Goal: Task Accomplishment & Management: Manage account settings

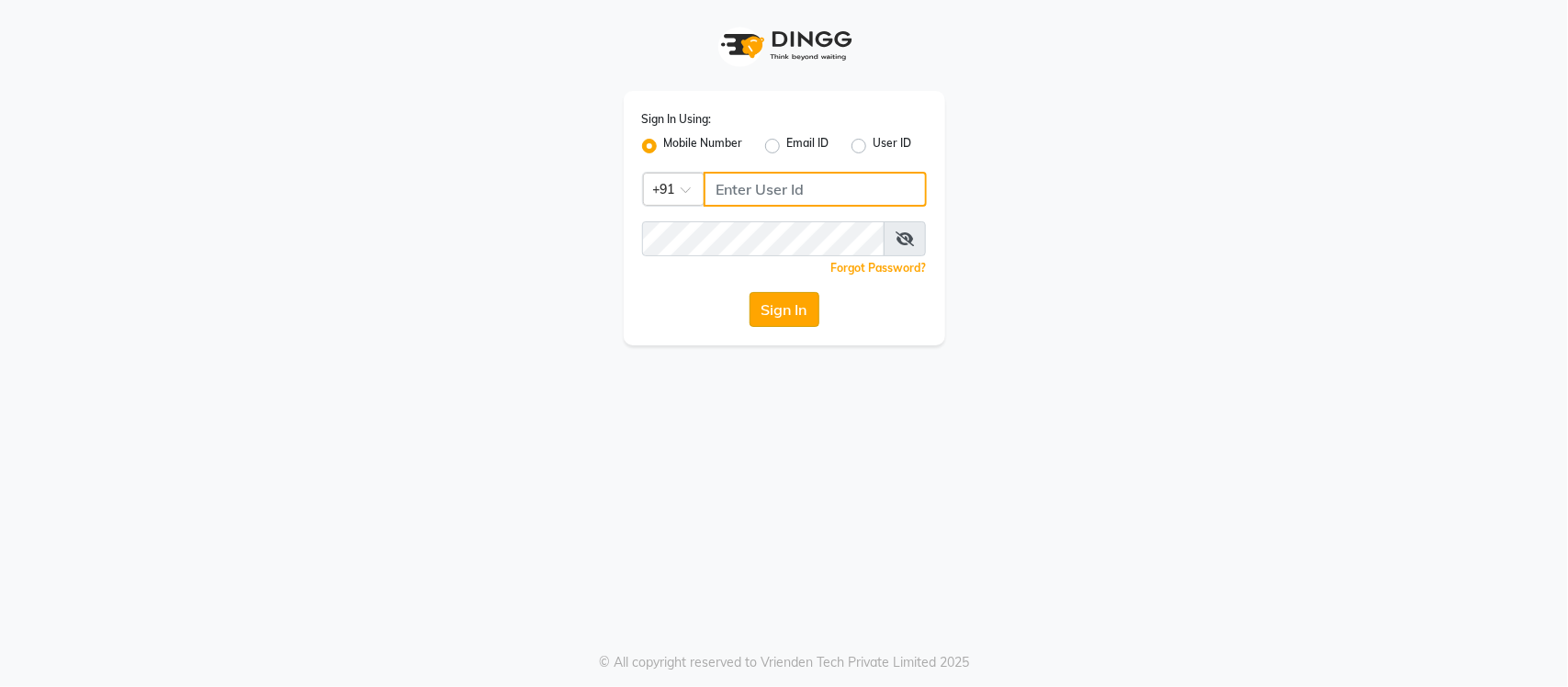
type input "9205559802"
click at [800, 310] on button "Sign In" at bounding box center [784, 310] width 70 height 35
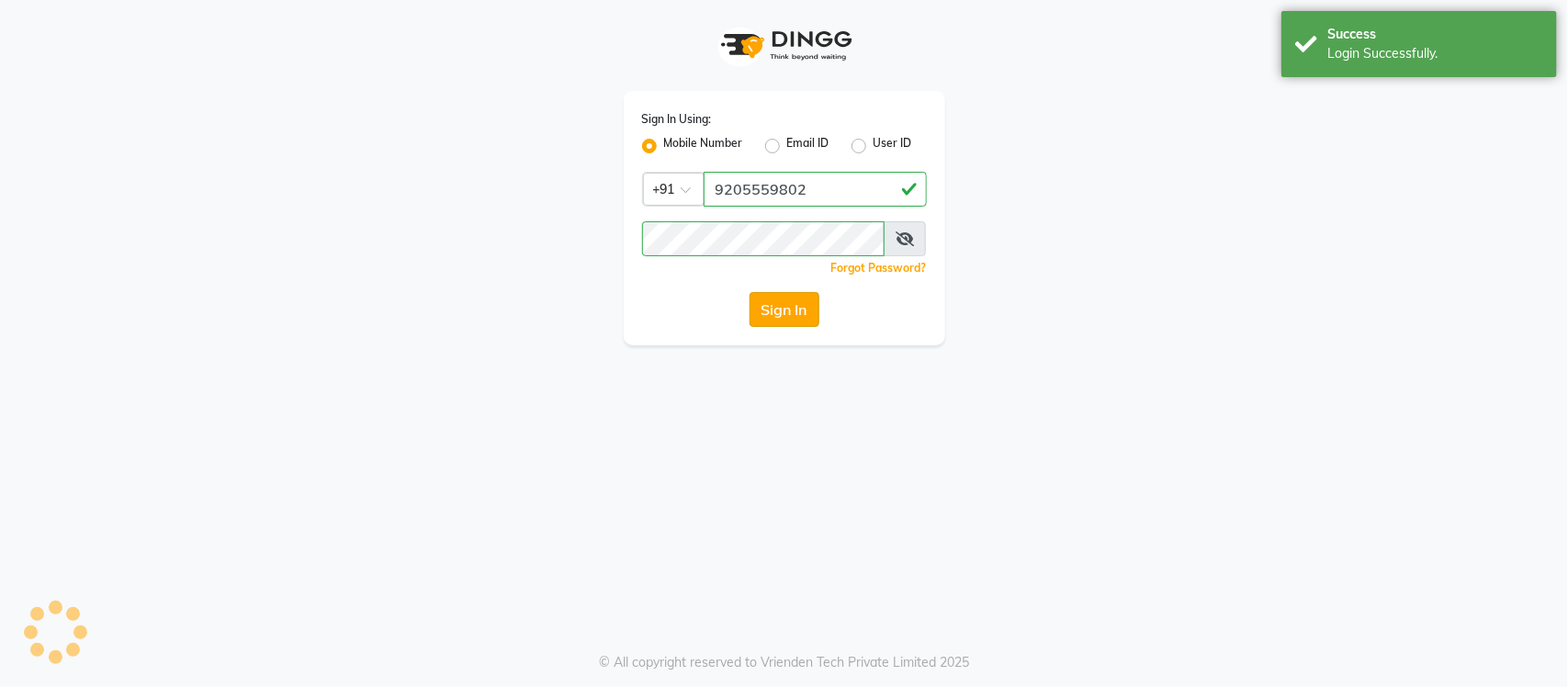
select select "service"
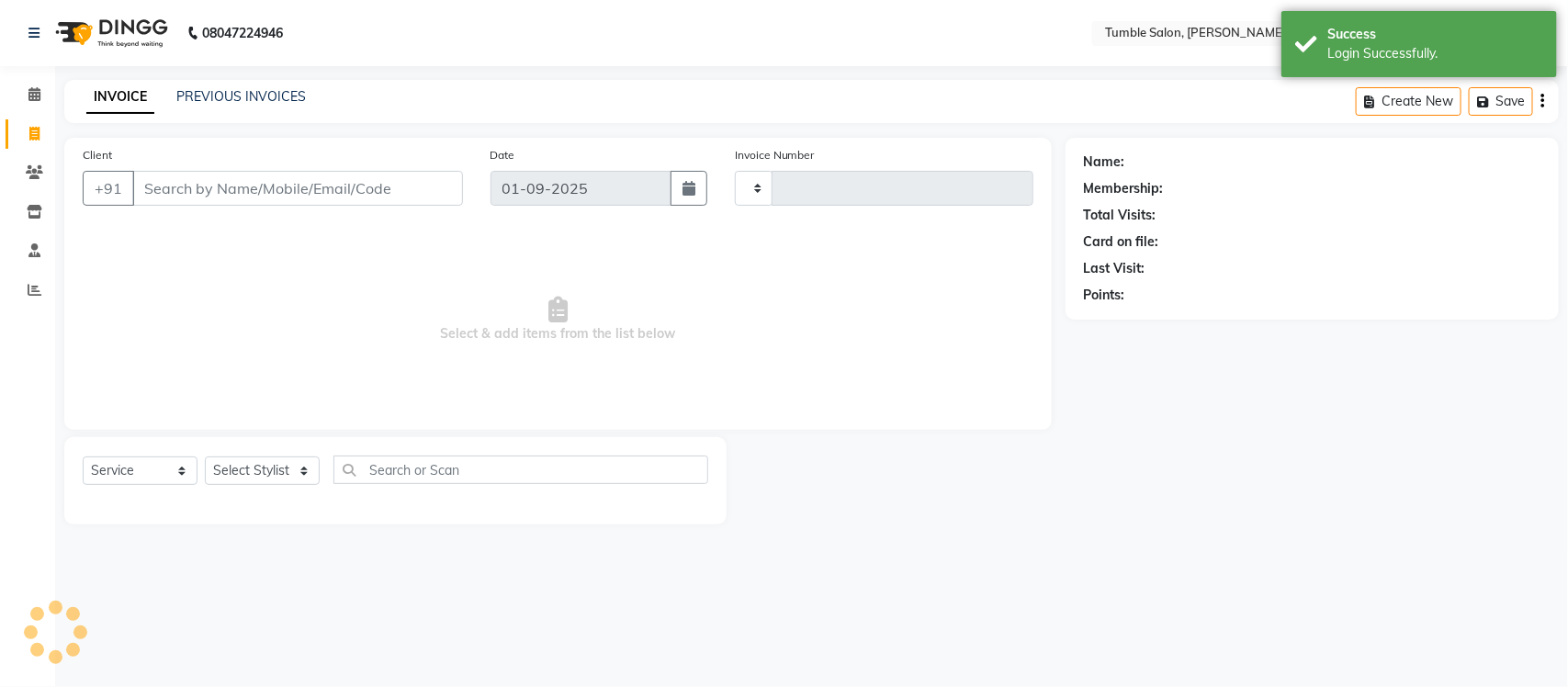
select select "en"
select select "8207"
type input "2132"
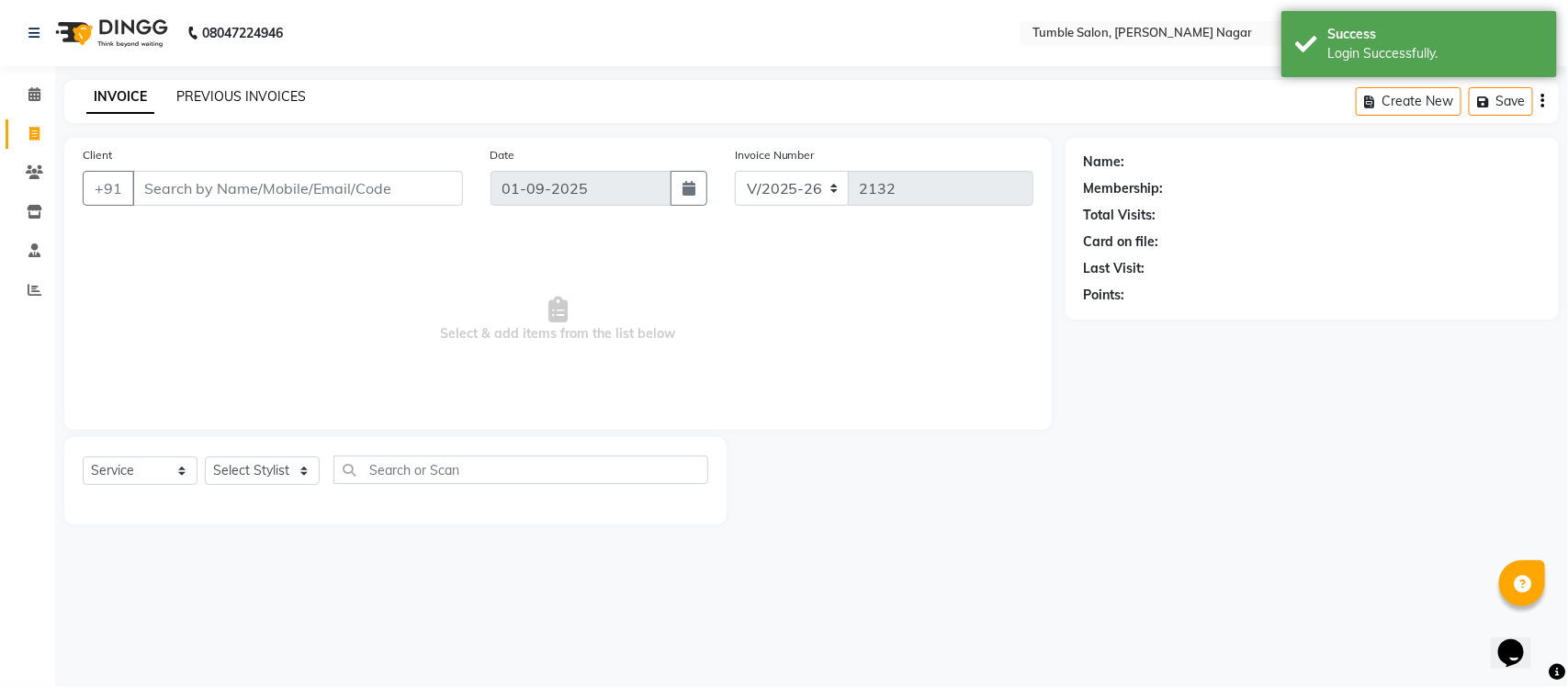
click at [282, 99] on link "PREVIOUS INVOICES" at bounding box center [241, 97] width 129 height 17
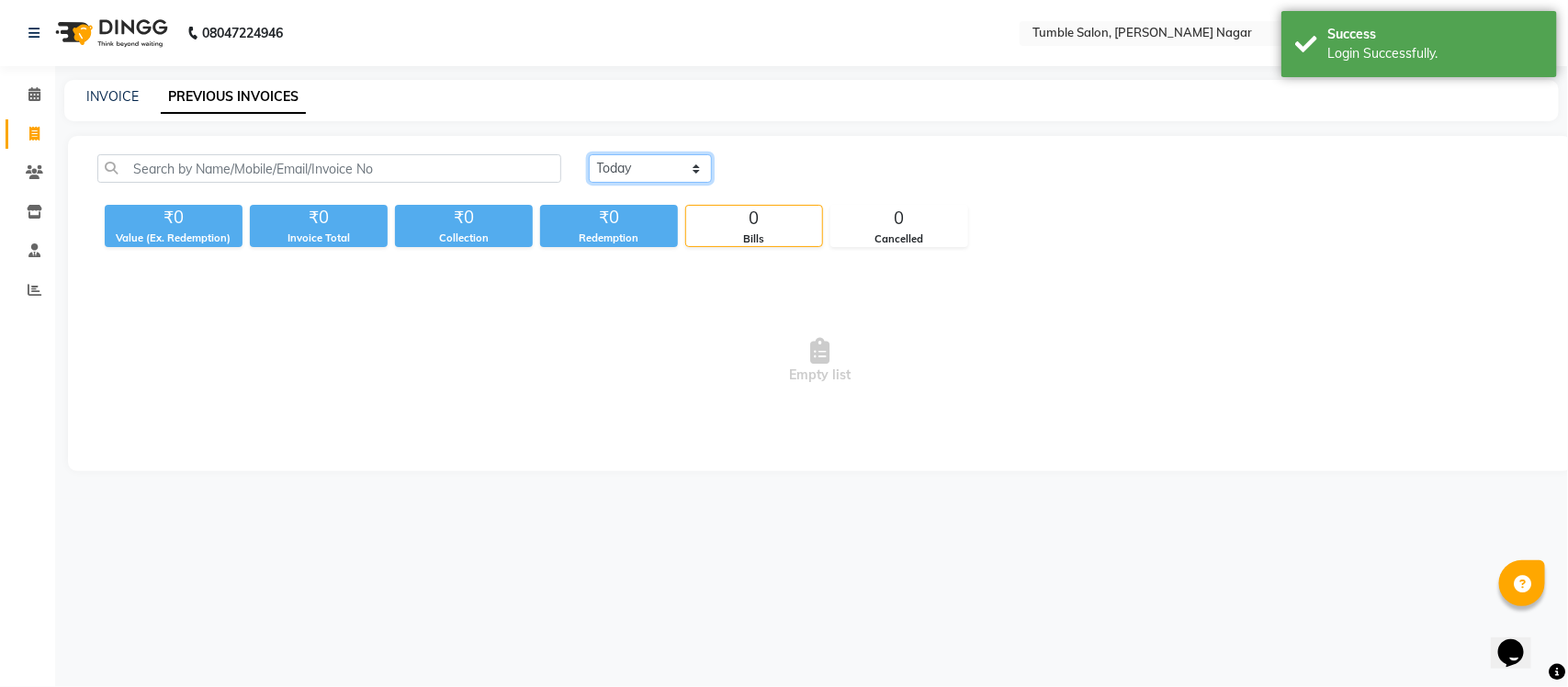
click at [645, 164] on select "Today Yesterday Custom Range" at bounding box center [651, 168] width 123 height 29
select select "yesterday"
click at [589, 154] on select "Today Yesterday Custom Range" at bounding box center [651, 168] width 123 height 29
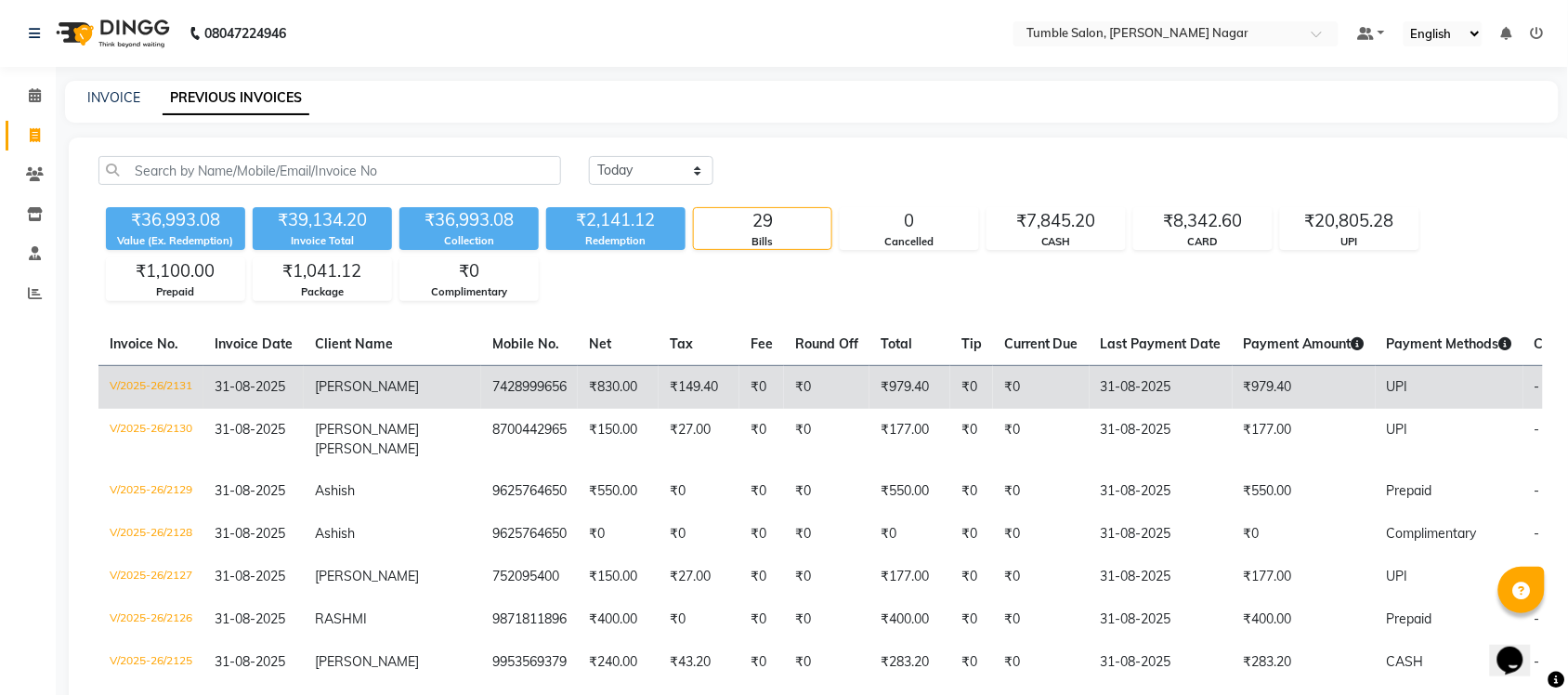
click at [156, 384] on td "V/2025-26/2131" at bounding box center [151, 387] width 105 height 43
click at [181, 373] on td "V/2025-26/2131" at bounding box center [151, 387] width 105 height 43
click at [174, 386] on td "V/2025-26/2131" at bounding box center [151, 387] width 105 height 43
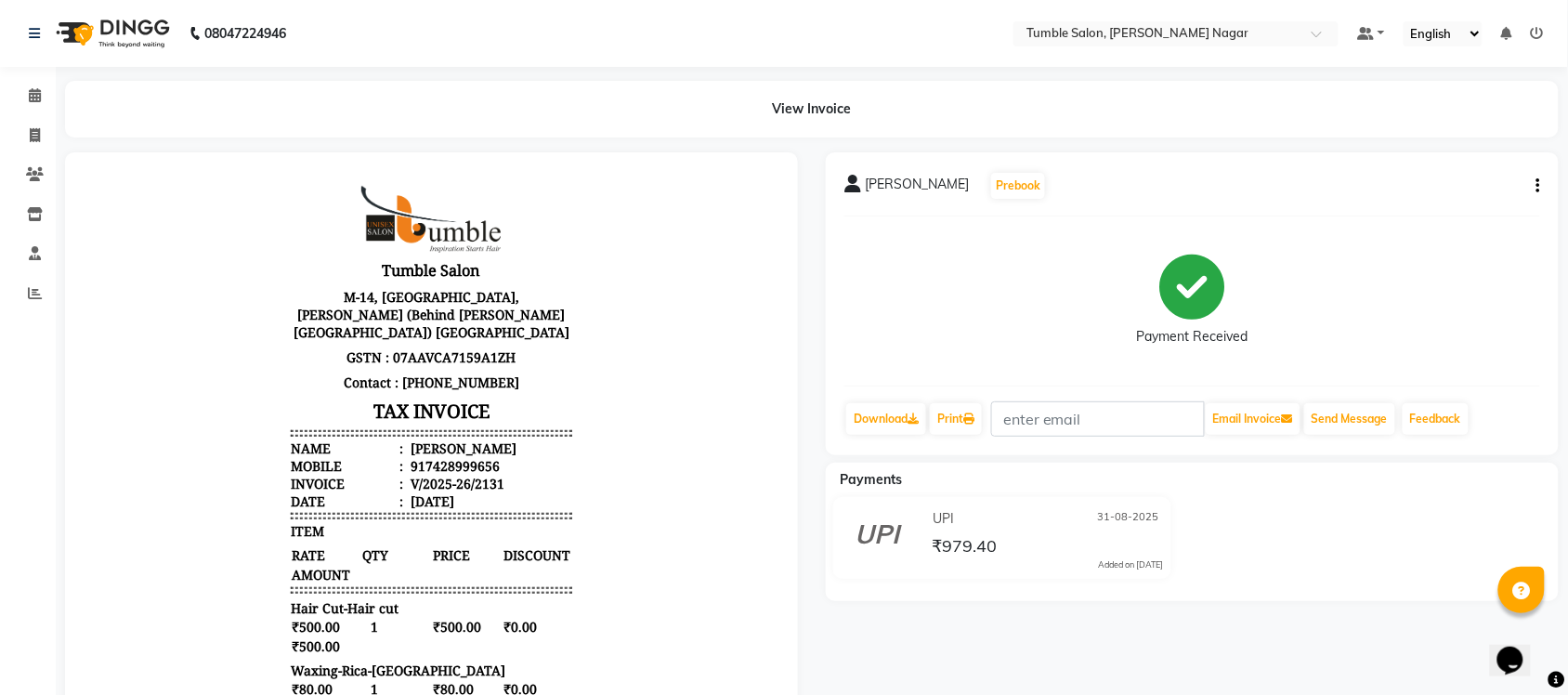
click at [1539, 187] on icon "button" at bounding box center [1539, 186] width 4 height 1
click at [1468, 187] on div "Split Service Amount" at bounding box center [1446, 186] width 127 height 24
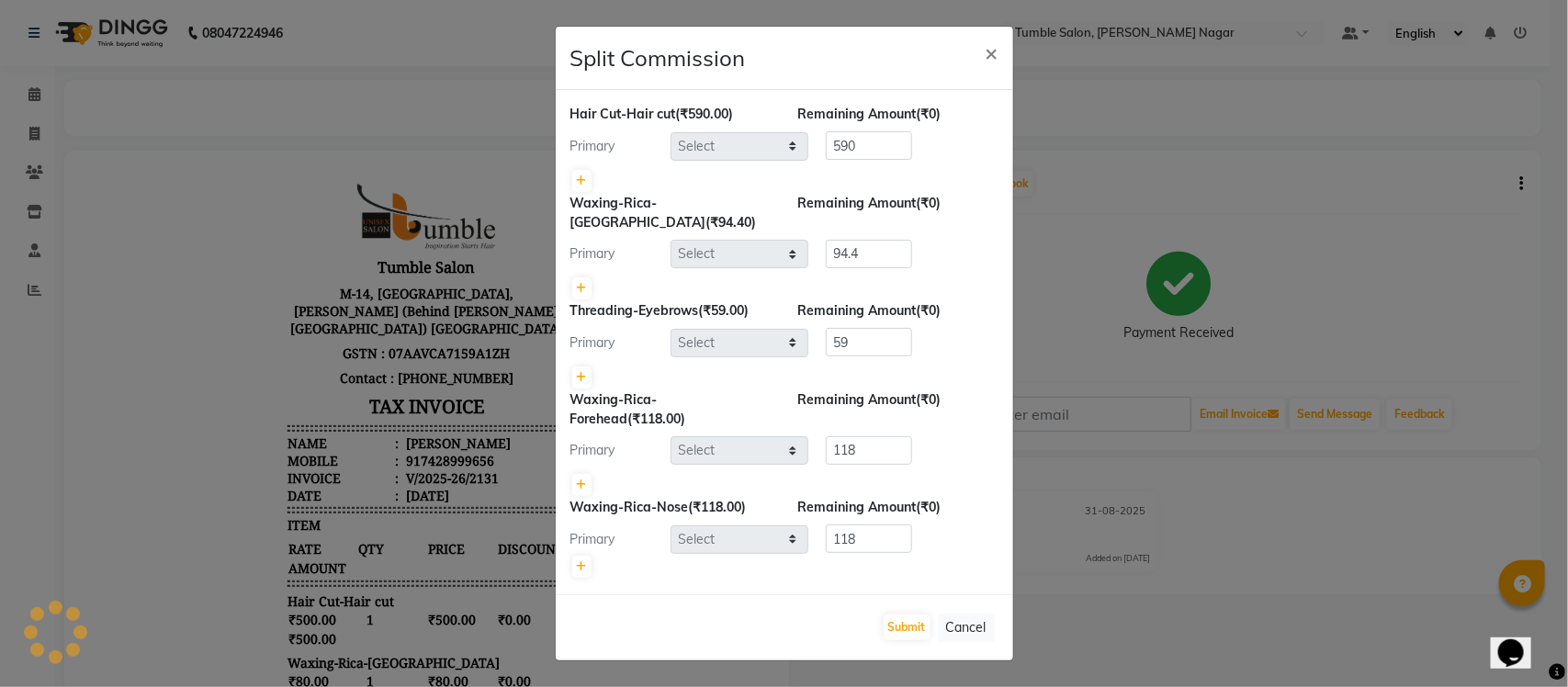
select select "77846"
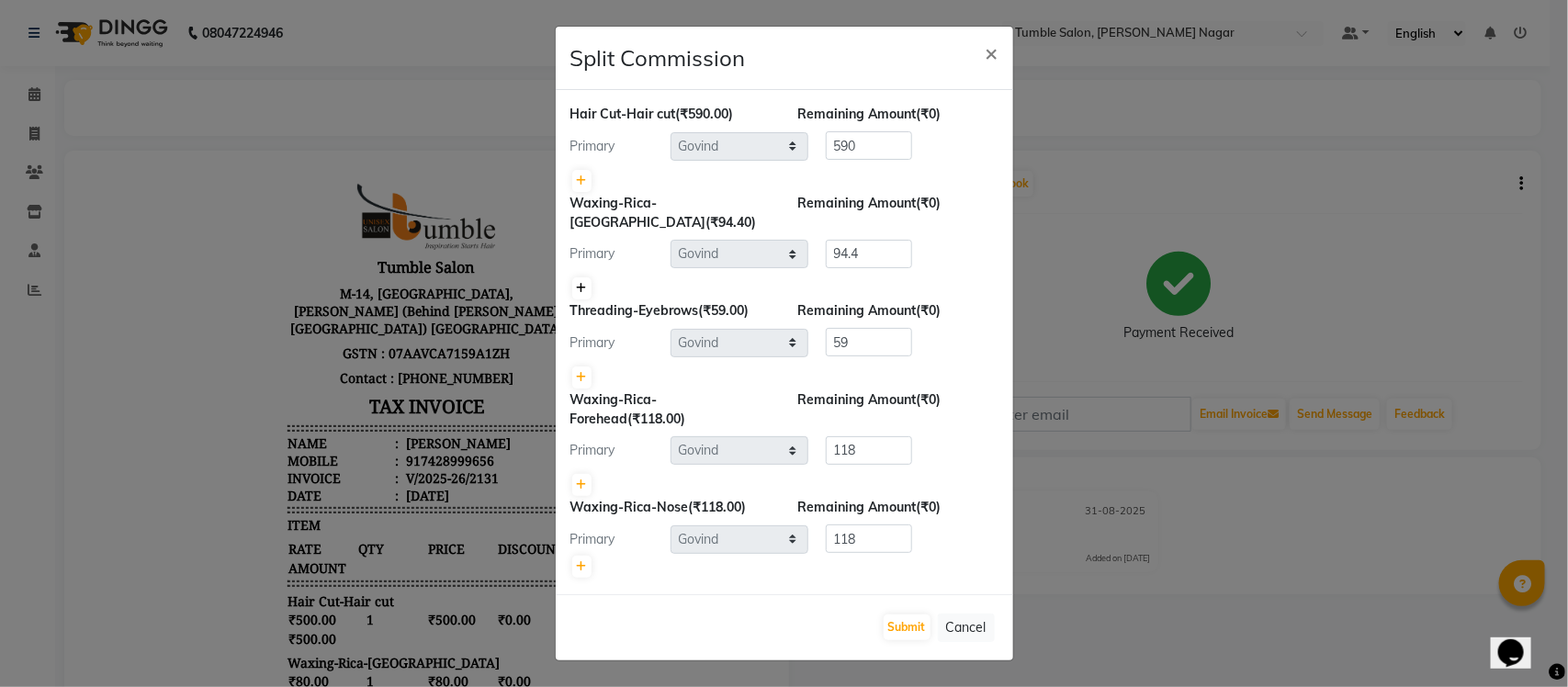
click at [577, 283] on icon at bounding box center [582, 288] width 10 height 11
type input "47.2"
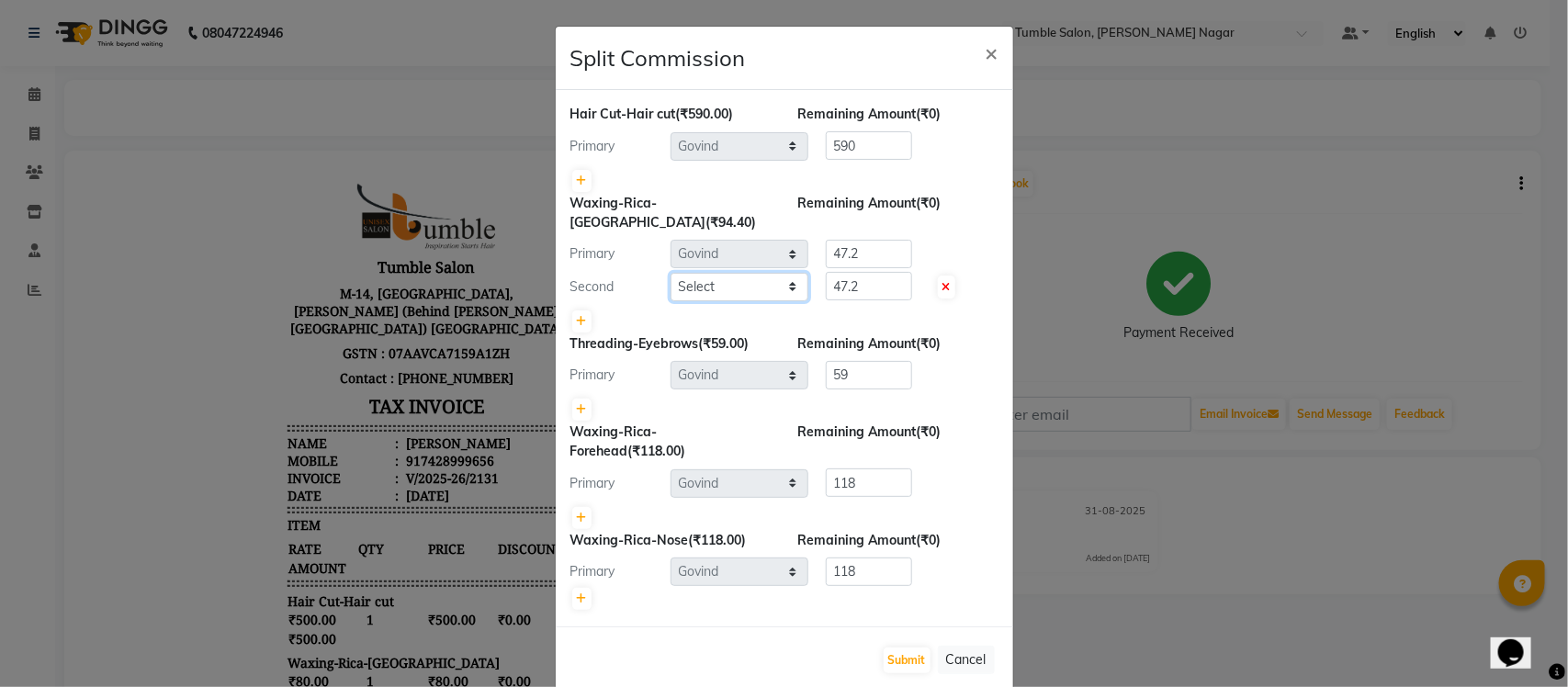
click at [742, 273] on select "Select Finance id Fiza Abbasi Govind Krishna Lokesh Mahender Muskan Neetu Nisha…" at bounding box center [739, 287] width 138 height 29
select select "77851"
click at [670, 273] on select "Select Finance id Fiza Abbasi Govind Krishna Lokesh Mahender Muskan Neetu Nisha…" at bounding box center [739, 287] width 138 height 29
click at [685, 240] on div "Primary Select Finance id Fiza Abbasi Govind Krishna Lokesh Mahender Muskan Nee…" at bounding box center [784, 255] width 455 height 30
drag, startPoint x: 876, startPoint y: 269, endPoint x: 456, endPoint y: 264, distance: 420.0
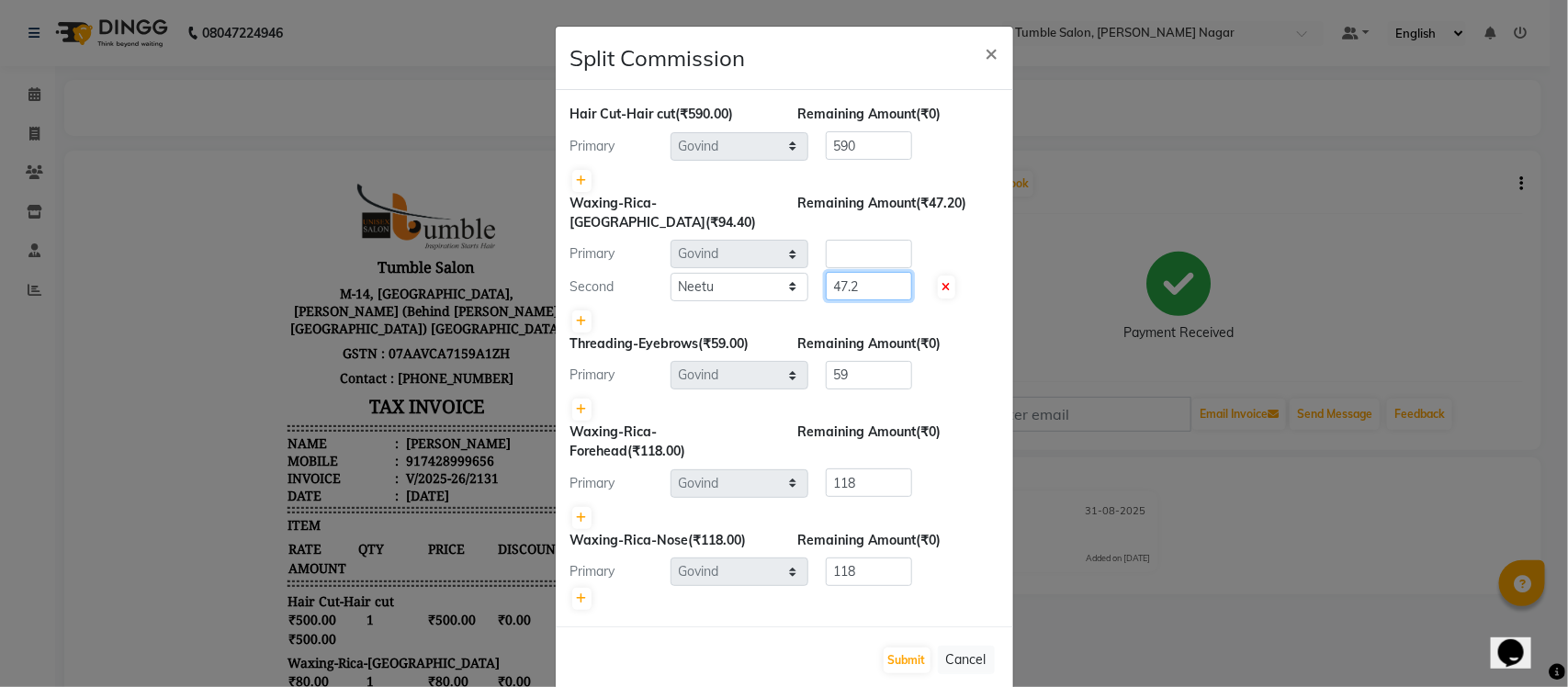
click at [462, 267] on ngb-modal-window "Split Commission × Hair Cut-Hair cut (₹590.00) Remaining Amount (₹0) Primary Se…" at bounding box center [784, 343] width 1568 height 687
type input "94.40"
click at [829, 240] on input "number" at bounding box center [868, 254] width 86 height 29
type input "0"
click at [577, 404] on icon at bounding box center [582, 410] width 10 height 11
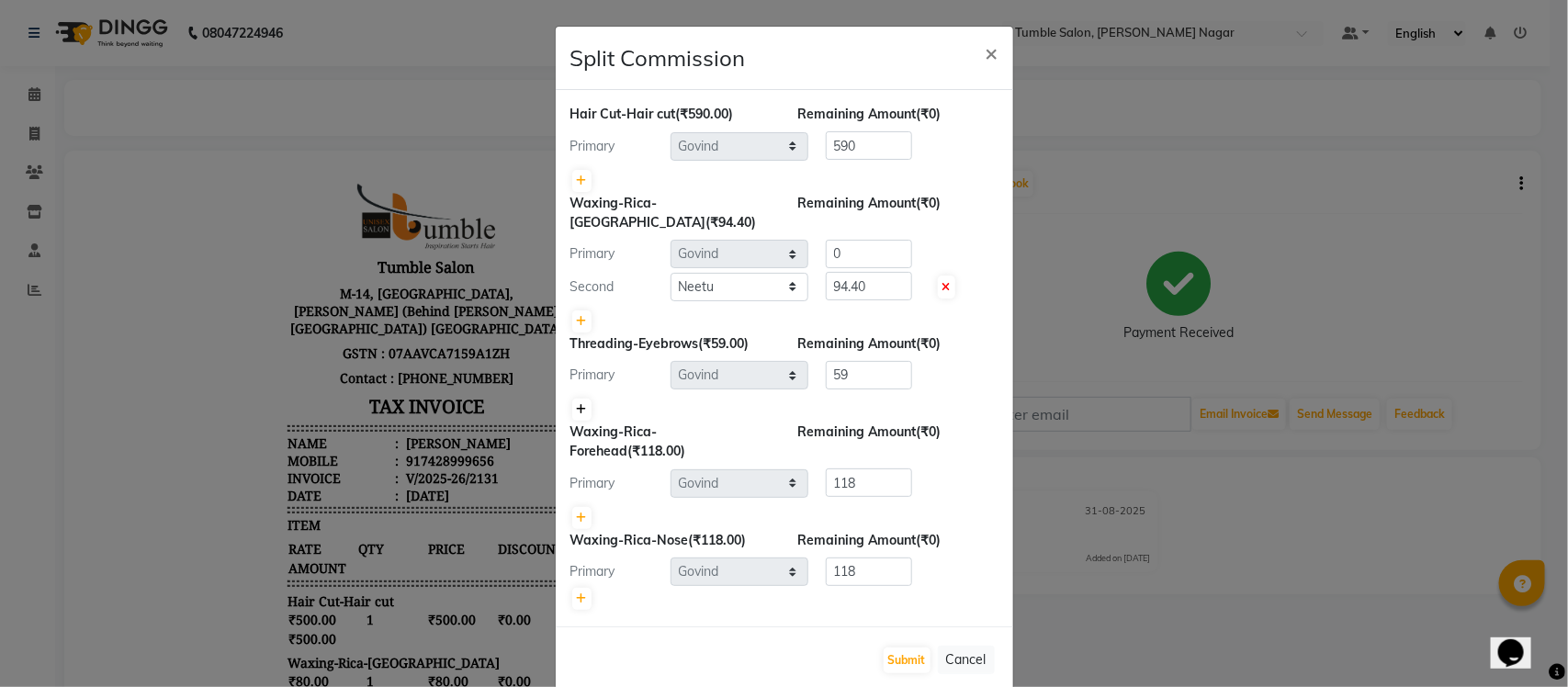
type input "29.5"
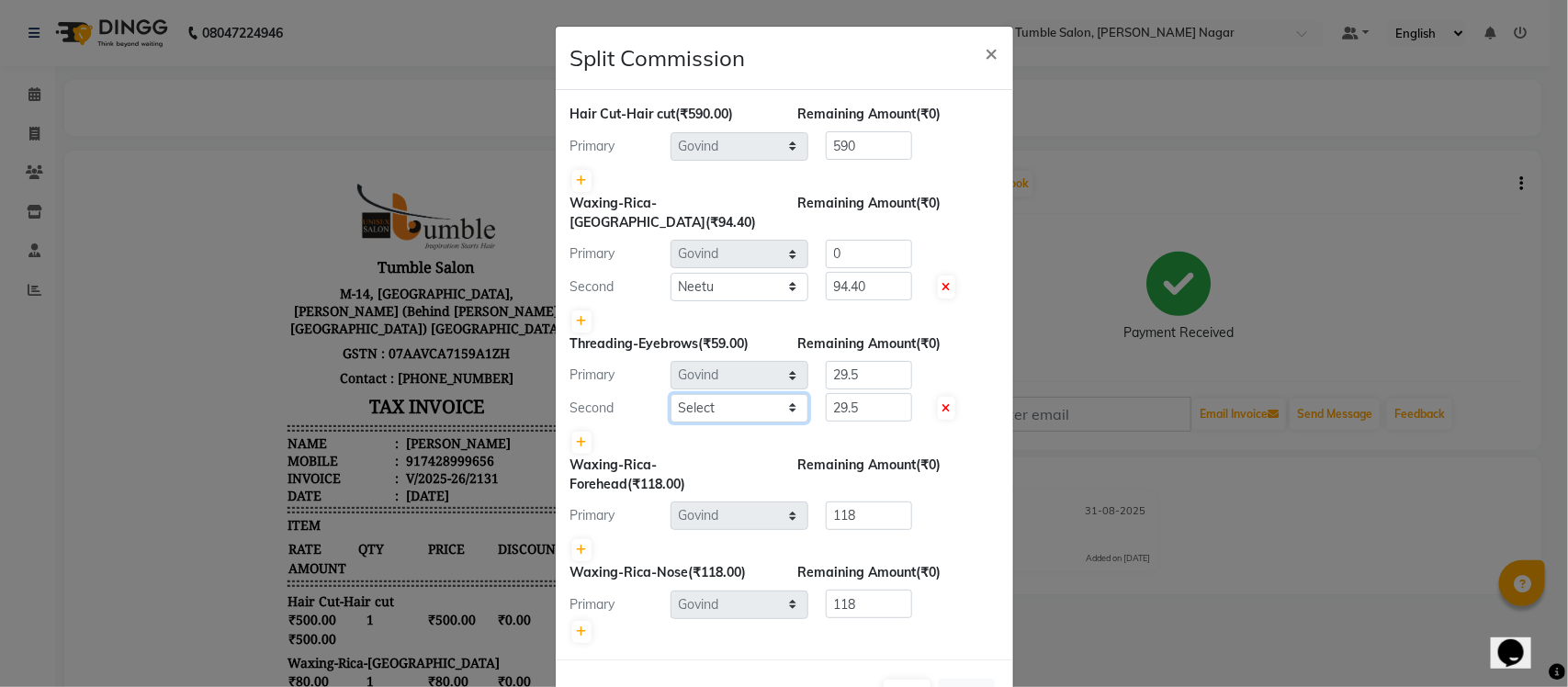
click at [751, 394] on select "Select Finance id Fiza Abbasi Govind Krishna Lokesh Mahender Muskan Neetu Nisha…" at bounding box center [739, 408] width 138 height 29
select select "77851"
click at [670, 394] on select "Select Finance id Fiza Abbasi Govind Krishna Lokesh Mahender Muskan Neetu Nisha…" at bounding box center [739, 408] width 138 height 29
click at [740, 363] on div "Primary Select Finance id Fiza Abbasi Govind Krishna Lokesh Mahender Muskan Nee…" at bounding box center [784, 376] width 455 height 30
drag, startPoint x: 837, startPoint y: 377, endPoint x: 644, endPoint y: 377, distance: 193.0
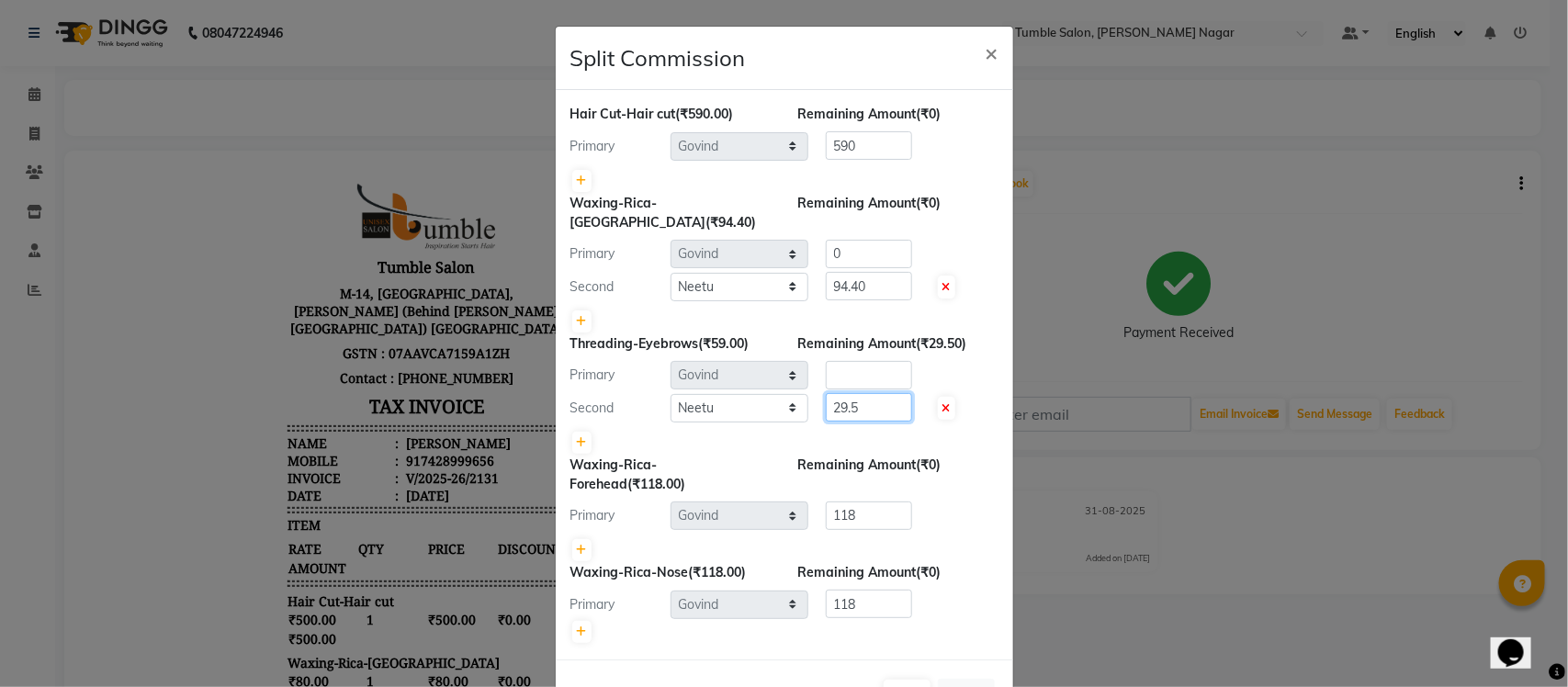
click at [709, 397] on div "Second Select Finance id Fiza Abbasi Govind Krishna Lokesh Mahender Muskan Neet…" at bounding box center [784, 408] width 455 height 30
type input "59"
click at [824, 337] on div "Threading-Eyebrows (₹59.00) Remaining Amount (₹0) Primary Select Finance id Fiz…" at bounding box center [784, 395] width 428 height 121
click at [831, 361] on input "number" at bounding box center [868, 375] width 86 height 29
type input "0"
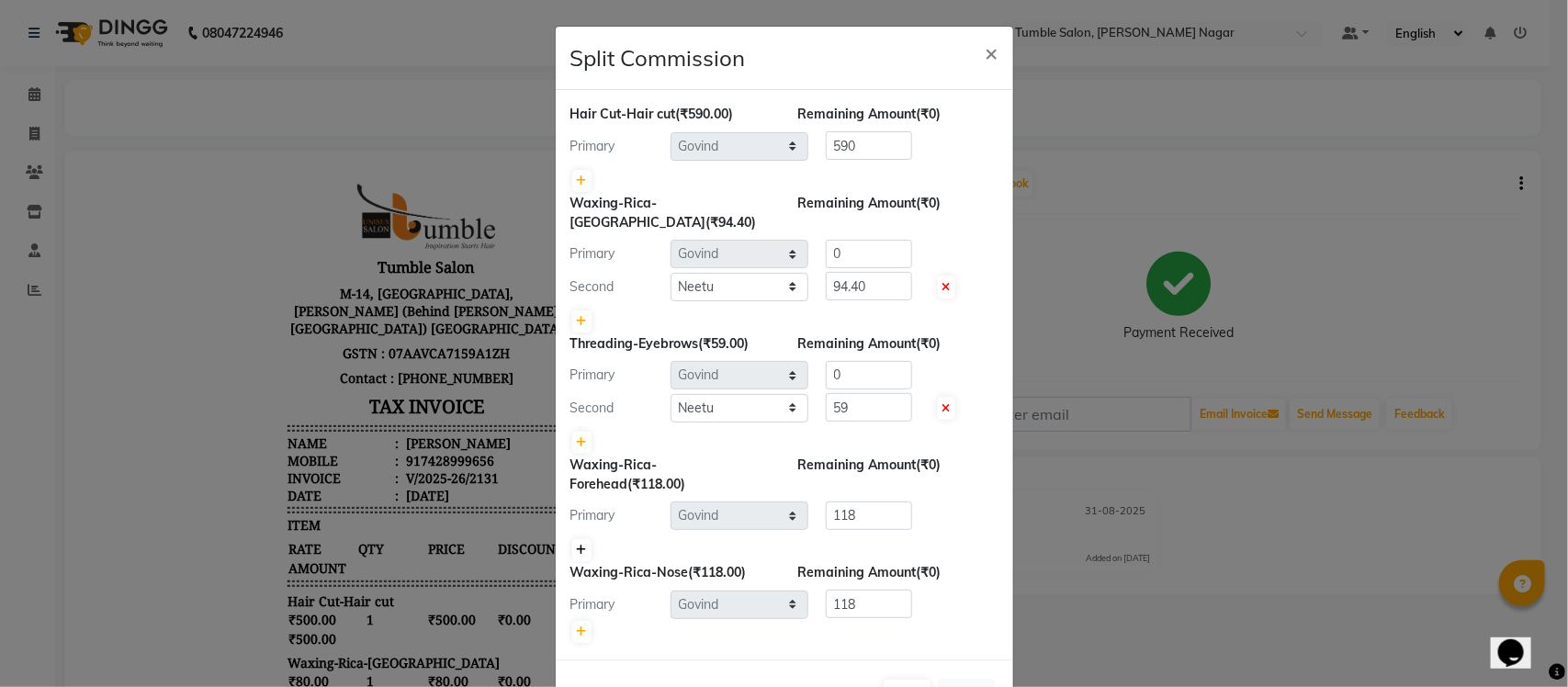
click at [577, 545] on icon at bounding box center [582, 550] width 10 height 11
type input "59"
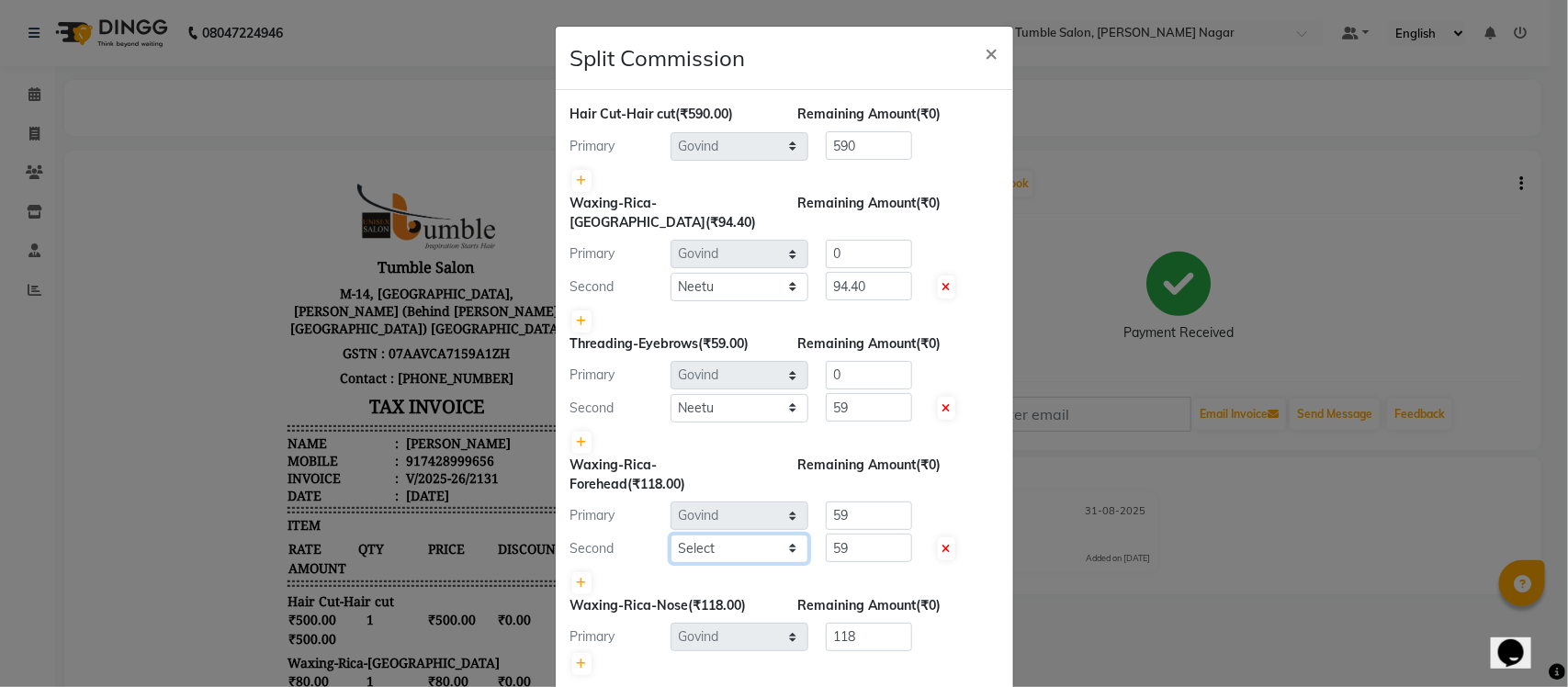
click at [722, 537] on select "Select Finance id Fiza Abbasi Govind Krishna Lokesh Mahender Muskan Neetu Nisha…" at bounding box center [739, 548] width 138 height 29
select select "77851"
click at [670, 535] on select "Select Finance id Fiza Abbasi Govind Krishna Lokesh Mahender Muskan Neetu Nisha…" at bounding box center [739, 548] width 138 height 29
click at [731, 502] on div "Primary Select Finance id Fiza Abbasi Govind Krishna Lokesh Mahender Muskan Nee…" at bounding box center [784, 517] width 455 height 30
drag, startPoint x: 878, startPoint y: 520, endPoint x: 575, endPoint y: 523, distance: 303.0
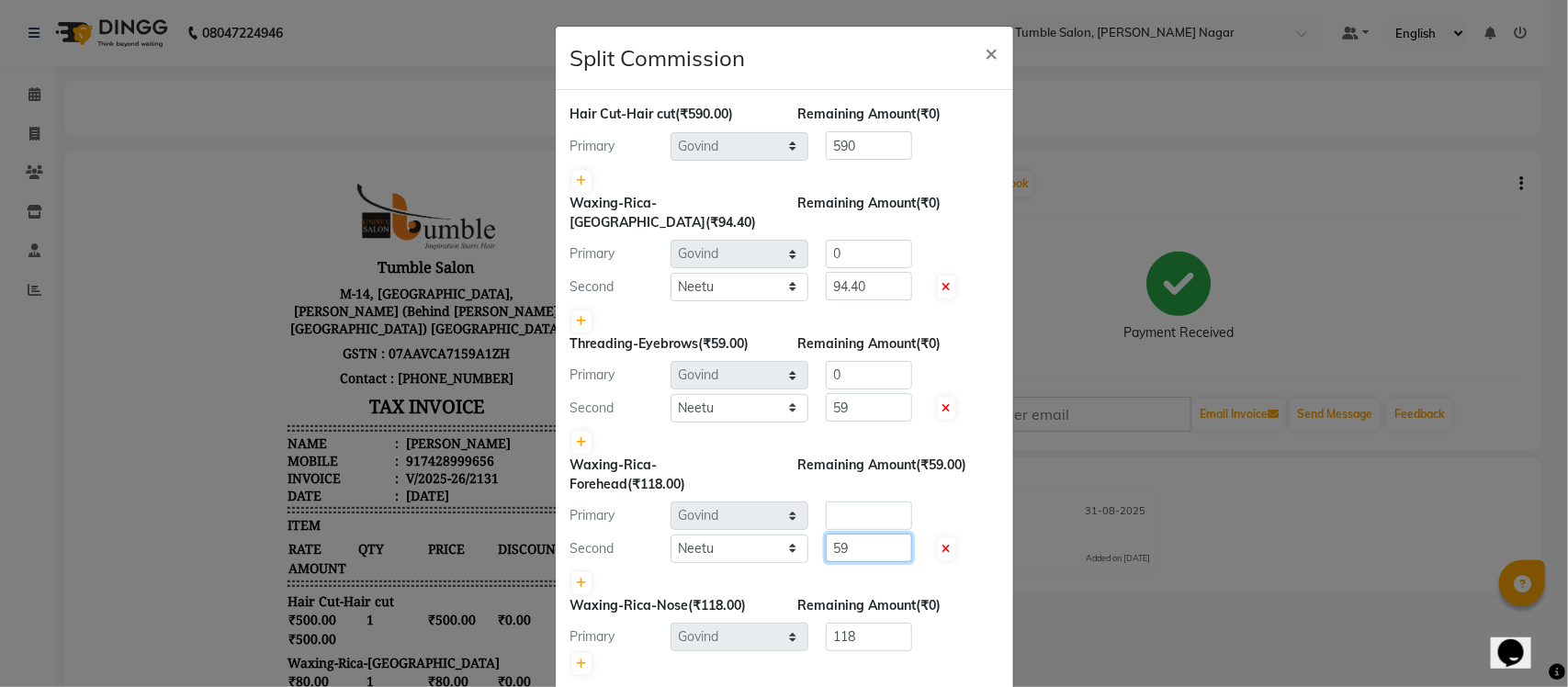
click at [626, 534] on div "Second Select Finance id Fiza Abbasi Govind Krishna Lokesh Mahender Muskan Neet…" at bounding box center [784, 548] width 455 height 30
type input "118"
click at [852, 502] on input "number" at bounding box center [868, 516] width 86 height 29
type input "0"
click at [562, 670] on div "Hair Cut-Hair cut (₹590.00) Remaining Amount (₹0) Primary Select Finance id Fiz…" at bounding box center [784, 390] width 457 height 601
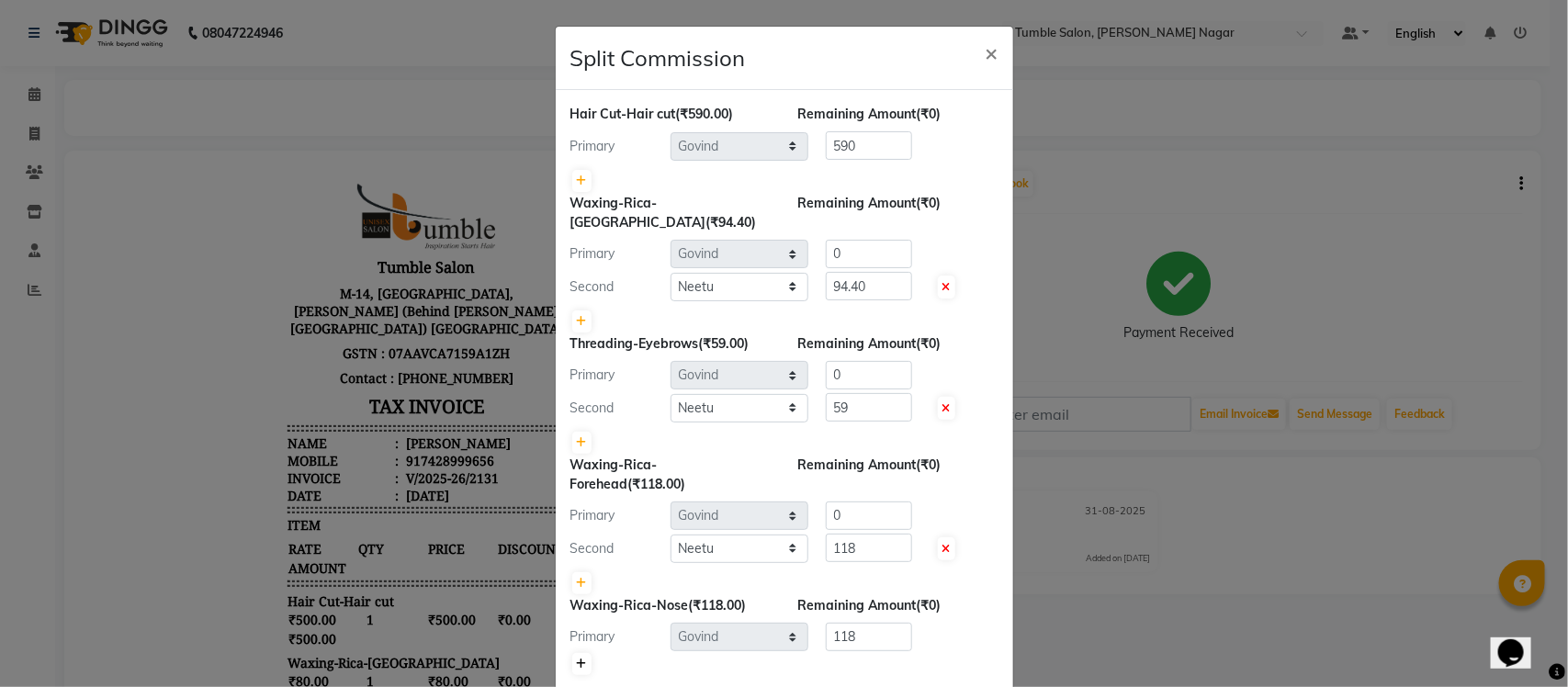
click at [577, 659] on icon at bounding box center [582, 665] width 10 height 11
type input "59"
click at [709, 656] on select "Select Finance id Fiza Abbasi Govind Krishna Lokesh Mahender Muskan Neetu Nisha…" at bounding box center [739, 670] width 138 height 29
select select "77851"
click at [670, 656] on select "Select Finance id Fiza Abbasi Govind Krishna Lokesh Mahender Muskan Neetu Nisha…" at bounding box center [739, 670] width 138 height 29
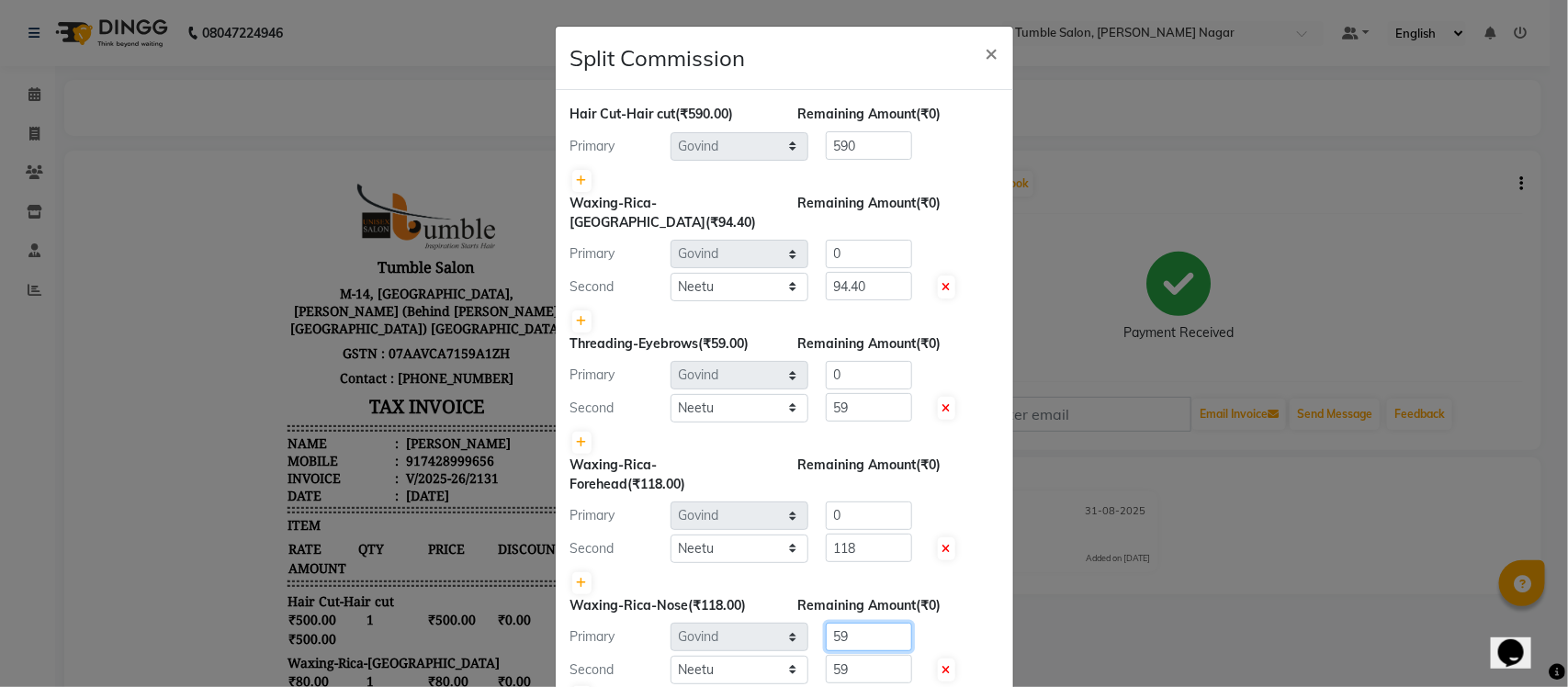
drag, startPoint x: 880, startPoint y: 620, endPoint x: 554, endPoint y: 599, distance: 326.7
click at [637, 623] on div "Primary Select Finance id Fiza Abbasi Govind Krishna Lokesh Mahender Muskan Nee…" at bounding box center [784, 638] width 455 height 30
type input "0"
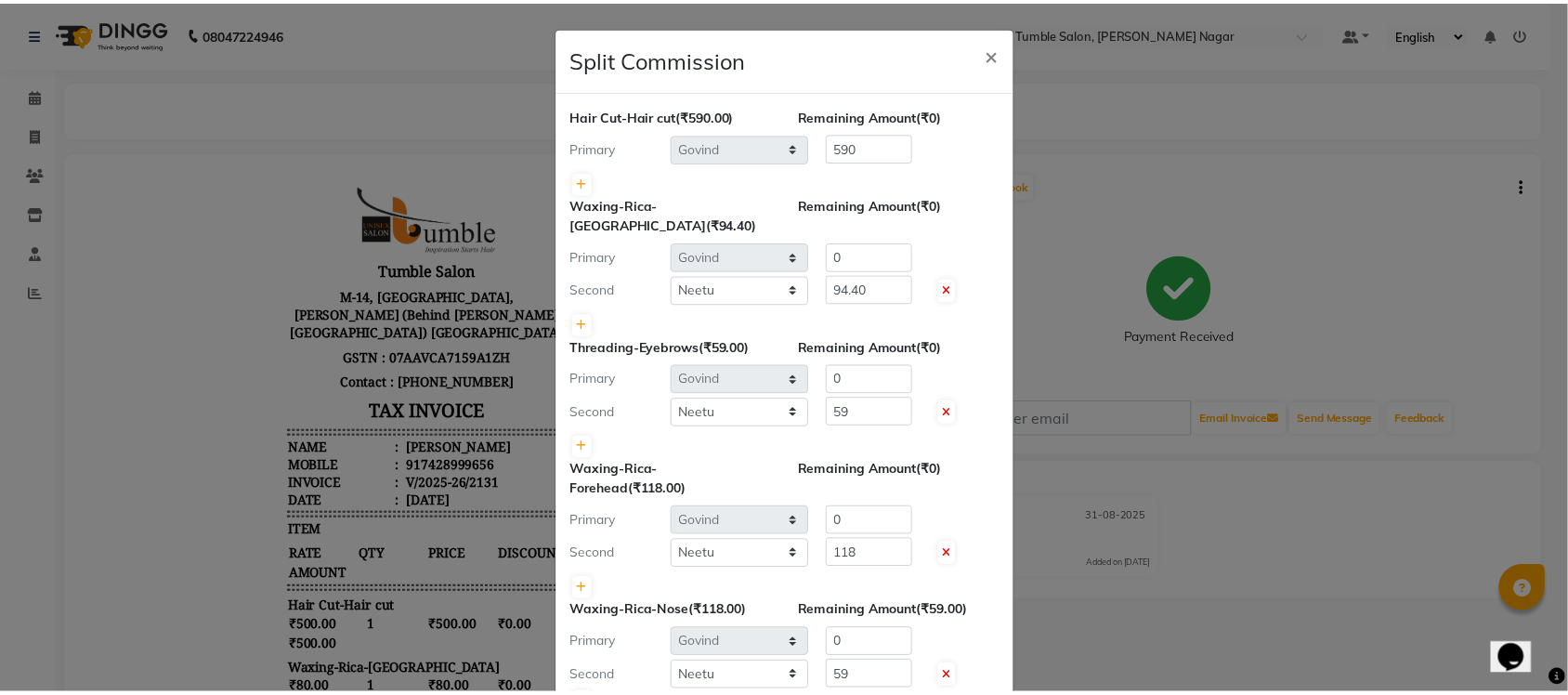
scroll to position [110, 0]
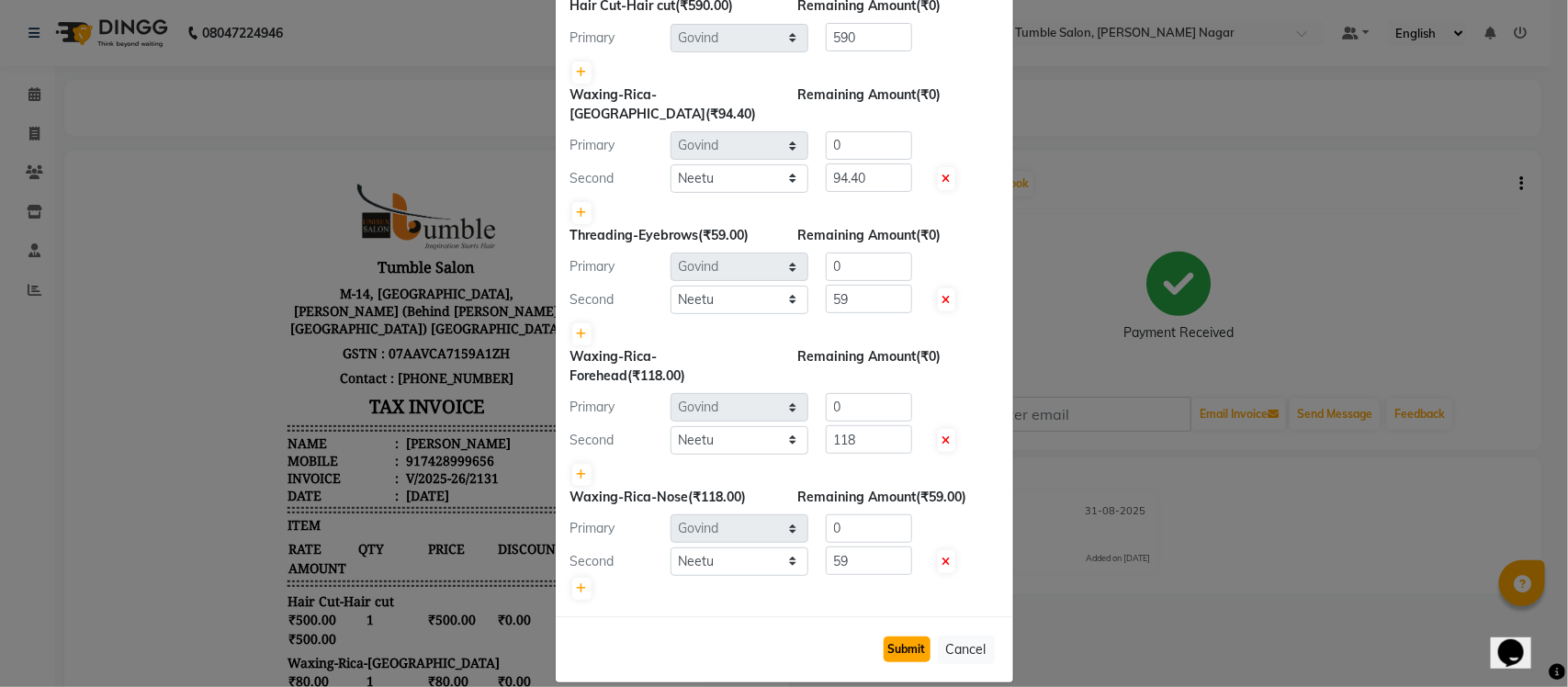
click at [915, 637] on button "Submit" at bounding box center [907, 650] width 46 height 26
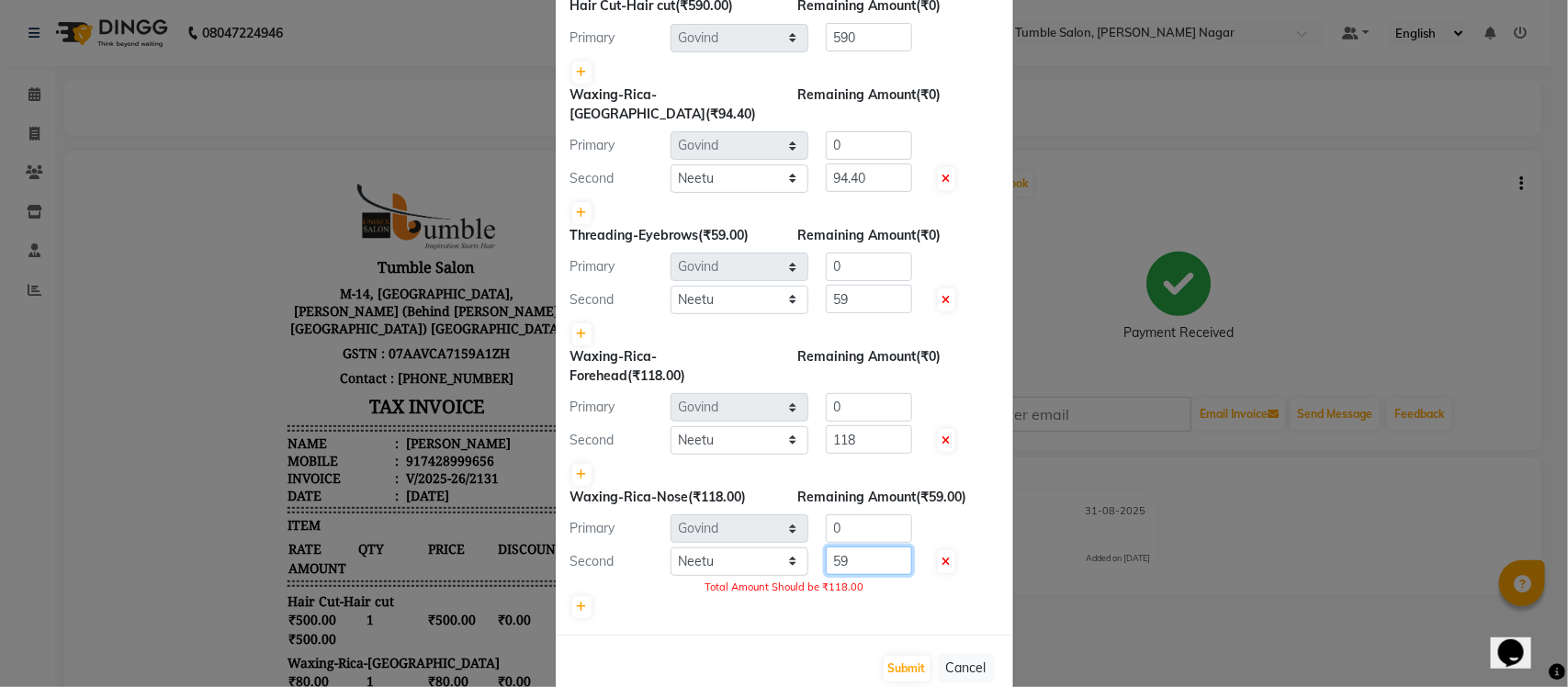
drag, startPoint x: 882, startPoint y: 535, endPoint x: 665, endPoint y: 543, distance: 217.1
click at [665, 547] on div "Second Select Finance id Fiza Abbasi Govind Krishna Lokesh Mahender Muskan Neet…" at bounding box center [784, 561] width 455 height 30
type input "118"
click at [902, 656] on button "Submit" at bounding box center [907, 669] width 46 height 26
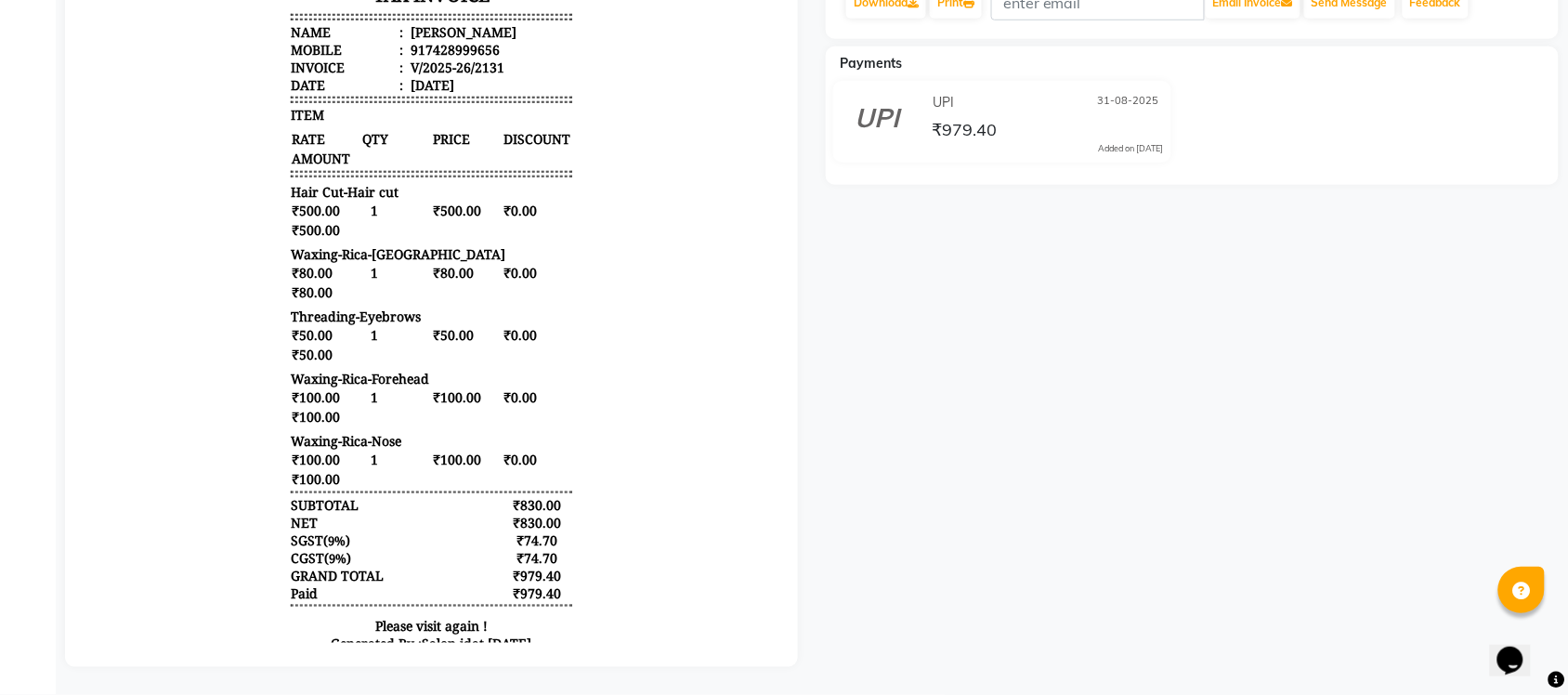
scroll to position [0, 0]
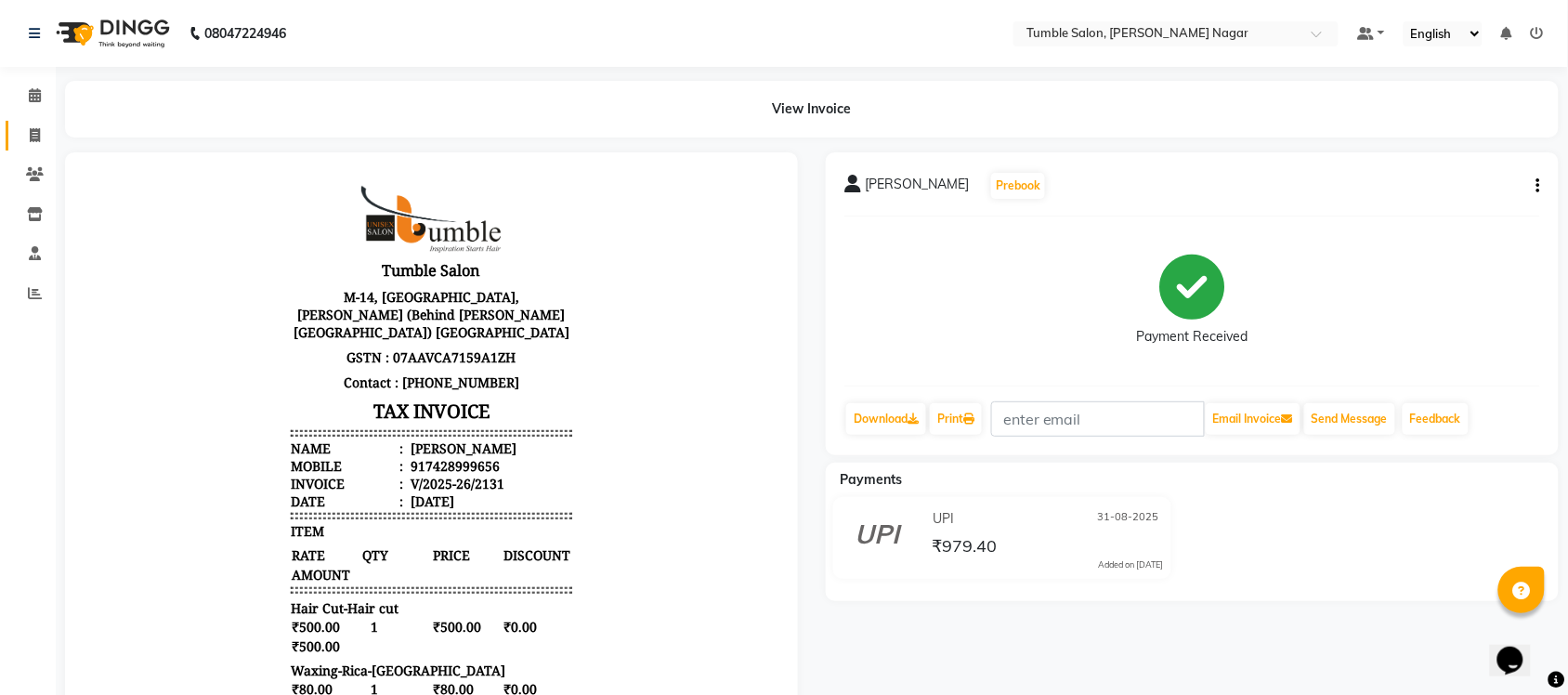
click at [29, 122] on link "Invoice" at bounding box center [27, 135] width 44 height 31
select select "service"
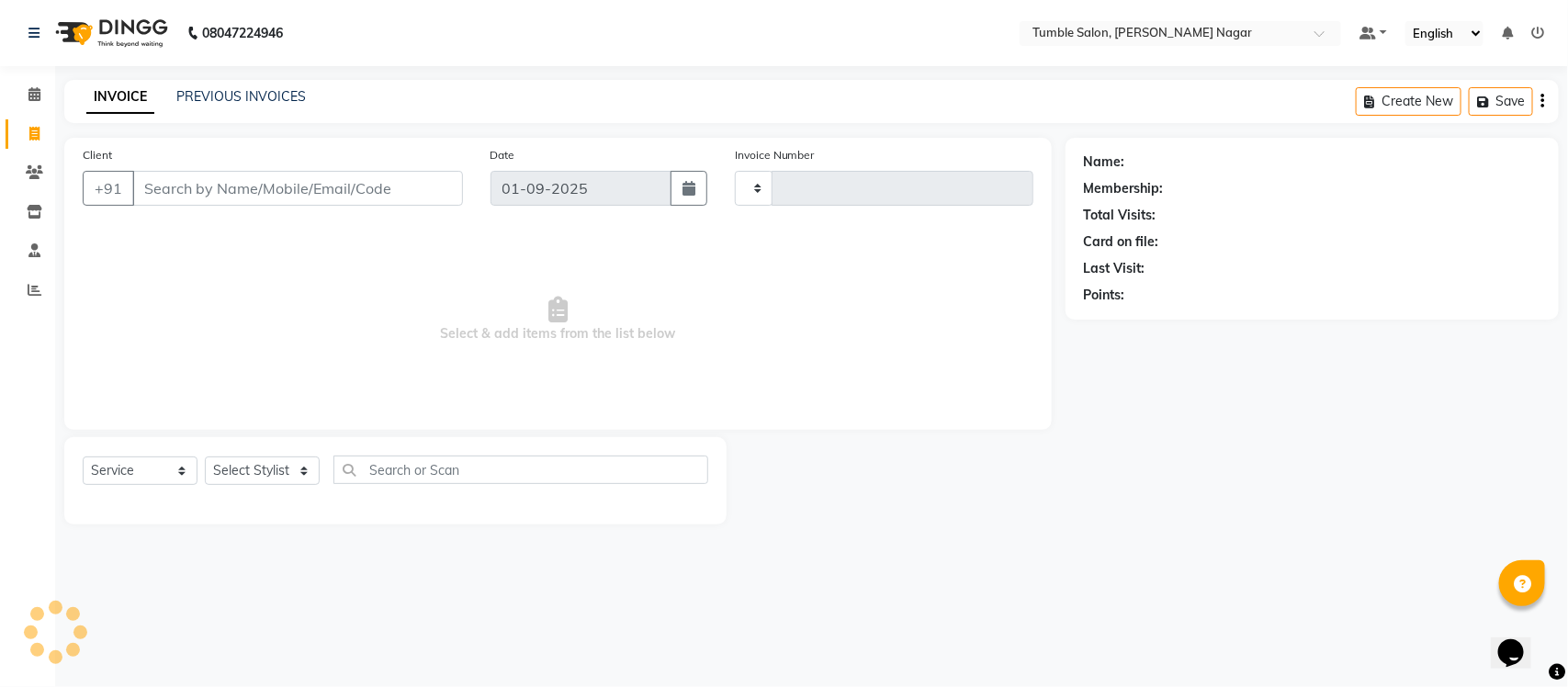
type input "2132"
select select "8207"
click at [29, 294] on icon at bounding box center [34, 289] width 14 height 14
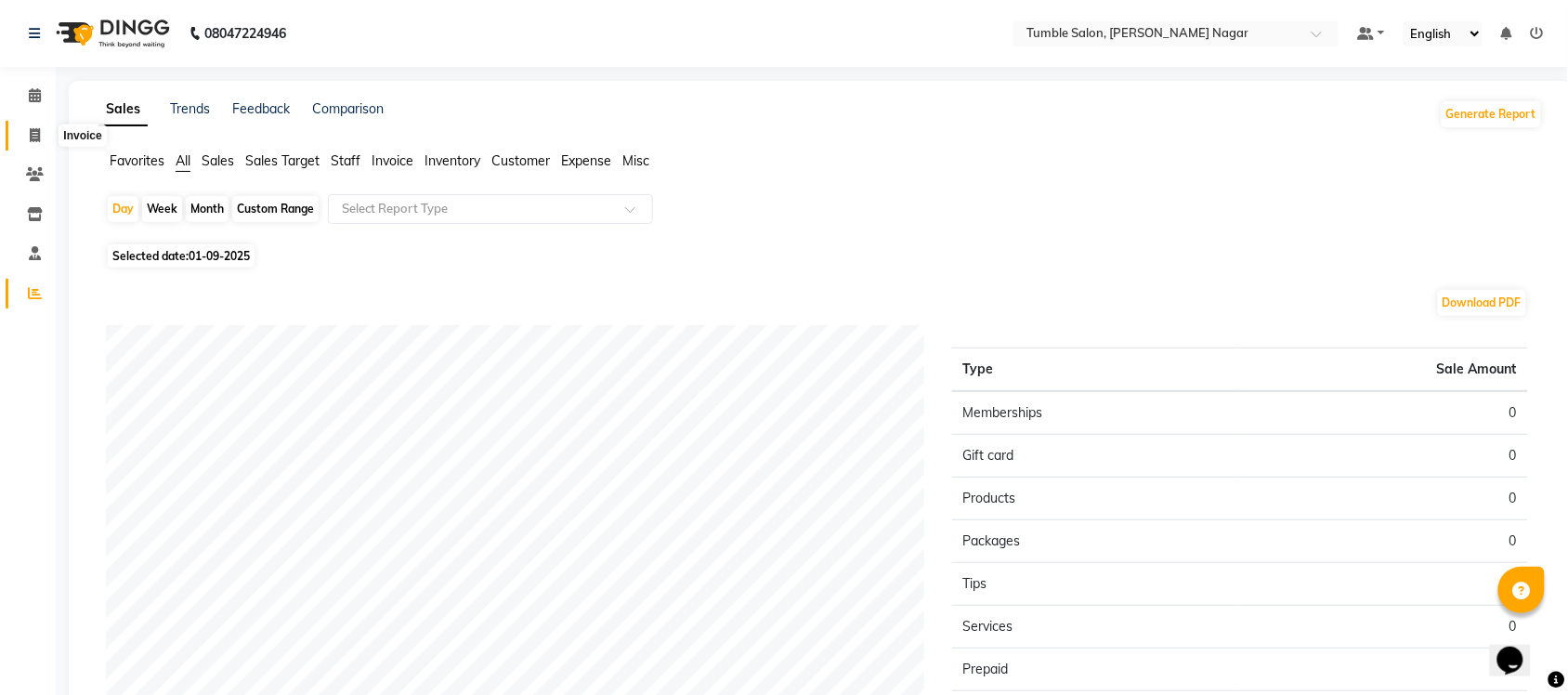
click at [31, 126] on span at bounding box center [35, 135] width 33 height 22
select select "8207"
select select "service"
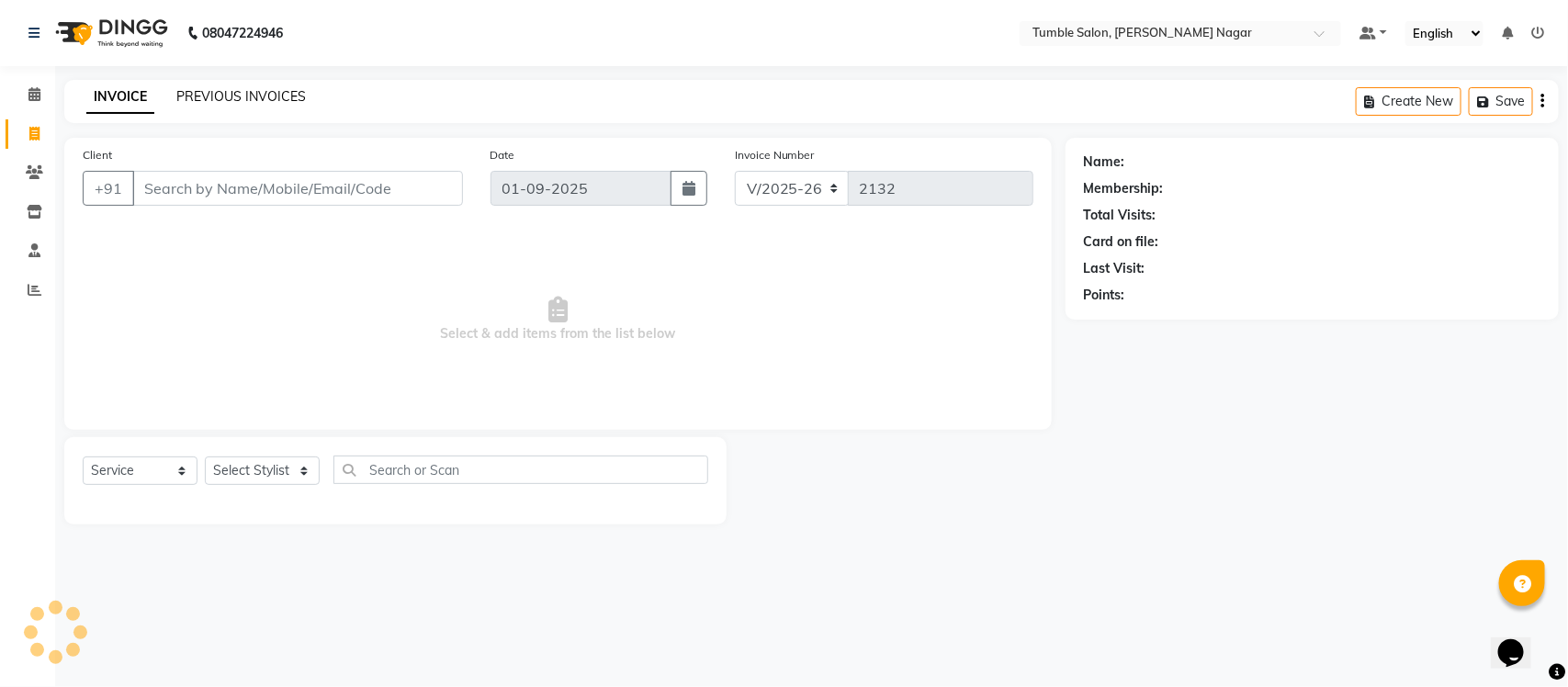
click at [264, 95] on link "PREVIOUS INVOICES" at bounding box center [241, 97] width 129 height 17
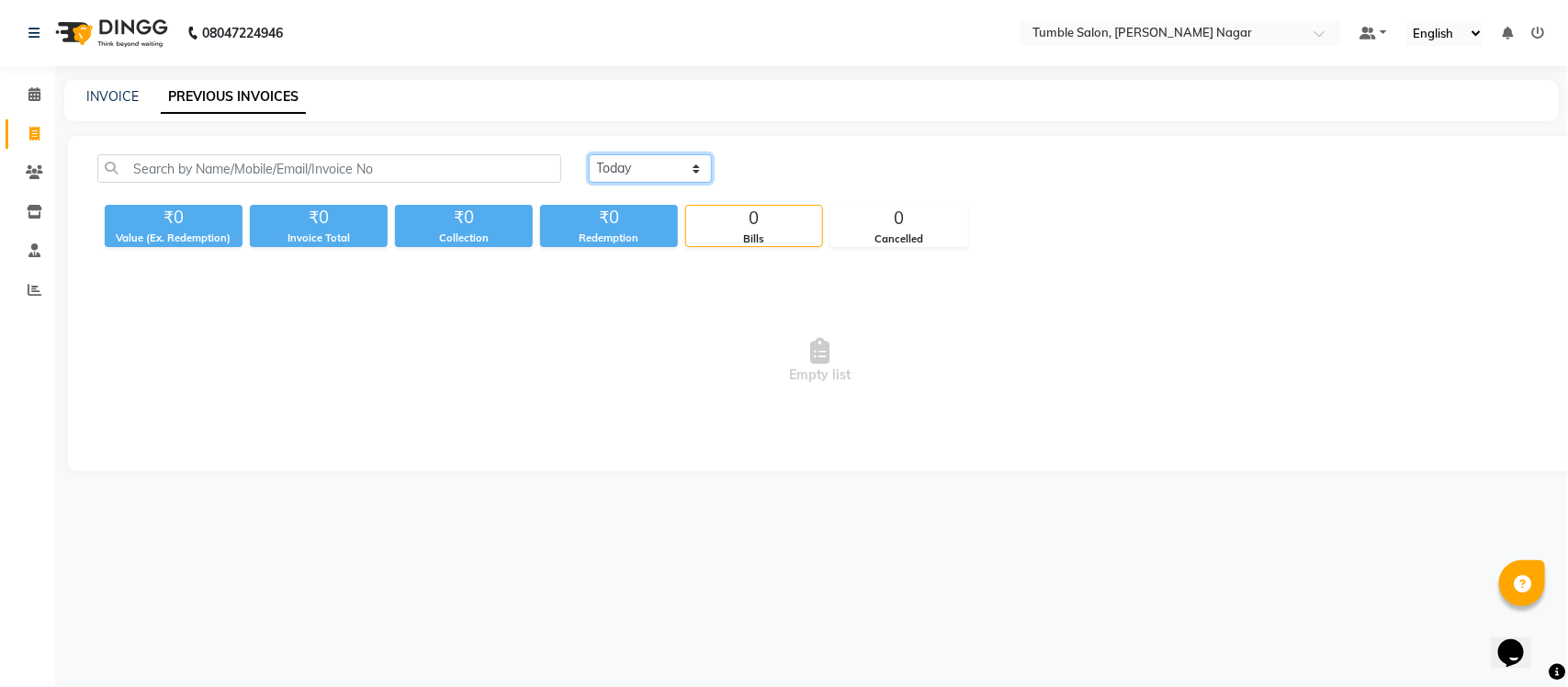
click at [616, 162] on select "[DATE] [DATE] Custom Range" at bounding box center [651, 168] width 123 height 29
select select "[DATE]"
click at [589, 154] on select "[DATE] [DATE] Custom Range" at bounding box center [651, 168] width 123 height 29
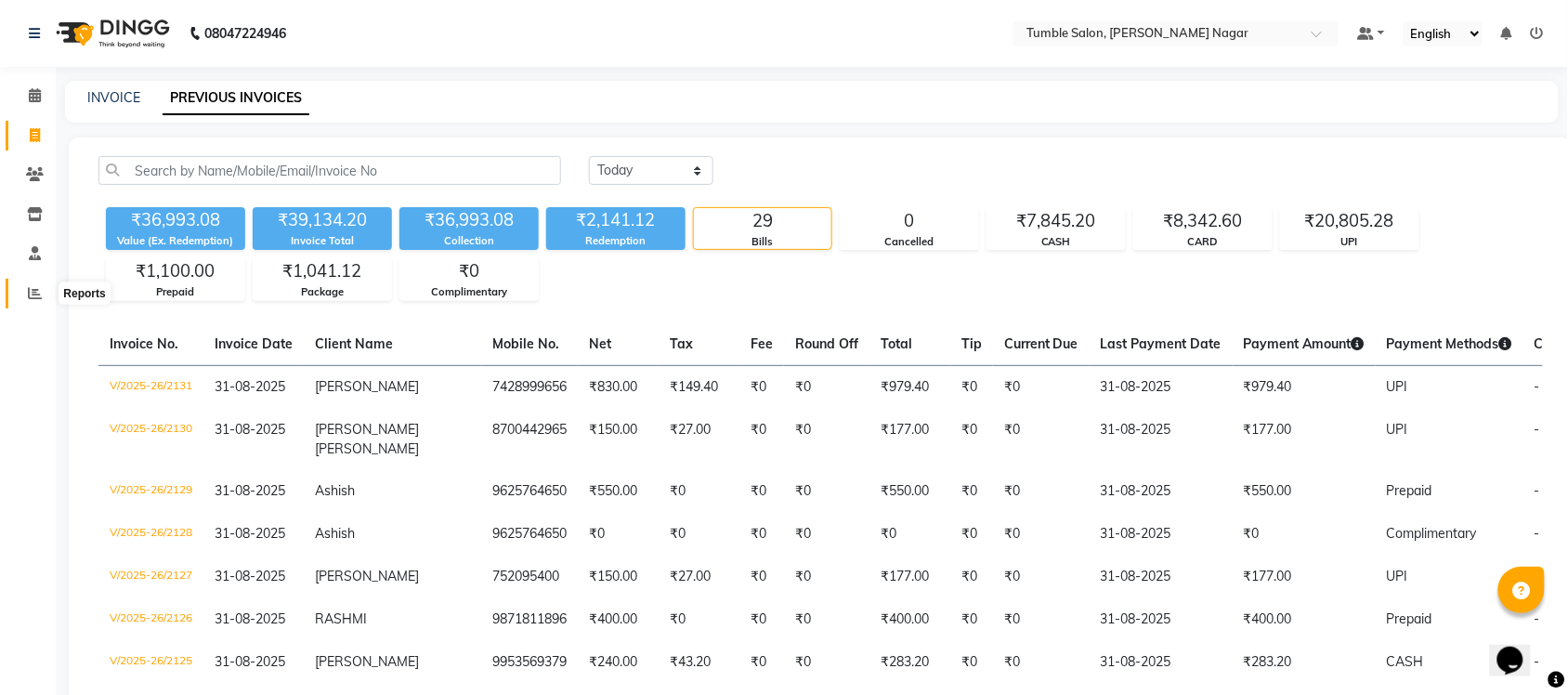
click at [29, 295] on icon at bounding box center [35, 292] width 14 height 14
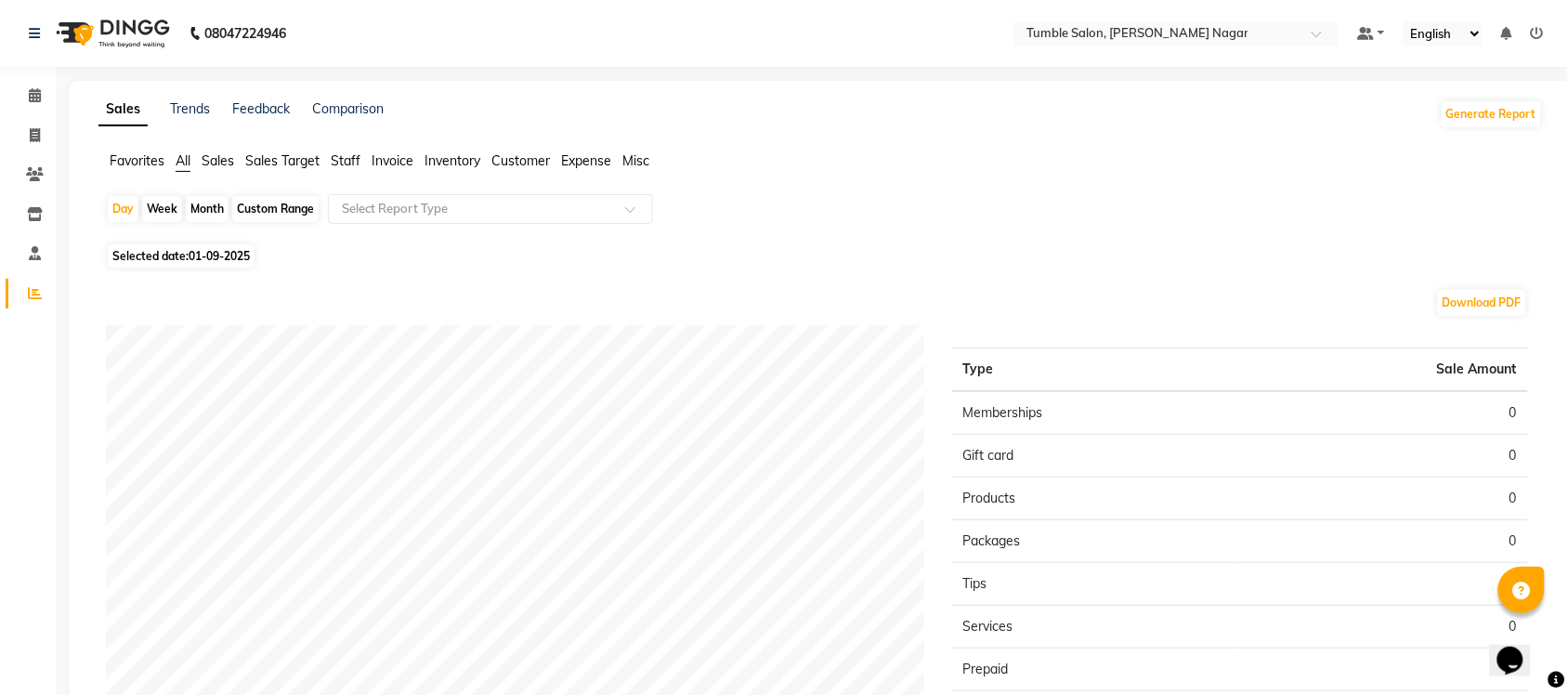
click at [349, 164] on span "Staff" at bounding box center [346, 161] width 30 height 17
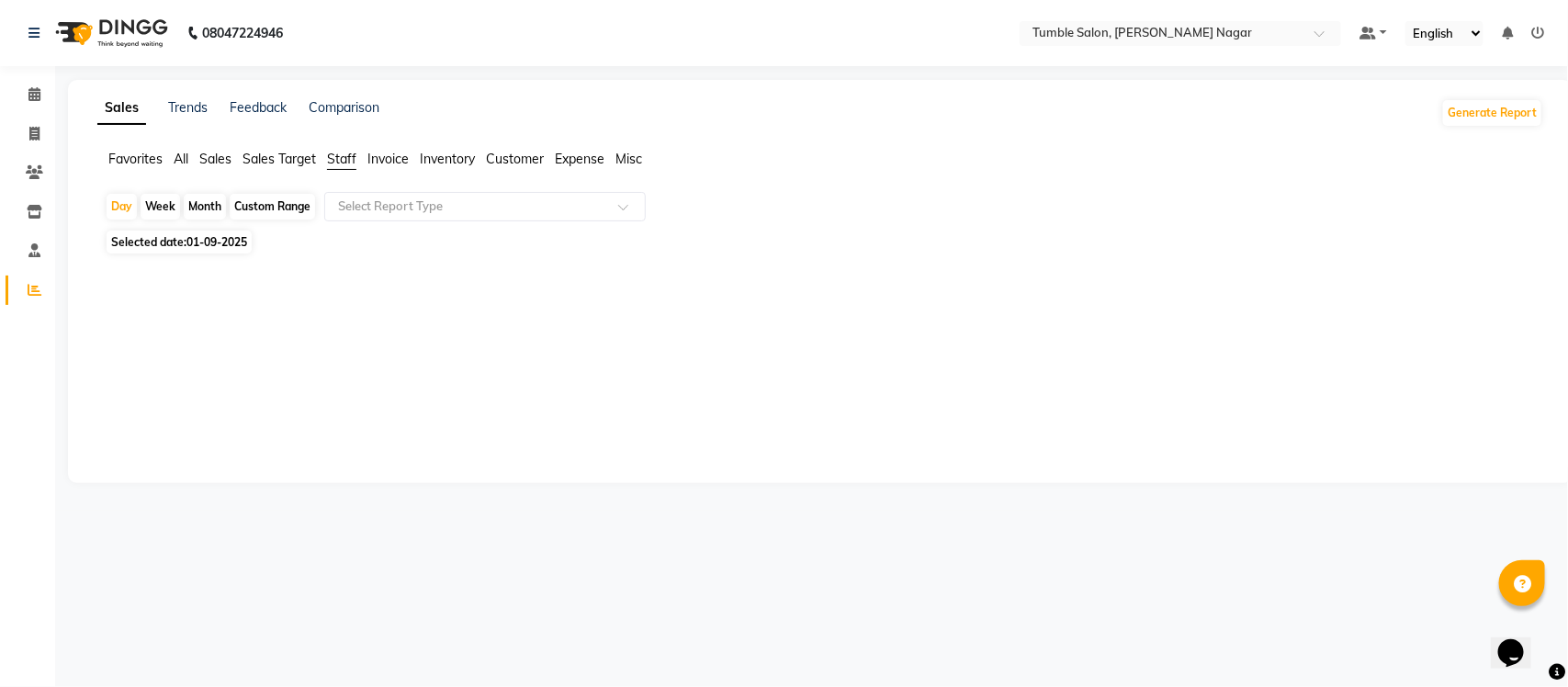
click at [209, 161] on span "Sales" at bounding box center [215, 159] width 33 height 17
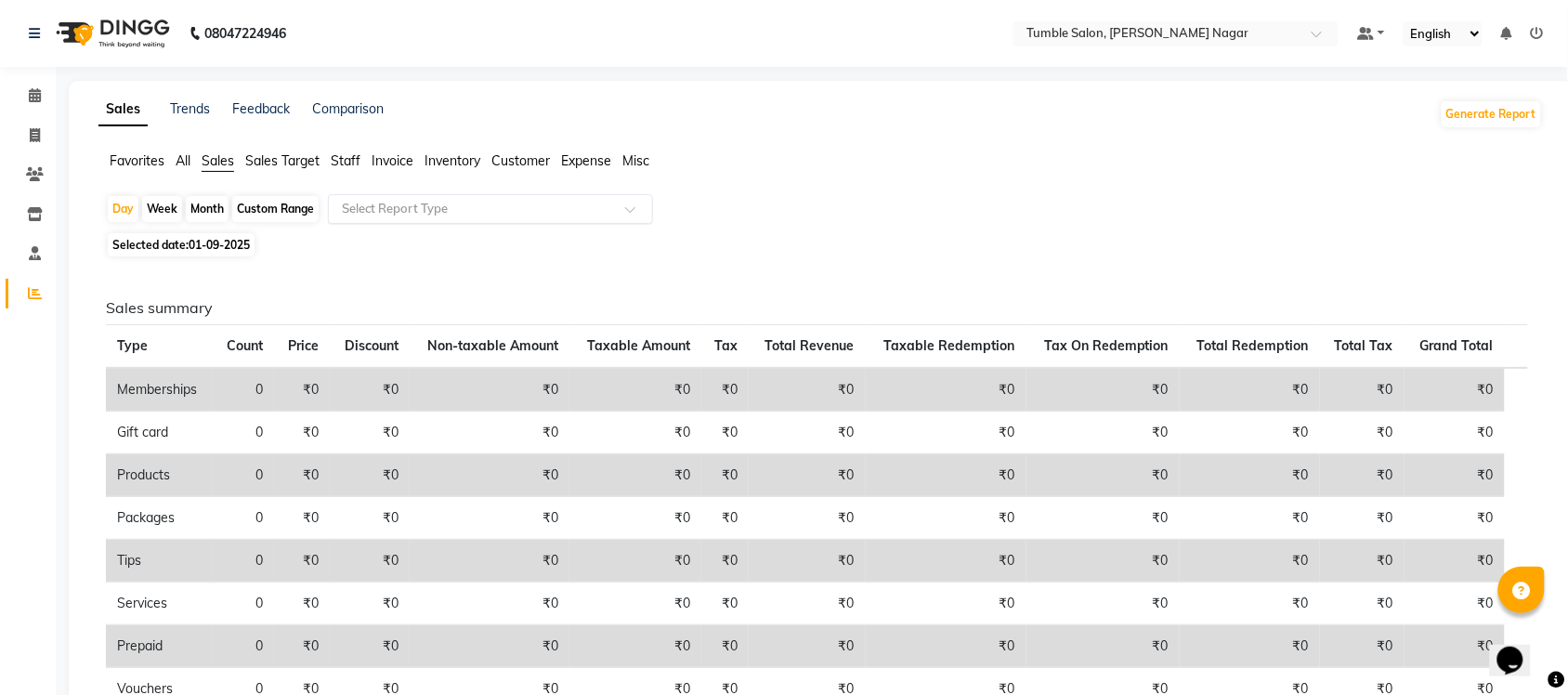
click at [364, 218] on input "text" at bounding box center [472, 209] width 268 height 19
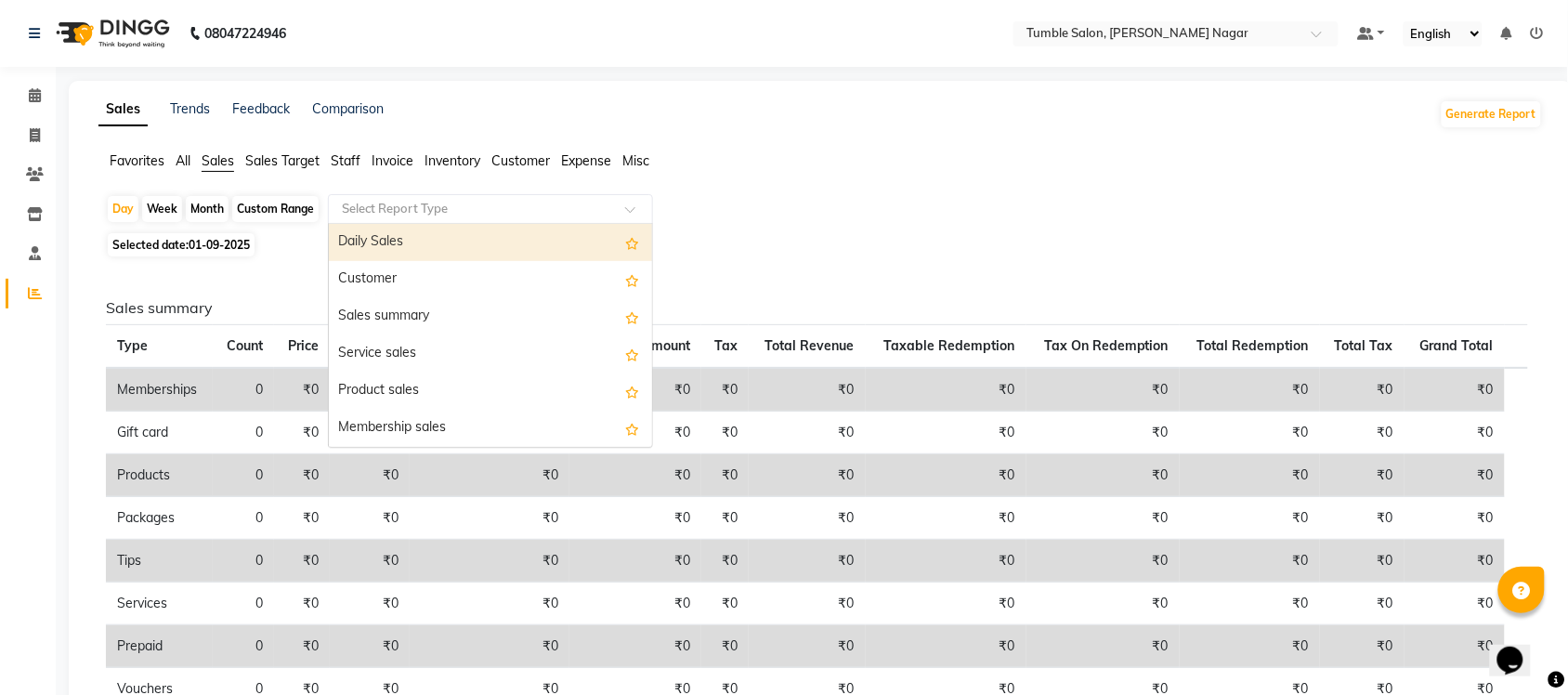
scroll to position [444, 0]
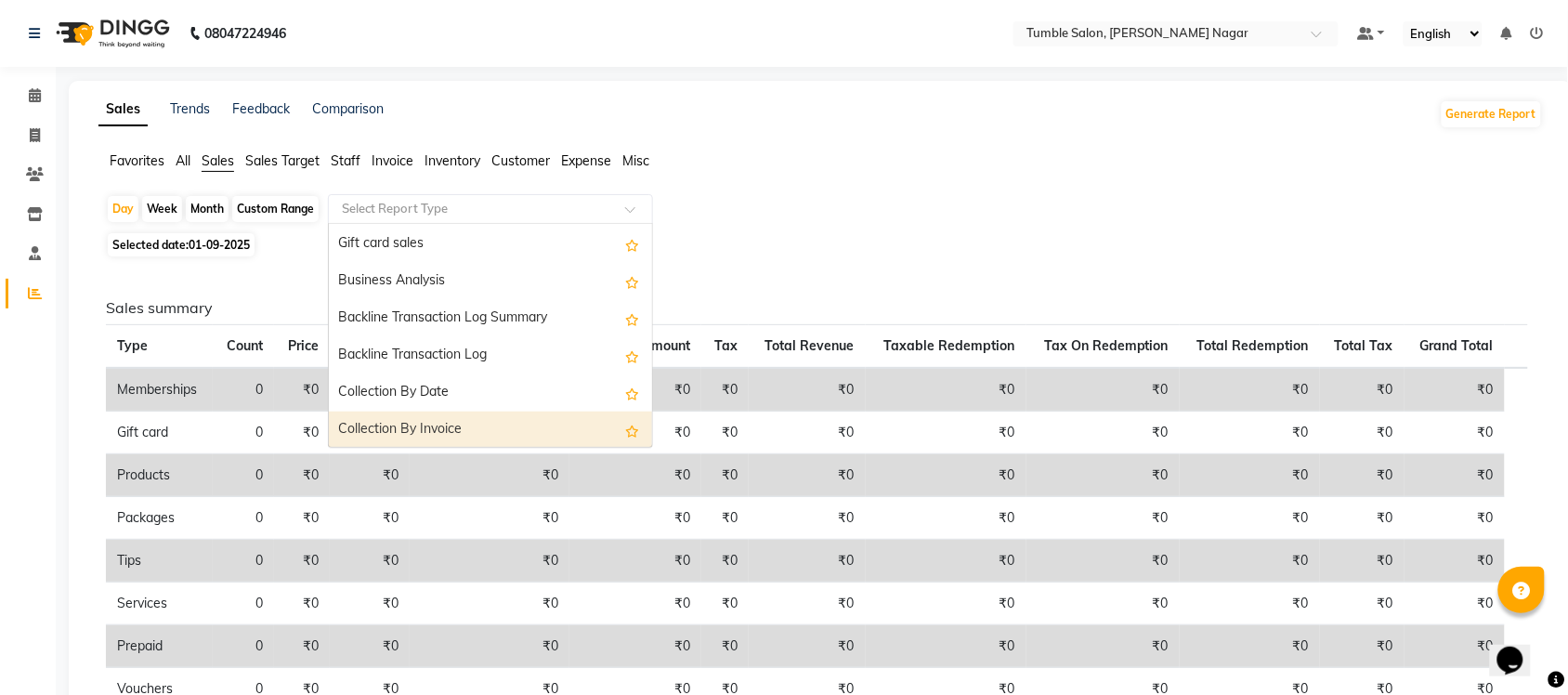
click at [478, 437] on div "Collection By Invoice" at bounding box center [491, 431] width 323 height 38
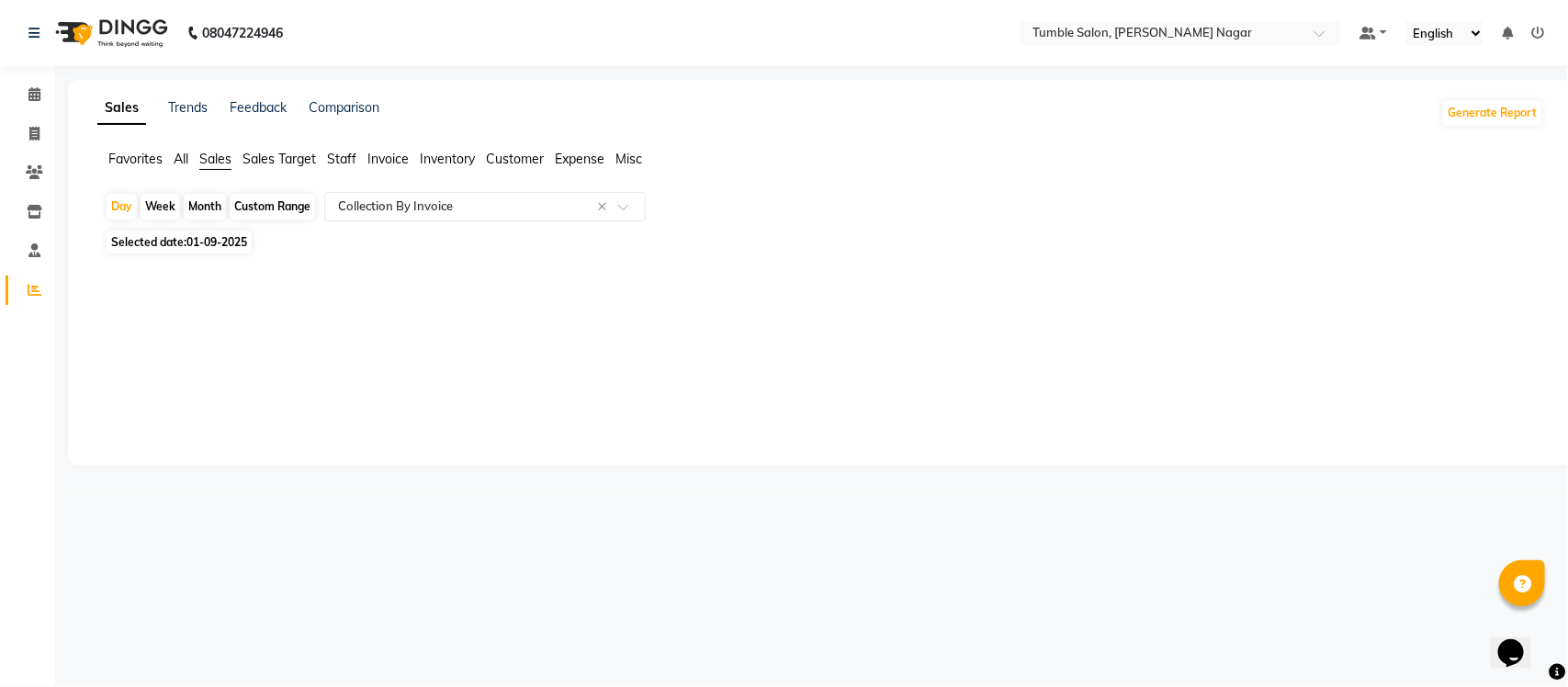
drag, startPoint x: 193, startPoint y: 197, endPoint x: 194, endPoint y: 211, distance: 14.0
click at [193, 198] on div "Month" at bounding box center [204, 207] width 42 height 26
select select "9"
select select "2025"
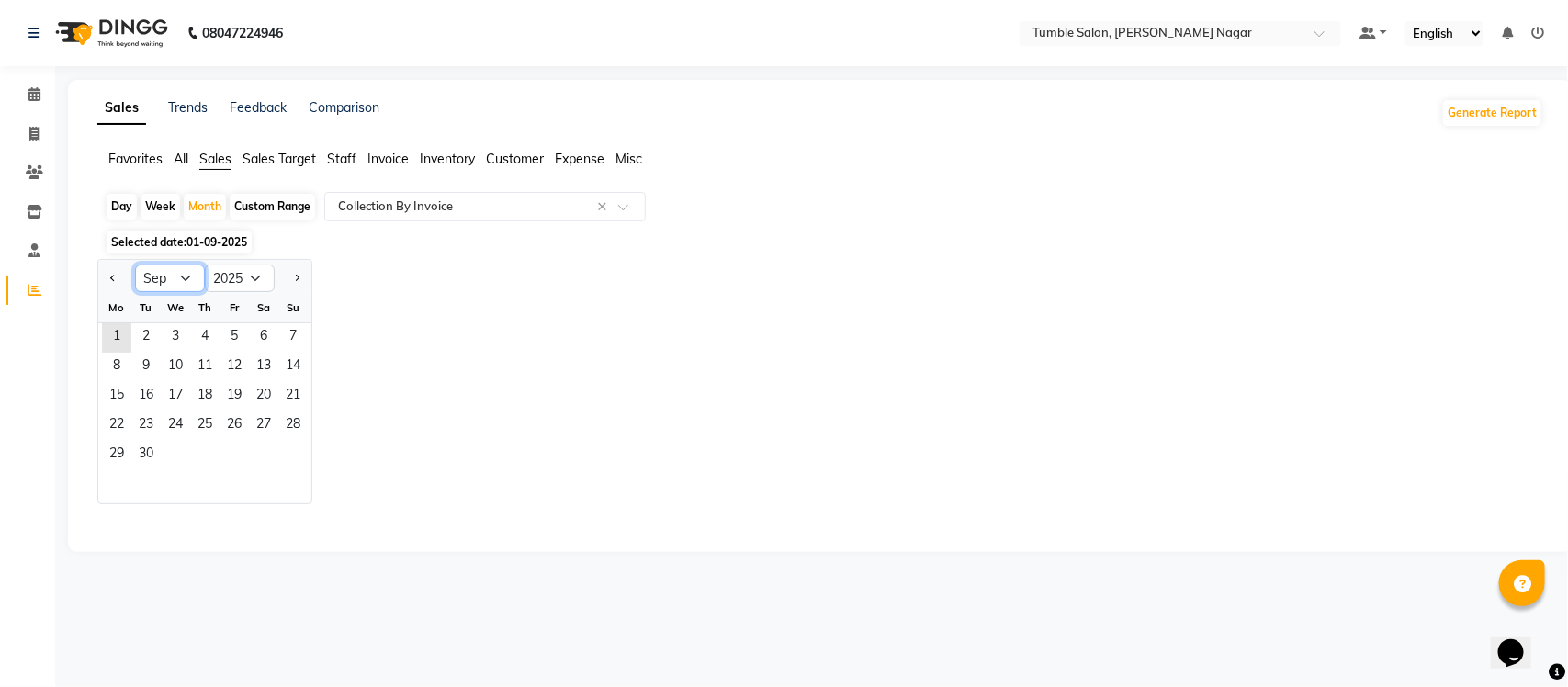
drag, startPoint x: 187, startPoint y: 275, endPoint x: 181, endPoint y: 290, distance: 16.2
click at [187, 275] on select "Jan Feb Mar Apr May Jun Jul Aug Sep Oct Nov Dec" at bounding box center [169, 279] width 70 height 28
select select "8"
click at [135, 266] on select "Jan Feb Mar Apr May Jun Jul Aug Sep Oct Nov Dec" at bounding box center [169, 279] width 70 height 28
click at [234, 337] on span "1" at bounding box center [234, 338] width 30 height 30
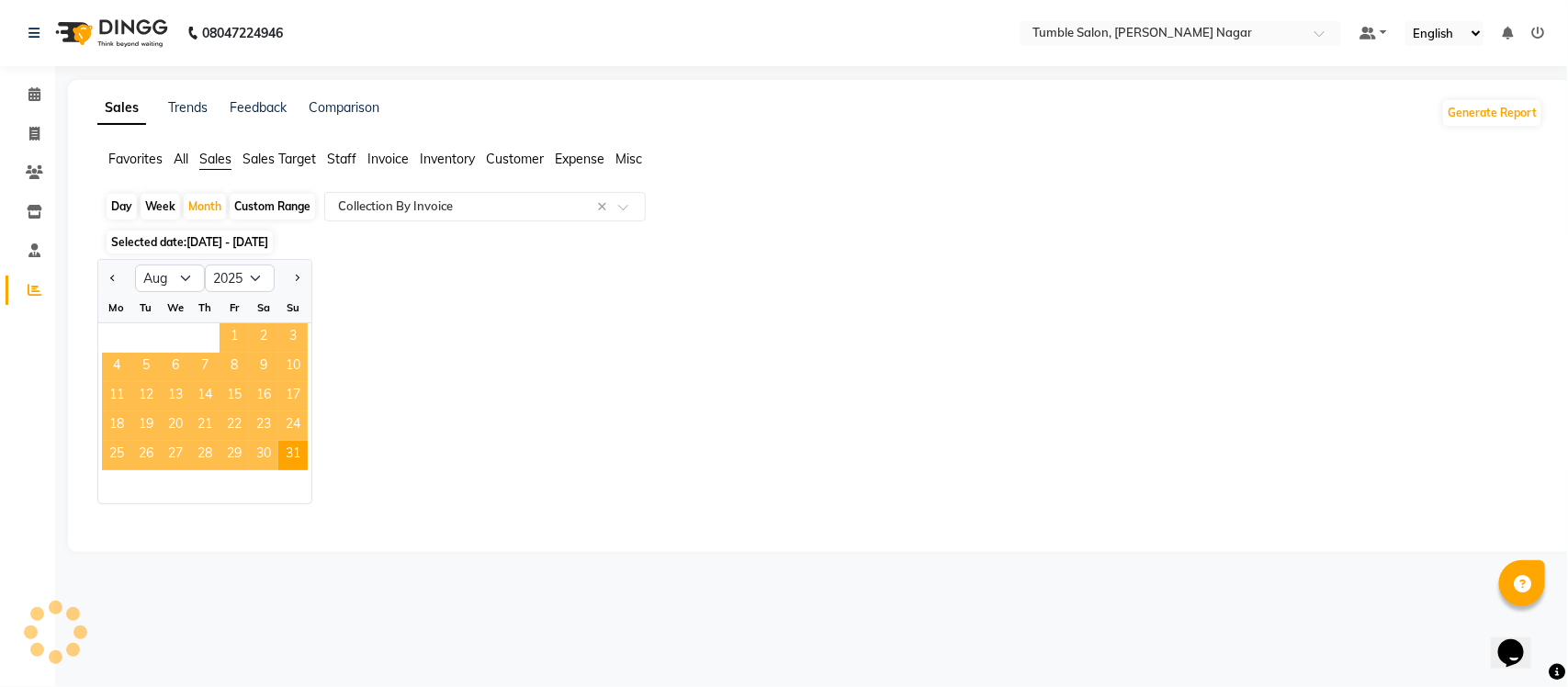
select select "full_report"
select select "csv"
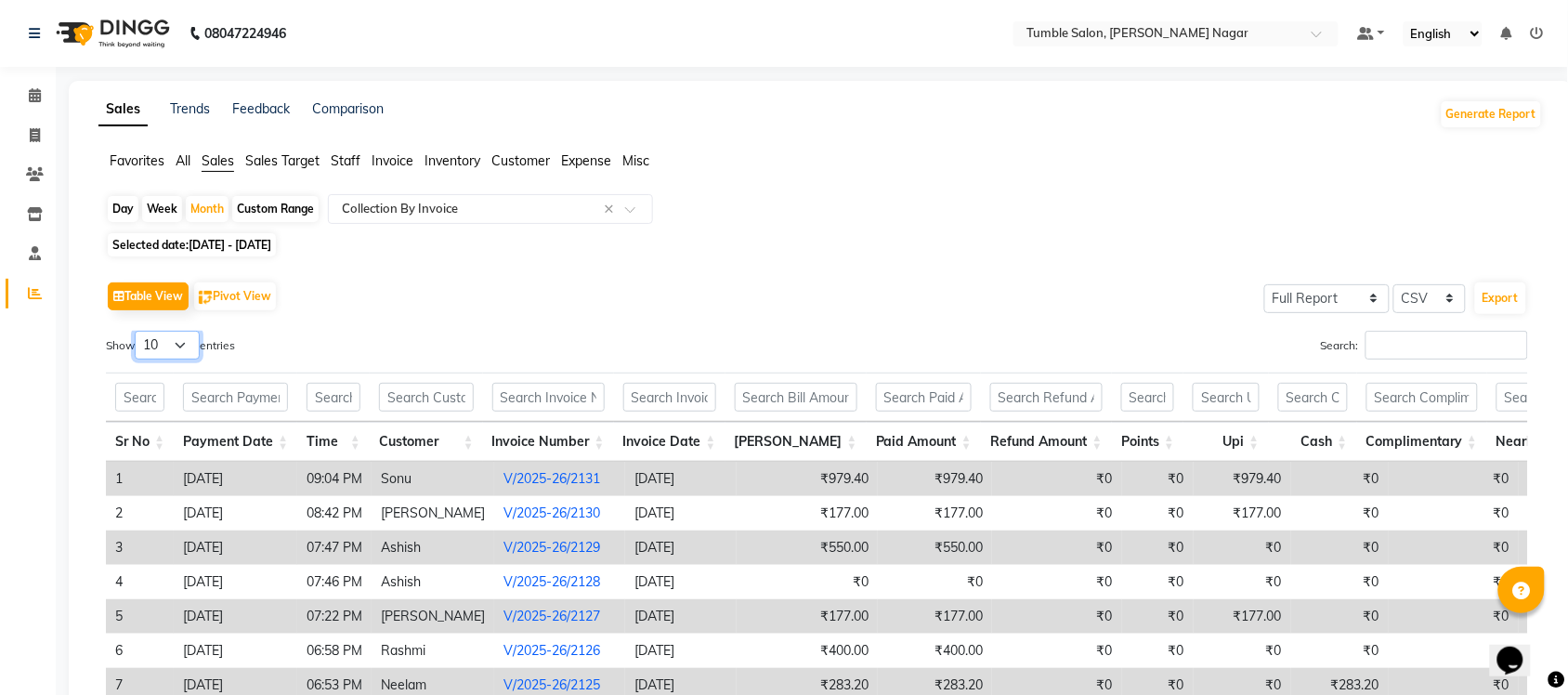
click at [174, 351] on select "10 25 50 100" at bounding box center [166, 345] width 65 height 29
select select "100"
click at [137, 331] on select "10 25 50 100" at bounding box center [166, 345] width 65 height 29
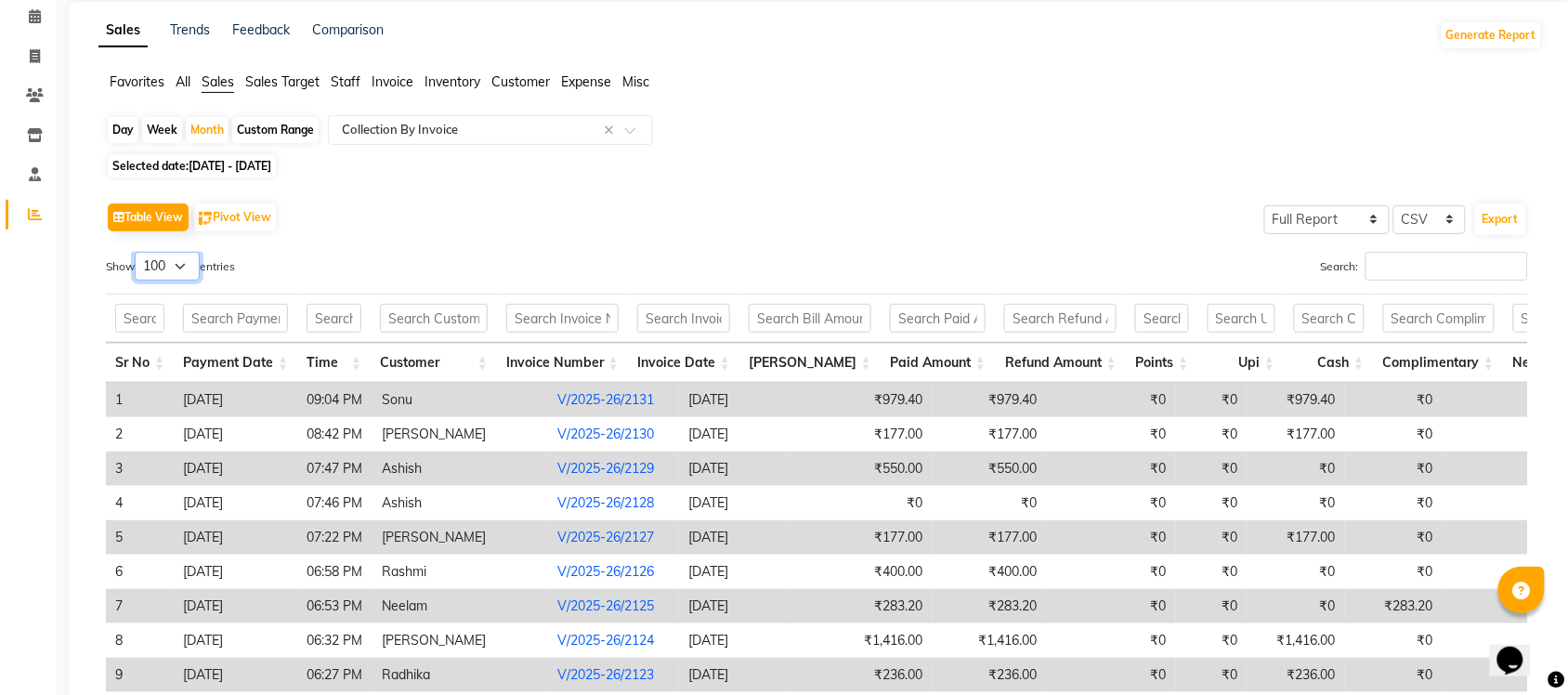
scroll to position [0, 0]
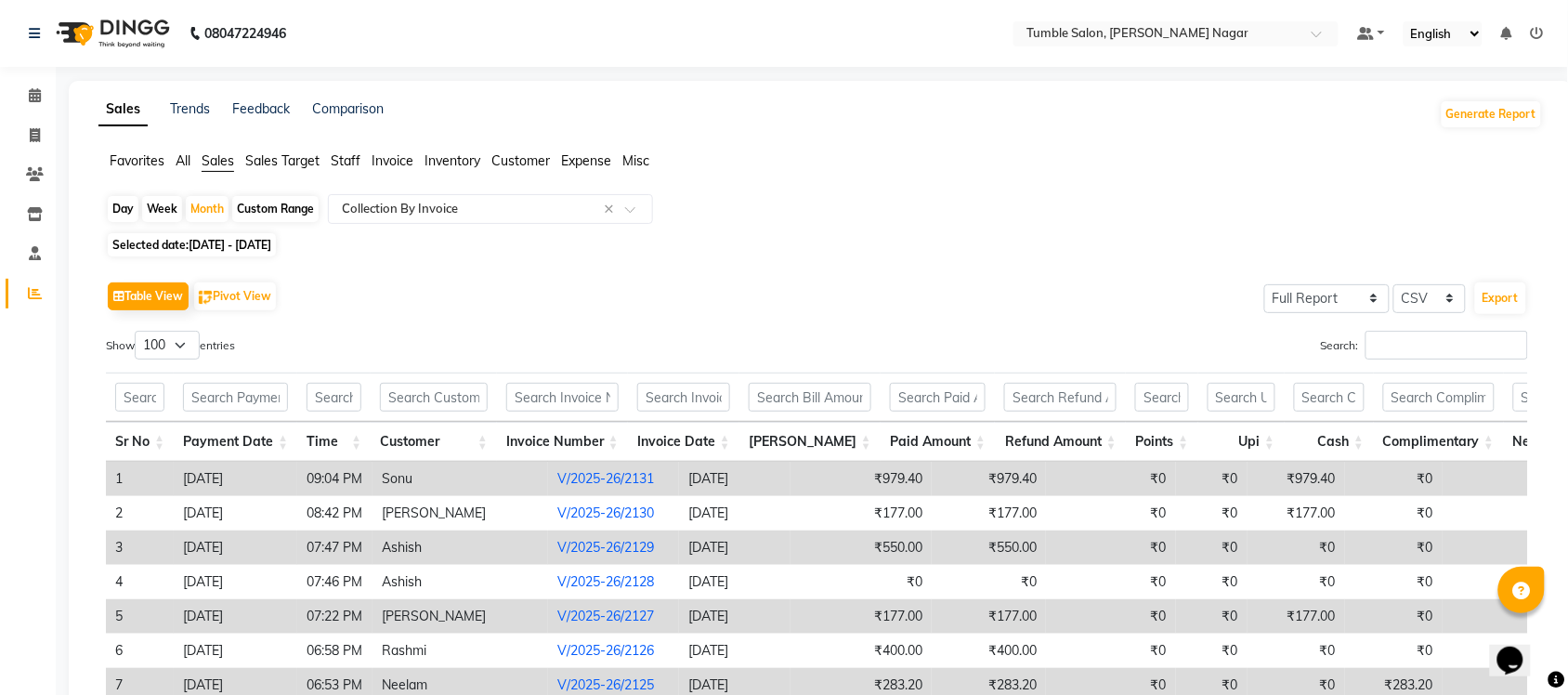
click at [342, 163] on span "Staff" at bounding box center [346, 161] width 30 height 17
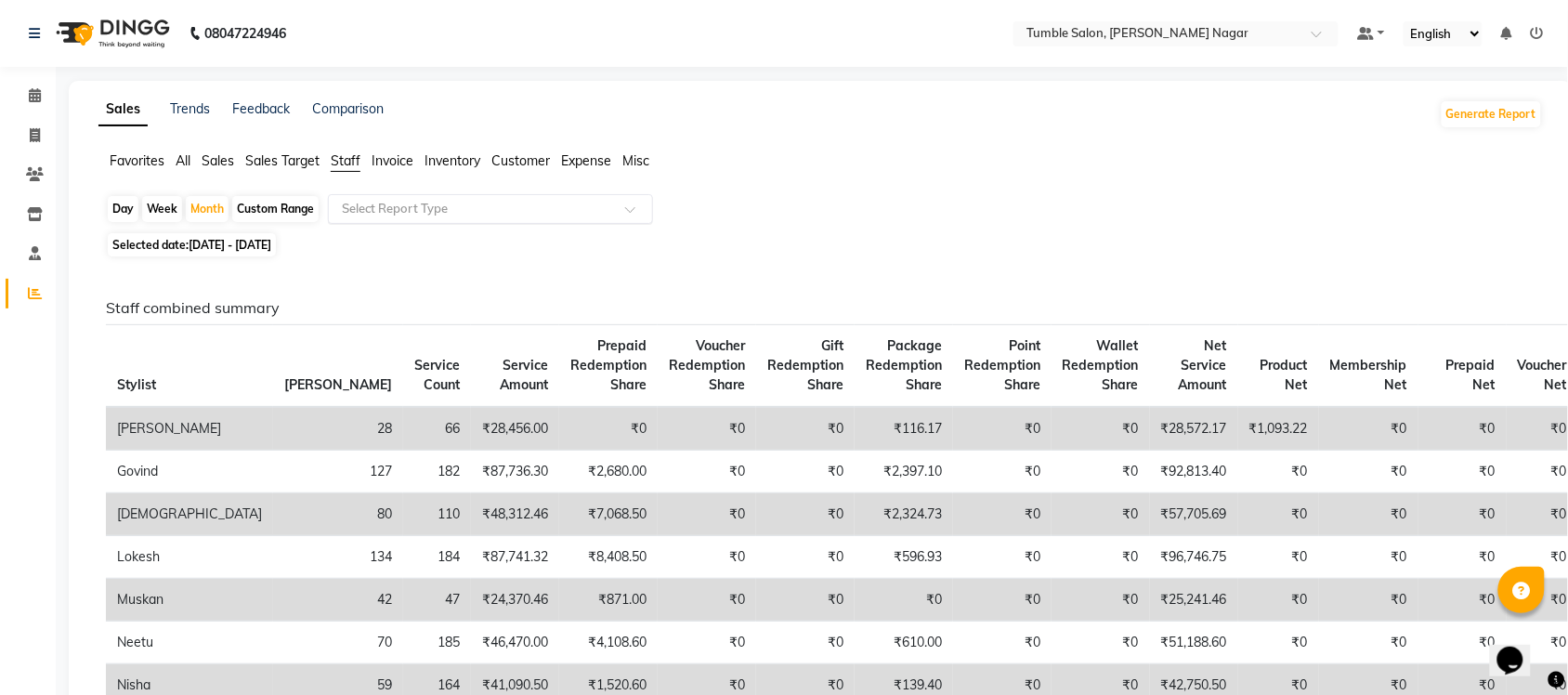
click at [450, 210] on input "text" at bounding box center [472, 209] width 268 height 19
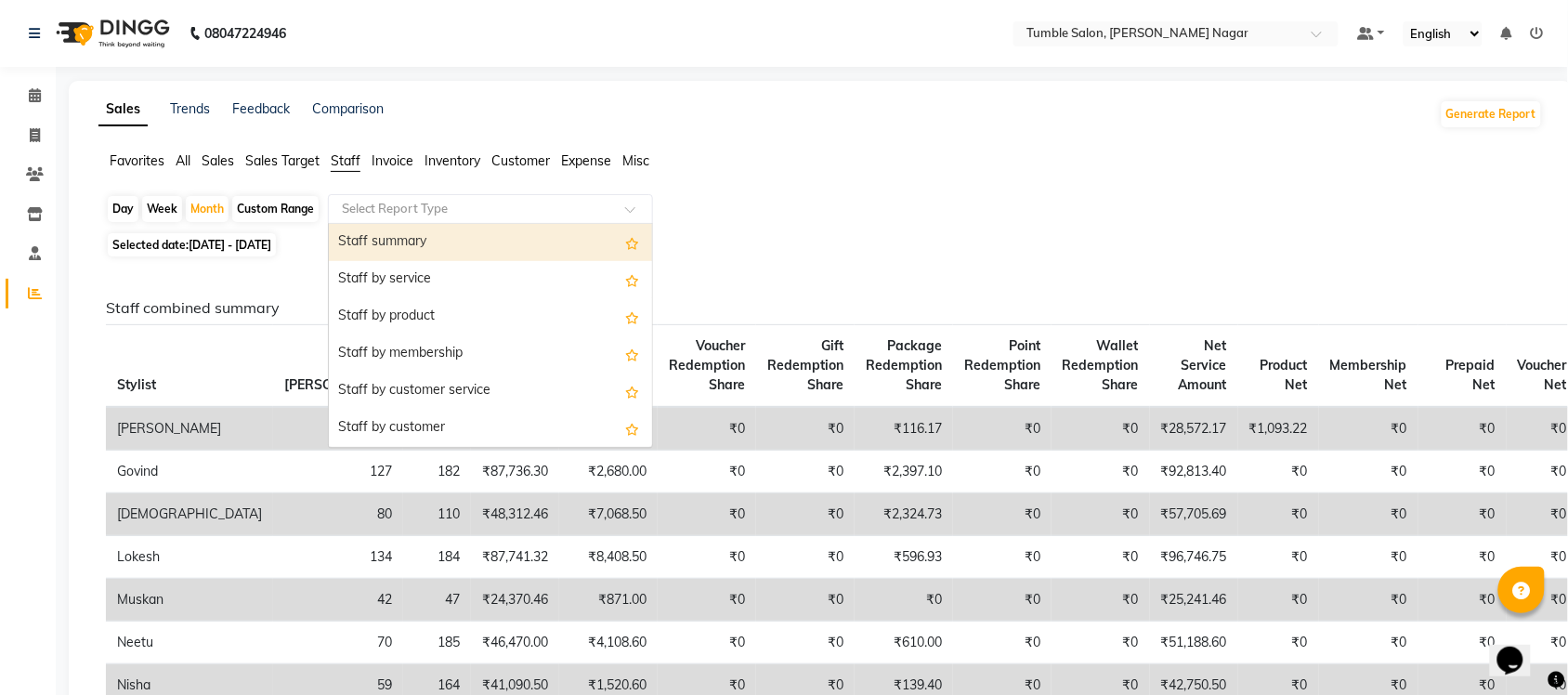
click at [447, 244] on div "Staff summary" at bounding box center [491, 243] width 323 height 38
select select "full_report"
select select "csv"
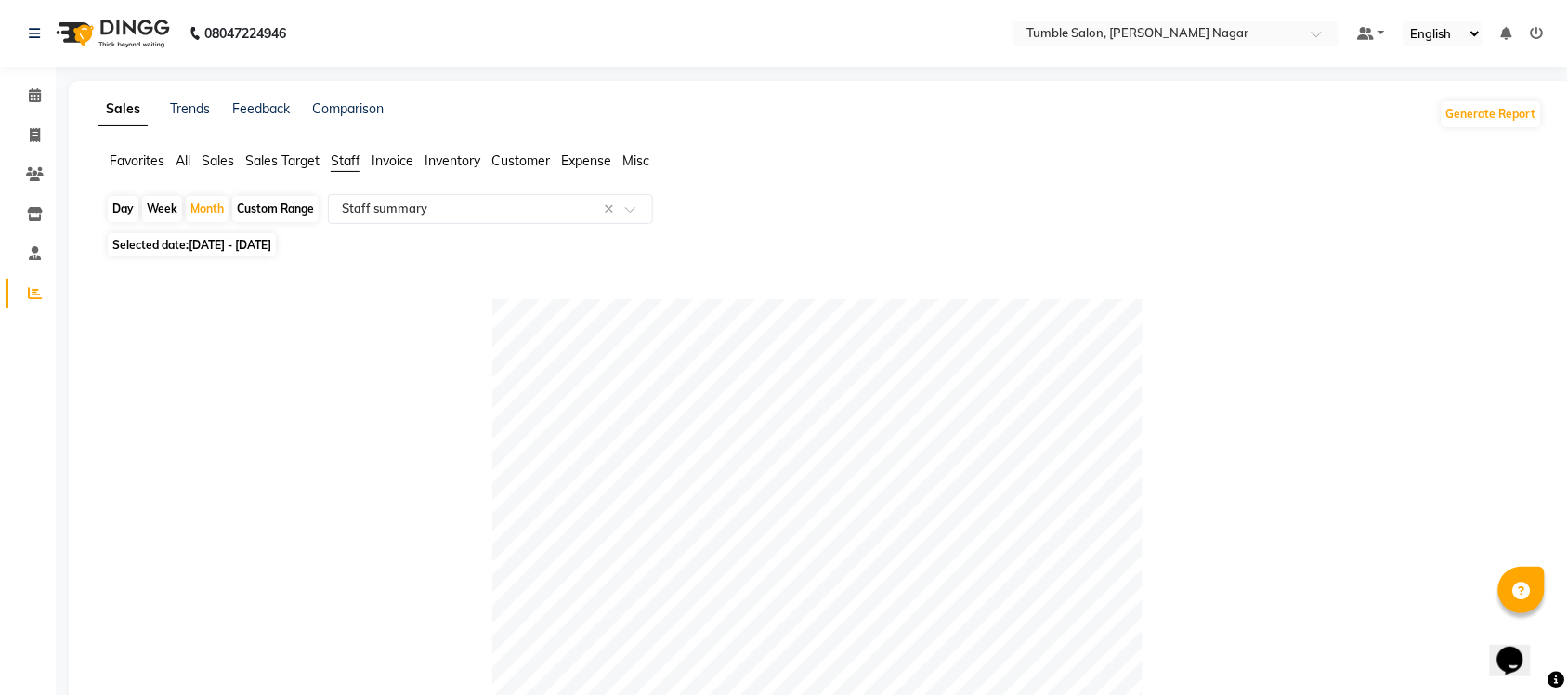
click at [252, 249] on span "01-08-2025 - 31-08-2025" at bounding box center [230, 245] width 83 height 14
select select "8"
select select "2025"
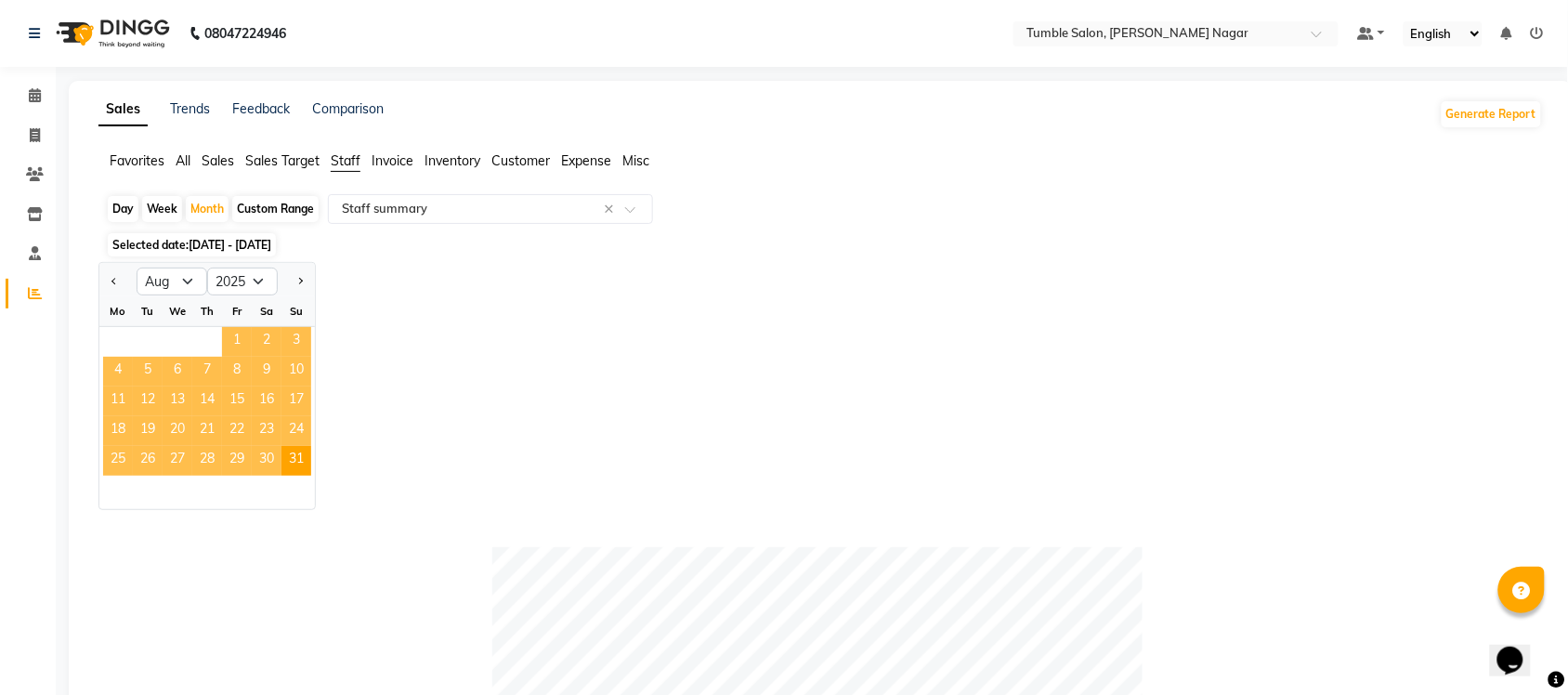
click at [229, 337] on span "1" at bounding box center [237, 342] width 30 height 30
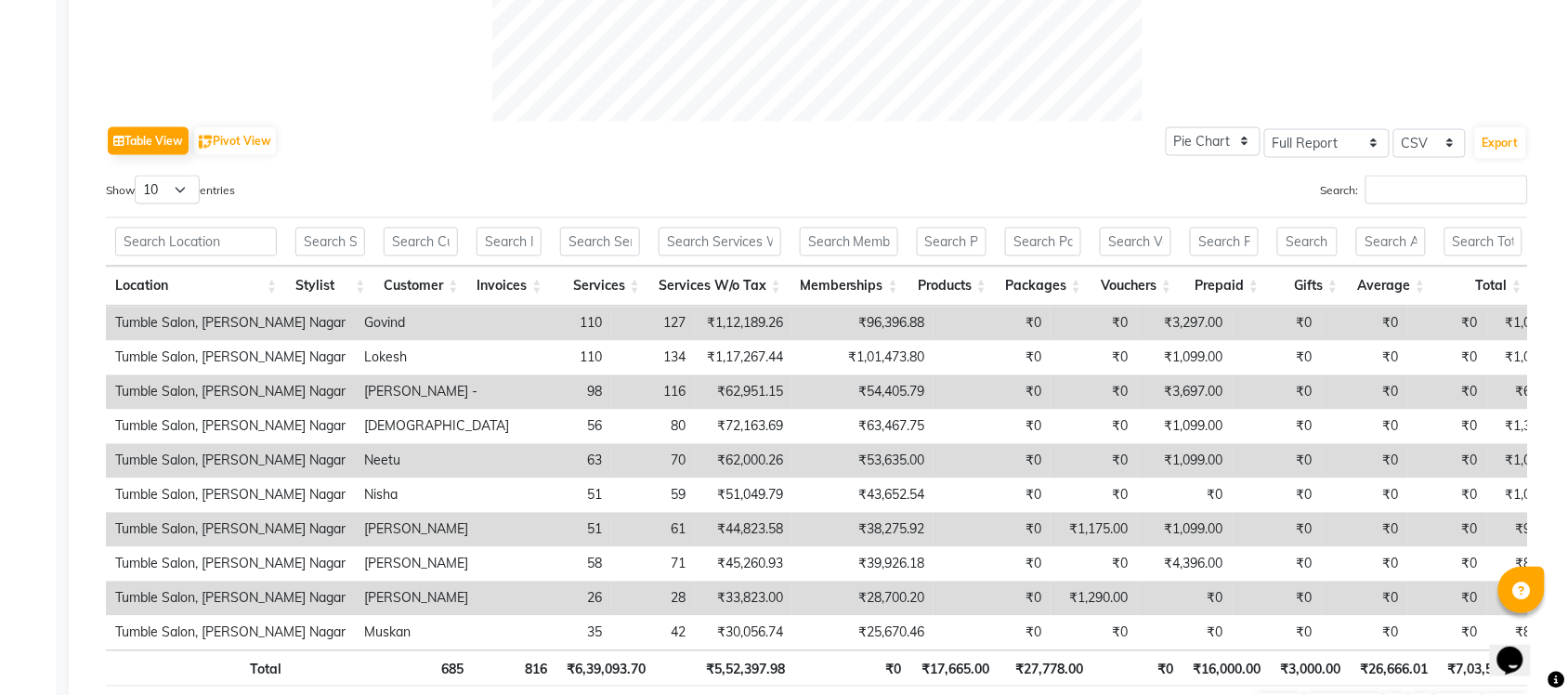
scroll to position [960, 0]
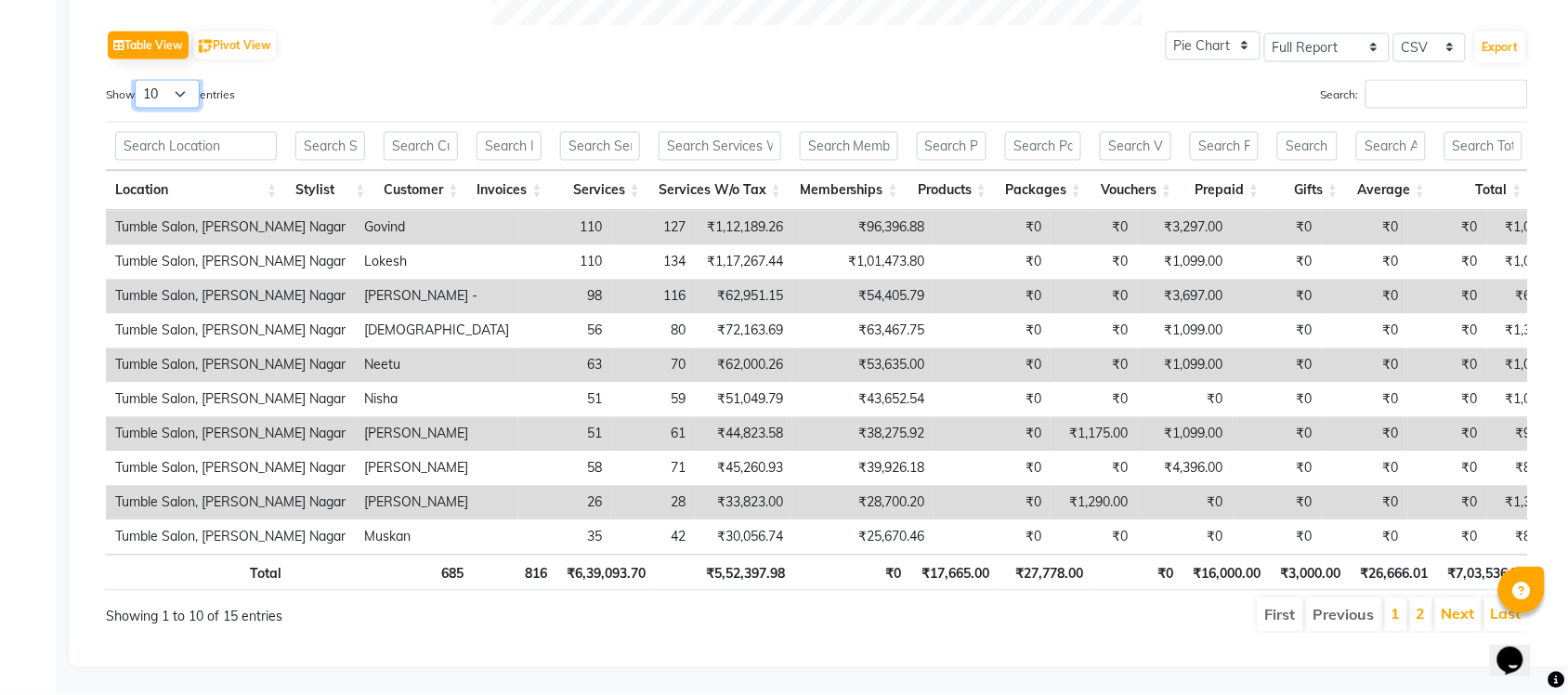
click at [170, 80] on select "10 25 50 100" at bounding box center [166, 94] width 65 height 29
select select "100"
click at [137, 80] on select "10 25 50 100" at bounding box center [166, 94] width 65 height 29
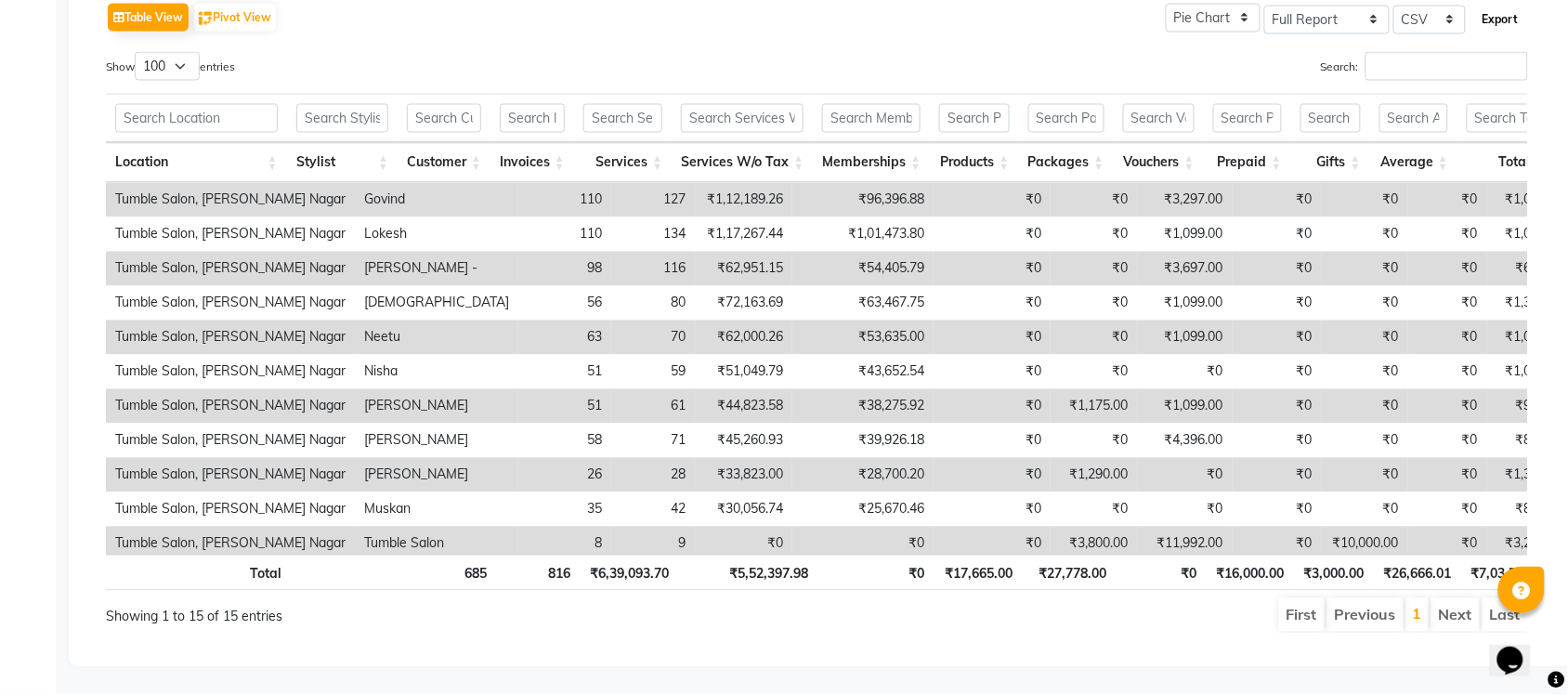
click at [1488, 6] on button "Export" at bounding box center [1500, 20] width 51 height 32
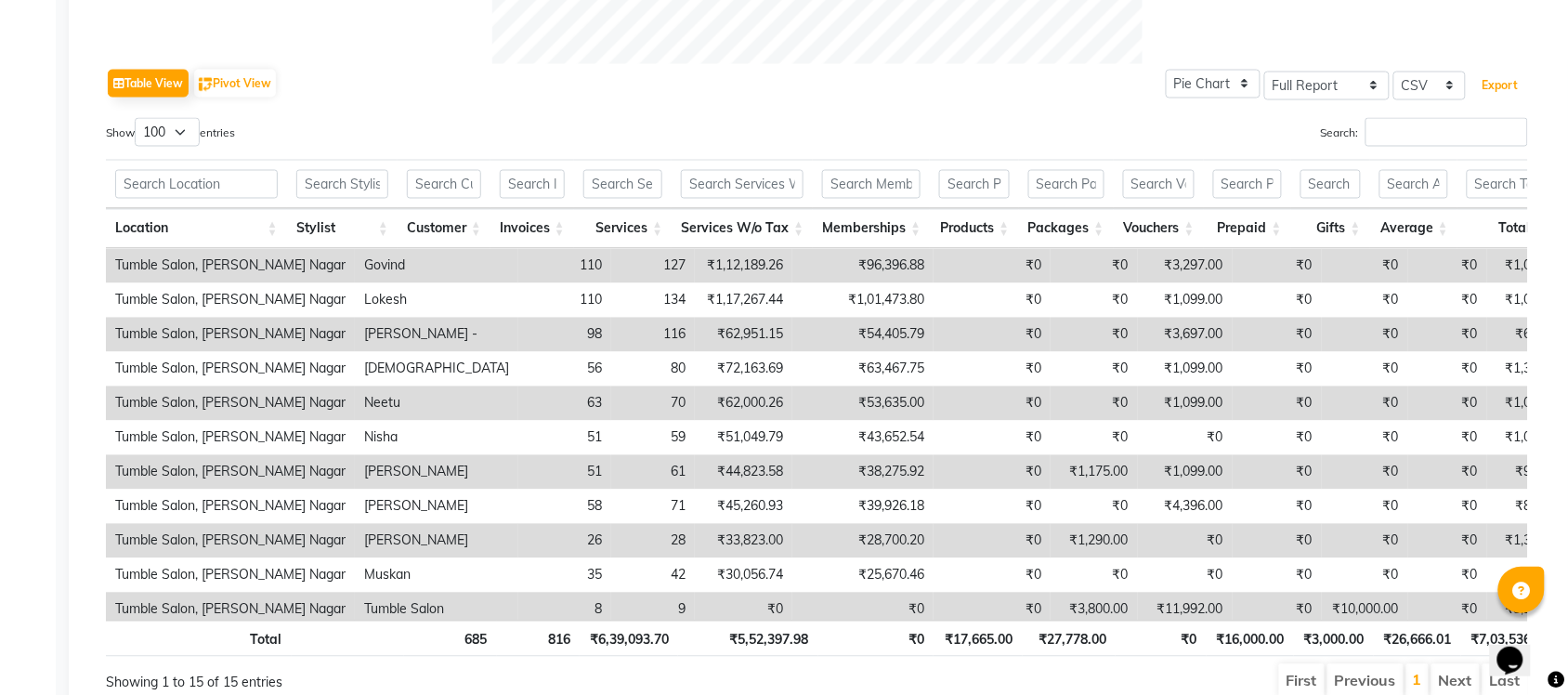
scroll to position [0, 0]
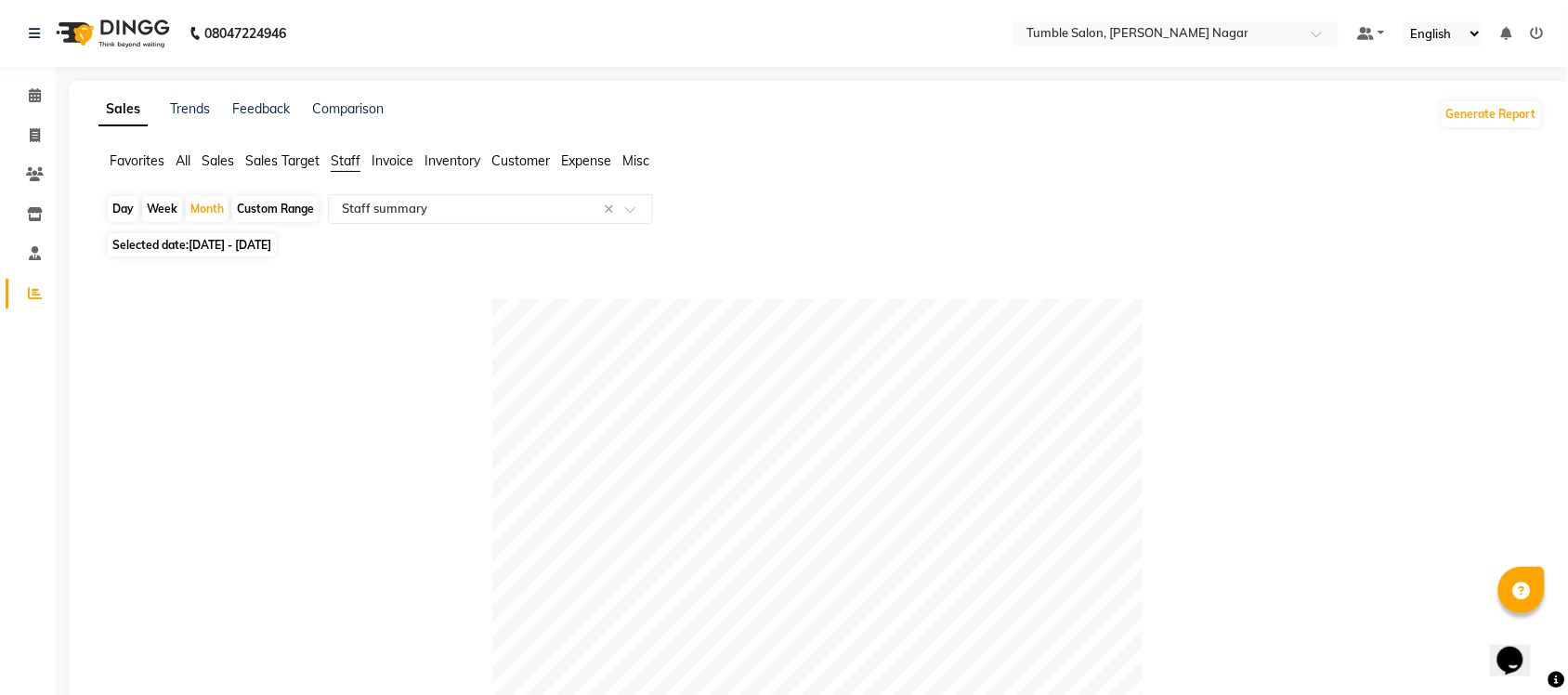
click at [128, 204] on div "Day" at bounding box center [123, 210] width 31 height 26
select select "8"
select select "2025"
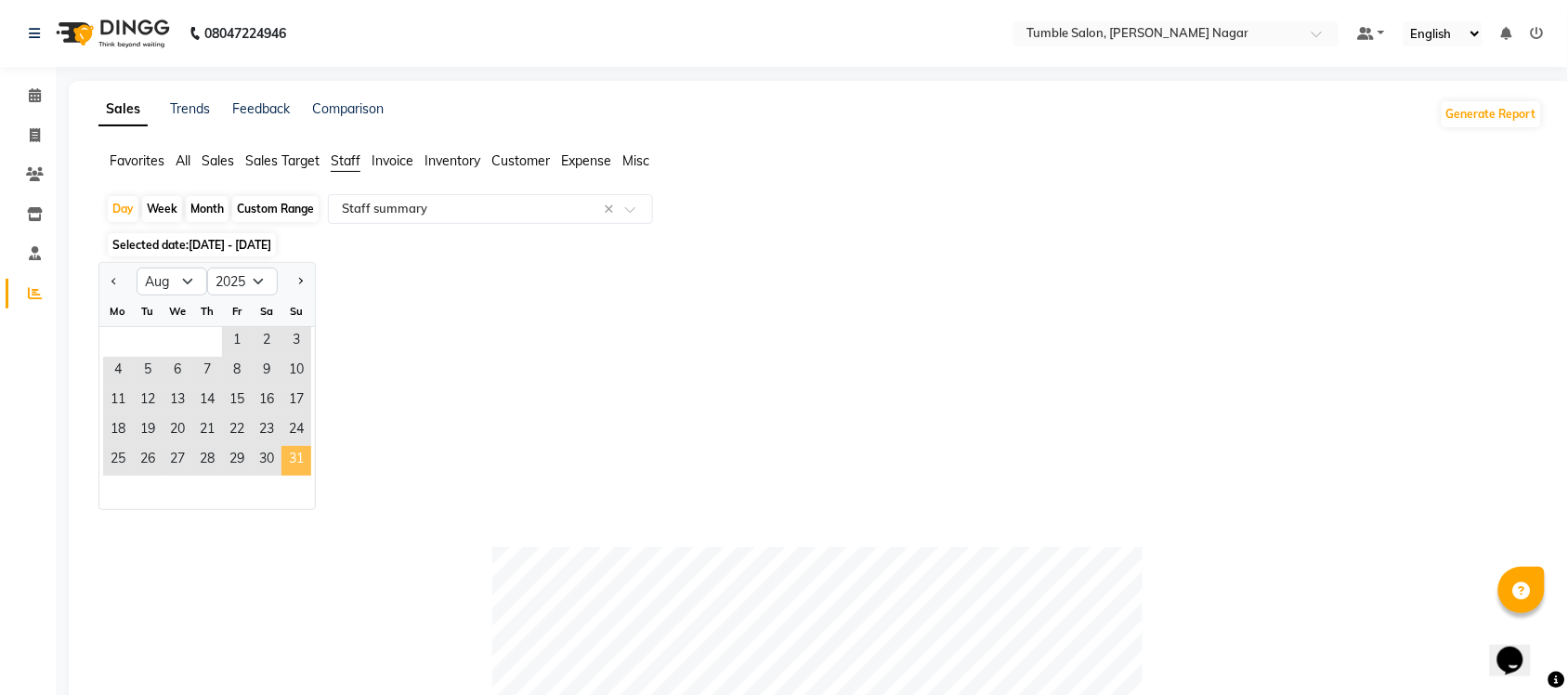
click at [304, 461] on span "31" at bounding box center [296, 461] width 30 height 30
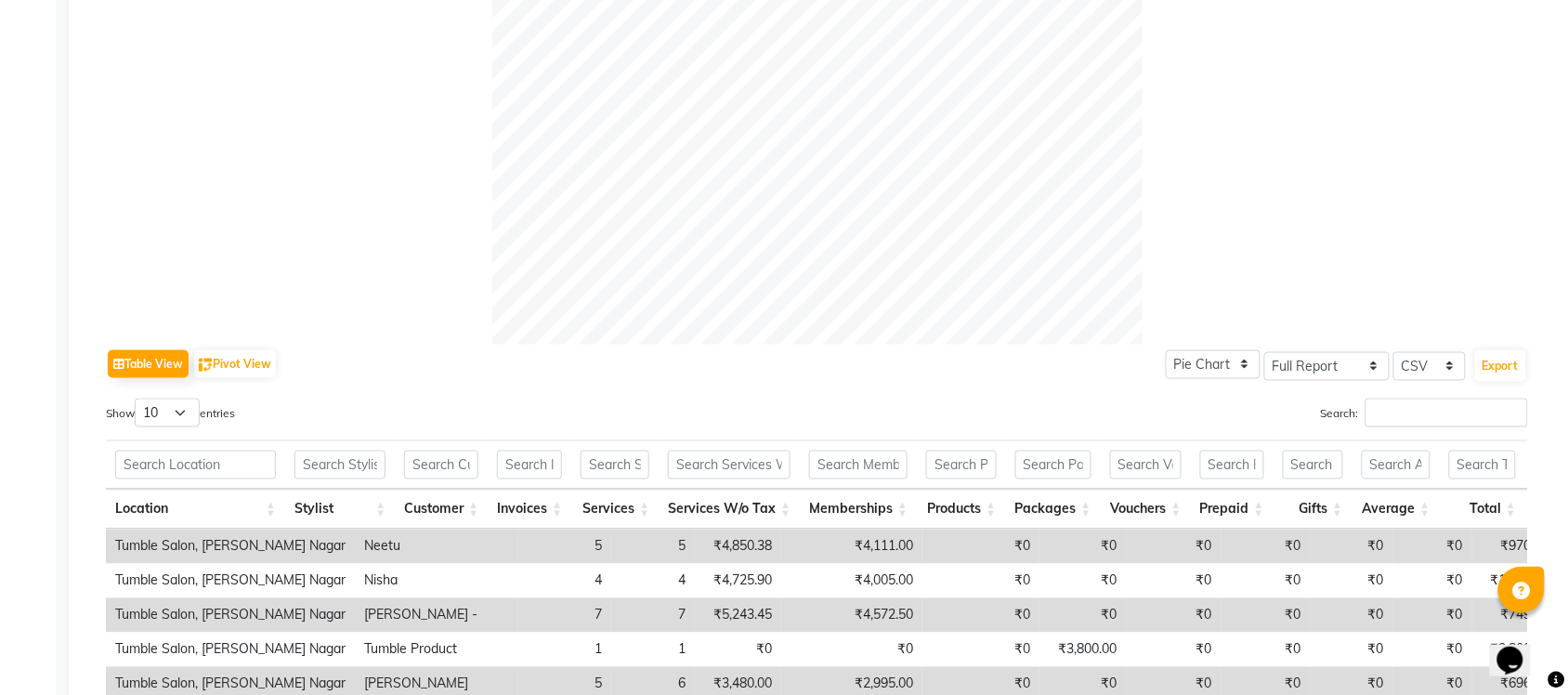
scroll to position [960, 0]
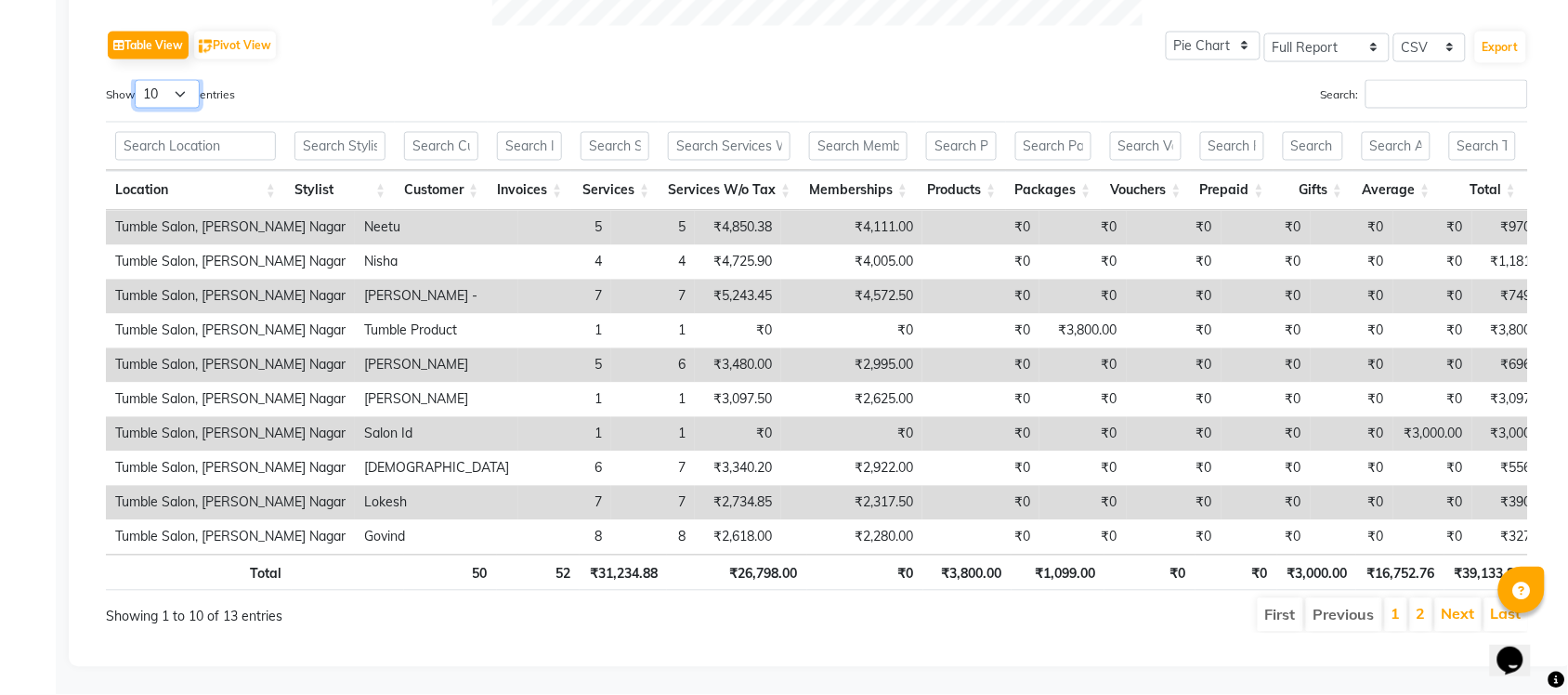
click at [184, 80] on select "10 25 50 100" at bounding box center [166, 94] width 65 height 29
select select "50"
click at [137, 80] on select "10 25 50 100" at bounding box center [166, 94] width 65 height 29
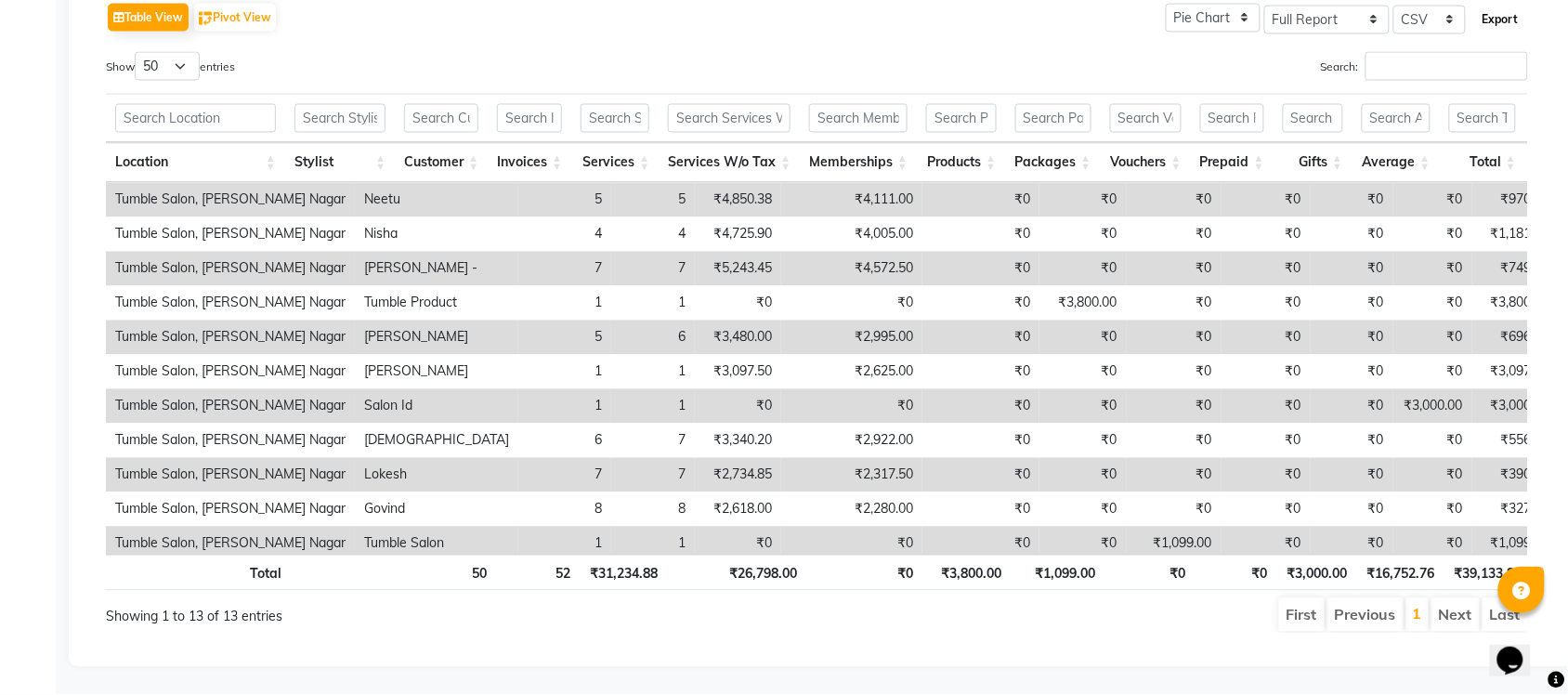
click at [1514, 11] on button "Export" at bounding box center [1500, 20] width 51 height 32
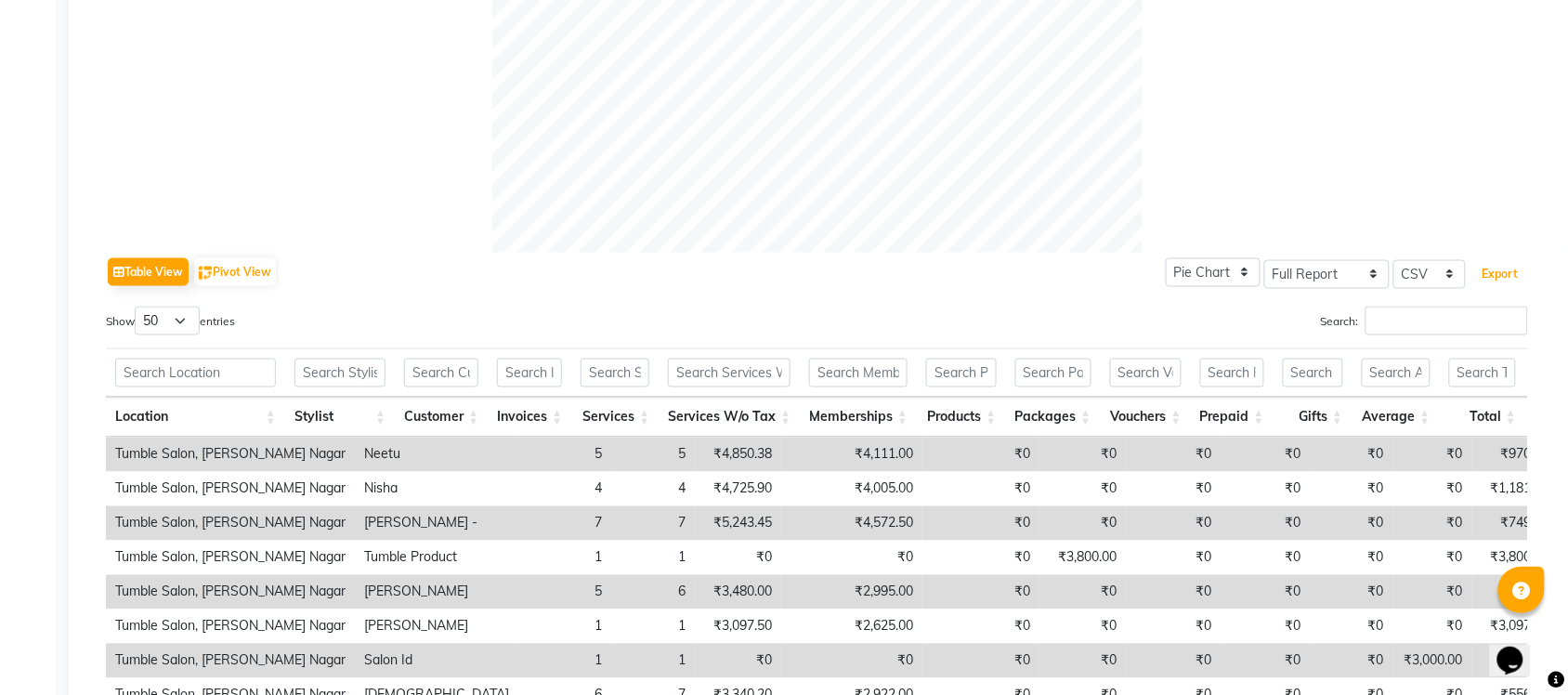
scroll to position [0, 0]
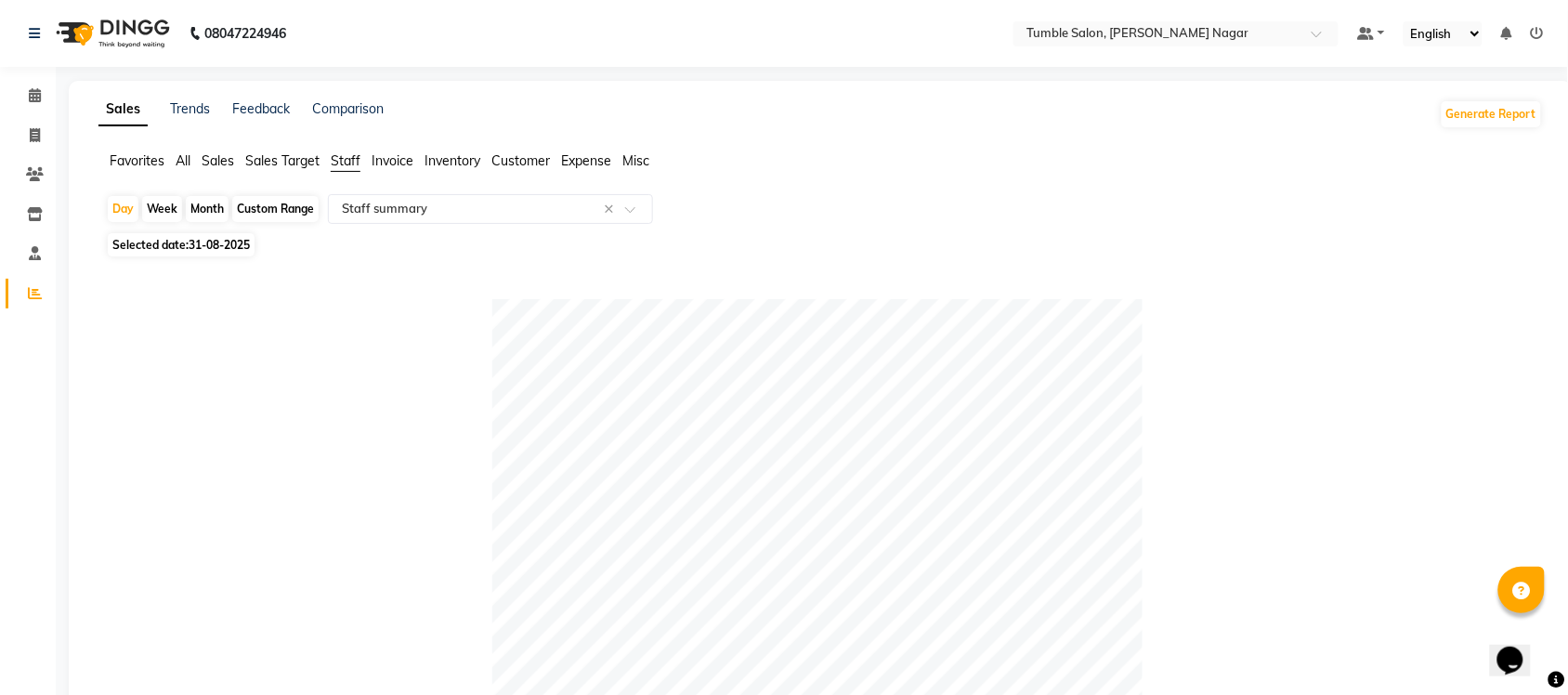
click at [211, 160] on span "Sales" at bounding box center [217, 161] width 33 height 17
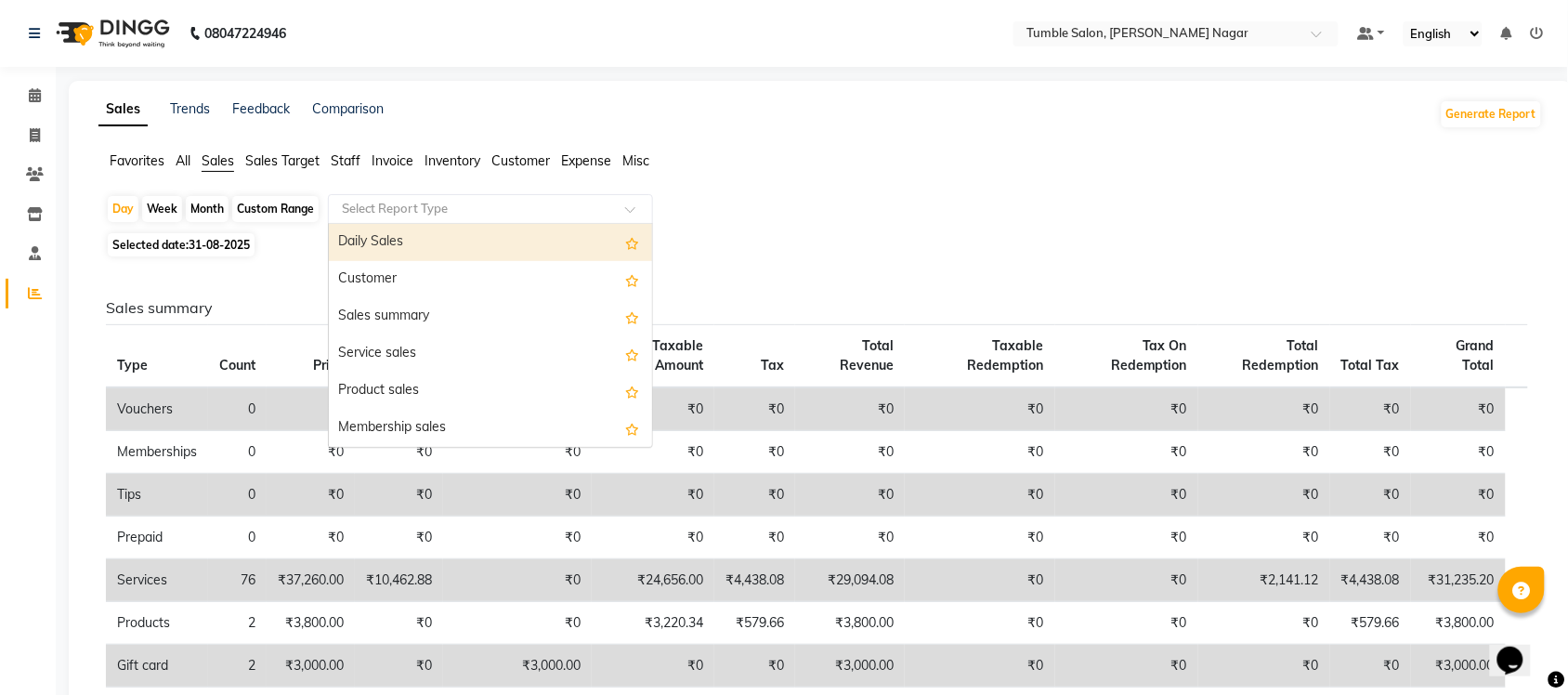
click at [648, 202] on div at bounding box center [491, 209] width 323 height 19
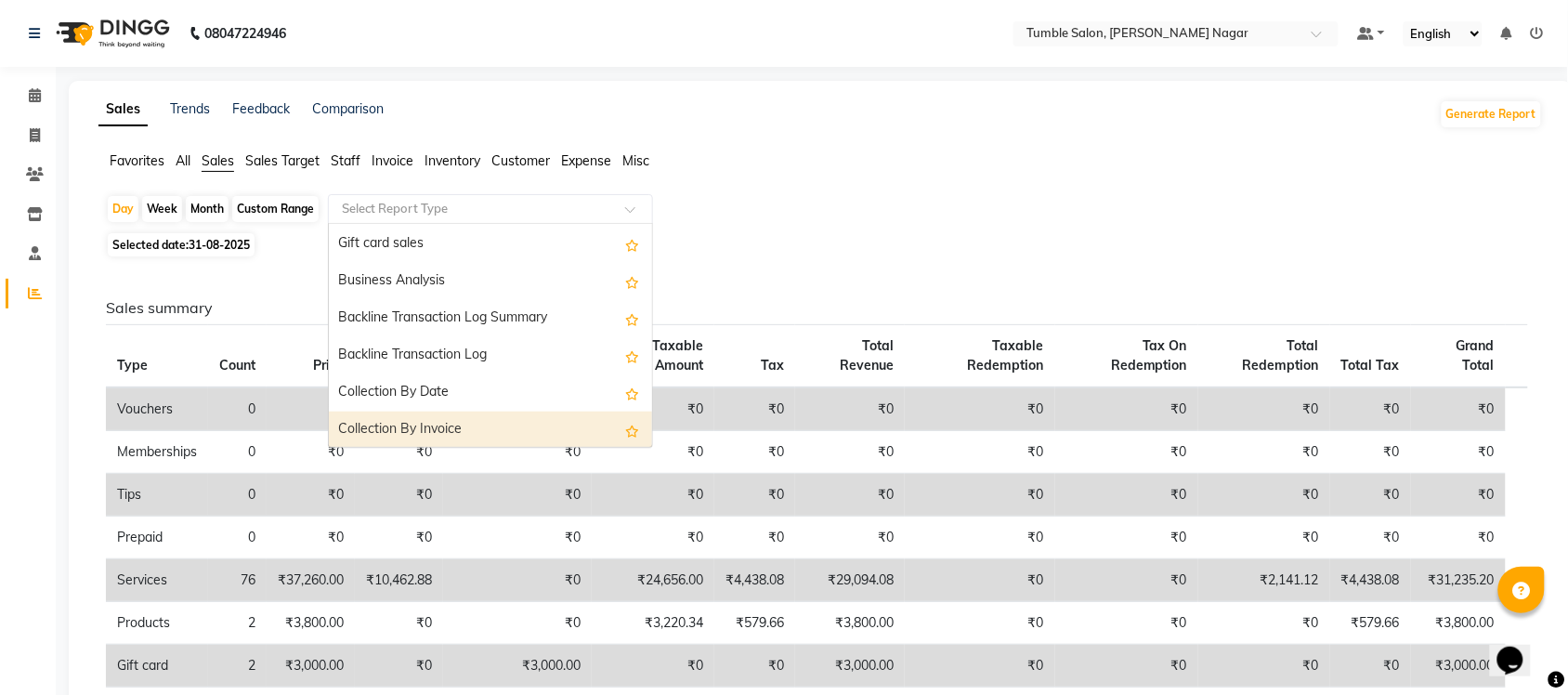
click at [494, 424] on div "Collection By Invoice" at bounding box center [491, 431] width 323 height 38
select select "full_report"
select select "csv"
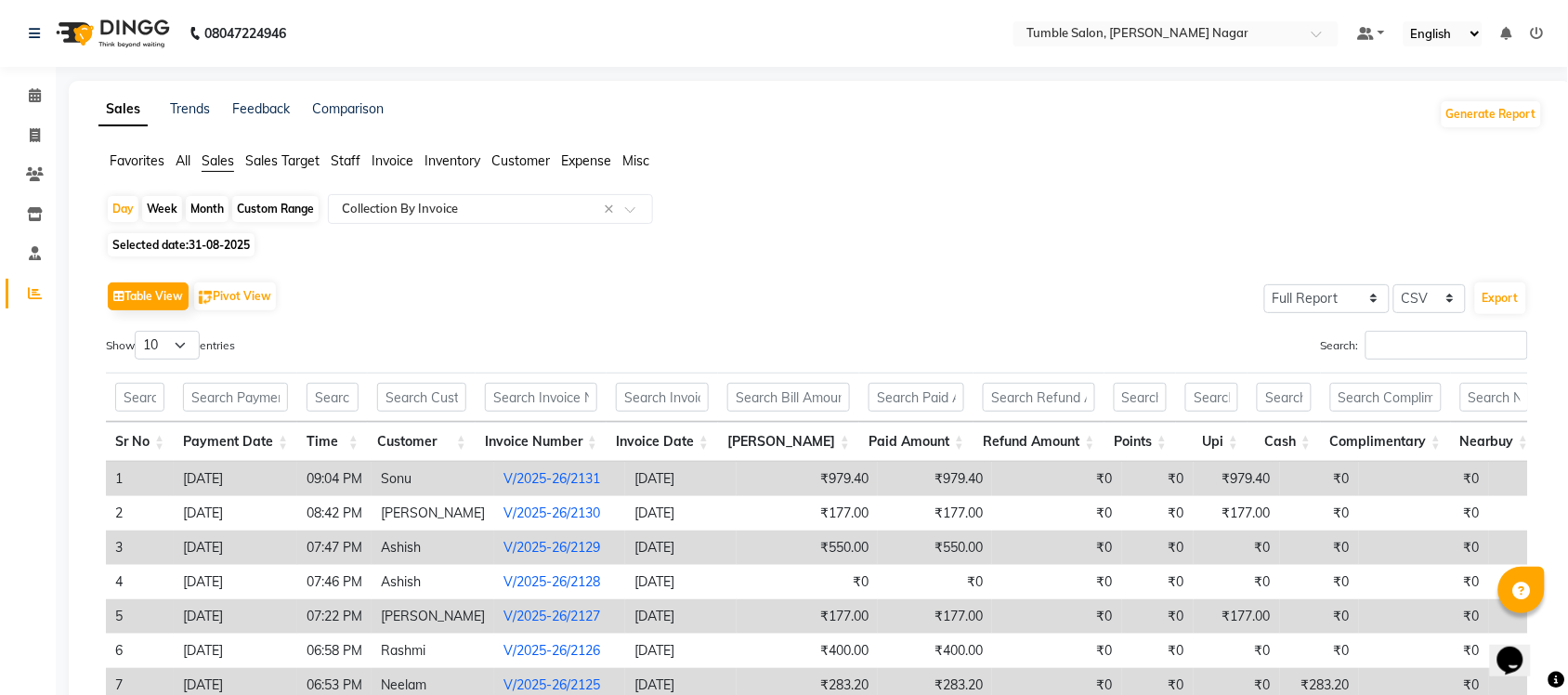
click at [207, 246] on span "31-08-2025" at bounding box center [219, 245] width 61 height 14
select select "8"
select select "2025"
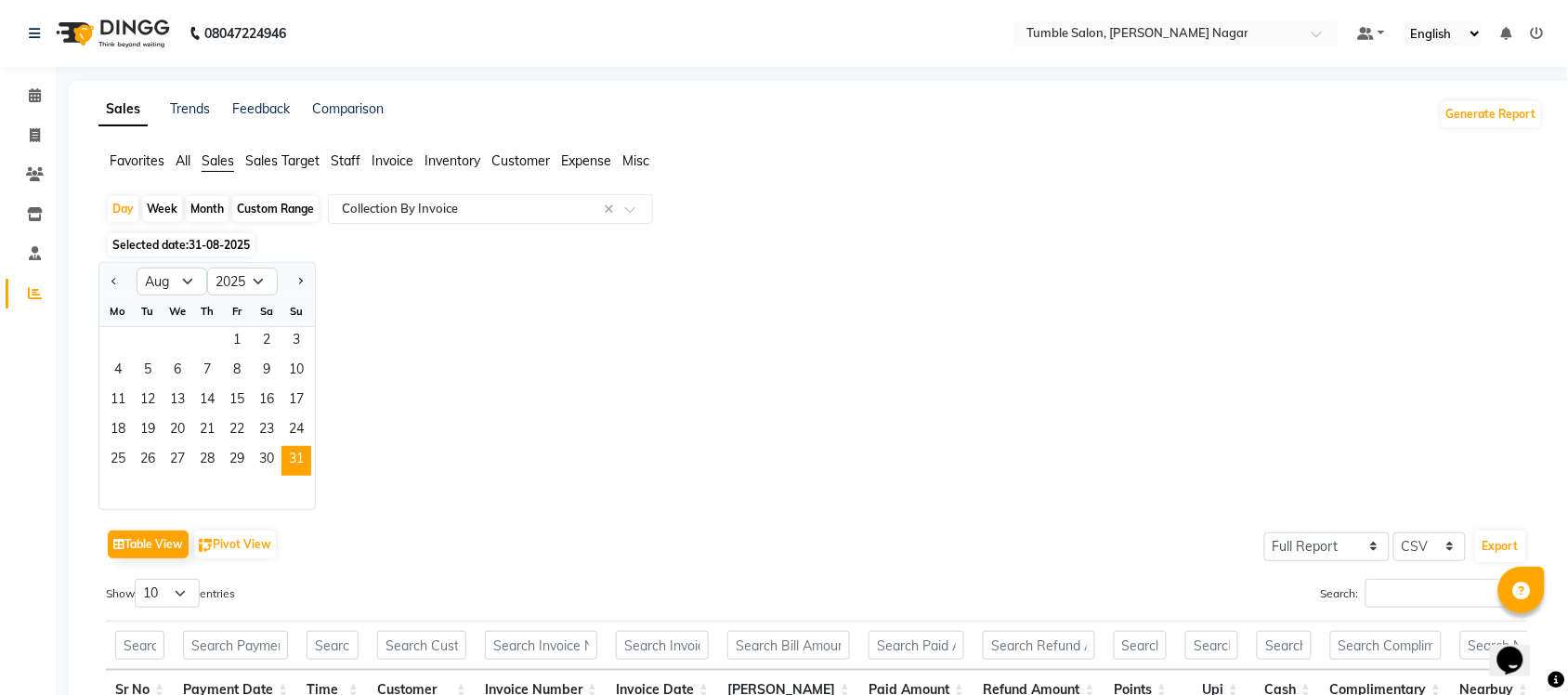
click at [207, 200] on div "Month" at bounding box center [207, 210] width 42 height 26
select select "8"
select select "2025"
click at [230, 340] on span "1" at bounding box center [237, 342] width 30 height 30
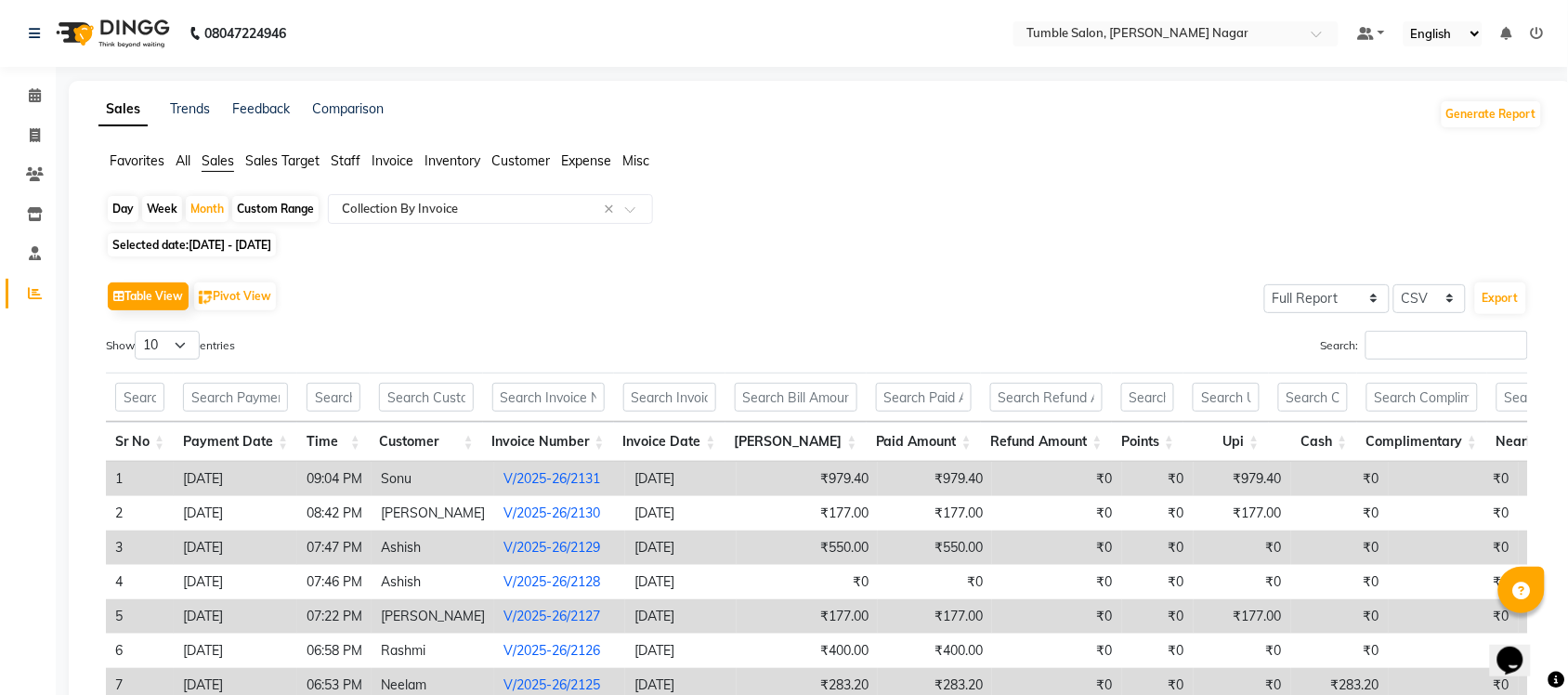
click at [206, 338] on label "Show 10 25 50 100 entries" at bounding box center [170, 345] width 129 height 29
click at [199, 338] on select "10 25 50 100" at bounding box center [166, 345] width 65 height 29
click at [191, 345] on select "10 25 50 100" at bounding box center [166, 345] width 65 height 29
select select "100"
click at [137, 331] on select "10 25 50 100" at bounding box center [166, 345] width 65 height 29
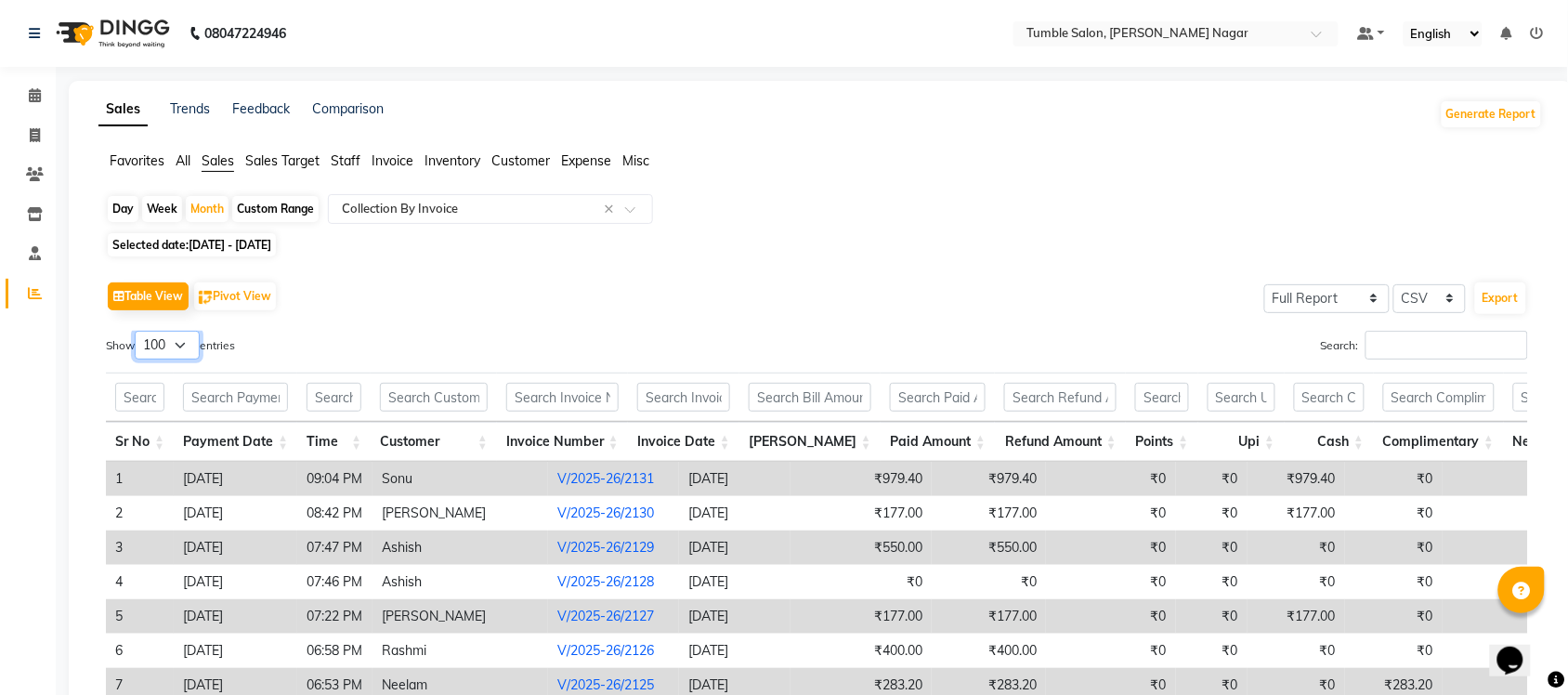
scroll to position [298, 0]
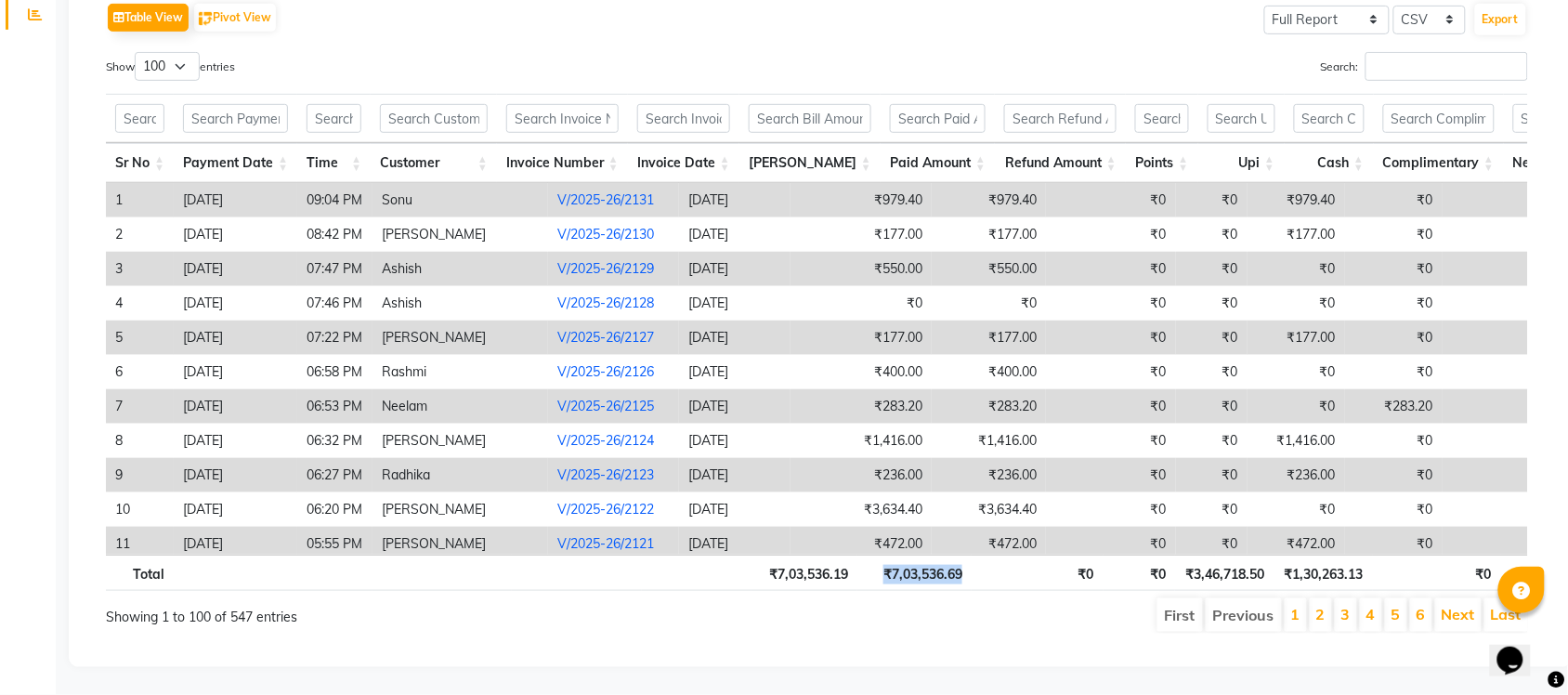
drag, startPoint x: 876, startPoint y: 558, endPoint x: 980, endPoint y: 567, distance: 104.4
click at [980, 567] on tr "Total ₹7,03,536.19 ₹7,03,536.69 ₹0 ₹0 ₹3,46,718.50 ₹1,30,263.13 ₹0 ₹1,699.00 ₹2…" at bounding box center [1309, 573] width 2406 height 37
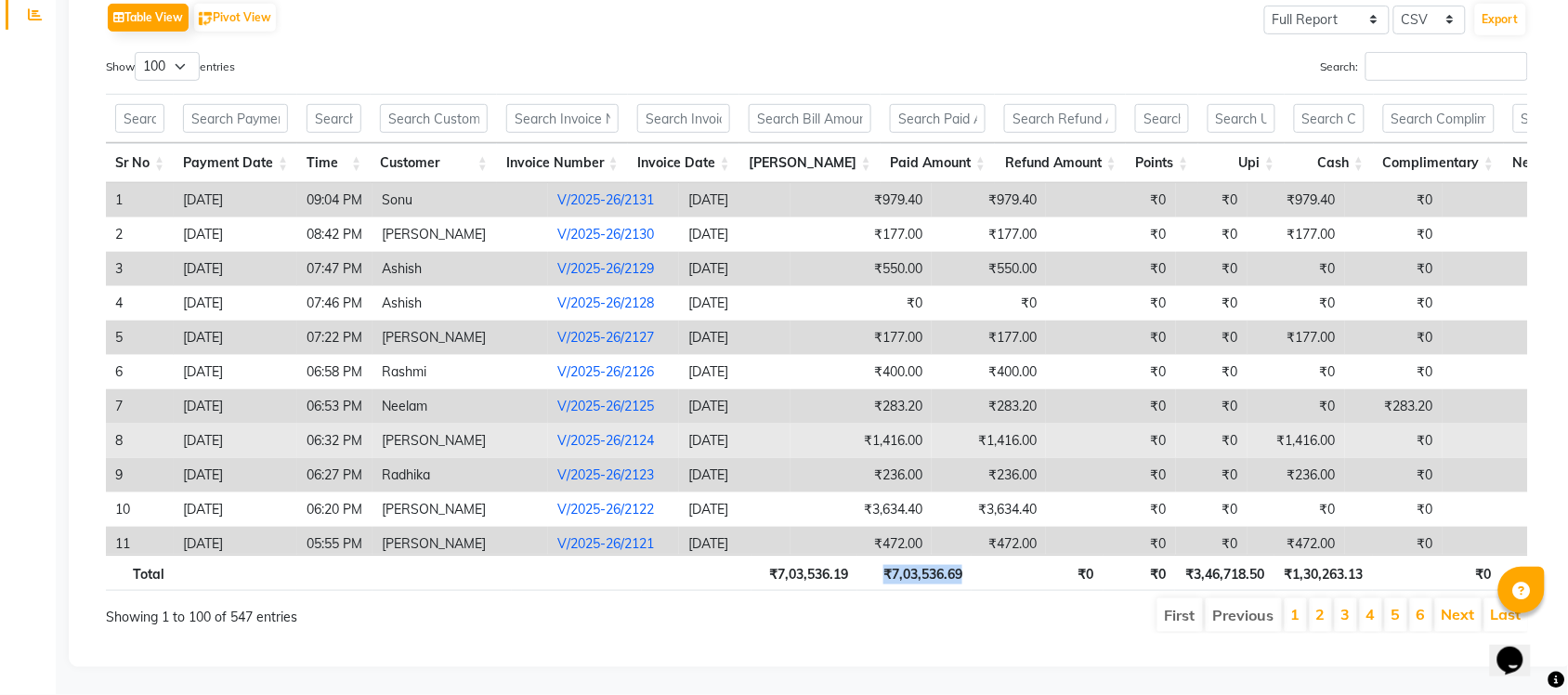
copy th "₹7,03,536.69"
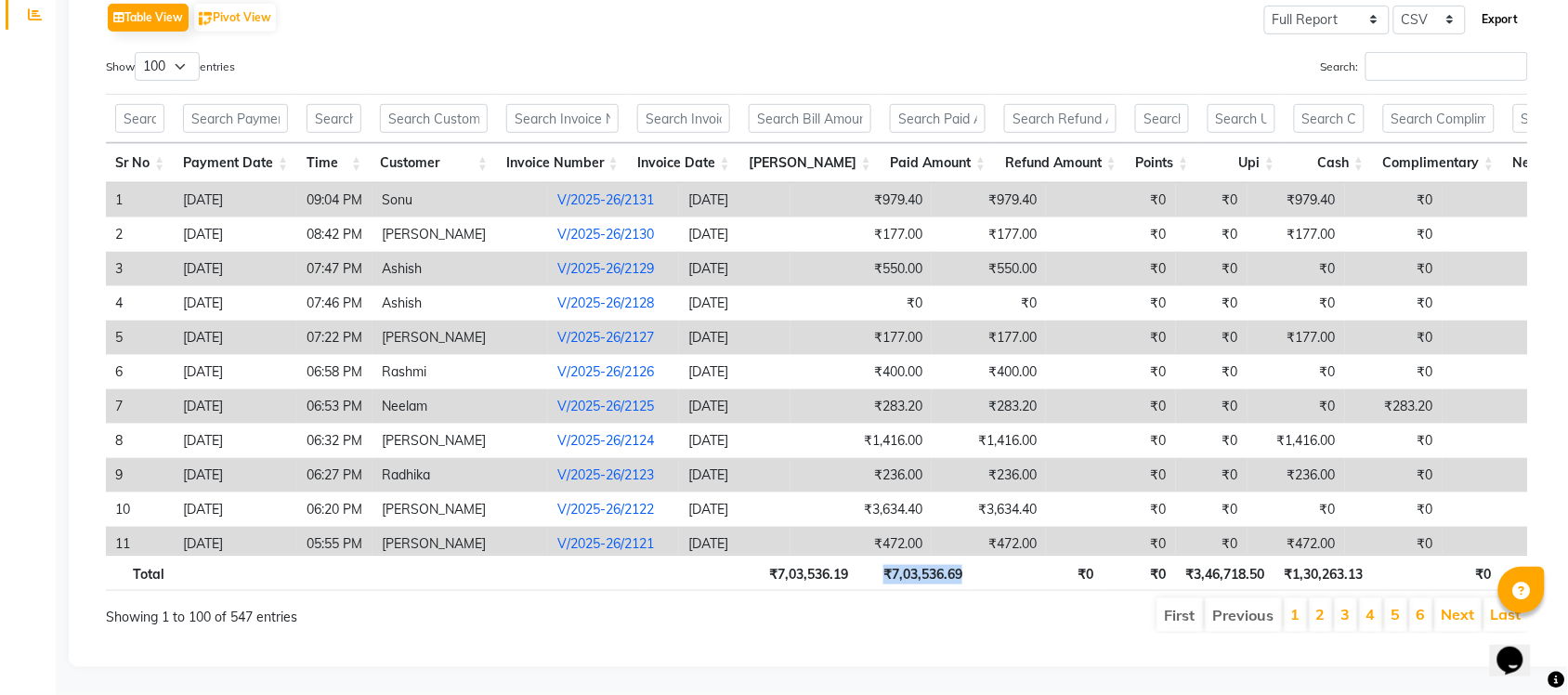
click at [1498, 9] on button "Export" at bounding box center [1500, 20] width 51 height 32
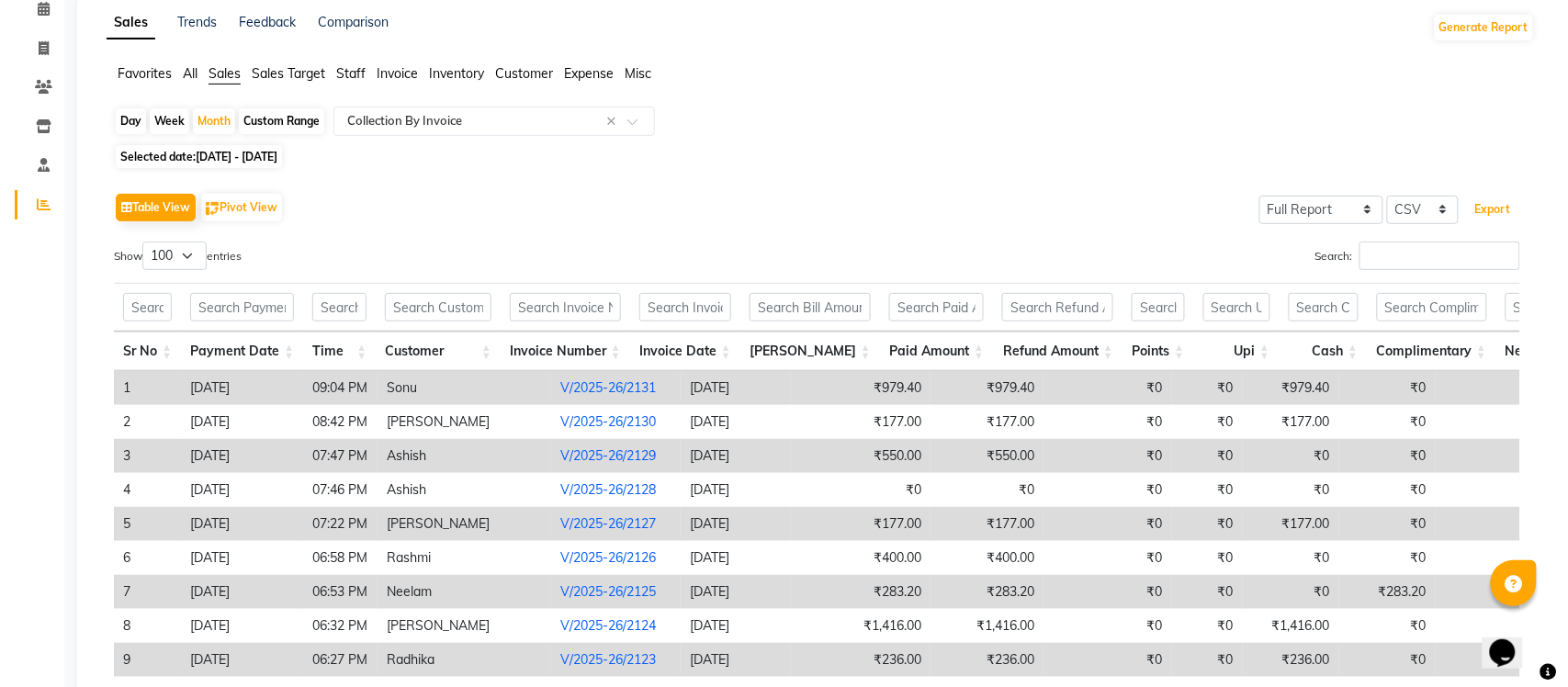
scroll to position [0, 0]
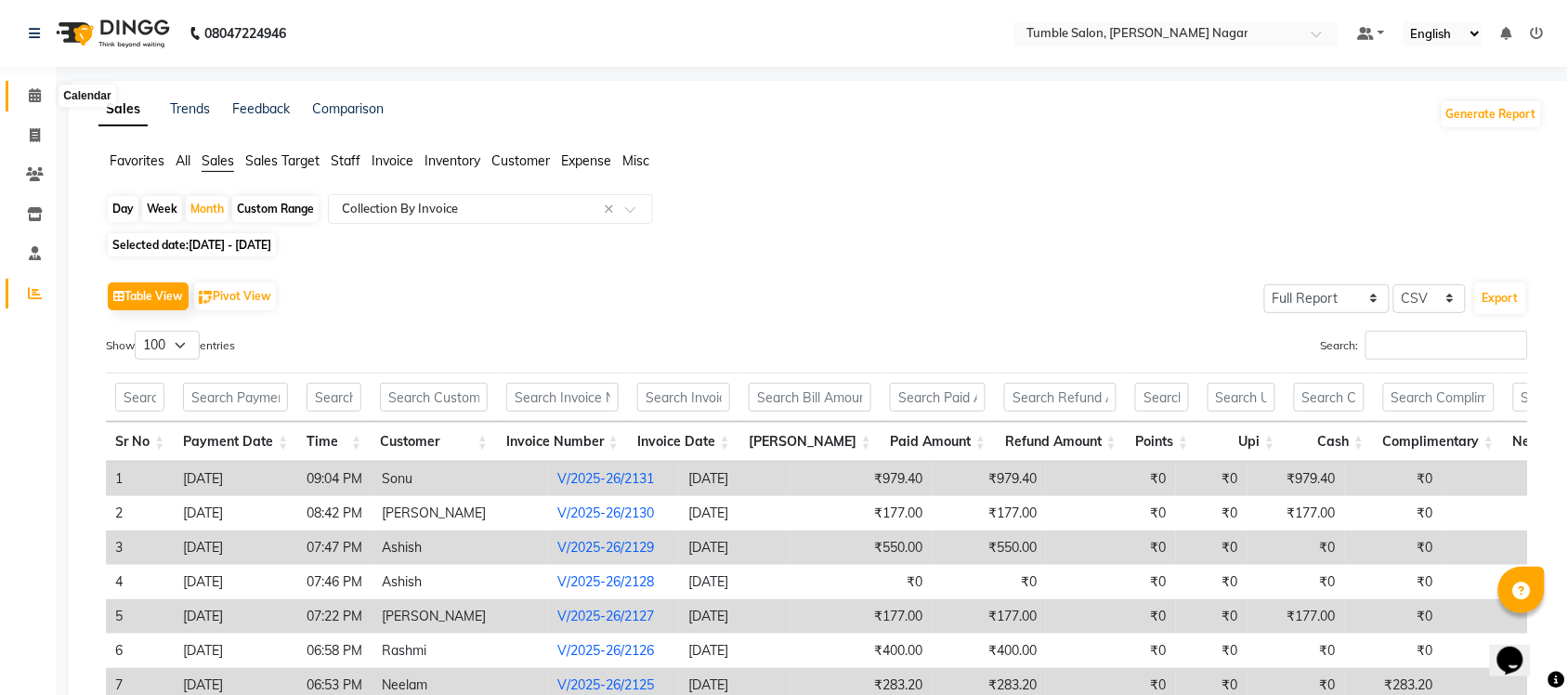
click at [39, 89] on span at bounding box center [35, 96] width 33 height 22
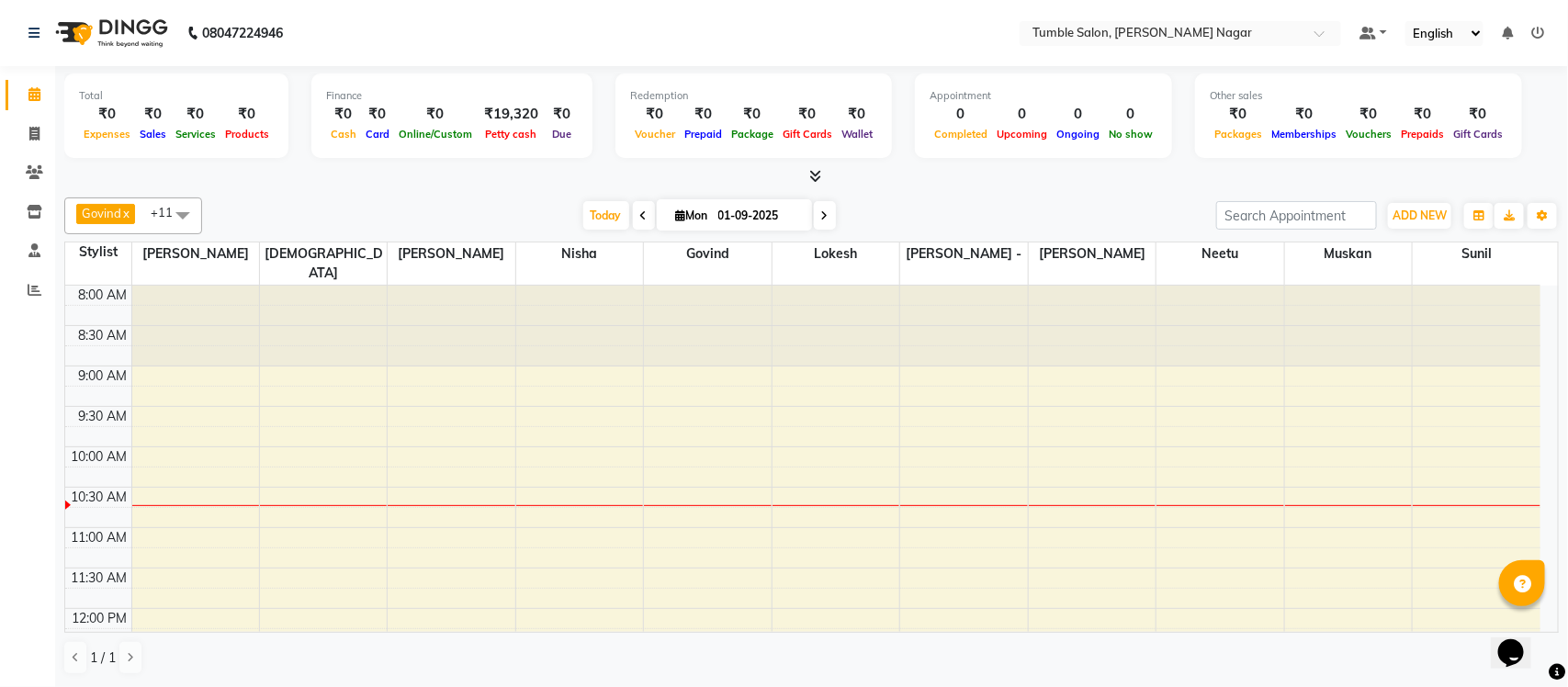
click at [813, 178] on icon at bounding box center [815, 176] width 12 height 14
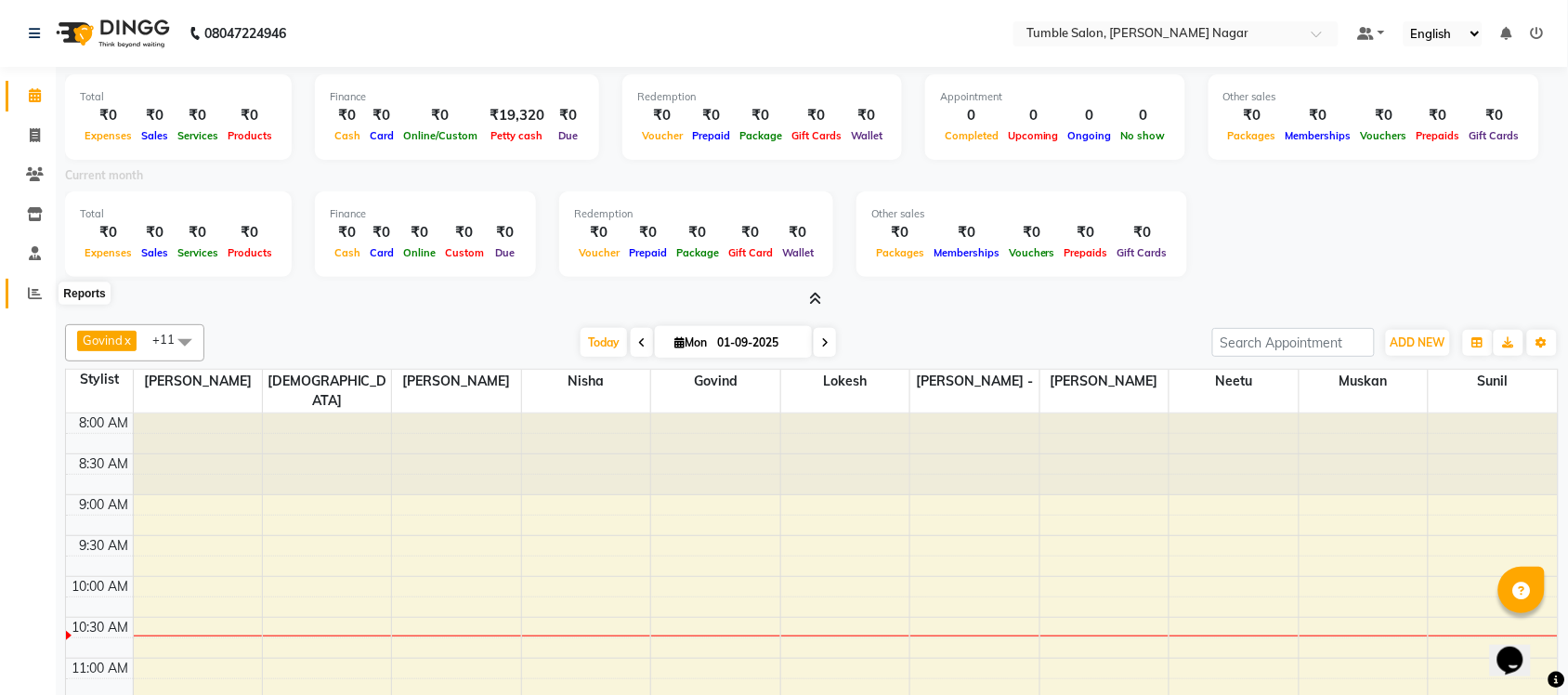
click at [24, 291] on span at bounding box center [35, 293] width 33 height 22
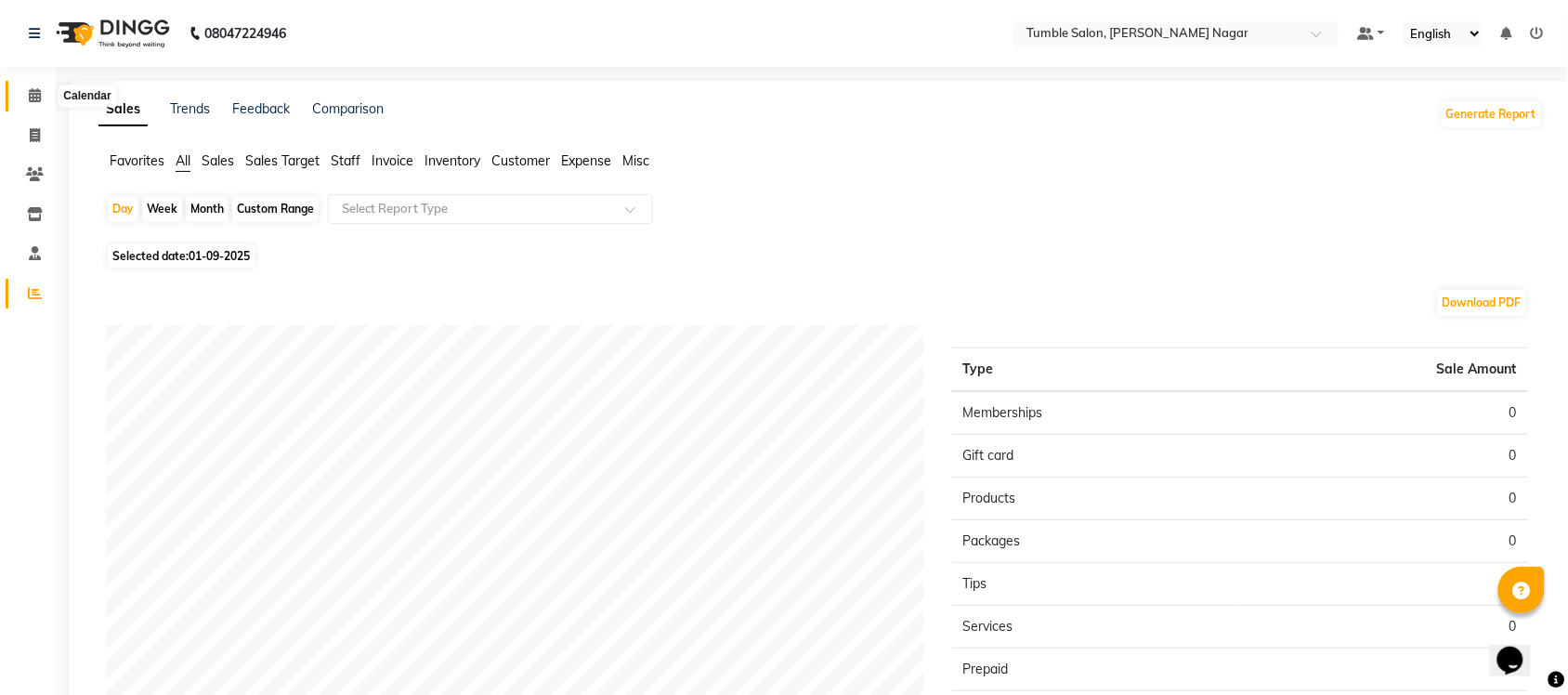
click at [41, 103] on span at bounding box center [35, 96] width 33 height 22
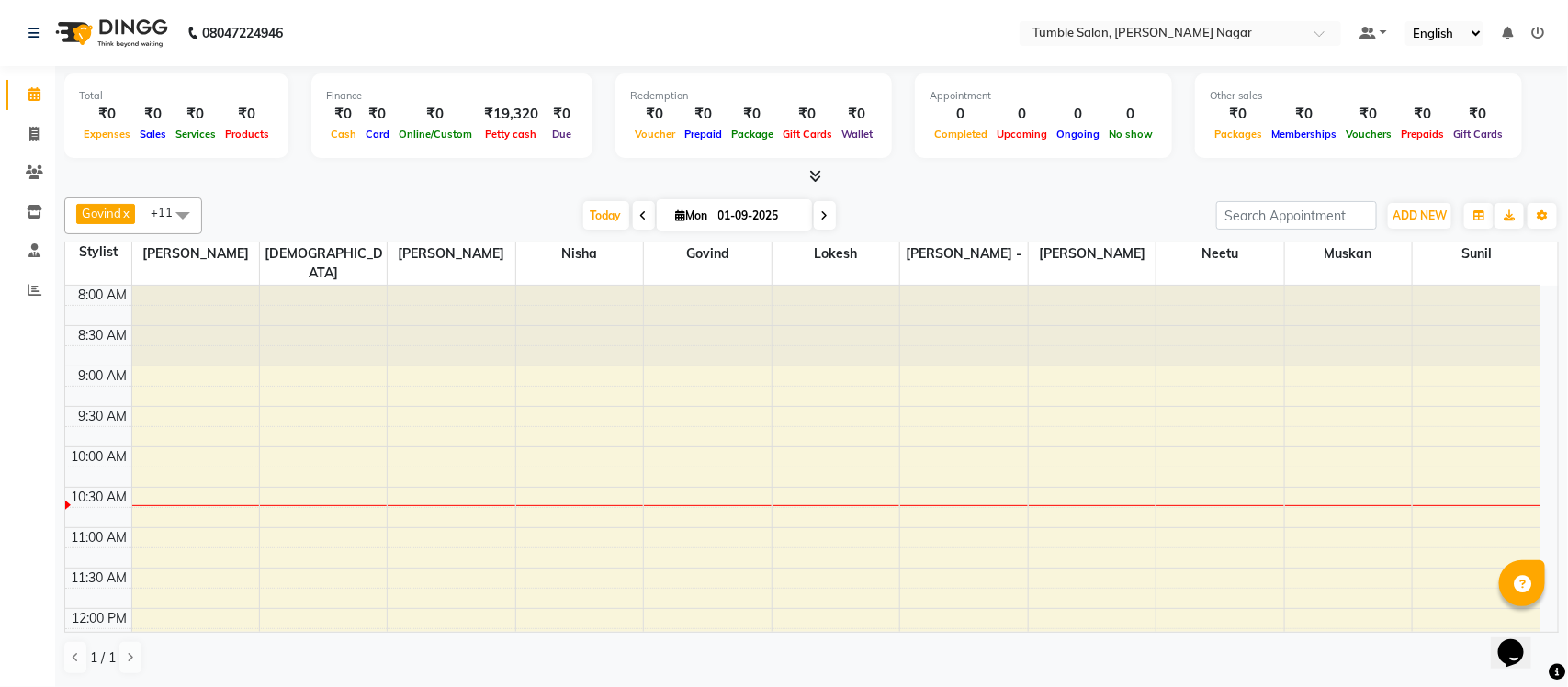
click at [640, 217] on icon at bounding box center [644, 216] width 7 height 11
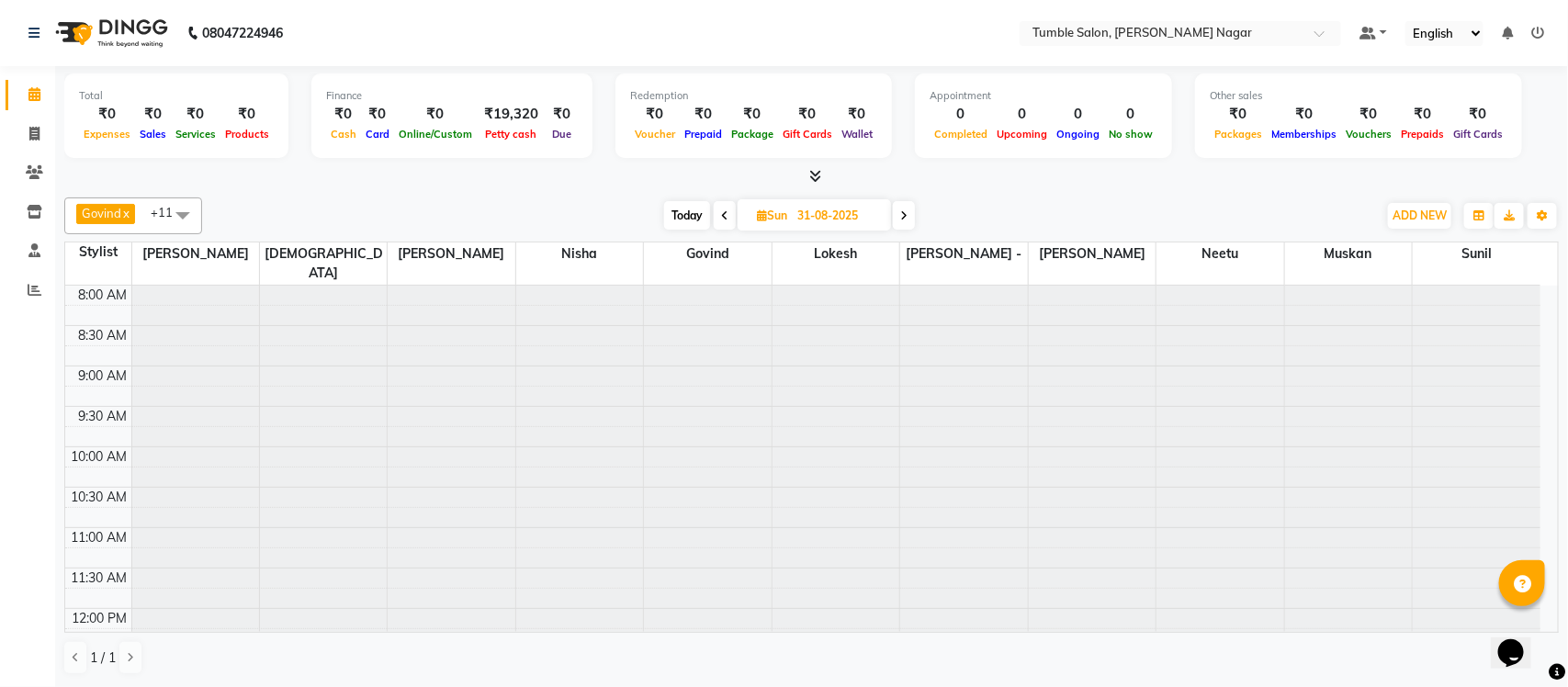
scroll to position [164, 0]
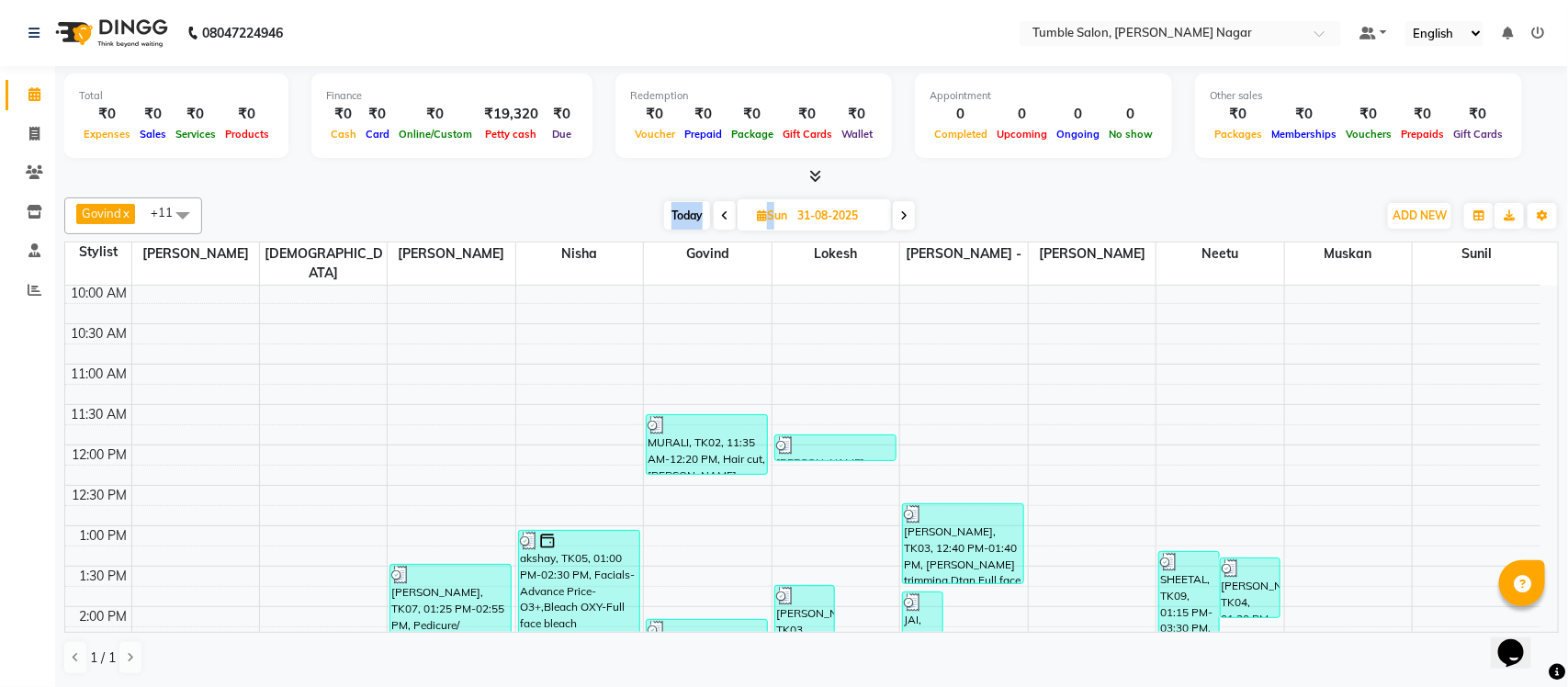
click at [640, 217] on div "Today Sun 31-08-2025" at bounding box center [789, 216] width 1156 height 28
click at [574, 202] on div "Today Sun 31-08-2025" at bounding box center [789, 216] width 1156 height 28
click at [726, 218] on icon at bounding box center [725, 216] width 7 height 11
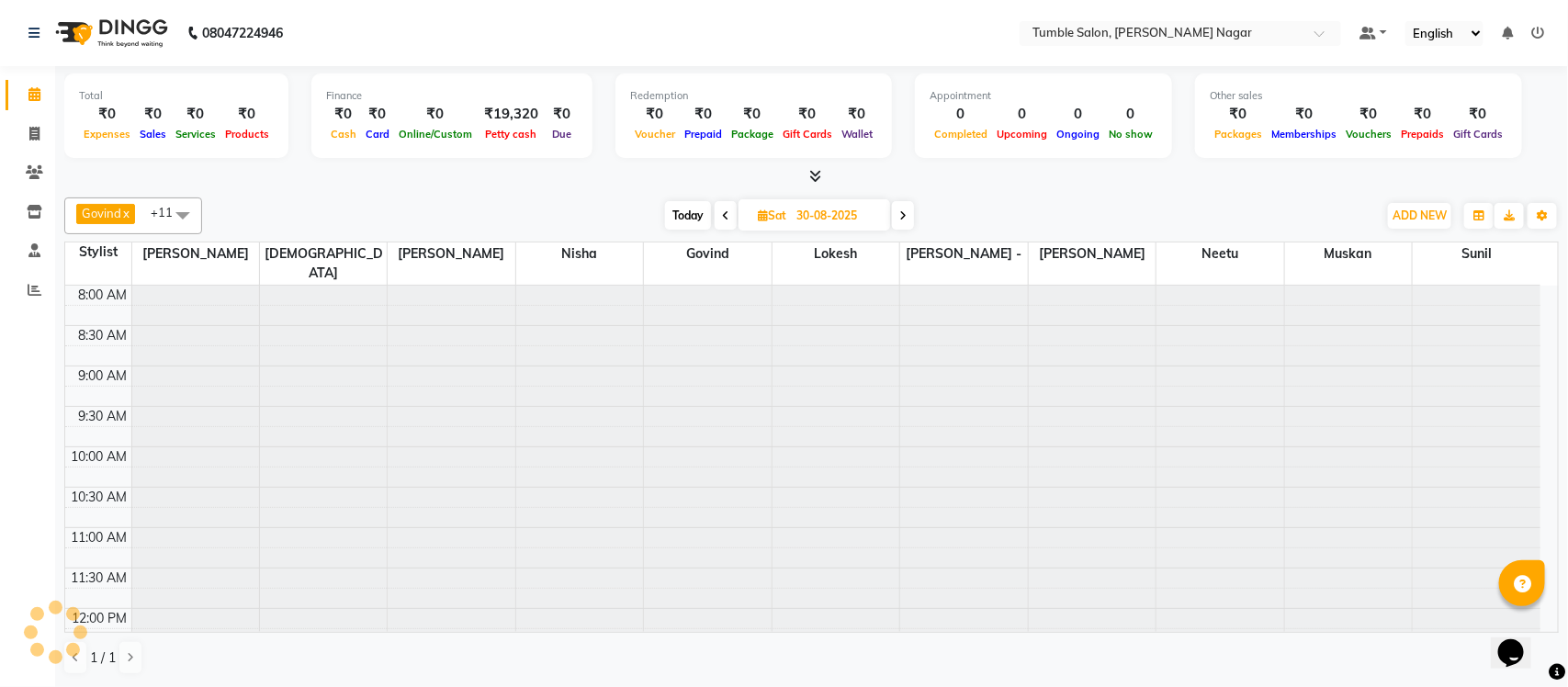
click at [726, 218] on icon at bounding box center [726, 216] width 7 height 11
click at [726, 218] on icon at bounding box center [729, 216] width 7 height 11
type input "28-08-2025"
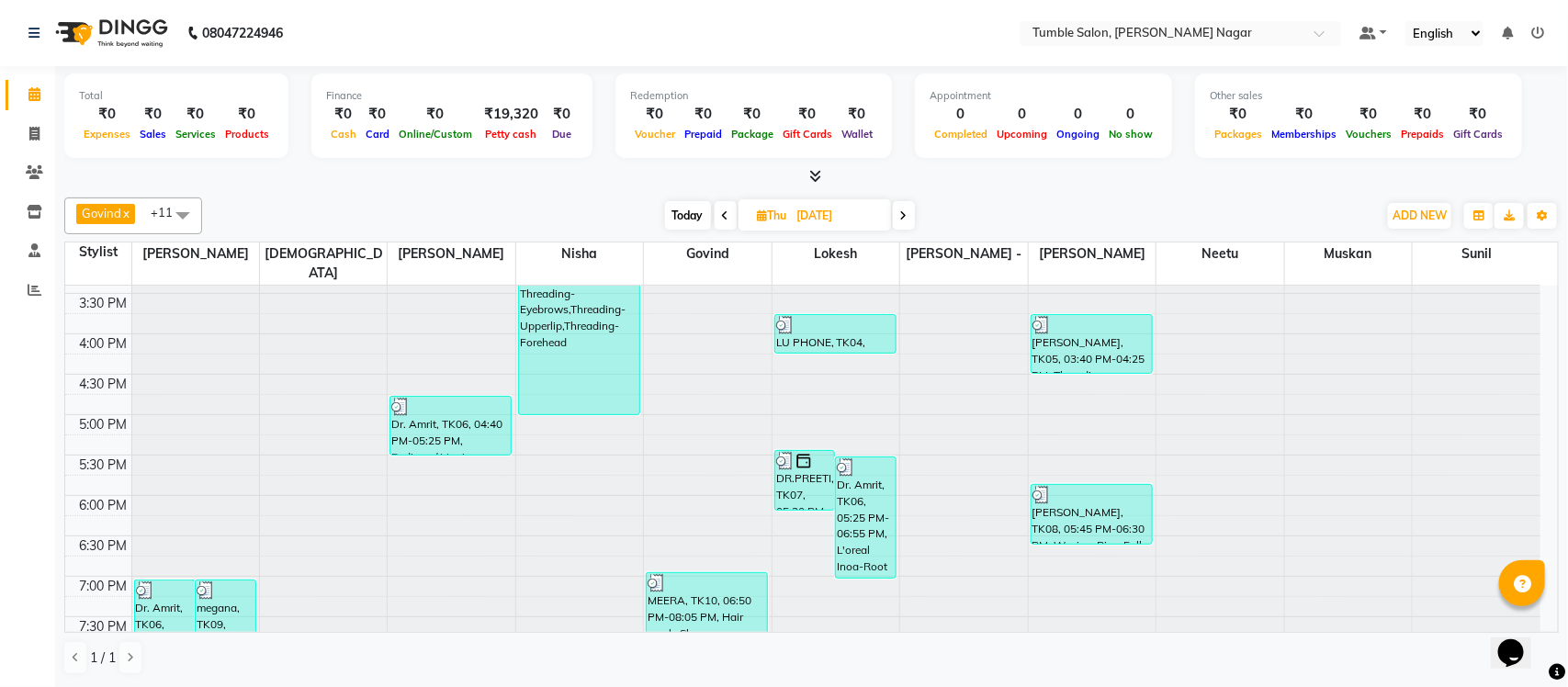
scroll to position [778, 0]
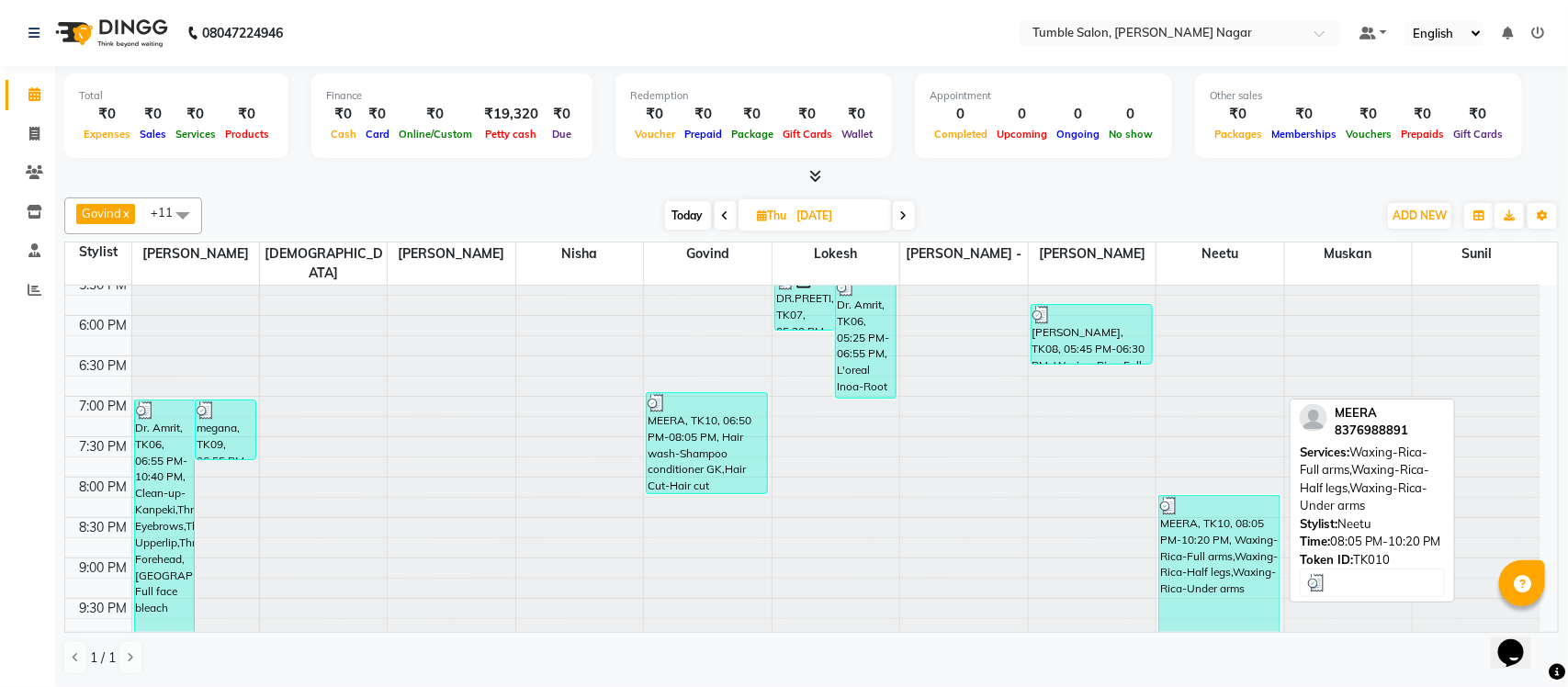
click at [1219, 547] on div "MEERA, TK10, 08:05 PM-10:20 PM, Waxing-Rica-Full arms,Waxing-Rica-Half legs,Wax…" at bounding box center [1219, 574] width 120 height 154
select select "3"
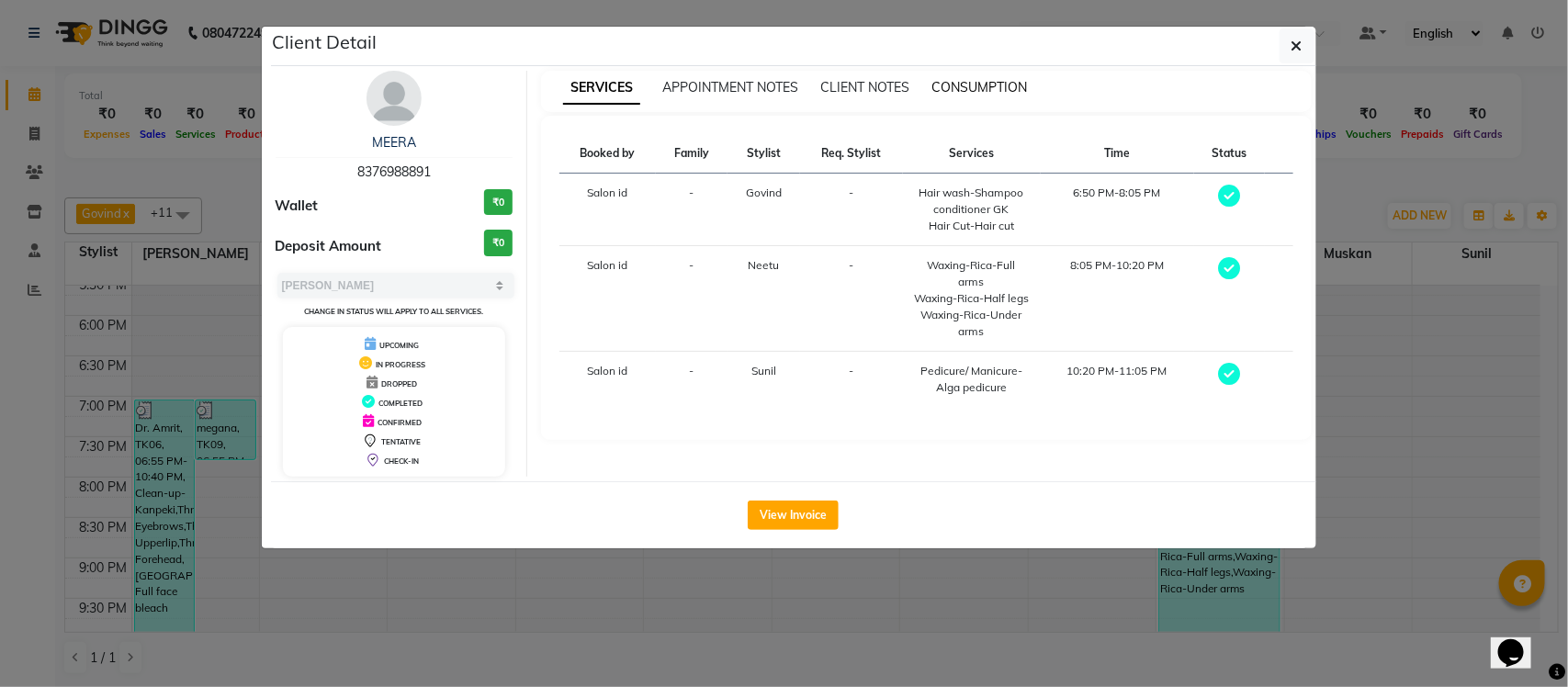
click at [966, 89] on span "CONSUMPTION" at bounding box center [979, 87] width 96 height 17
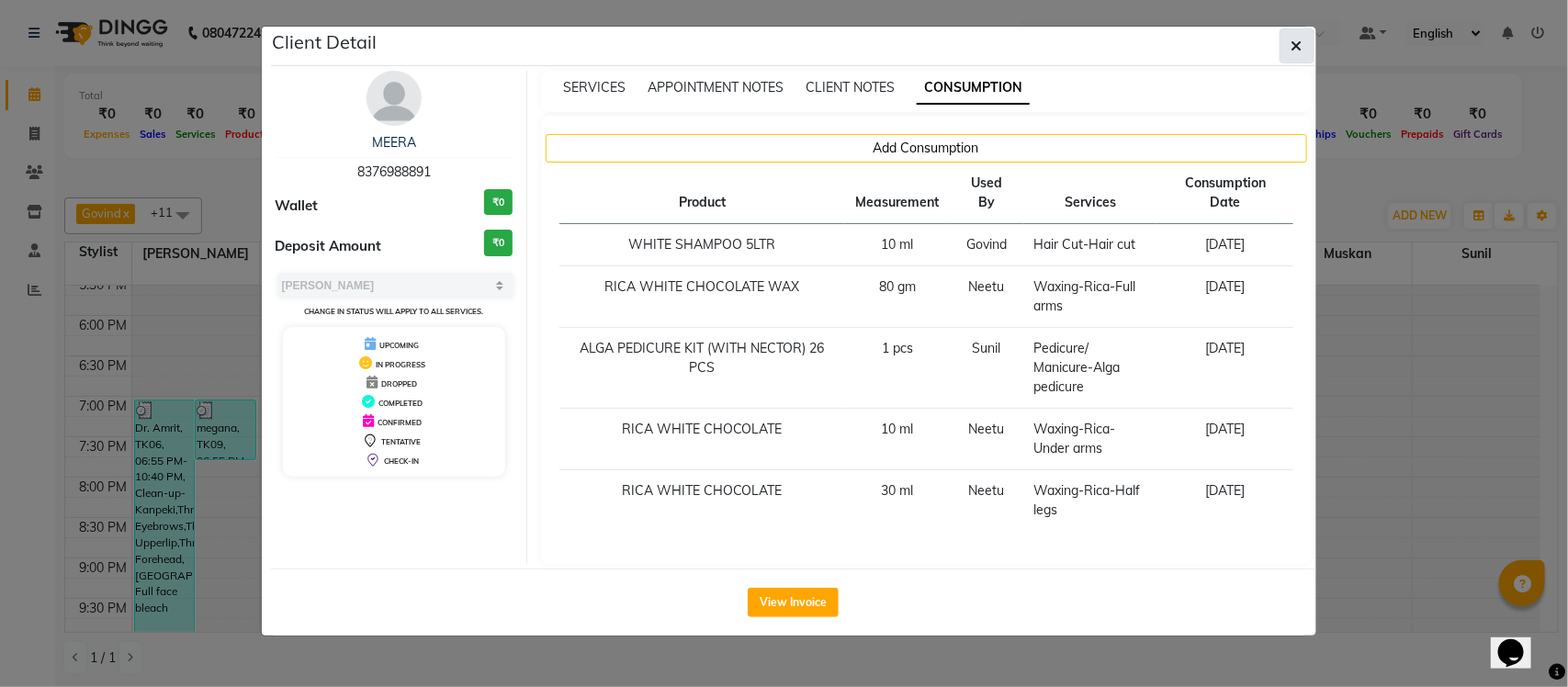
click at [1287, 51] on button "button" at bounding box center [1298, 46] width 35 height 35
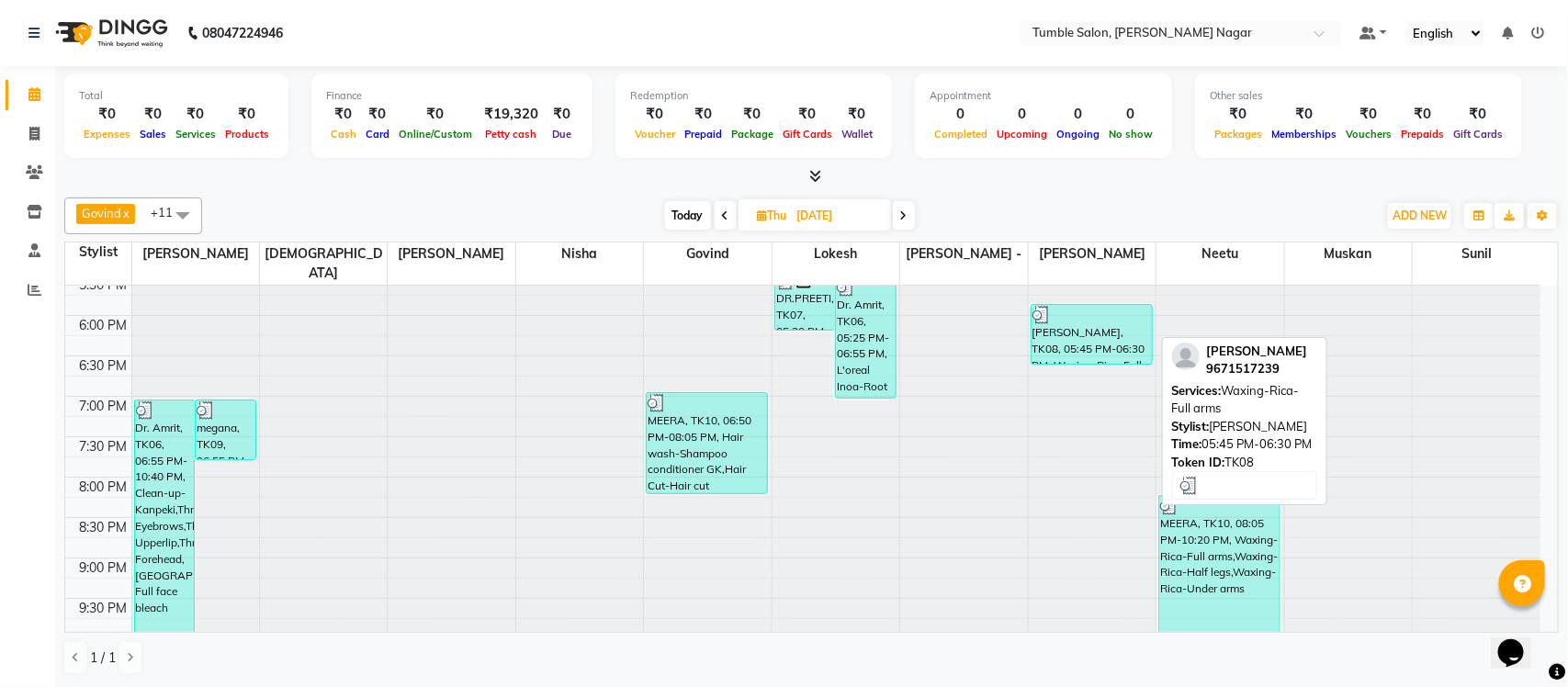
click at [1090, 312] on div "mansi, TK08, 05:45 PM-06:30 PM, Waxing-Rica-Full arms" at bounding box center [1091, 334] width 120 height 59
select select "3"
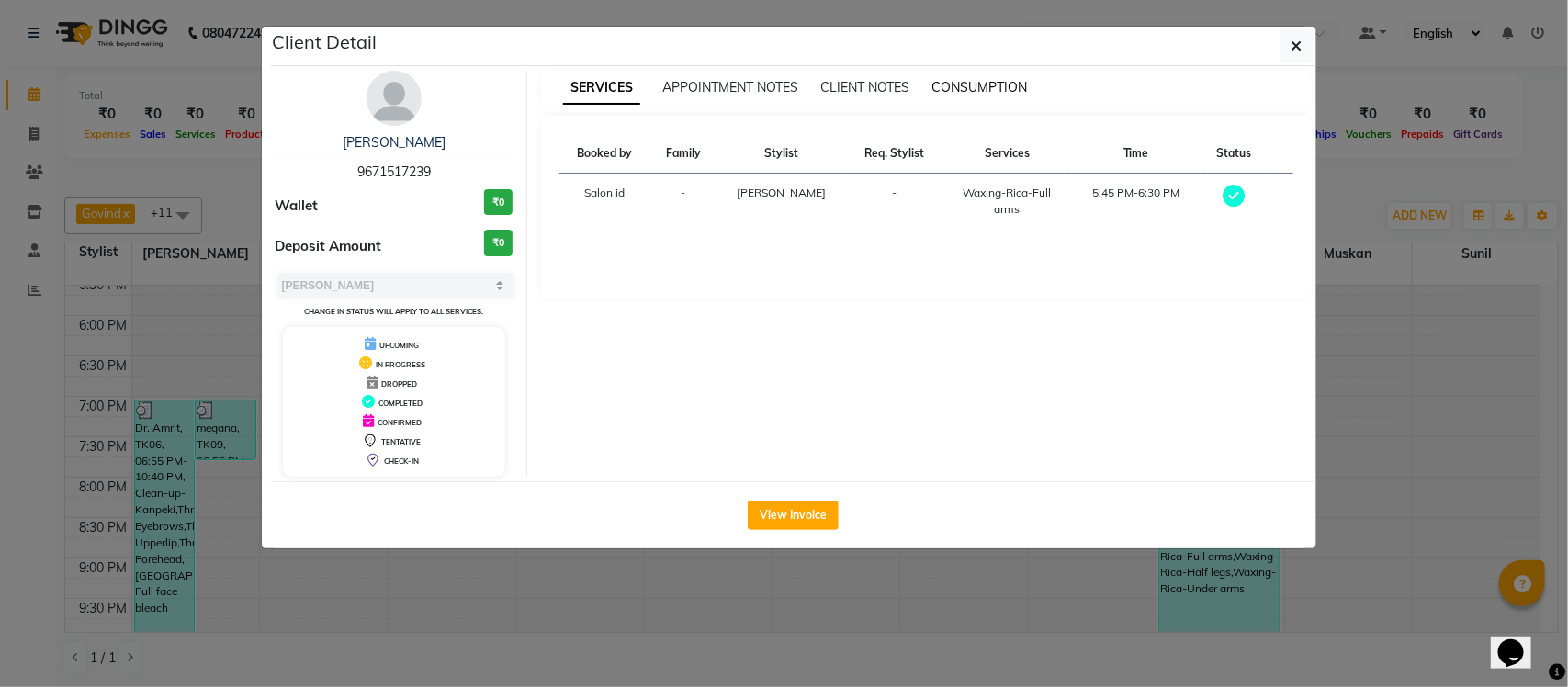
click at [997, 87] on span "CONSUMPTION" at bounding box center [979, 87] width 96 height 17
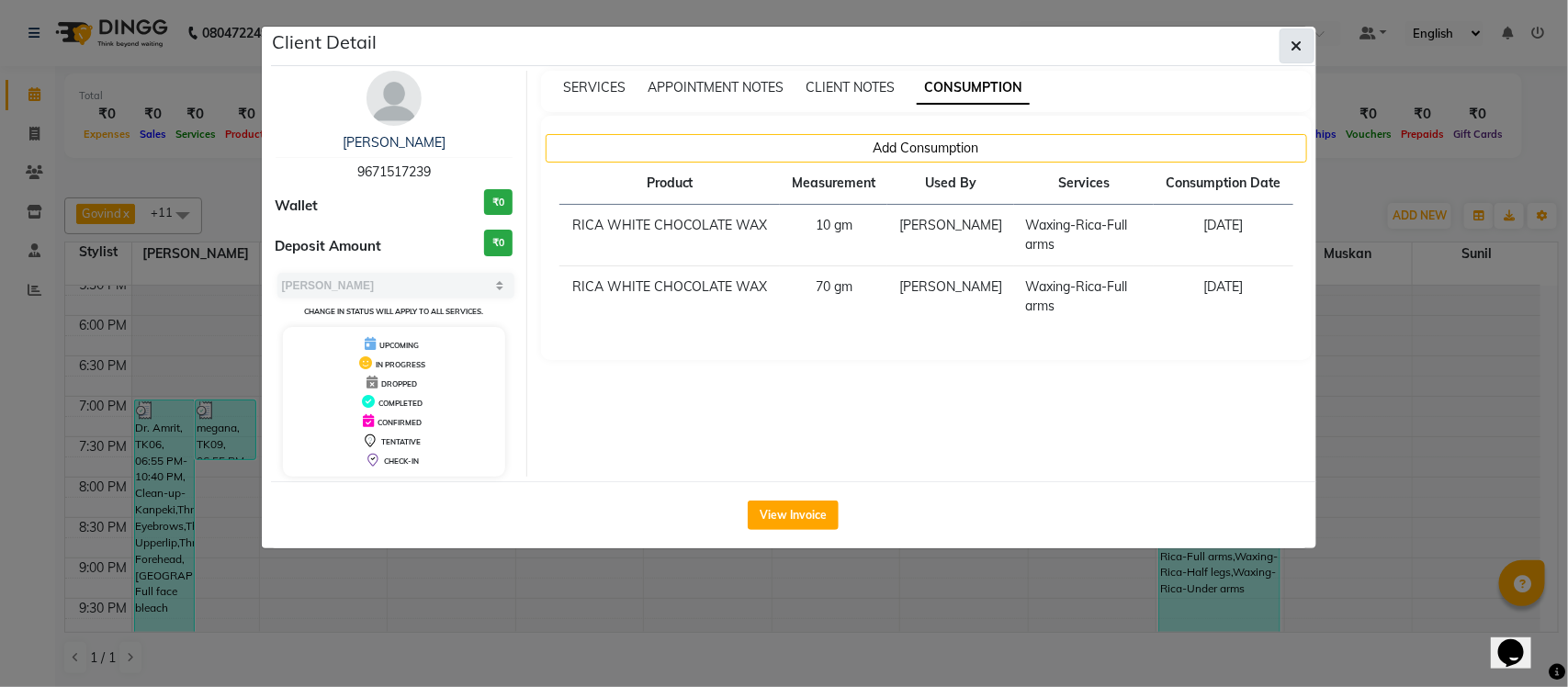
click at [1289, 55] on button "button" at bounding box center [1298, 46] width 35 height 35
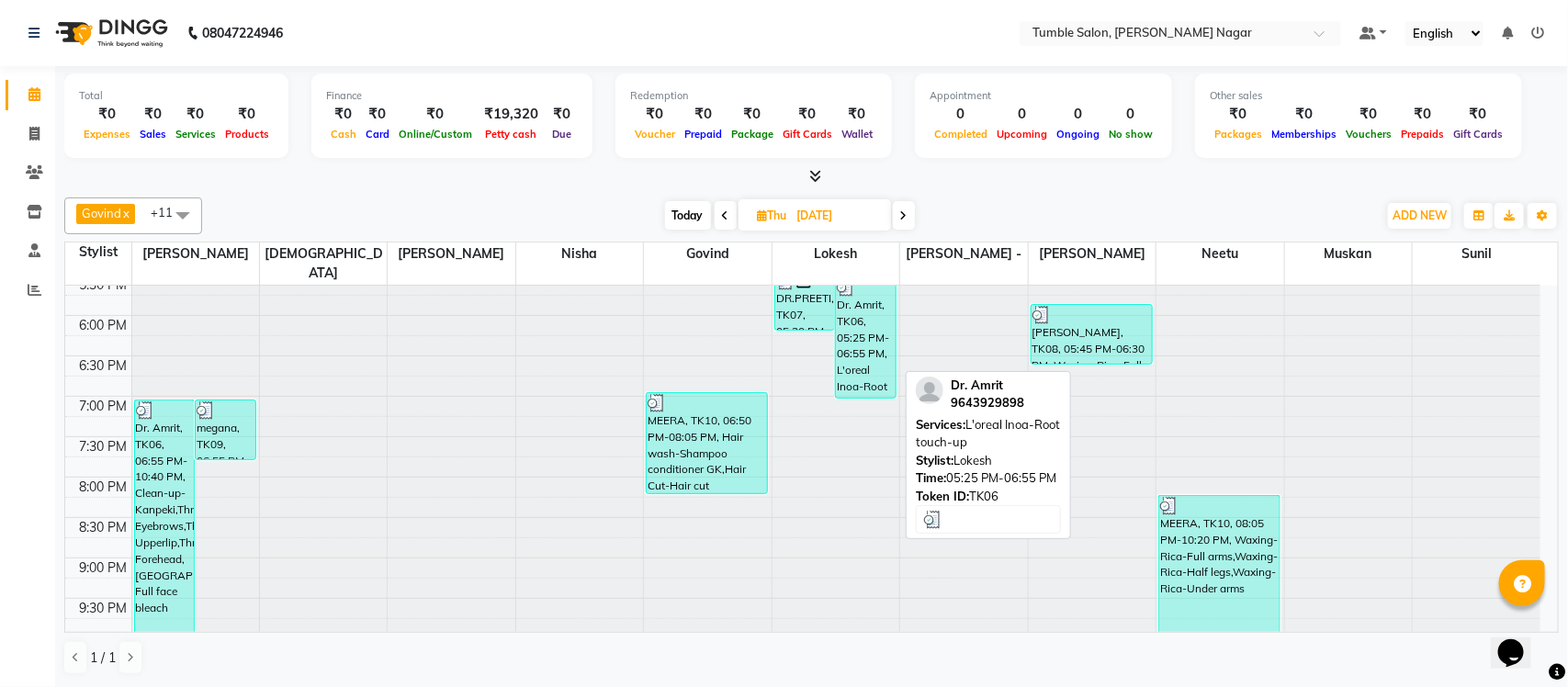
click at [848, 332] on div "Dr. Amrit, TK06, 05:25 PM-06:55 PM, L'oreal Inoa-Root touch-up" at bounding box center [865, 337] width 59 height 120
select select "3"
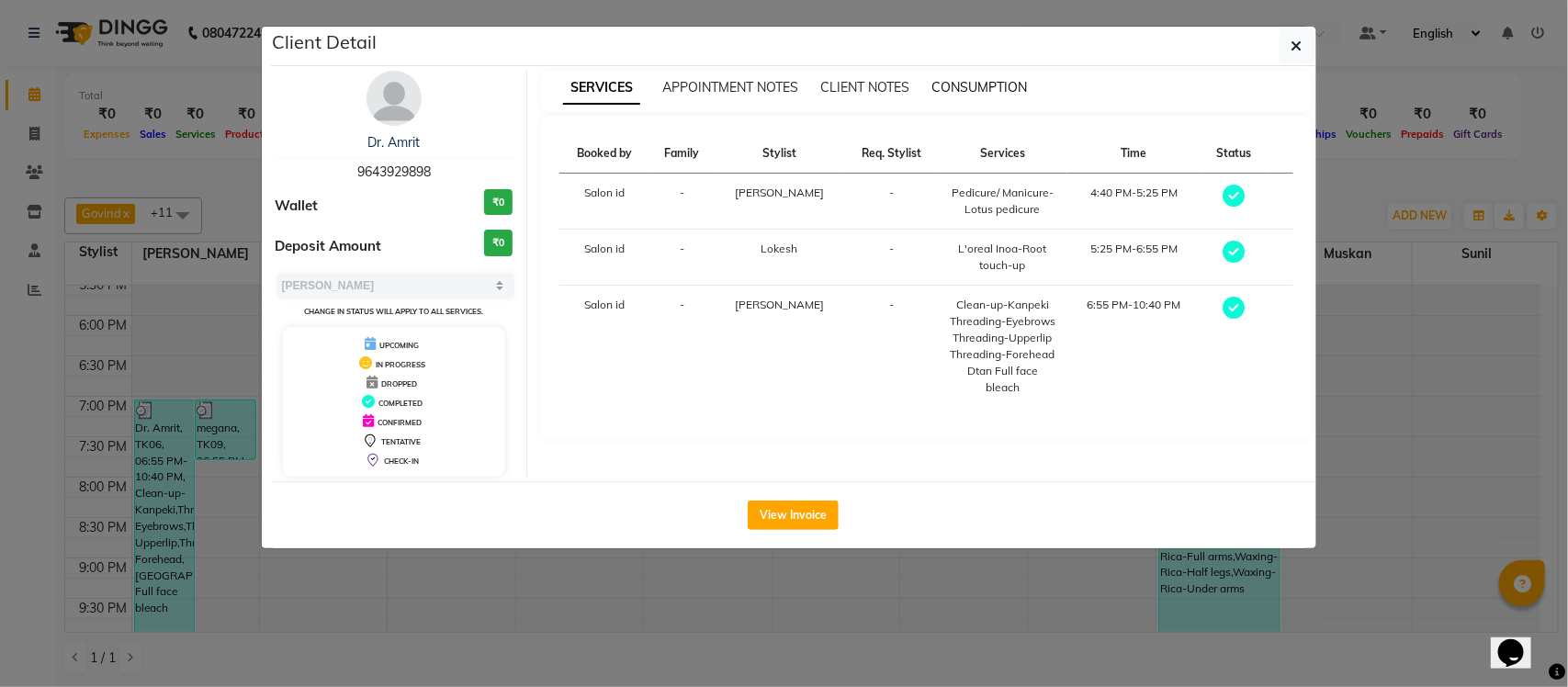
click at [990, 93] on span "CONSUMPTION" at bounding box center [979, 87] width 96 height 17
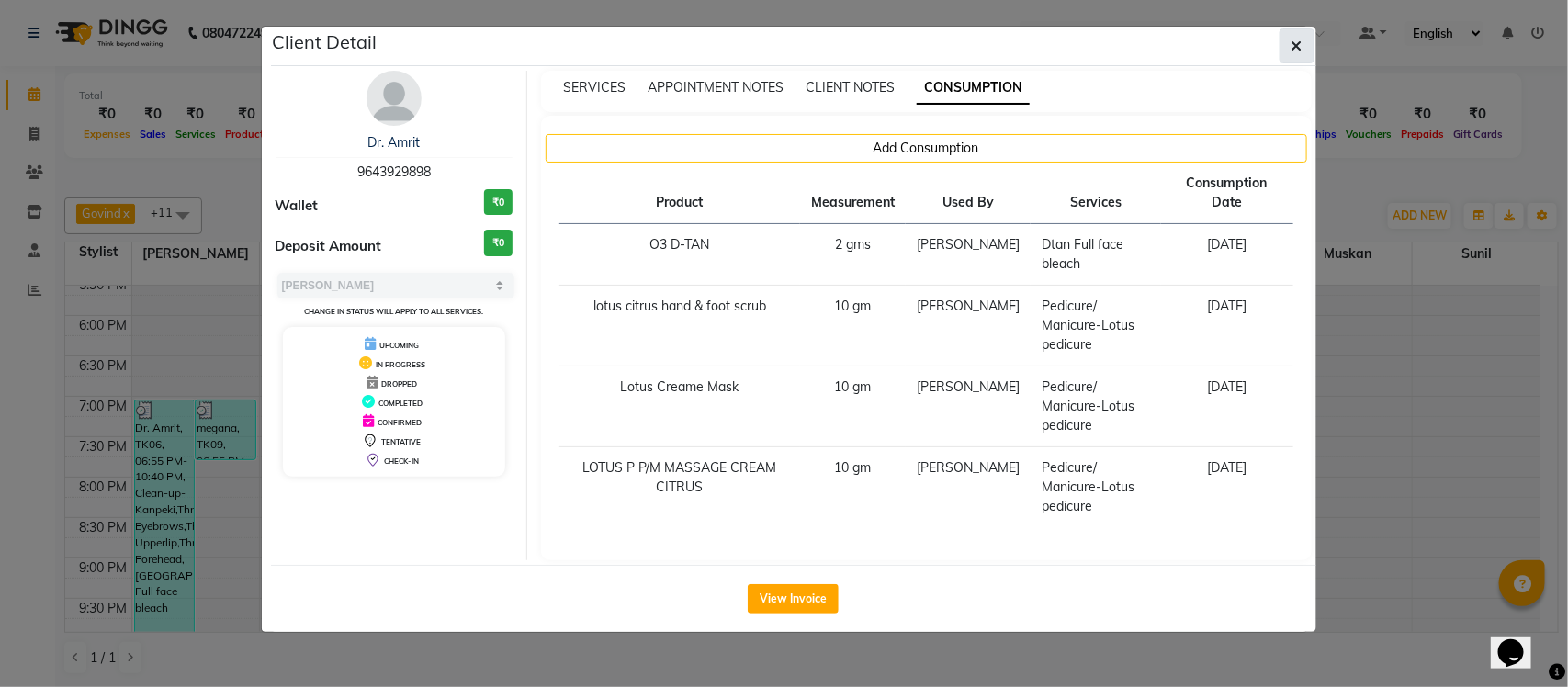
click at [1296, 47] on icon "button" at bounding box center [1298, 46] width 11 height 15
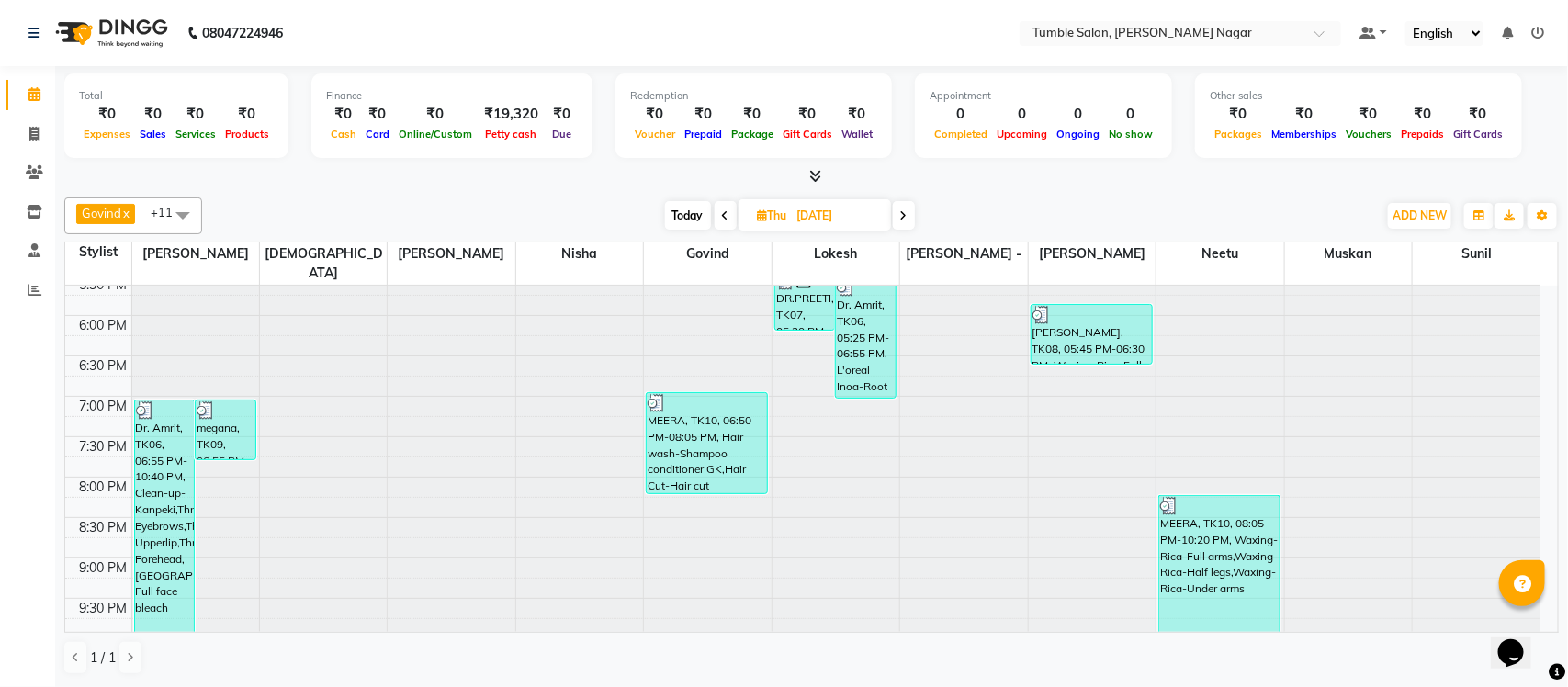
click at [901, 212] on span at bounding box center [904, 215] width 22 height 29
type input "29-08-2025"
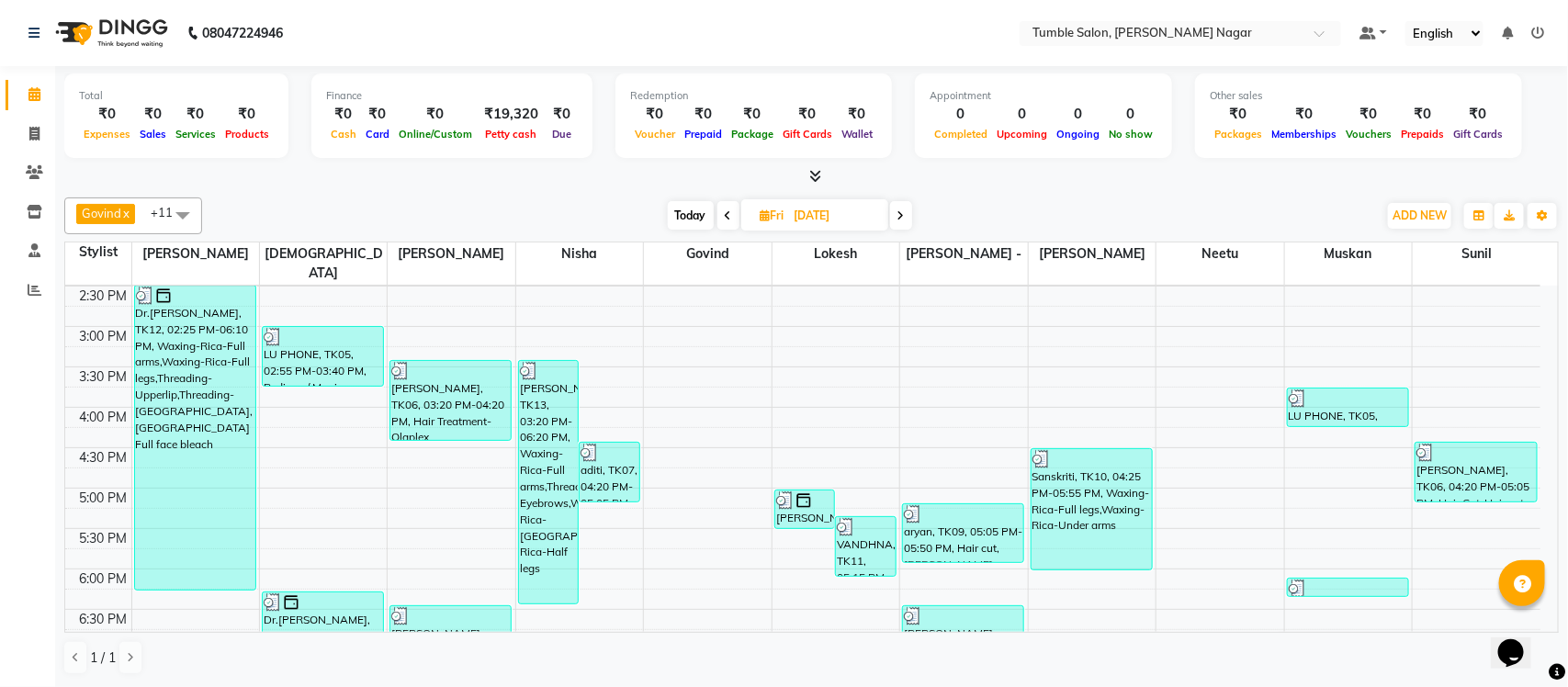
scroll to position [501, 0]
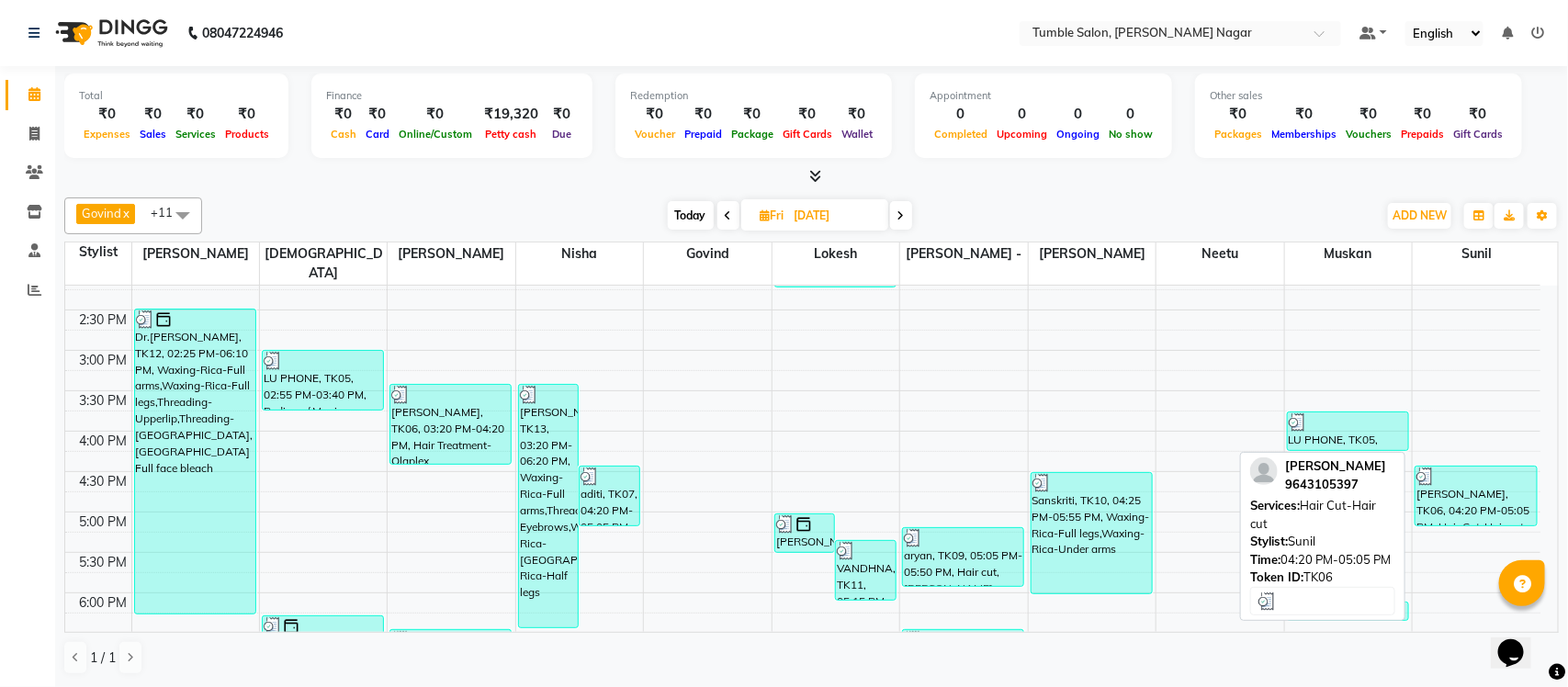
click at [1455, 475] on div "Manju Sharma, TK06, 04:20 PM-05:05 PM, Hair Cut-Hair cut" at bounding box center [1476, 495] width 121 height 59
select select "3"
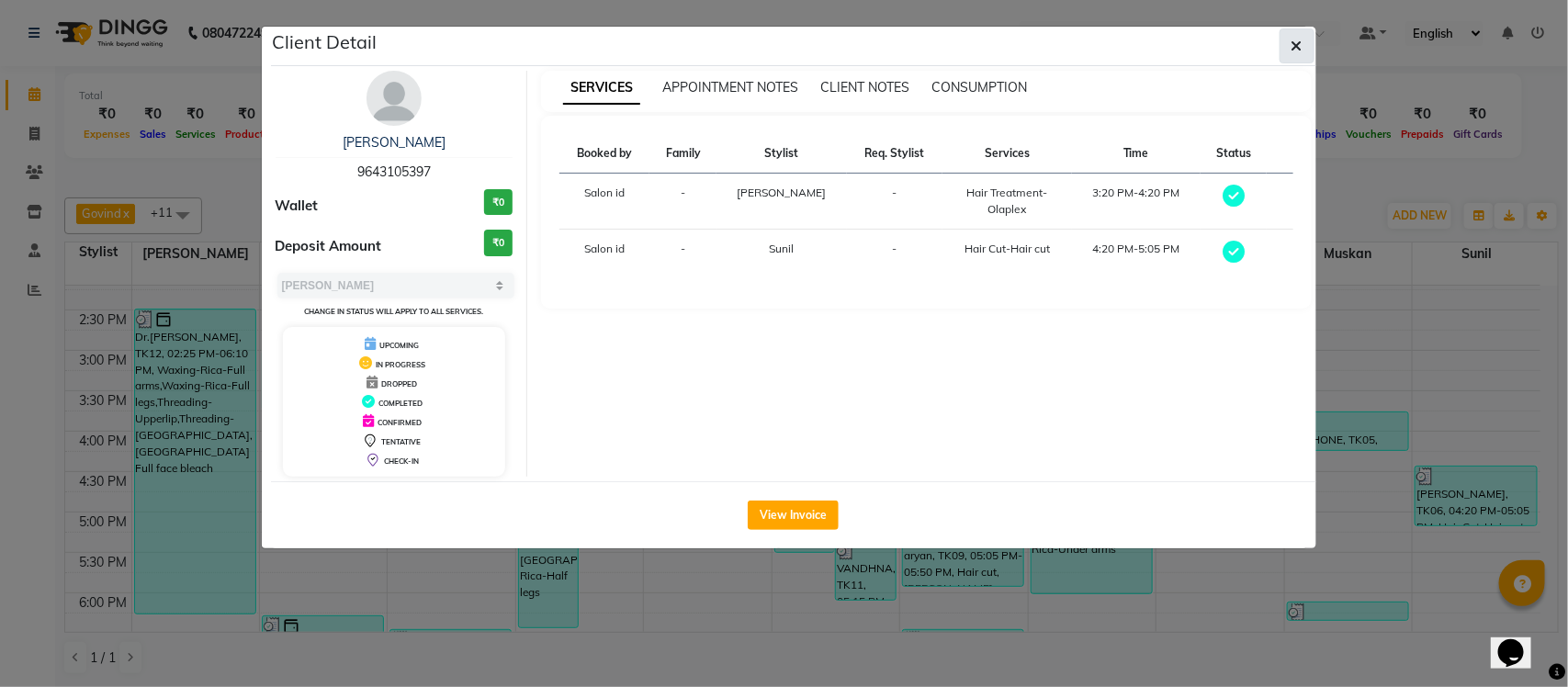
click at [1293, 52] on icon "button" at bounding box center [1298, 46] width 11 height 15
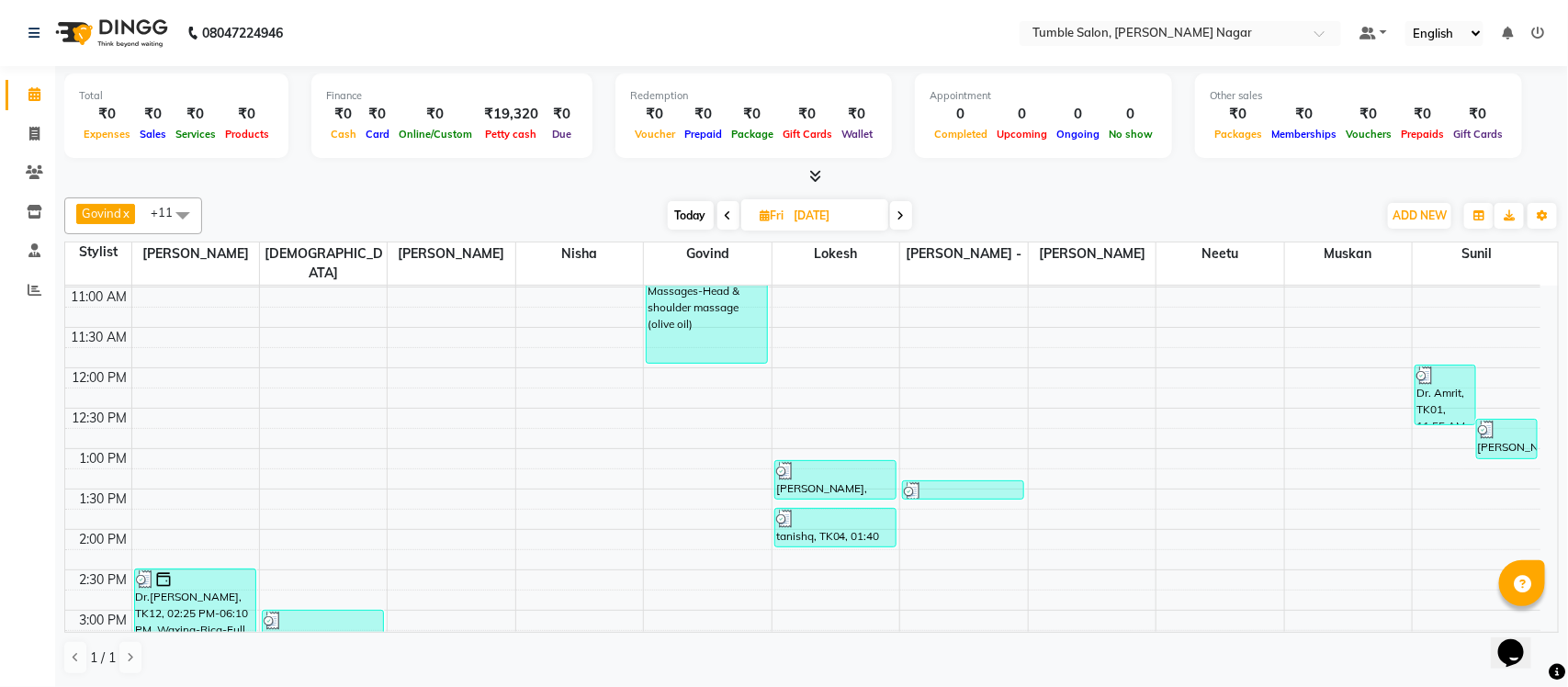
scroll to position [217, 0]
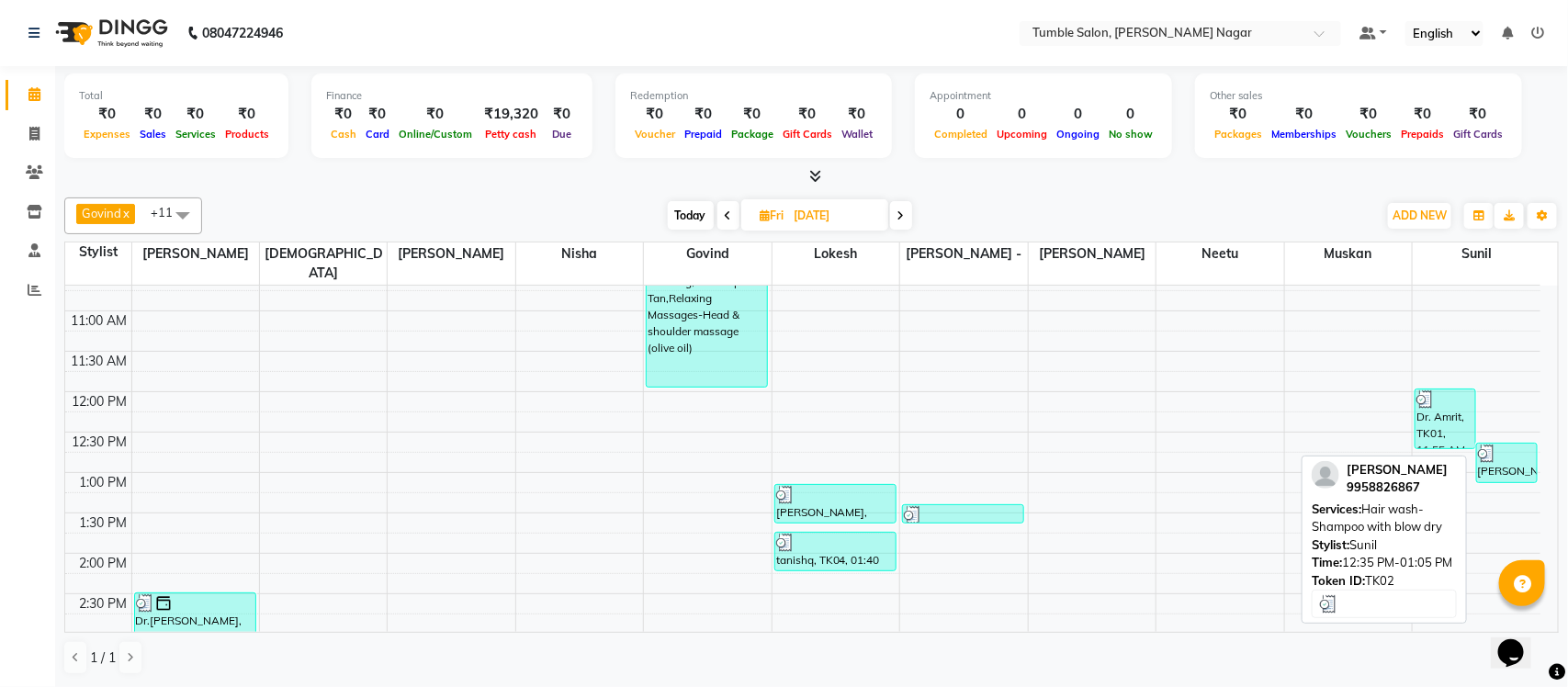
click at [1511, 444] on div at bounding box center [1507, 454] width 58 height 19
select select "3"
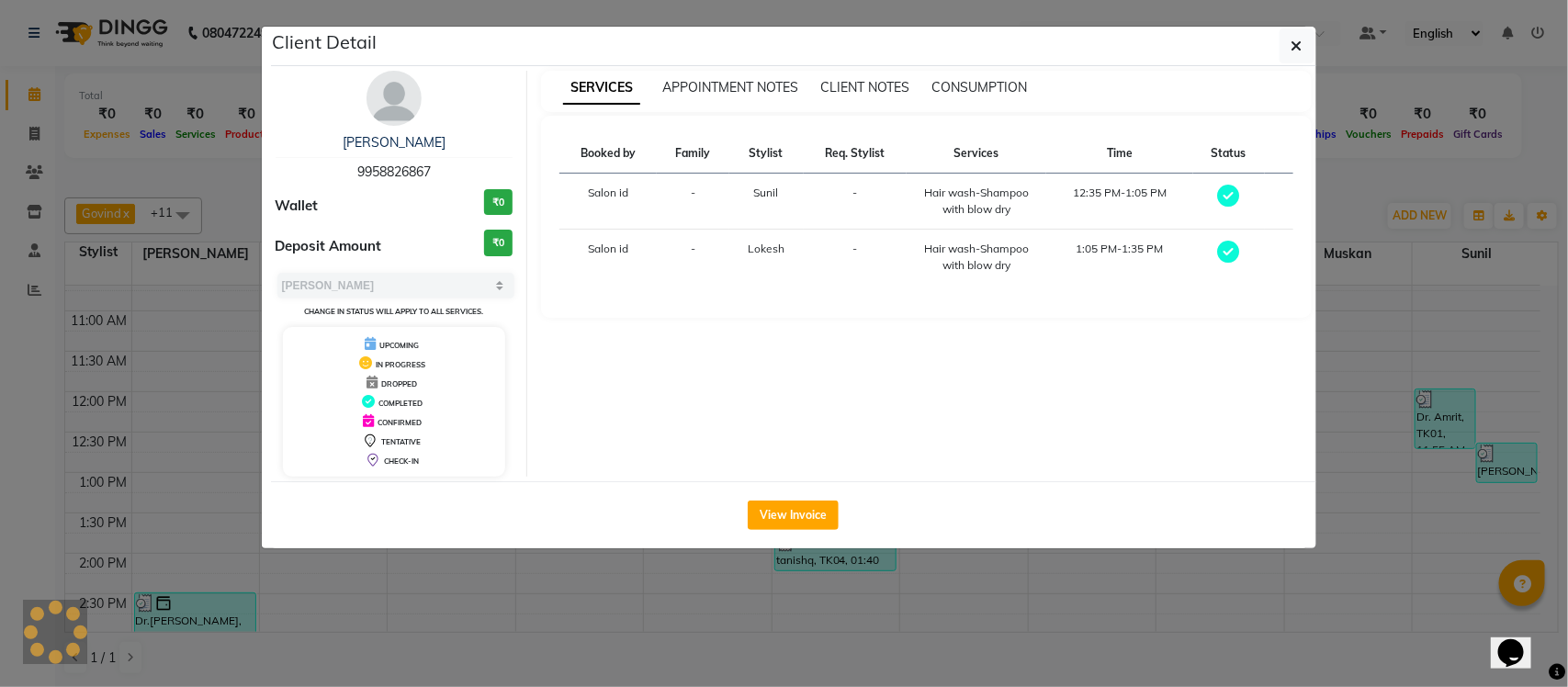
click at [1372, 178] on ngb-modal-window "Client Detail Neha Shrivastav 9958826867 Wallet ₹0 Deposit Amount ₹0 Select MAR…" at bounding box center [784, 343] width 1568 height 687
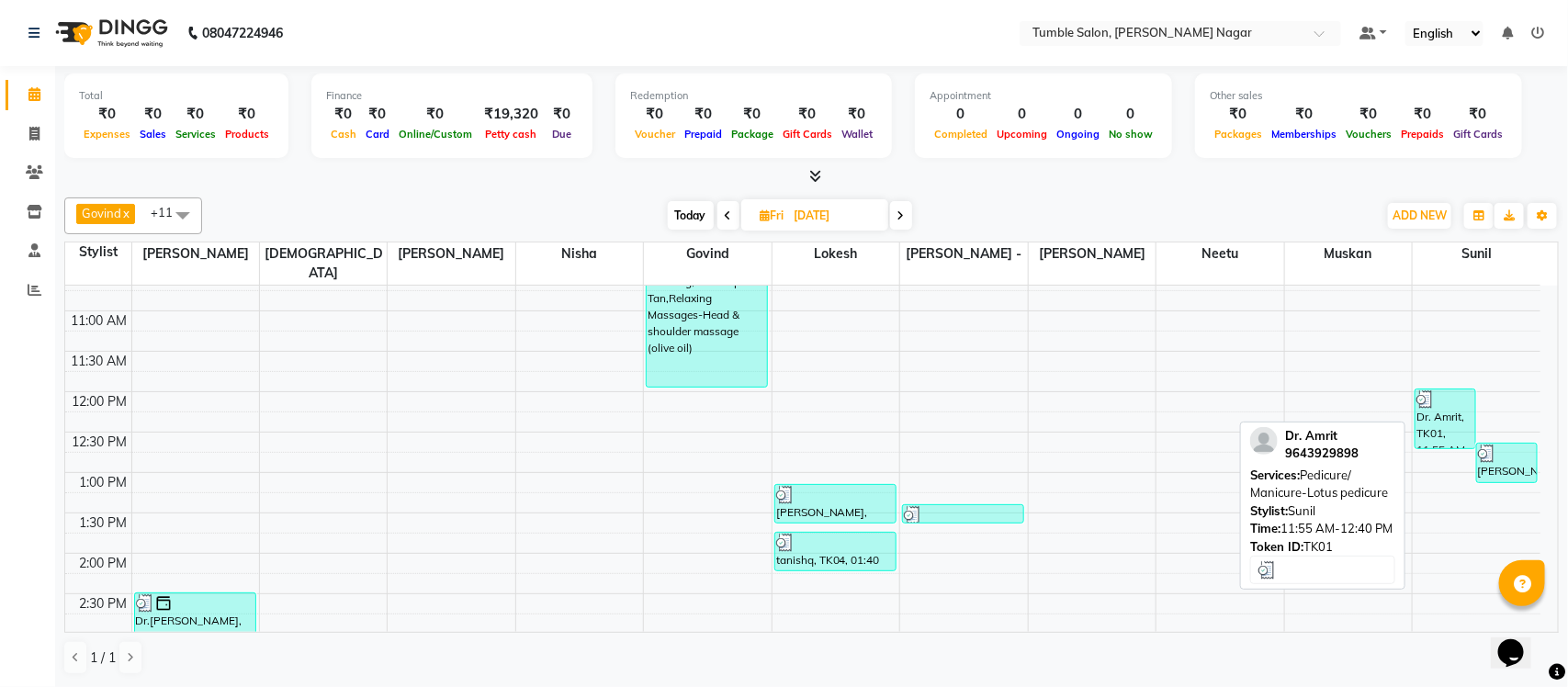
click at [1438, 390] on div at bounding box center [1445, 400] width 58 height 19
select select "3"
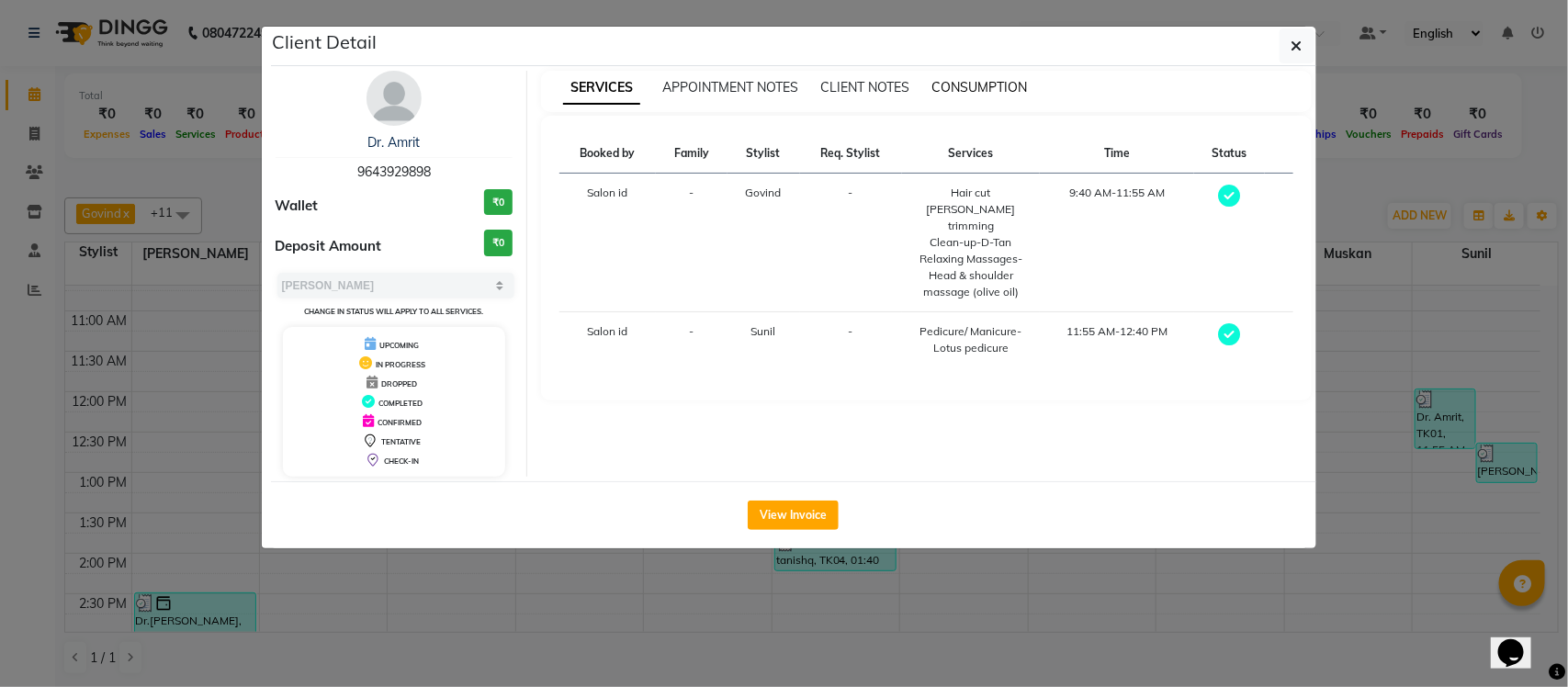
click at [983, 87] on span "CONSUMPTION" at bounding box center [979, 87] width 96 height 17
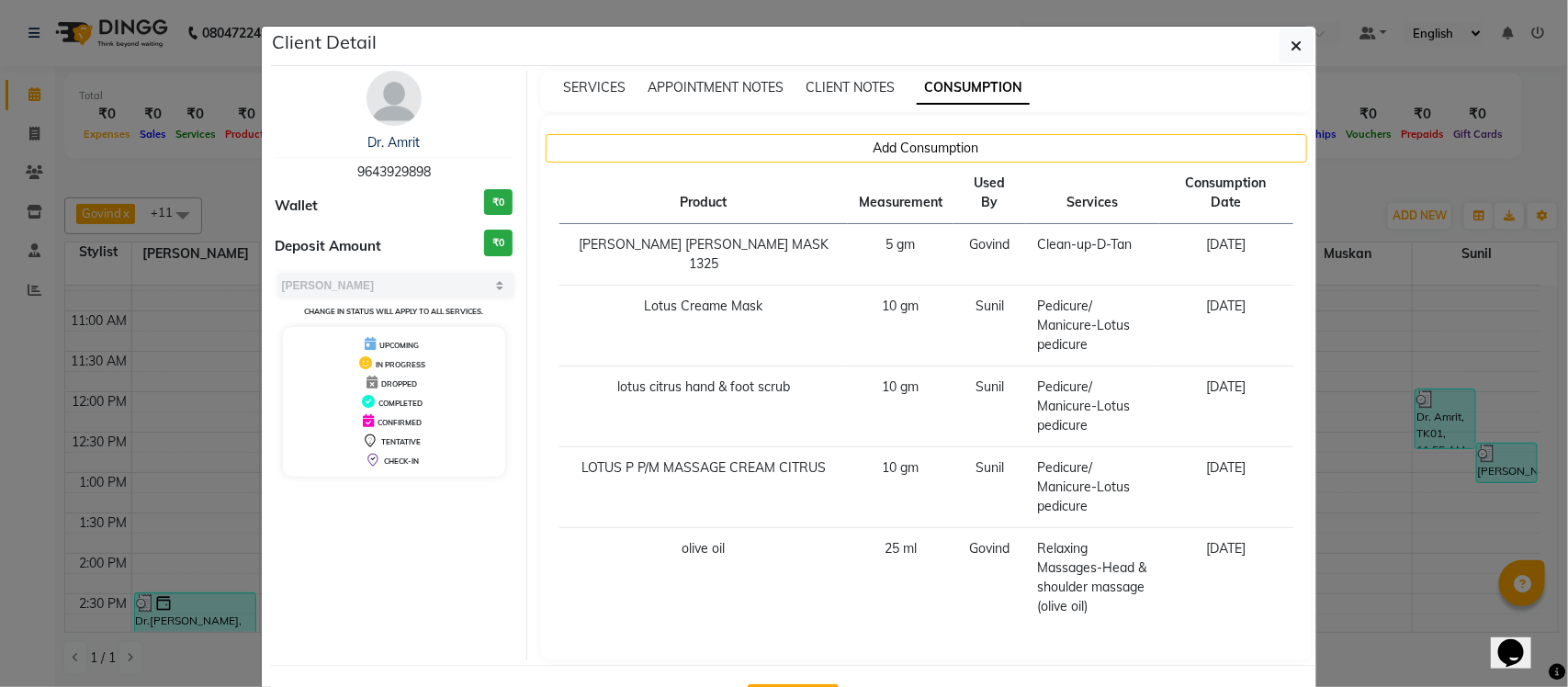
click at [1372, 200] on ngb-modal-window "Client Detail Dr. Amrit 9643929898 Wallet ₹0 Deposit Amount ₹0 Select MARK DONE…" at bounding box center [784, 343] width 1568 height 687
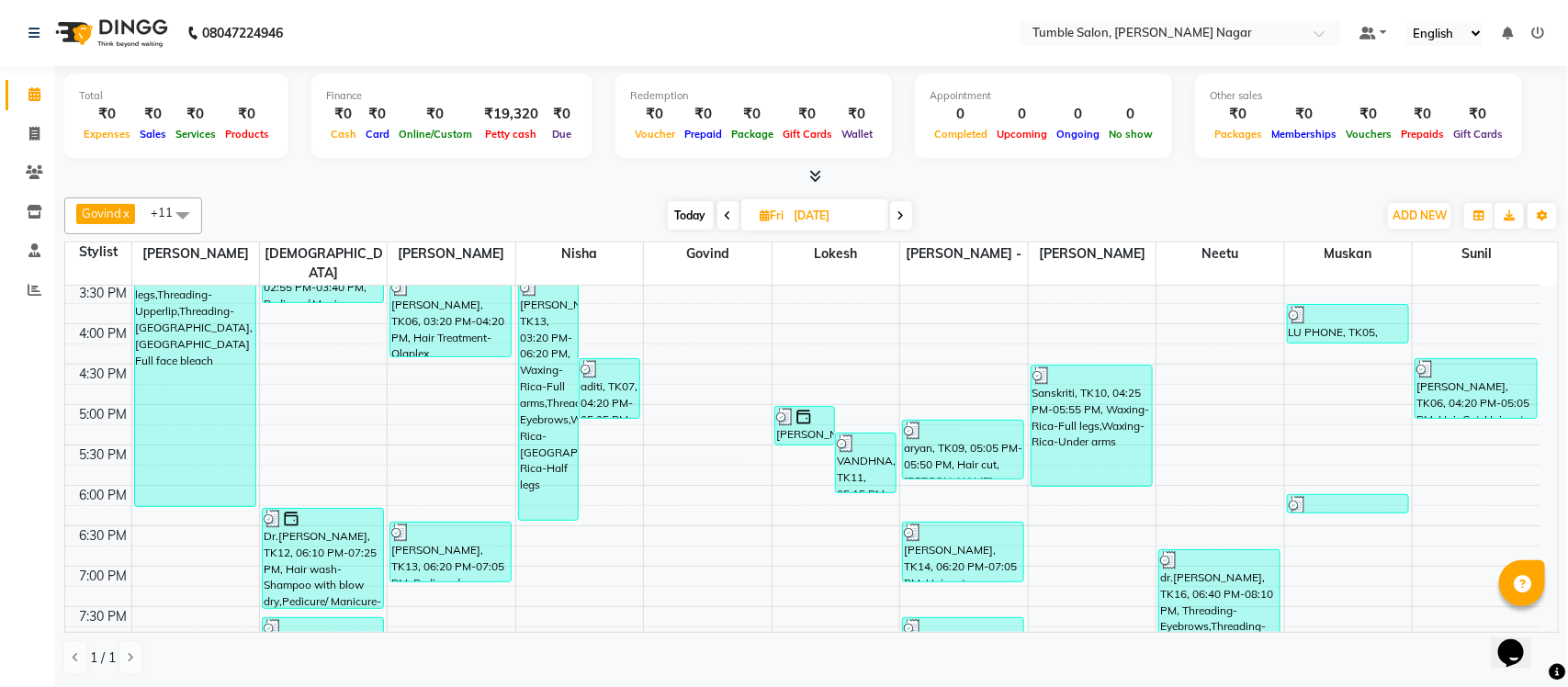
scroll to position [572, 0]
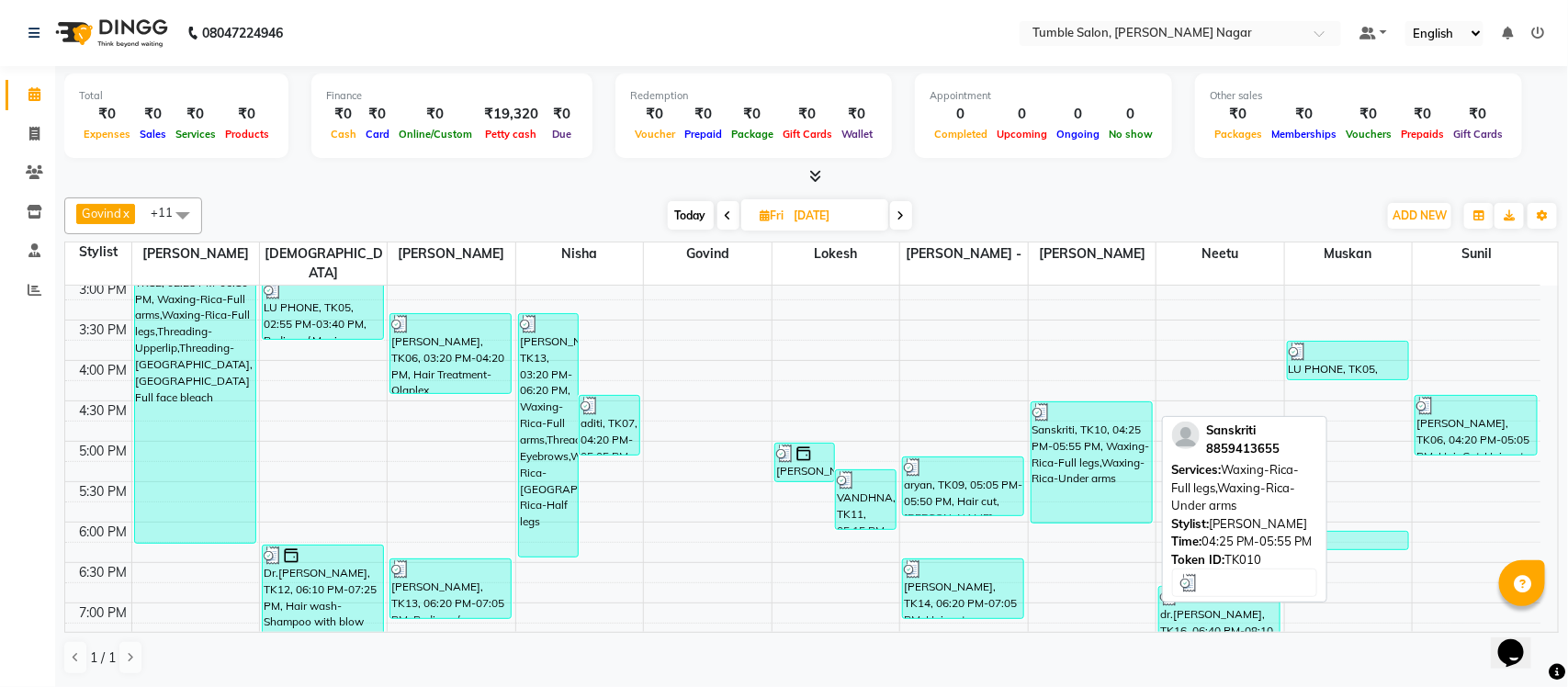
click at [1086, 462] on div "Sanskriti, TK10, 04:25 PM-05:55 PM, Waxing-Rica-Full legs,Waxing-Rica-Under arms" at bounding box center [1091, 462] width 120 height 120
select select "3"
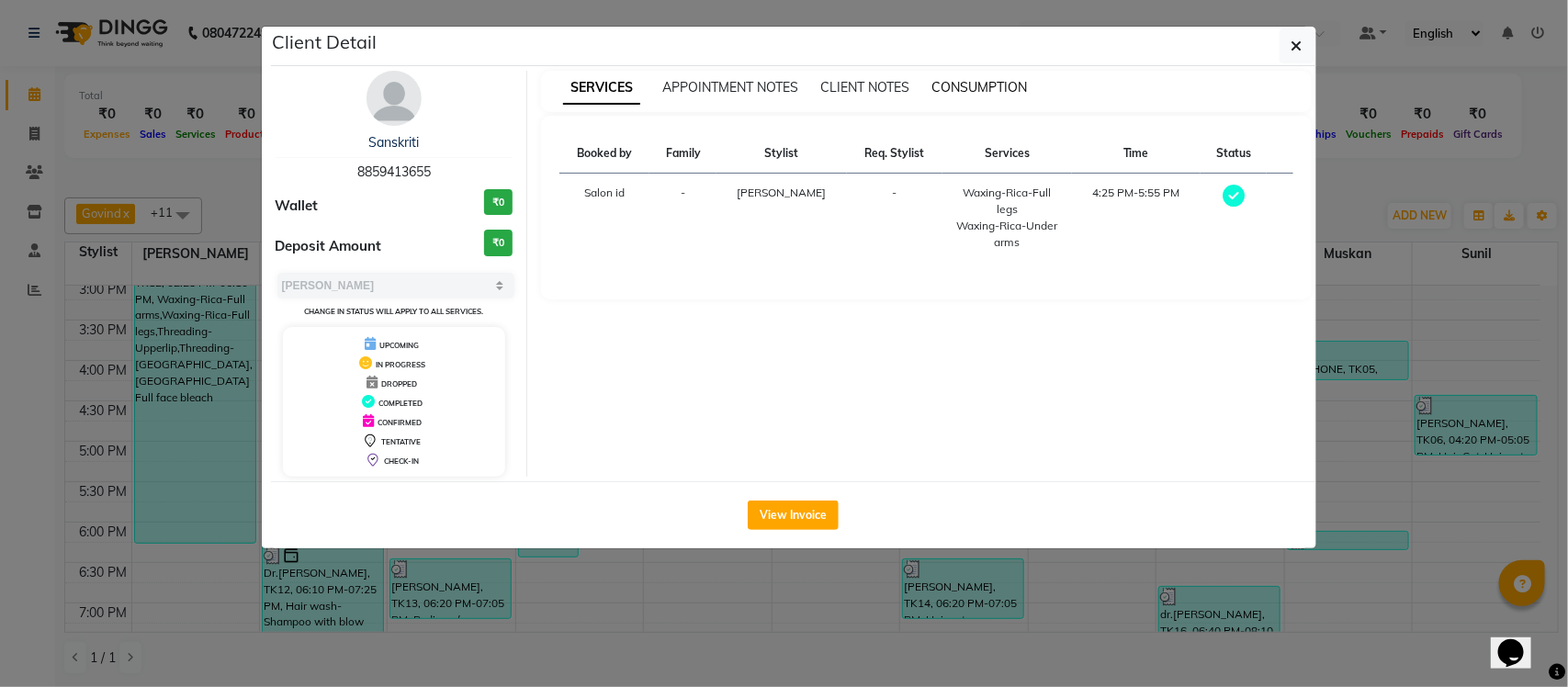
click at [992, 89] on span "CONSUMPTION" at bounding box center [979, 87] width 96 height 17
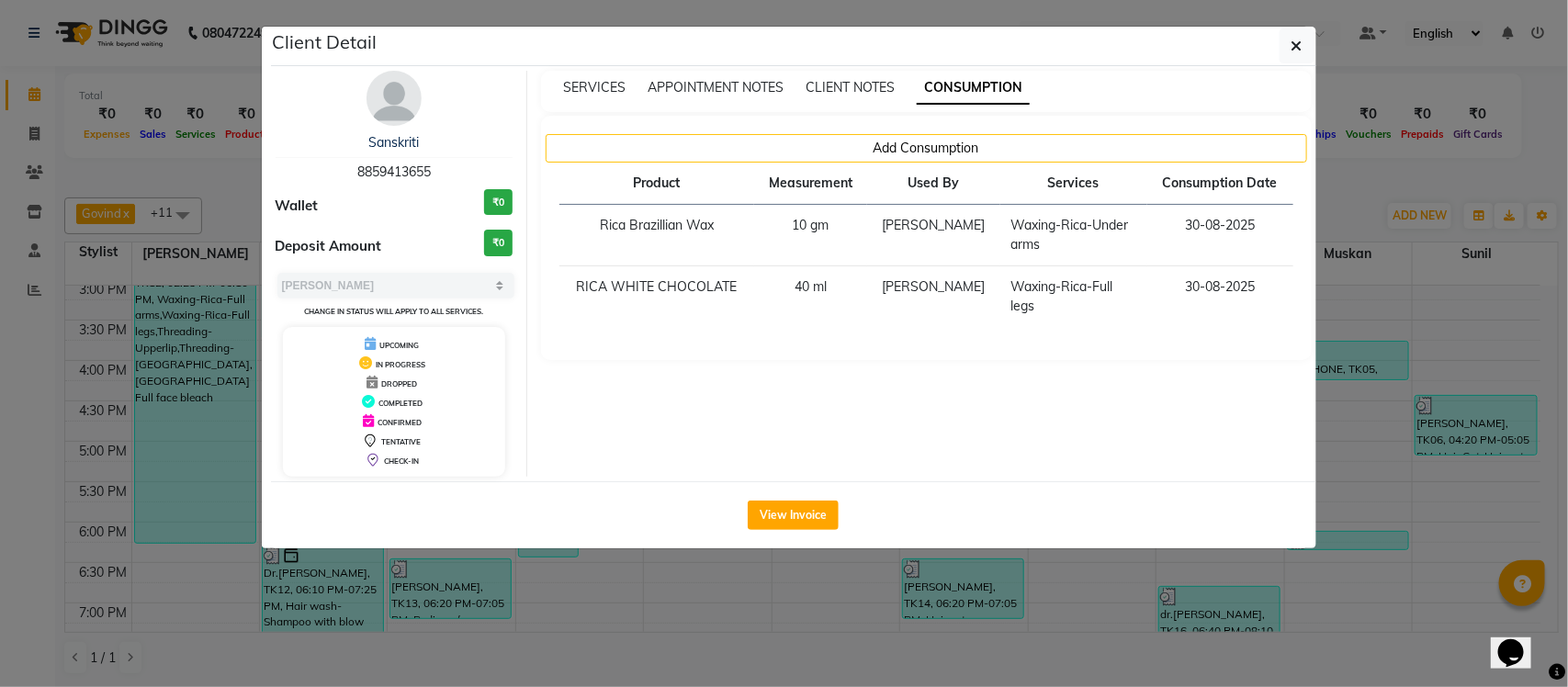
click at [1351, 202] on ngb-modal-window "Client Detail Sanskriti 8859413655 Wallet ₹0 Deposit Amount ₹0 Select MARK DONE…" at bounding box center [784, 343] width 1568 height 687
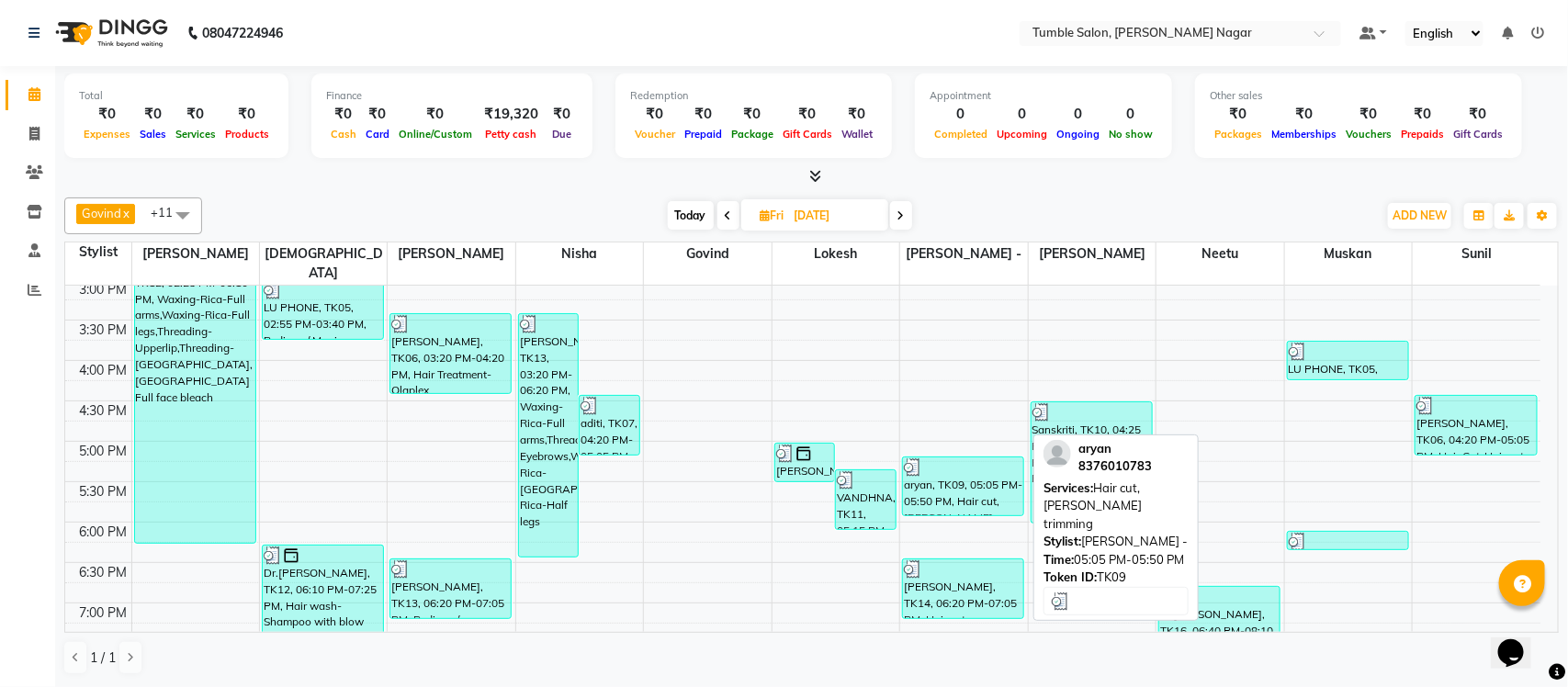
click at [982, 492] on div "aryan, TK09, 05:05 PM-05:50 PM, Hair cut,Beard trimming" at bounding box center [963, 486] width 120 height 58
select select "3"
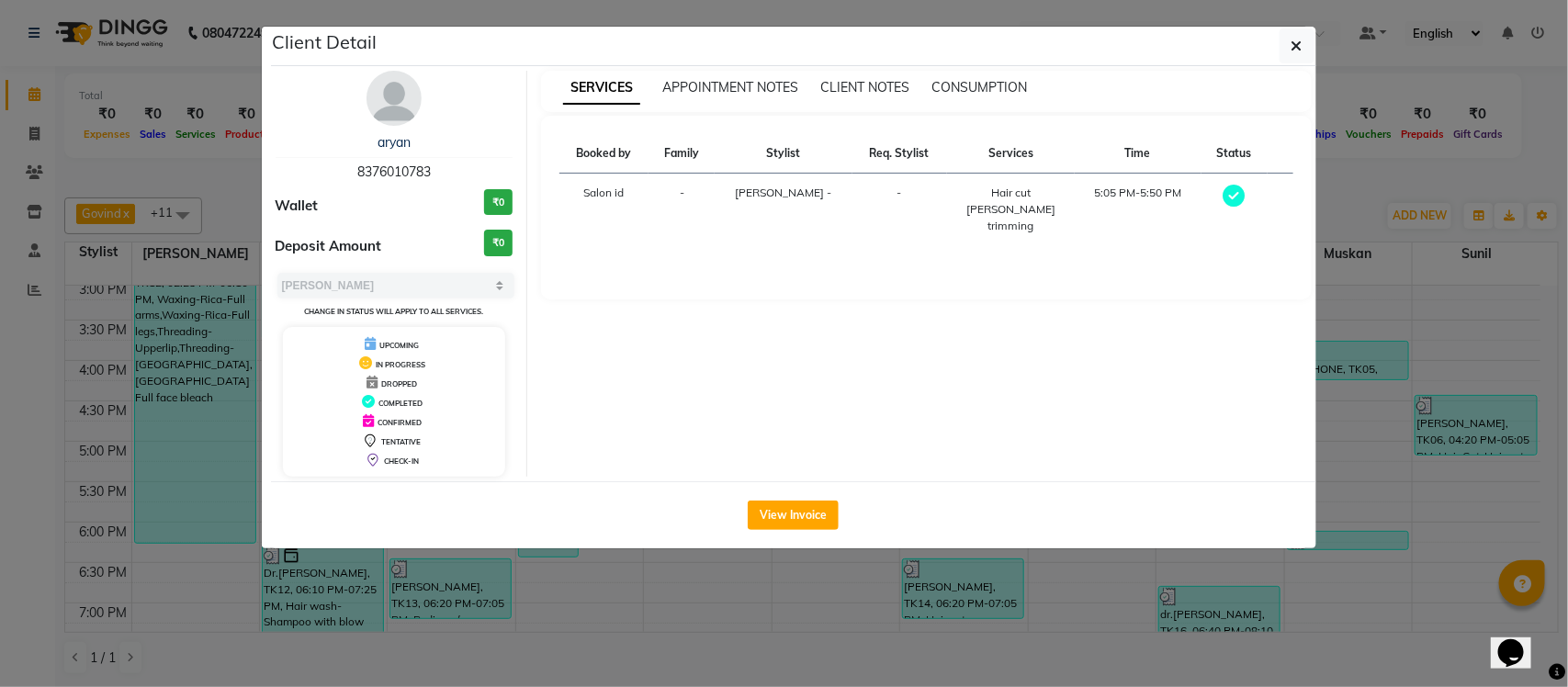
click at [1334, 192] on ngb-modal-window "Client Detail aryan 8376010783 Wallet ₹0 Deposit Amount ₹0 Select MARK DONE UPC…" at bounding box center [784, 343] width 1568 height 687
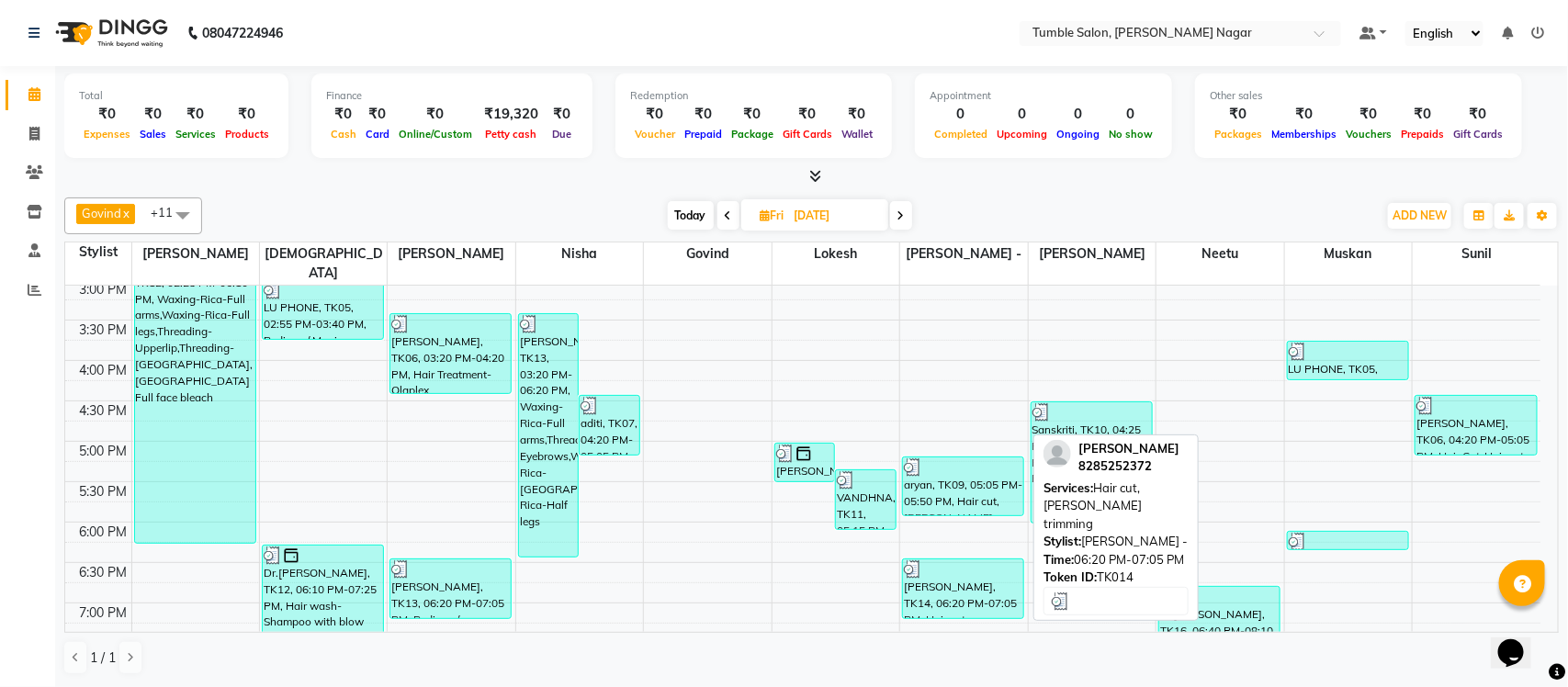
click at [955, 565] on div "SARTHAK, TK14, 06:20 PM-07:05 PM, Hair cut,Beard trimming" at bounding box center [963, 588] width 120 height 59
select select "3"
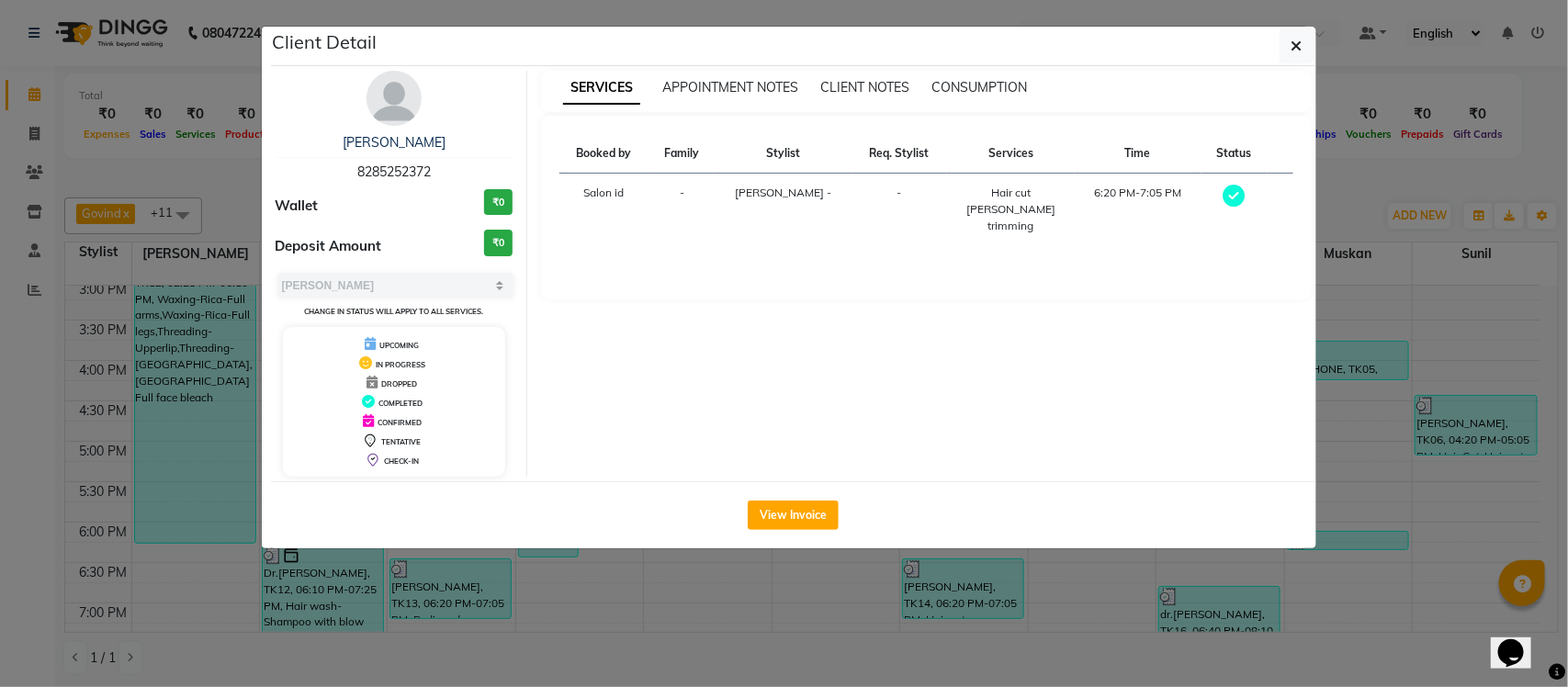
click at [1318, 193] on div "SERVICES APPOINTMENT NOTES CLIENT NOTES CONSUMPTION Booked by Family Stylist Re…" at bounding box center [926, 273] width 798 height 406
click at [1346, 181] on ngb-modal-window "Client Detail SARTHAK 8285252372 Wallet ₹0 Deposit Amount ₹0 Select MARK DONE U…" at bounding box center [784, 343] width 1568 height 687
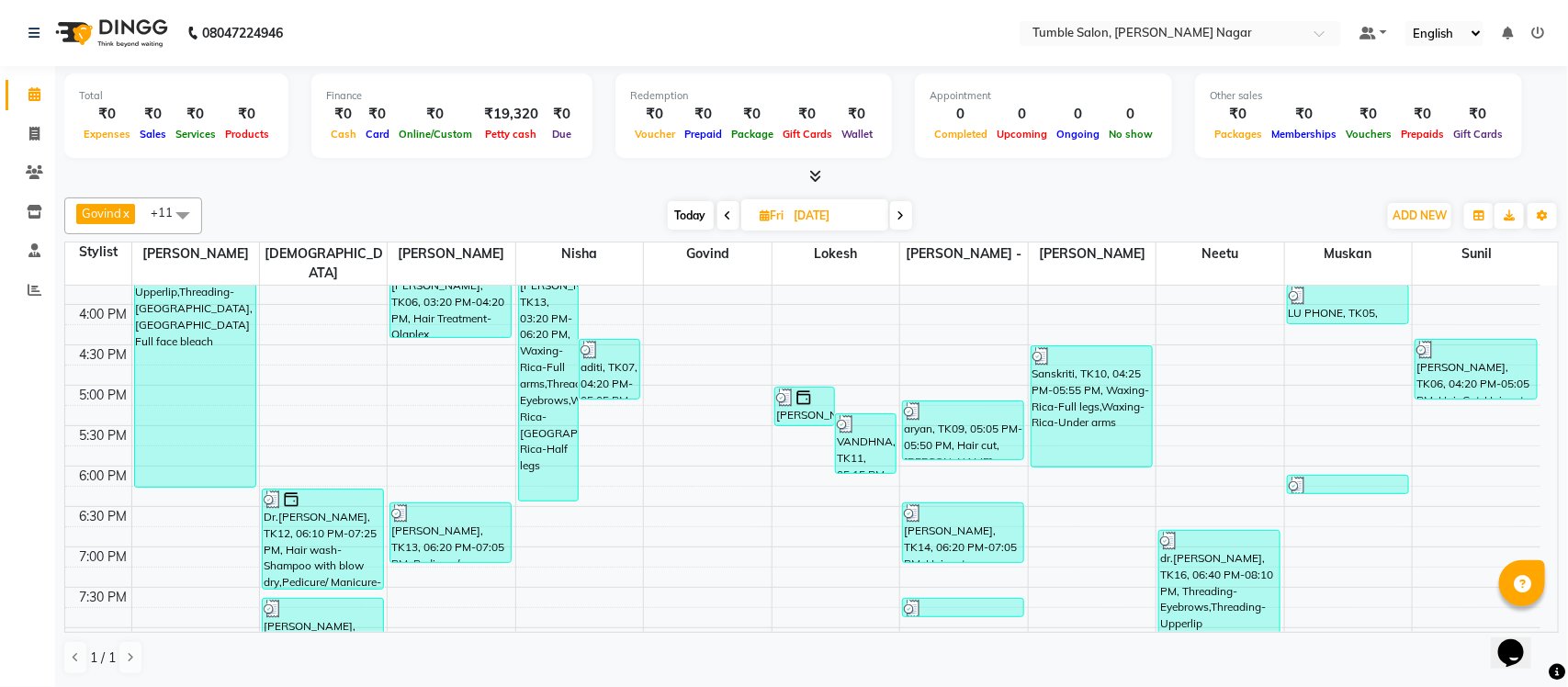
scroll to position [556, 0]
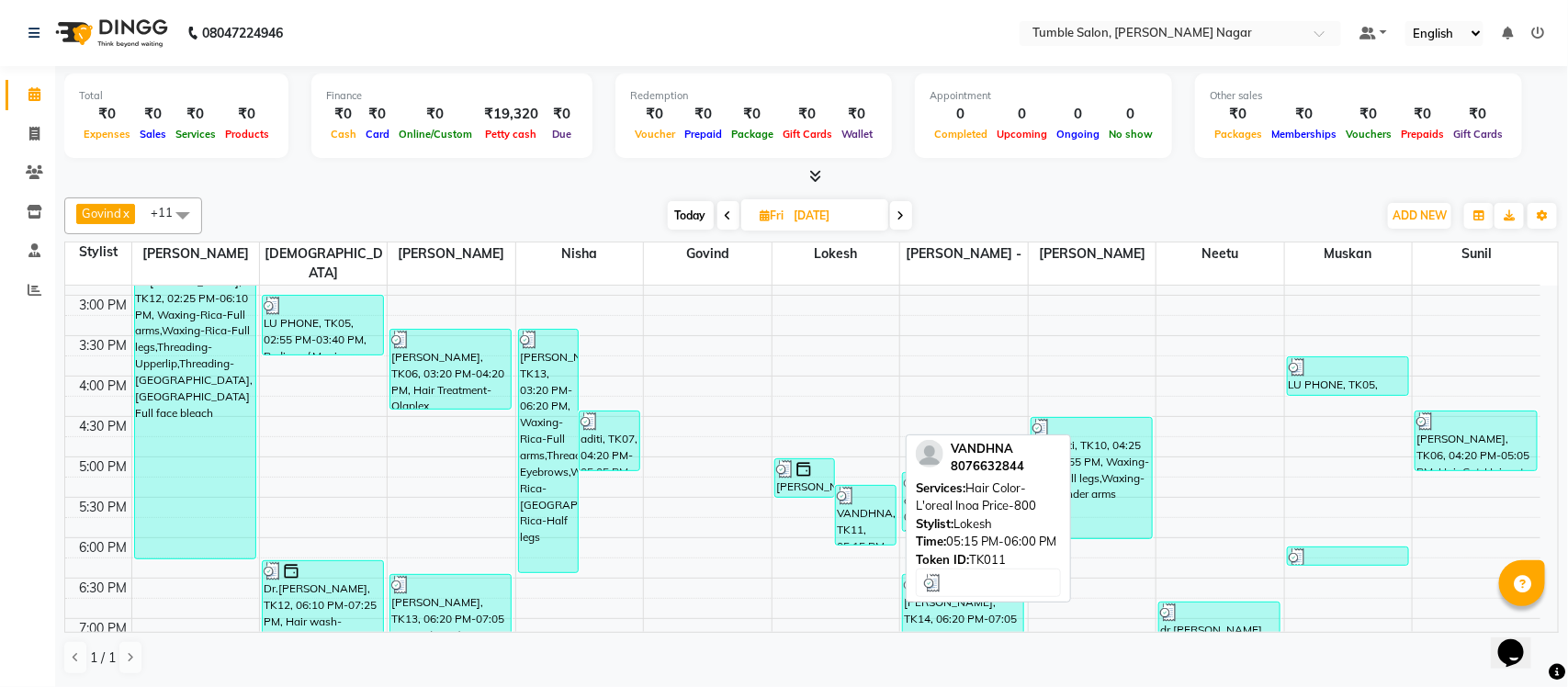
click at [859, 495] on div "VANDHNA, TK11, 05:15 PM-06:00 PM, Hair Color-L'oreal Inoa Price-800" at bounding box center [865, 515] width 59 height 59
select select "3"
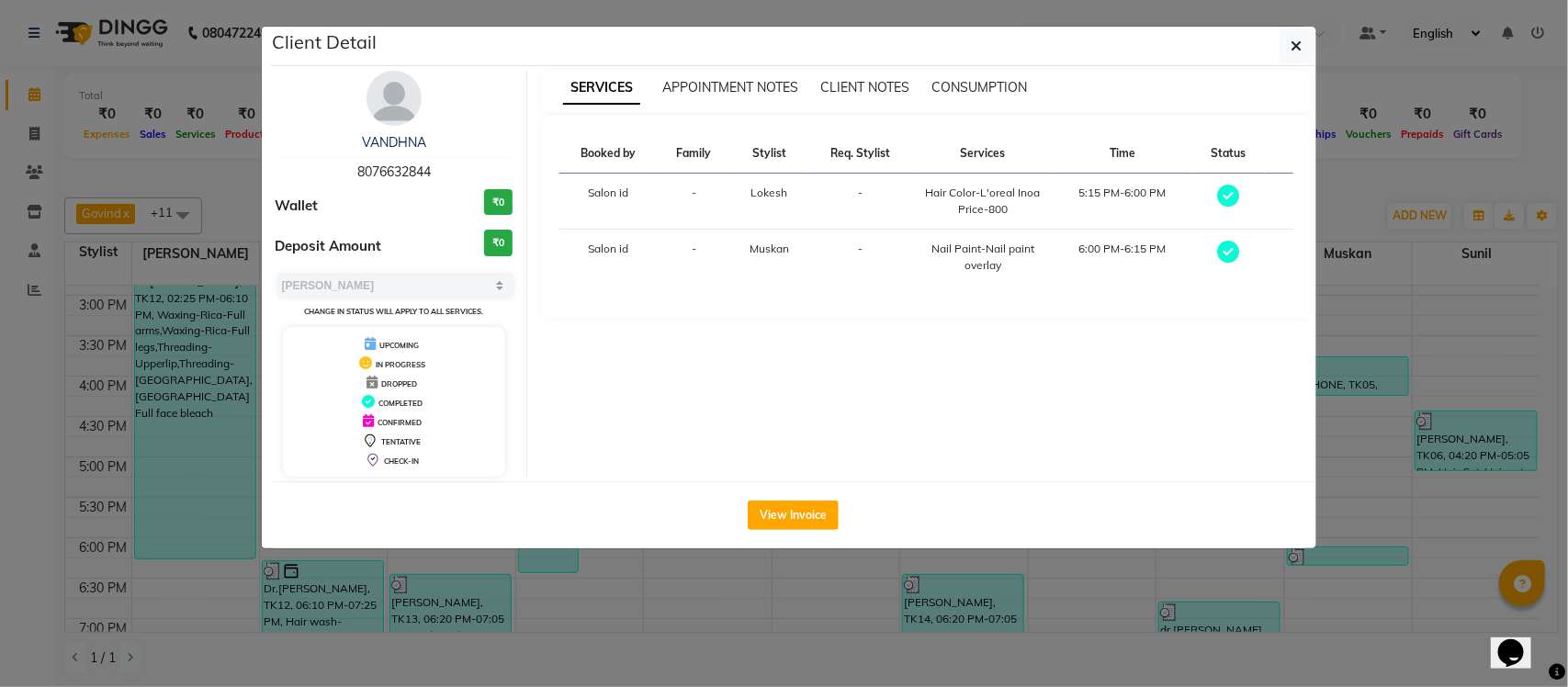
click at [1344, 200] on ngb-modal-window "Client Detail VANDHNA 8076632844 Wallet ₹0 Deposit Amount ₹0 Select MARK DONE U…" at bounding box center [784, 343] width 1568 height 687
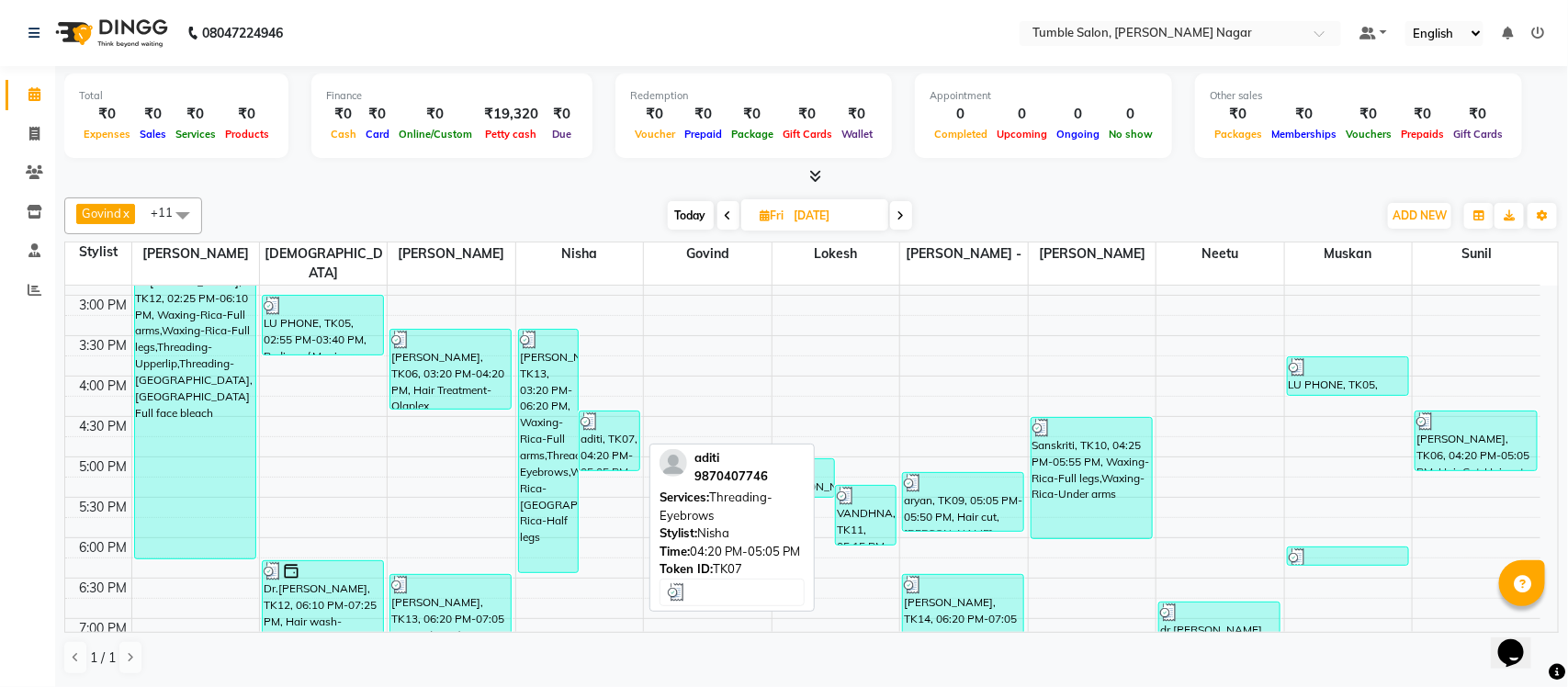
click at [613, 412] on div "aditi, TK07, 04:20 PM-05:05 PM, Threading-Eyebrows" at bounding box center [610, 441] width 59 height 59
select select "3"
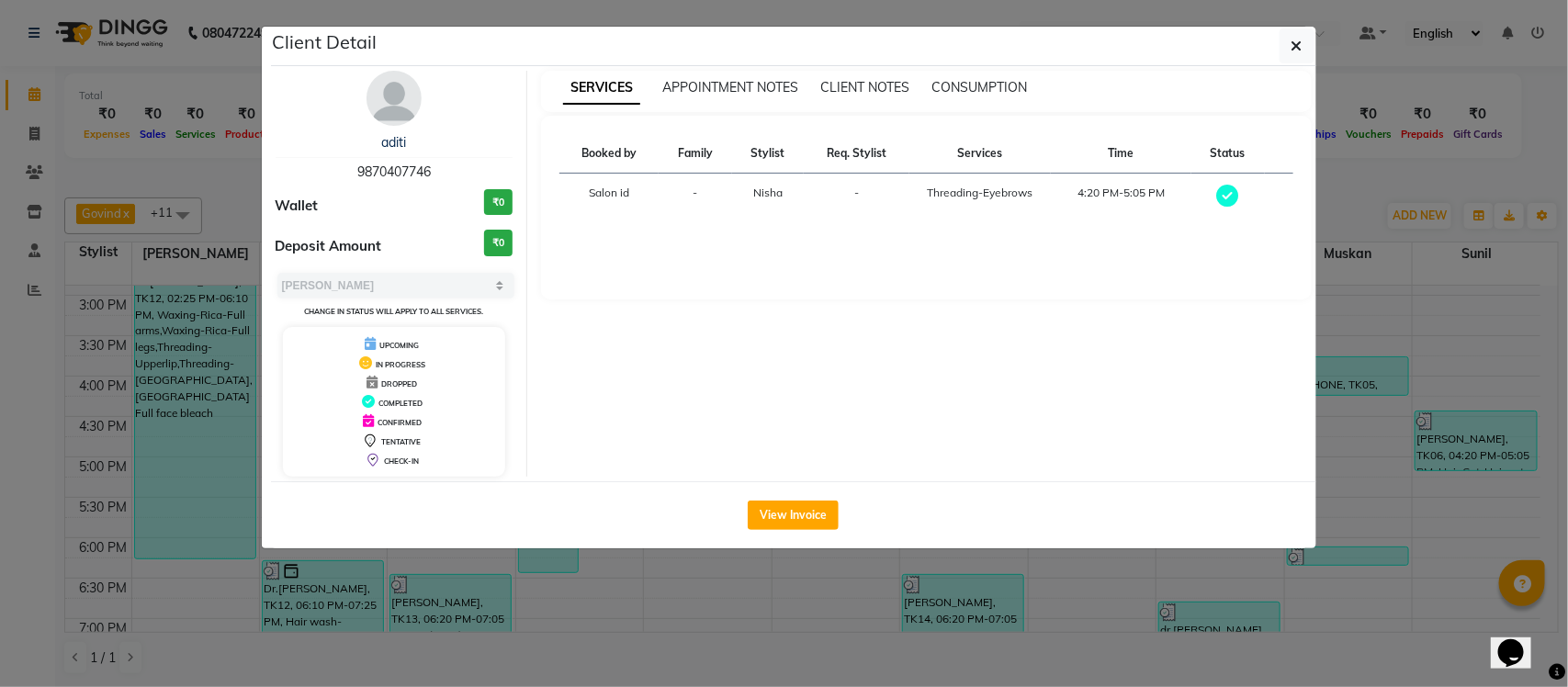
click at [1379, 193] on ngb-modal-window "Client Detail aditi 9870407746 Wallet ₹0 Deposit Amount ₹0 Select MARK DONE UPC…" at bounding box center [784, 343] width 1568 height 687
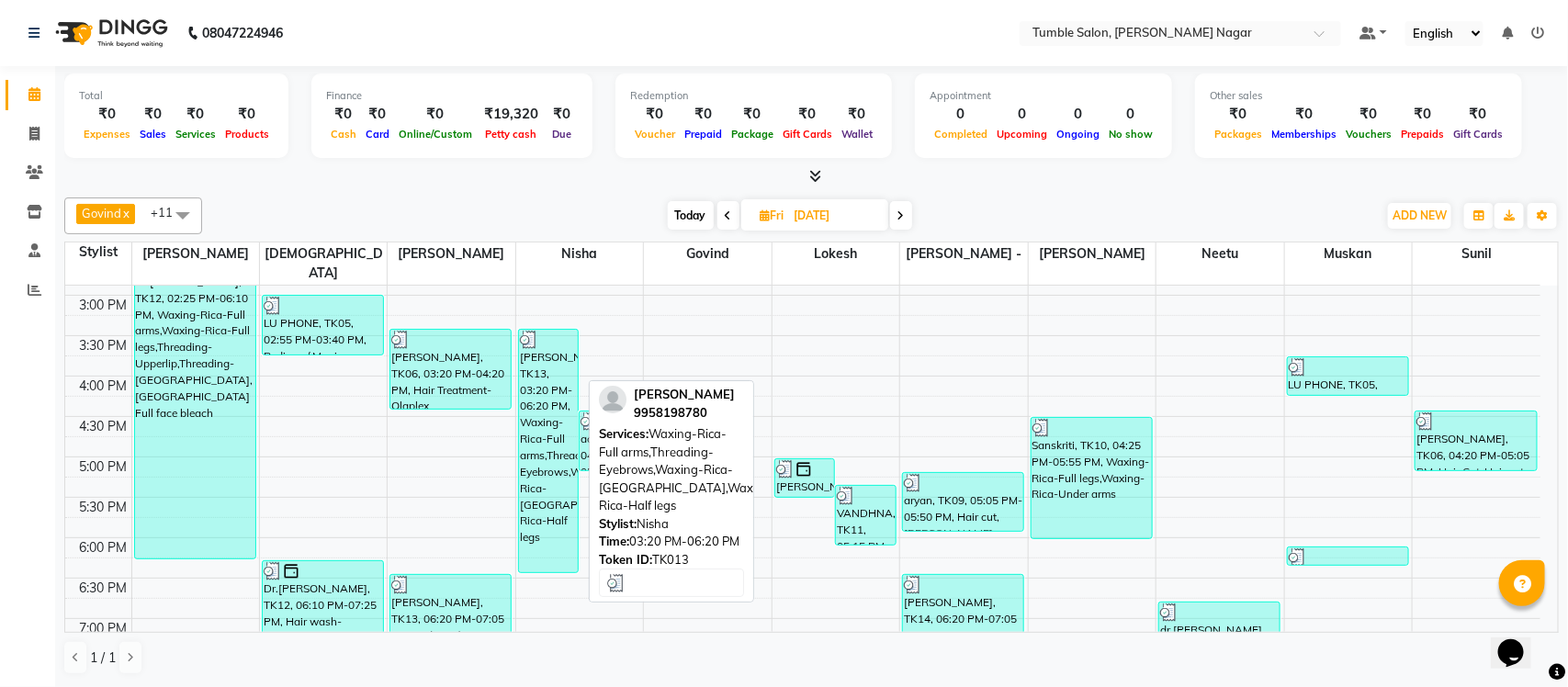
click at [530, 490] on div "ANUJA, TK13, 03:20 PM-06:20 PM, Waxing-Rica-Full arms,Threading-Eyebrows,Waxing…" at bounding box center [548, 451] width 59 height 243
select select "3"
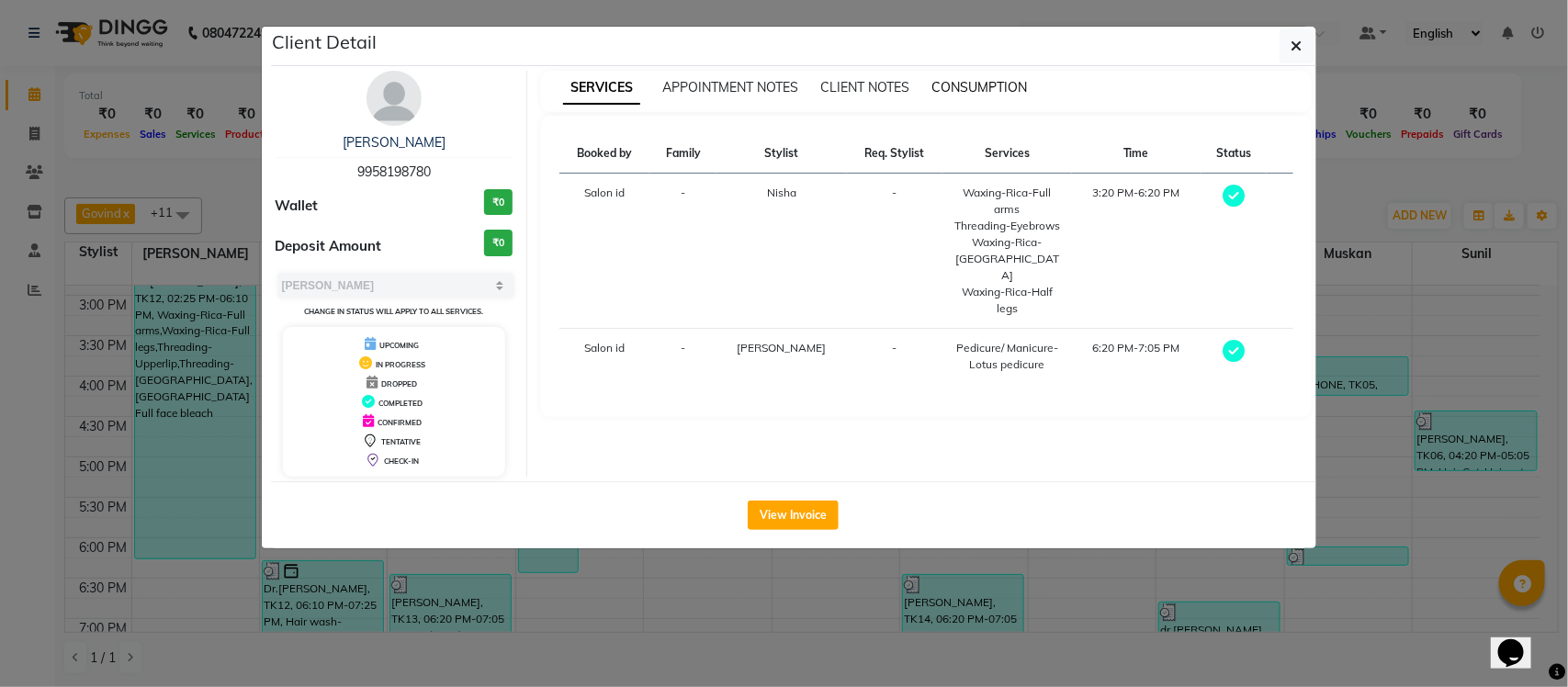
click at [995, 89] on span "CONSUMPTION" at bounding box center [979, 87] width 96 height 17
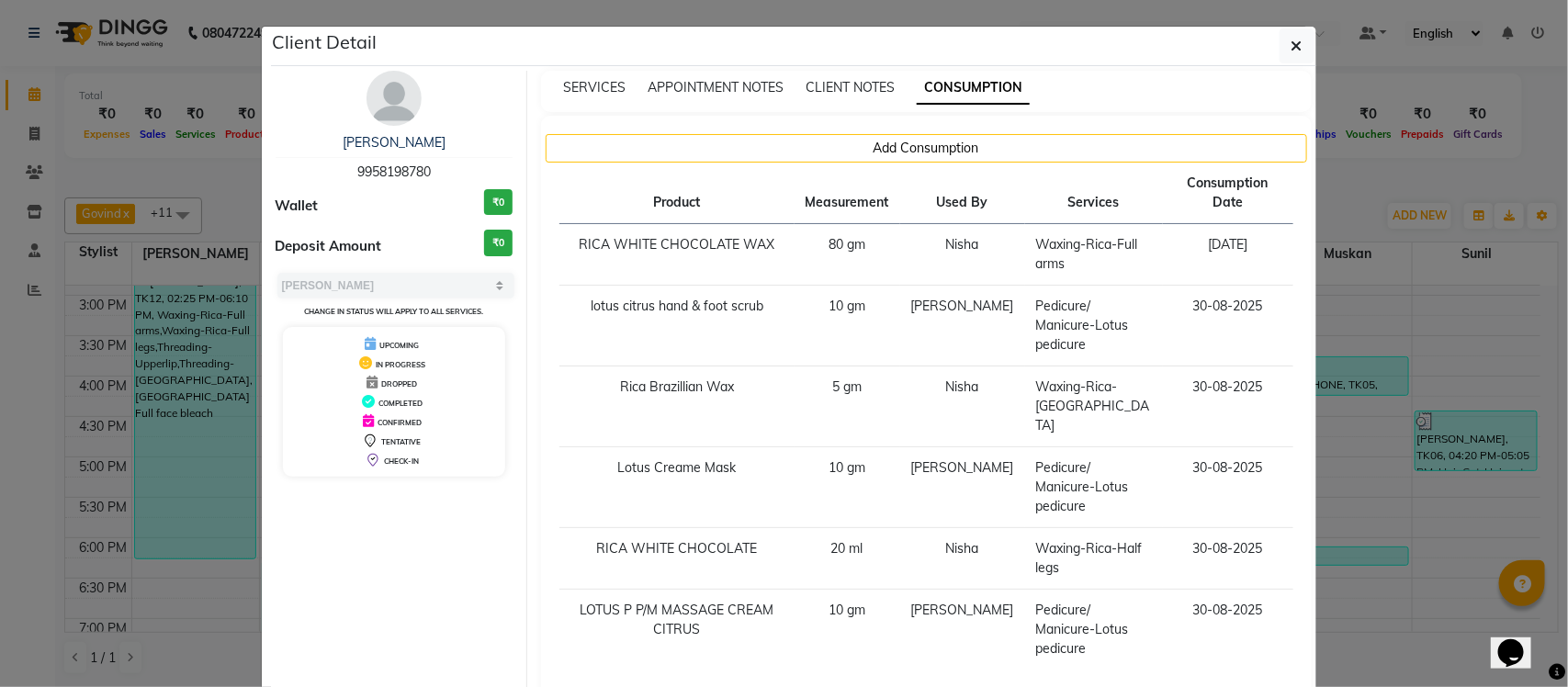
click at [1352, 203] on ngb-modal-window "Client Detail ANUJA 9958198780 Wallet ₹0 Deposit Amount ₹0 Select MARK DONE UPC…" at bounding box center [784, 343] width 1568 height 687
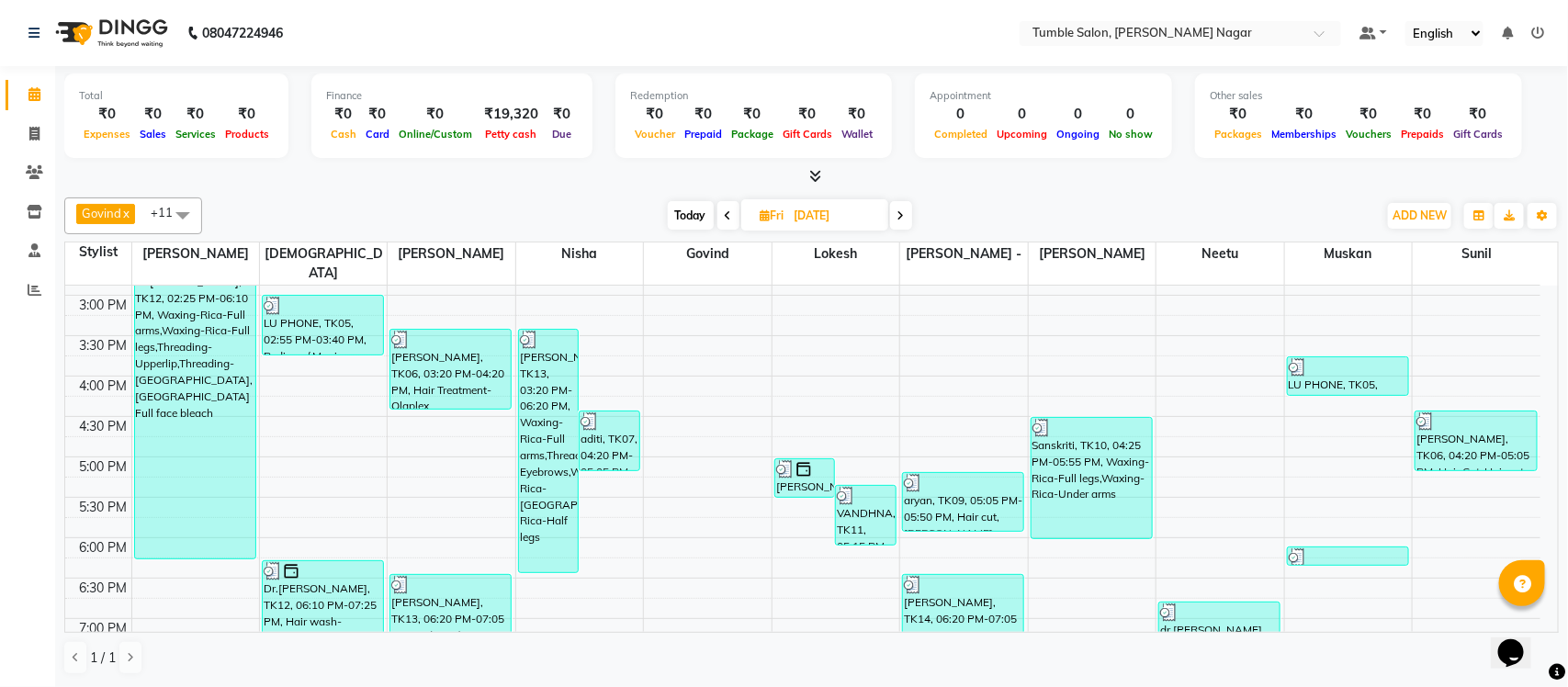
click at [903, 220] on icon at bounding box center [902, 216] width 7 height 11
type input "30-08-2025"
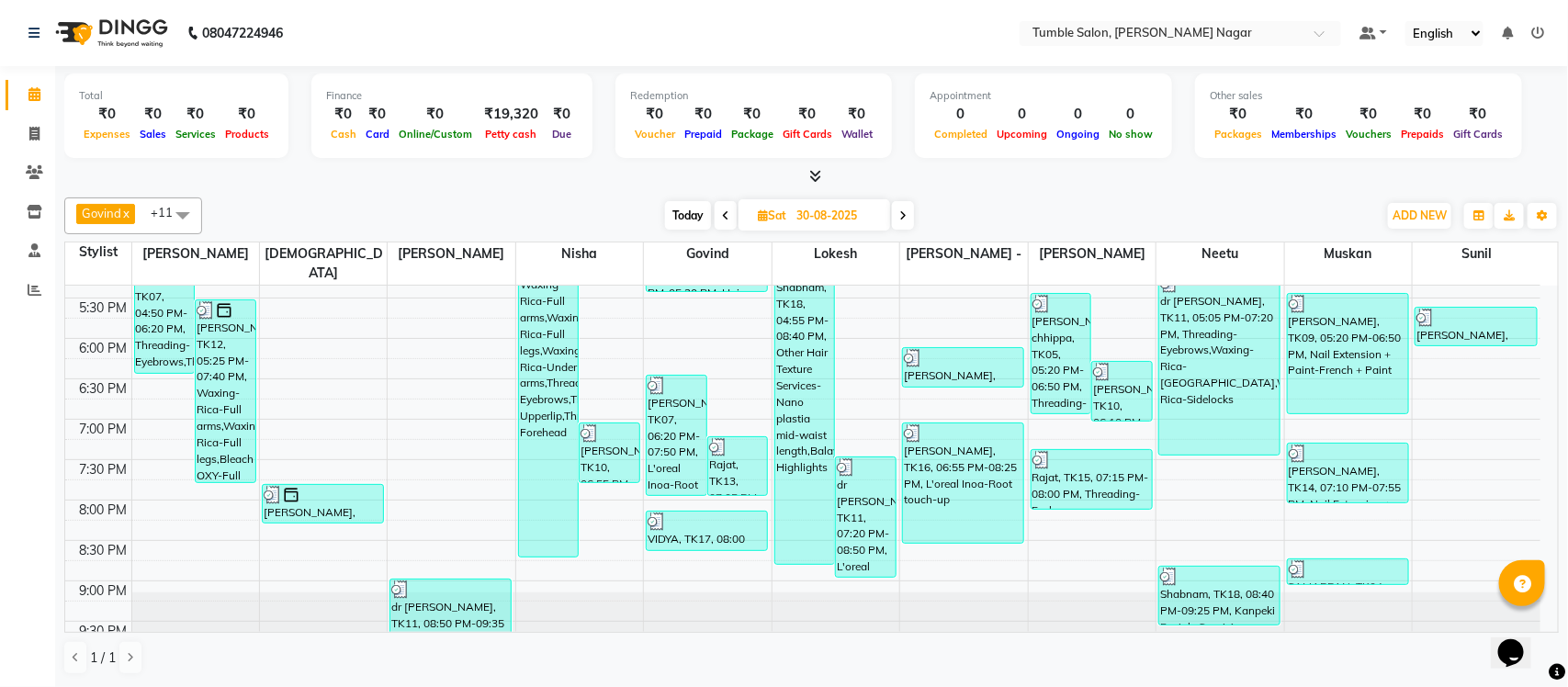
scroll to position [778, 0]
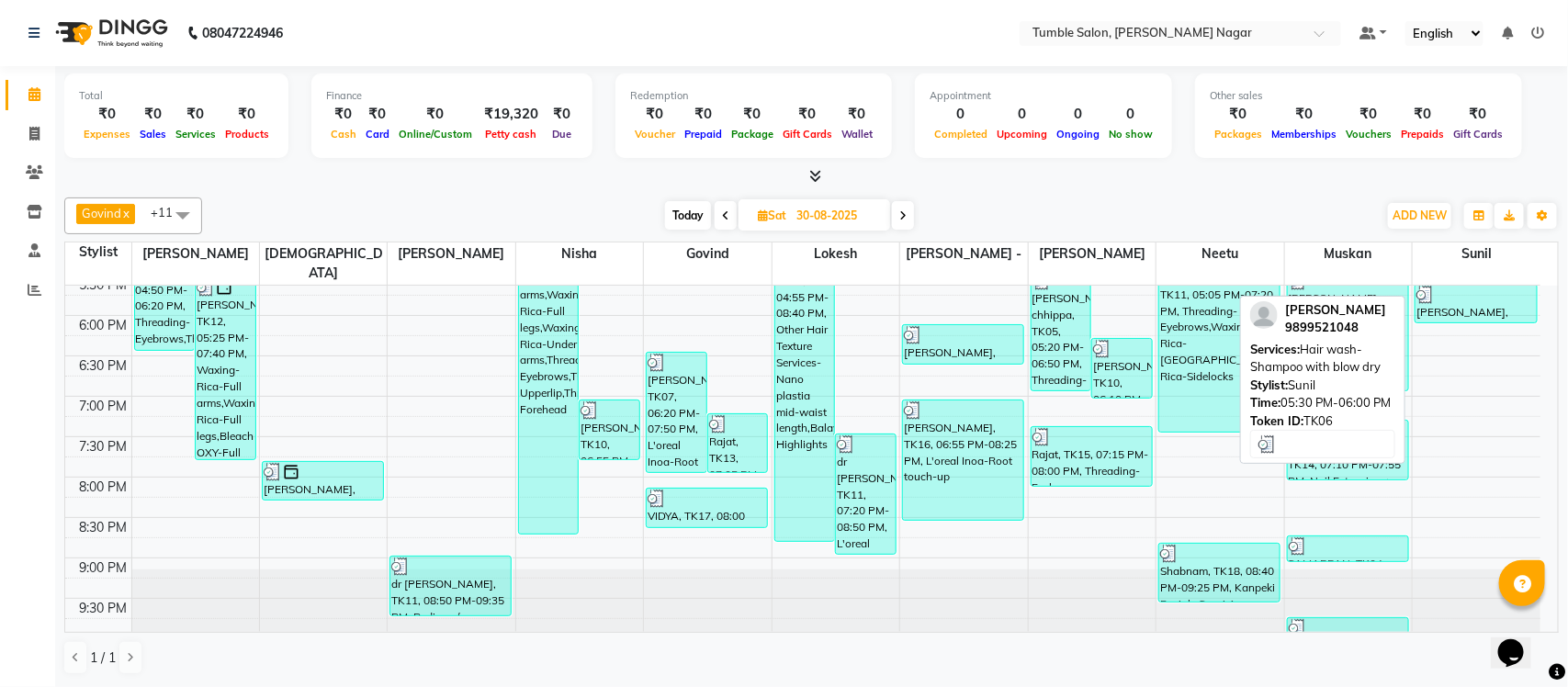
click at [1490, 287] on div "dr.namita sharma, TK06, 05:30 PM-06:00 PM, Hair wash-Shampoo with blow dry" at bounding box center [1476, 303] width 121 height 38
select select "3"
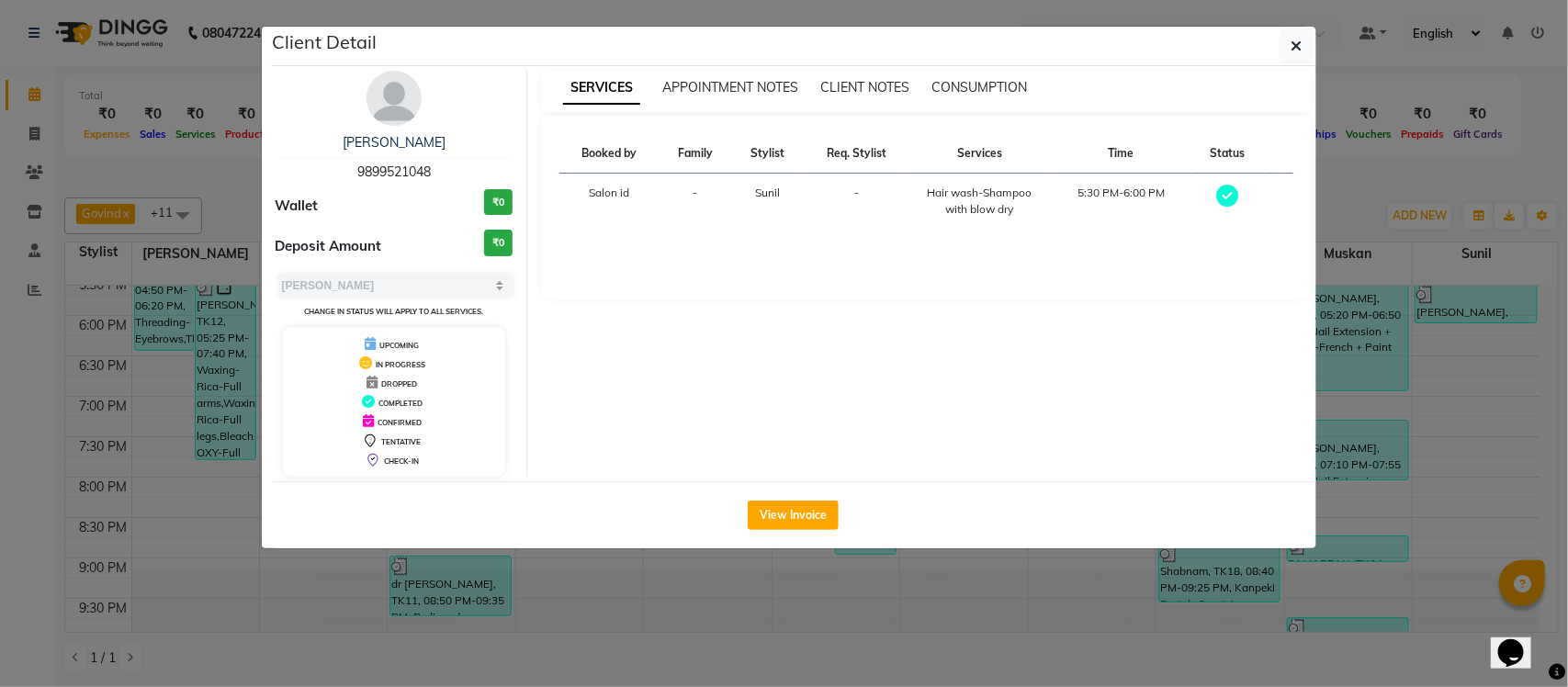
click at [1376, 175] on ngb-modal-window "Client Detail dr.namita sharma 9899521048 Wallet ₹0 Deposit Amount ₹0 Select MA…" at bounding box center [784, 343] width 1568 height 687
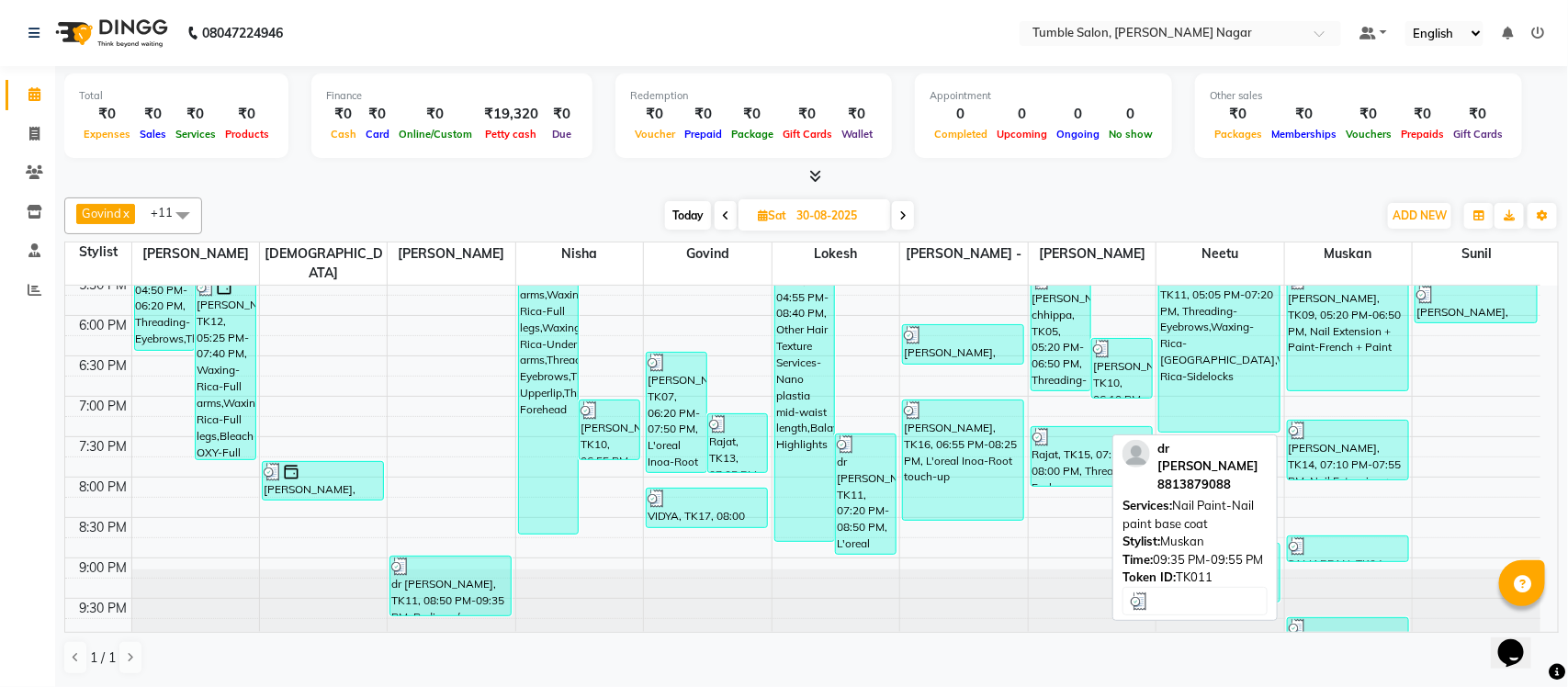
click at [1355, 619] on div at bounding box center [1348, 628] width 118 height 19
select select "3"
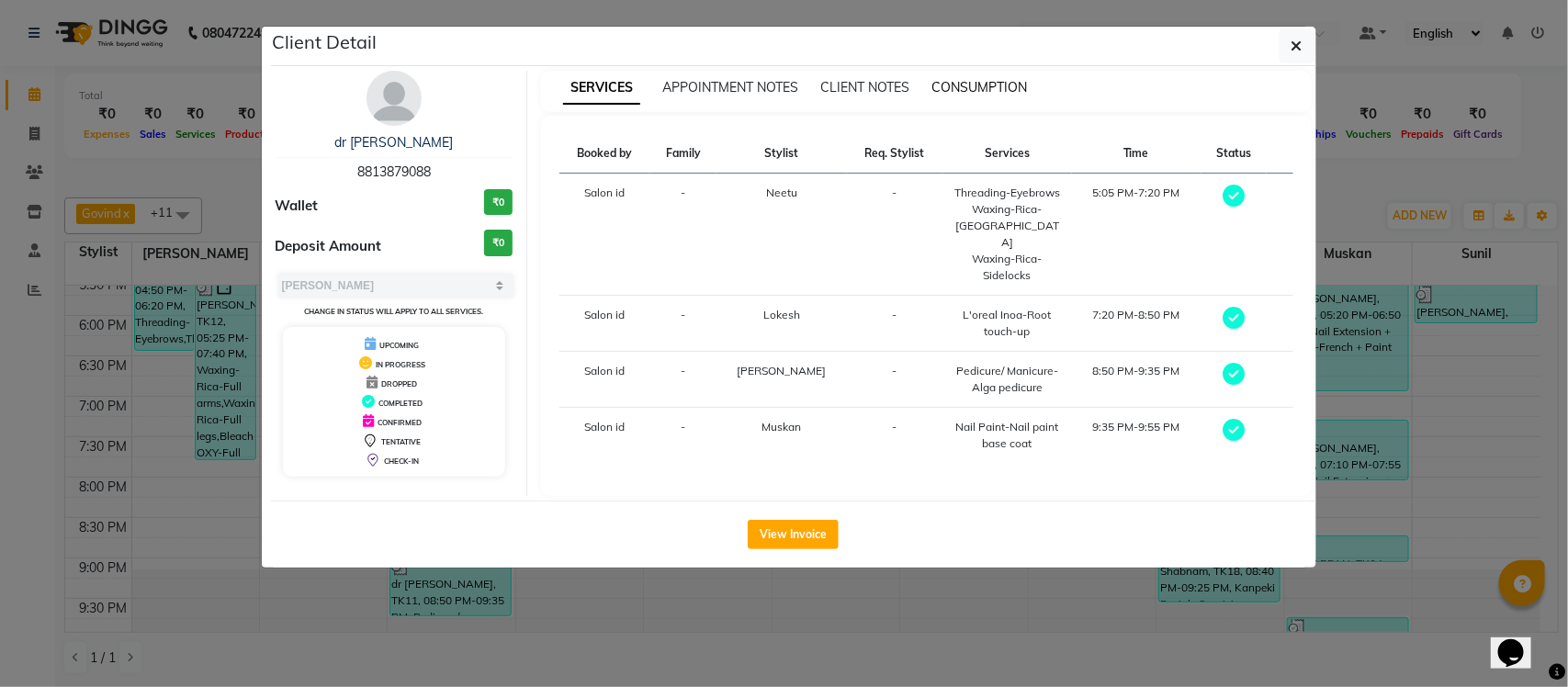
click at [994, 87] on span "CONSUMPTION" at bounding box center [979, 87] width 96 height 17
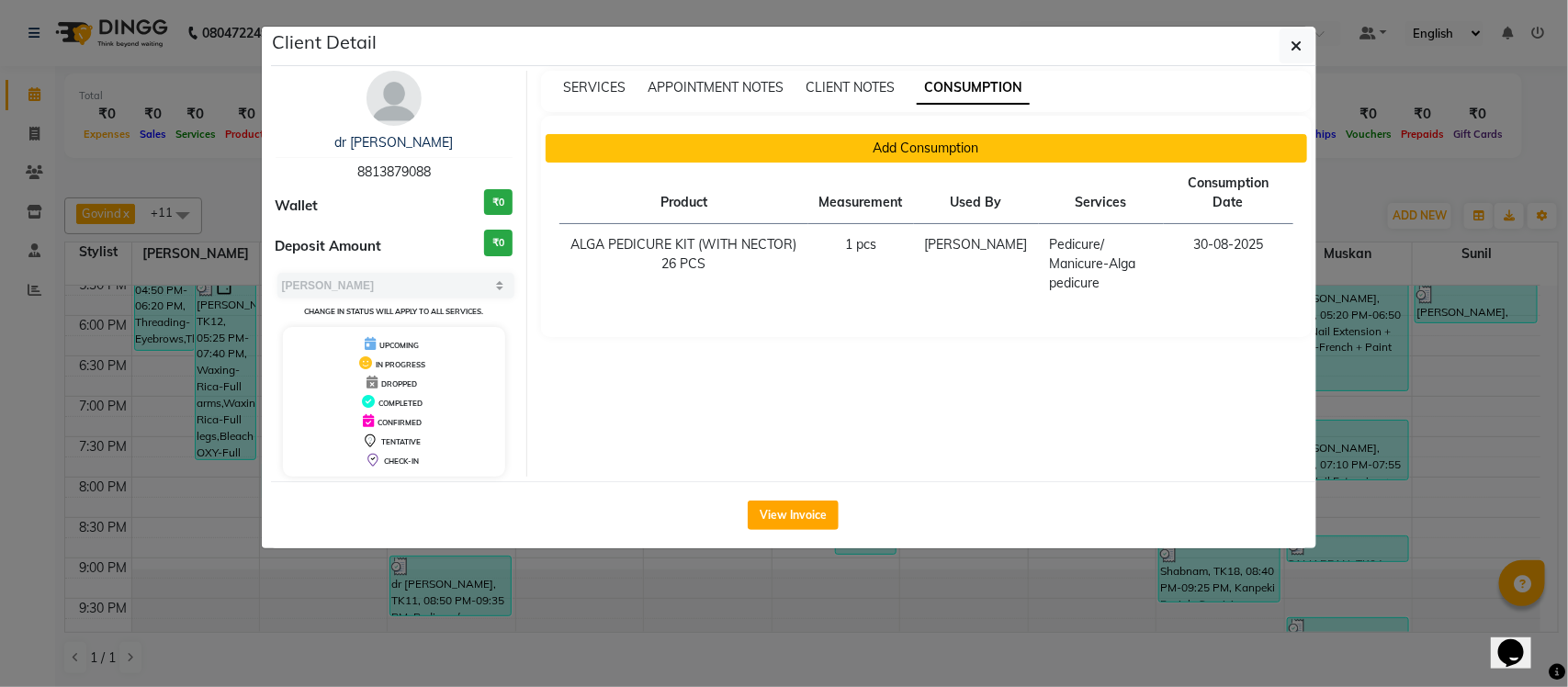
click at [906, 152] on button "Add Consumption" at bounding box center [926, 148] width 761 height 29
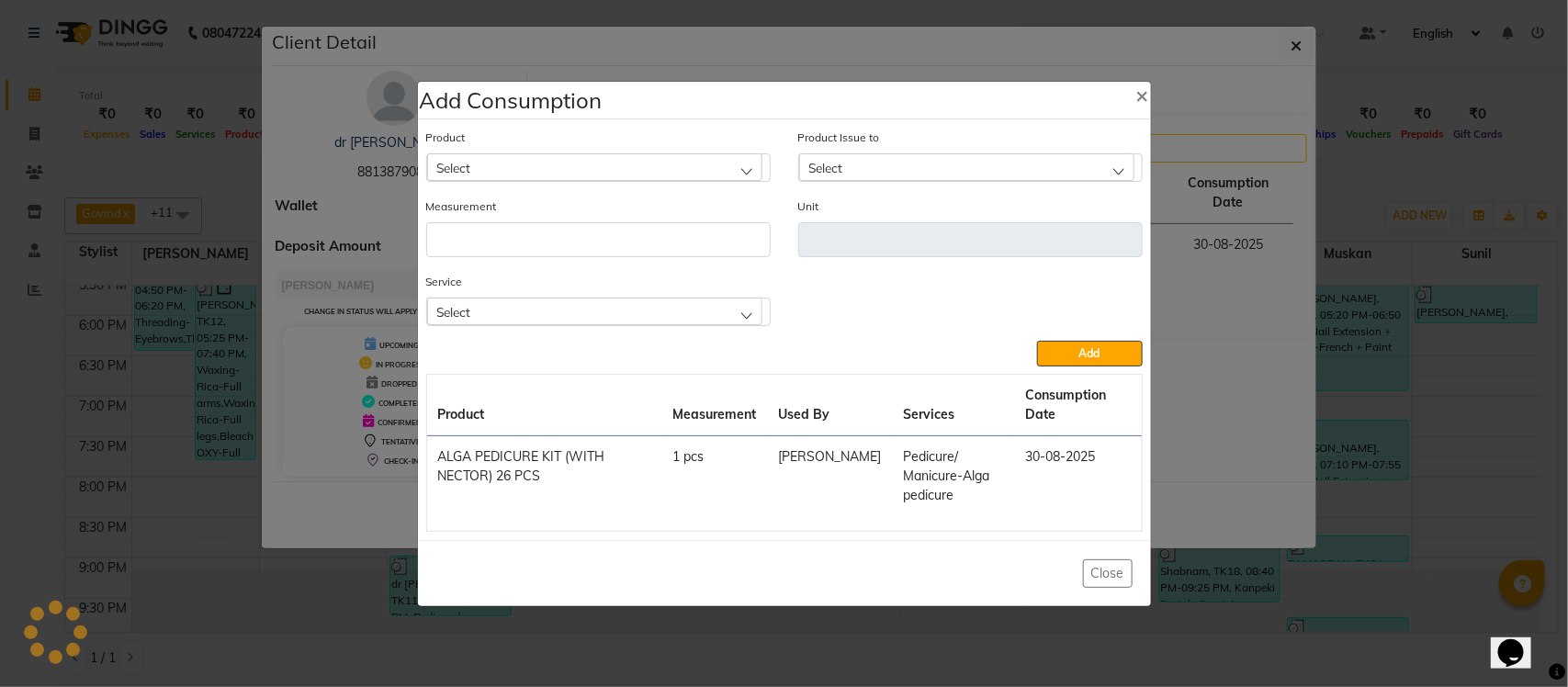
click at [676, 313] on div "Select" at bounding box center [595, 311] width 336 height 28
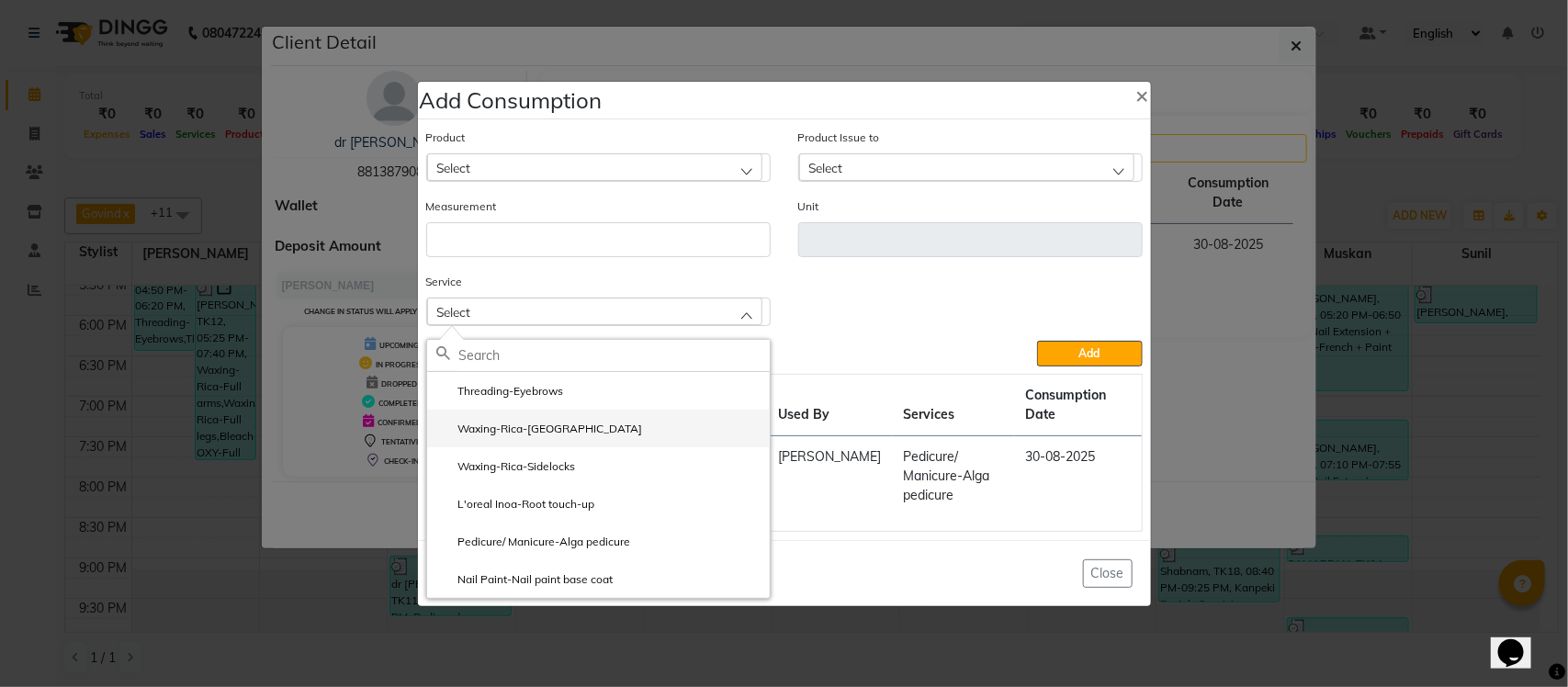
click at [590, 415] on li "Waxing-Rica-Upper lip" at bounding box center [599, 429] width 343 height 38
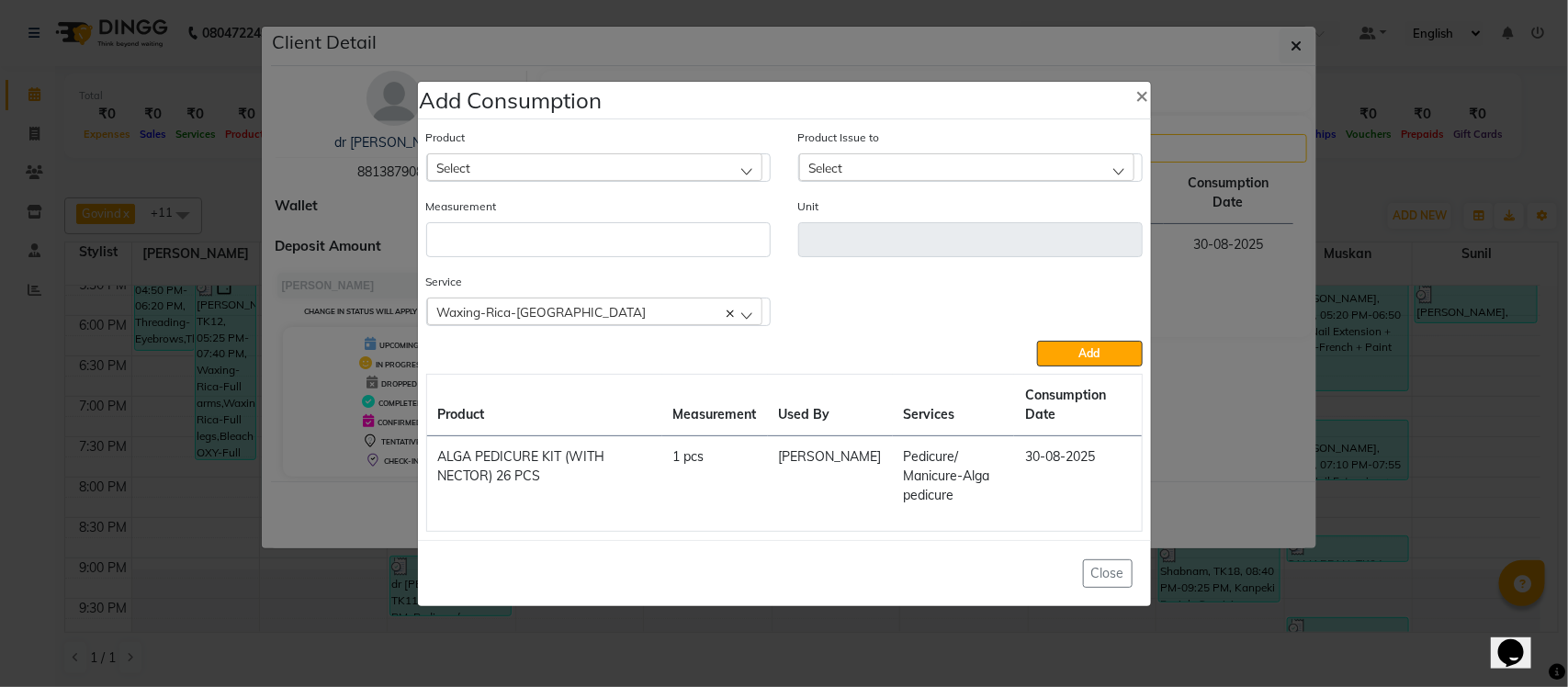
click at [622, 166] on div "Select" at bounding box center [595, 167] width 336 height 28
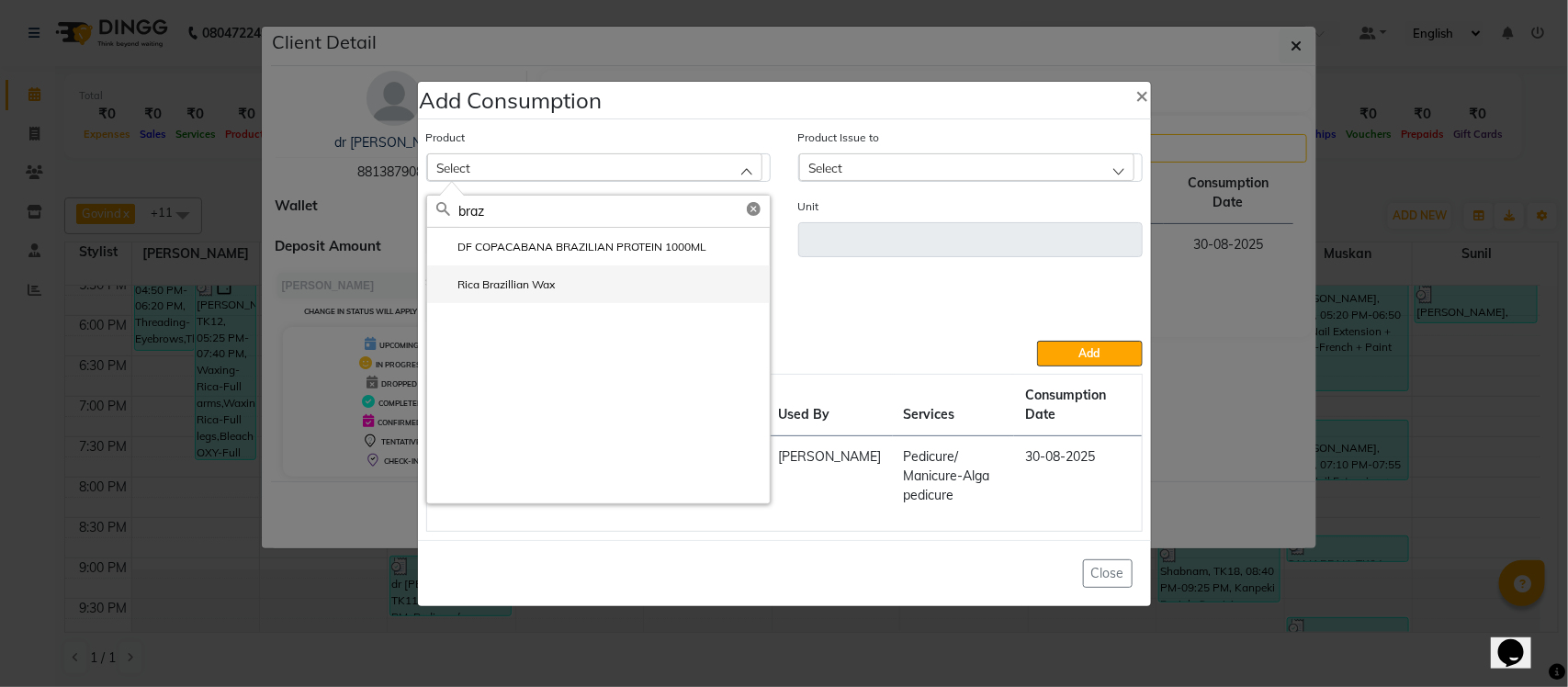
type input "braz"
click at [510, 291] on label "Rica Brazillian Wax" at bounding box center [495, 284] width 119 height 17
type input "gm"
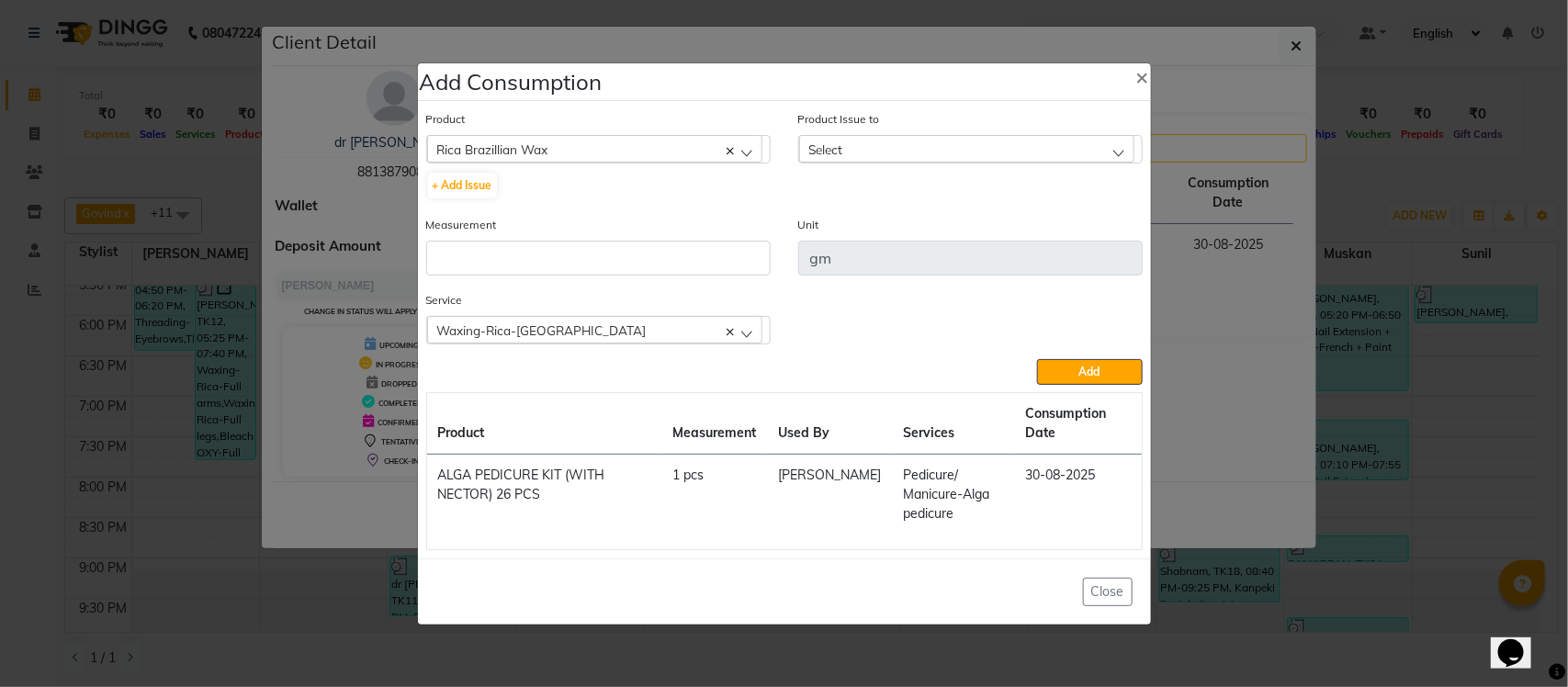
click at [930, 156] on div "Select" at bounding box center [967, 149] width 336 height 28
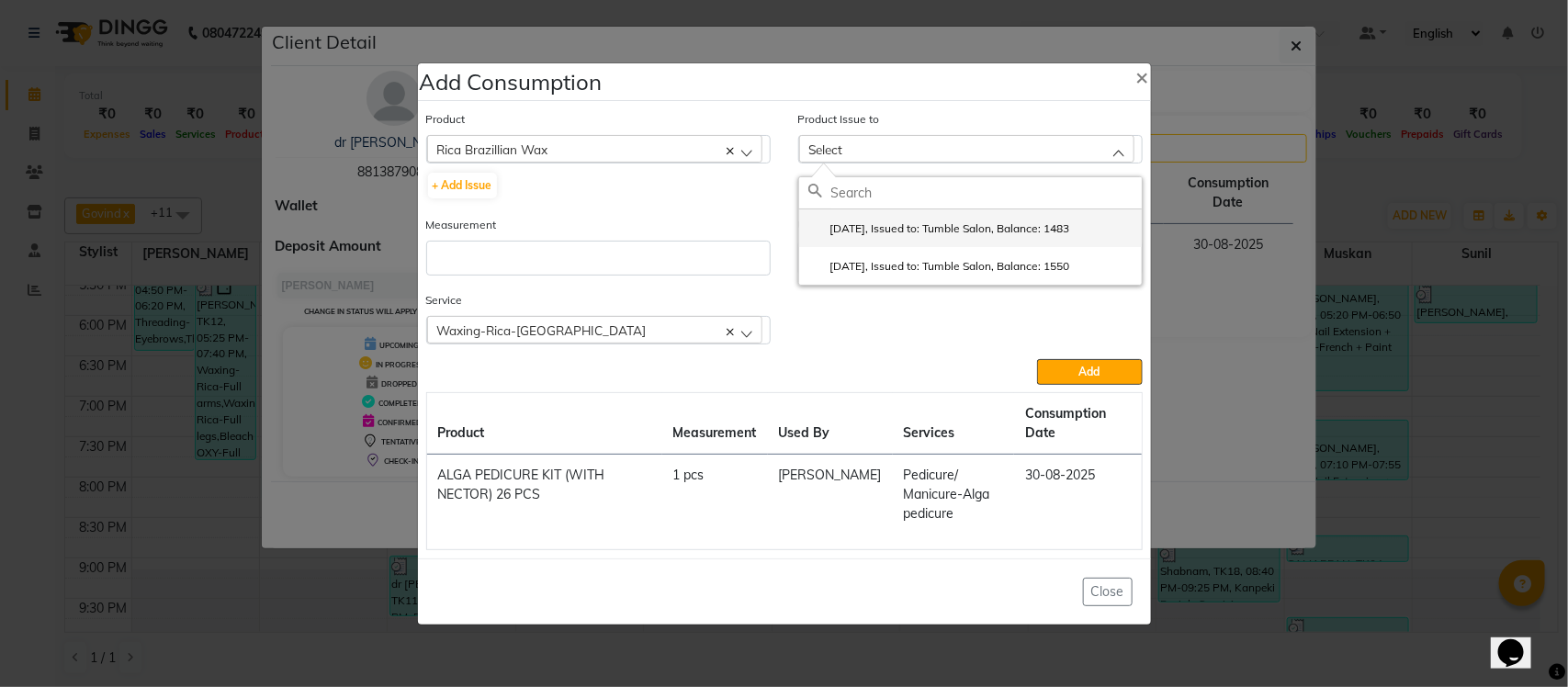
click at [897, 223] on label "2025-07-30, Issued to: Tumble Salon, Balance: 1483" at bounding box center [940, 229] width 262 height 17
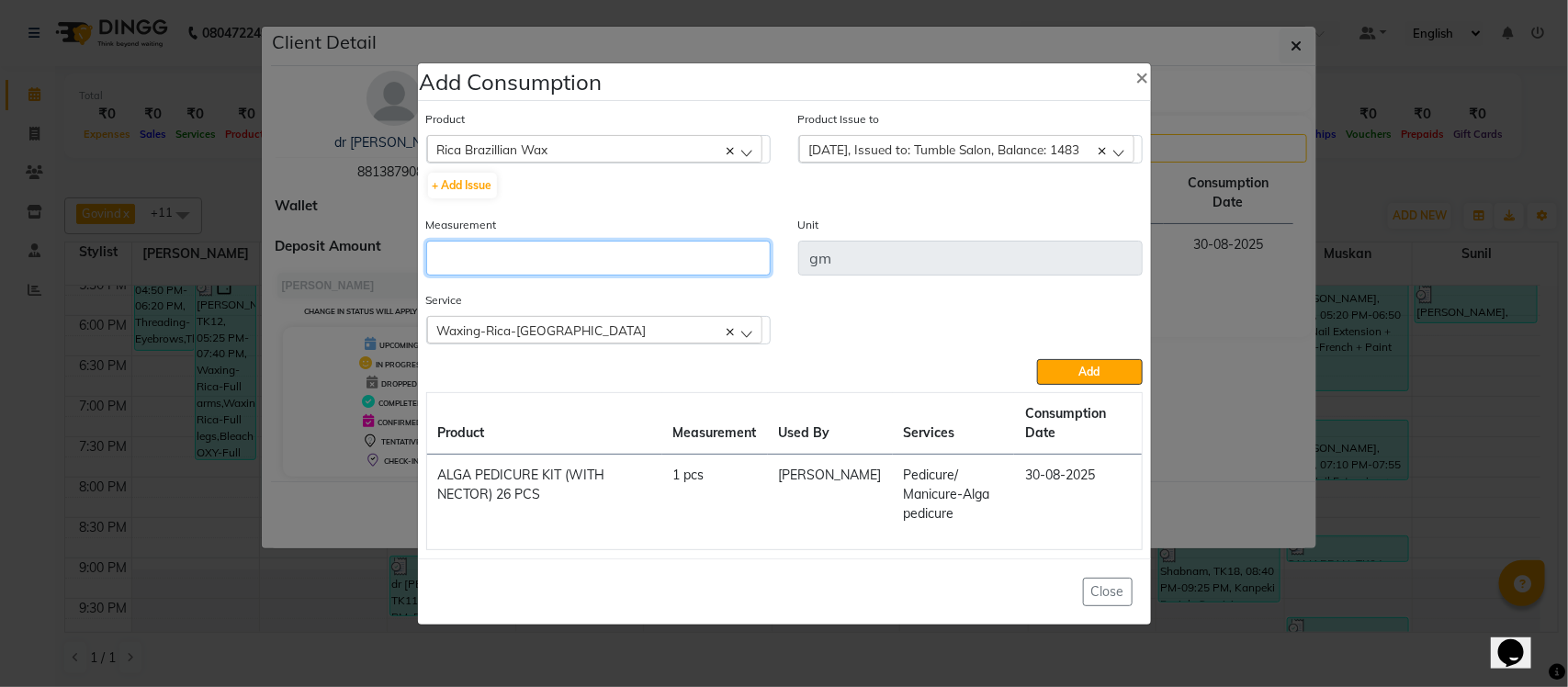
click at [677, 260] on input "number" at bounding box center [599, 258] width 345 height 35
type input "5"
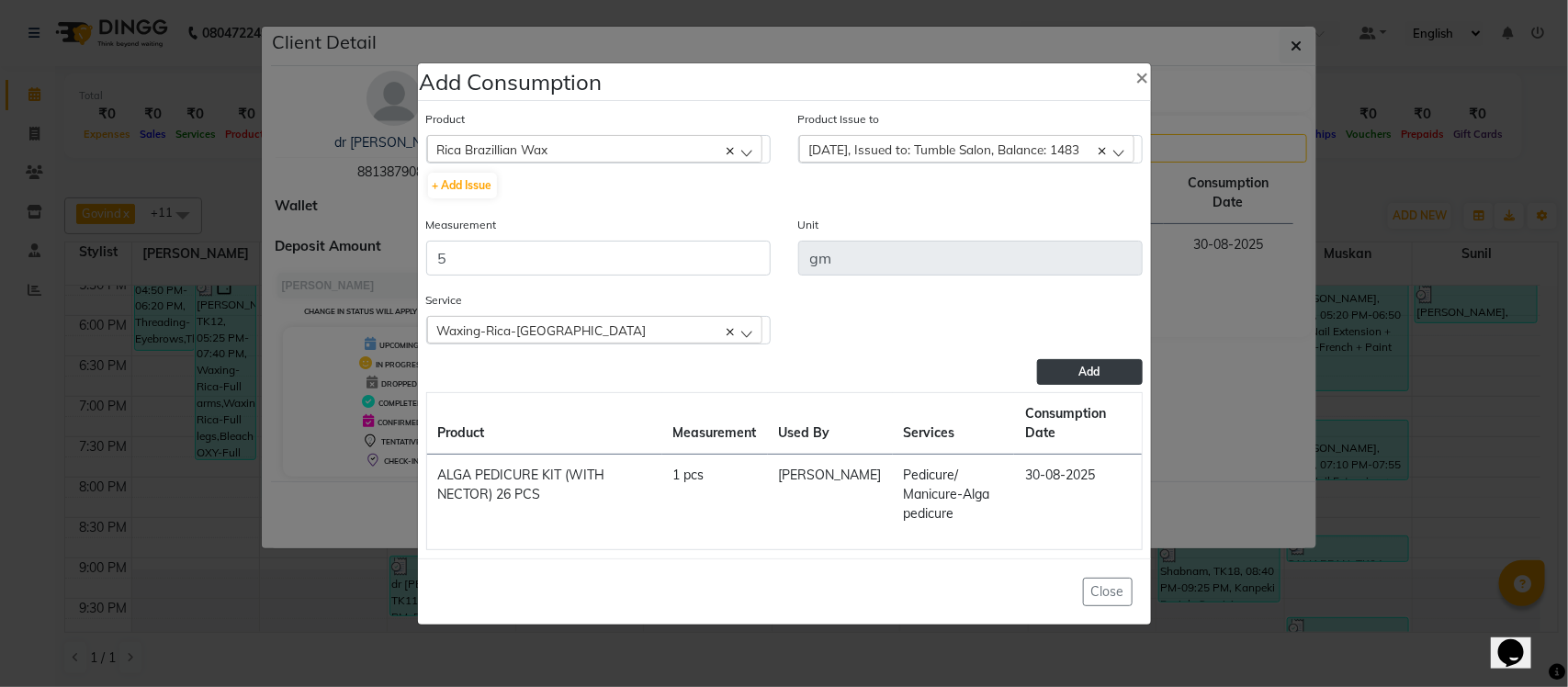
click at [1062, 360] on button "Add" at bounding box center [1089, 372] width 105 height 26
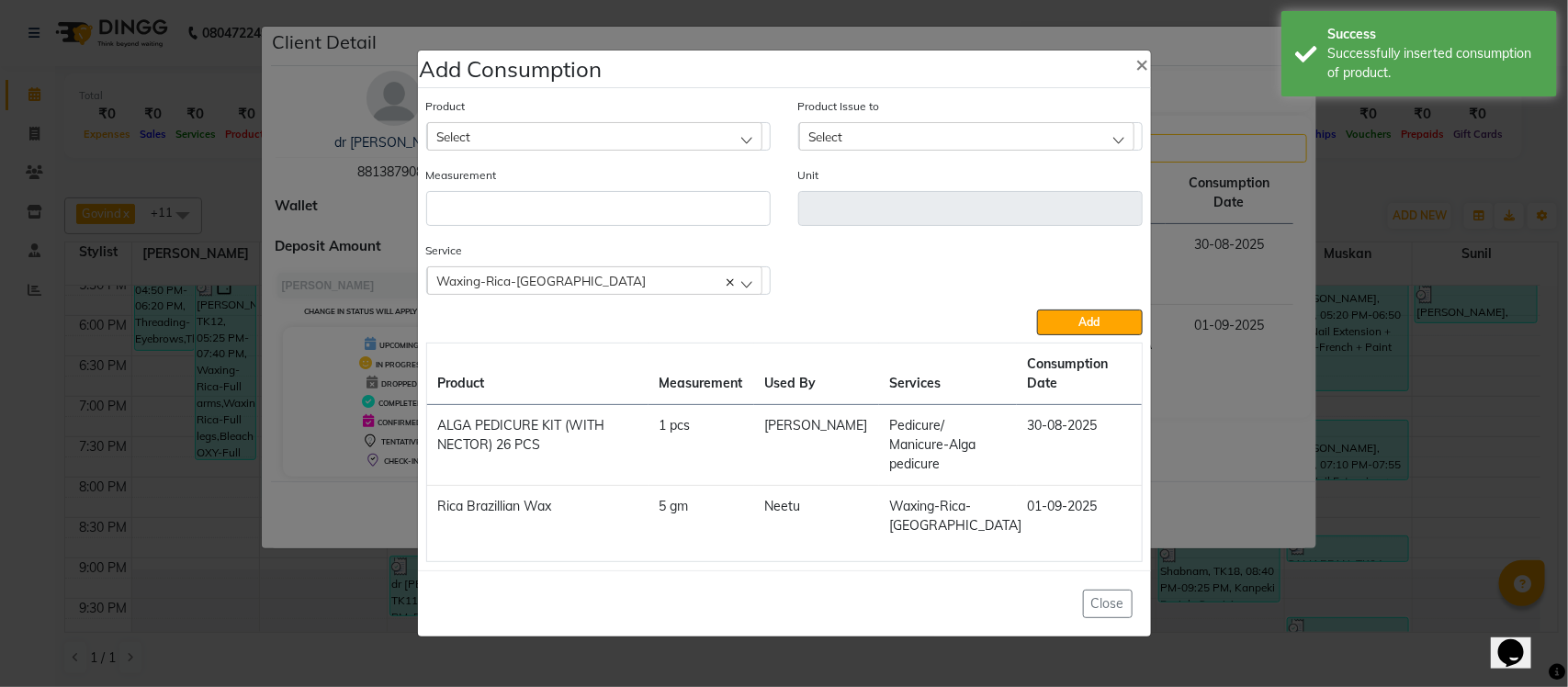
click at [631, 280] on div "Waxing-Rica-Upper lip" at bounding box center [595, 281] width 336 height 28
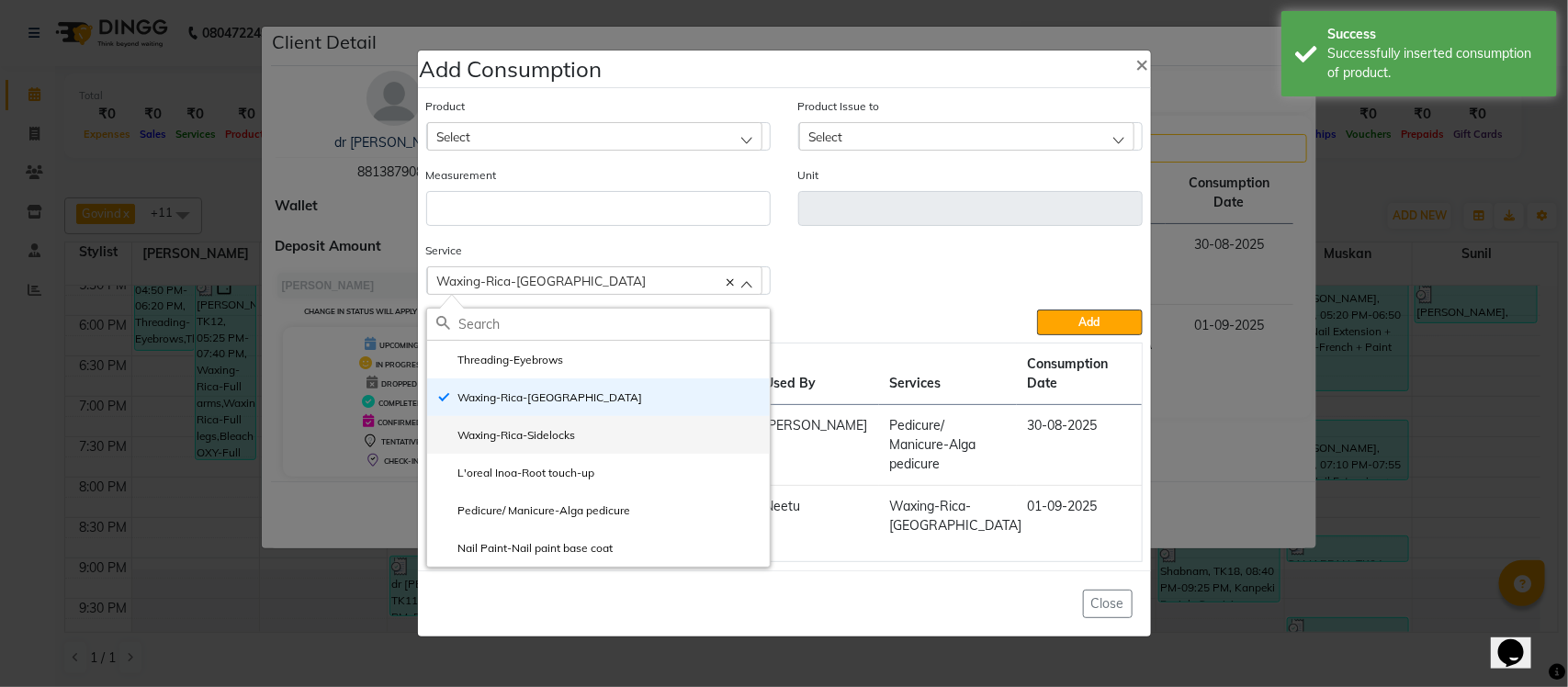
click at [542, 432] on label "Waxing-Rica-Sidelocks" at bounding box center [506, 436] width 139 height 17
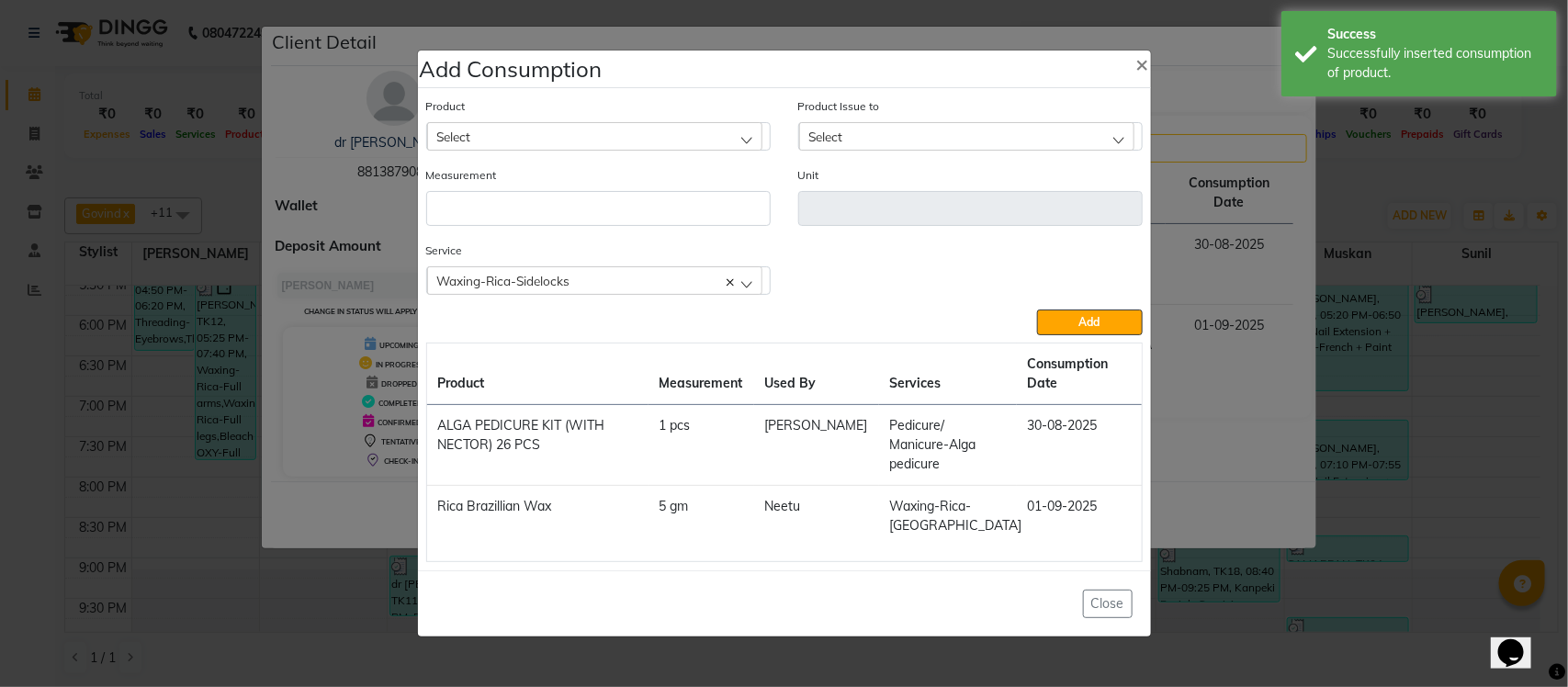
click at [575, 145] on div "Select" at bounding box center [595, 136] width 336 height 28
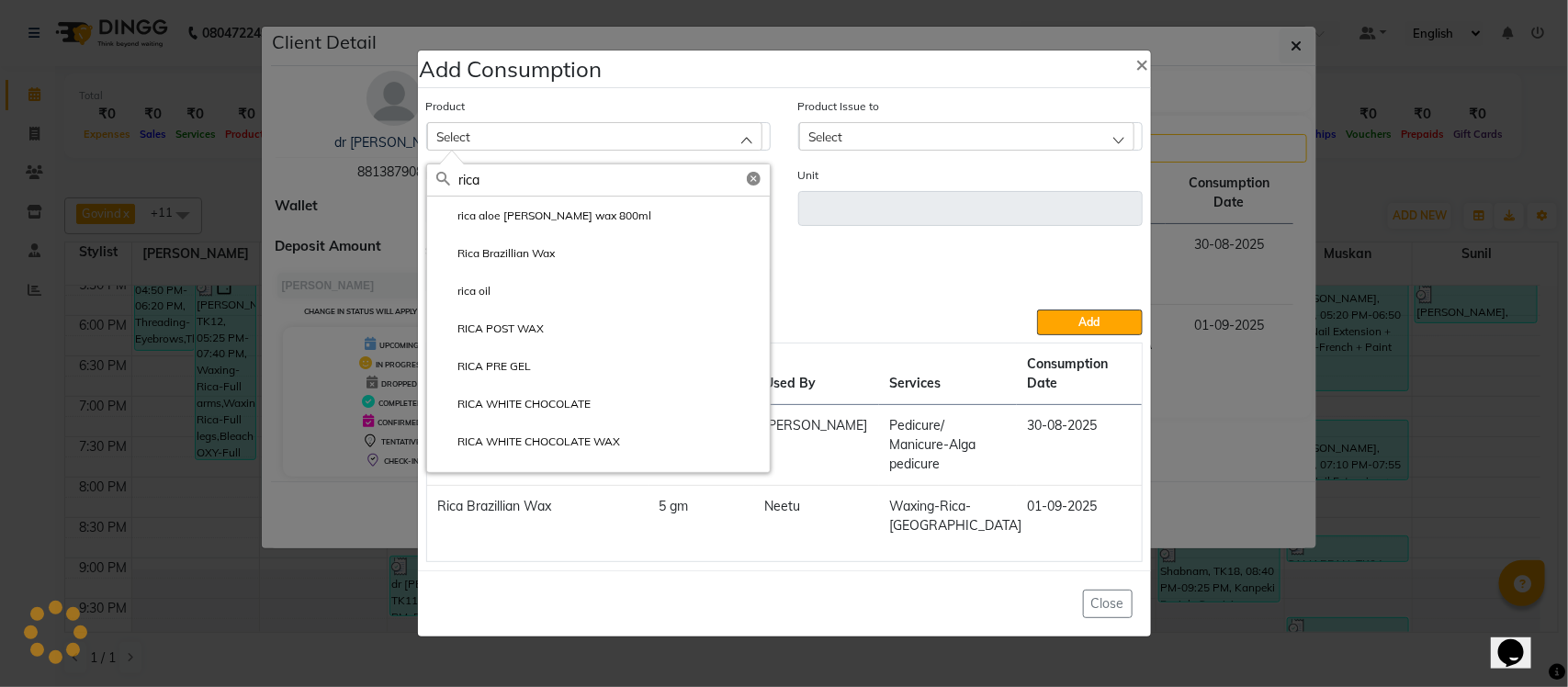
click at [857, 318] on div "Add" at bounding box center [784, 323] width 717 height 26
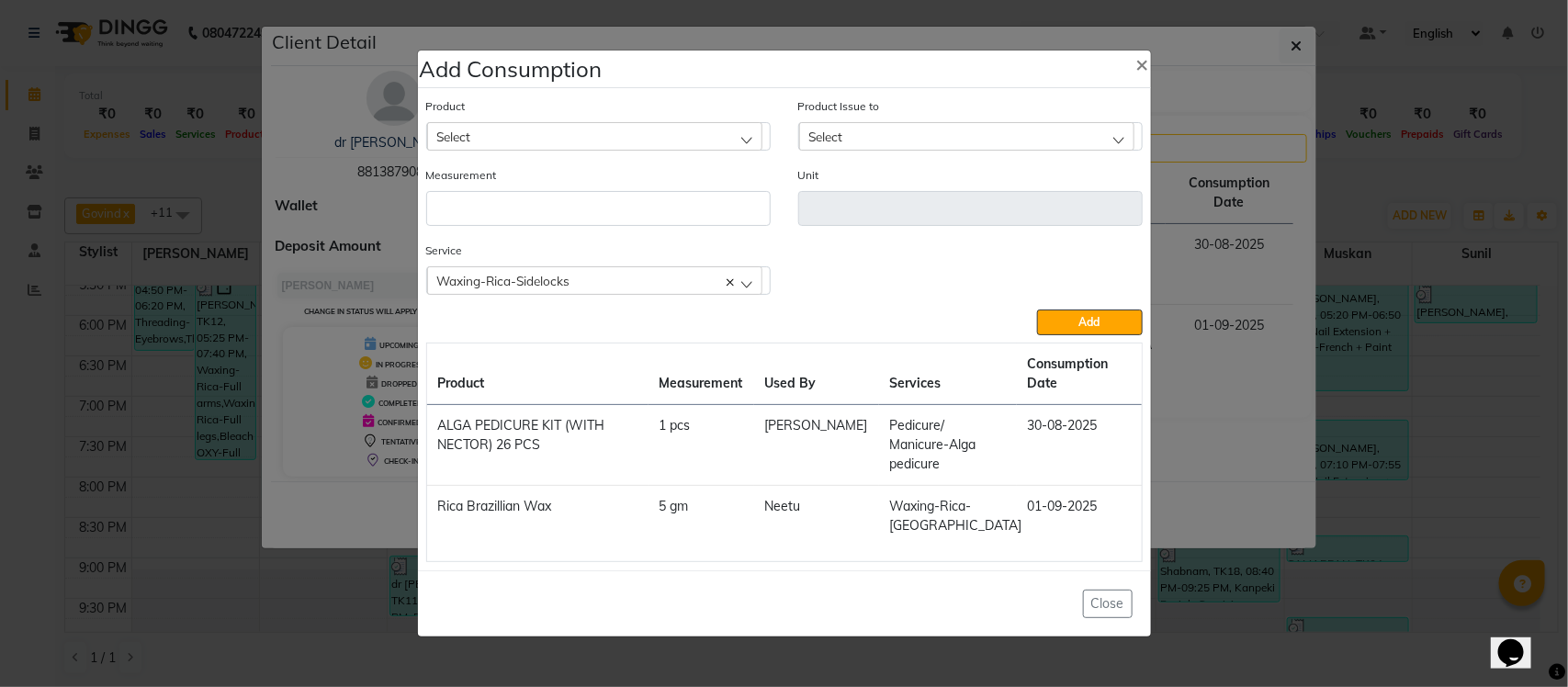
click at [585, 143] on div "Select" at bounding box center [595, 136] width 336 height 28
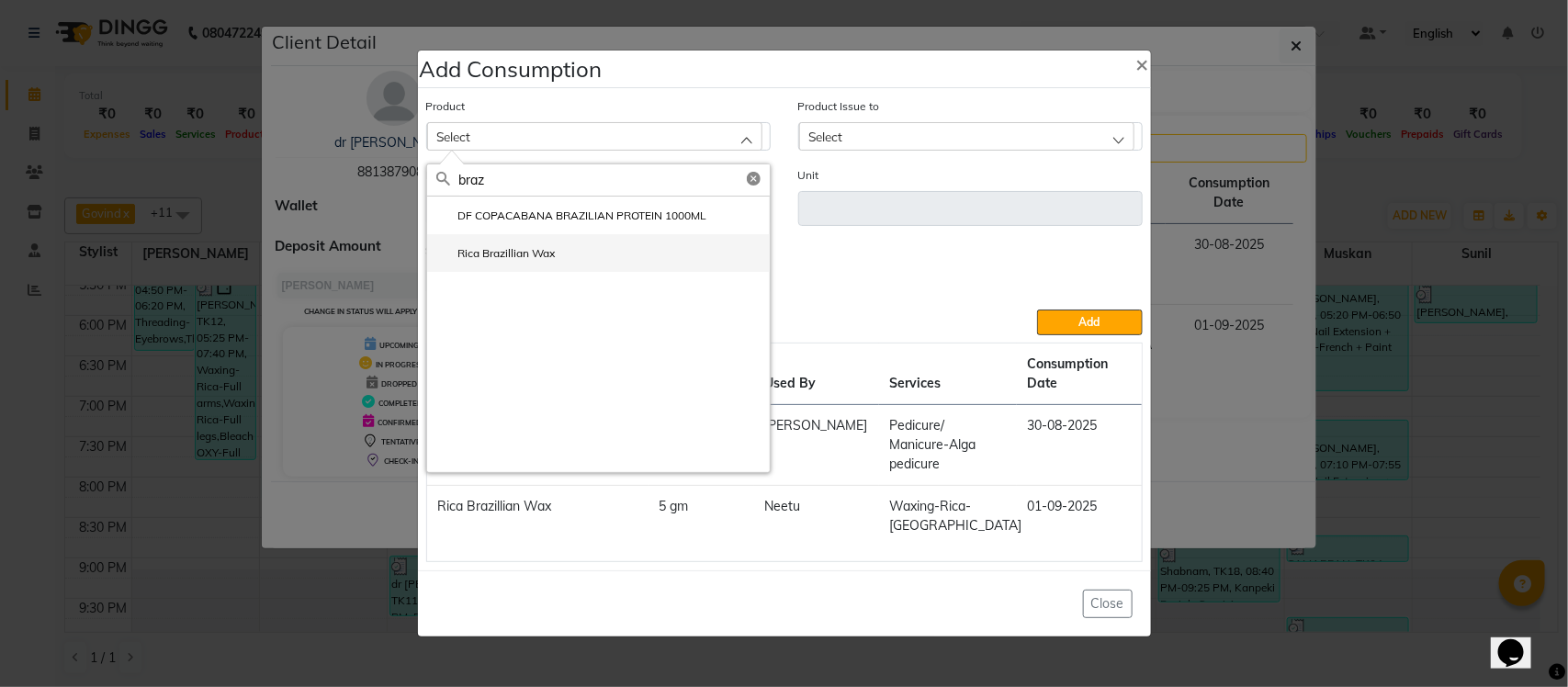
type input "braz"
click at [595, 240] on li "Rica Brazillian Wax" at bounding box center [599, 253] width 343 height 38
type input "gm"
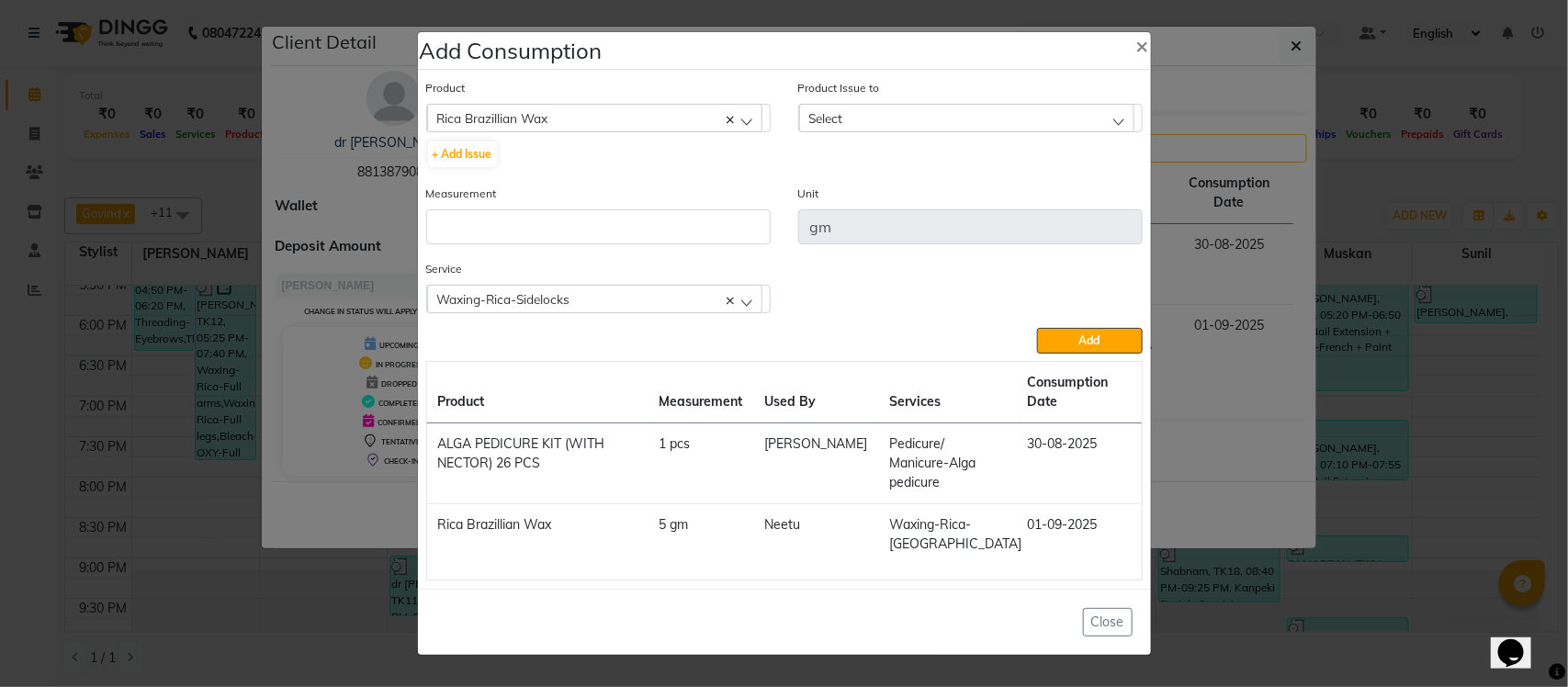
click at [897, 113] on div "Select" at bounding box center [967, 118] width 336 height 28
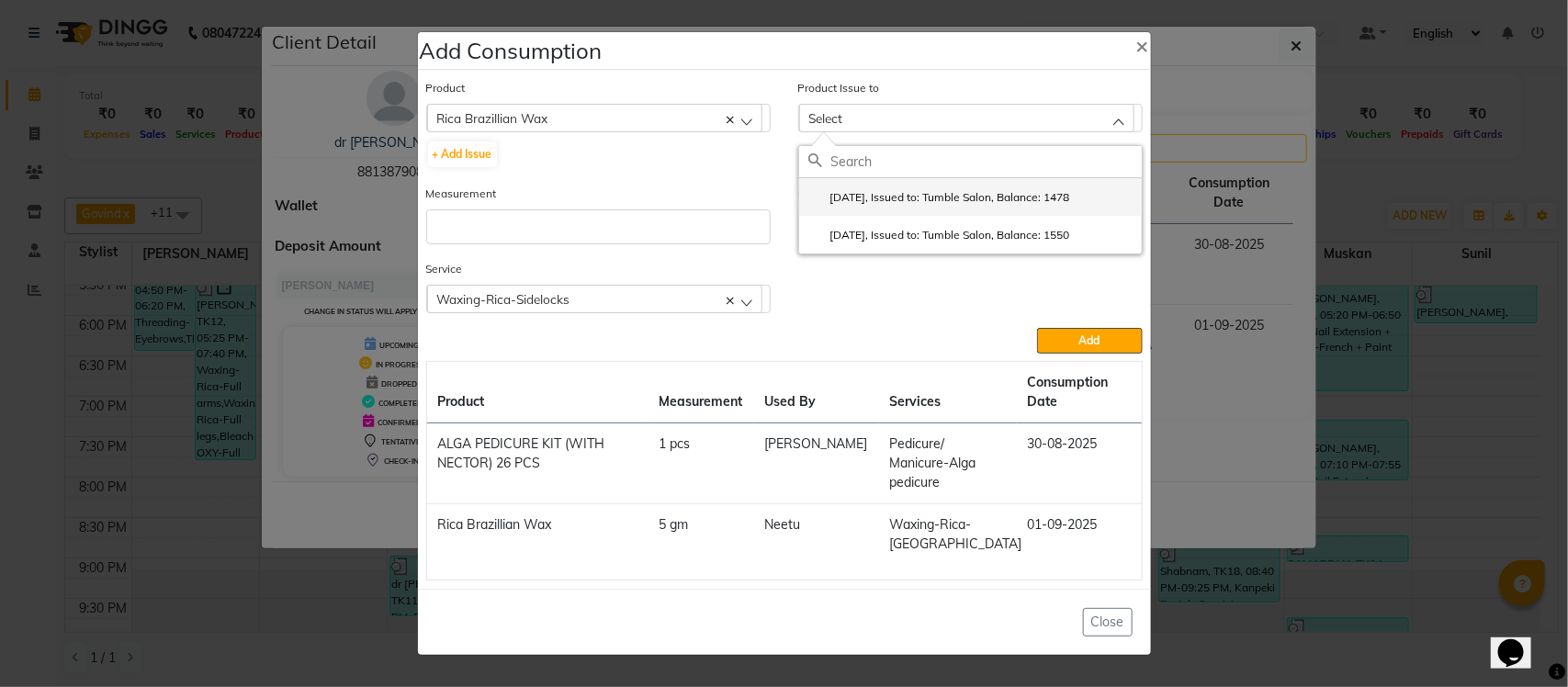
click at [878, 192] on label "2025-07-30, Issued to: Tumble Salon, Balance: 1478" at bounding box center [940, 198] width 262 height 17
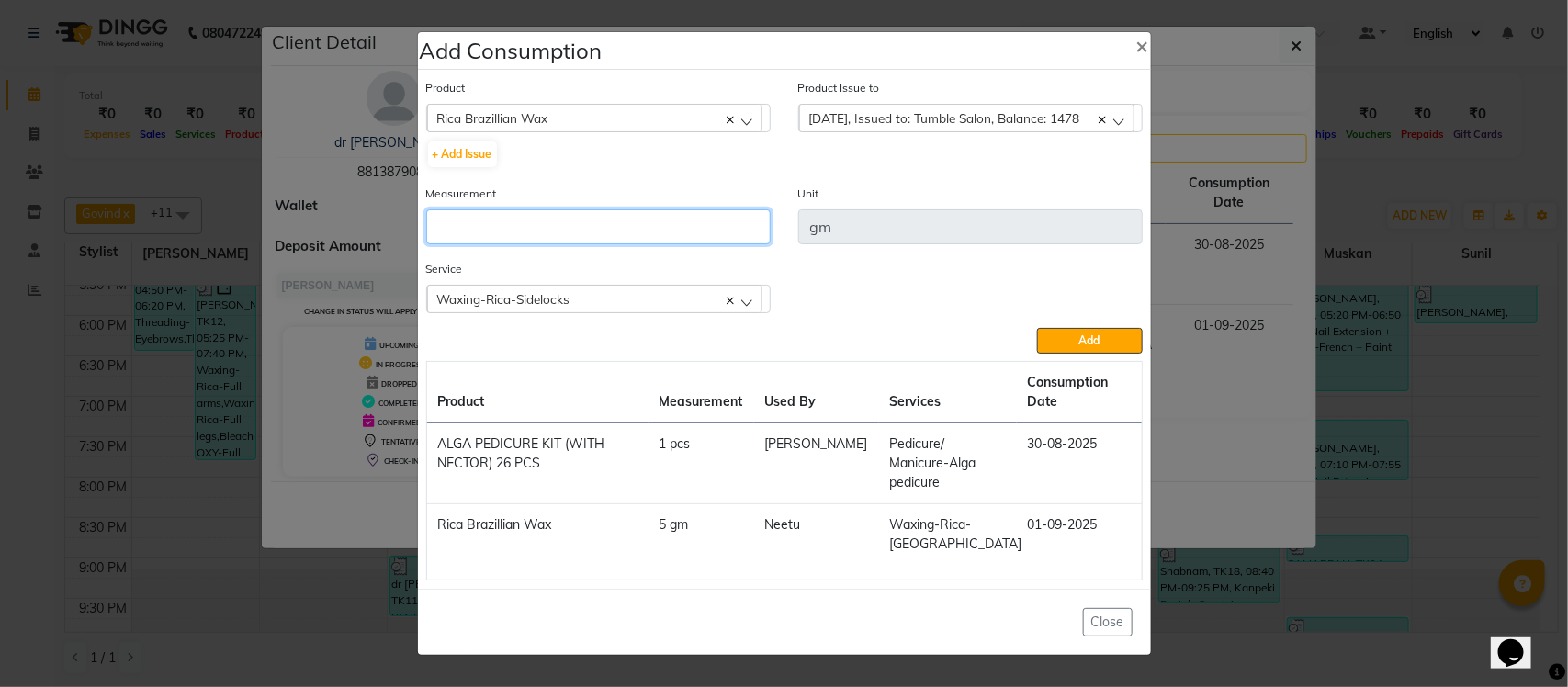
click at [677, 230] on input "number" at bounding box center [599, 227] width 345 height 35
type input "5"
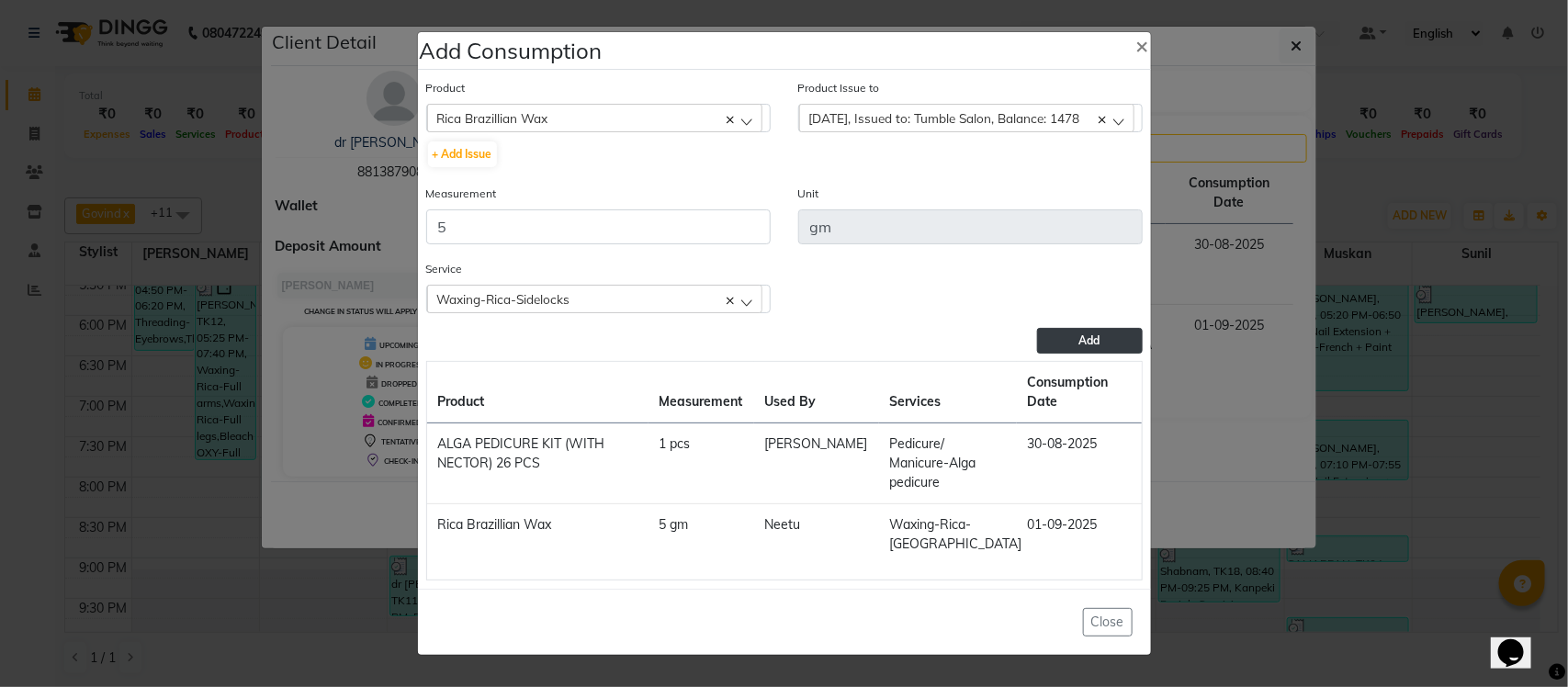
click at [1074, 340] on button "Add" at bounding box center [1089, 341] width 105 height 26
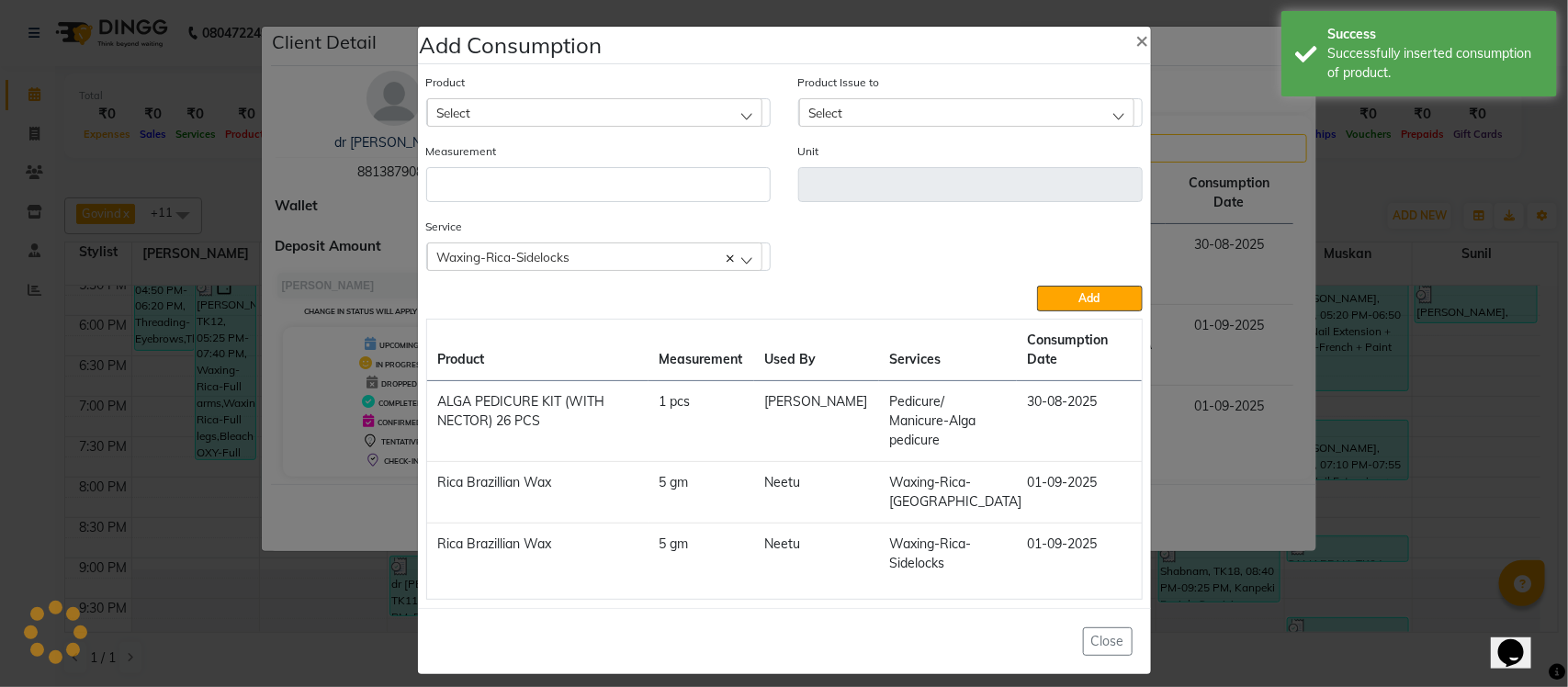
click at [606, 262] on div "Waxing-Rica-Sidelocks" at bounding box center [595, 257] width 336 height 28
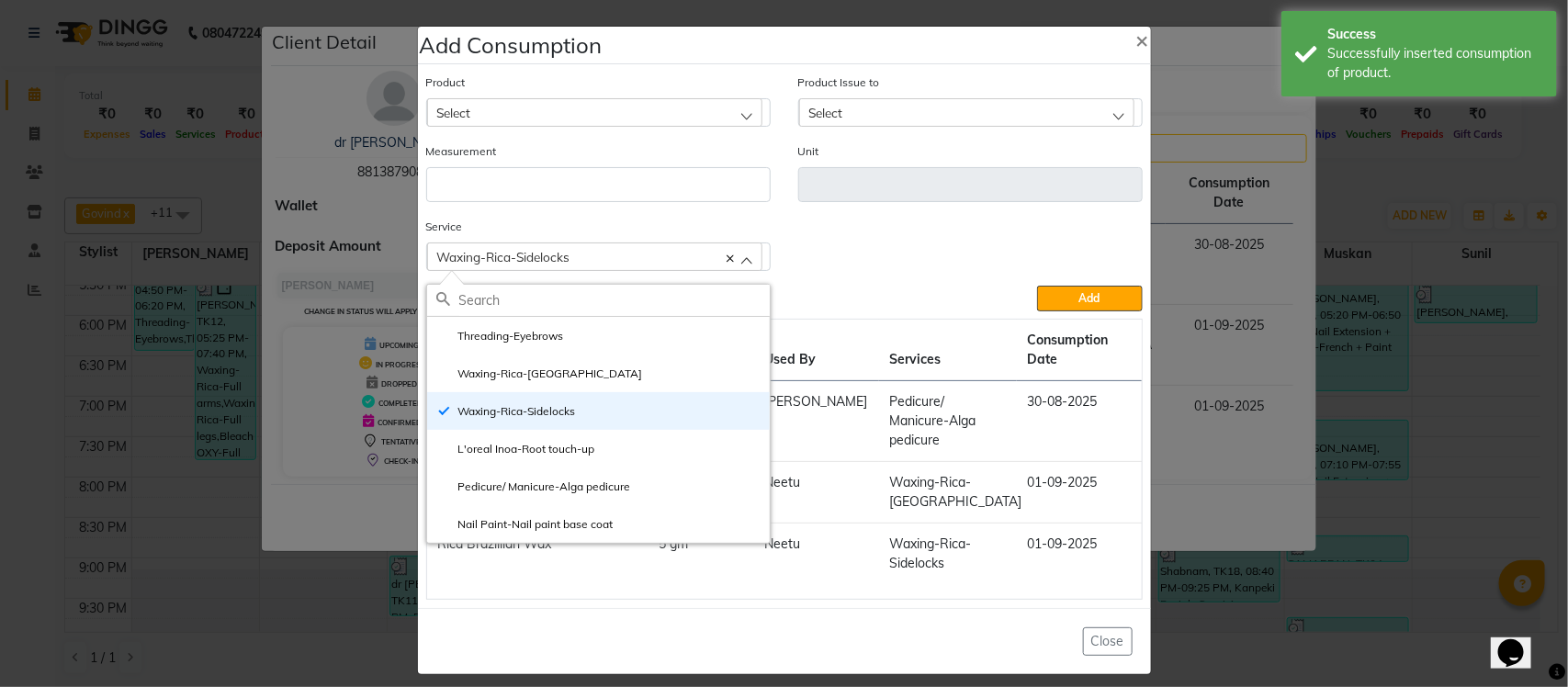
click at [879, 434] on td "Pedicure/ Manicure-Alga pedicure" at bounding box center [948, 421] width 138 height 81
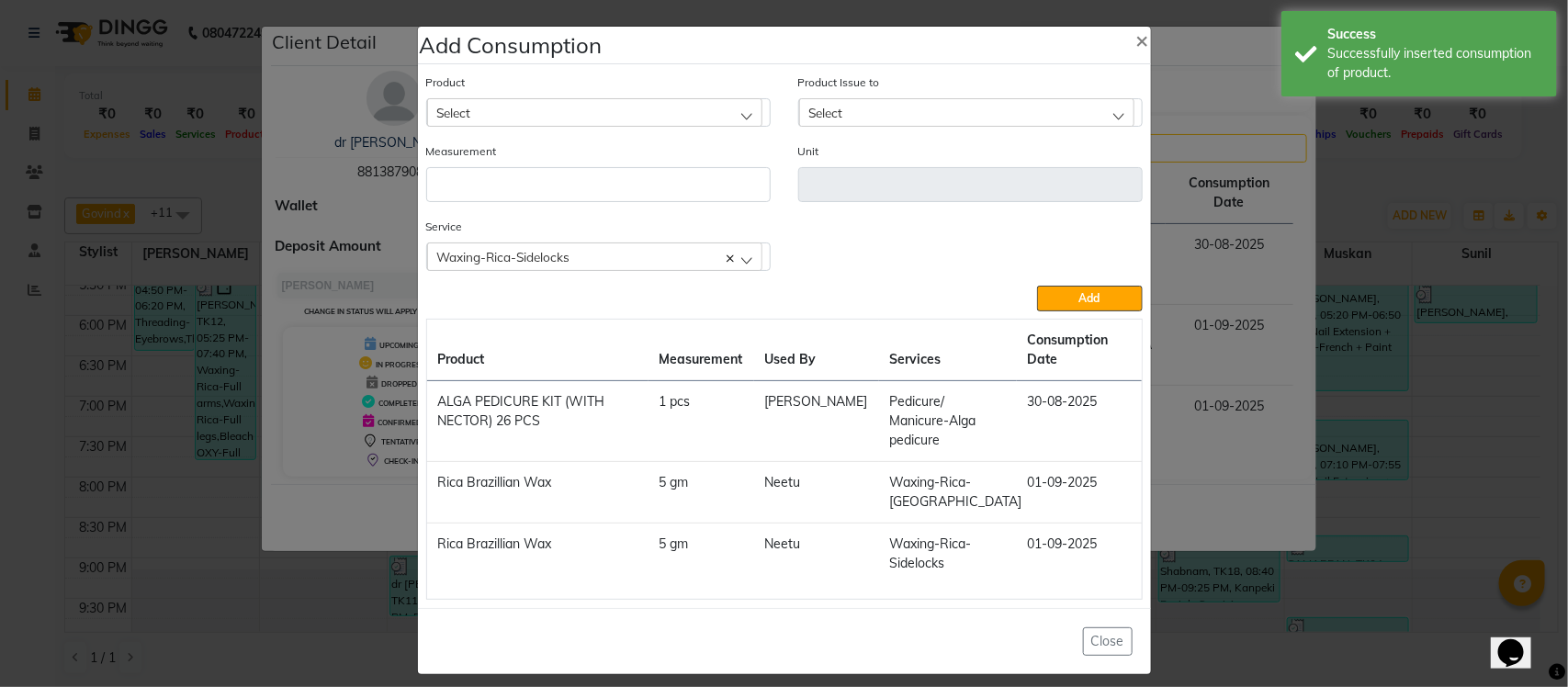
click at [1250, 361] on ngb-modal-window "Add Consumption × Product Select acetone Product Issue to Select 2025-07-30, Is…" at bounding box center [784, 343] width 1568 height 687
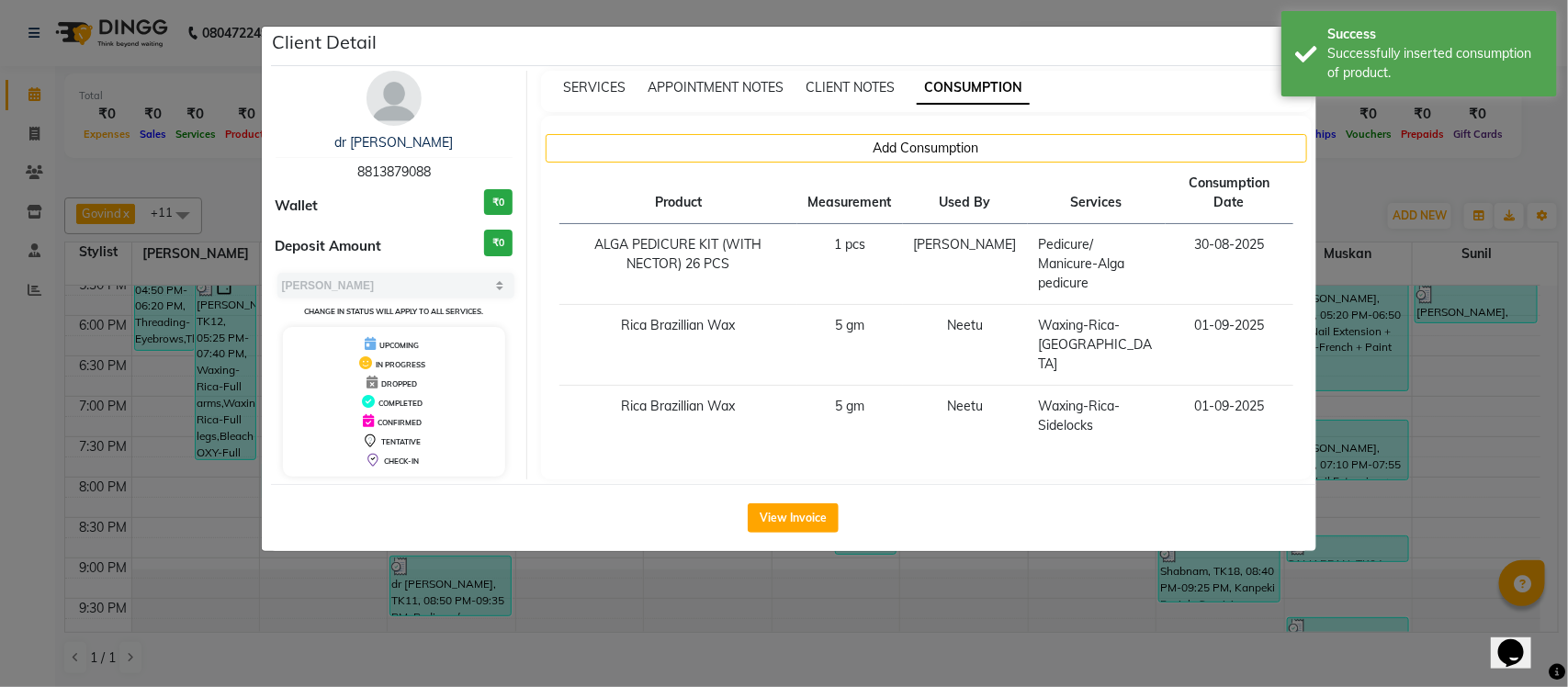
click at [1372, 181] on ngb-modal-window "Client Detail dr tanvi 8813879088 Wallet ₹0 Deposit Amount ₹0 Select MARK DONE …" at bounding box center [784, 343] width 1568 height 687
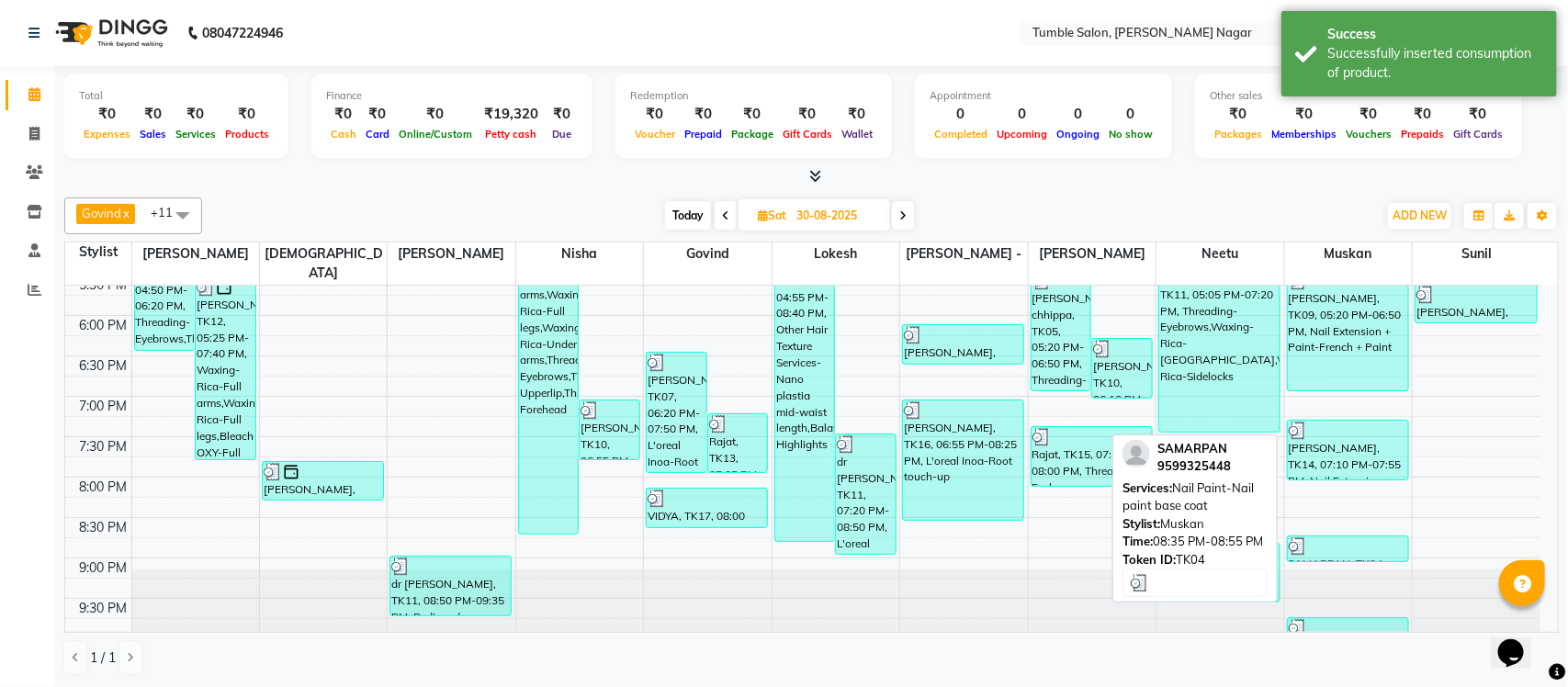
click at [1337, 537] on div at bounding box center [1348, 547] width 118 height 19
select select "3"
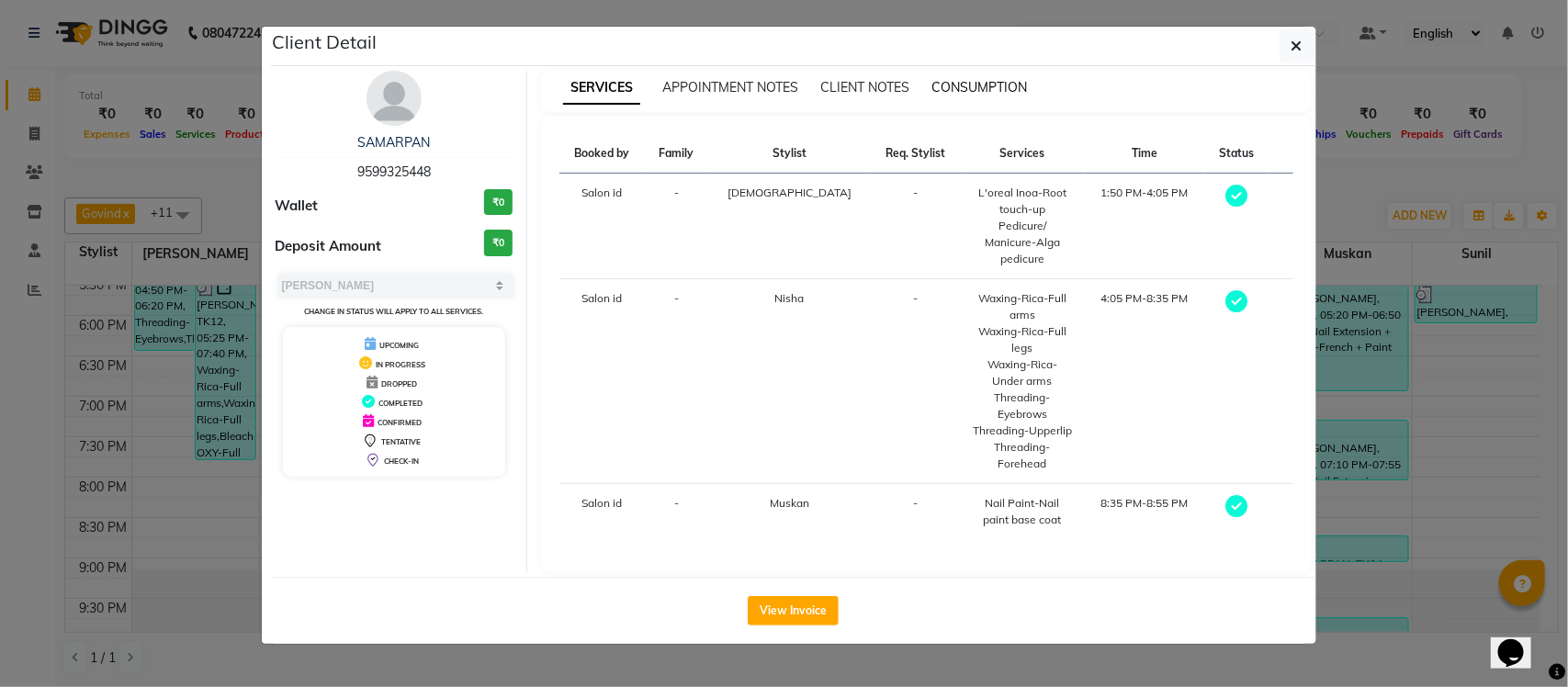
click at [998, 86] on span "CONSUMPTION" at bounding box center [979, 87] width 96 height 17
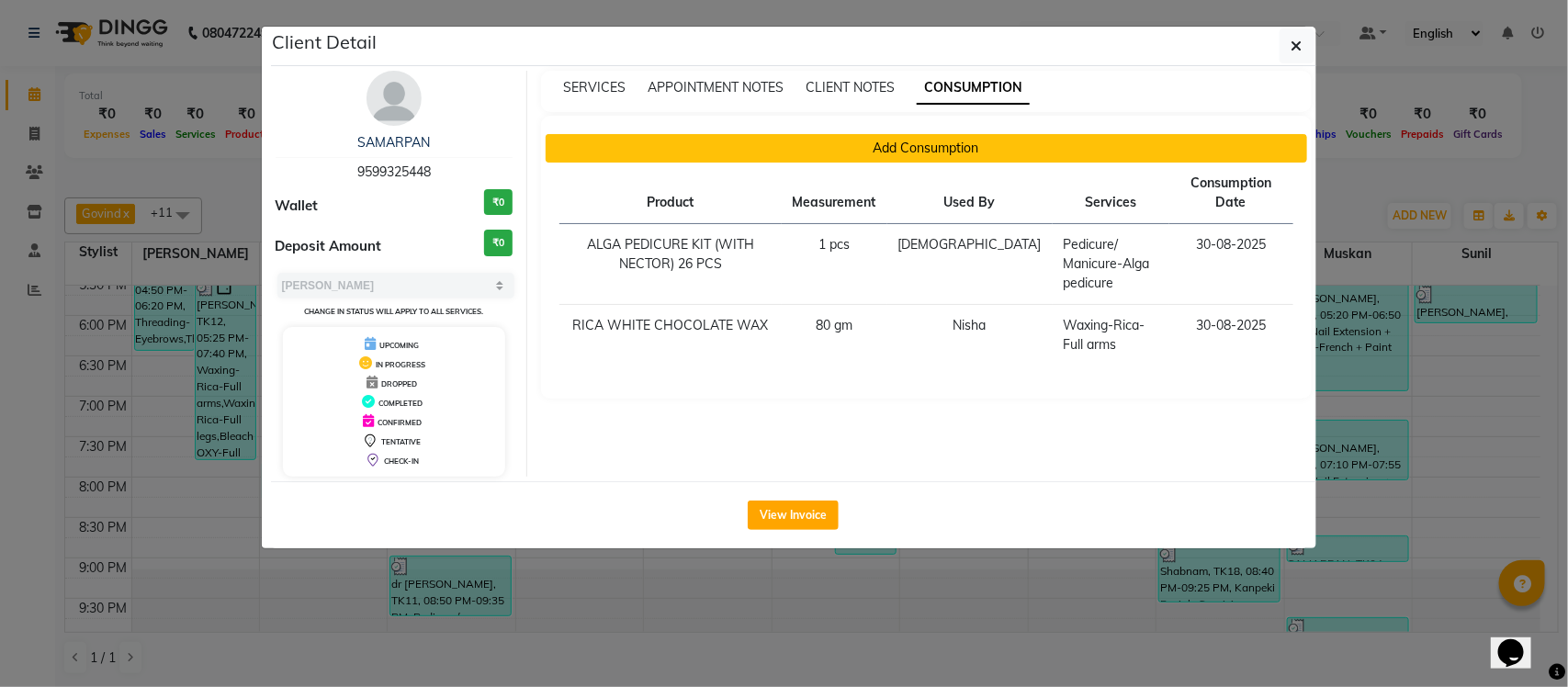
click at [791, 150] on button "Add Consumption" at bounding box center [926, 148] width 761 height 29
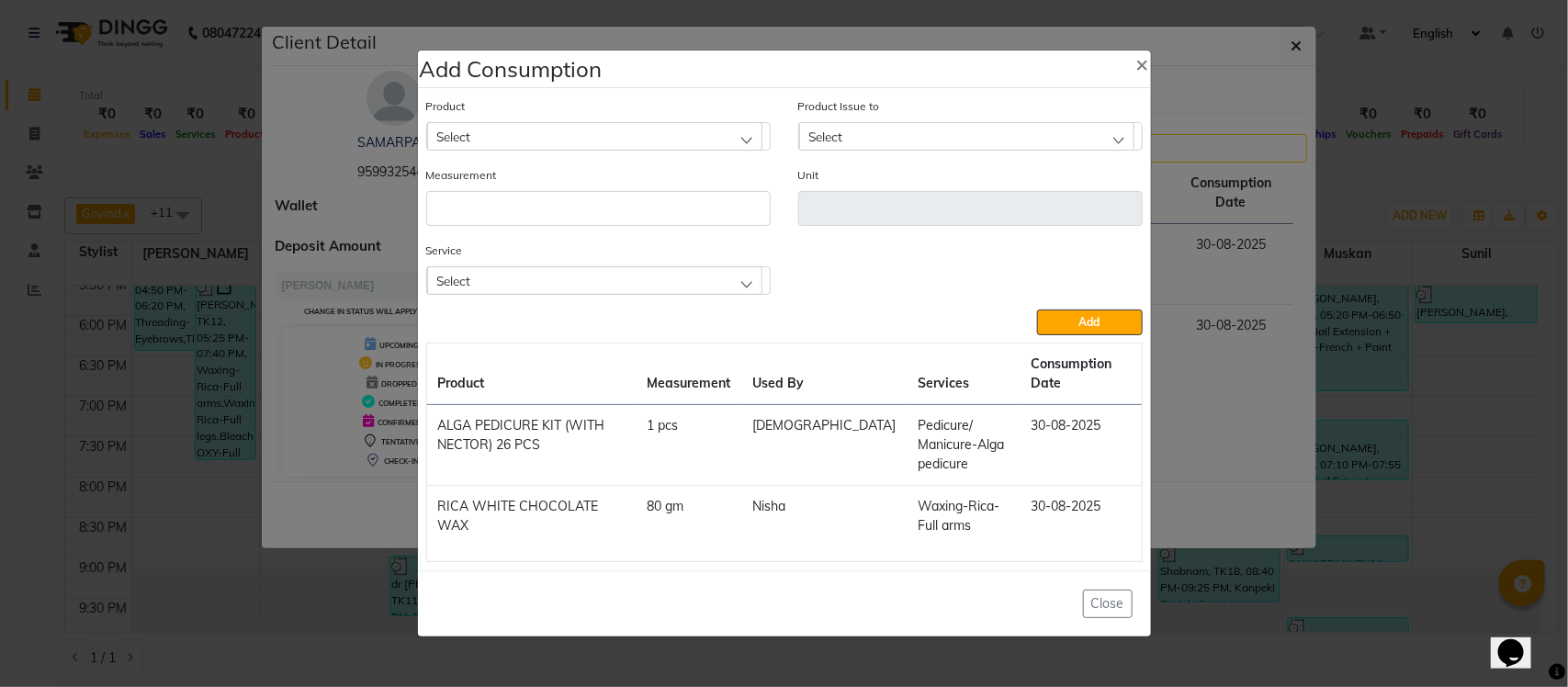
click at [556, 291] on div "Select" at bounding box center [595, 281] width 336 height 28
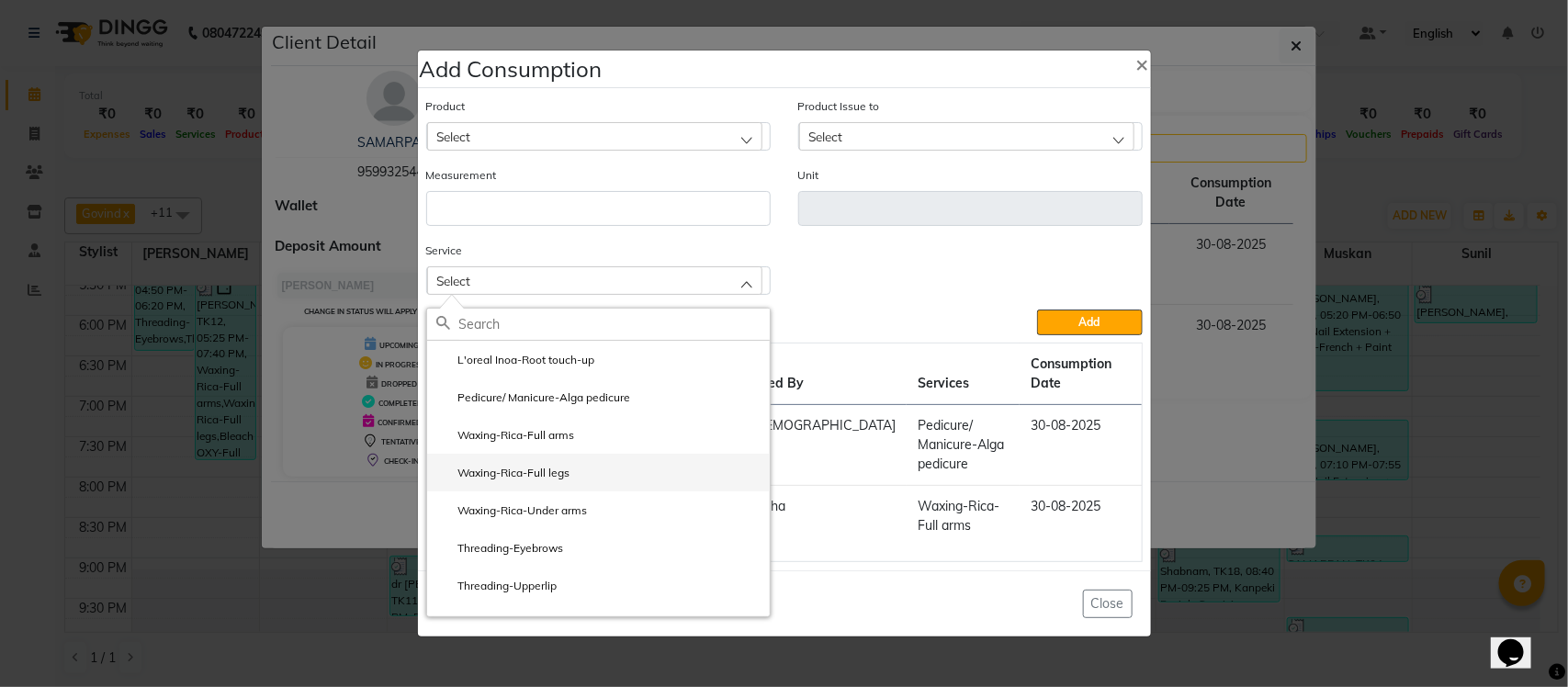
click at [524, 469] on label "Waxing-Rica-Full legs" at bounding box center [503, 473] width 134 height 17
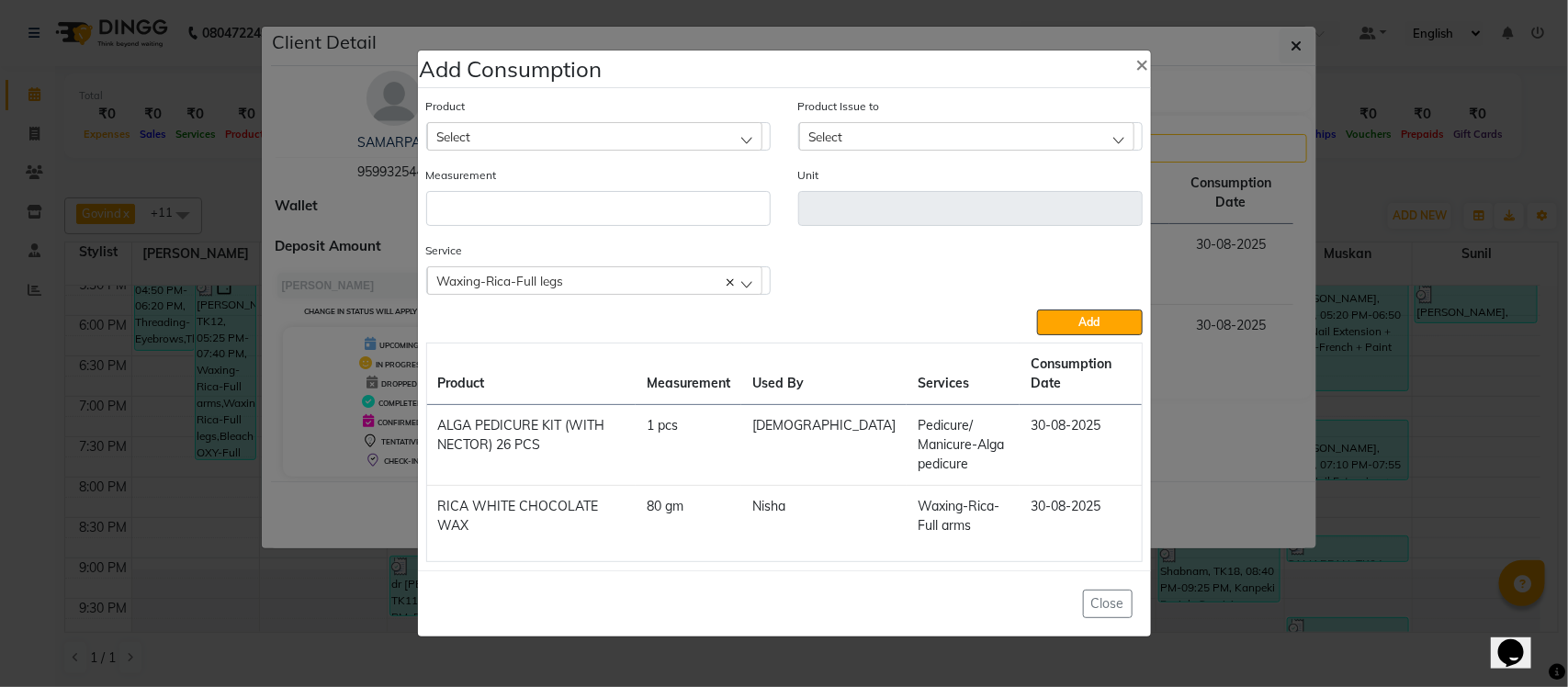
click at [629, 122] on div "Select" at bounding box center [595, 136] width 336 height 28
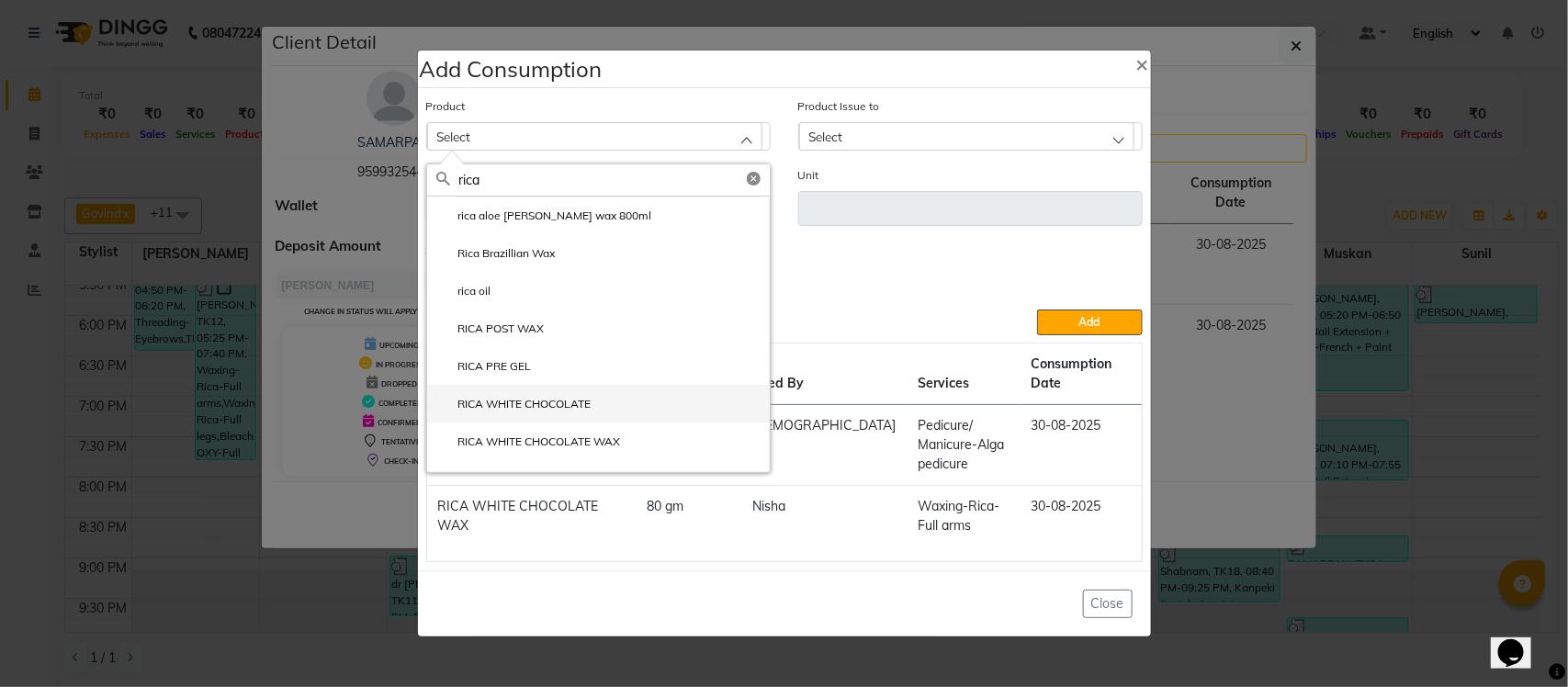
type input "rica"
click at [600, 401] on li "RICA WHITE CHOCOLATE" at bounding box center [599, 403] width 343 height 38
type input "ml"
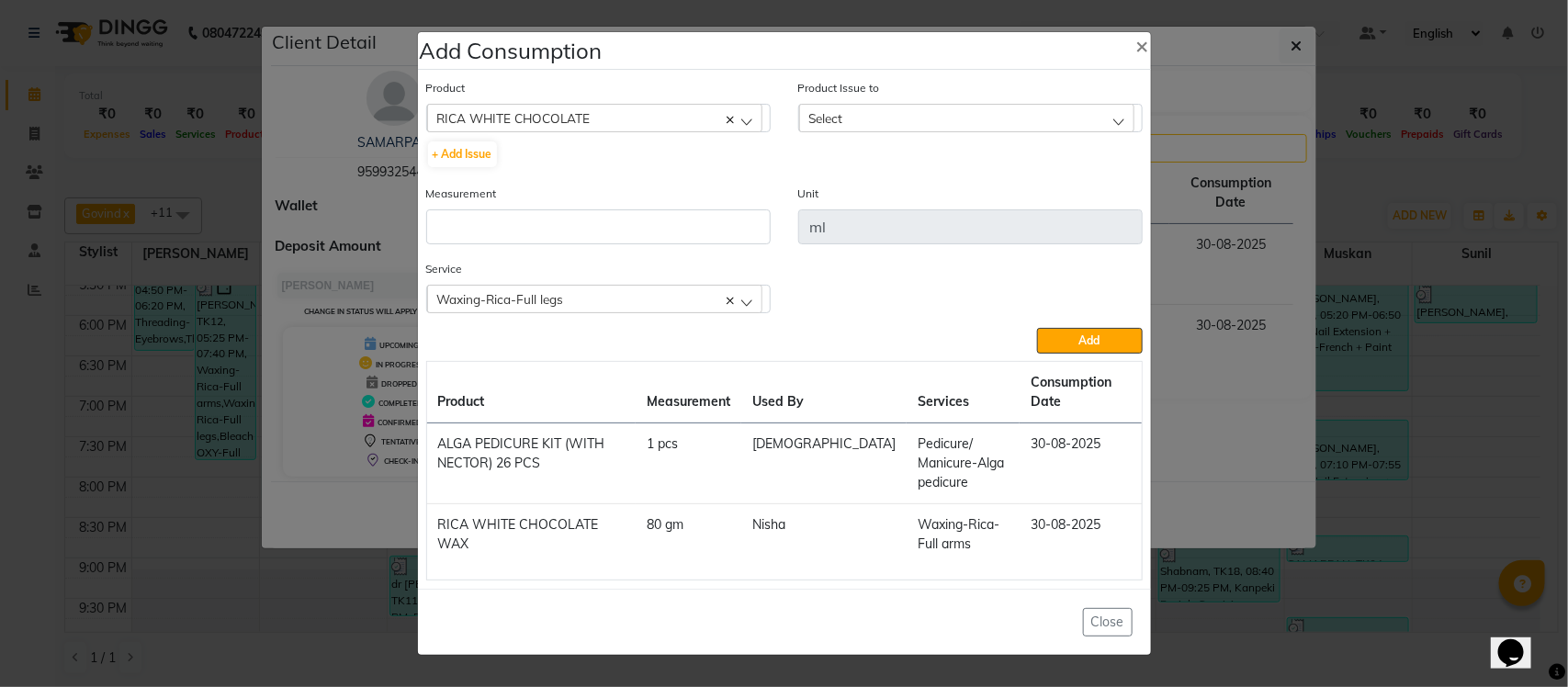
click at [937, 97] on div "Product Issue to Select 2025-08-17, Issued to: Salon id, Balance: 1800" at bounding box center [970, 105] width 345 height 54
click at [934, 107] on div "Select" at bounding box center [967, 118] width 336 height 28
click at [887, 197] on label "2025-08-17, Issued to: Salon id, Balance: 1800" at bounding box center [925, 198] width 233 height 17
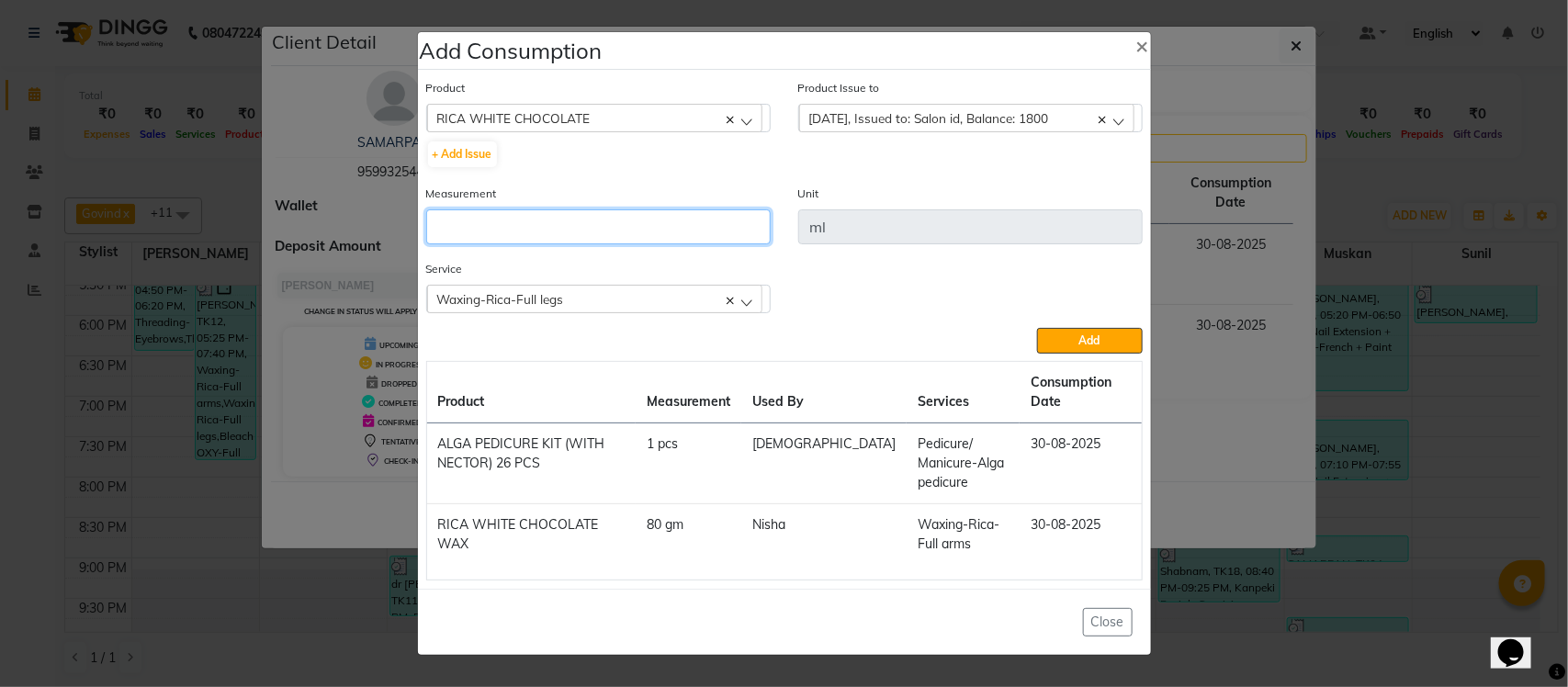
click at [630, 223] on input "number" at bounding box center [599, 227] width 345 height 35
type input "40"
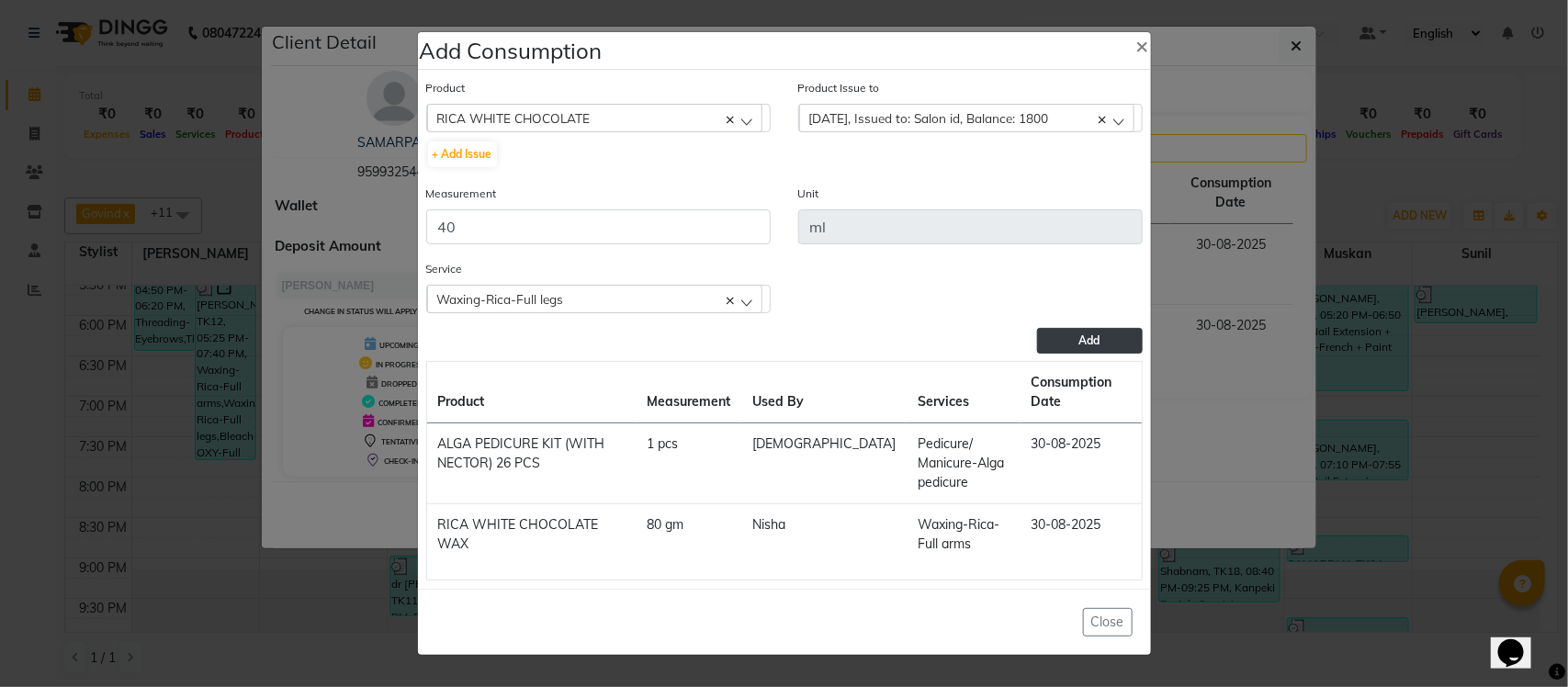
click at [1122, 337] on button "Add" at bounding box center [1089, 341] width 105 height 26
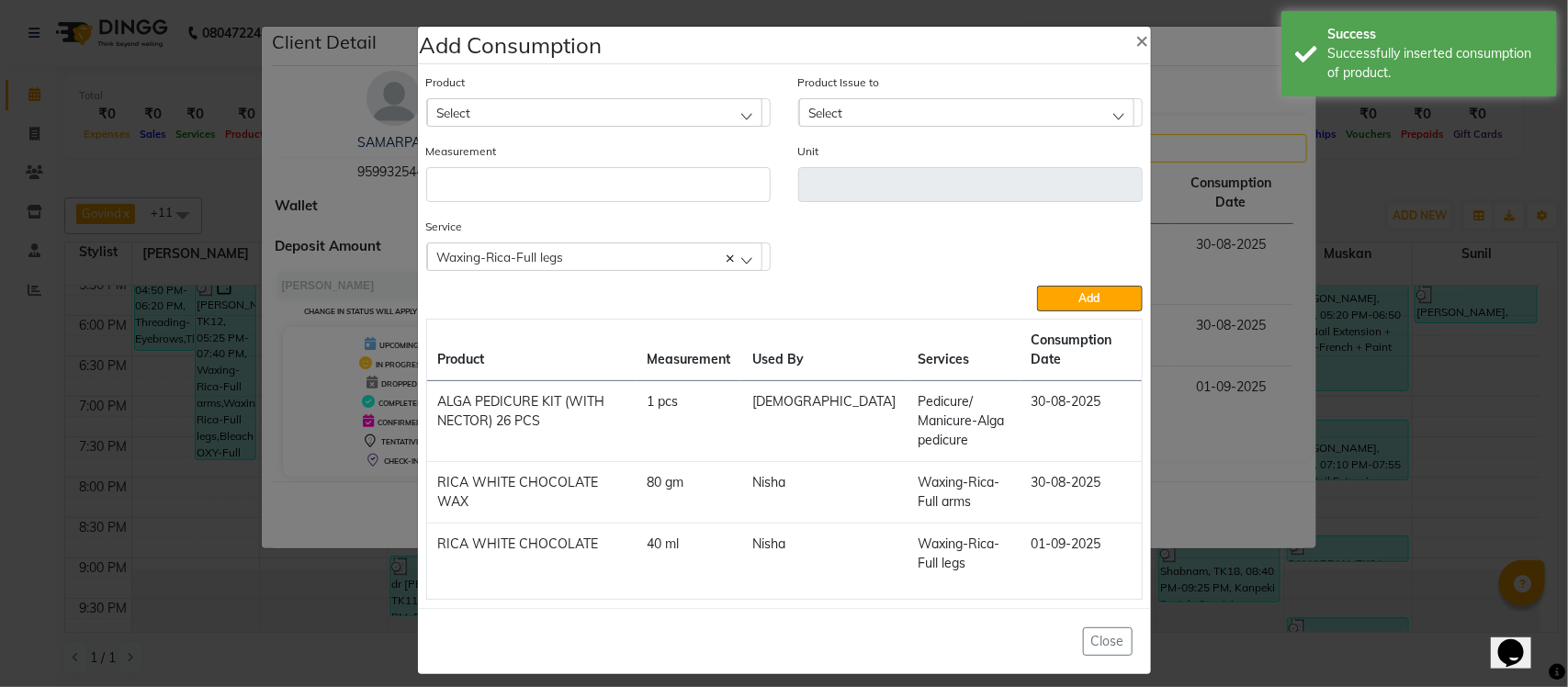
click at [551, 259] on span "Waxing-Rica-Full legs" at bounding box center [500, 257] width 126 height 16
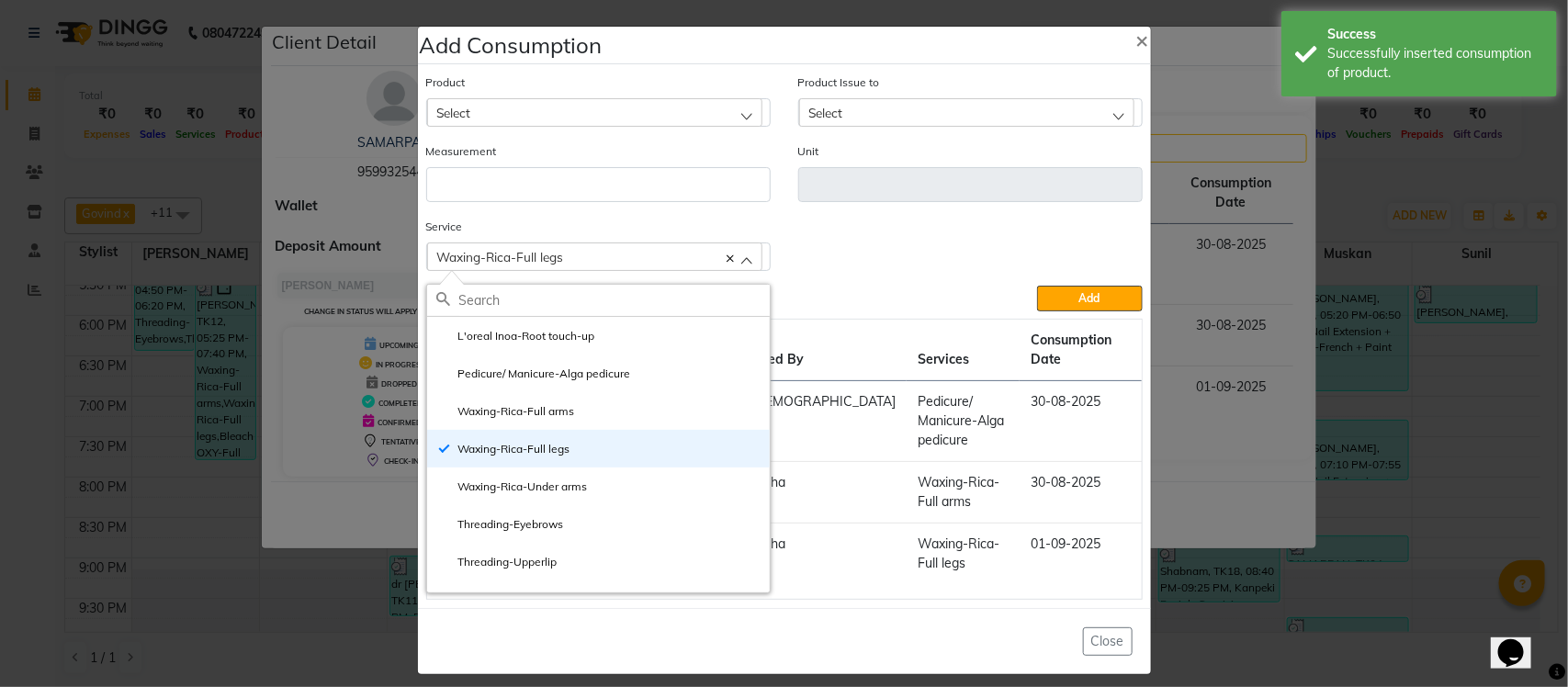
click at [1216, 278] on ngb-modal-window "Add Consumption × Product Select acetone Product Issue to Select 2025-08-17, Is…" at bounding box center [784, 343] width 1568 height 687
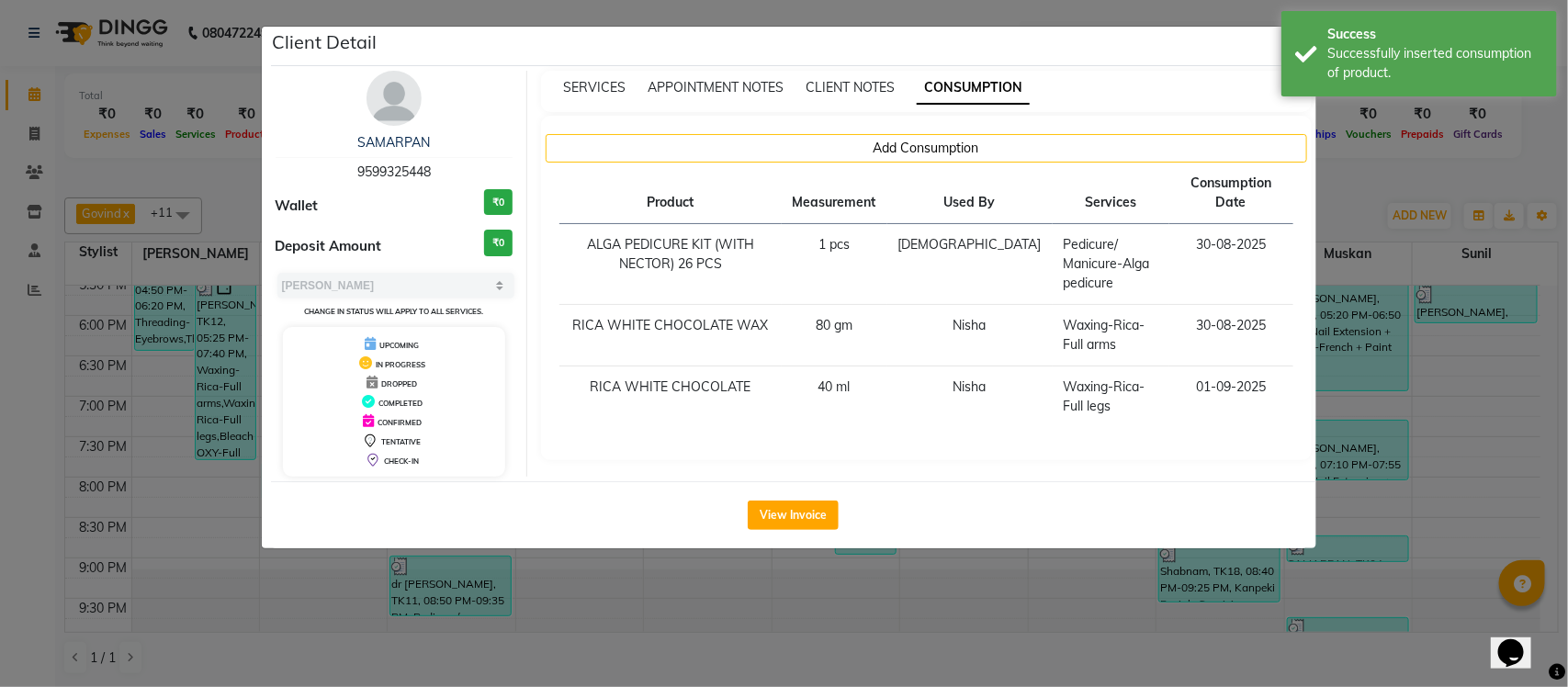
click at [1355, 180] on ngb-modal-window "Client Detail SAMARPAN 9599325448 Wallet ₹0 Deposit Amount ₹0 Select MARK DONE …" at bounding box center [784, 343] width 1568 height 687
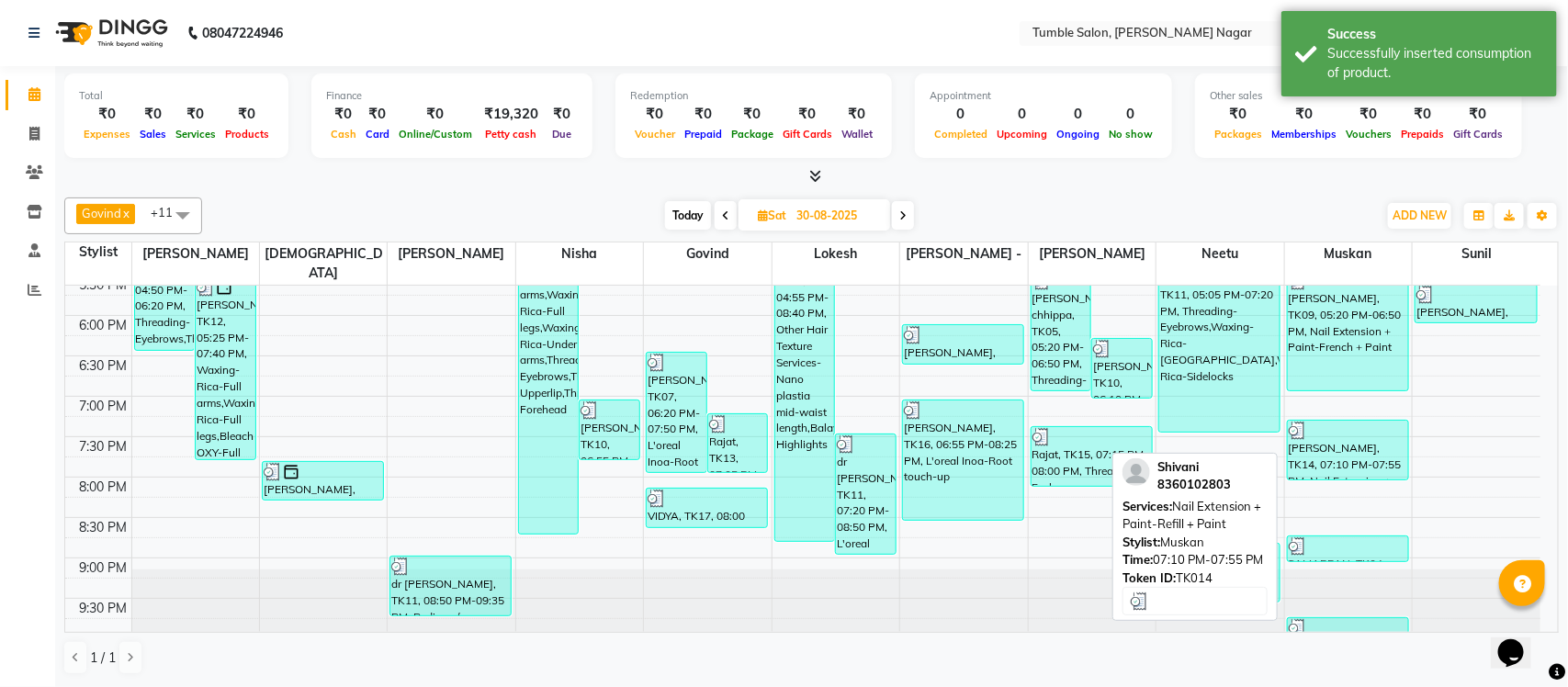
click at [1355, 456] on div "Shivani, TK14, 07:10 PM-07:55 PM, Nail Extension + Paint-Refill + Paint" at bounding box center [1348, 450] width 120 height 59
select select "3"
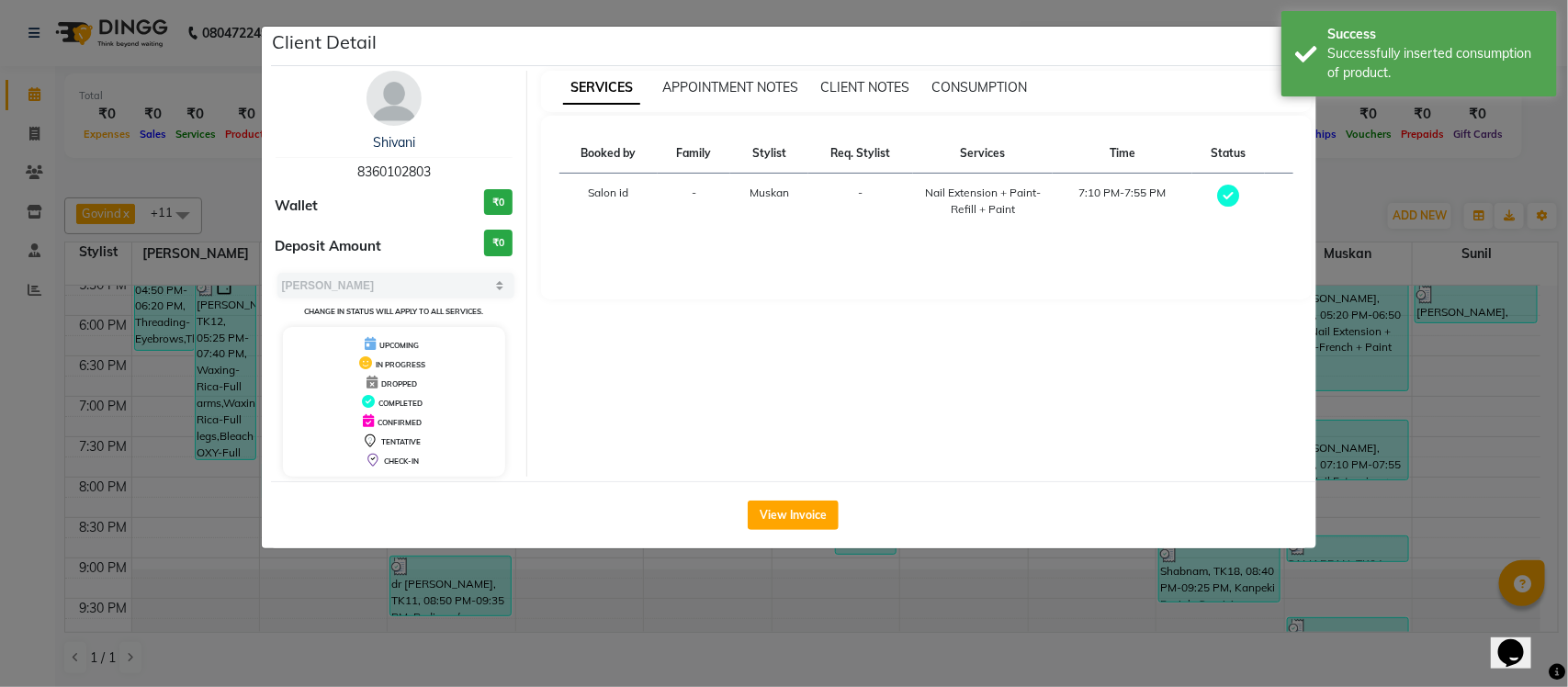
click at [1324, 180] on ngb-modal-window "Client Detail Shivani 8360102803 Wallet ₹0 Deposit Amount ₹0 Select MARK DONE U…" at bounding box center [784, 343] width 1568 height 687
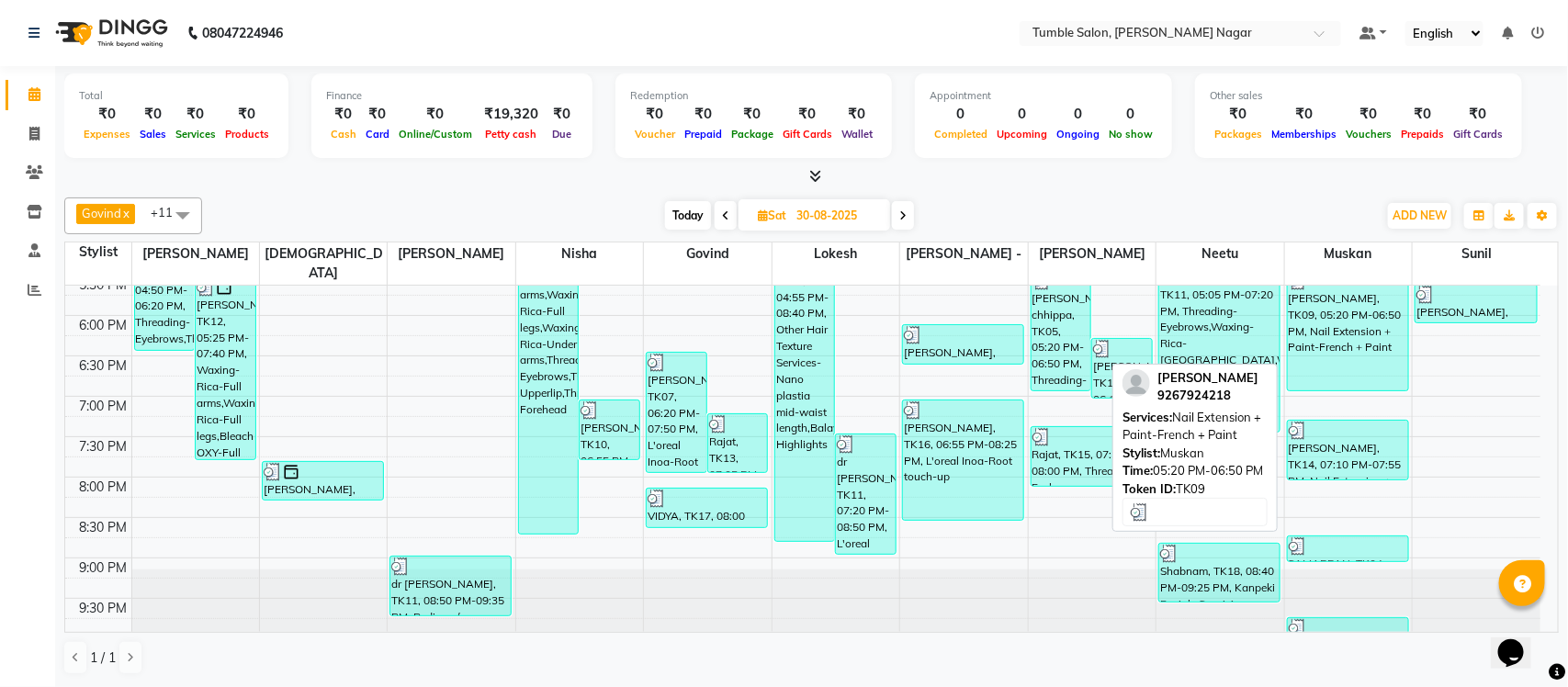
click at [1321, 336] on div "AANCHAL, TK09, 05:20 PM-06:50 PM, Nail Extension + Paint-French + Paint" at bounding box center [1348, 331] width 120 height 119
select select "3"
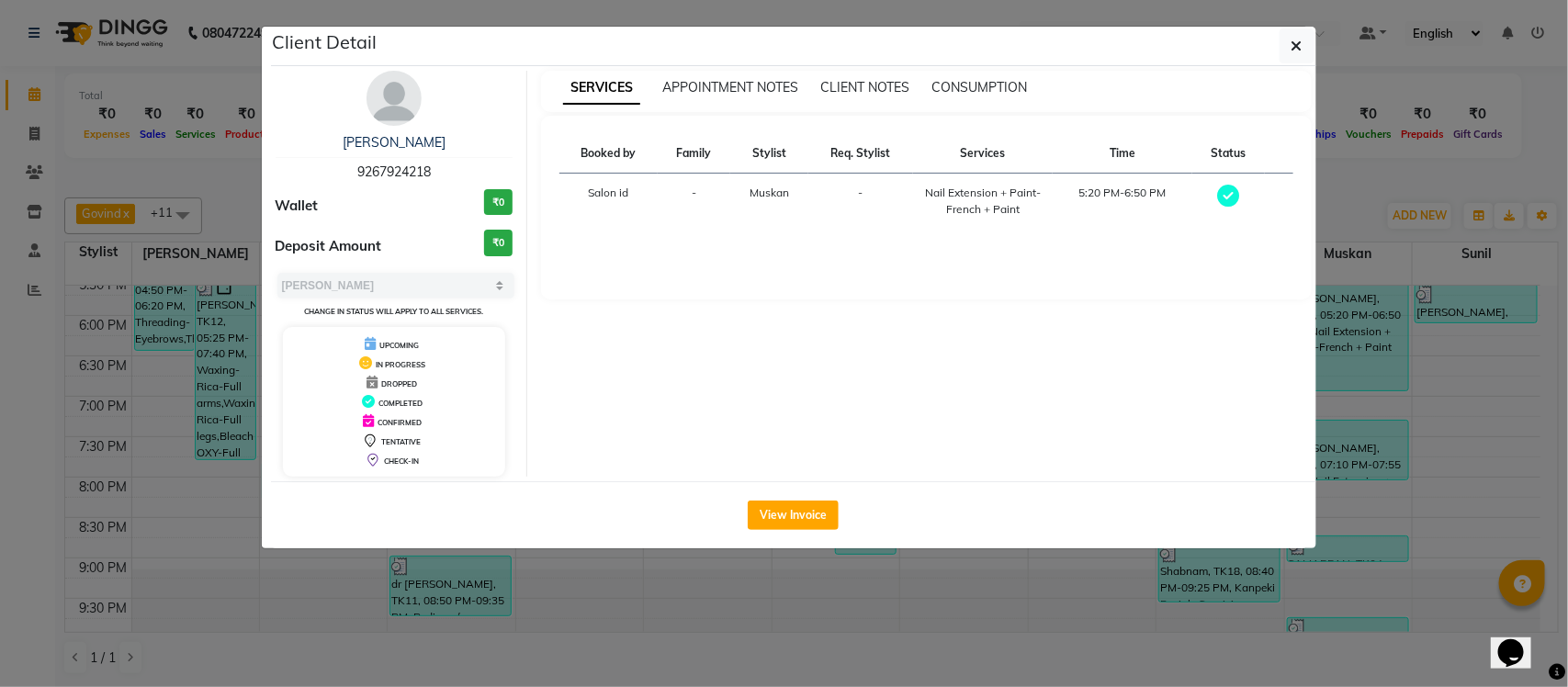
click at [1422, 168] on ngb-modal-window "Client Detail AANCHAL 9267924218 Wallet ₹0 Deposit Amount ₹0 Select MARK DONE U…" at bounding box center [784, 343] width 1568 height 687
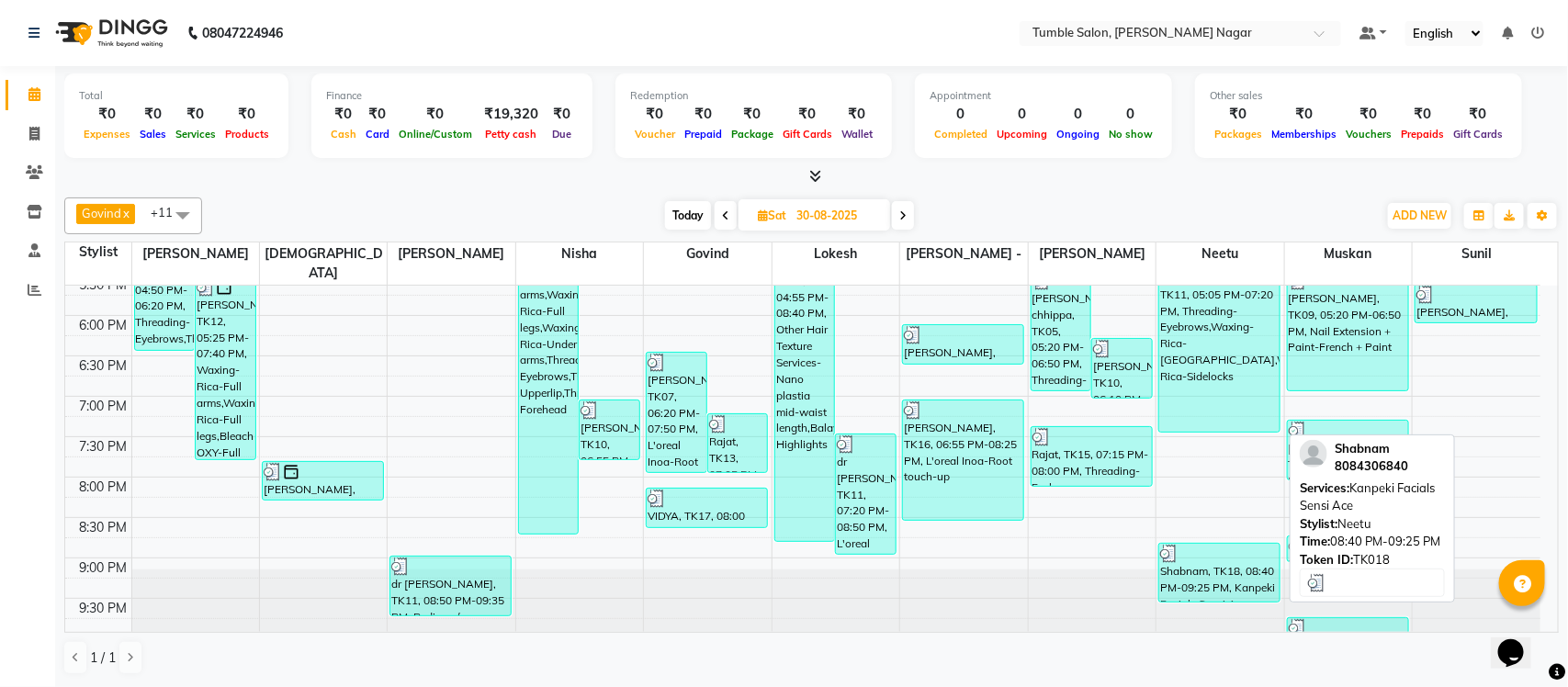
click at [1228, 559] on div "Shabnam, TK18, 08:40 PM-09:25 PM, Kanpeki Facials Sensi Ace" at bounding box center [1219, 573] width 120 height 58
select select "3"
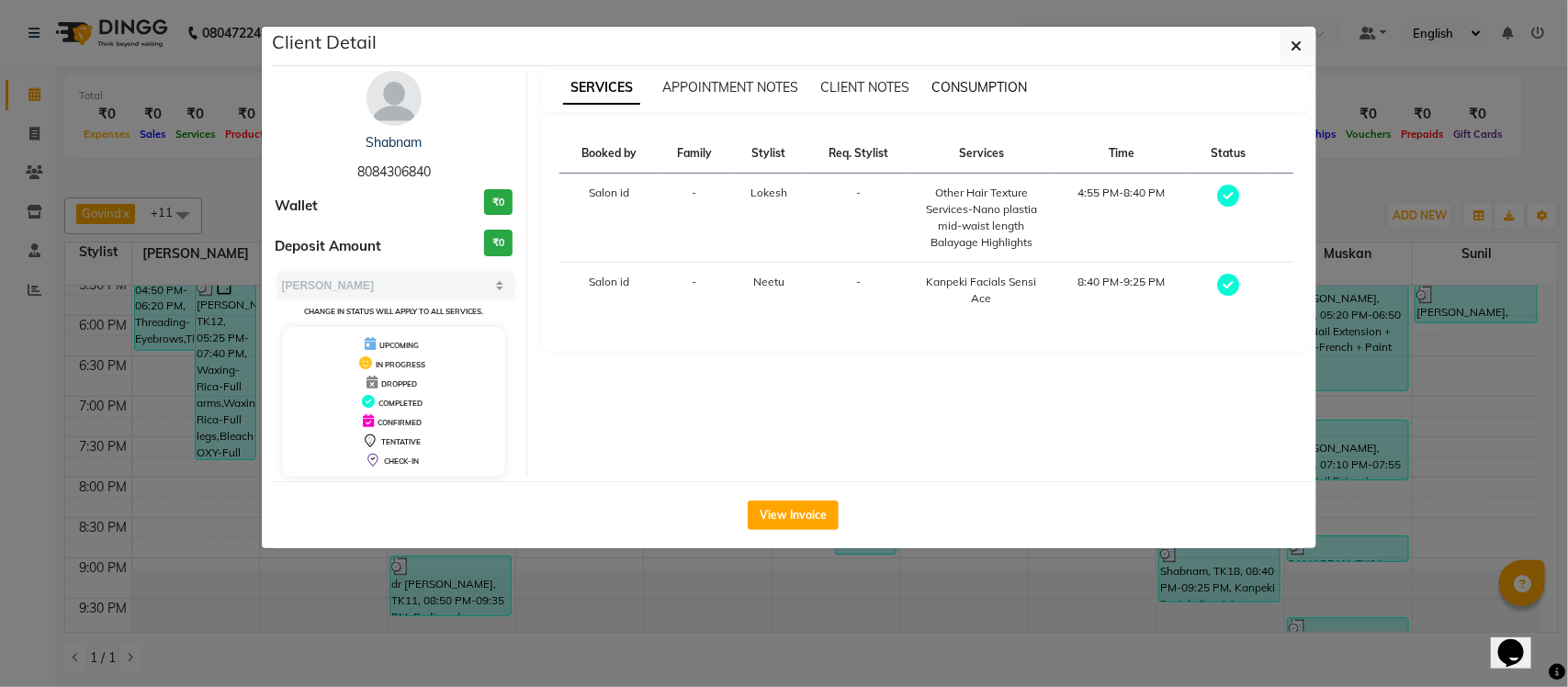
click at [983, 92] on span "CONSUMPTION" at bounding box center [979, 87] width 96 height 17
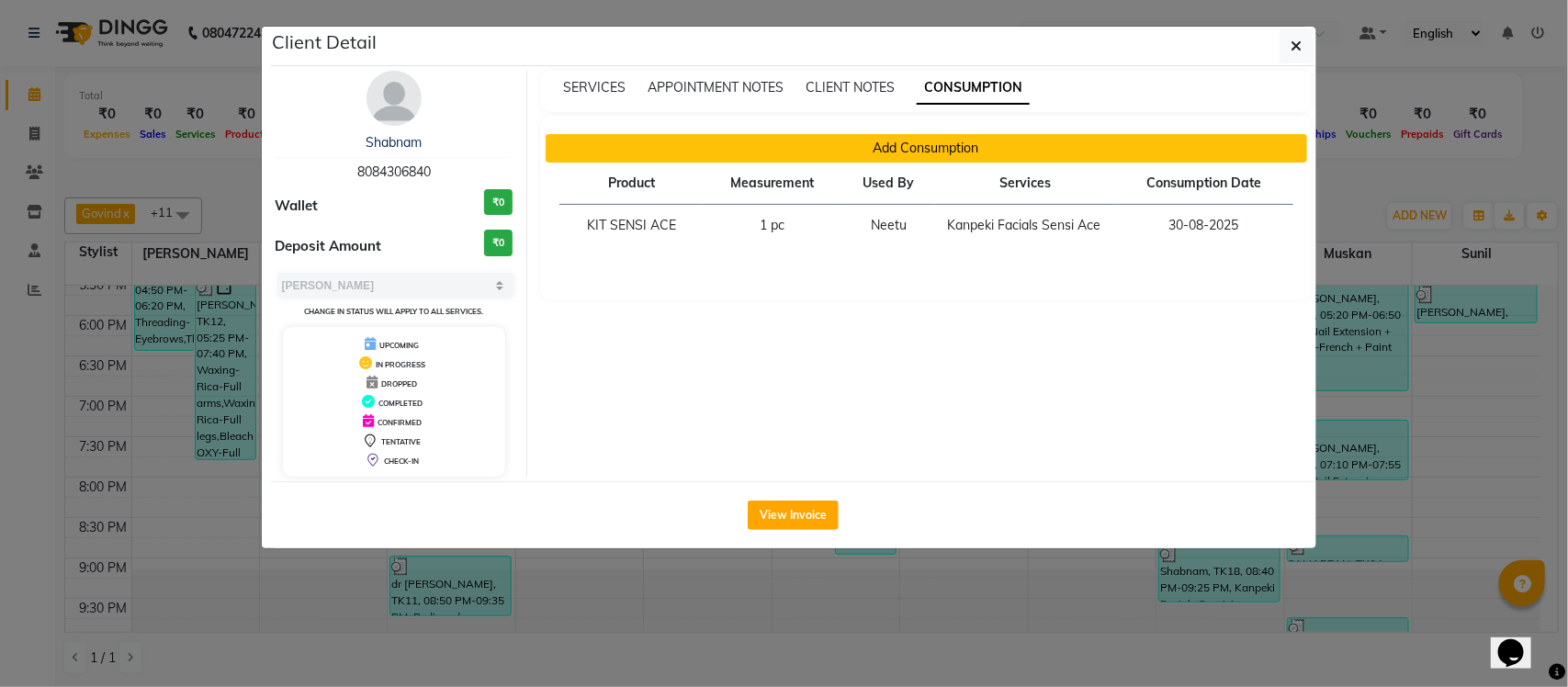
click at [937, 150] on button "Add Consumption" at bounding box center [926, 148] width 761 height 29
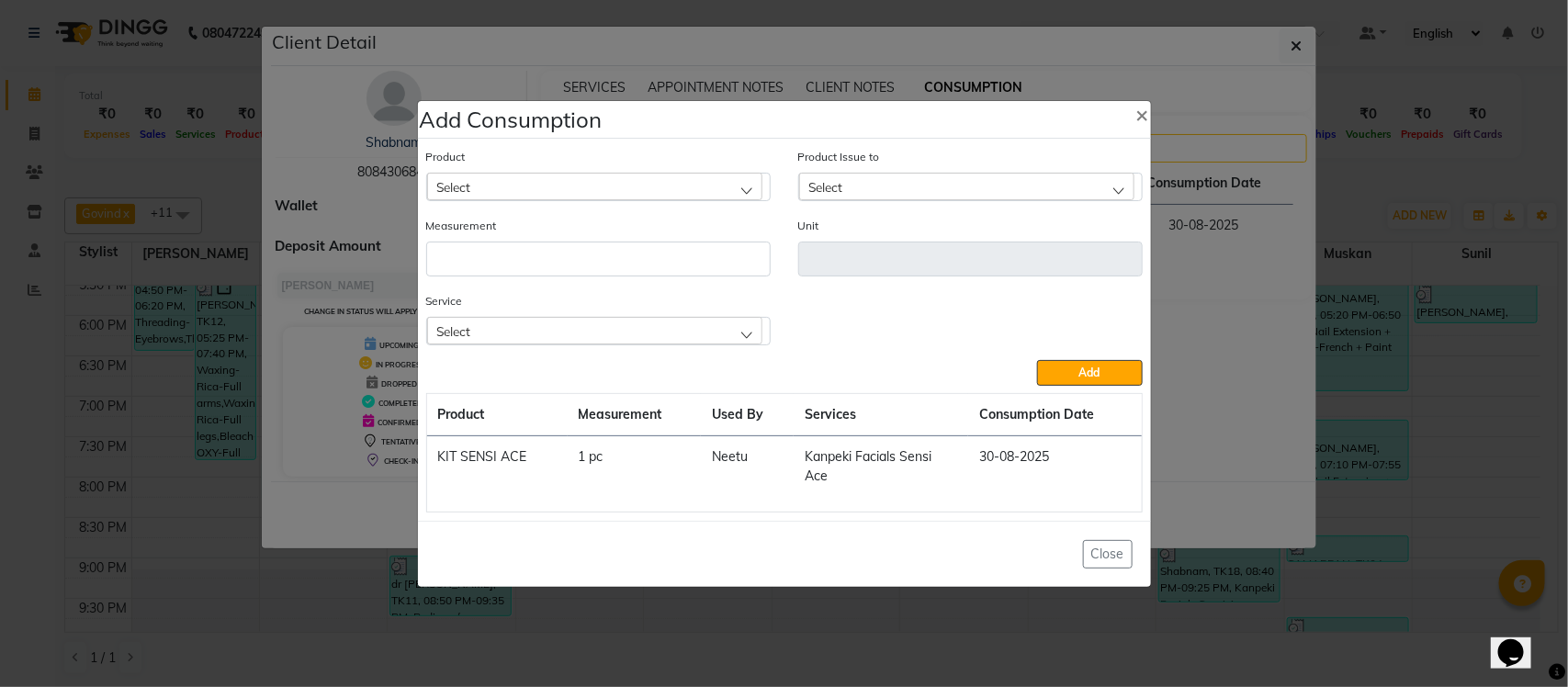
click at [659, 336] on div "Select" at bounding box center [595, 331] width 336 height 28
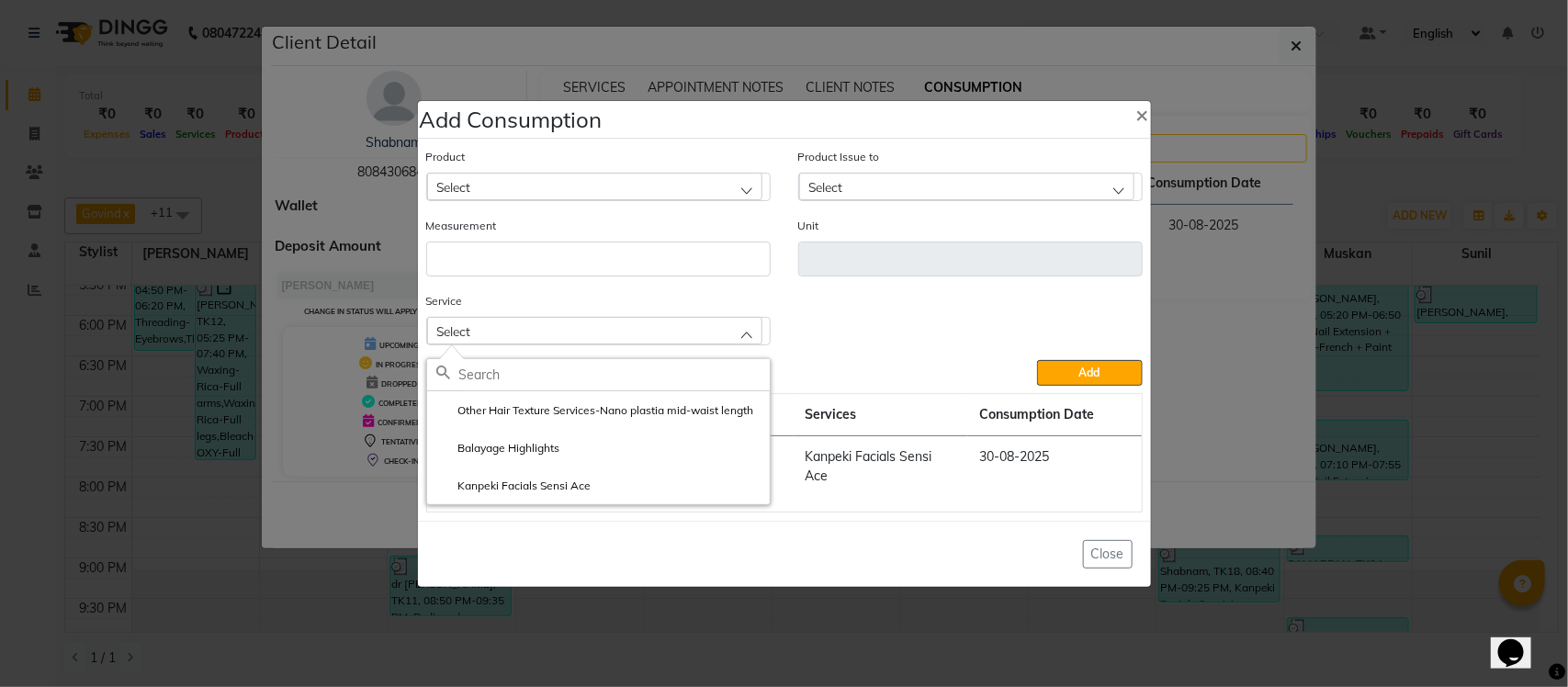
click at [1277, 226] on ngb-modal-window "Add Consumption × Product Select Product Issue to Select Measurement Unit Servi…" at bounding box center [784, 343] width 1568 height 687
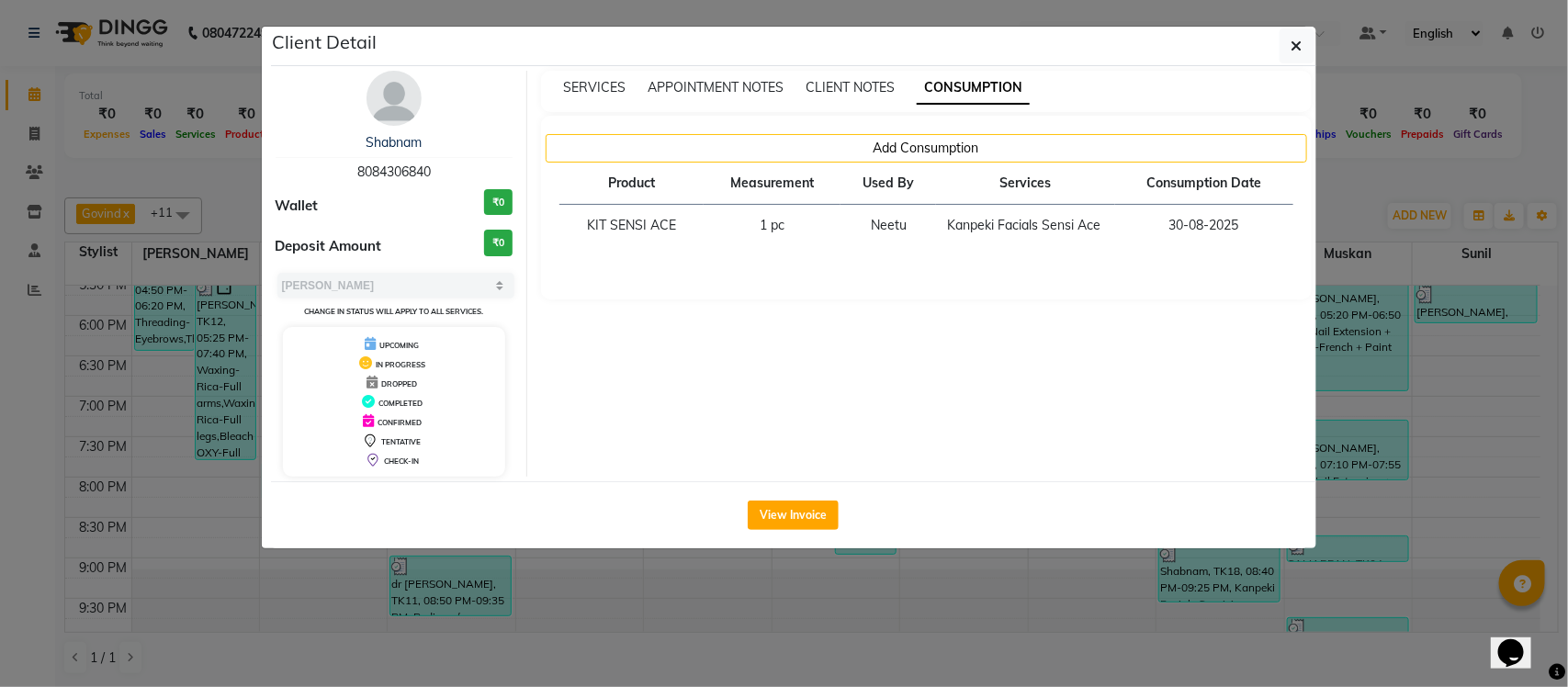
click at [1397, 179] on ngb-modal-window "Client Detail Shabnam 8084306840 Wallet ₹0 Deposit Amount ₹0 Select MARK DONE U…" at bounding box center [784, 343] width 1568 height 687
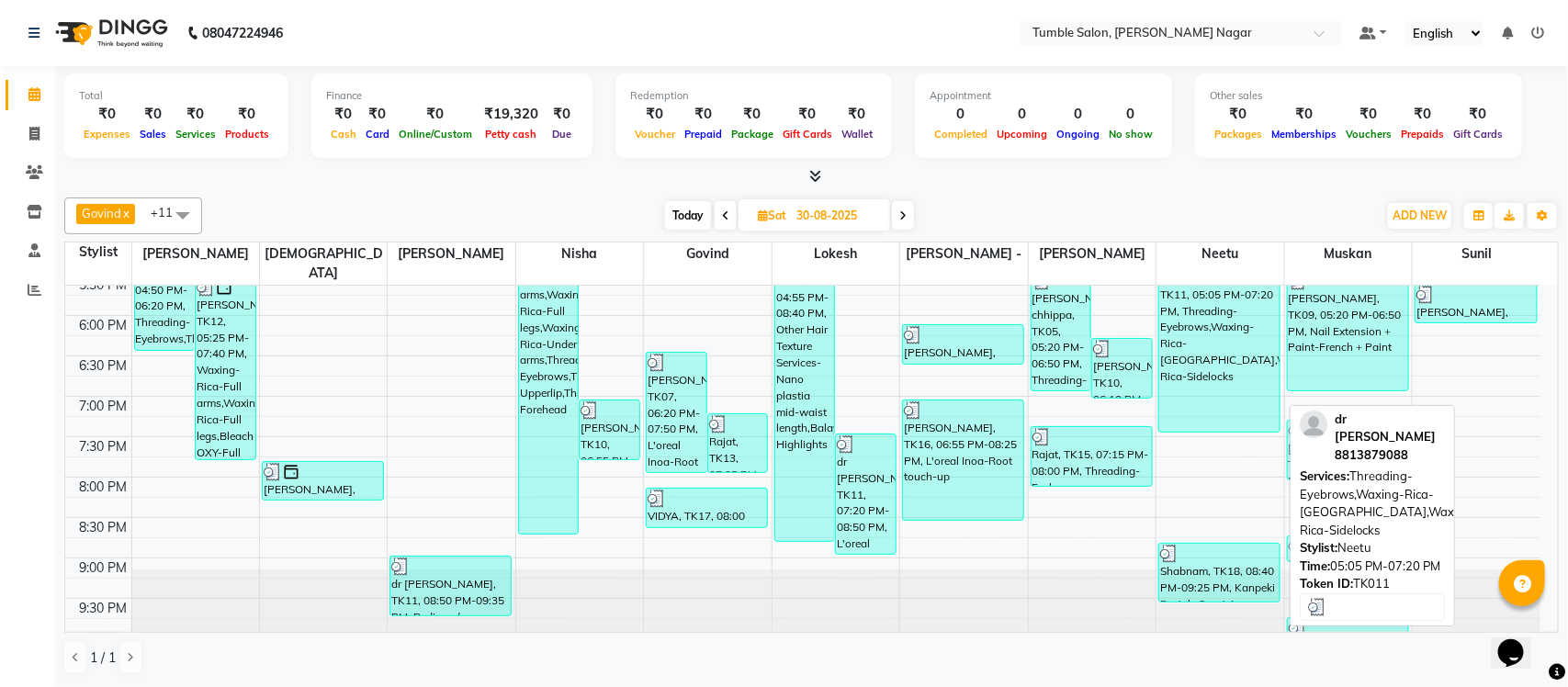
click at [1210, 326] on div "dr tanvi, TK11, 05:05 PM-07:20 PM, Threading-Eyebrows,Waxing-Rica-Upper lip,Wax…" at bounding box center [1219, 341] width 120 height 181
select select "3"
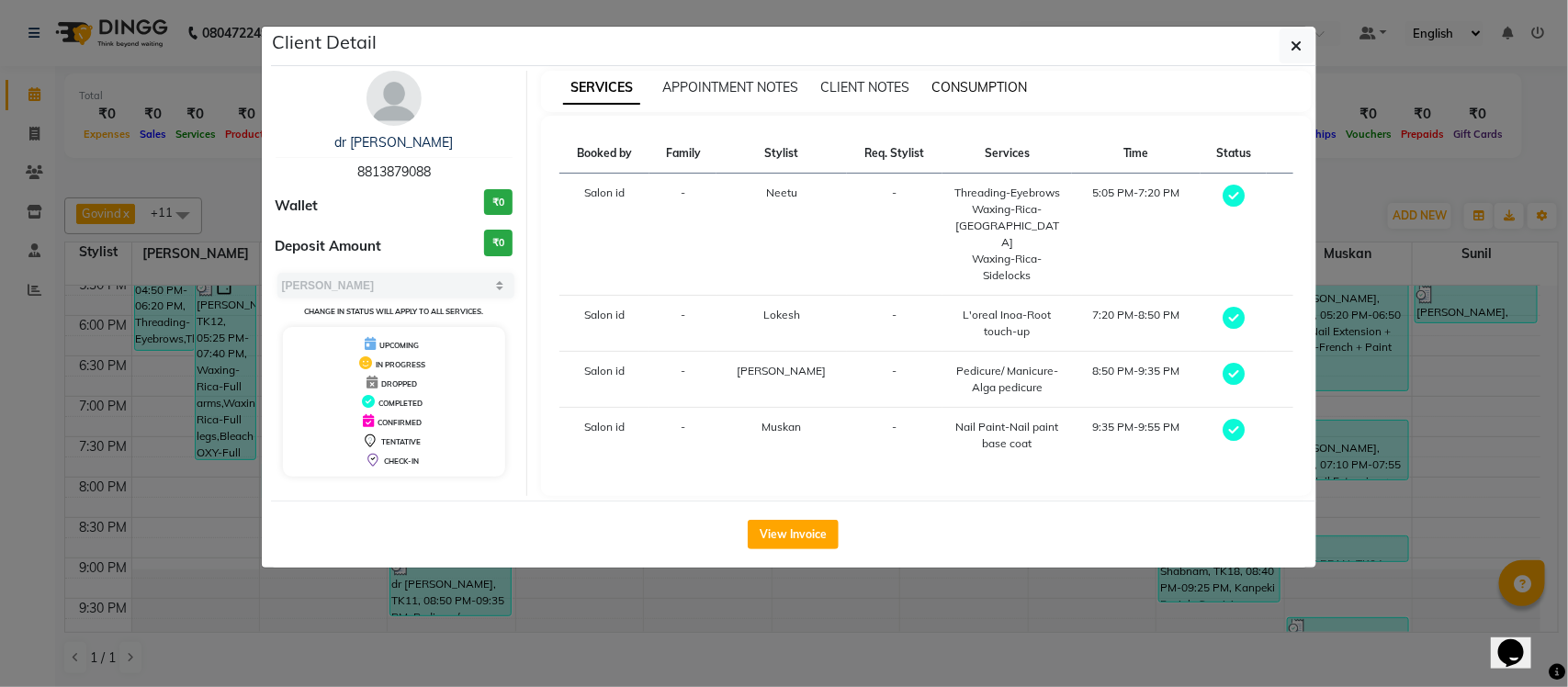
click at [976, 84] on span "CONSUMPTION" at bounding box center [979, 87] width 96 height 17
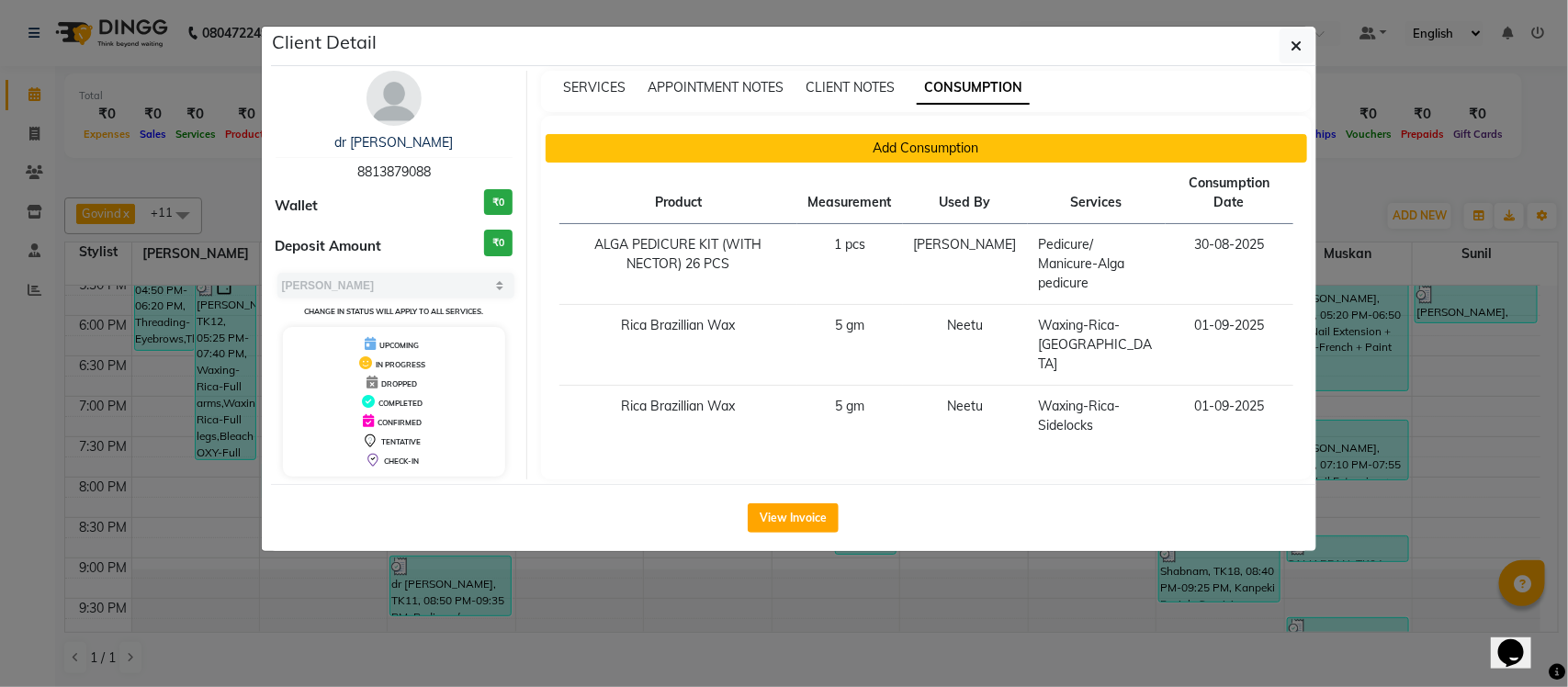
click at [914, 142] on button "Add Consumption" at bounding box center [926, 148] width 761 height 29
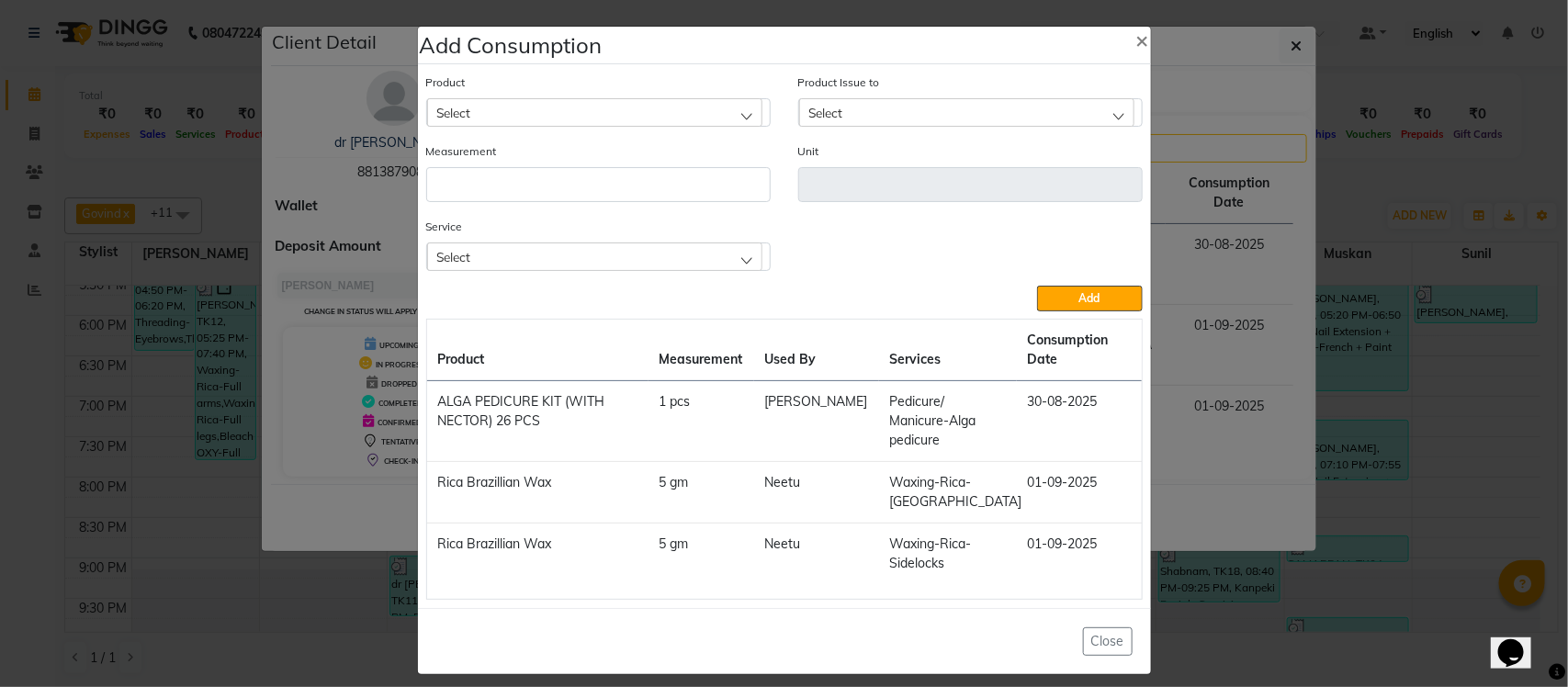
click at [601, 267] on div "Select" at bounding box center [595, 257] width 336 height 28
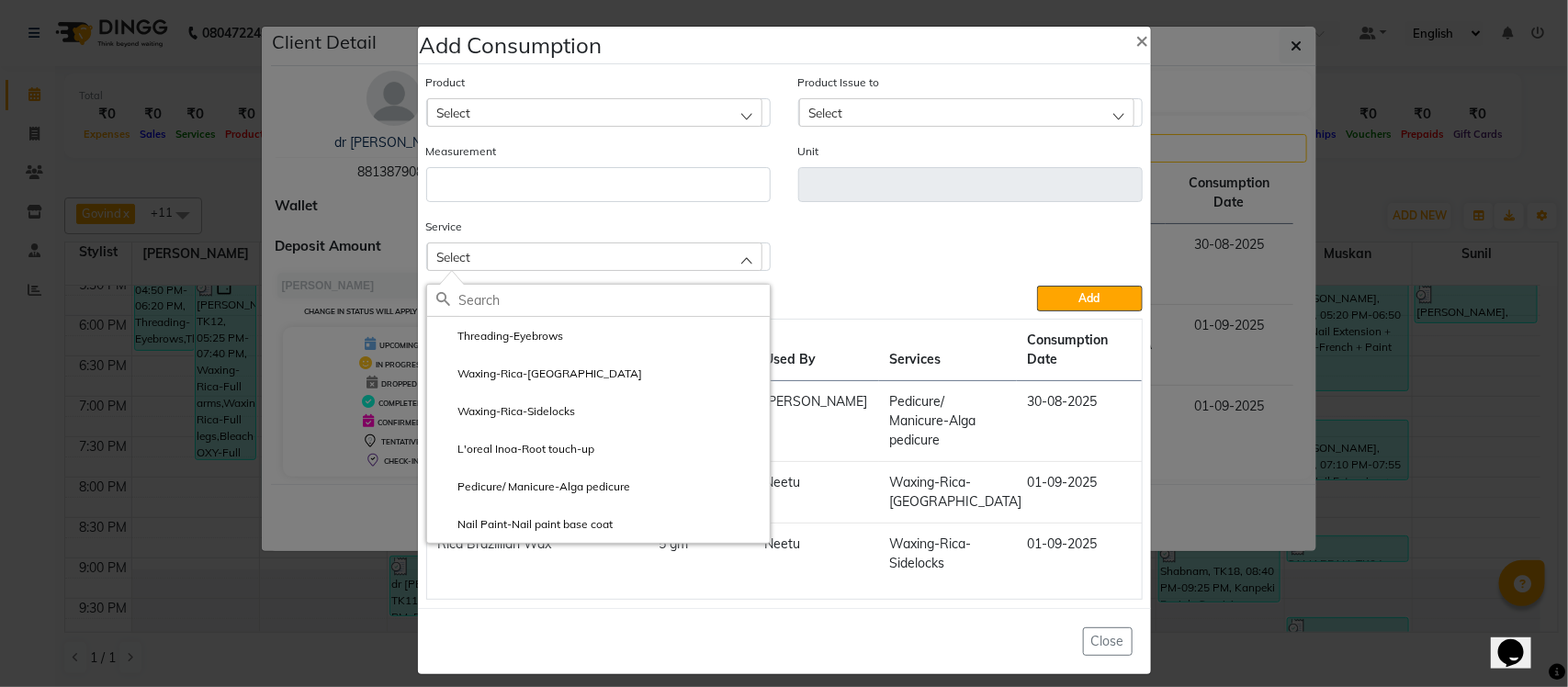
click at [1339, 206] on ngb-modal-window "Add Consumption × Product Select Product Issue to Select Measurement Unit Servi…" at bounding box center [784, 343] width 1568 height 687
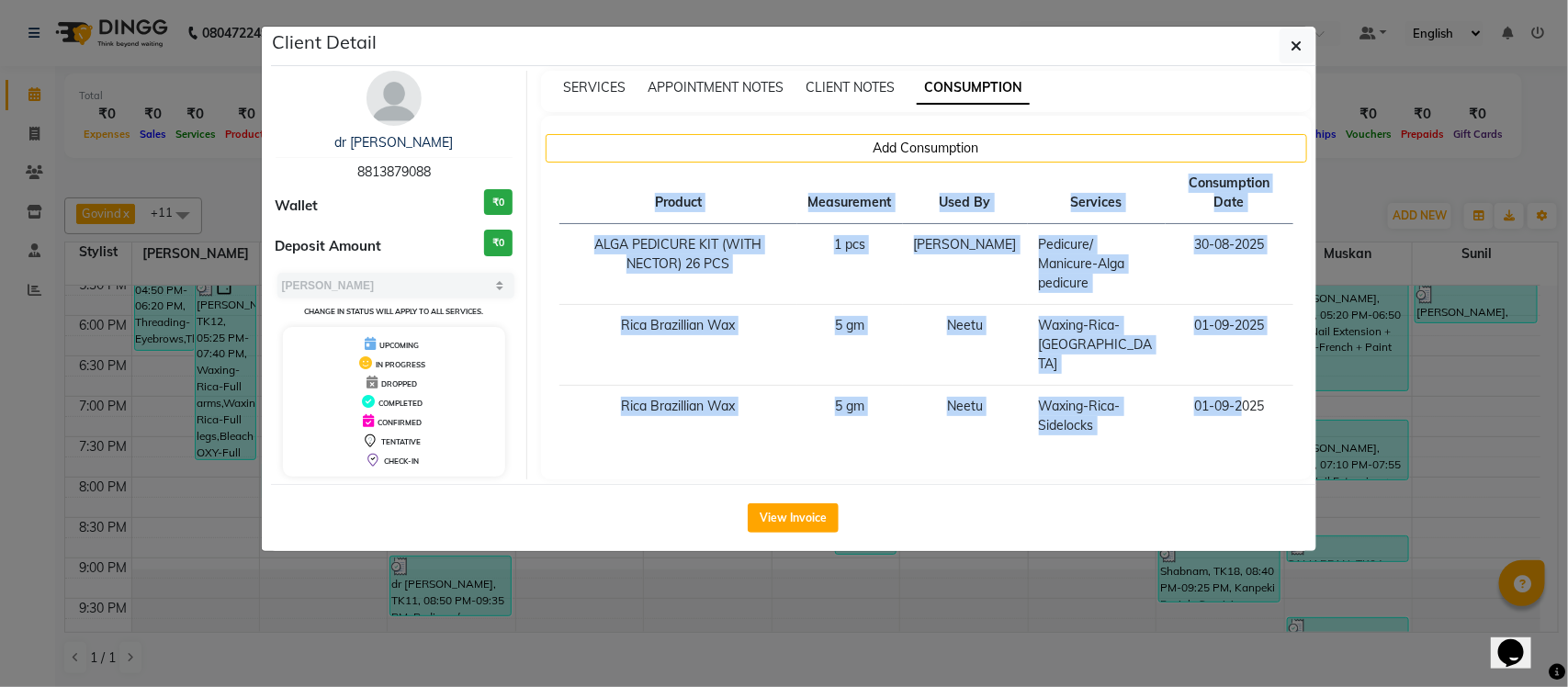
click at [1339, 206] on ngb-modal-window "Client Detail dr tanvi 8813879088 Wallet ₹0 Deposit Amount ₹0 Select MARK DONE …" at bounding box center [784, 343] width 1568 height 687
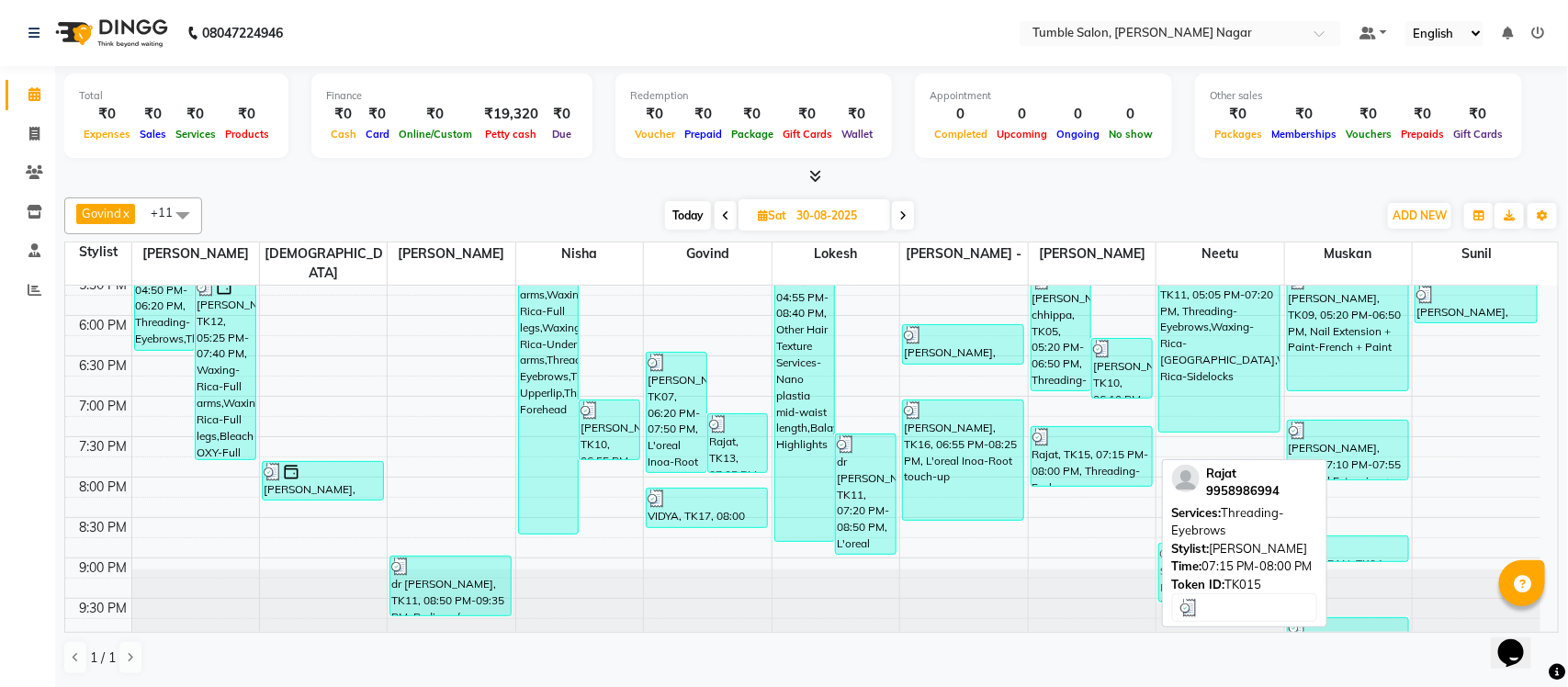
click at [1100, 447] on div "Rajat, TK15, 07:15 PM-08:00 PM, Threading-Eyebrows" at bounding box center [1091, 456] width 120 height 59
select select "3"
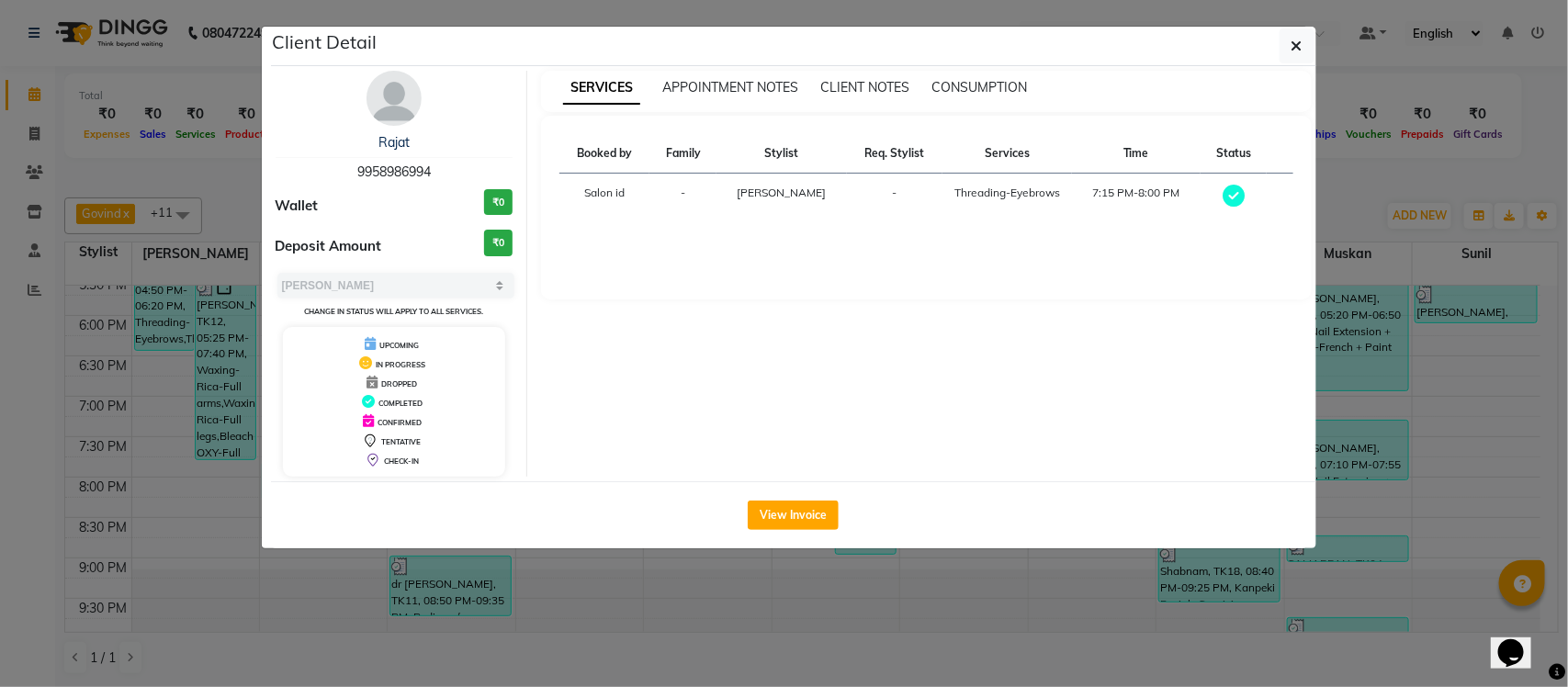
click at [1367, 197] on ngb-modal-window "Client Detail Rajat 9958986994 Wallet ₹0 Deposit Amount ₹0 Select MARK DONE UPC…" at bounding box center [784, 343] width 1568 height 687
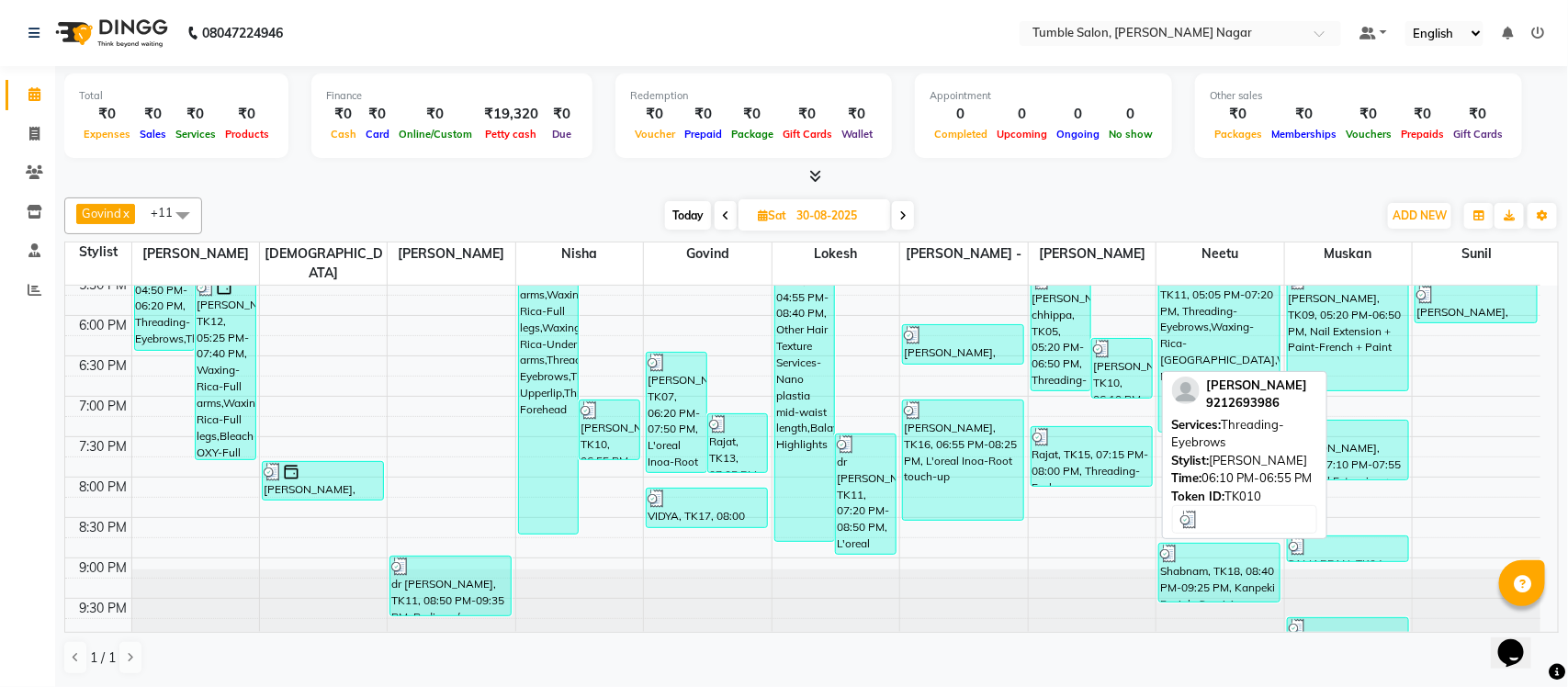
click at [1128, 356] on div "noor jahan, TK10, 06:10 PM-06:55 PM, Threading-Eyebrows" at bounding box center [1122, 368] width 59 height 59
select select "3"
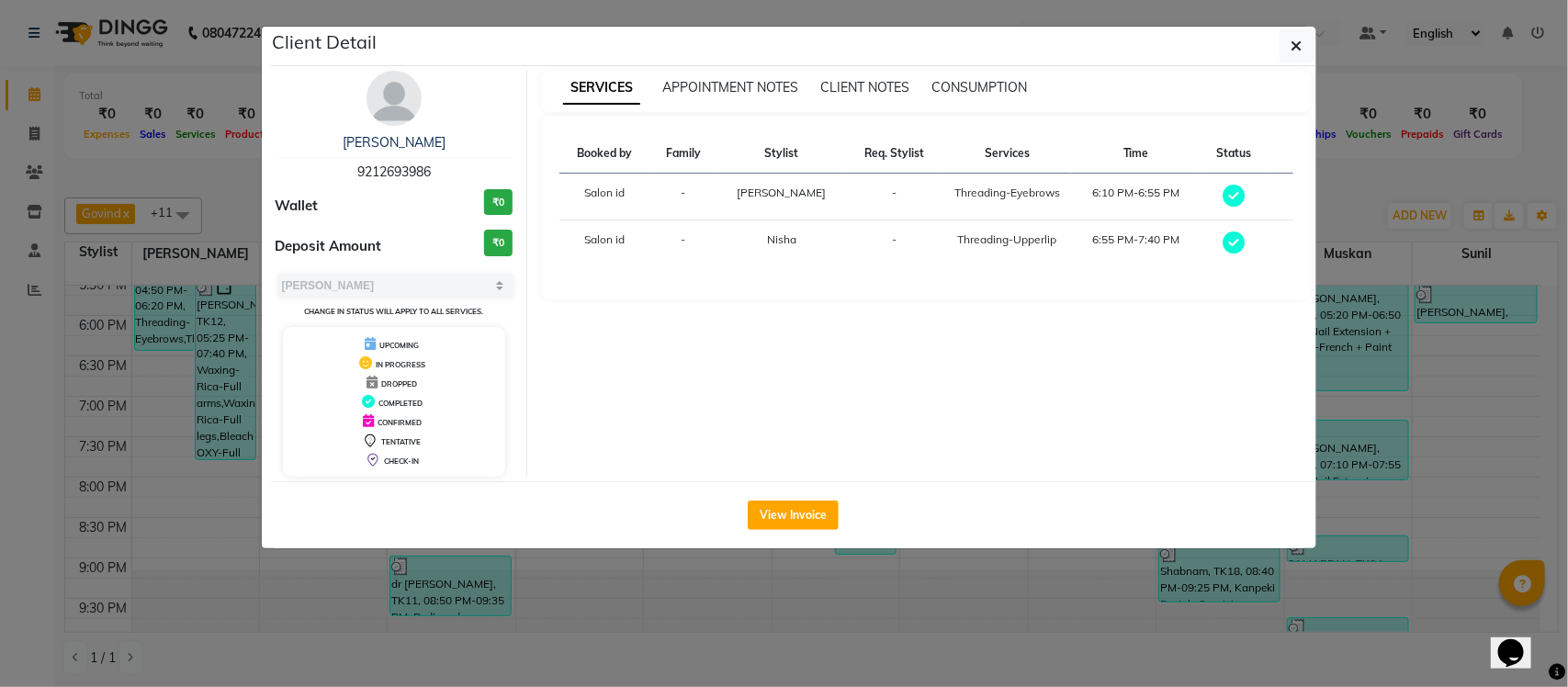
click at [1325, 191] on ngb-modal-window "Client Detail noor jahan 9212693986 Wallet ₹0 Deposit Amount ₹0 Select MARK DON…" at bounding box center [784, 343] width 1568 height 687
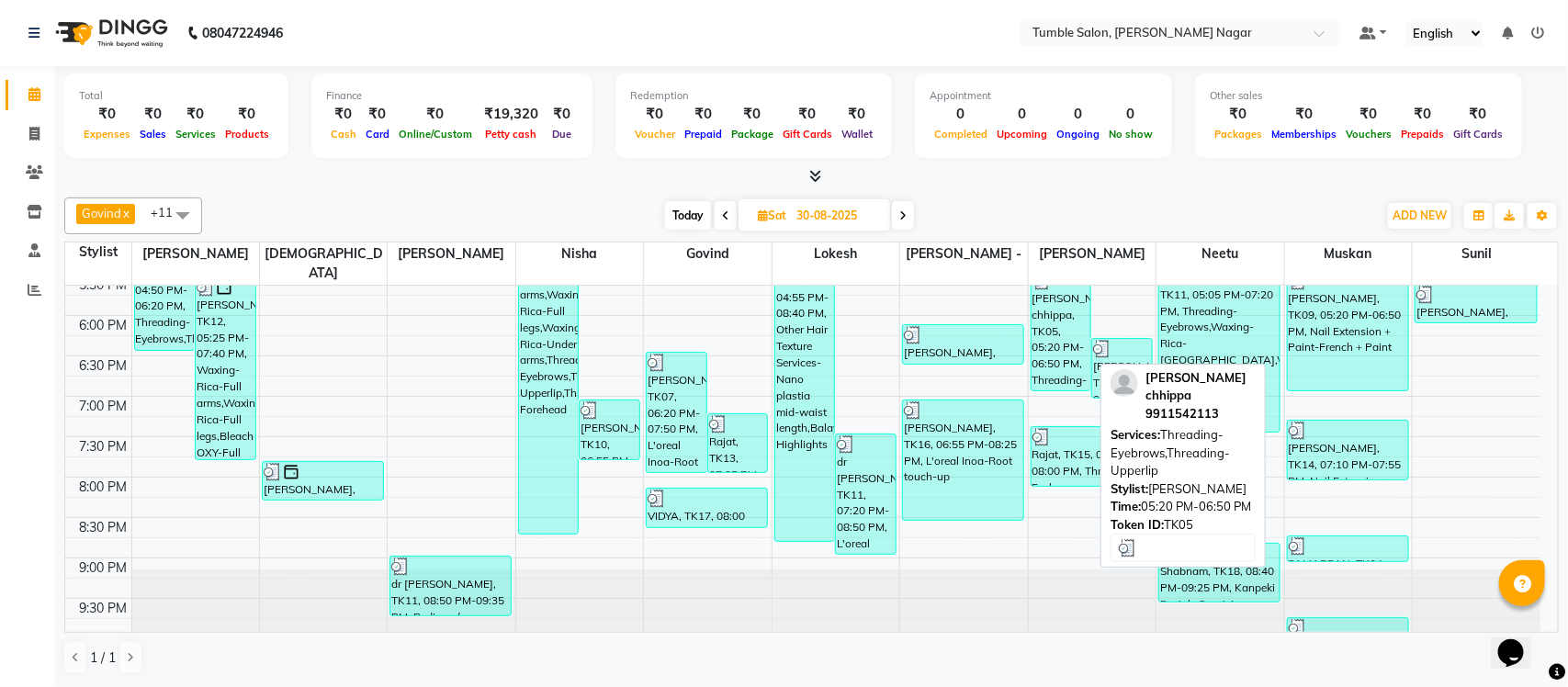
click at [1045, 322] on div "Neelu chhippa, TK05, 05:20 PM-06:50 PM, Threading-Eyebrows,Threading-Upperlip" at bounding box center [1061, 331] width 59 height 119
select select "3"
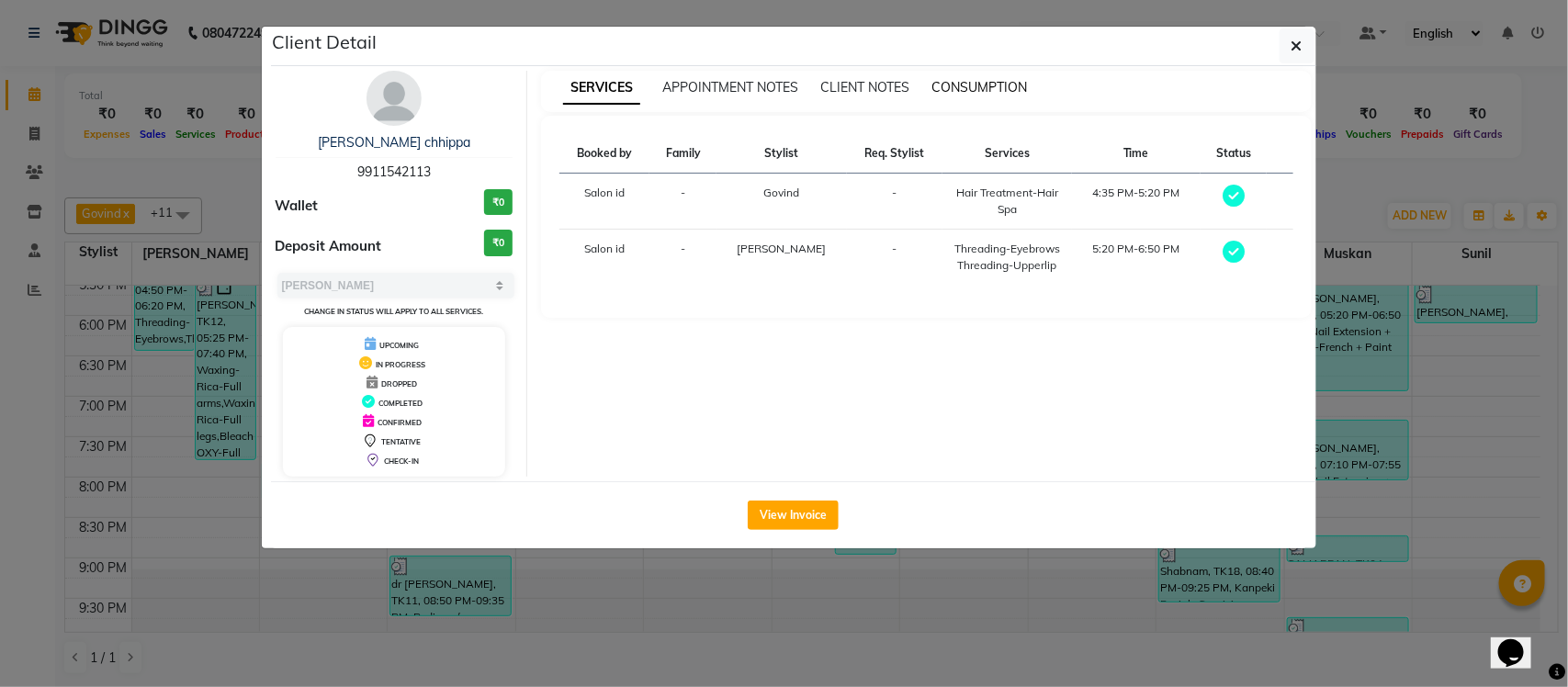
click at [972, 87] on span "CONSUMPTION" at bounding box center [979, 87] width 96 height 17
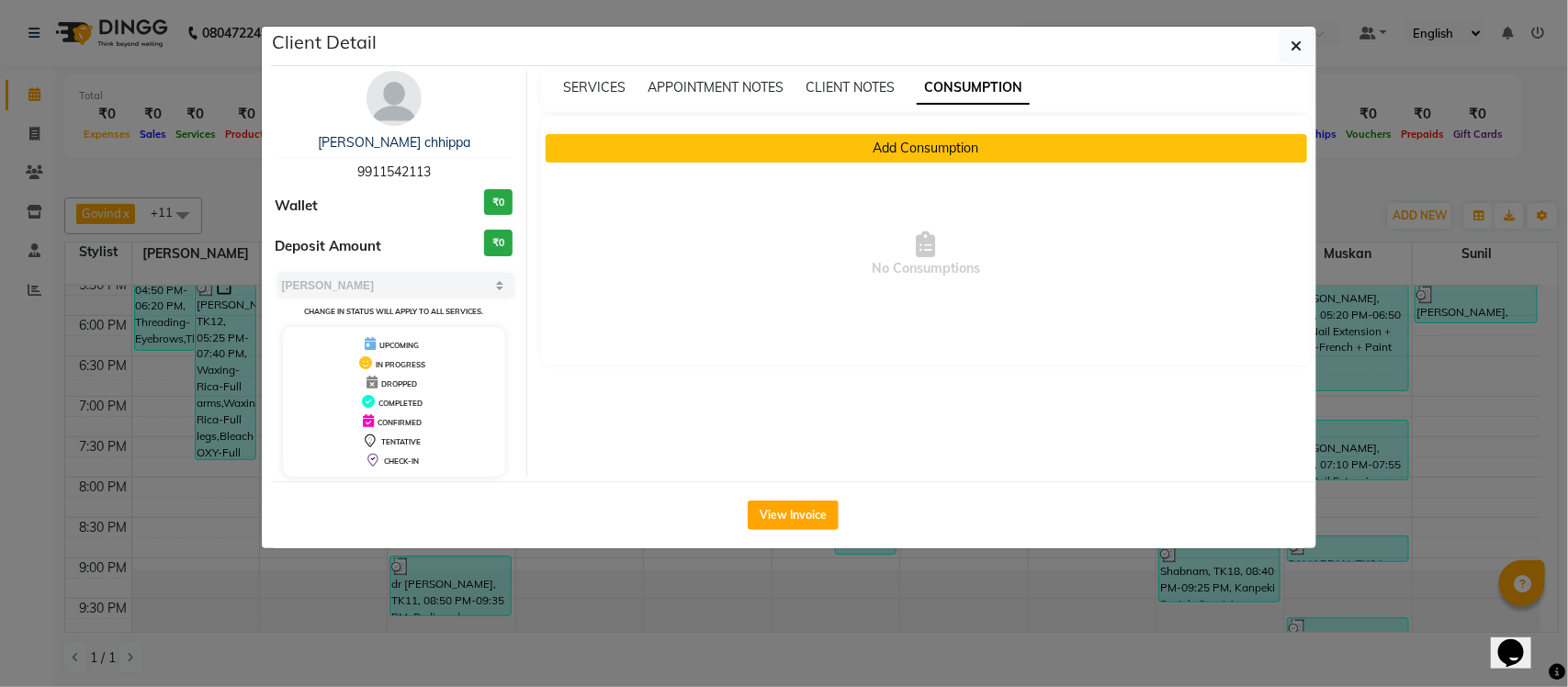
click at [809, 162] on button "Add Consumption" at bounding box center [926, 148] width 761 height 29
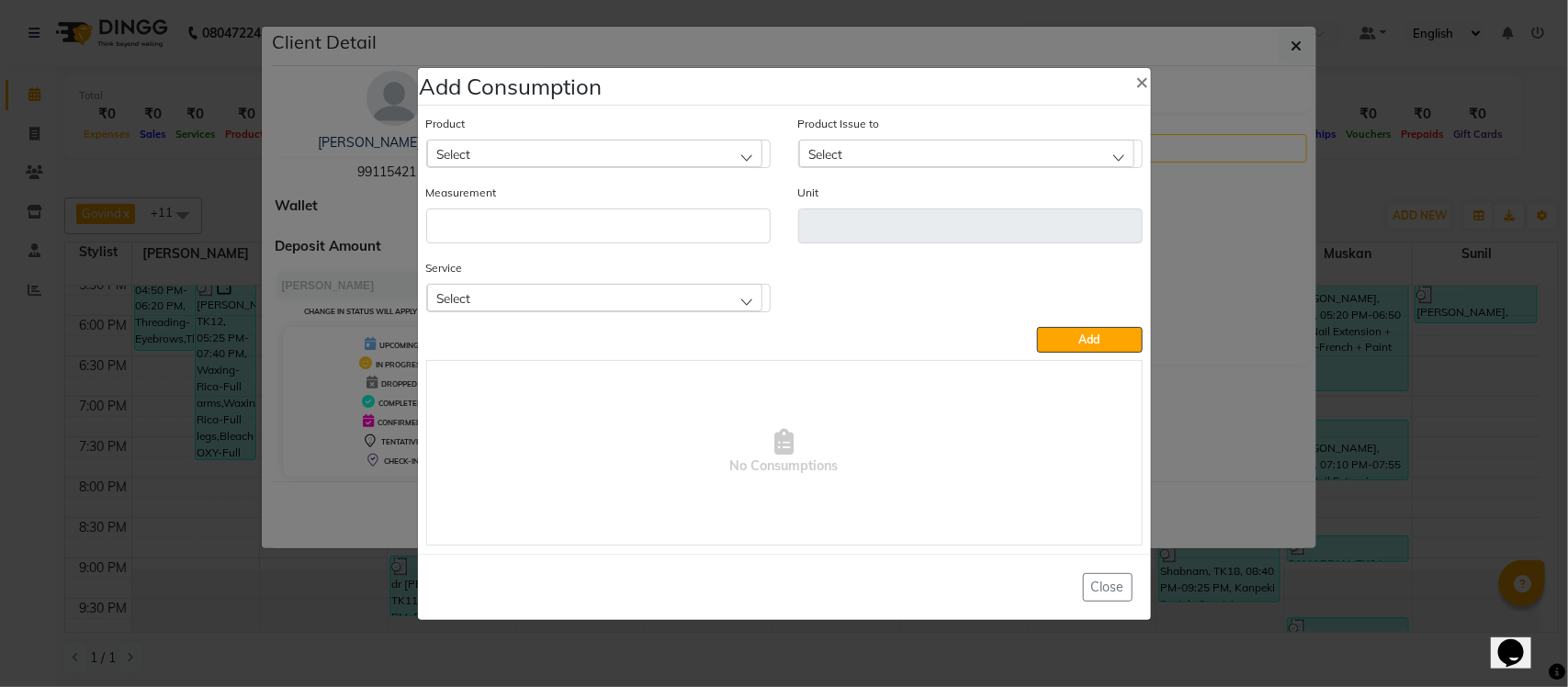
click at [508, 303] on div "Select" at bounding box center [595, 297] width 336 height 28
click at [573, 139] on div "Select" at bounding box center [595, 153] width 336 height 28
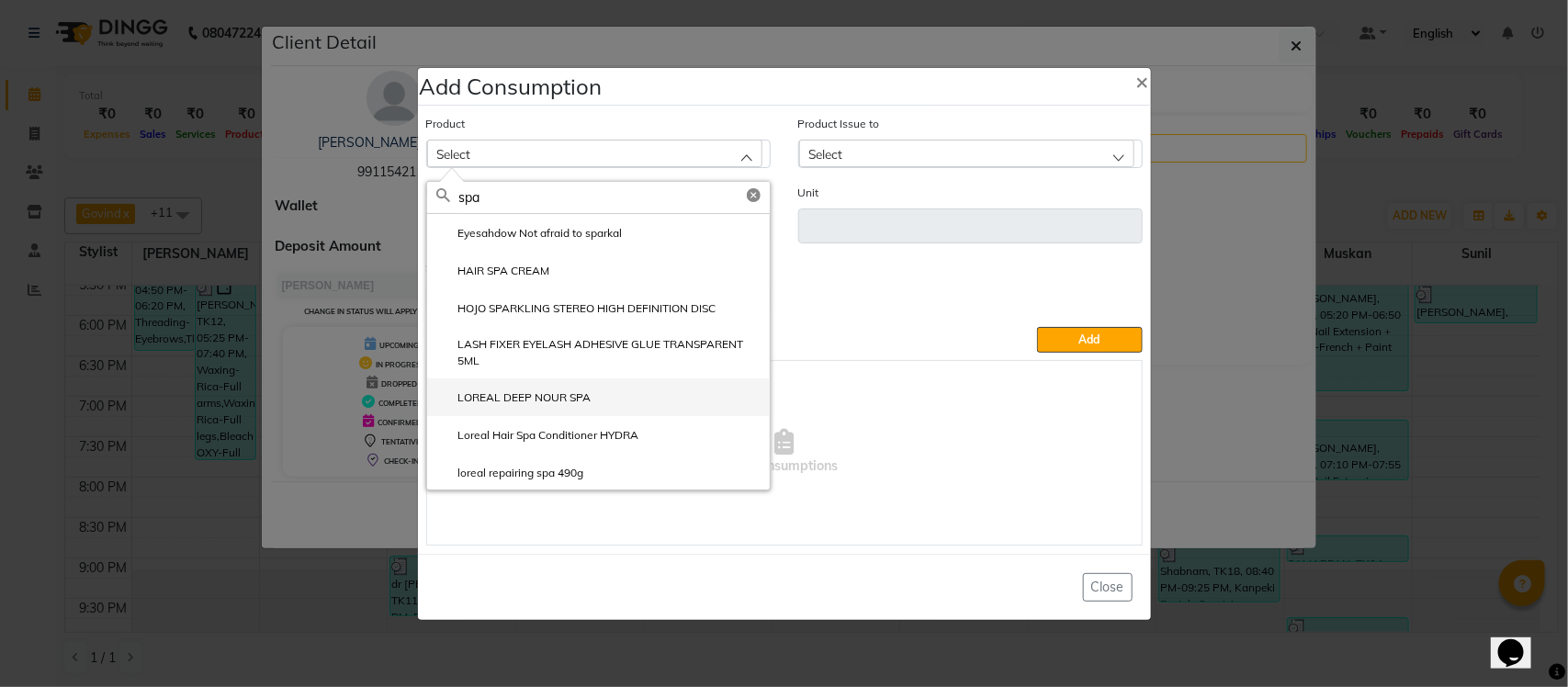
type input "spa"
click at [523, 402] on label "LOREAL DEEP NOUR SPA" at bounding box center [513, 398] width 155 height 17
type input "ml"
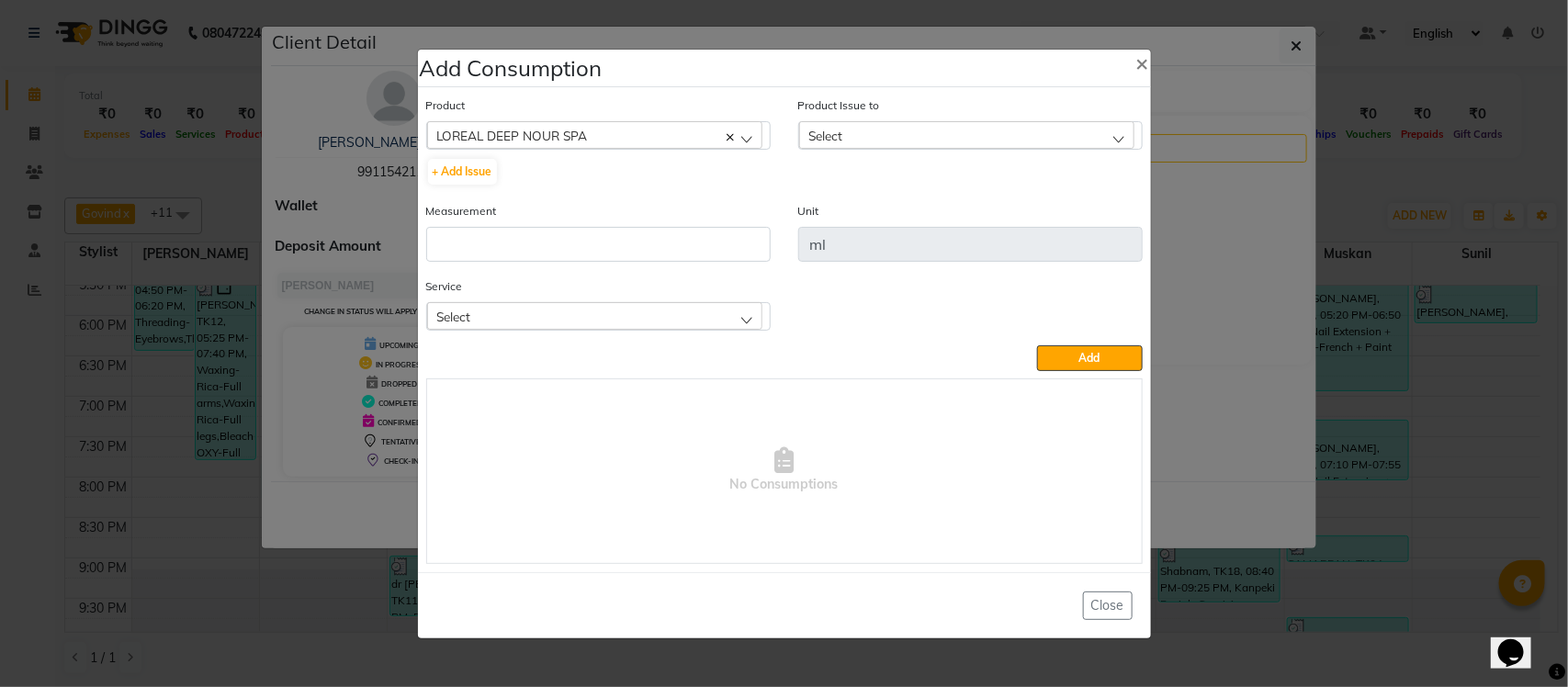
click at [885, 134] on div "Select" at bounding box center [967, 135] width 336 height 28
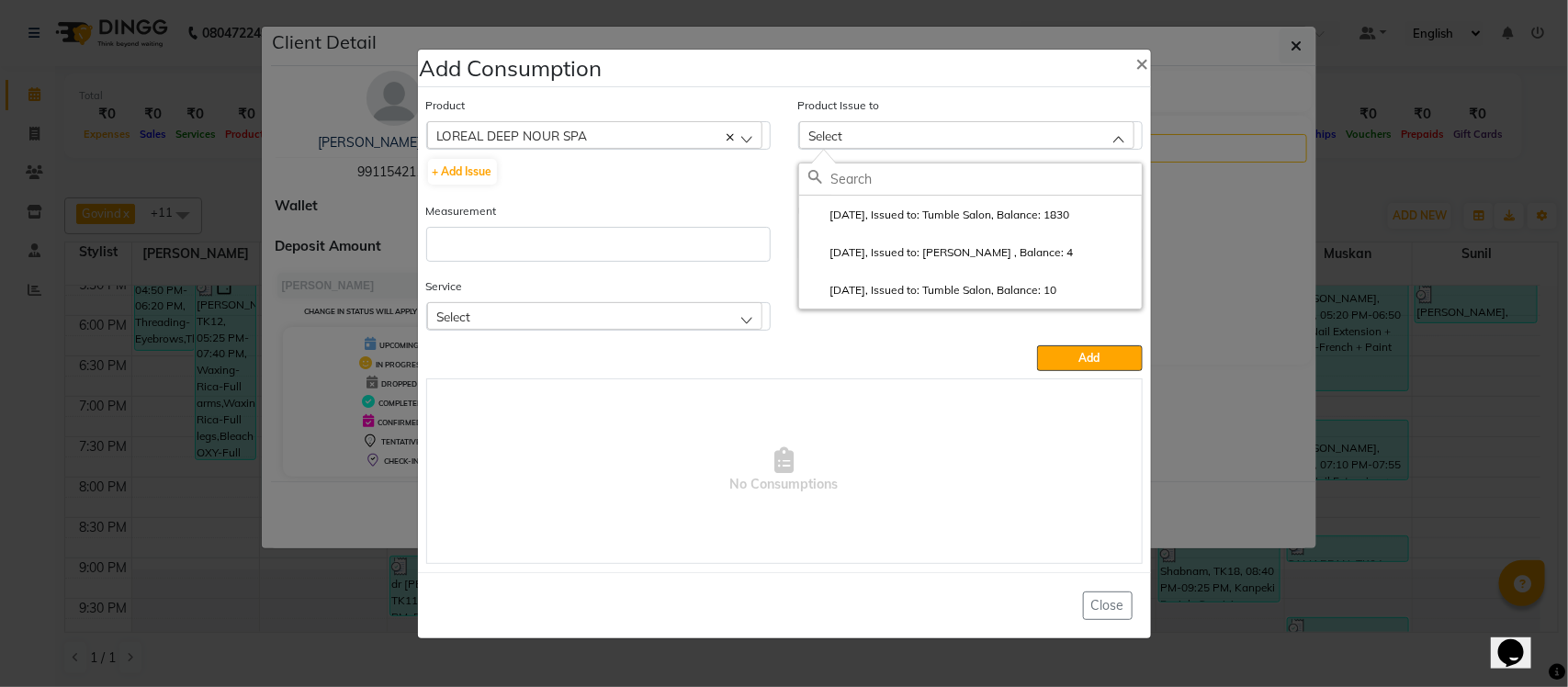
drag, startPoint x: 860, startPoint y: 222, endPoint x: 790, endPoint y: 242, distance: 72.8
click at [826, 232] on ul "2025-07-30, Issued to: Tumble Salon, Balance: 1830 2025-07-23, Issued to: Mahen…" at bounding box center [970, 253] width 343 height 113
click at [682, 249] on input "number" at bounding box center [599, 244] width 345 height 35
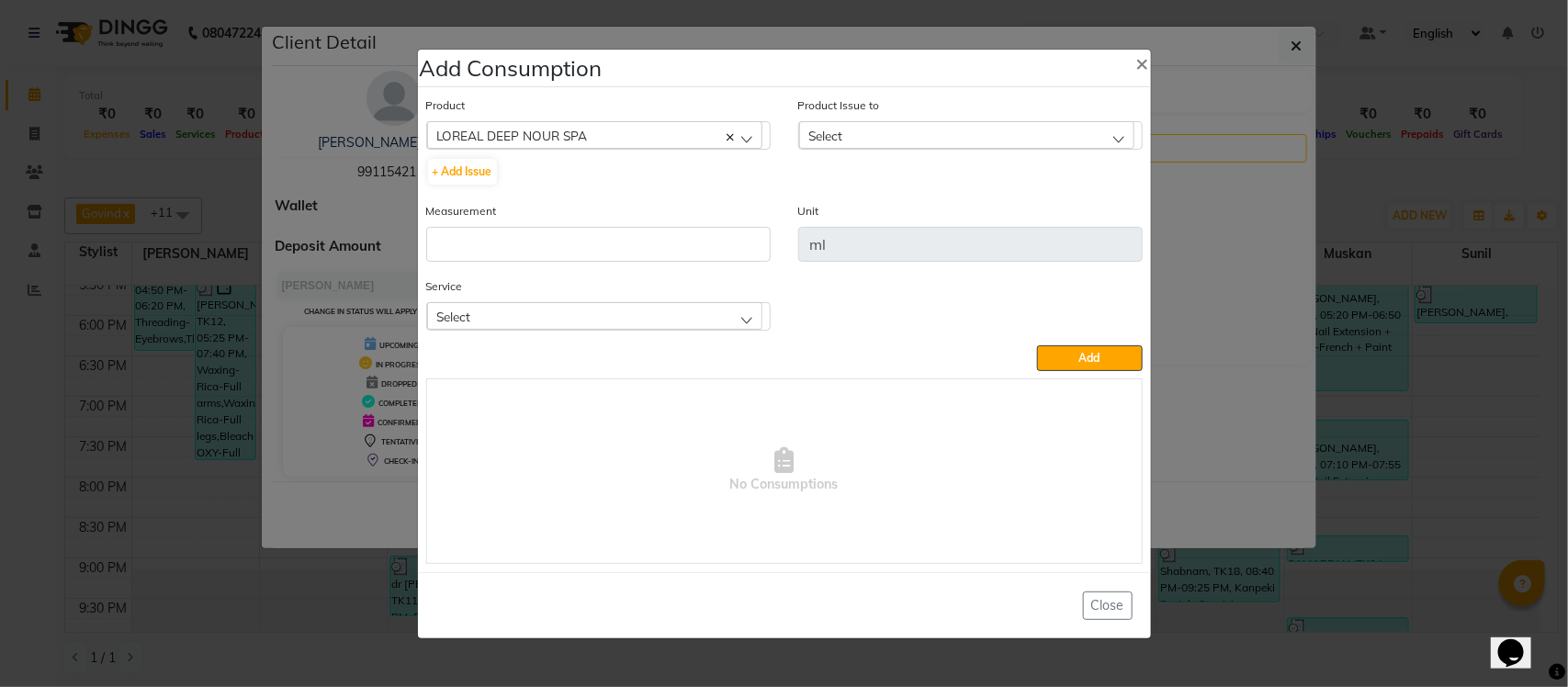
click at [903, 140] on div "Select" at bounding box center [967, 135] width 336 height 28
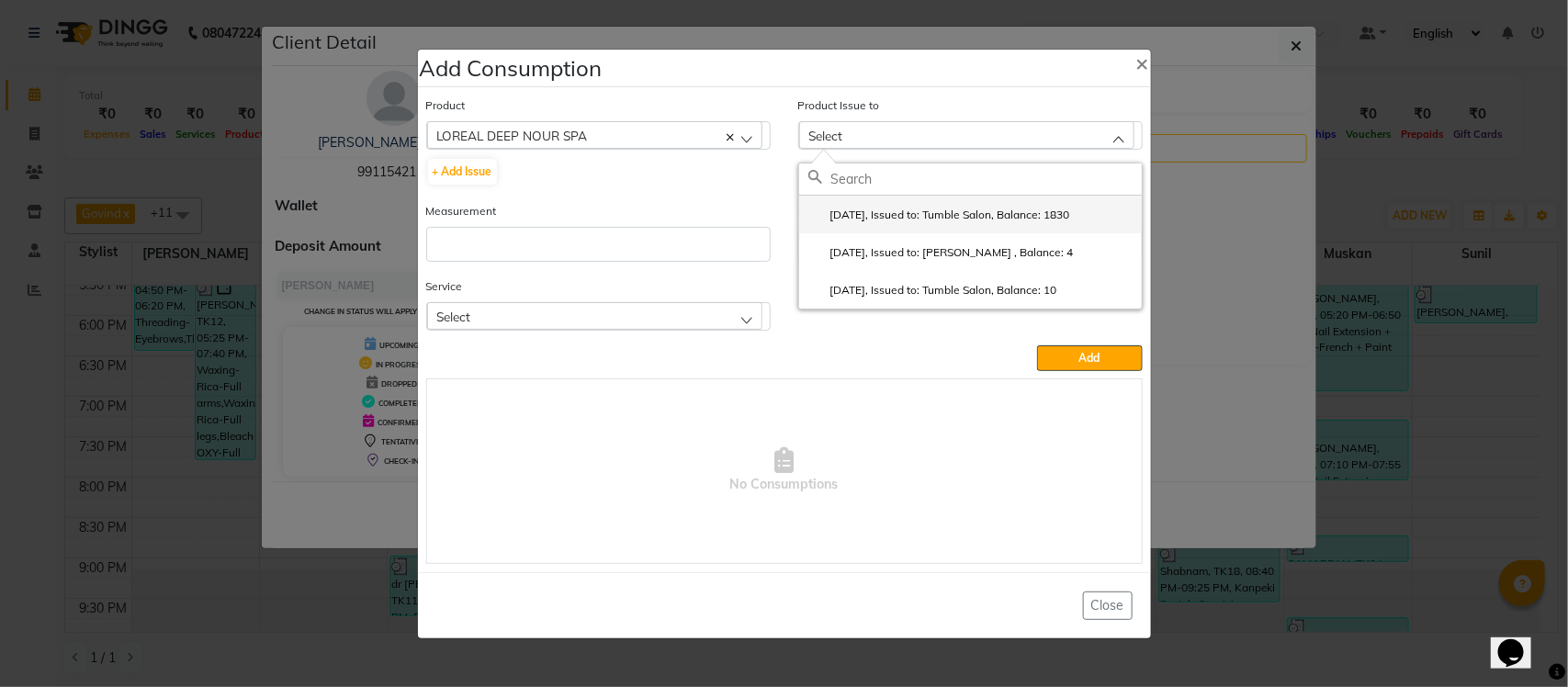
click at [898, 209] on label "2025-07-30, Issued to: Tumble Salon, Balance: 1830" at bounding box center [940, 215] width 262 height 17
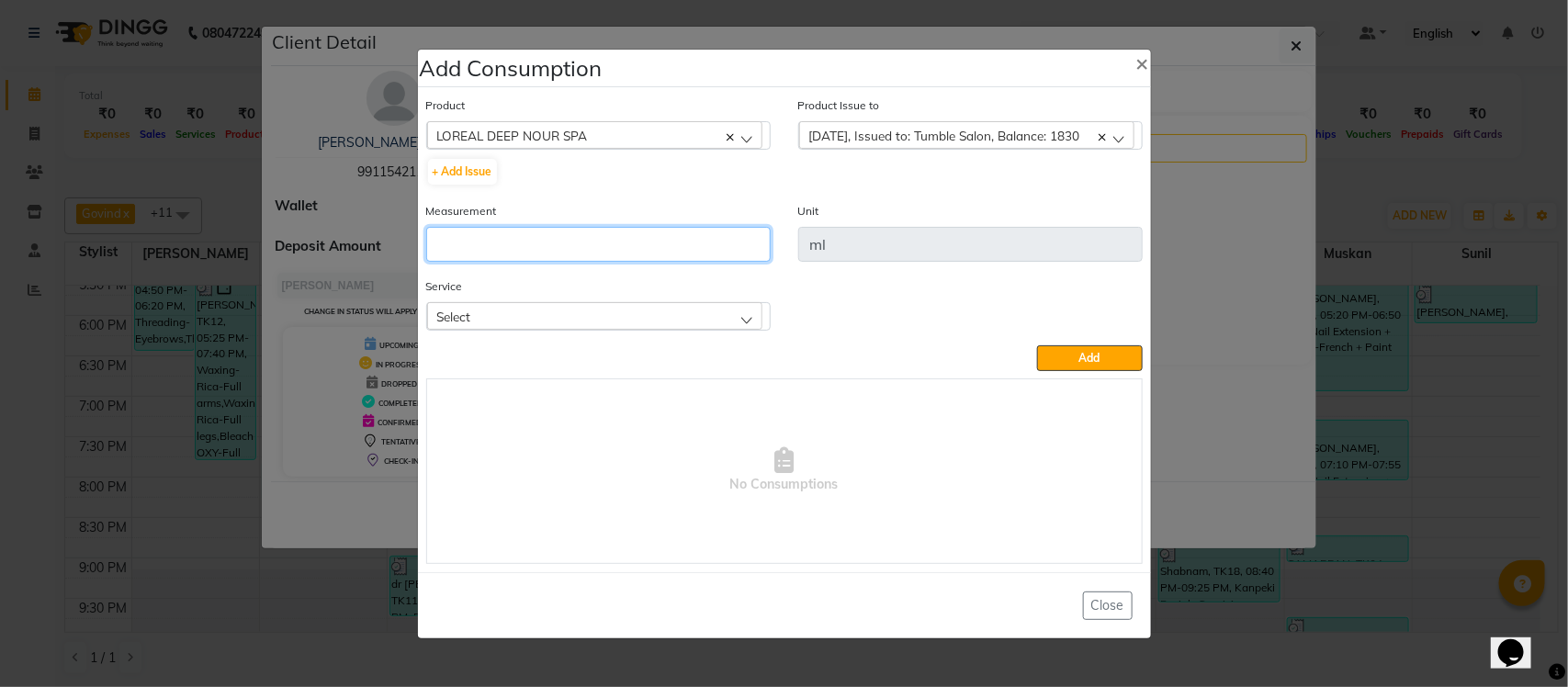
click at [599, 250] on input "number" at bounding box center [599, 244] width 345 height 35
type input "50"
drag, startPoint x: 544, startPoint y: 322, endPoint x: 540, endPoint y: 332, distance: 10.8
click at [545, 322] on div "Select" at bounding box center [595, 316] width 336 height 28
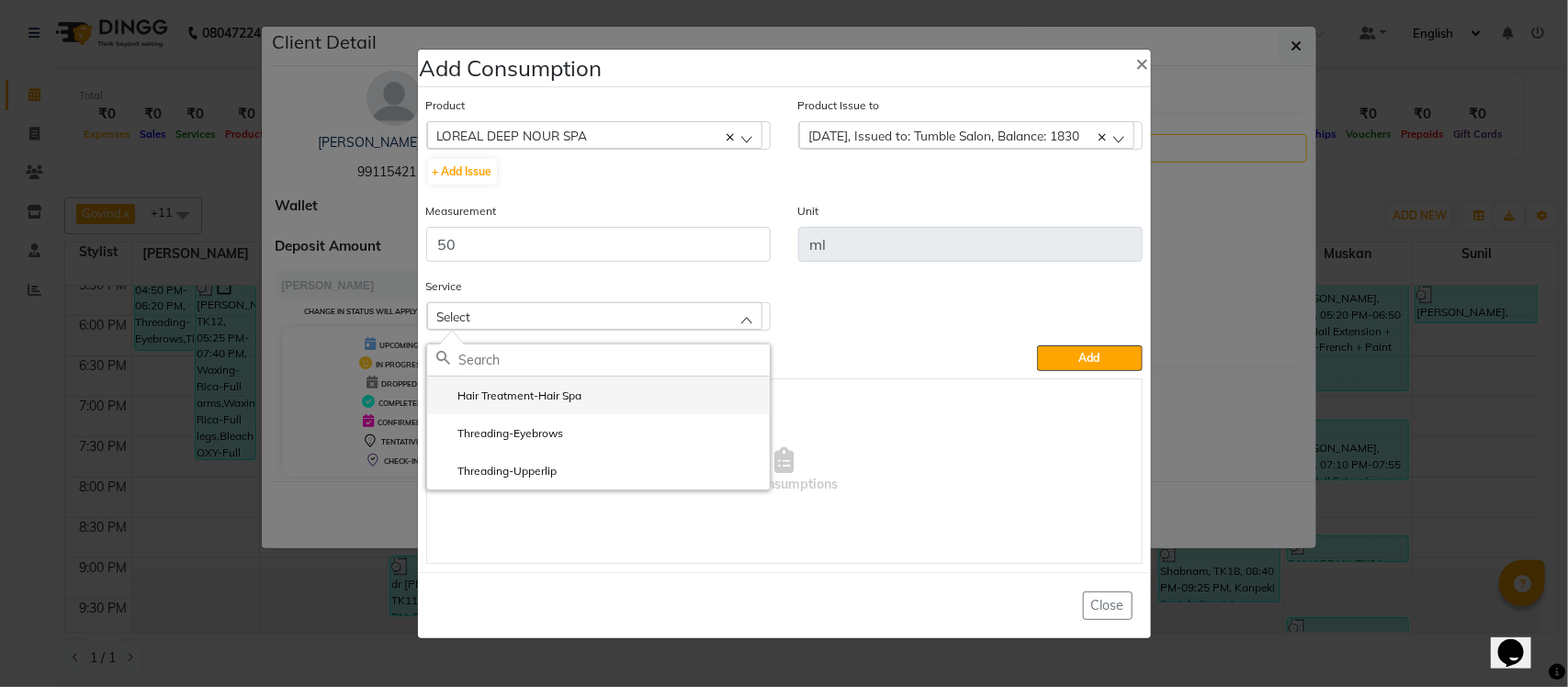
click at [539, 388] on label "Hair Treatment-Hair Spa" at bounding box center [508, 396] width 146 height 17
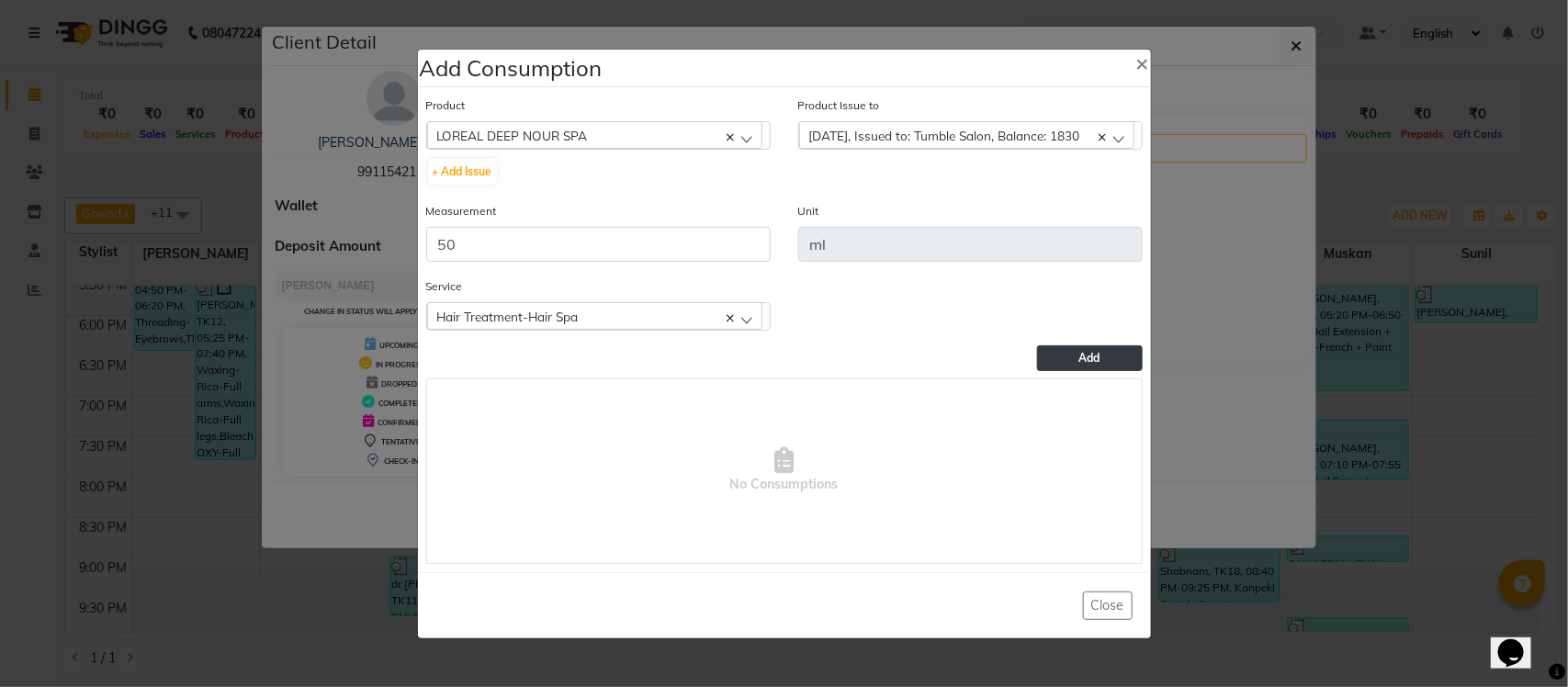
click at [1061, 347] on button "Add" at bounding box center [1089, 359] width 105 height 26
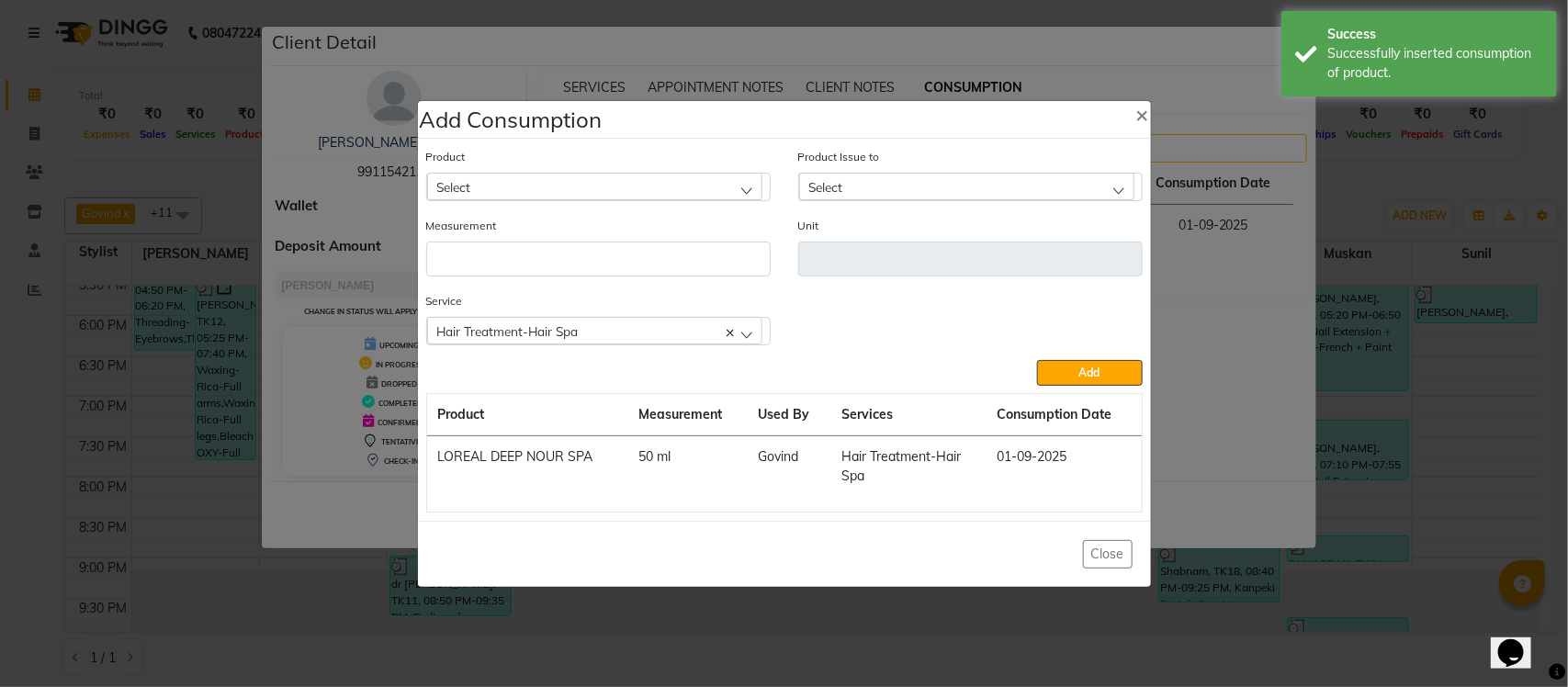
click at [1264, 213] on ngb-modal-window "Add Consumption × Product Select acetone Product Issue to Select 2025-07-30, Is…" at bounding box center [784, 343] width 1568 height 687
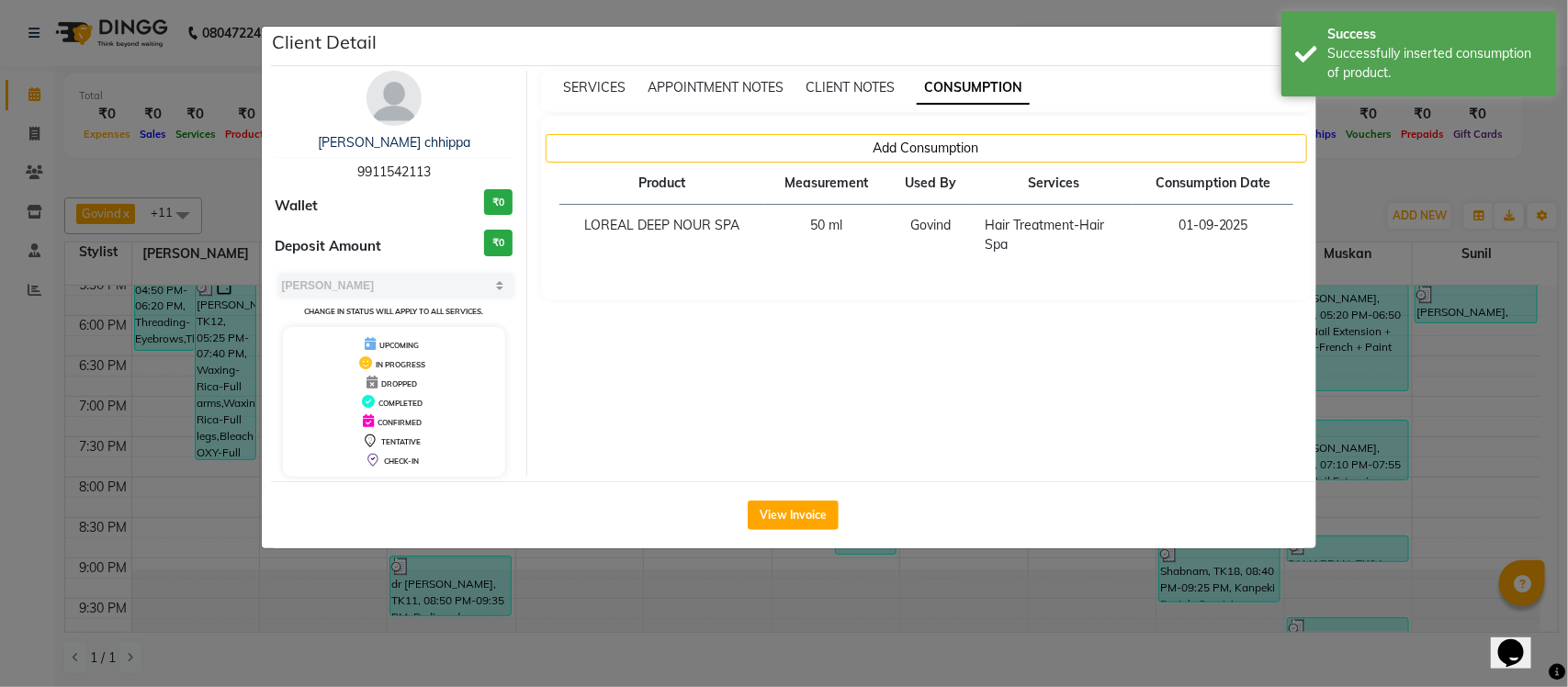
click at [1344, 186] on ngb-modal-window "Client Detail Neelu chhippa 9911542113 Wallet ₹0 Deposit Amount ₹0 Select MARK …" at bounding box center [784, 343] width 1568 height 687
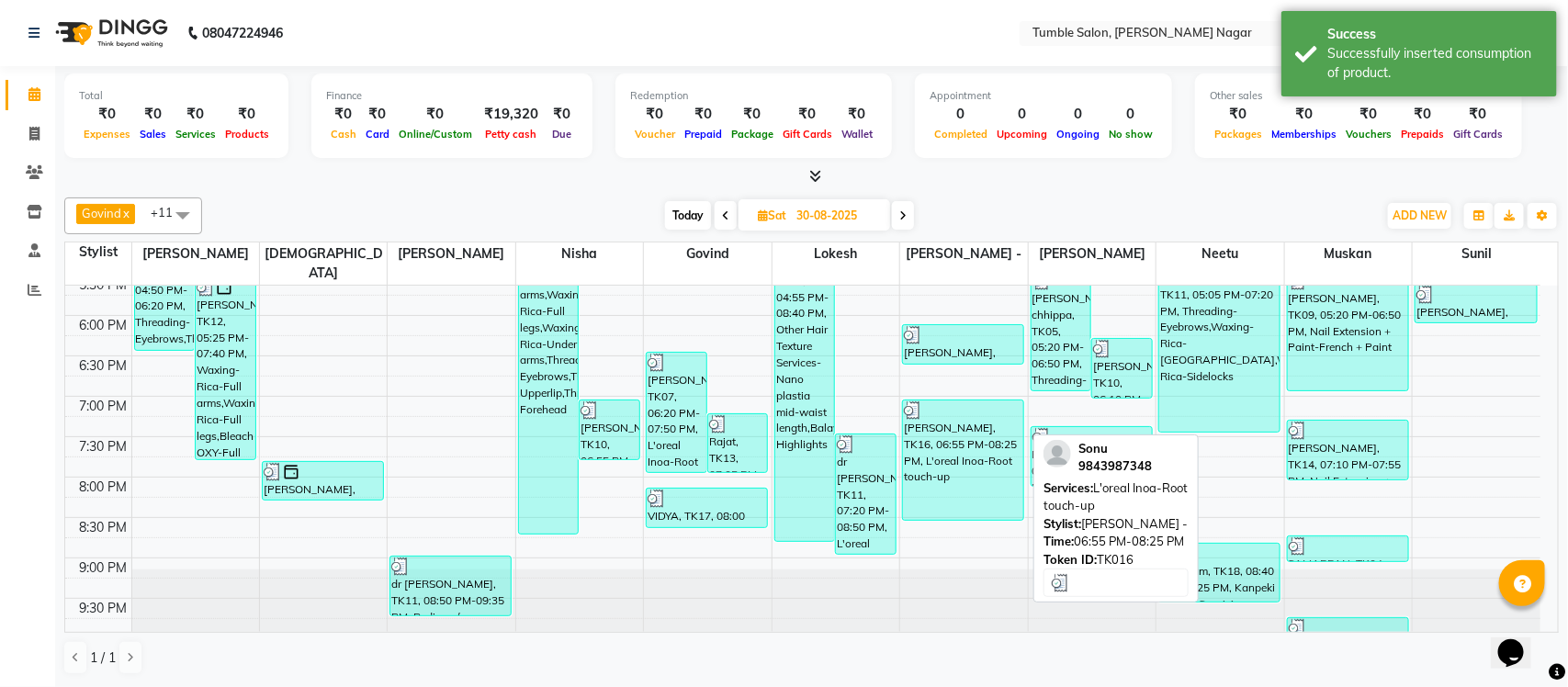
click at [957, 410] on div "Sonu, TK16, 06:55 PM-08:25 PM, L'oreal Inoa-Root touch-up" at bounding box center [963, 460] width 120 height 119
select select "3"
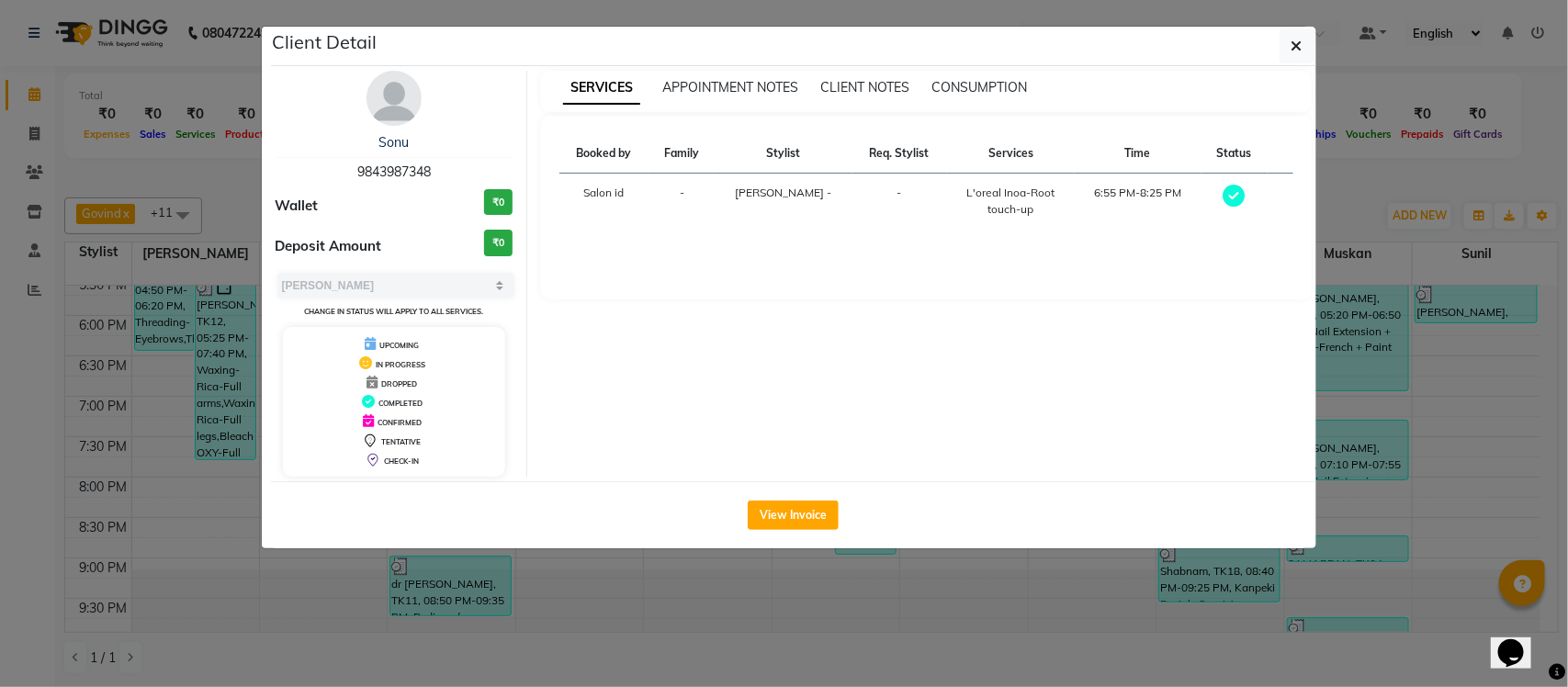
click at [1356, 167] on ngb-modal-window "Client Detail Sonu 9843987348 Wallet ₹0 Deposit Amount ₹0 Select MARK DONE UPCO…" at bounding box center [784, 343] width 1568 height 687
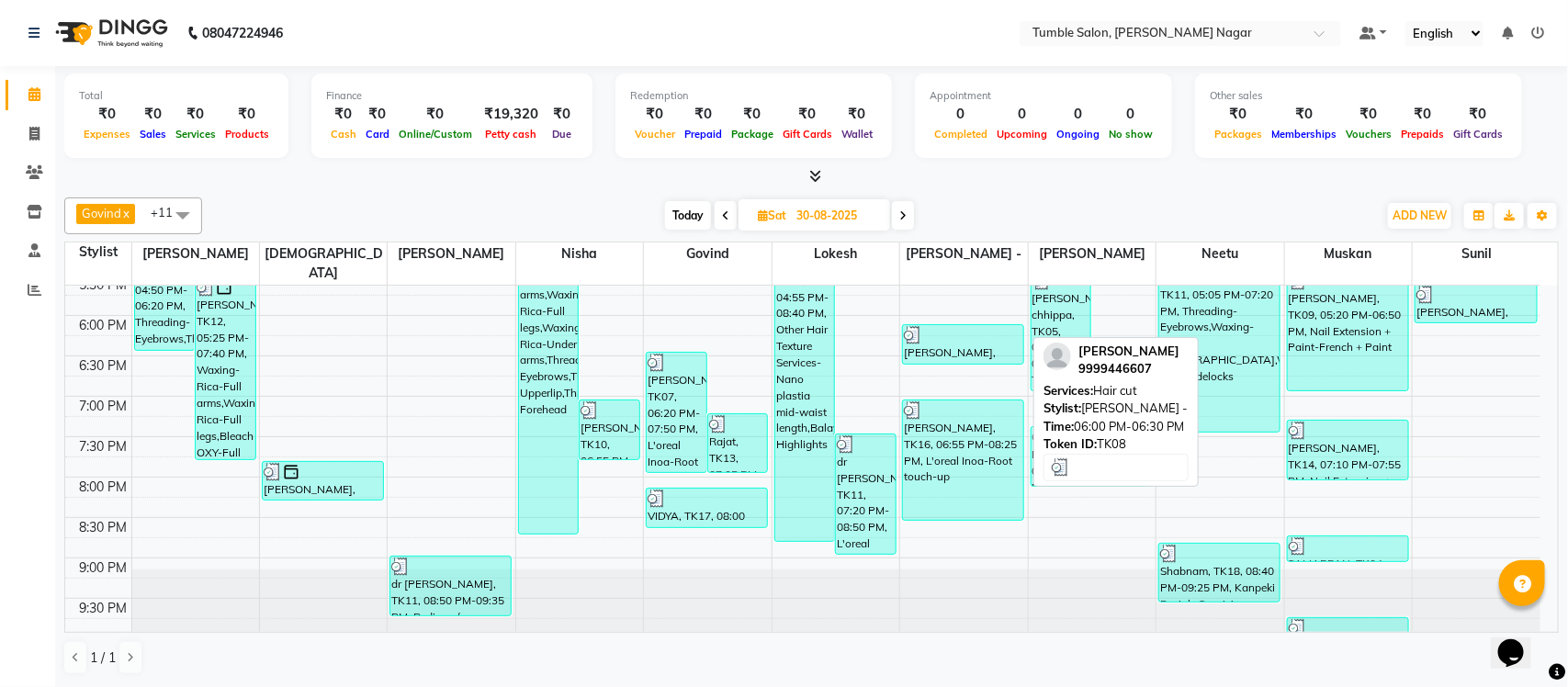
click at [993, 326] on div at bounding box center [963, 336] width 118 height 19
select select "3"
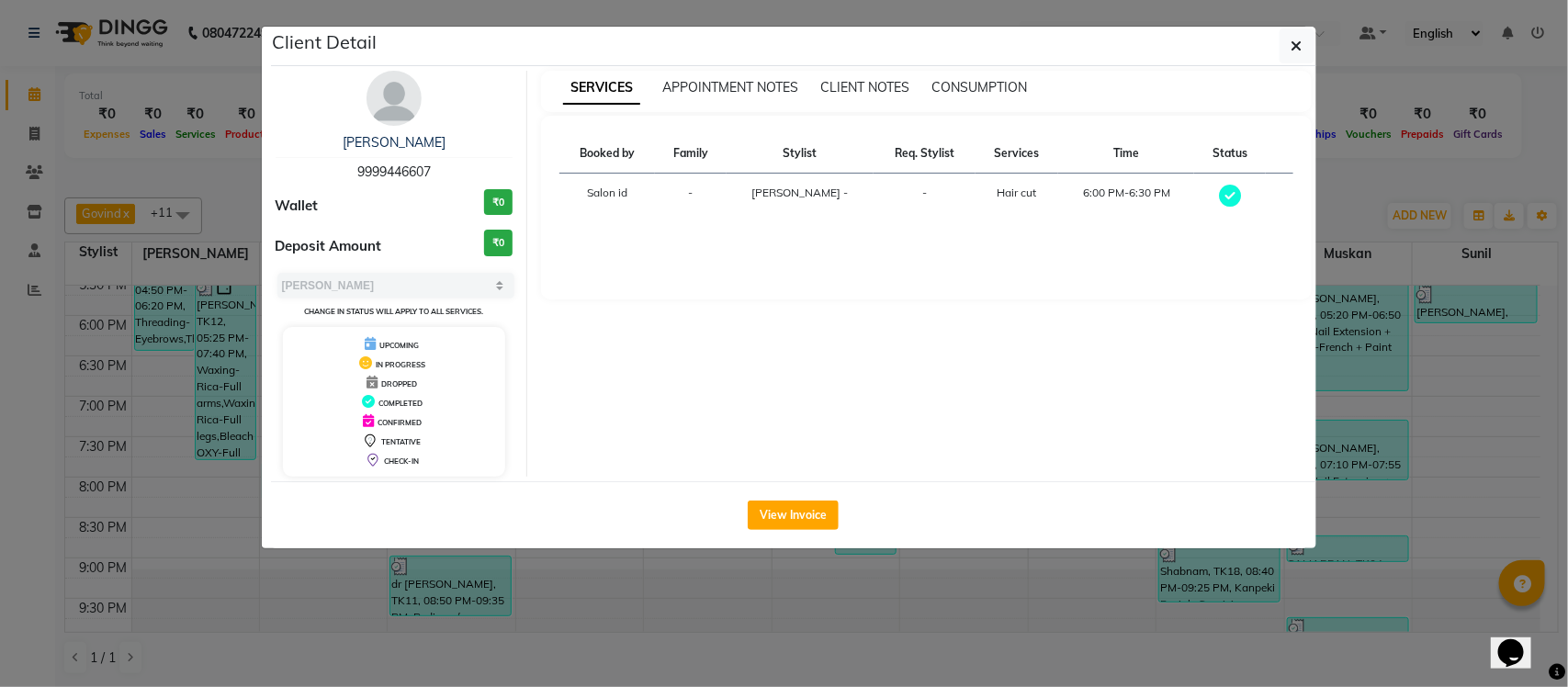
drag, startPoint x: 1334, startPoint y: 172, endPoint x: 1344, endPoint y: 189, distance: 19.7
click at [1337, 176] on ngb-modal-window "Client Detail HANISH 9999446607 Wallet ₹0 Deposit Amount ₹0 Select MARK DONE UP…" at bounding box center [784, 343] width 1568 height 687
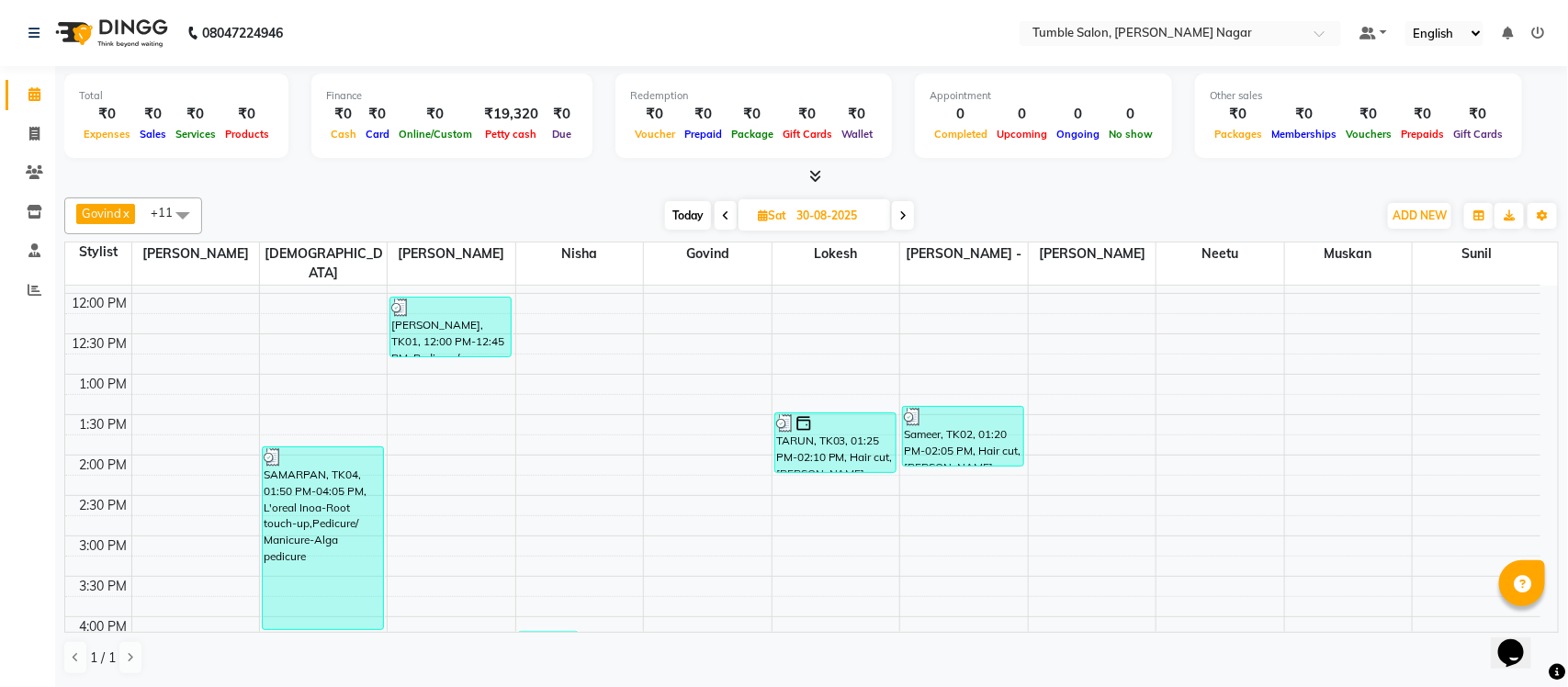
scroll to position [328, 0]
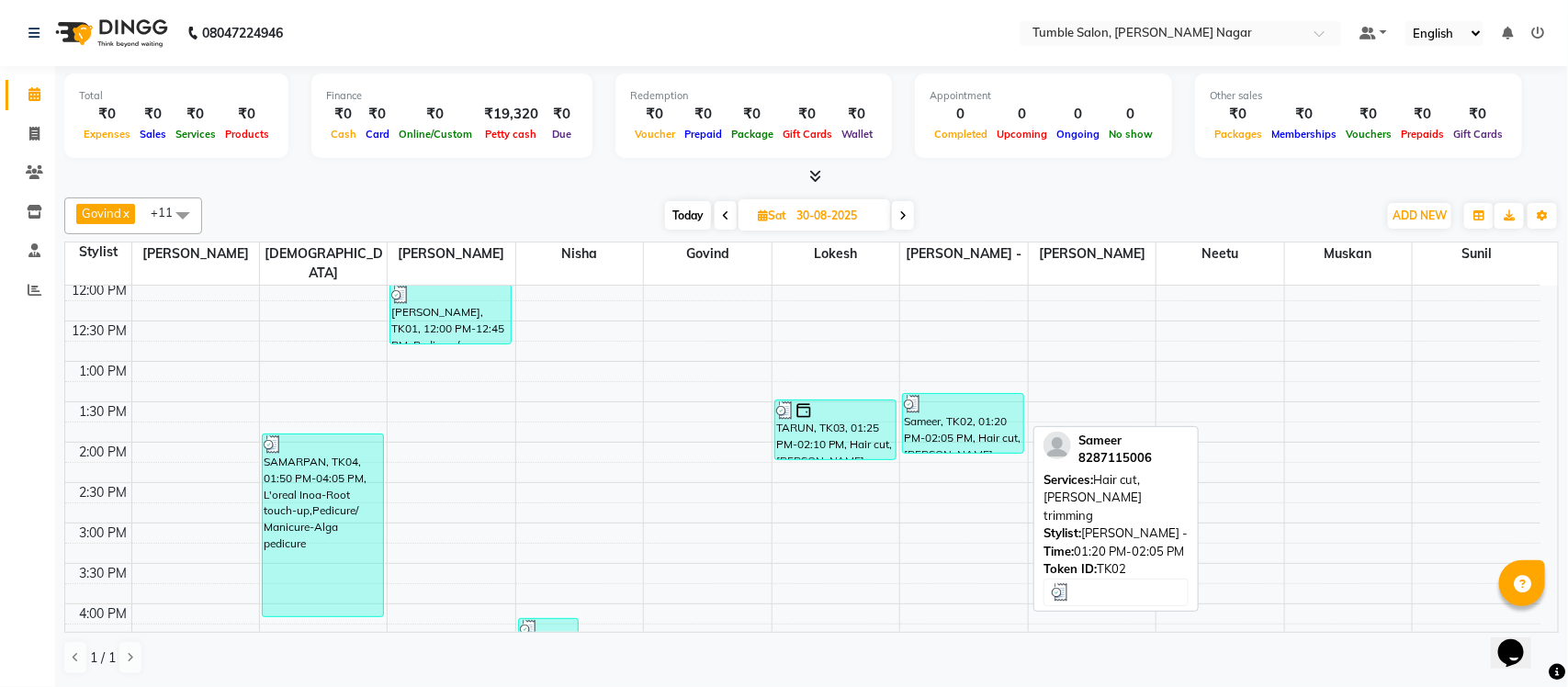
click at [977, 420] on div "Sameer, TK02, 01:20 PM-02:05 PM, Hair cut,Beard trimming" at bounding box center [963, 423] width 120 height 59
select select "3"
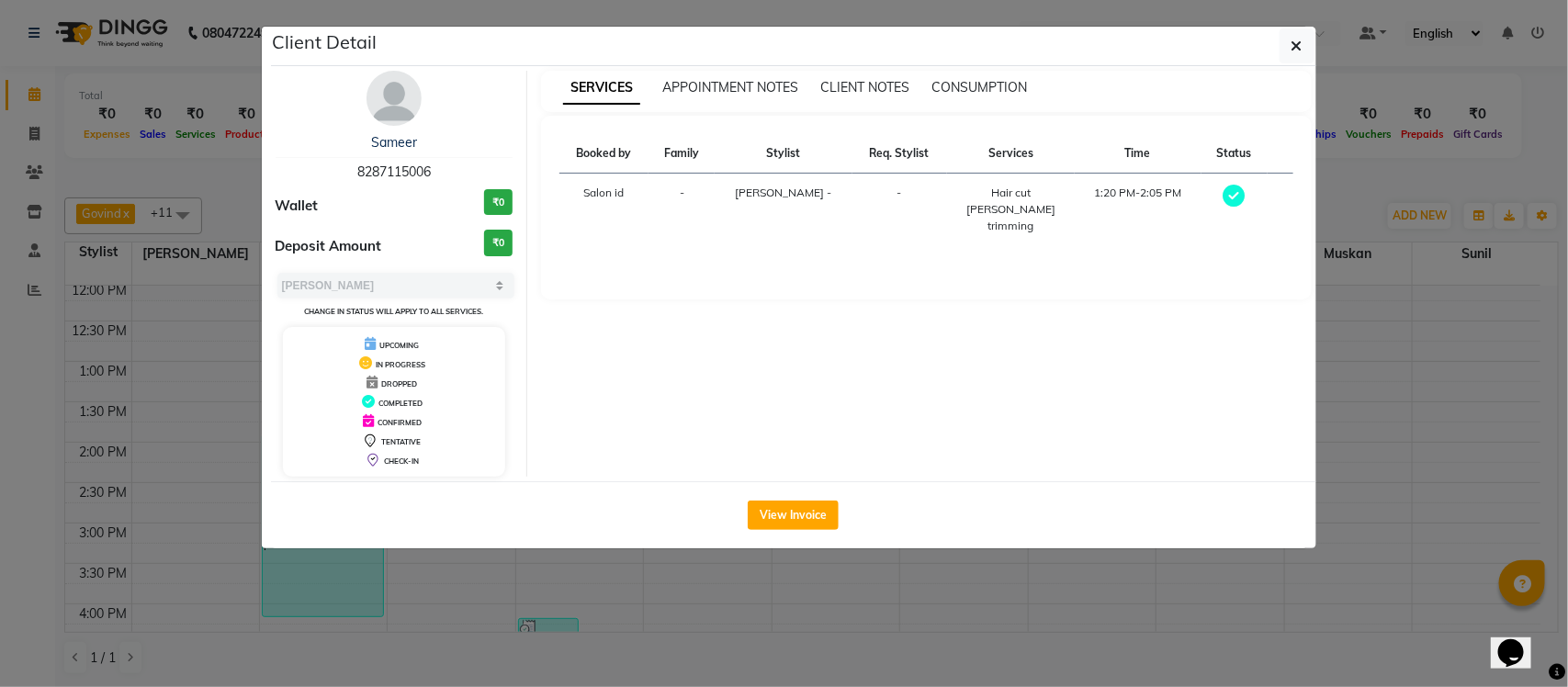
click at [1351, 171] on ngb-modal-window "Client Detail Sameer 8287115006 Wallet ₹0 Deposit Amount ₹0 Select MARK DONE UP…" at bounding box center [784, 343] width 1568 height 687
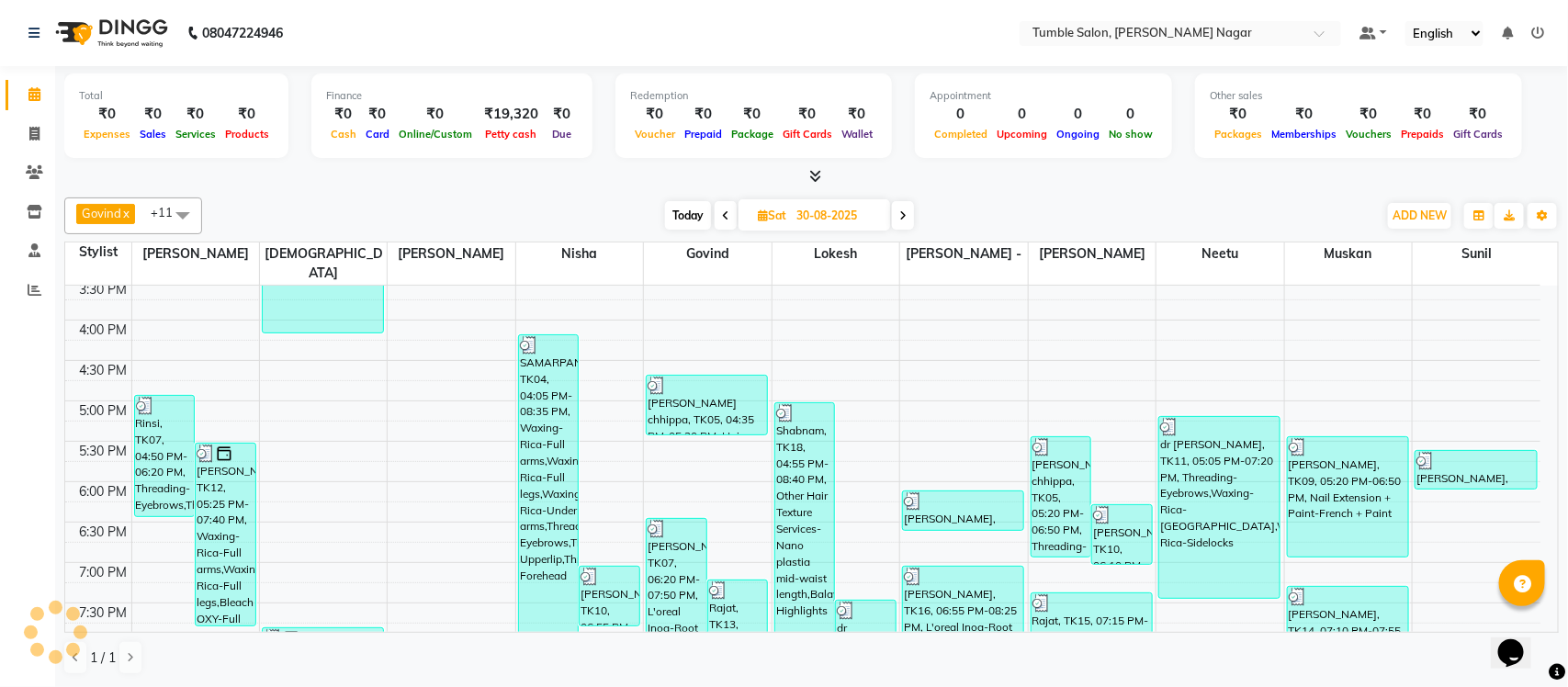
scroll to position [778, 0]
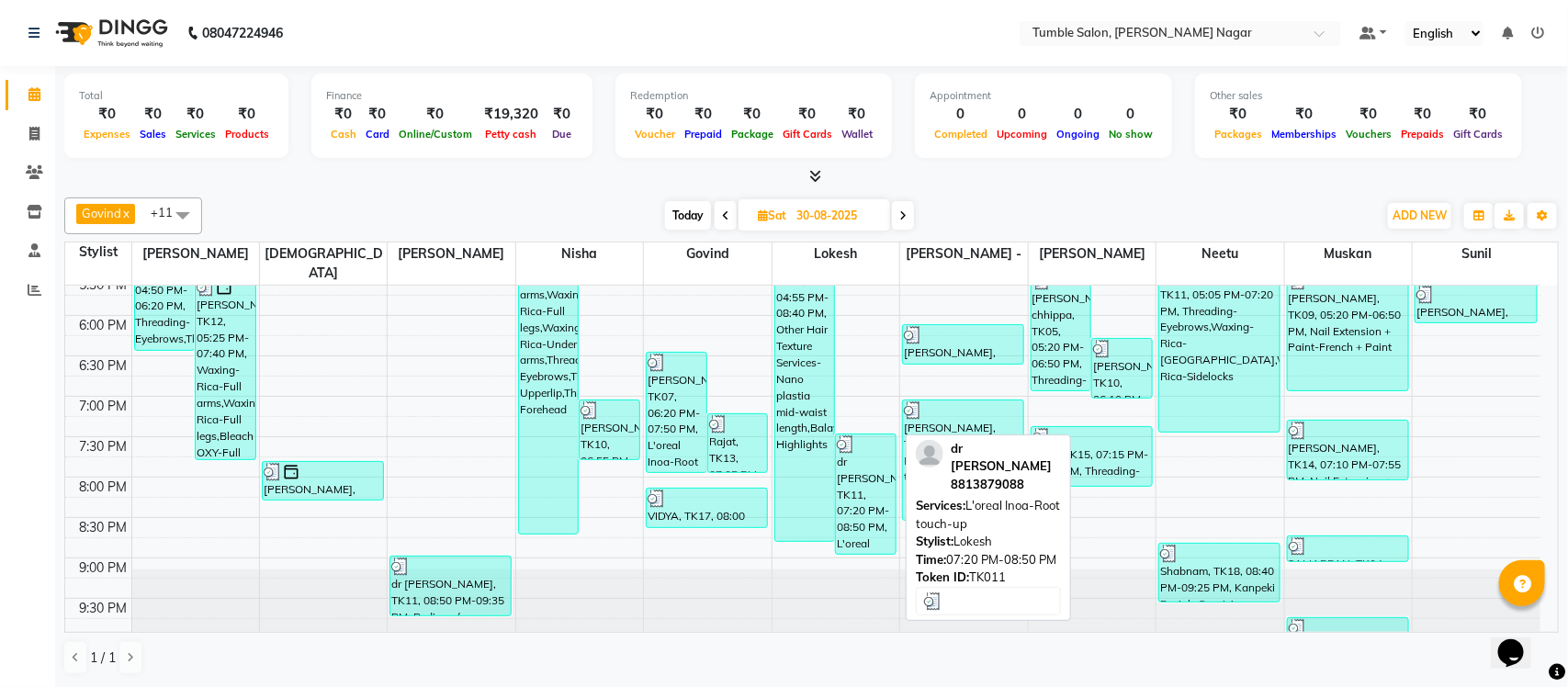
click at [860, 469] on div "dr tanvi, TK11, 07:20 PM-08:50 PM, L'oreal Inoa-Root touch-up" at bounding box center [865, 494] width 59 height 119
select select "3"
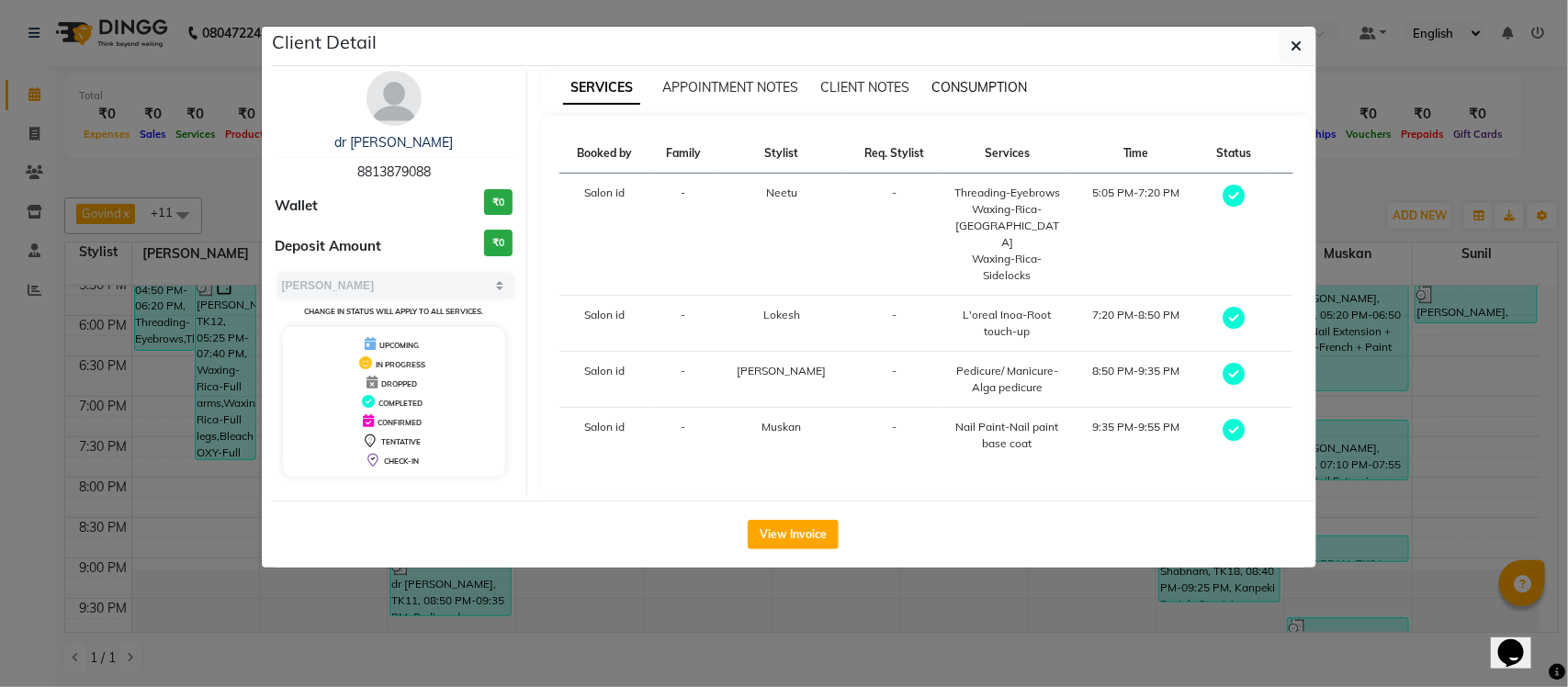
click at [975, 89] on span "CONSUMPTION" at bounding box center [979, 87] width 96 height 17
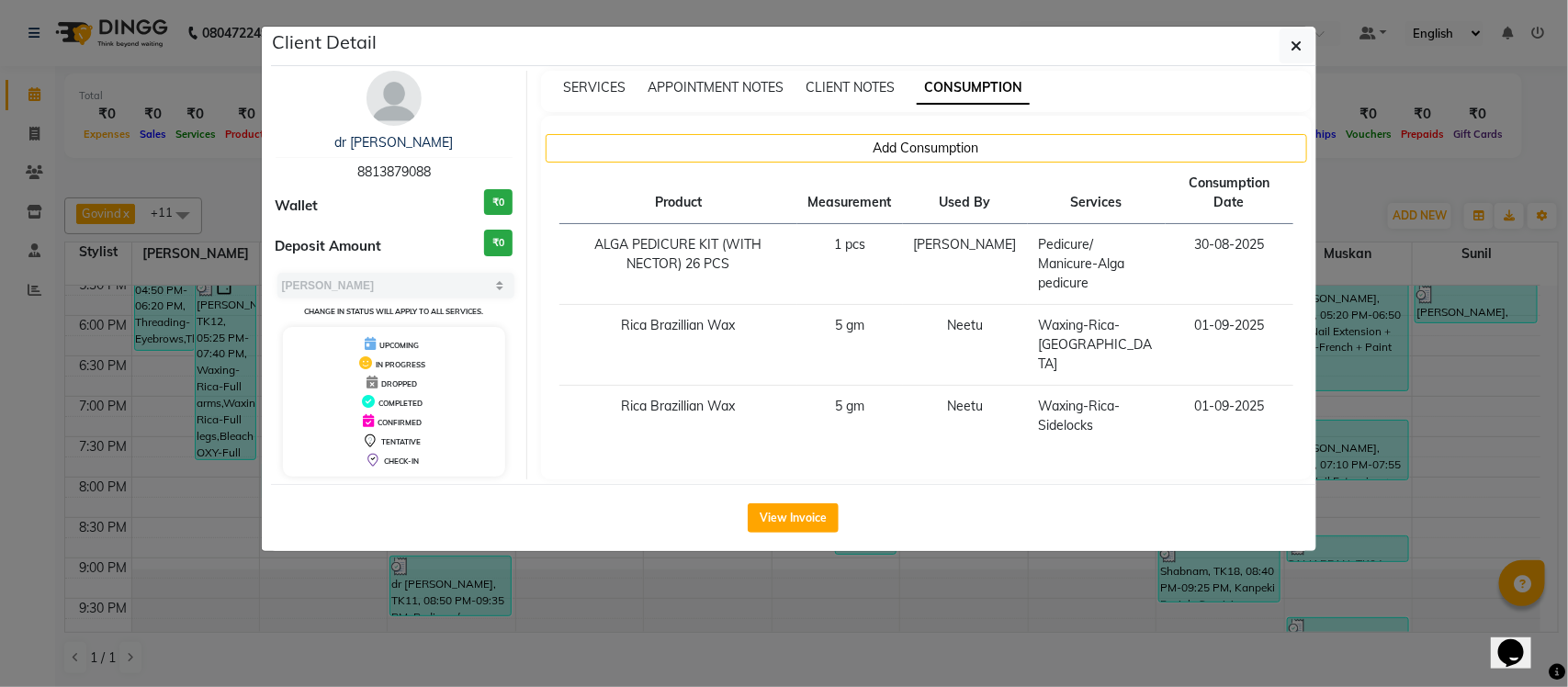
click at [1352, 180] on ngb-modal-window "Client Detail dr tanvi 8813879088 Wallet ₹0 Deposit Amount ₹0 Select MARK DONE …" at bounding box center [784, 343] width 1568 height 687
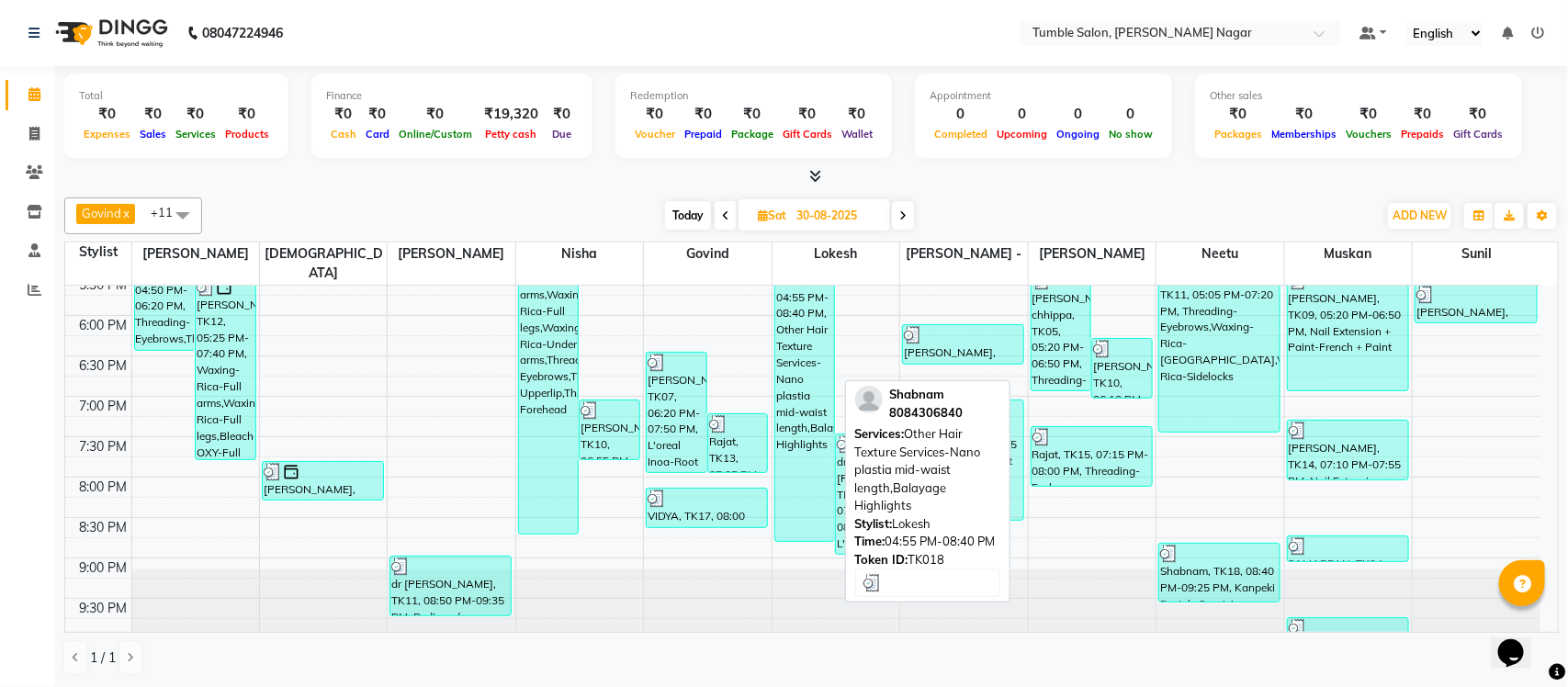
click at [786, 359] on div "Shabnam, TK18, 04:55 PM-08:40 PM, Other Hair Texture Services-Nano plastia mid-…" at bounding box center [805, 389] width 59 height 304
select select "3"
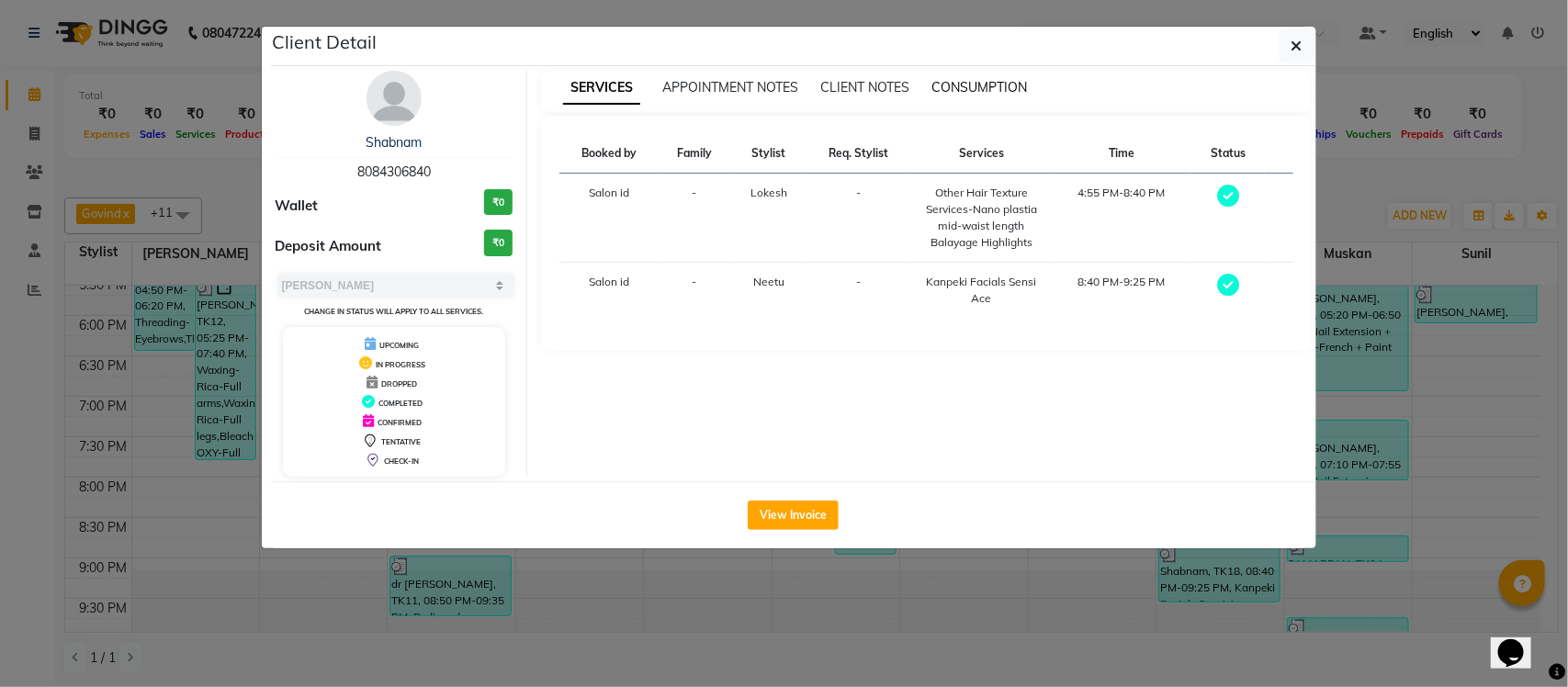
click at [988, 89] on span "CONSUMPTION" at bounding box center [979, 87] width 96 height 17
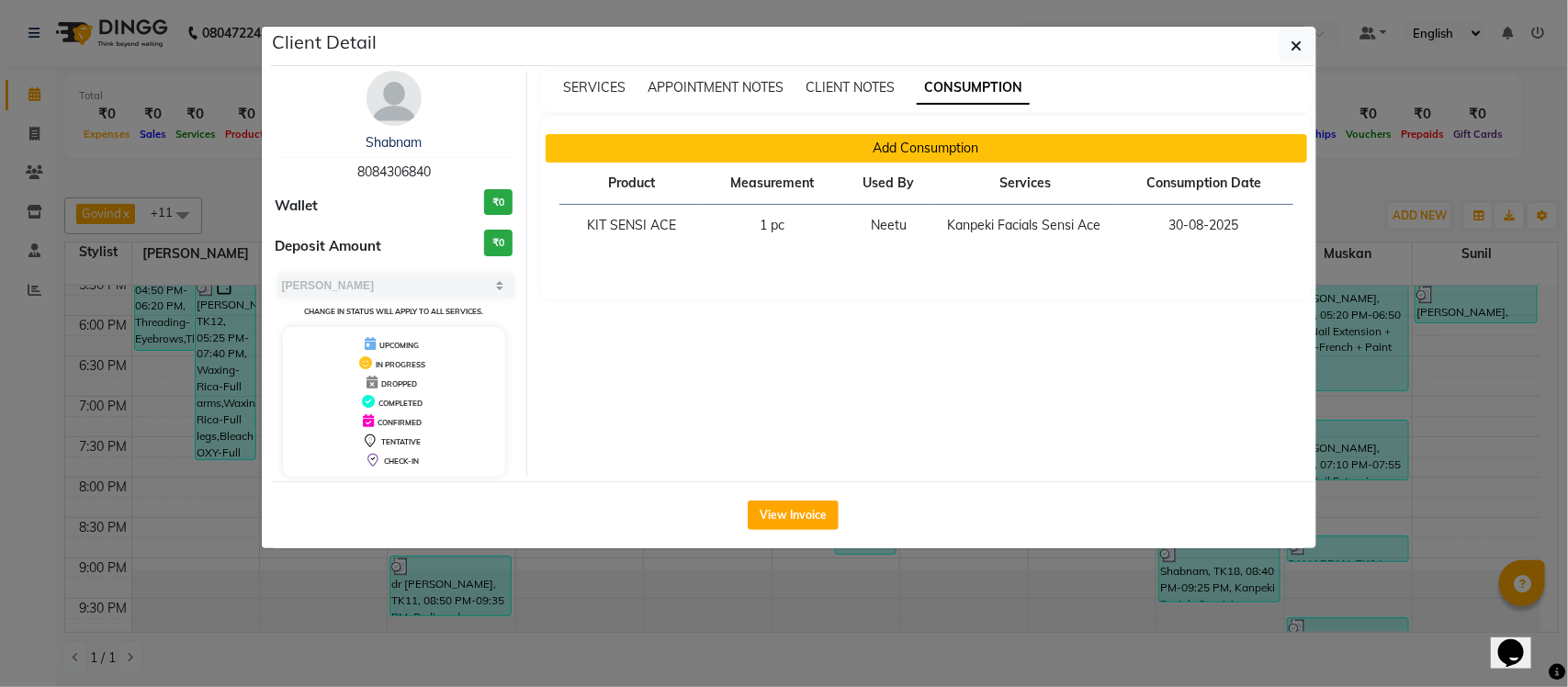
click at [879, 143] on button "Add Consumption" at bounding box center [926, 148] width 761 height 29
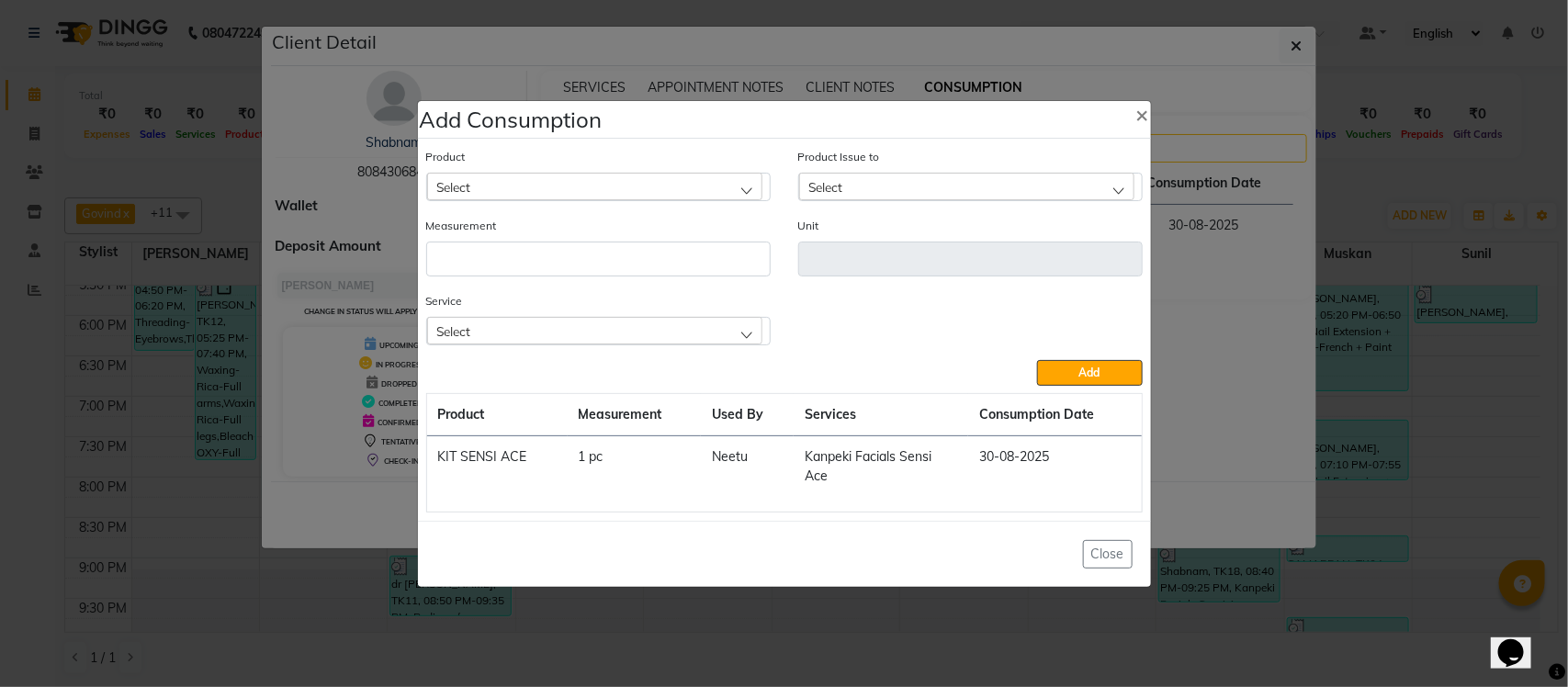
drag, startPoint x: 705, startPoint y: 324, endPoint x: 746, endPoint y: 319, distance: 41.3
click at [707, 328] on div "Select" at bounding box center [595, 331] width 336 height 28
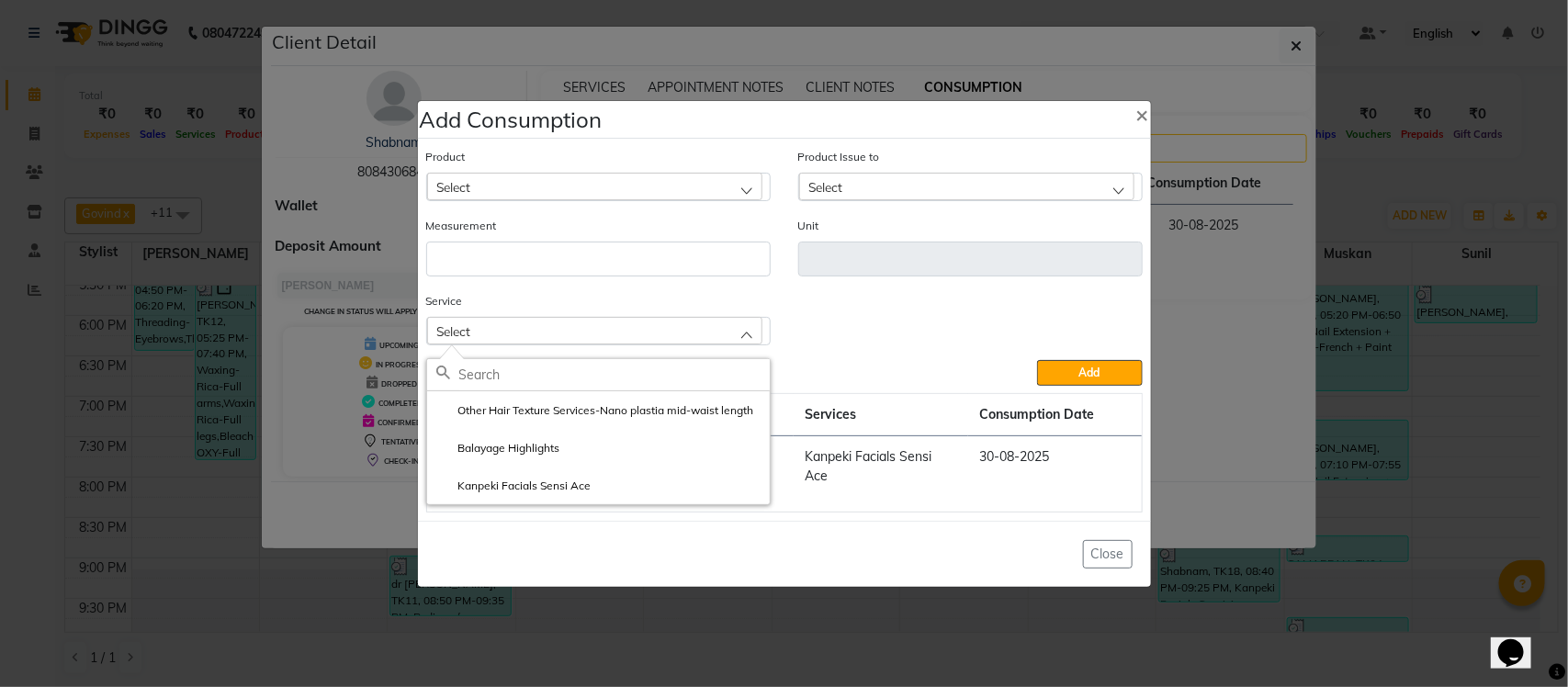
click at [1348, 182] on ngb-modal-window "Add Consumption × Product Select Product Issue to Select Measurement Unit Servi…" at bounding box center [784, 343] width 1568 height 687
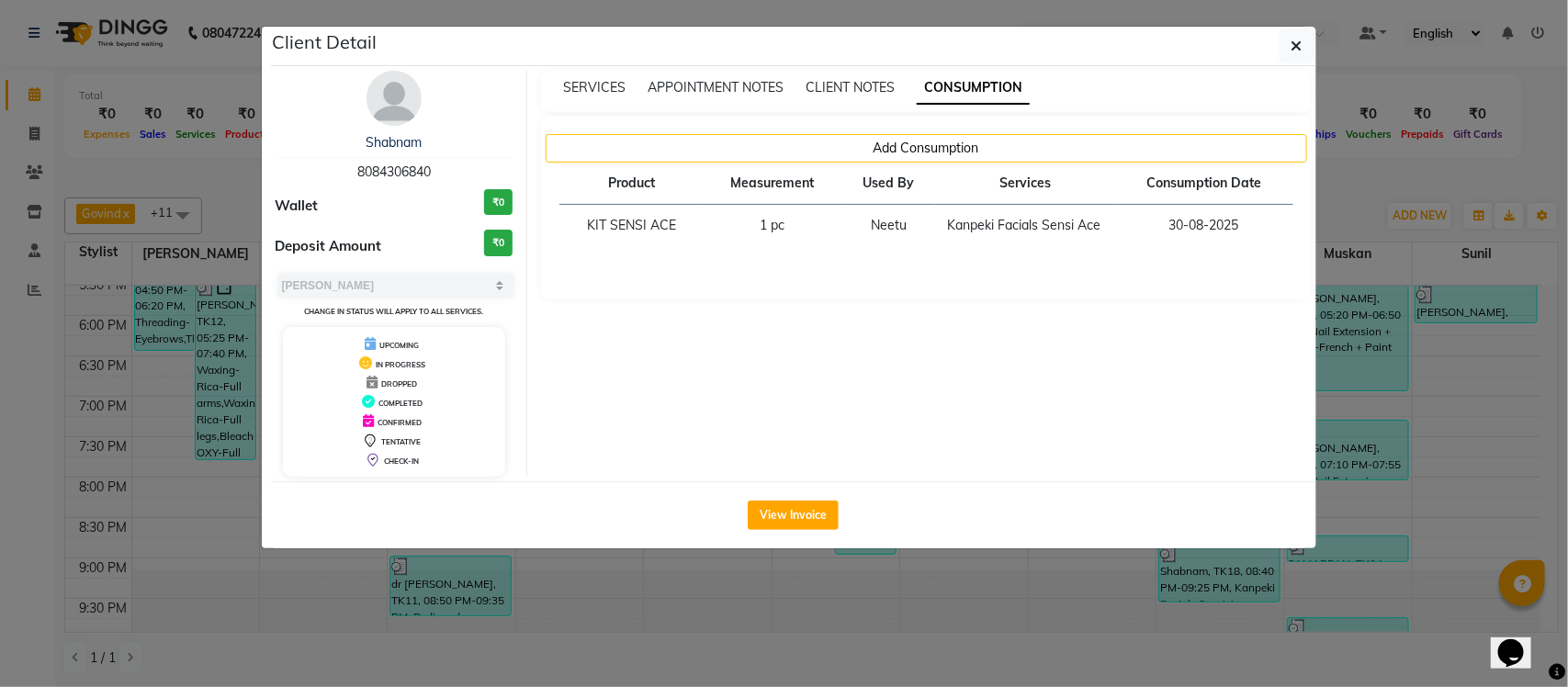
click at [1348, 182] on ngb-modal-window "Client Detail Shabnam 8084306840 Wallet ₹0 Deposit Amount ₹0 Select MARK DONE U…" at bounding box center [784, 343] width 1568 height 687
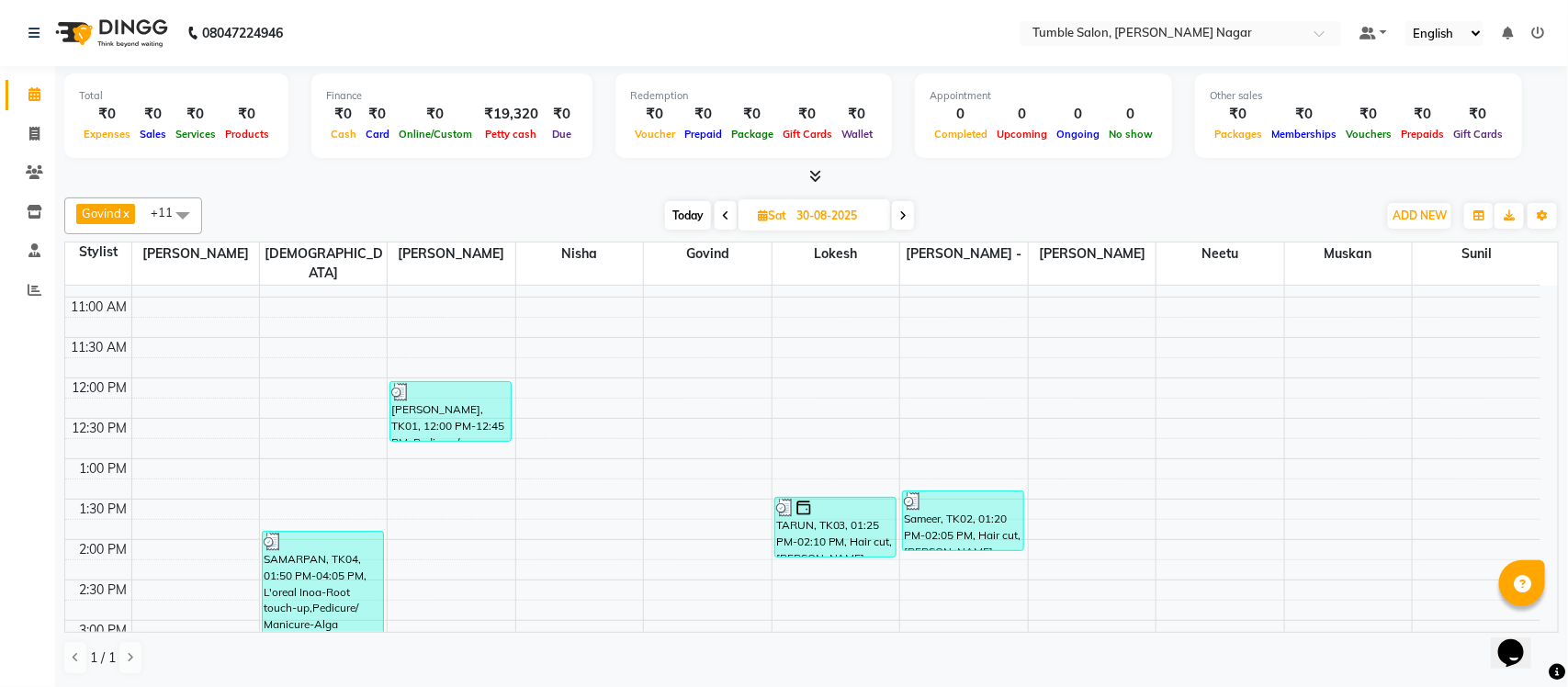
scroll to position [170, 0]
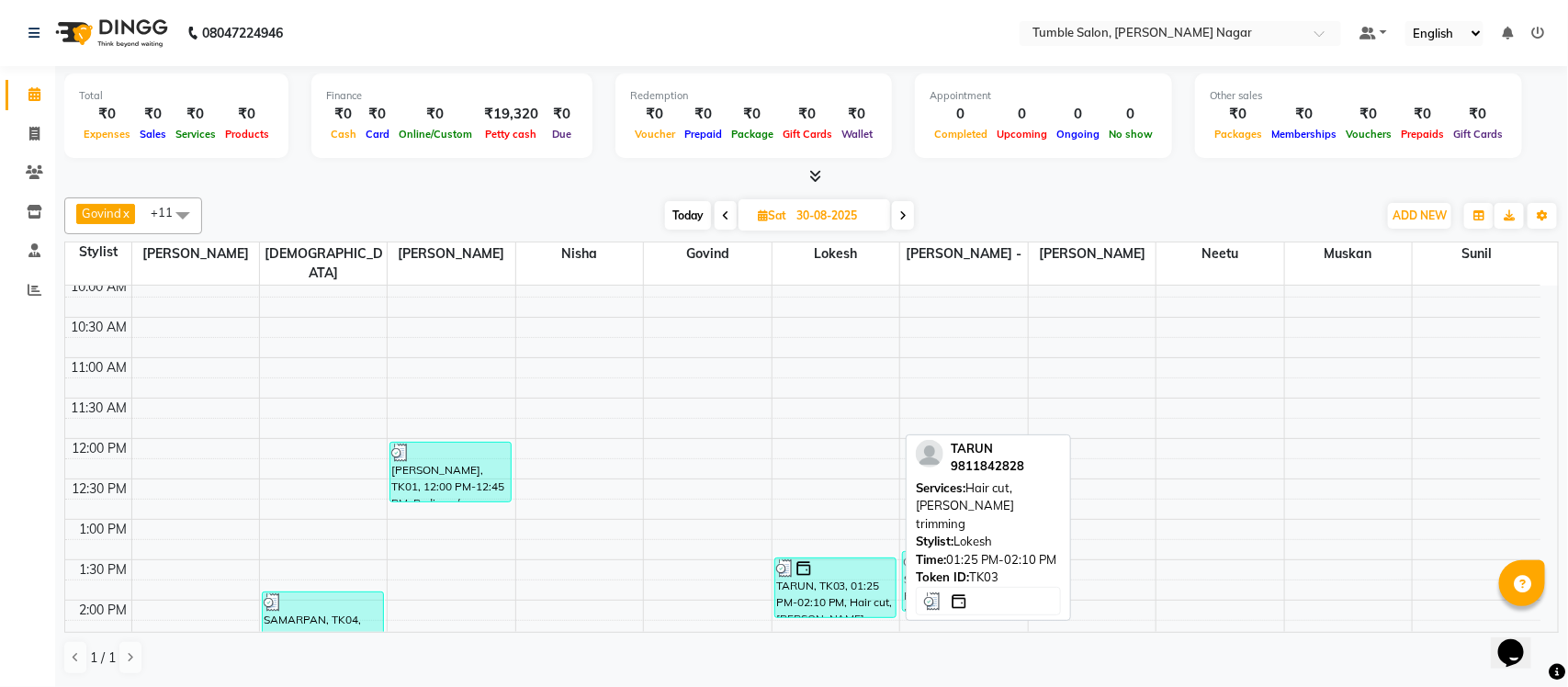
click at [809, 565] on div "TARUN, TK03, 01:25 PM-02:10 PM, Hair cut,Beard trimming" at bounding box center [835, 588] width 120 height 59
select select "3"
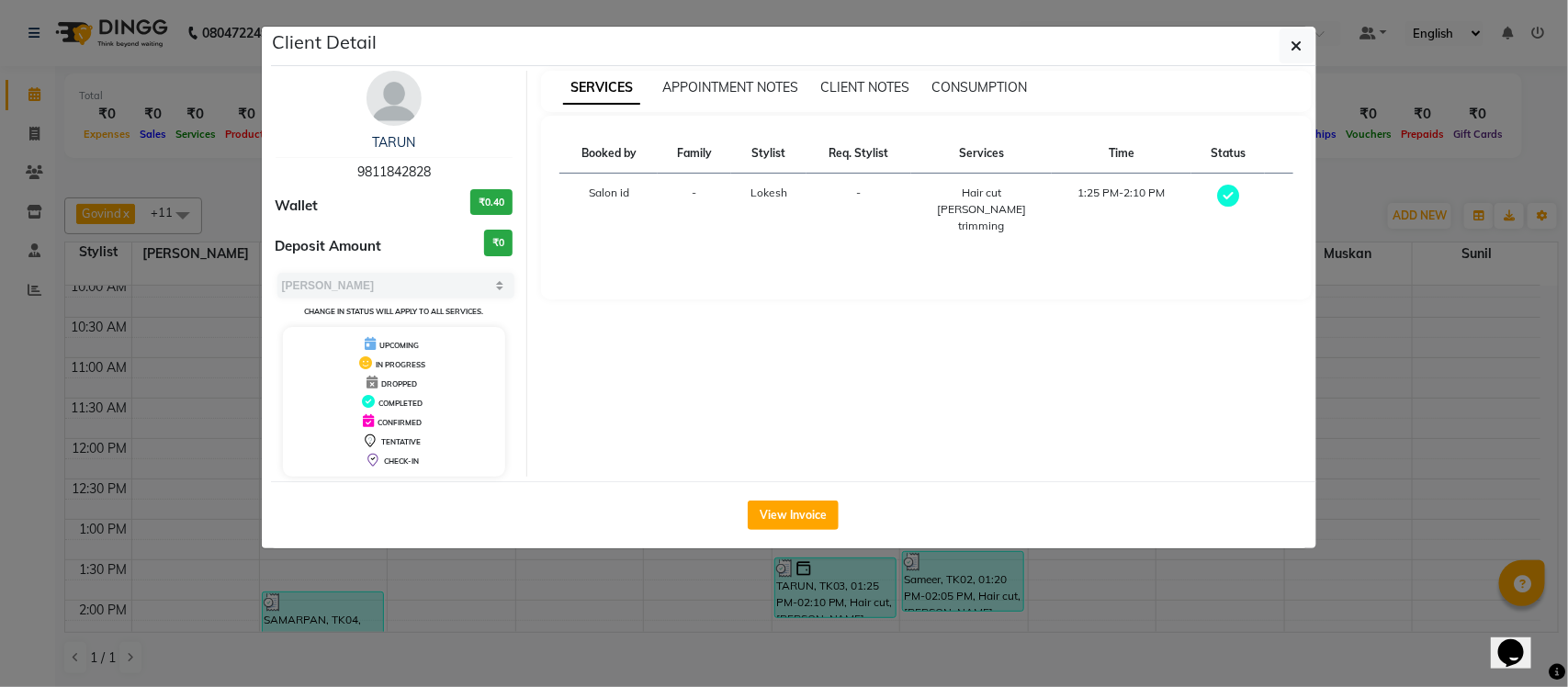
click at [1357, 190] on ngb-modal-window "Client Detail TARUN 9811842828 Wallet ₹0.40 Deposit Amount ₹0 Select MARK DONE …" at bounding box center [784, 343] width 1568 height 687
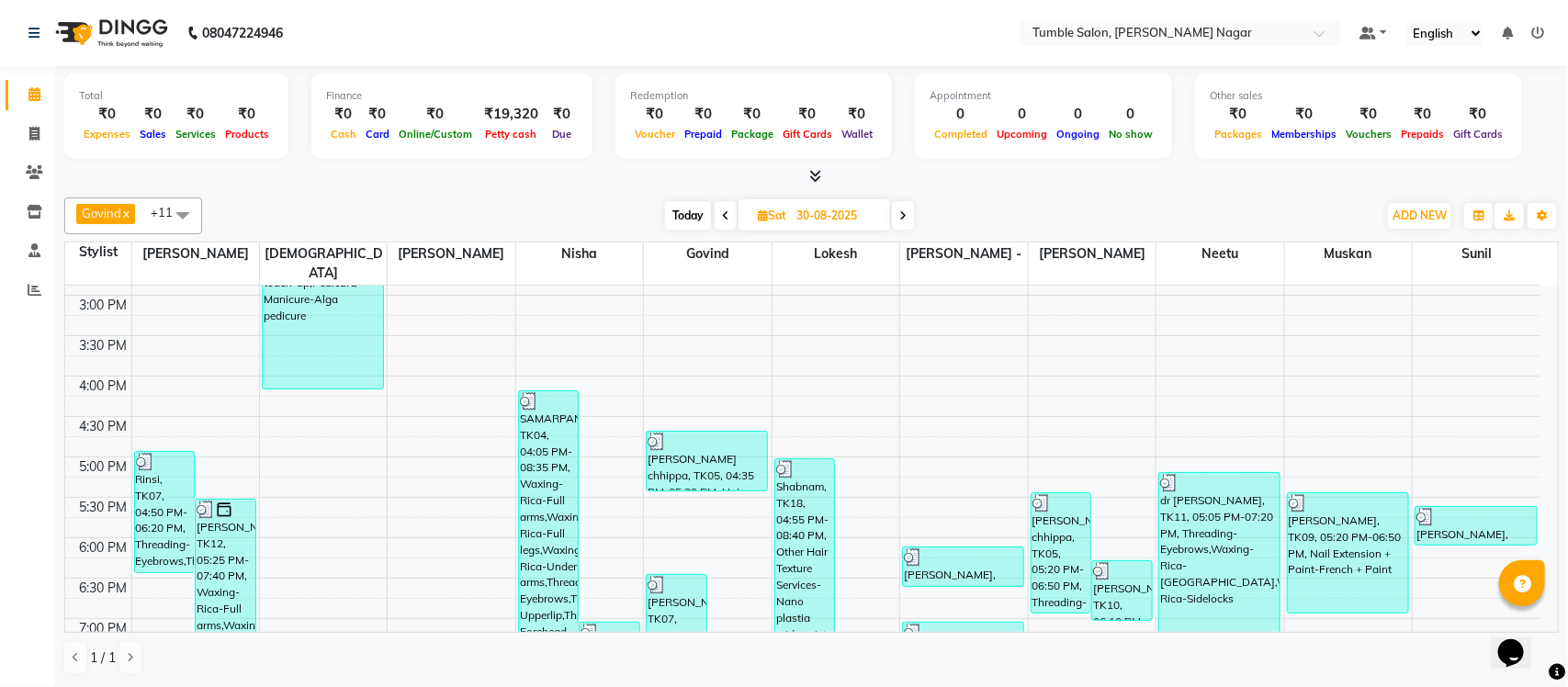
scroll to position [778, 0]
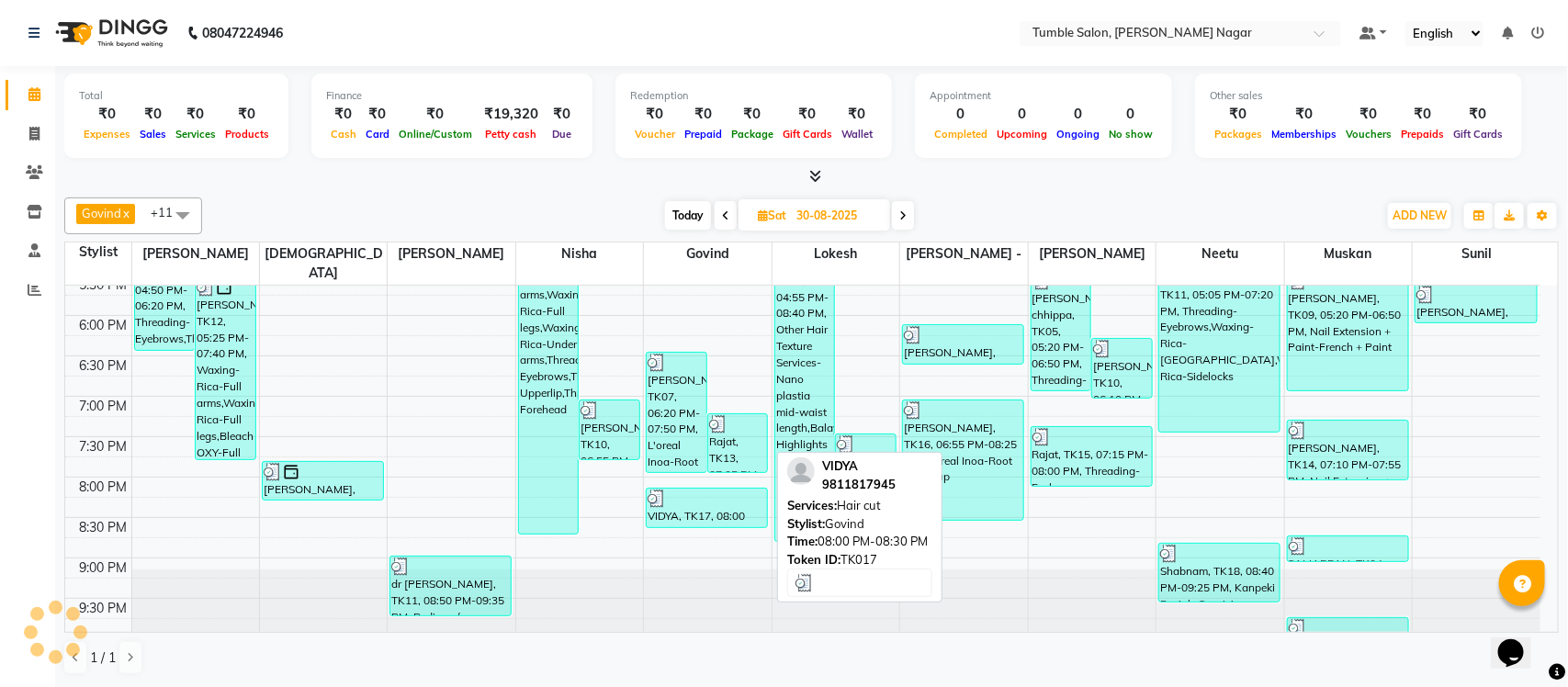
click at [677, 504] on div "VIDYA, TK17, 08:00 PM-08:30 PM, Hair cut" at bounding box center [706, 509] width 120 height 39
select select "3"
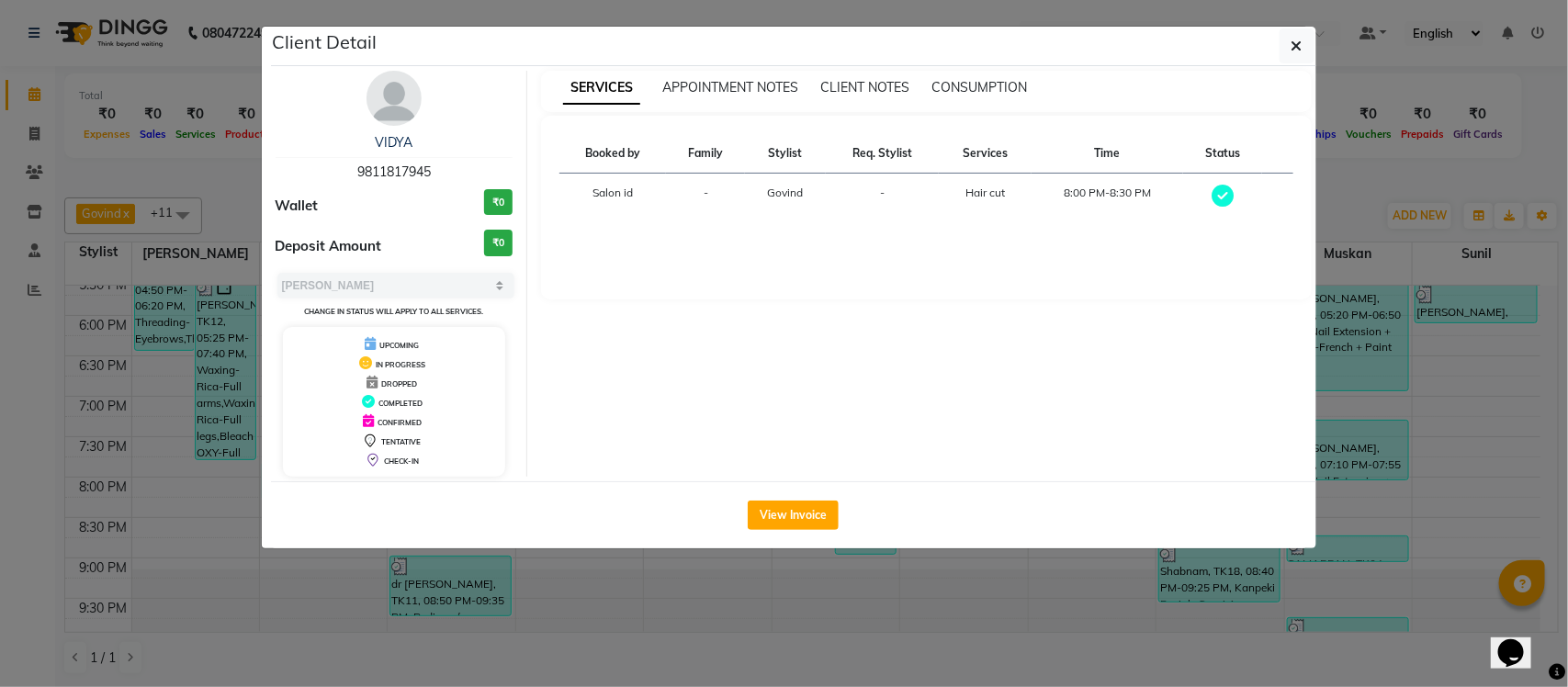
click at [1378, 181] on ngb-modal-window "Client Detail VIDYA 9811817945 Wallet ₹0 Deposit Amount ₹0 Select MARK DONE UPC…" at bounding box center [784, 343] width 1568 height 687
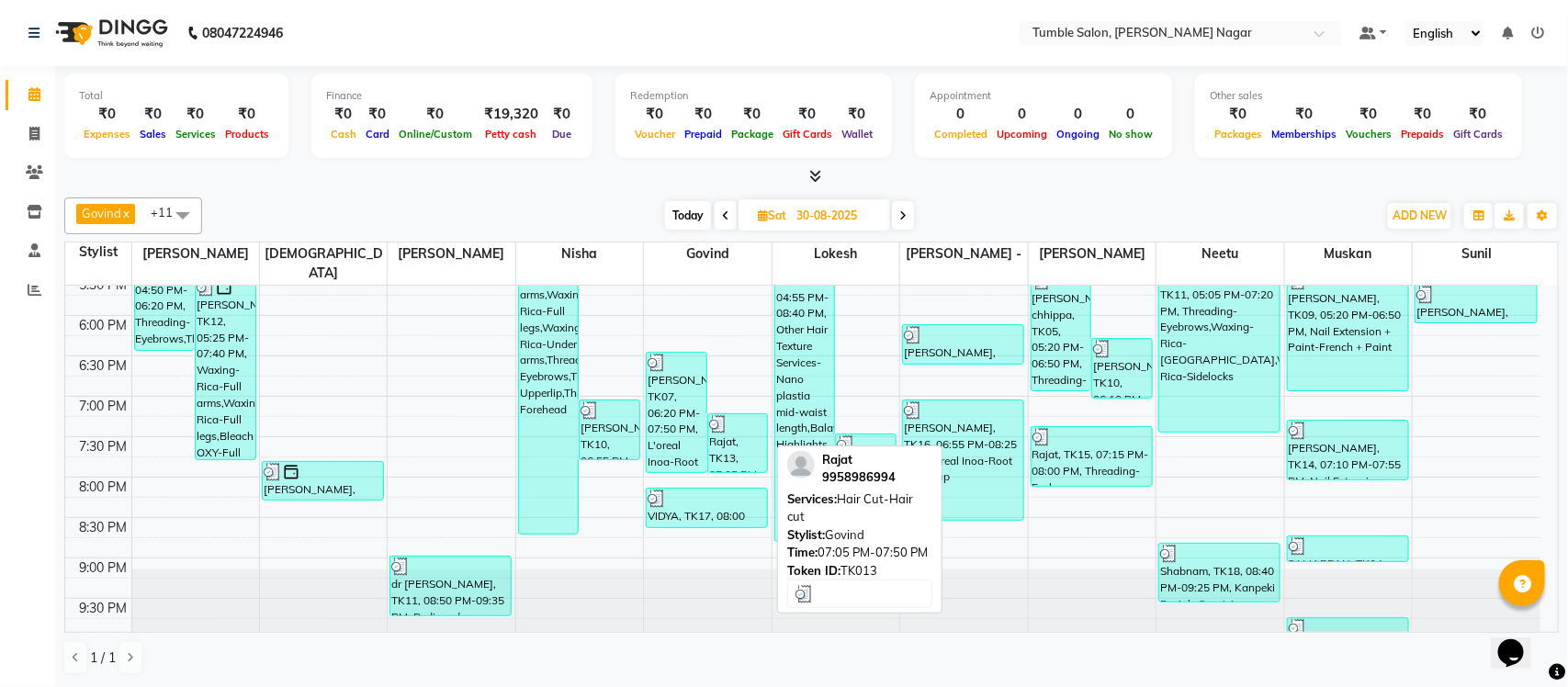
click at [733, 416] on div "Rajat, TK13, 07:05 PM-07:50 PM, Hair Cut-Hair cut" at bounding box center [738, 443] width 59 height 58
select select "3"
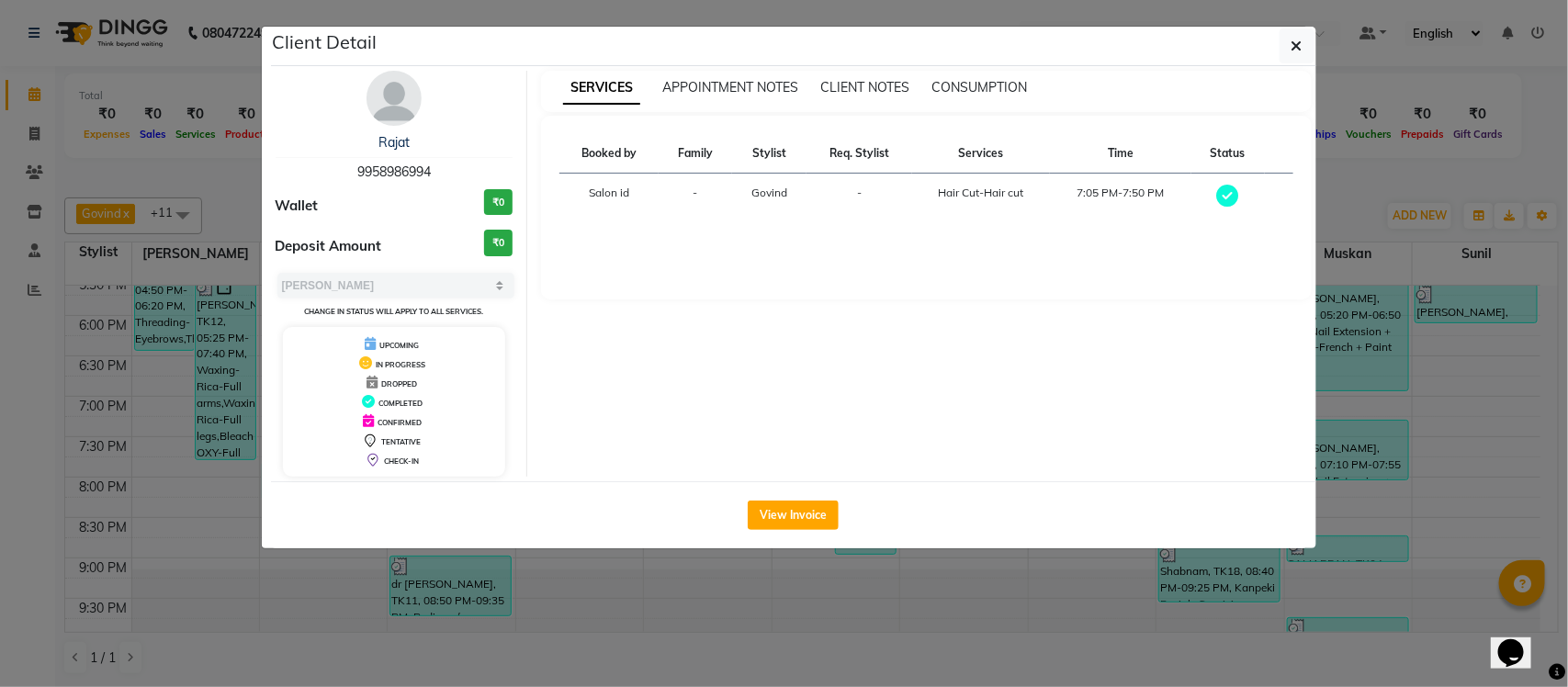
click at [1351, 193] on ngb-modal-window "Client Detail Rajat 9958986994 Wallet ₹0 Deposit Amount ₹0 Select MARK DONE UPC…" at bounding box center [784, 343] width 1568 height 687
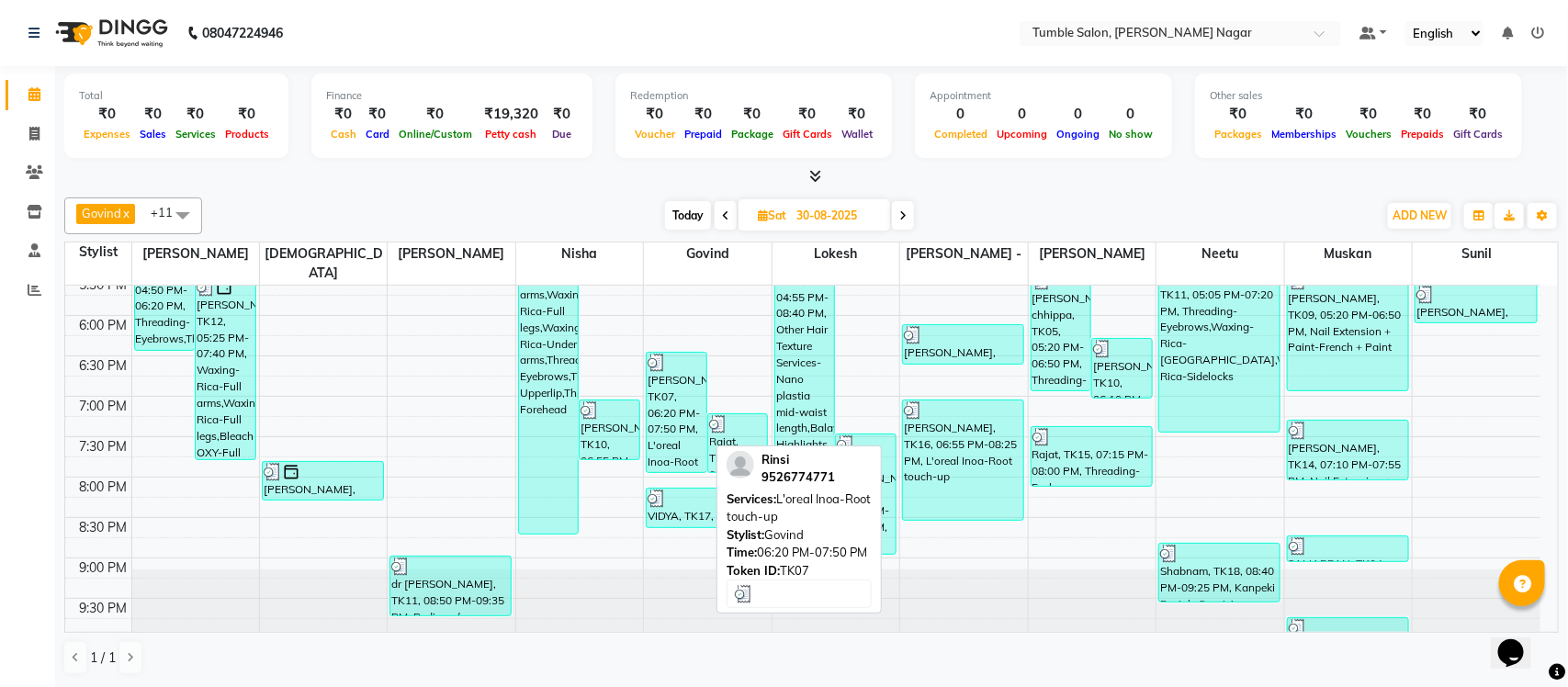
click at [660, 403] on div "Rinsi, TK07, 06:20 PM-07:50 PM, L'oreal Inoa-Root touch-up" at bounding box center [677, 413] width 59 height 119
select select "3"
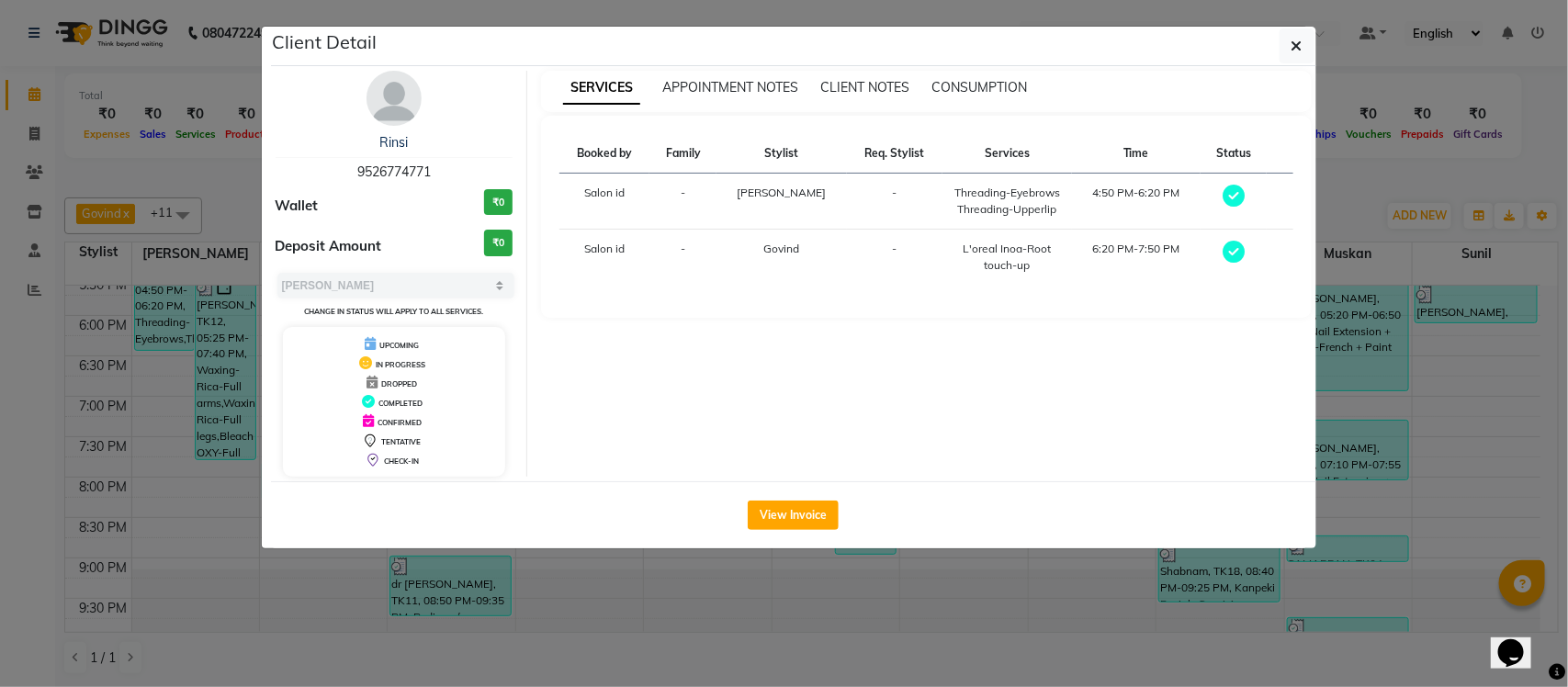
click at [1361, 190] on ngb-modal-window "Client Detail Rinsi 9526774771 Wallet ₹0 Deposit Amount ₹0 Select MARK DONE UPC…" at bounding box center [784, 343] width 1568 height 687
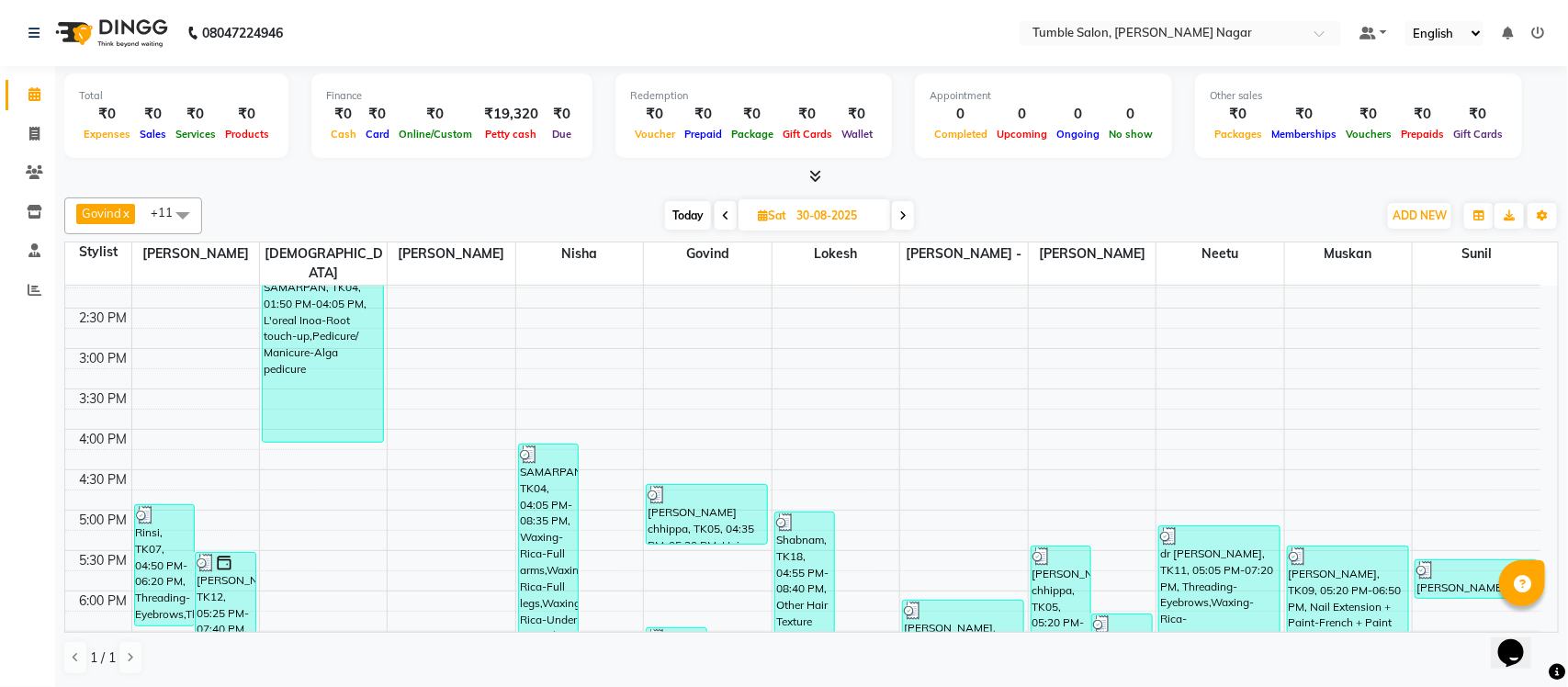
scroll to position [490, 0]
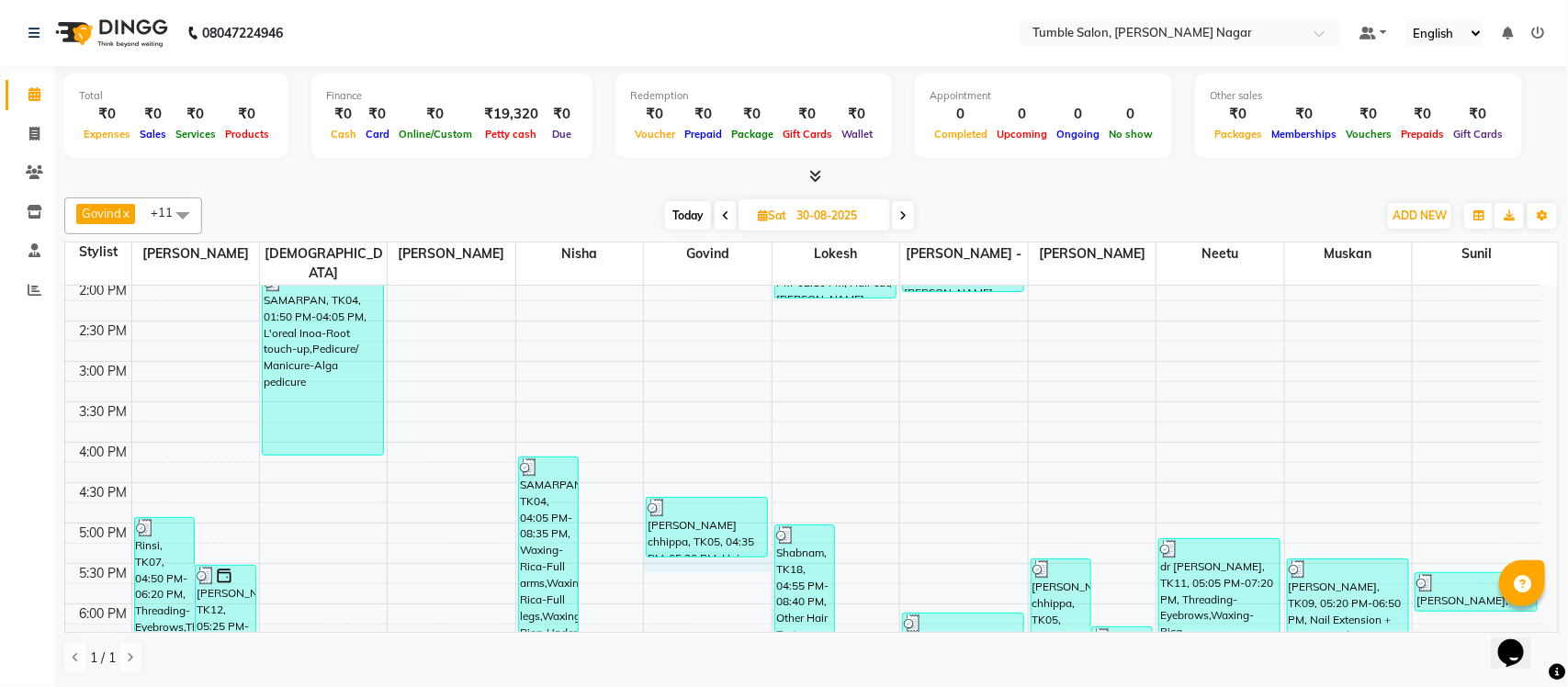
click at [693, 542] on div "8:00 AM 8:30 AM 9:00 AM 9:30 AM 10:00 AM 10:30 AM 11:00 AM 11:30 AM 12:00 PM 12…" at bounding box center [802, 362] width 1475 height 1131
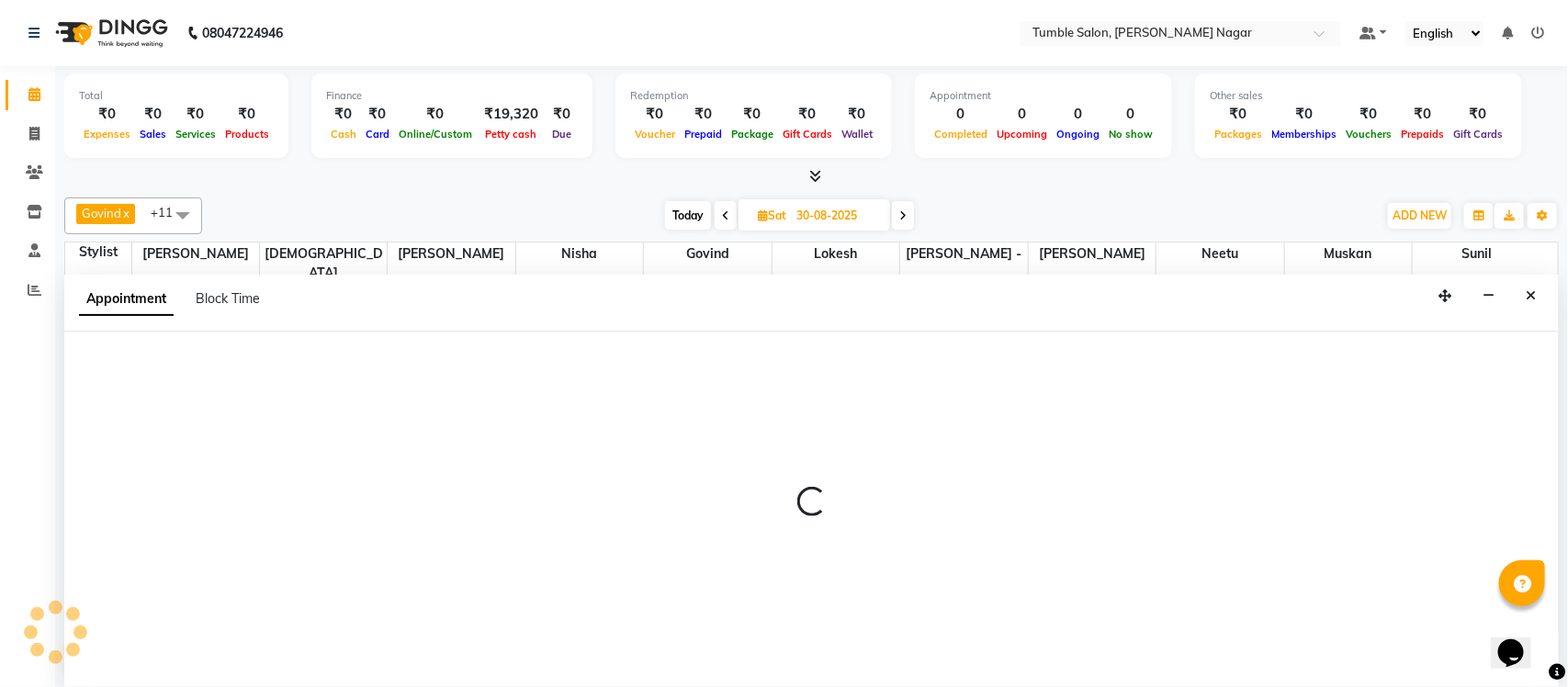
select select "77846"
select select "1035"
select select "tentative"
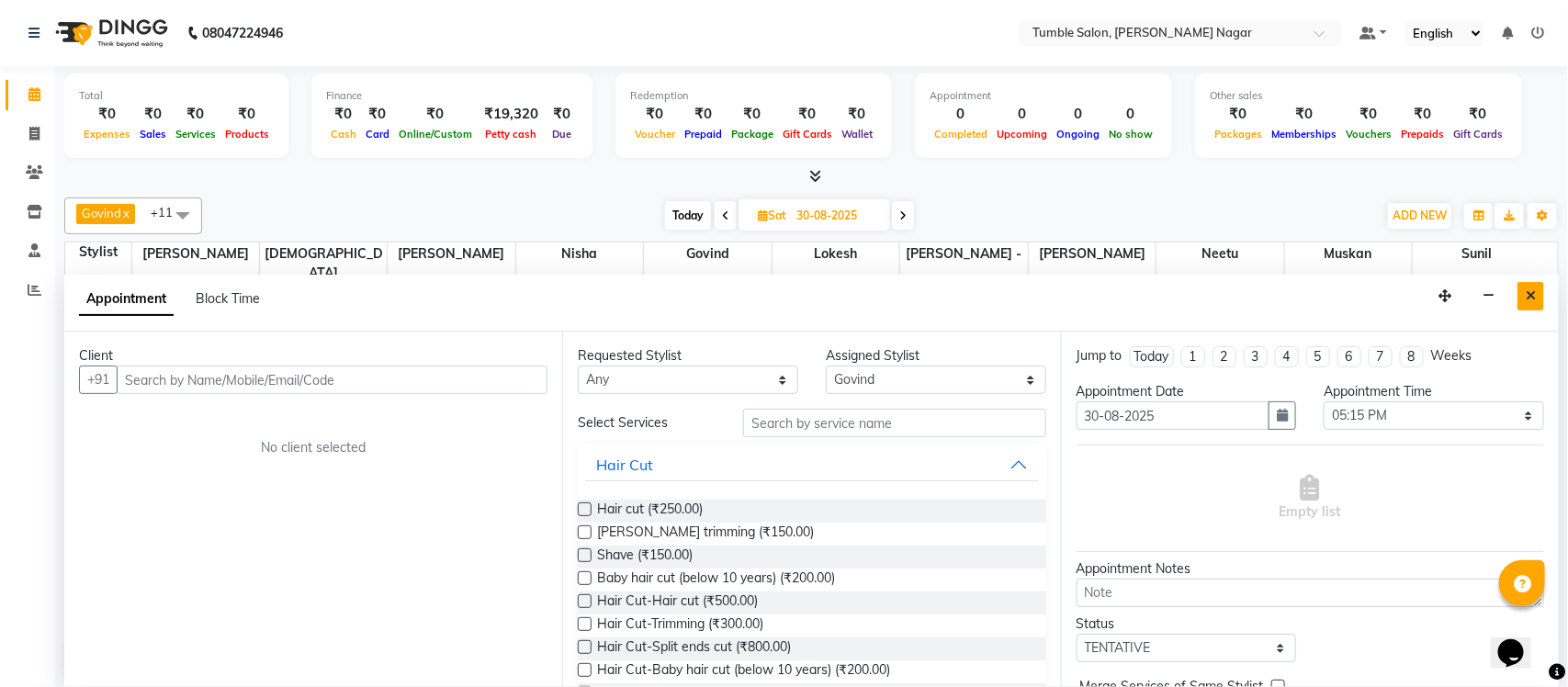
click at [1535, 291] on button "Close" at bounding box center [1531, 296] width 27 height 29
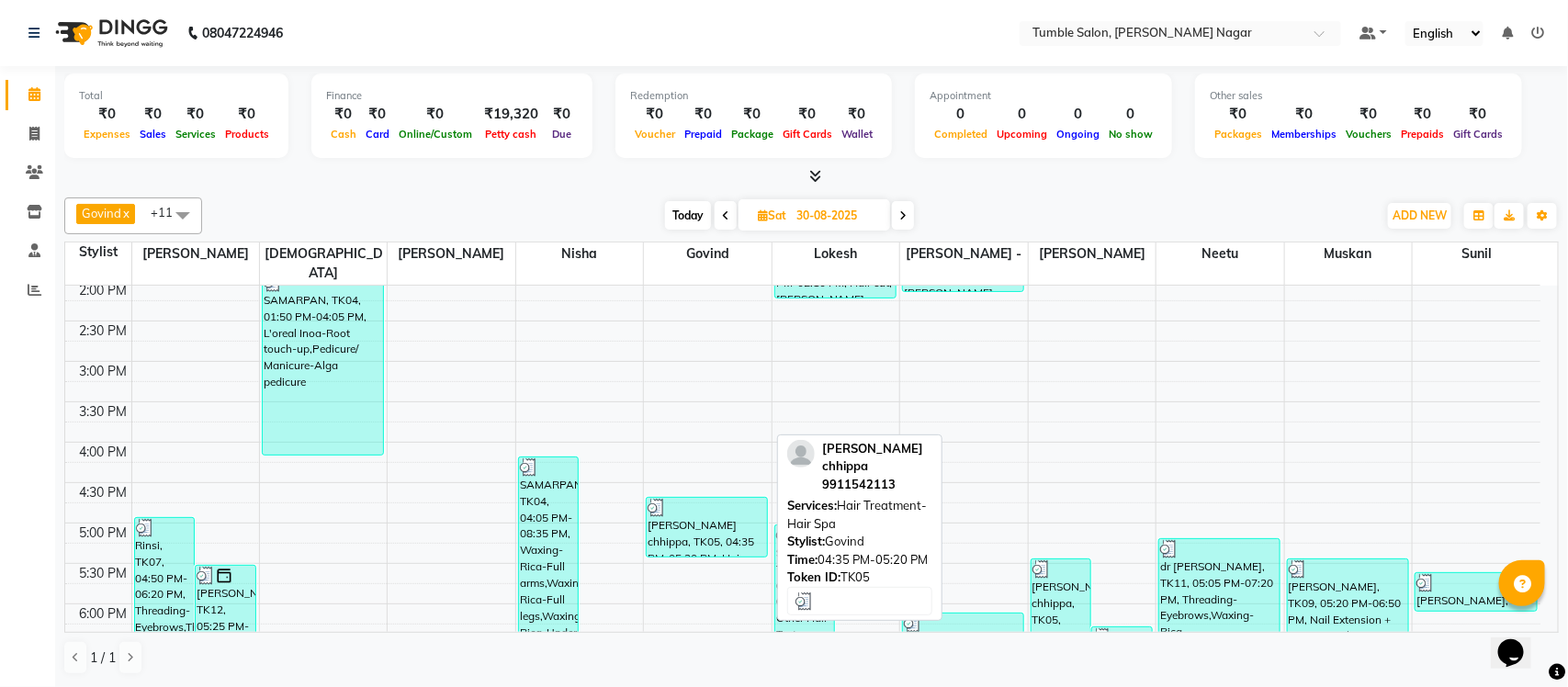
click at [710, 498] on div "Neelu chhippa, TK05, 04:35 PM-05:20 PM, Hair Treatment-Hair Spa" at bounding box center [706, 527] width 120 height 59
select select "3"
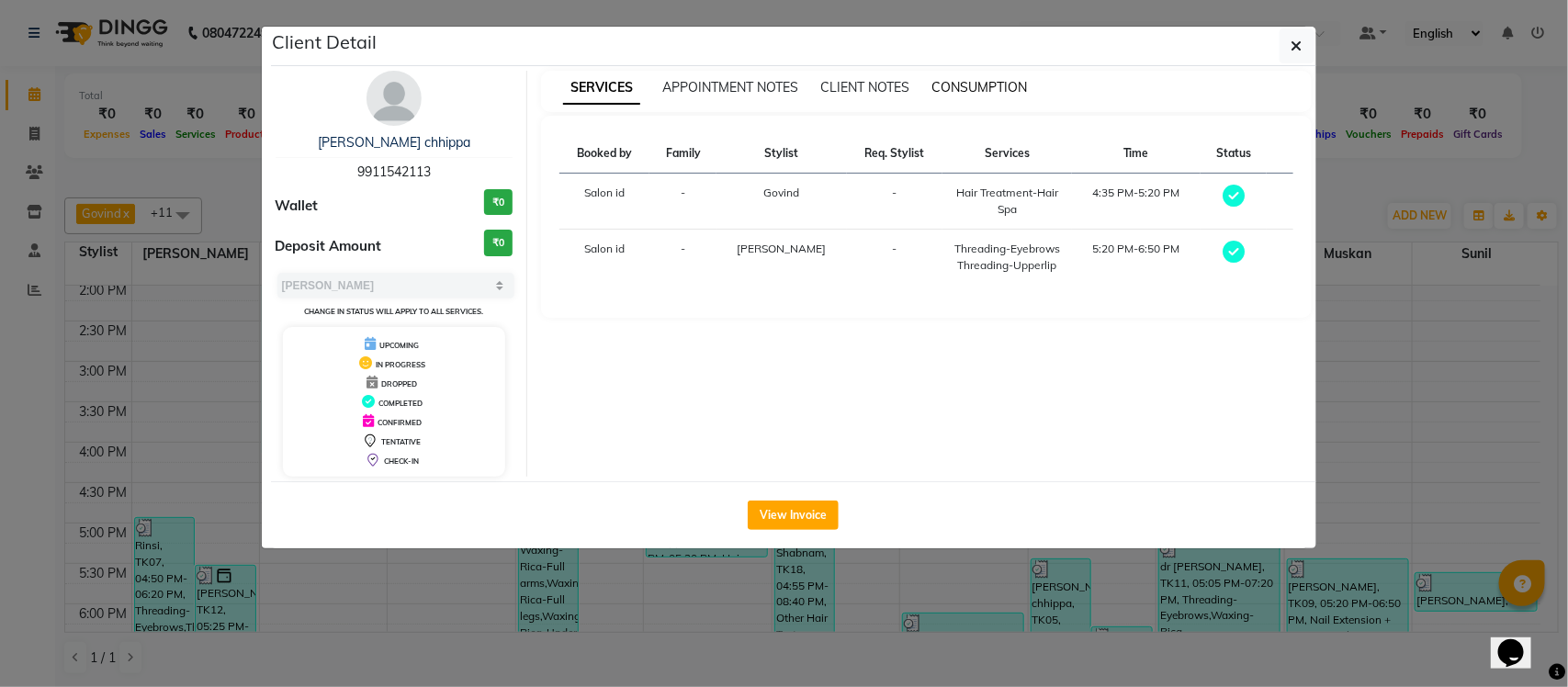
click at [989, 84] on span "CONSUMPTION" at bounding box center [979, 87] width 96 height 17
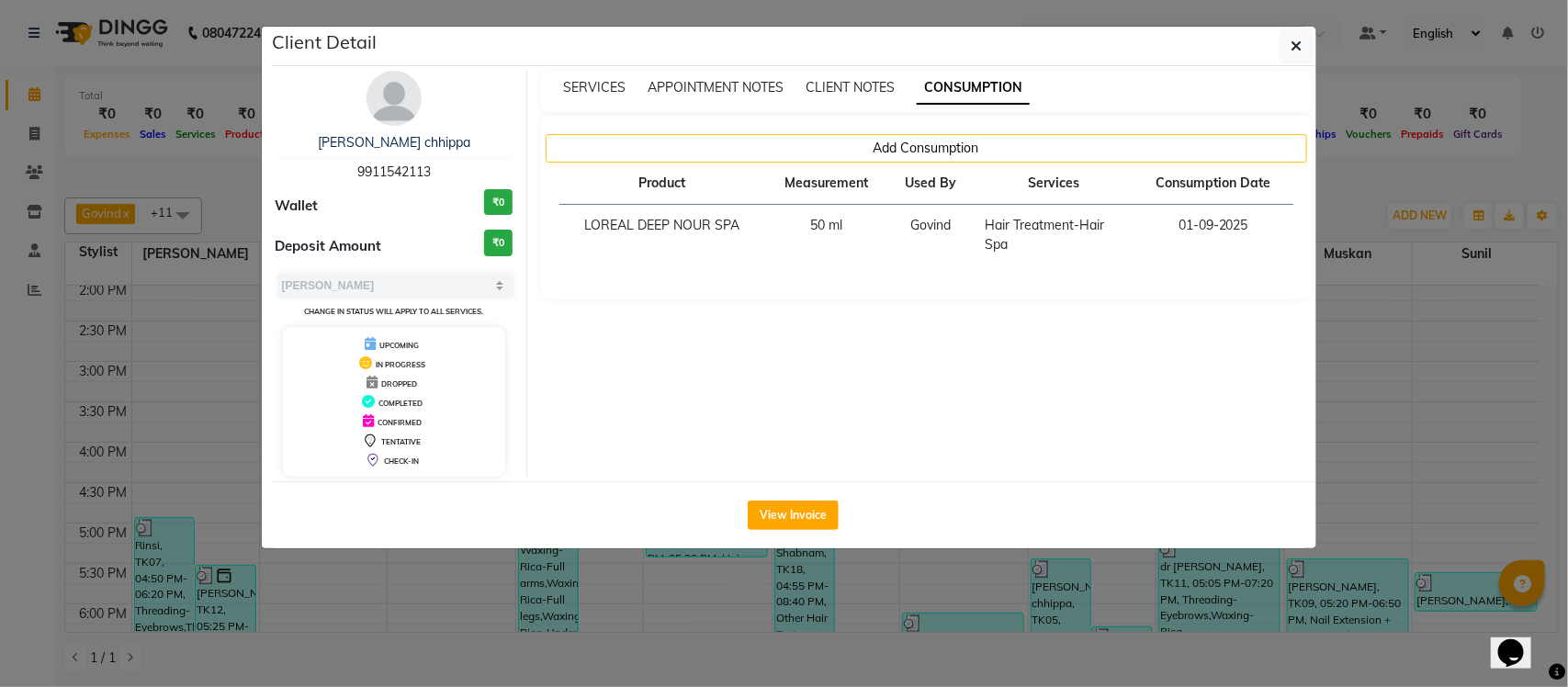
click at [1363, 168] on ngb-modal-window "Client Detail Neelu chhippa 9911542113 Wallet ₹0 Deposit Amount ₹0 Select MARK …" at bounding box center [784, 343] width 1568 height 687
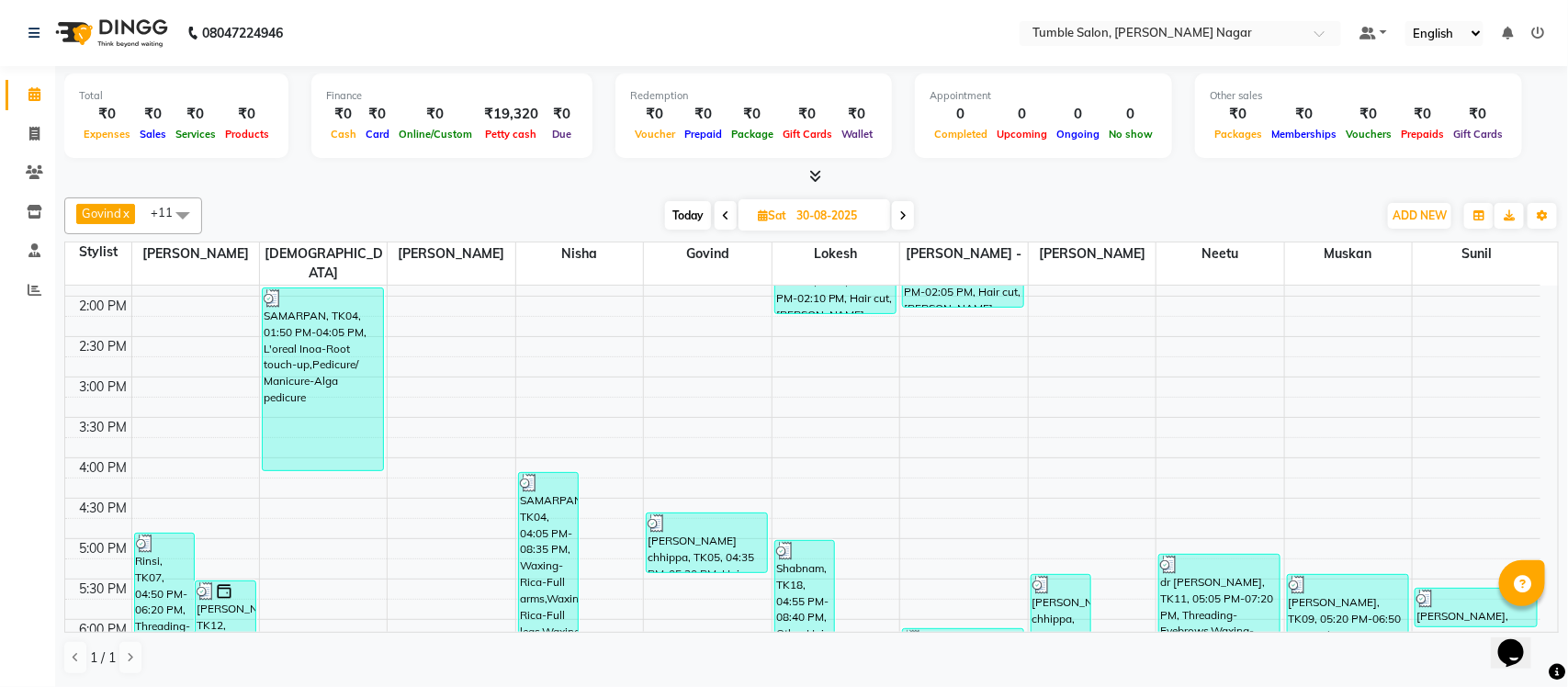
scroll to position [778, 0]
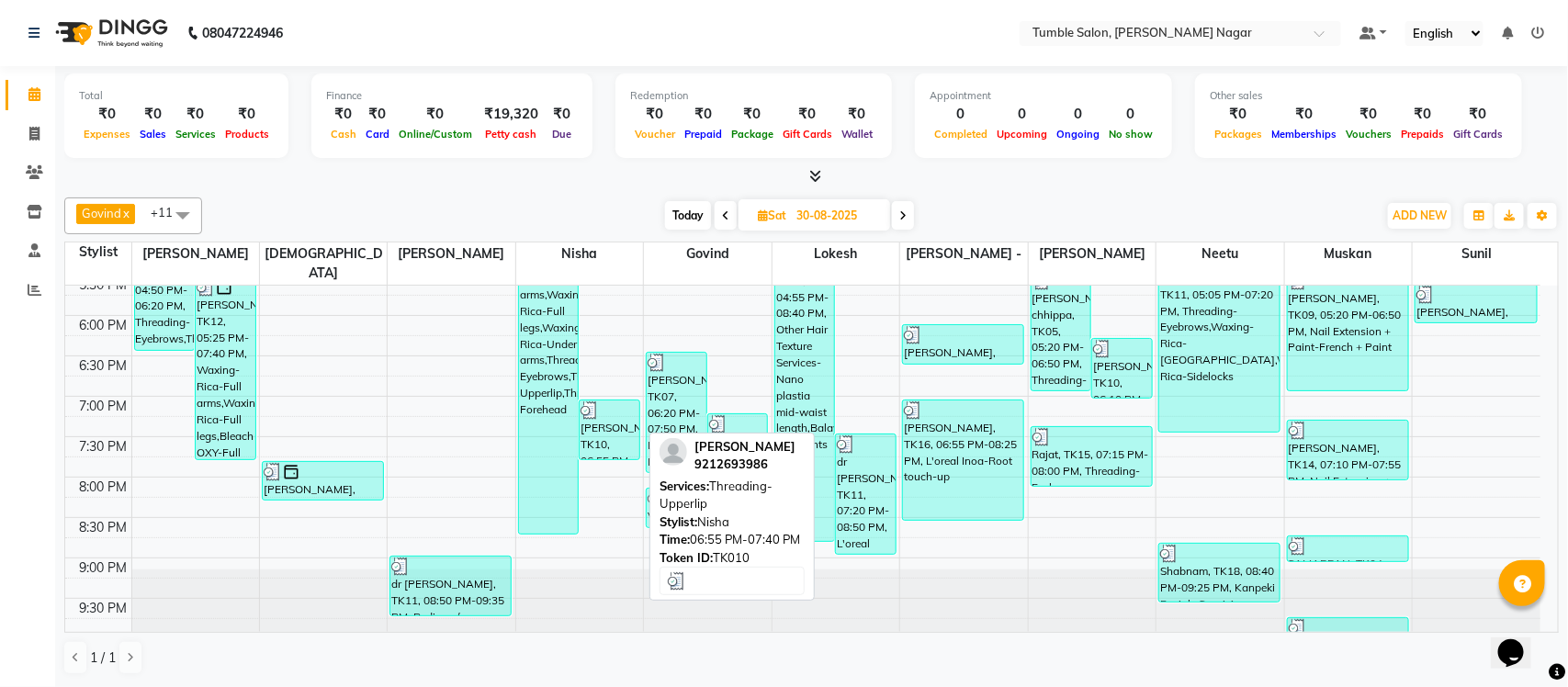
click at [612, 412] on div "noor jahan, TK10, 06:55 PM-07:40 PM, Threading-Upperlip" at bounding box center [610, 429] width 59 height 59
select select "3"
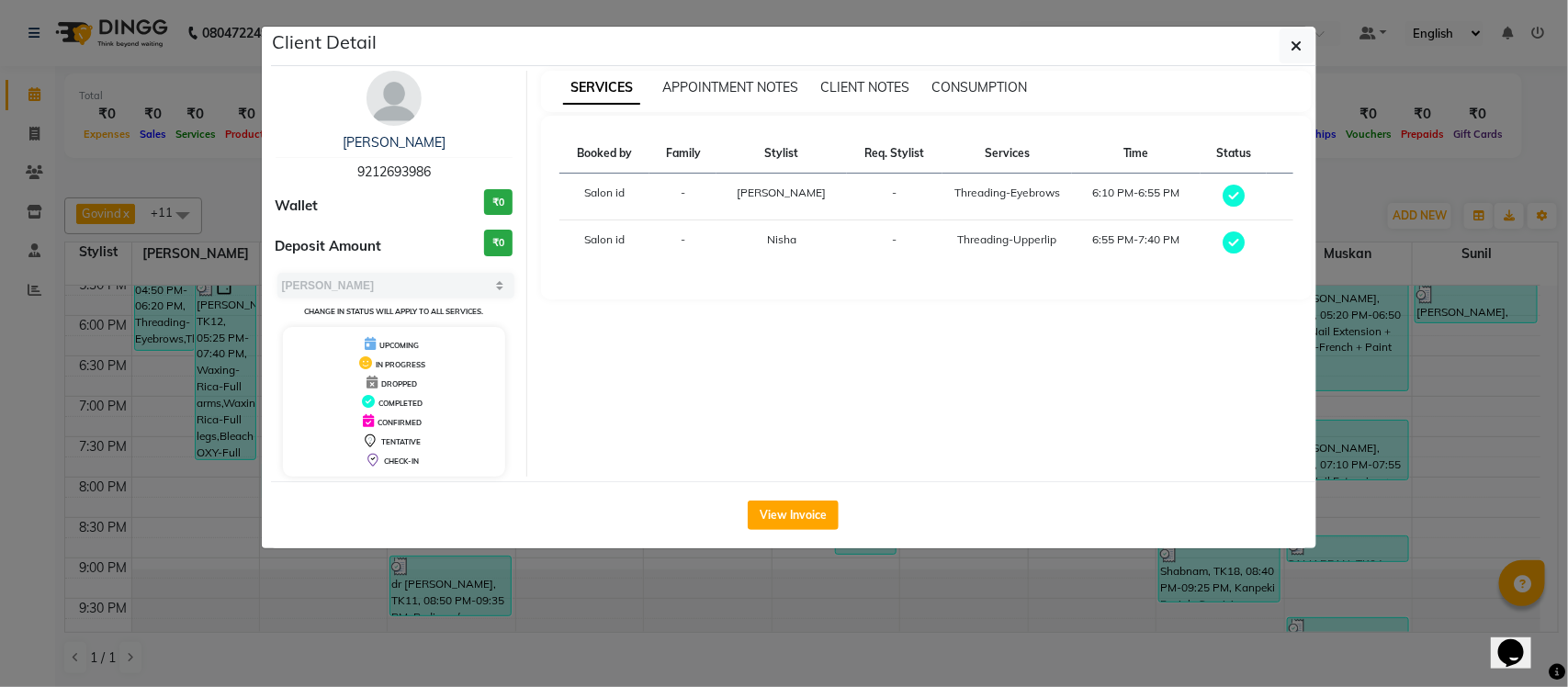
drag, startPoint x: 1355, startPoint y: 185, endPoint x: 1342, endPoint y: 189, distance: 13.6
click at [1356, 186] on ngb-modal-window "Client Detail noor jahan 9212693986 Wallet ₹0 Deposit Amount ₹0 Select MARK DON…" at bounding box center [784, 343] width 1568 height 687
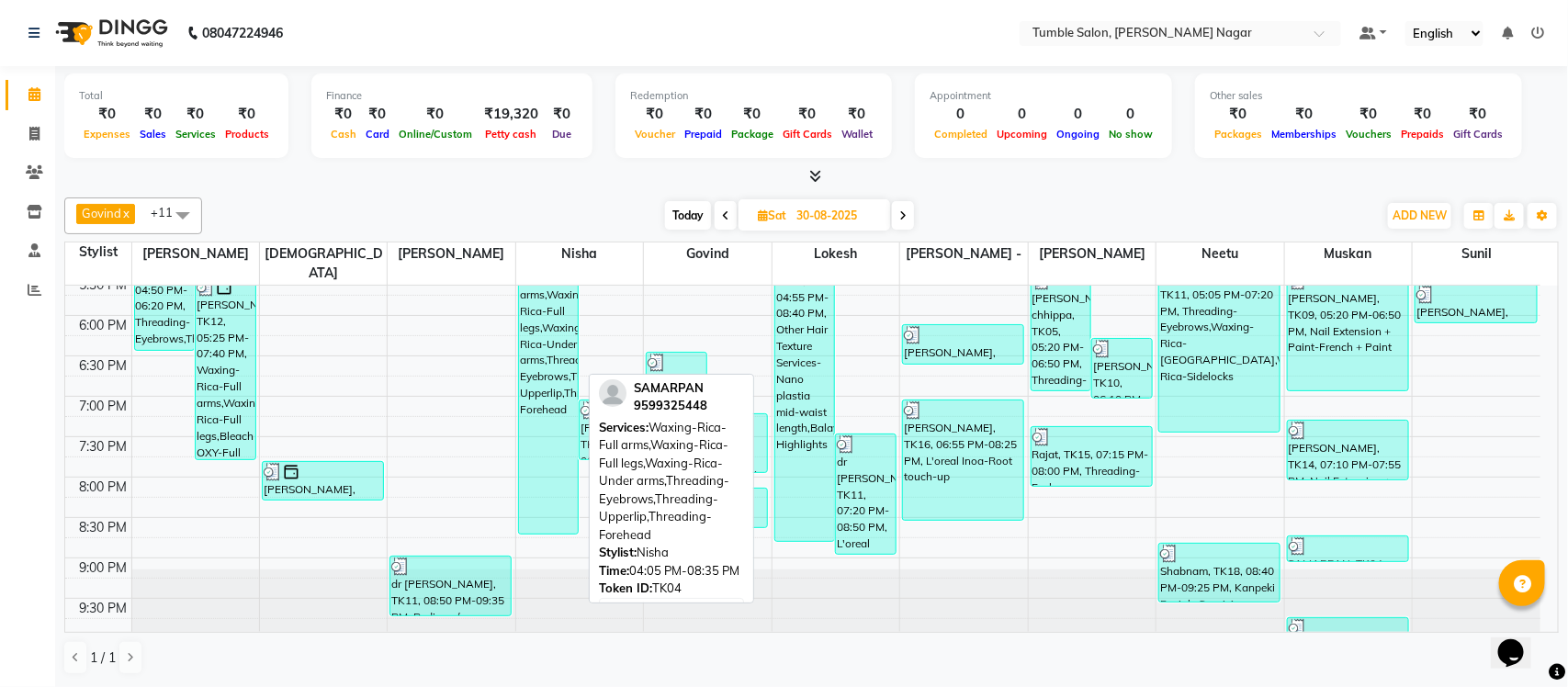
click at [542, 410] on div "SAMARPAN, TK04, 04:05 PM-08:35 PM, Waxing-Rica-Full arms,Waxing-Rica-Full legs,…" at bounding box center [548, 351] width 59 height 364
select select "3"
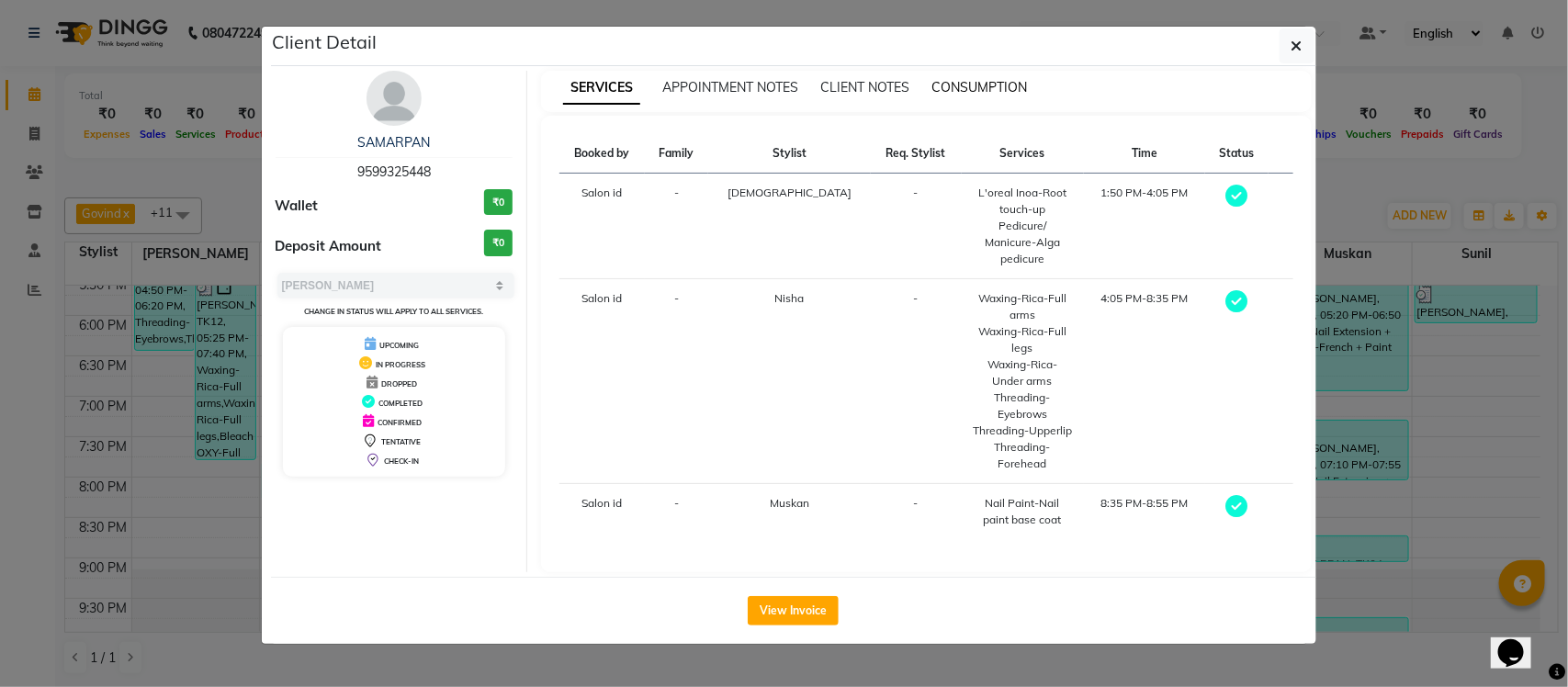
click at [997, 89] on span "CONSUMPTION" at bounding box center [979, 87] width 96 height 17
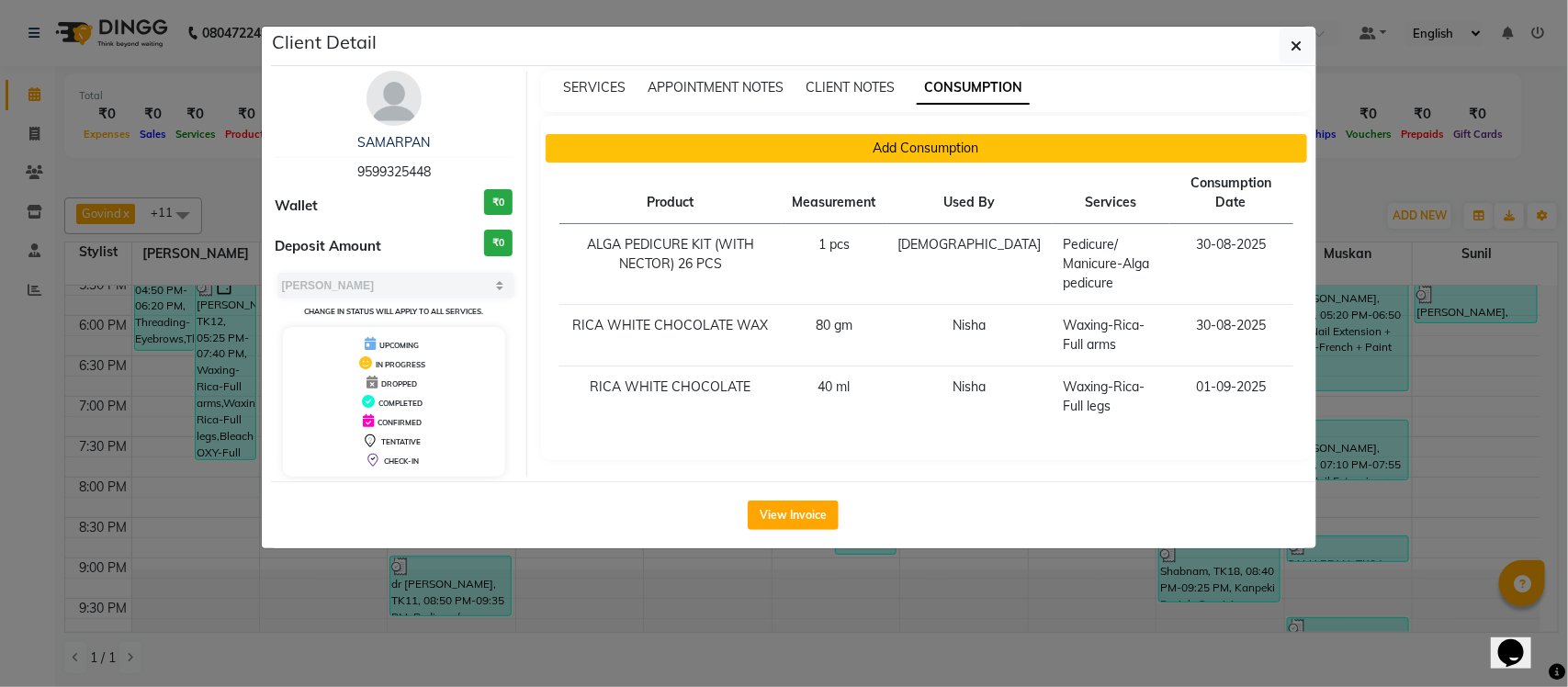
click at [928, 152] on button "Add Consumption" at bounding box center [926, 148] width 761 height 29
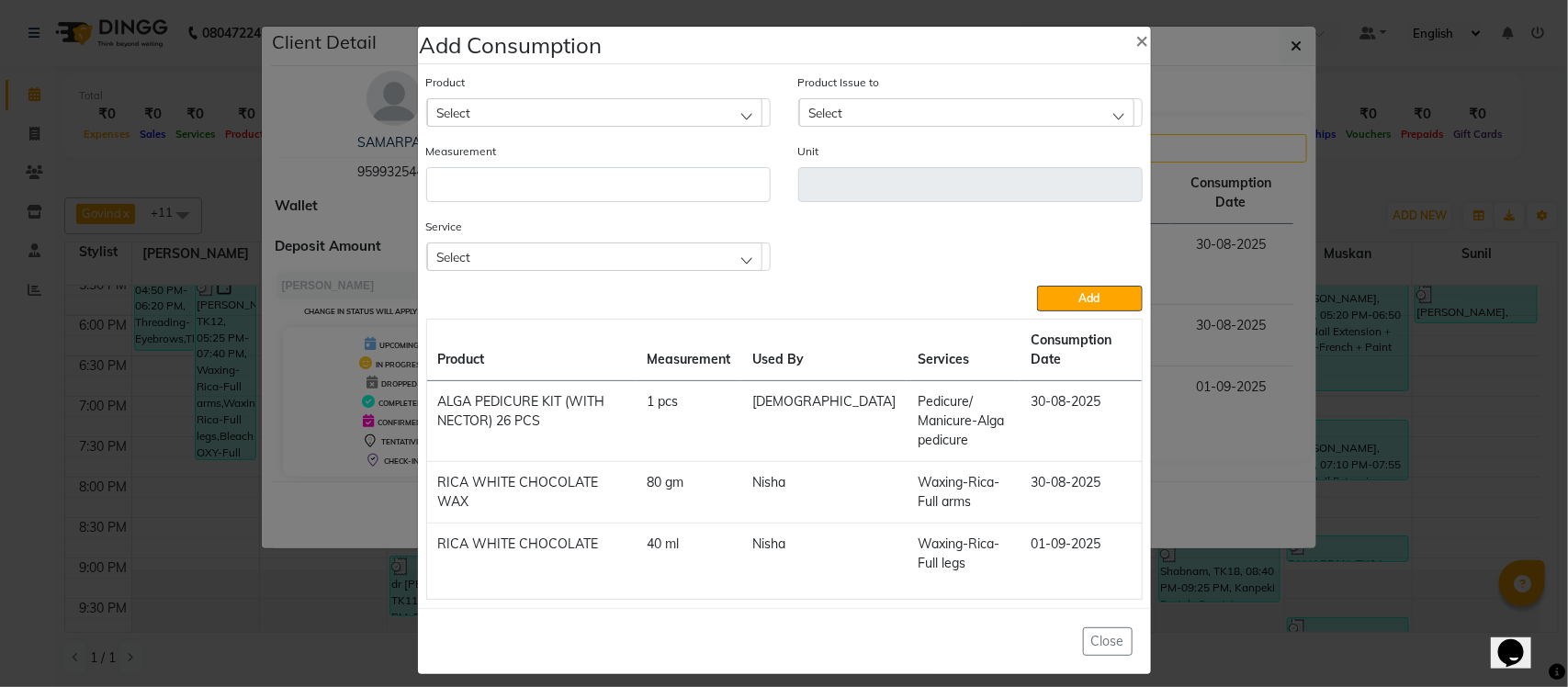
click at [681, 235] on div "Service Select L'oreal Inoa-Root touch-up Pedicure/ Manicure-Alga pedicure Waxi…" at bounding box center [599, 244] width 345 height 54
click at [677, 255] on div "Select" at bounding box center [595, 257] width 336 height 28
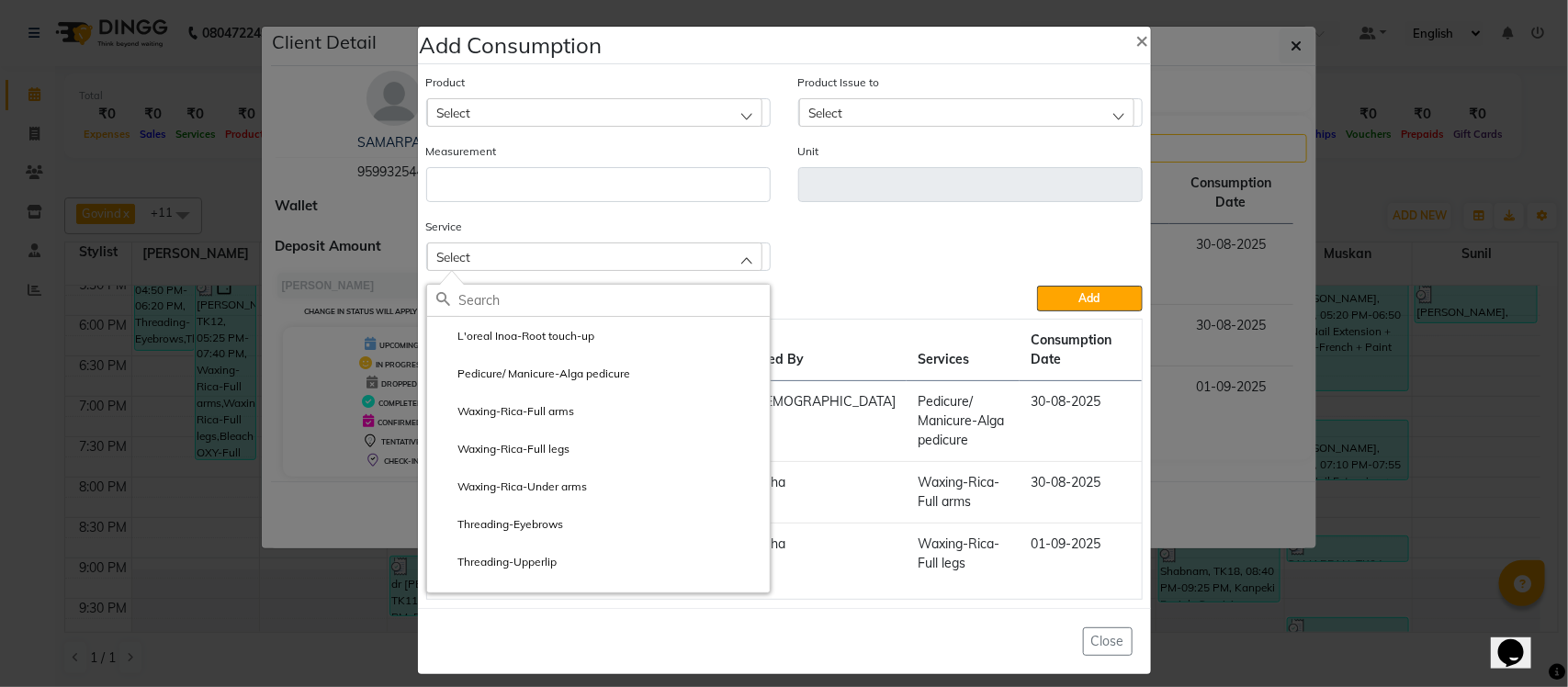
click at [1245, 241] on ngb-modal-window "Add Consumption × Product Select Product Issue to Select Measurement Unit Servi…" at bounding box center [784, 343] width 1568 height 687
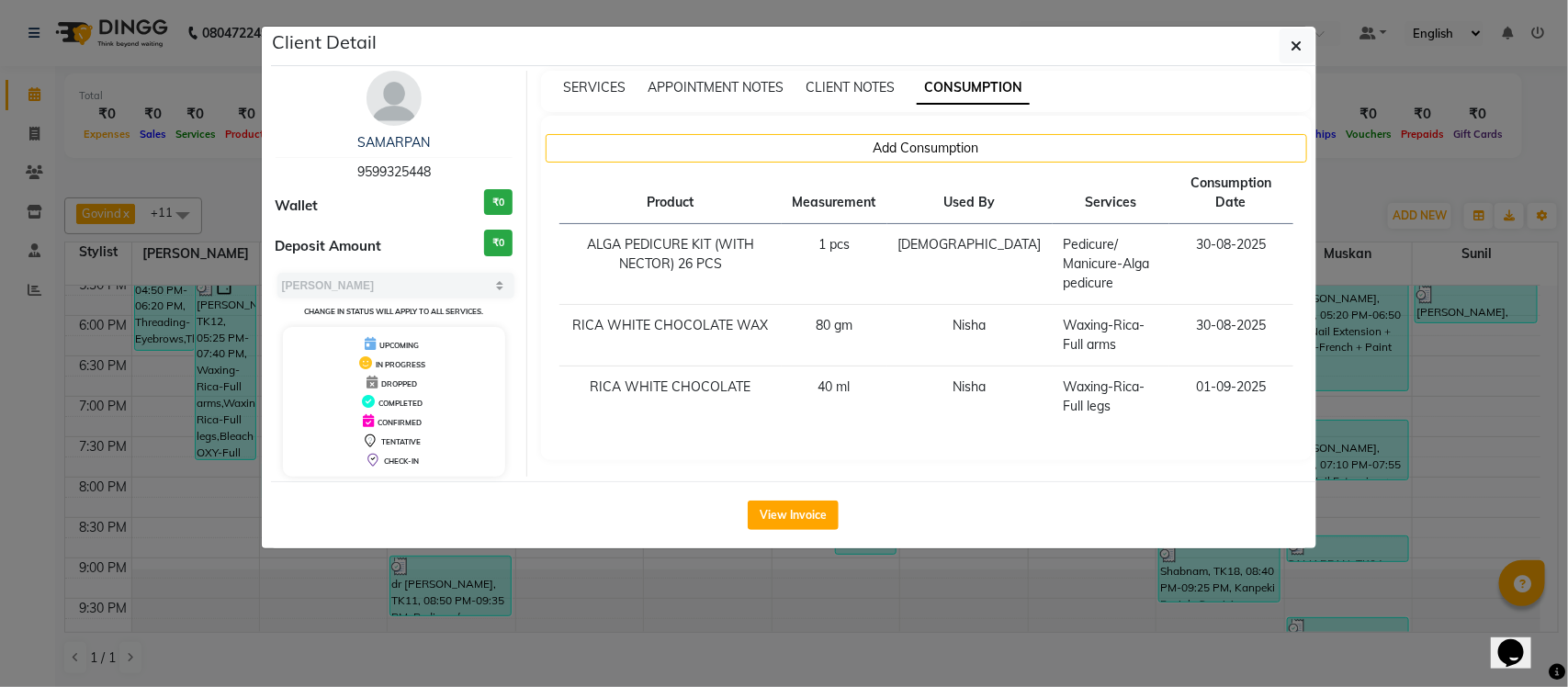
click at [1367, 192] on ngb-modal-window "Client Detail SAMARPAN 9599325448 Wallet ₹0 Deposit Amount ₹0 Select MARK DONE …" at bounding box center [784, 343] width 1568 height 687
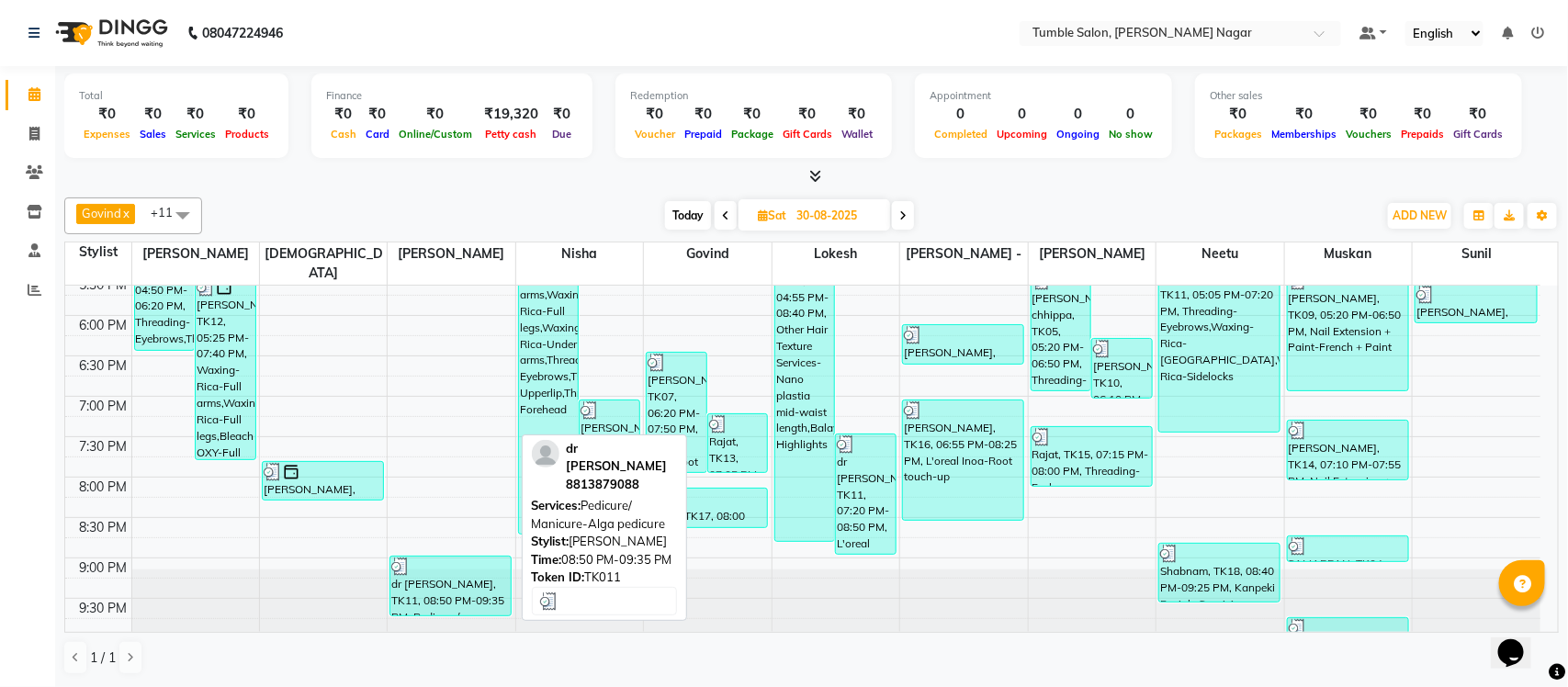
click at [455, 573] on div "dr tanvi, TK11, 08:50 PM-09:35 PM, Pedicure/ Manicure-Alga pedicure" at bounding box center [450, 586] width 120 height 59
select select "3"
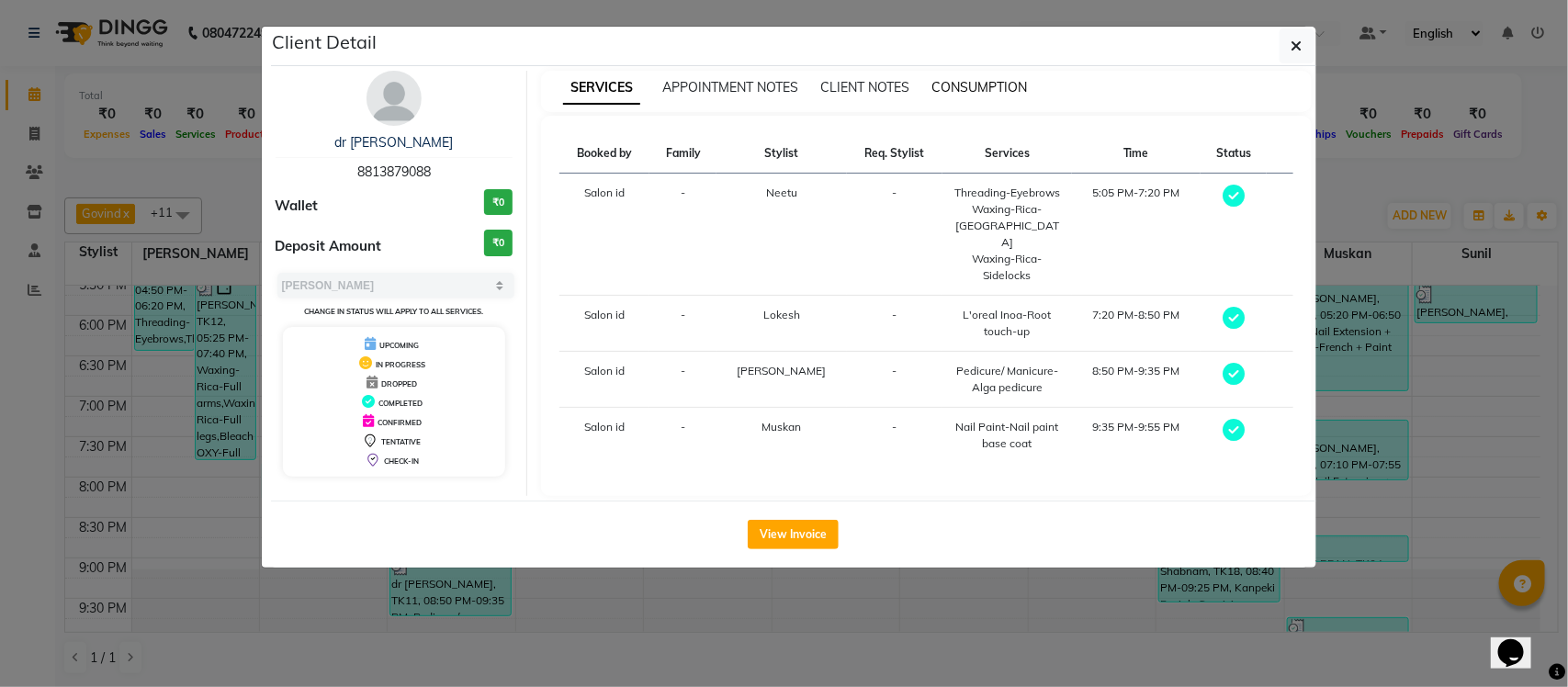
click at [948, 90] on span "CONSUMPTION" at bounding box center [979, 87] width 96 height 17
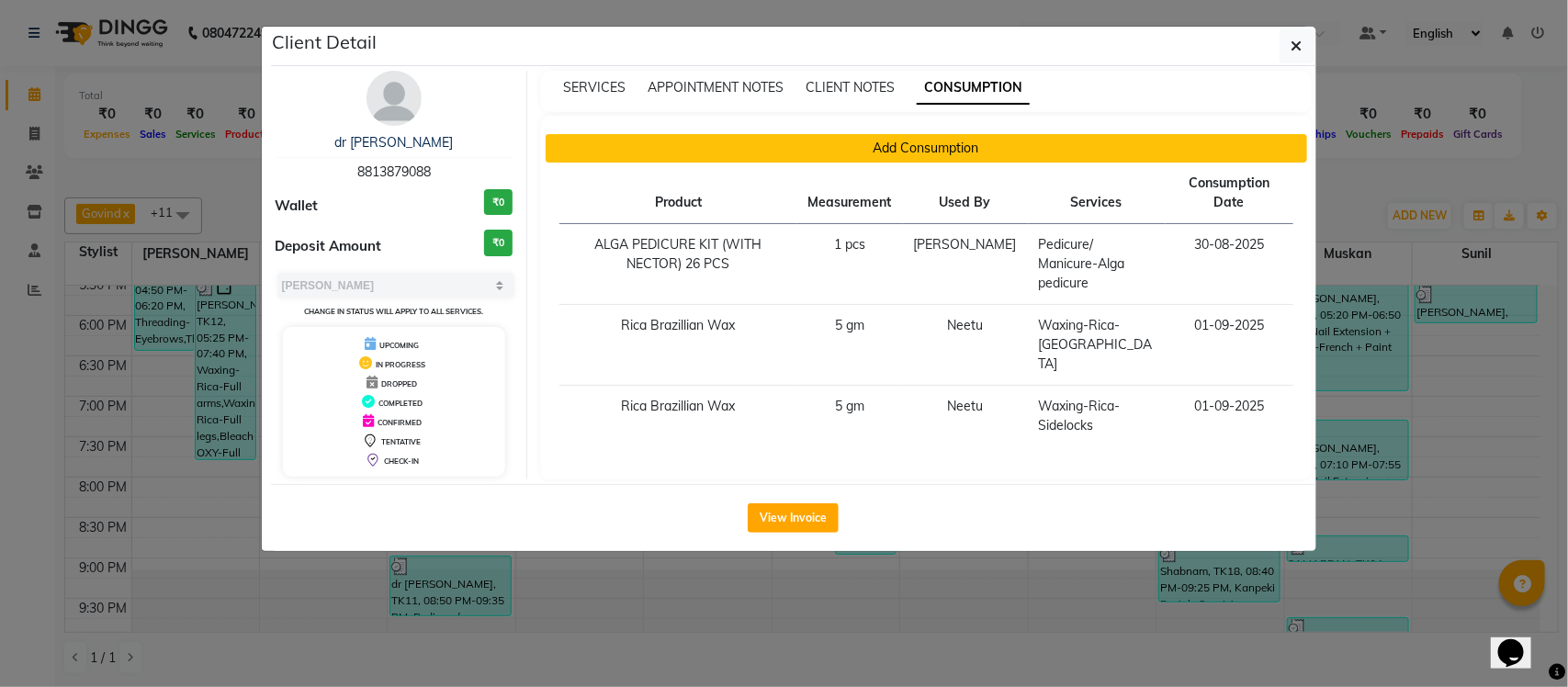
click at [846, 152] on button "Add Consumption" at bounding box center [926, 148] width 761 height 29
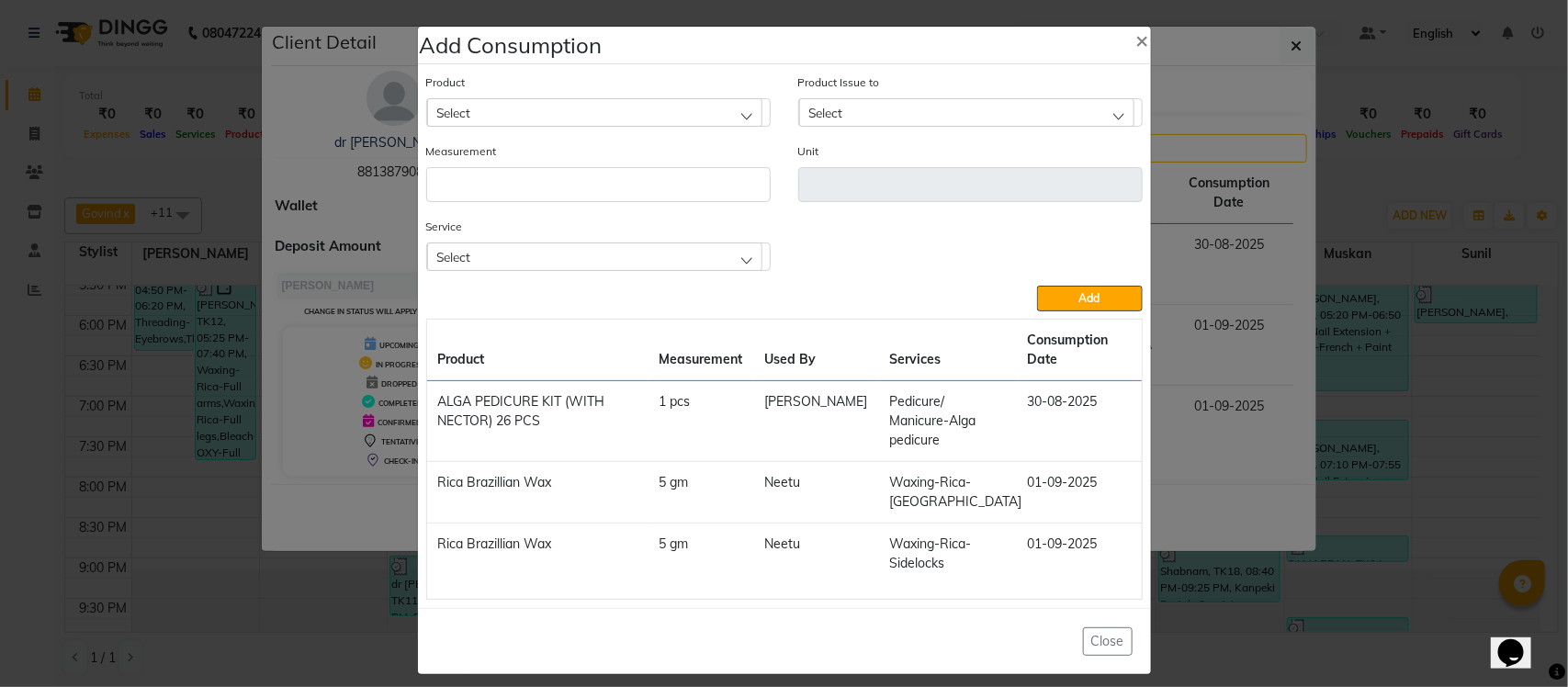
click at [651, 260] on div "Select" at bounding box center [595, 257] width 336 height 28
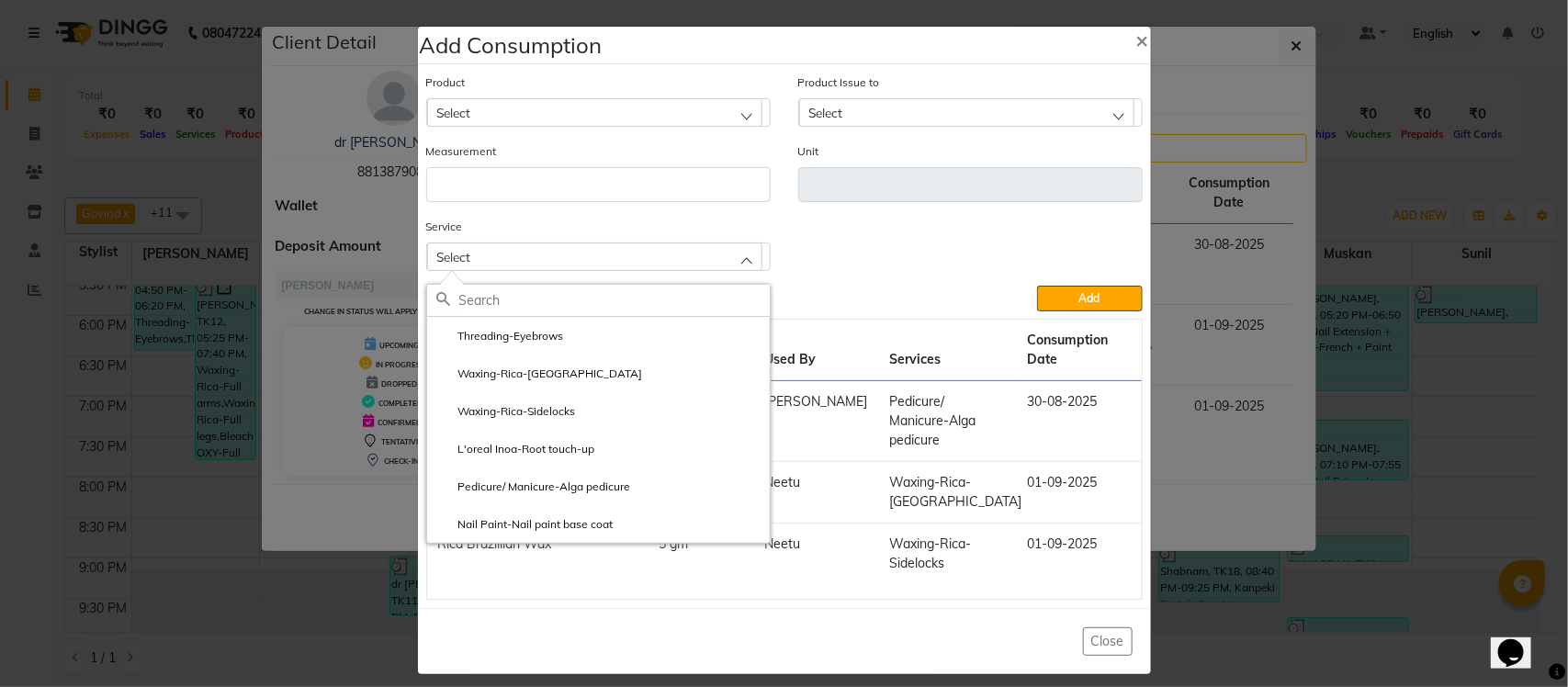
click at [1071, 231] on div "Service Select Threading-Eyebrows Waxing-Rica-Upper lip Waxing-Rica-Sidelocks L…" at bounding box center [784, 251] width 744 height 69
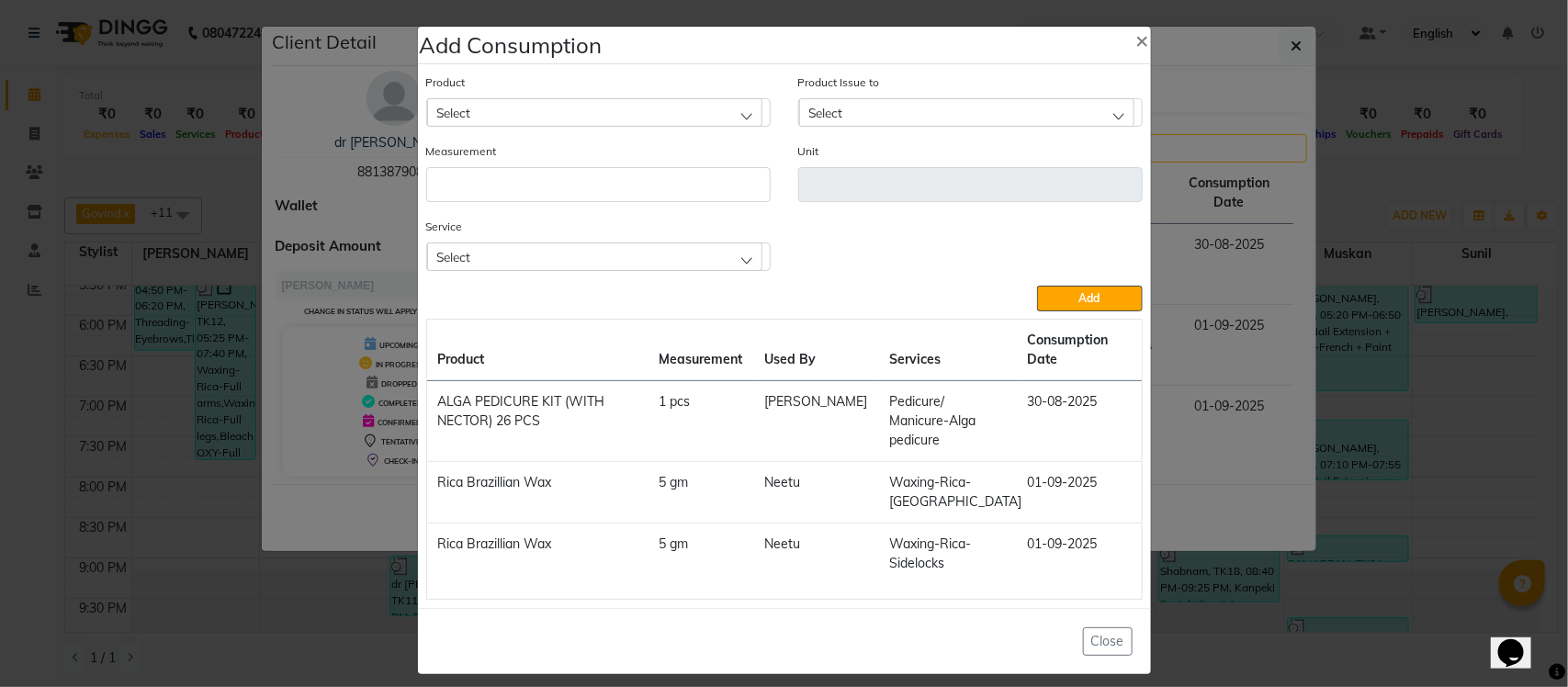
click at [1257, 216] on ngb-modal-window "Add Consumption × Product Select Product Issue to Select Measurement Unit Servi…" at bounding box center [784, 343] width 1568 height 687
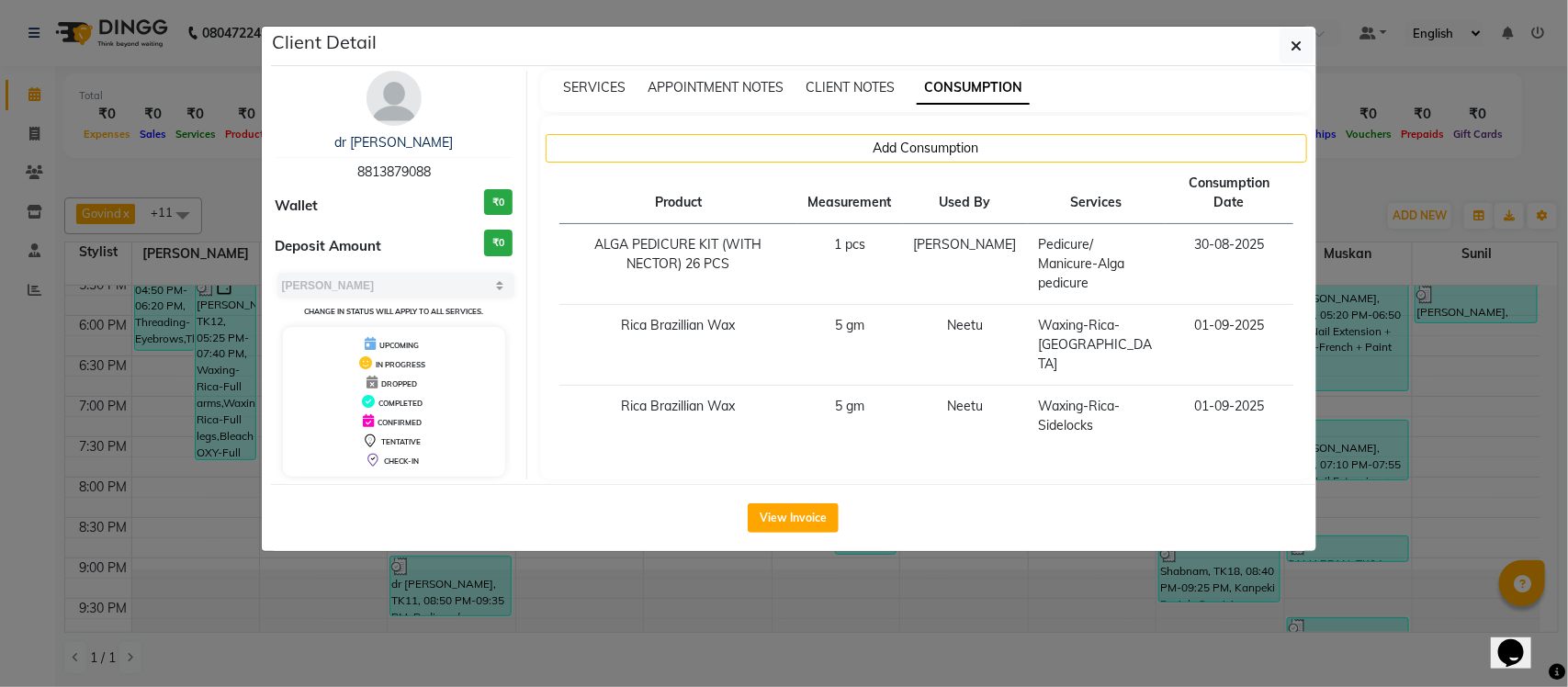
click at [1361, 184] on ngb-modal-window "Client Detail dr tanvi 8813879088 Wallet ₹0 Deposit Amount ₹0 Select MARK DONE …" at bounding box center [784, 343] width 1568 height 687
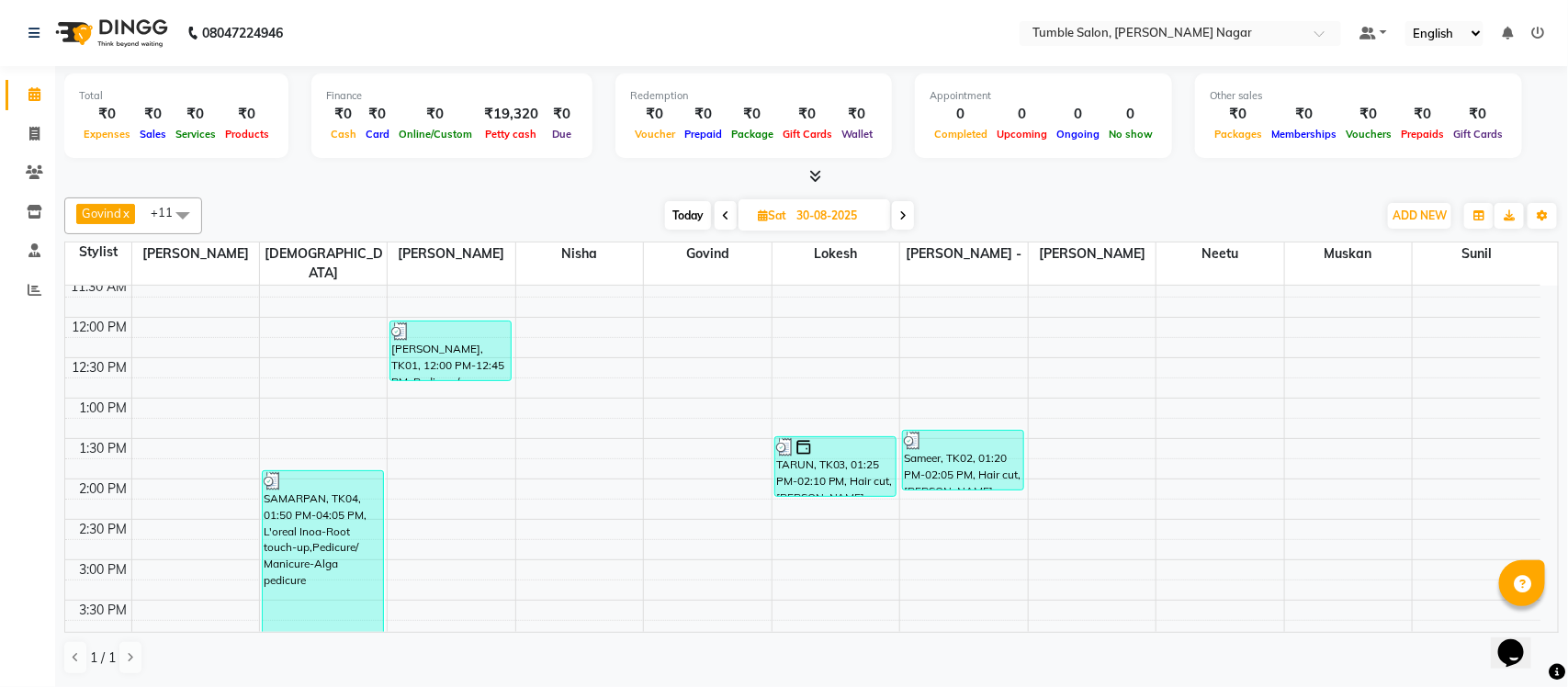
scroll to position [275, 0]
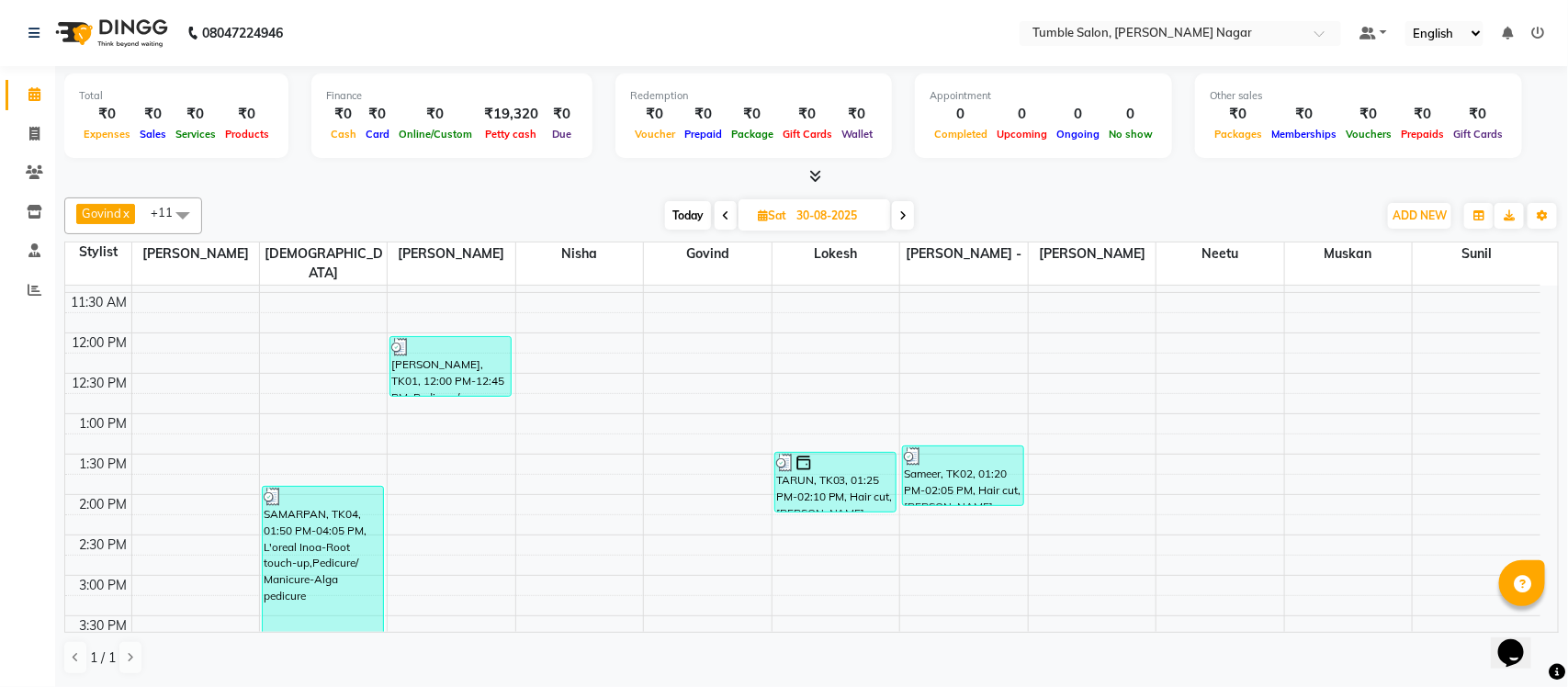
click at [473, 350] on div "Mehul, TK01, 12:00 PM-12:45 PM, Pedicure/ Manicure-Lotus pedicure" at bounding box center [450, 366] width 120 height 59
select select "3"
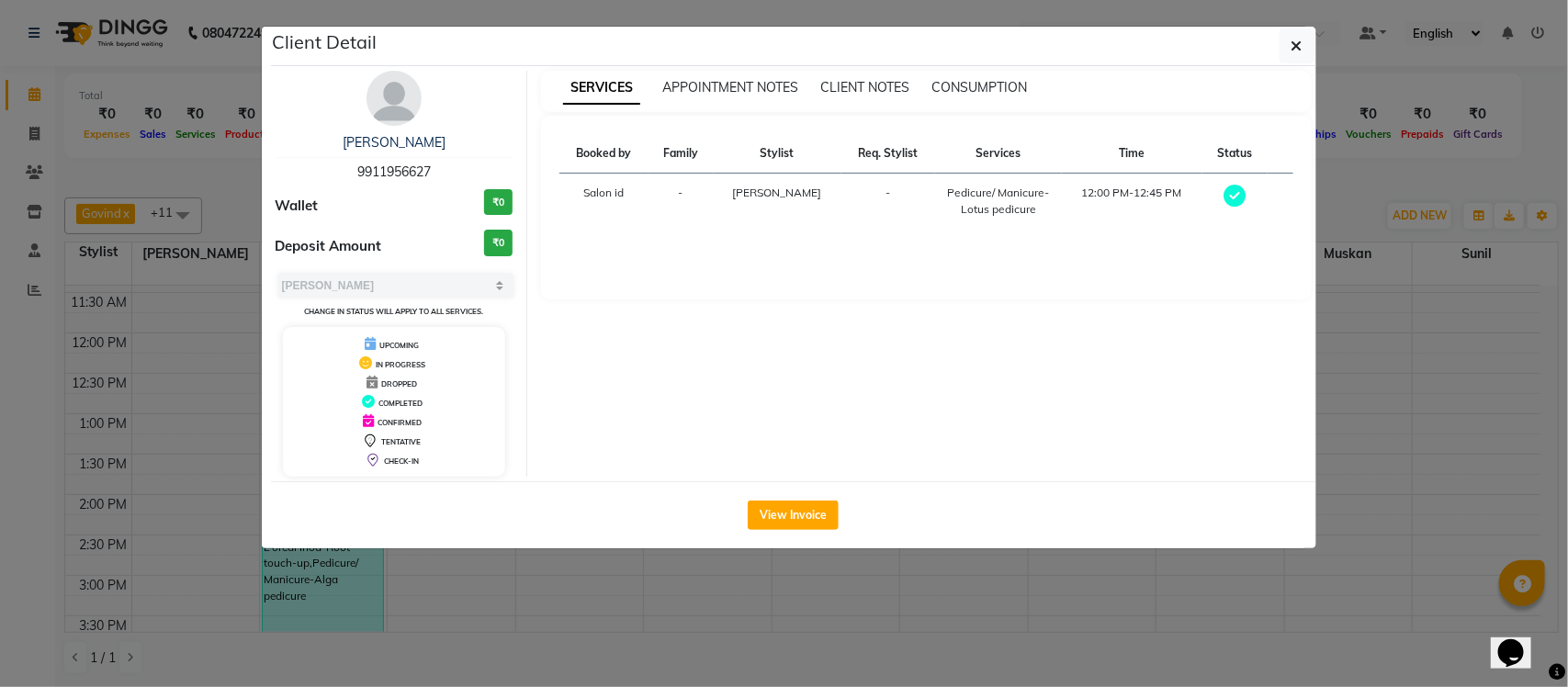
click at [988, 103] on div "SERVICES APPOINTMENT NOTES CLIENT NOTES CONSUMPTION" at bounding box center [926, 91] width 771 height 41
click at [988, 92] on span "CONSUMPTION" at bounding box center [979, 87] width 96 height 17
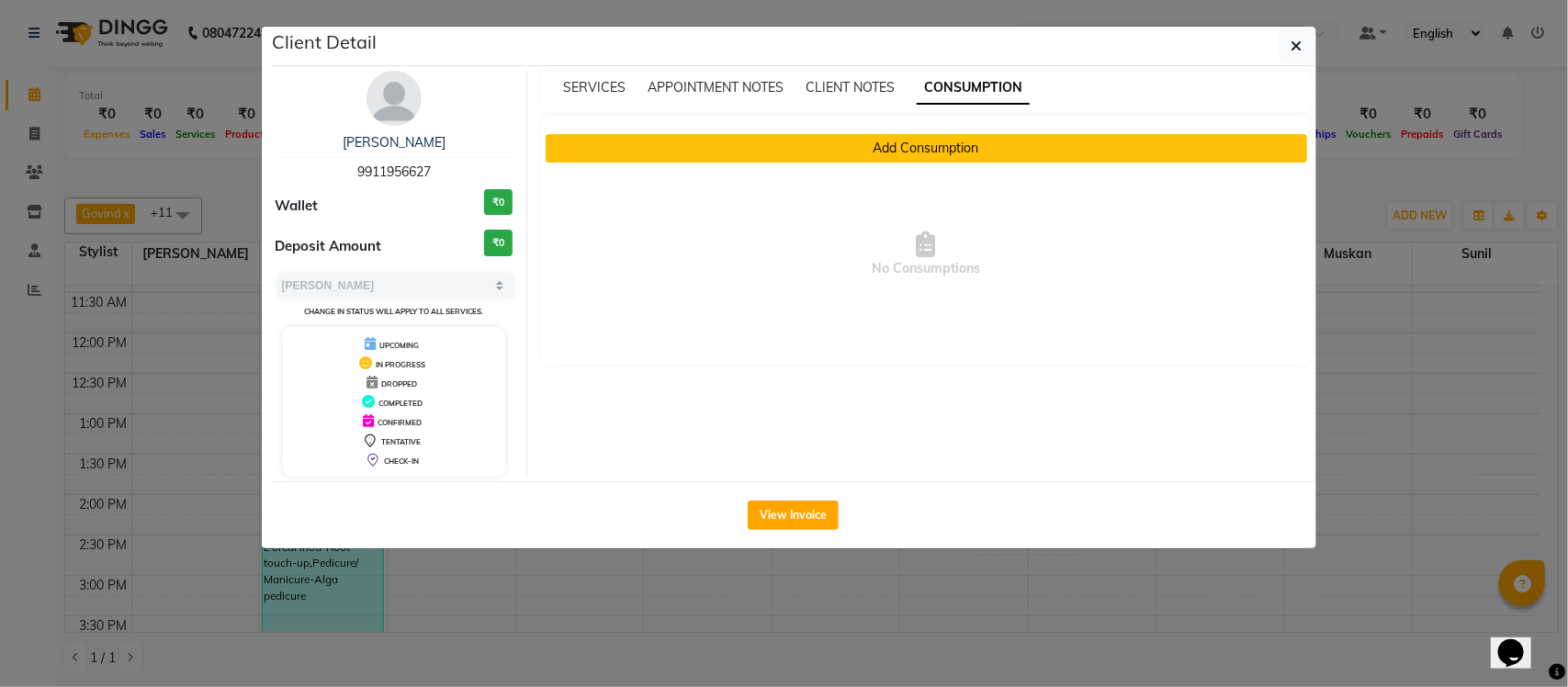
click at [928, 147] on button "Add Consumption" at bounding box center [926, 148] width 761 height 29
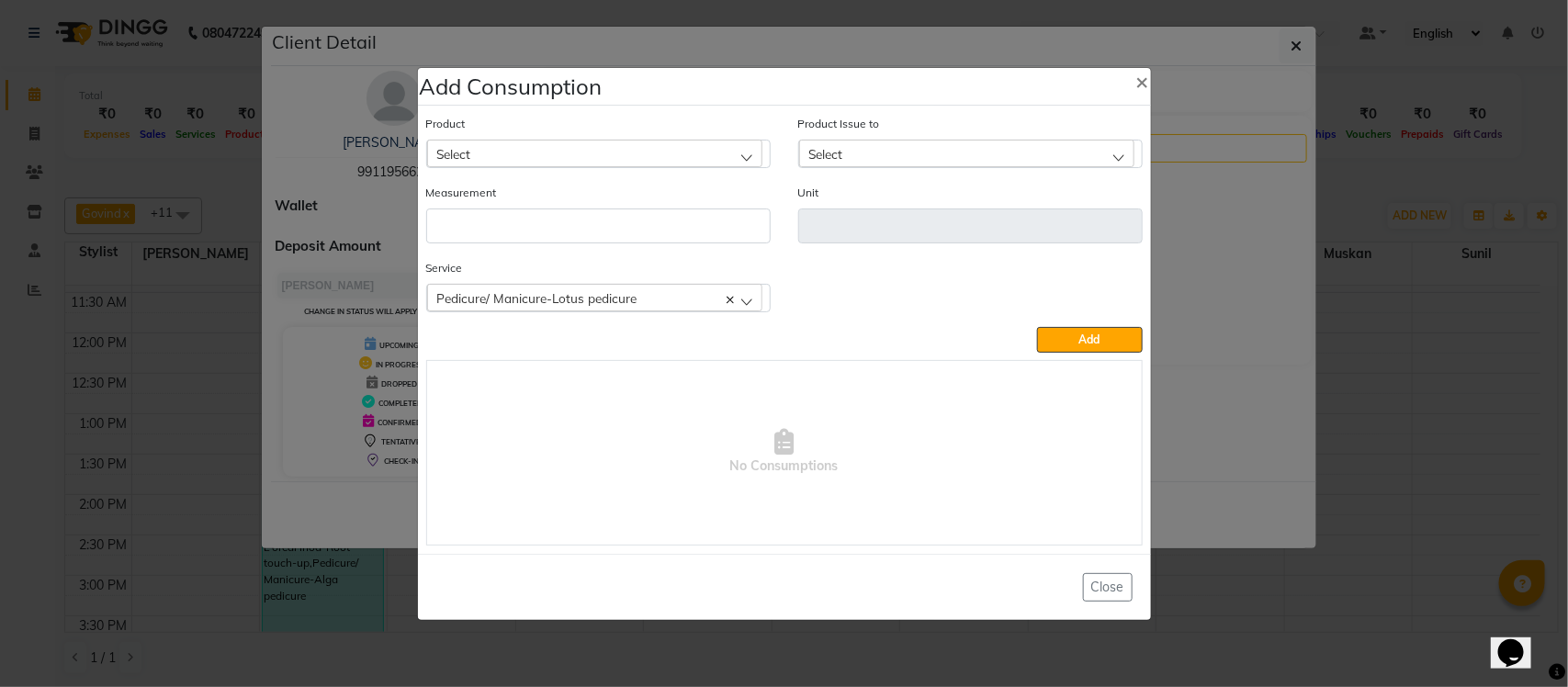
click at [507, 291] on span "Pedicure/ Manicure-Lotus pedicure" at bounding box center [536, 297] width 200 height 16
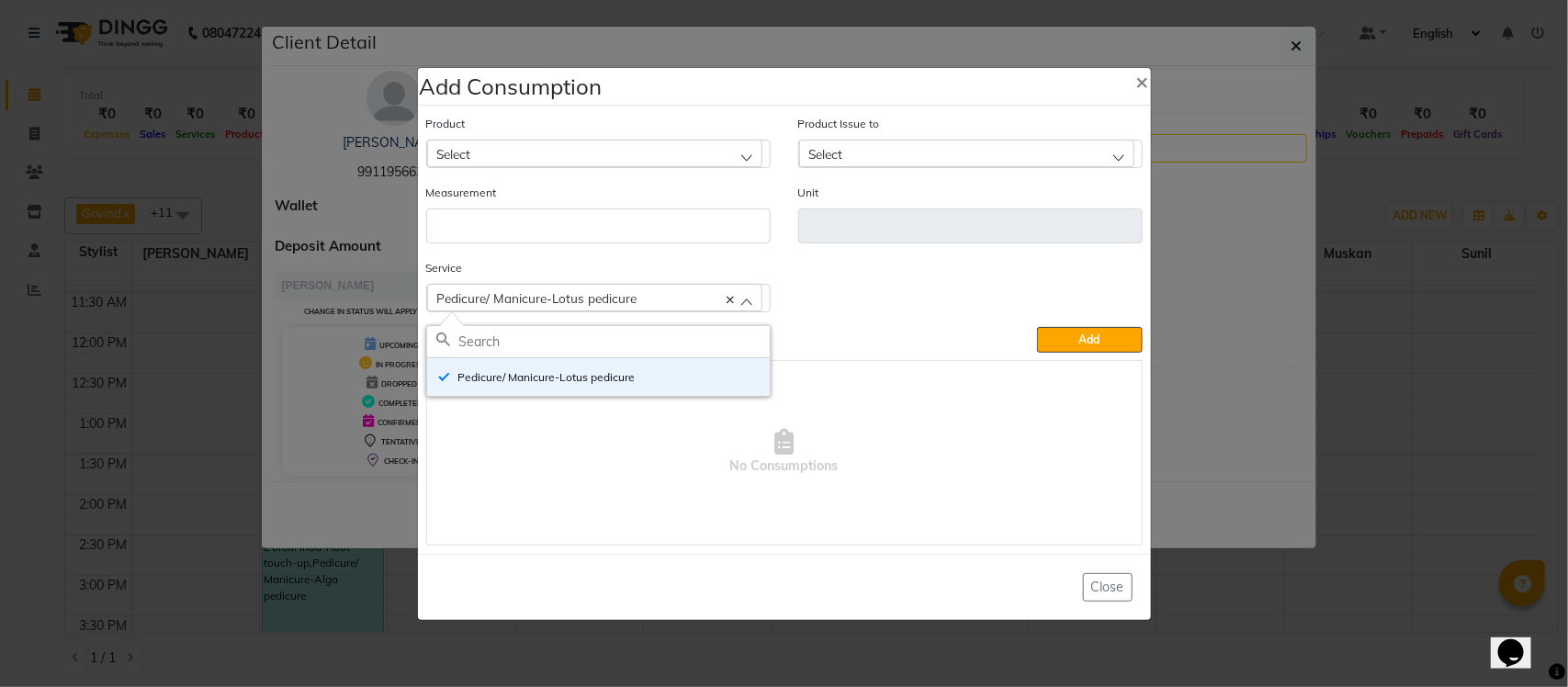
click at [632, 150] on div "Select" at bounding box center [595, 153] width 336 height 28
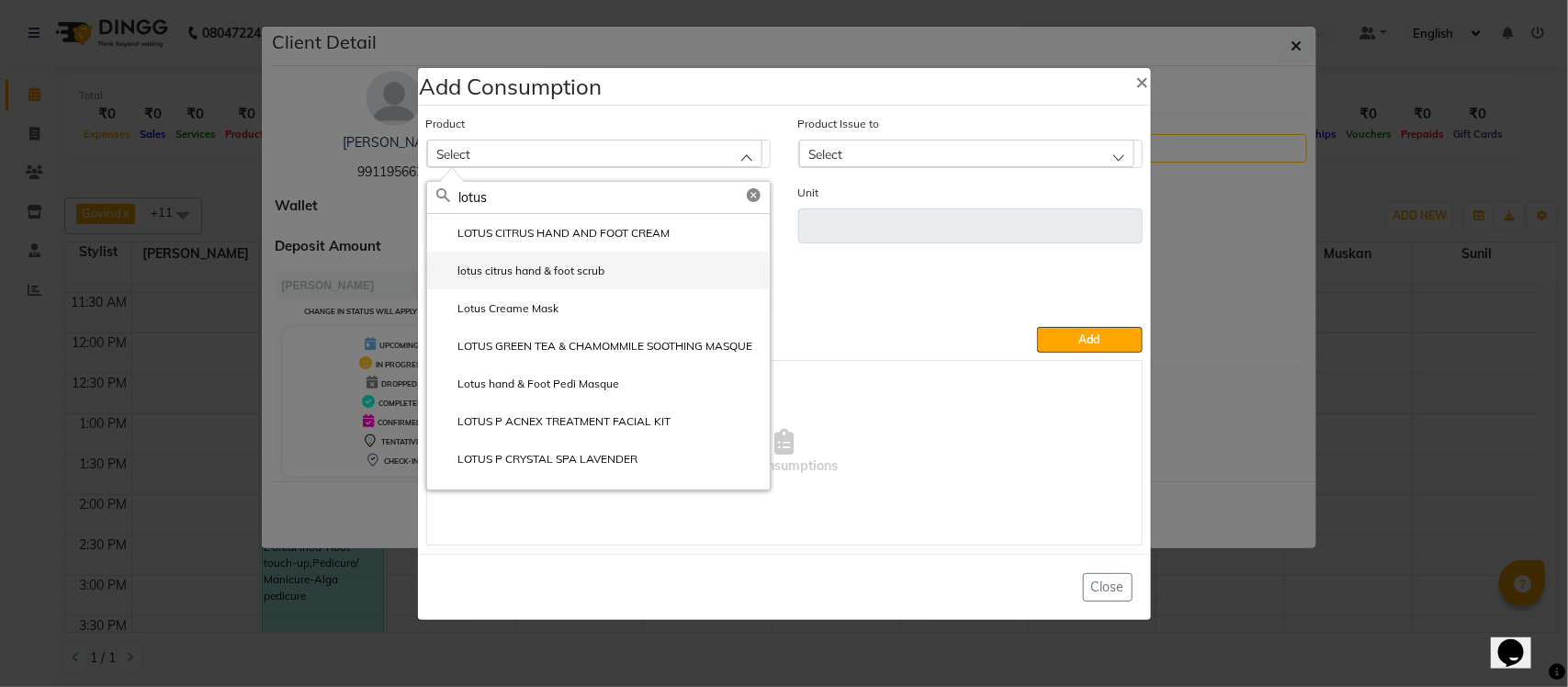
type input "lotus"
click at [540, 276] on label "lotus citrus hand & foot scrub" at bounding box center [520, 271] width 169 height 17
type input "gm"
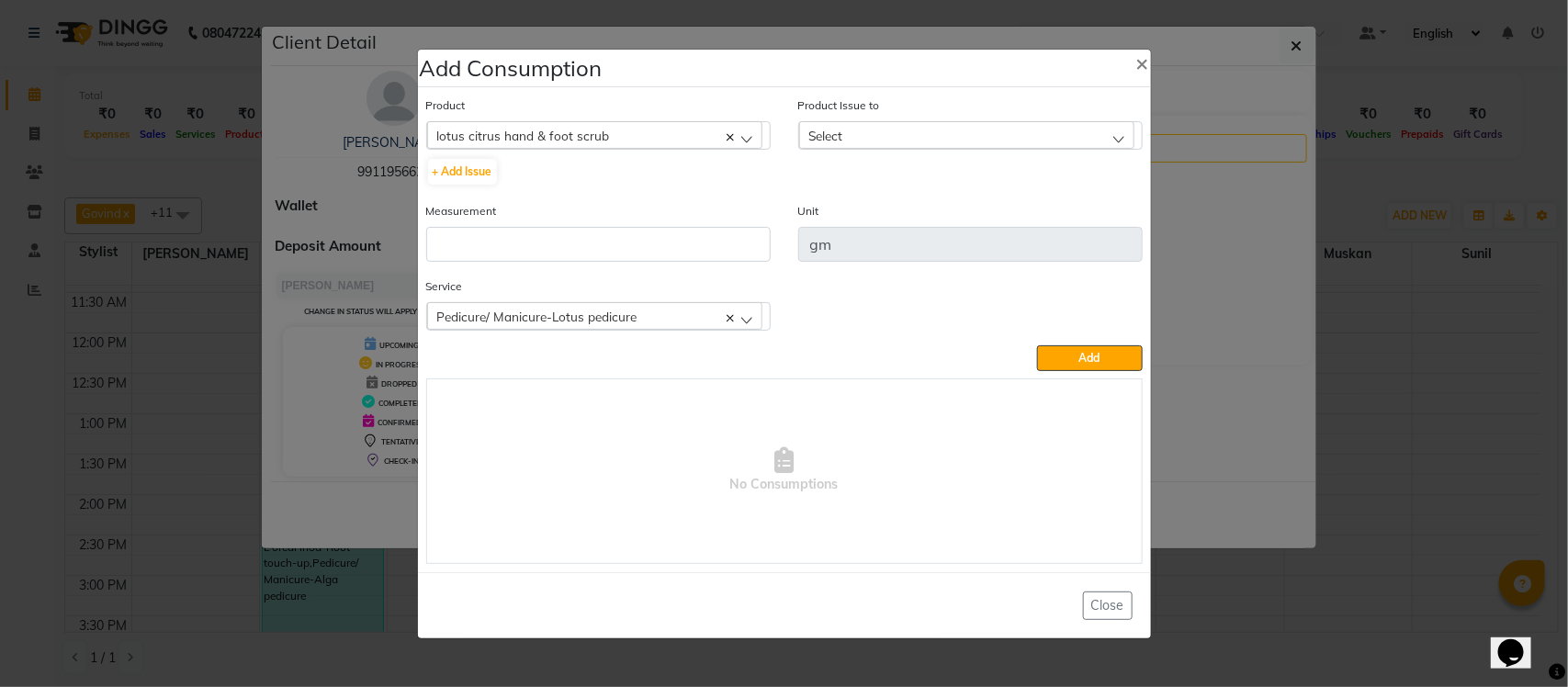
click at [903, 145] on div "Select" at bounding box center [967, 135] width 336 height 28
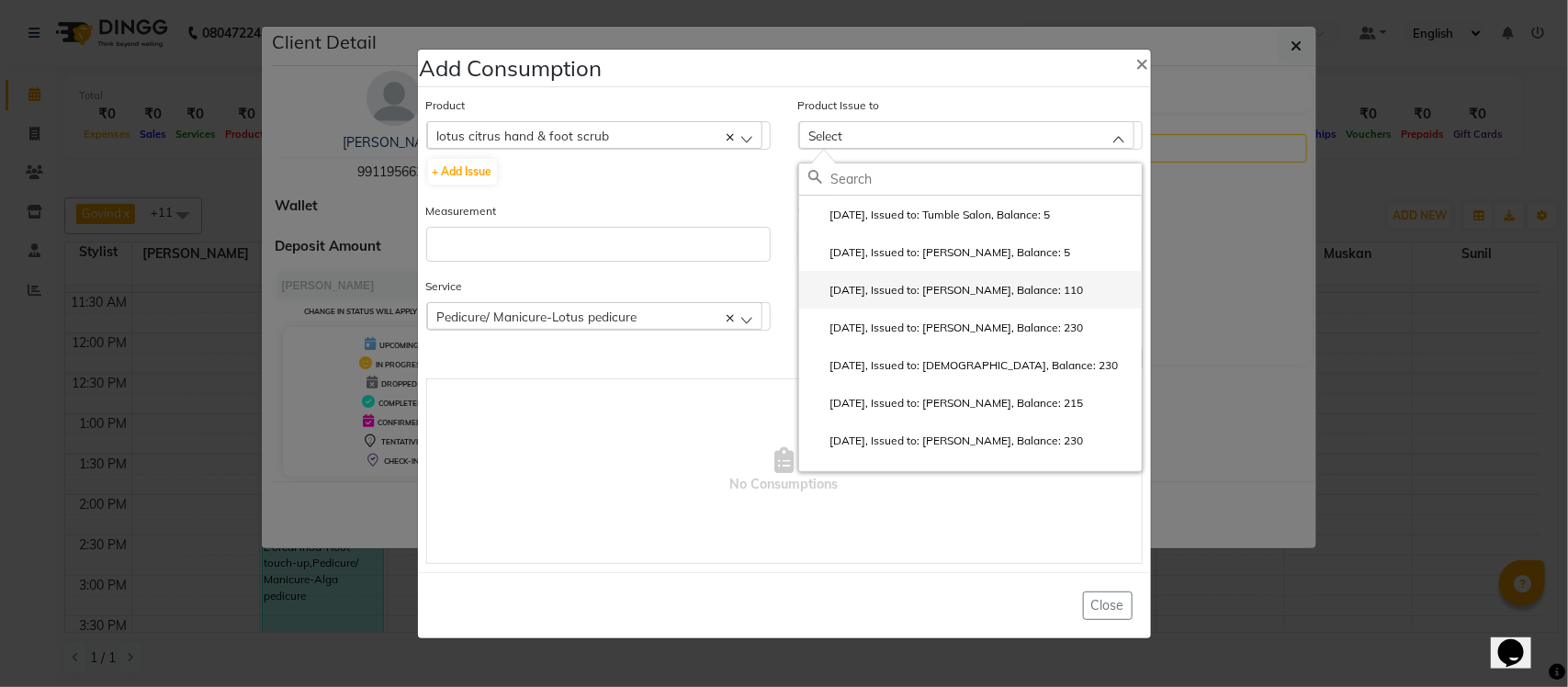
click at [918, 298] on label "2025-07-26, Issued to: Krishna, Balance: 110" at bounding box center [946, 290] width 275 height 17
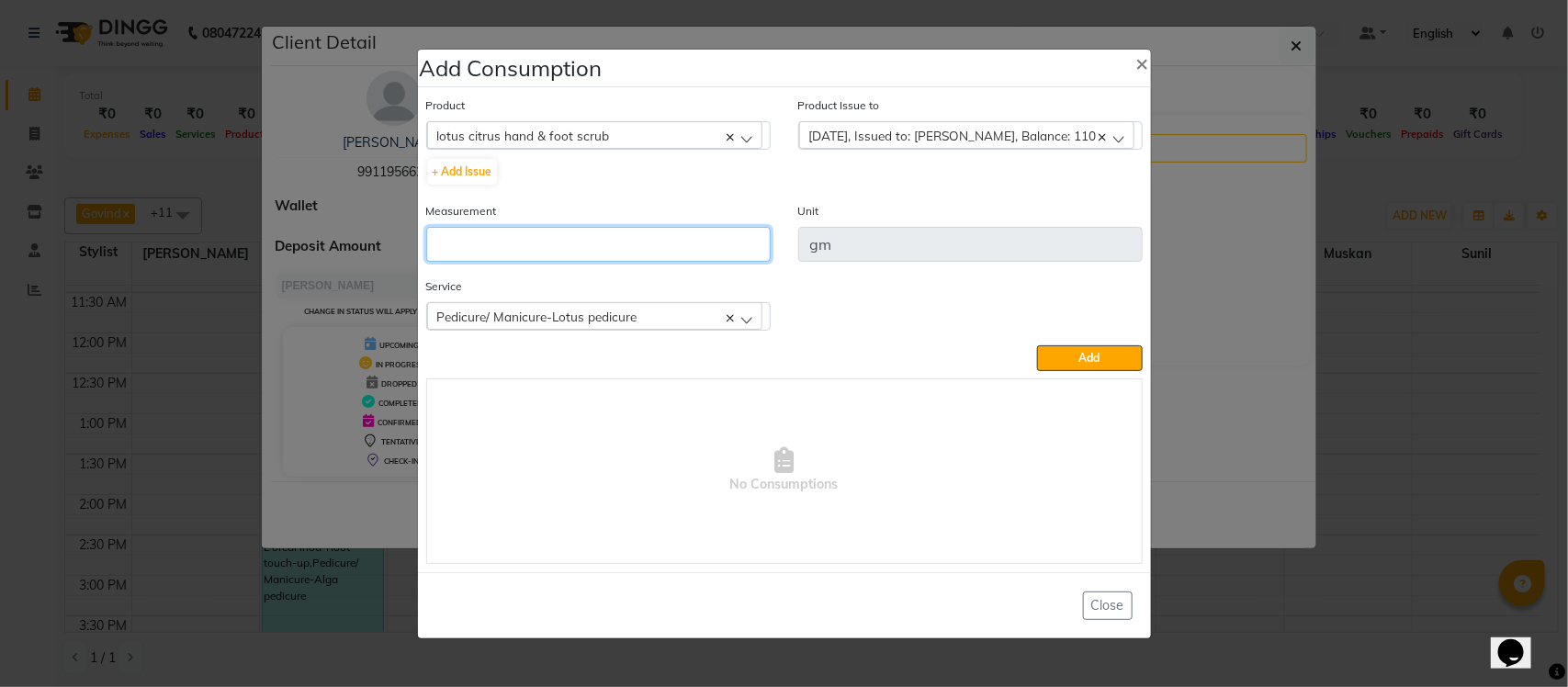
click at [620, 245] on input "number" at bounding box center [599, 244] width 345 height 35
type input "10"
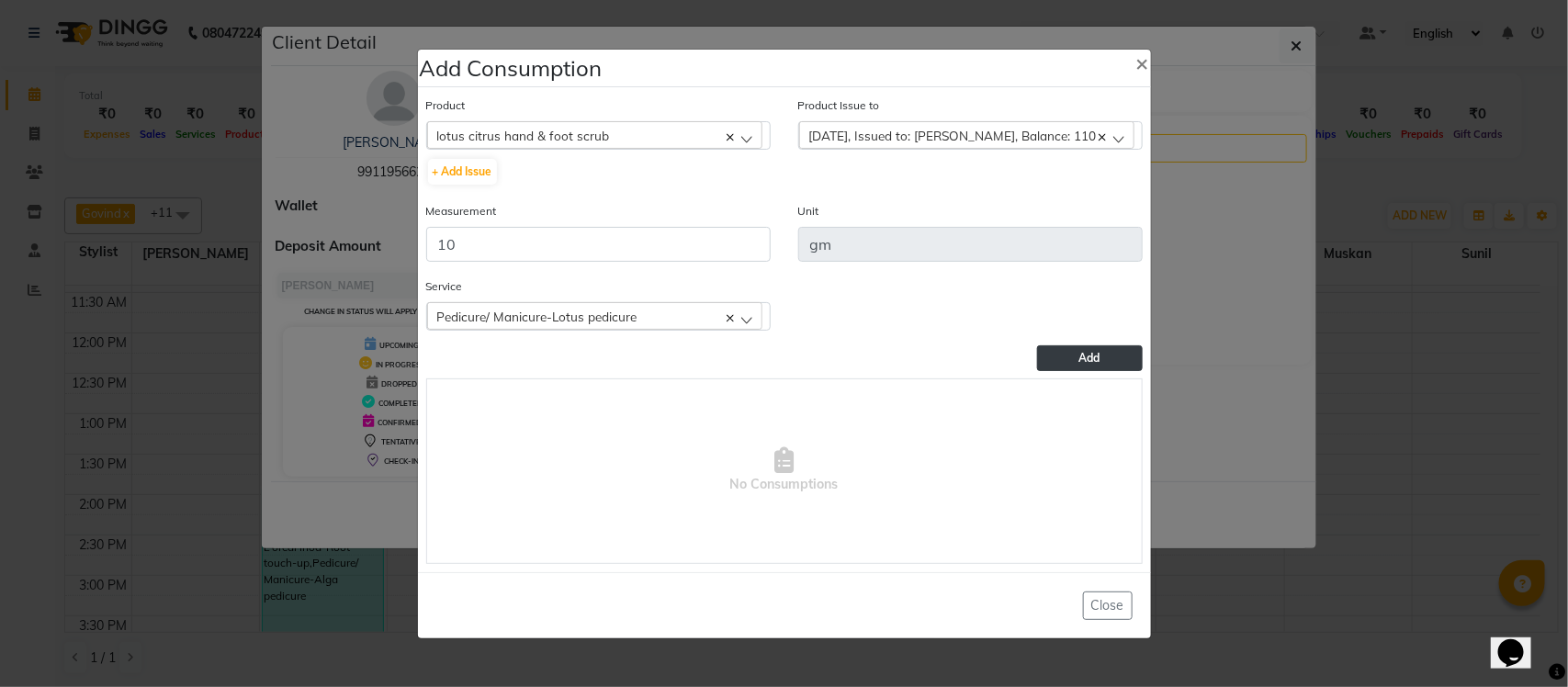
click at [1113, 347] on button "Add" at bounding box center [1089, 359] width 105 height 26
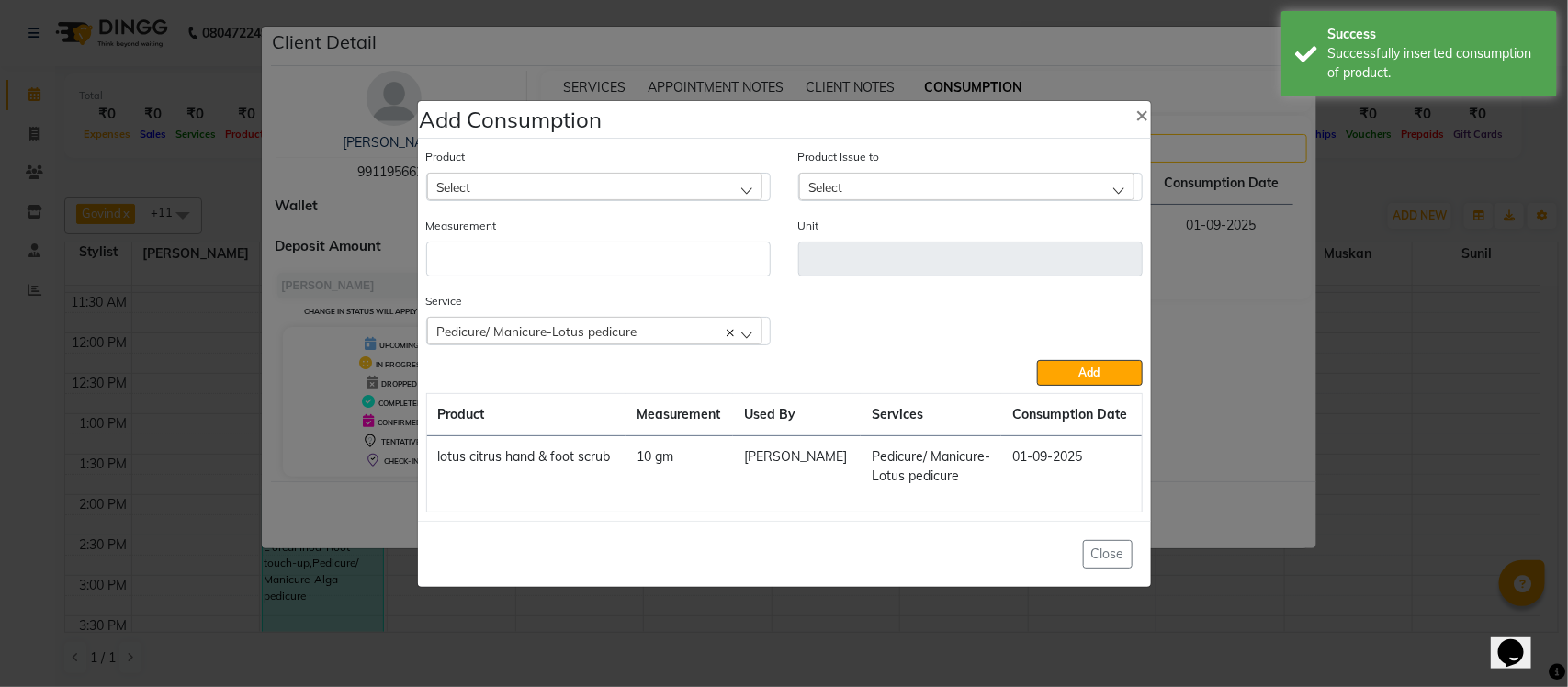
click at [556, 176] on div "Select" at bounding box center [595, 187] width 336 height 28
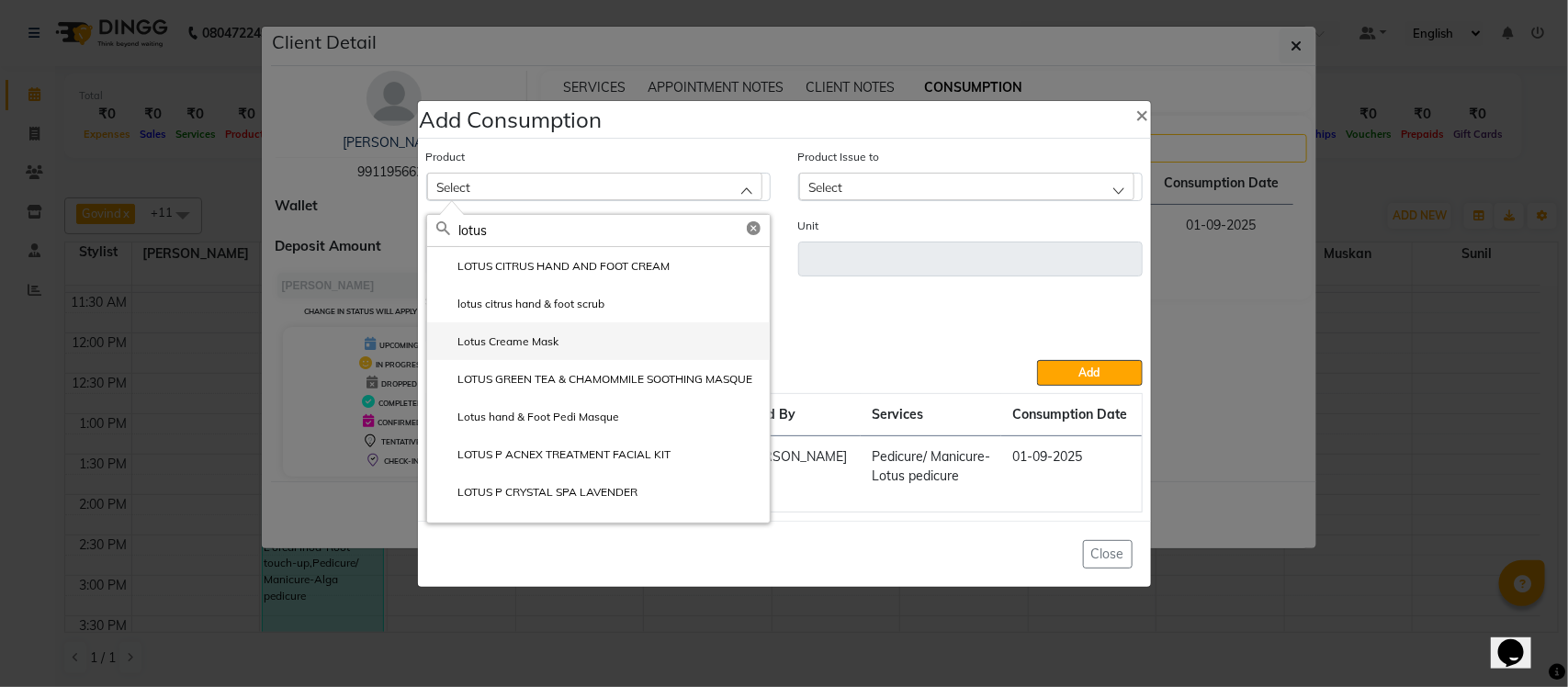
type input "lotus"
click at [516, 337] on label "Lotus Creame Mask" at bounding box center [497, 342] width 123 height 17
type input "gm"
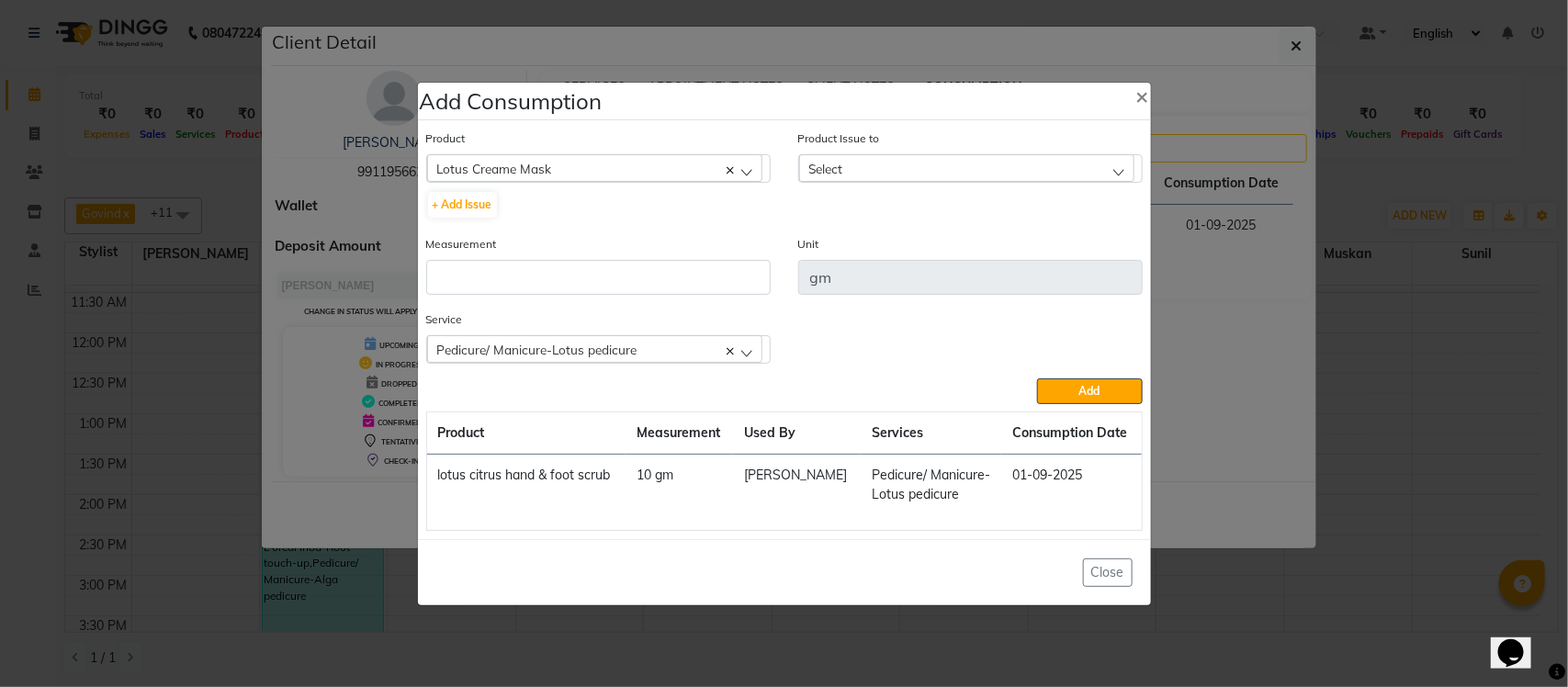
click at [974, 168] on div "Select" at bounding box center [967, 168] width 336 height 28
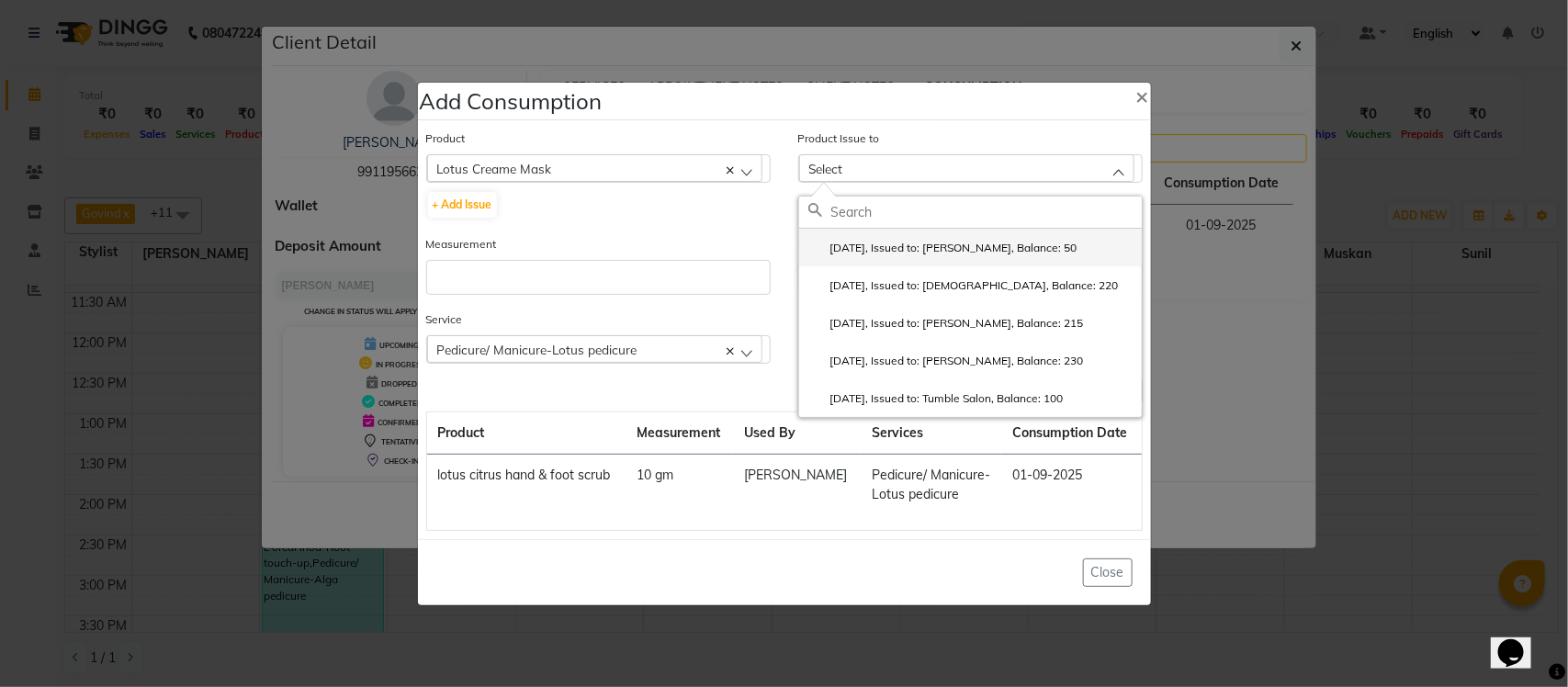
click at [961, 256] on label "2025-07-25, Issued to: Rupesh, Balance: 50" at bounding box center [943, 248] width 270 height 17
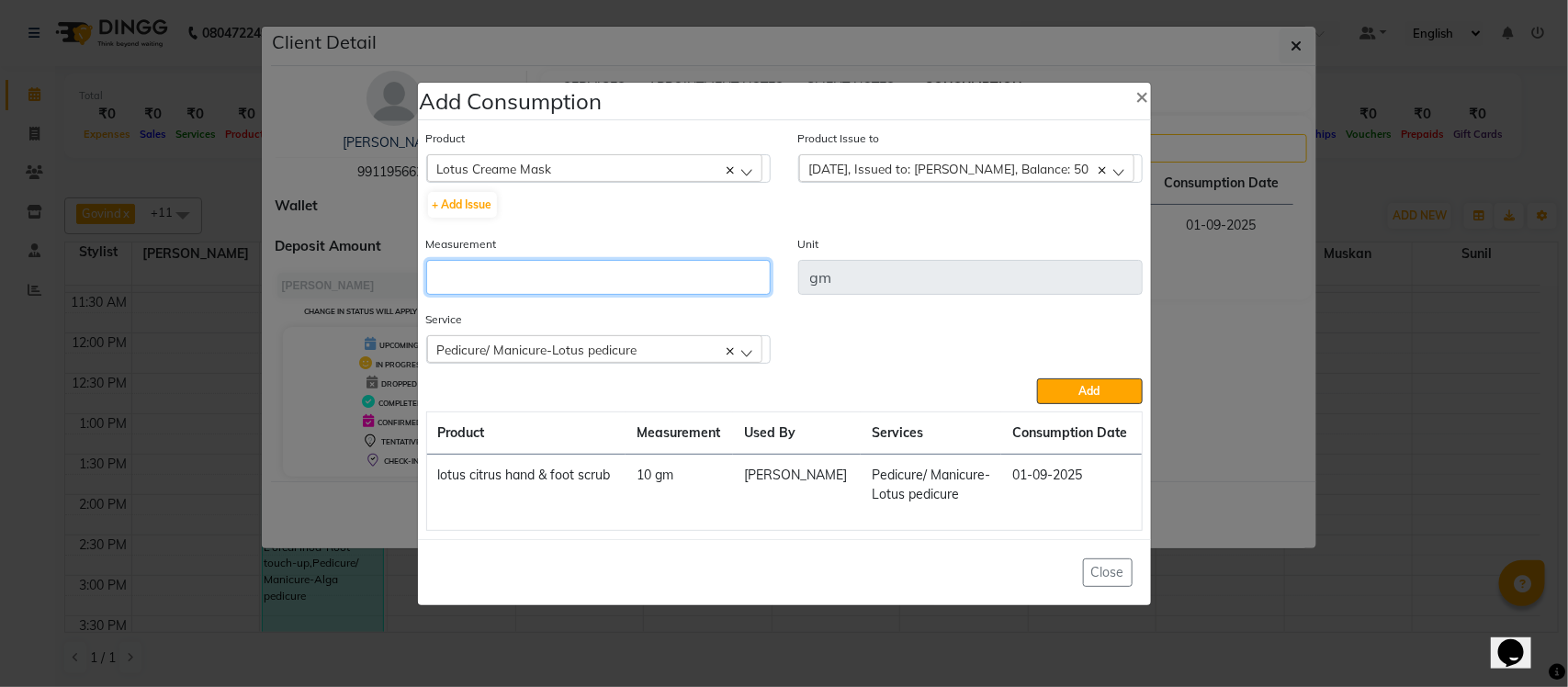
click at [709, 276] on input "number" at bounding box center [599, 278] width 345 height 35
type input "10"
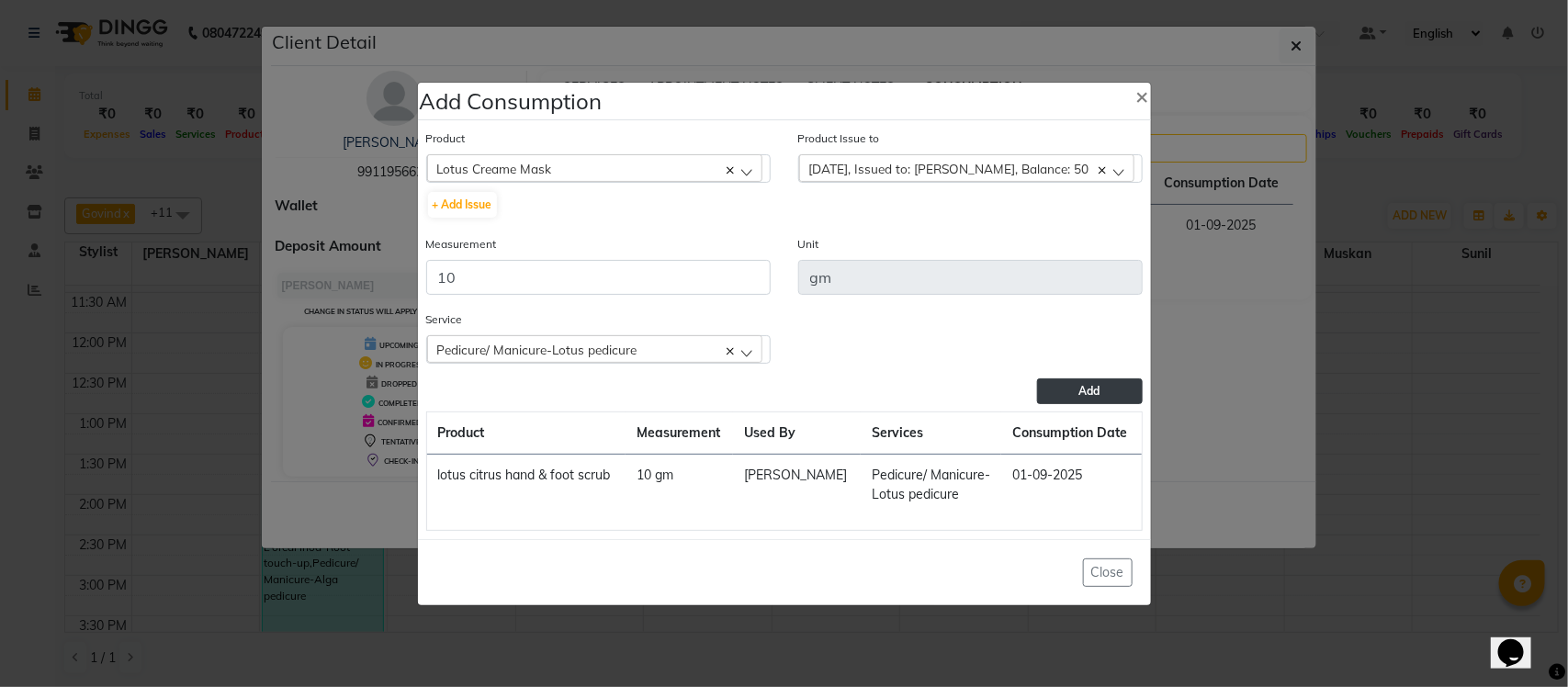
click at [1075, 382] on button "Add" at bounding box center [1089, 391] width 105 height 26
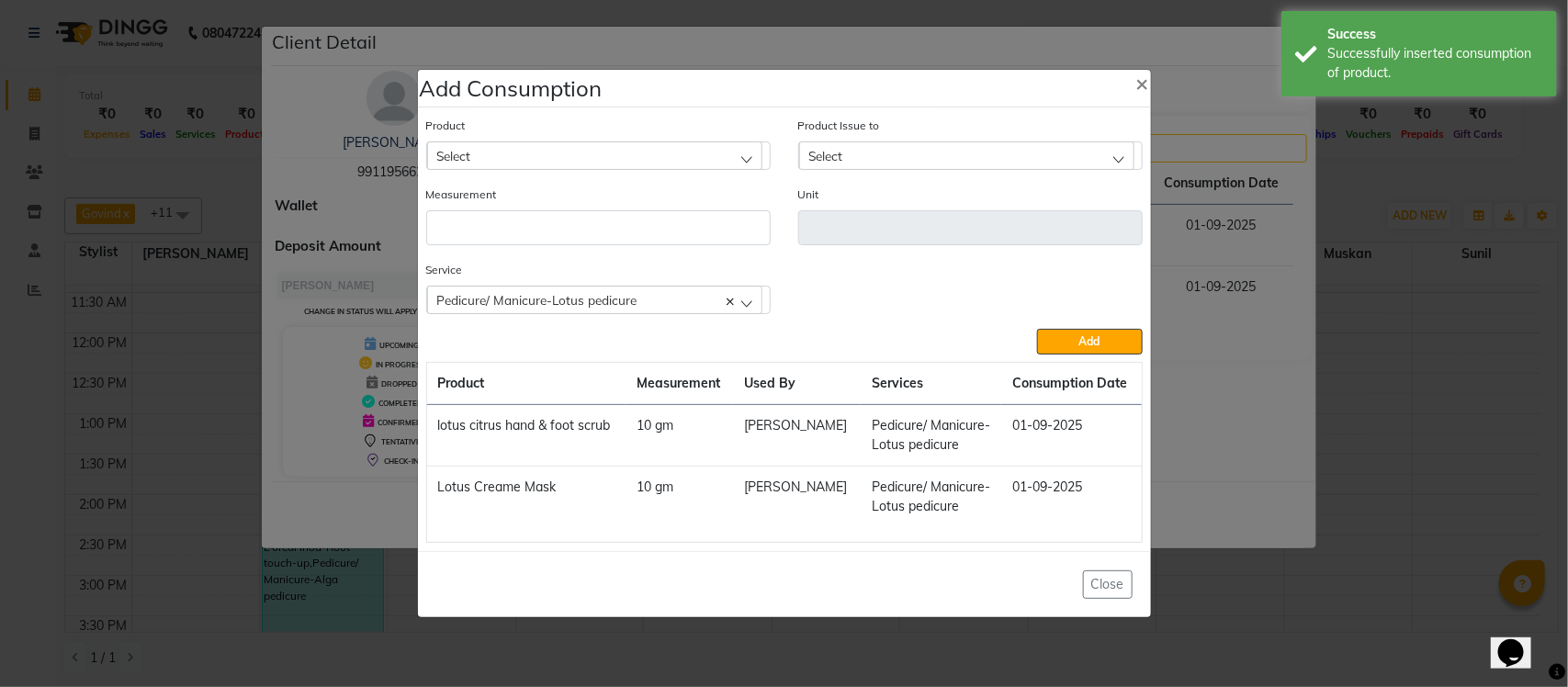
click at [579, 301] on span "Pedicure/ Manicure-Lotus pedicure" at bounding box center [536, 299] width 200 height 16
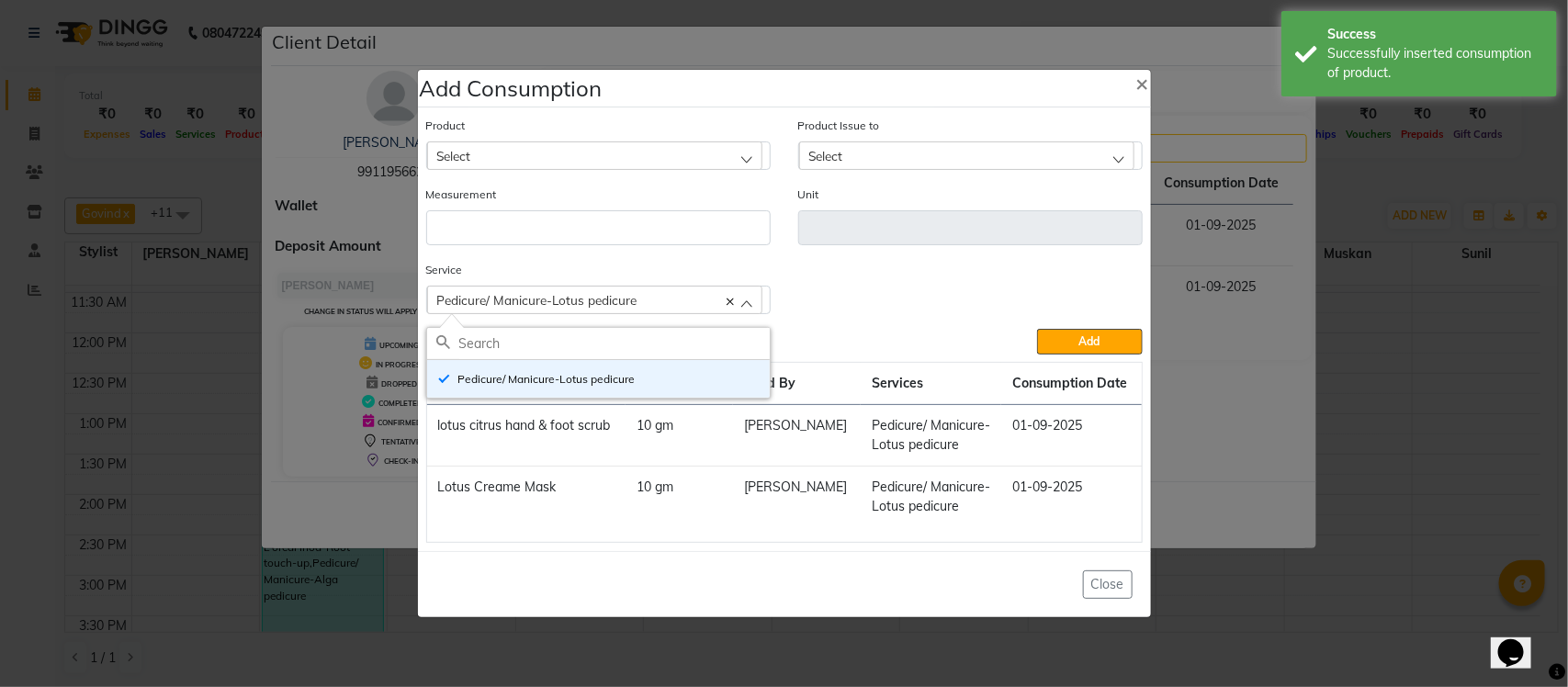
click at [613, 152] on div "Select" at bounding box center [595, 155] width 336 height 28
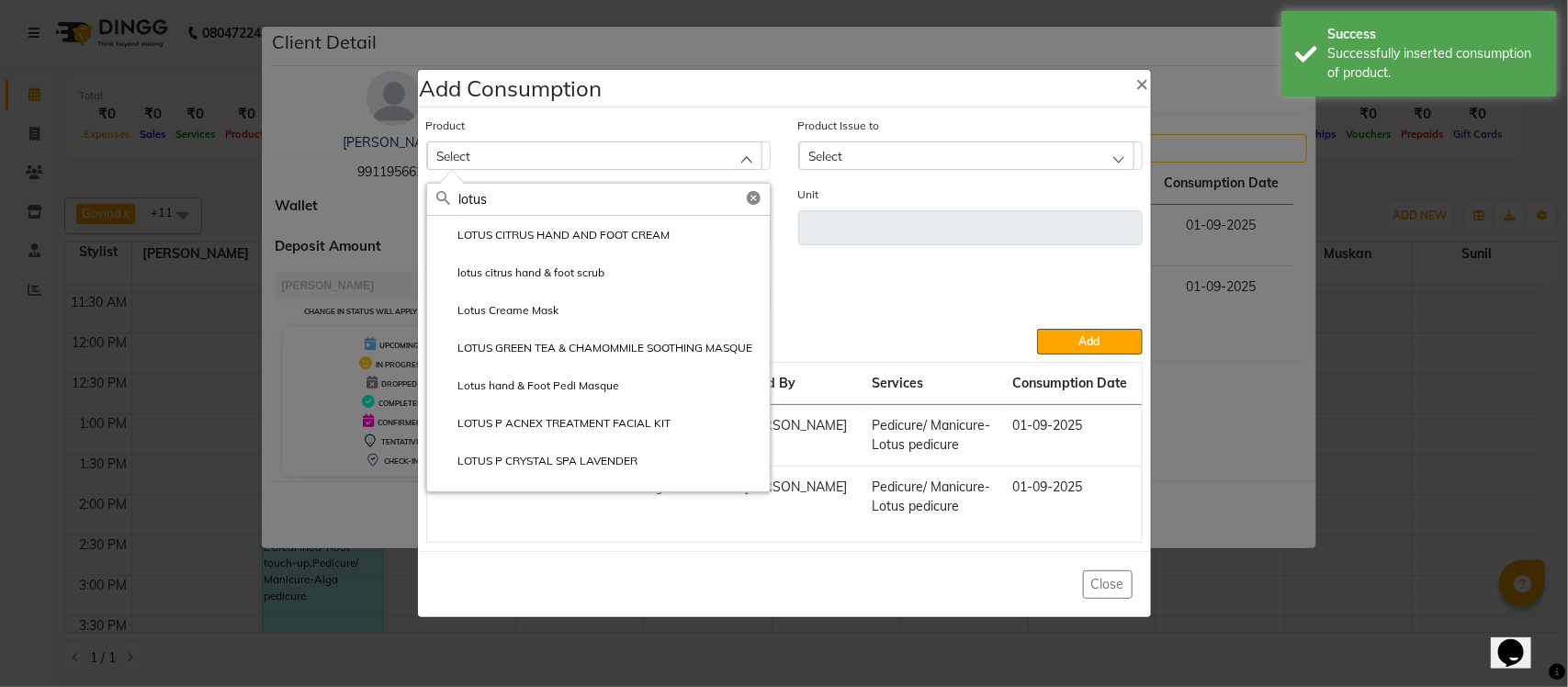
type input "lotus"
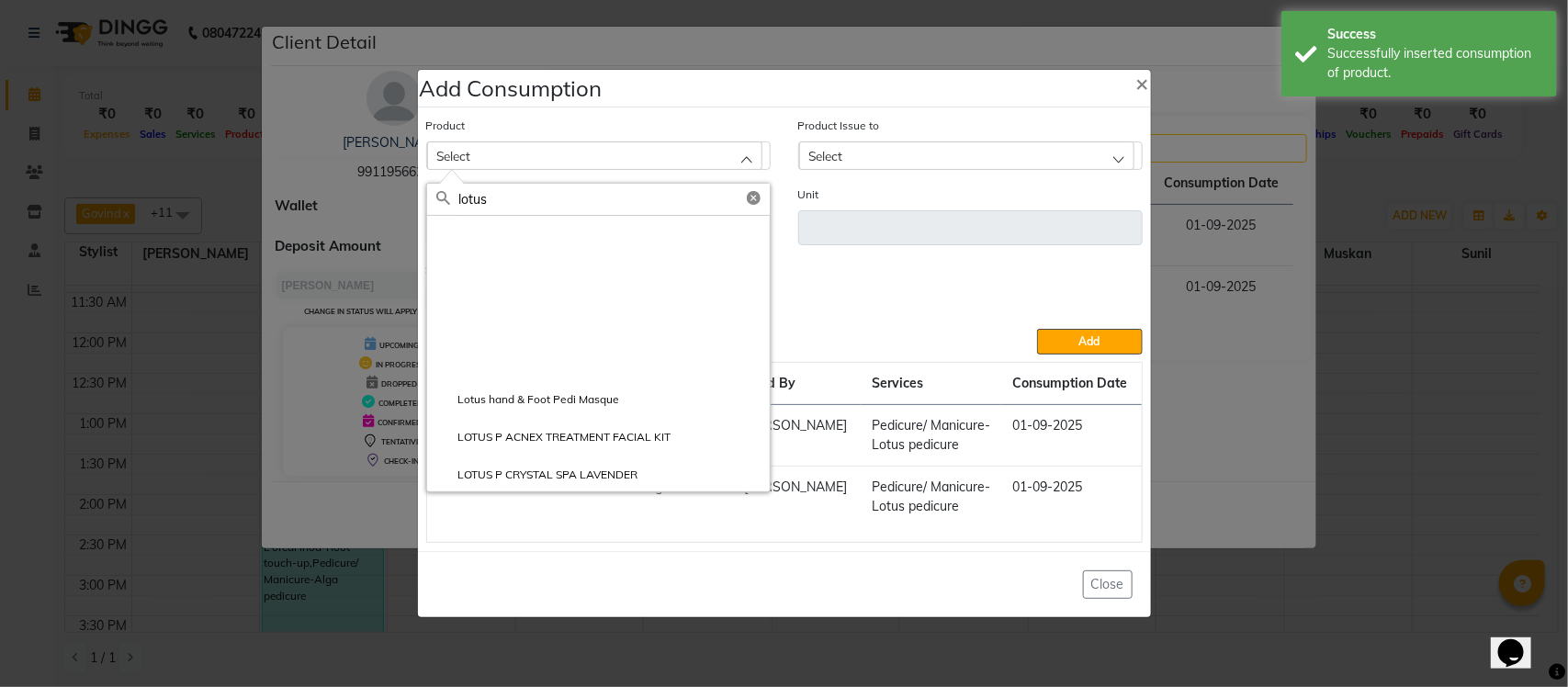
scroll to position [303, 0]
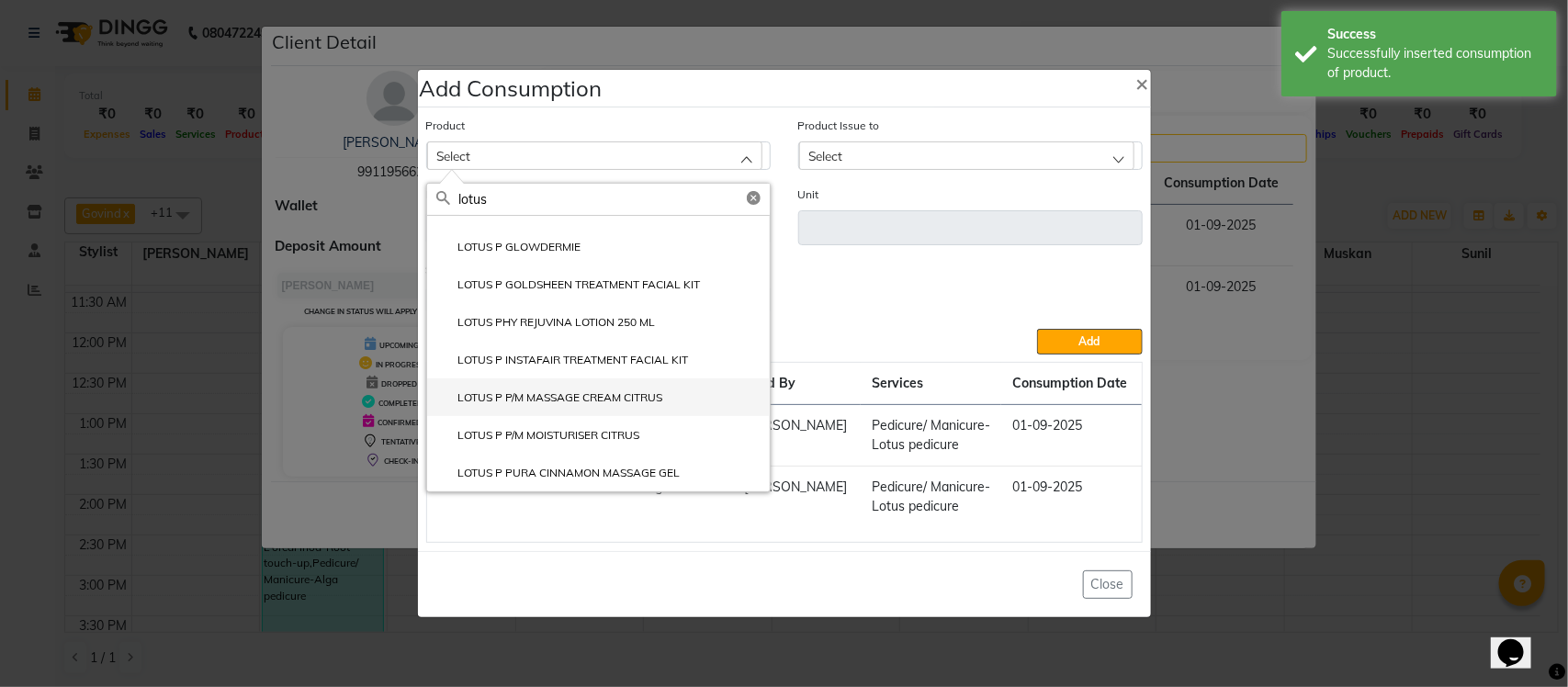
click at [582, 397] on label "LOTUS P P/M MASSAGE CREAM CITRUS" at bounding box center [549, 398] width 227 height 17
type input "gm"
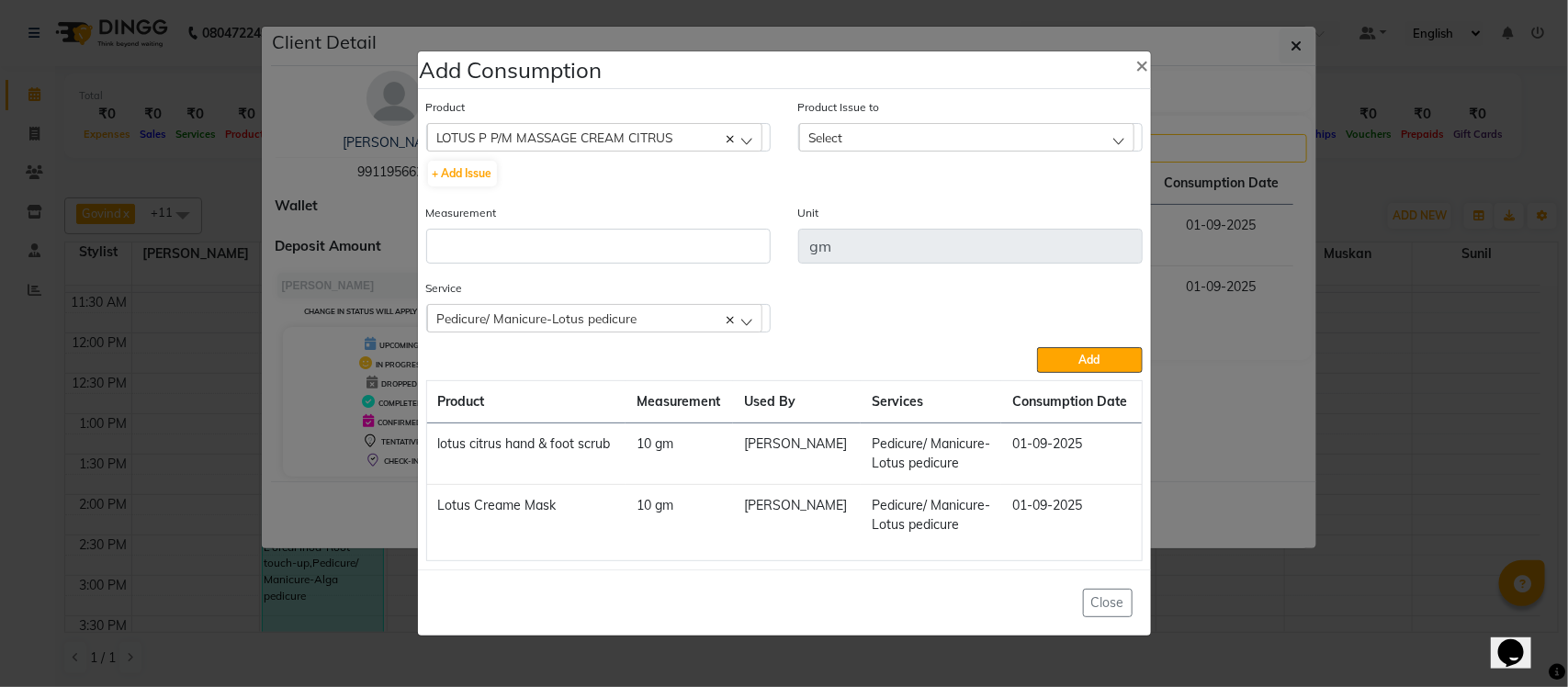
click at [1046, 139] on div "Select" at bounding box center [967, 137] width 336 height 28
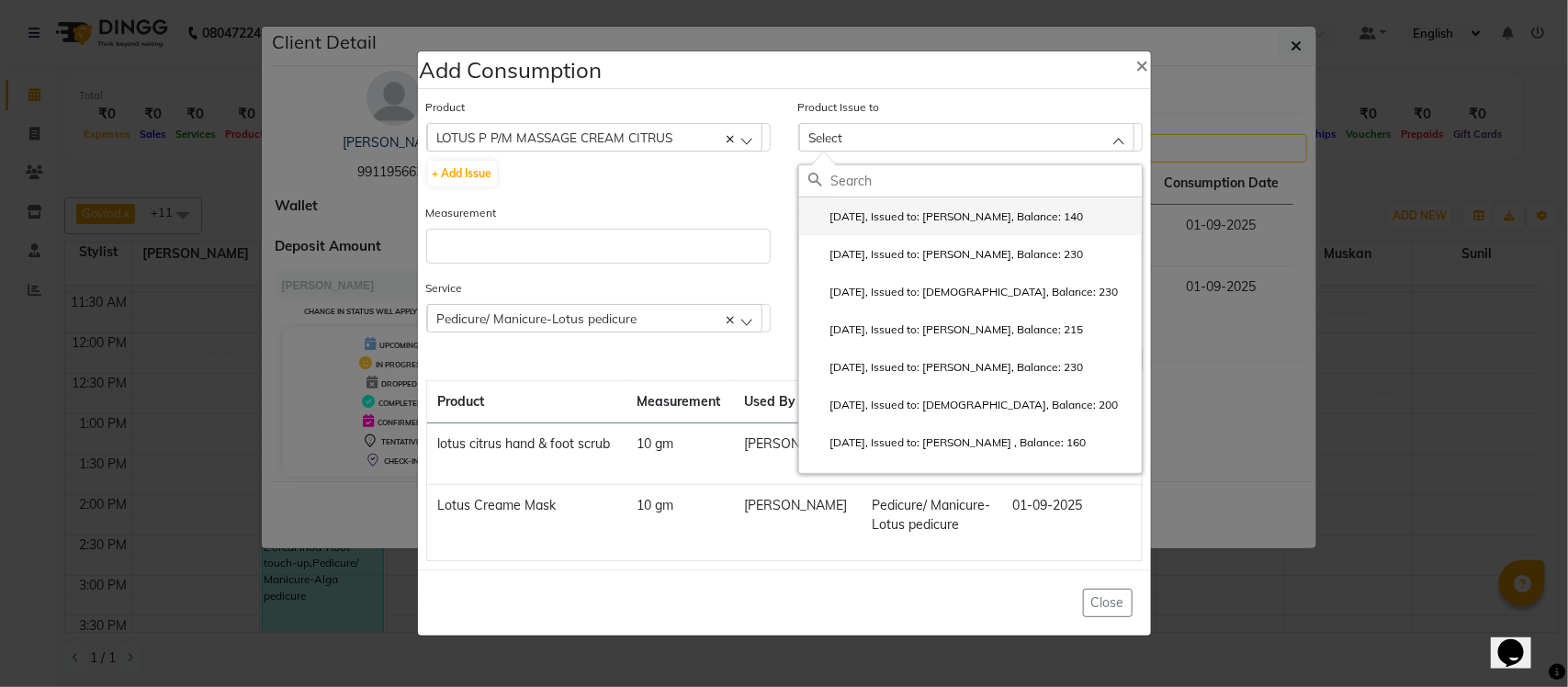
click at [979, 230] on li "2025-07-26, Issued to: Krishna, Balance: 140" at bounding box center [970, 216] width 343 height 38
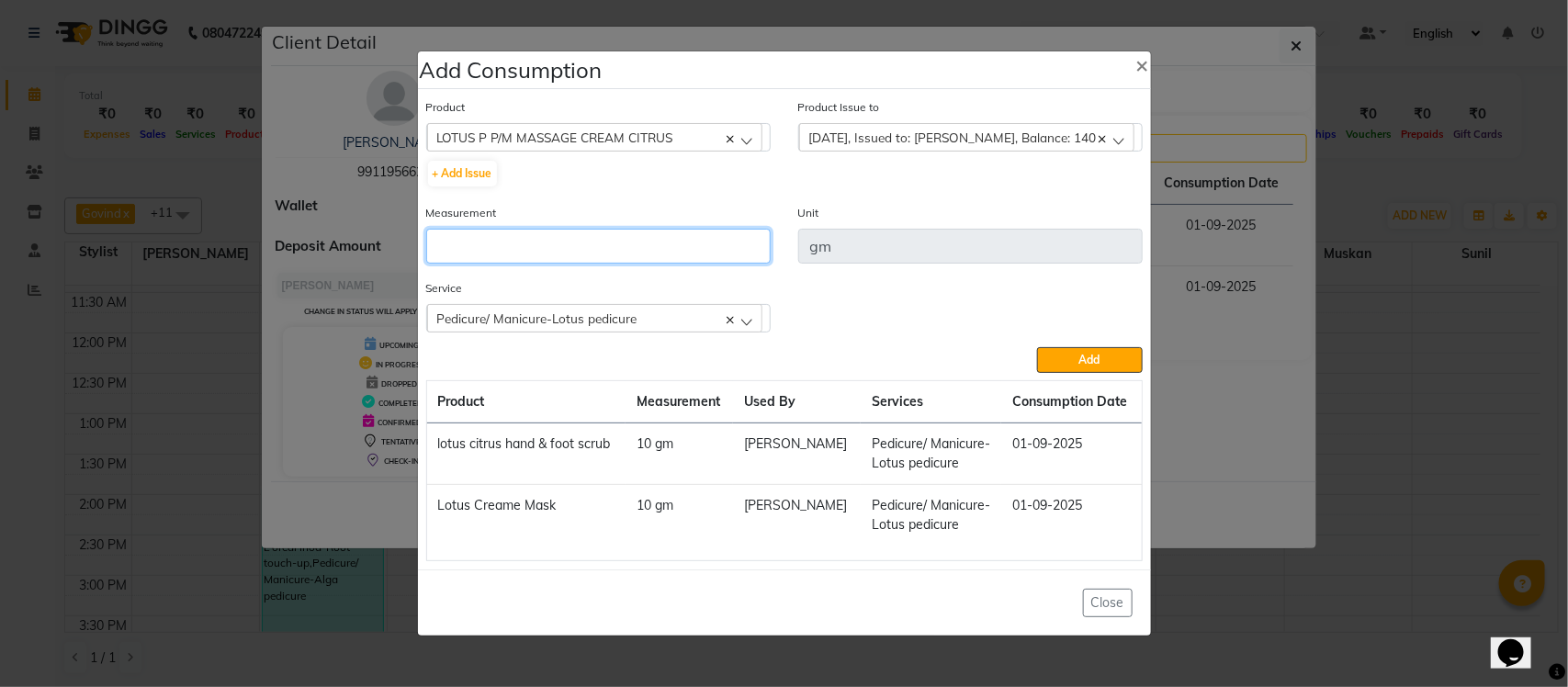
click at [744, 237] on input "number" at bounding box center [599, 246] width 345 height 35
type input "10"
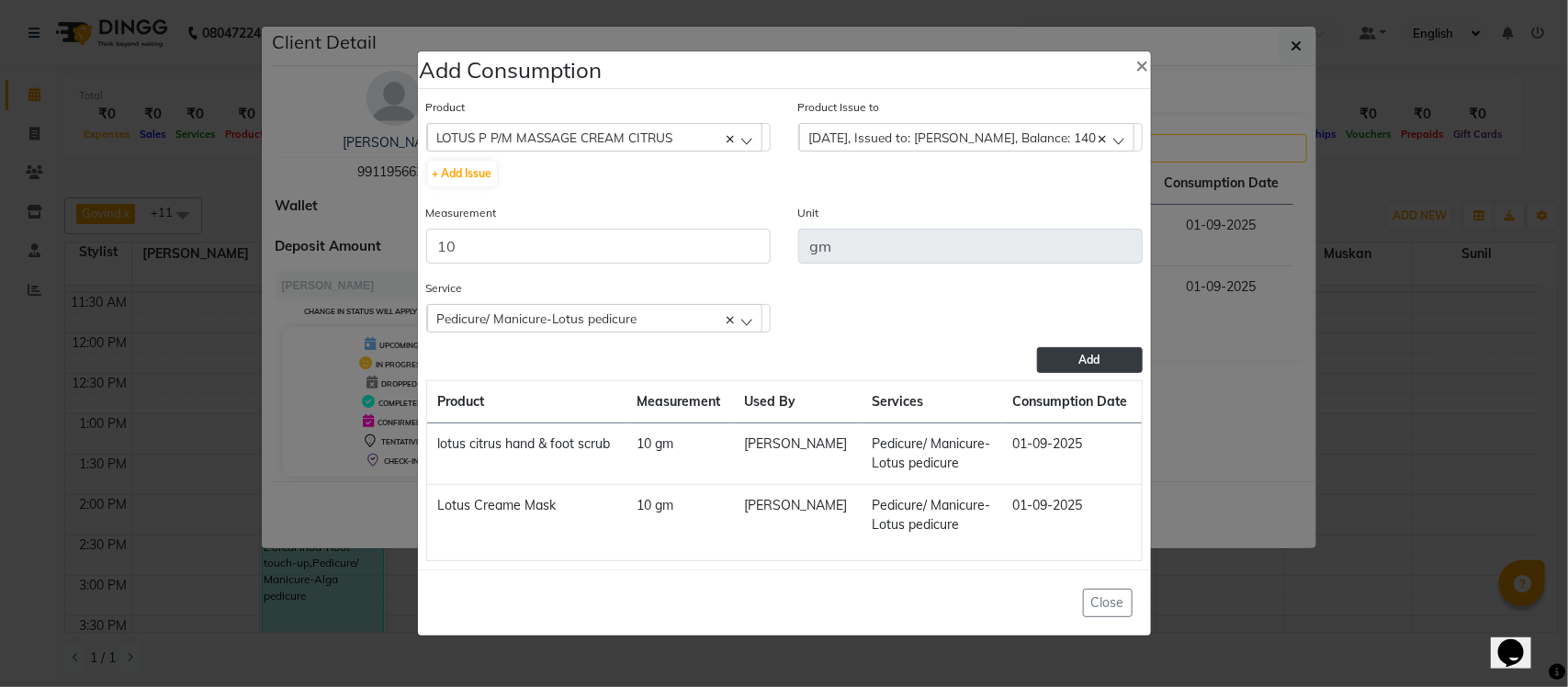
click at [1100, 363] on span "Add" at bounding box center [1089, 360] width 21 height 14
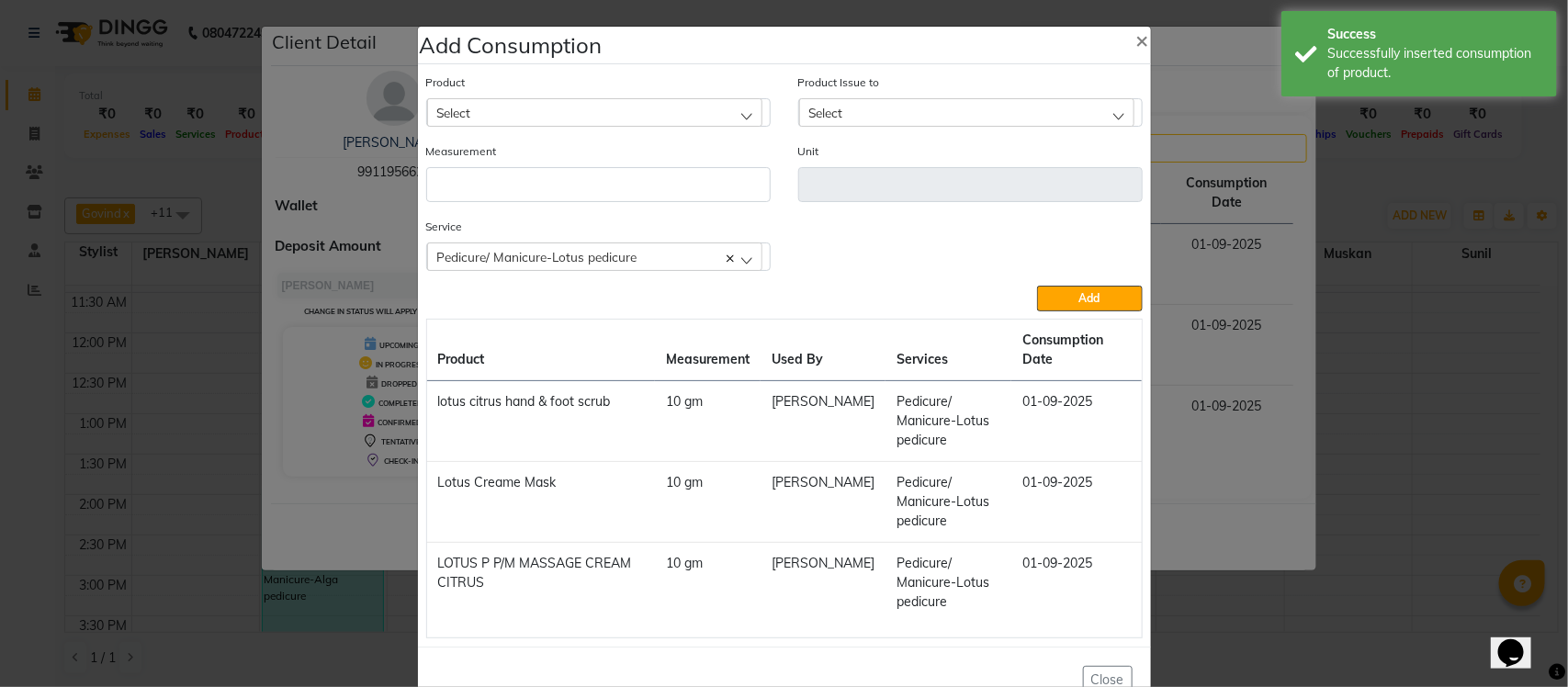
click at [1355, 194] on ngb-modal-window "Add Consumption × Product Select acetone Product Issue to Select 2025-07-26, Is…" at bounding box center [784, 343] width 1568 height 687
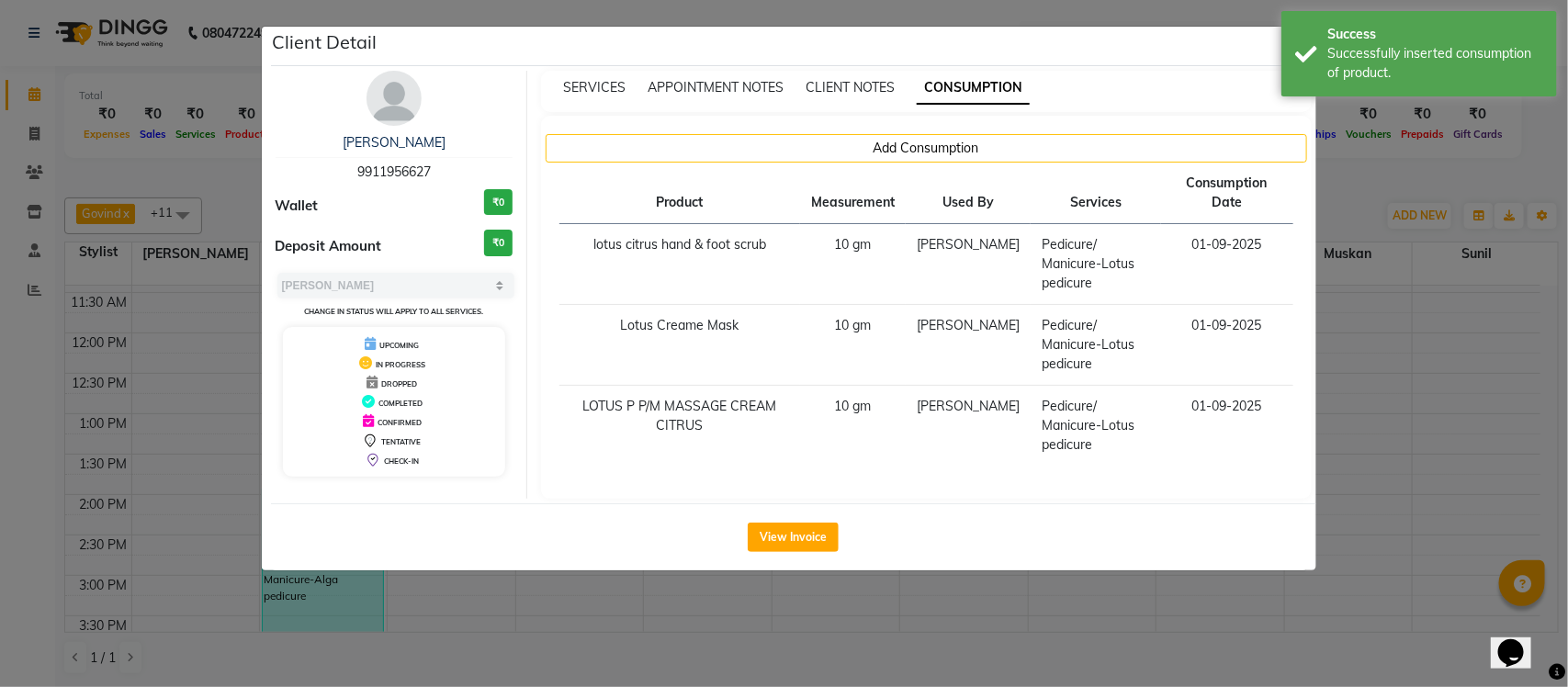
click at [1353, 194] on ngb-modal-window "Client Detail Mehul 9911956627 Wallet ₹0 Deposit Amount ₹0 Select MARK DONE UPC…" at bounding box center [784, 343] width 1568 height 687
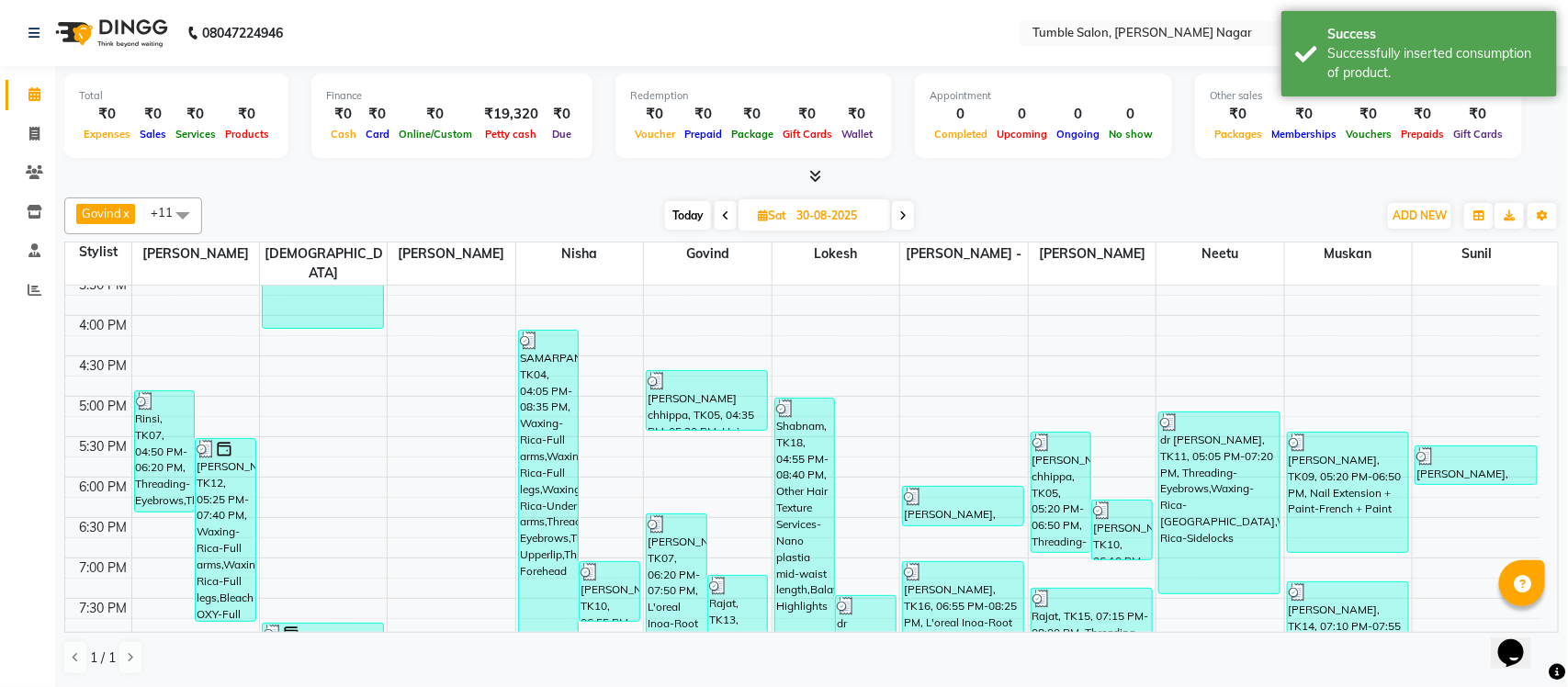
scroll to position [778, 0]
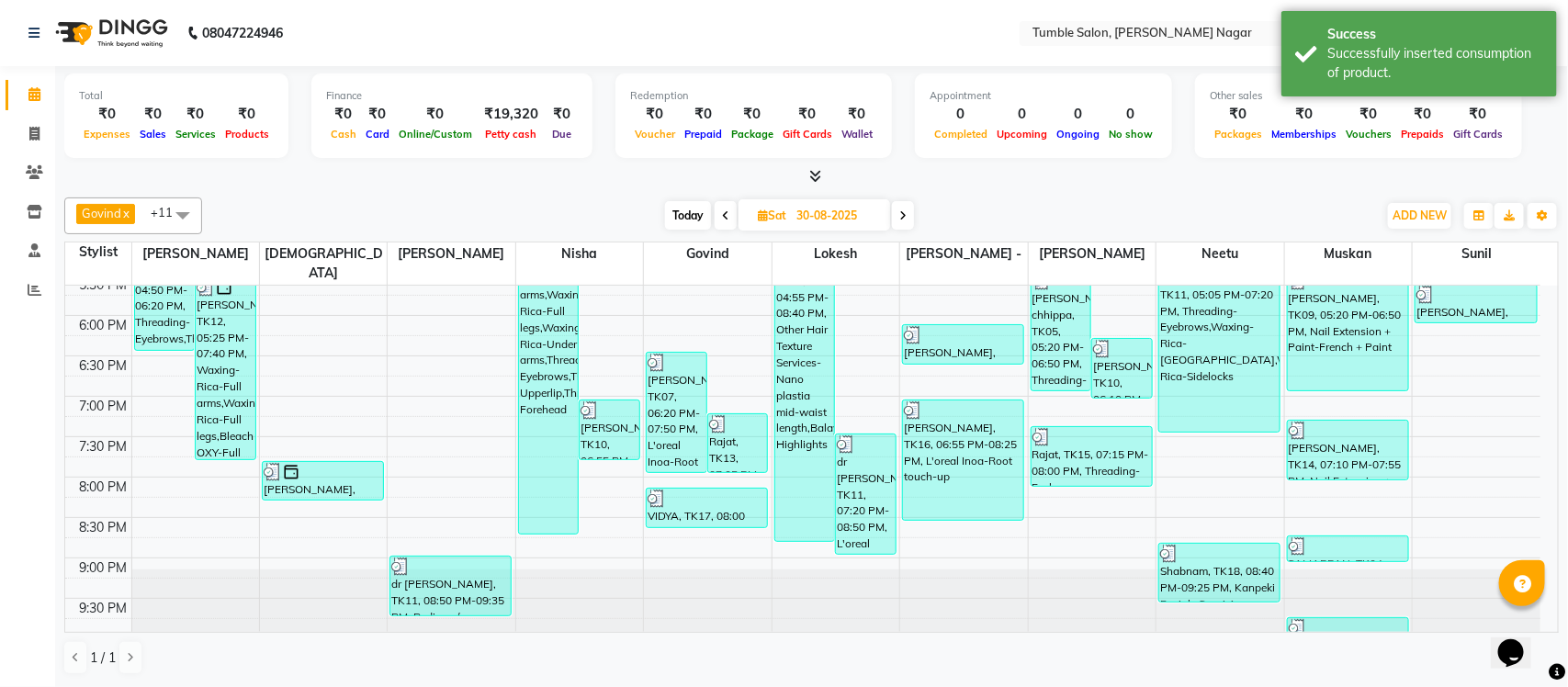
drag, startPoint x: 1552, startPoint y: 434, endPoint x: 3, endPoint y: 48, distance: 1596.4
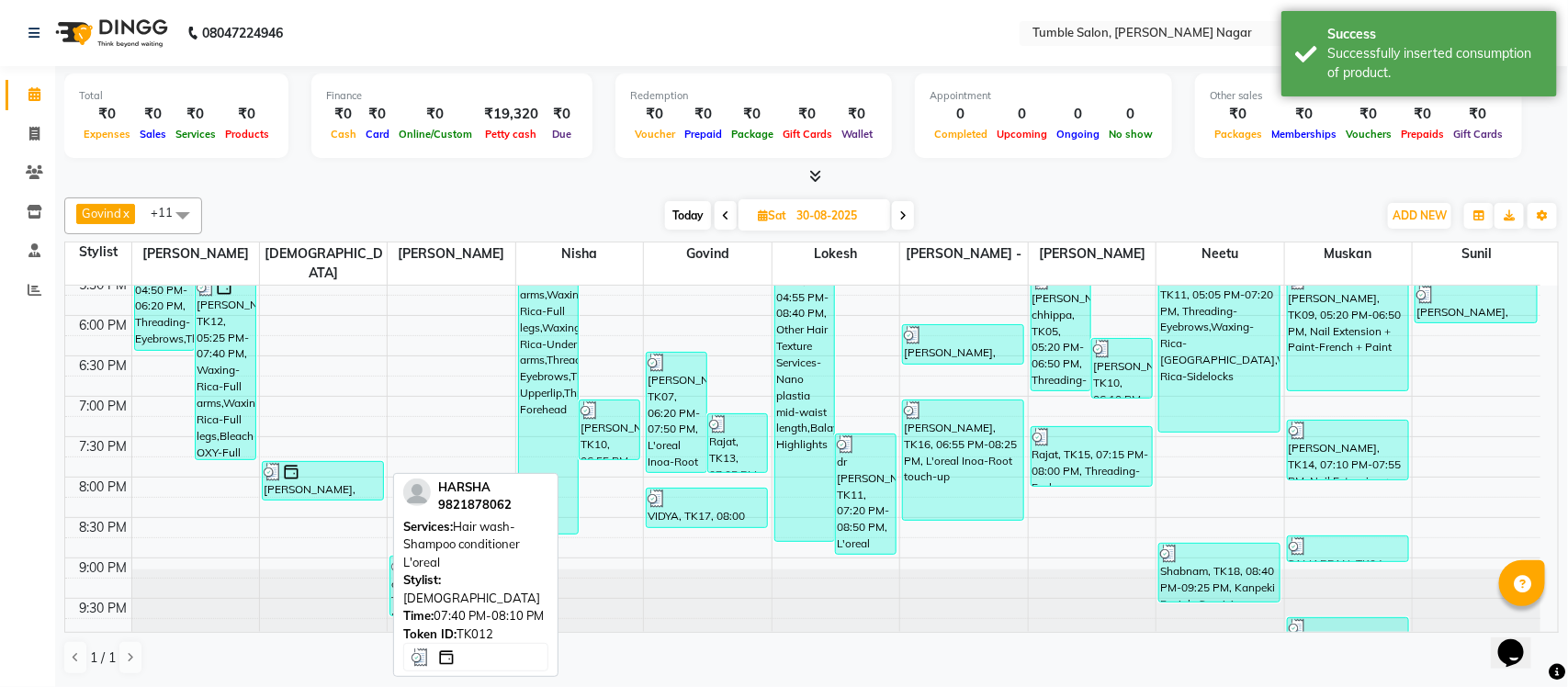
click at [348, 463] on div at bounding box center [323, 472] width 118 height 19
select select "3"
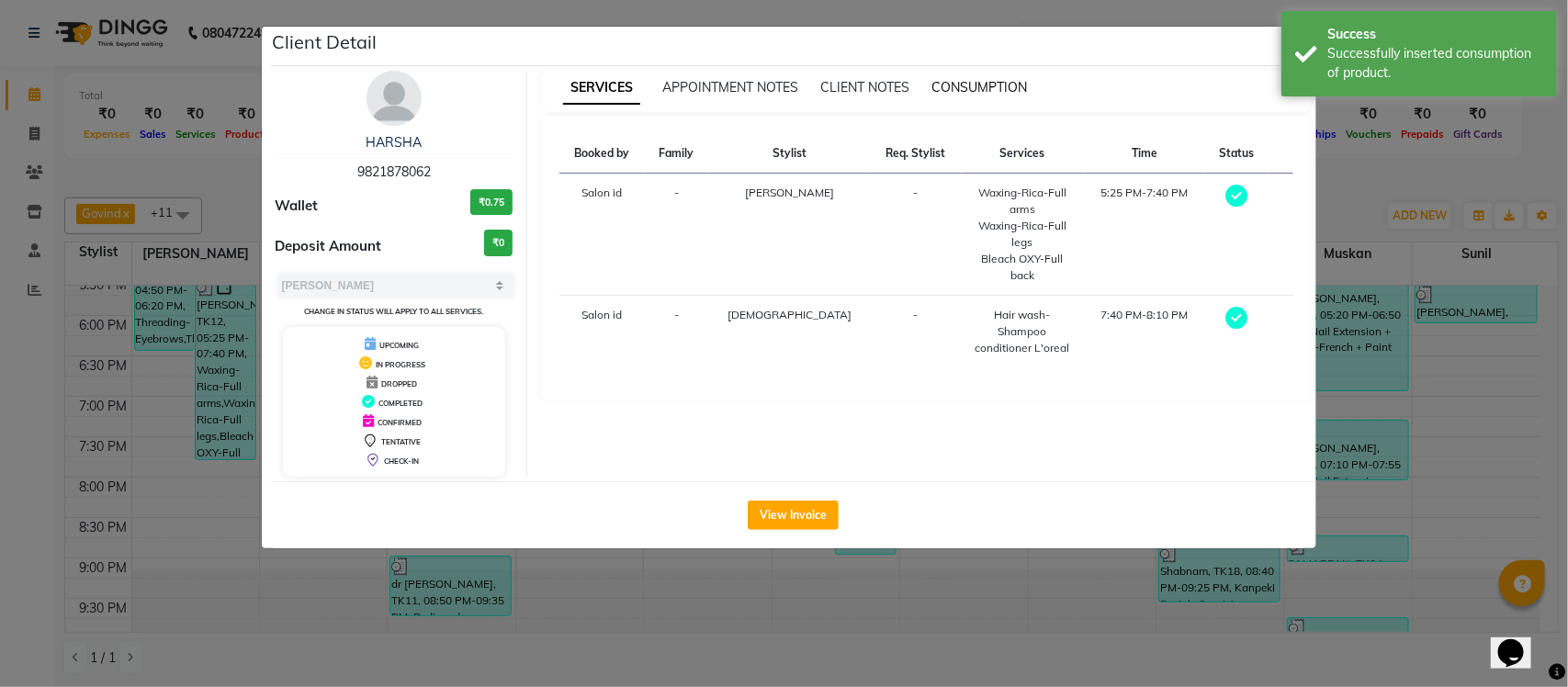
click at [993, 83] on span "CONSUMPTION" at bounding box center [979, 87] width 96 height 17
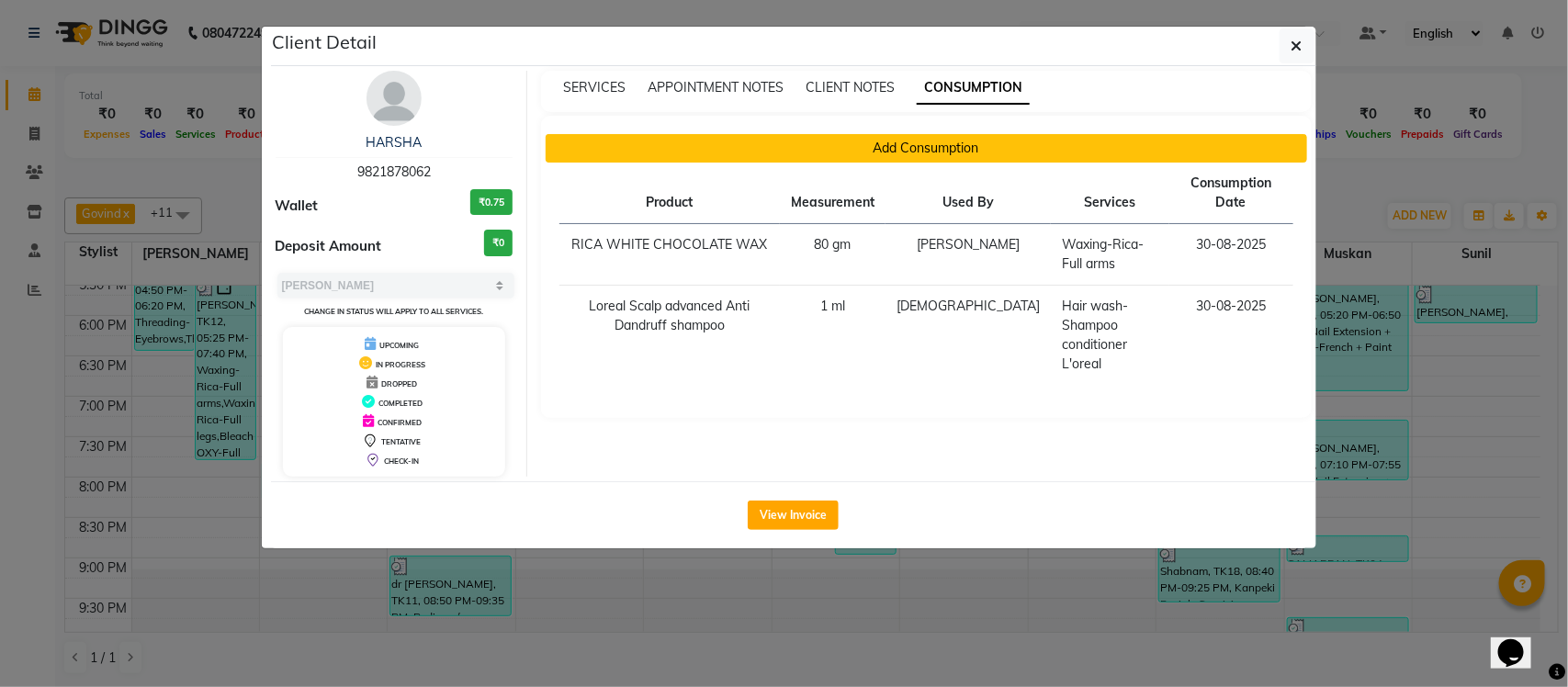
click at [909, 149] on button "Add Consumption" at bounding box center [926, 148] width 761 height 29
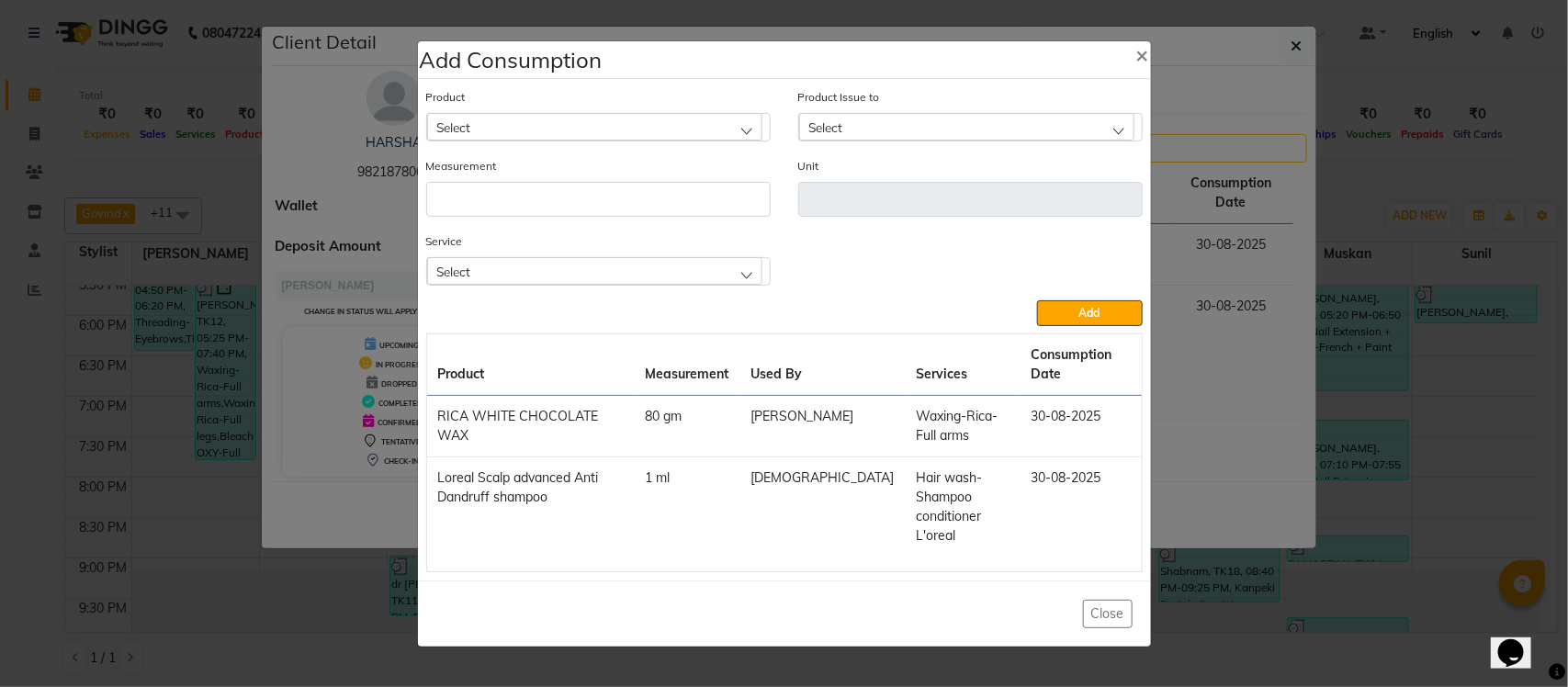
click at [639, 275] on div "Select" at bounding box center [595, 271] width 336 height 28
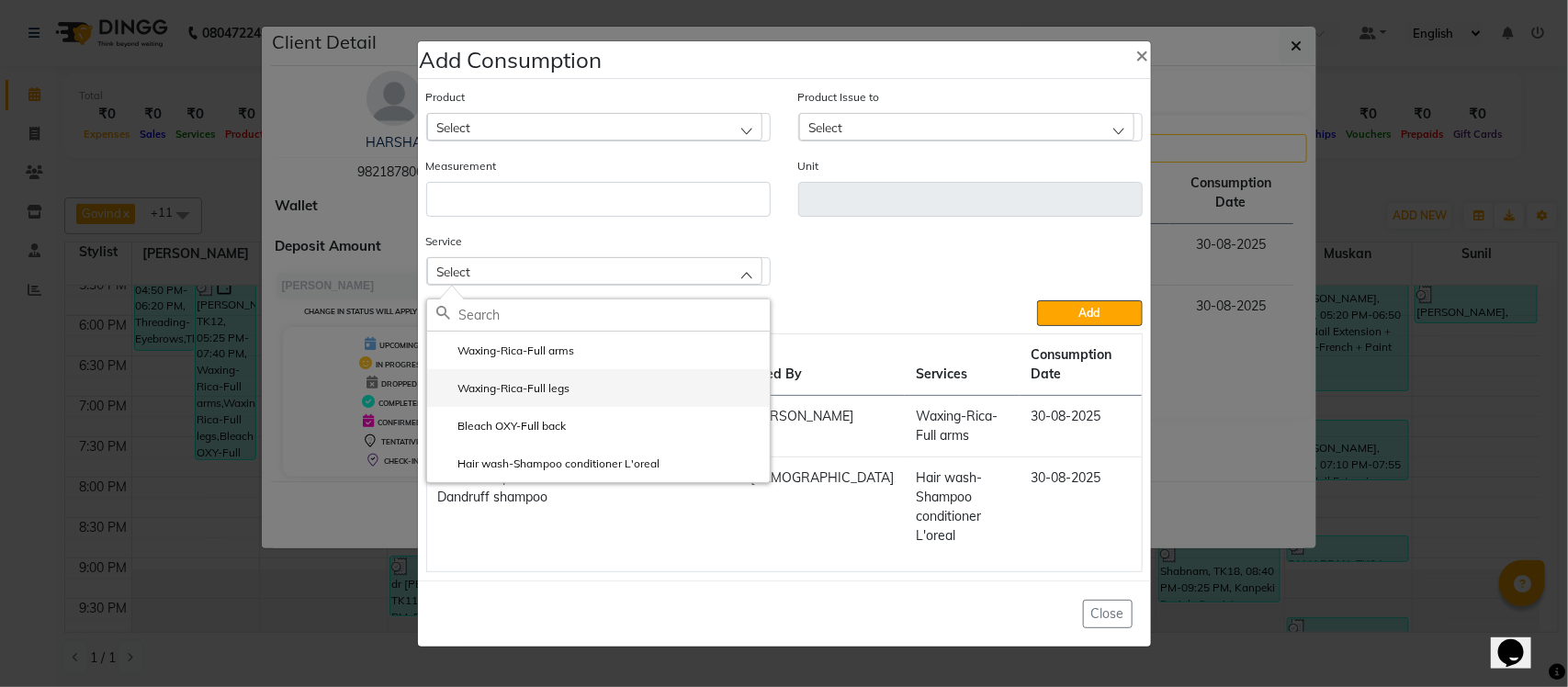
click at [560, 386] on label "Waxing-Rica-Full legs" at bounding box center [503, 389] width 134 height 17
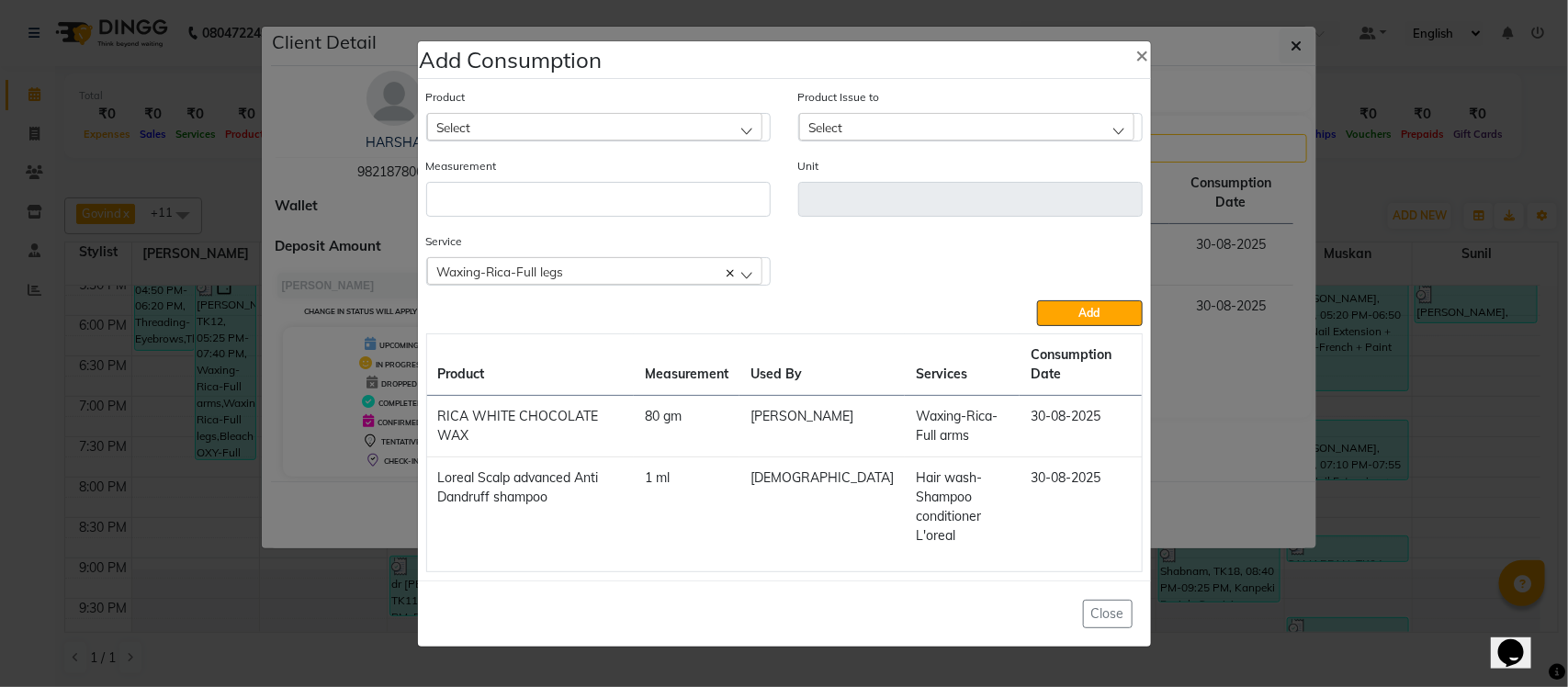
click at [615, 122] on div "Select" at bounding box center [595, 127] width 336 height 28
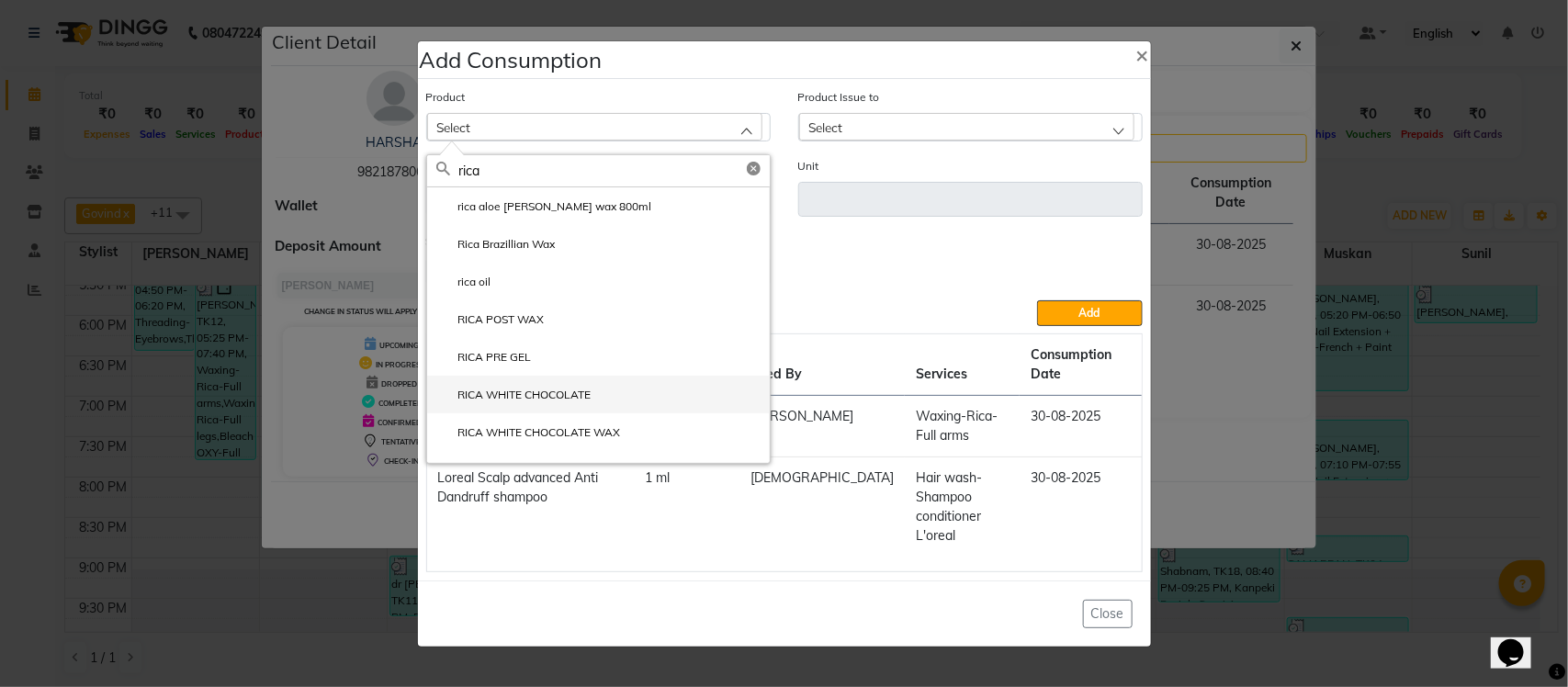
type input "rica"
click at [570, 396] on label "RICA WHITE CHOCOLATE" at bounding box center [513, 395] width 155 height 17
type input "ml"
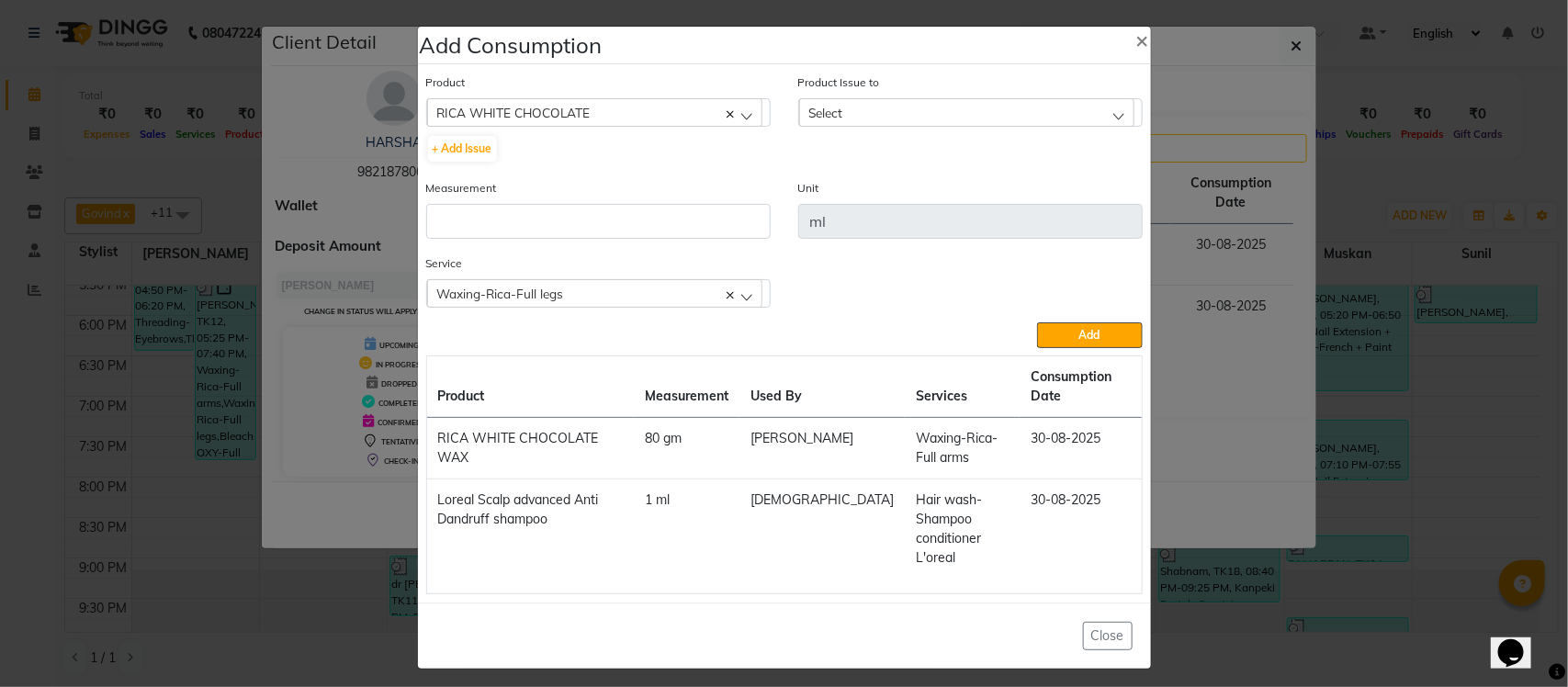
click at [1055, 118] on div "Select" at bounding box center [967, 112] width 336 height 28
click at [1034, 189] on label "2025-08-17, Issued to: Salon id, Balance: 1760" at bounding box center [925, 192] width 233 height 17
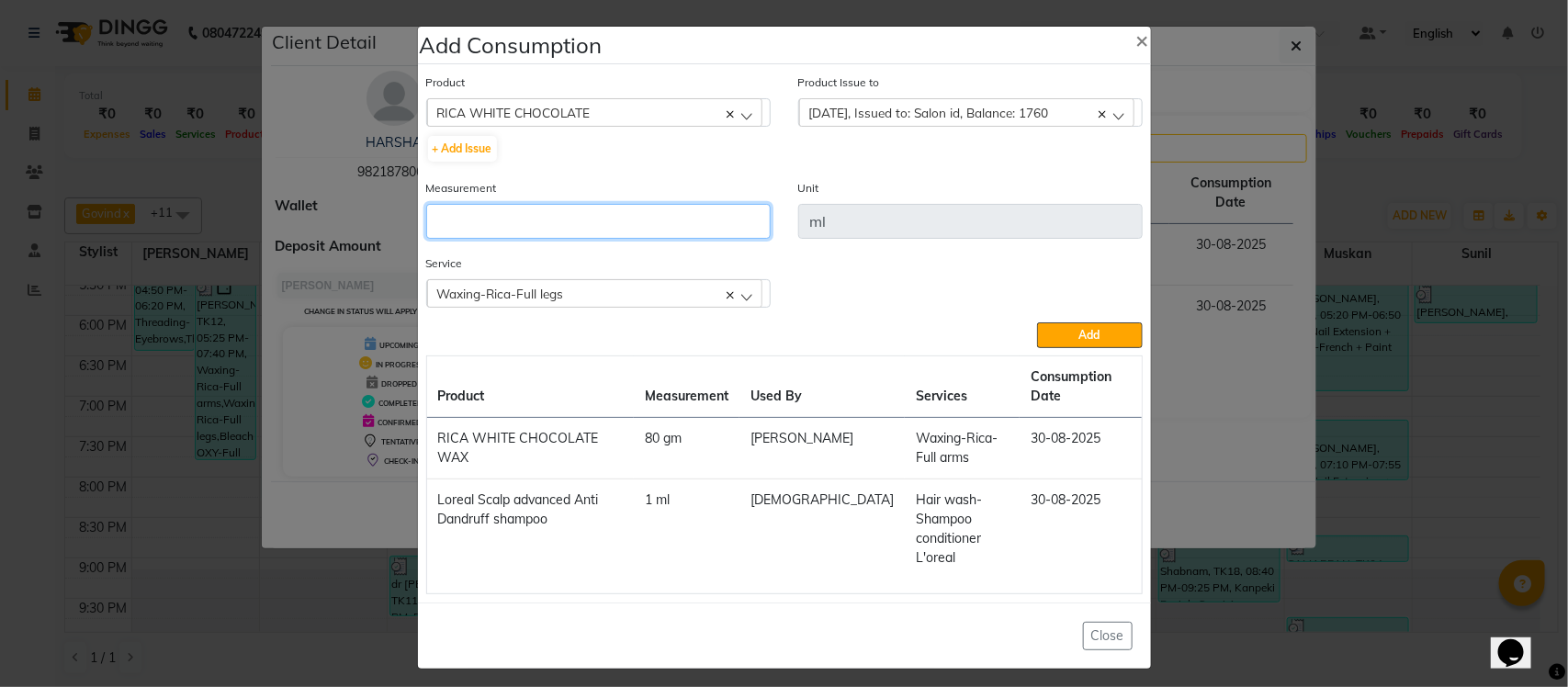
click at [703, 213] on input "number" at bounding box center [599, 221] width 345 height 35
type input "40"
click at [1045, 326] on button "Add" at bounding box center [1089, 336] width 105 height 26
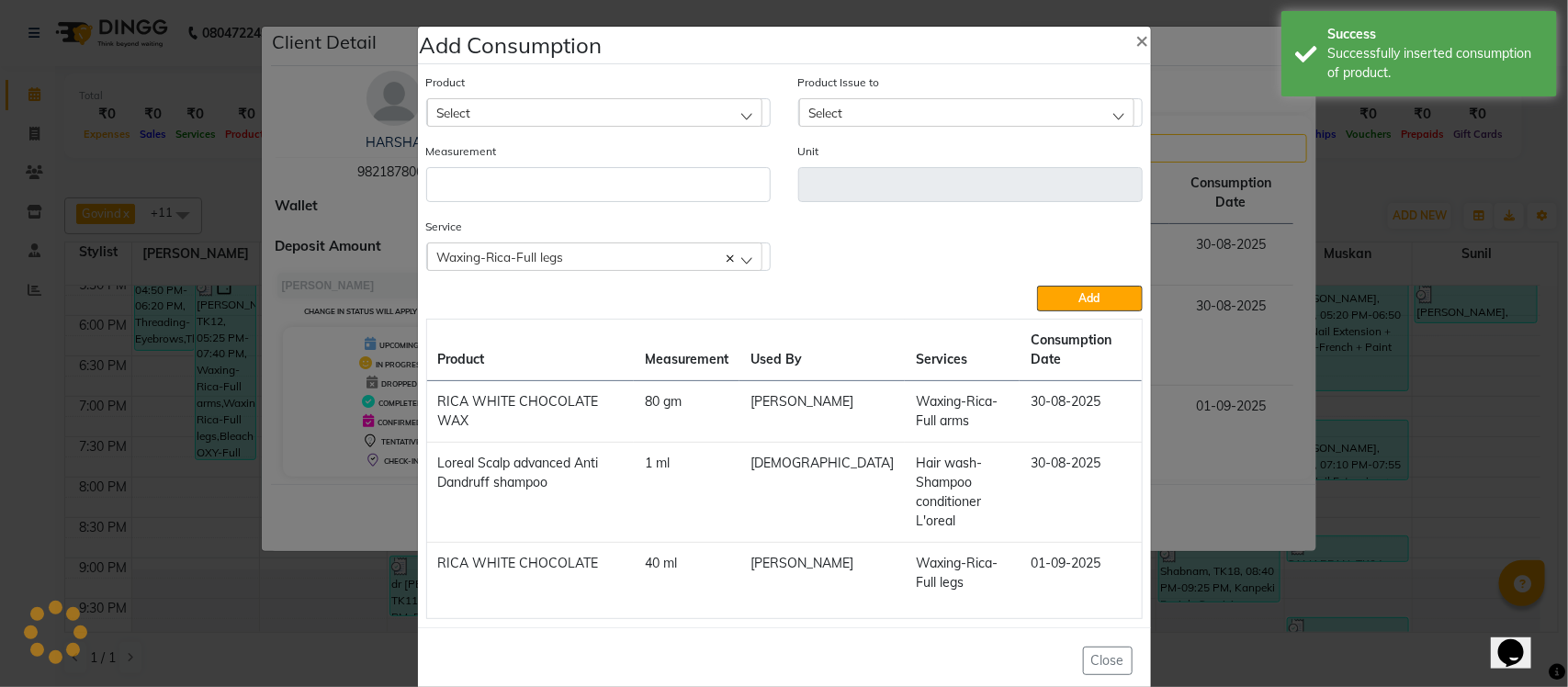
click at [565, 259] on div "Waxing-Rica-Full legs" at bounding box center [595, 257] width 336 height 28
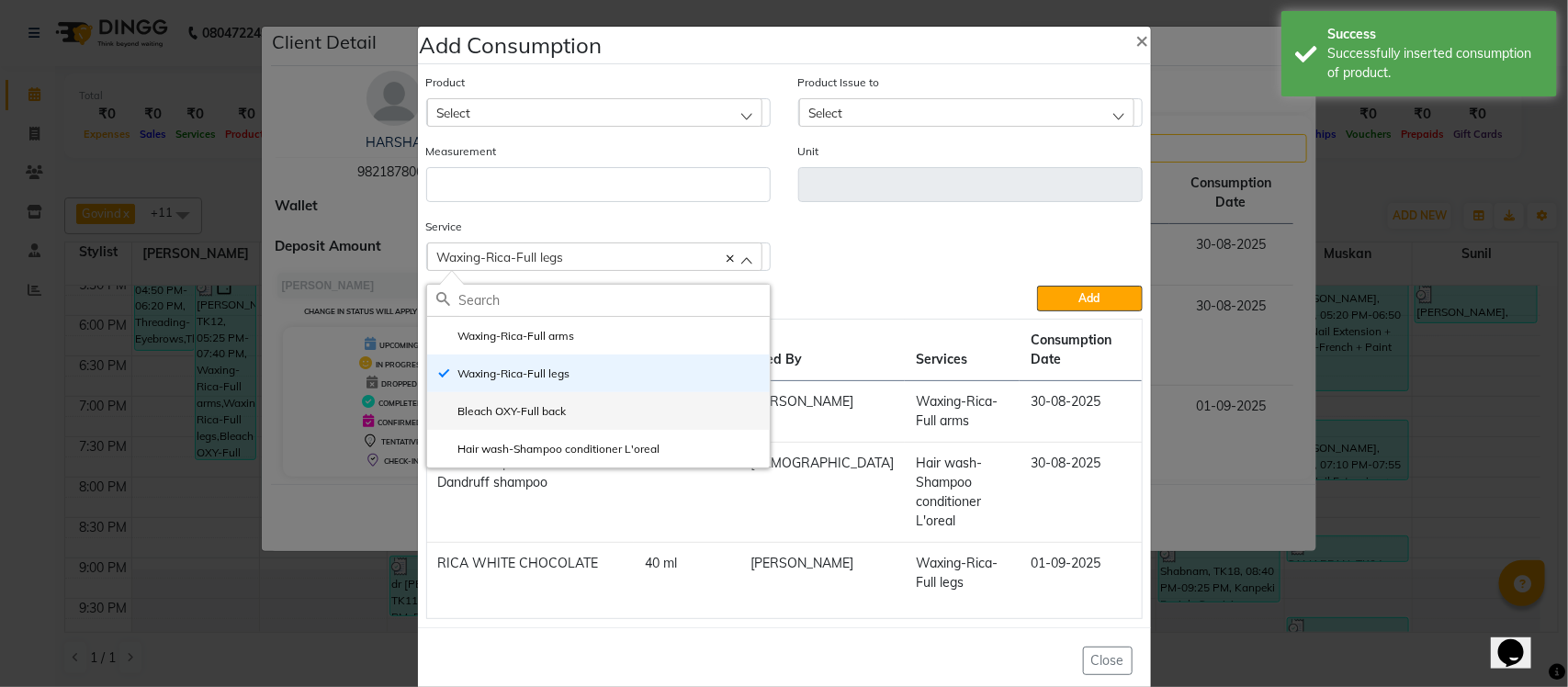
click at [547, 416] on label "Bleach OXY-Full back" at bounding box center [501, 412] width 130 height 17
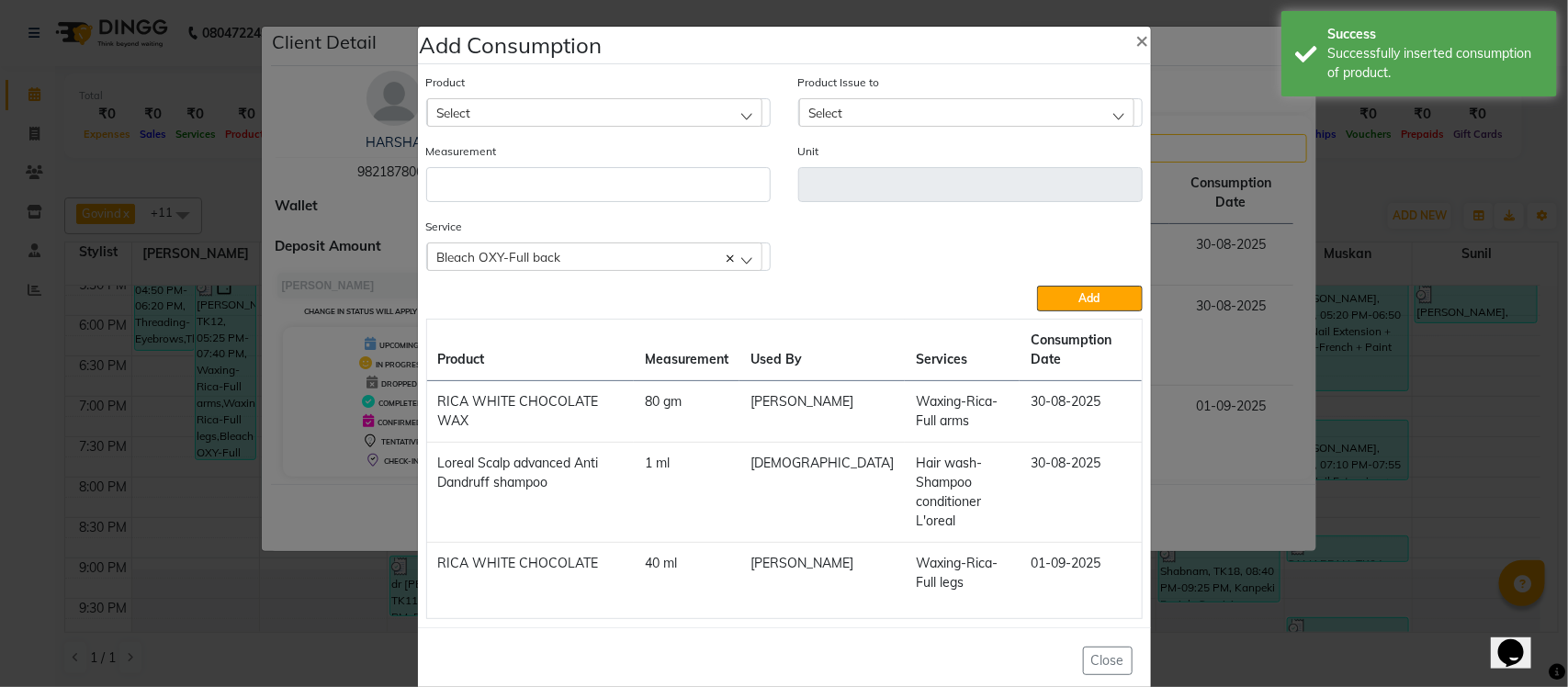
click at [623, 115] on div "Select" at bounding box center [595, 112] width 336 height 28
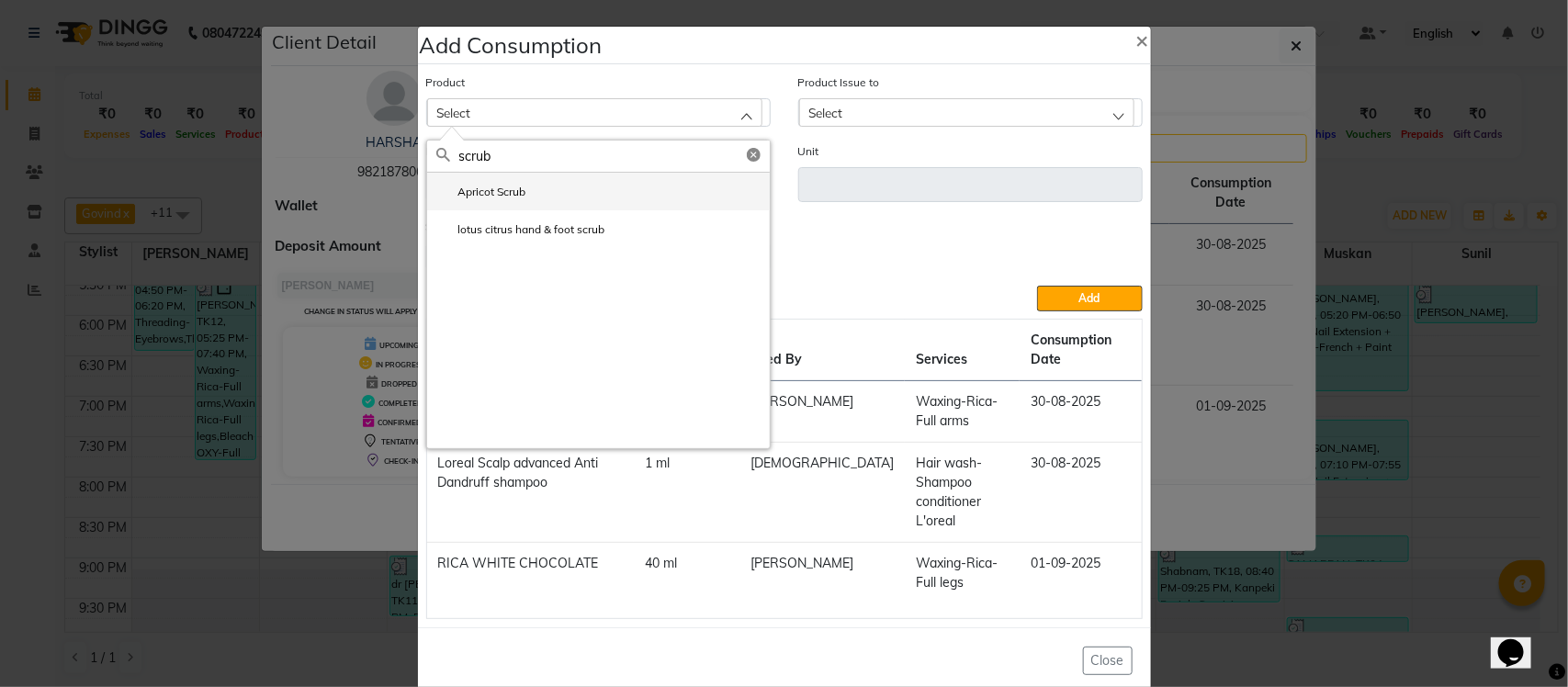
type input "scrub"
click at [613, 186] on li "Apricot Scrub" at bounding box center [599, 192] width 343 height 38
type input "gm"
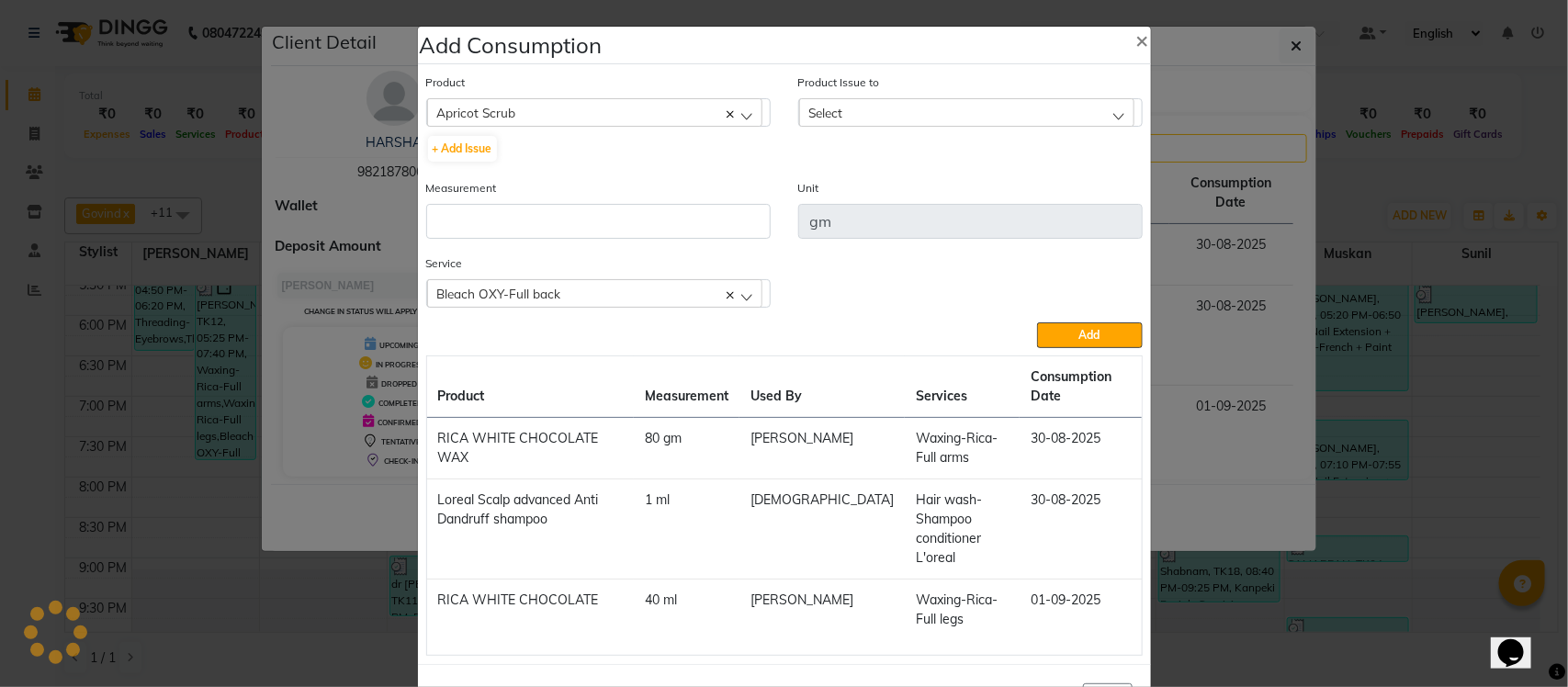
click at [875, 112] on div "Select" at bounding box center [967, 112] width 336 height 28
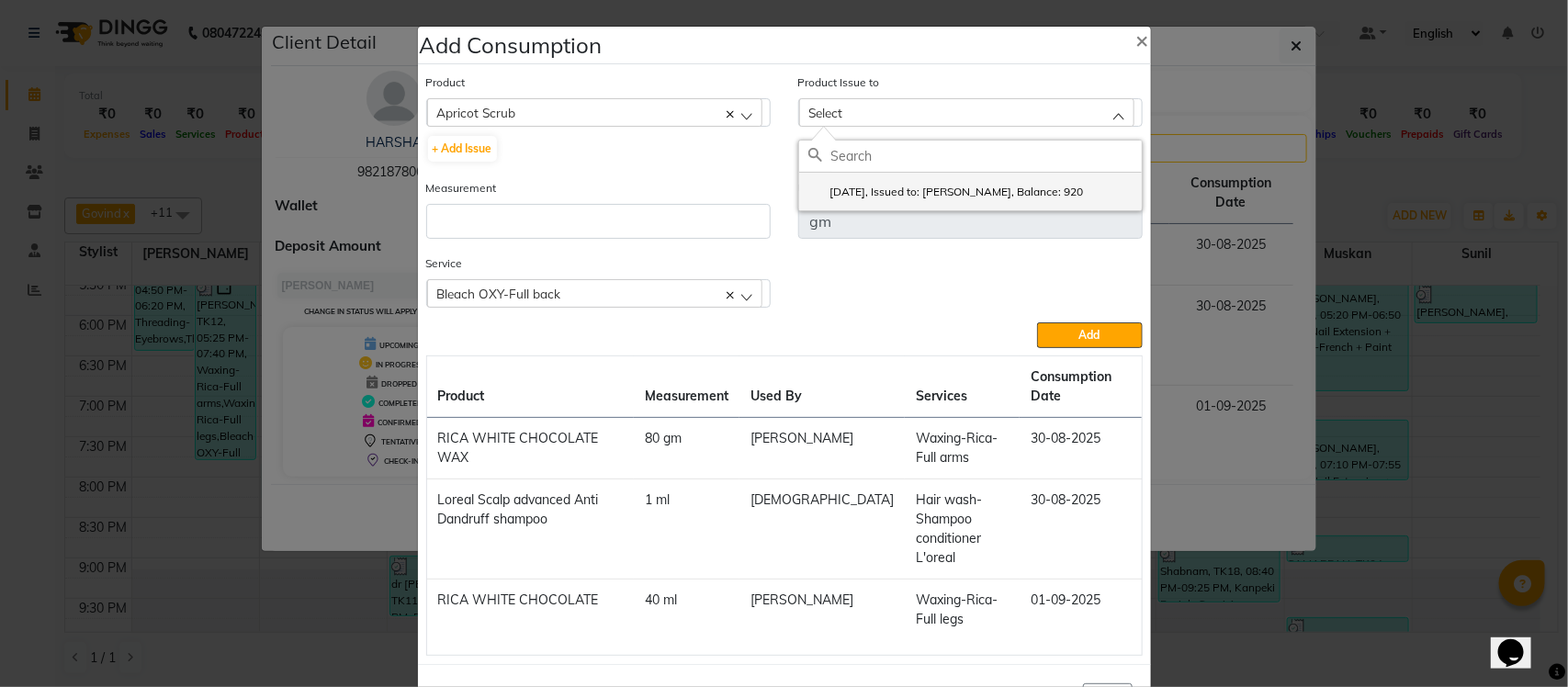
click at [916, 190] on label "2025-07-25, Issued to: Rebika, Balance: 920" at bounding box center [946, 192] width 275 height 17
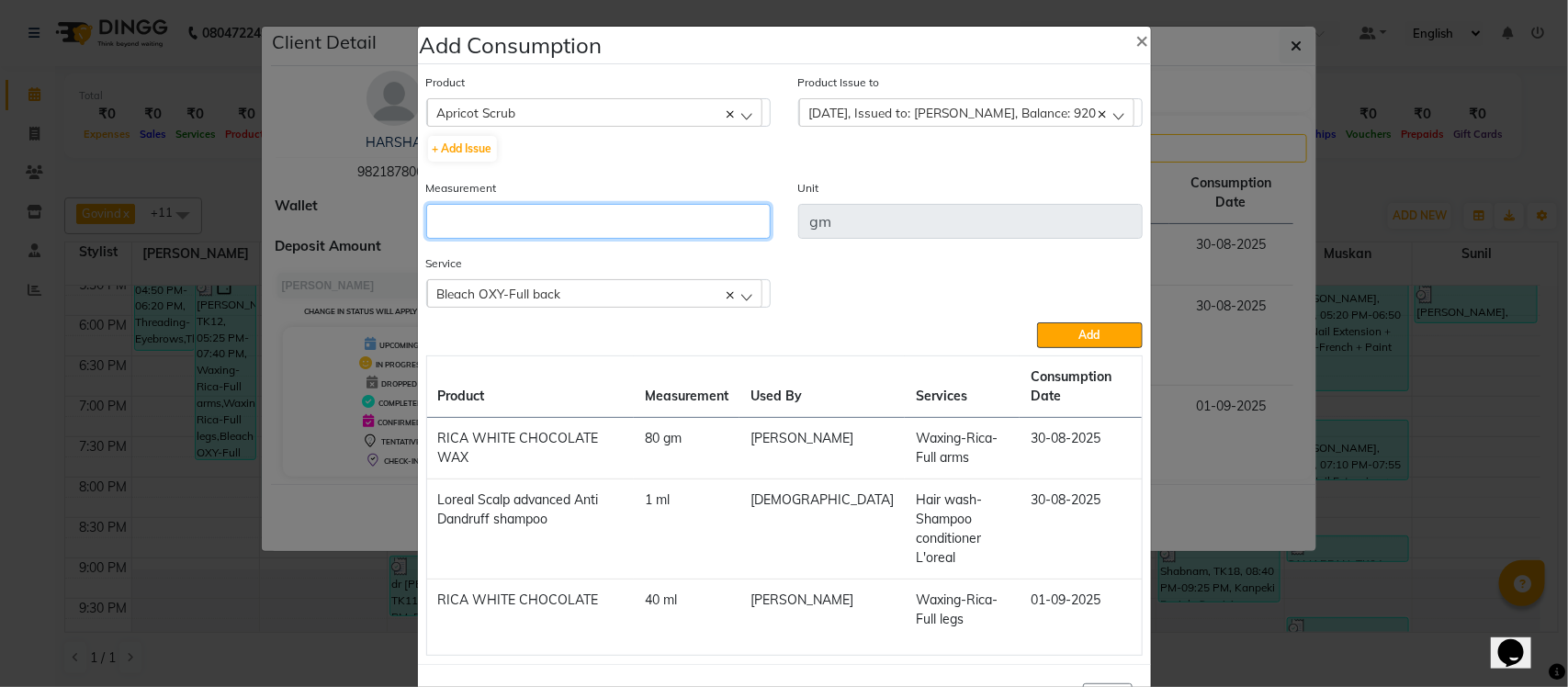
click at [672, 226] on input "number" at bounding box center [599, 221] width 345 height 35
type input "10"
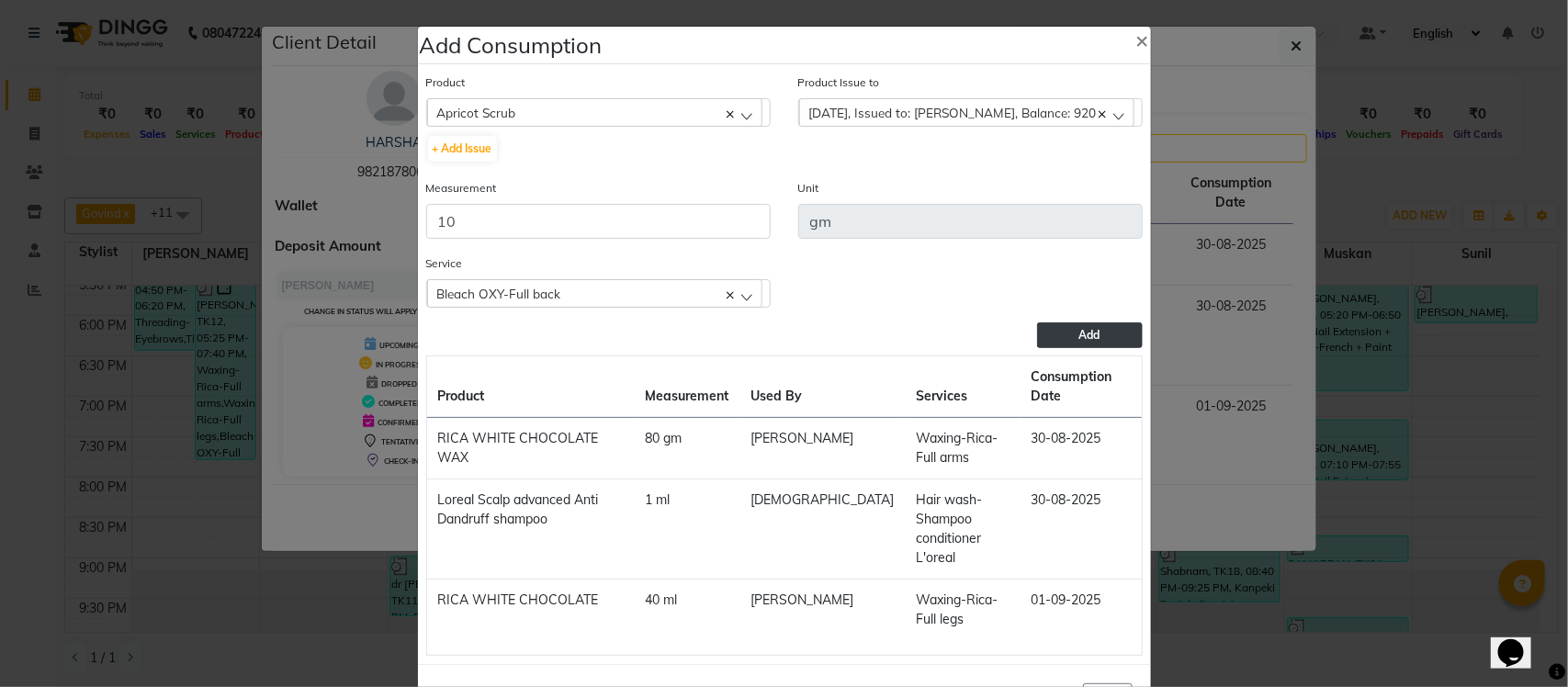
click at [1079, 338] on span "Add" at bounding box center [1089, 335] width 21 height 14
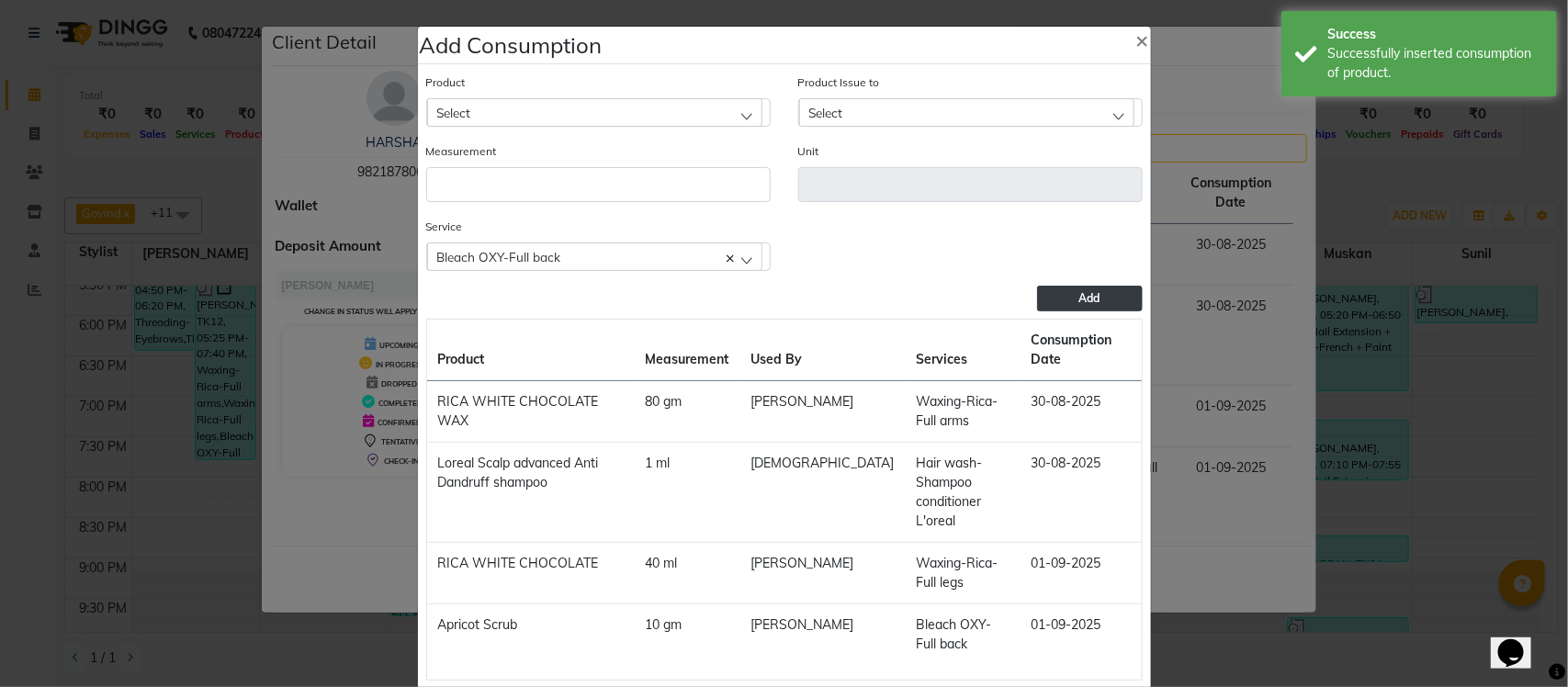
click at [565, 116] on div "Select" at bounding box center [595, 112] width 336 height 28
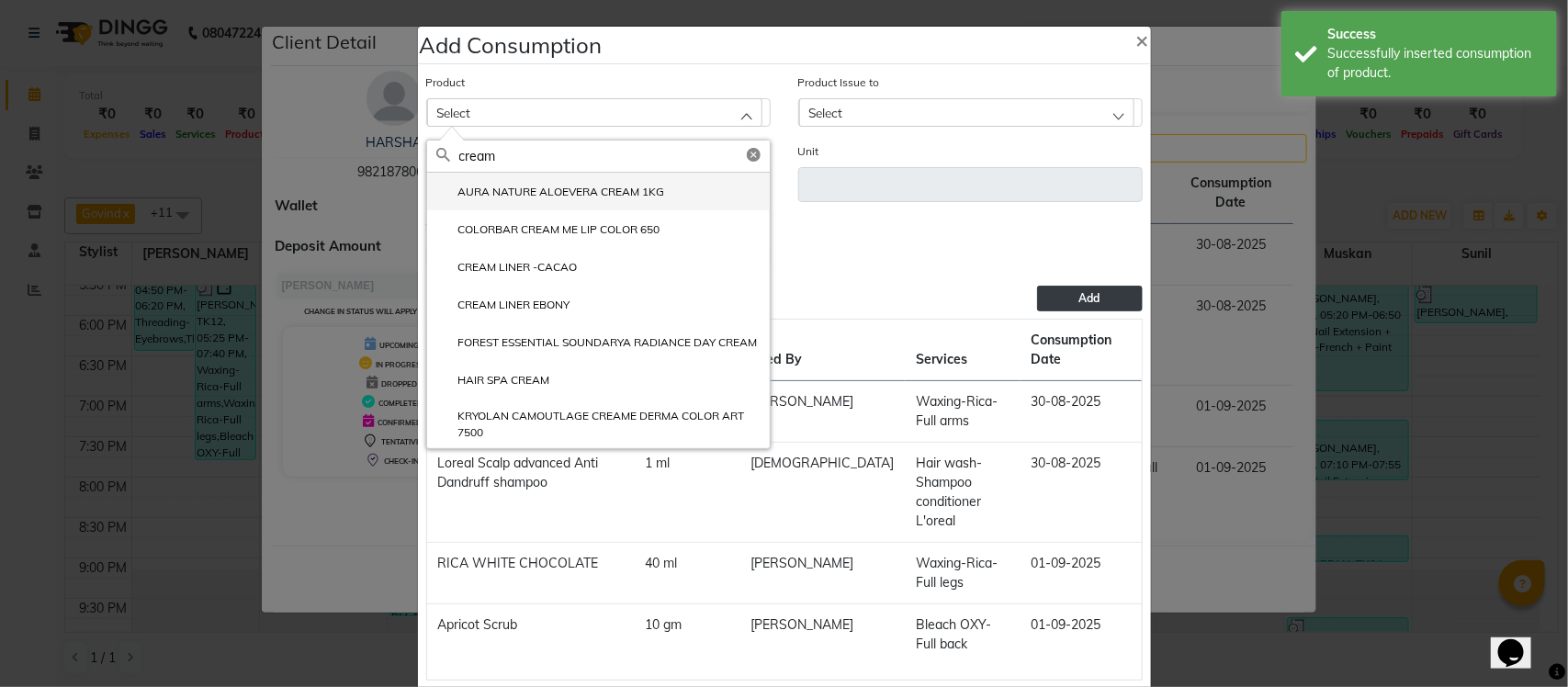
type input "cream"
click at [608, 198] on label "AURA NATURE ALOEVERA CREAM 1KG" at bounding box center [550, 192] width 229 height 17
type input "gm"
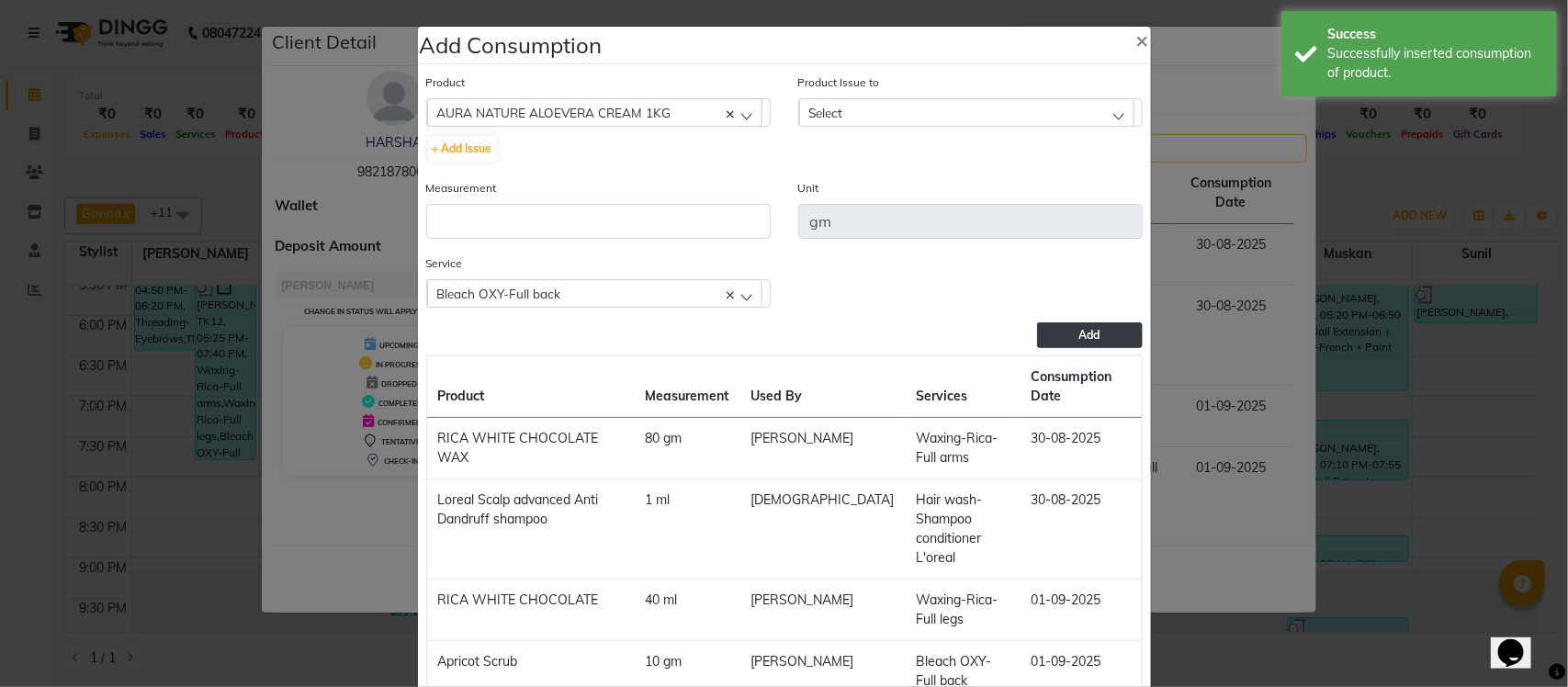
click at [879, 121] on div "Select" at bounding box center [967, 112] width 336 height 28
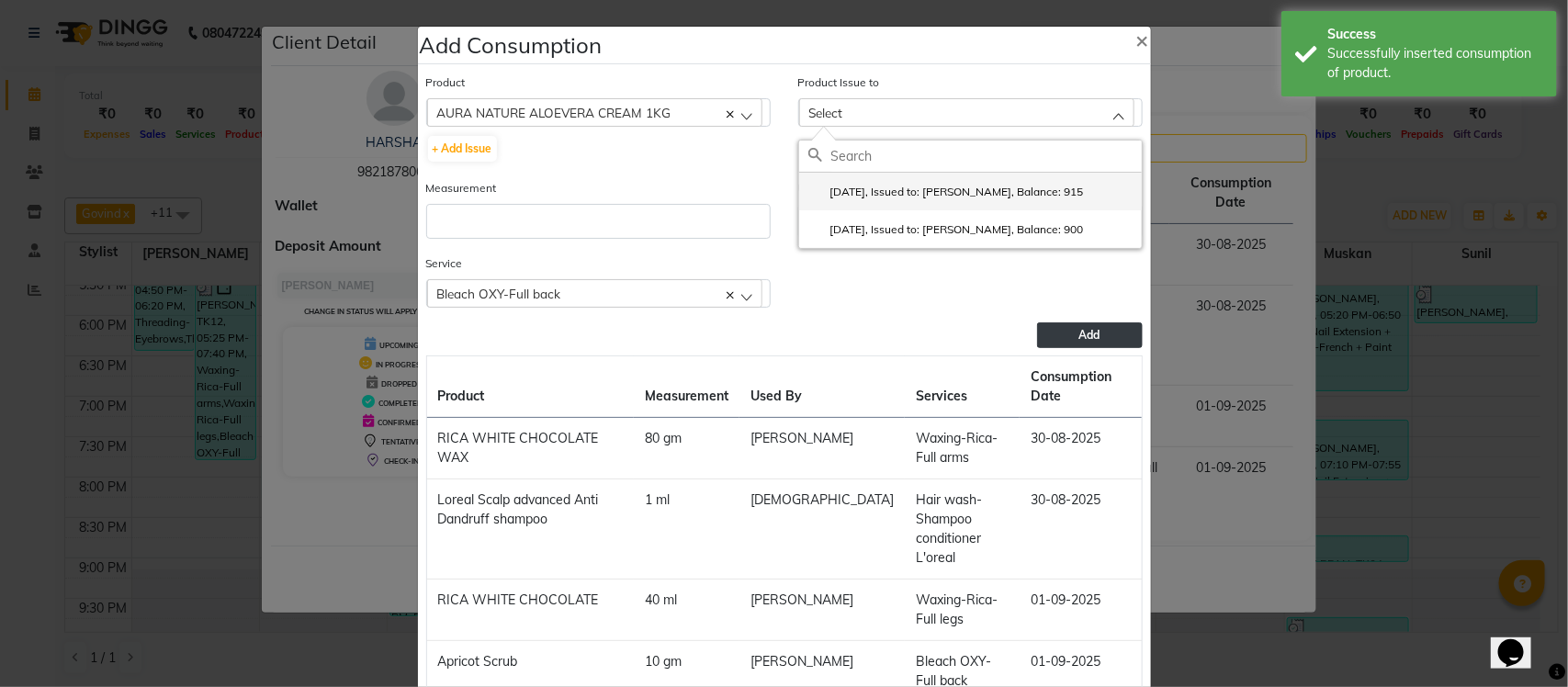
click at [971, 191] on label "2025-07-26, Issued to: Rupesh, Balance: 915" at bounding box center [946, 192] width 275 height 17
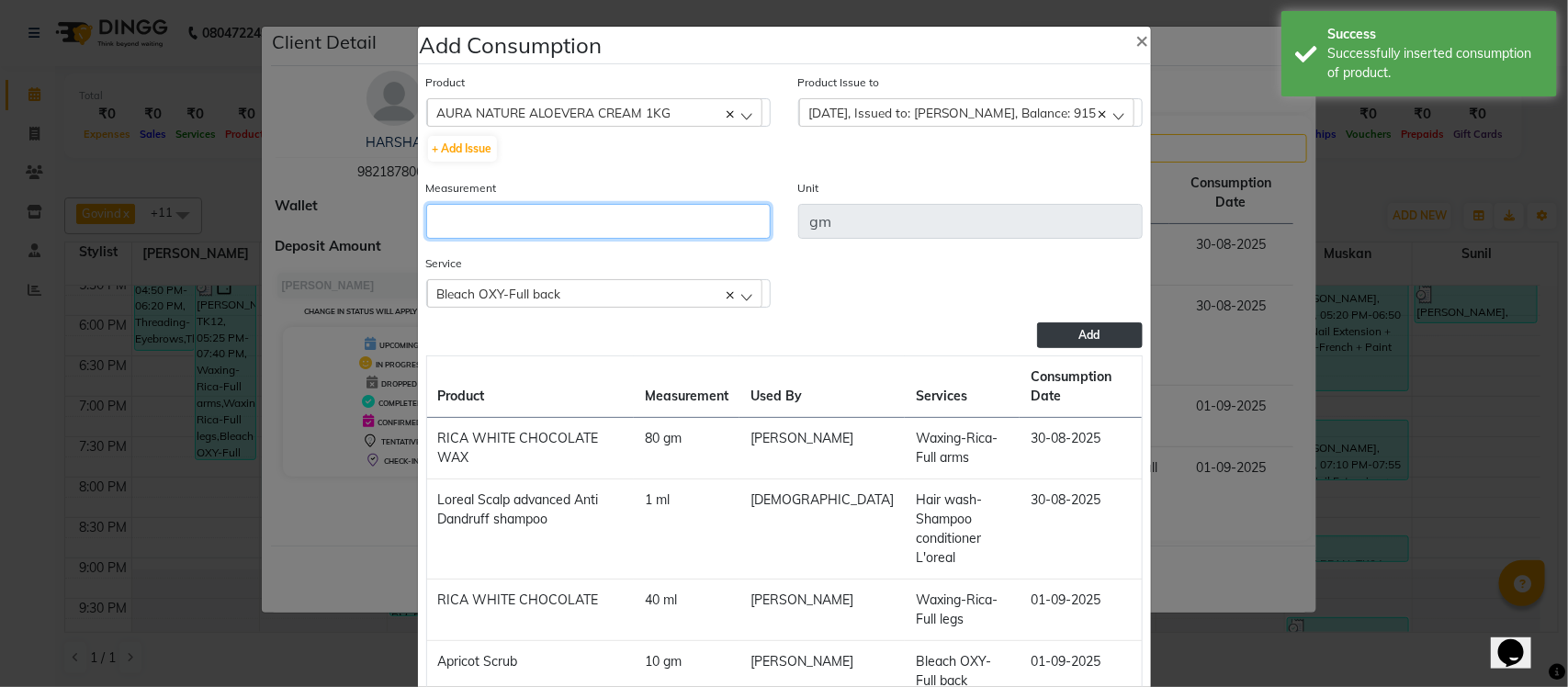
click at [632, 218] on input "number" at bounding box center [599, 221] width 345 height 35
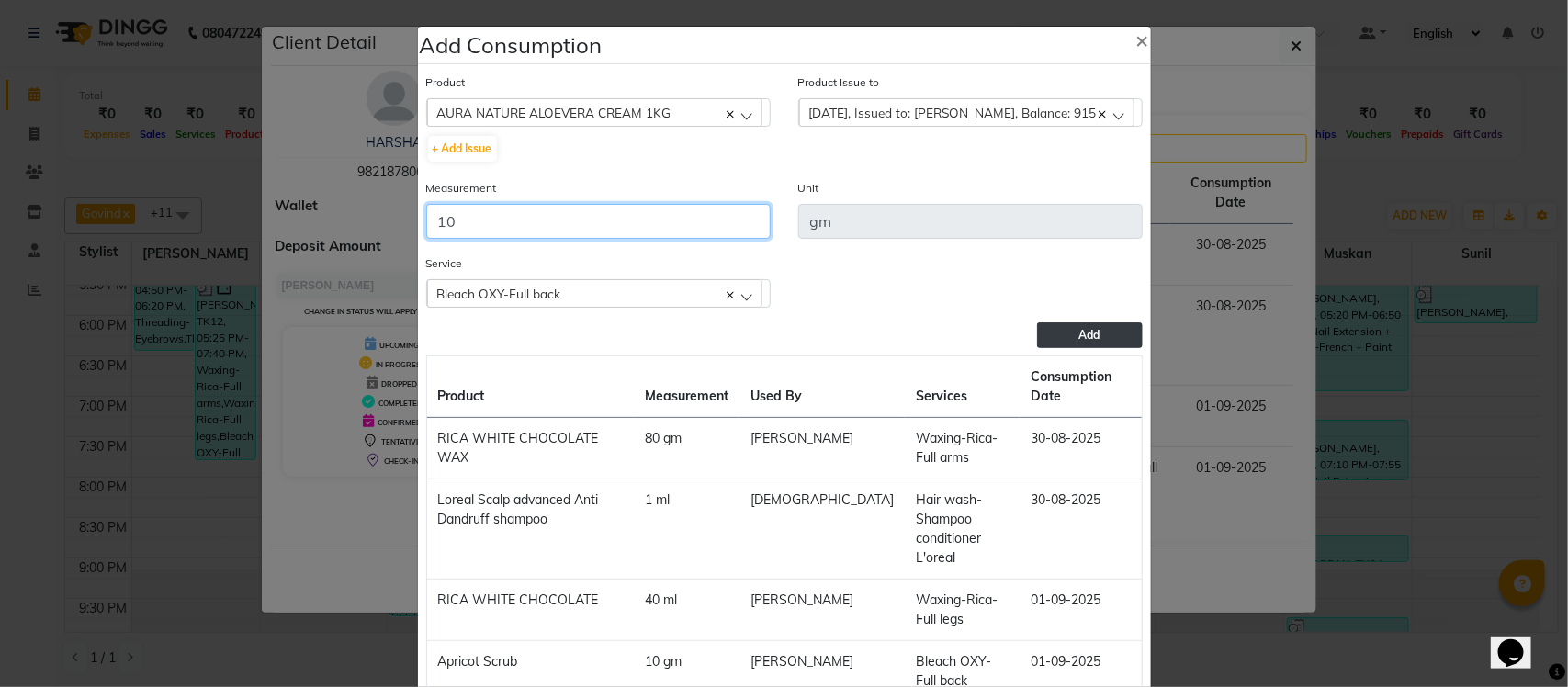
type input "10"
click at [1046, 338] on button "Add" at bounding box center [1089, 336] width 105 height 26
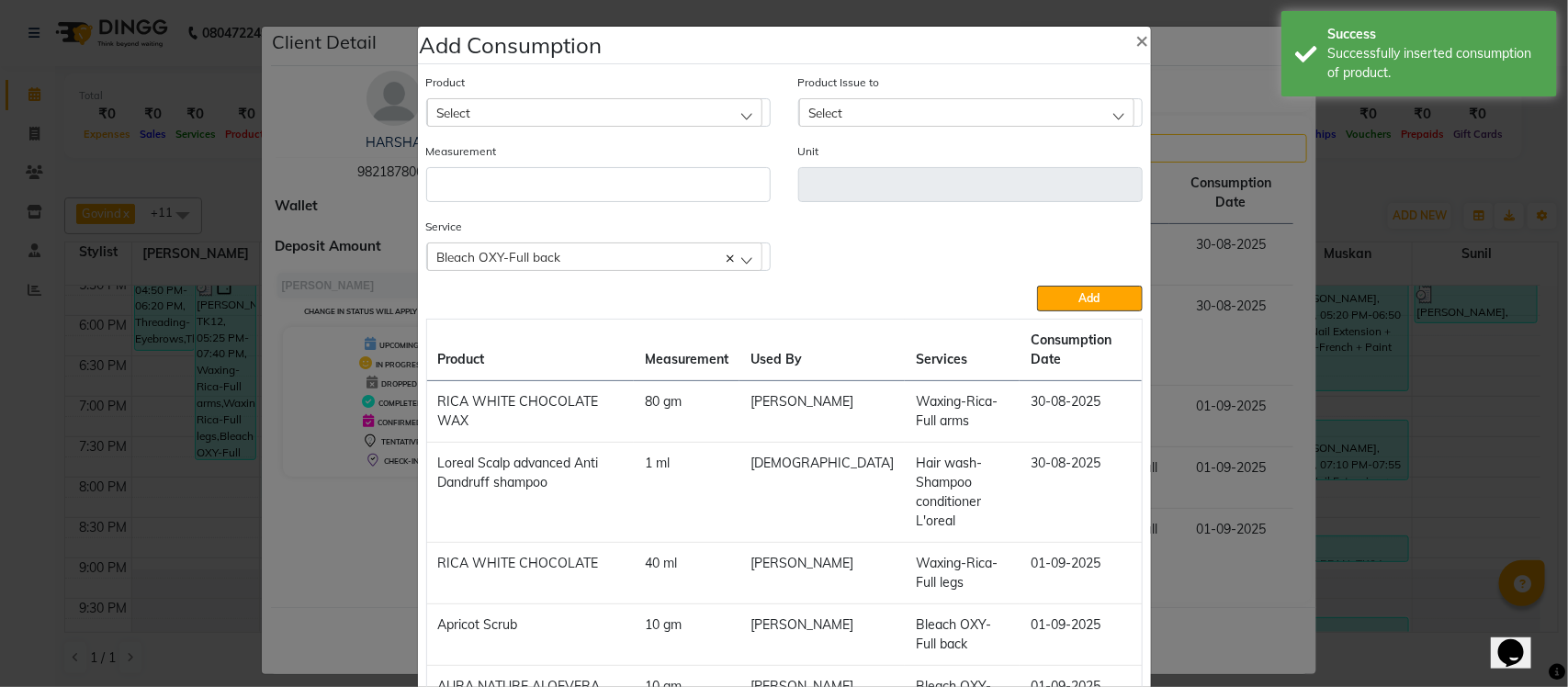
click at [570, 99] on div "Select" at bounding box center [595, 112] width 336 height 28
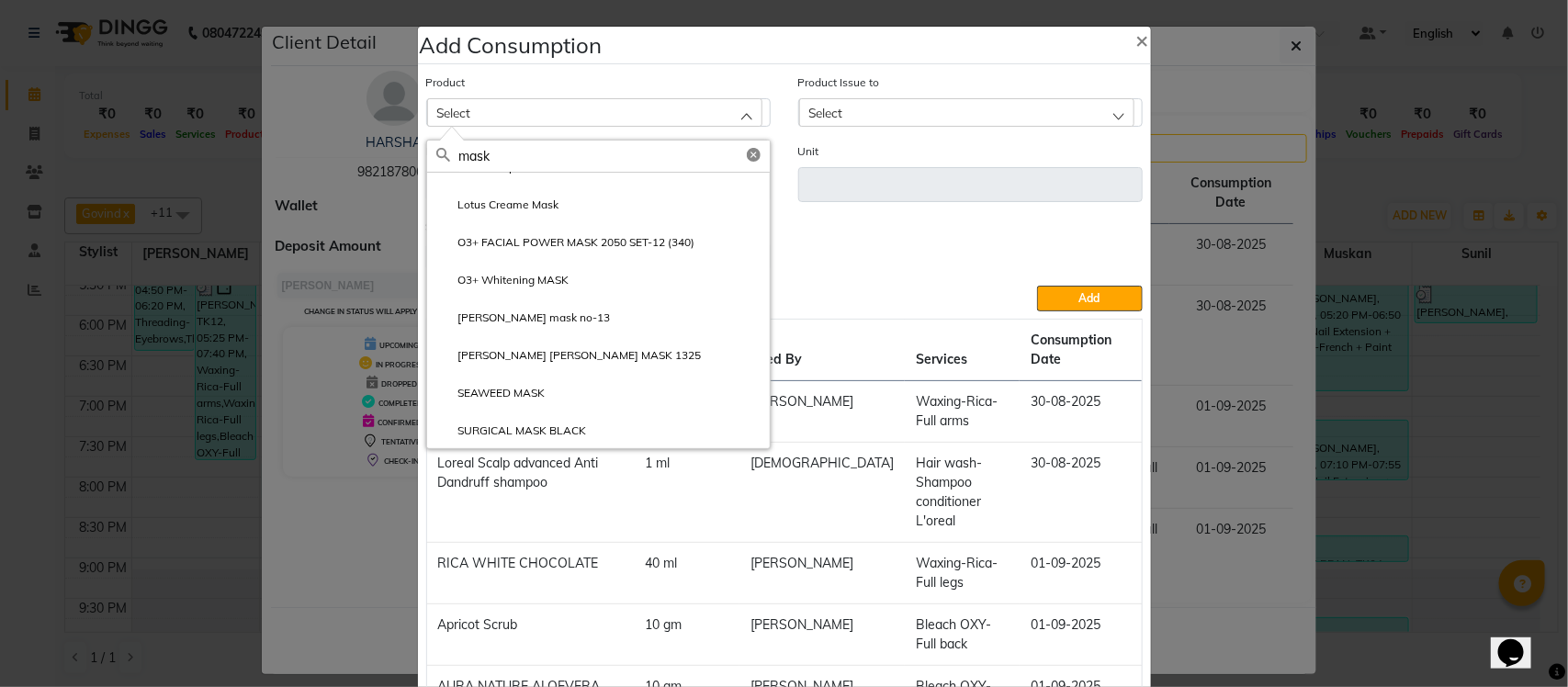
scroll to position [0, 0]
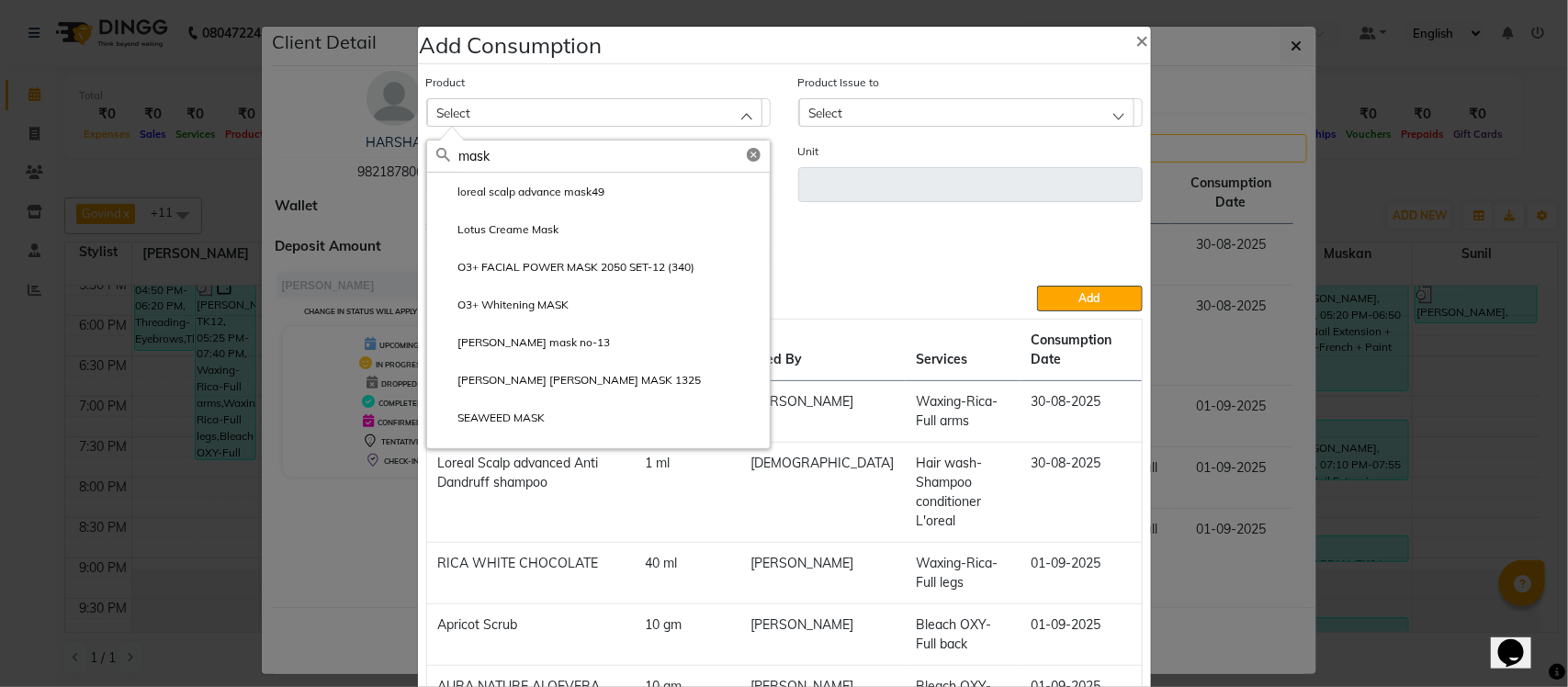
click at [621, 156] on input "mask" at bounding box center [614, 156] width 310 height 32
type input "m"
type input "pack"
click at [534, 350] on label "Mystique Face Pack" at bounding box center [497, 343] width 123 height 17
type input "gm"
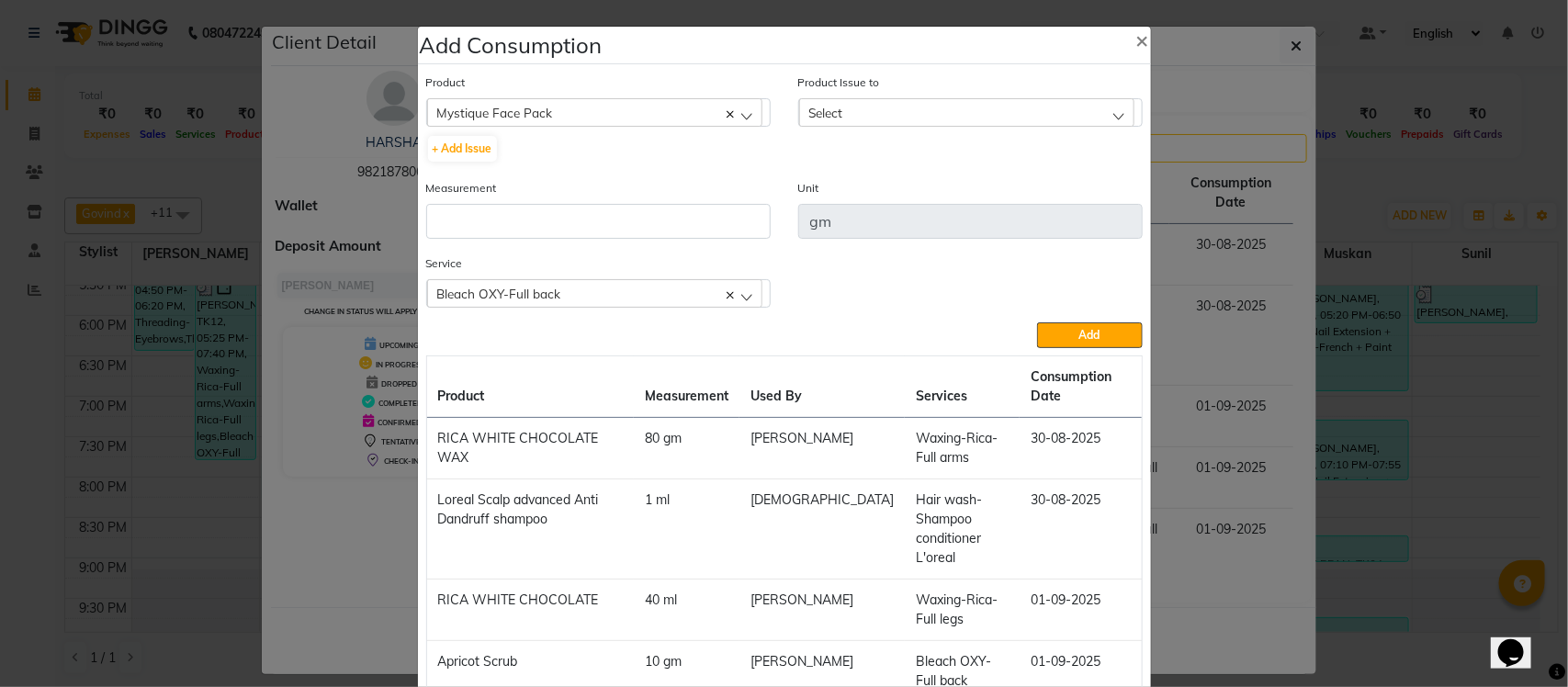
click at [848, 115] on div "Select" at bounding box center [967, 112] width 336 height 28
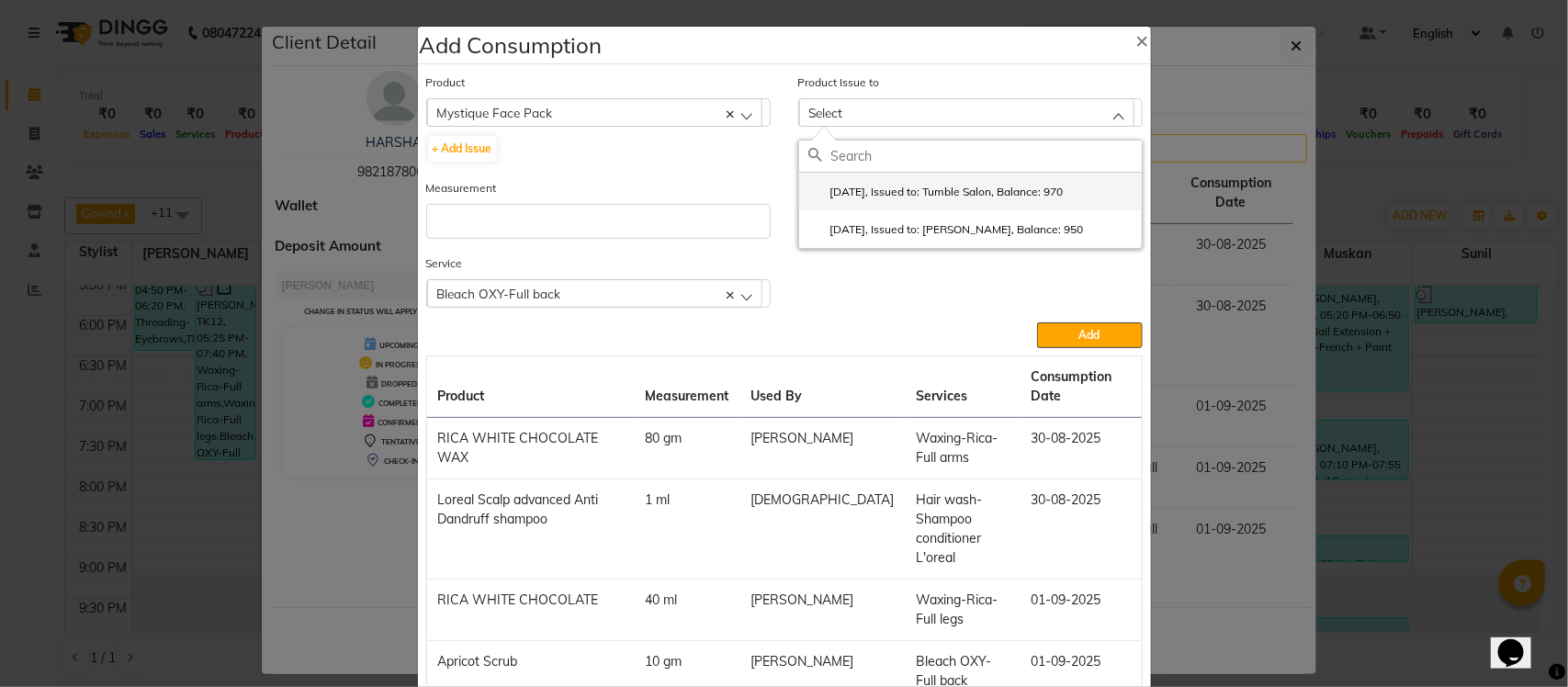
click at [880, 192] on label "2025-07-30, Issued to: Tumble Salon, Balance: 970" at bounding box center [936, 192] width 256 height 17
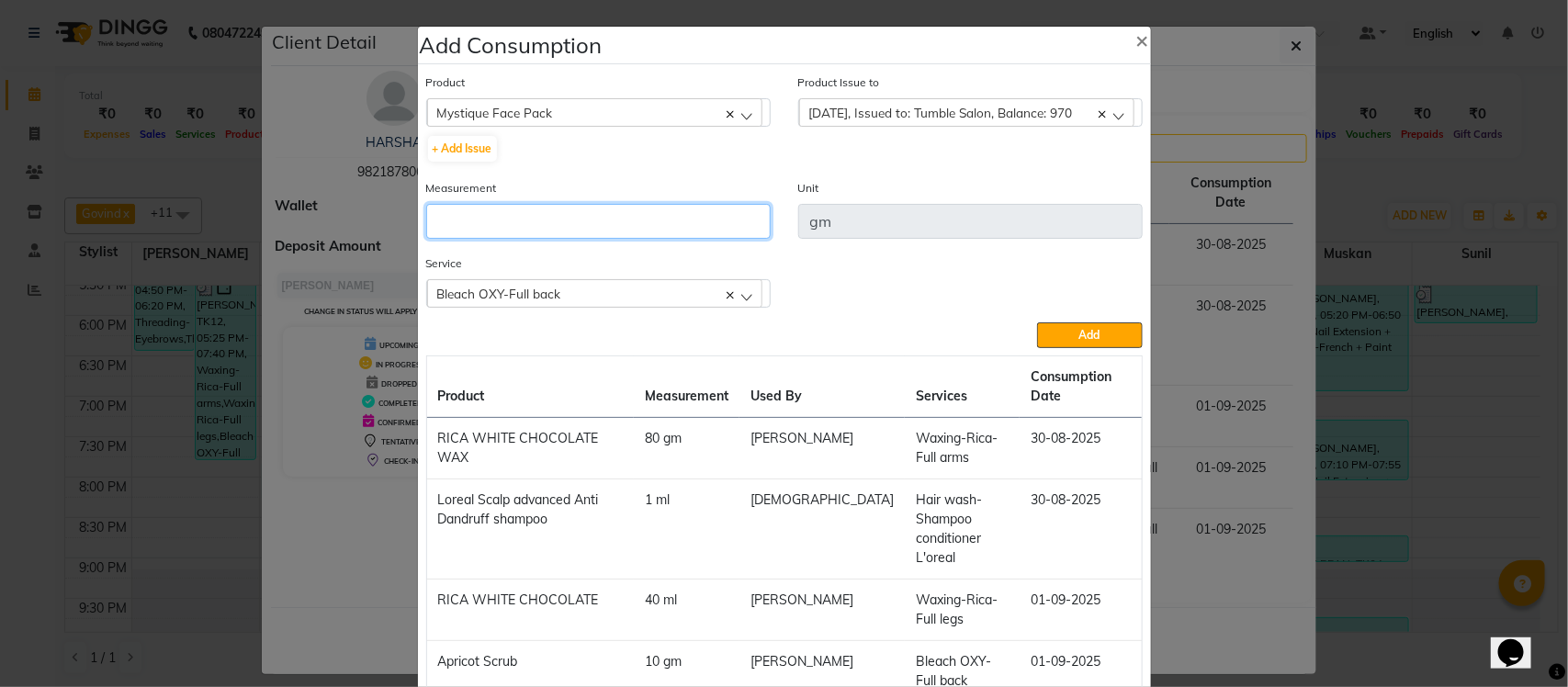
click at [687, 208] on input "number" at bounding box center [599, 221] width 345 height 35
type input "10"
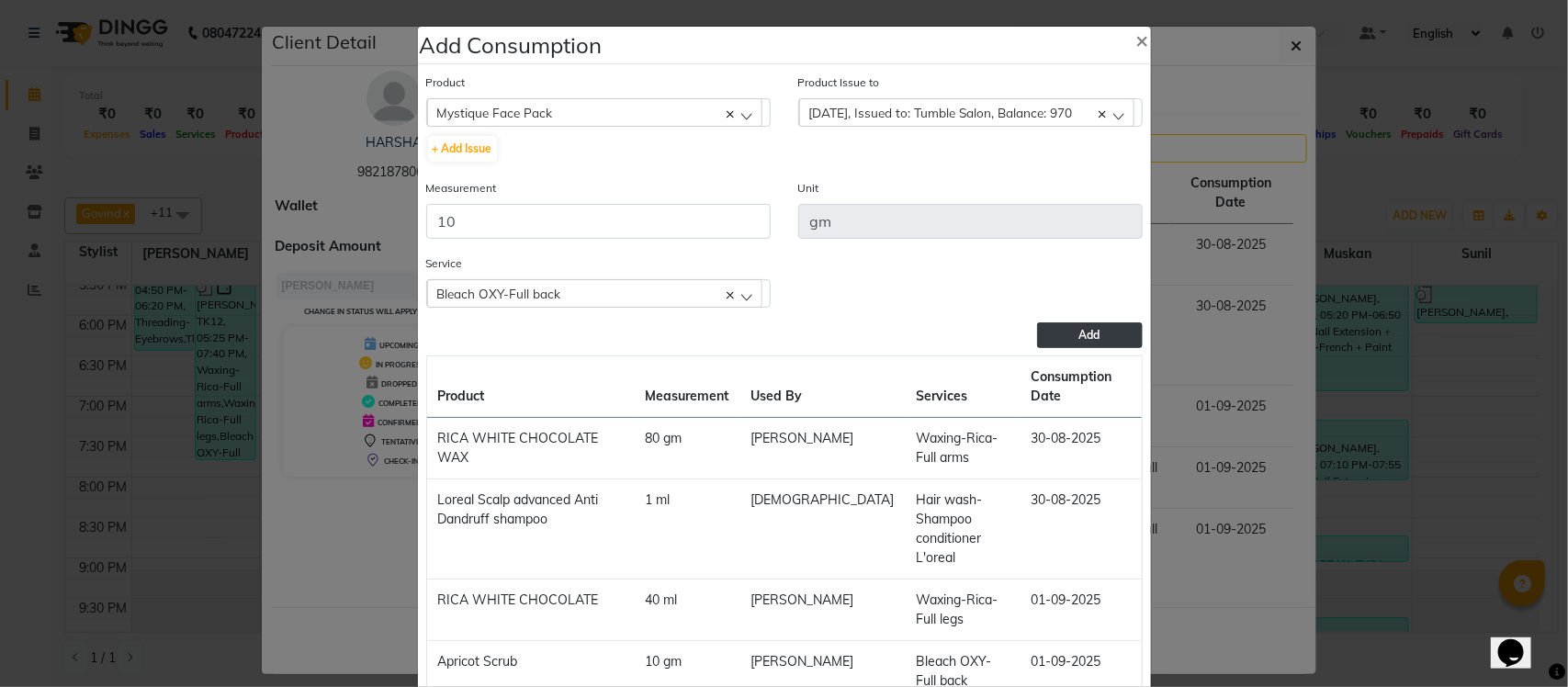
click at [1079, 328] on span "Add" at bounding box center [1089, 335] width 21 height 14
click at [1299, 178] on ngb-modal-window "Add Consumption × Product Mystique Face Pack acetone + Add Issue Product Issue …" at bounding box center [784, 343] width 1568 height 687
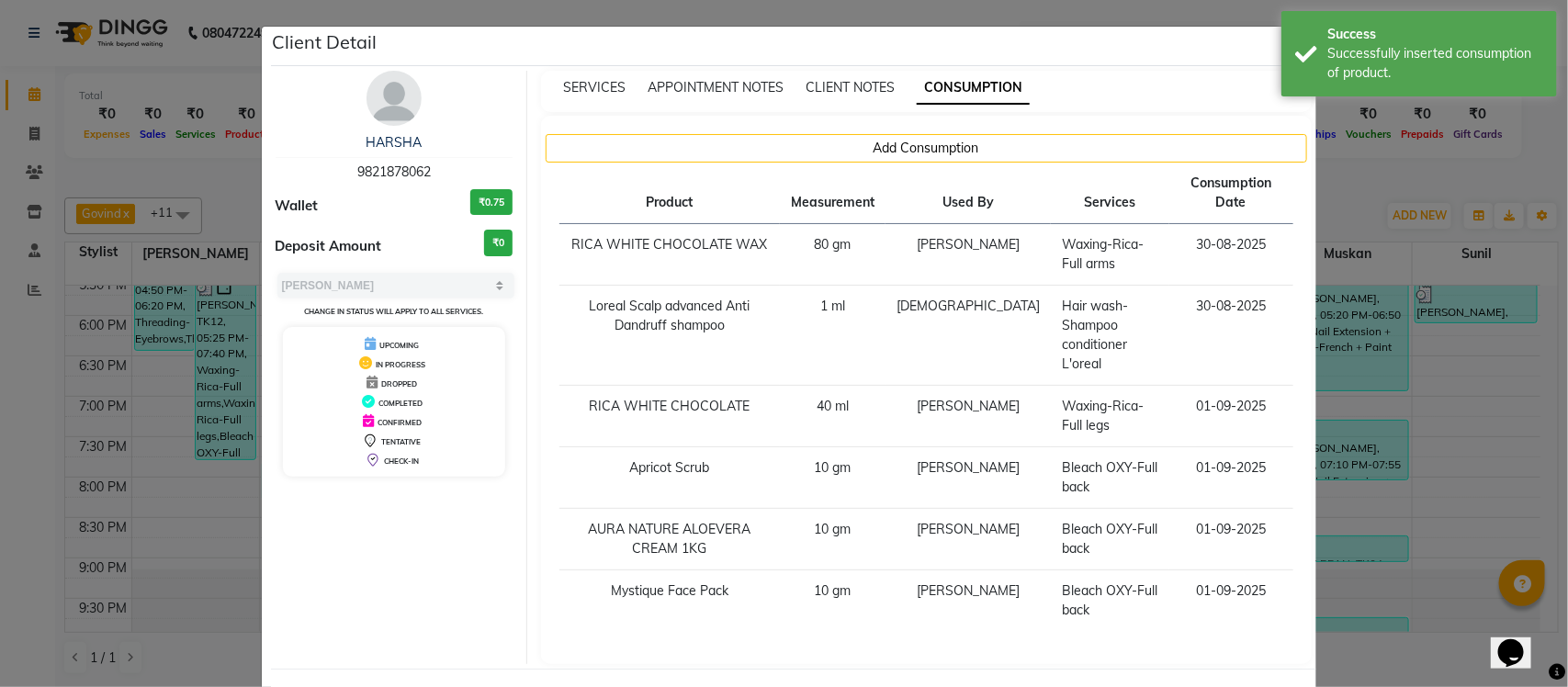
click at [1353, 196] on ngb-modal-window "Client Detail HARSHA 9821878062 Wallet ₹0.75 Deposit Amount ₹0 Select MARK DONE…" at bounding box center [784, 343] width 1568 height 687
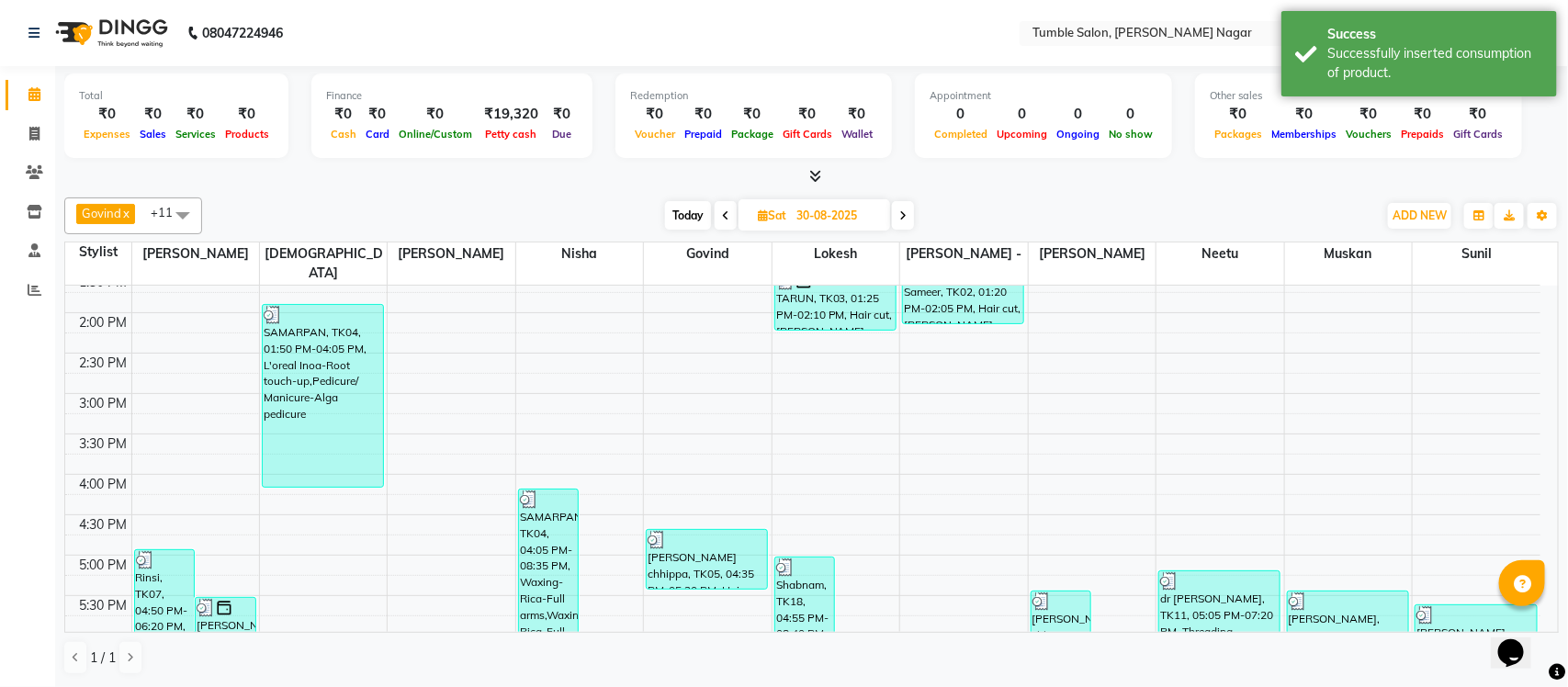
scroll to position [405, 0]
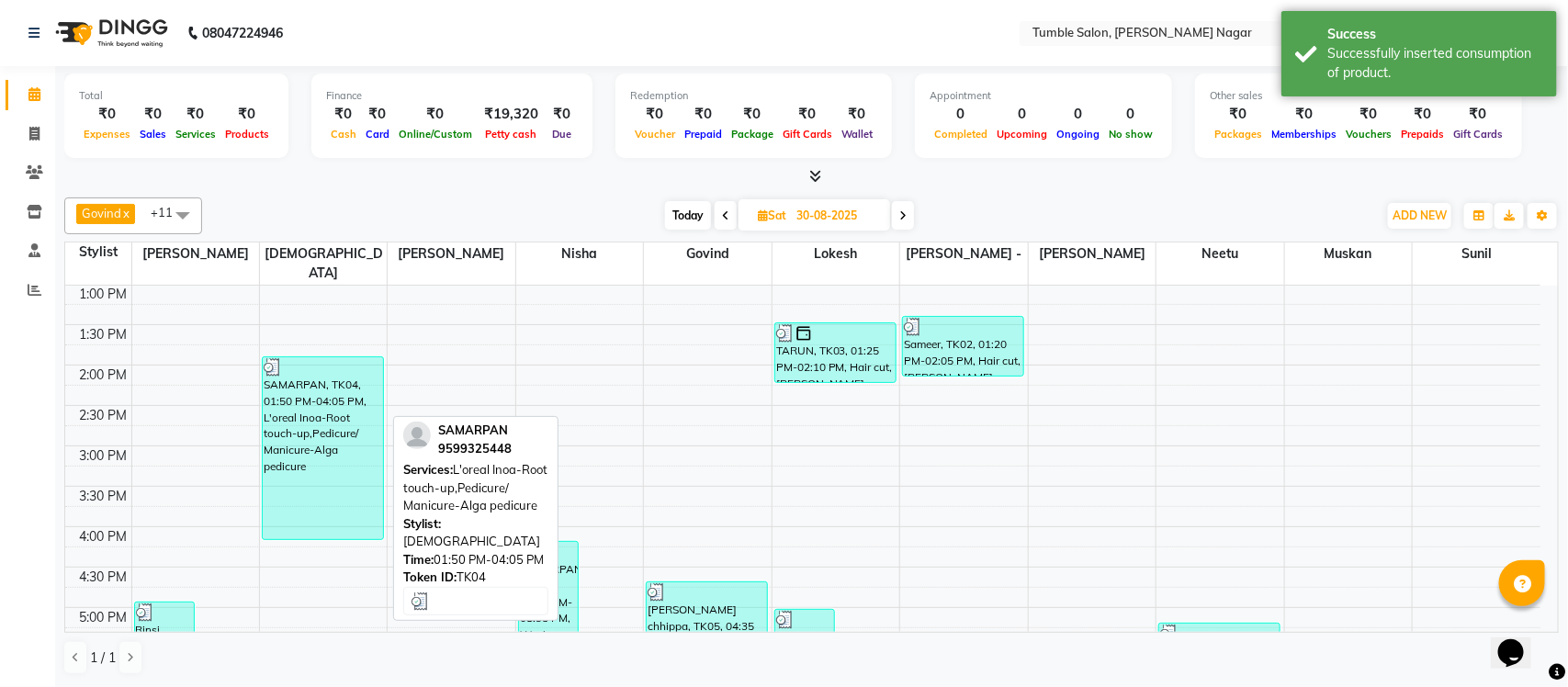
click at [320, 433] on div "SAMARPAN, TK04, 01:50 PM-04:05 PM, L'oreal Inoa-Root touch-up,Pedicure/ Manicur…" at bounding box center [323, 448] width 120 height 182
select select "3"
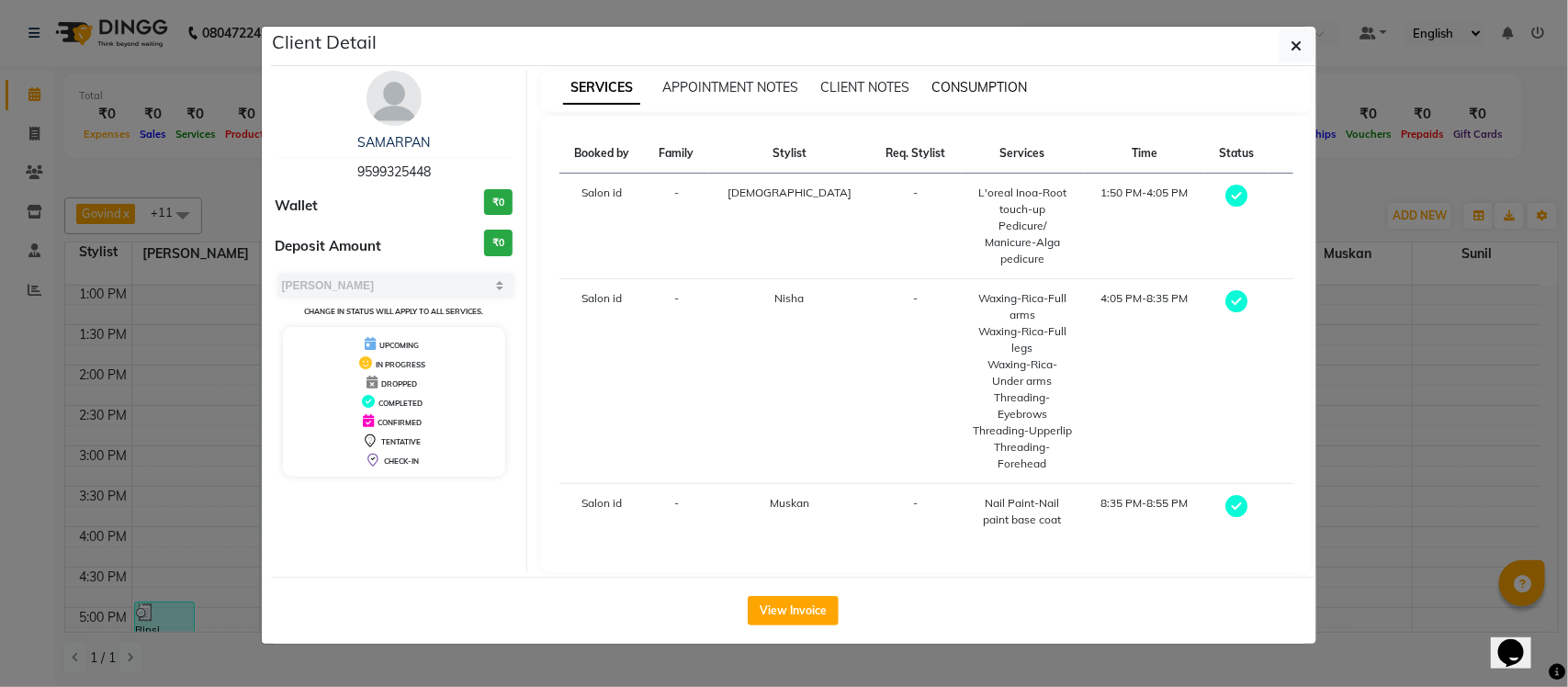
click at [977, 87] on span "CONSUMPTION" at bounding box center [979, 87] width 96 height 17
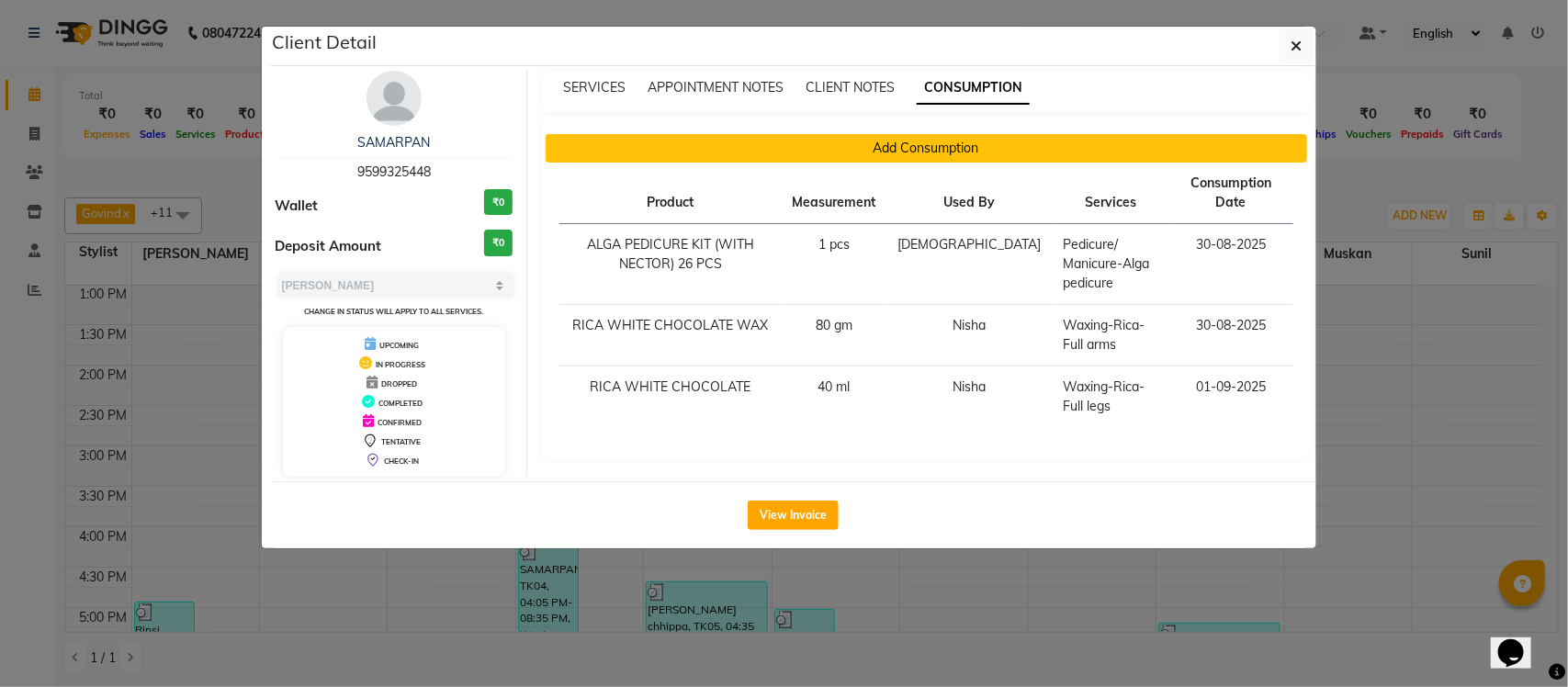
click at [784, 150] on button "Add Consumption" at bounding box center [926, 148] width 761 height 29
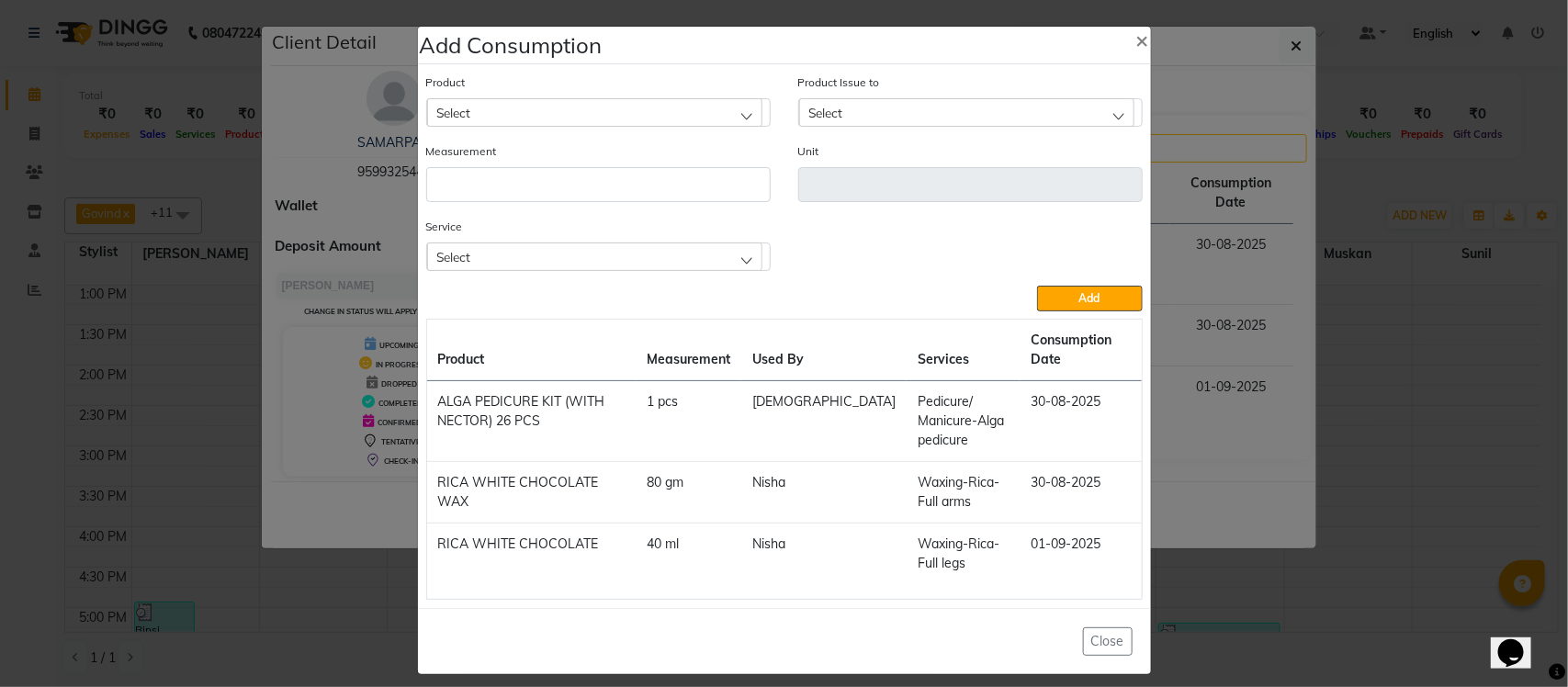
click at [617, 246] on div "Select" at bounding box center [595, 257] width 336 height 28
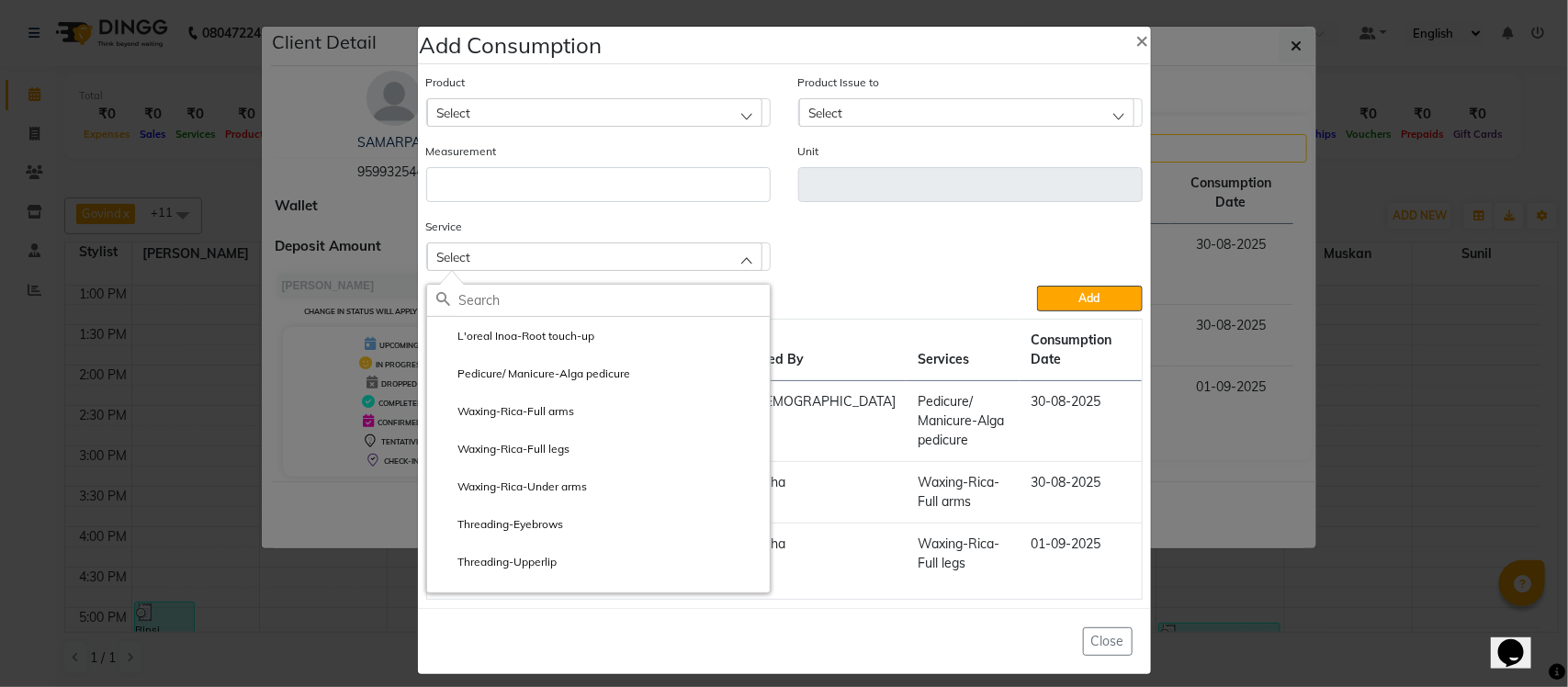
click at [1116, 228] on div "Service Select L'oreal Inoa-Root touch-up Pedicure/ Manicure-Alga pedicure Waxi…" at bounding box center [784, 251] width 744 height 69
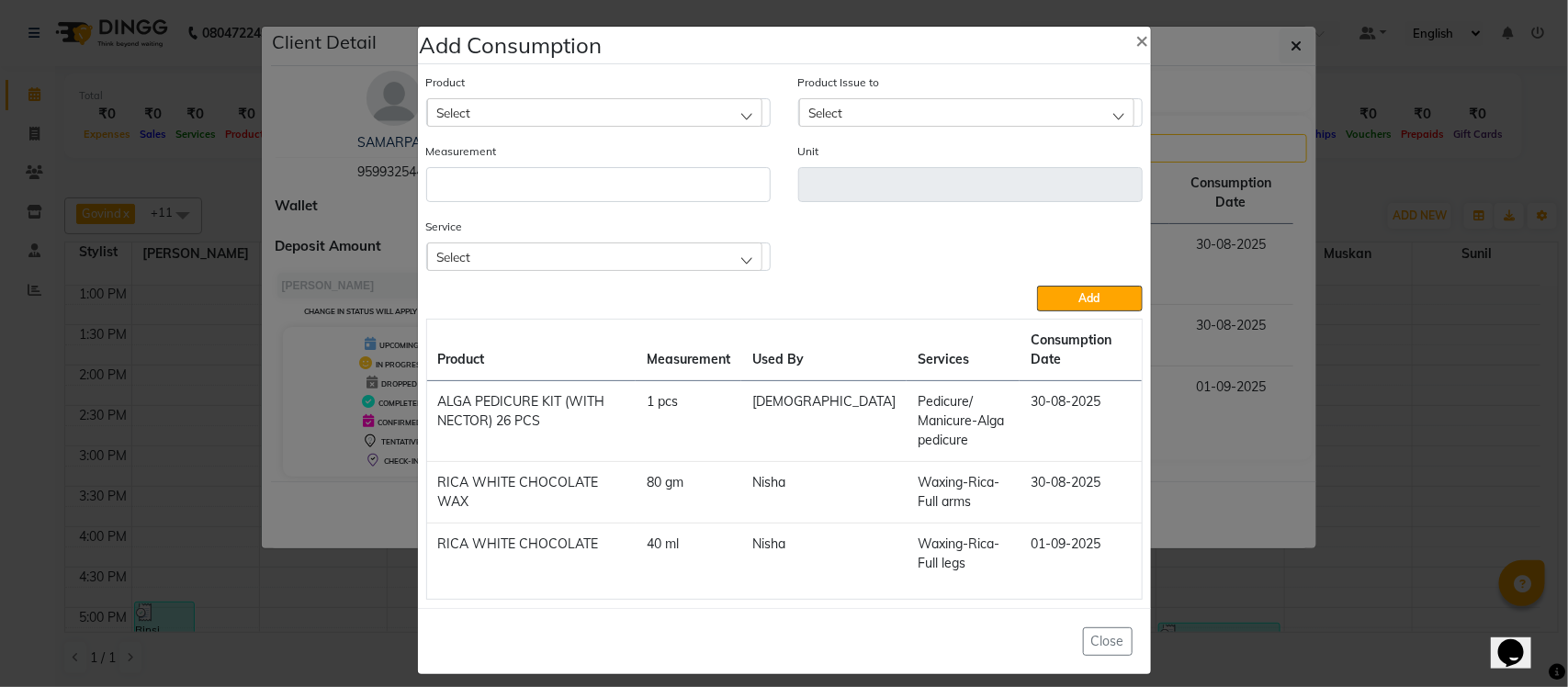
click at [1268, 193] on ngb-modal-window "Add Consumption × Product Select Product Issue to Select Measurement Unit Servi…" at bounding box center [784, 343] width 1568 height 687
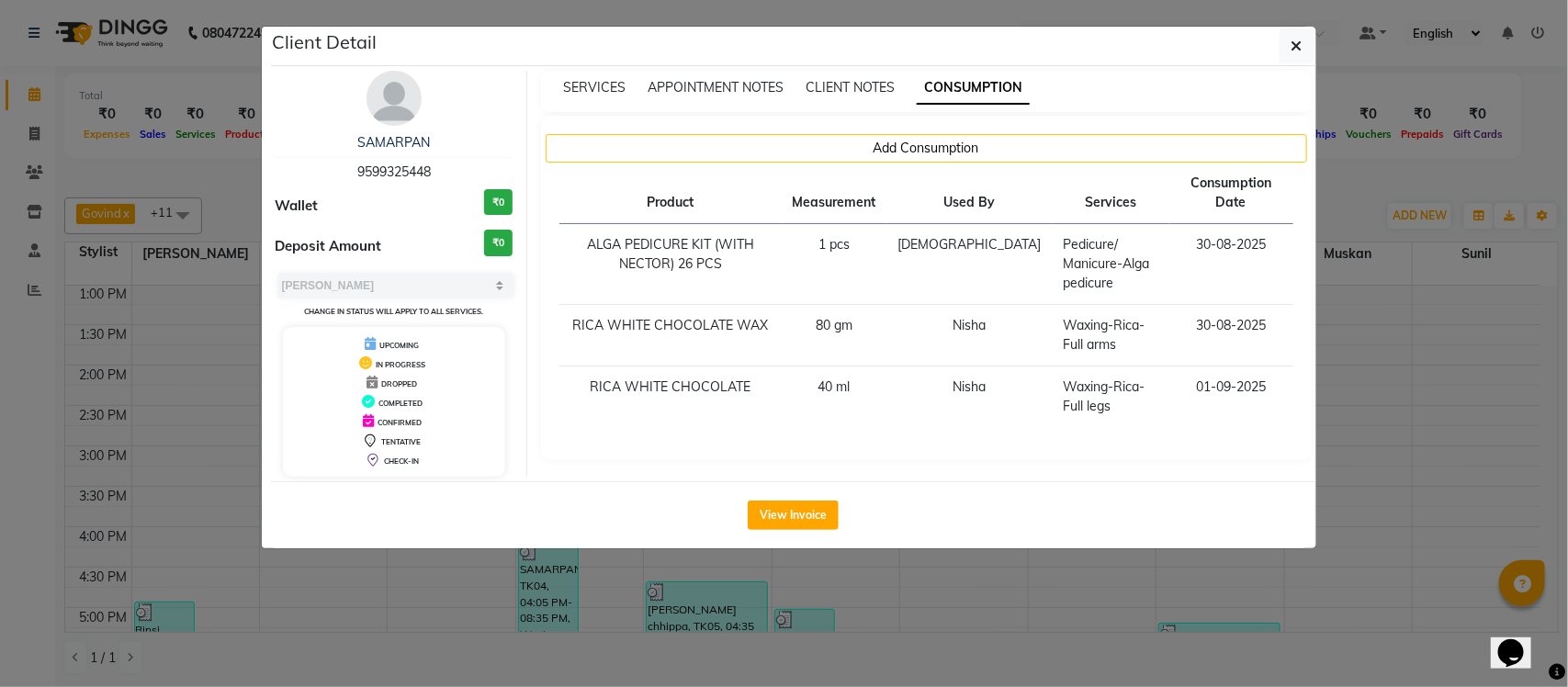
drag, startPoint x: 1352, startPoint y: 191, endPoint x: 1342, endPoint y: 195, distance: 10.8
click at [1353, 193] on ngb-modal-window "Client Detail SAMARPAN 9599325448 Wallet ₹0 Deposit Amount ₹0 Select MARK DONE …" at bounding box center [784, 343] width 1568 height 687
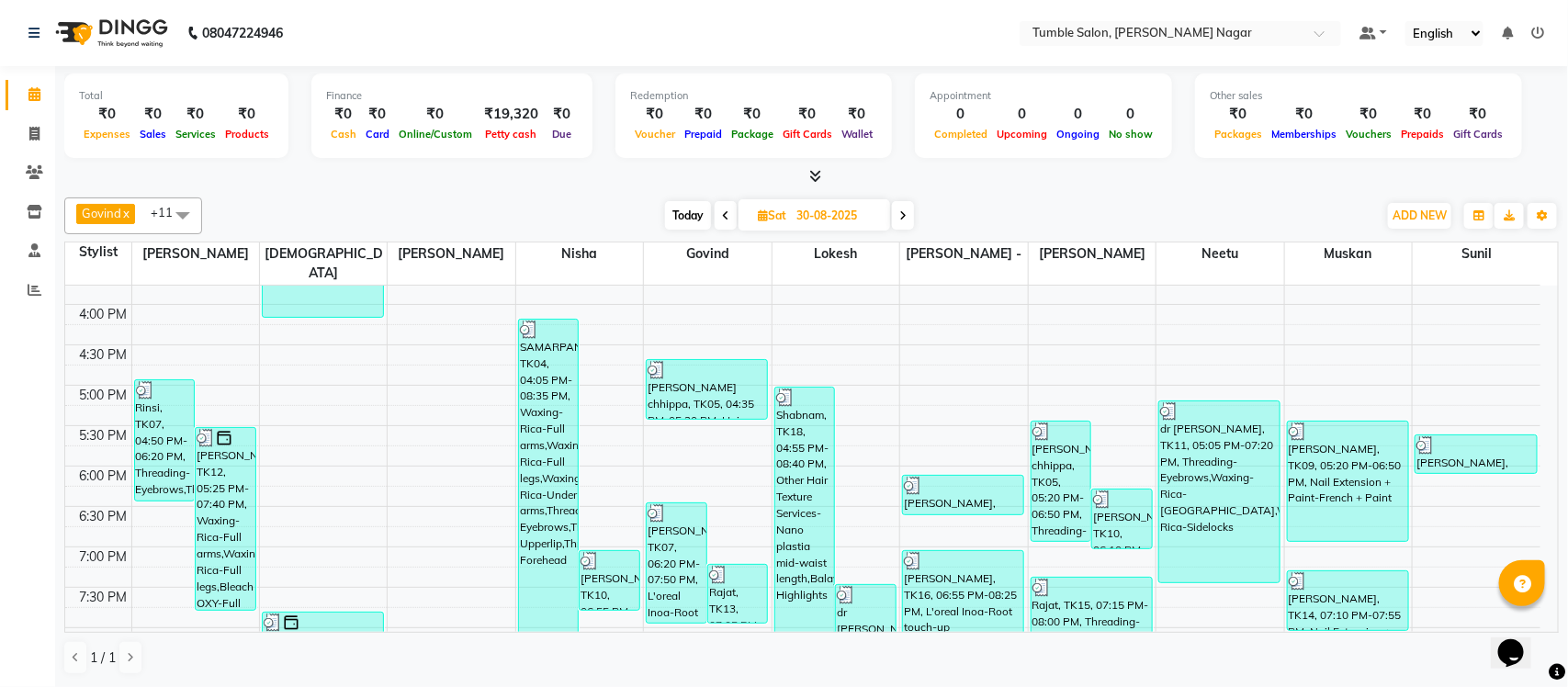
scroll to position [778, 0]
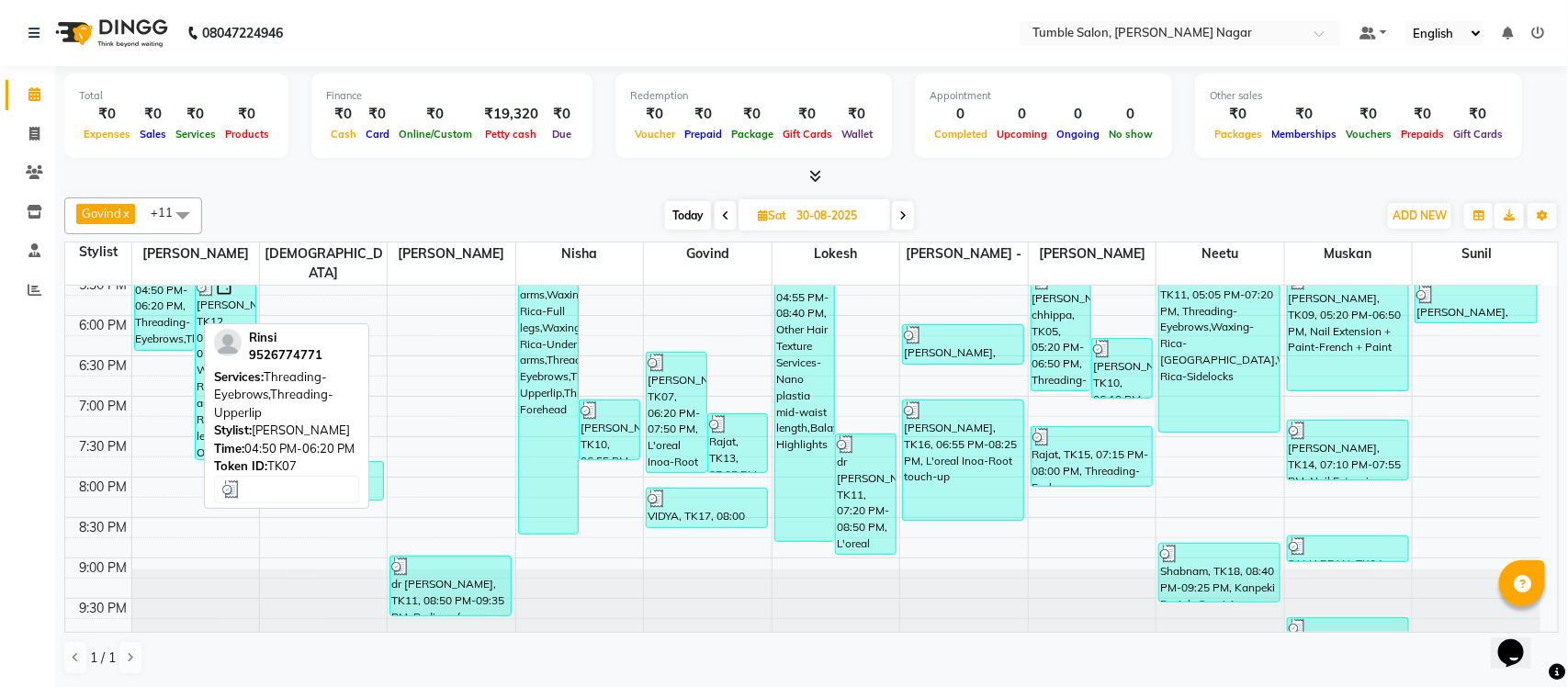
click at [172, 304] on div "Rinsi, TK07, 04:50 PM-06:20 PM, Threading-Eyebrows,Threading-Upperlip" at bounding box center [165, 289] width 59 height 120
select select "3"
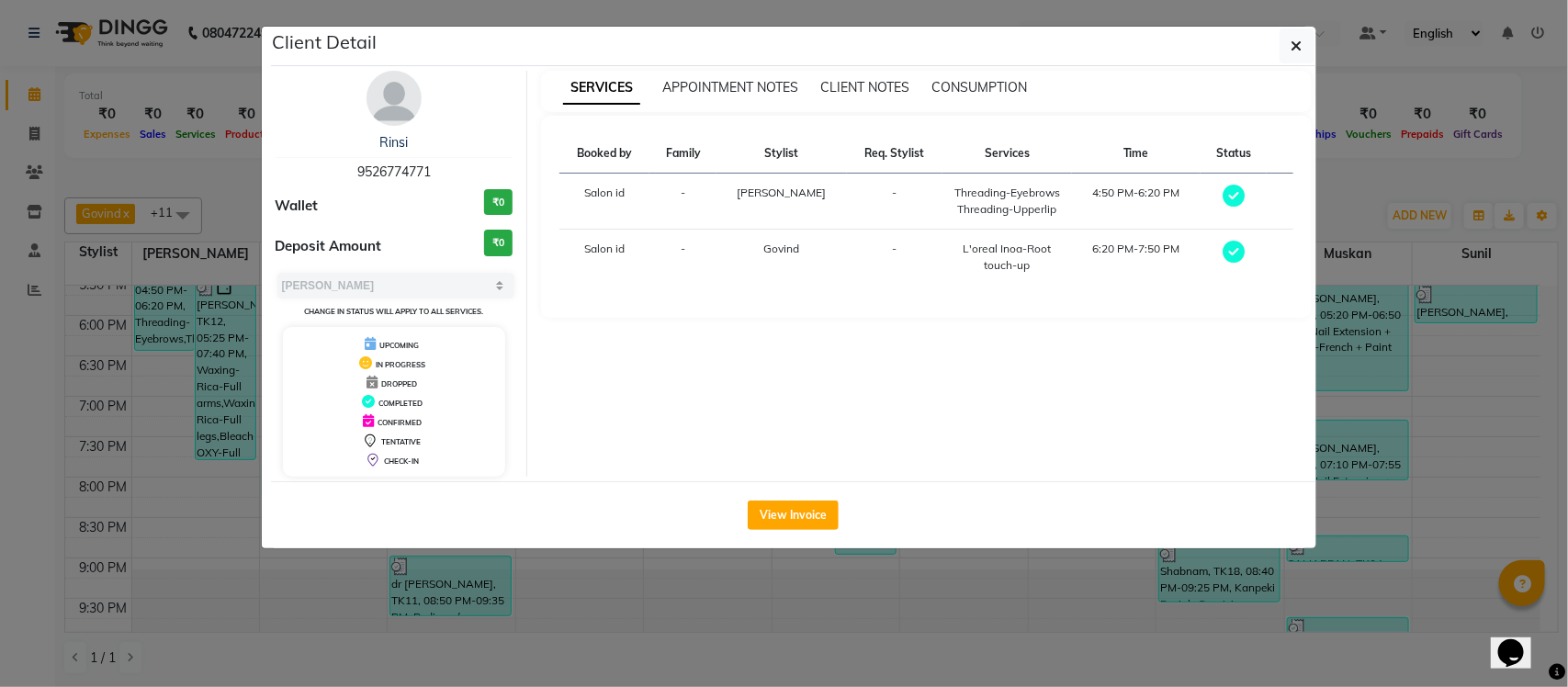
click at [1337, 173] on ngb-modal-window "Client Detail Rinsi 9526774771 Wallet ₹0 Deposit Amount ₹0 Select MARK DONE UPC…" at bounding box center [784, 343] width 1568 height 687
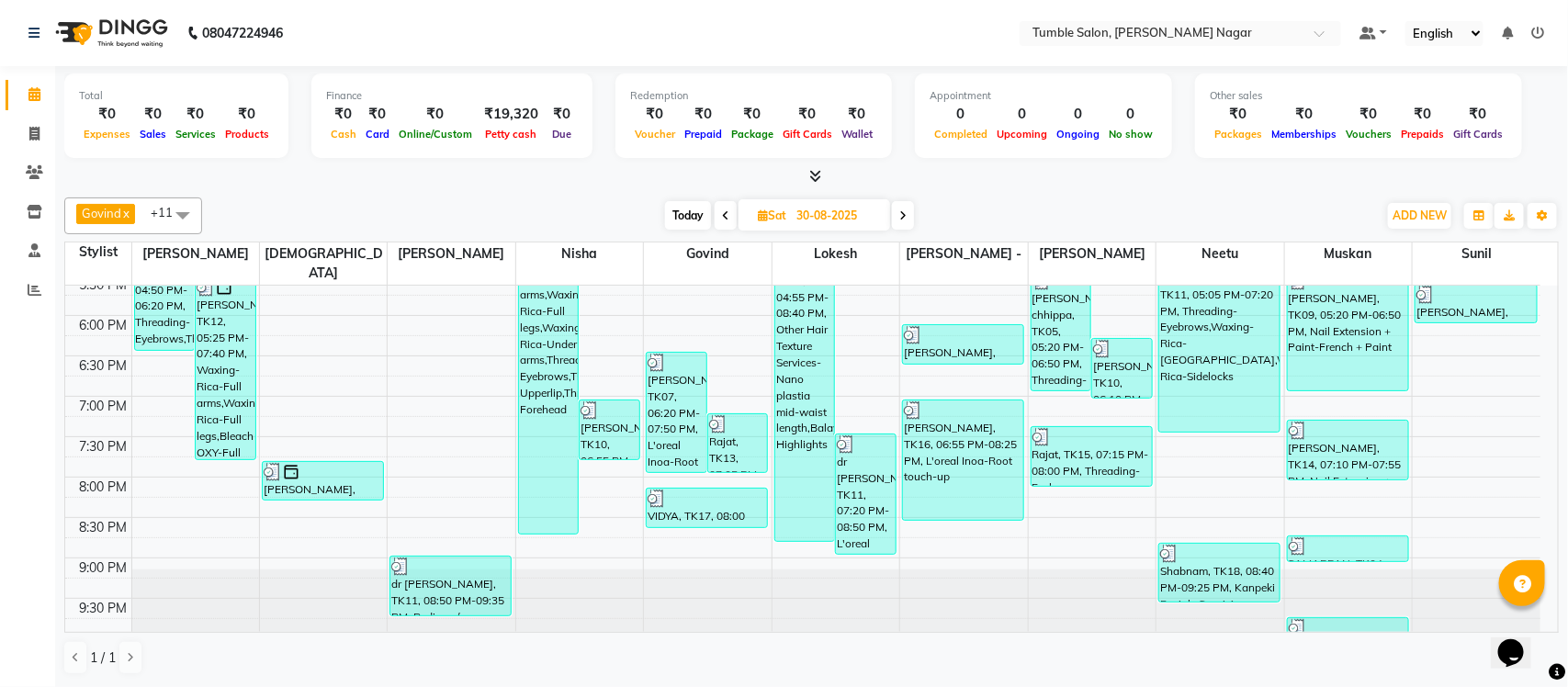
click at [906, 218] on icon at bounding box center [903, 216] width 7 height 11
type input "31-08-2025"
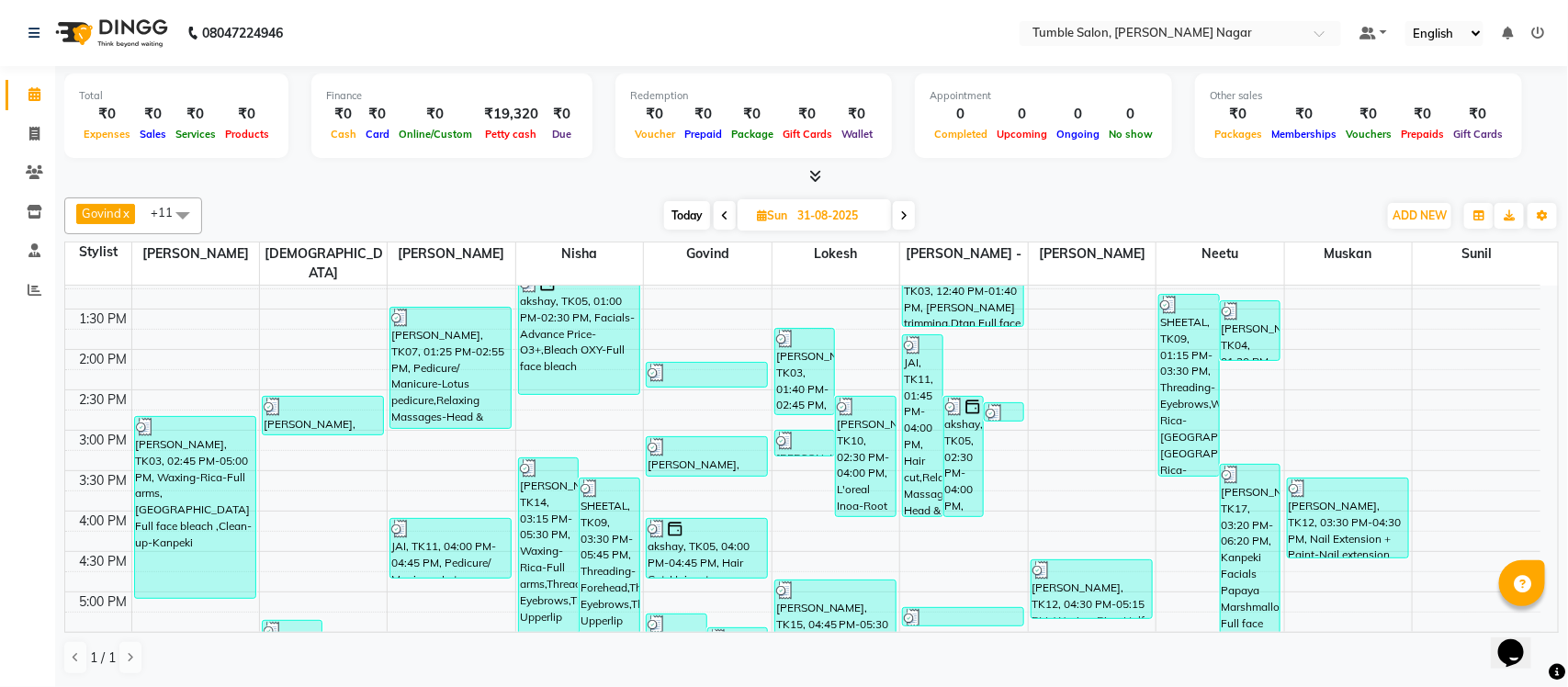
scroll to position [455, 0]
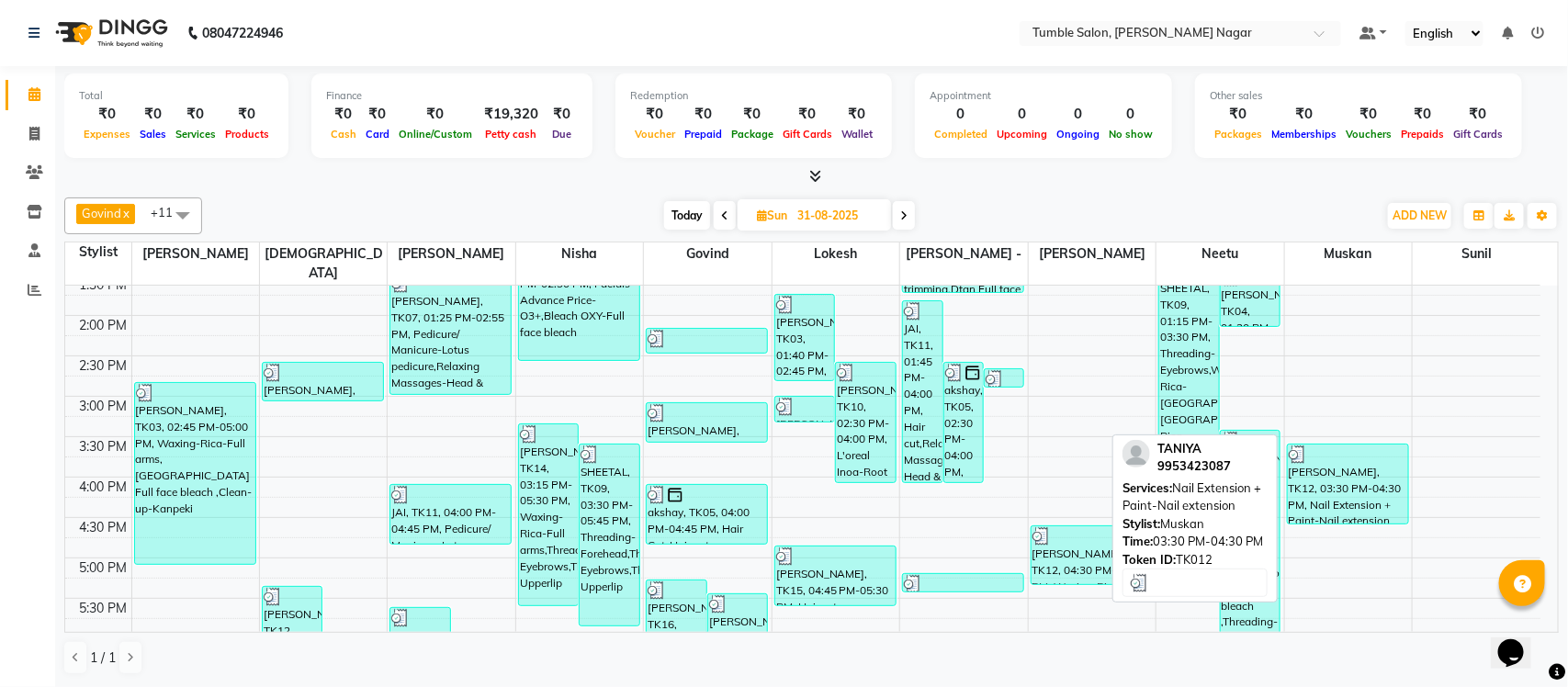
click at [1341, 456] on div "TANIYA, TK12, 03:30 PM-04:30 PM, Nail Extension + Paint-Nail extension" at bounding box center [1348, 483] width 120 height 79
select select "3"
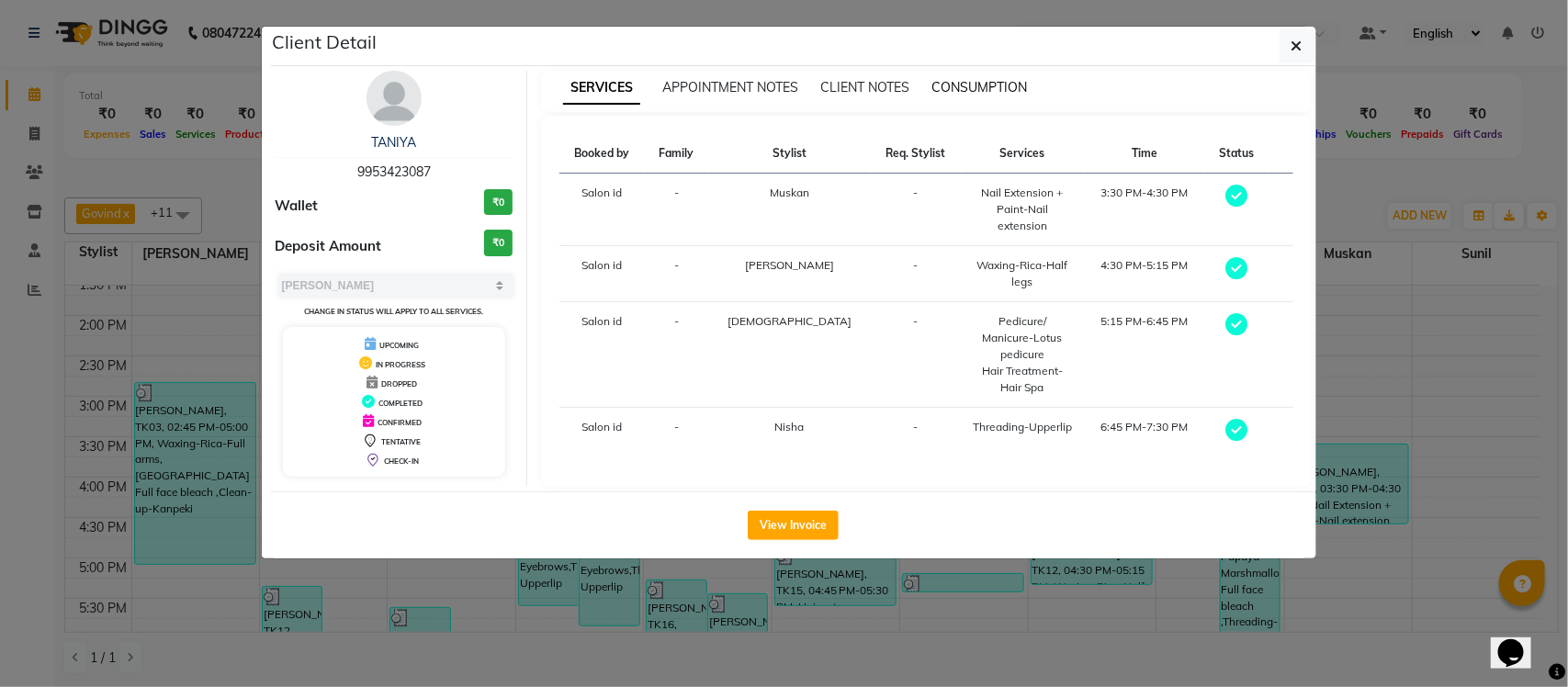
click at [995, 87] on span "CONSUMPTION" at bounding box center [979, 87] width 96 height 17
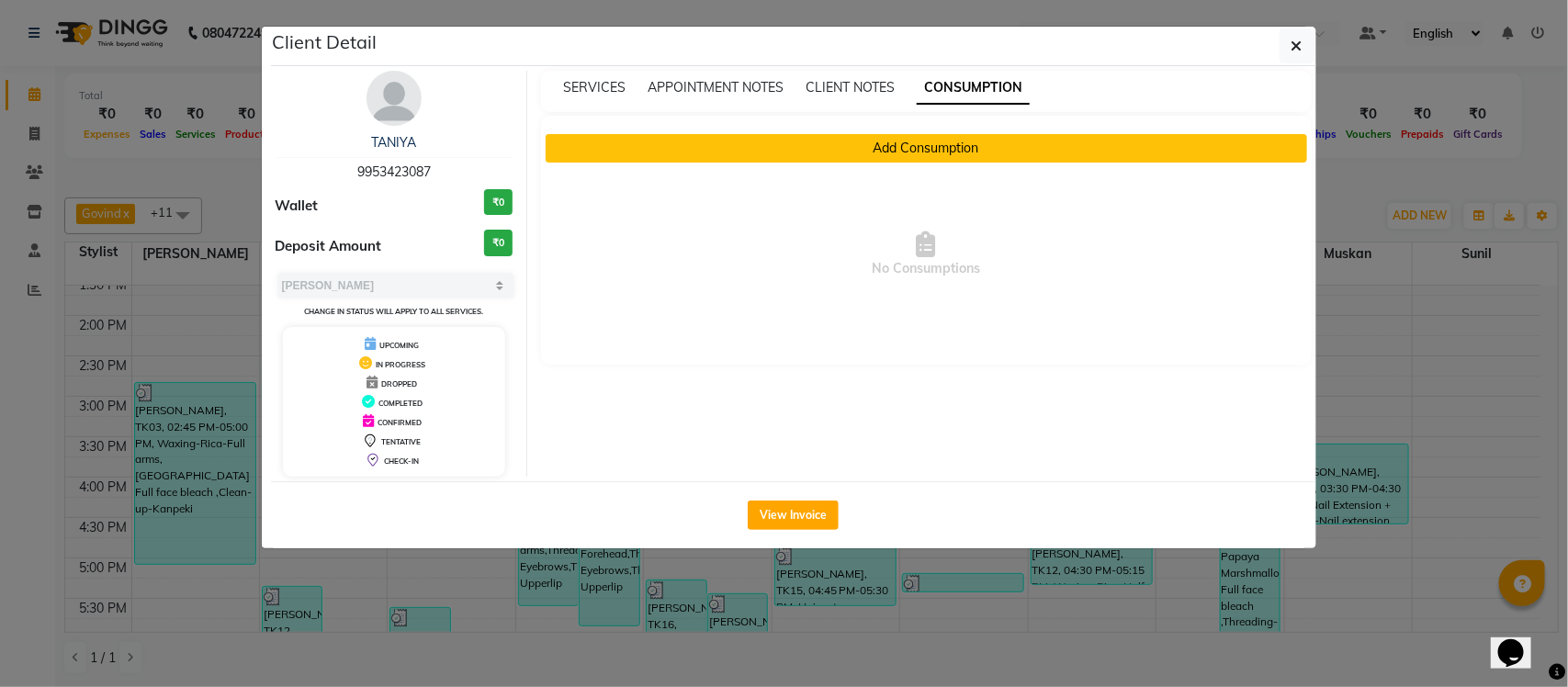
click at [796, 154] on button "Add Consumption" at bounding box center [926, 148] width 761 height 29
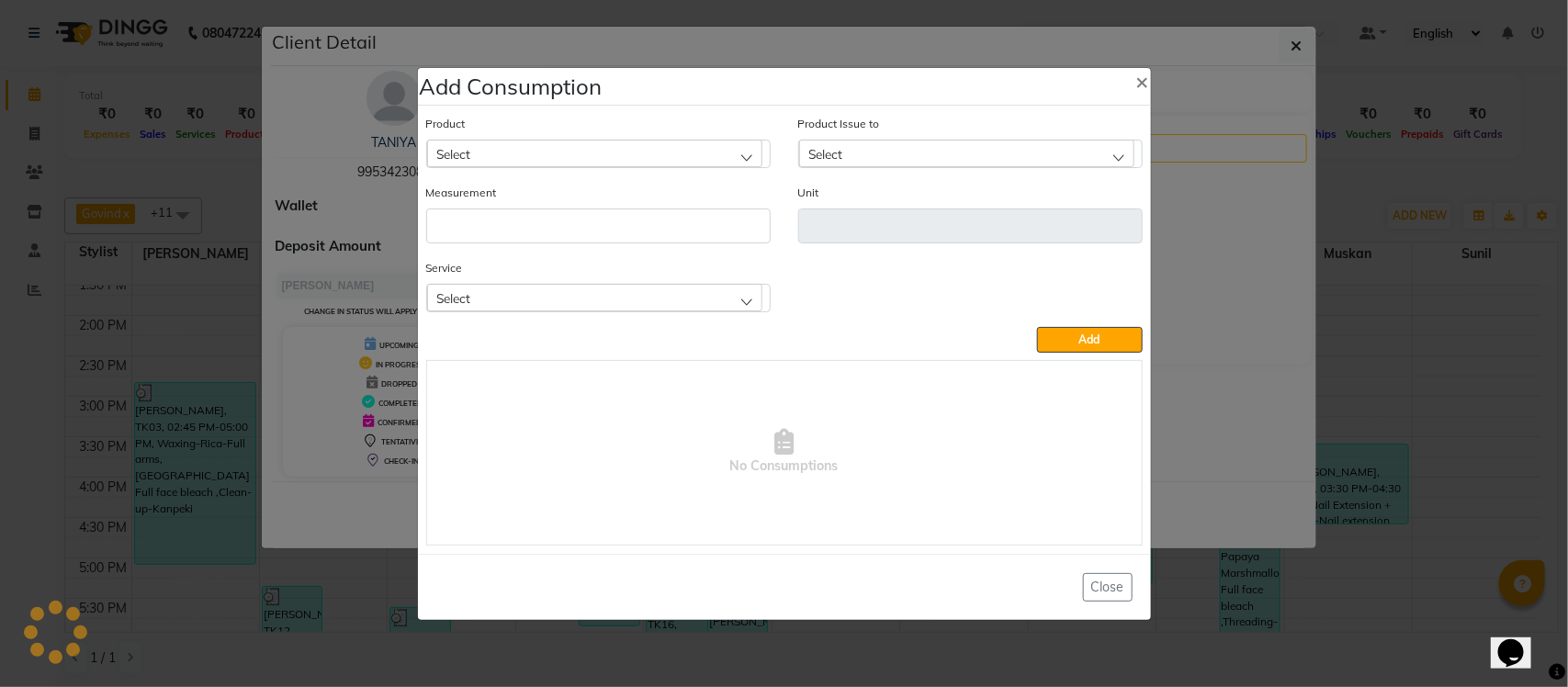
click at [644, 290] on div "Select" at bounding box center [595, 297] width 336 height 28
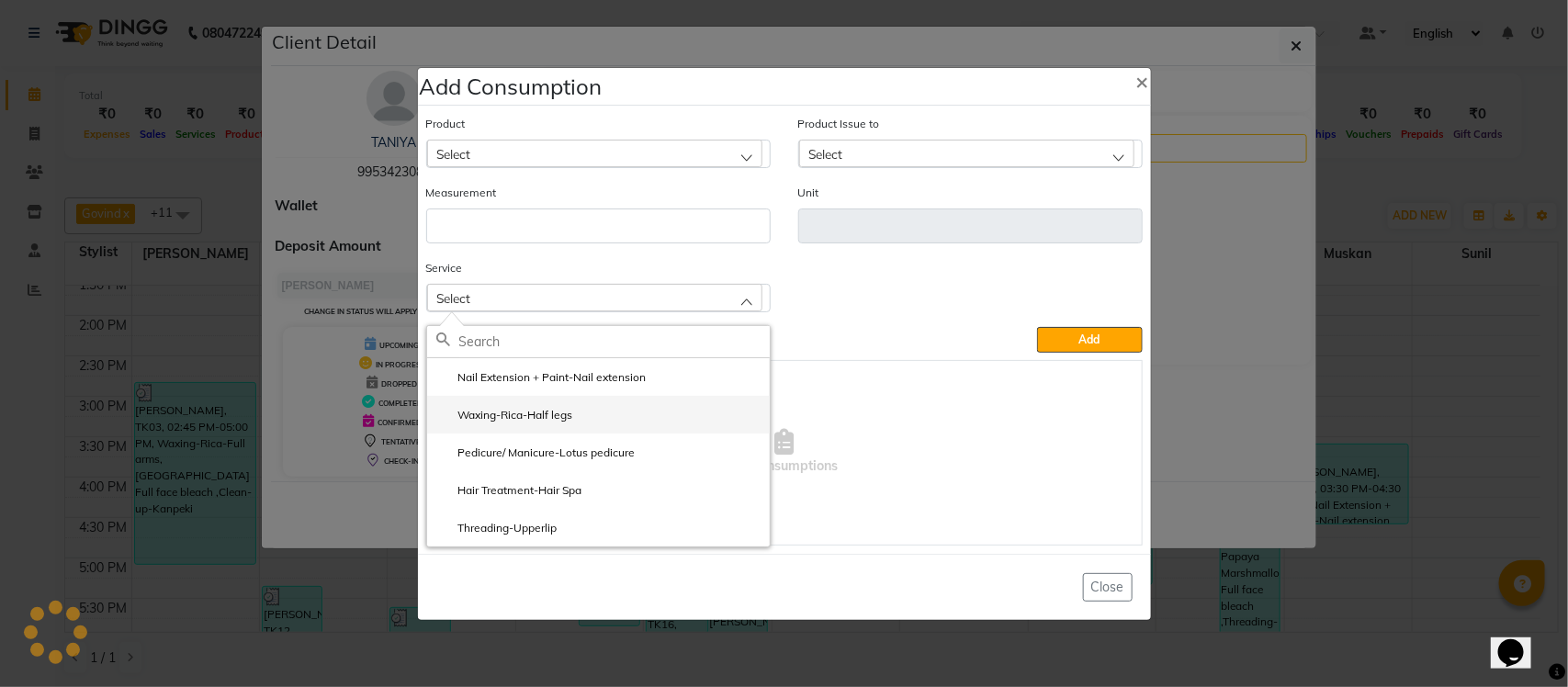
click at [604, 405] on li "Waxing-Rica-Half legs" at bounding box center [599, 415] width 343 height 38
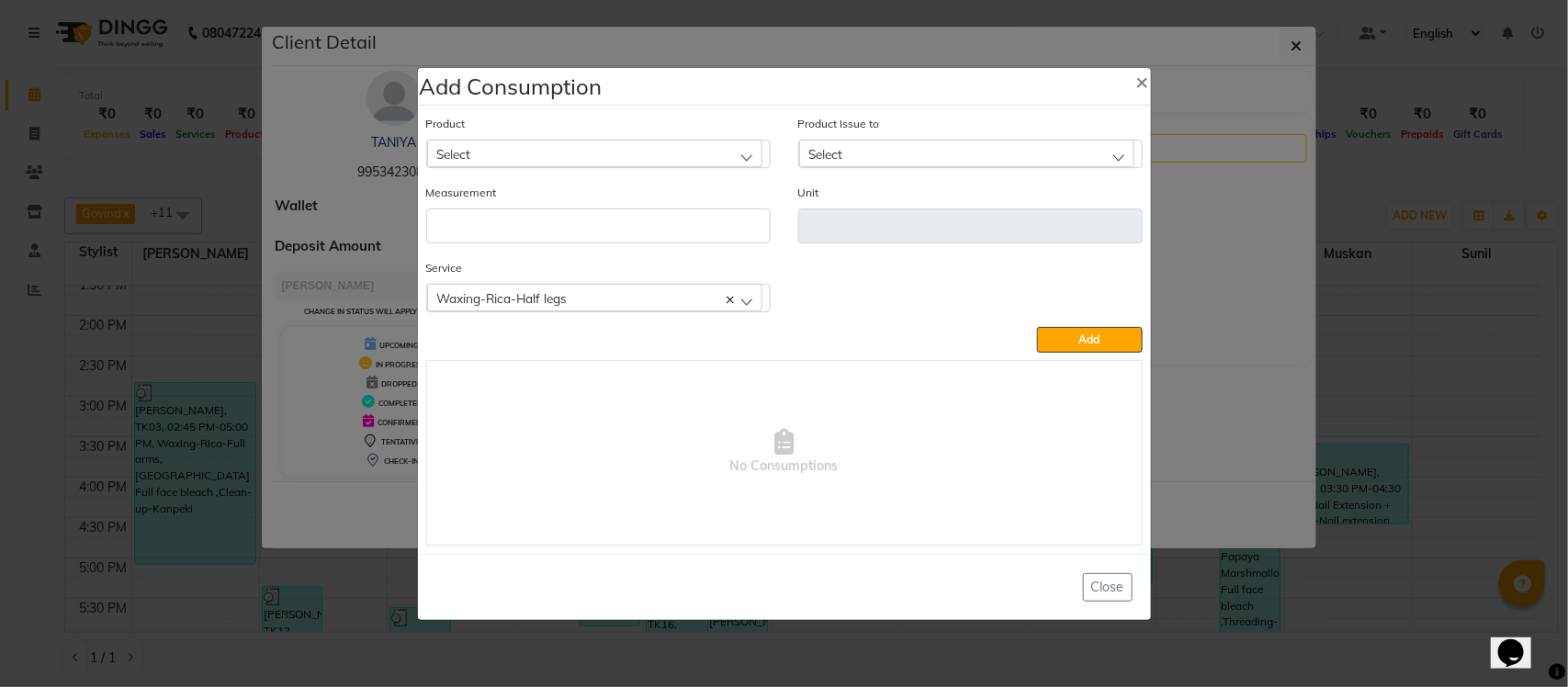
click at [622, 147] on div "Select" at bounding box center [595, 153] width 336 height 28
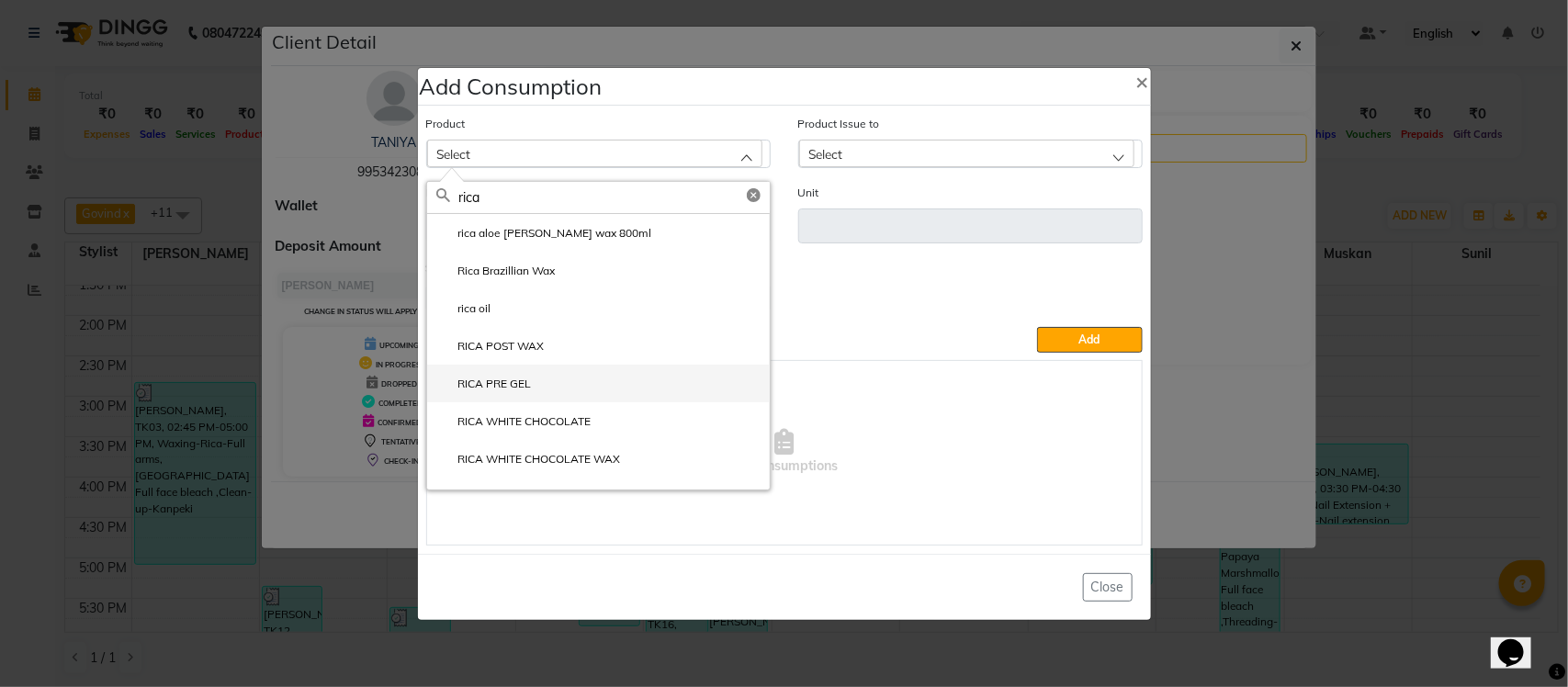
type input "rica"
click at [557, 392] on li "RICA PRE GEL" at bounding box center [599, 383] width 343 height 38
type input "ml"
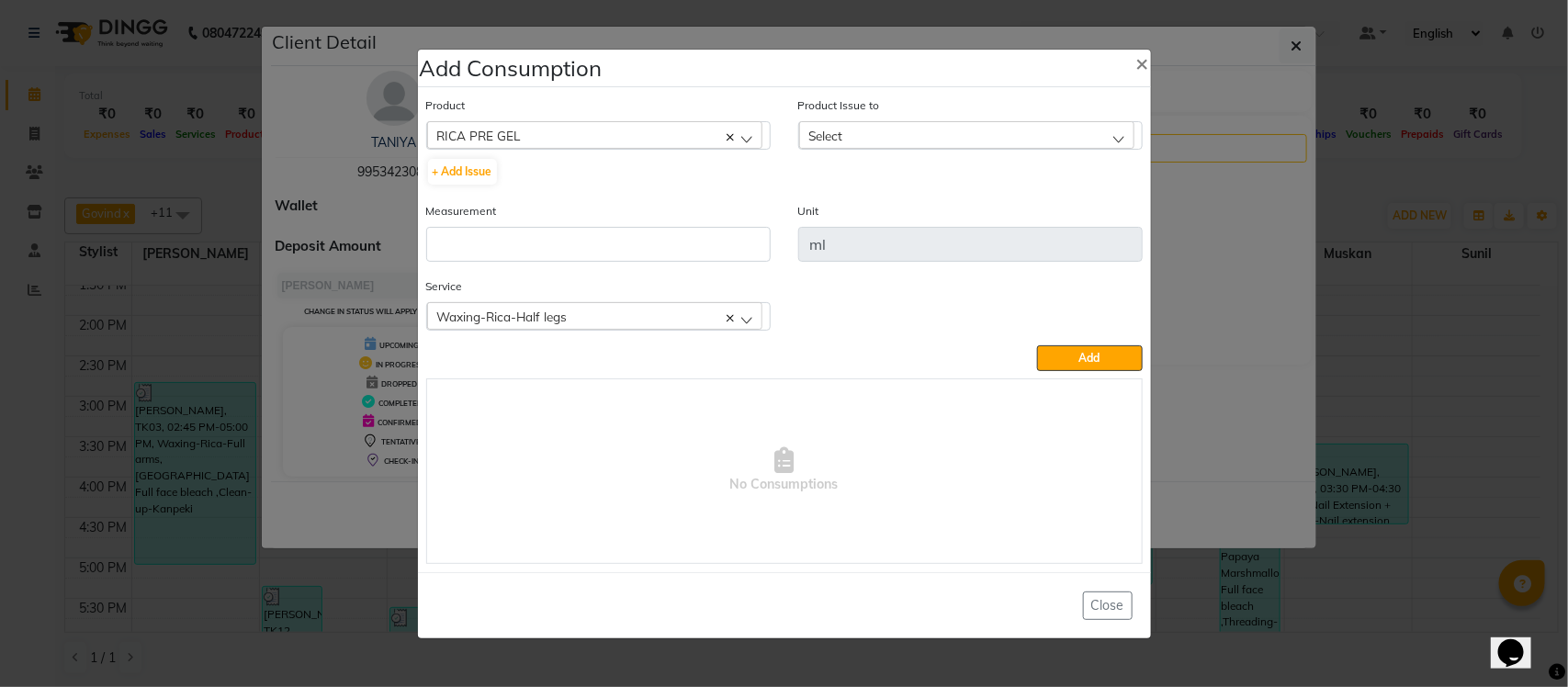
click at [731, 136] on icon at bounding box center [731, 137] width 7 height 7
click at [634, 139] on div "Select" at bounding box center [595, 135] width 336 height 28
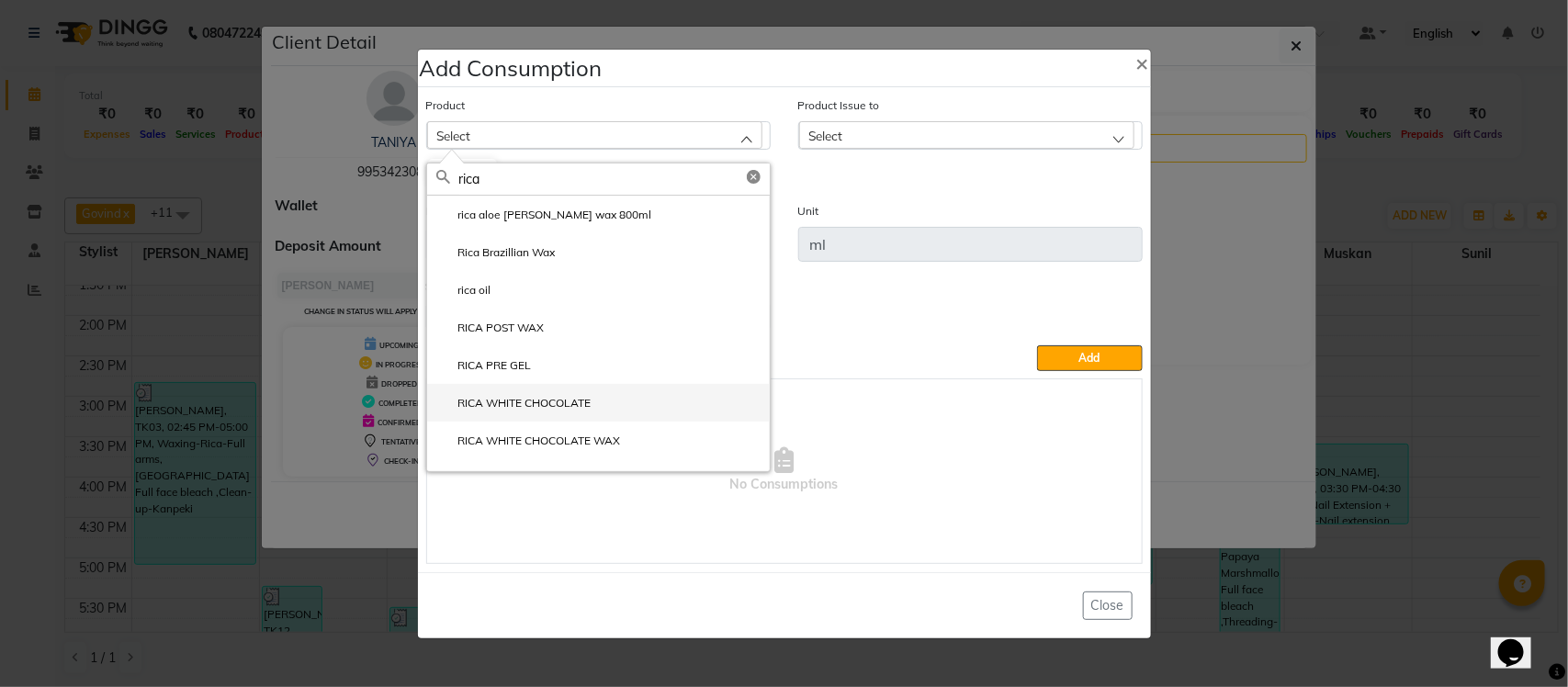
type input "rica"
click at [506, 409] on label "RICA WHITE CHOCOLATE" at bounding box center [513, 403] width 155 height 17
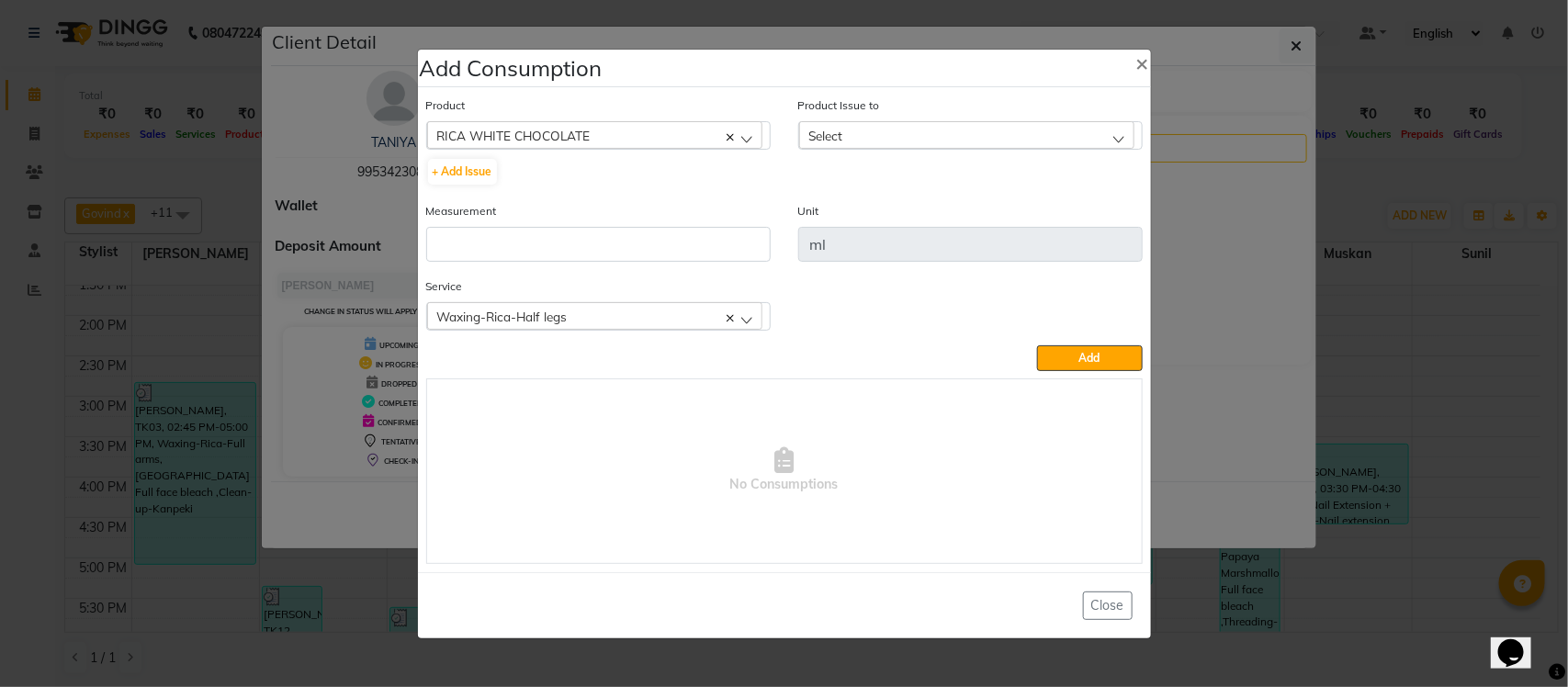
click at [997, 130] on div "Select" at bounding box center [967, 135] width 336 height 28
click at [948, 221] on label "2025-08-17, Issued to: Salon id, Balance: 1720" at bounding box center [925, 215] width 233 height 17
click at [556, 227] on input "number" at bounding box center [599, 244] width 345 height 35
drag, startPoint x: 470, startPoint y: 248, endPoint x: 402, endPoint y: 246, distance: 68.0
click at [413, 246] on div "Measurement 20" at bounding box center [599, 238] width 372 height 75
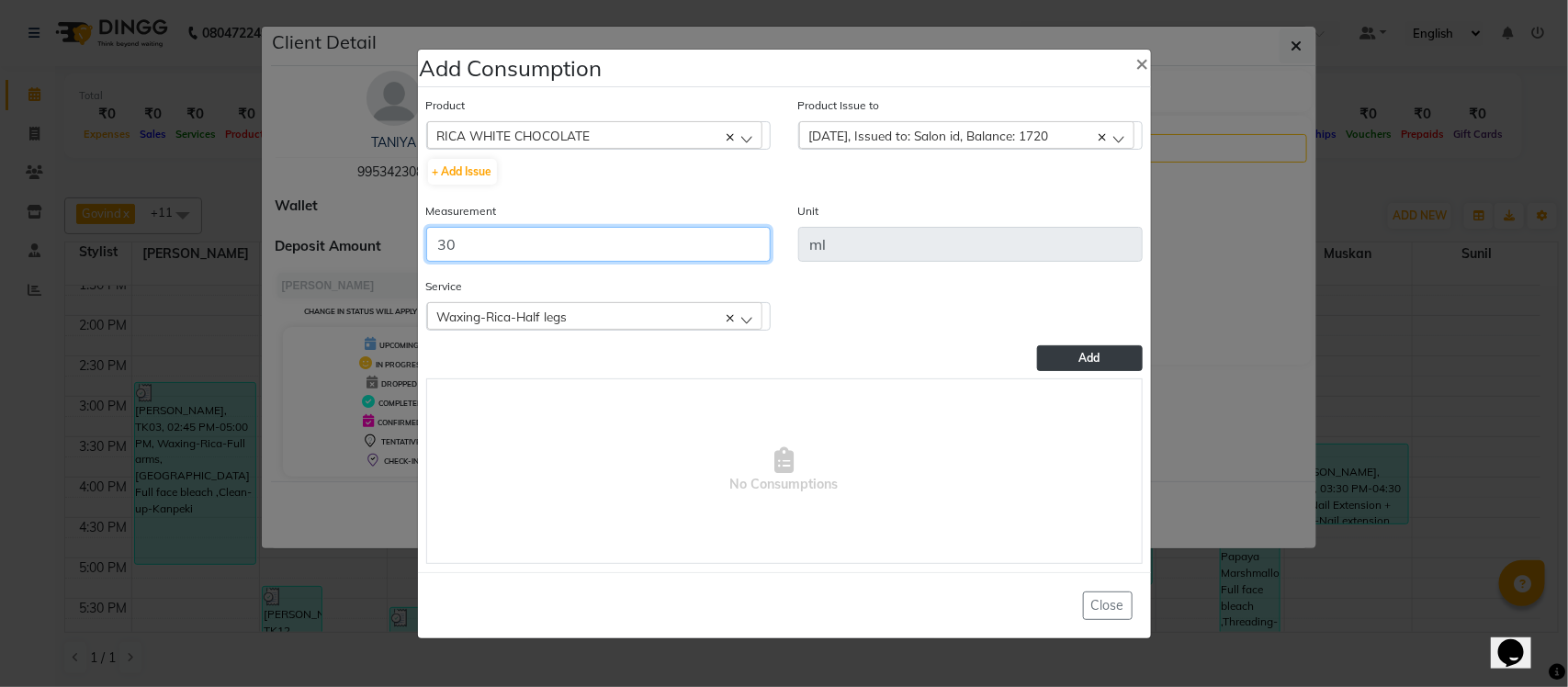
type input "30"
drag, startPoint x: 1060, startPoint y: 358, endPoint x: 1050, endPoint y: 361, distance: 10.4
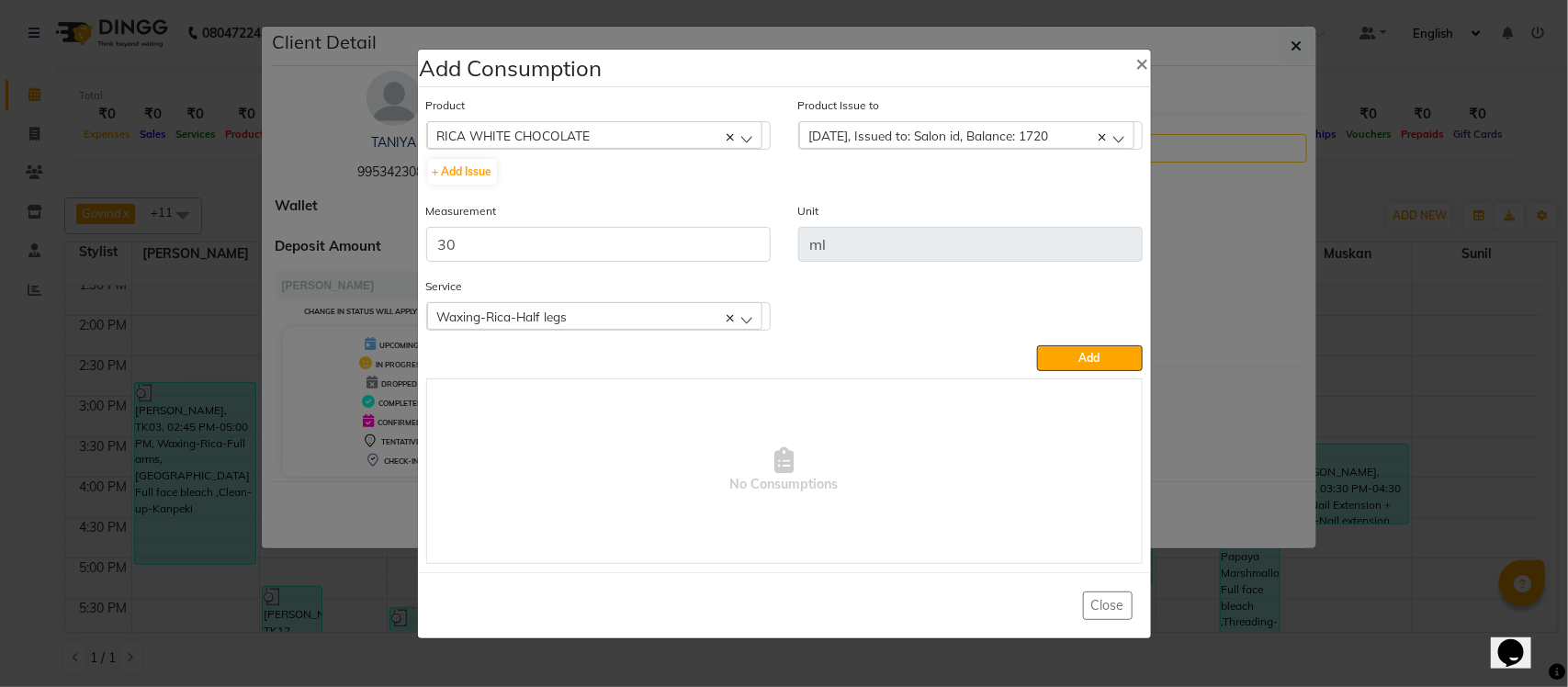
click at [1058, 358] on button "Add" at bounding box center [1089, 359] width 105 height 26
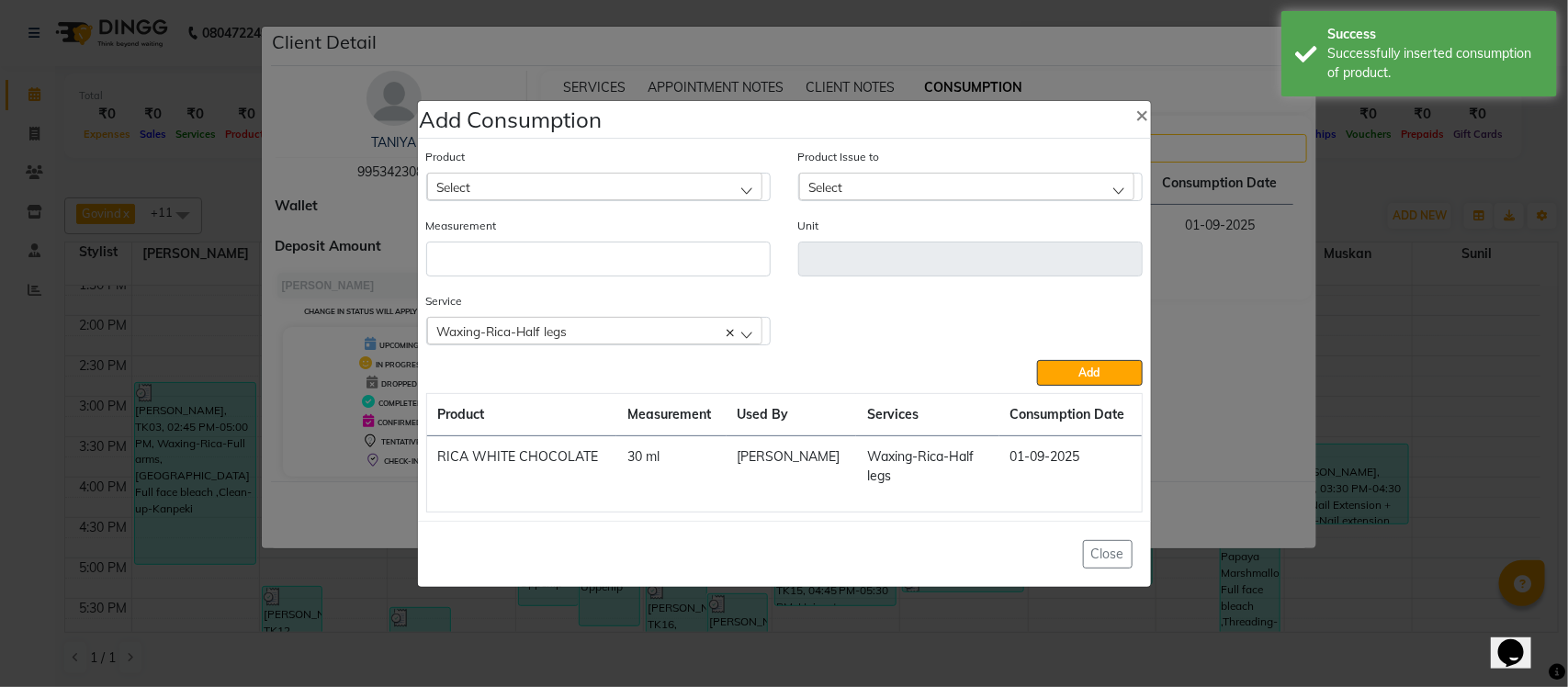
click at [545, 329] on span "Waxing-Rica-Half legs" at bounding box center [502, 331] width 130 height 16
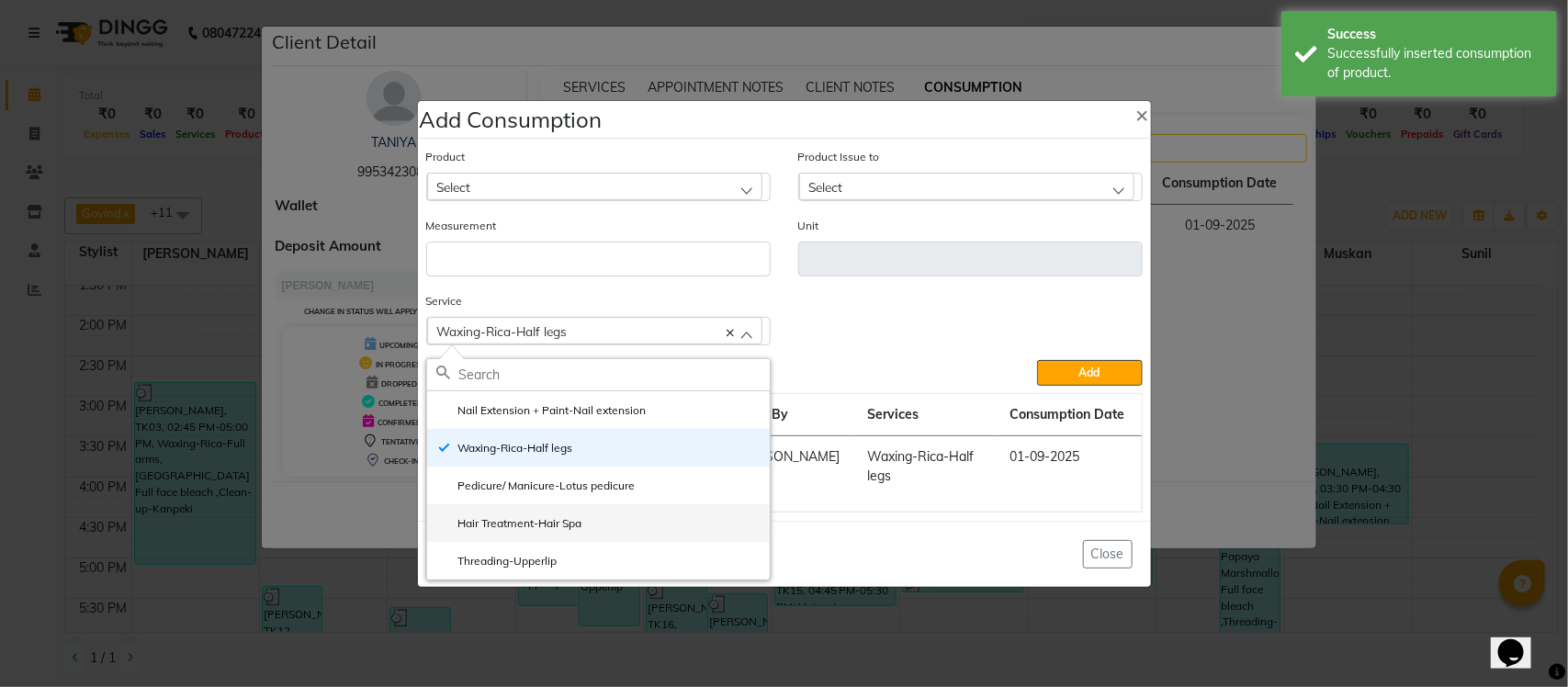
click at [581, 523] on label "Hair Treatment-Hair Spa" at bounding box center [508, 523] width 146 height 17
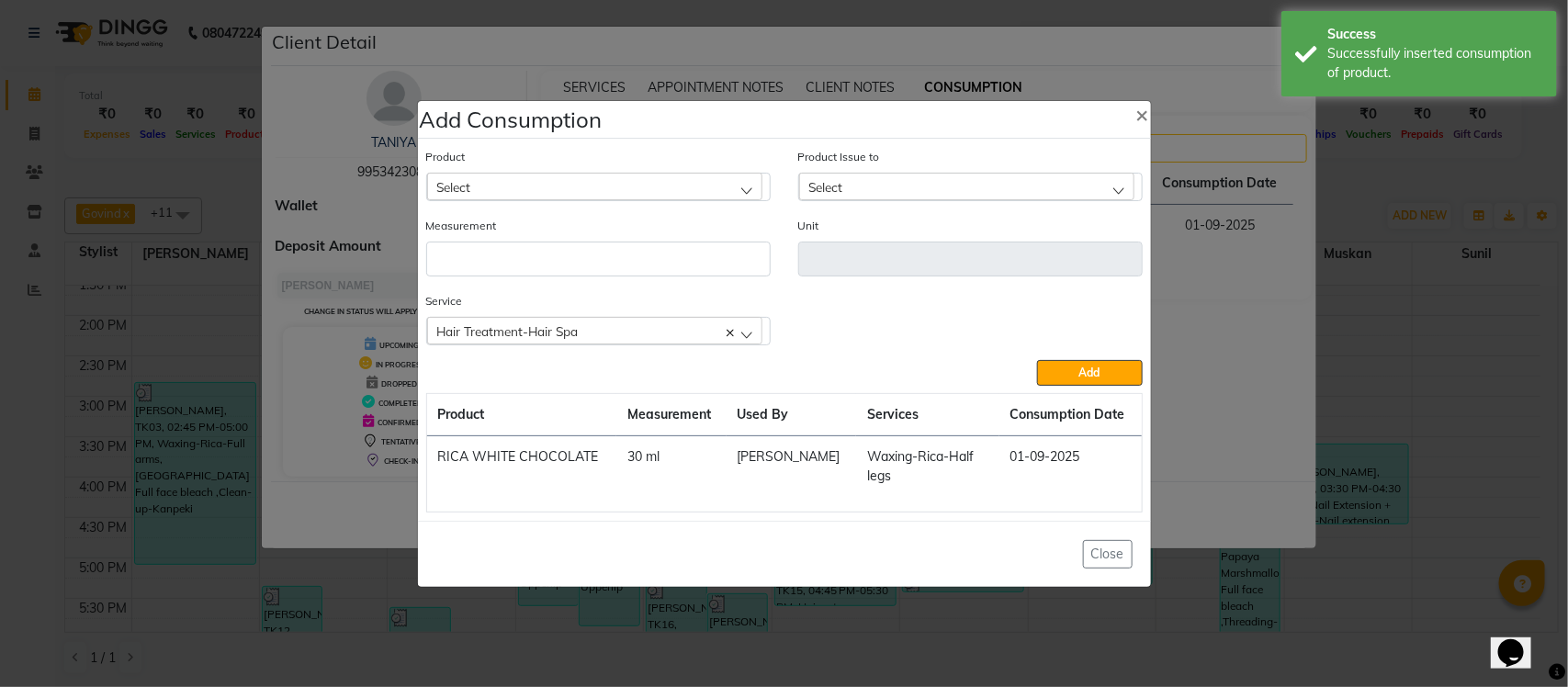
click at [590, 194] on div "Select" at bounding box center [595, 187] width 336 height 28
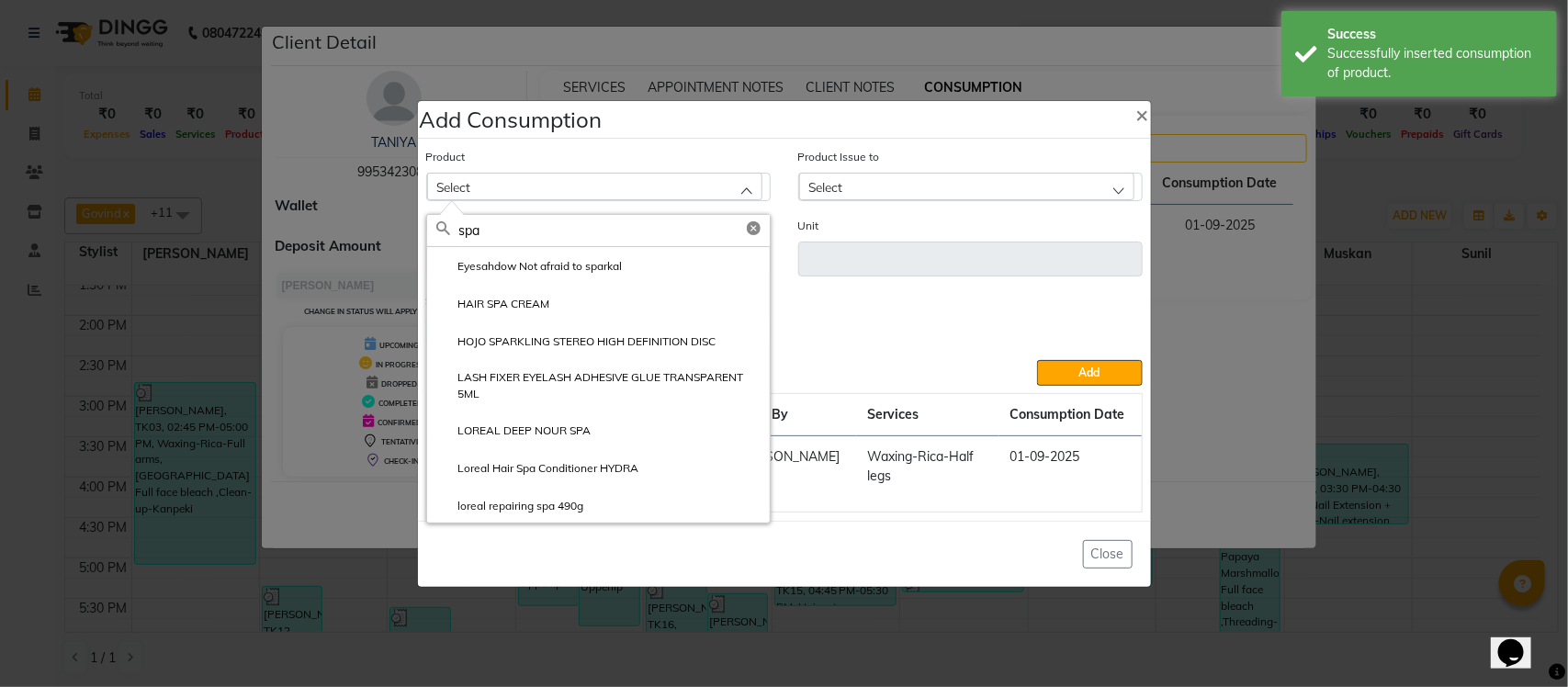
type input "spa"
click at [556, 430] on label "LOREAL DEEP NOUR SPA" at bounding box center [513, 431] width 155 height 17
type input "ml"
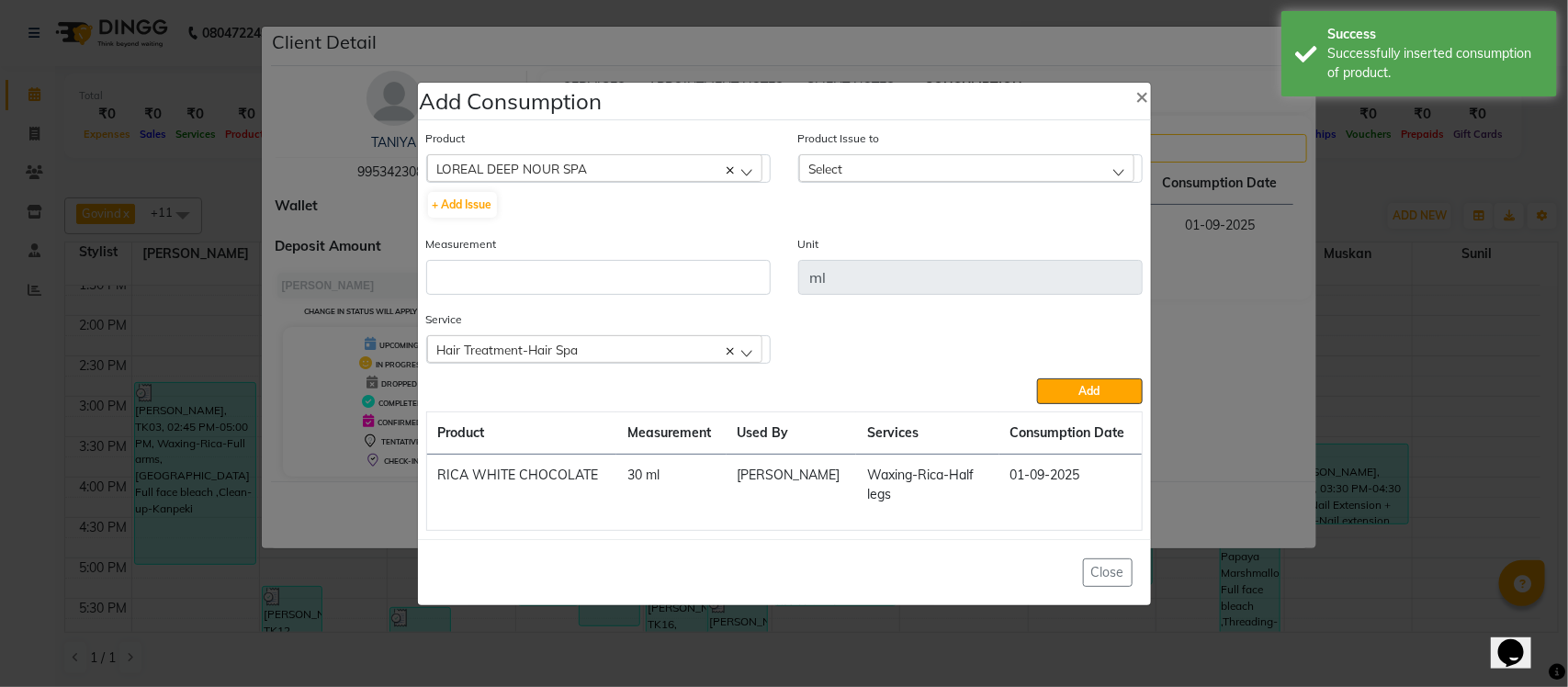
click at [926, 167] on div "Select" at bounding box center [967, 168] width 336 height 28
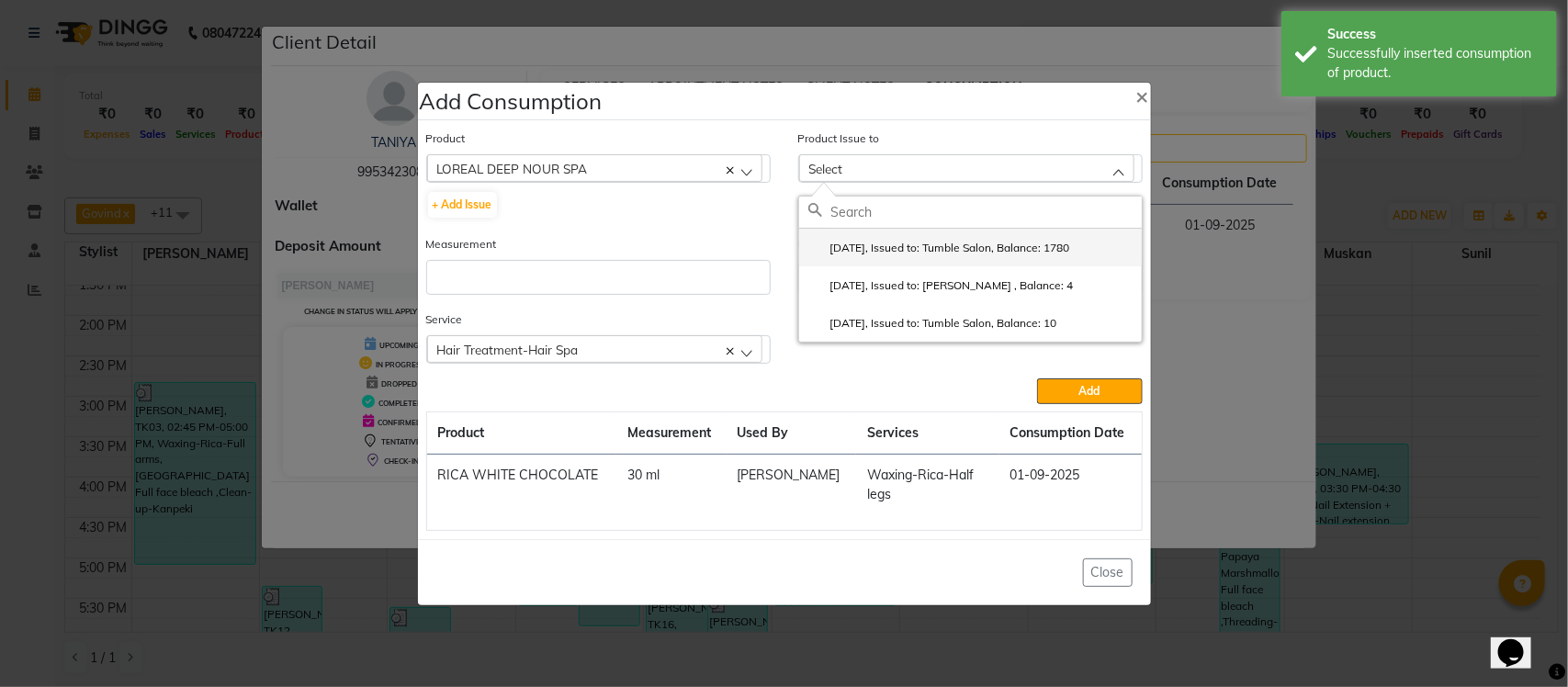
click at [879, 253] on label "2025-07-30, Issued to: Tumble Salon, Balance: 1780" at bounding box center [940, 248] width 262 height 17
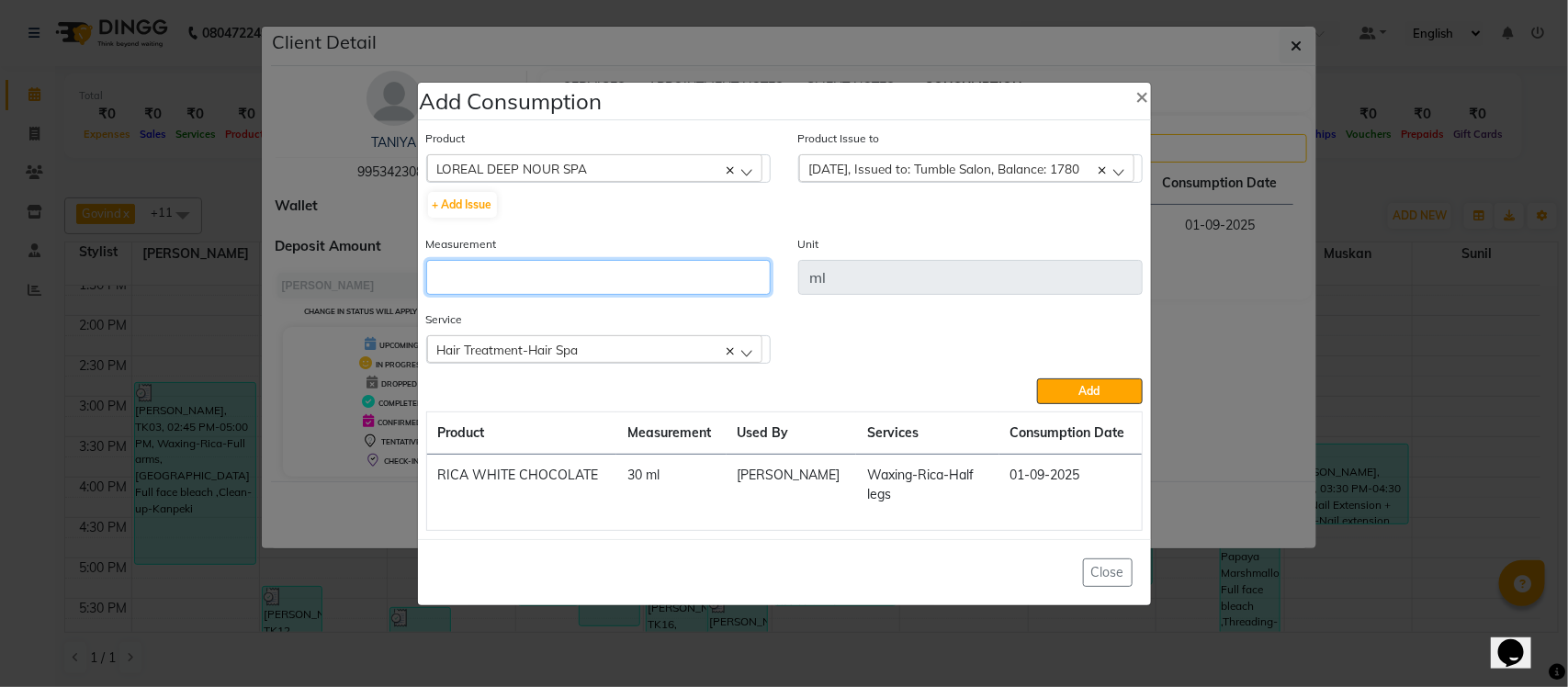
click at [681, 273] on input "number" at bounding box center [599, 278] width 345 height 35
type input "50"
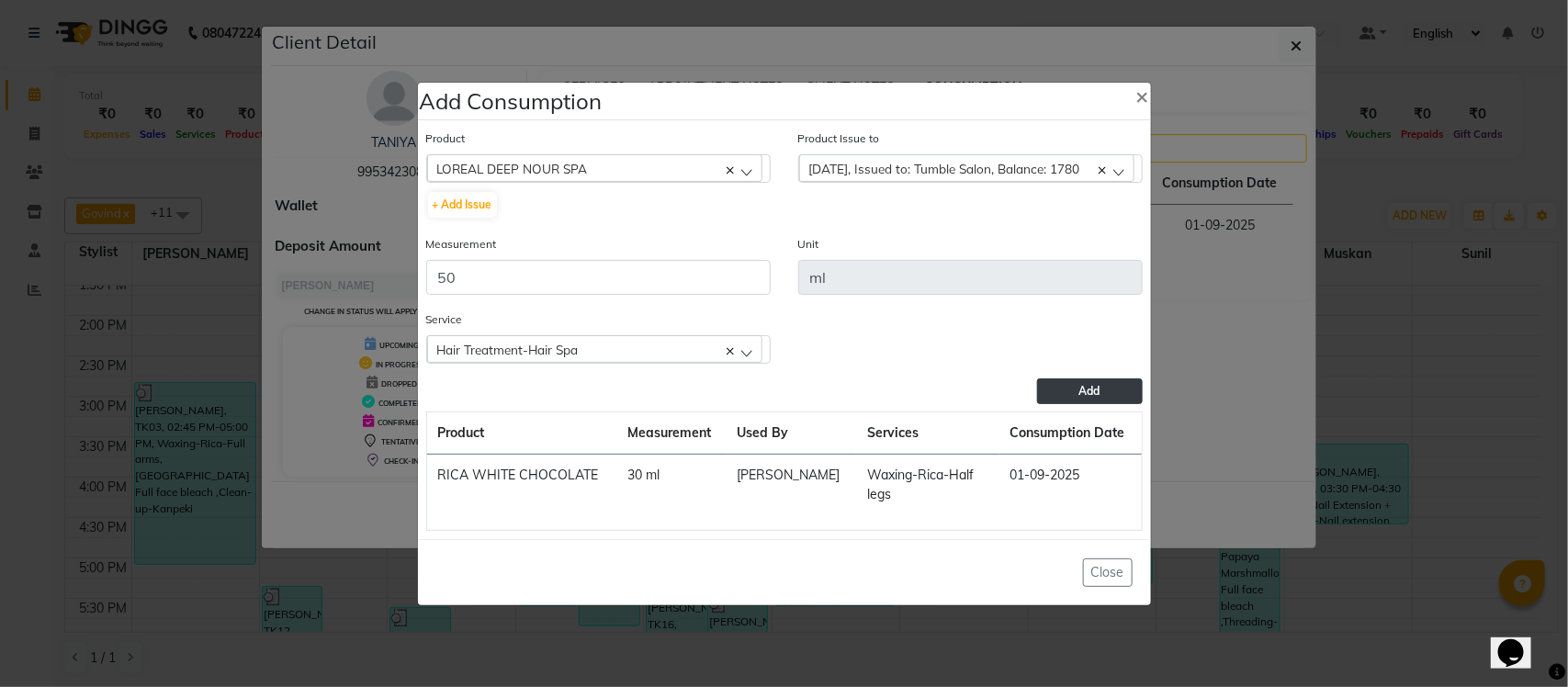
click at [1061, 390] on button "Add" at bounding box center [1089, 391] width 105 height 26
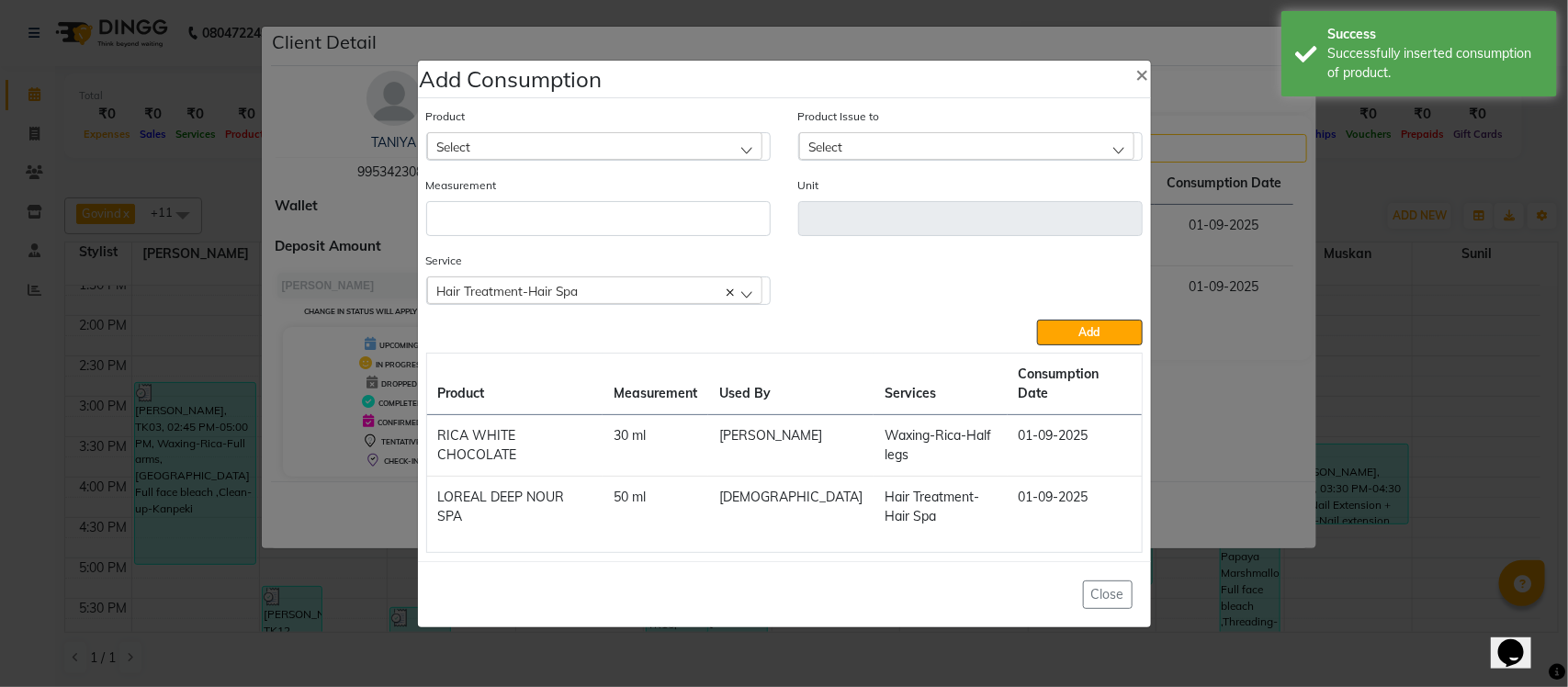
drag, startPoint x: 598, startPoint y: 298, endPoint x: 585, endPoint y: 352, distance: 55.5
click at [598, 300] on div "Hair Treatment-Hair Spa" at bounding box center [595, 290] width 336 height 28
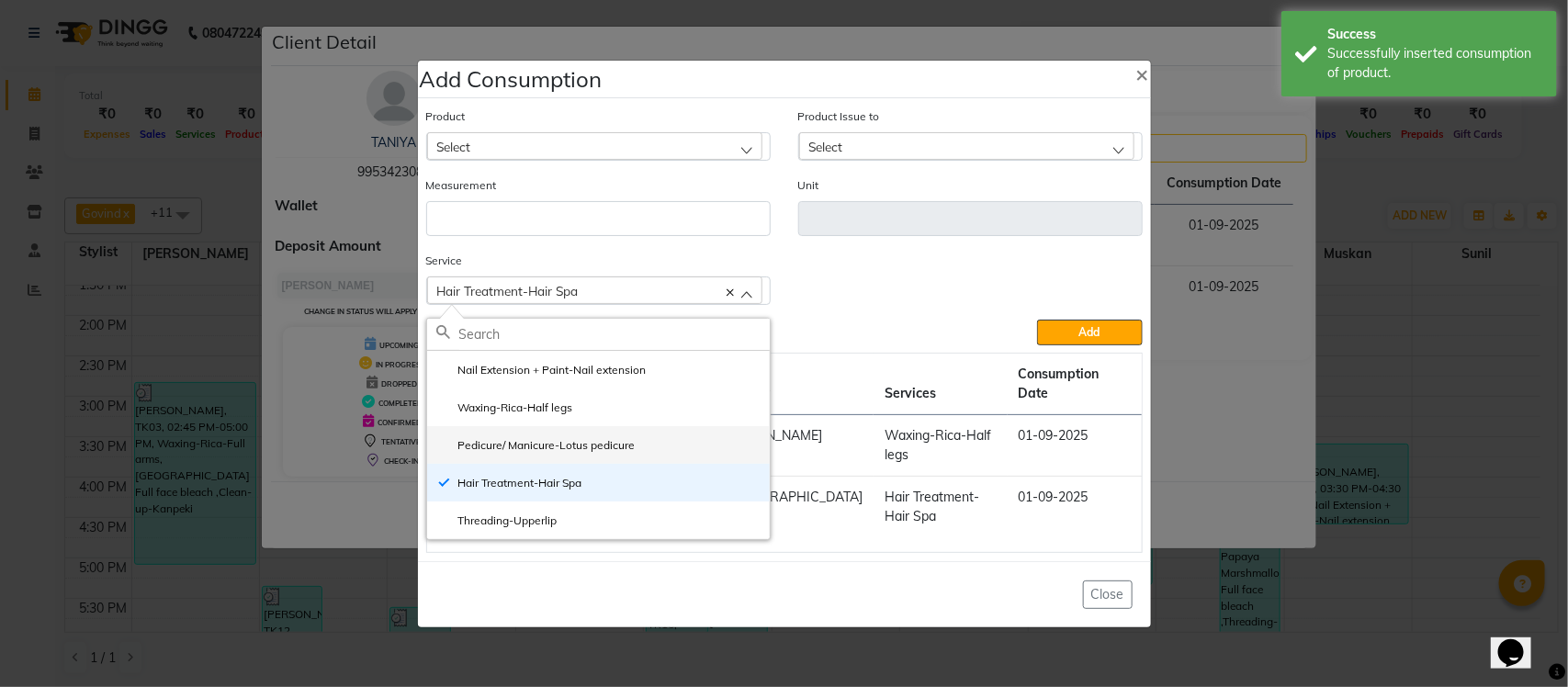
click at [552, 450] on label "Pedicure/ Manicure-Lotus pedicure" at bounding box center [535, 445] width 199 height 17
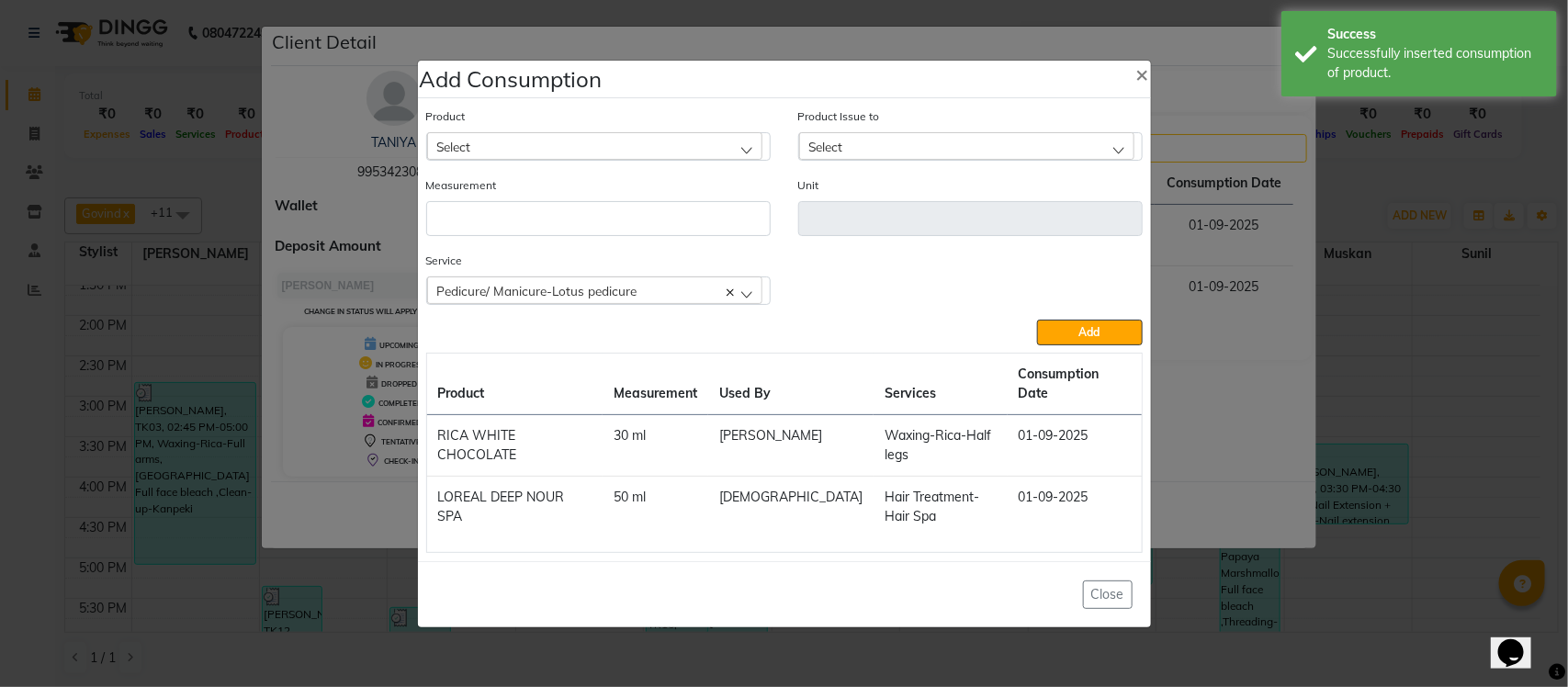
click at [617, 160] on div "Select" at bounding box center [595, 146] width 336 height 28
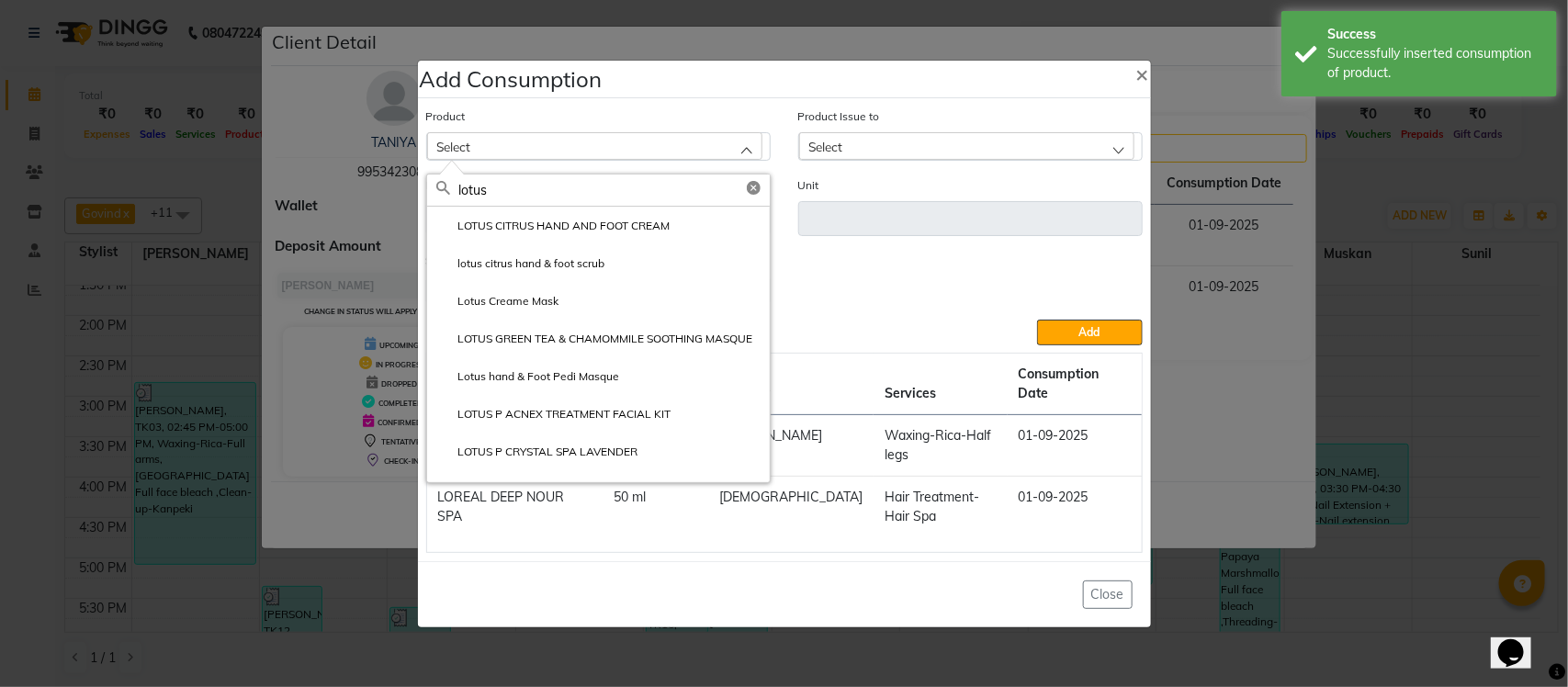
type input "lotus"
click at [589, 272] on label "lotus citrus hand & foot scrub" at bounding box center [520, 264] width 169 height 17
type input "gm"
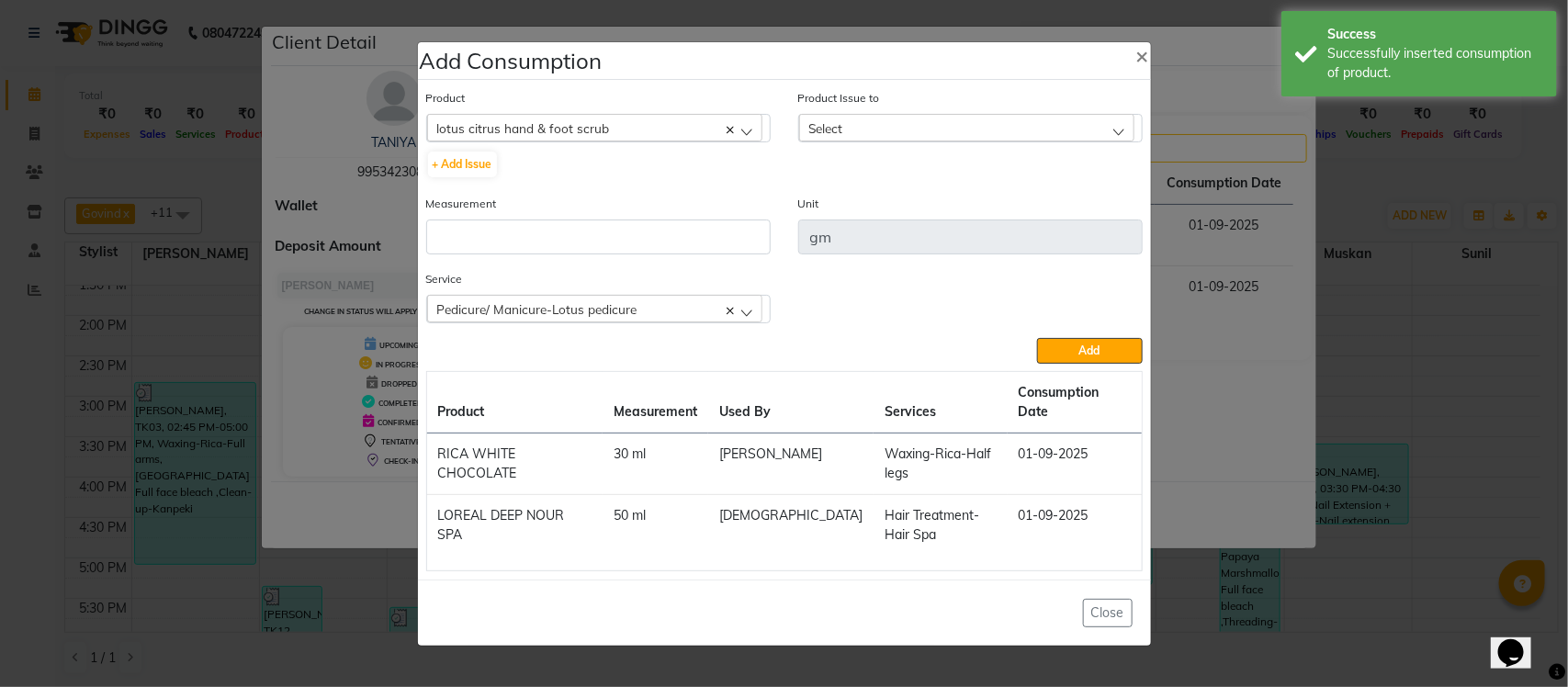
click at [907, 138] on div "Select" at bounding box center [967, 128] width 336 height 28
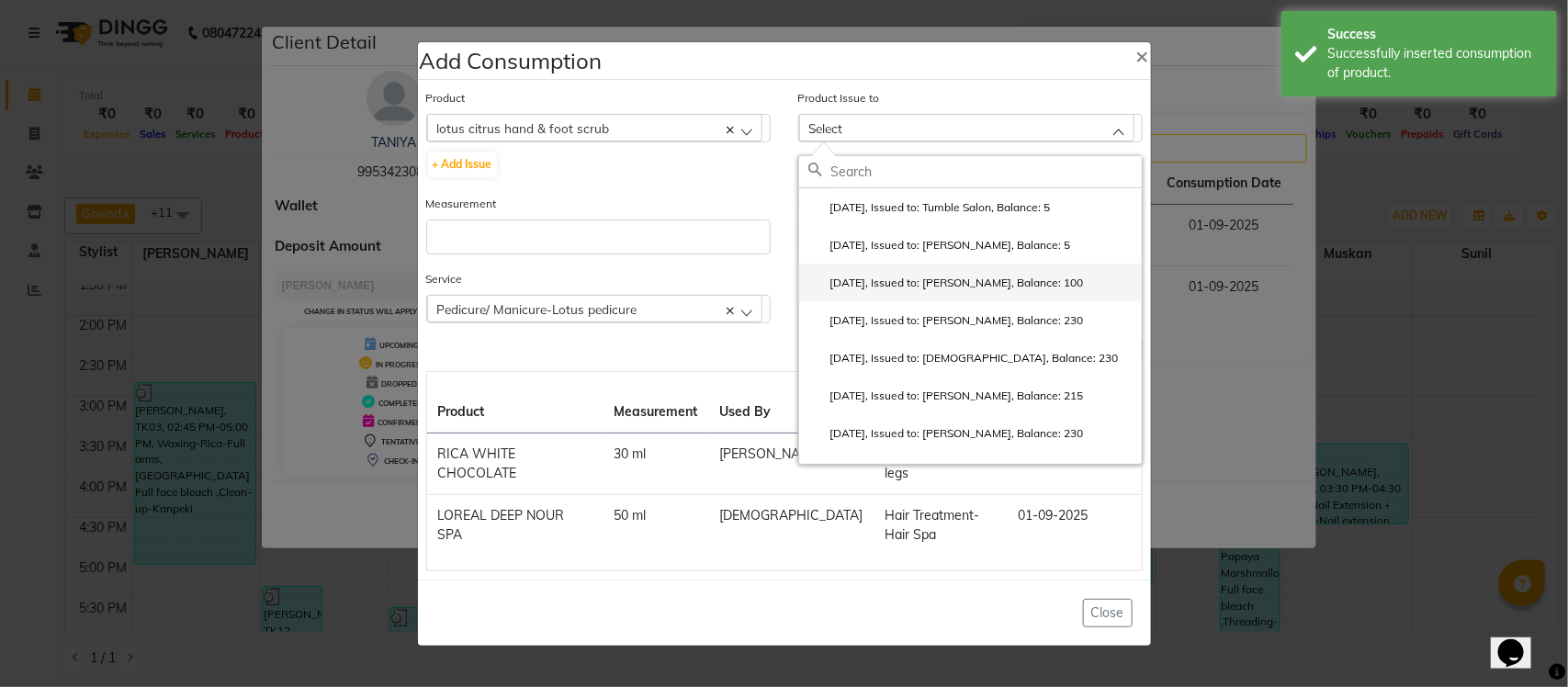
click at [897, 289] on label "2025-07-26, Issued to: Krishna, Balance: 100" at bounding box center [946, 284] width 275 height 17
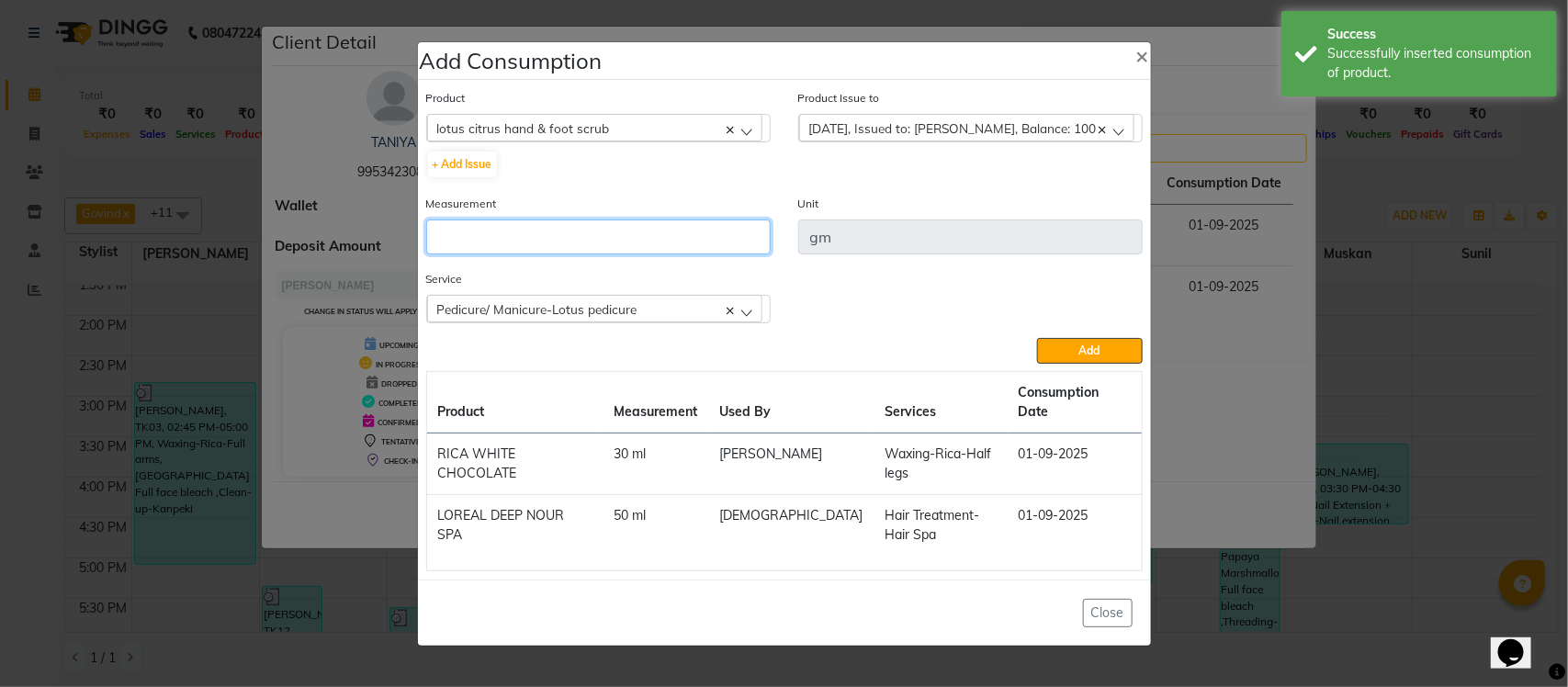
click at [620, 244] on input "number" at bounding box center [599, 237] width 345 height 35
click at [821, 136] on span "2025-07-26, Issued to: Krishna, Balance: 100" at bounding box center [953, 127] width 287 height 16
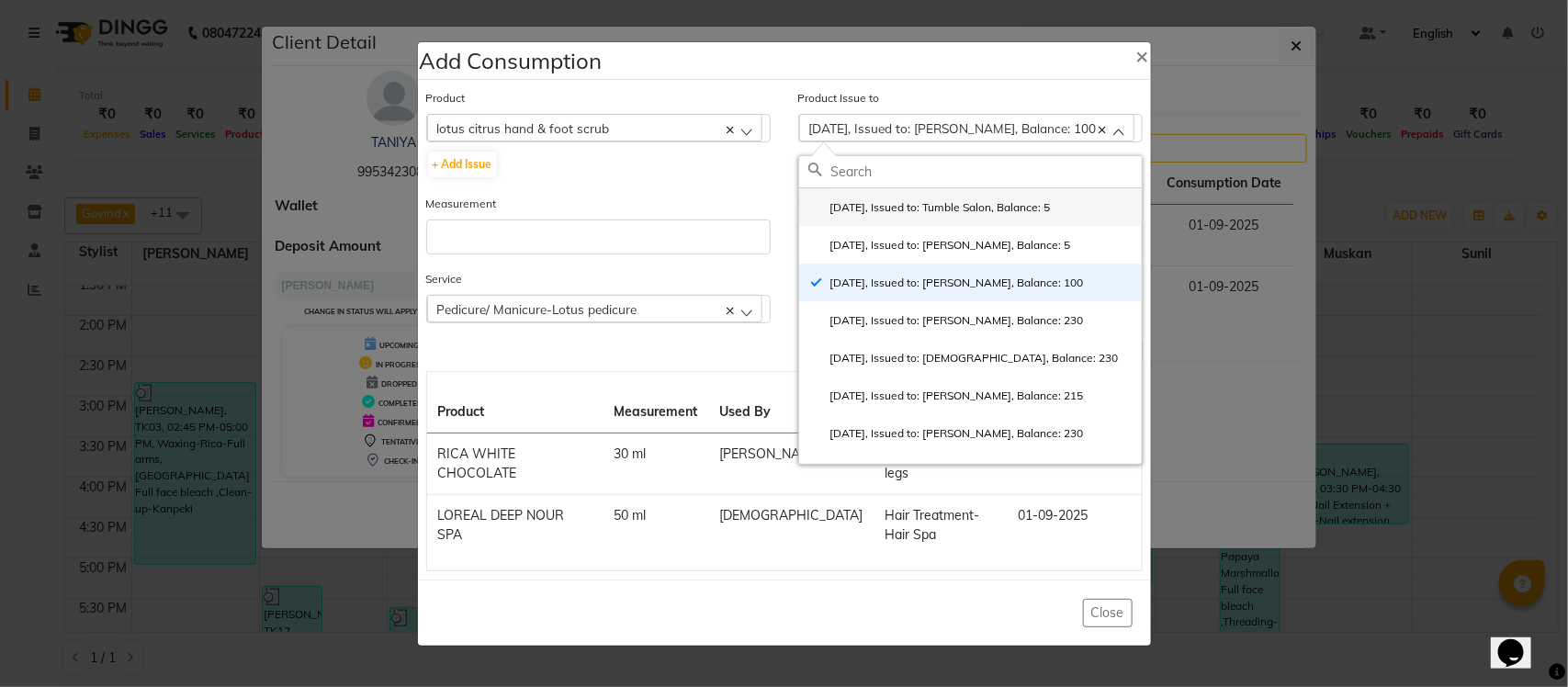
click at [869, 216] on label "2025-07-30, Issued to: Tumble Salon, Balance: 5" at bounding box center [929, 207] width 243 height 17
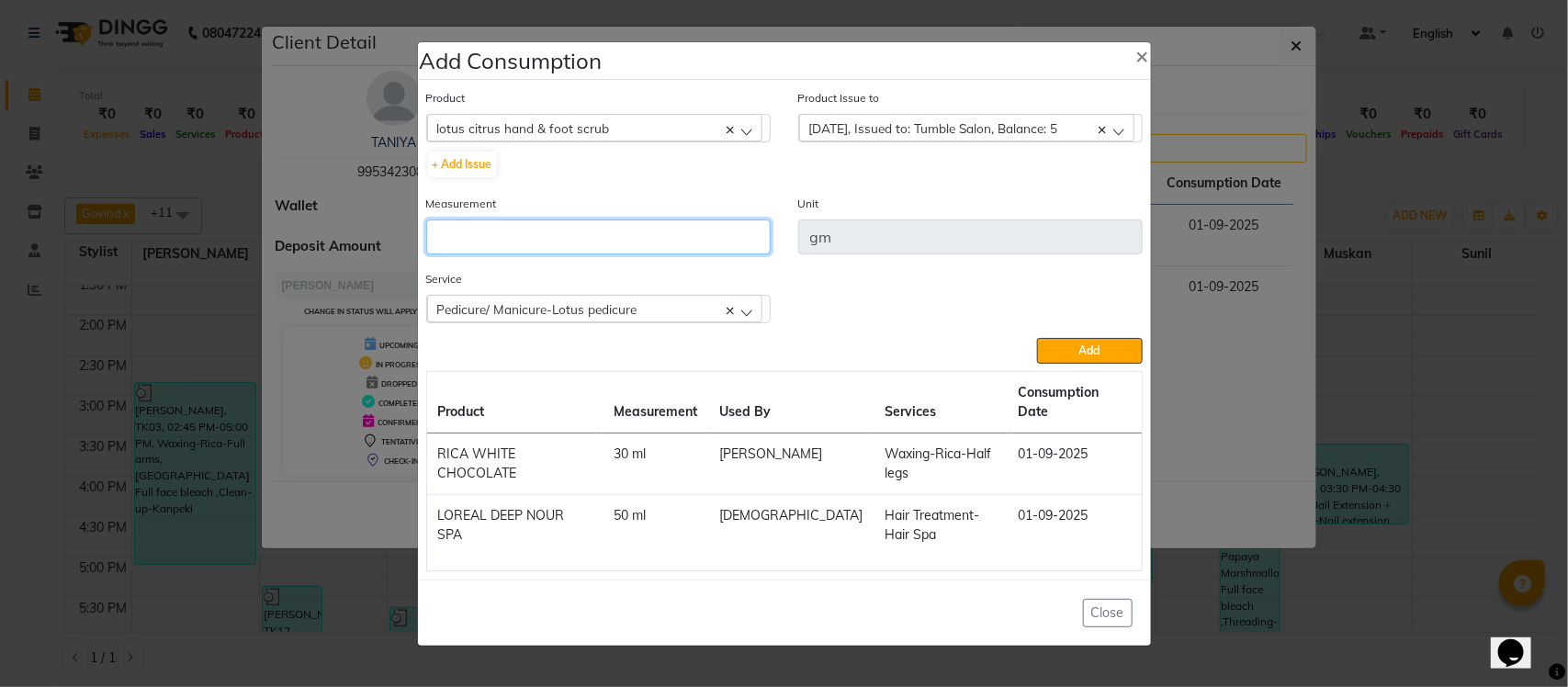
click at [700, 236] on input "number" at bounding box center [599, 237] width 345 height 35
type input "5"
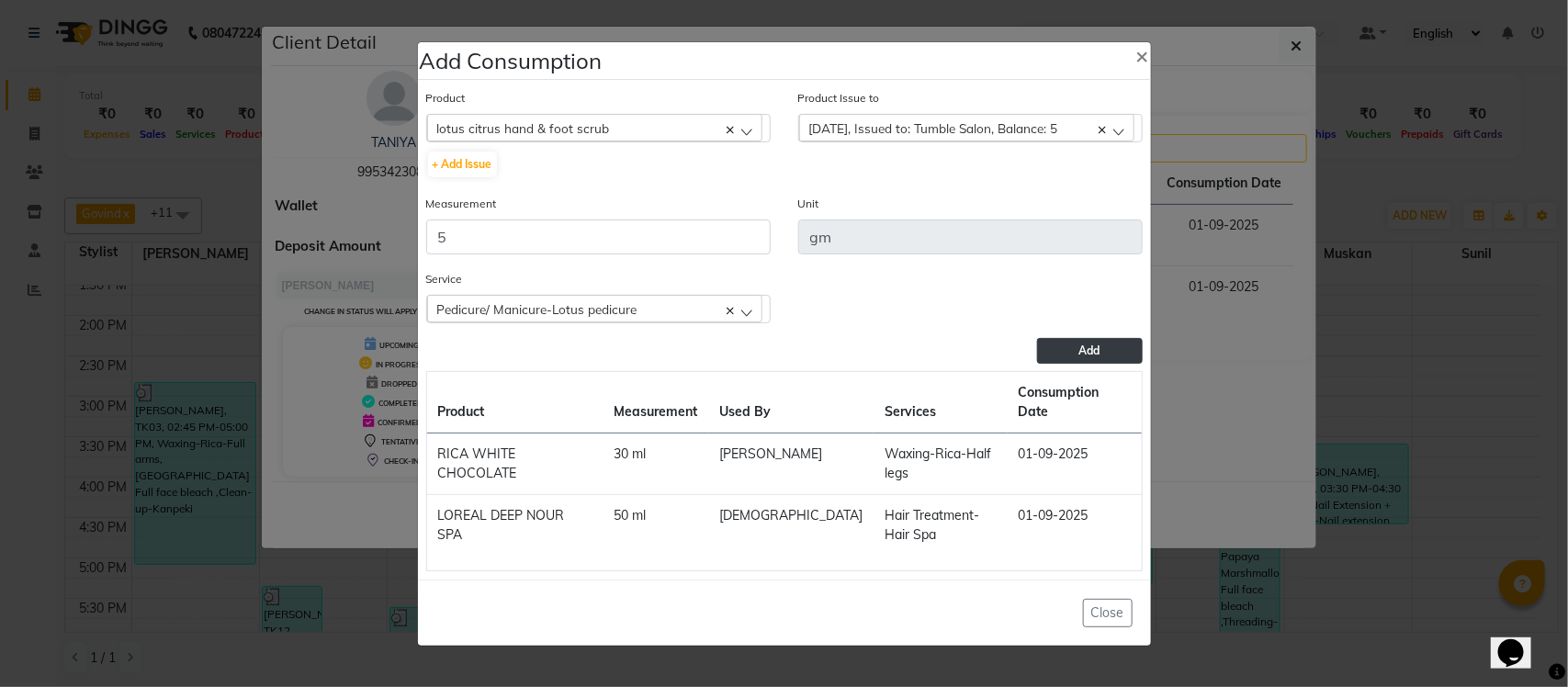
click at [1050, 359] on button "Add" at bounding box center [1089, 351] width 105 height 26
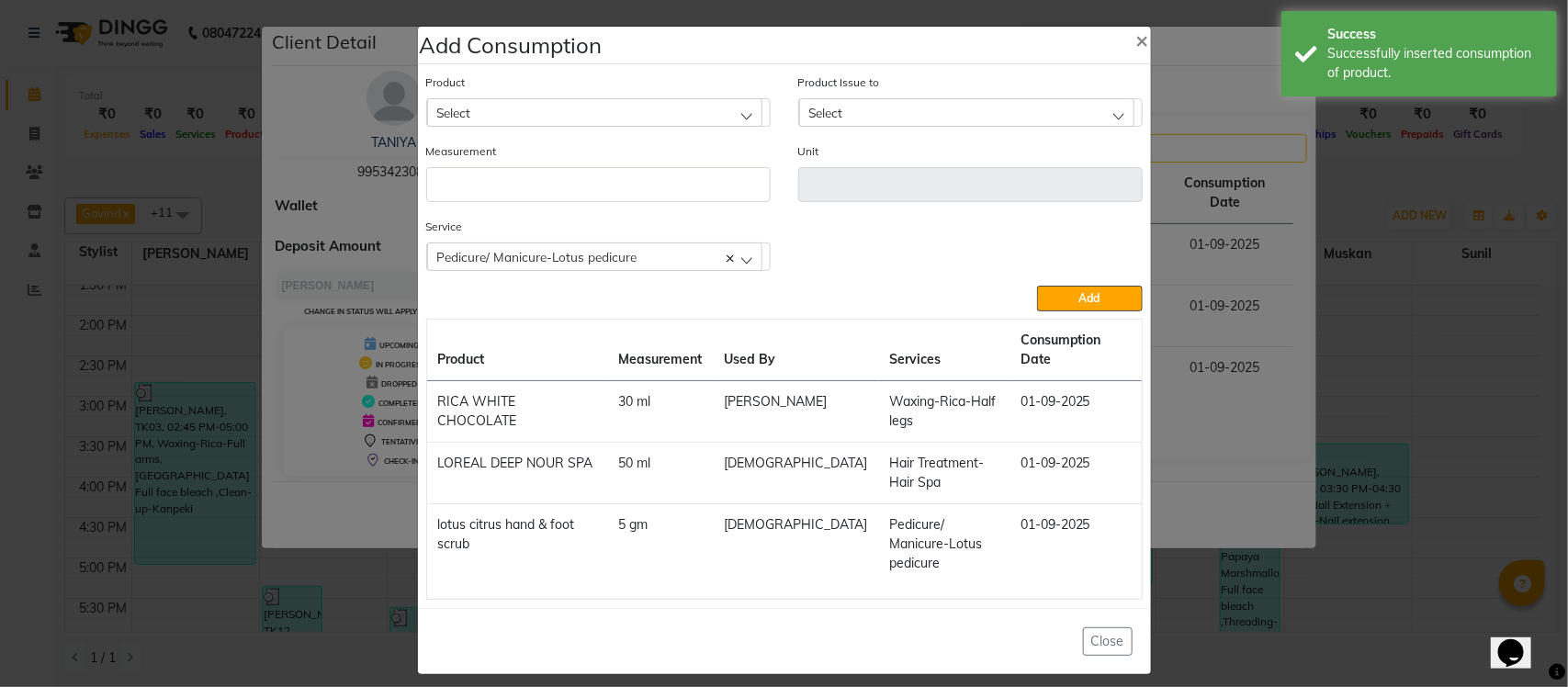
click at [648, 117] on div "Select" at bounding box center [595, 112] width 336 height 28
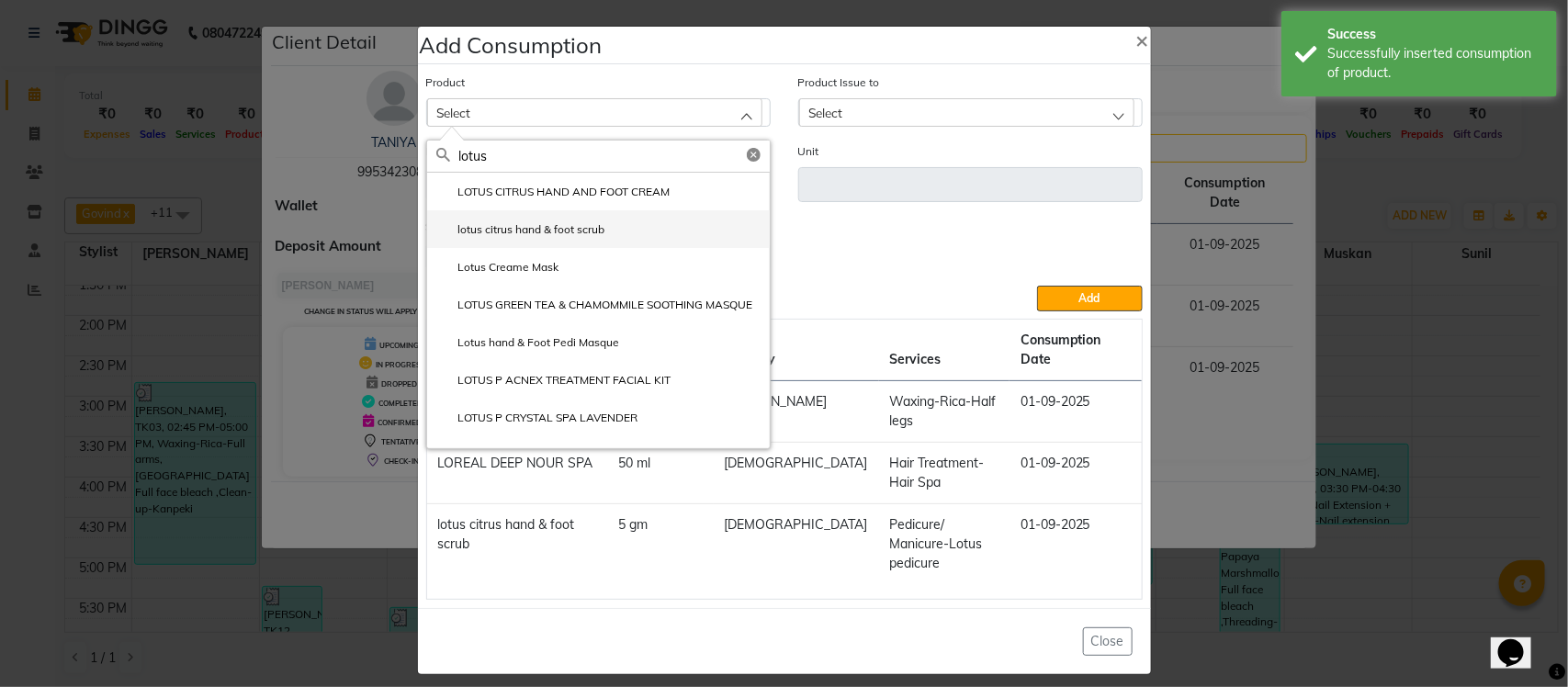
type input "lotus"
click at [590, 238] on label "lotus citrus hand & foot scrub" at bounding box center [520, 230] width 169 height 17
type input "gm"
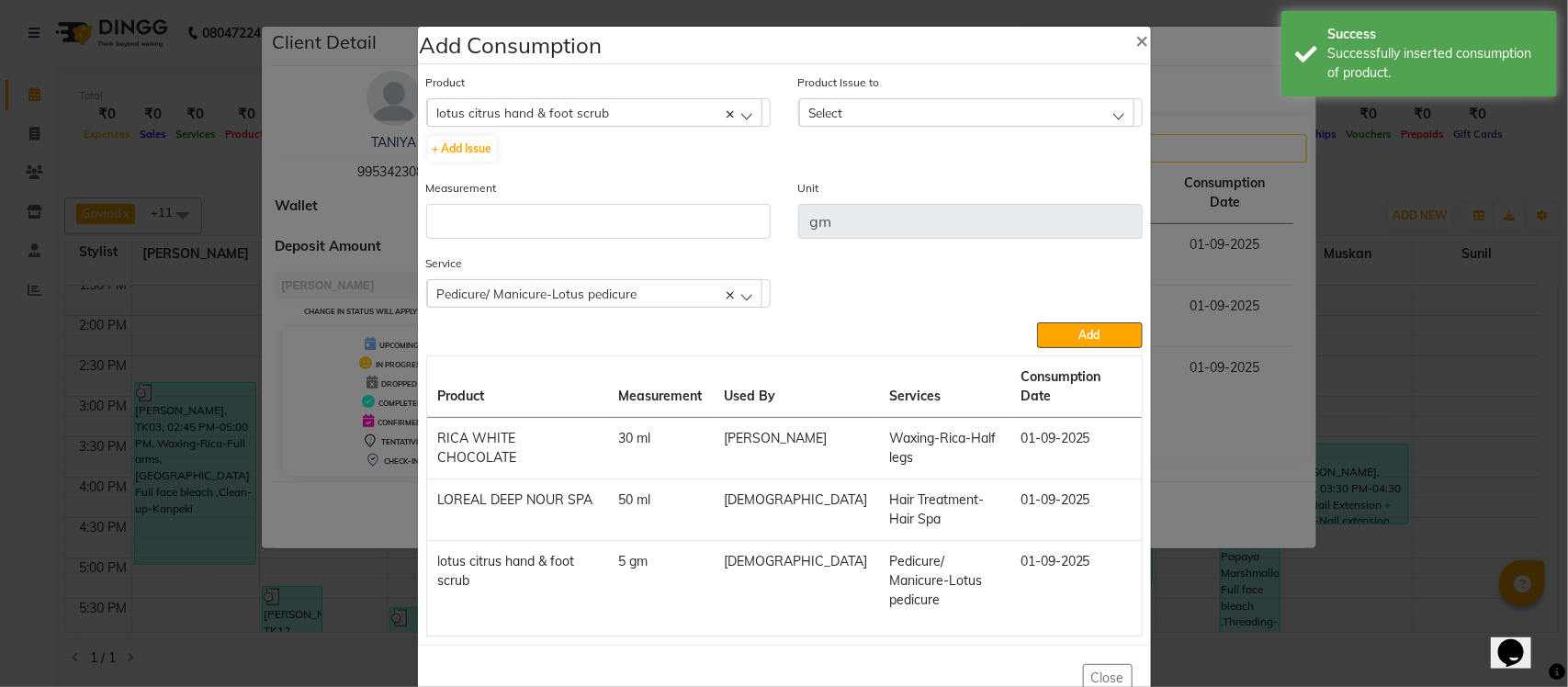
click at [861, 108] on div "Select" at bounding box center [967, 112] width 336 height 28
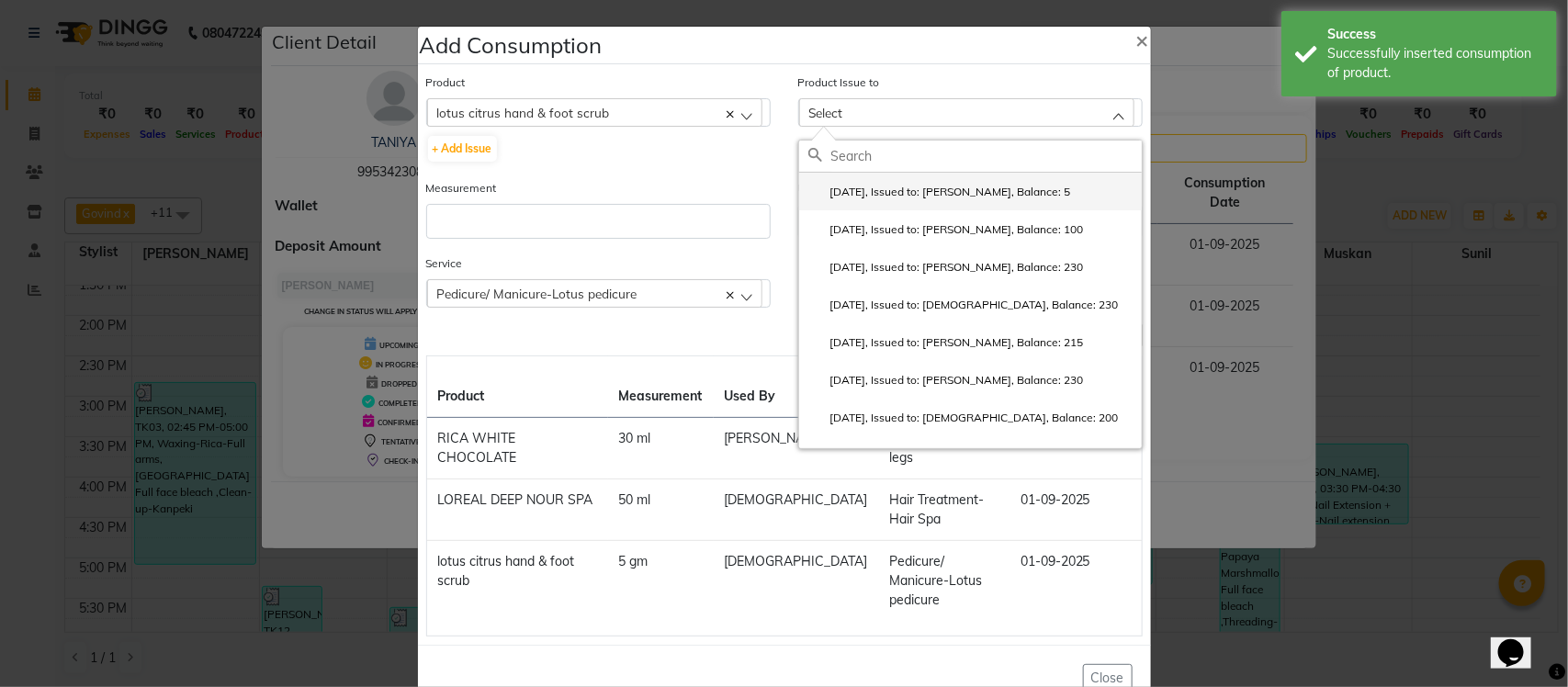
click at [907, 198] on label "2025-07-26, Issued to: Rupesh, Balance: 5" at bounding box center [940, 192] width 263 height 17
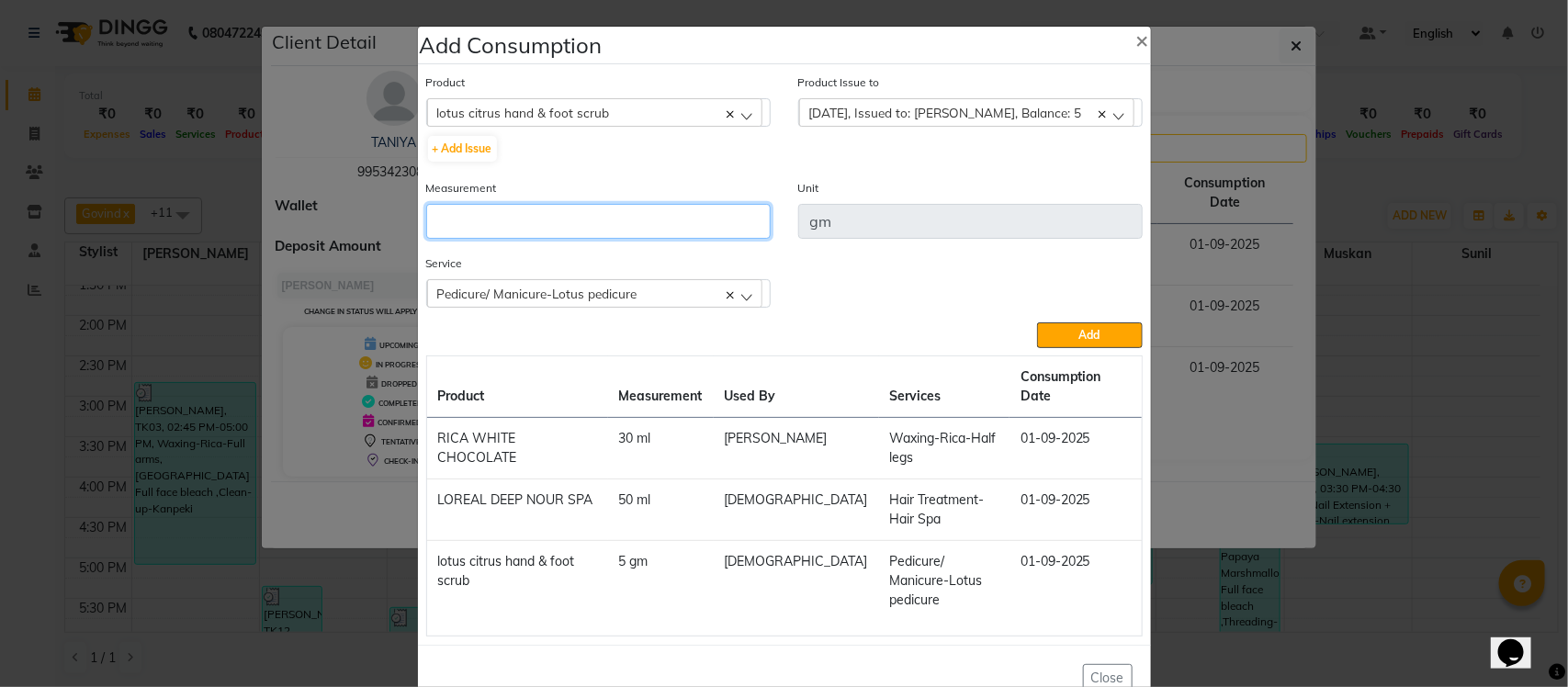
click at [675, 228] on input "number" at bounding box center [599, 221] width 345 height 35
type input "5"
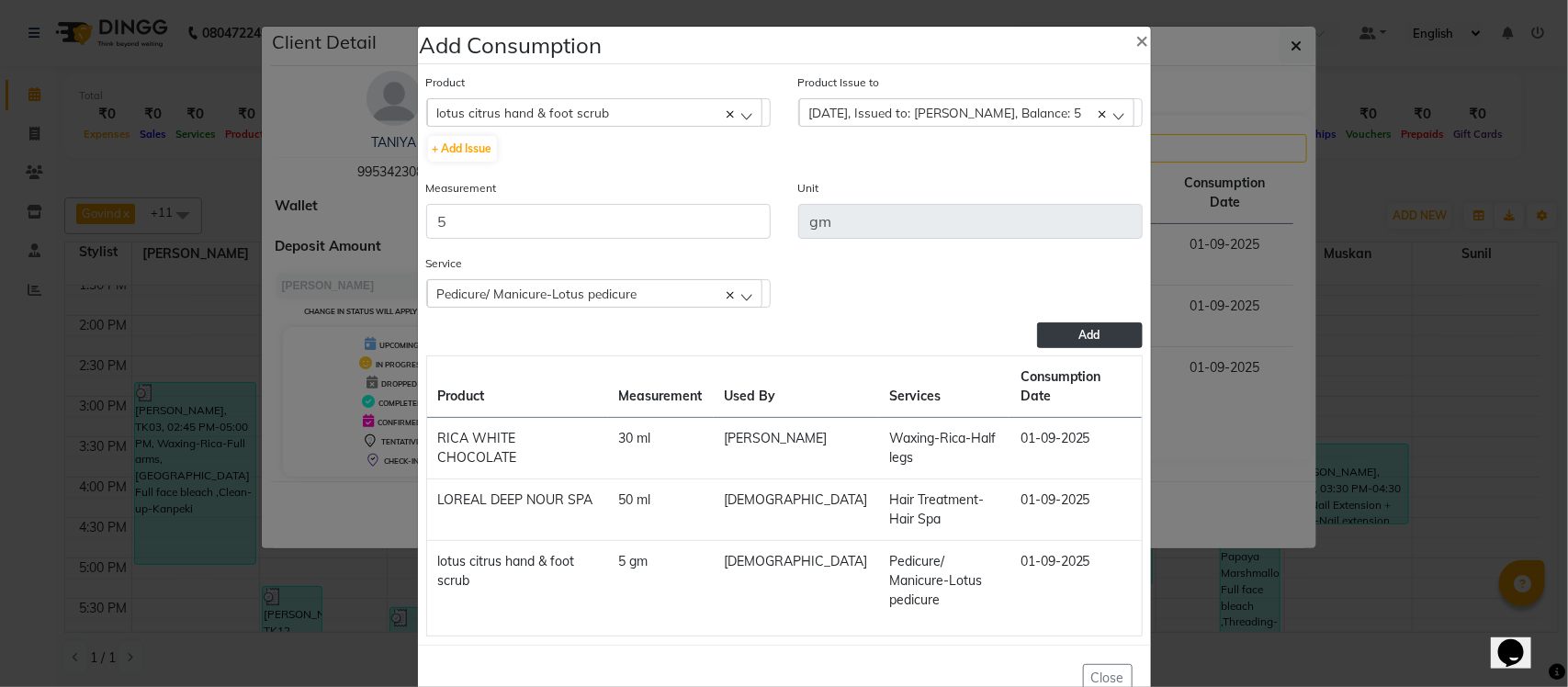
click at [1081, 340] on button "Add" at bounding box center [1089, 336] width 105 height 26
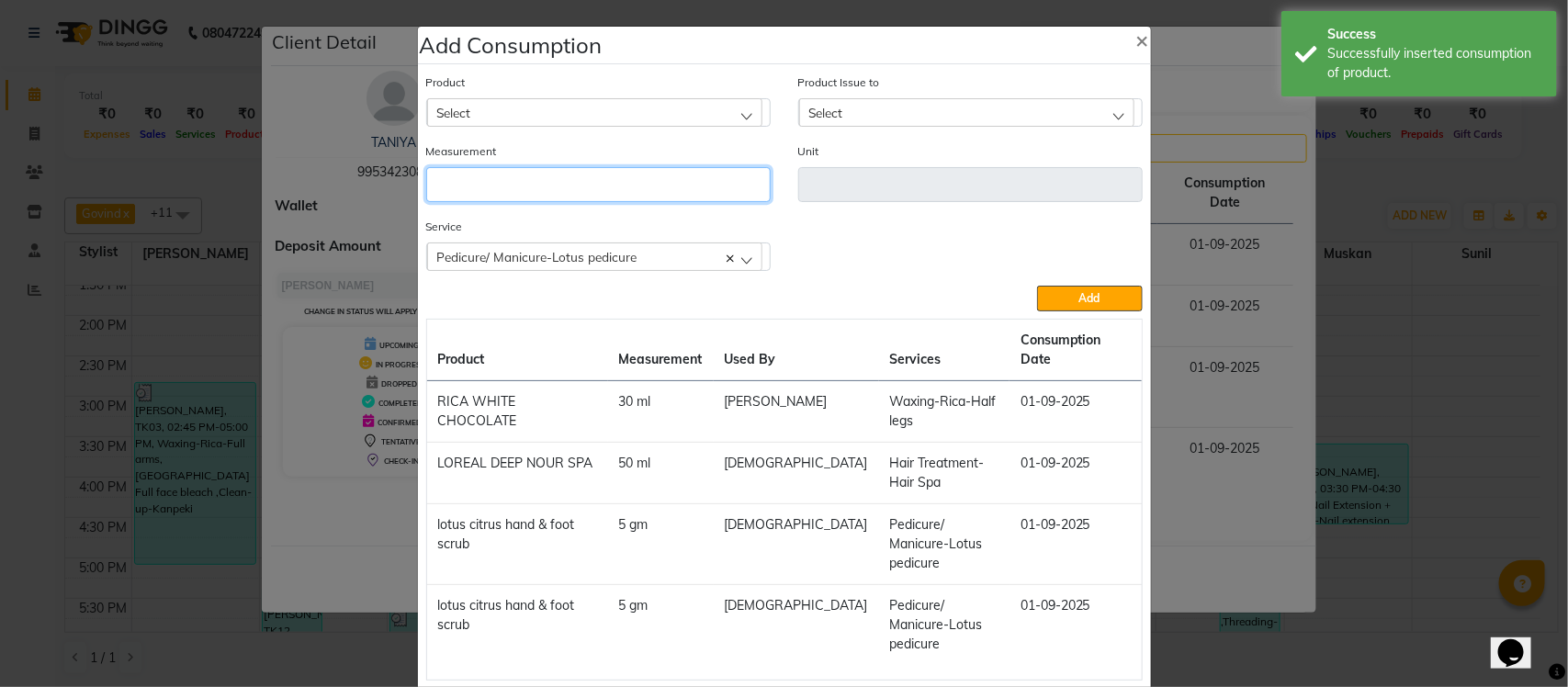
click at [593, 192] on input "number" at bounding box center [599, 185] width 345 height 35
click at [609, 103] on div "Select" at bounding box center [595, 112] width 336 height 28
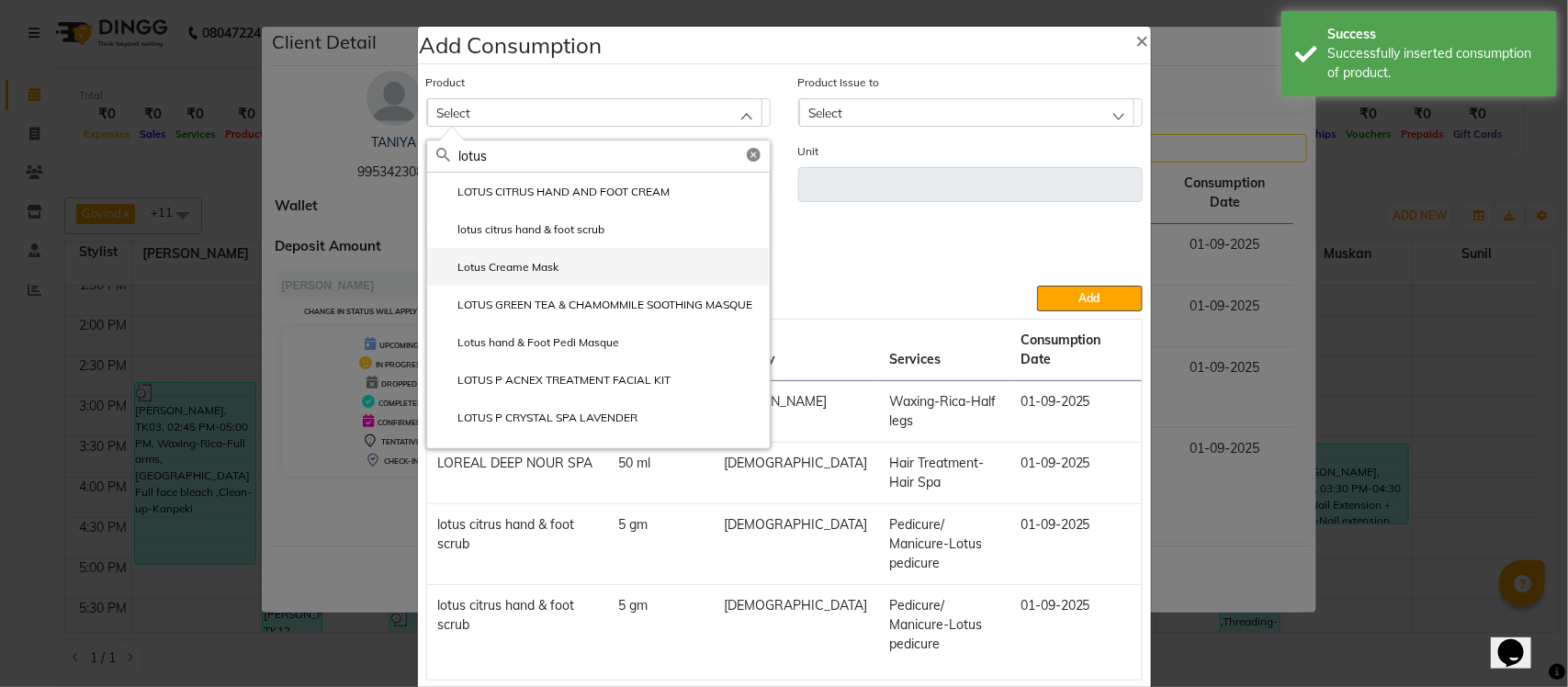
type input "lotus"
click at [548, 270] on label "Lotus Creame Mask" at bounding box center [497, 268] width 123 height 17
type input "gm"
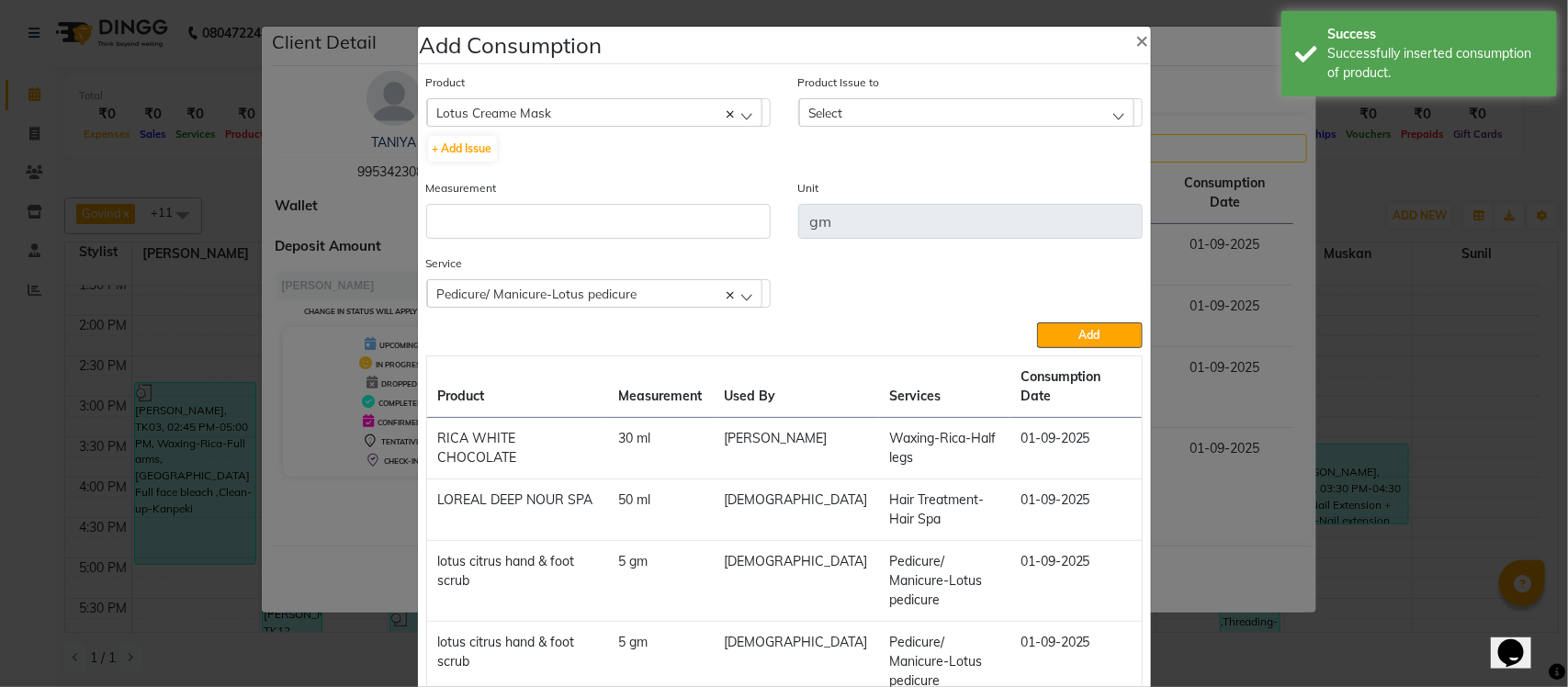
click at [982, 103] on div "Select" at bounding box center [967, 112] width 336 height 28
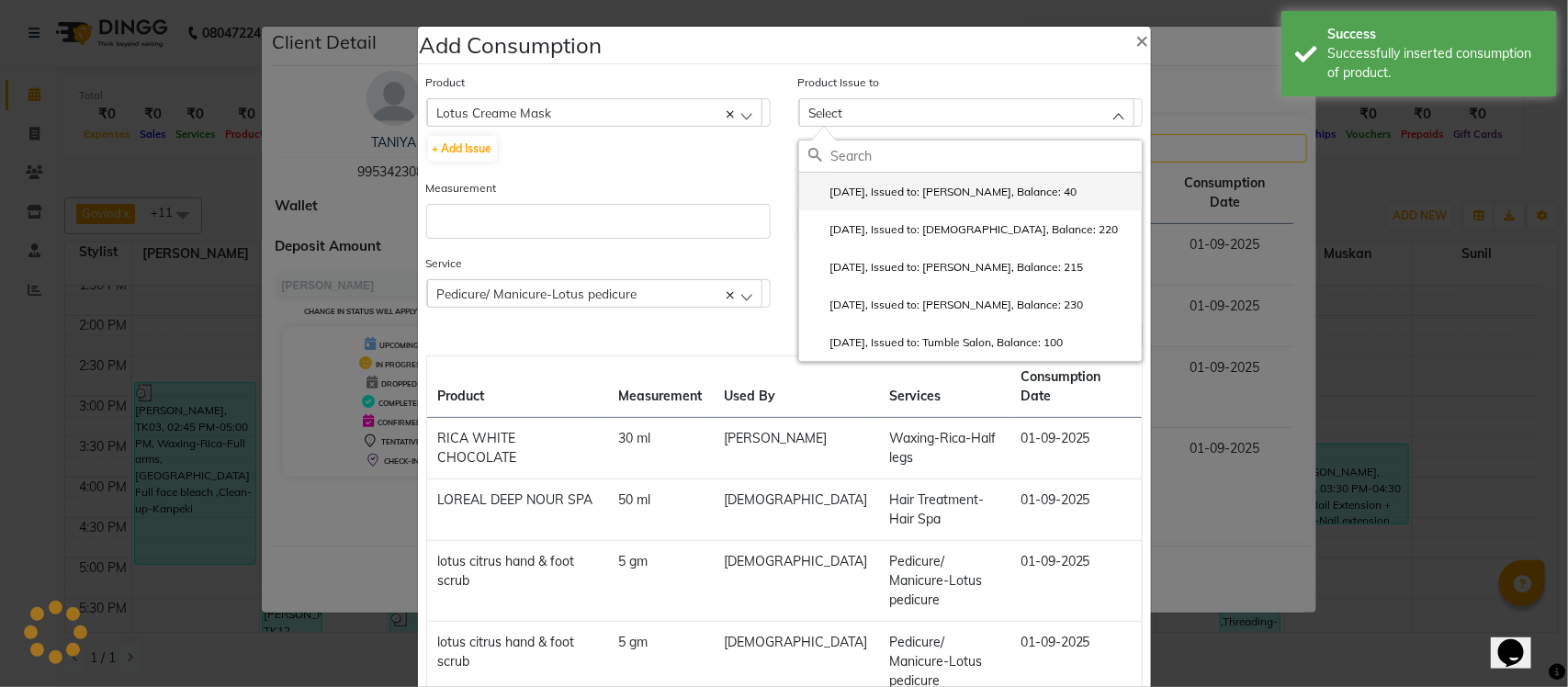
click at [961, 198] on label "2025-07-25, Issued to: Rupesh, Balance: 40" at bounding box center [943, 192] width 270 height 17
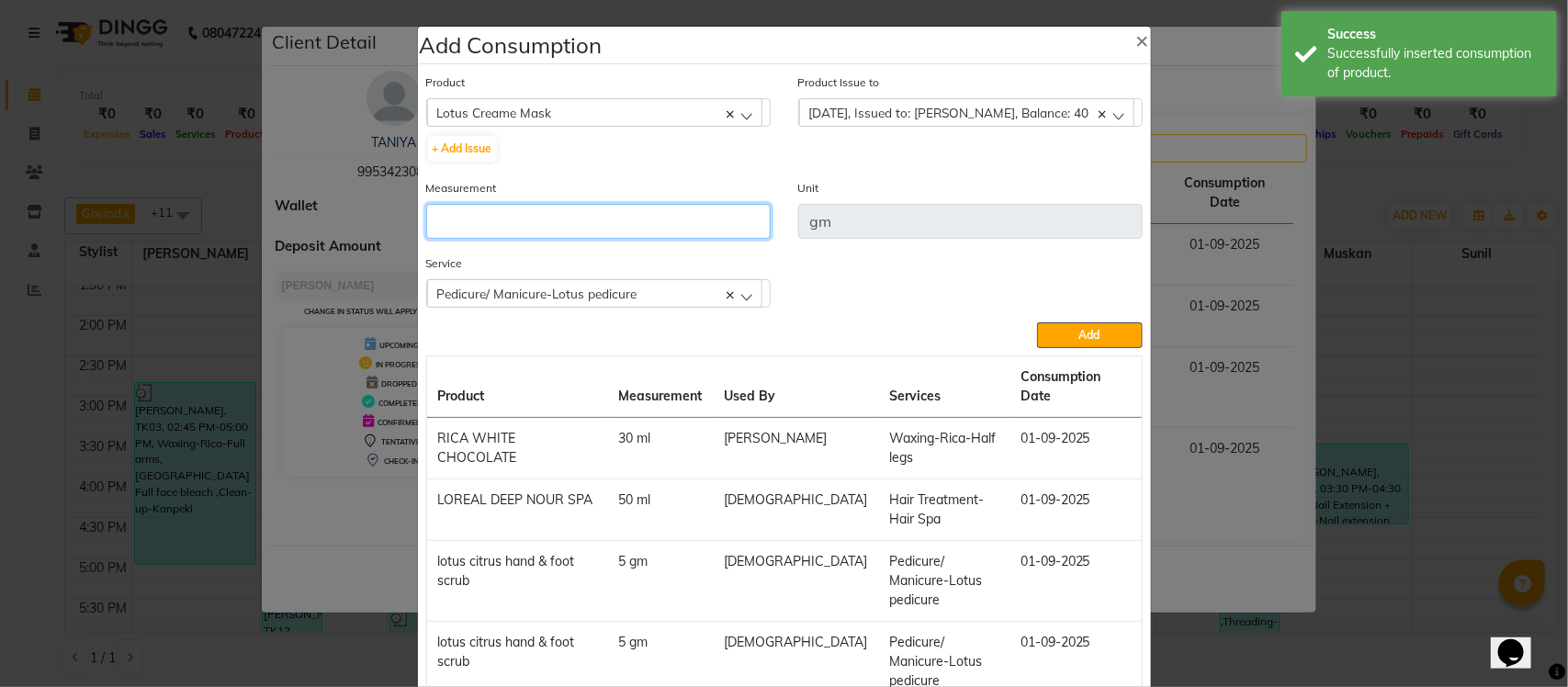
click at [708, 208] on input "number" at bounding box center [599, 221] width 345 height 35
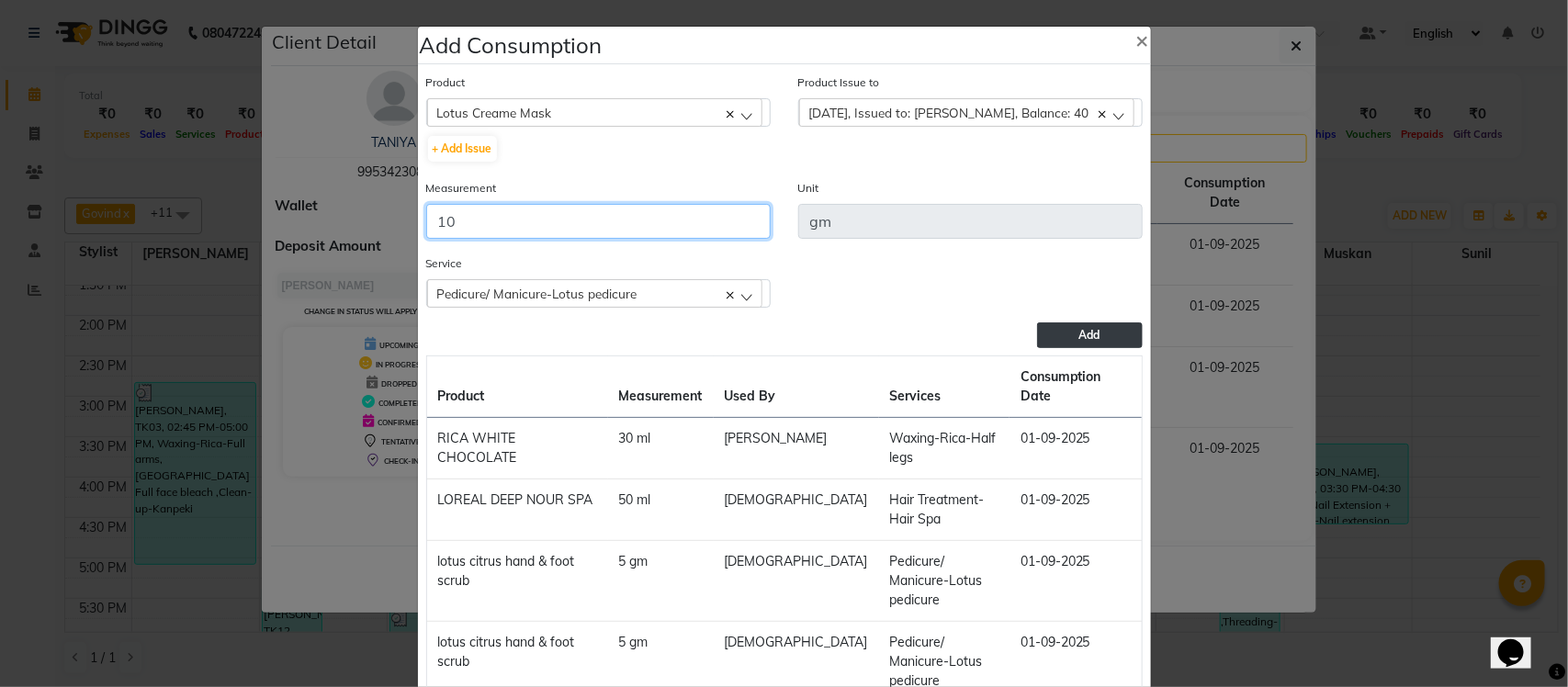
type input "10"
drag, startPoint x: 1082, startPoint y: 323, endPoint x: 1032, endPoint y: 333, distance: 51.0
click at [1077, 324] on div "Product Lotus Creame Mask acetone + Add Issue Product Issue to 2025-07-25, Issu…" at bounding box center [784, 395] width 726 height 654
click at [1039, 328] on button "Add" at bounding box center [1089, 336] width 105 height 26
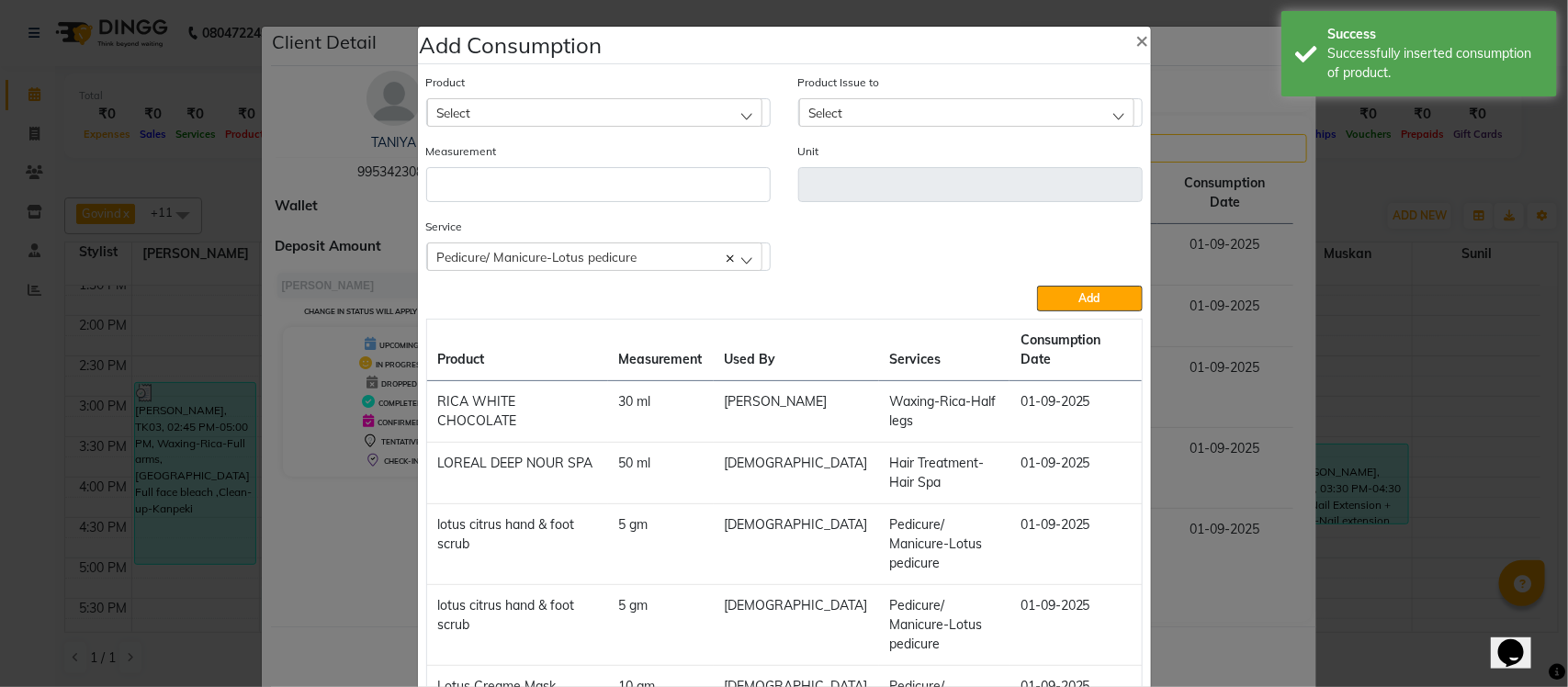
click at [645, 122] on div "Select" at bounding box center [595, 112] width 336 height 28
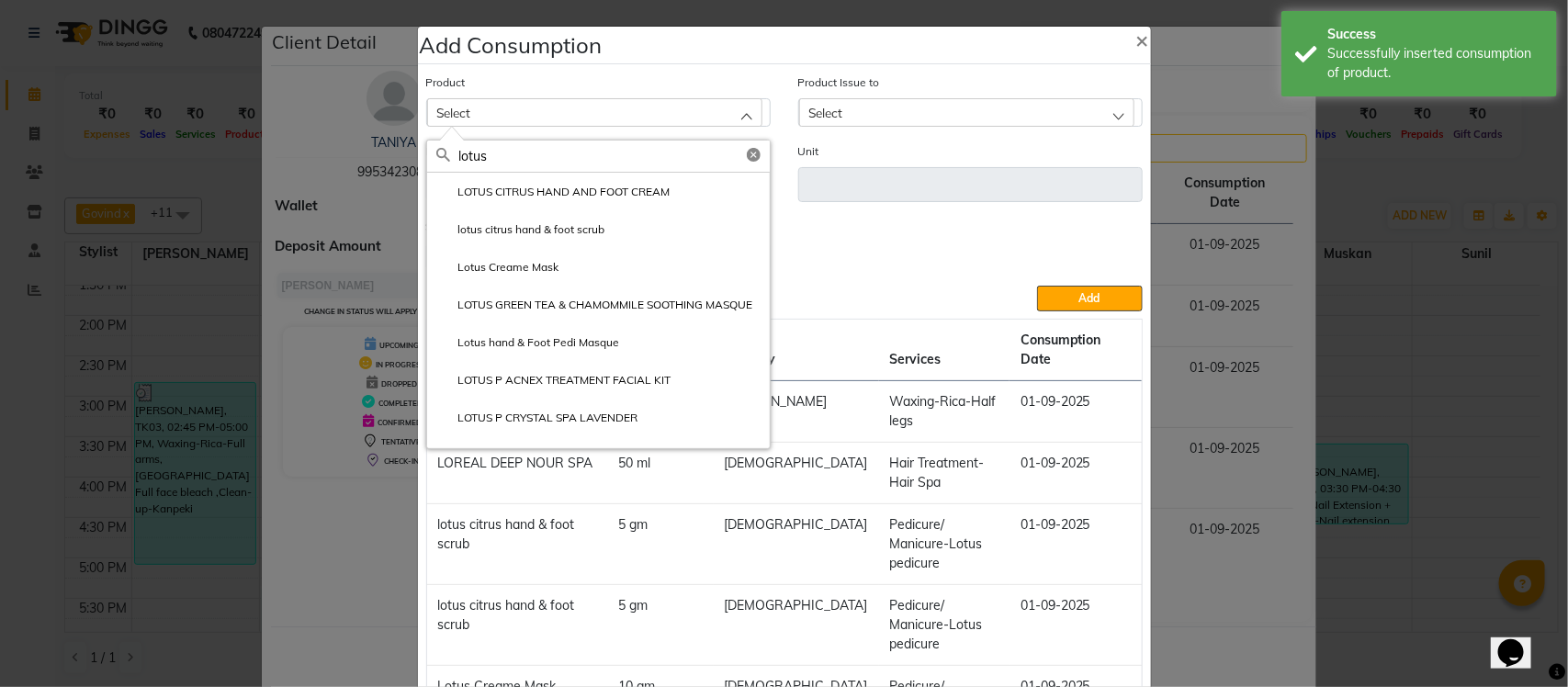
type input "lotus"
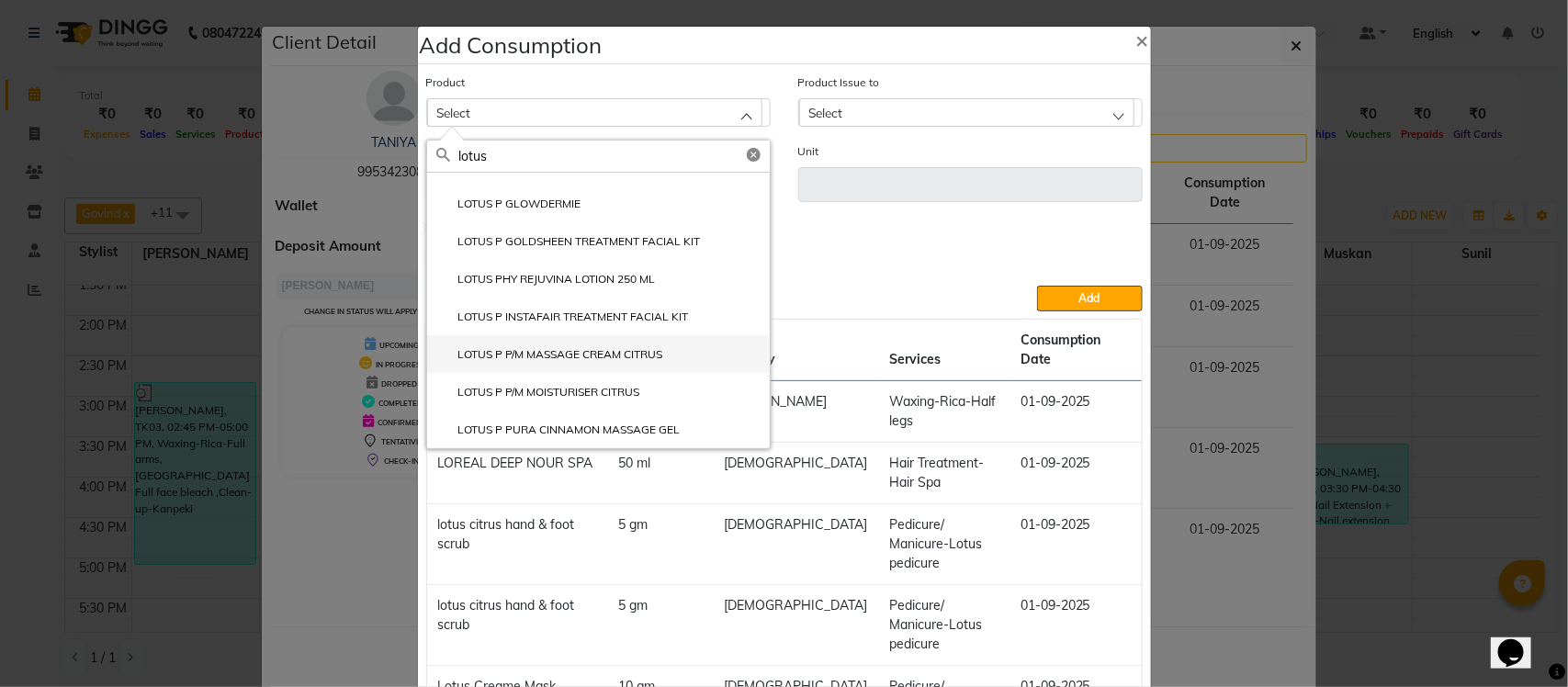
click at [535, 359] on label "LOTUS P P/M MASSAGE CREAM CITRUS" at bounding box center [549, 355] width 227 height 17
type input "gm"
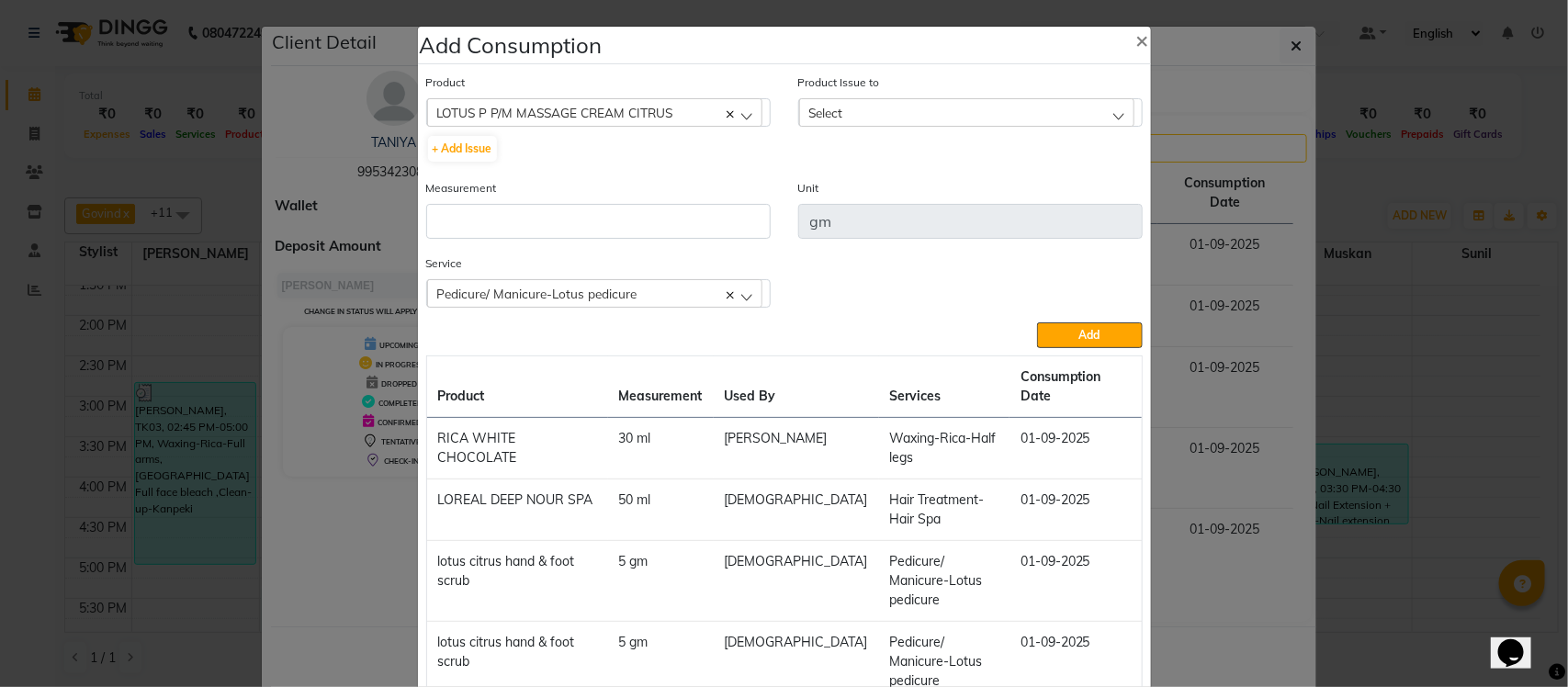
click at [915, 112] on div "Select" at bounding box center [967, 112] width 336 height 28
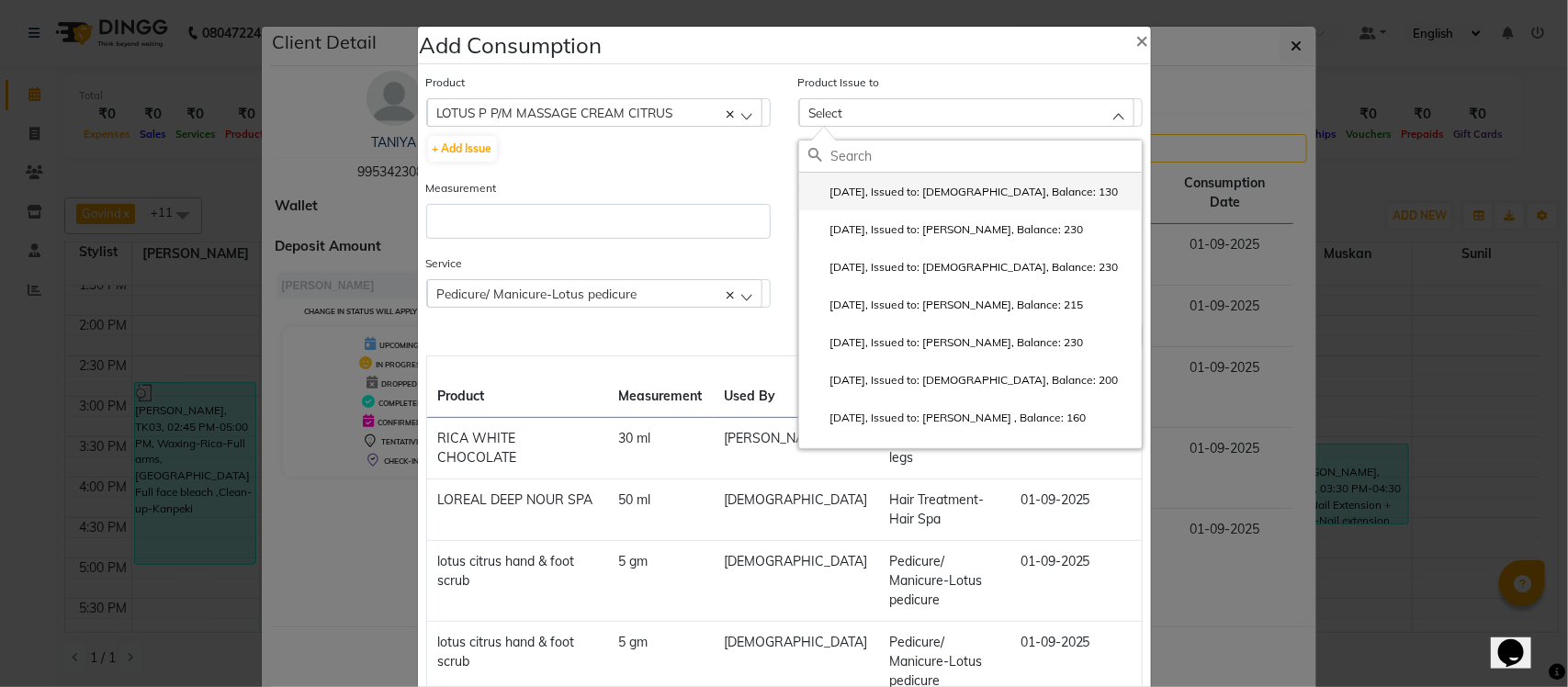
click at [933, 197] on label "2025-07-26, Issued to: Krishna, Balance: 130" at bounding box center [964, 192] width 310 height 17
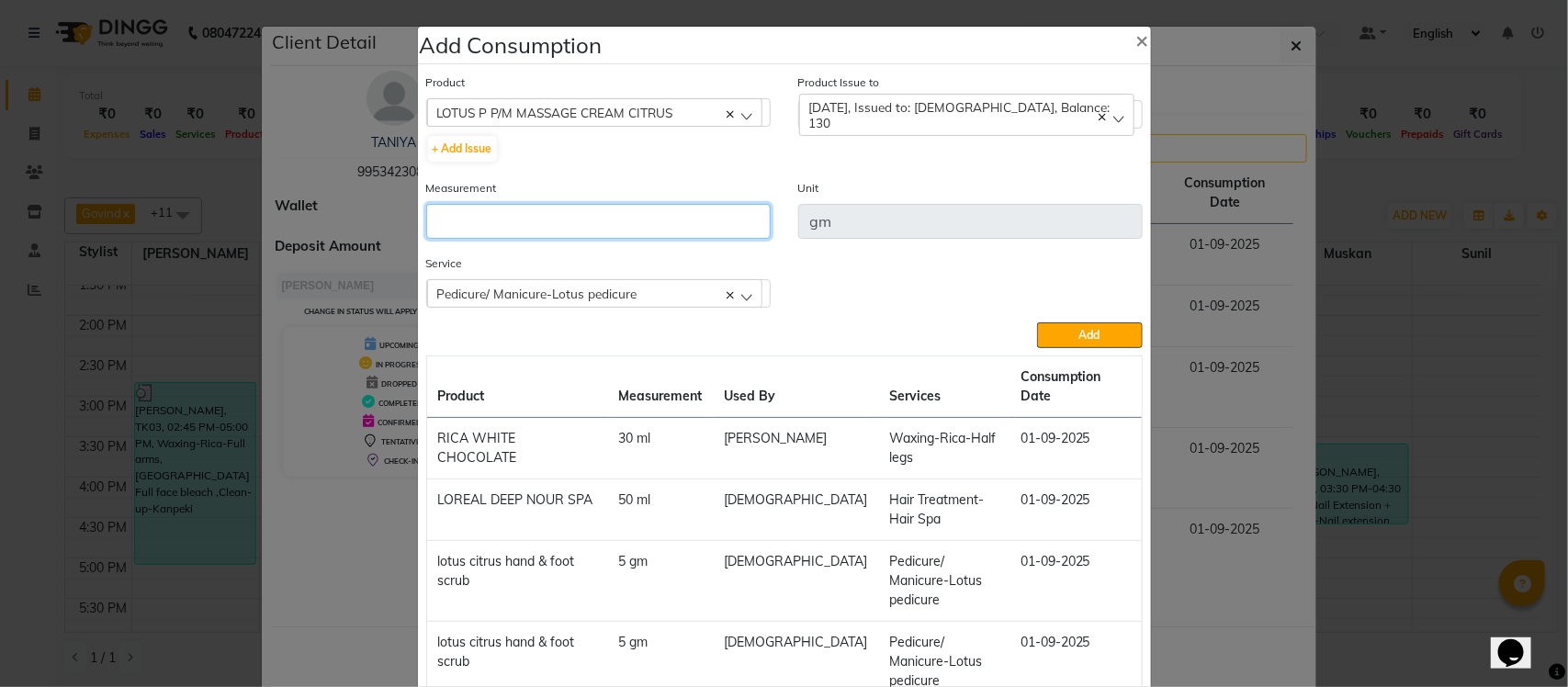
click at [714, 218] on input "number" at bounding box center [599, 221] width 345 height 35
type input "10"
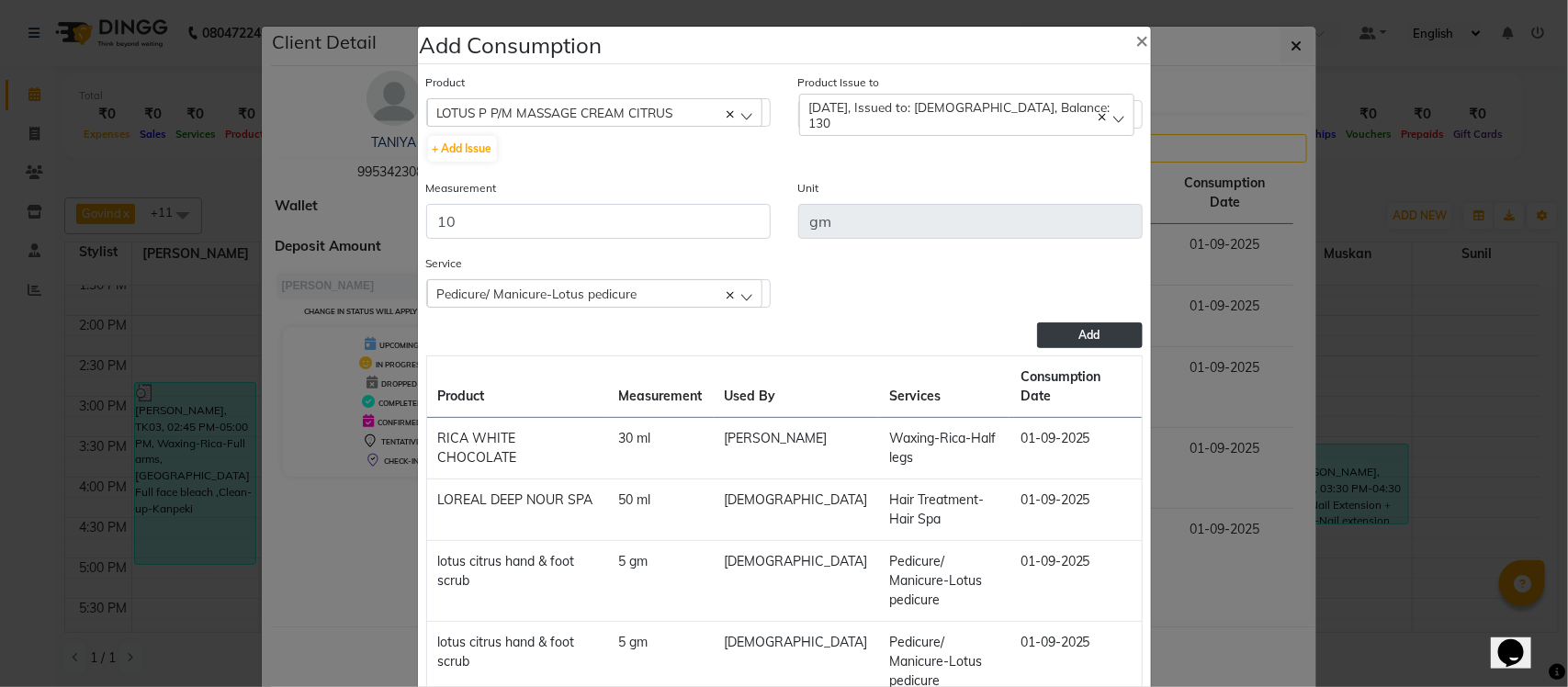
click at [1063, 337] on button "Add" at bounding box center [1089, 336] width 105 height 26
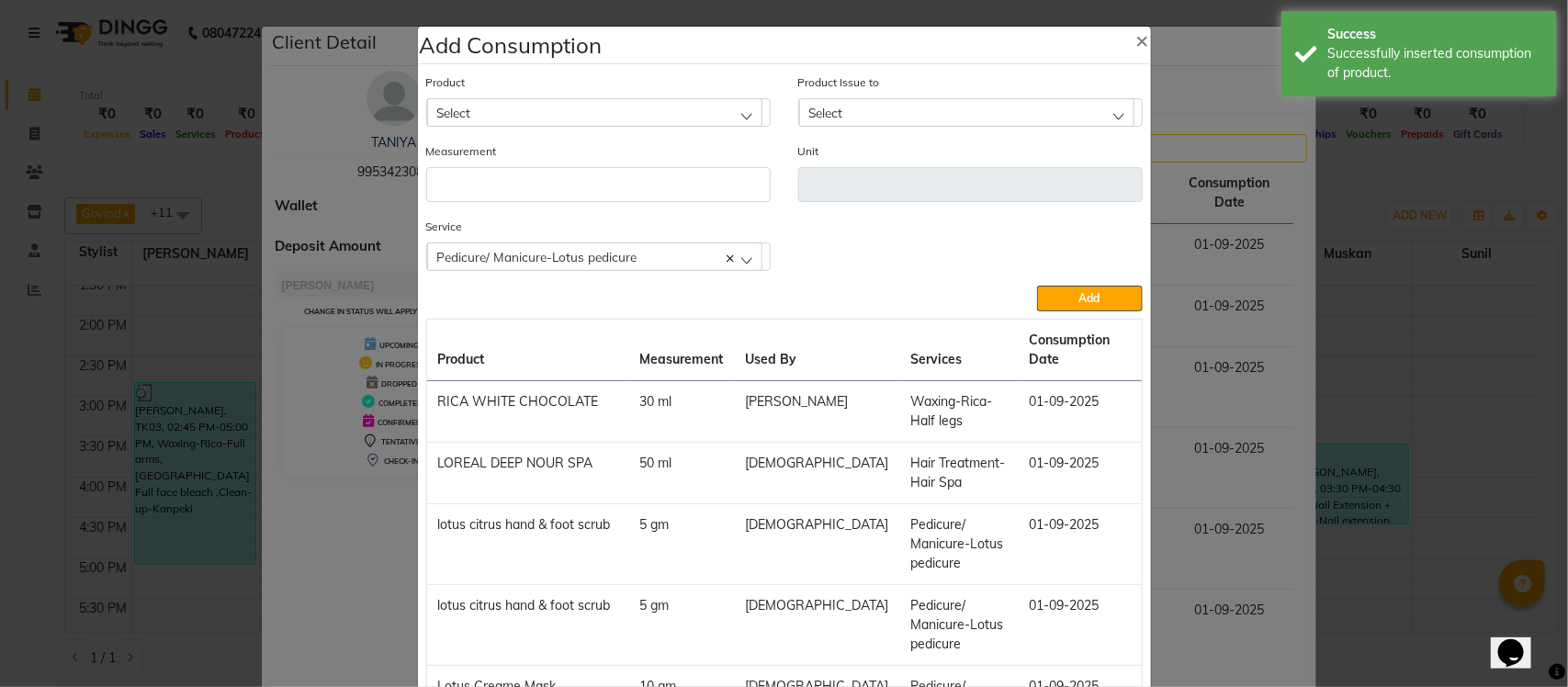
click at [629, 254] on div "Pedicure/ Manicure-Lotus pedicure" at bounding box center [595, 257] width 336 height 28
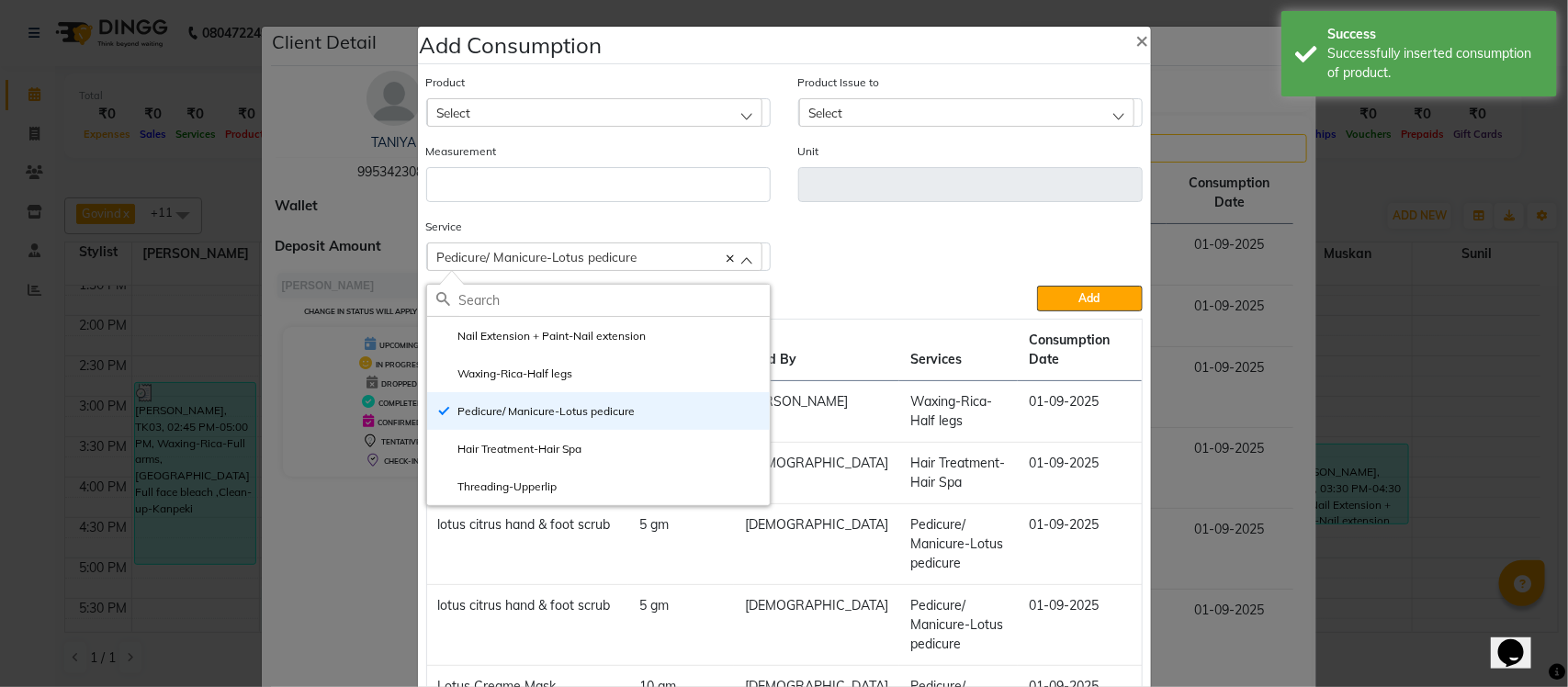
drag, startPoint x: 1185, startPoint y: 231, endPoint x: 1205, endPoint y: 232, distance: 20.0
click at [1190, 231] on ngb-modal-window "Add Consumption × Product Select acetone Product Issue to Select 2025-07-26, Is…" at bounding box center [784, 343] width 1568 height 687
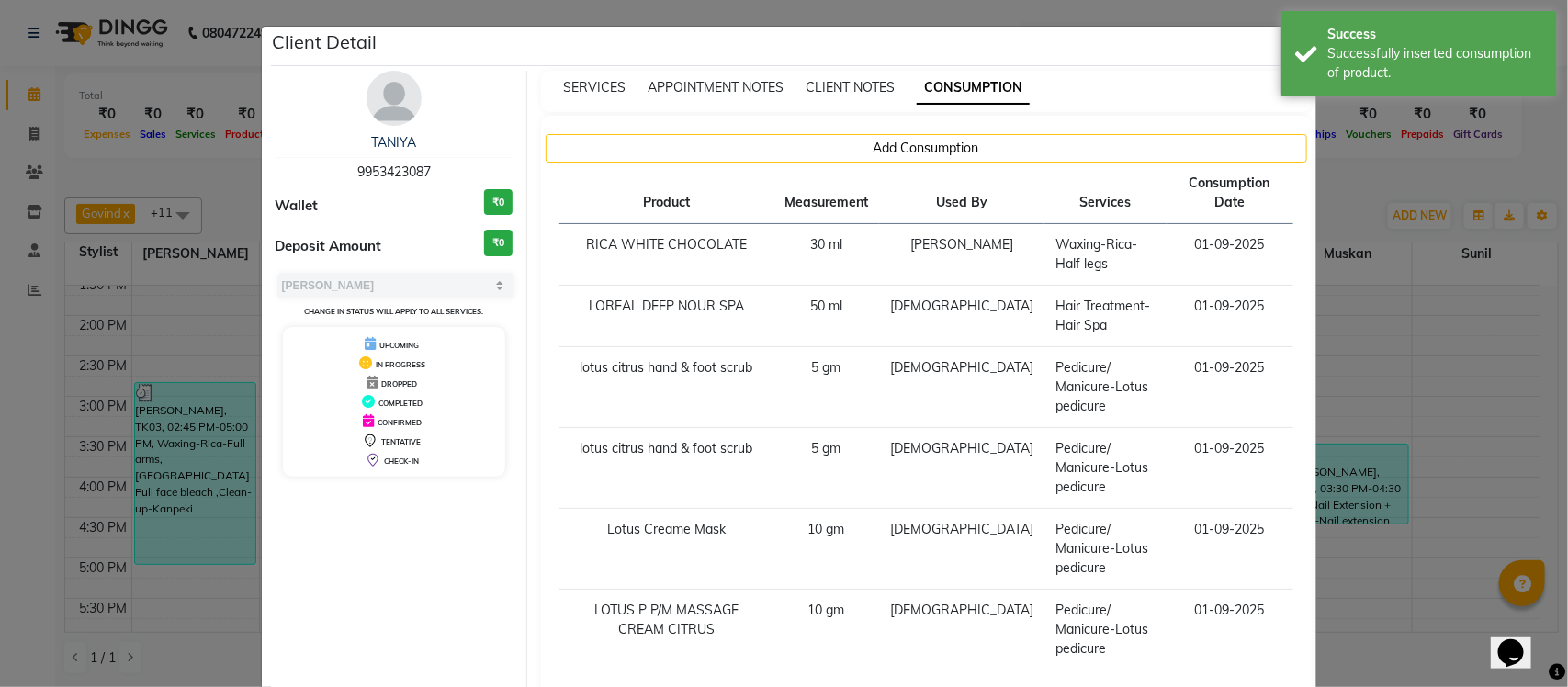
click at [1352, 189] on ngb-modal-window "Client Detail TANIYA 9953423087 Wallet ₹0 Deposit Amount ₹0 Select MARK DONE UP…" at bounding box center [784, 343] width 1568 height 687
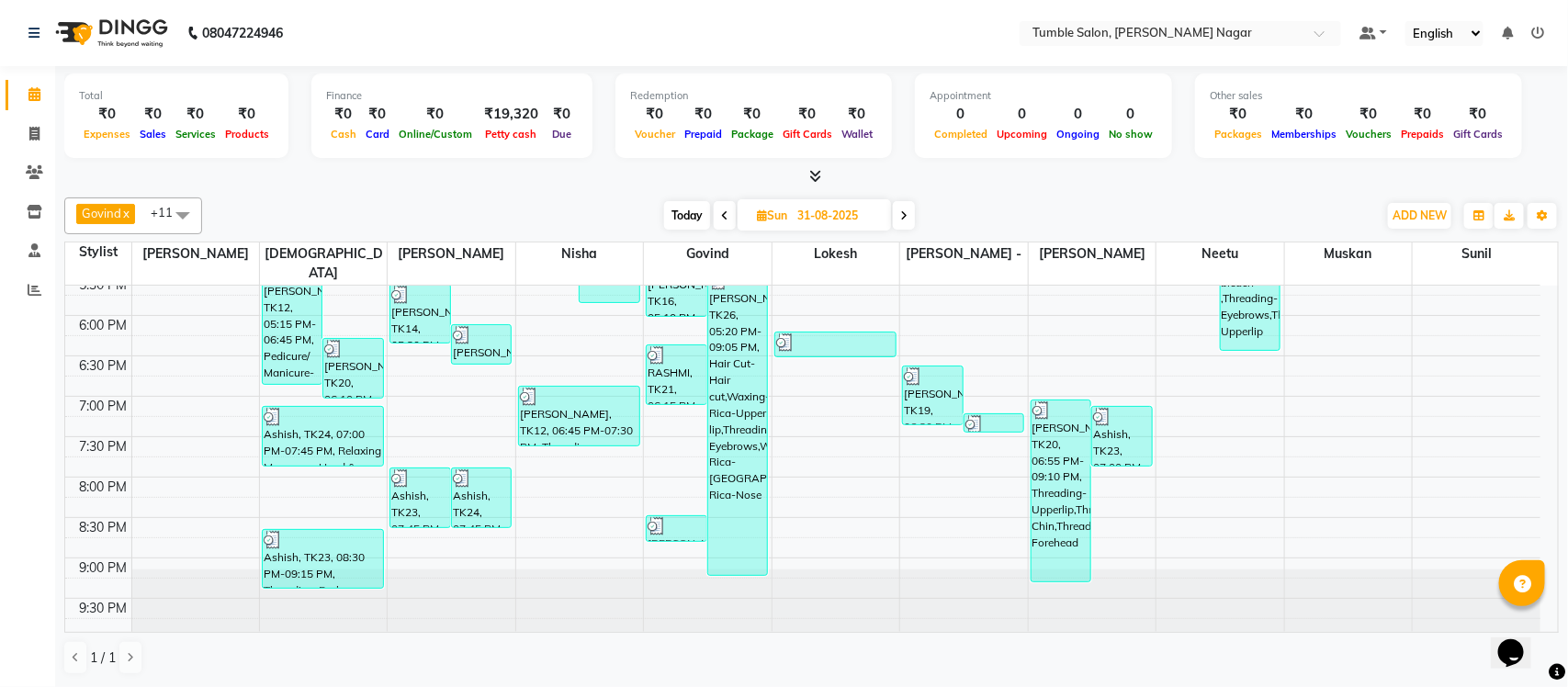
scroll to position [559, 0]
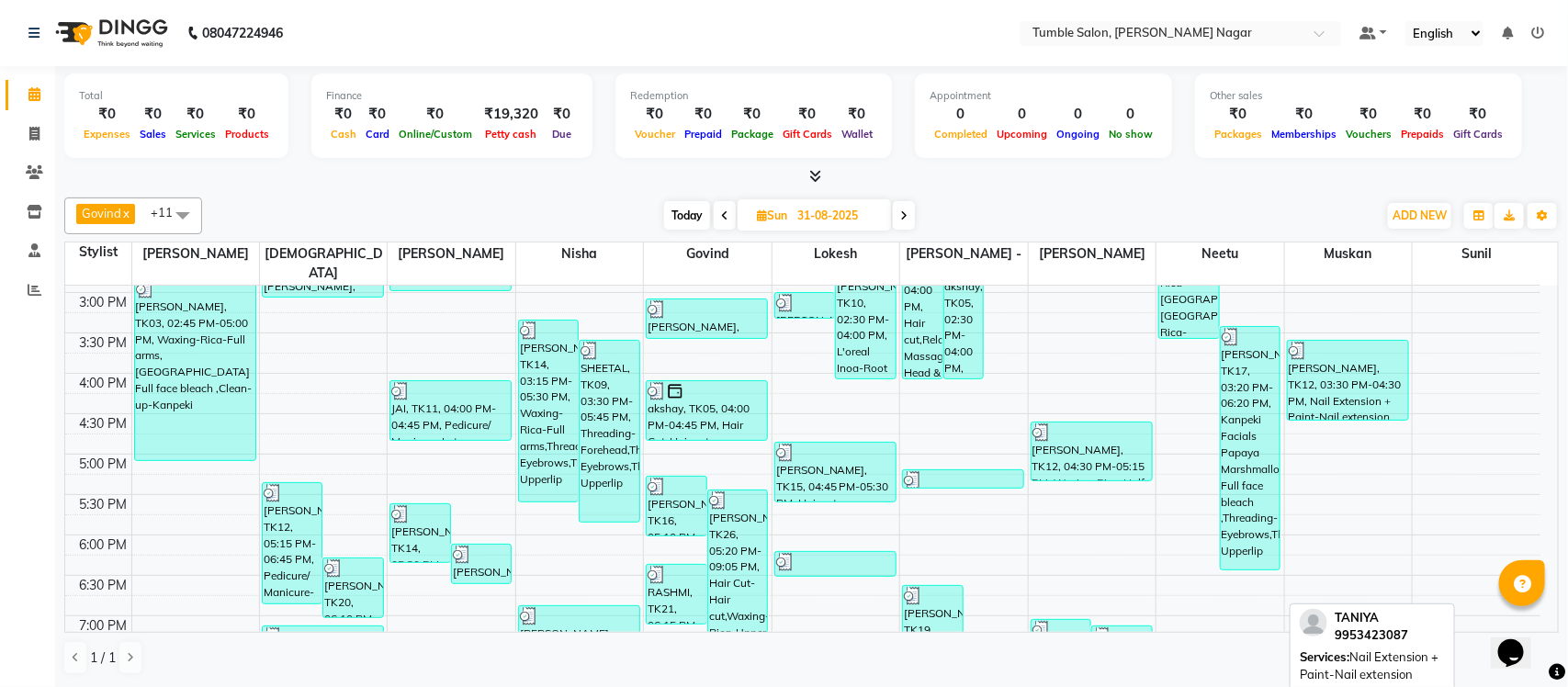
click at [1334, 386] on div "TANIYA, TK12, 03:30 PM-04:30 PM, Nail Extension + Paint-Nail extension" at bounding box center [1348, 380] width 120 height 79
select select "3"
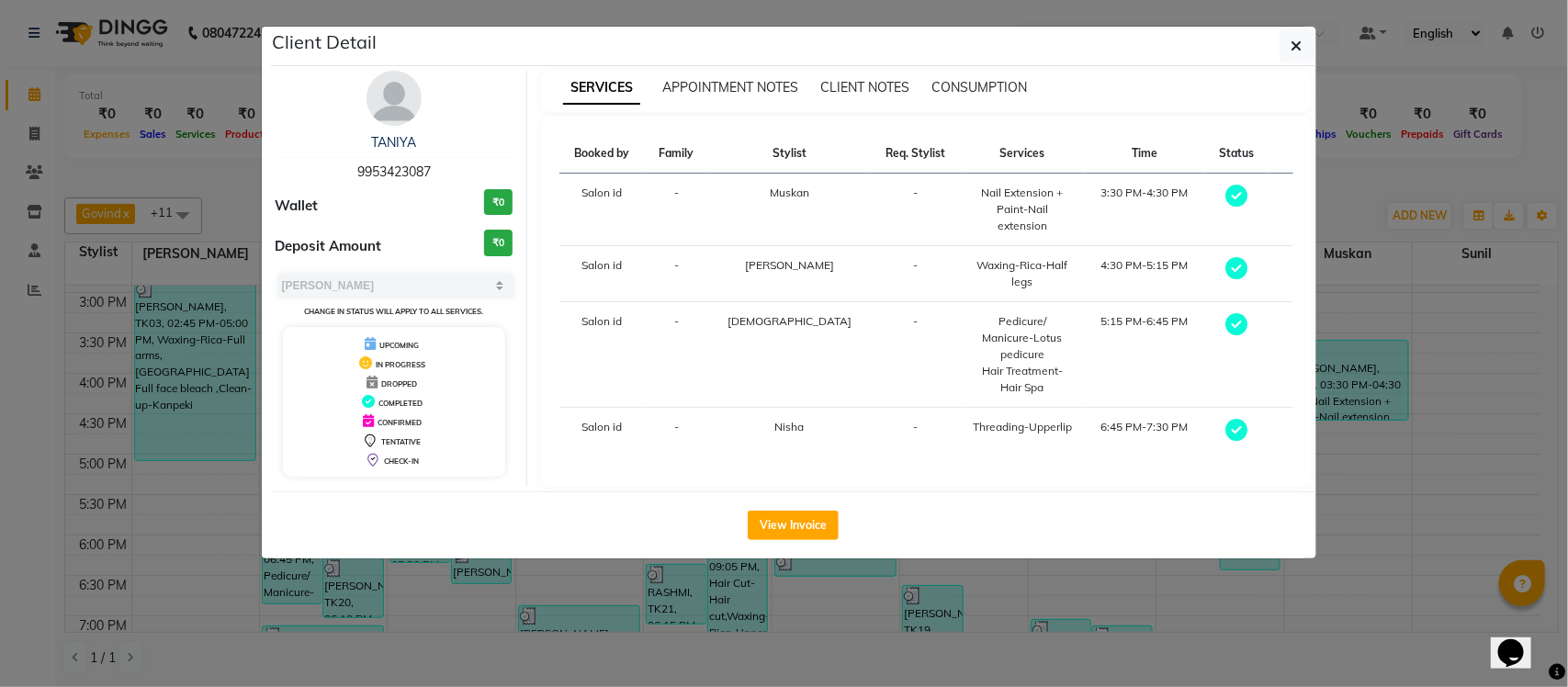
click at [975, 78] on div "CONSUMPTION" at bounding box center [979, 87] width 96 height 20
click at [979, 89] on span "CONSUMPTION" at bounding box center [979, 87] width 96 height 17
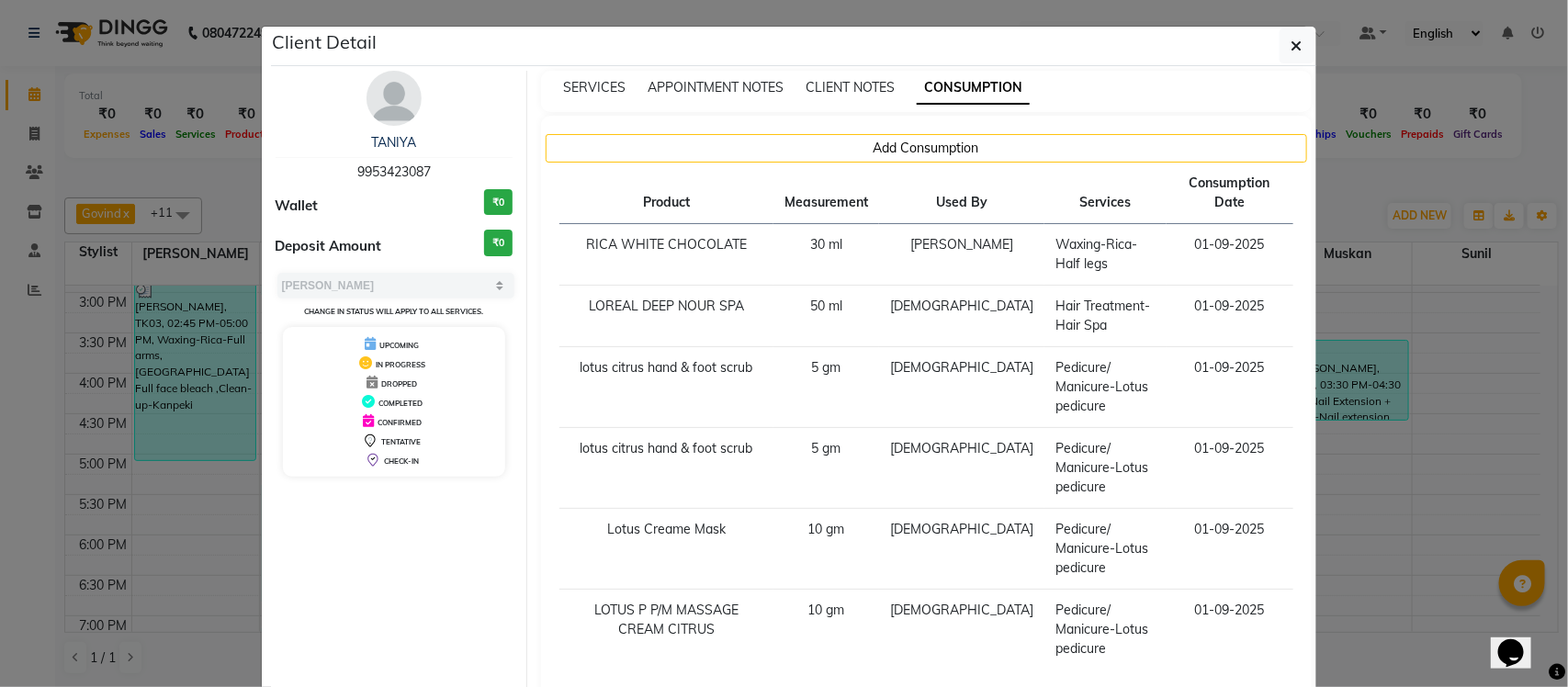
click at [1360, 179] on ngb-modal-window "Client Detail TANIYA 9953423087 Wallet ₹0 Deposit Amount ₹0 Select MARK DONE UP…" at bounding box center [784, 343] width 1568 height 687
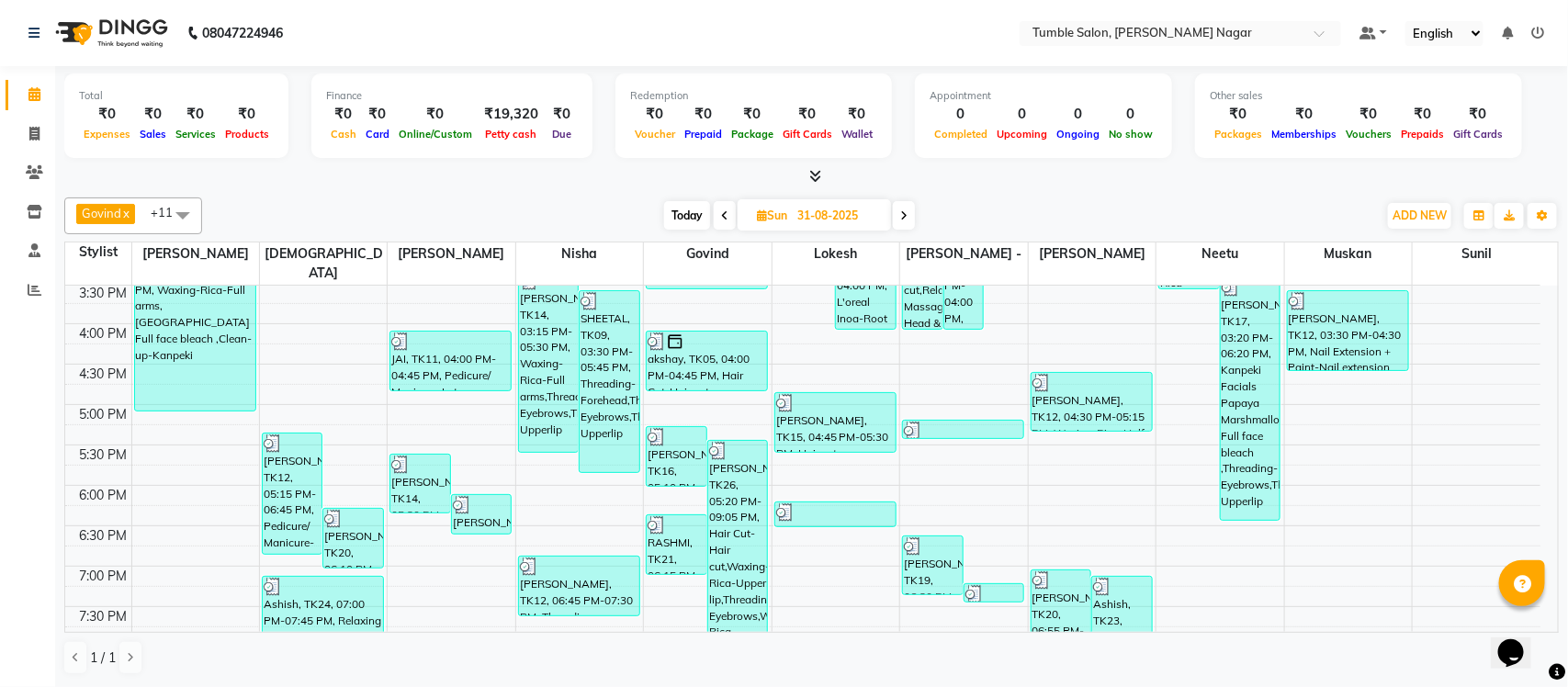
scroll to position [595, 0]
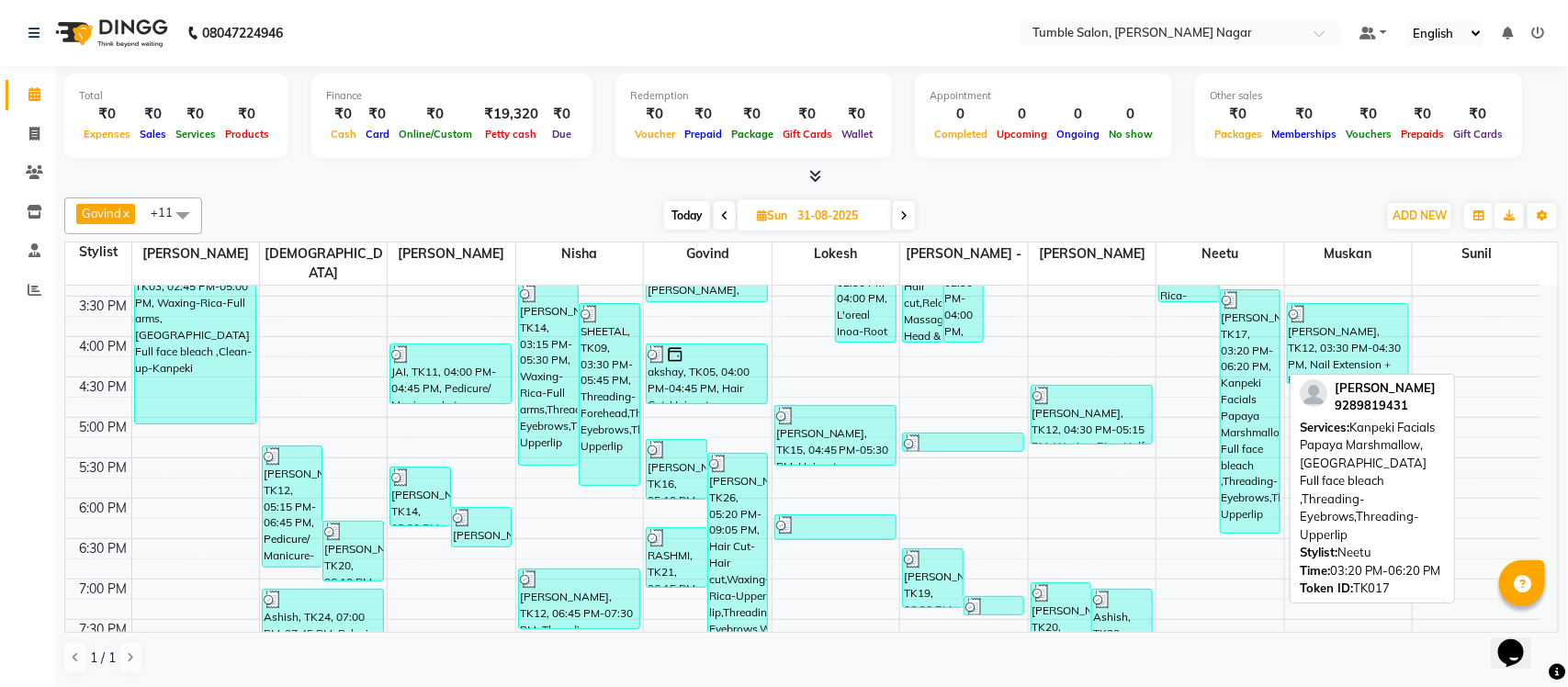
click at [1245, 411] on div "Monika, TK17, 03:20 PM-06:20 PM, Kanpeki Facials Papaya Marshmallow,Dtan Full f…" at bounding box center [1250, 411] width 59 height 243
select select "3"
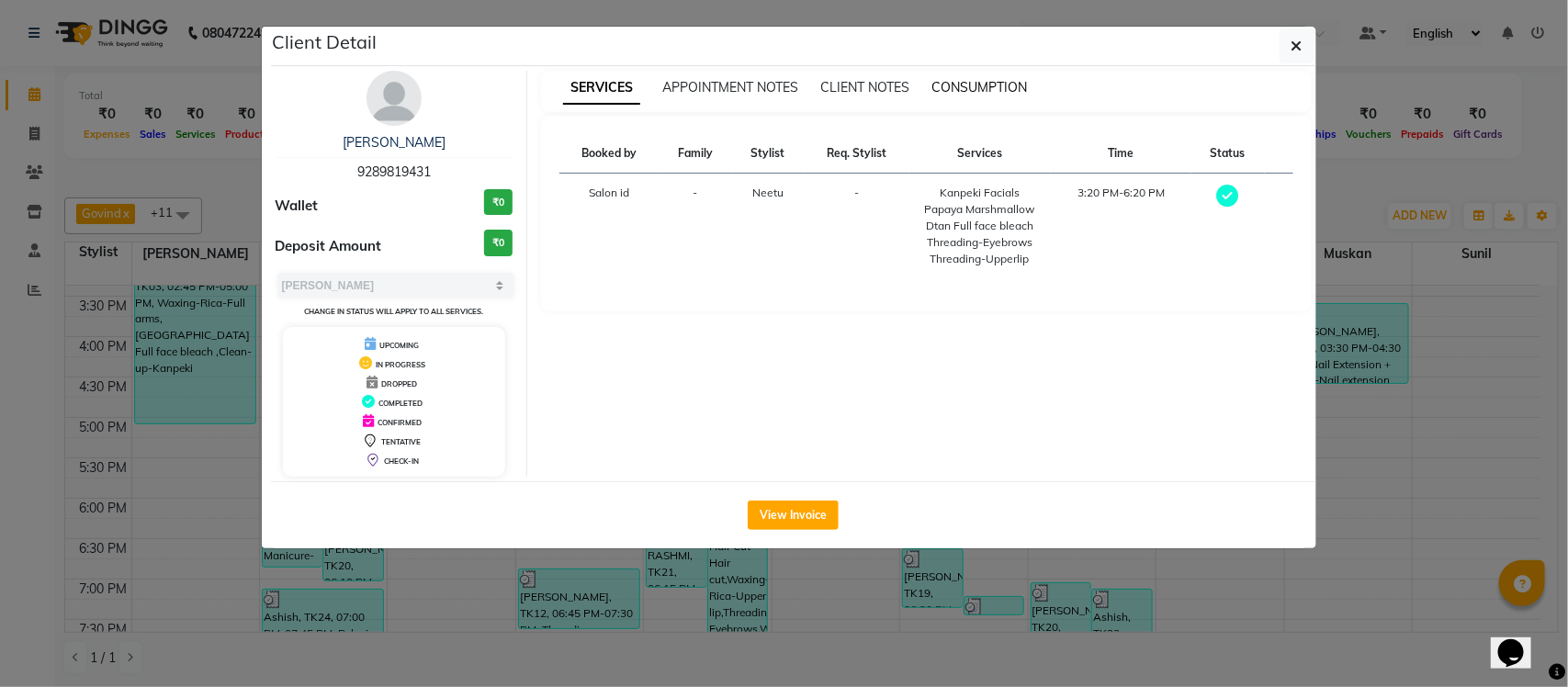
click at [1013, 87] on span "CONSUMPTION" at bounding box center [979, 87] width 96 height 17
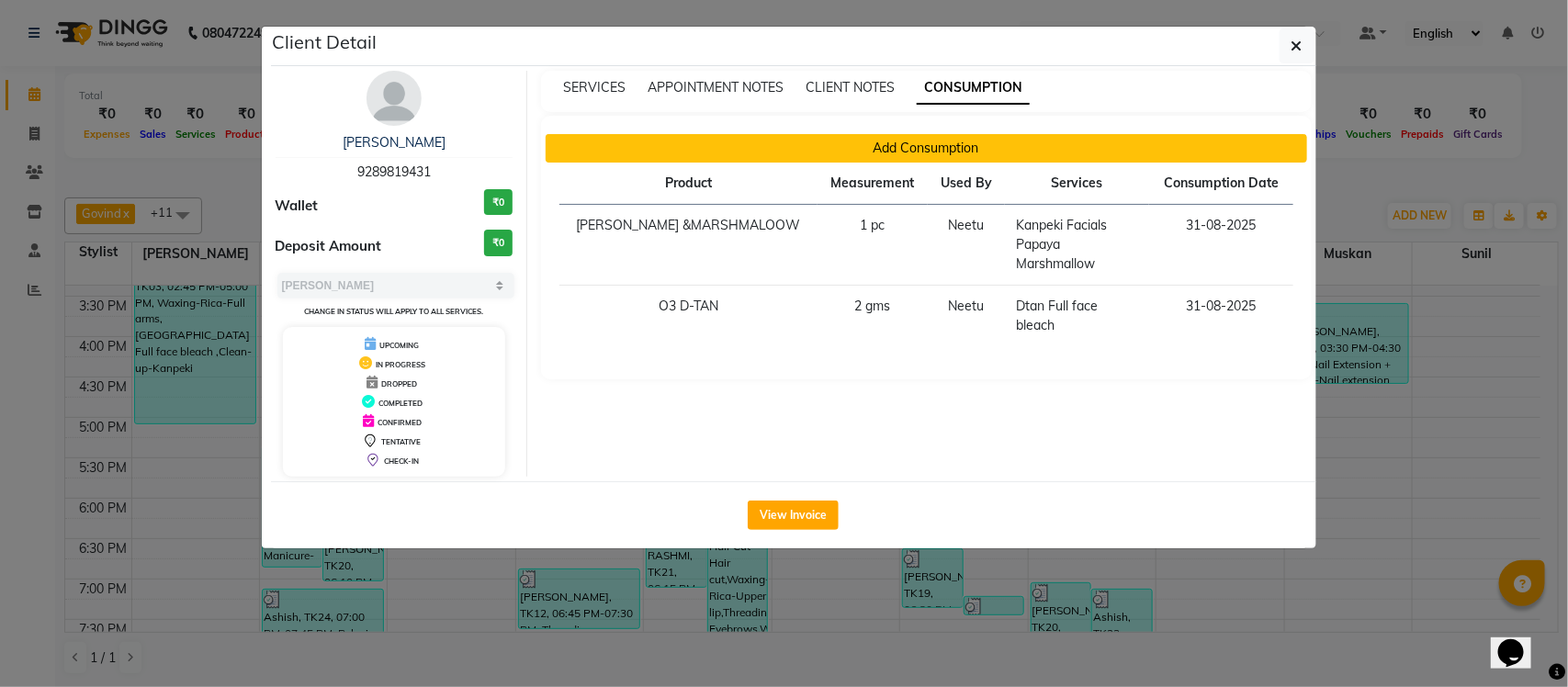
click at [902, 143] on button "Add Consumption" at bounding box center [926, 148] width 761 height 29
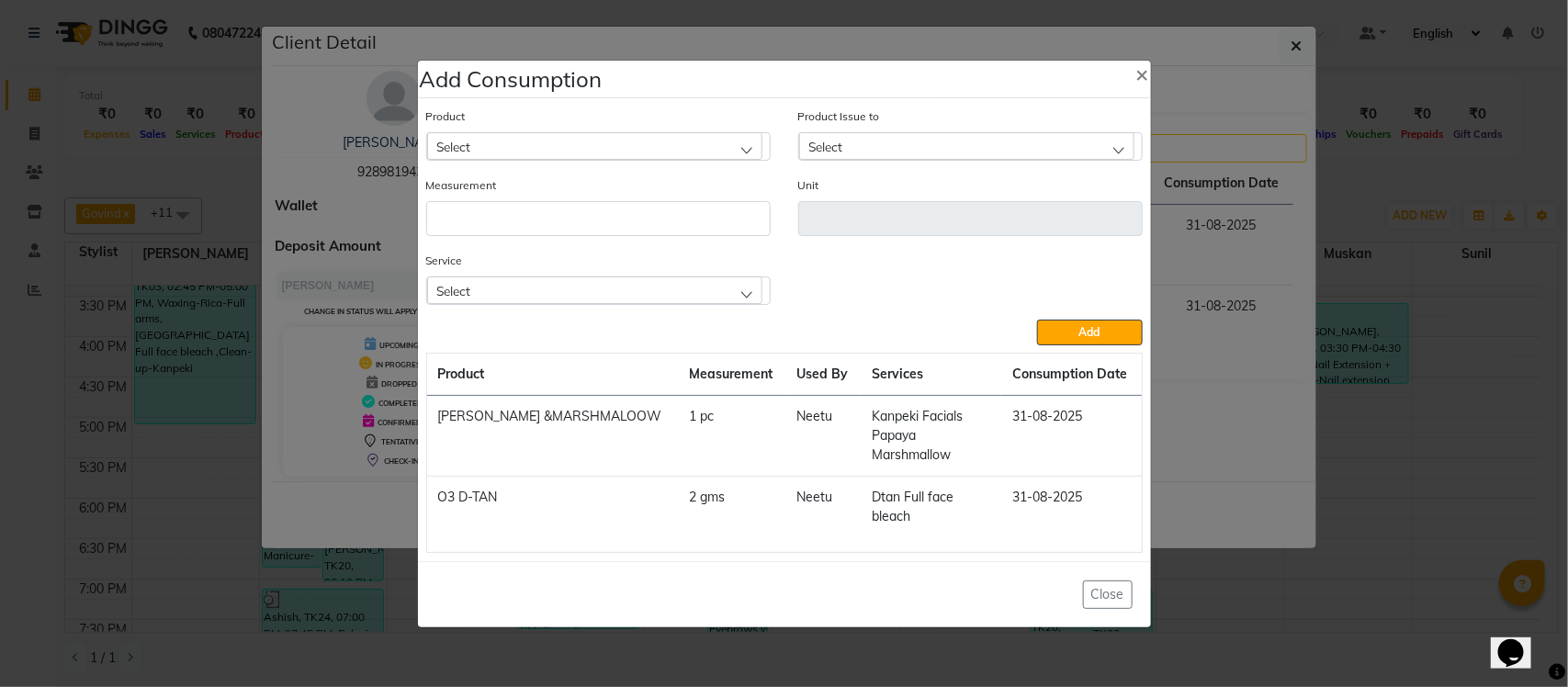
click at [692, 298] on div "Select" at bounding box center [595, 290] width 336 height 28
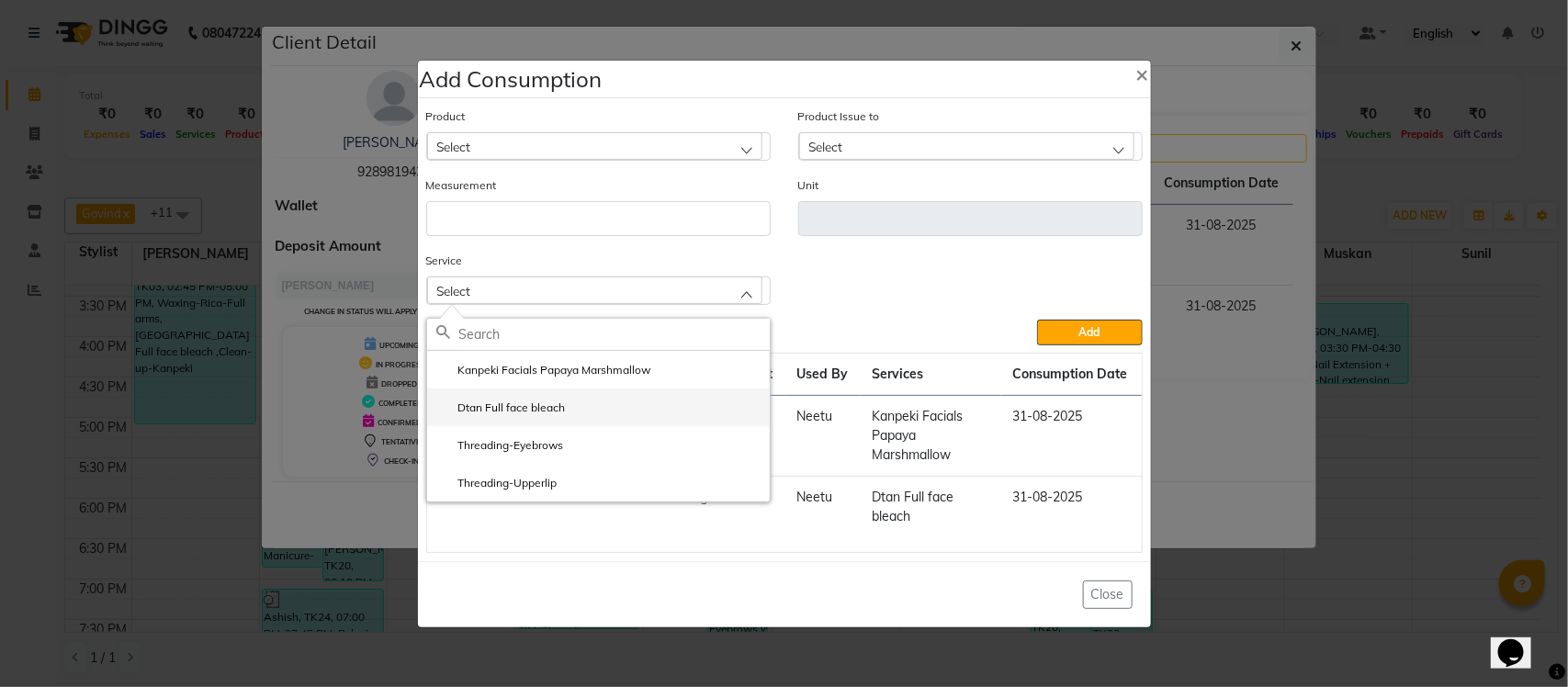
click at [575, 415] on li "Dtan Full face bleach" at bounding box center [599, 407] width 343 height 38
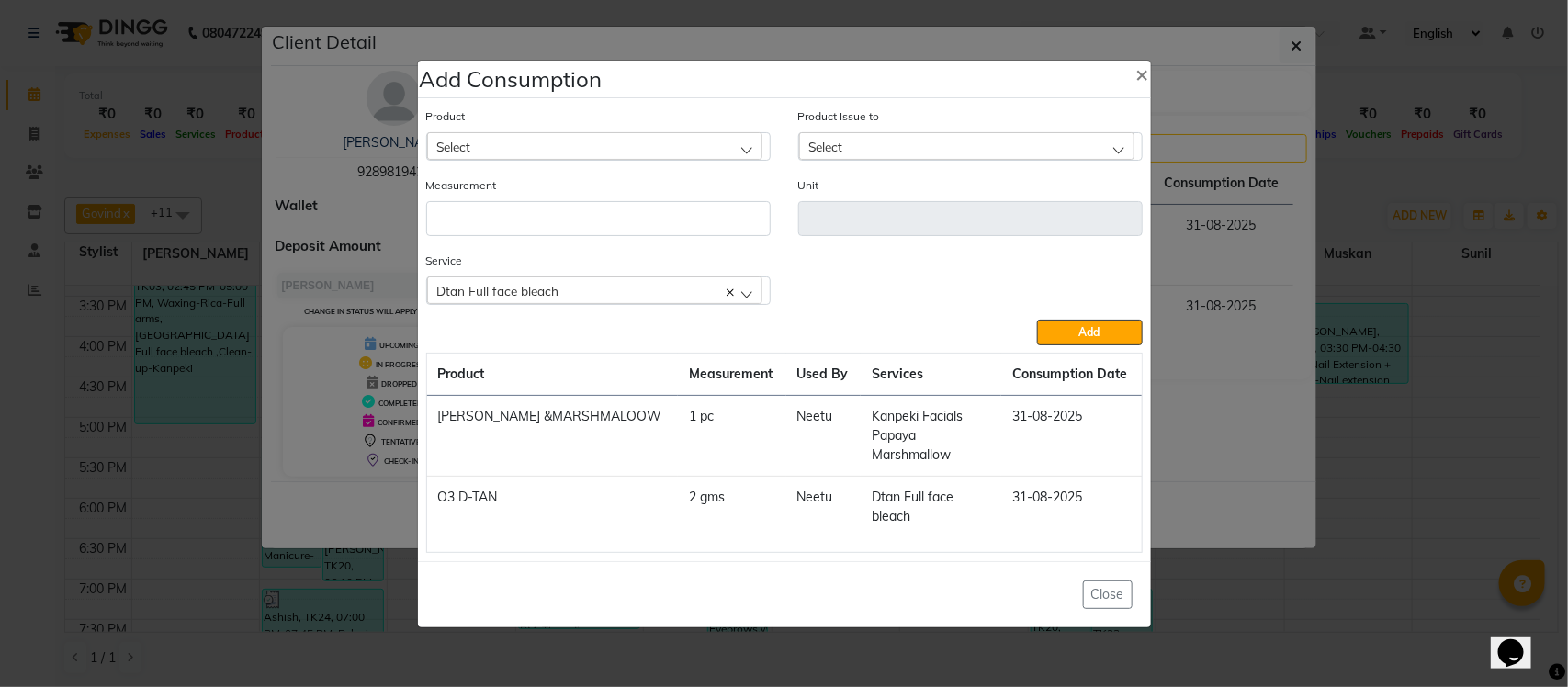
click at [691, 157] on div "Select" at bounding box center [595, 146] width 336 height 28
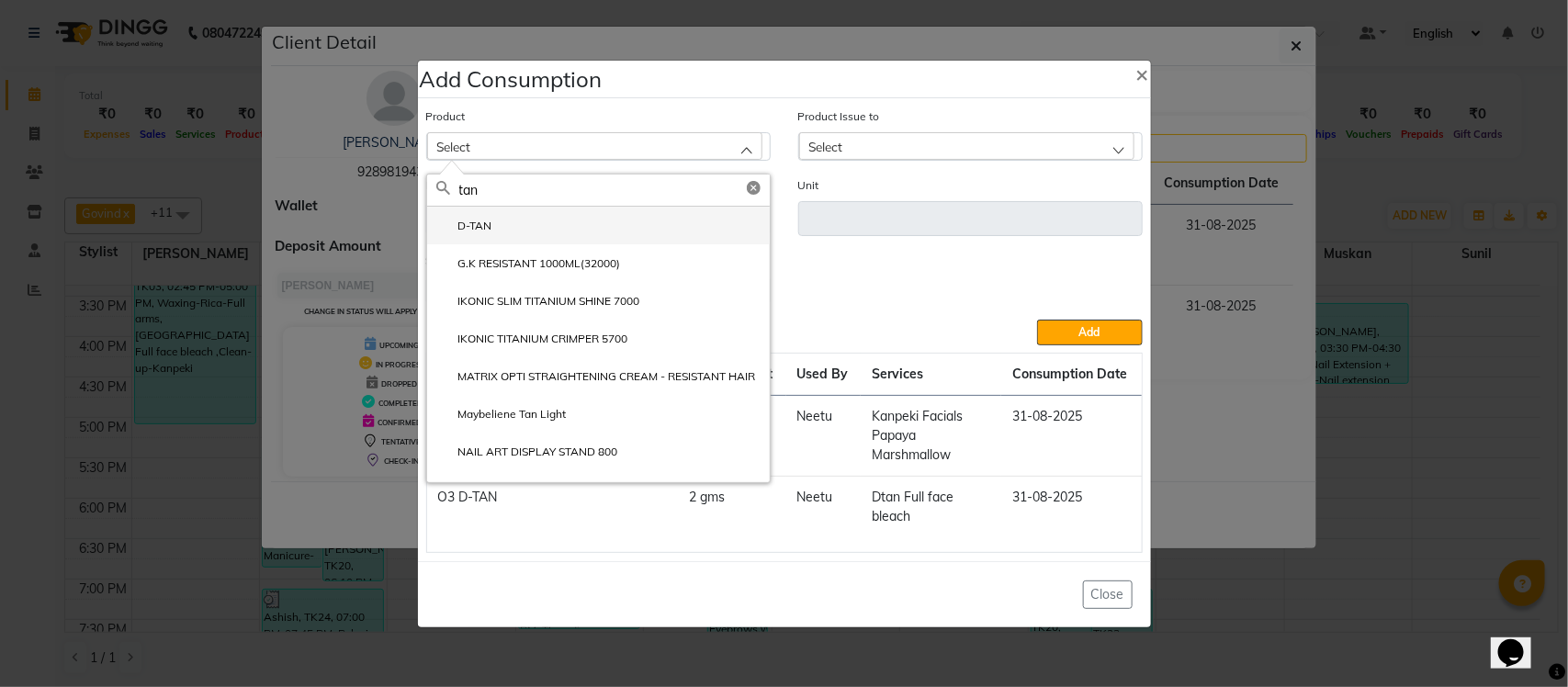
type input "tan"
click at [570, 244] on li "D-TAN" at bounding box center [599, 225] width 343 height 38
type input "ml"
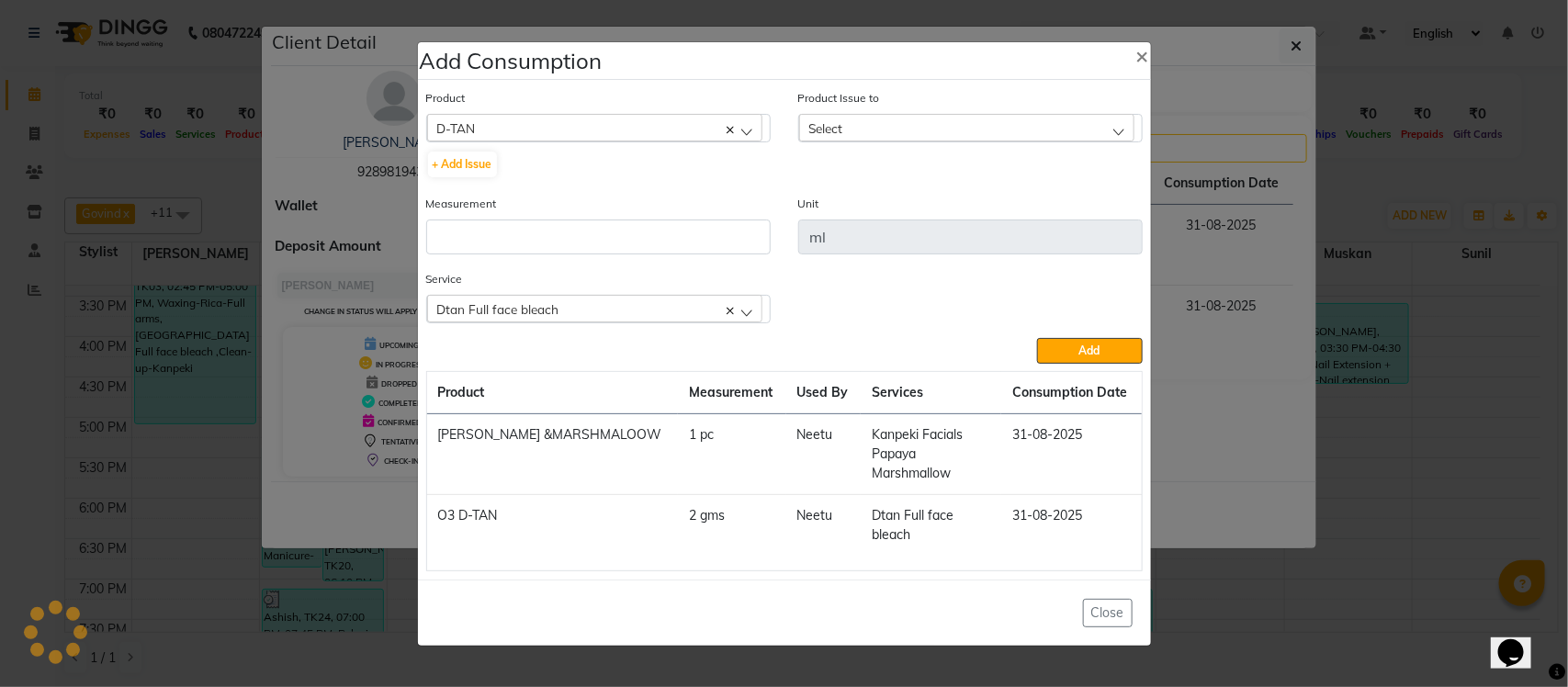
click at [829, 136] on span "Select" at bounding box center [826, 127] width 34 height 16
drag, startPoint x: 590, startPoint y: 136, endPoint x: 282, endPoint y: 184, distance: 311.7
click at [285, 184] on ngb-modal-window "Add Consumption × Product D-TAN acetone + Add Issue Product Issue to Select No …" at bounding box center [784, 343] width 1568 height 687
click at [492, 179] on div "+ Add Issue" at bounding box center [599, 165] width 345 height 30
click at [731, 133] on icon at bounding box center [731, 129] width 7 height 7
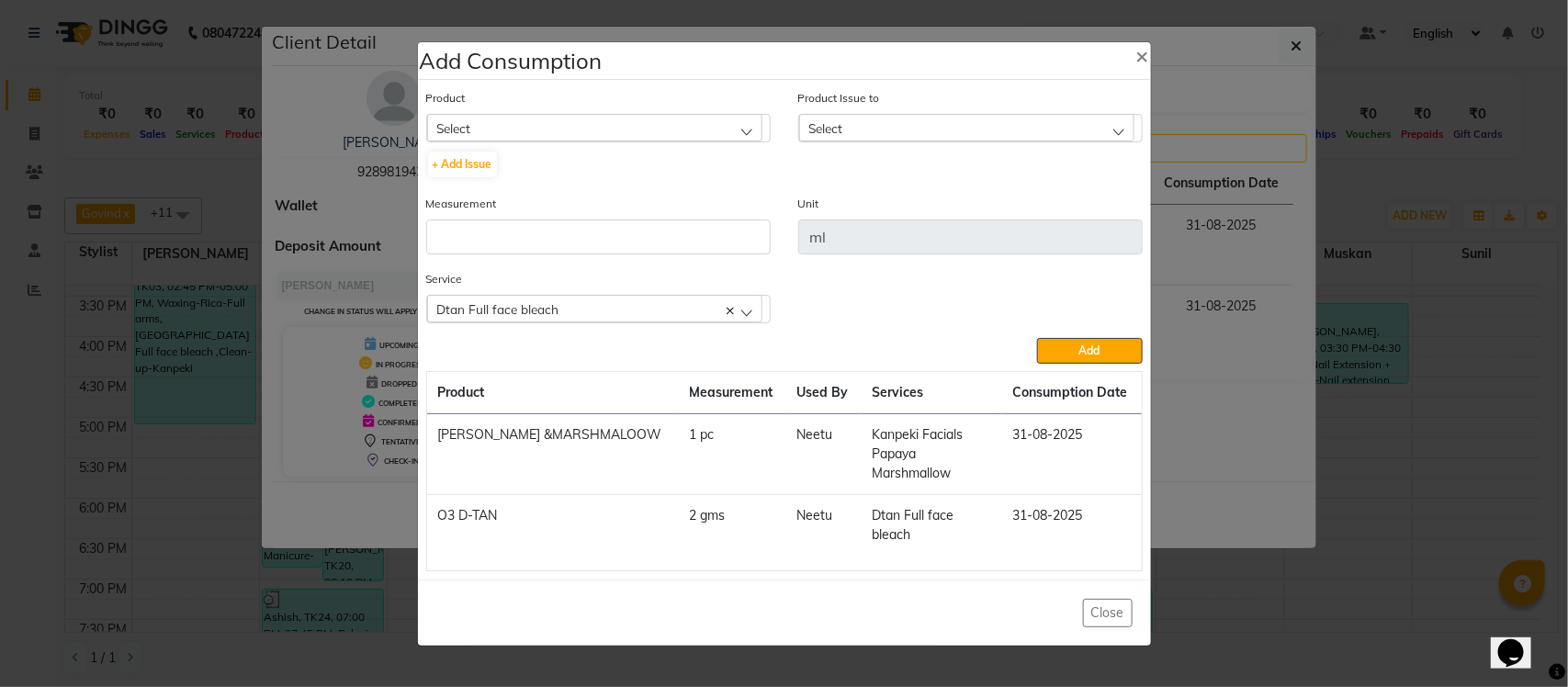
click at [663, 139] on div "Select" at bounding box center [595, 128] width 336 height 28
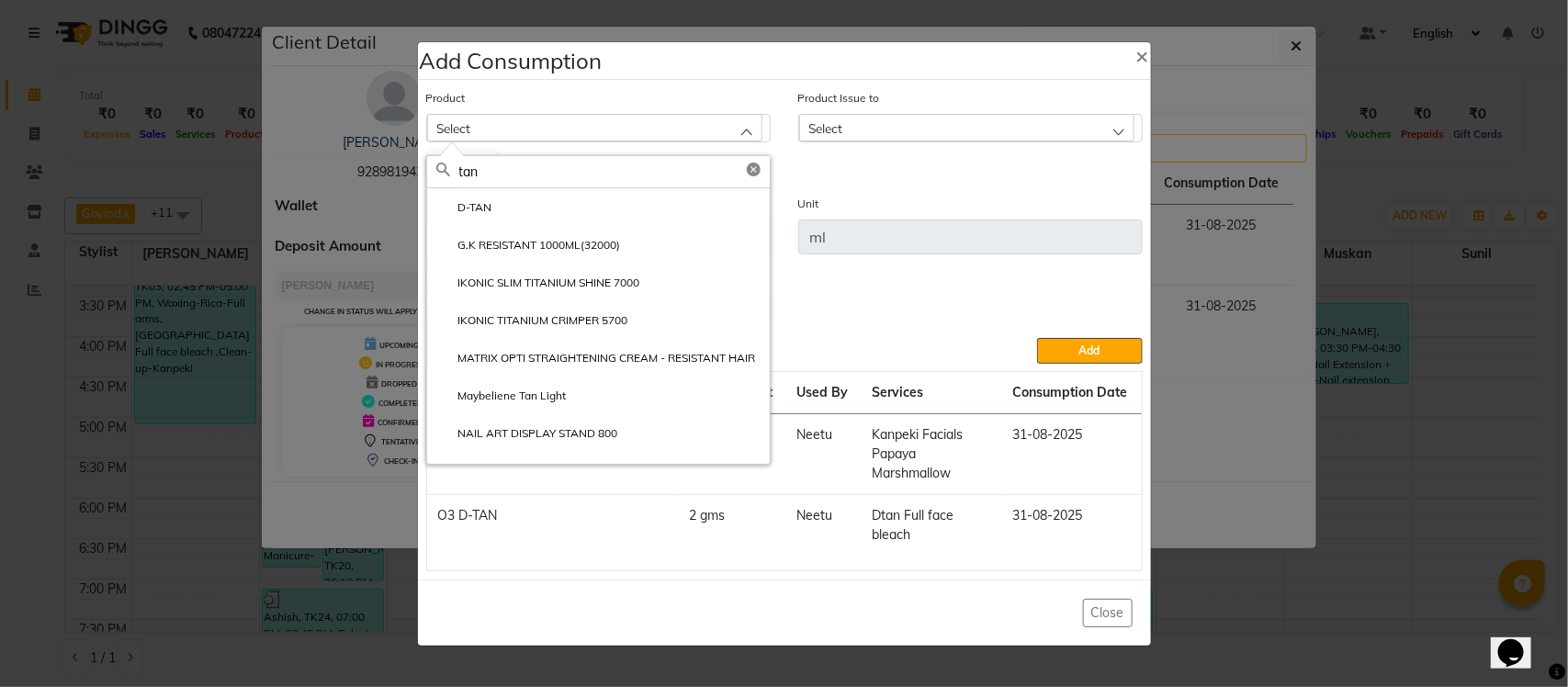
type input "tan"
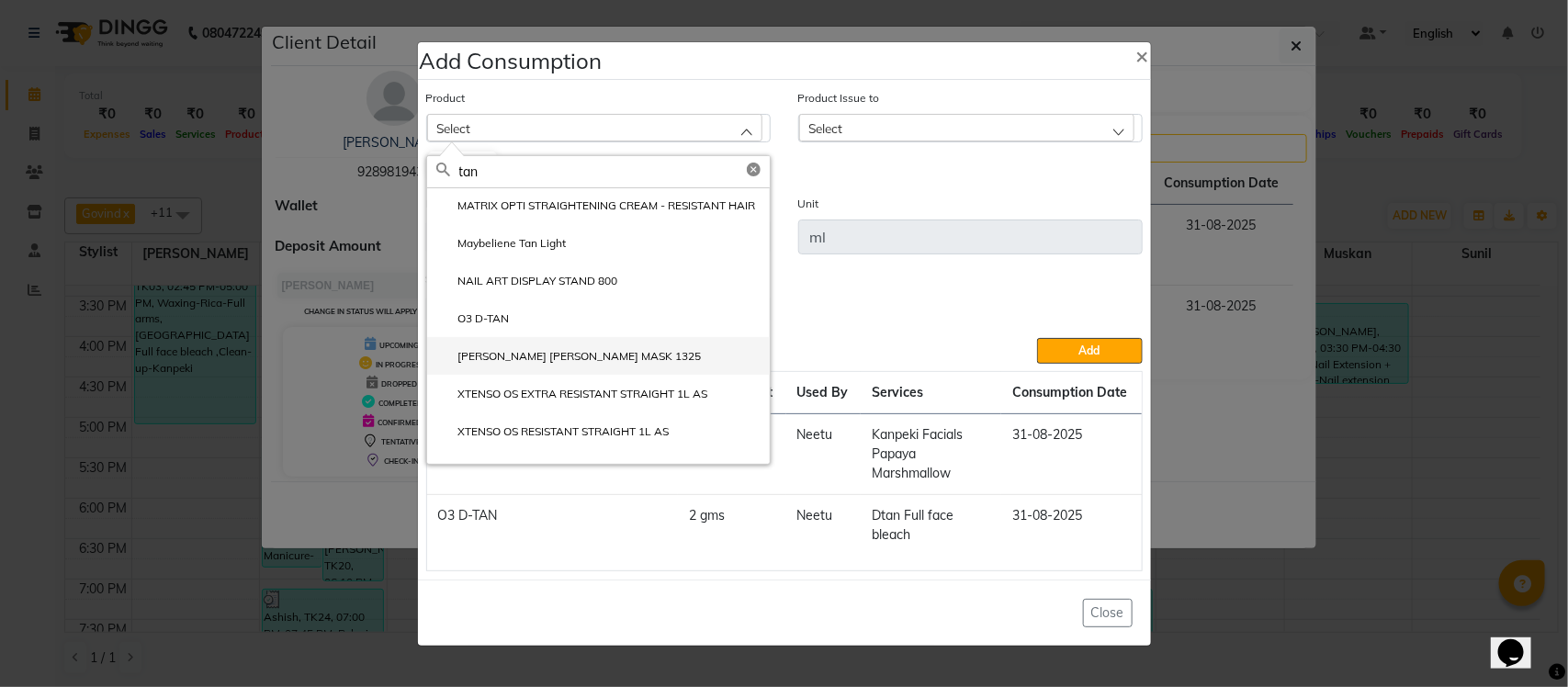
click at [515, 364] on label "SARA OXY D-TAN MASK 1325" at bounding box center [569, 357] width 266 height 17
type input "gm"
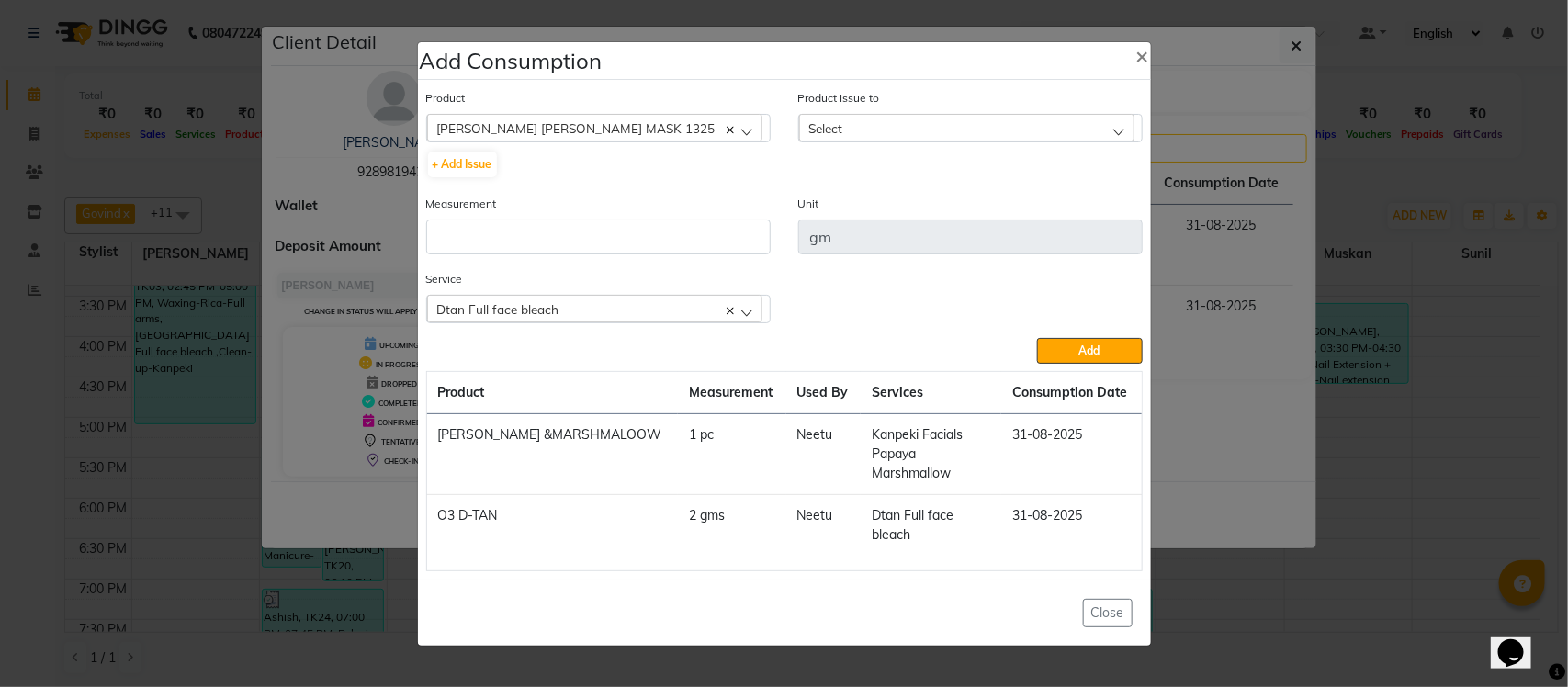
click at [942, 134] on div "Select" at bounding box center [967, 128] width 336 height 28
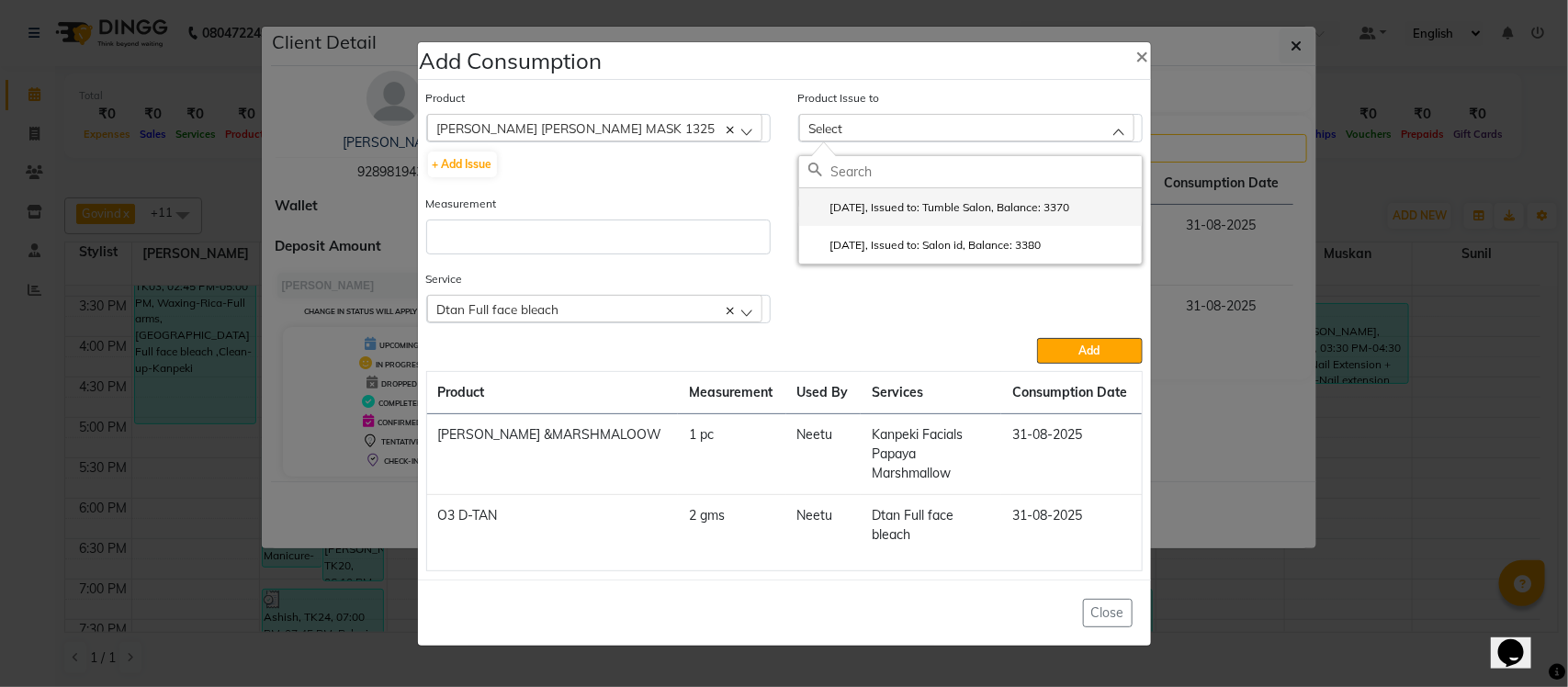
click at [860, 212] on label "2025-07-30, Issued to: Tumble Salon, Balance: 3370" at bounding box center [940, 207] width 262 height 17
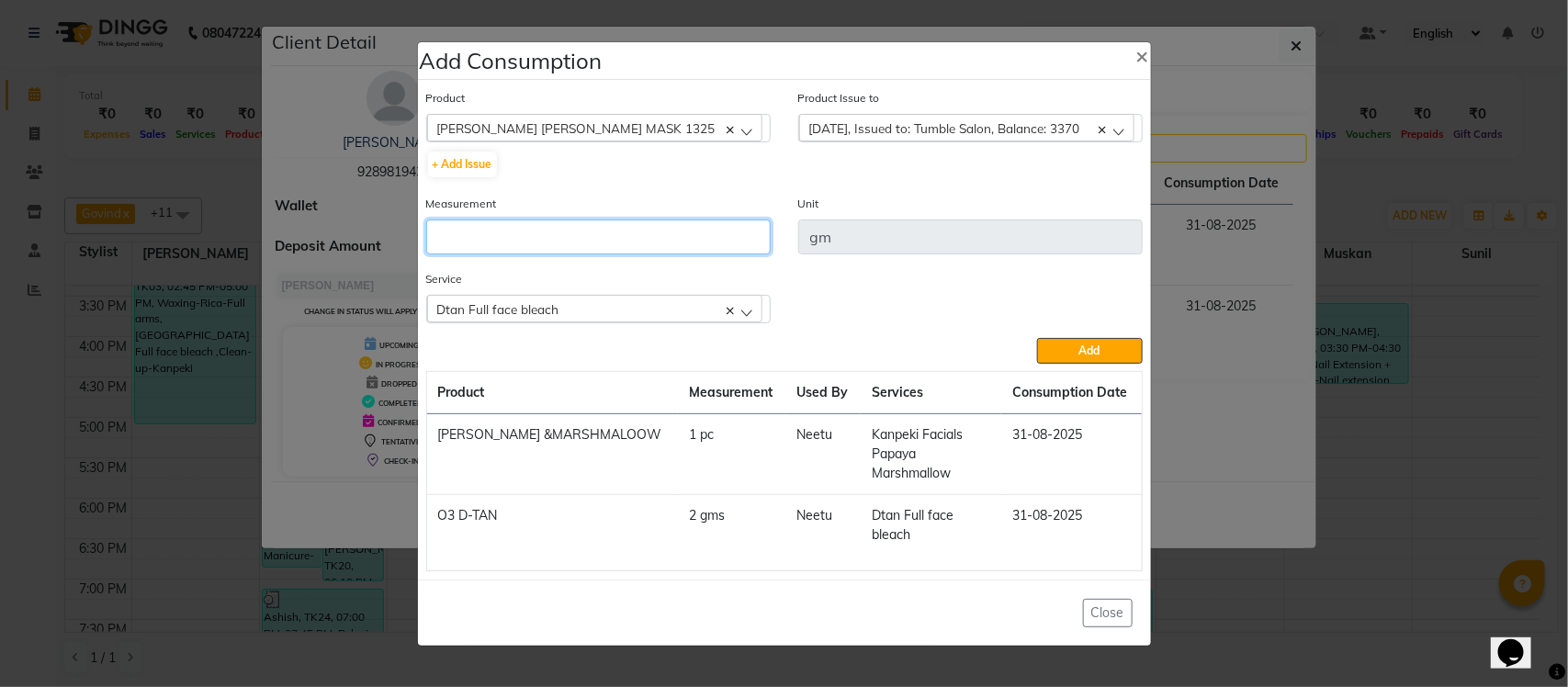
click at [696, 241] on input "number" at bounding box center [599, 237] width 345 height 35
type input "5"
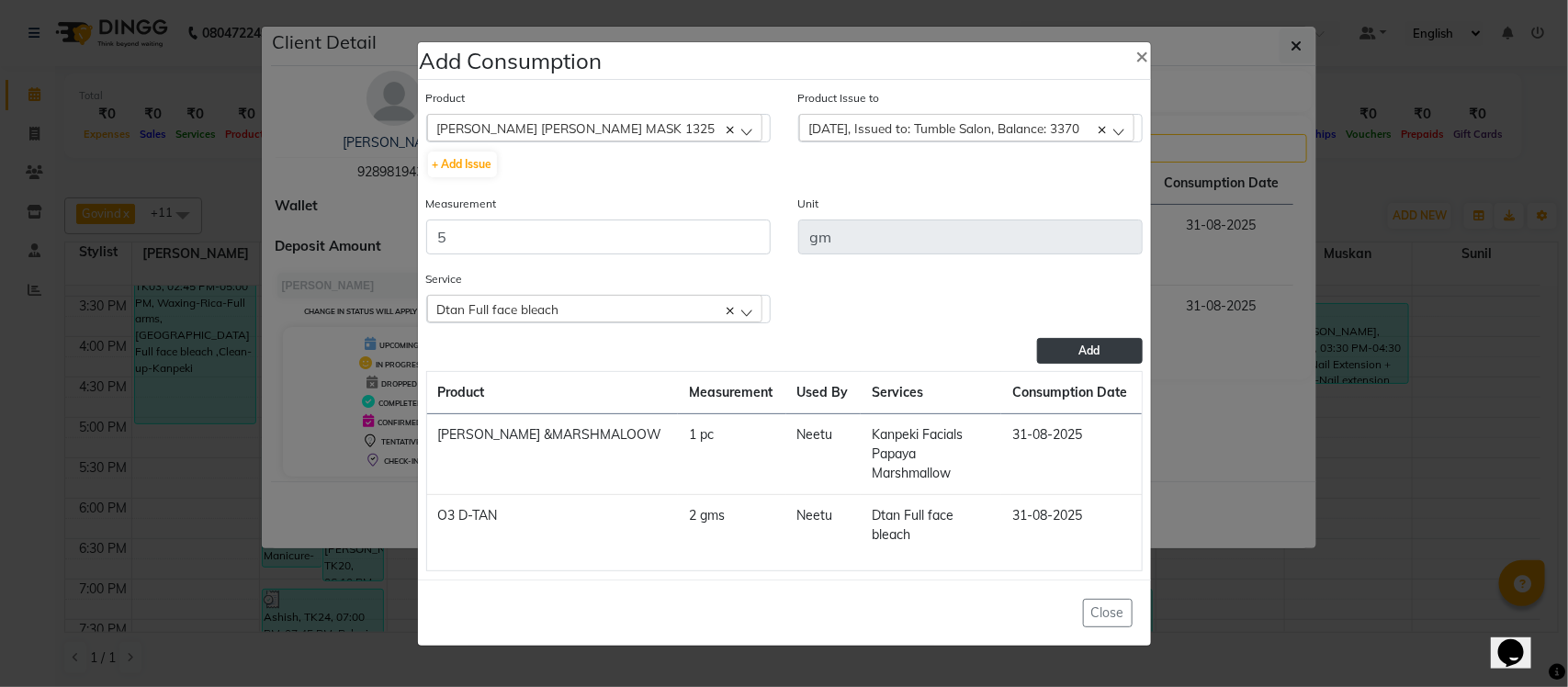
click at [1053, 361] on button "Add" at bounding box center [1089, 351] width 105 height 26
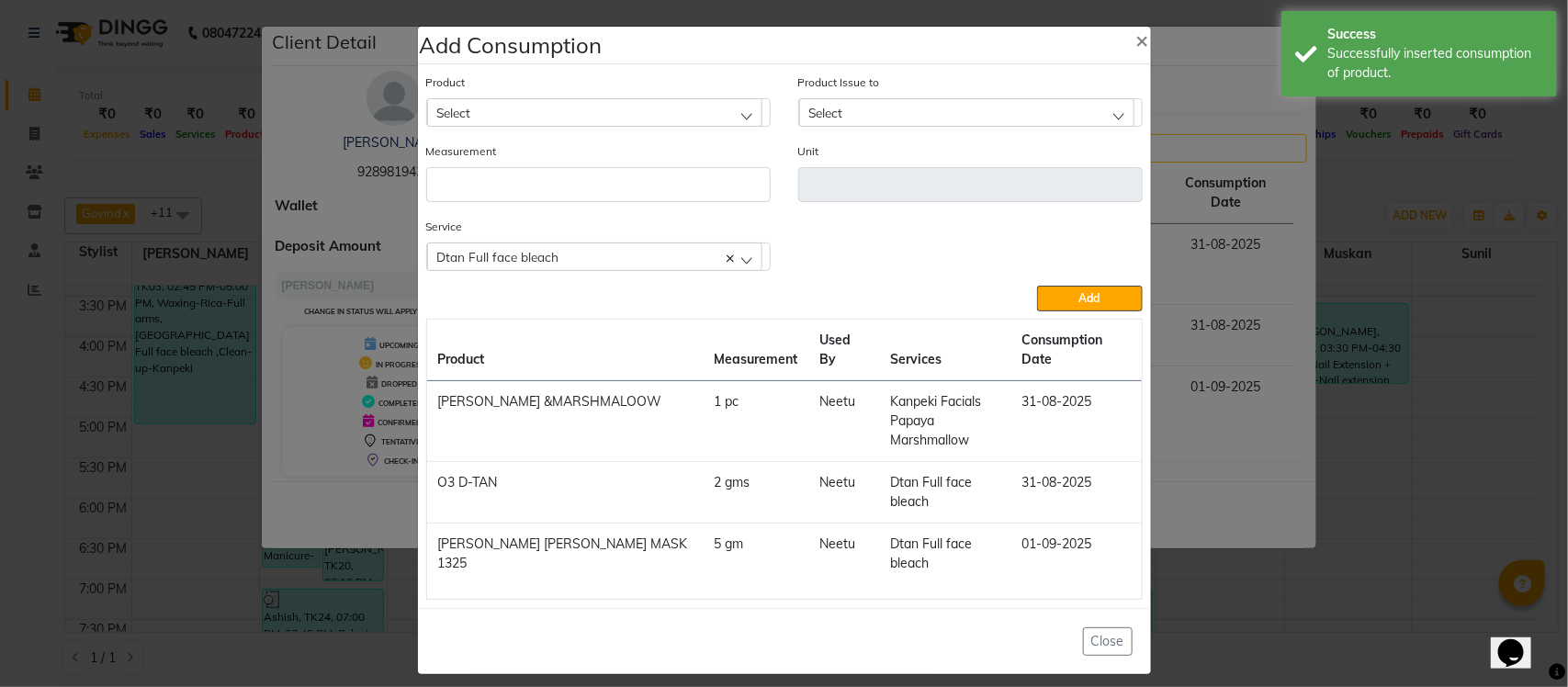
click at [654, 271] on div "Dtan Full face bleach" at bounding box center [595, 257] width 336 height 28
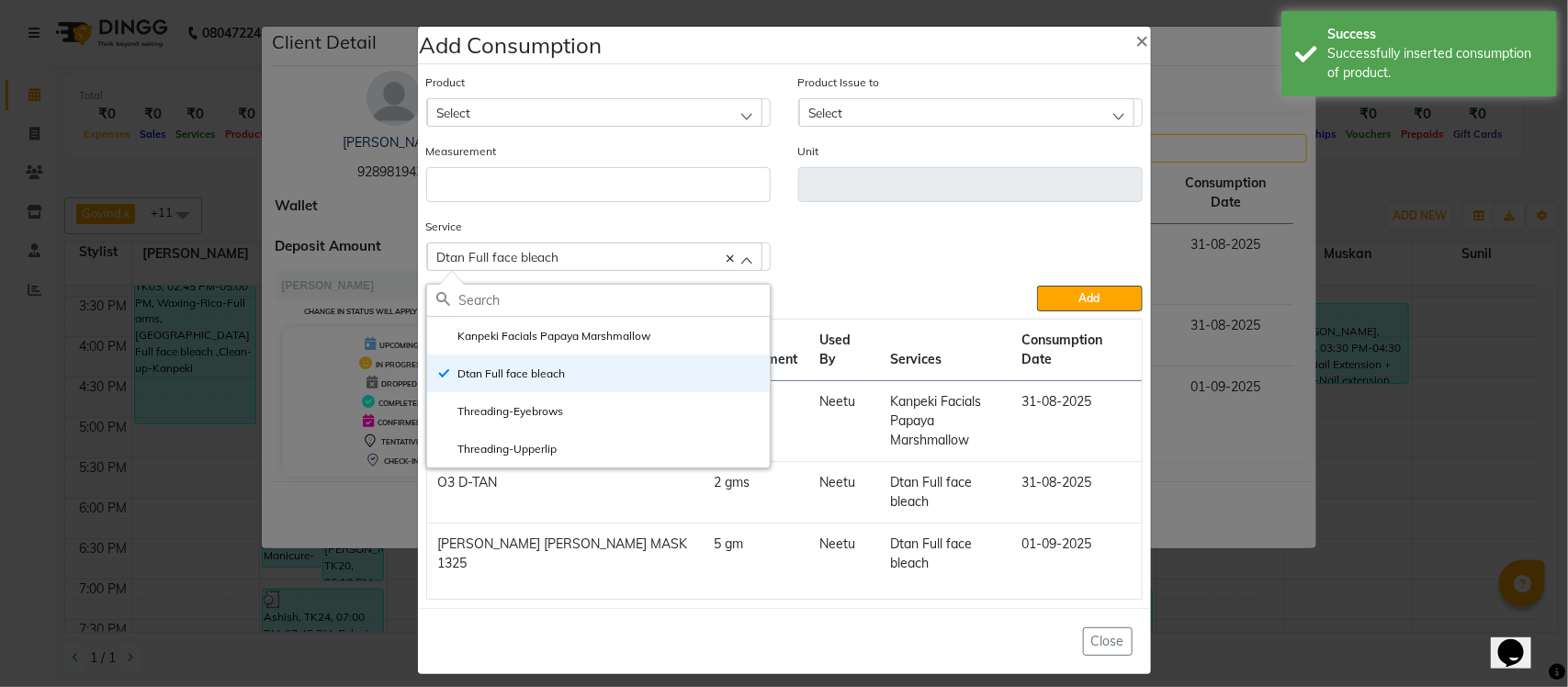
click at [1288, 227] on ngb-modal-window "Add Consumption × Product Select acetone Product Issue to Select 2025-07-30, Is…" at bounding box center [784, 343] width 1568 height 687
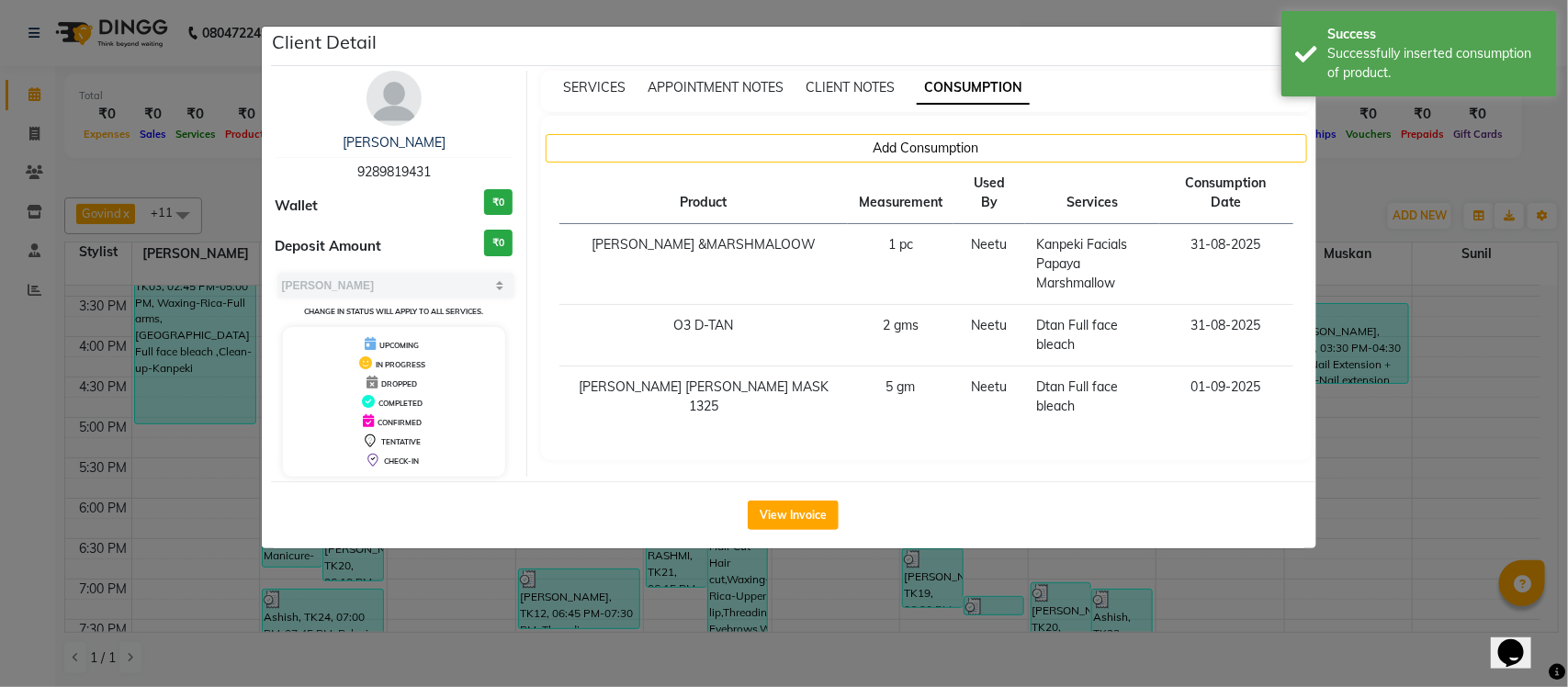
click at [1361, 187] on ngb-modal-window "Client Detail Monika 9289819431 Wallet ₹0 Deposit Amount ₹0 Select MARK DONE UP…" at bounding box center [784, 343] width 1568 height 687
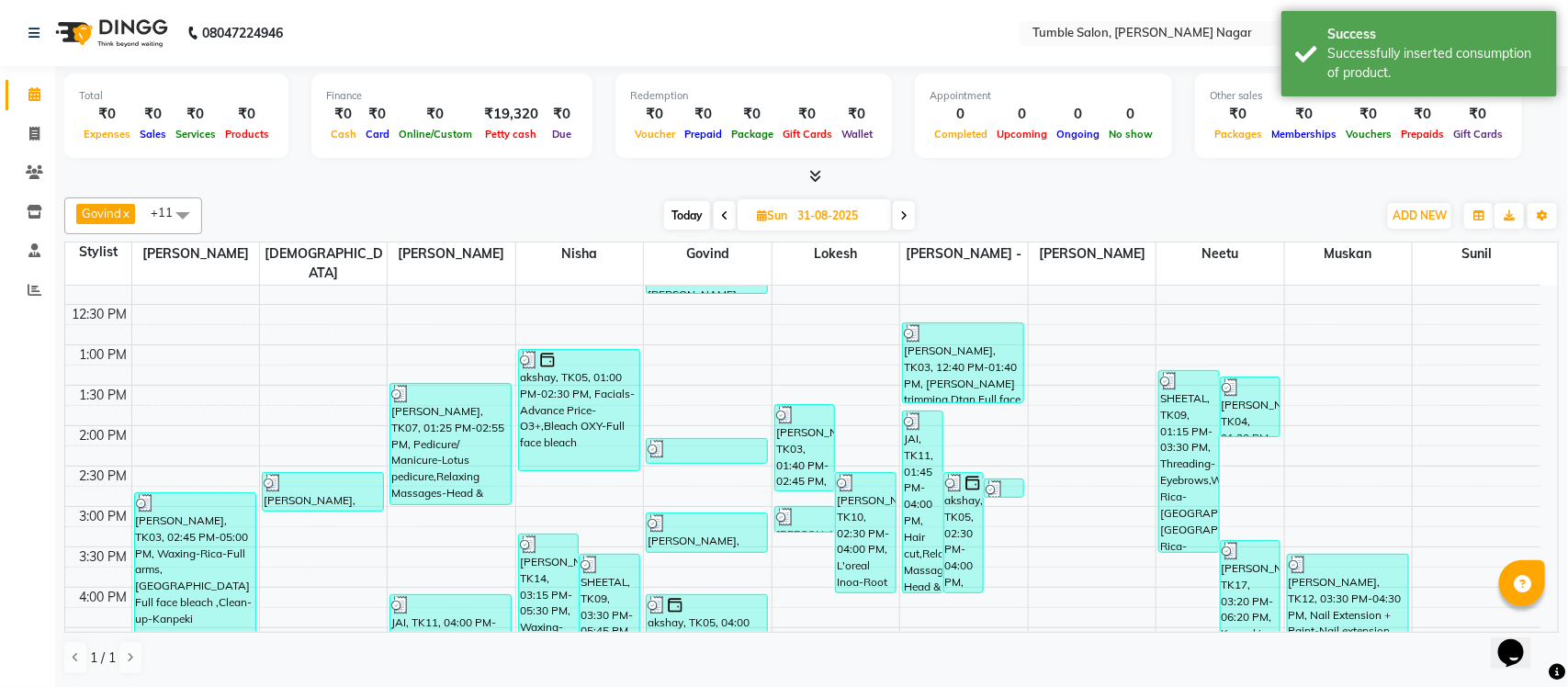
scroll to position [328, 0]
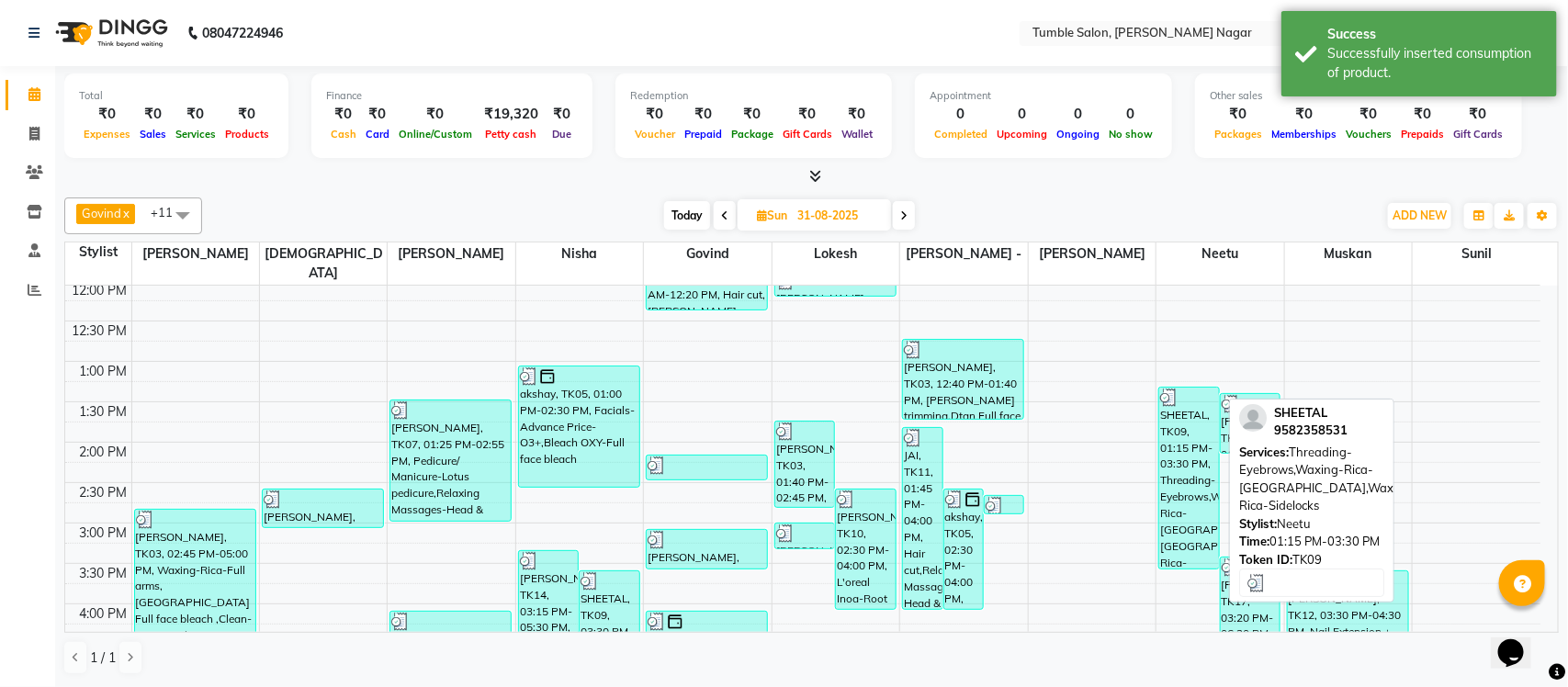
click at [1183, 432] on div "SHEETAL, TK09, 01:15 PM-03:30 PM, Threading-Eyebrows,Waxing-Rica-Upper lip,Waxi…" at bounding box center [1189, 478] width 59 height 181
select select "3"
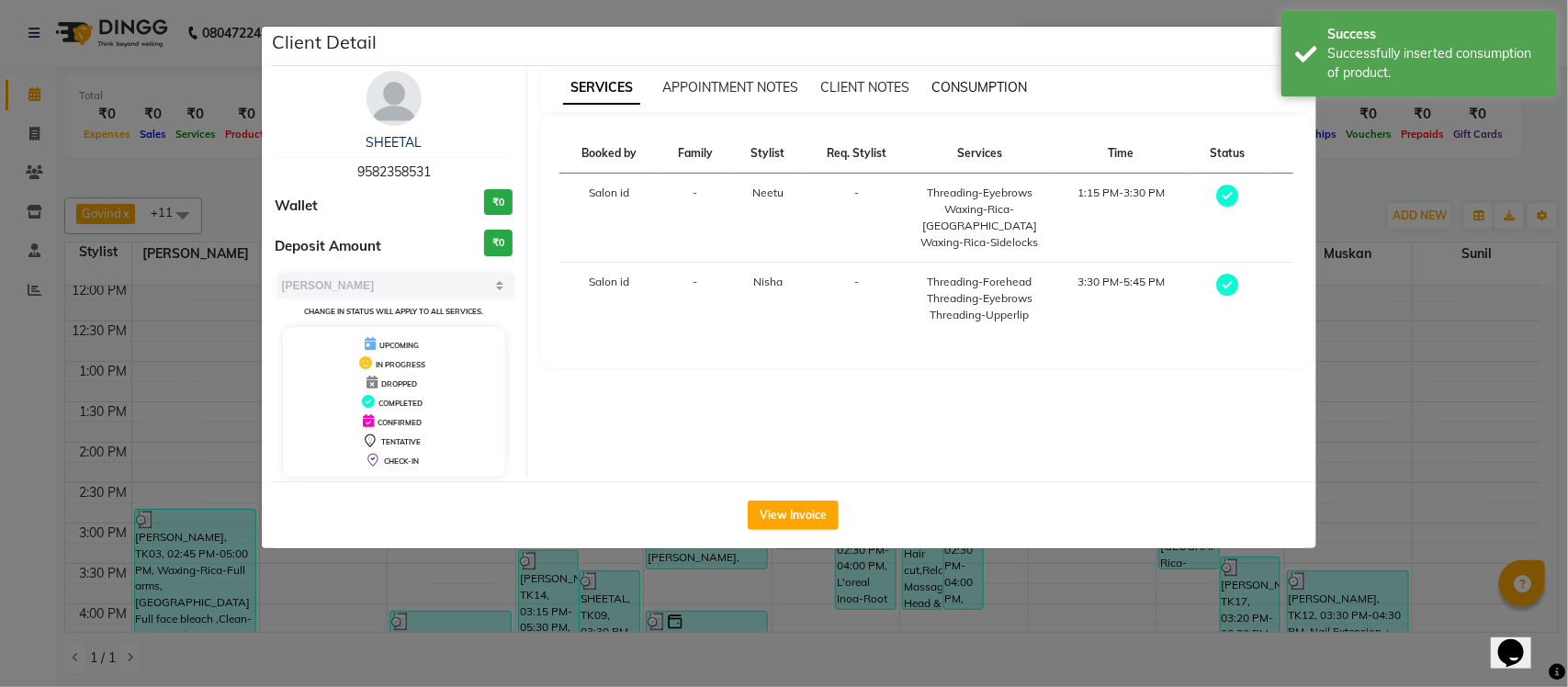
click at [977, 87] on span "CONSUMPTION" at bounding box center [979, 87] width 96 height 17
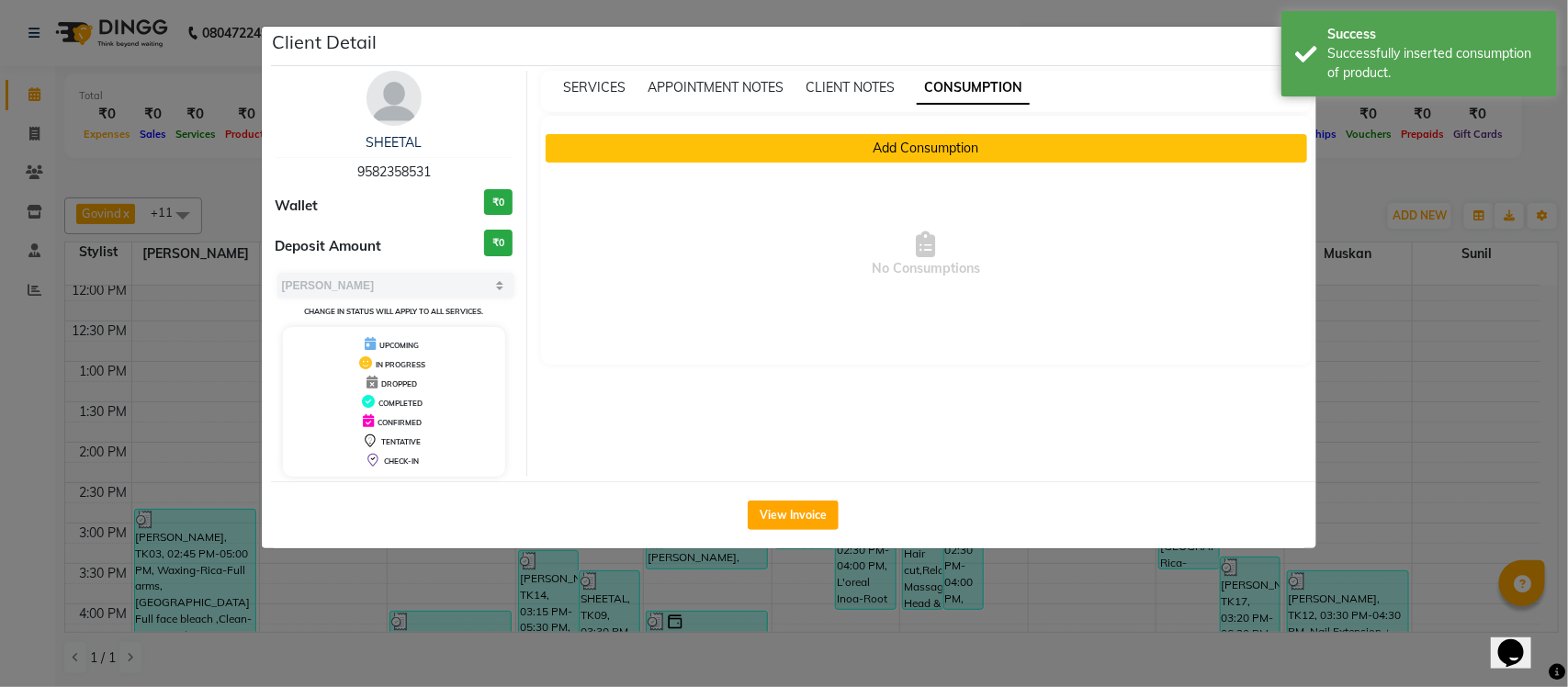
click at [903, 138] on button "Add Consumption" at bounding box center [926, 148] width 761 height 29
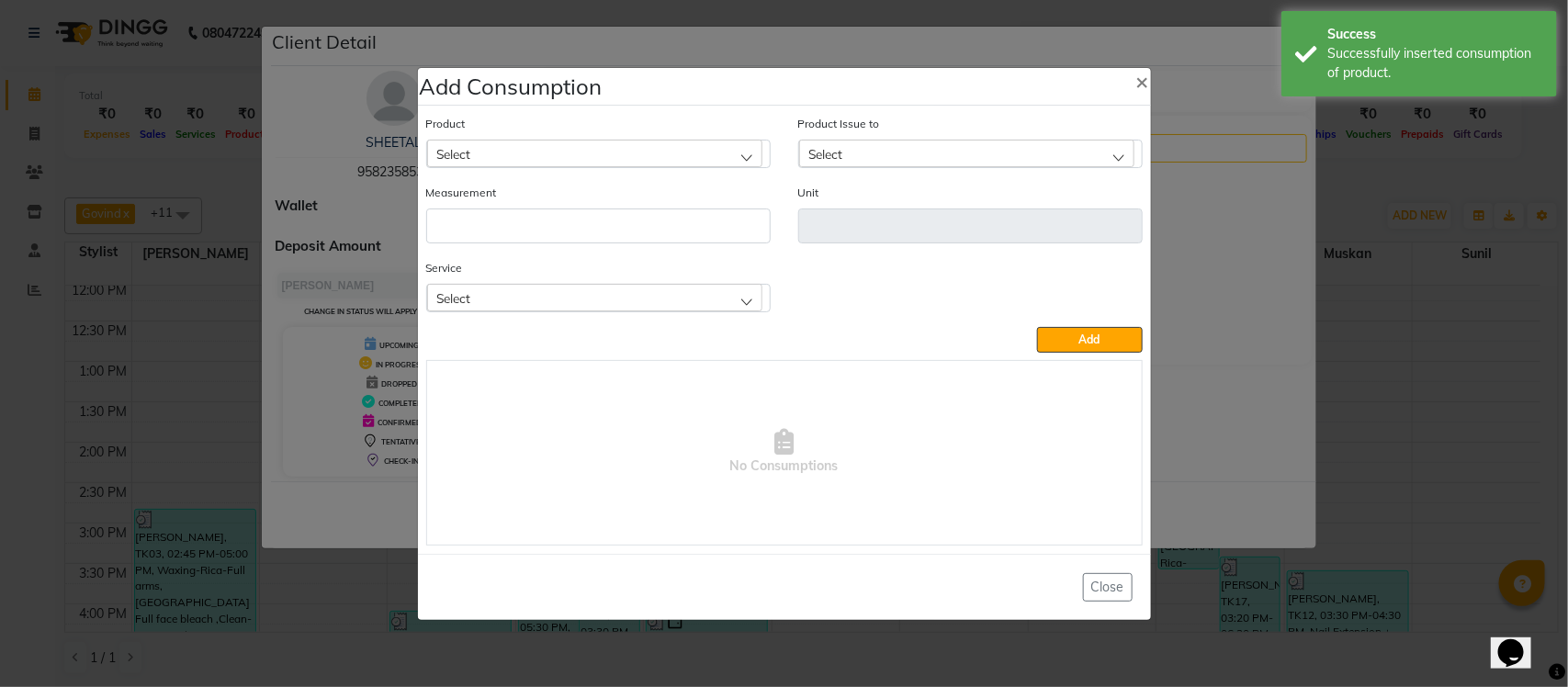
click at [589, 284] on div "Select" at bounding box center [595, 297] width 336 height 28
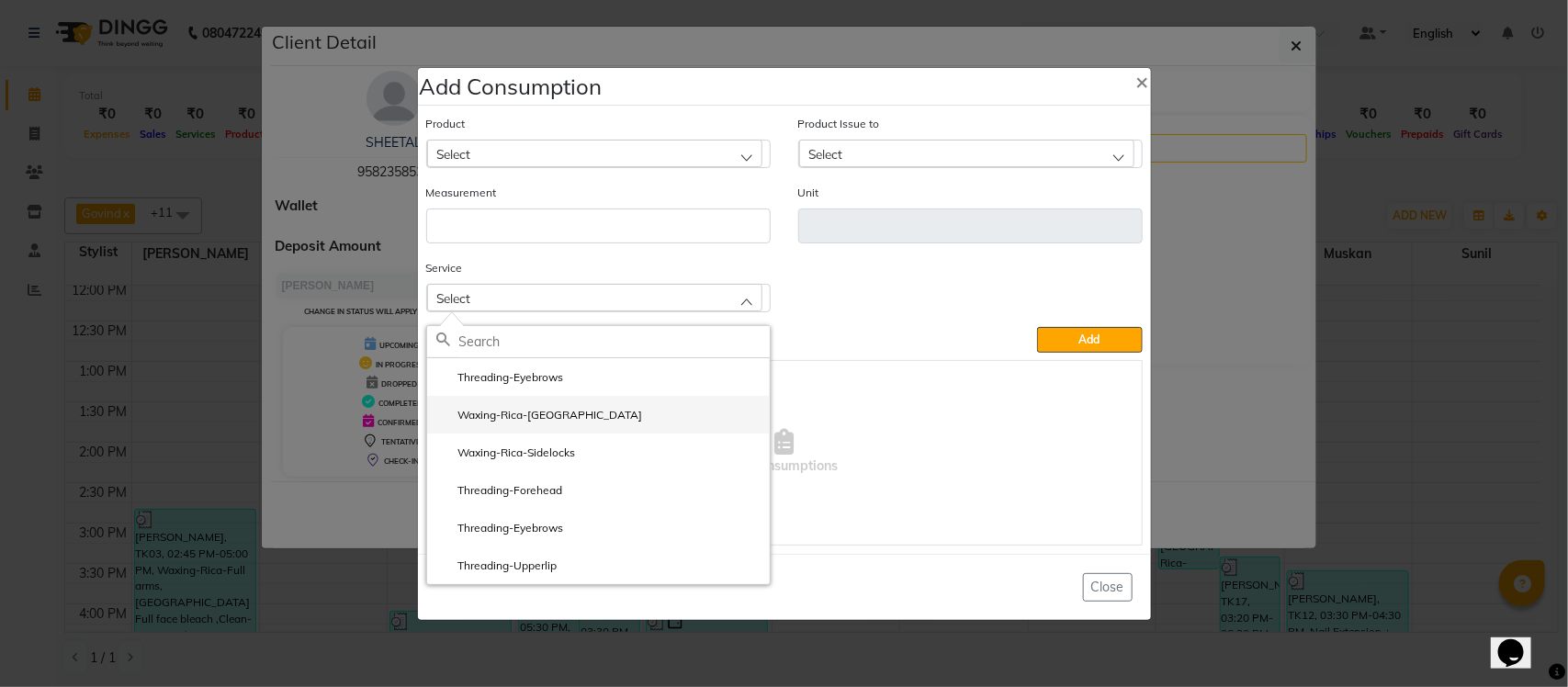
click at [586, 423] on li "Waxing-Rica-Upper lip" at bounding box center [599, 415] width 343 height 38
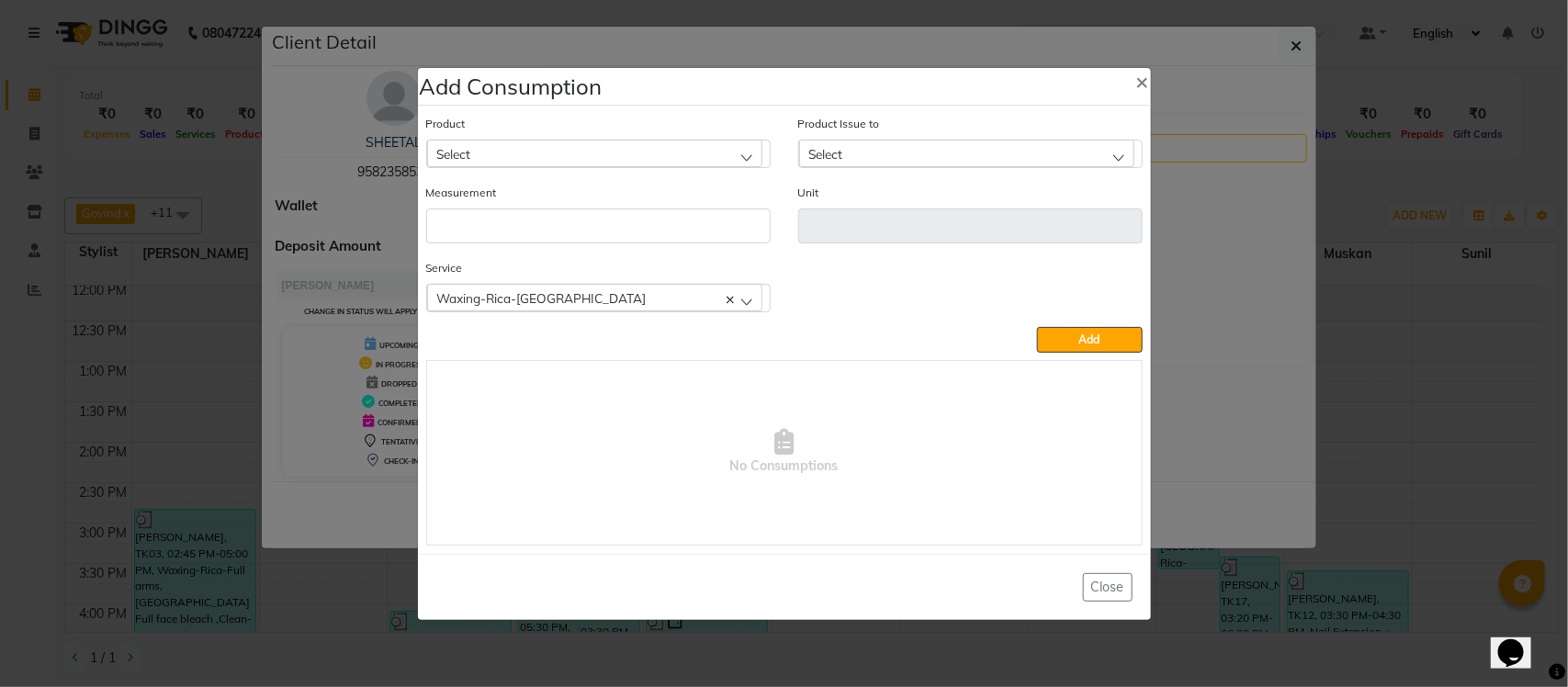
click at [608, 152] on div "Select" at bounding box center [595, 153] width 336 height 28
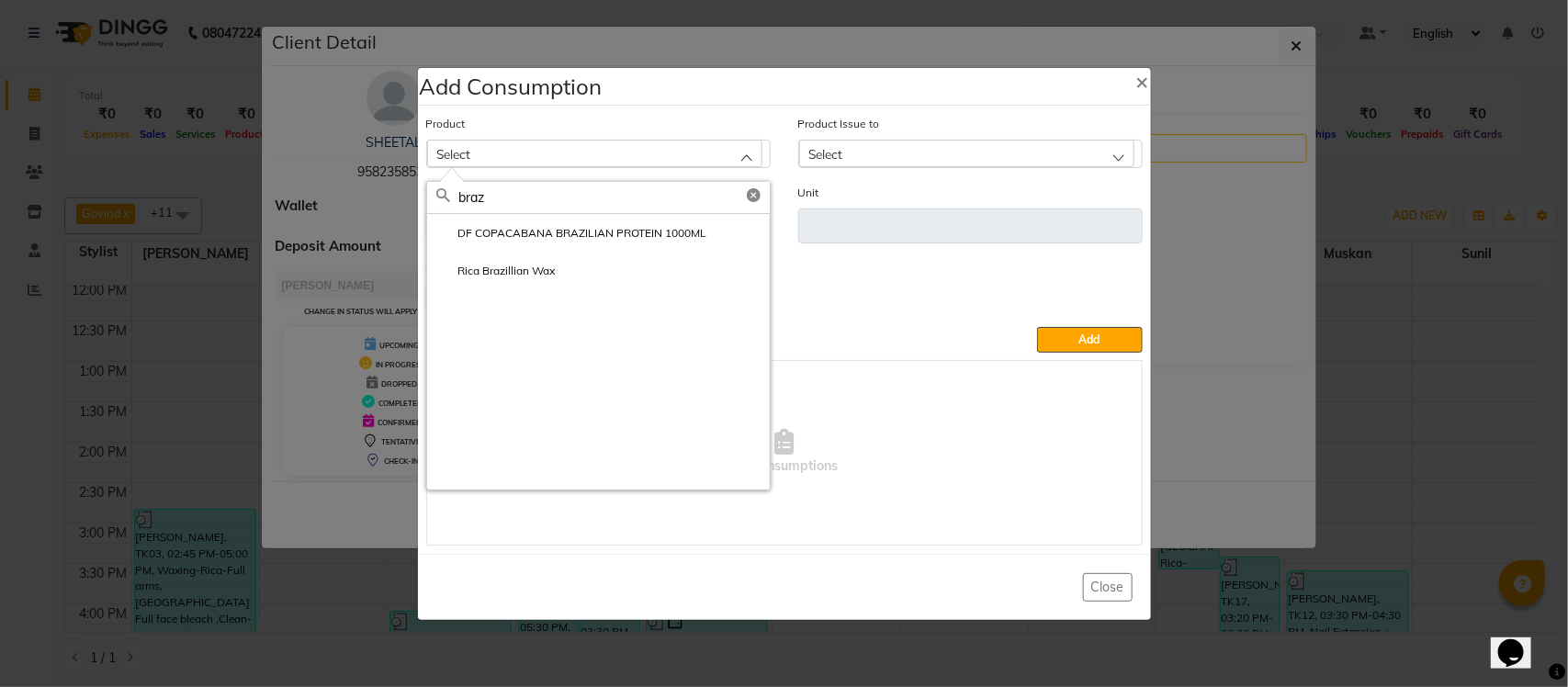
type input "braz"
click at [554, 256] on li "Rica Brazillian Wax" at bounding box center [599, 271] width 343 height 38
type input "gm"
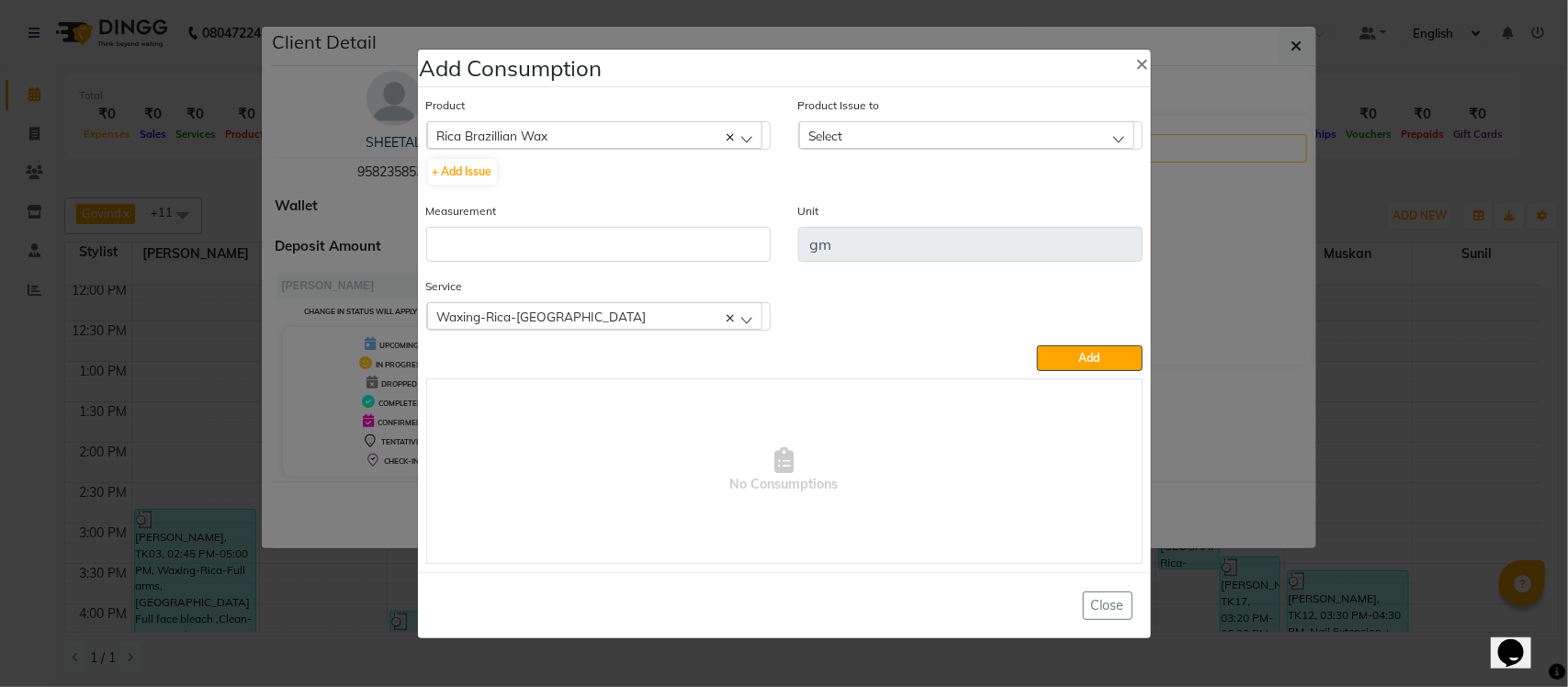
click at [989, 138] on div "Select" at bounding box center [967, 135] width 336 height 28
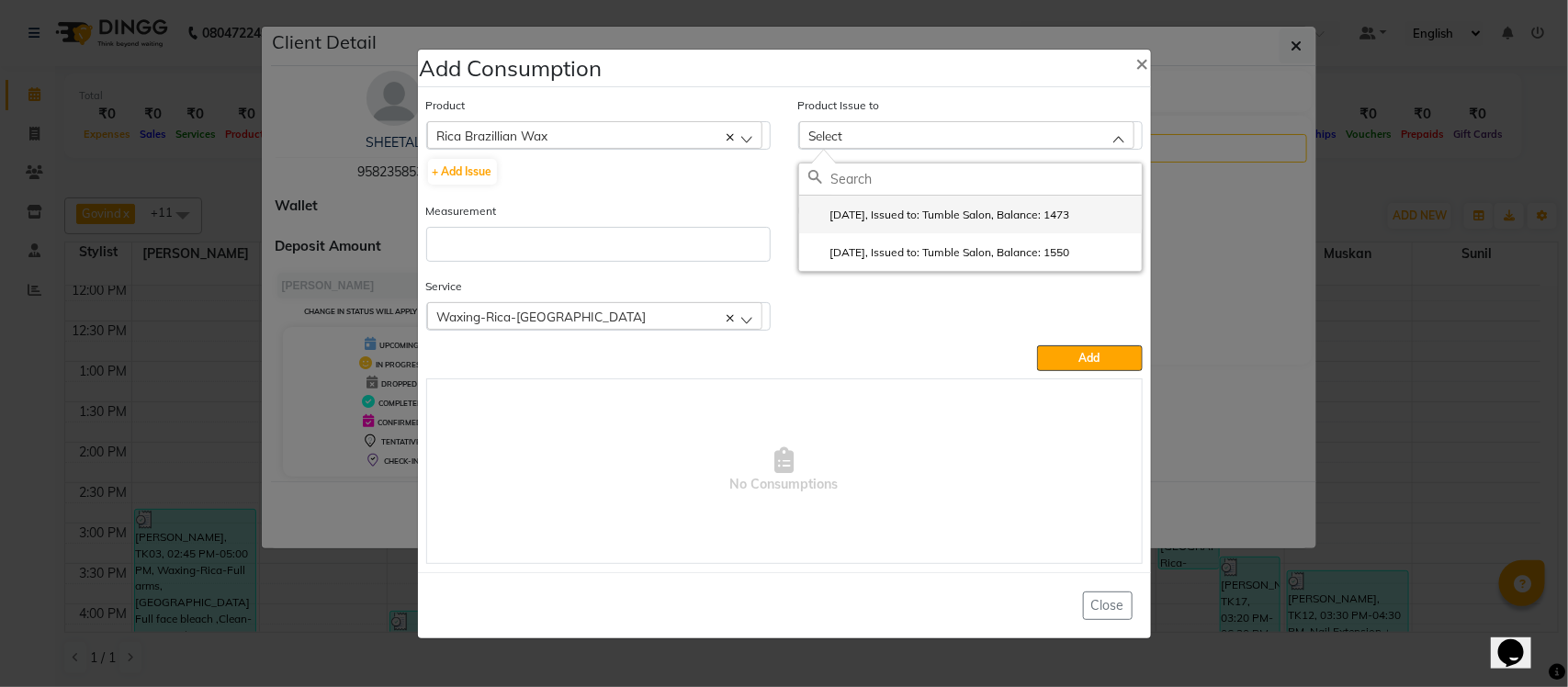
click at [883, 211] on label "2025-07-30, Issued to: Tumble Salon, Balance: 1473" at bounding box center [940, 215] width 262 height 17
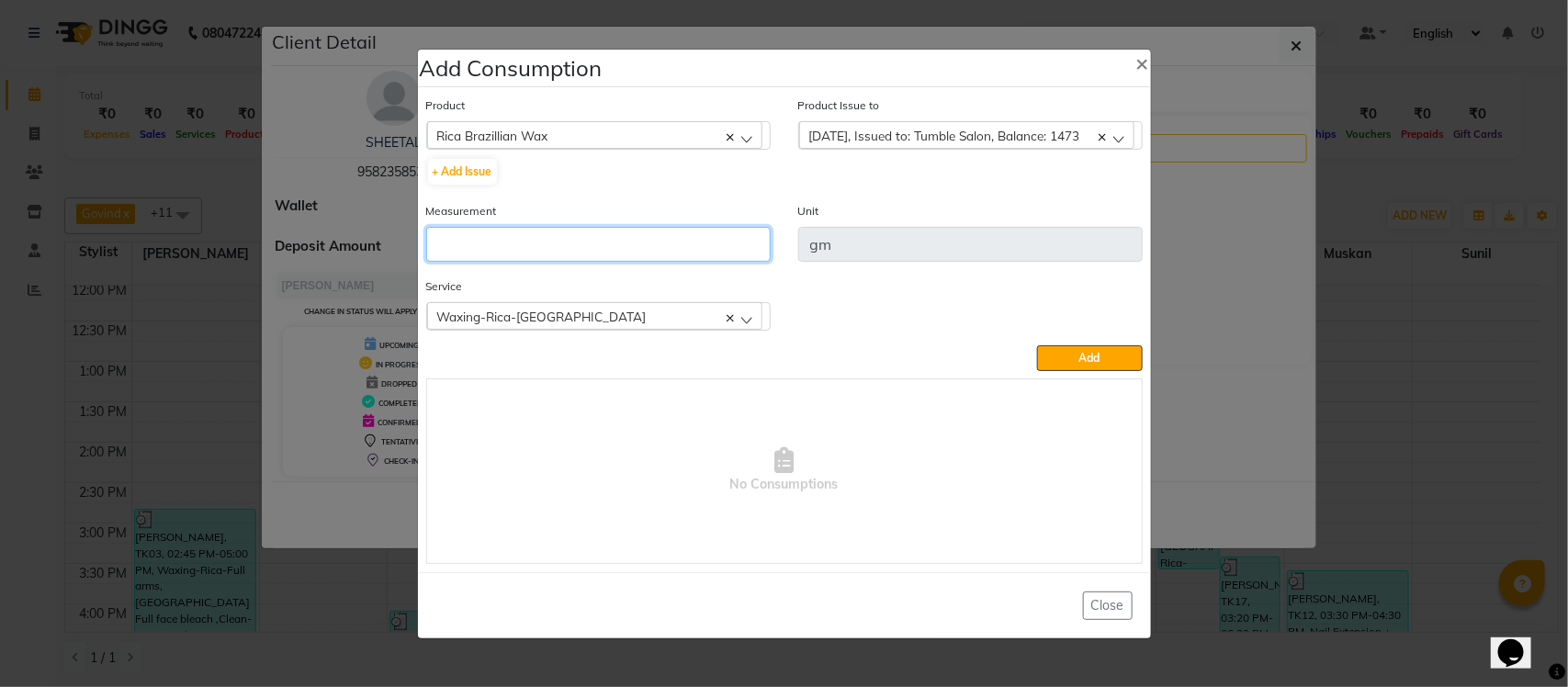
click at [677, 232] on input "number" at bounding box center [599, 244] width 345 height 35
type input "5"
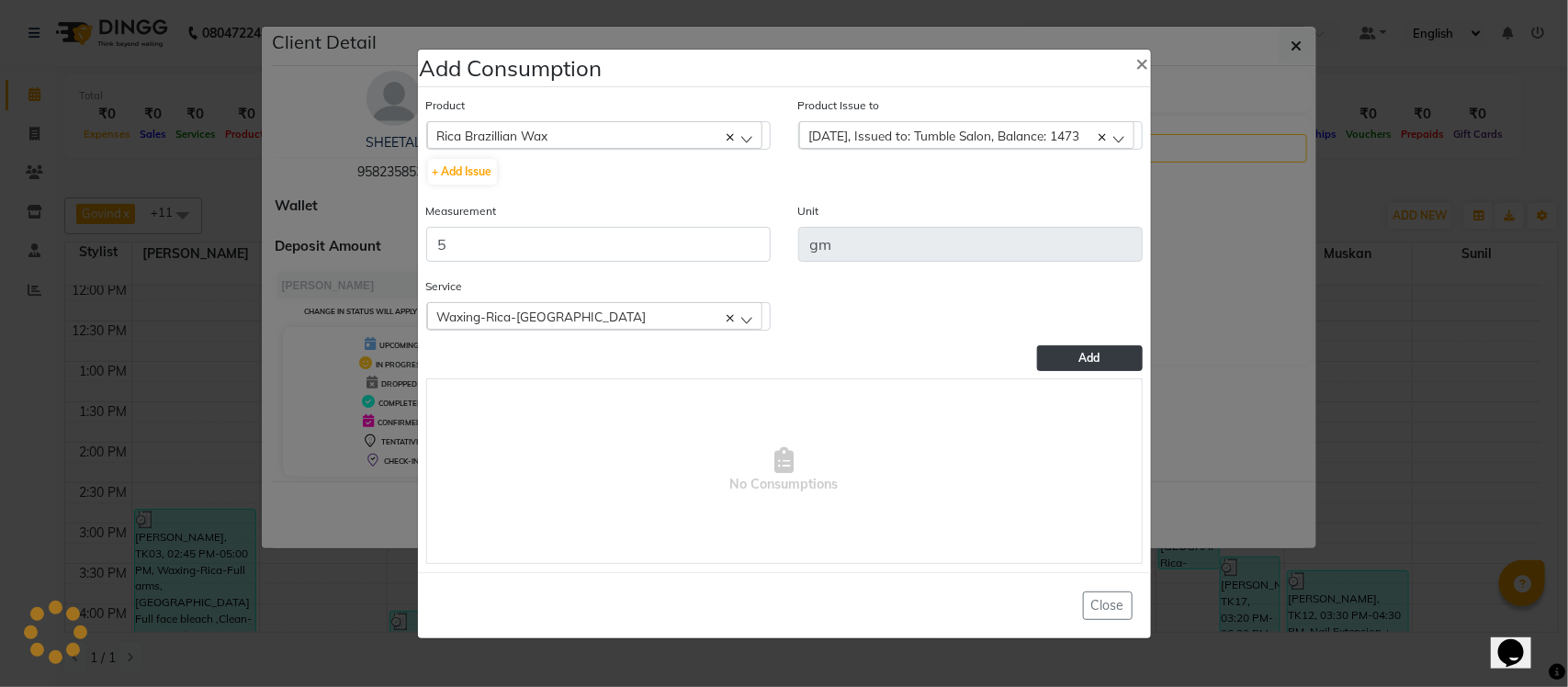
click at [1041, 347] on button "Add" at bounding box center [1089, 359] width 105 height 26
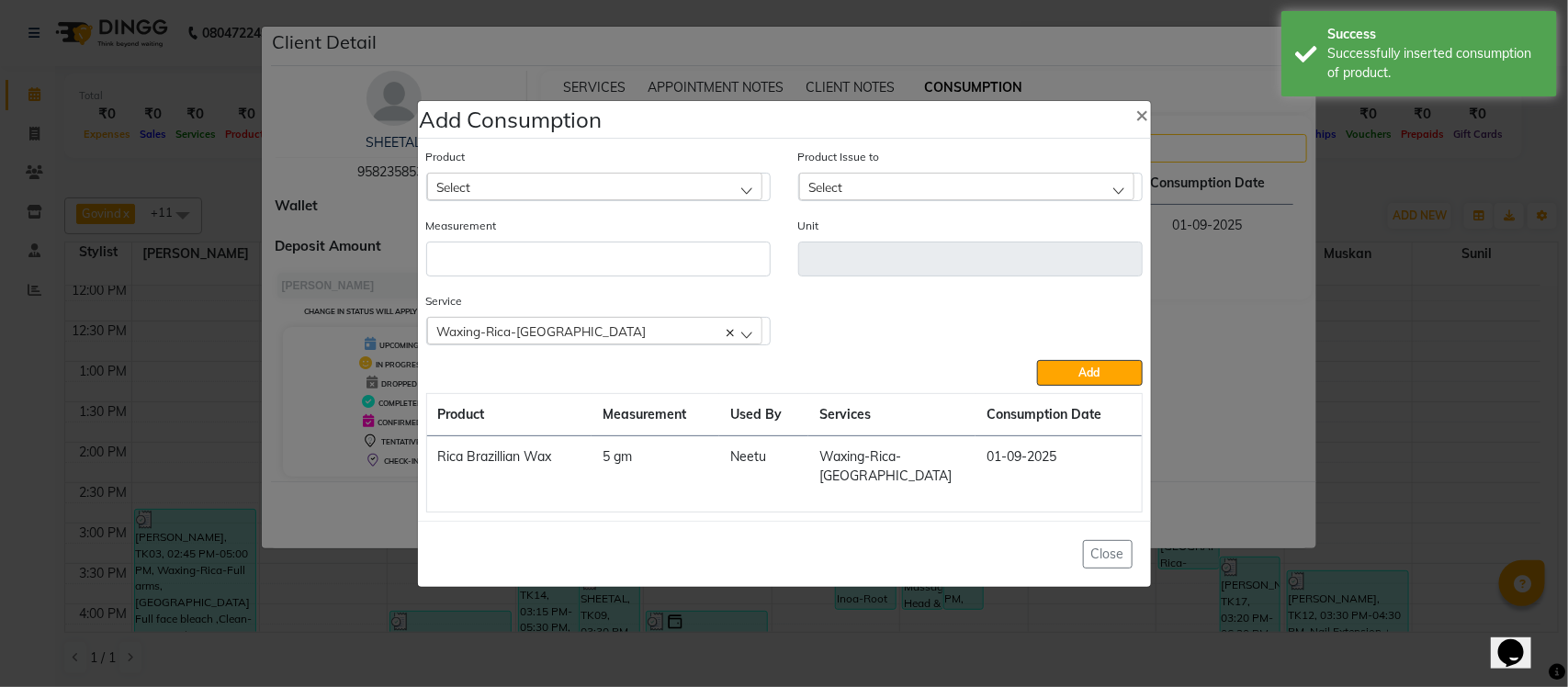
click at [594, 337] on div "Waxing-Rica-Upper lip" at bounding box center [595, 331] width 336 height 28
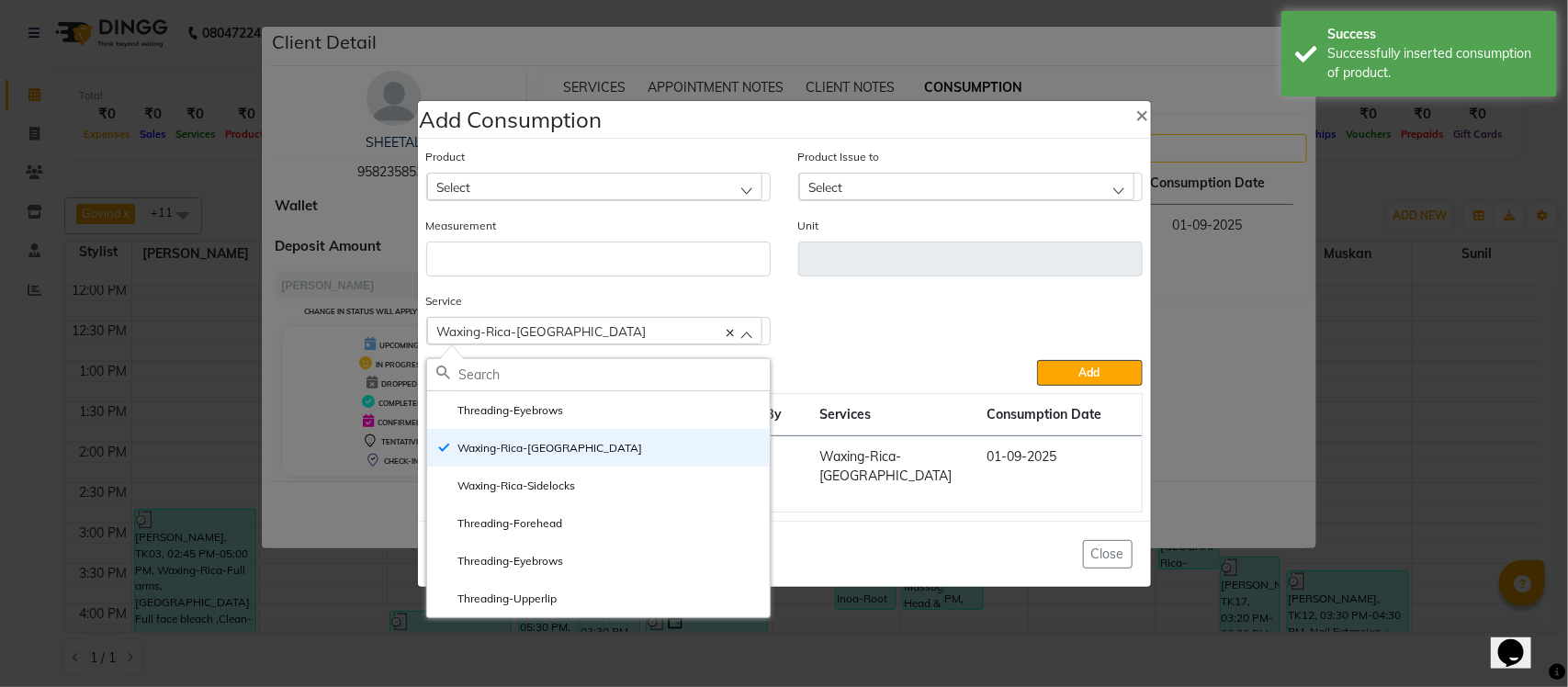
drag, startPoint x: 558, startPoint y: 493, endPoint x: 547, endPoint y: 367, distance: 126.5
click at [557, 483] on li "Waxing-Rica-Sidelocks" at bounding box center [599, 485] width 343 height 38
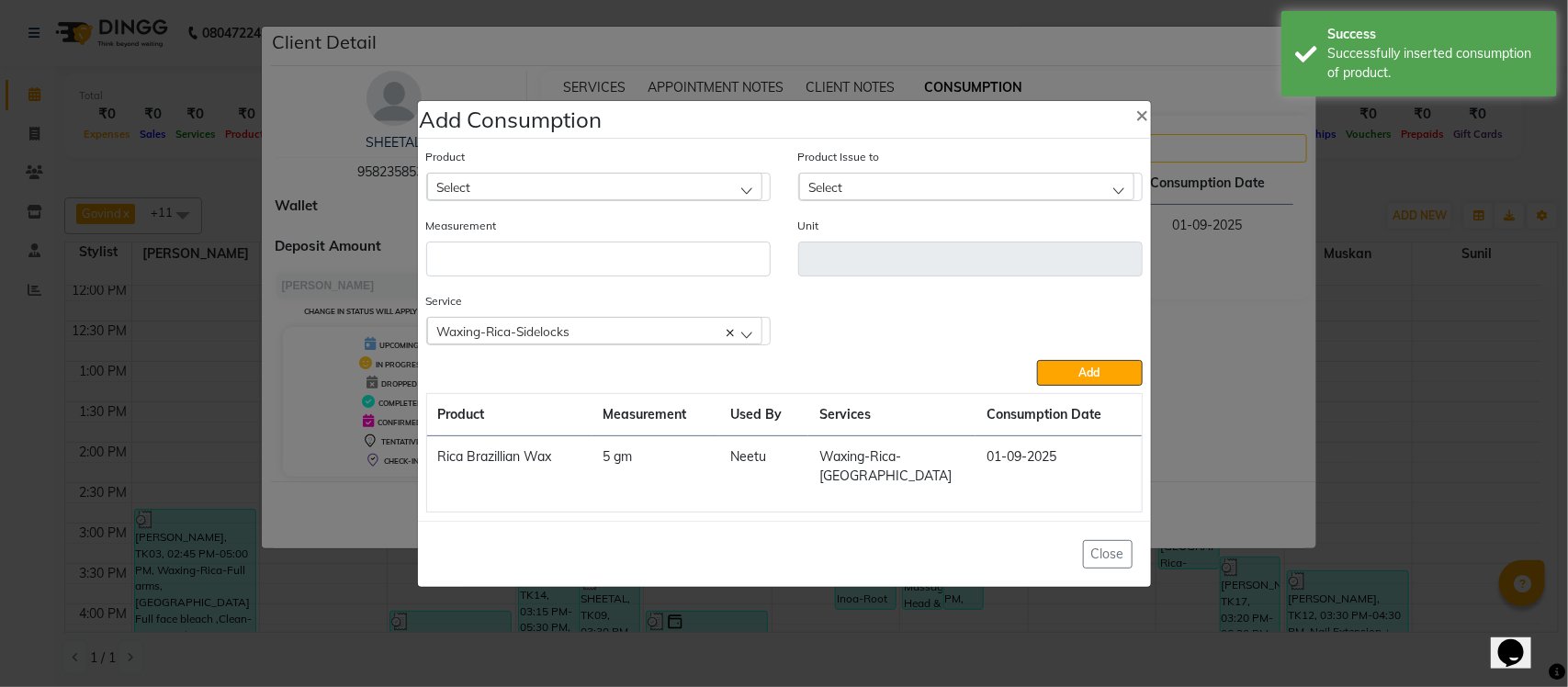
click at [592, 190] on div "Select" at bounding box center [595, 187] width 336 height 28
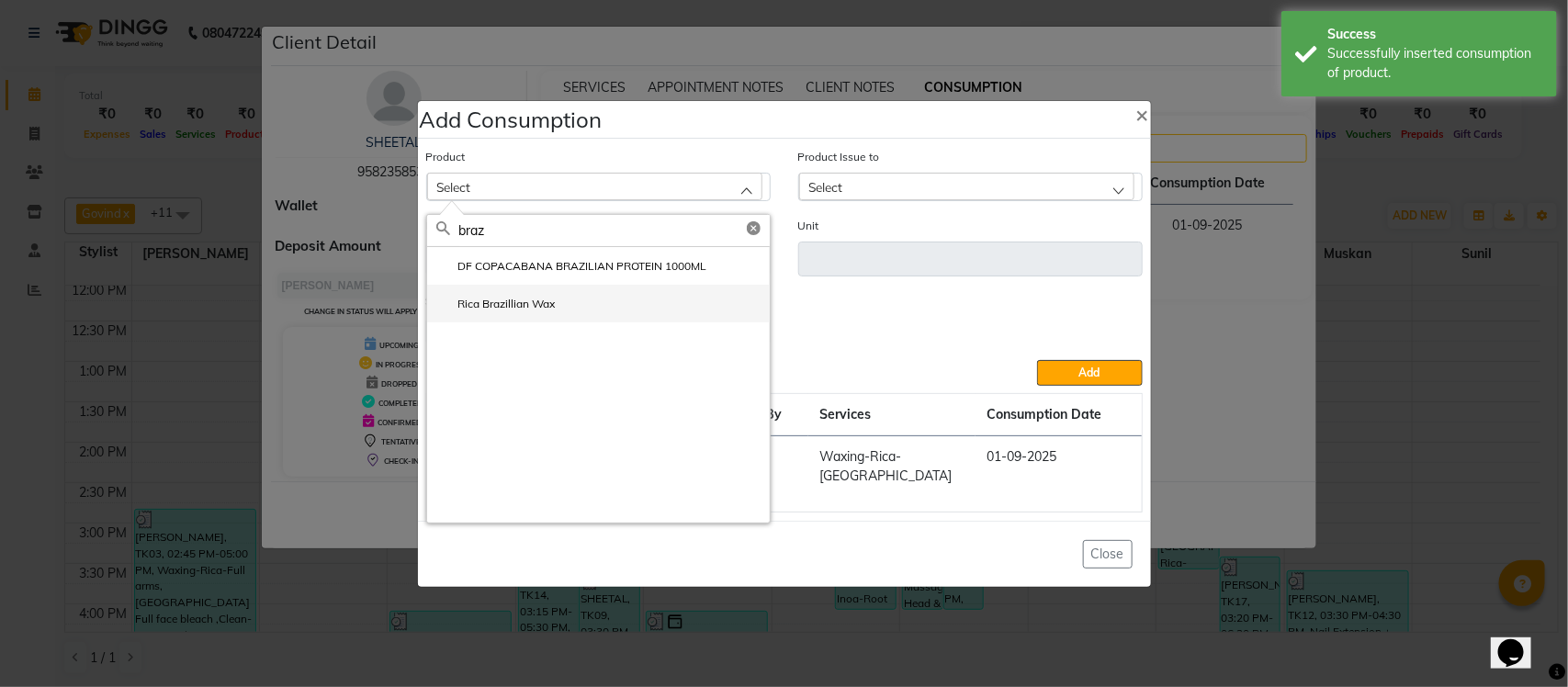
click at [575, 303] on li "Rica Brazillian Wax" at bounding box center [599, 303] width 343 height 38
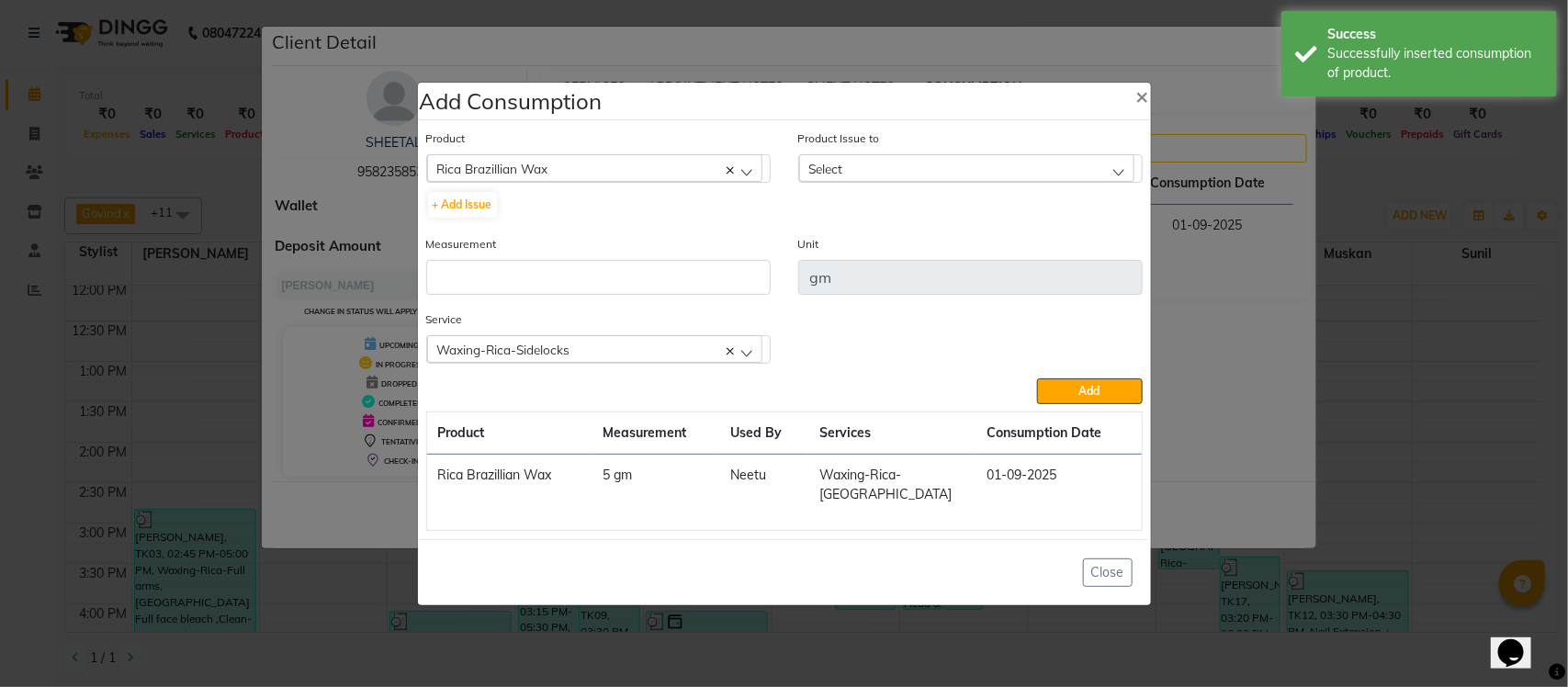
click at [856, 181] on div "Select" at bounding box center [967, 168] width 336 height 28
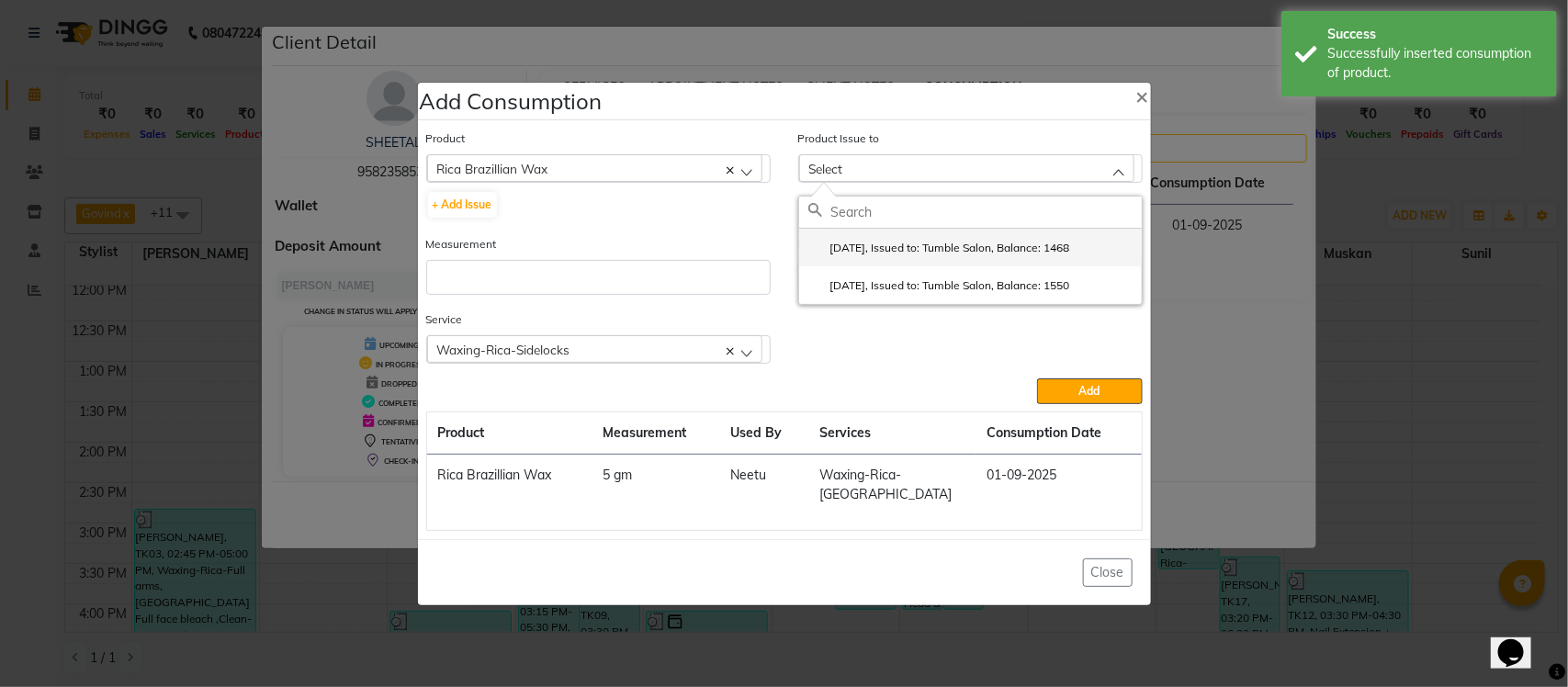
click at [903, 255] on label "2025-07-30, Issued to: Tumble Salon, Balance: 1468" at bounding box center [940, 248] width 262 height 17
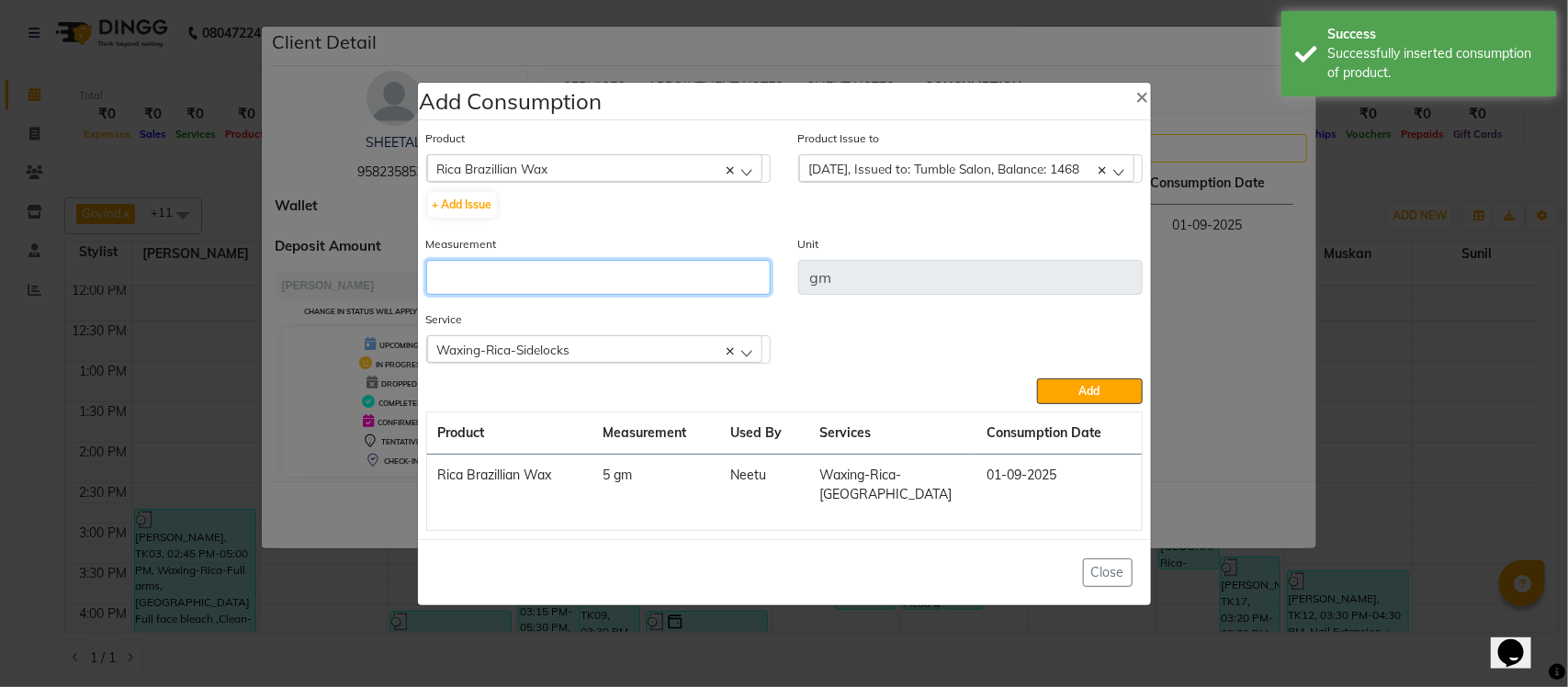
click at [721, 278] on input "number" at bounding box center [599, 278] width 345 height 35
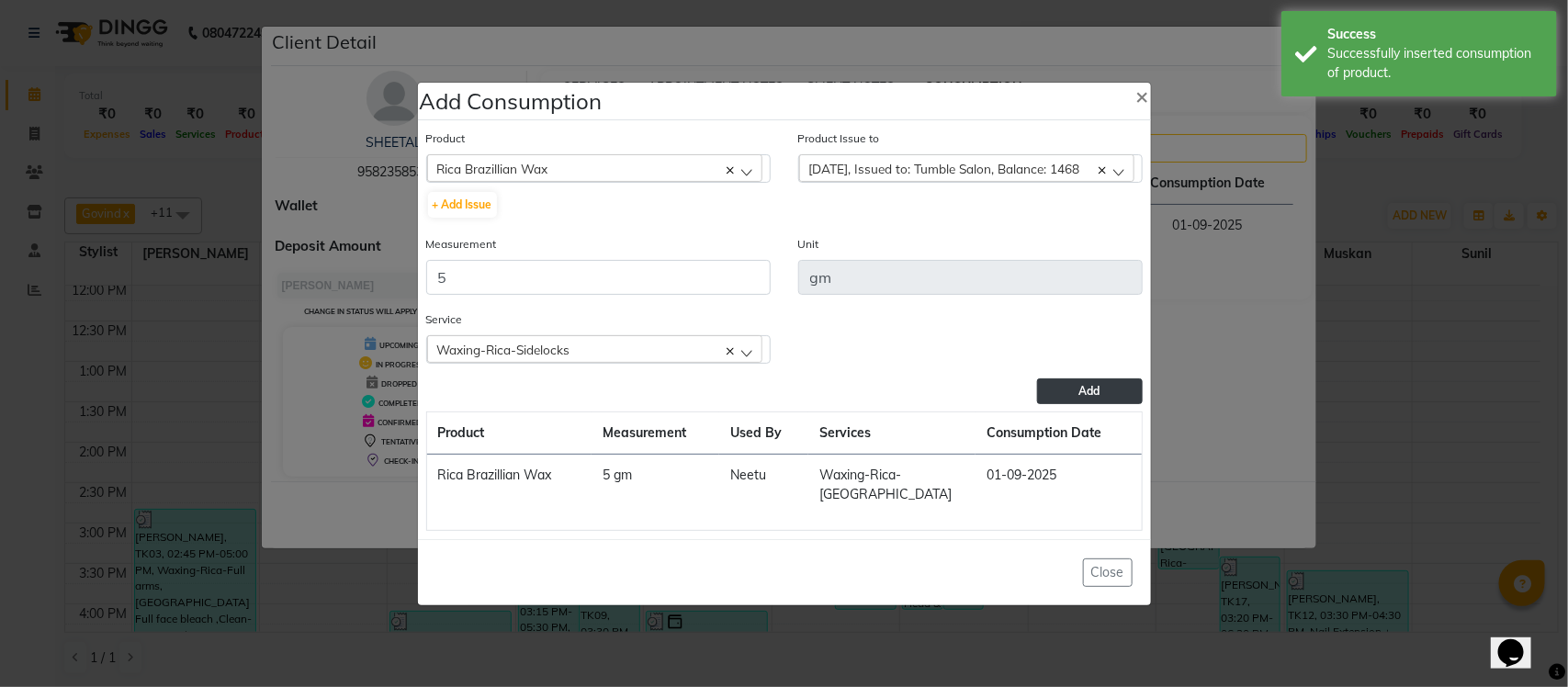
click at [1084, 398] on span "Add" at bounding box center [1089, 390] width 21 height 14
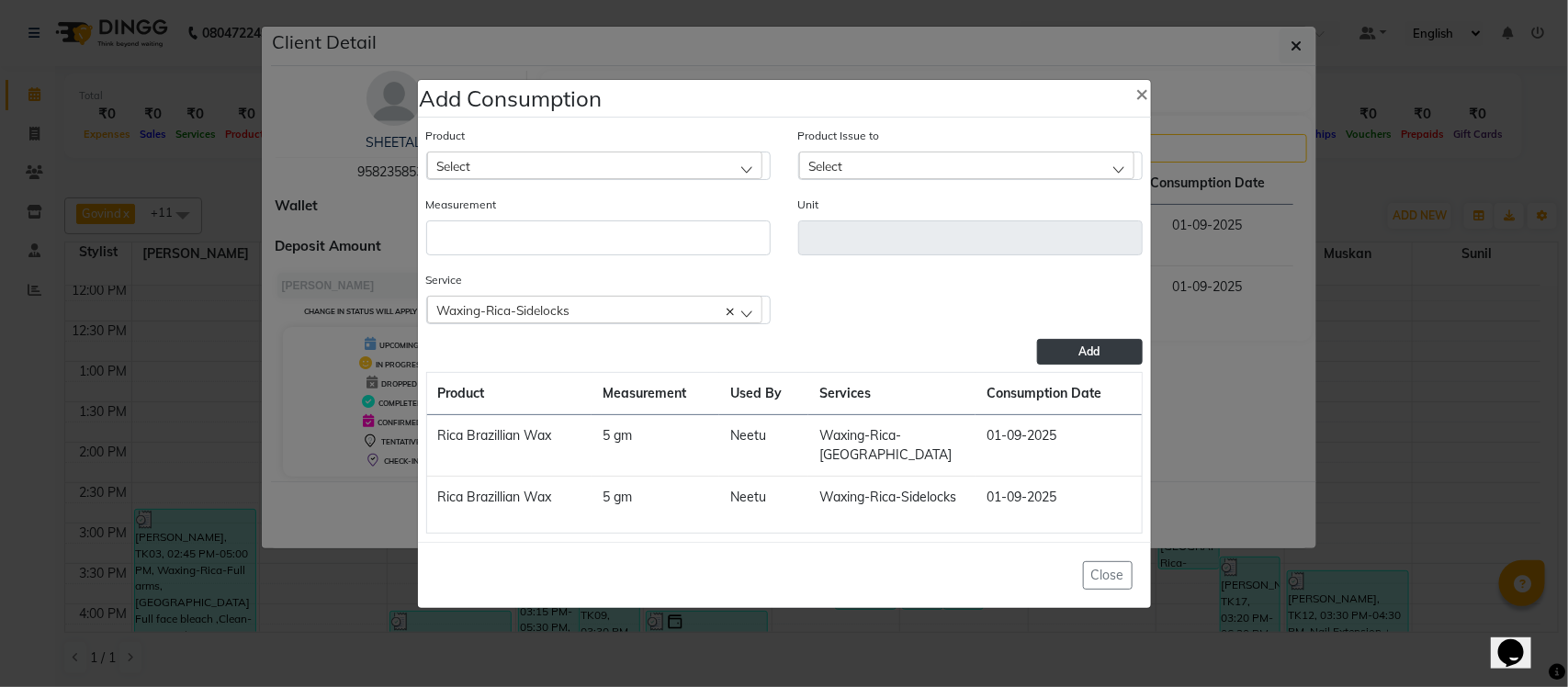
click at [566, 312] on span "Waxing-Rica-Sidelocks" at bounding box center [503, 310] width 133 height 16
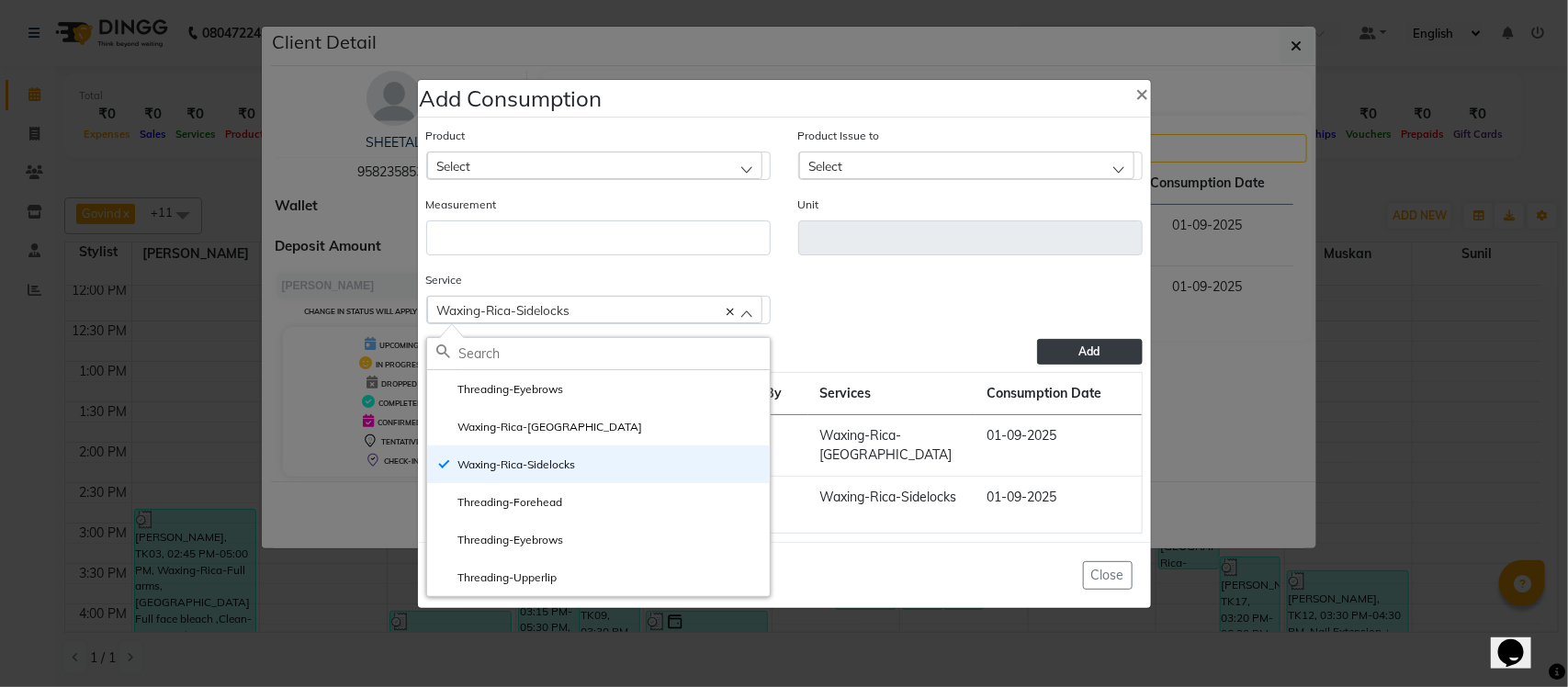
click at [1026, 306] on div "Service Waxing-Rica-Sidelocks Threading-Eyebrows Waxing-Rica-Upper lip Waxing-R…" at bounding box center [784, 305] width 744 height 69
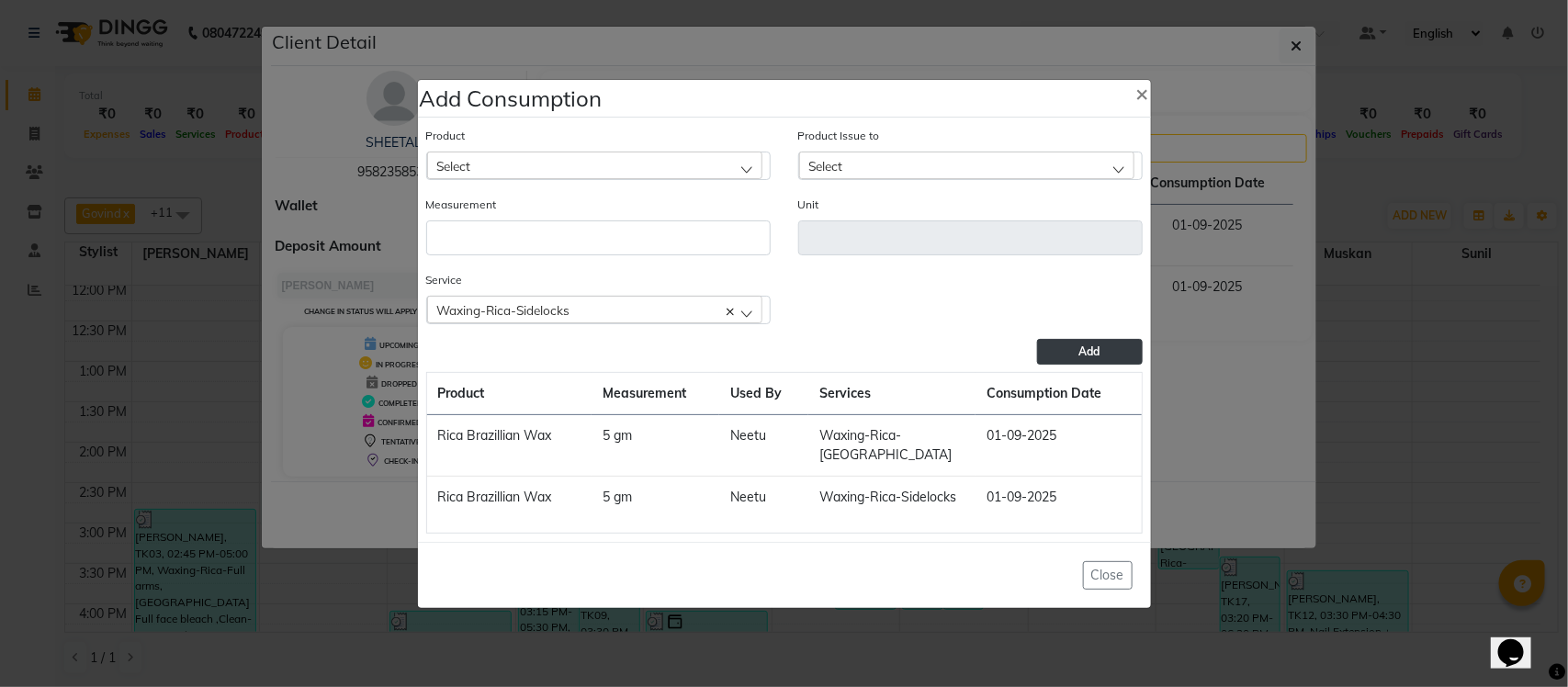
click at [1277, 280] on ngb-modal-window "Add Consumption × Product Select acetone Product Issue to Select 2025-07-30, Is…" at bounding box center [784, 343] width 1568 height 687
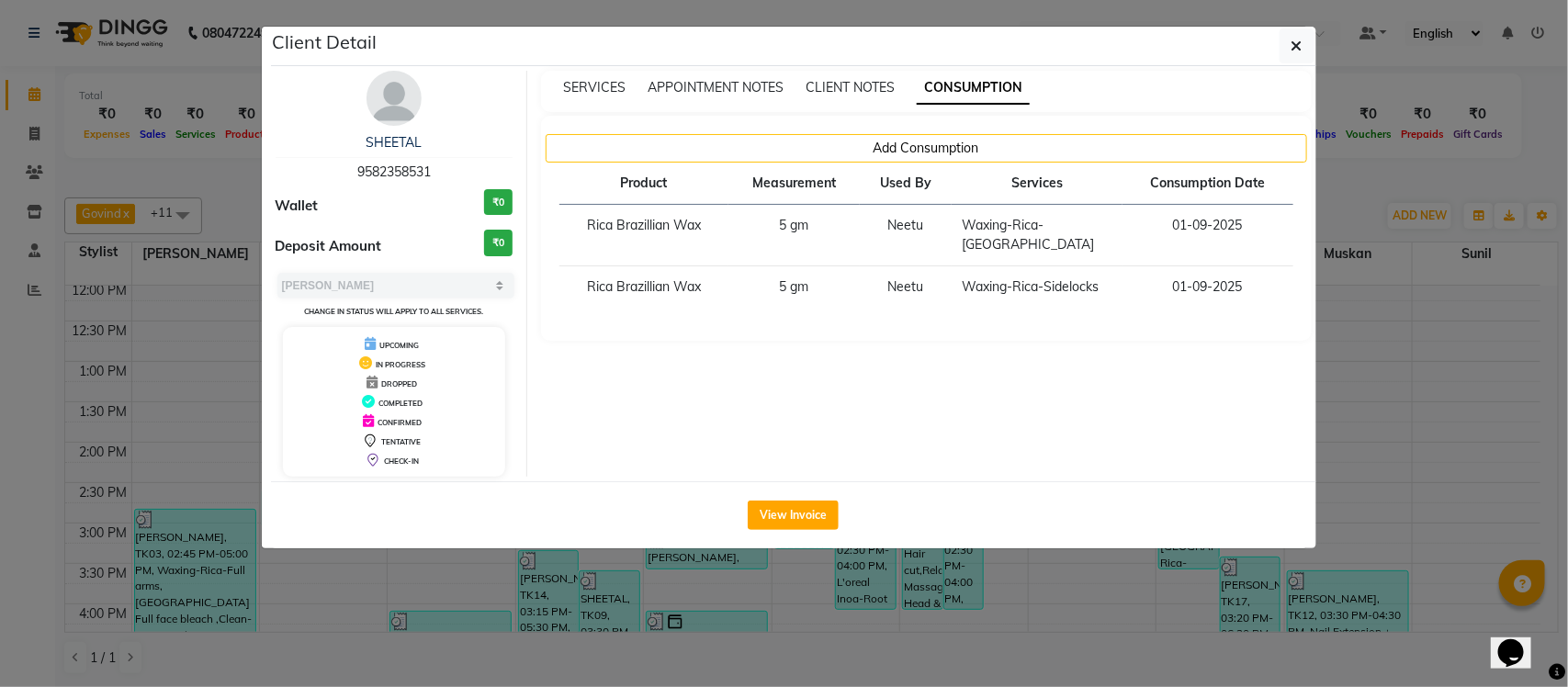
click at [1347, 180] on ngb-modal-window "Client Detail SHEETAL 9582358531 Wallet ₹0 Deposit Amount ₹0 Select MARK DONE U…" at bounding box center [784, 343] width 1568 height 687
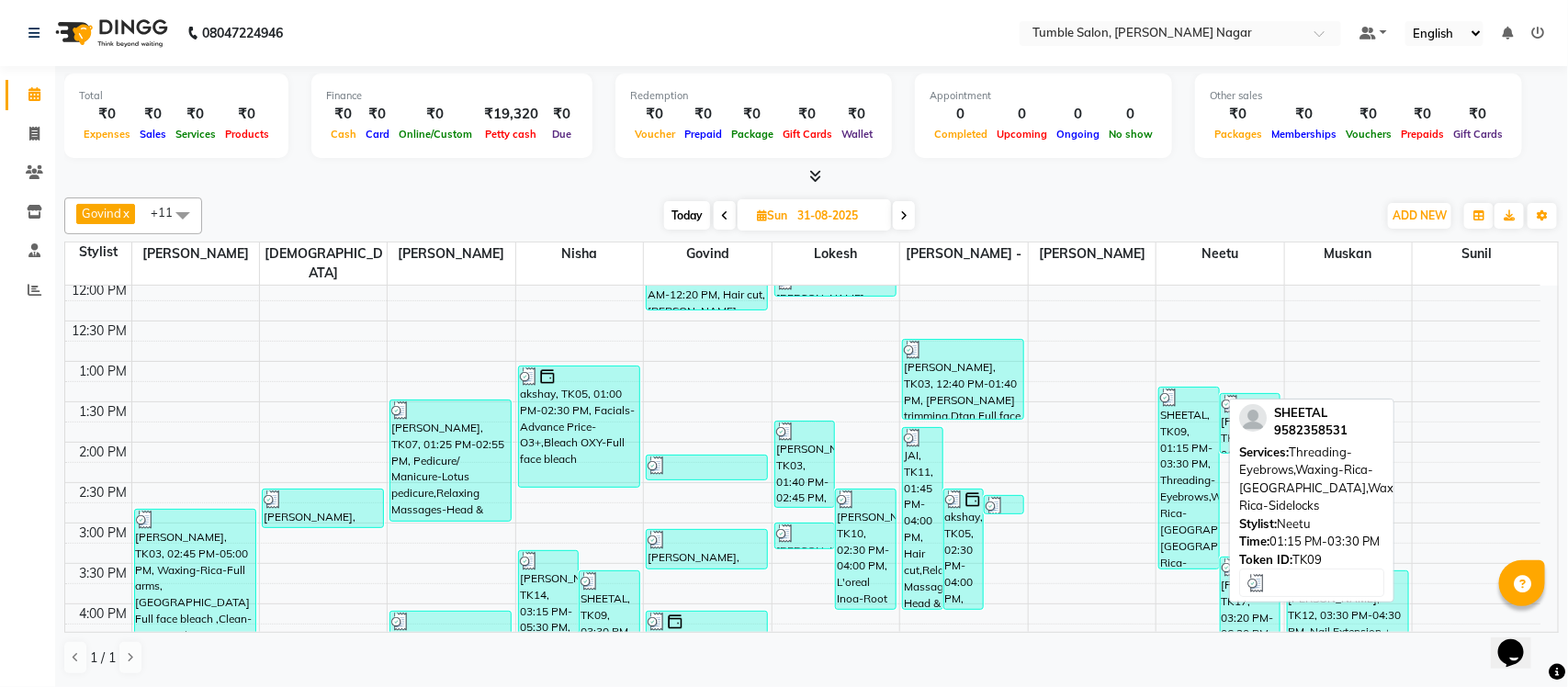
click at [1219, 397] on div "SHEETAL, TK09, 01:15 PM-03:30 PM, Threading-Eyebrows,Waxing-Rica-Upper lip,Waxi…" at bounding box center [1189, 478] width 59 height 181
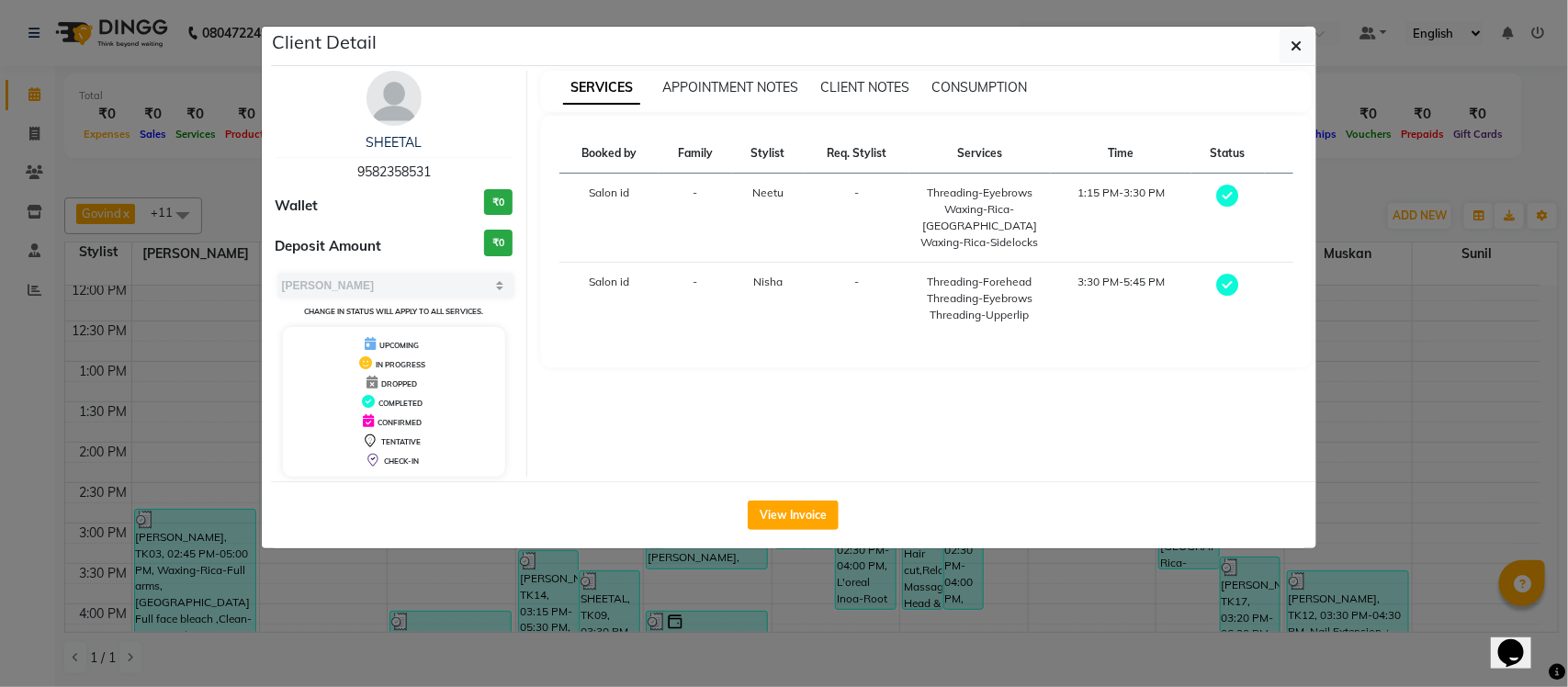
click at [1319, 184] on div "SERVICES APPOINTMENT NOTES CLIENT NOTES CONSUMPTION Booked by Family Stylist Re…" at bounding box center [926, 273] width 798 height 406
click at [1370, 218] on ngb-modal-window "Client Detail SHEETAL 9582358531 Wallet ₹0 Deposit Amount ₹0 Select MARK DONE U…" at bounding box center [784, 343] width 1568 height 687
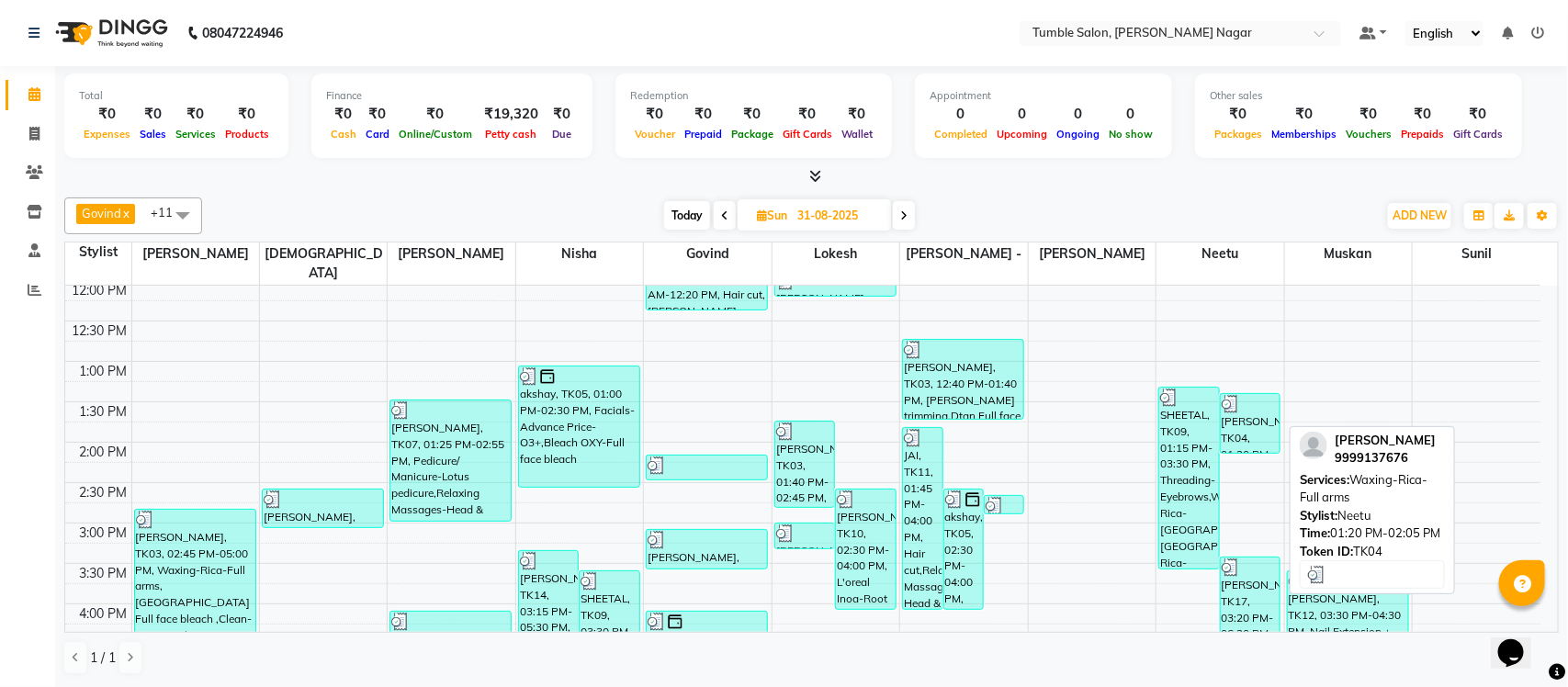
click at [1228, 401] on div "neelima, TK04, 01:20 PM-02:05 PM, Waxing-Rica-Full arms" at bounding box center [1250, 423] width 59 height 59
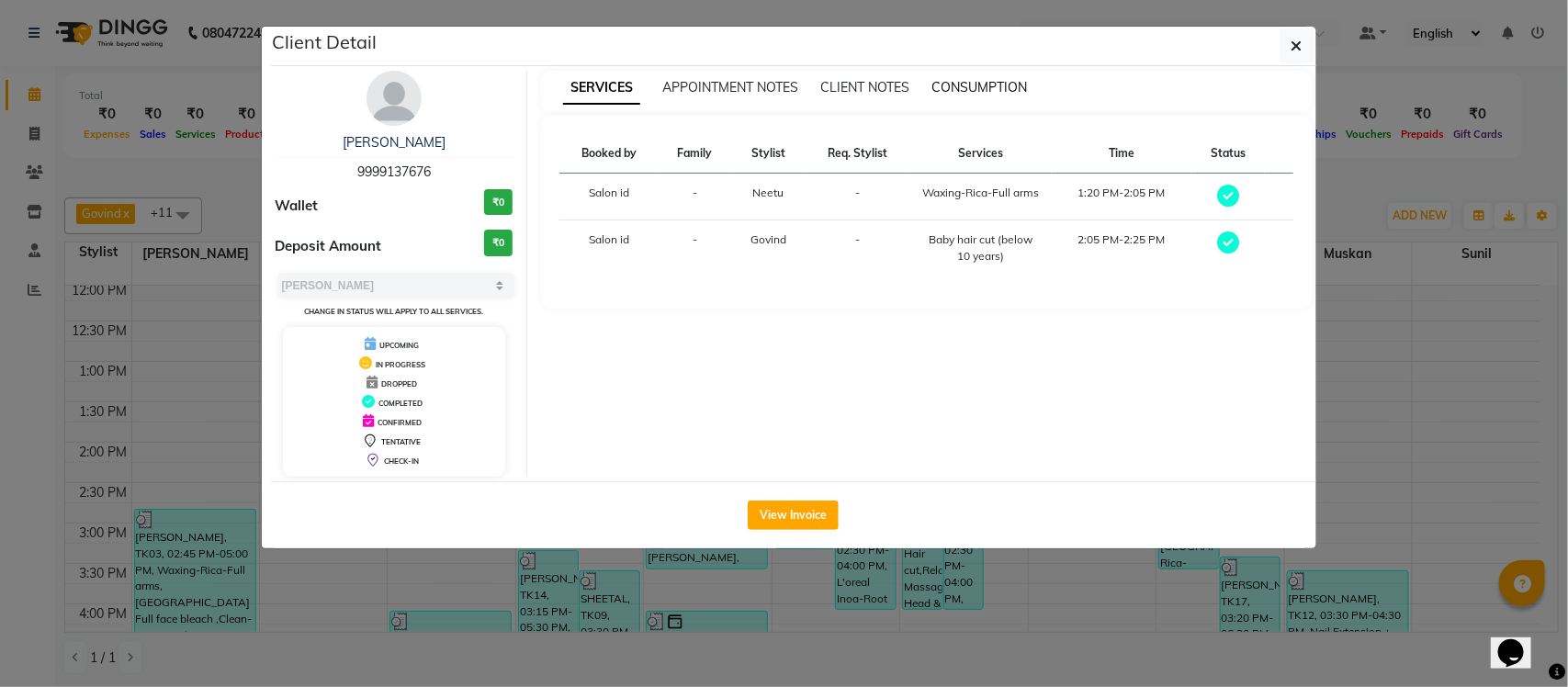
click at [983, 84] on span "CONSUMPTION" at bounding box center [979, 87] width 96 height 17
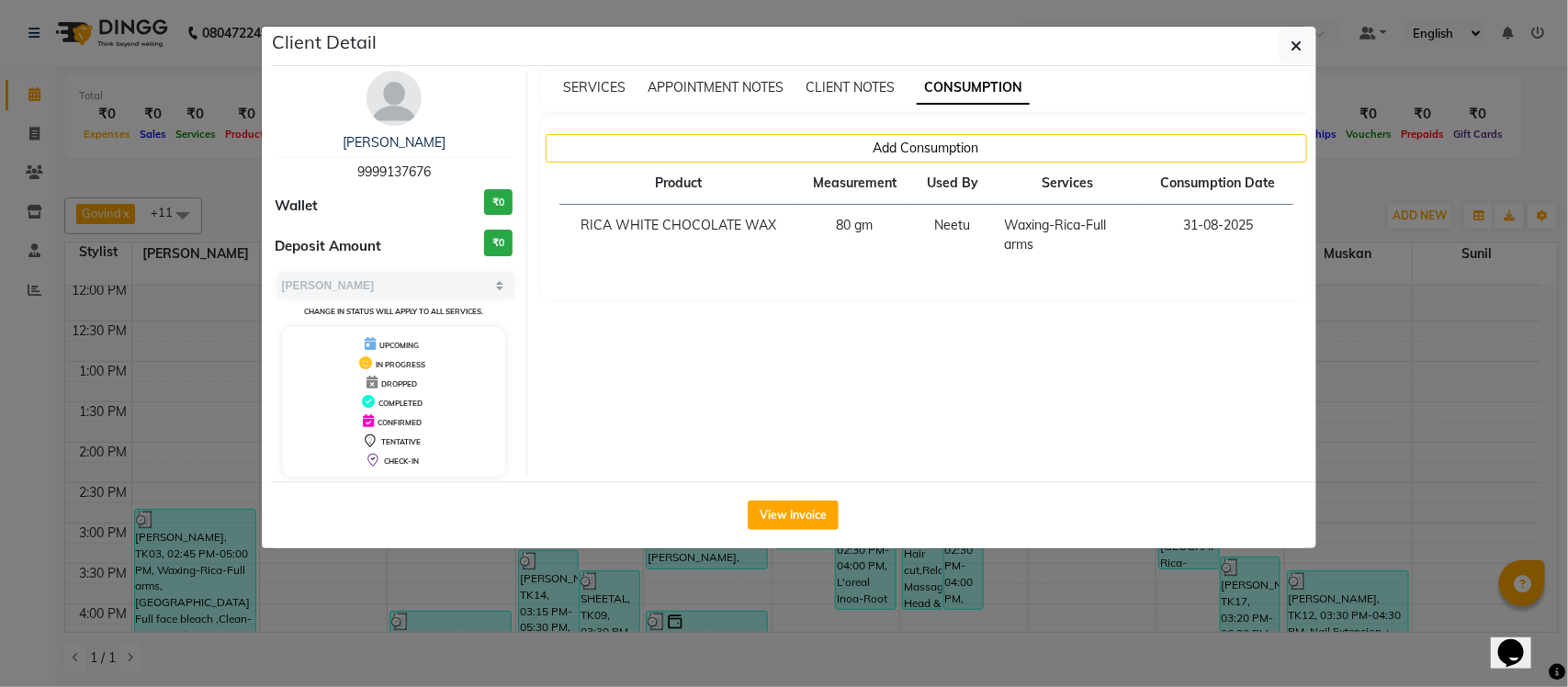
click at [1371, 179] on ngb-modal-window "Client Detail neelima 9999137676 Wallet ₹0 Deposit Amount ₹0 Select MARK DONE U…" at bounding box center [784, 343] width 1568 height 687
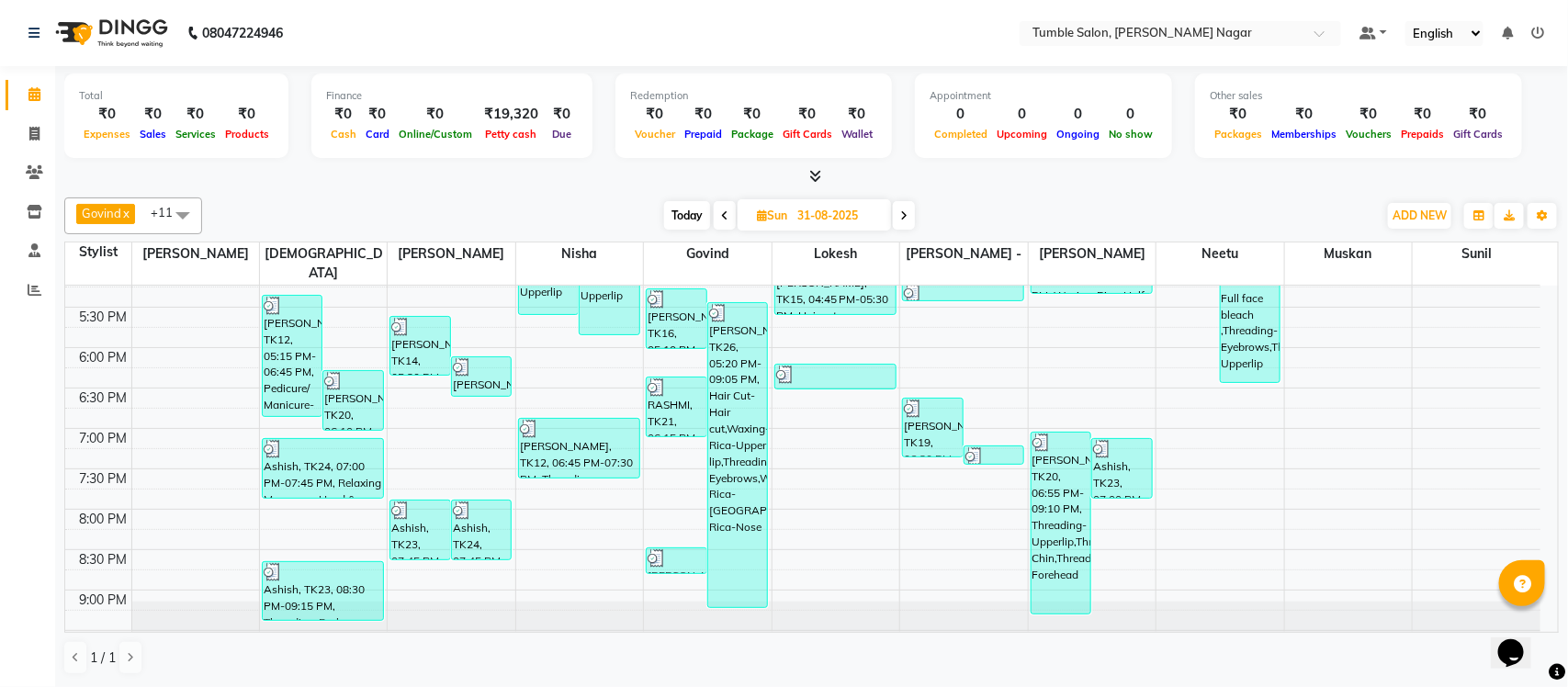
scroll to position [778, 0]
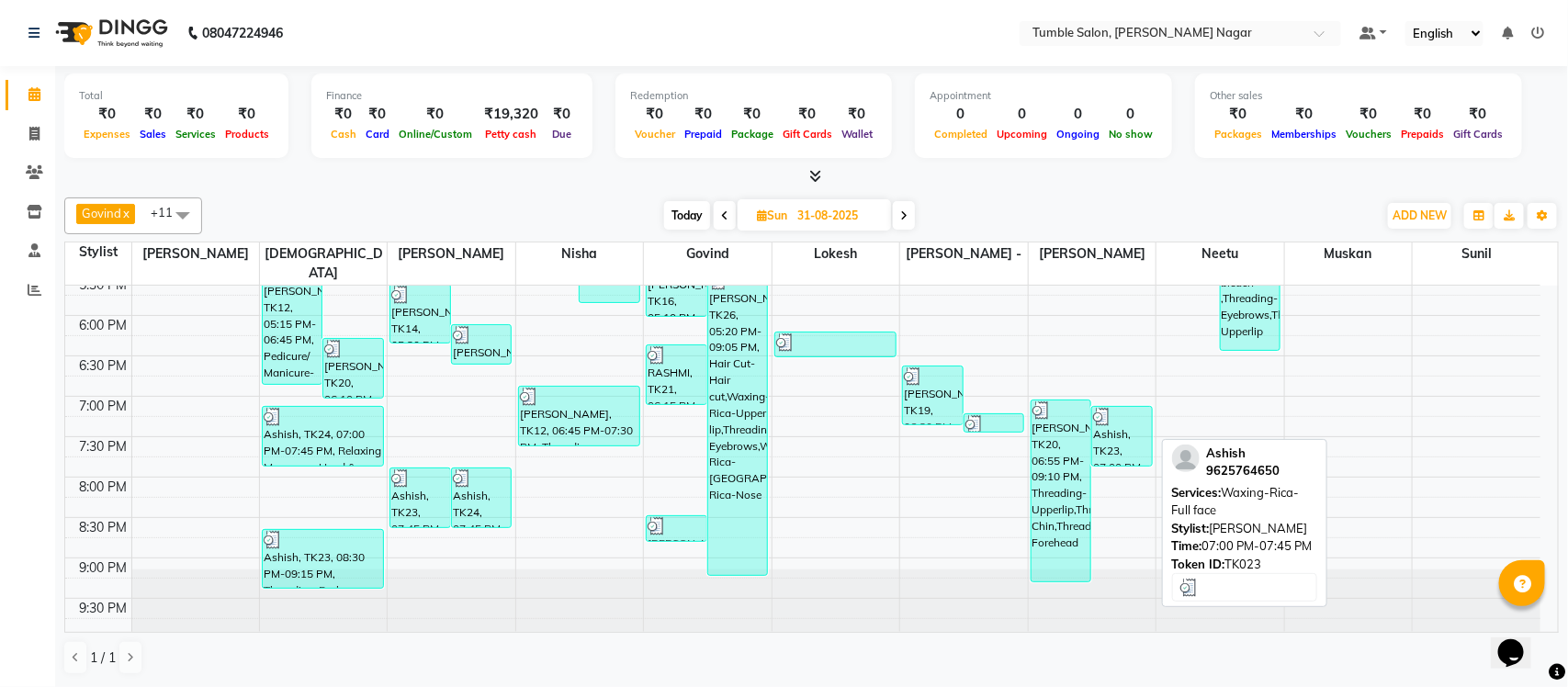
click at [1130, 432] on div "Ashish, TK23, 07:00 PM-07:45 PM, Waxing-Rica-Full face" at bounding box center [1122, 436] width 59 height 59
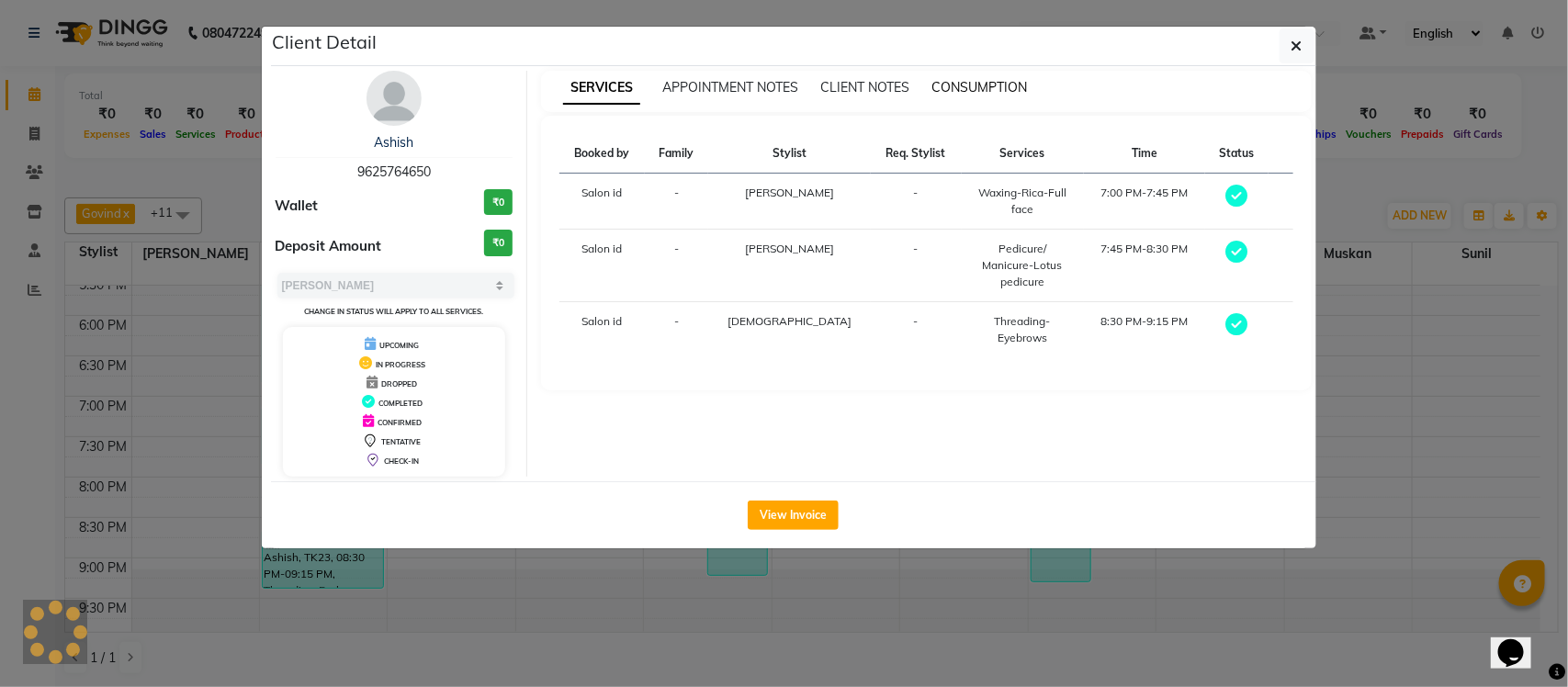
click at [970, 92] on span "CONSUMPTION" at bounding box center [979, 87] width 96 height 17
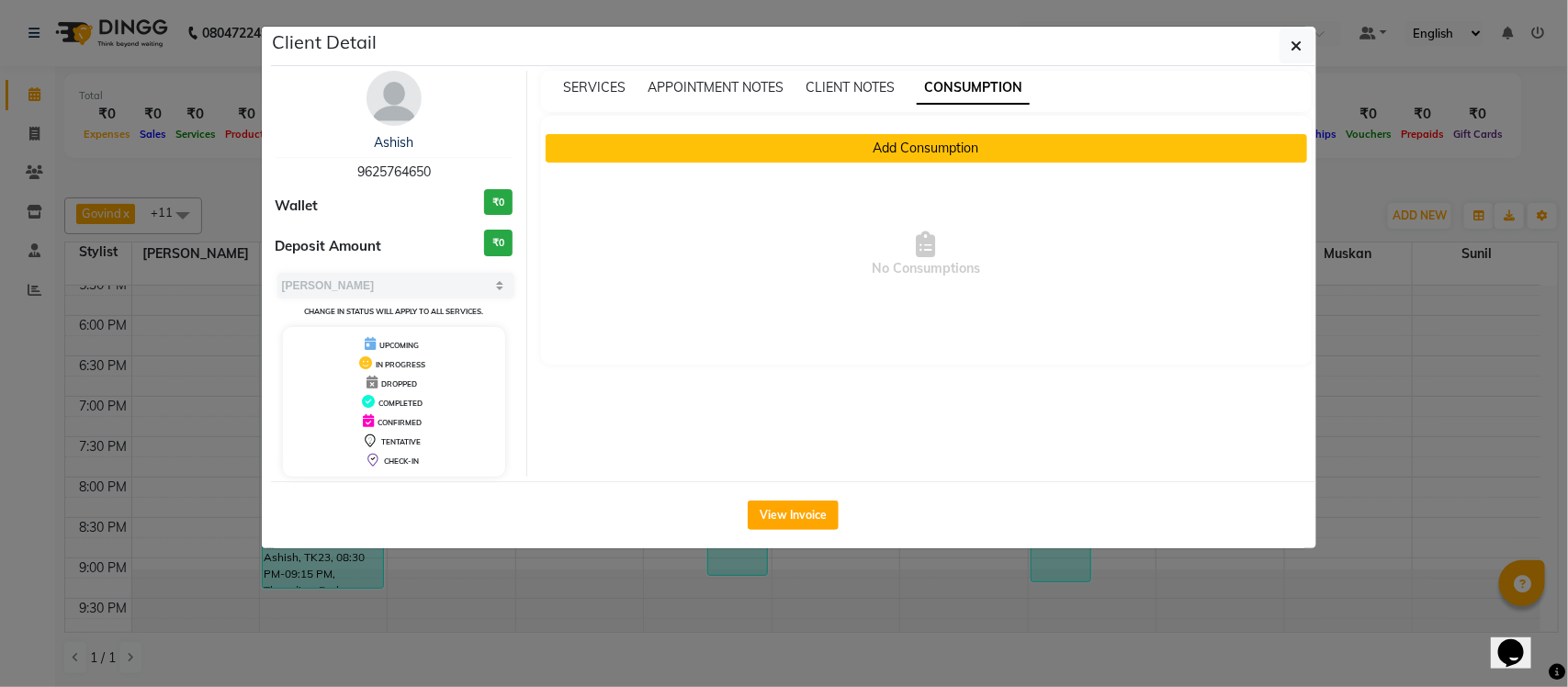
click at [809, 152] on button "Add Consumption" at bounding box center [926, 148] width 761 height 29
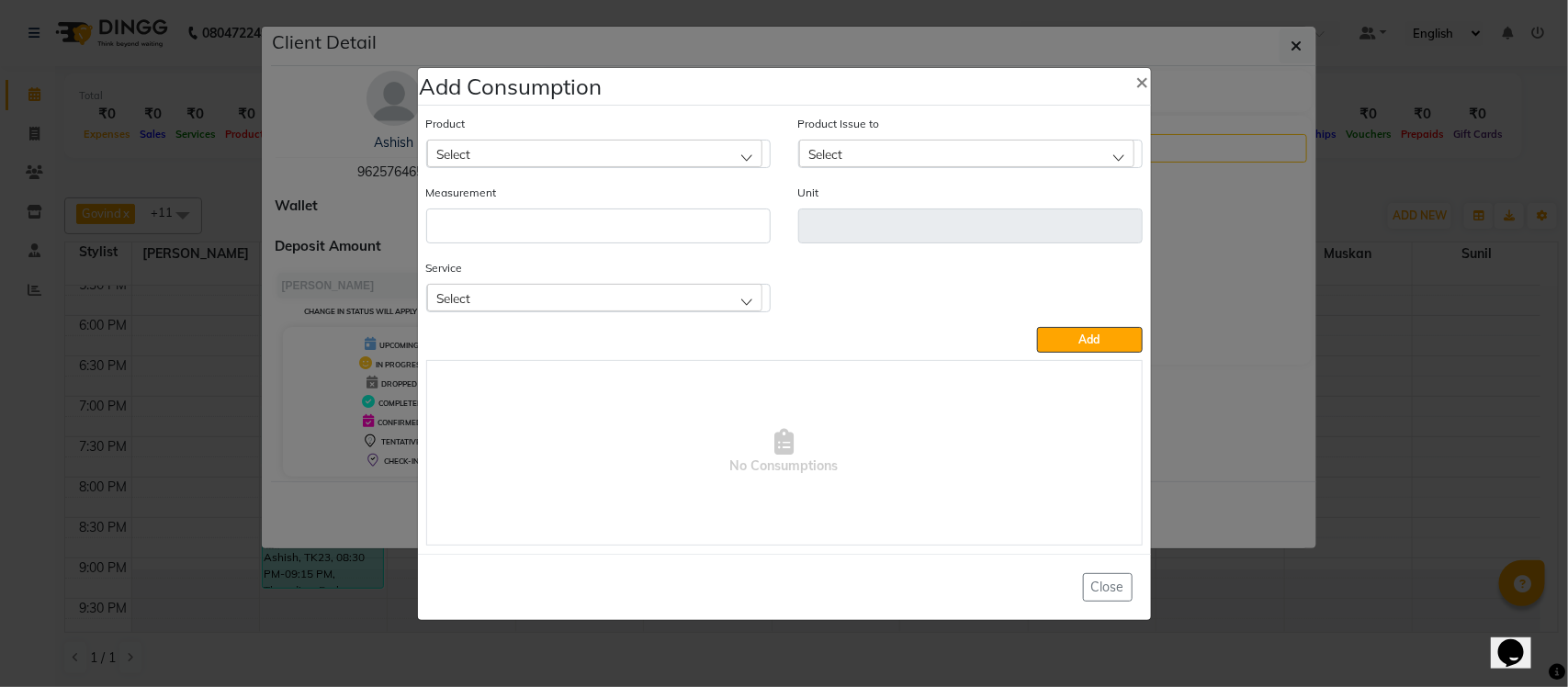
click at [539, 297] on div "Select" at bounding box center [595, 297] width 336 height 28
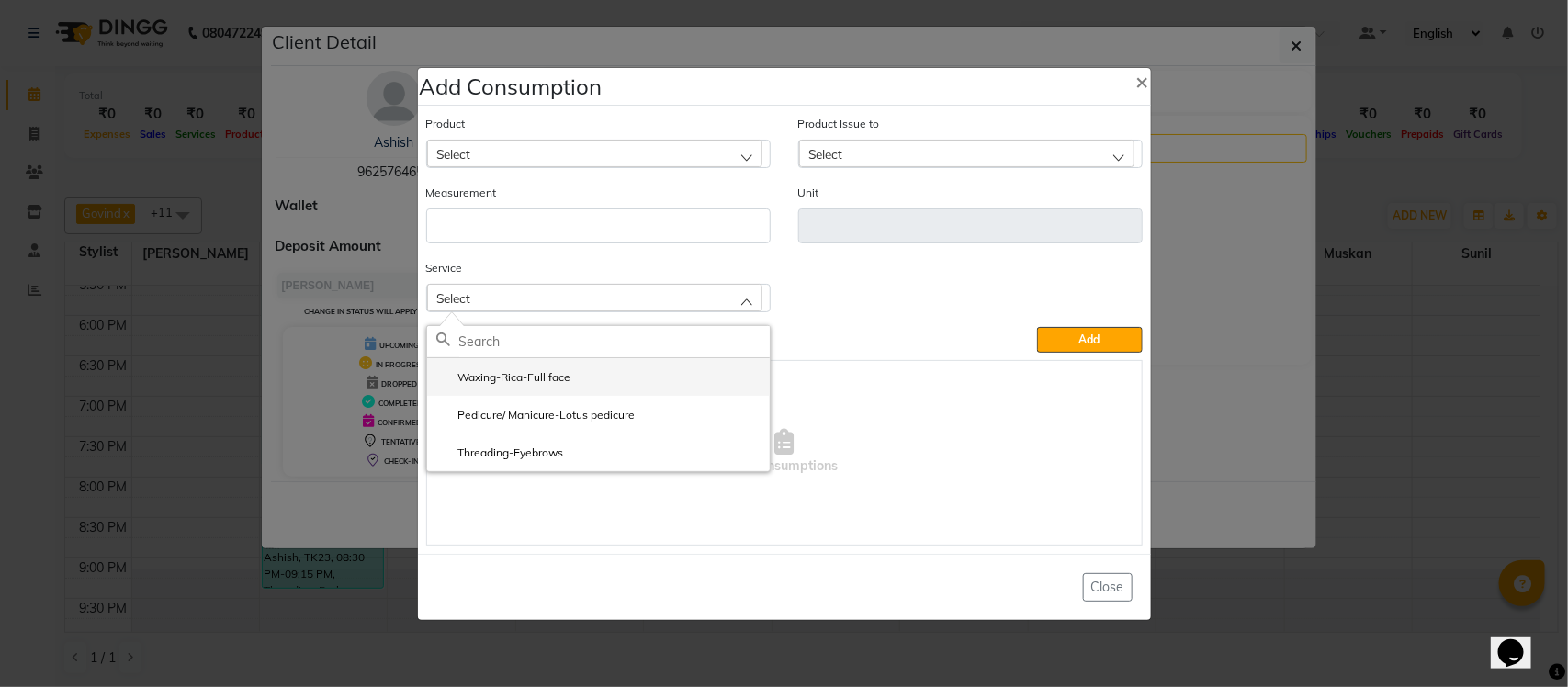
click at [552, 386] on li "Waxing-Rica-Full face" at bounding box center [599, 377] width 343 height 38
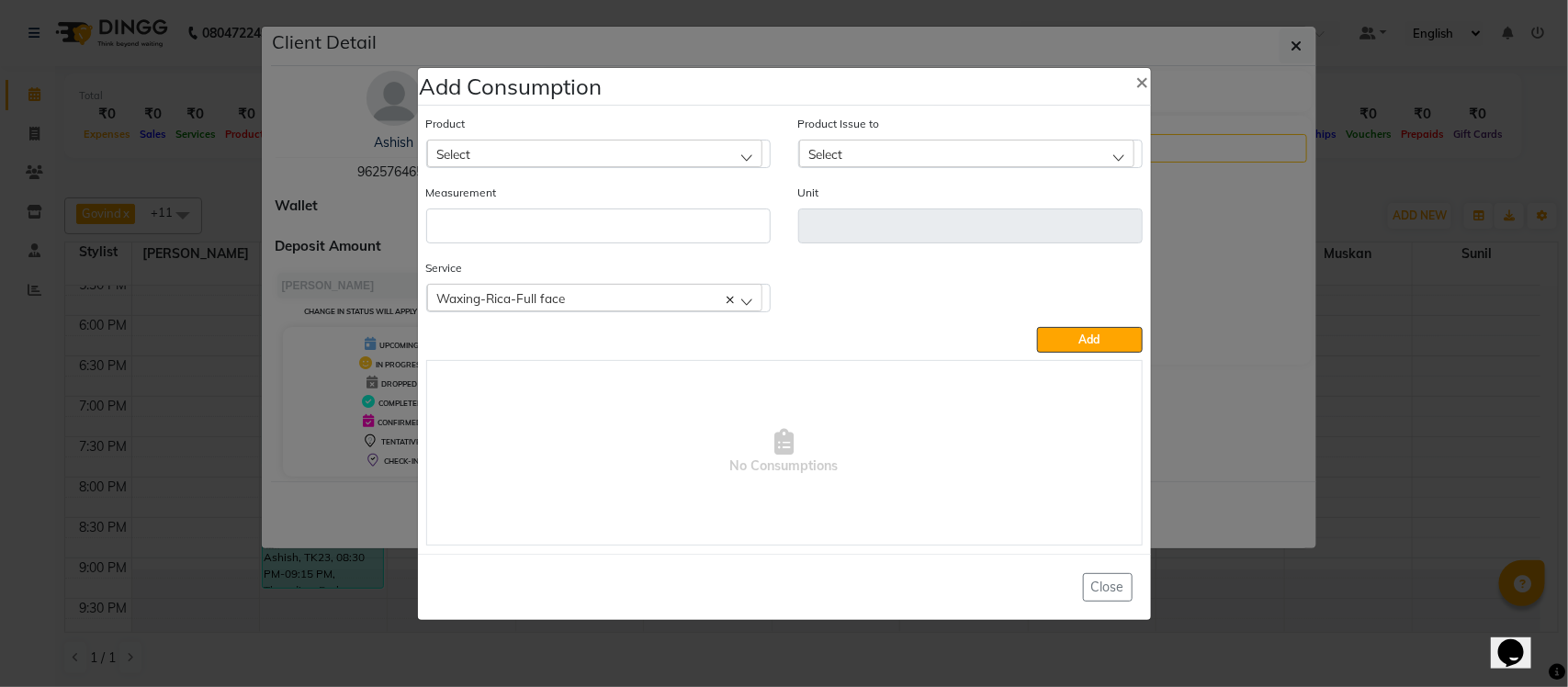
click at [608, 145] on div "Select" at bounding box center [595, 153] width 336 height 28
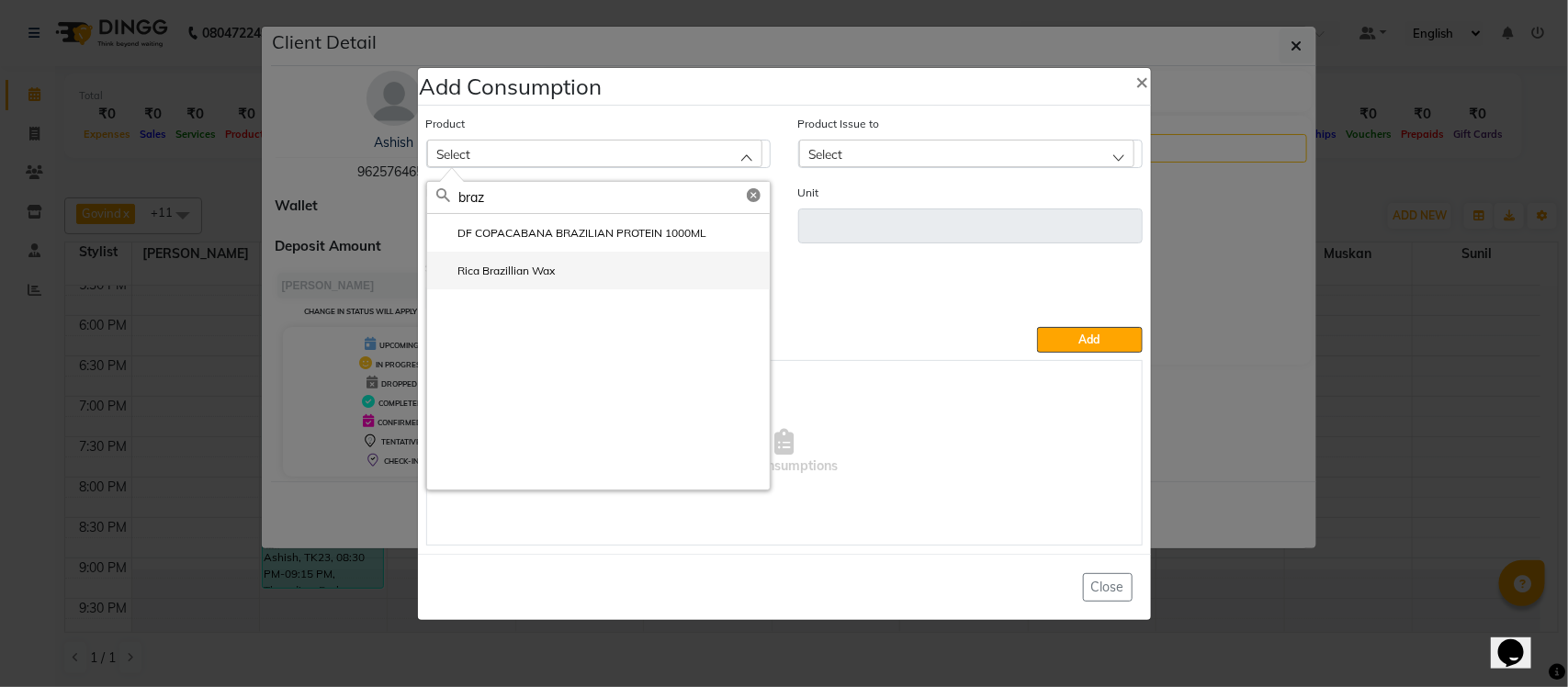
click at [540, 265] on label "Rica Brazillian Wax" at bounding box center [495, 271] width 119 height 17
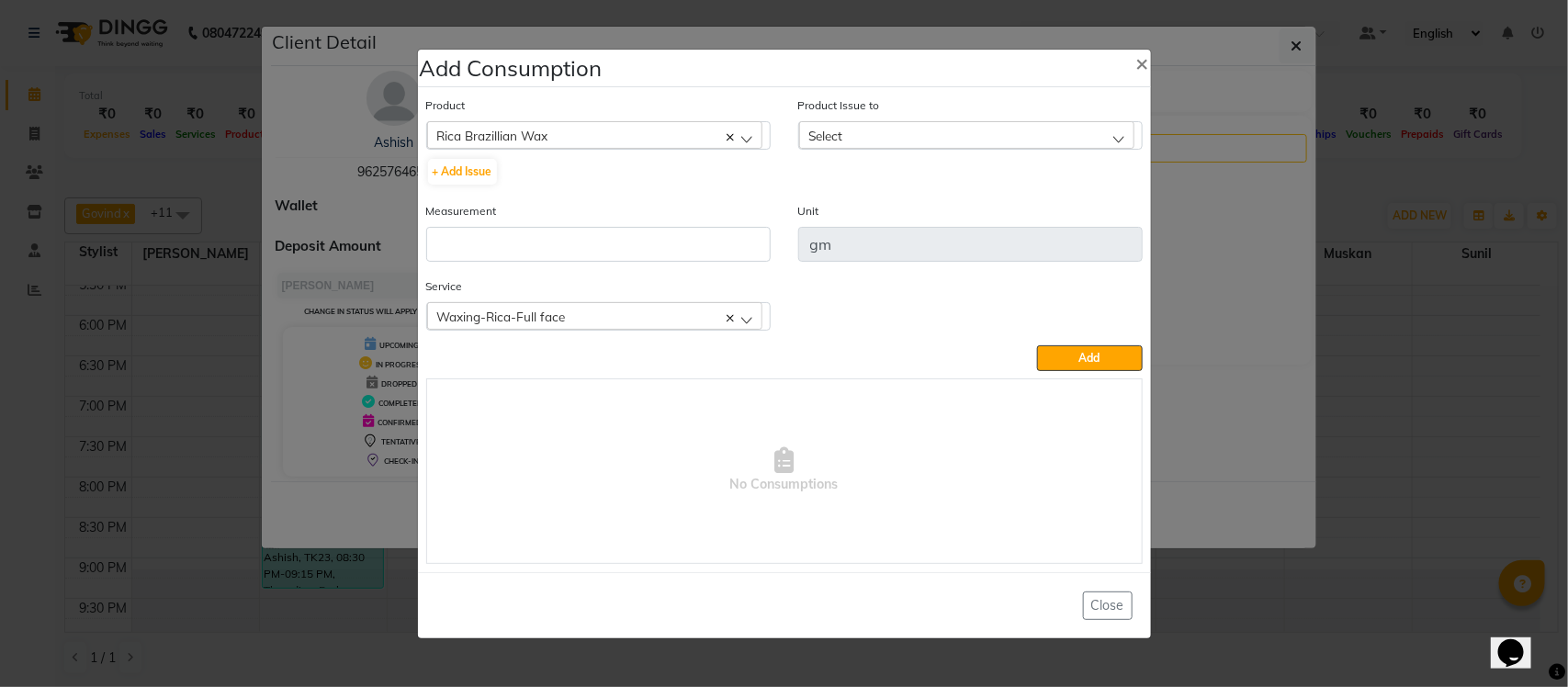
click at [865, 138] on div "Select" at bounding box center [967, 135] width 336 height 28
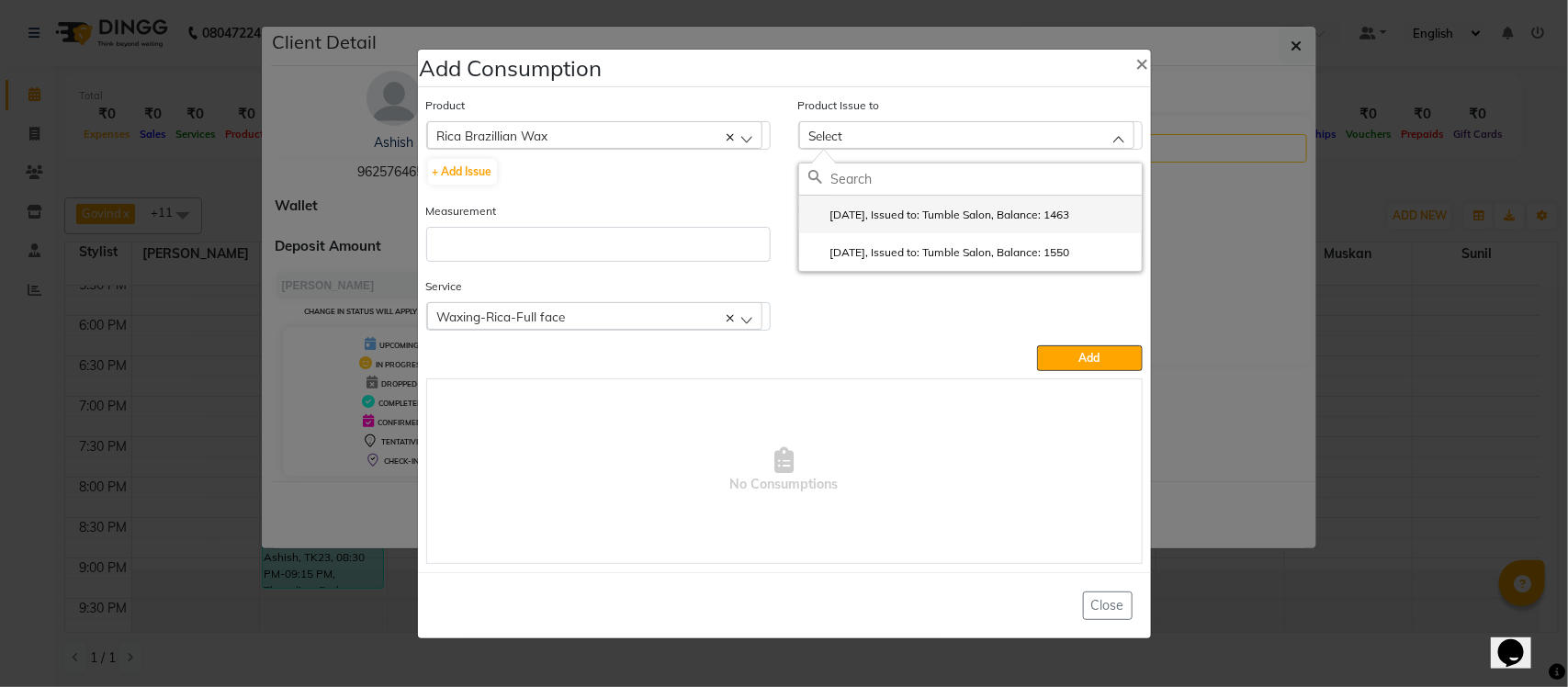
click at [954, 225] on li "2025-07-30, Issued to: Tumble Salon, Balance: 1463" at bounding box center [970, 215] width 343 height 38
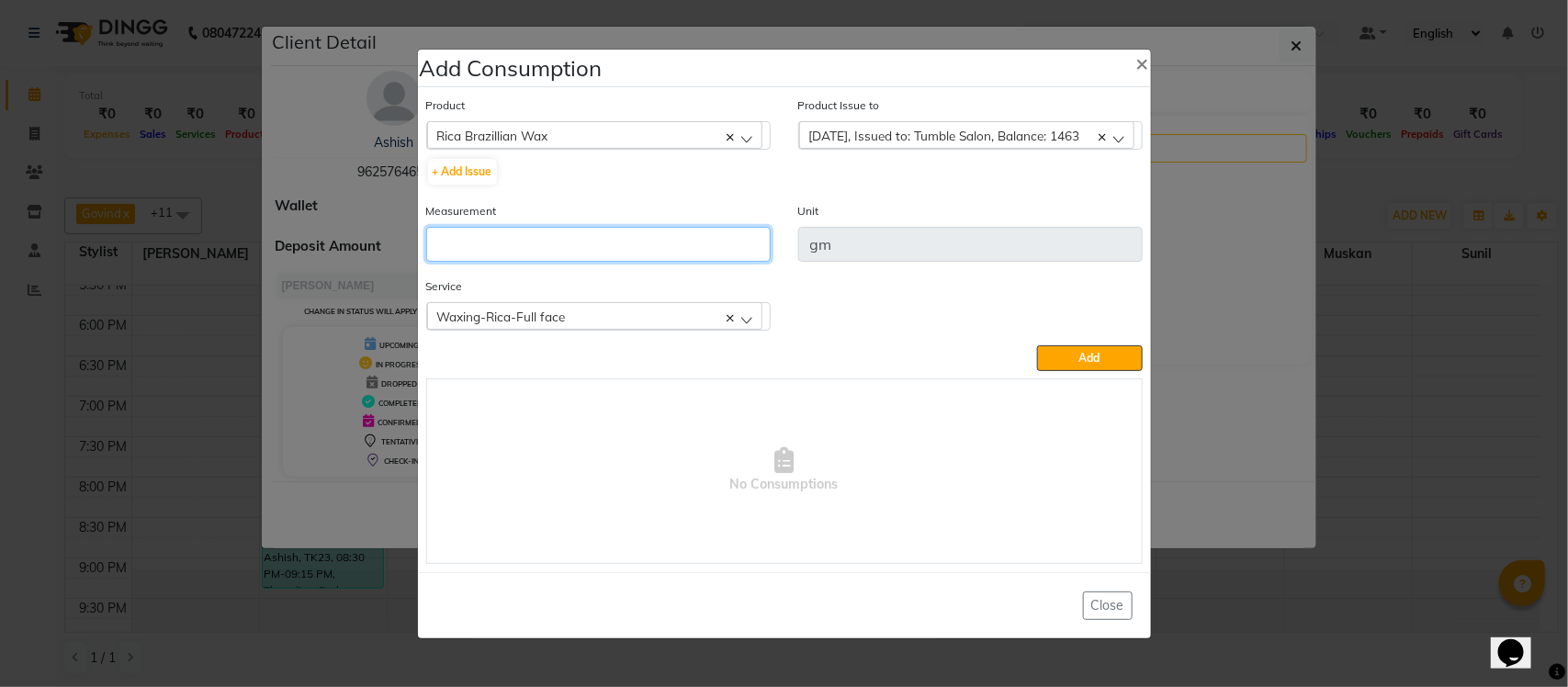
click at [727, 235] on input "number" at bounding box center [599, 244] width 345 height 35
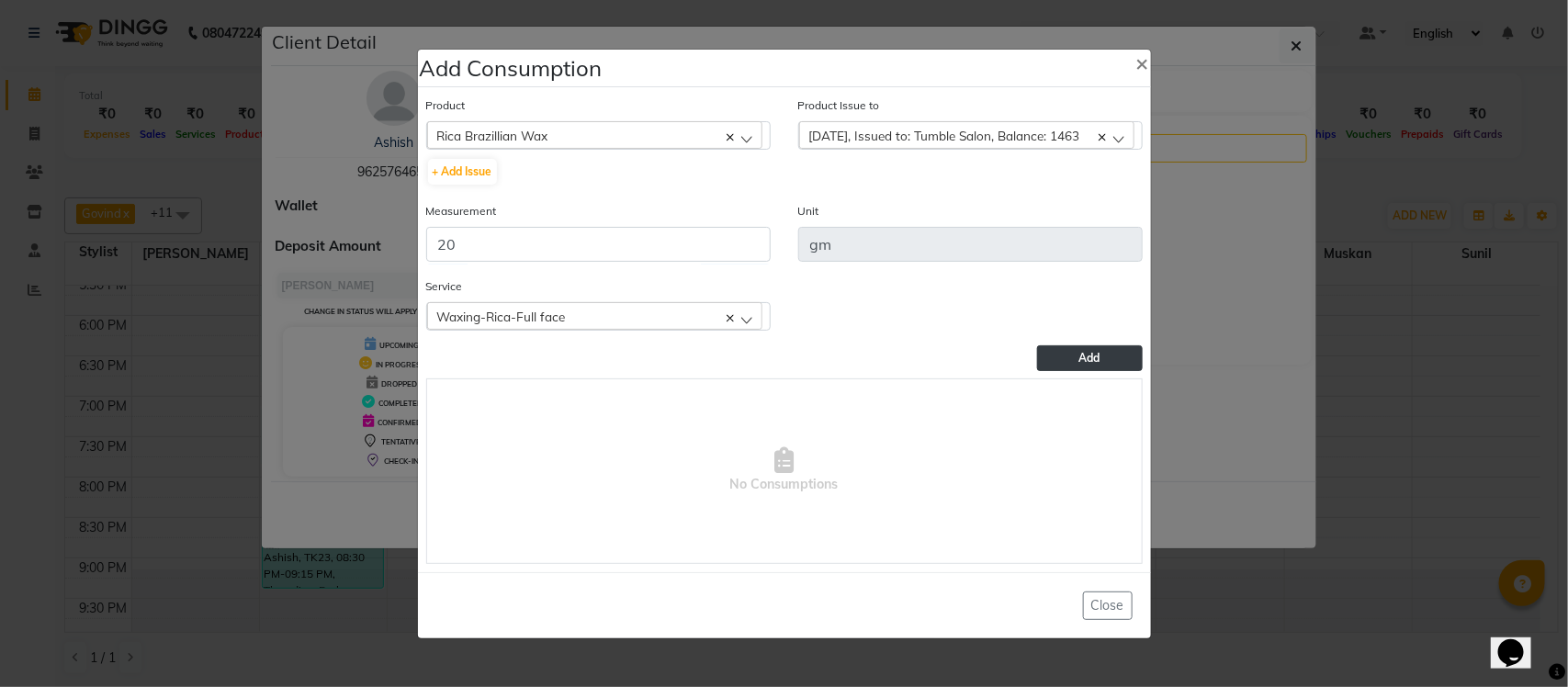
click at [1098, 354] on span "Add" at bounding box center [1089, 358] width 21 height 14
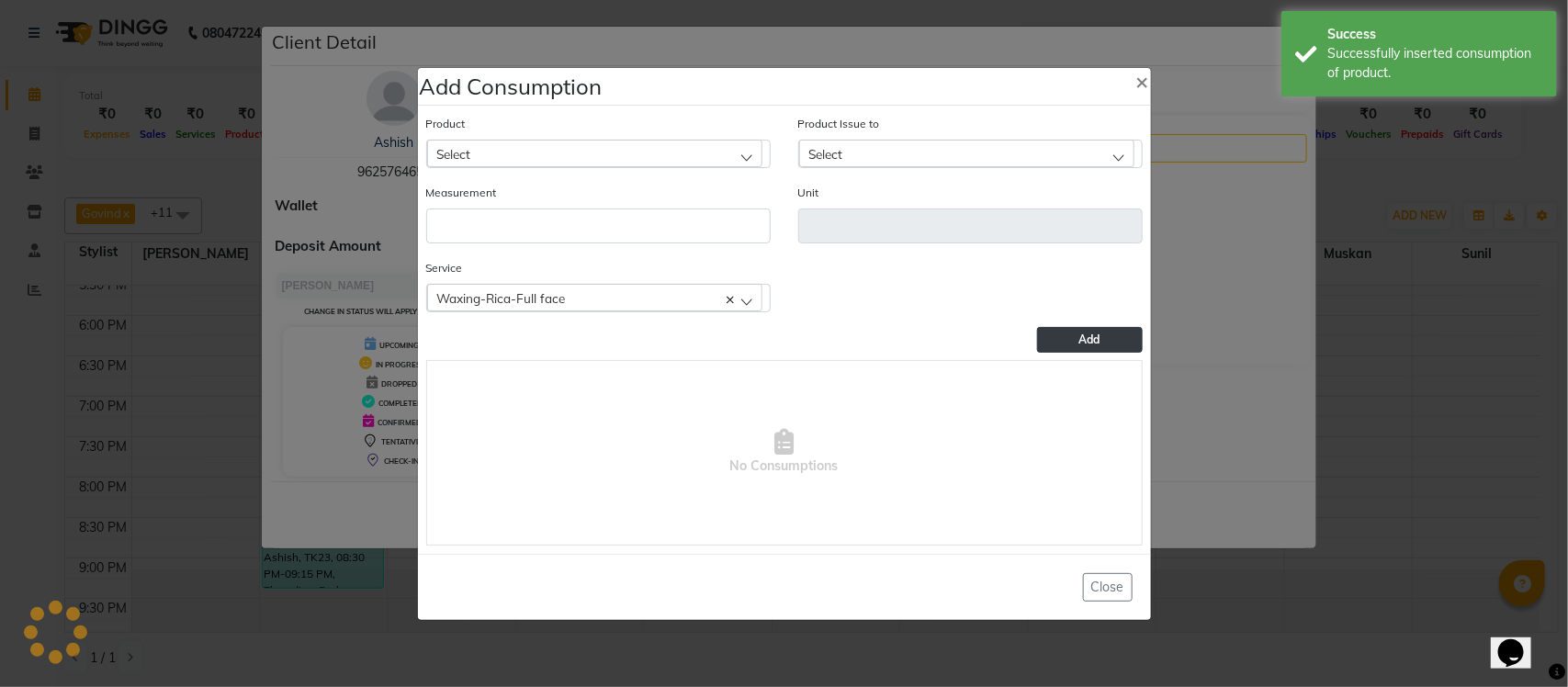
click at [577, 297] on div "Waxing-Rica-Full face" at bounding box center [595, 297] width 336 height 28
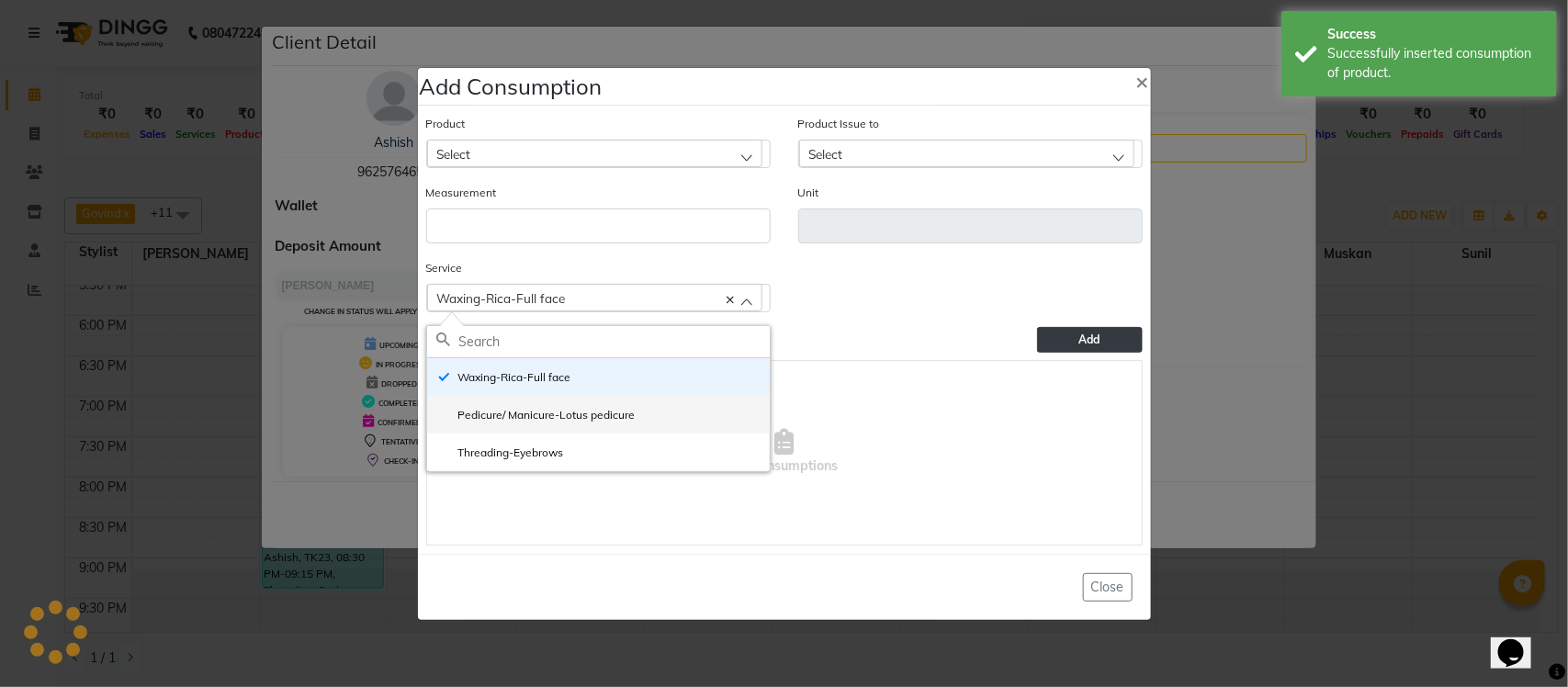
click at [511, 409] on label "Pedicure/ Manicure-Lotus pedicure" at bounding box center [535, 416] width 199 height 17
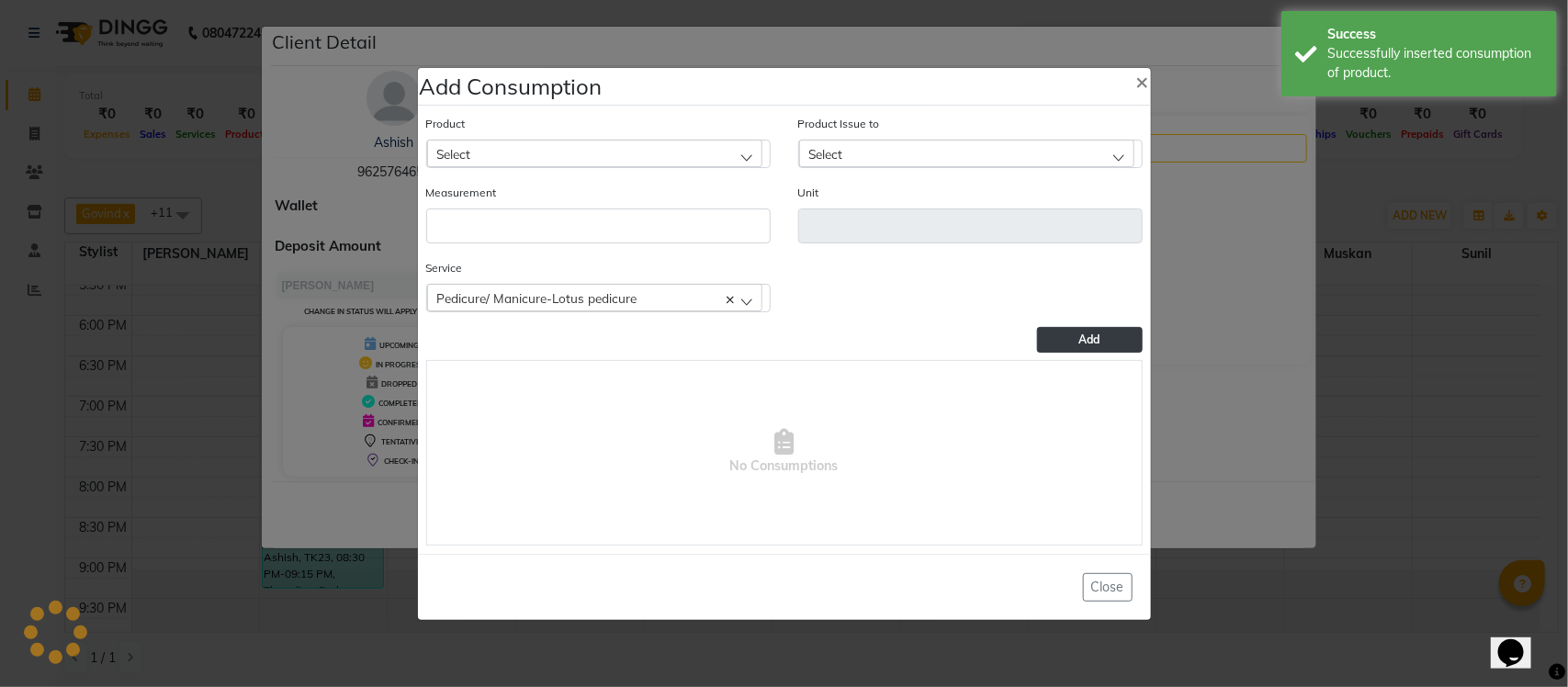
click at [594, 149] on div "Select" at bounding box center [595, 153] width 336 height 28
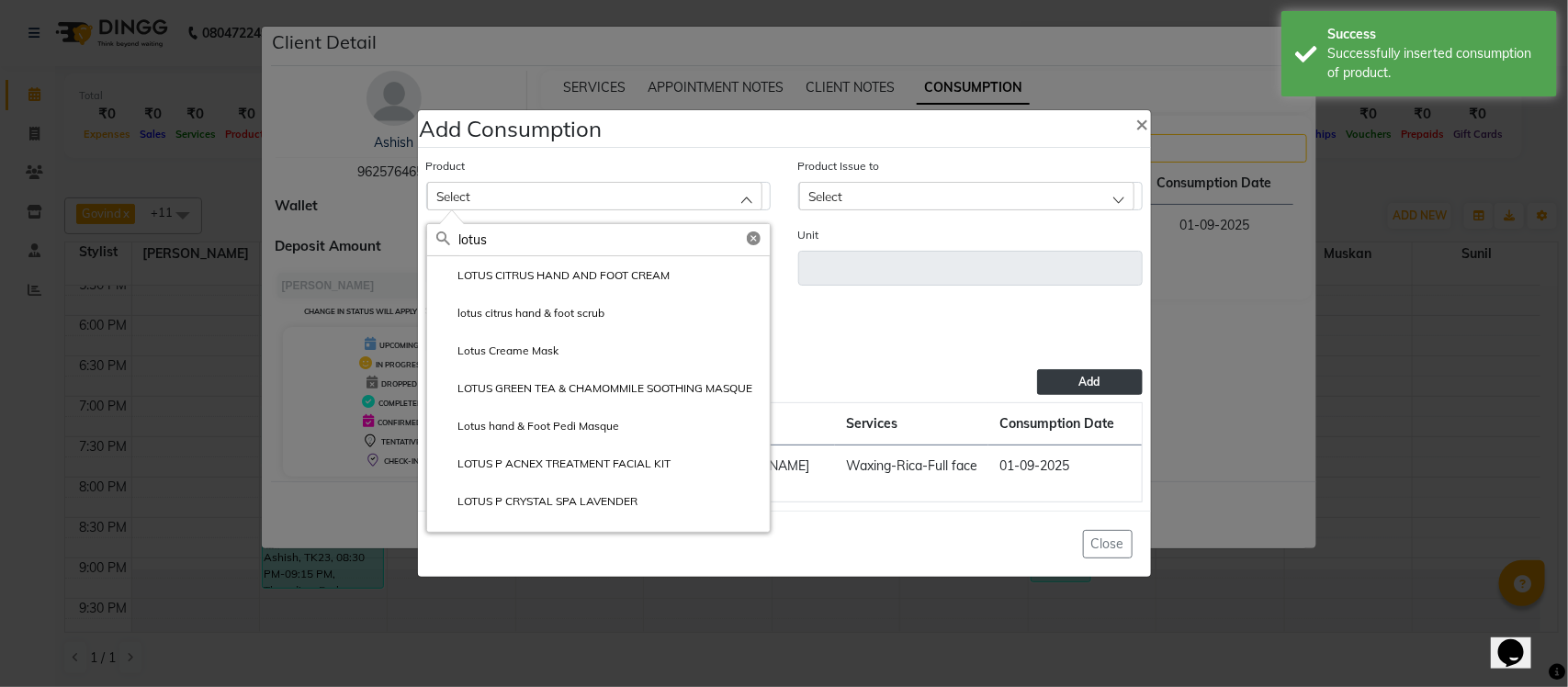
click at [571, 310] on label "lotus citrus hand & foot scrub" at bounding box center [520, 313] width 169 height 17
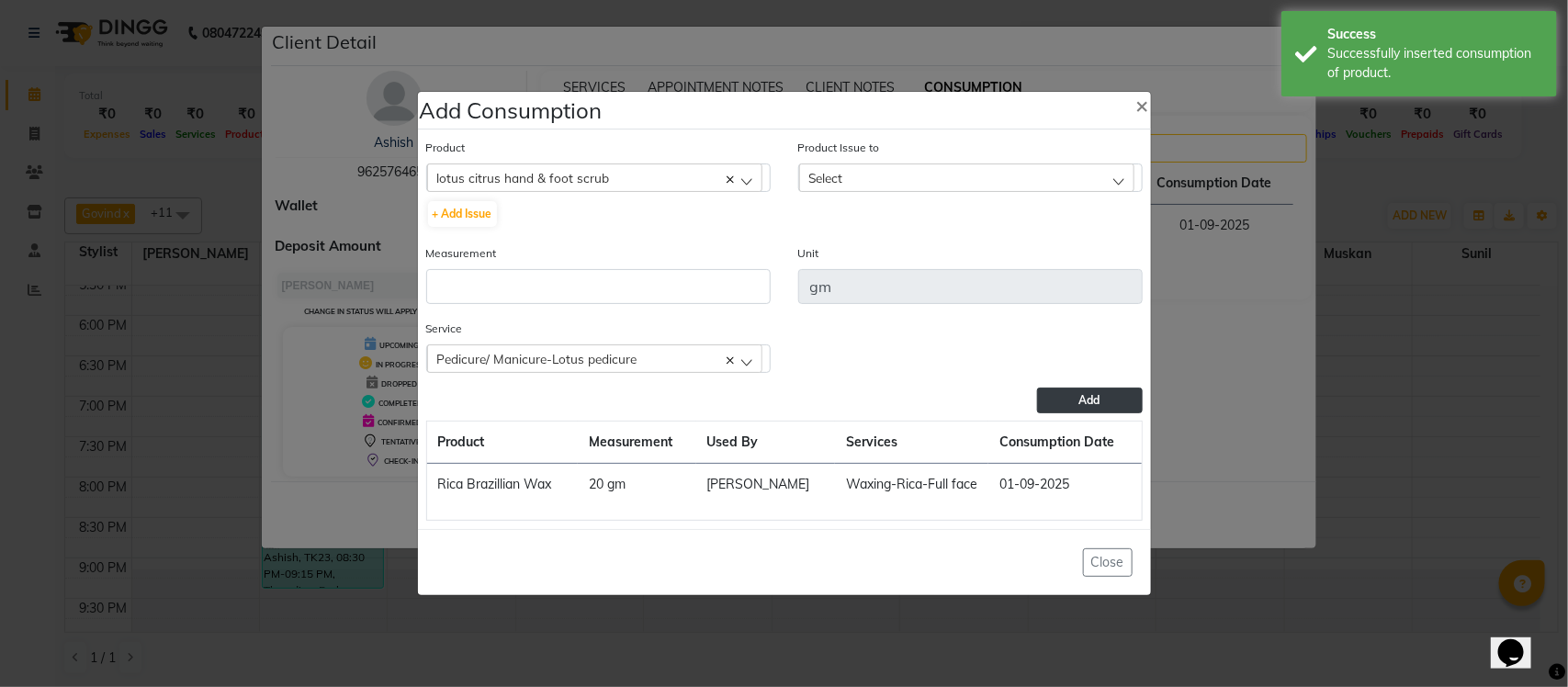
drag, startPoint x: 870, startPoint y: 180, endPoint x: 896, endPoint y: 204, distance: 35.4
click at [874, 184] on div "Select" at bounding box center [967, 178] width 336 height 28
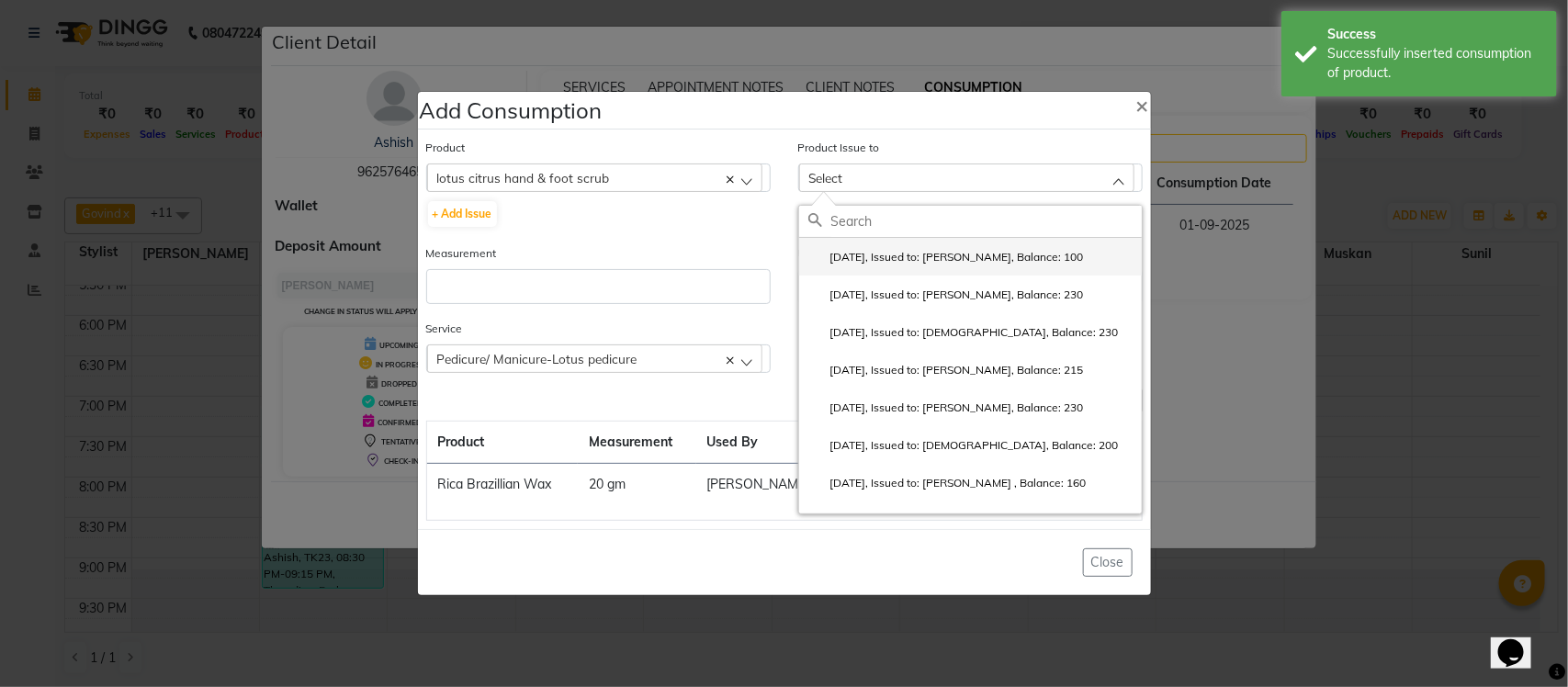
click at [935, 258] on label "2025-07-26, Issued to: Krishna, Balance: 100" at bounding box center [946, 258] width 275 height 17
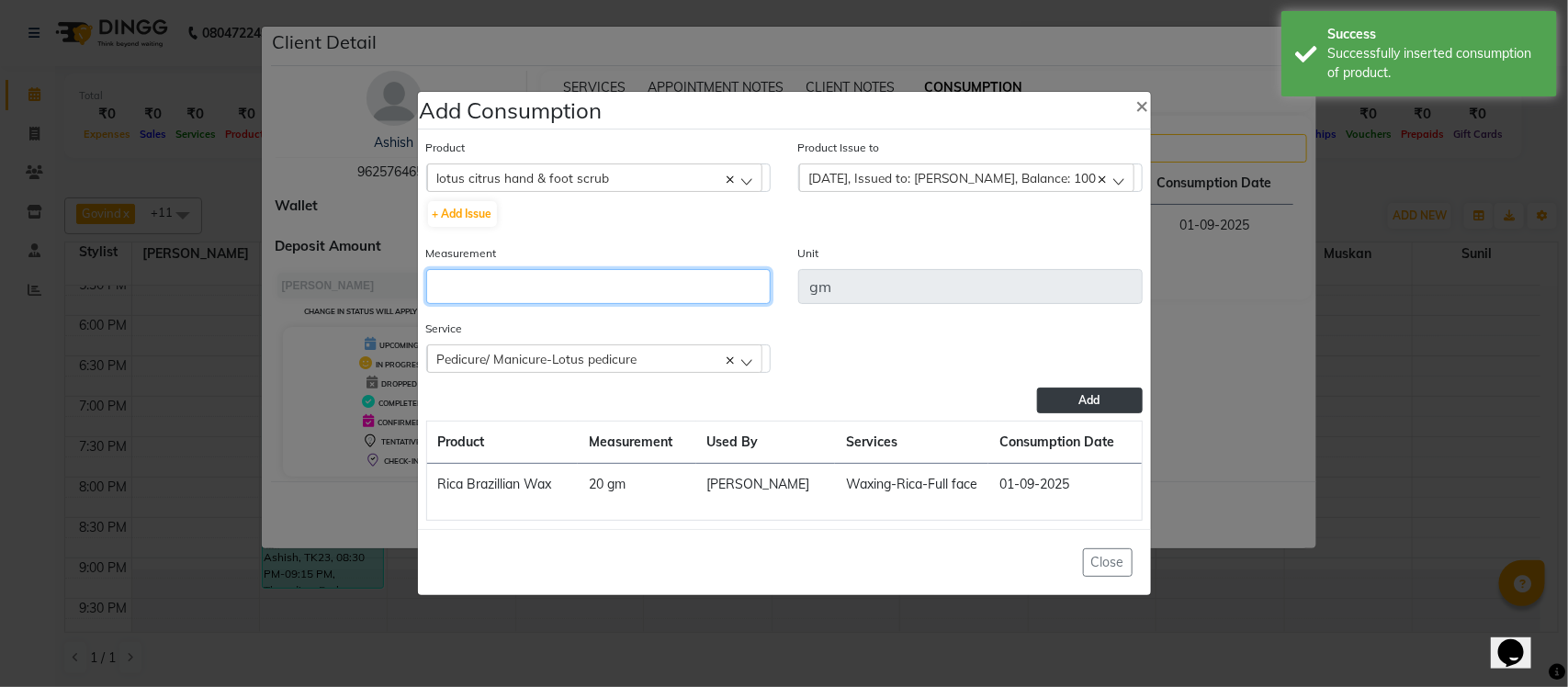
click at [718, 276] on input "number" at bounding box center [599, 287] width 345 height 35
click at [1066, 395] on button "Add" at bounding box center [1089, 401] width 105 height 26
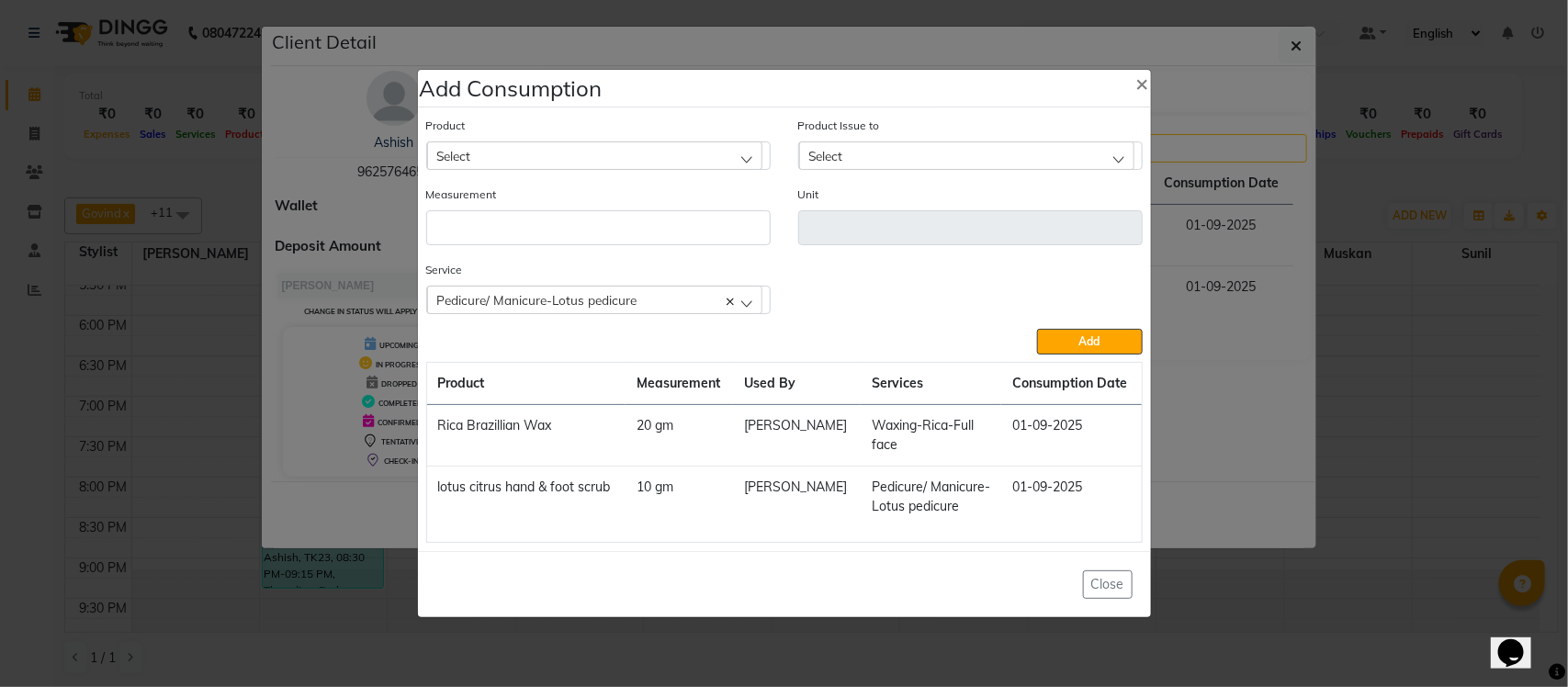
click at [621, 148] on div "Select" at bounding box center [595, 155] width 336 height 28
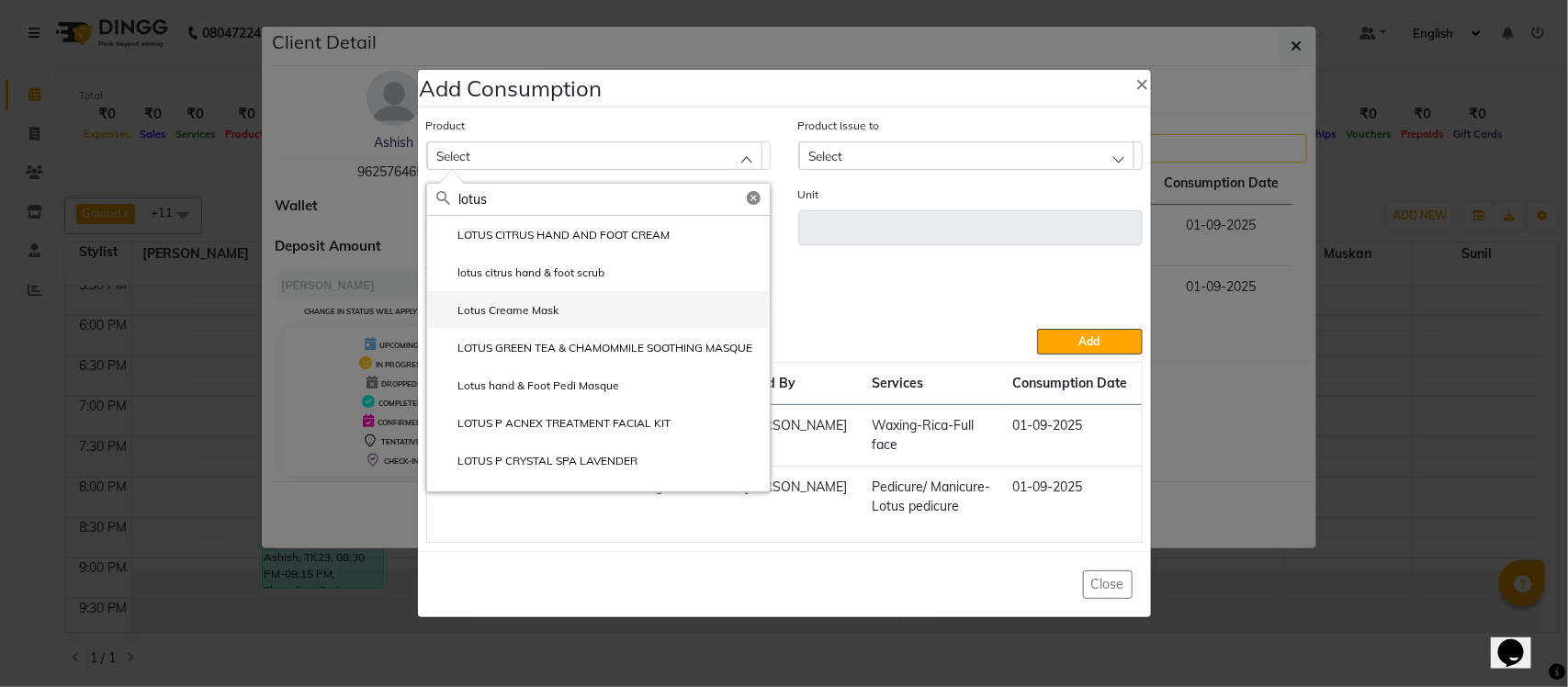
click at [567, 310] on li "Lotus Creame Mask" at bounding box center [599, 310] width 343 height 38
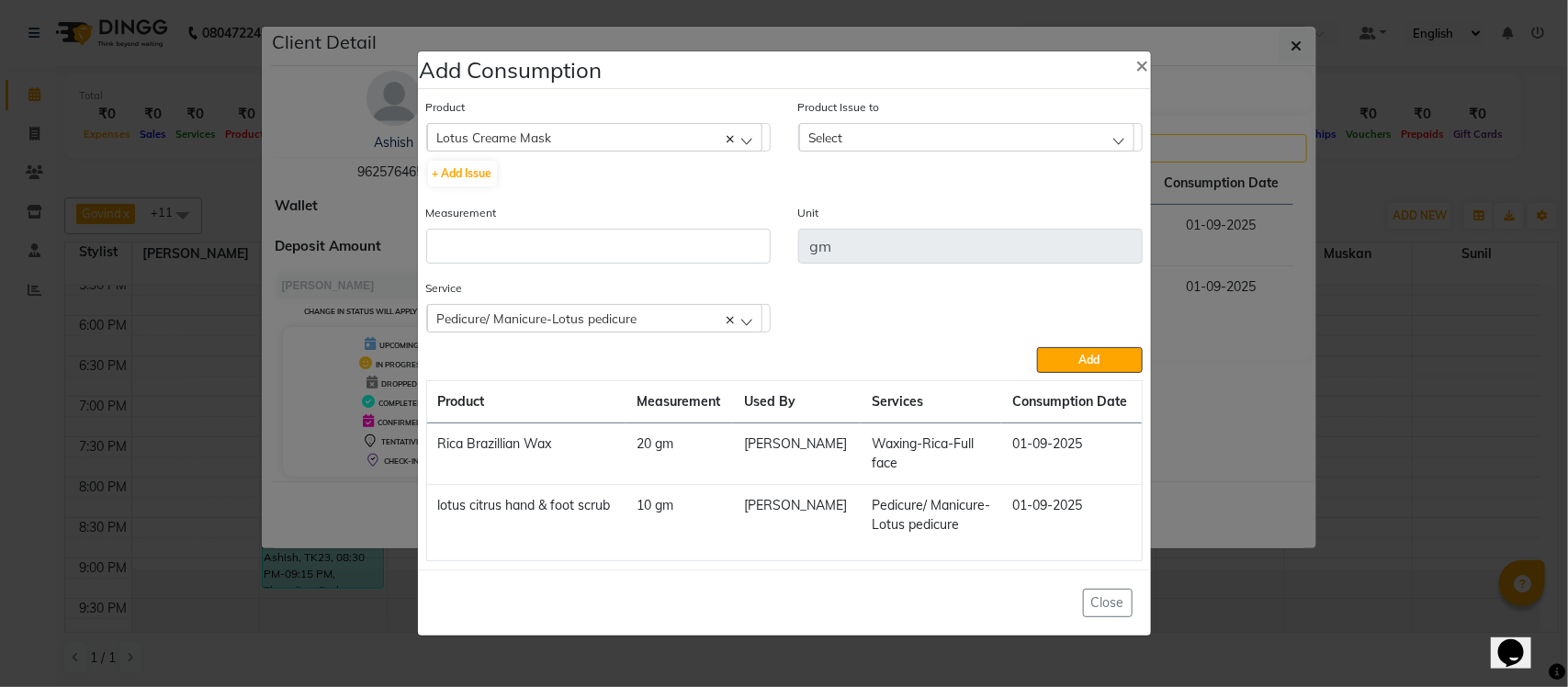
click at [930, 143] on div "Select" at bounding box center [967, 137] width 336 height 28
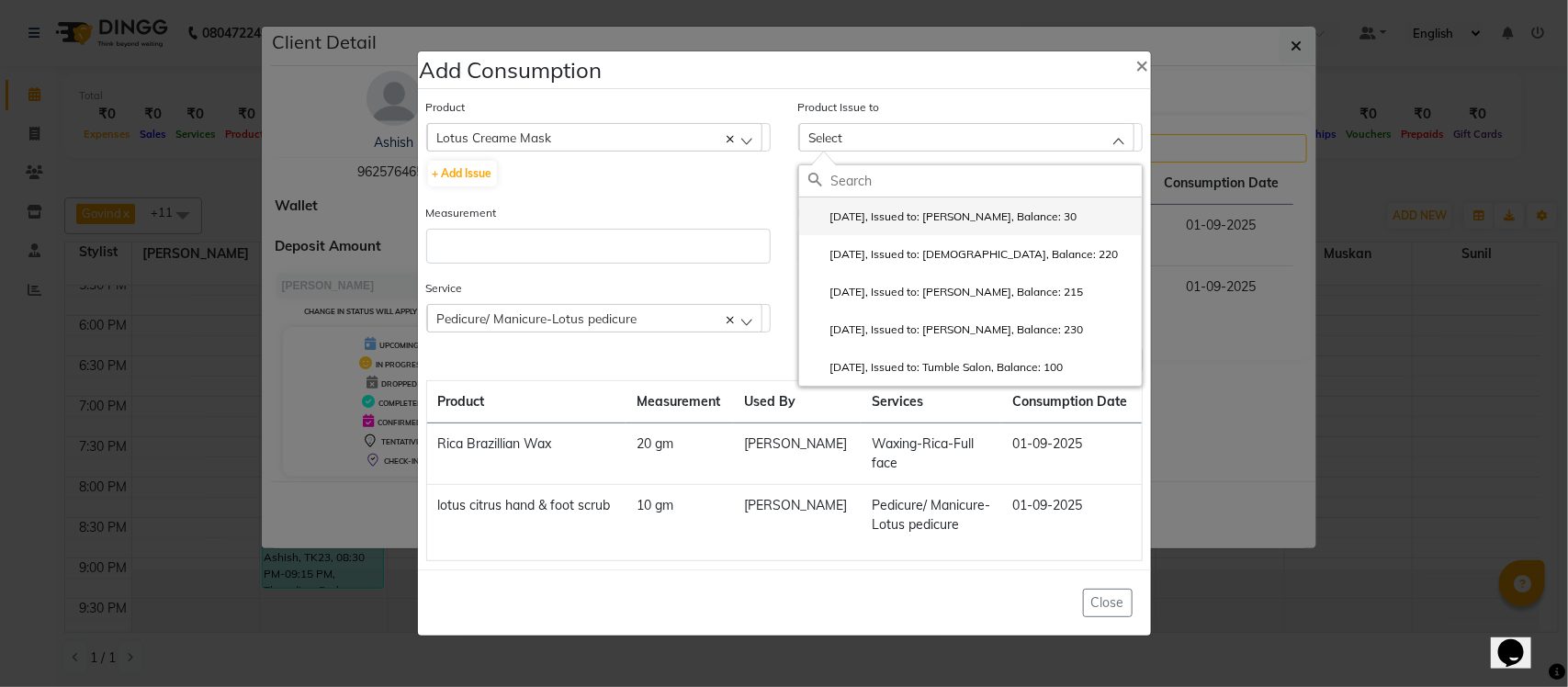
click at [921, 214] on label "2025-07-25, Issued to: Rupesh, Balance: 30" at bounding box center [943, 217] width 270 height 17
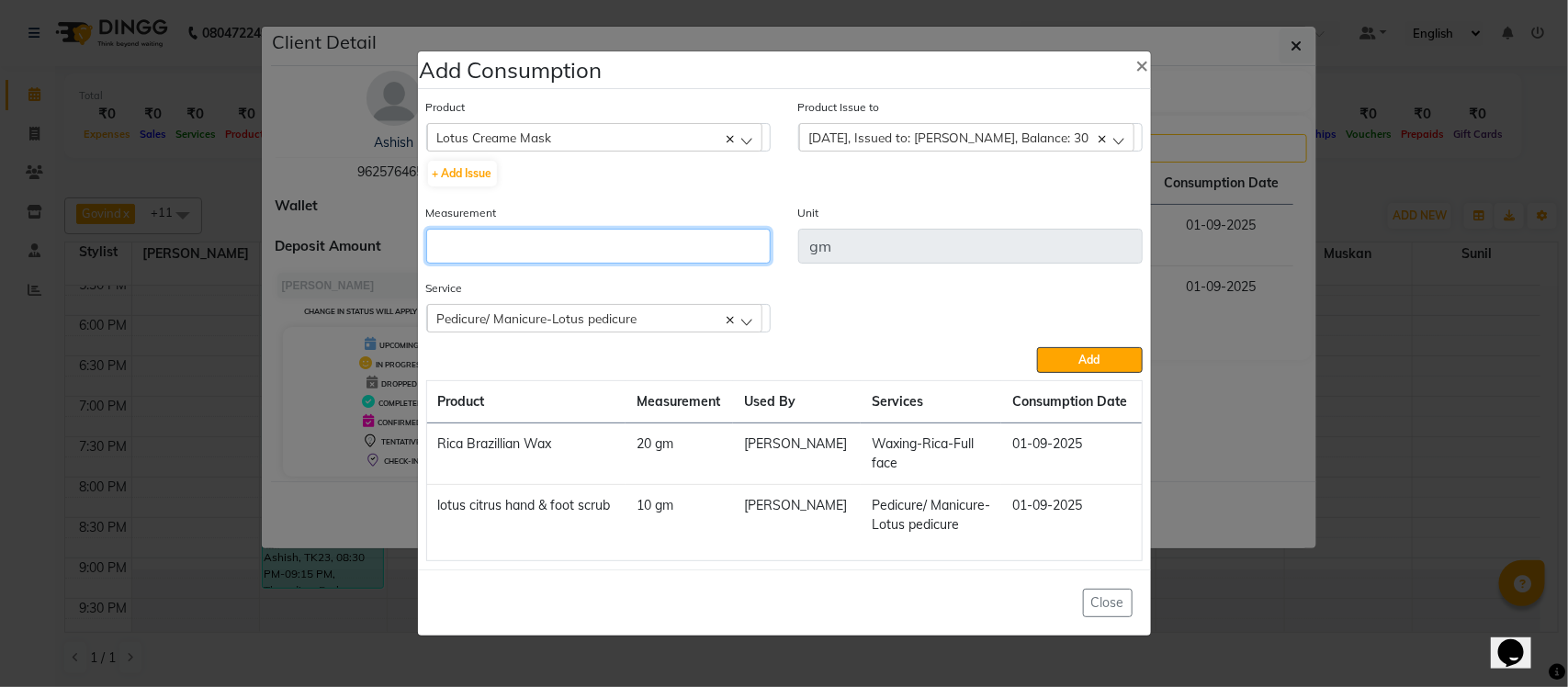
click at [689, 246] on input "number" at bounding box center [599, 246] width 345 height 35
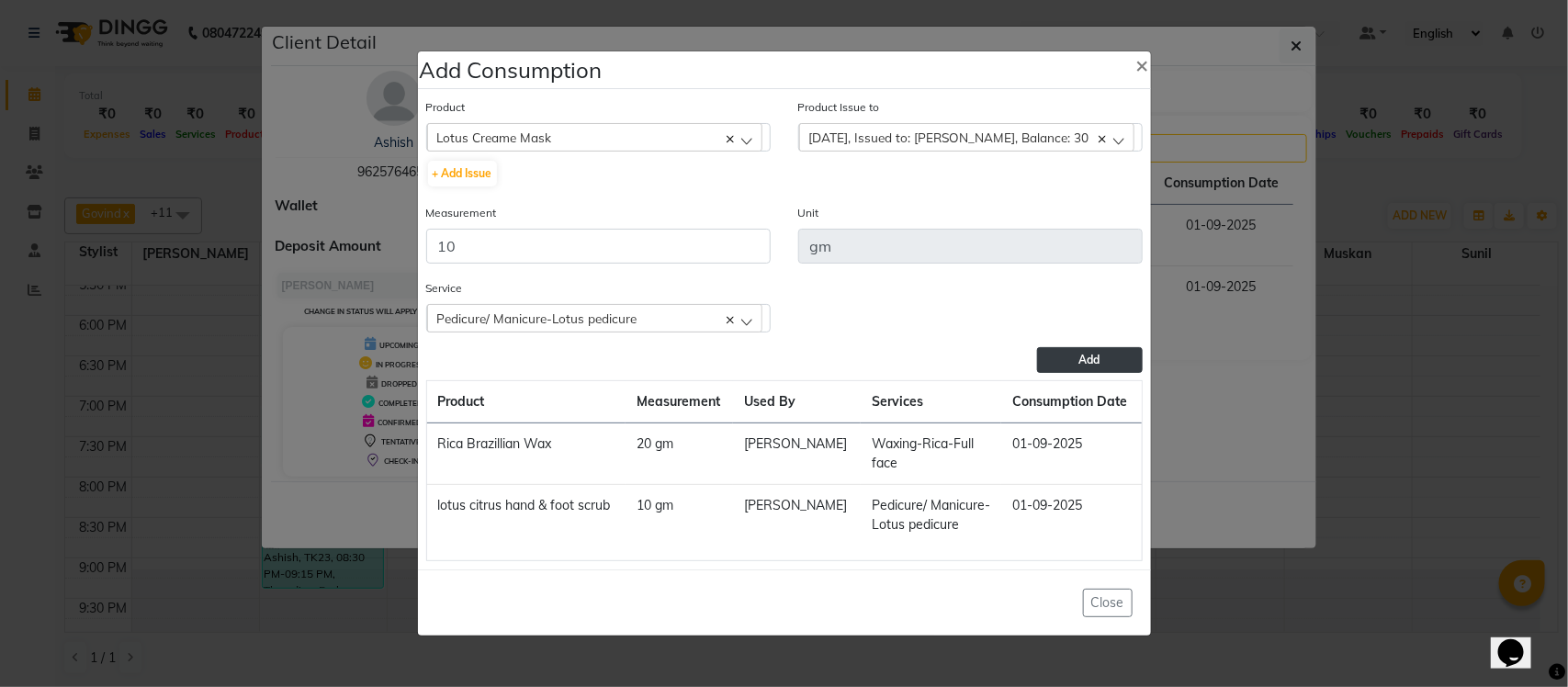
click at [1114, 359] on button "Add" at bounding box center [1089, 361] width 105 height 26
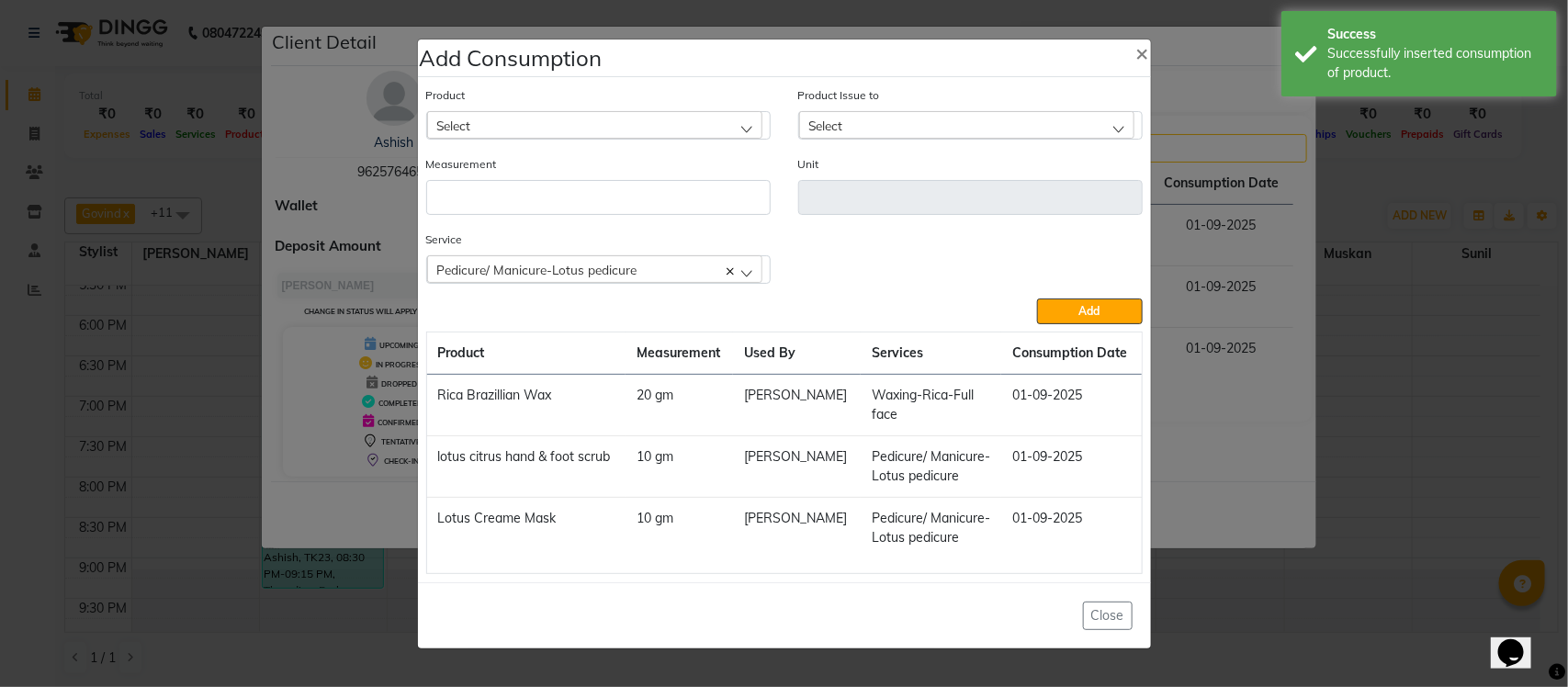
click at [577, 128] on div "Select" at bounding box center [595, 126] width 336 height 28
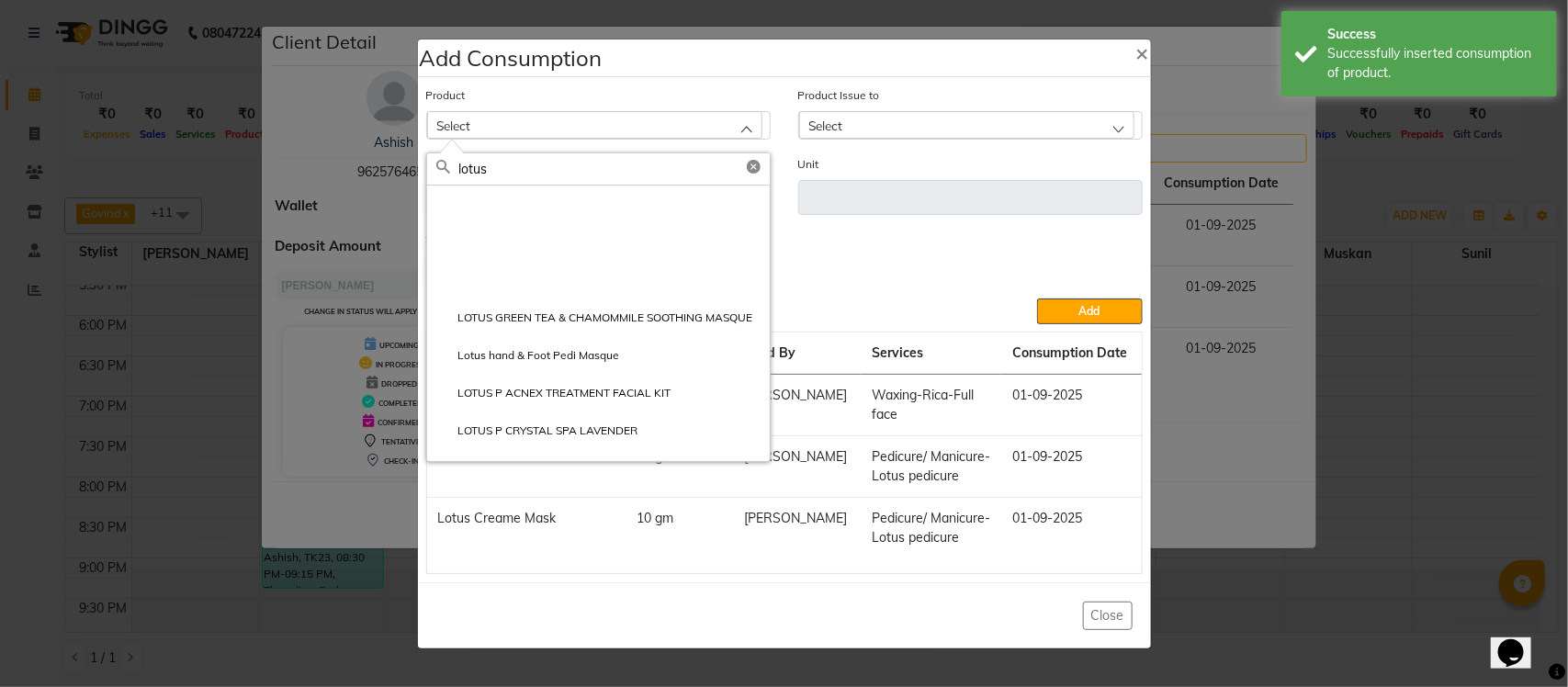
scroll to position [303, 0]
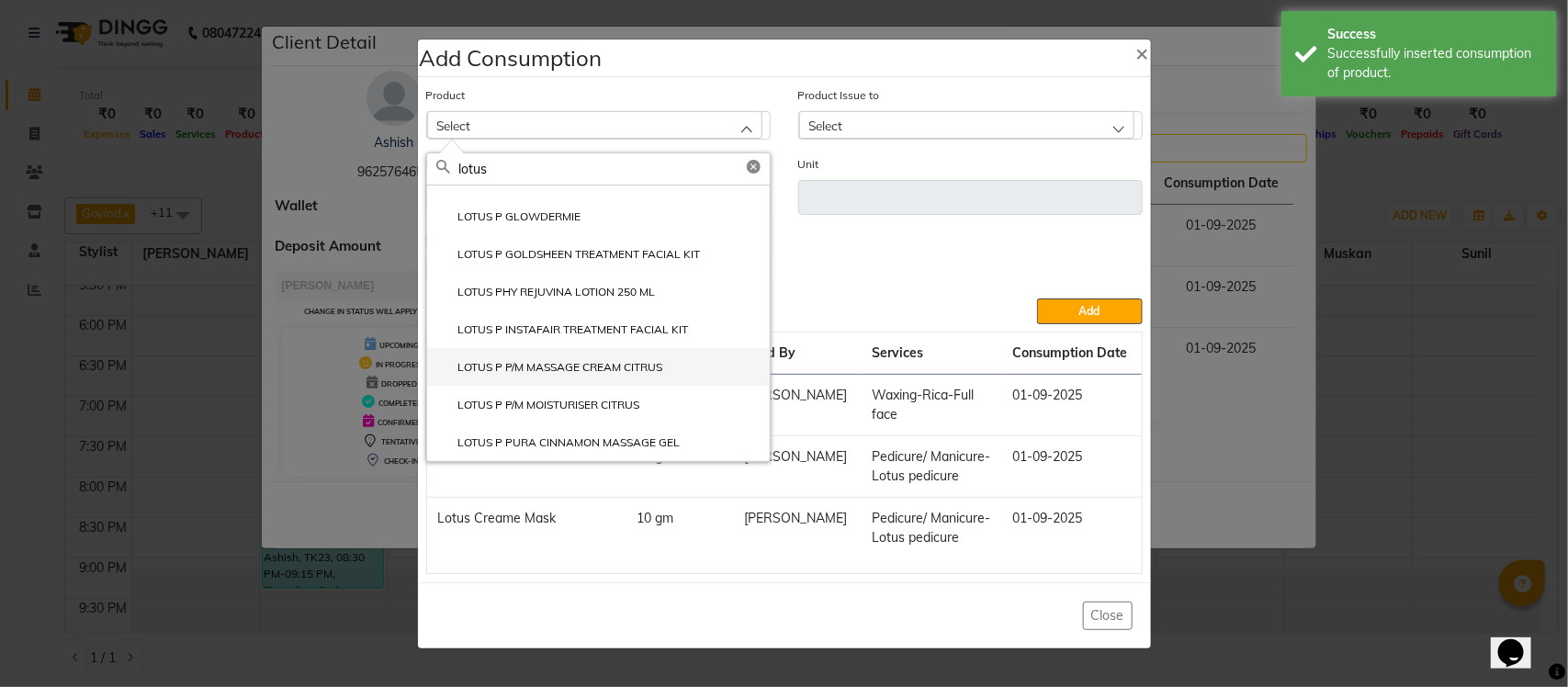
click at [584, 369] on label "LOTUS P P/M MASSAGE CREAM CITRUS" at bounding box center [549, 367] width 227 height 17
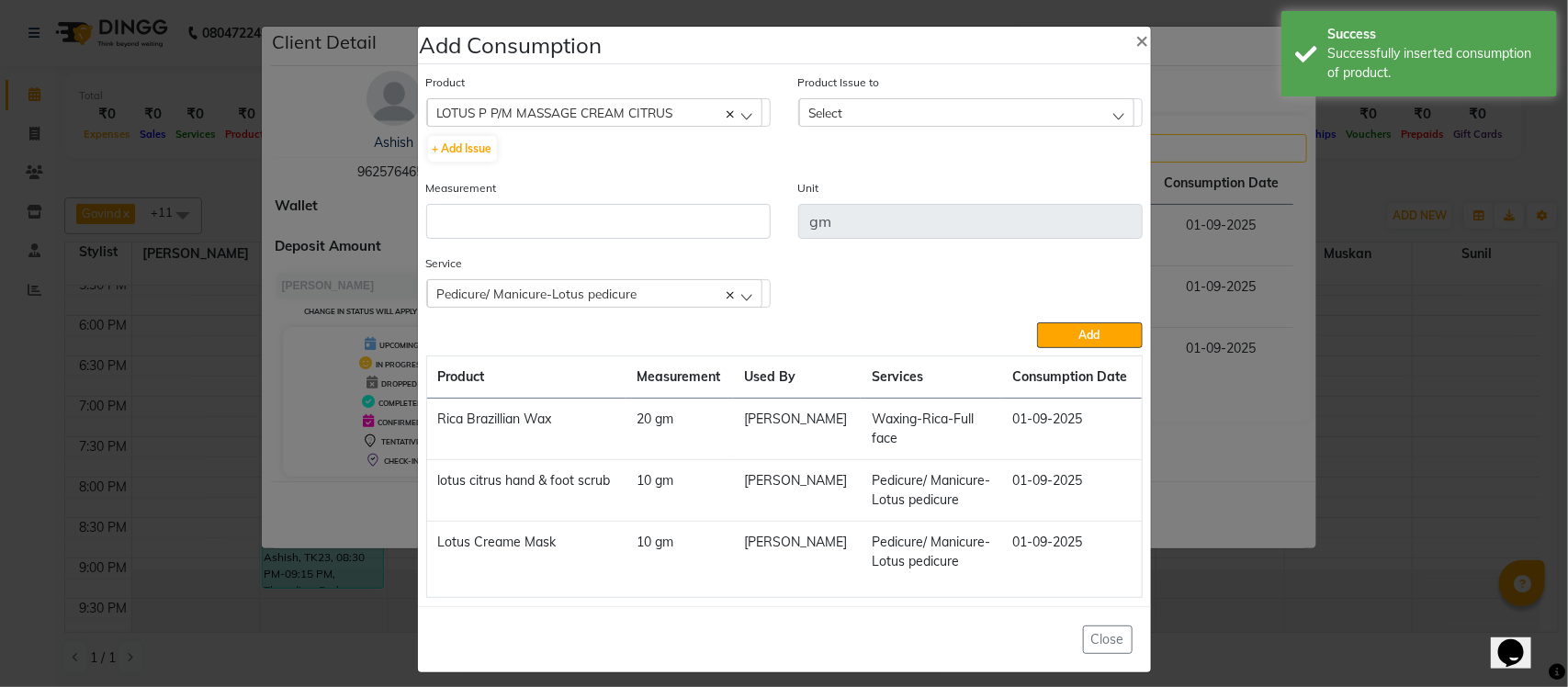
click at [1008, 104] on div "Select" at bounding box center [967, 112] width 336 height 28
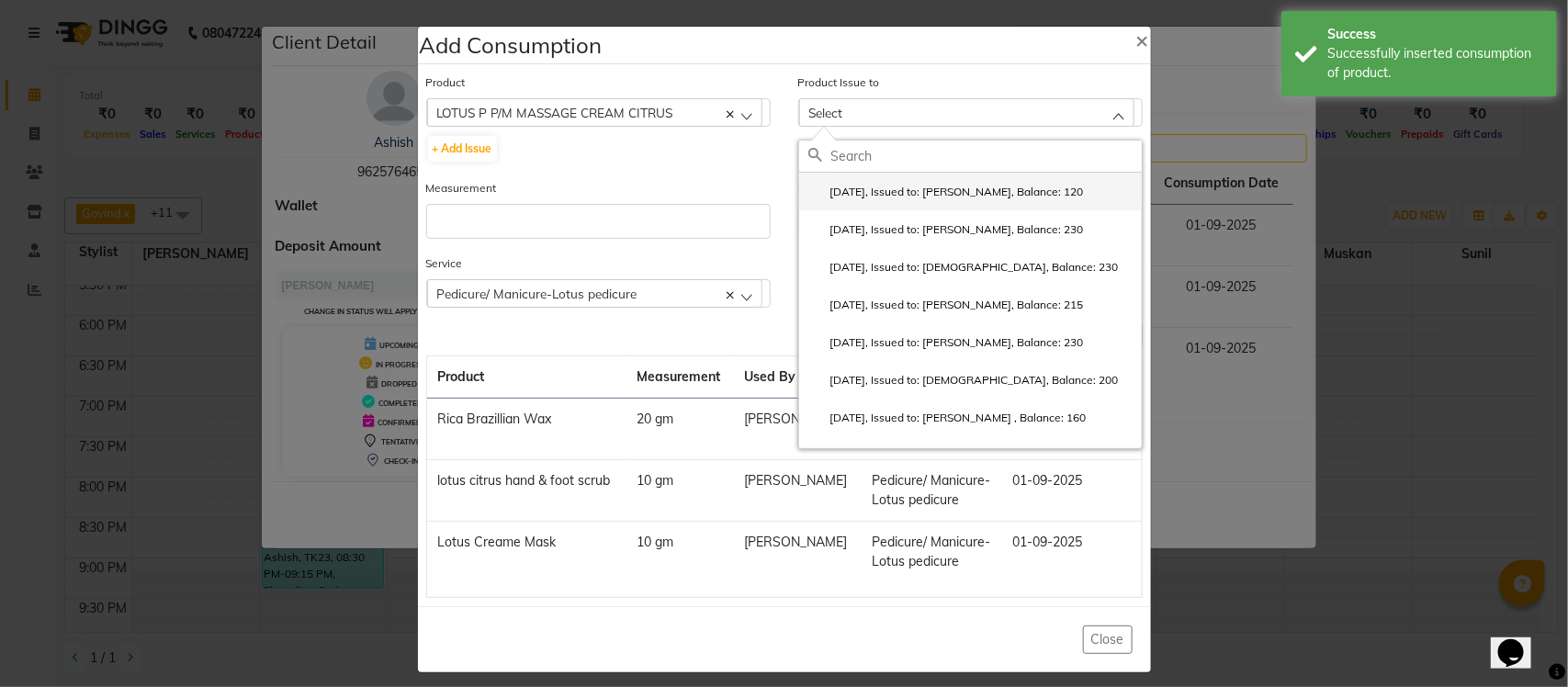
drag, startPoint x: 963, startPoint y: 189, endPoint x: 703, endPoint y: 228, distance: 262.9
click at [954, 193] on label "2025-07-26, Issued to: Krishna, Balance: 120" at bounding box center [946, 192] width 275 height 17
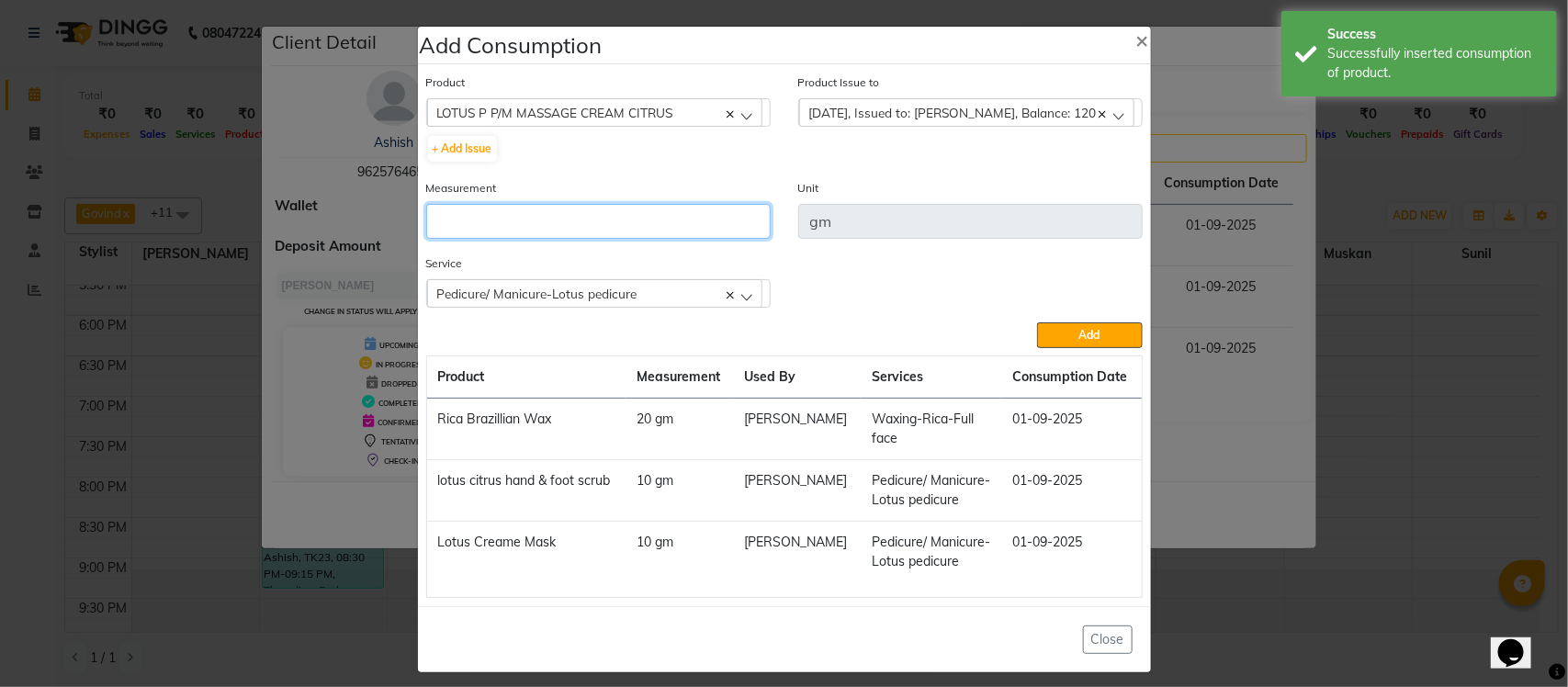
click at [687, 221] on input "number" at bounding box center [599, 221] width 345 height 35
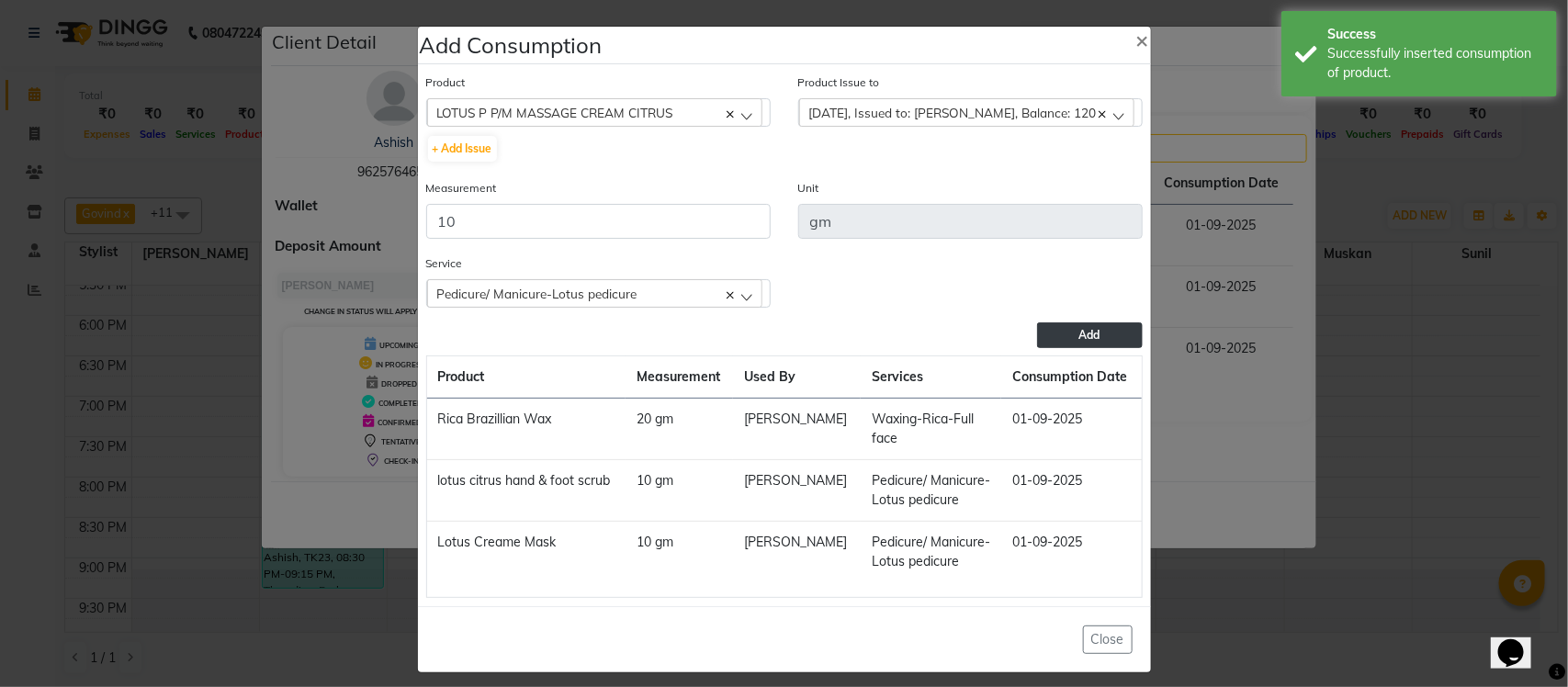
click at [1062, 328] on button "Add" at bounding box center [1089, 336] width 105 height 26
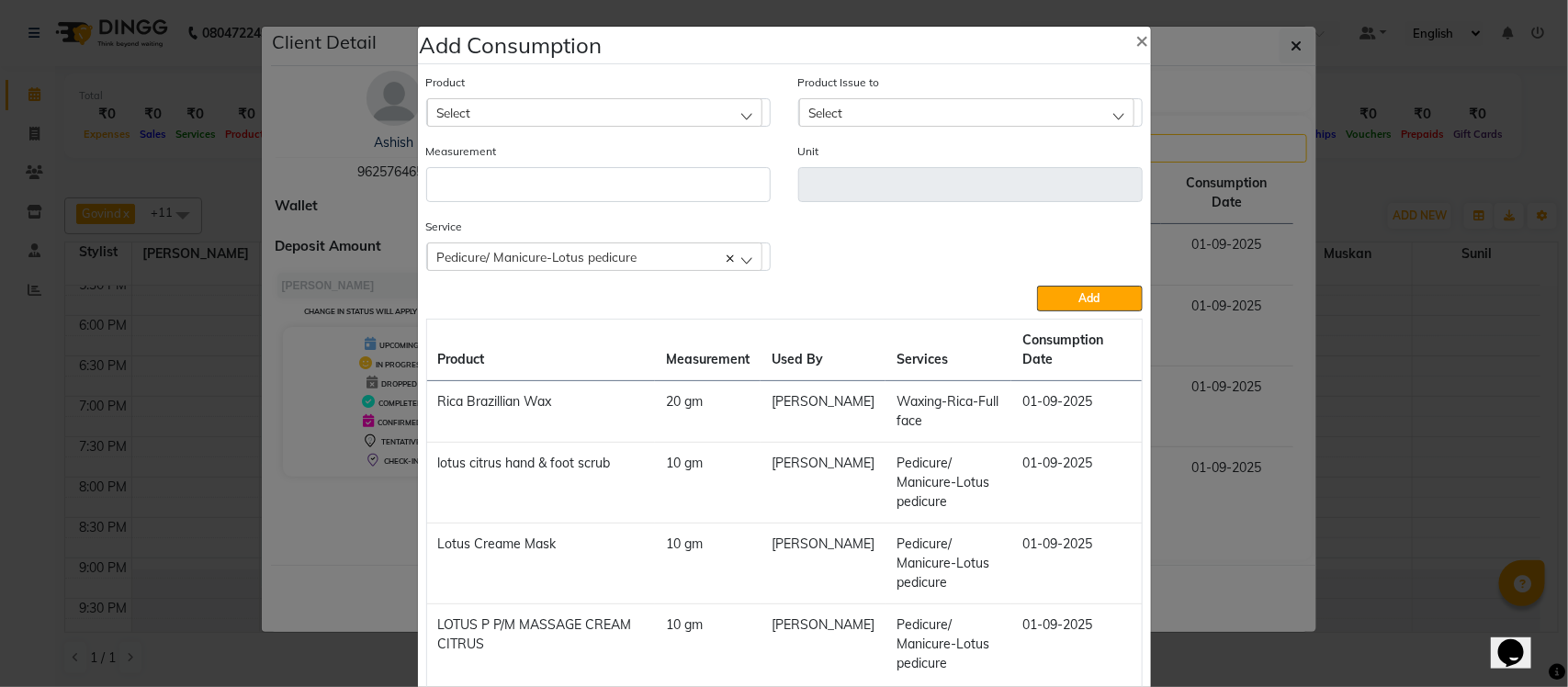
click at [542, 260] on span "Pedicure/ Manicure-Lotus pedicure" at bounding box center [536, 257] width 200 height 16
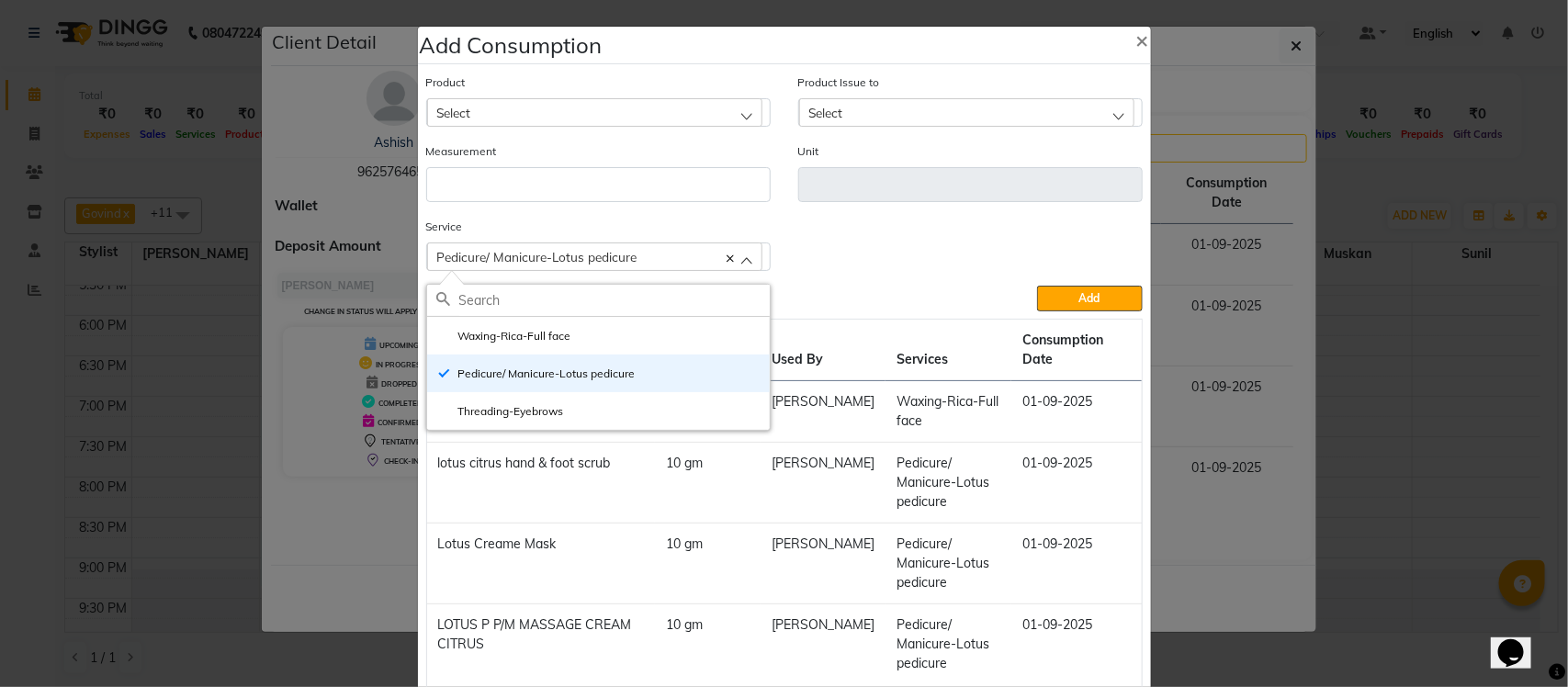
click at [1245, 205] on ngb-modal-window "Add Consumption × Product Select acetone Product Issue to Select 2025-07-26, Is…" at bounding box center [784, 343] width 1568 height 687
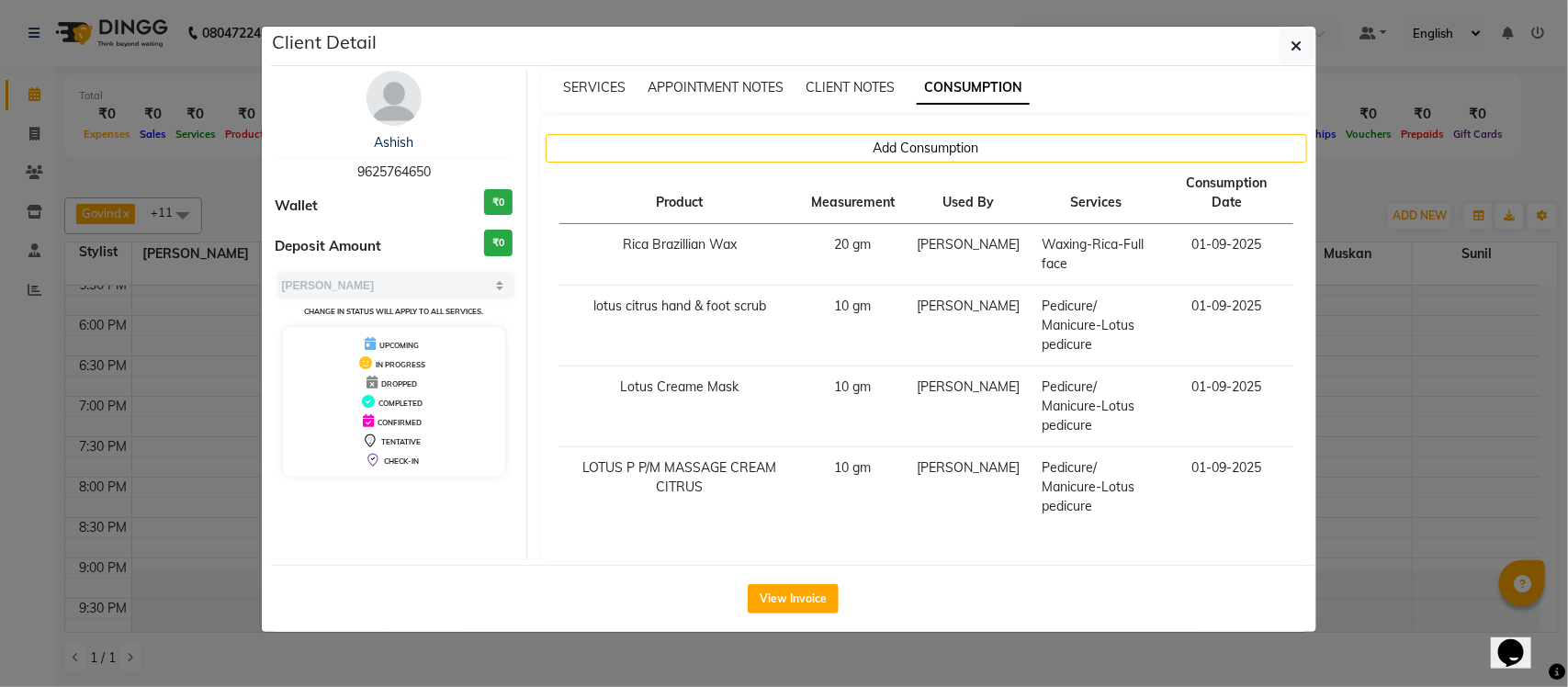
click at [1351, 187] on ngb-modal-window "Client Detail Ashish 9625764650 Wallet ₹0 Deposit Amount ₹0 Select MARK DONE UP…" at bounding box center [784, 343] width 1568 height 687
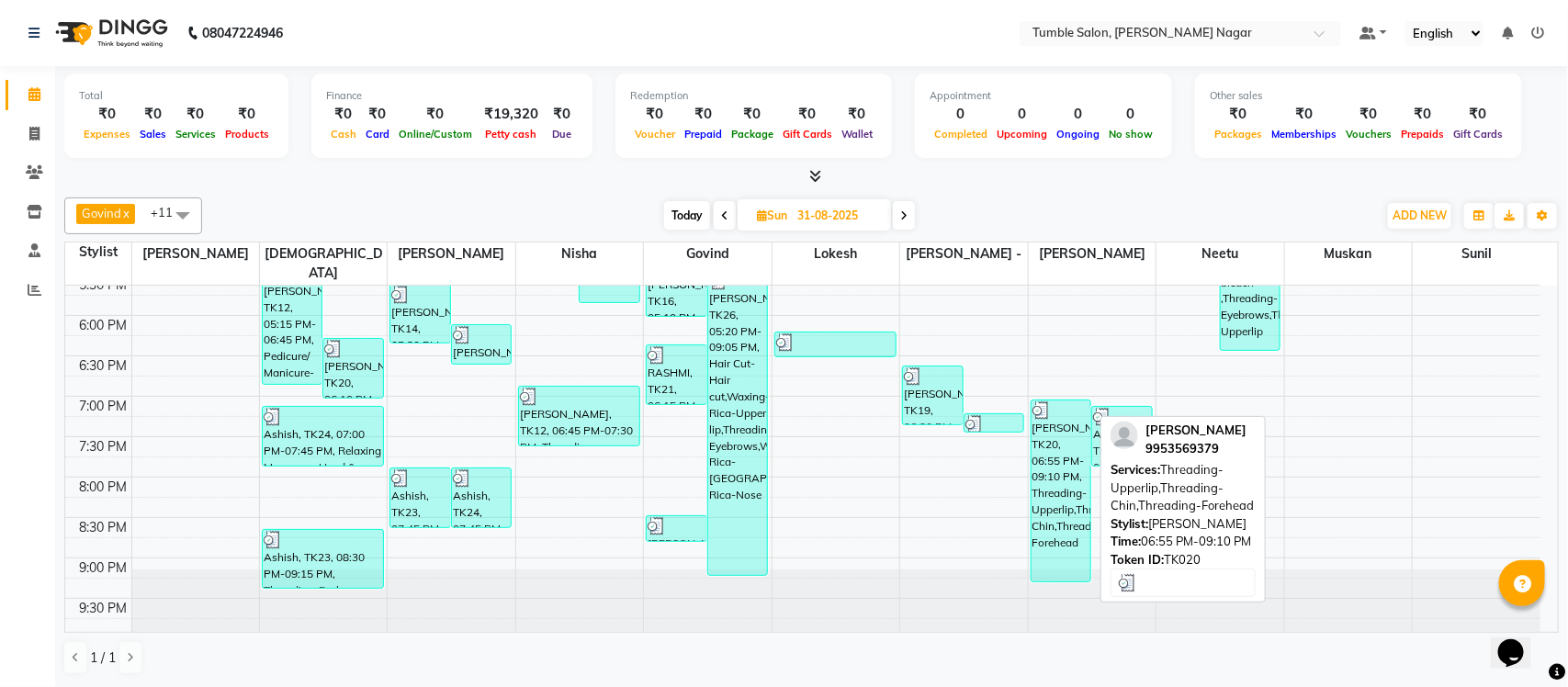
click at [1055, 447] on div "NEELAM, TK20, 06:55 PM-09:10 PM, Threading-Upperlip,Threading-Chin,Threading-Fo…" at bounding box center [1061, 491] width 59 height 181
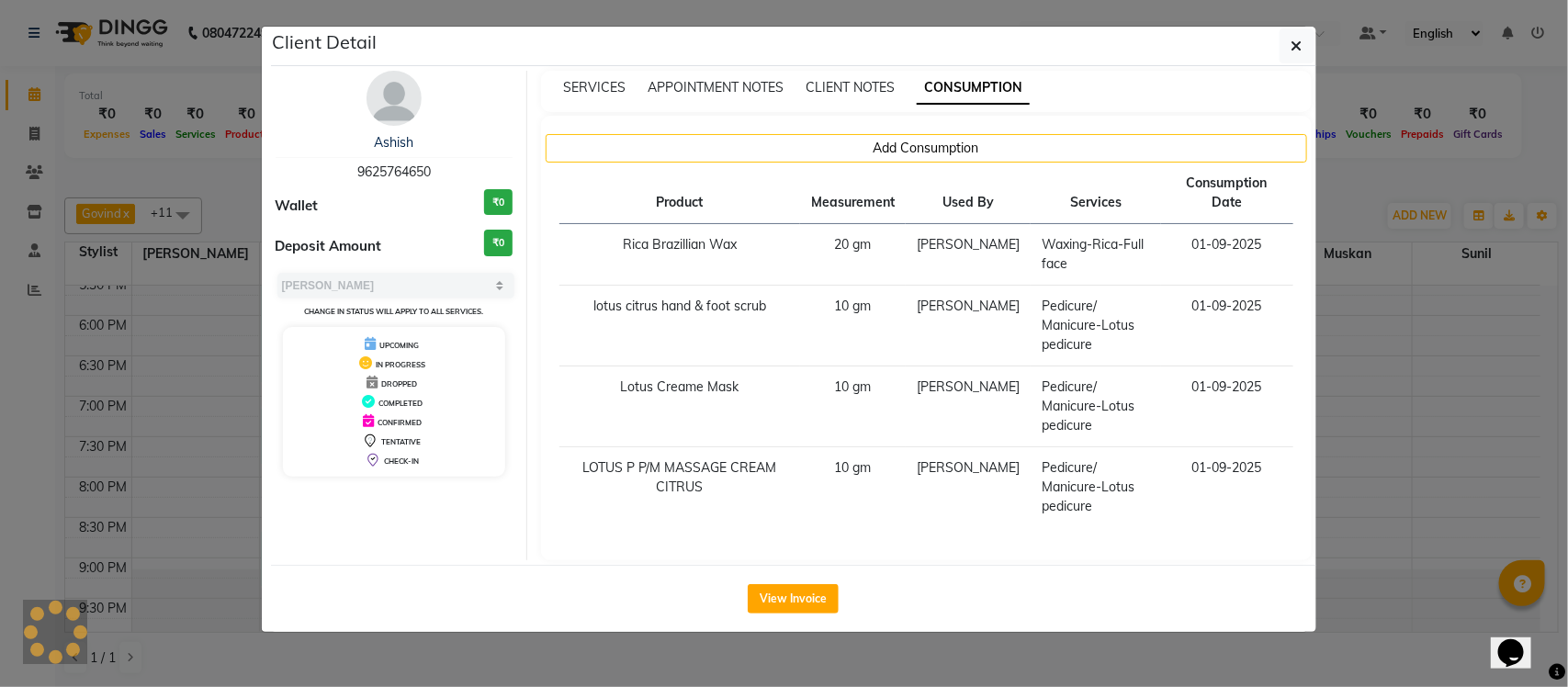
click at [977, 85] on span "CONSUMPTION" at bounding box center [973, 88] width 113 height 33
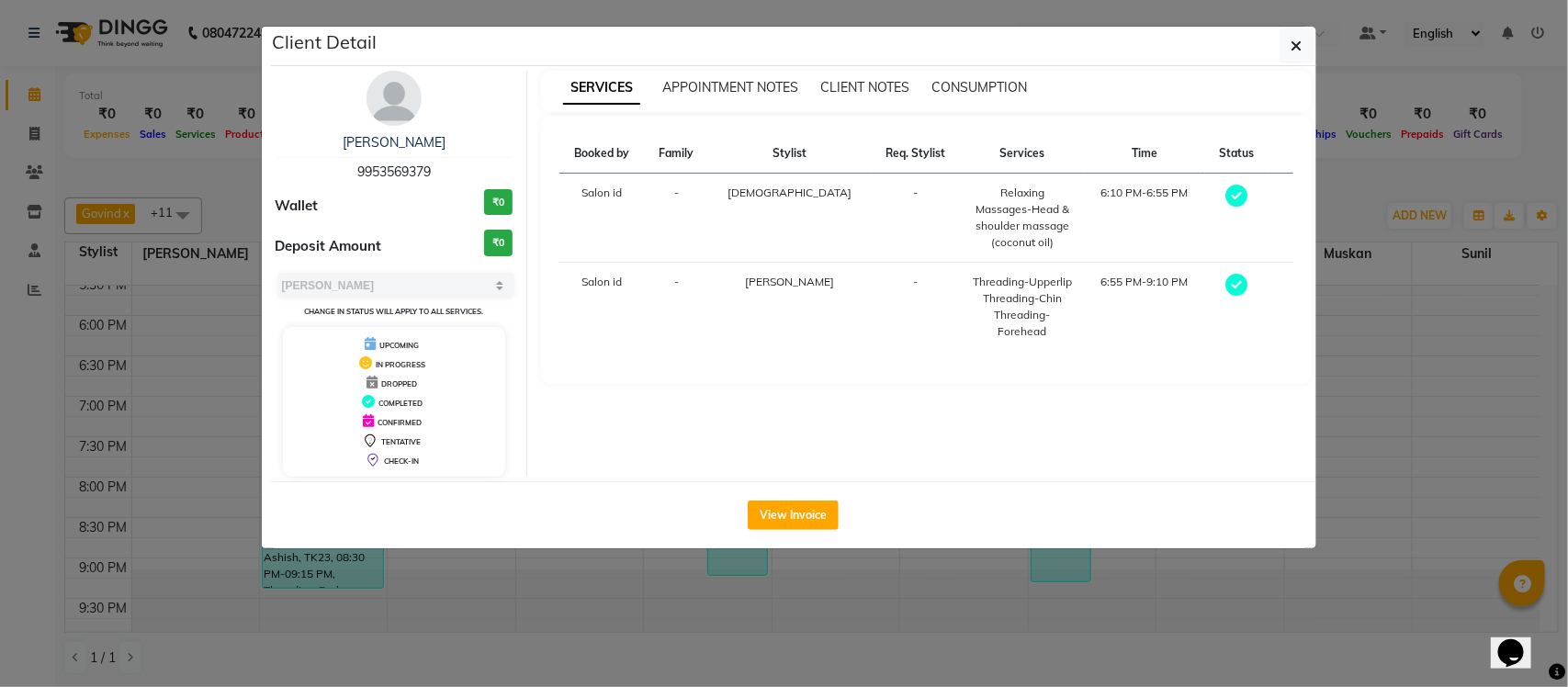
click at [975, 76] on div "SERVICES APPOINTMENT NOTES CLIENT NOTES CONSUMPTION" at bounding box center [926, 91] width 771 height 41
click at [957, 78] on div "CONSUMPTION" at bounding box center [979, 87] width 96 height 20
click at [956, 87] on span "CONSUMPTION" at bounding box center [979, 87] width 96 height 17
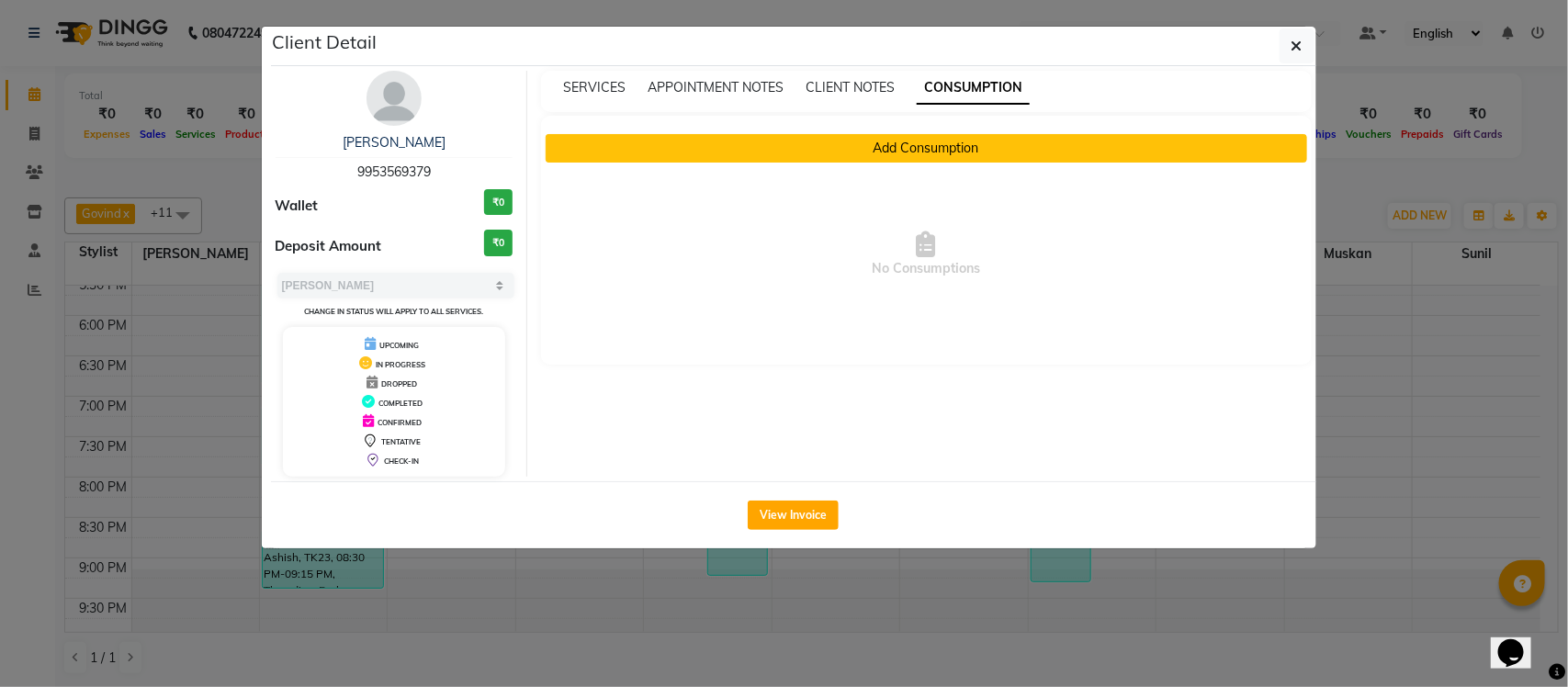
click at [944, 149] on button "Add Consumption" at bounding box center [926, 148] width 761 height 29
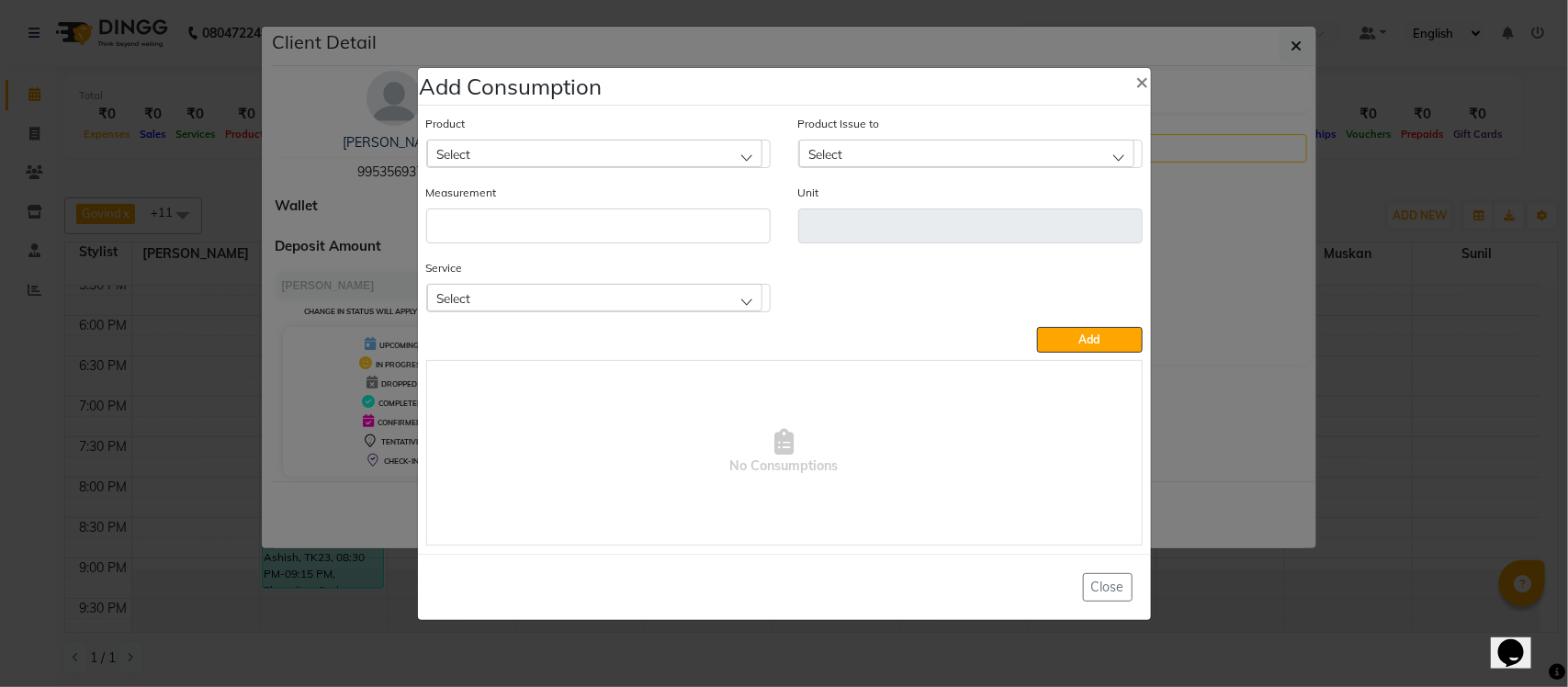
click at [608, 295] on div "Select" at bounding box center [595, 297] width 336 height 28
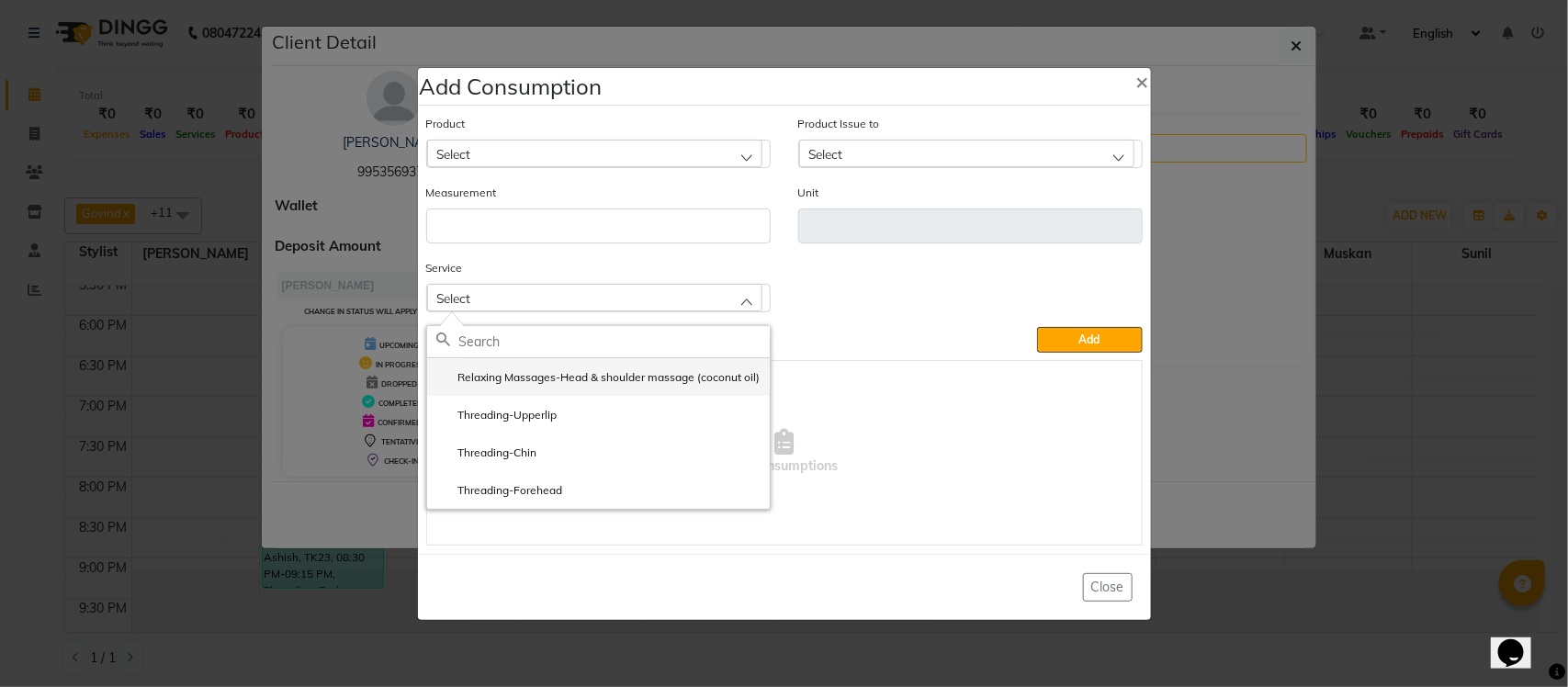
click at [618, 381] on label "Relaxing Massages-Head & shoulder massage (coconut oil)" at bounding box center [598, 377] width 324 height 17
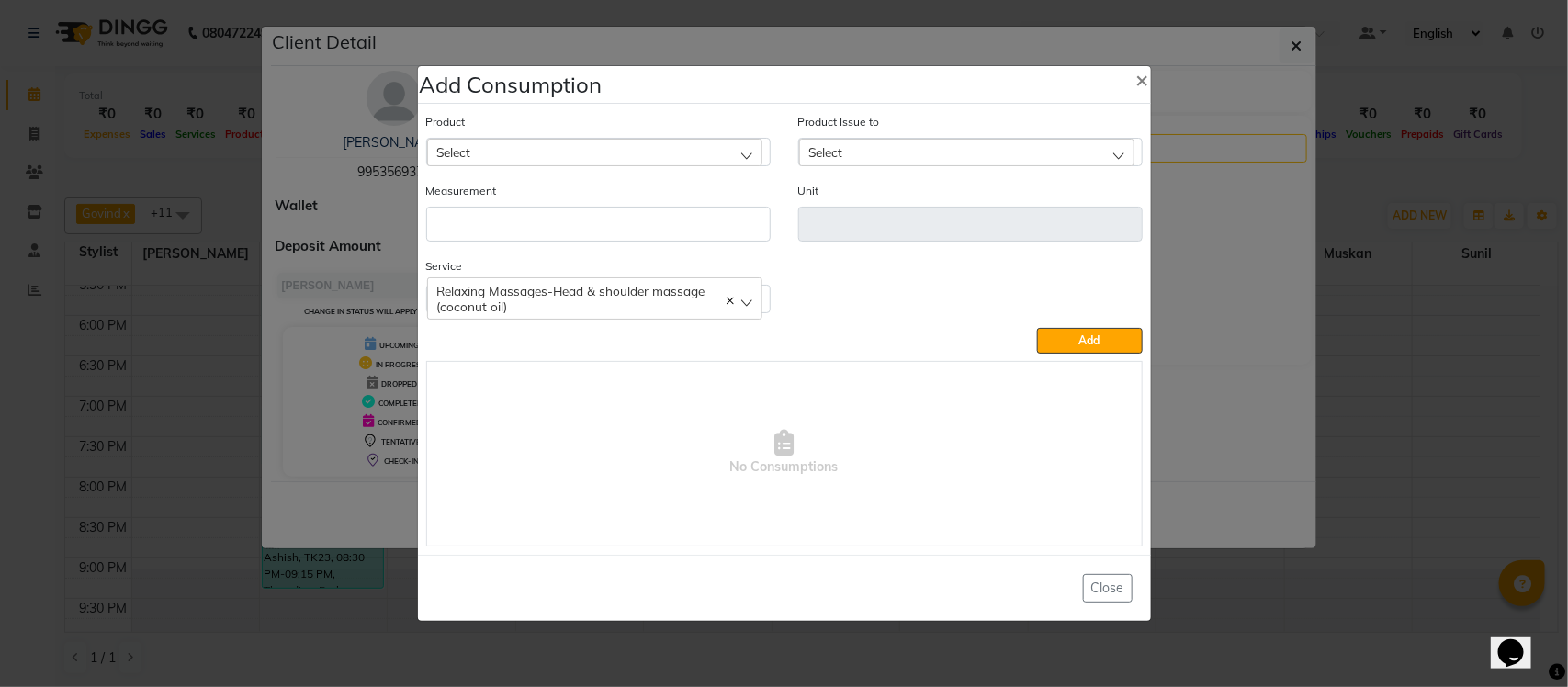
click at [637, 121] on div "Product Select" at bounding box center [599, 139] width 345 height 54
click at [637, 142] on div "Select" at bounding box center [595, 152] width 336 height 28
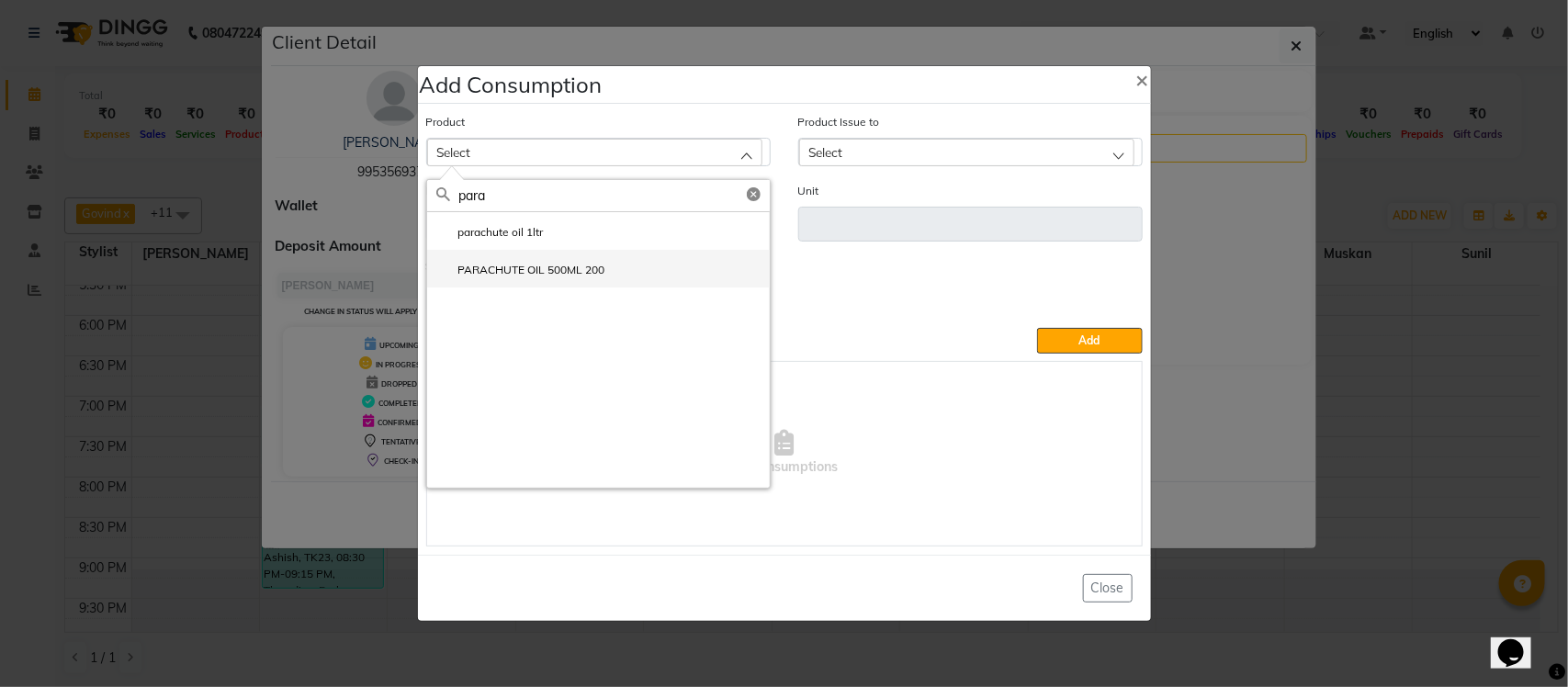
click at [542, 272] on label "PARACHUTE OIL 500ML 200" at bounding box center [520, 271] width 169 height 17
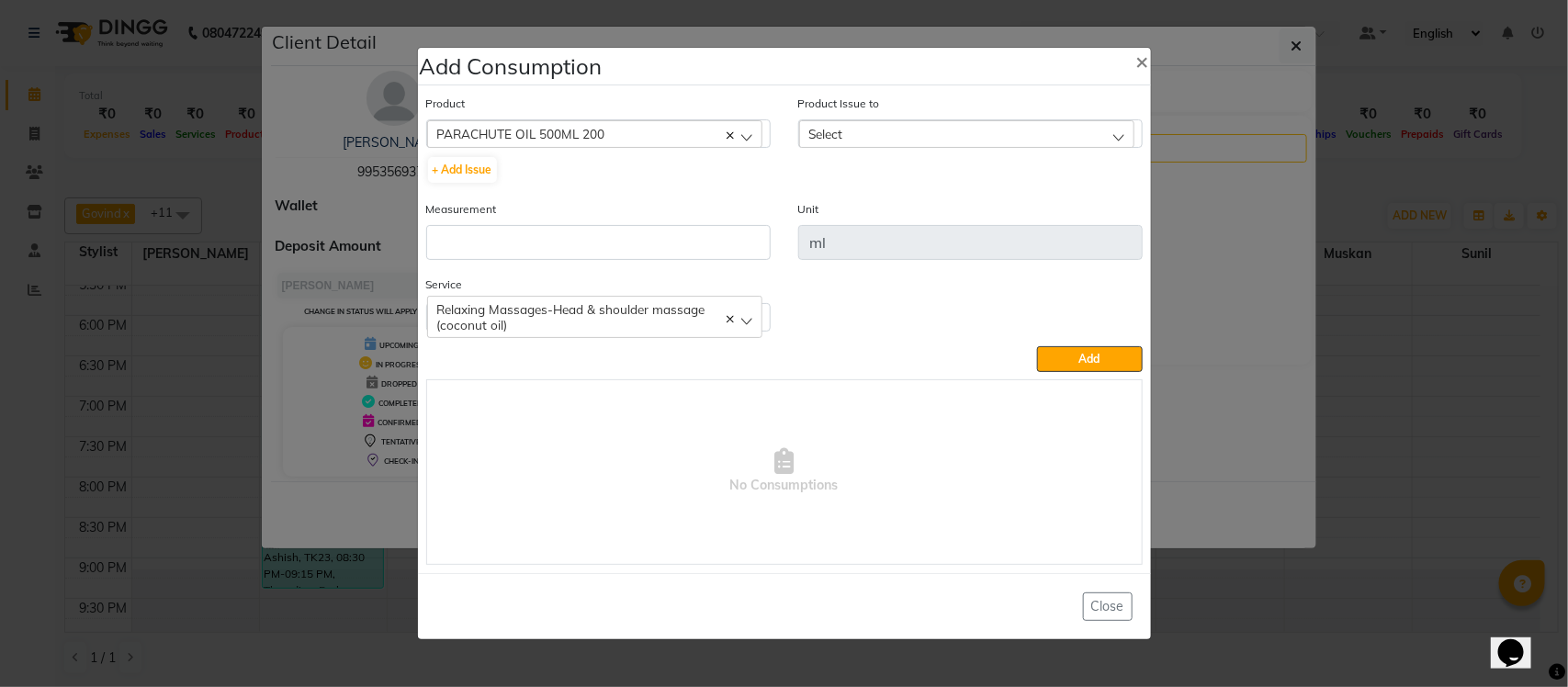
click at [940, 136] on div "Select" at bounding box center [967, 134] width 336 height 28
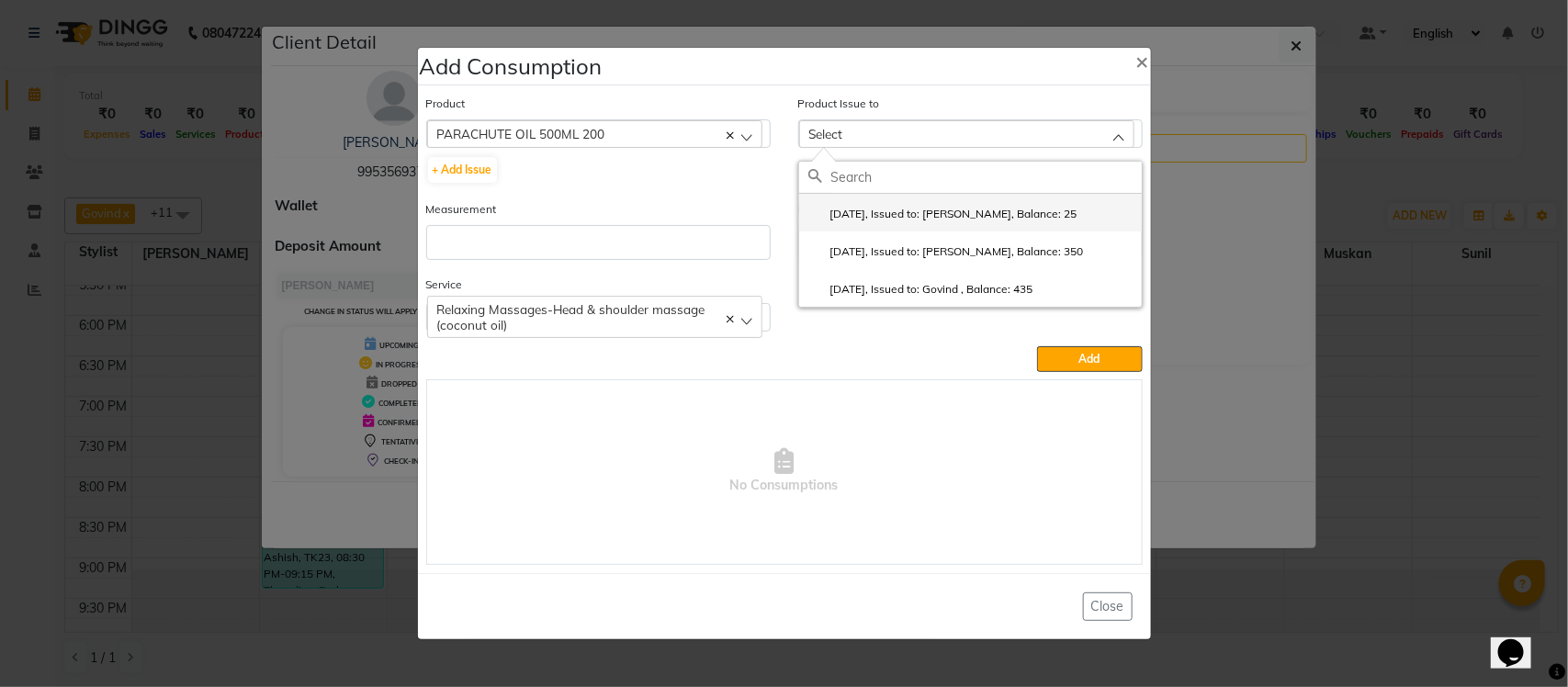
click at [925, 212] on label "2025-07-26, Issued to: Rupesh, Balance: 25" at bounding box center [943, 214] width 270 height 17
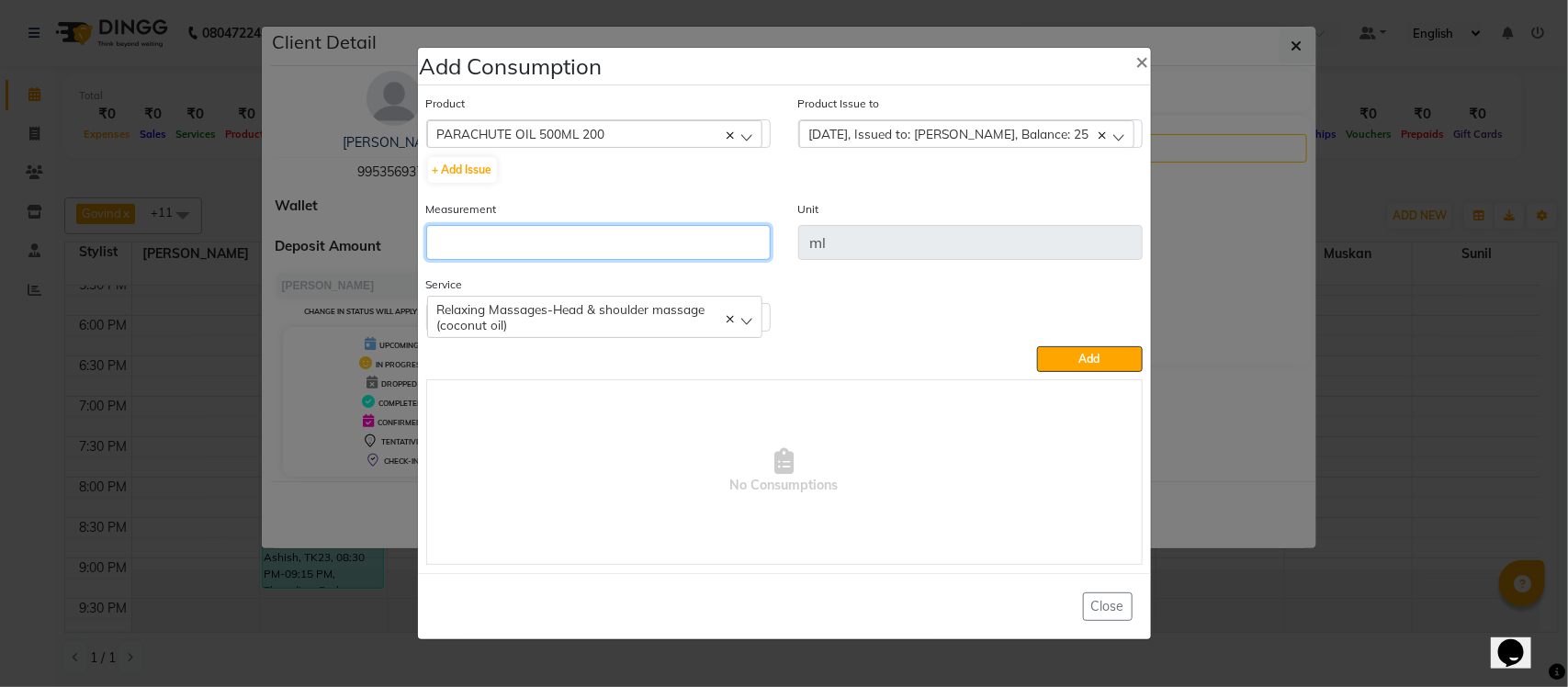
click at [691, 234] on input "number" at bounding box center [599, 243] width 345 height 35
drag, startPoint x: 1074, startPoint y: 363, endPoint x: 1058, endPoint y: 368, distance: 16.8
click at [1068, 365] on button "Add" at bounding box center [1089, 360] width 105 height 26
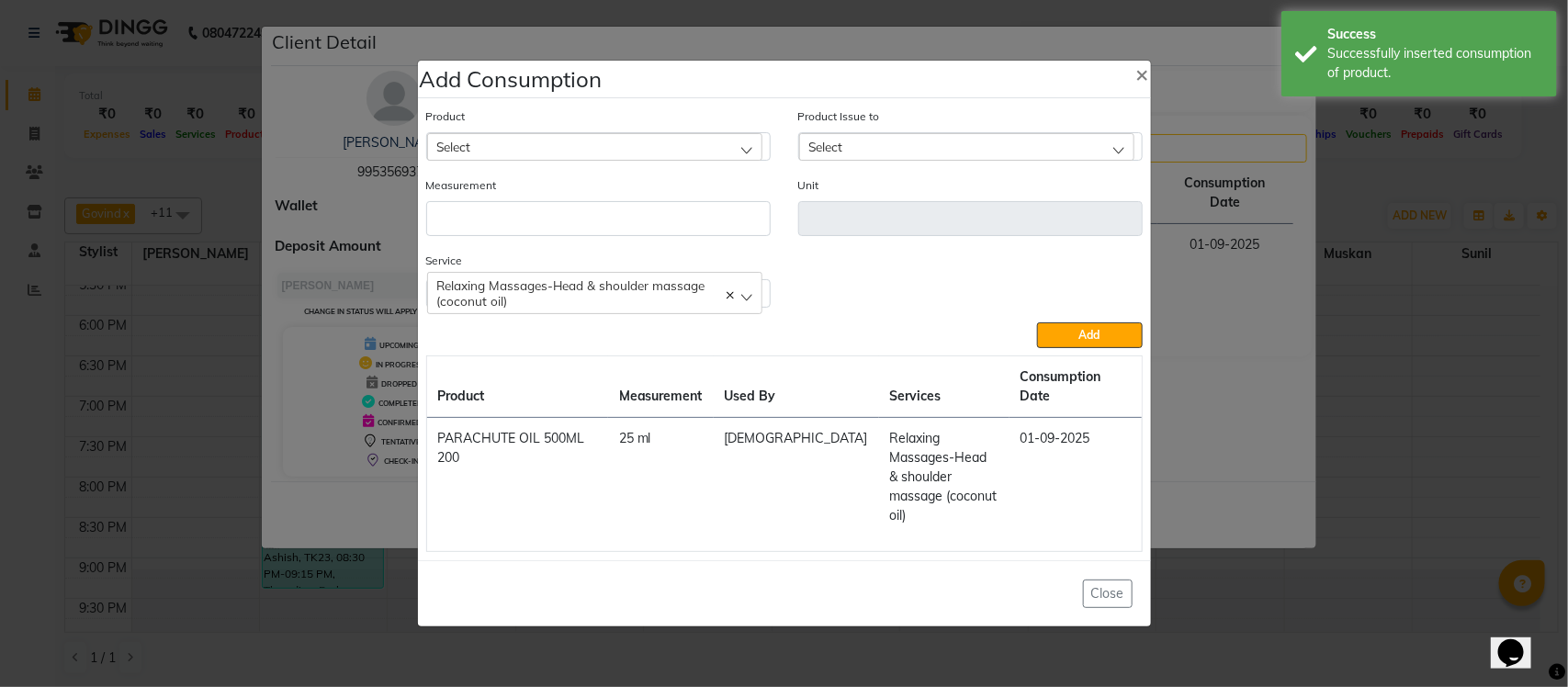
click at [593, 309] on span "Relaxing Massages-Head & shoulder massage (coconut oil)" at bounding box center [571, 293] width 269 height 32
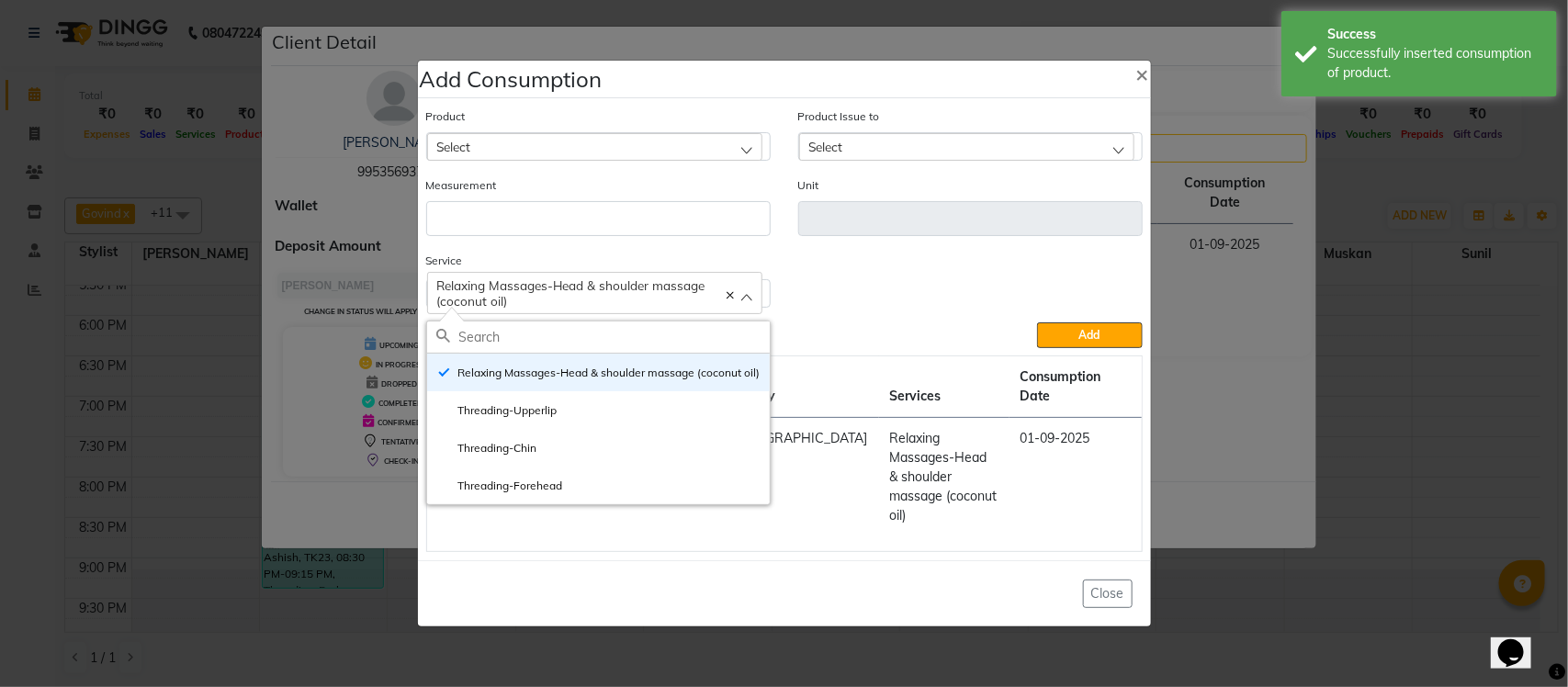
click at [1279, 270] on ngb-modal-window "Add Consumption × Product Select acetone Product Issue to Select 2025-07-26, Is…" at bounding box center [784, 343] width 1568 height 687
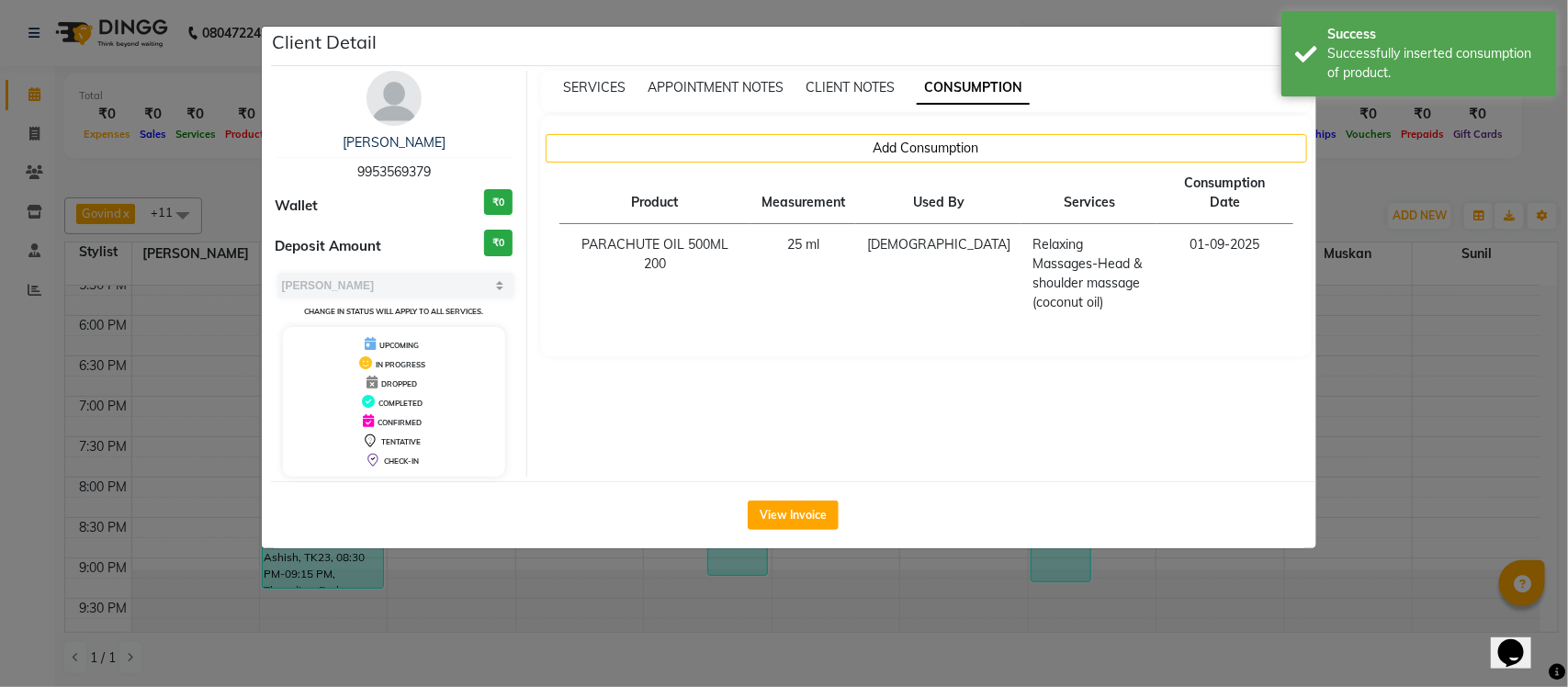
click at [1349, 177] on ngb-modal-window "Client Detail NEELAM 9953569379 Wallet ₹0 Deposit Amount ₹0 Select MARK DONE UP…" at bounding box center [784, 343] width 1568 height 687
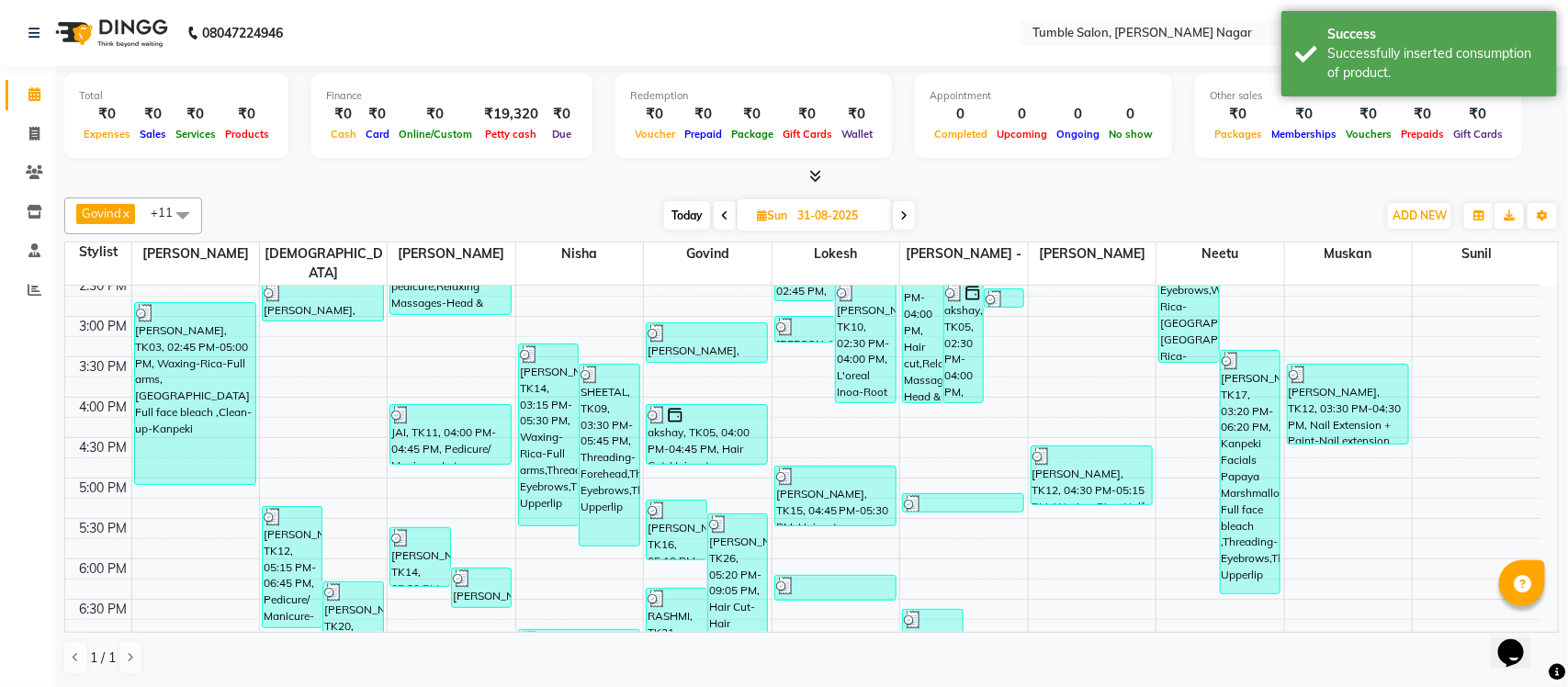
scroll to position [539, 0]
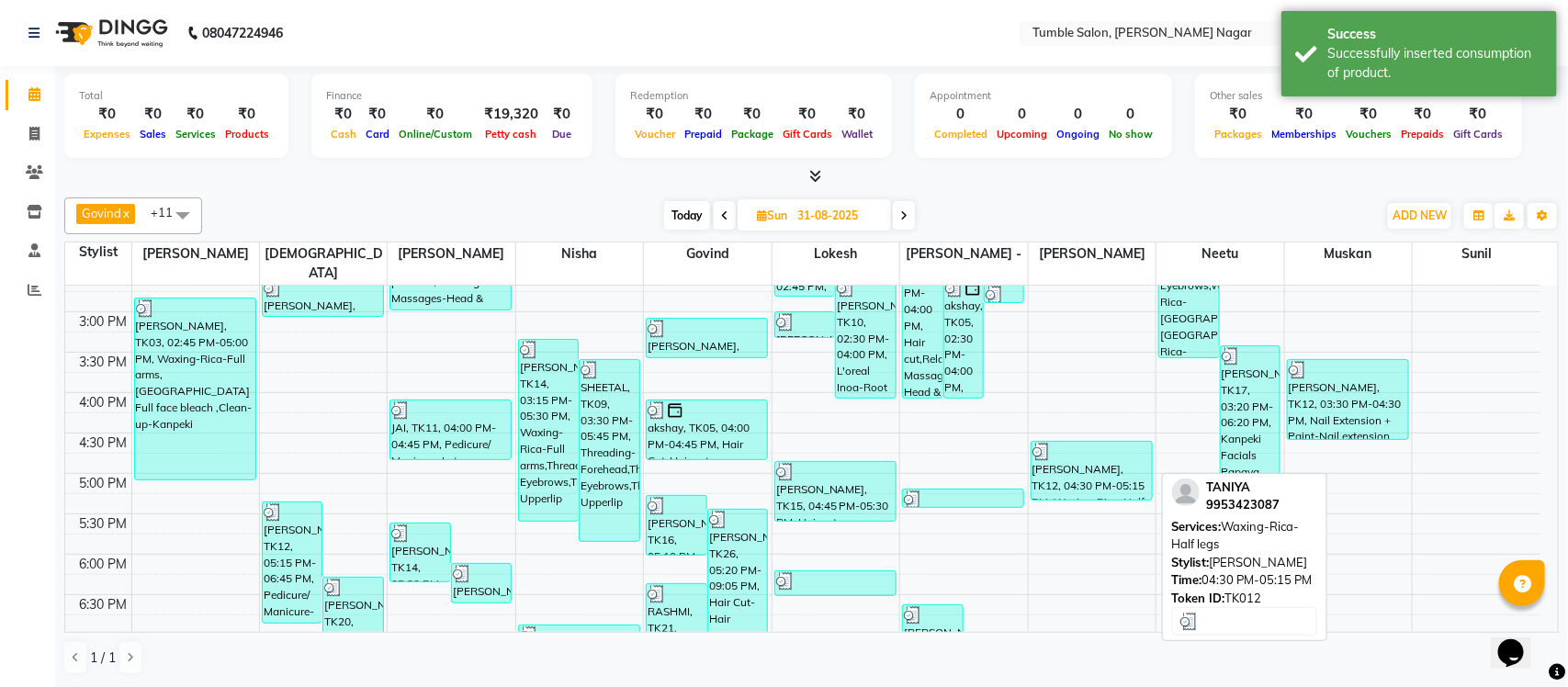
click at [1137, 456] on div "TANIYA, TK12, 04:30 PM-05:15 PM, Waxing-Rica-Half legs" at bounding box center [1091, 470] width 120 height 58
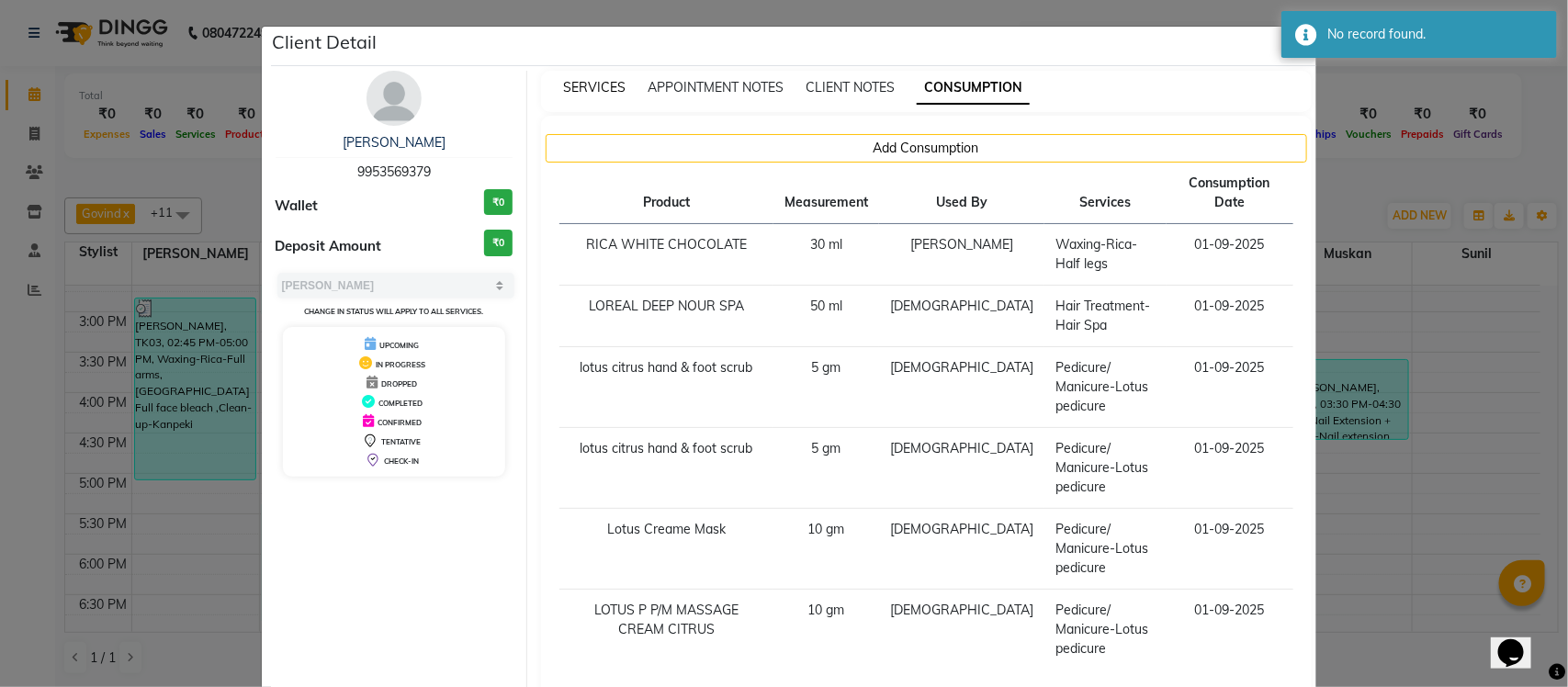
click at [590, 85] on span "SERVICES" at bounding box center [594, 87] width 62 height 17
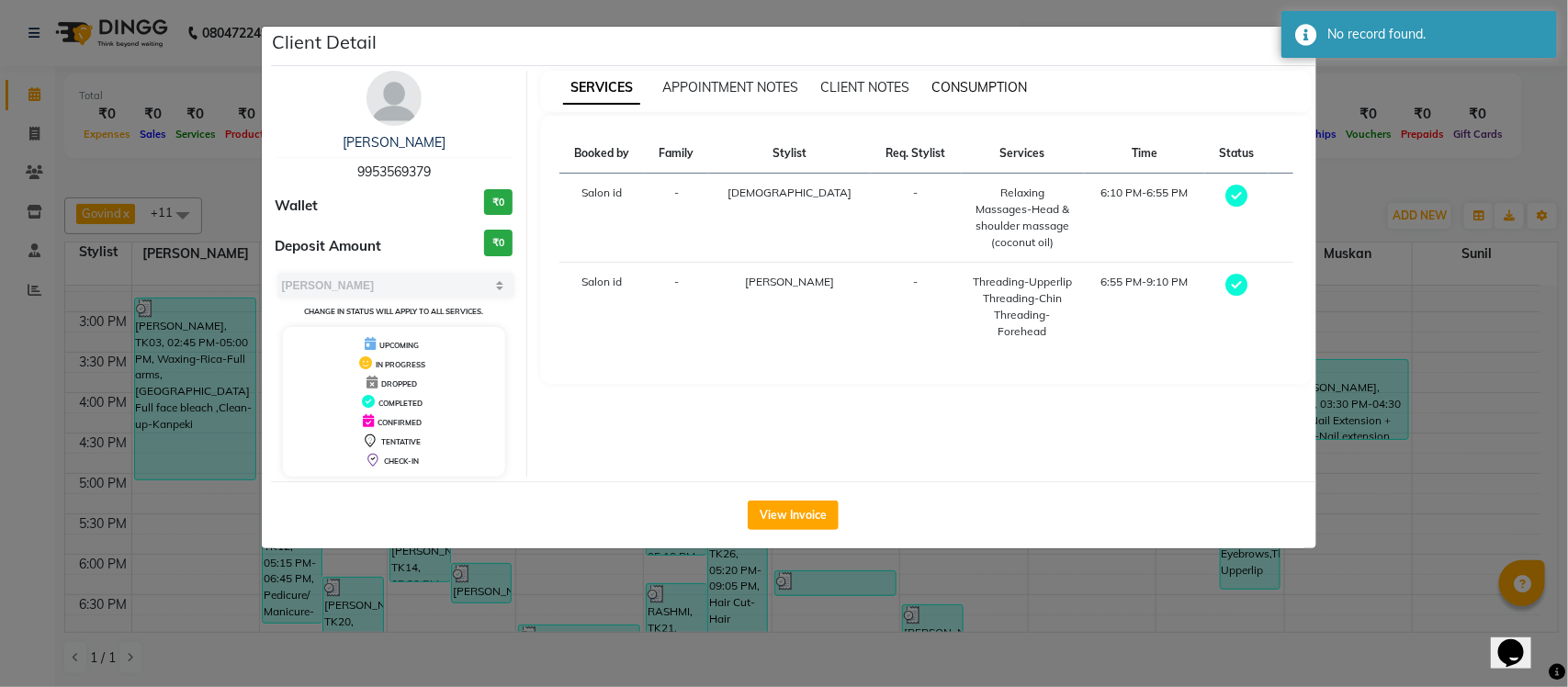
click at [988, 84] on span "CONSUMPTION" at bounding box center [979, 87] width 96 height 17
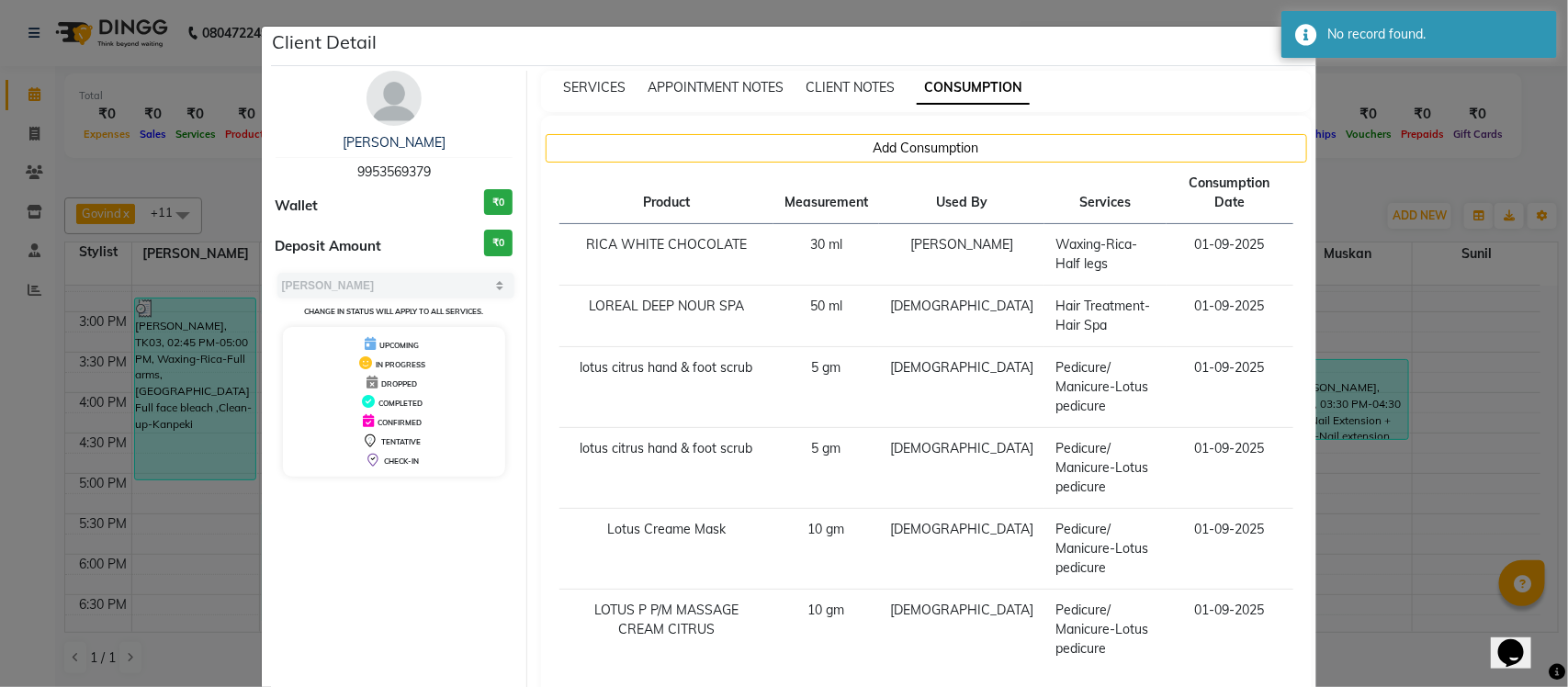
click at [1361, 184] on ngb-modal-window "Client Detail NEELAM 9953569379 Wallet ₹0 Deposit Amount ₹0 Select MARK DONE UP…" at bounding box center [784, 343] width 1568 height 687
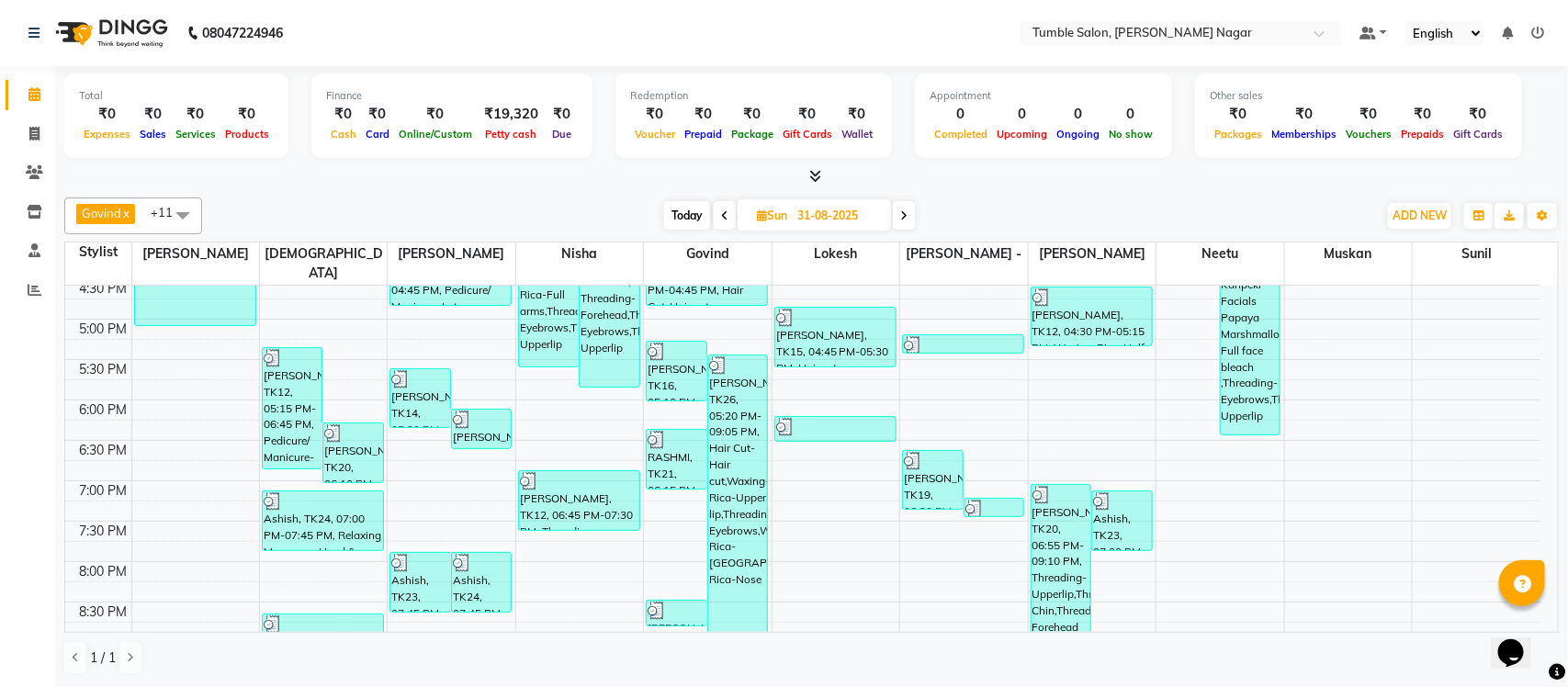
scroll to position [778, 0]
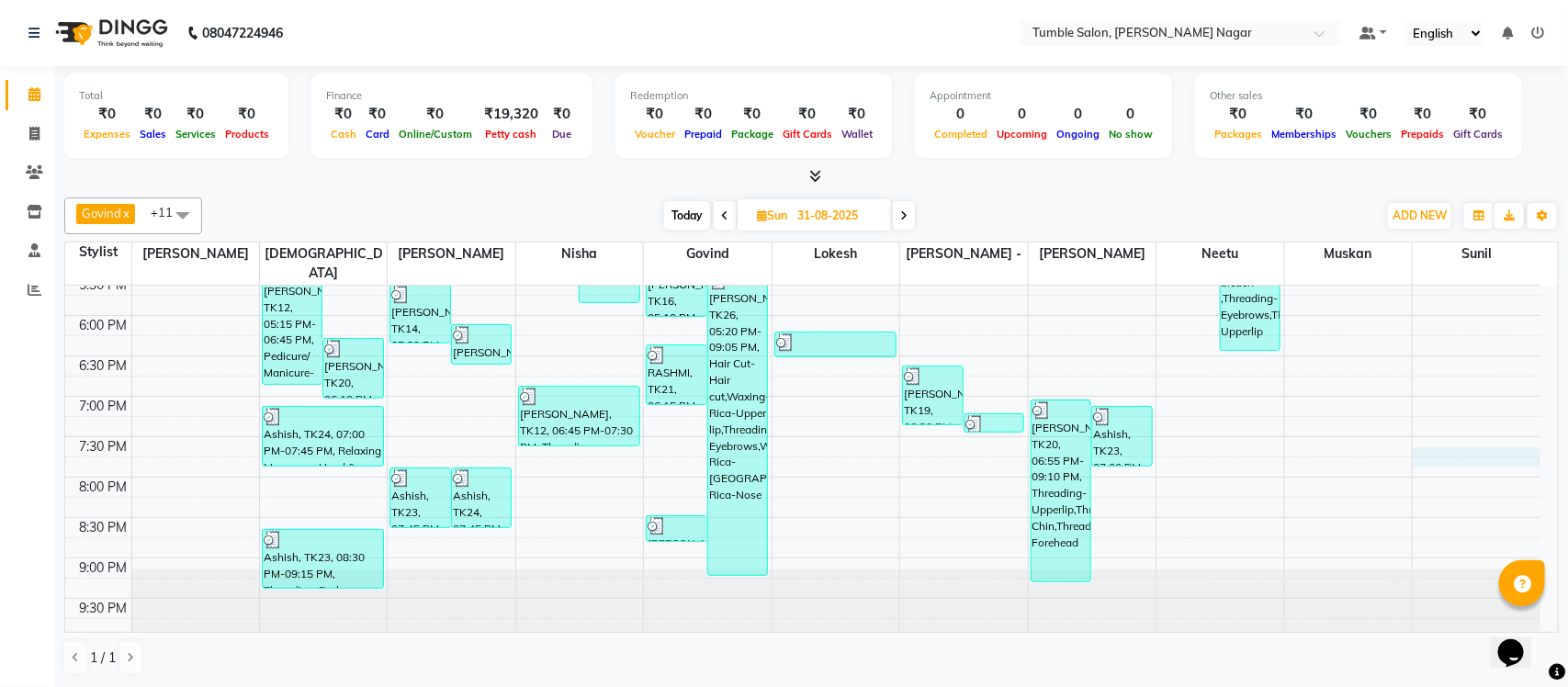
click at [1535, 433] on div "8:00 AM 8:30 AM 9:00 AM 9:30 AM 10:00 AM 10:30 AM 11:00 AM 11:30 AM 12:00 PM 12…" at bounding box center [802, 73] width 1475 height 1131
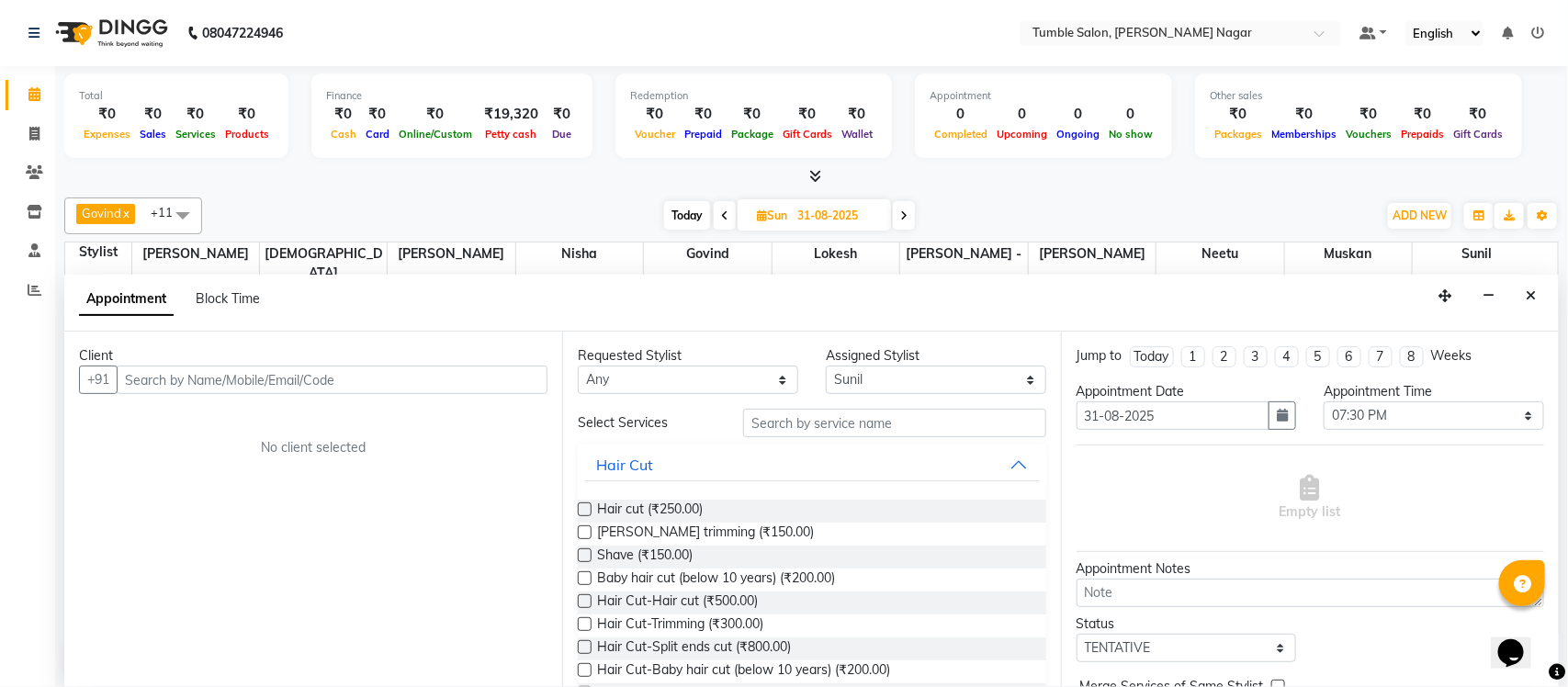
click at [1534, 297] on icon "Close" at bounding box center [1531, 296] width 10 height 13
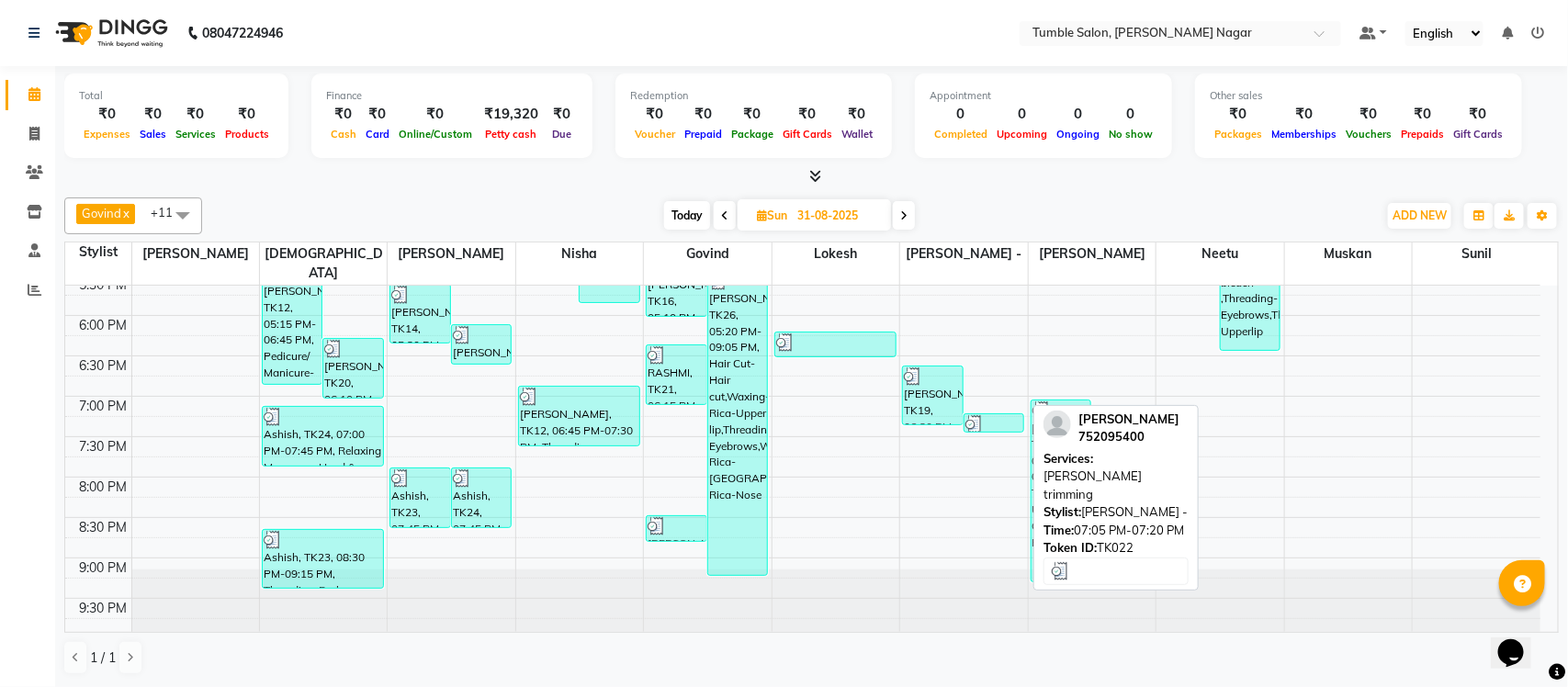
click at [1022, 415] on div "NAMISH, TK22, 07:05 PM-07:20 PM, Beard trimming" at bounding box center [995, 423] width 59 height 18
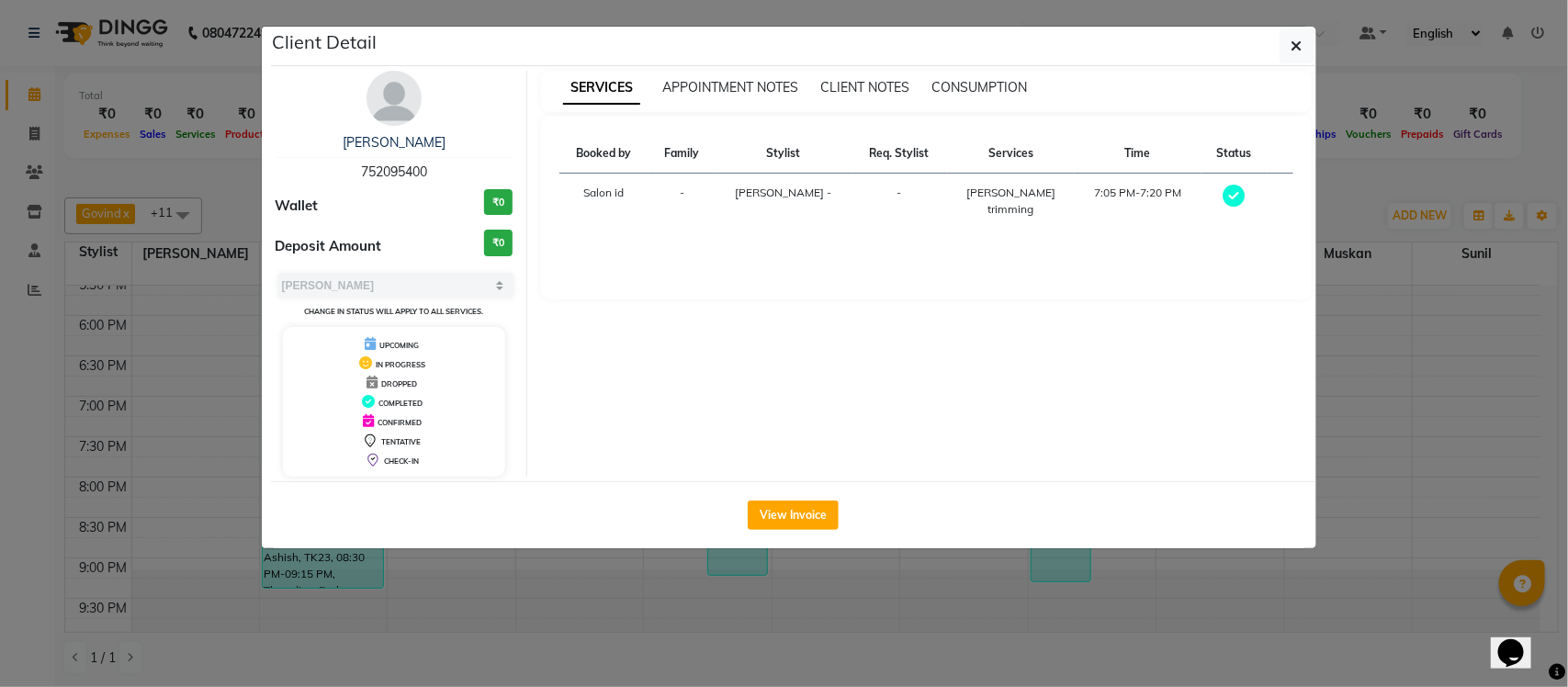
drag, startPoint x: 1341, startPoint y: 185, endPoint x: 1333, endPoint y: 204, distance: 20.6
click at [1341, 191] on ngb-modal-window "Client Detail NAMISH 752095400 Wallet ₹0 Deposit Amount ₹0 Select MARK DONE UPC…" at bounding box center [784, 343] width 1568 height 687
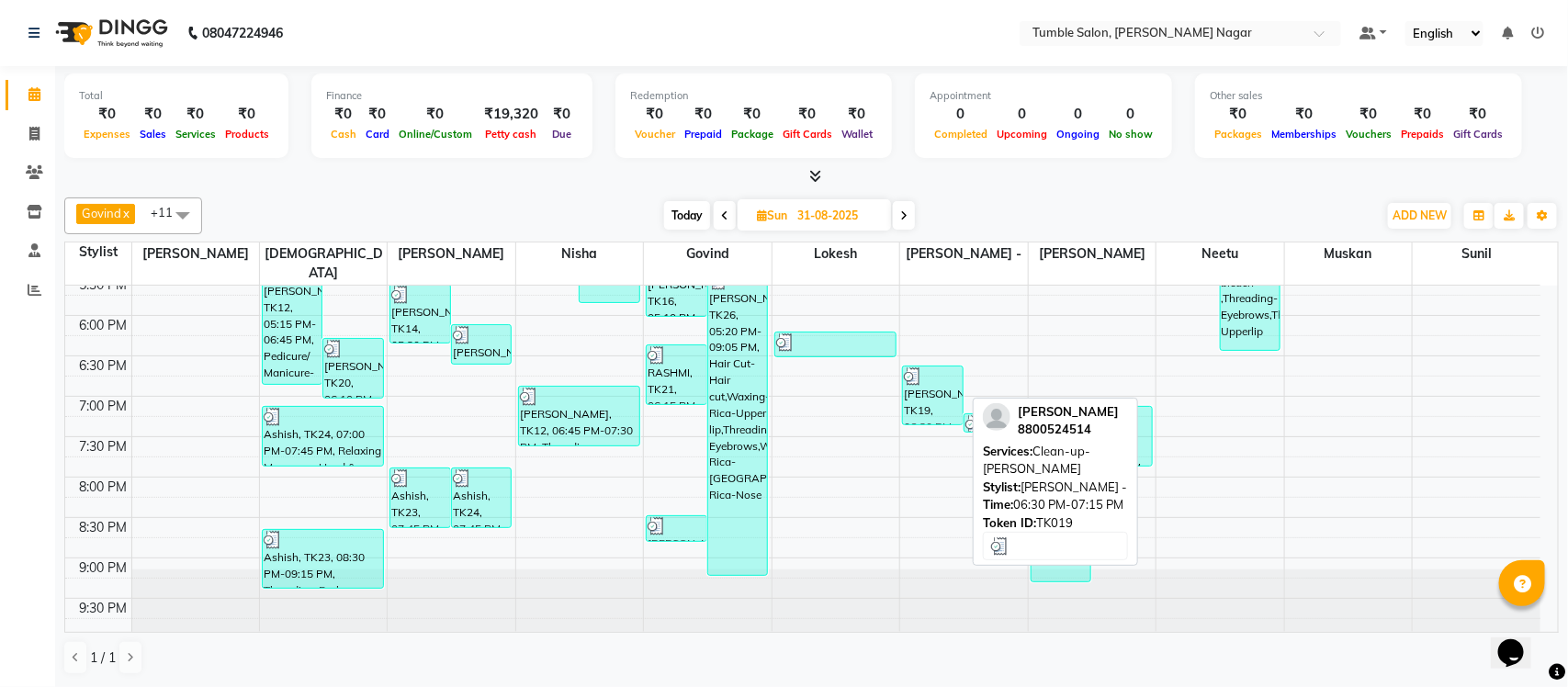
click at [923, 367] on div at bounding box center [933, 377] width 58 height 19
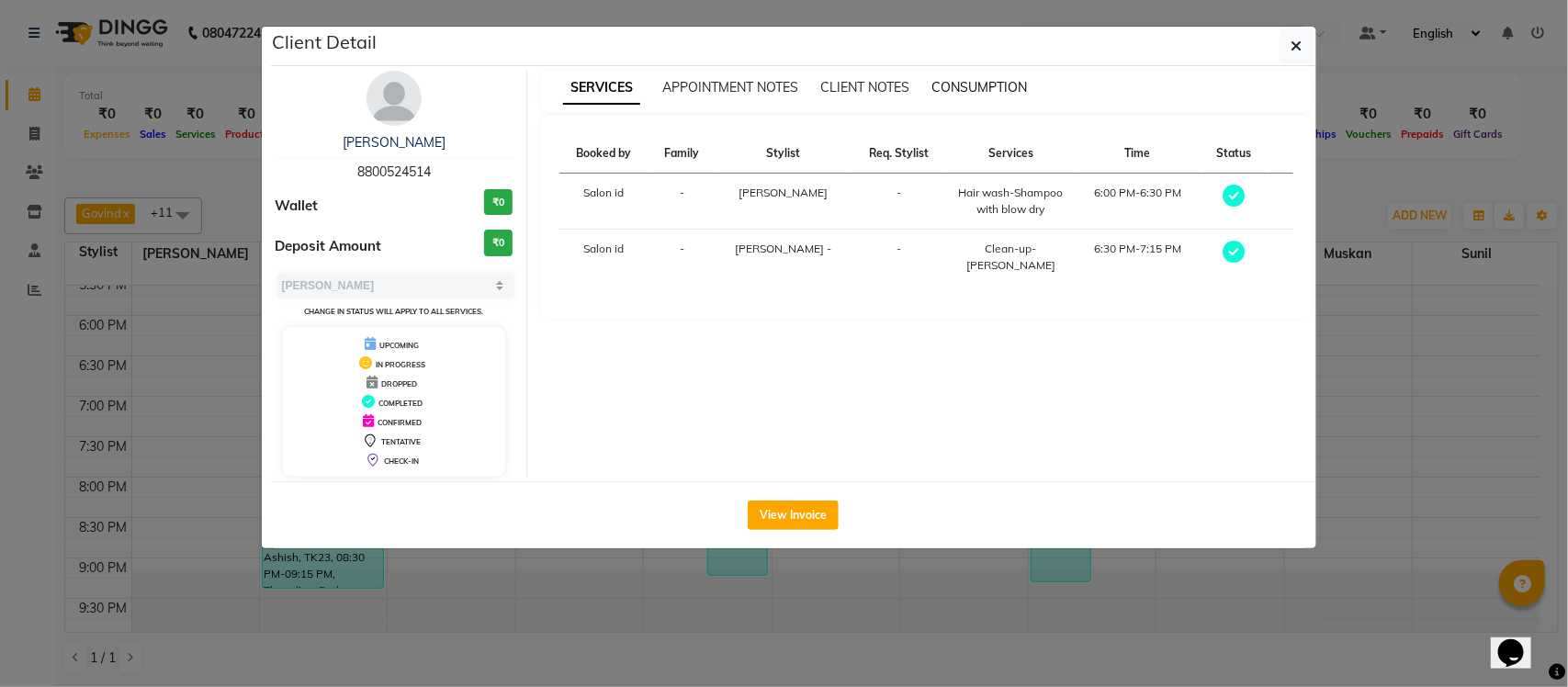
click at [976, 84] on span "CONSUMPTION" at bounding box center [979, 87] width 96 height 17
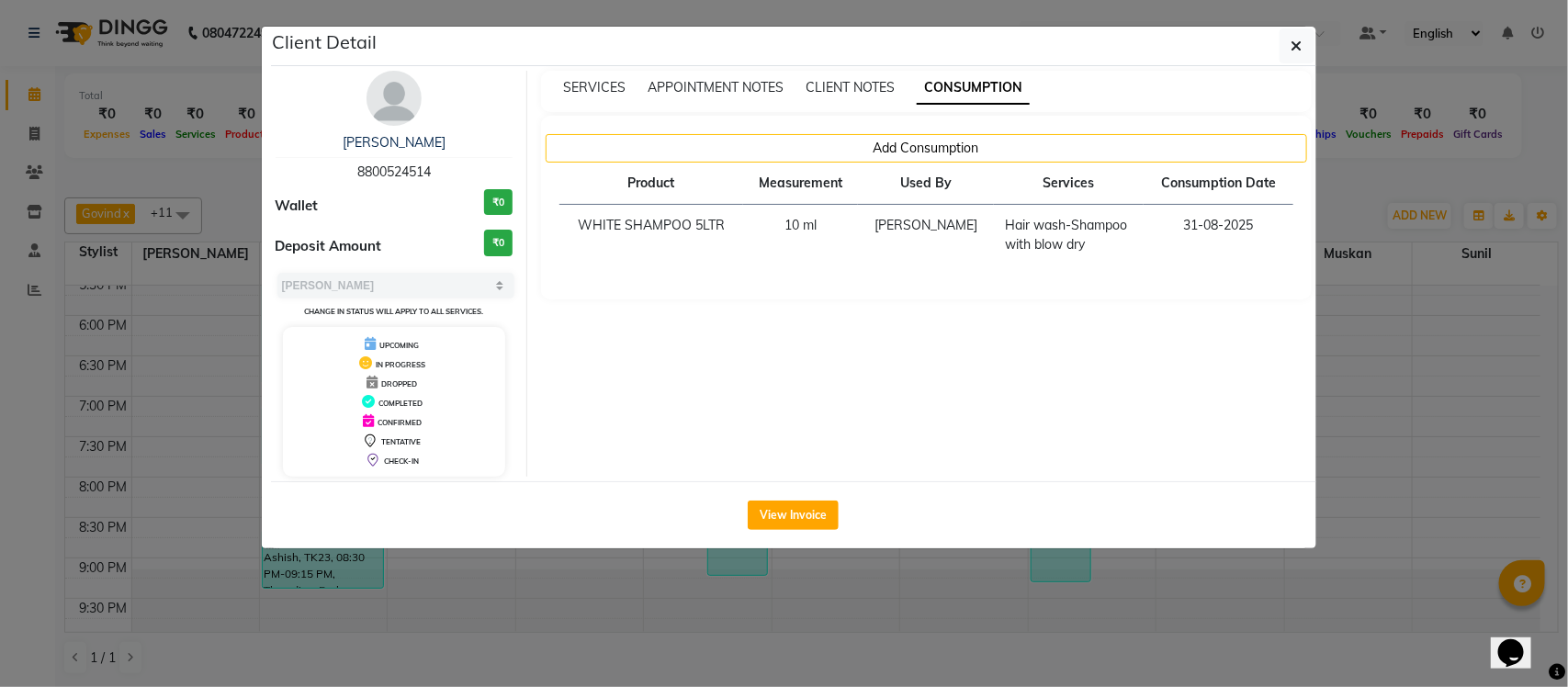
click at [1374, 177] on ngb-modal-window "Client Detail NAVEEN MALIK 8800524514 Wallet ₹0 Deposit Amount ₹0 Select MARK D…" at bounding box center [784, 343] width 1568 height 687
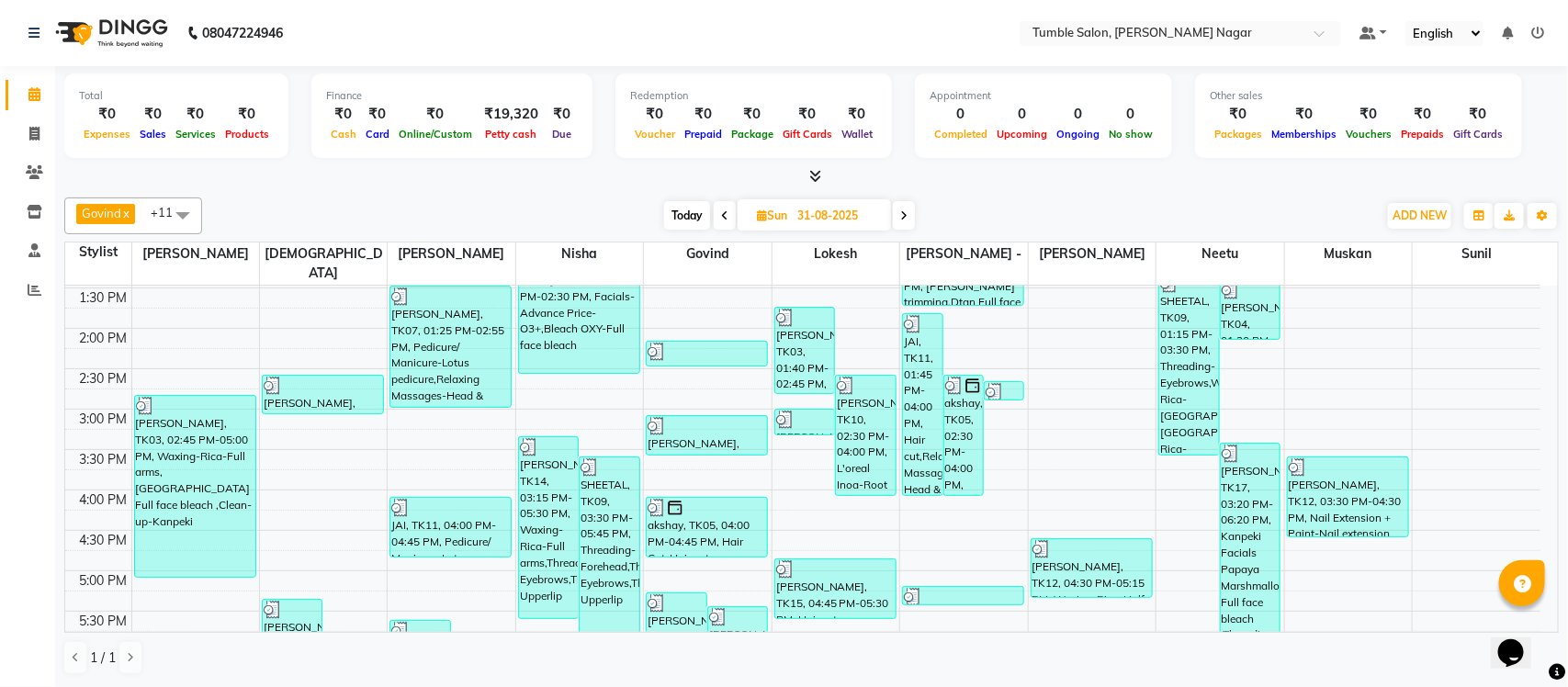
scroll to position [433, 0]
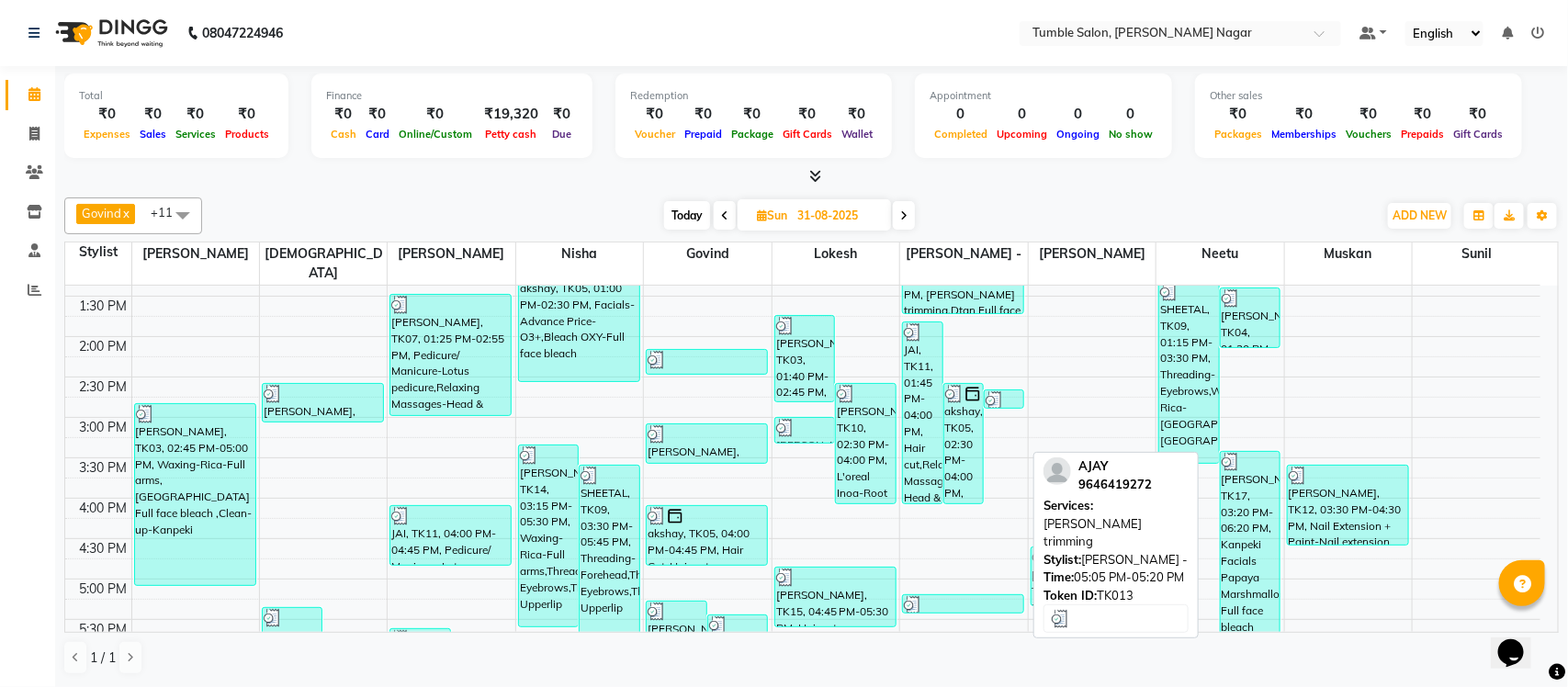
click at [942, 596] on div at bounding box center [963, 605] width 118 height 19
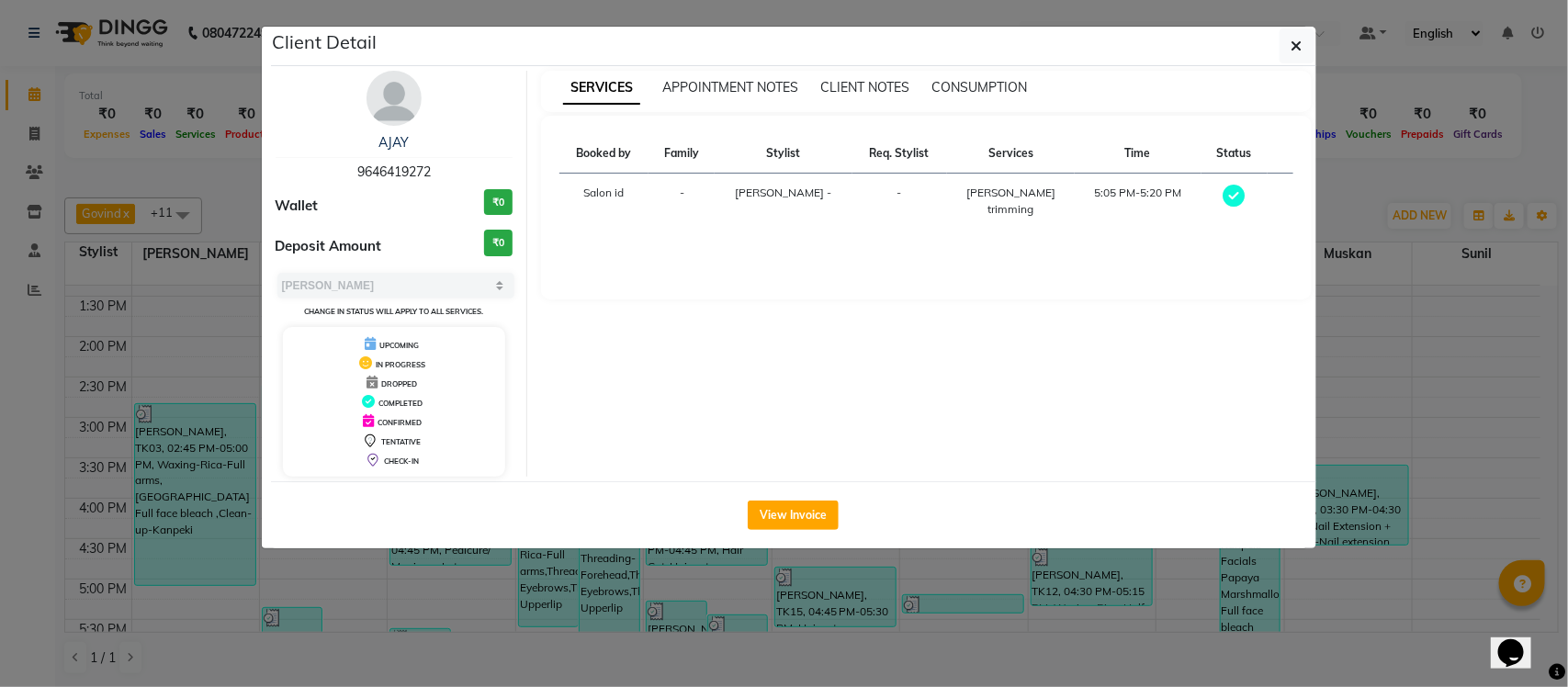
click at [1380, 196] on ngb-modal-window "Client Detail AJAY 9646419272 Wallet ₹0 Deposit Amount ₹0 Select MARK DONE UPCO…" at bounding box center [784, 343] width 1568 height 687
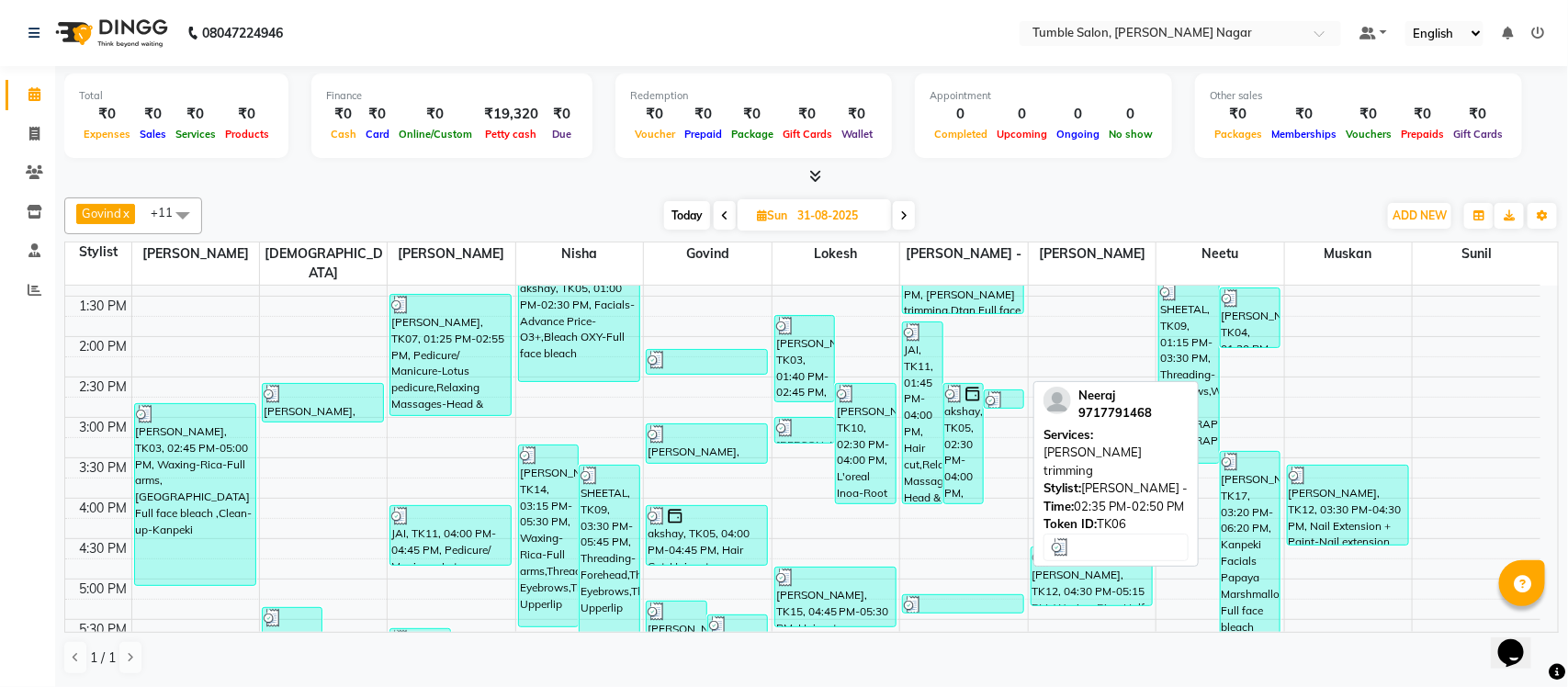
click at [1007, 391] on div at bounding box center [1004, 401] width 37 height 19
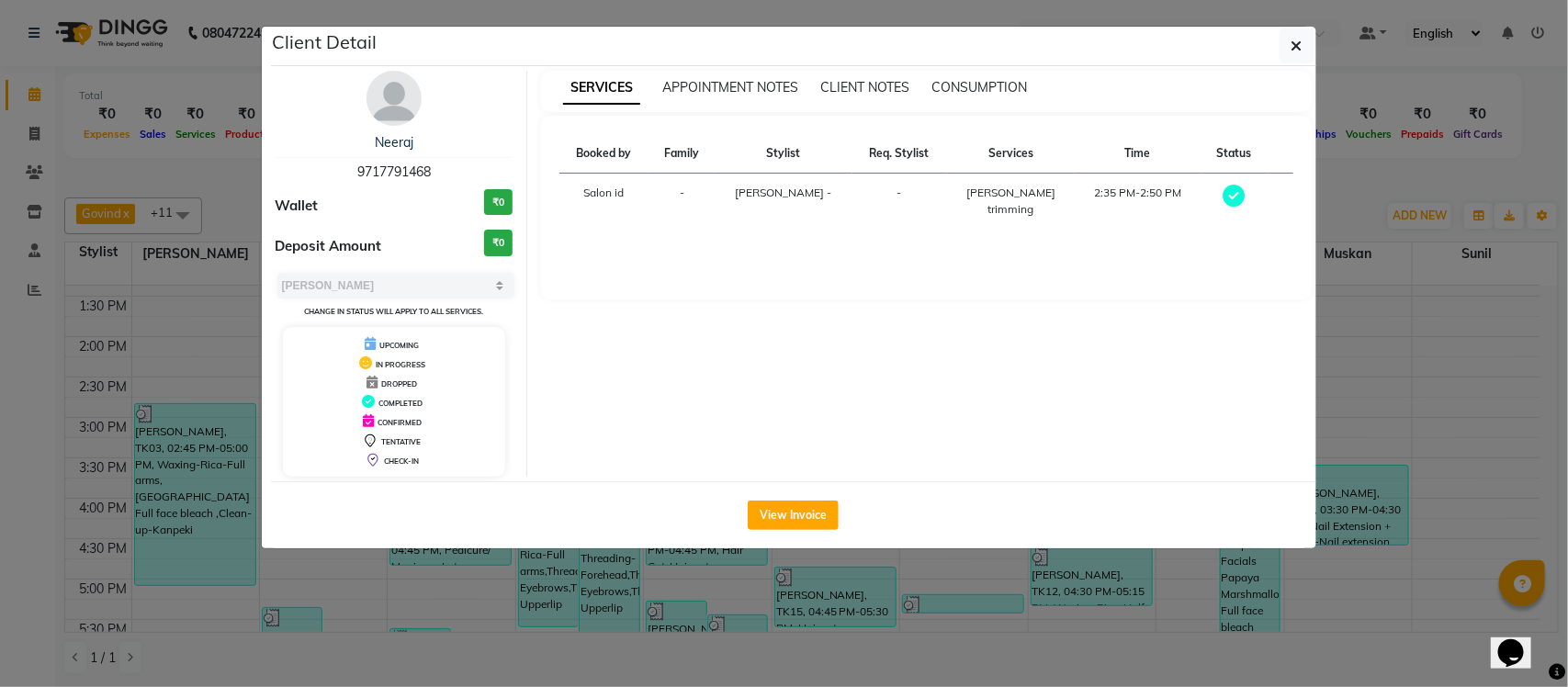
click at [1342, 181] on ngb-modal-window "Client Detail Neeraj 9717791468 Wallet ₹0 Deposit Amount ₹0 Select MARK DONE UP…" at bounding box center [784, 343] width 1568 height 687
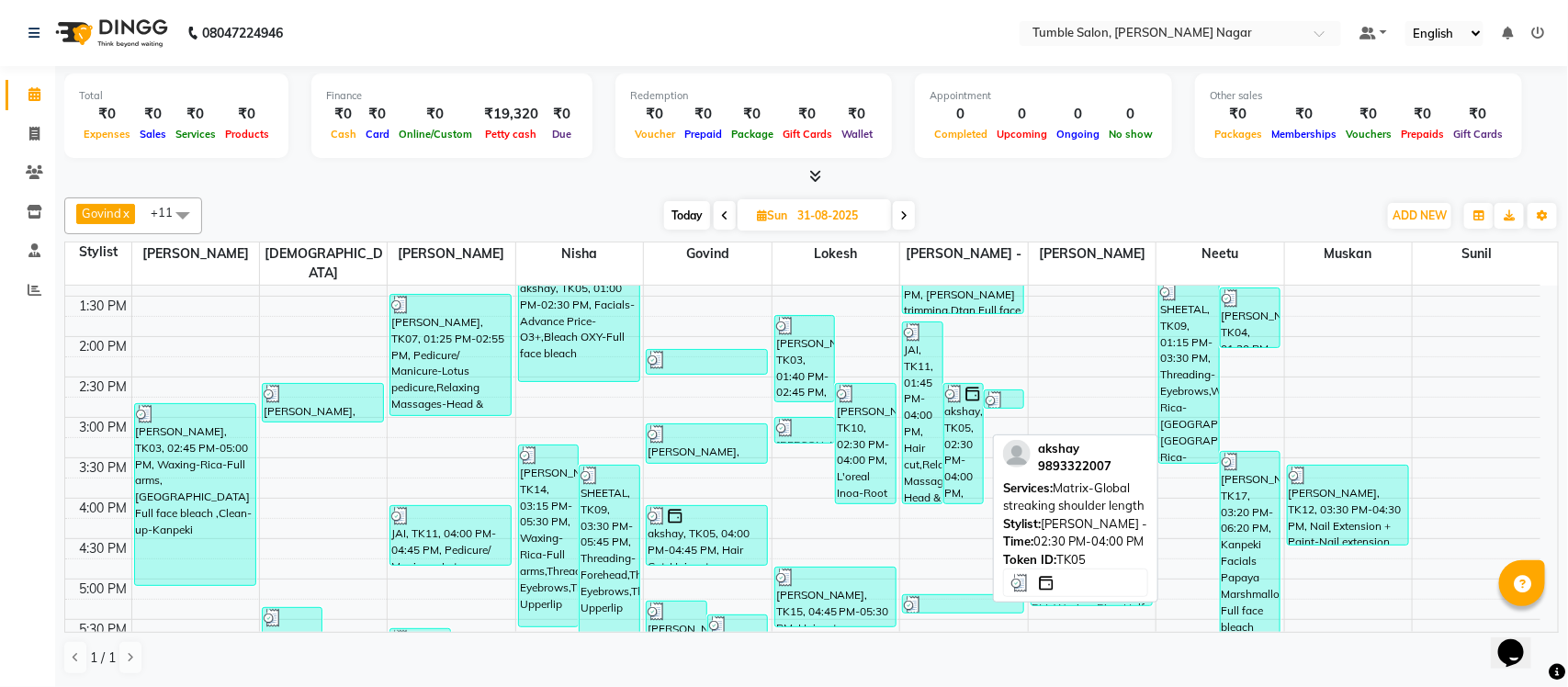
click at [955, 429] on div "akshay, TK05, 02:30 PM-04:00 PM, Matrix-Global streaking shoulder length" at bounding box center [964, 443] width 39 height 119
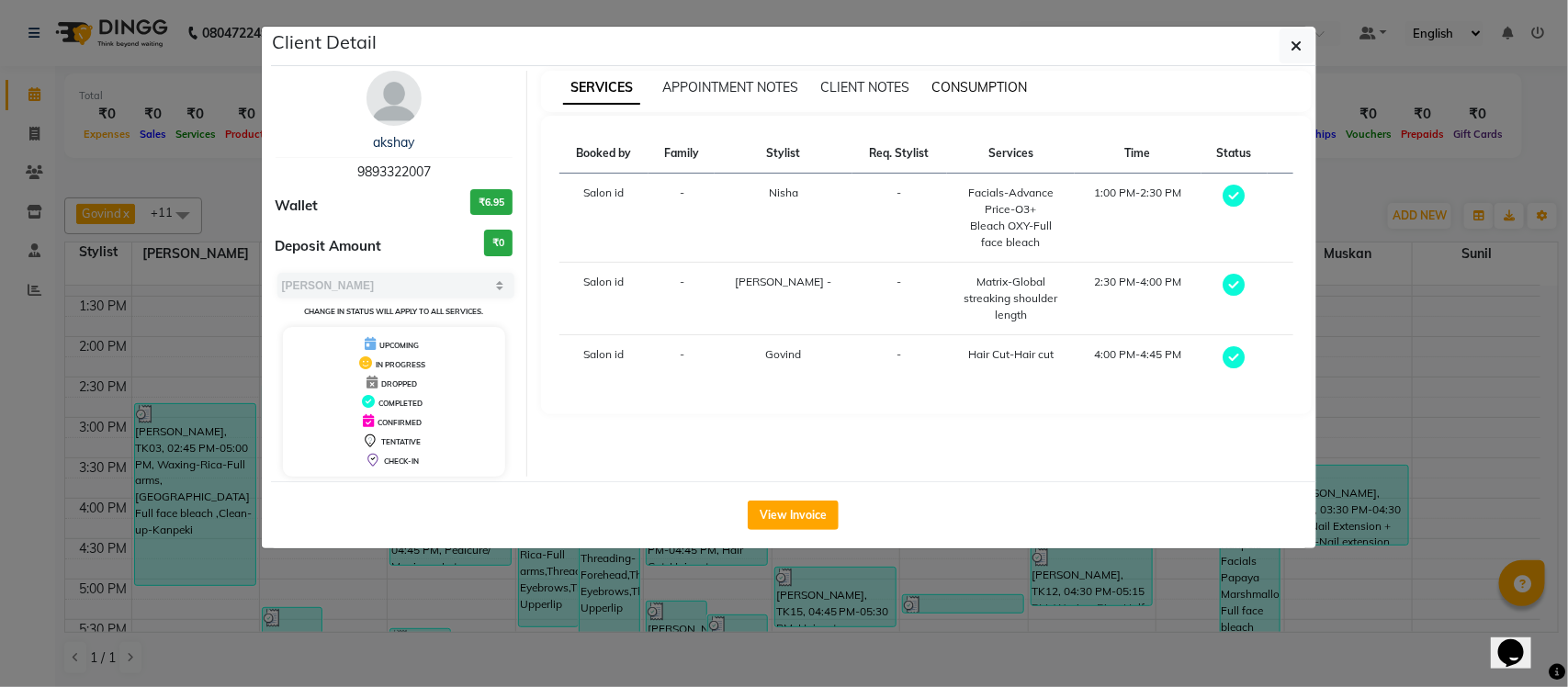
click at [965, 83] on span "CONSUMPTION" at bounding box center [979, 87] width 96 height 17
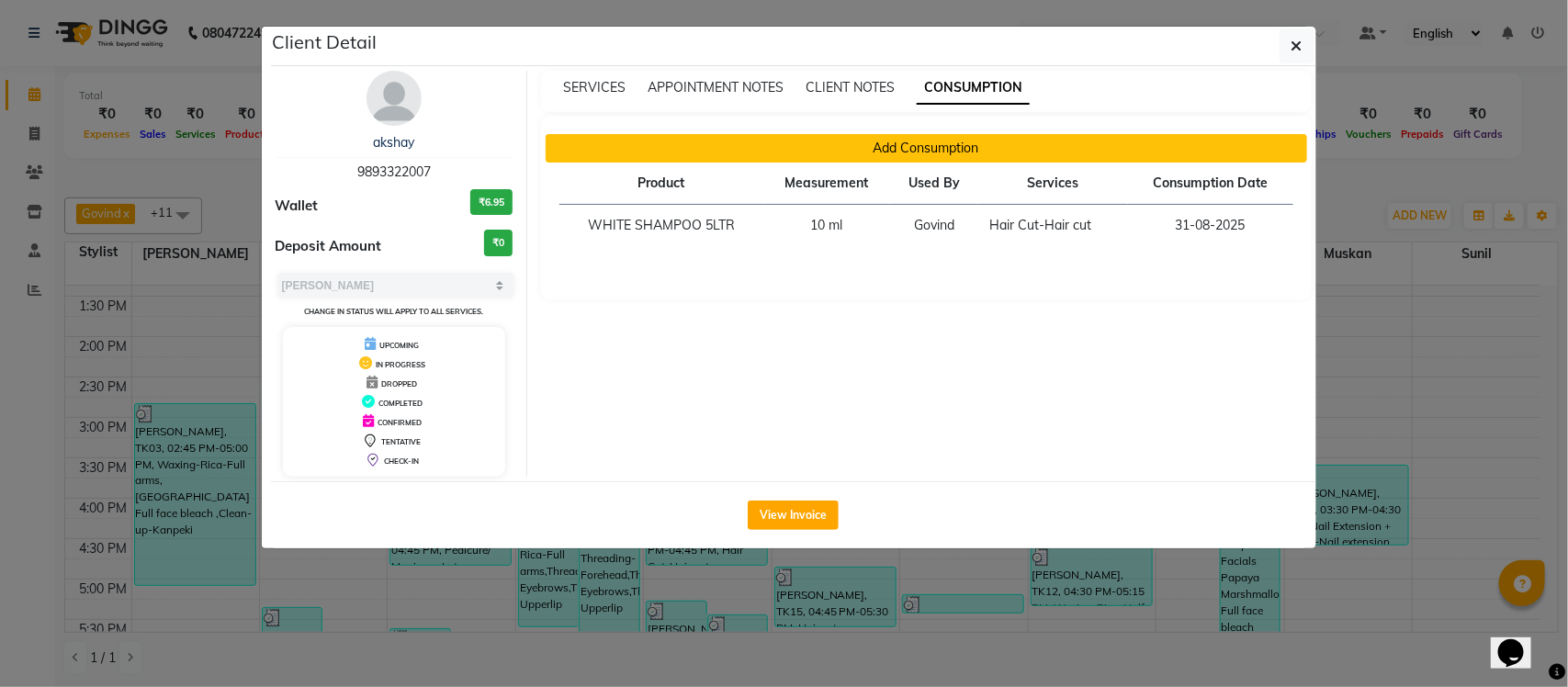
click at [875, 148] on button "Add Consumption" at bounding box center [926, 148] width 761 height 29
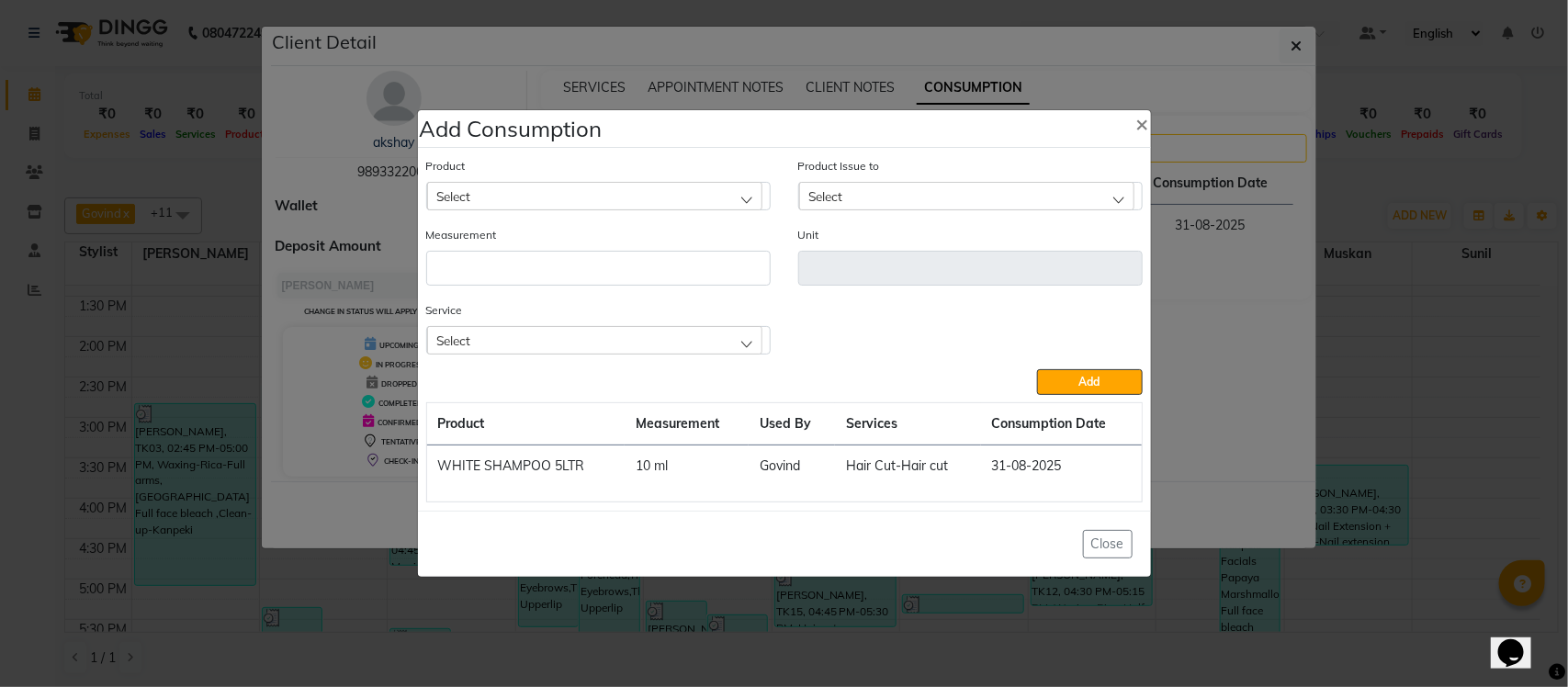
click at [597, 338] on div "Select" at bounding box center [595, 340] width 336 height 28
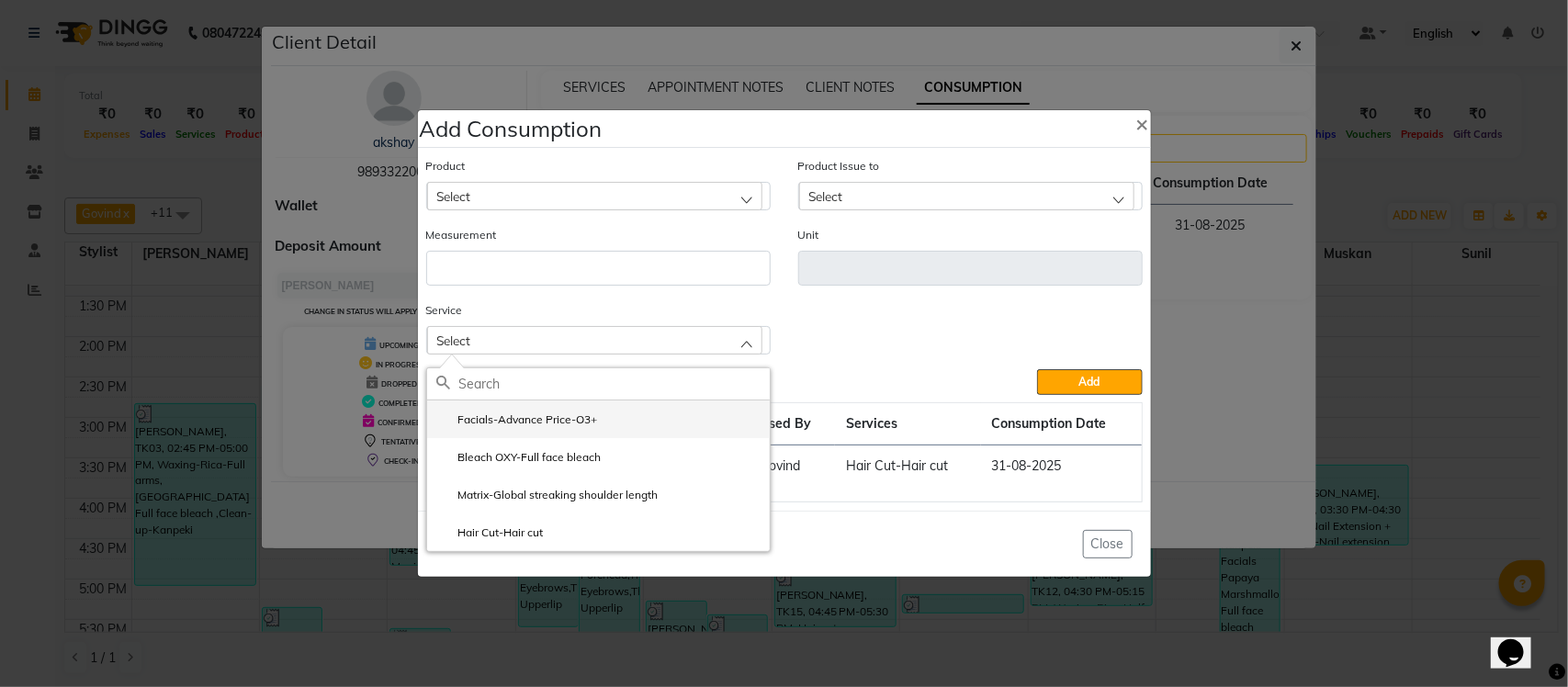
click at [561, 418] on label "Facials-Advance Price-O3+" at bounding box center [517, 420] width 162 height 17
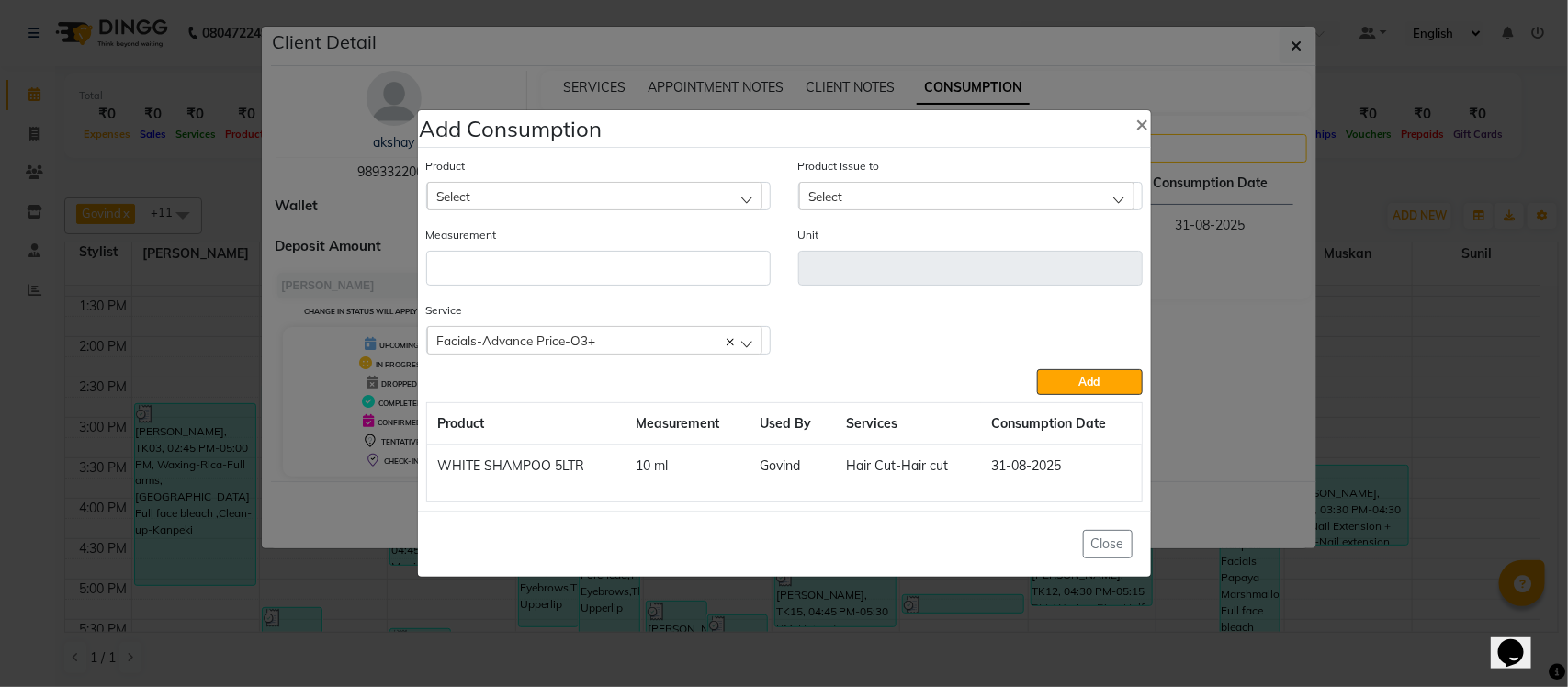
click at [597, 191] on div "Select" at bounding box center [595, 196] width 336 height 28
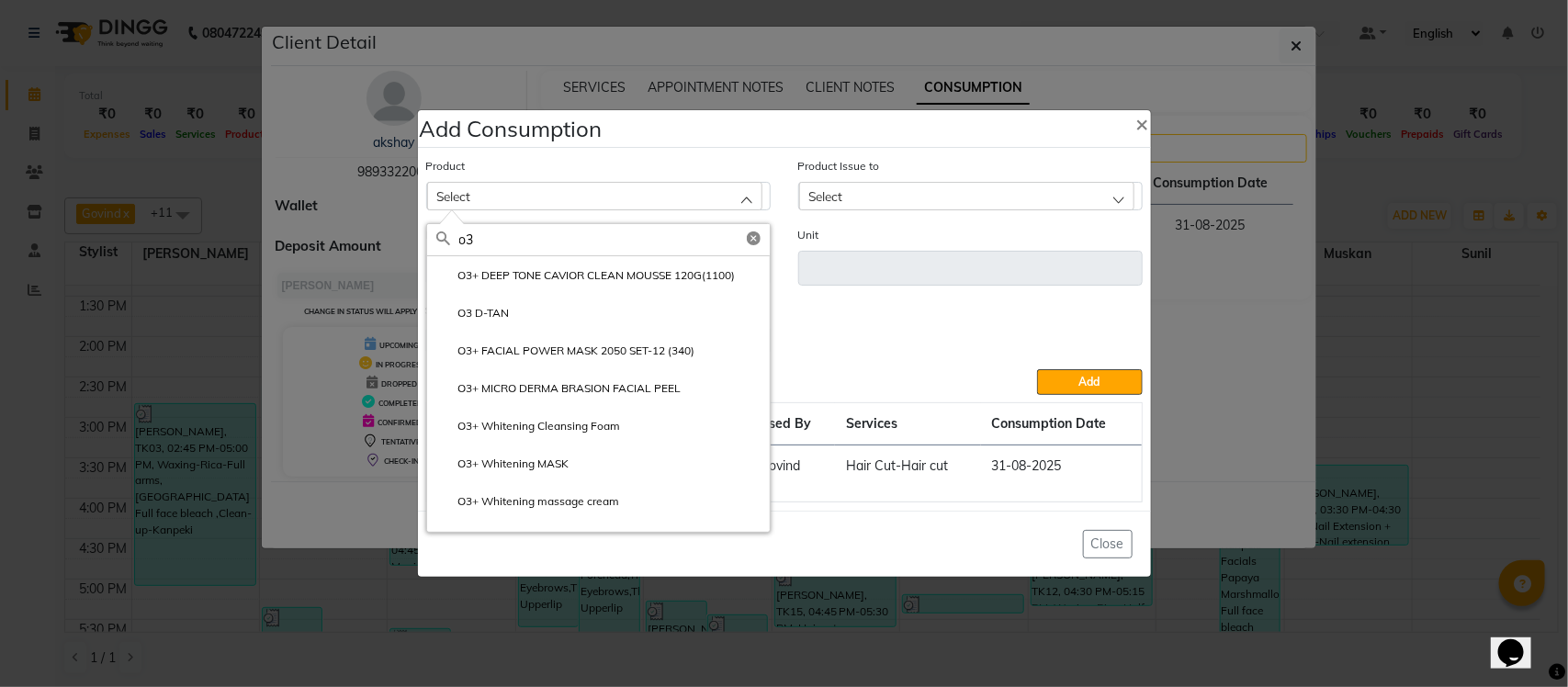
click at [754, 241] on icon at bounding box center [753, 238] width 14 height 14
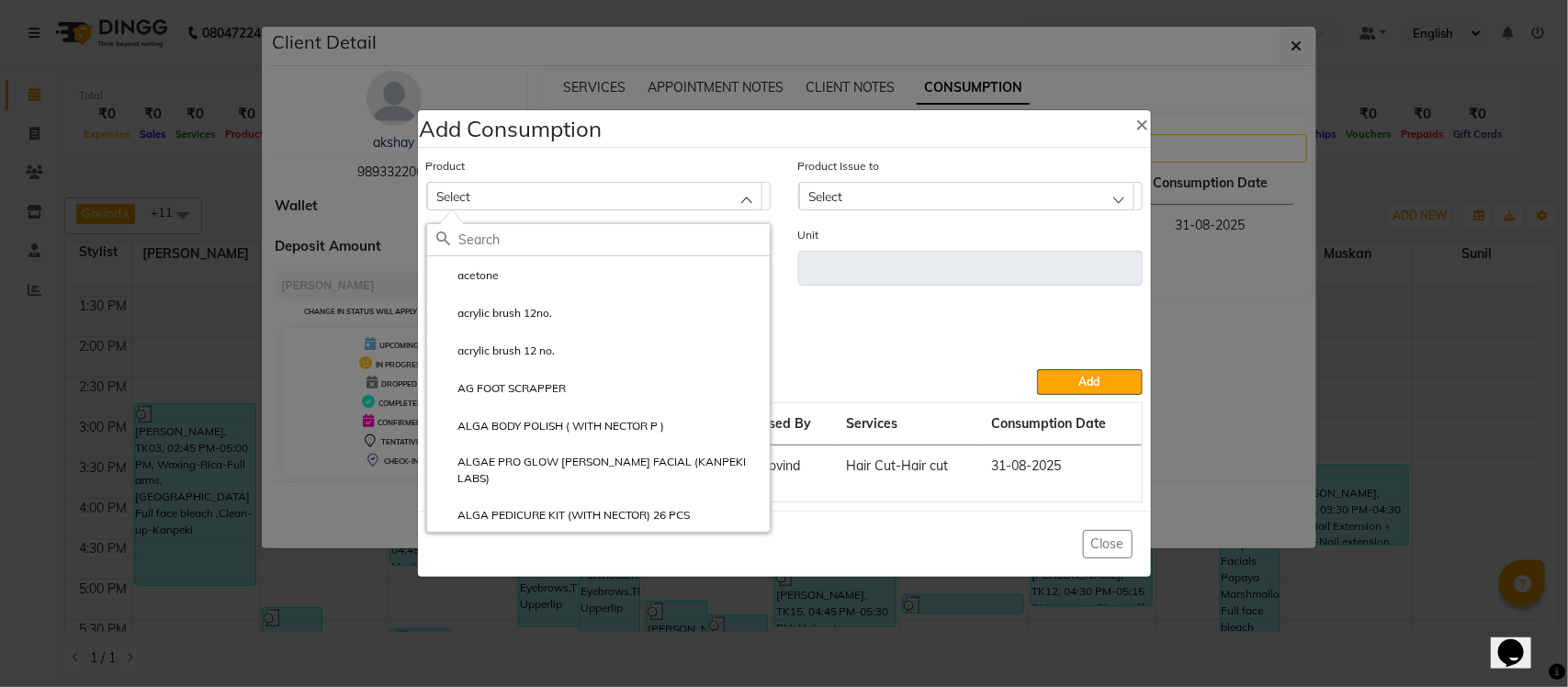
click at [581, 239] on input "text" at bounding box center [614, 240] width 310 height 32
click at [837, 329] on div "Service Facials-Advance Price-O3+ Facials-Advance Price-O3+ Bleach OXY-Full fac…" at bounding box center [784, 335] width 744 height 69
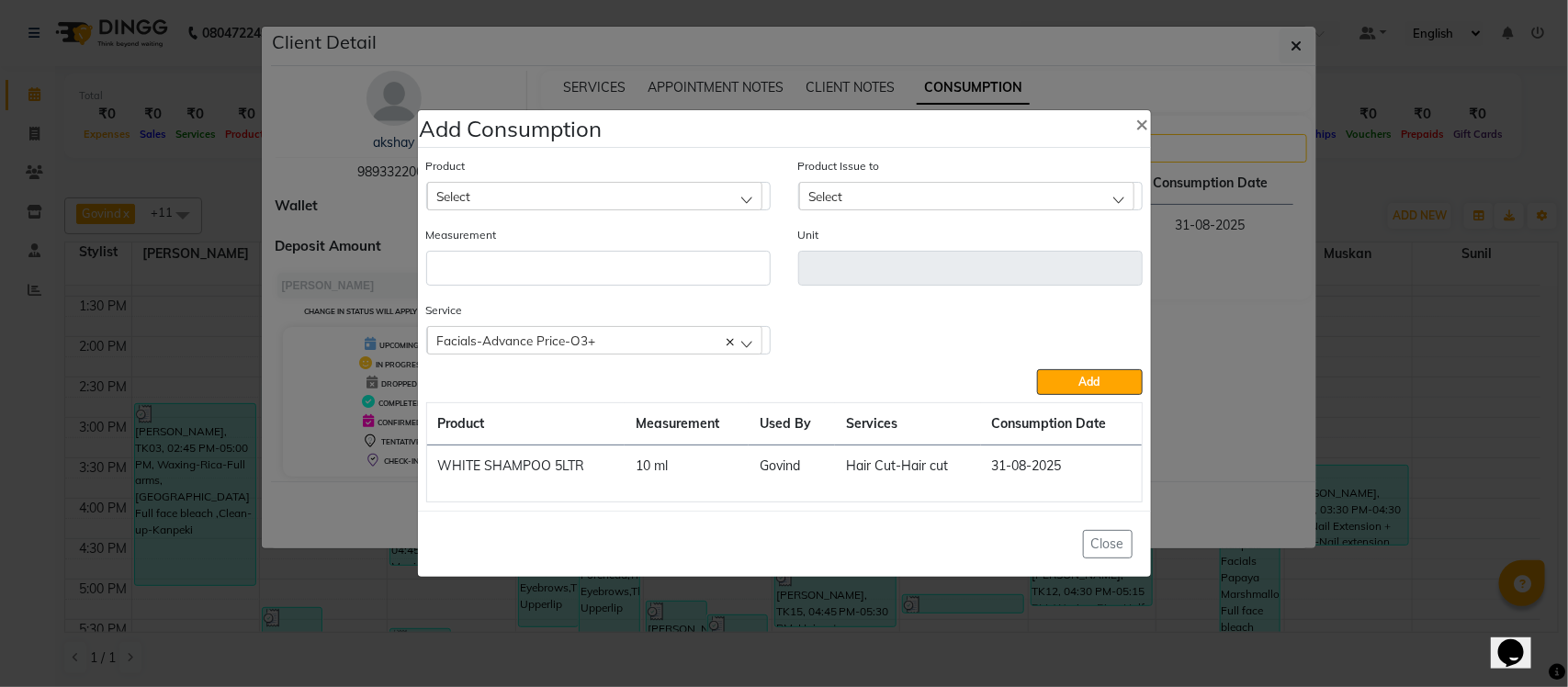
click at [685, 205] on div "Select" at bounding box center [595, 196] width 336 height 28
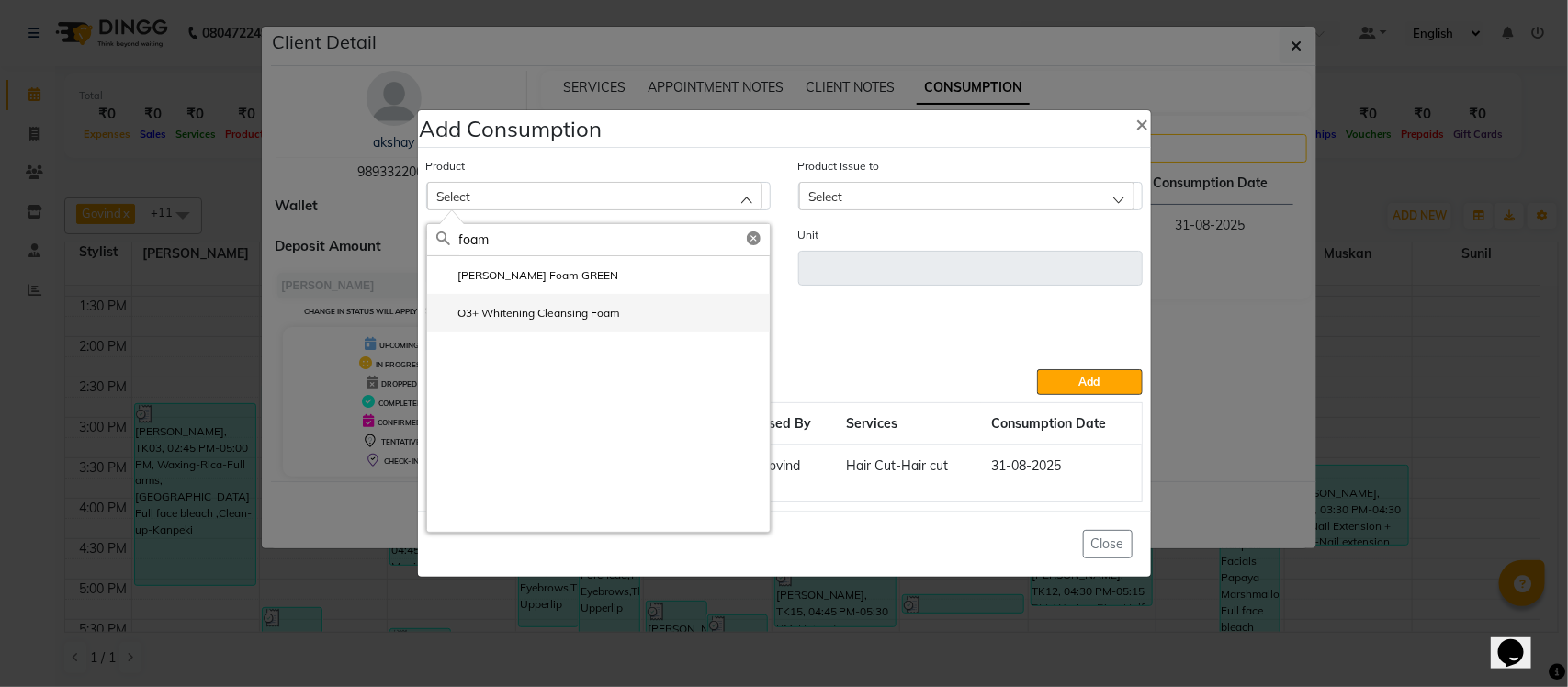
click at [565, 313] on label "O3+ Whitening Cleansing Foam" at bounding box center [528, 313] width 185 height 17
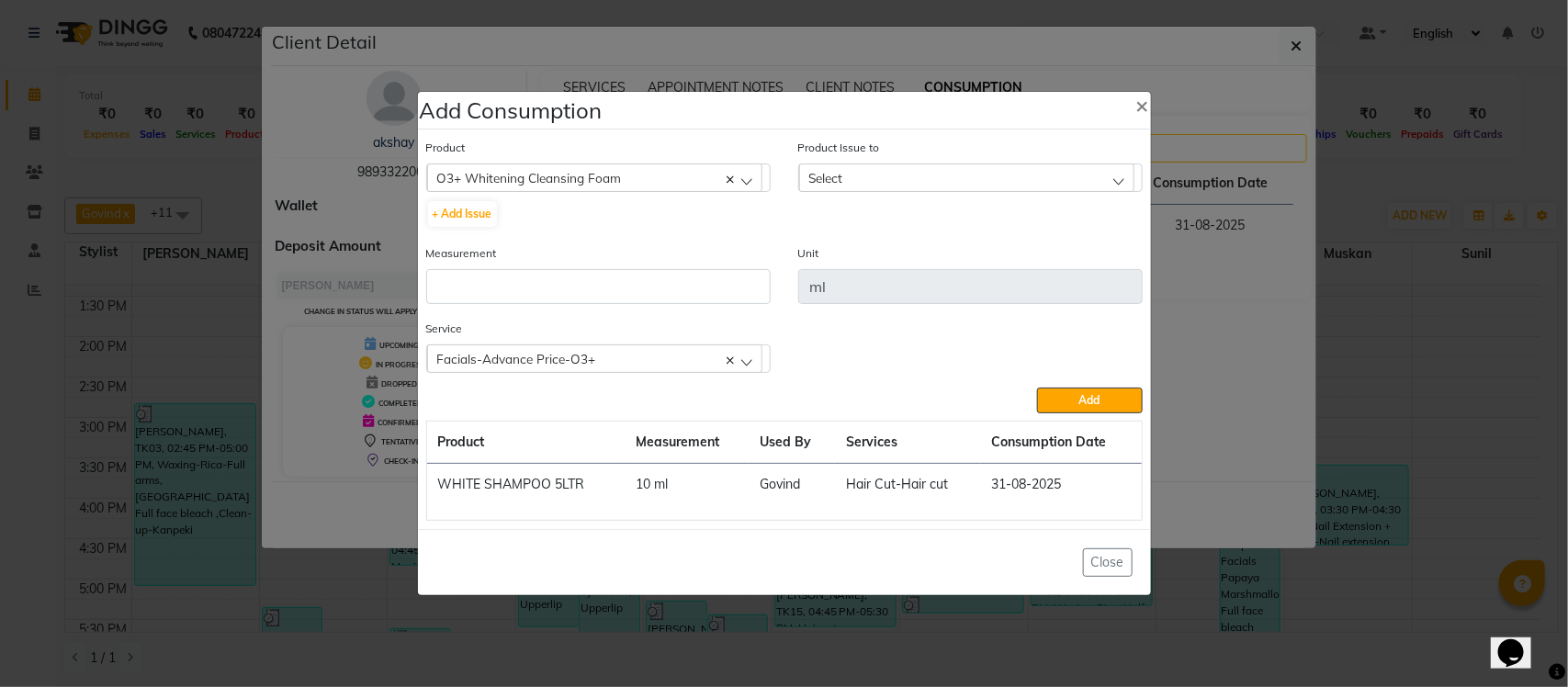
click at [1011, 186] on div "Select" at bounding box center [967, 178] width 336 height 28
click at [940, 255] on label "2025-07-30, Issued to: Tumble Salon, Balance: 225" at bounding box center [936, 258] width 256 height 17
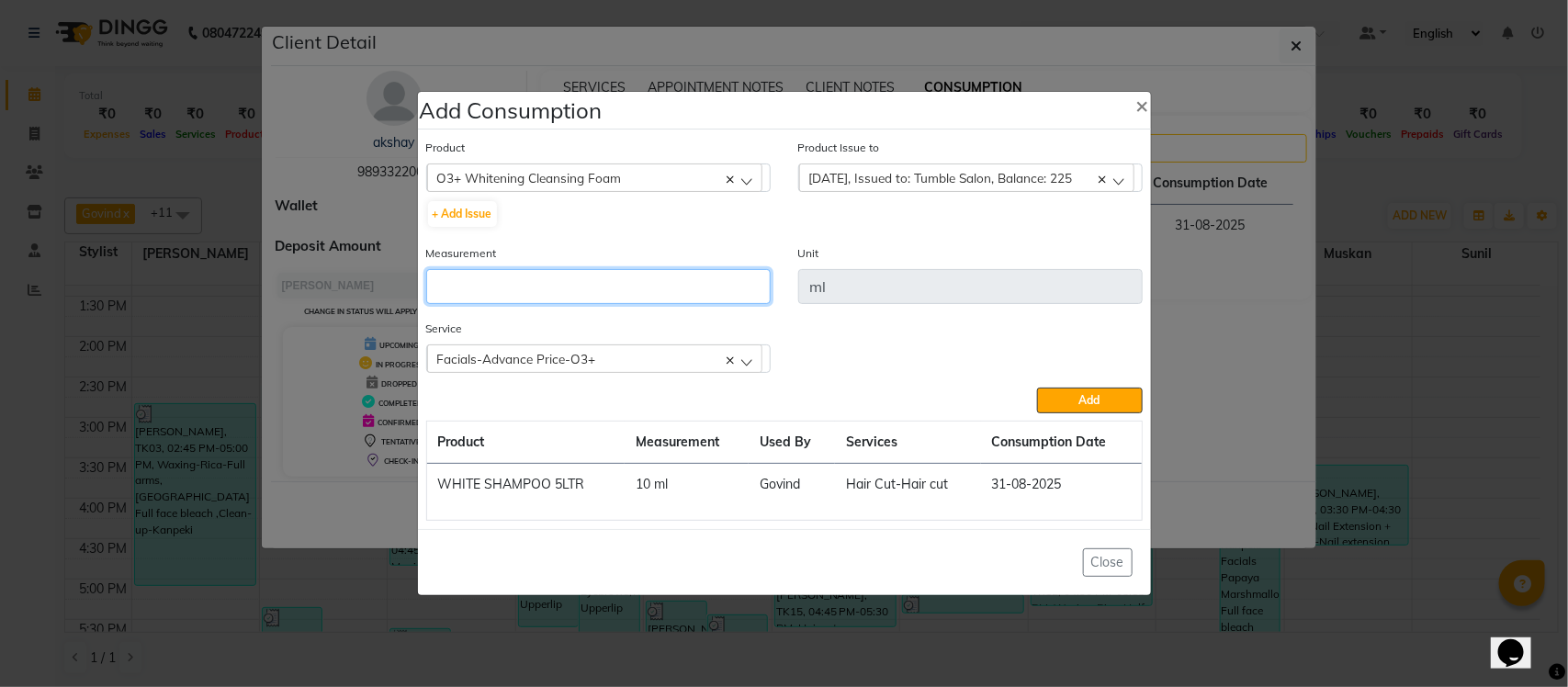
click at [639, 277] on input "number" at bounding box center [599, 287] width 345 height 35
drag, startPoint x: 1081, startPoint y: 400, endPoint x: 836, endPoint y: 389, distance: 245.2
click at [1081, 401] on span "Add" at bounding box center [1089, 400] width 21 height 14
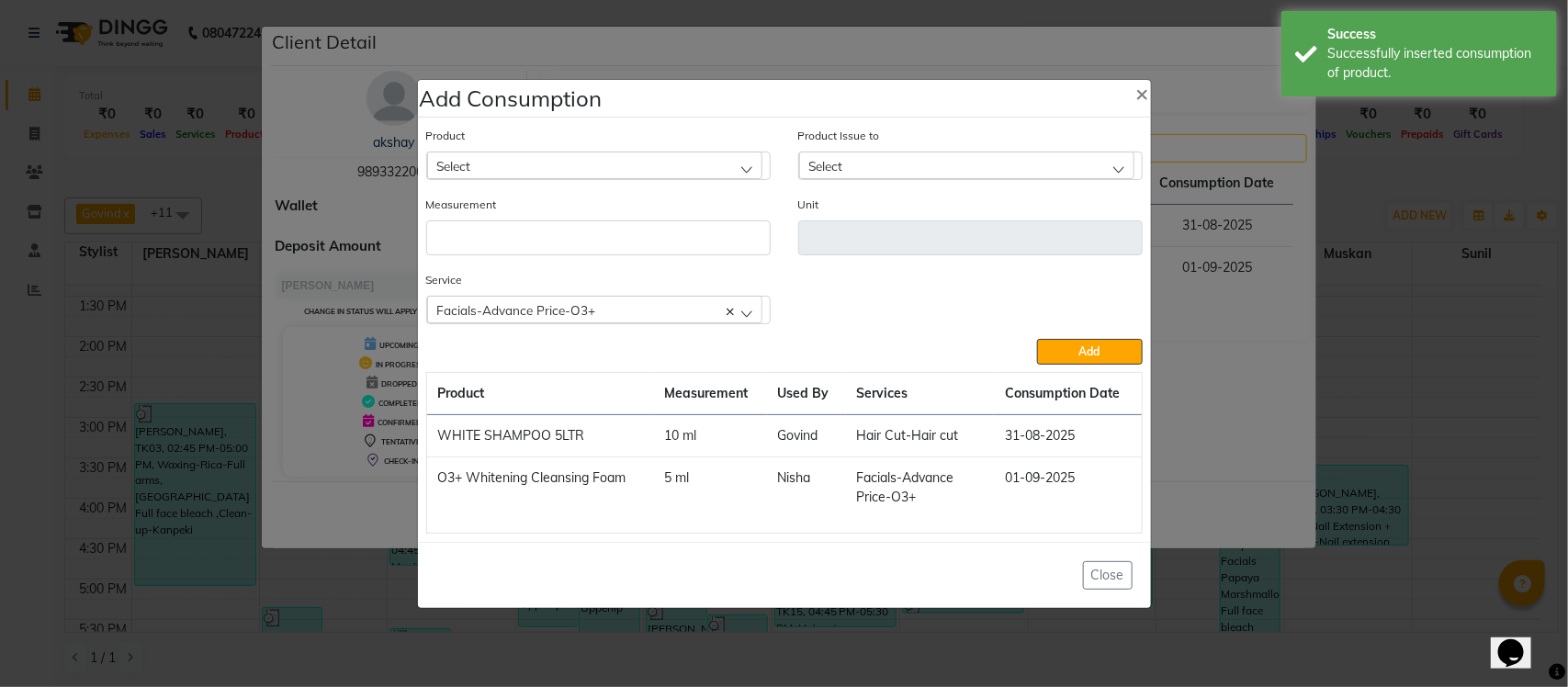
click at [687, 172] on div "Select" at bounding box center [595, 165] width 336 height 28
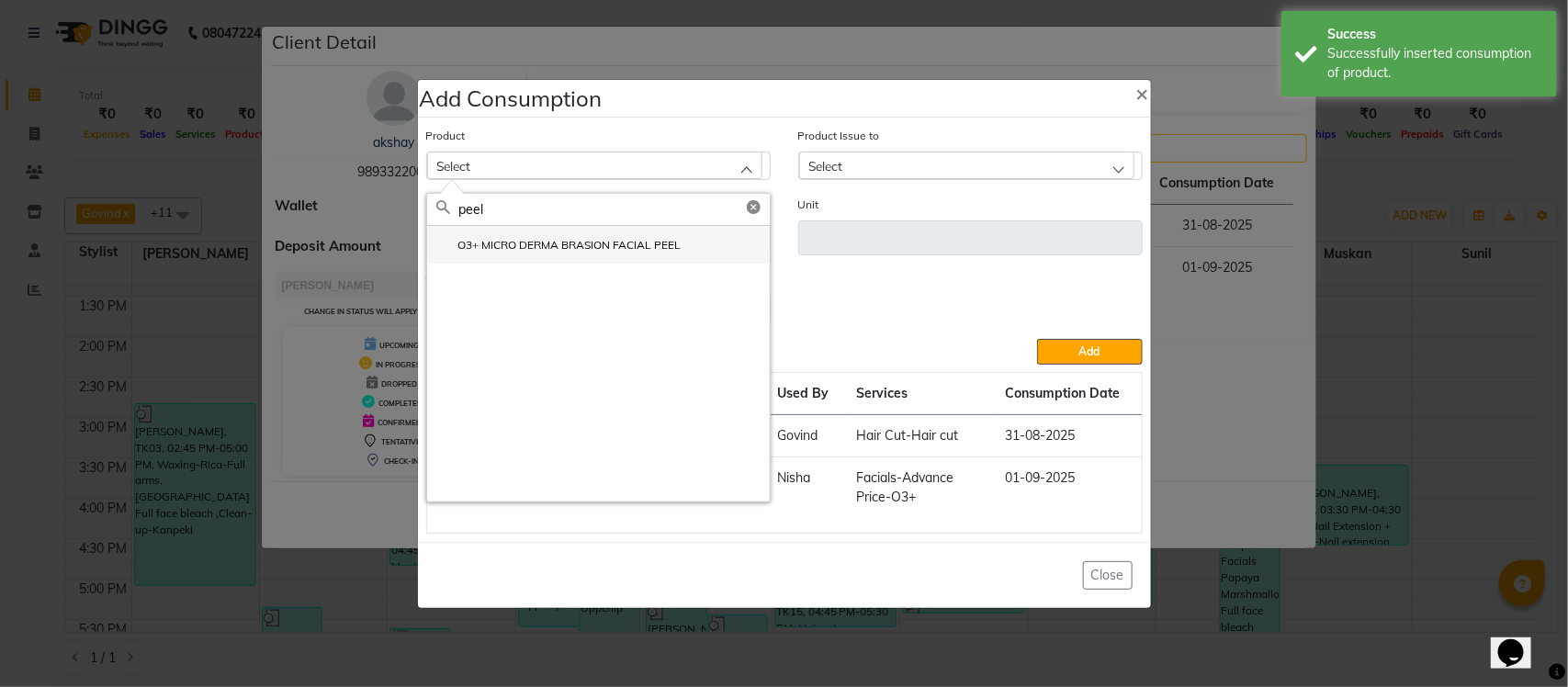
click at [616, 258] on li "O3+ MICRO DERMA BRASION FACIAL PEEL" at bounding box center [599, 244] width 343 height 38
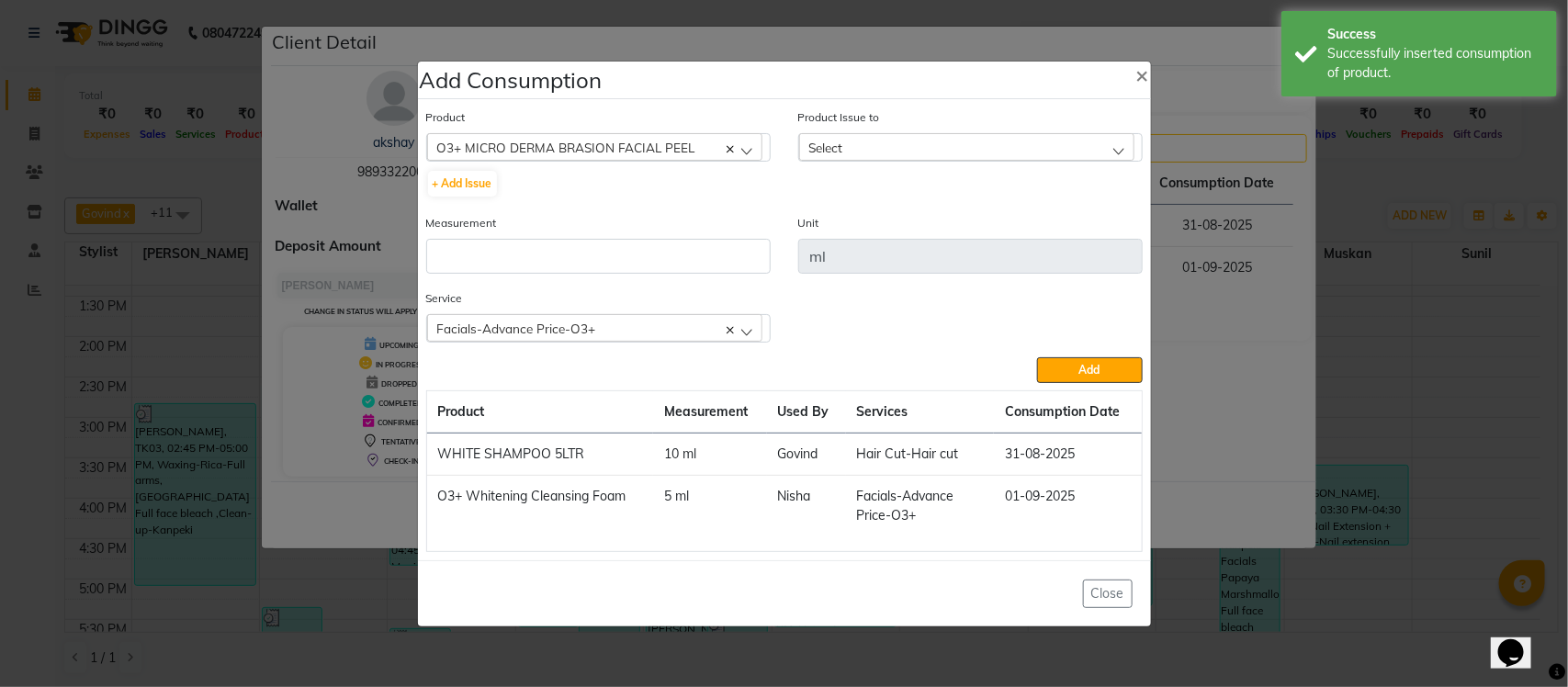
click at [985, 162] on div "Product Issue to Select 2025-07-24, Issued to: Lokesh , Balance: 58 2025-07-23,…" at bounding box center [970, 161] width 372 height 106
click at [988, 153] on div "Select" at bounding box center [967, 147] width 336 height 28
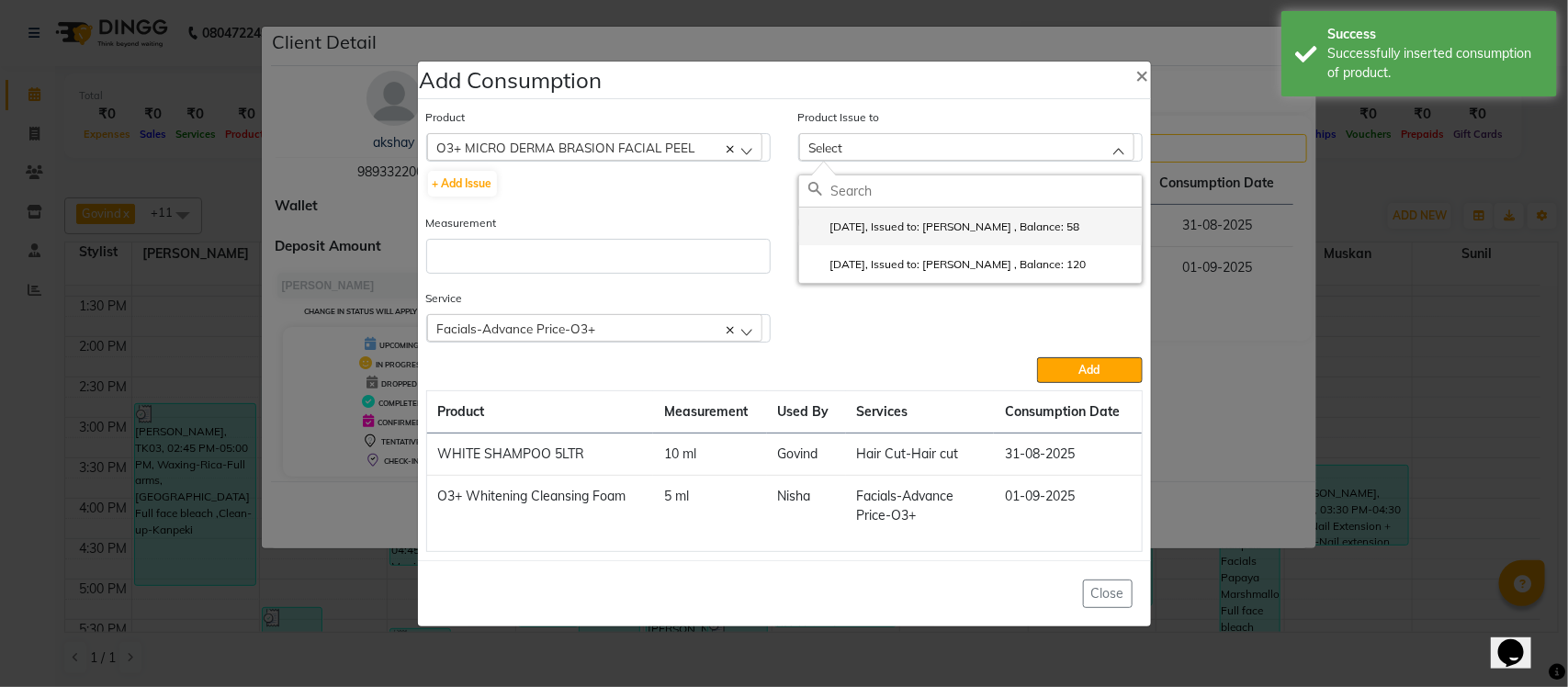
drag, startPoint x: 928, startPoint y: 221, endPoint x: 690, endPoint y: 235, distance: 238.4
click at [920, 225] on label "2025-07-24, Issued to: Lokesh , Balance: 58" at bounding box center [944, 227] width 272 height 17
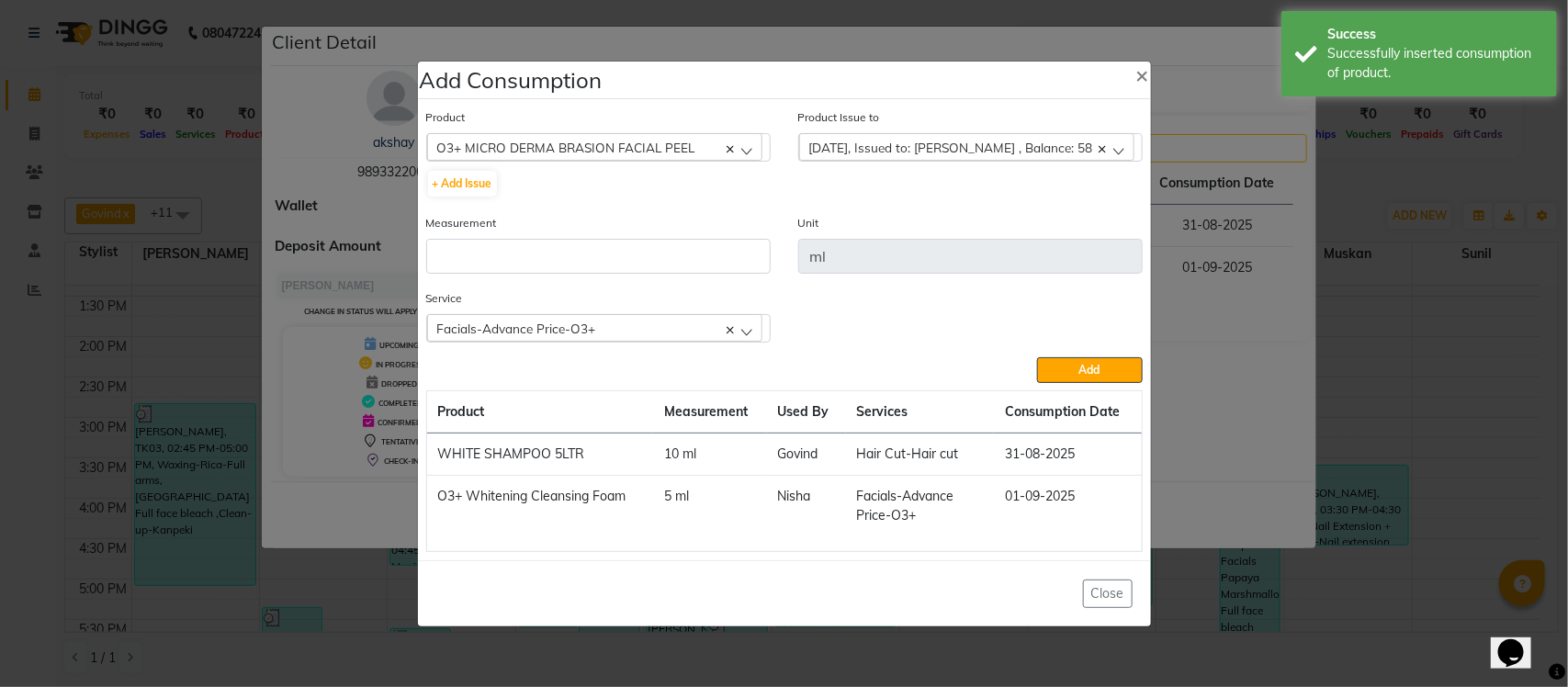
click at [670, 236] on div "Measurement" at bounding box center [599, 243] width 345 height 60
click at [663, 260] on input "number" at bounding box center [599, 257] width 345 height 35
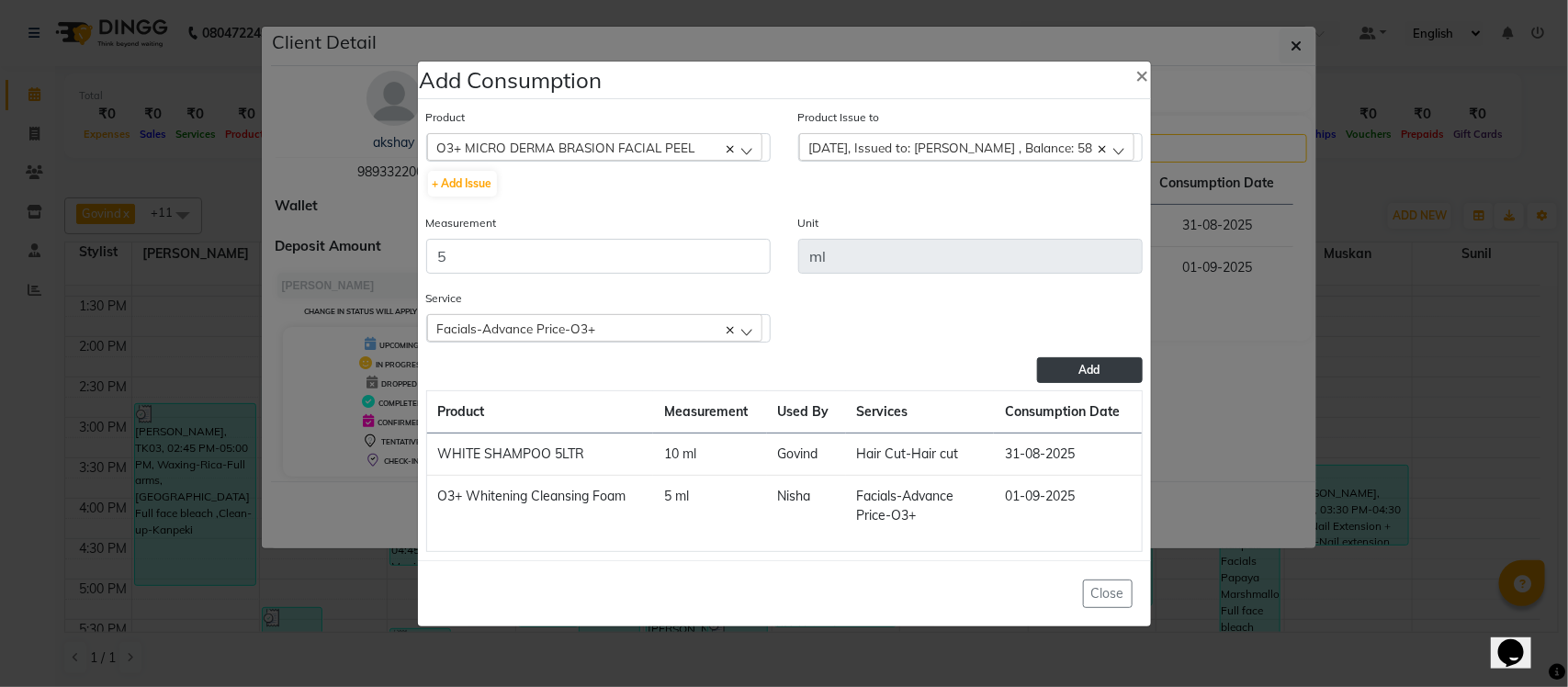
click at [1065, 359] on button "Add" at bounding box center [1089, 370] width 105 height 26
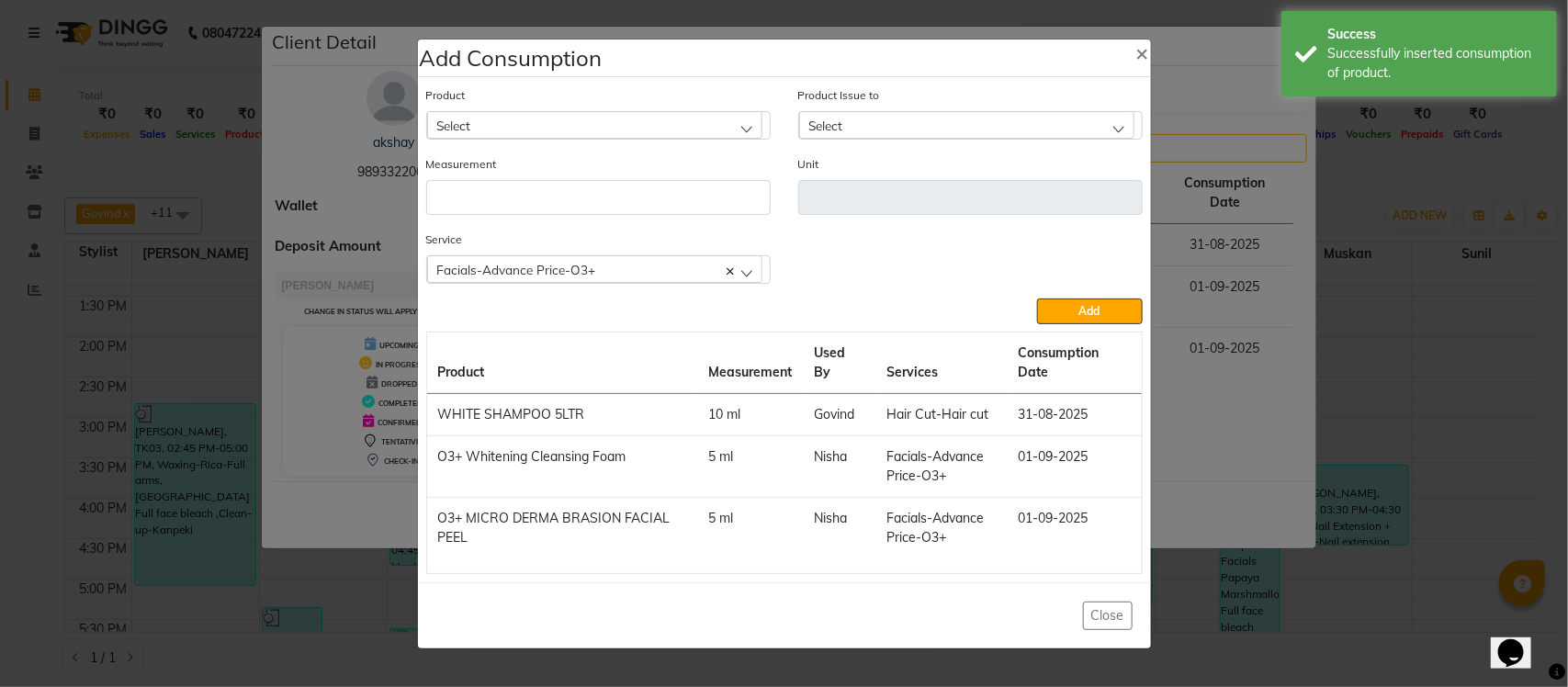
click at [586, 116] on div "Select" at bounding box center [595, 126] width 336 height 28
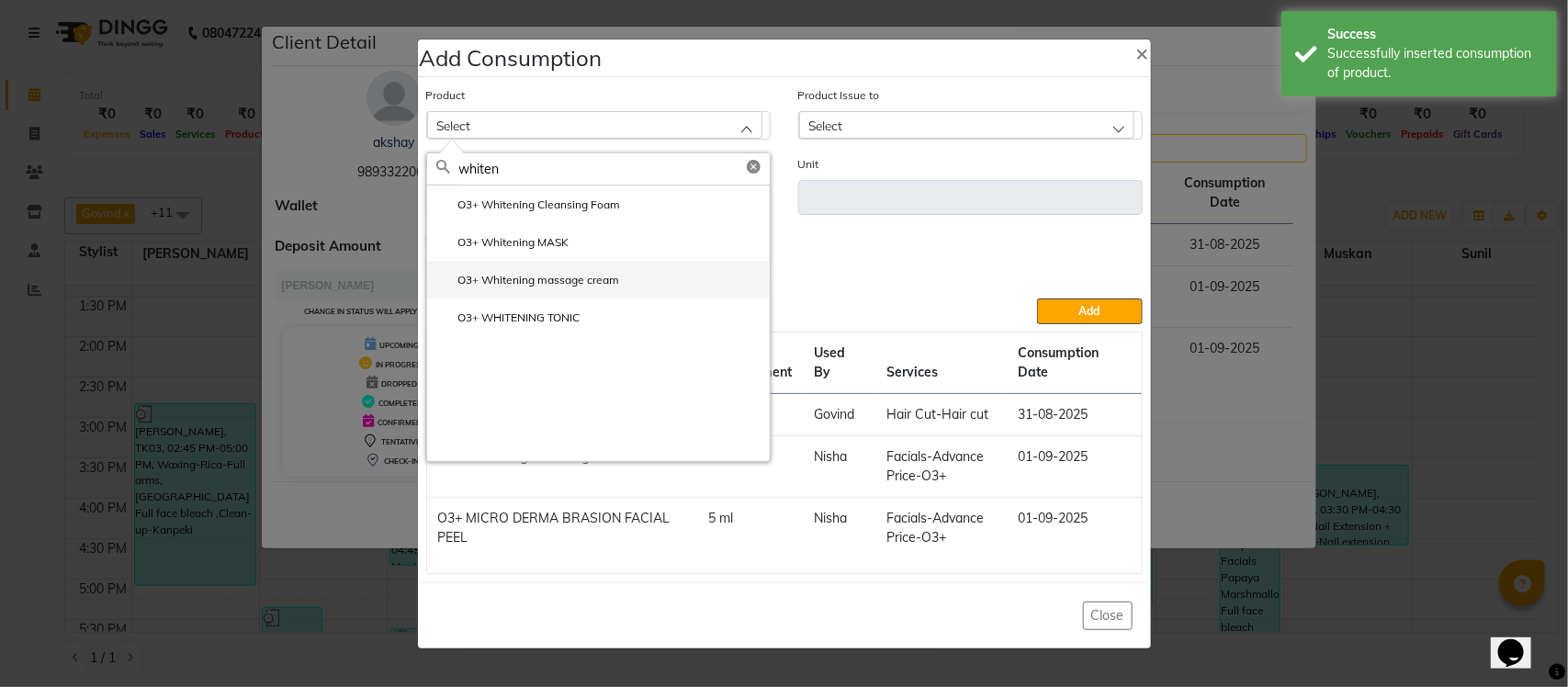
click at [598, 282] on label "O3+ Whitening massage cream" at bounding box center [528, 281] width 184 height 17
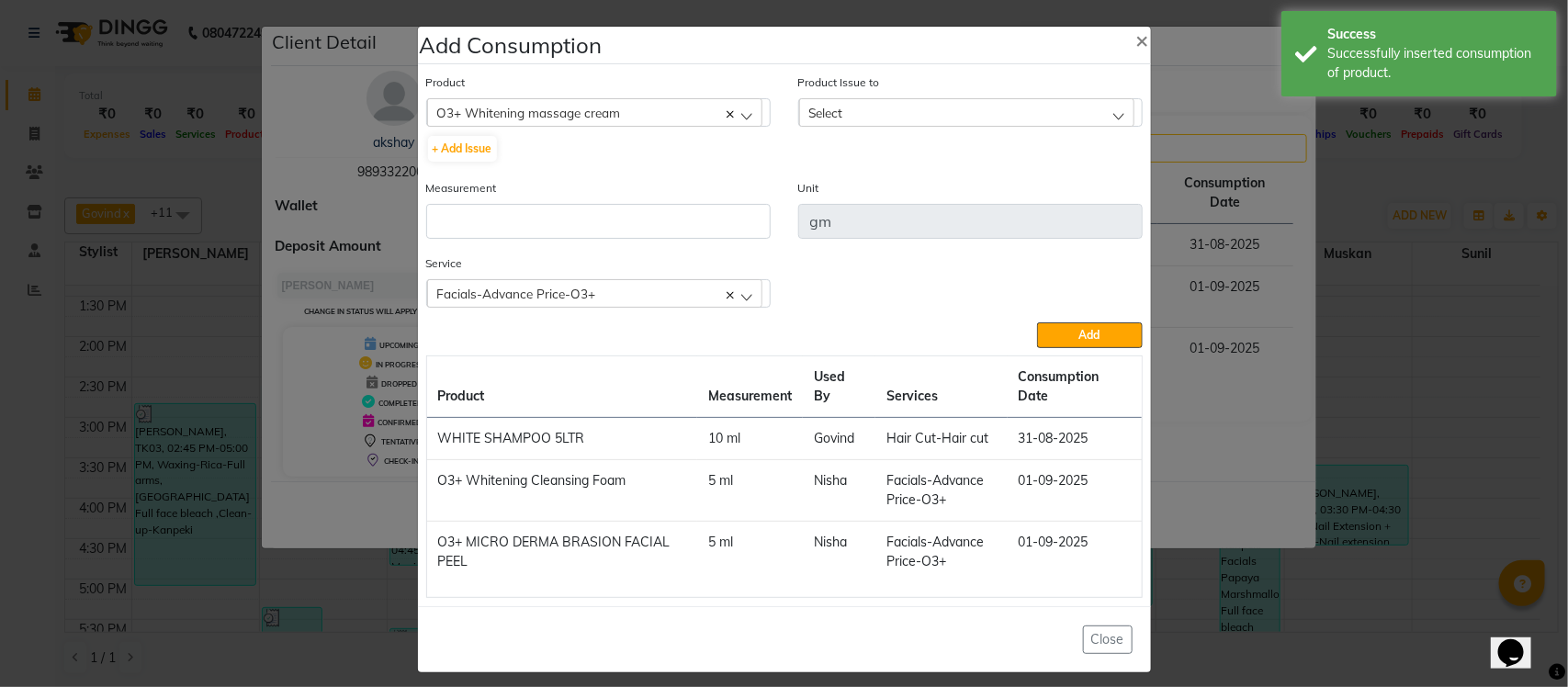
click at [916, 115] on div "Select" at bounding box center [967, 112] width 336 height 28
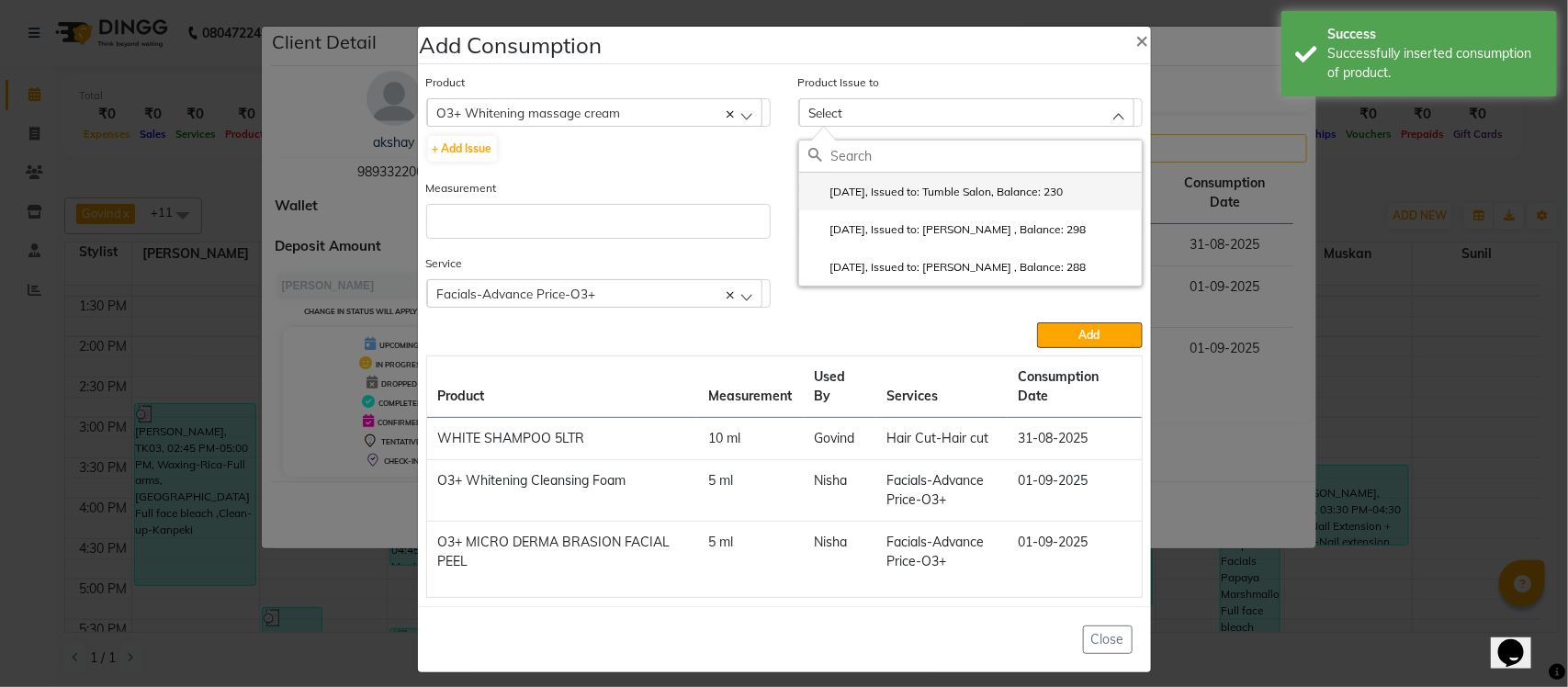
click at [904, 190] on label "2025-07-30, Issued to: Tumble Salon, Balance: 230" at bounding box center [936, 192] width 256 height 17
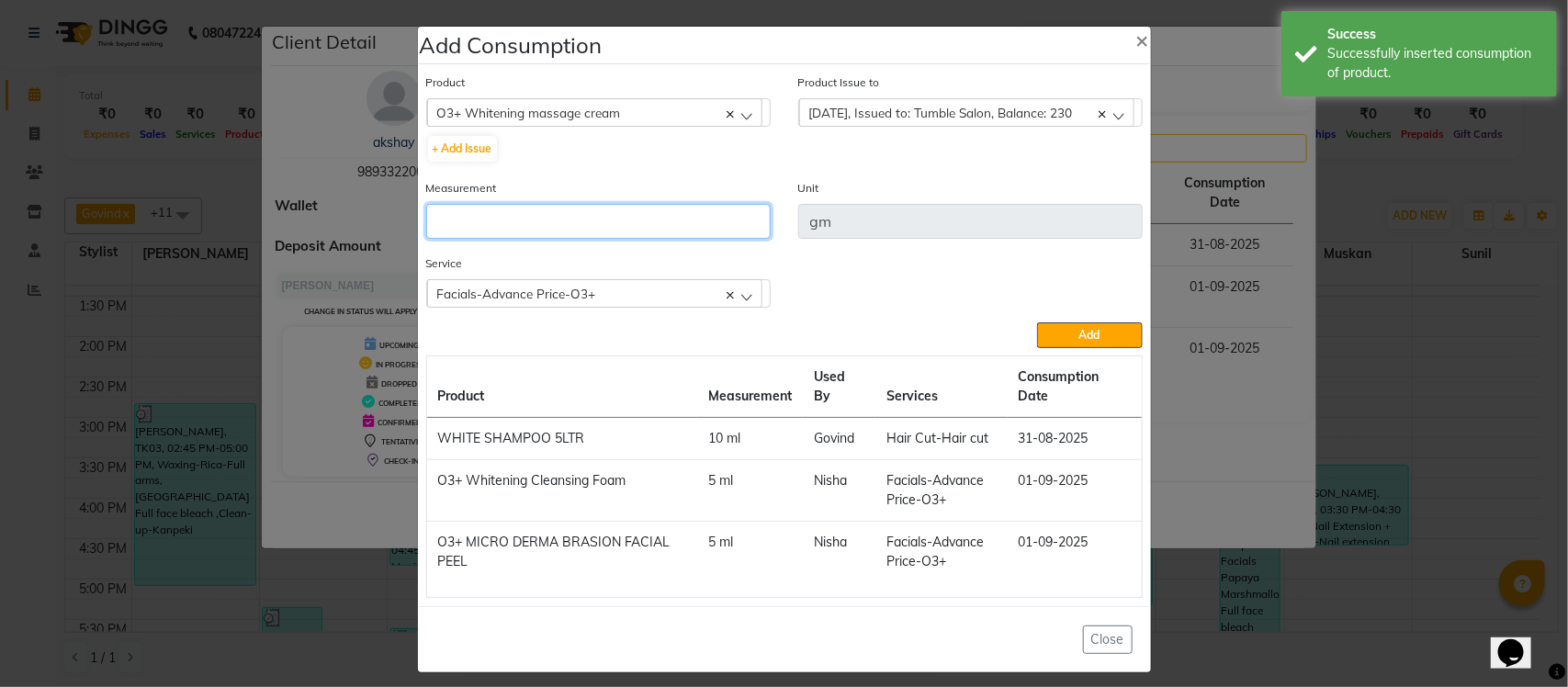
click at [670, 220] on input "number" at bounding box center [599, 221] width 345 height 35
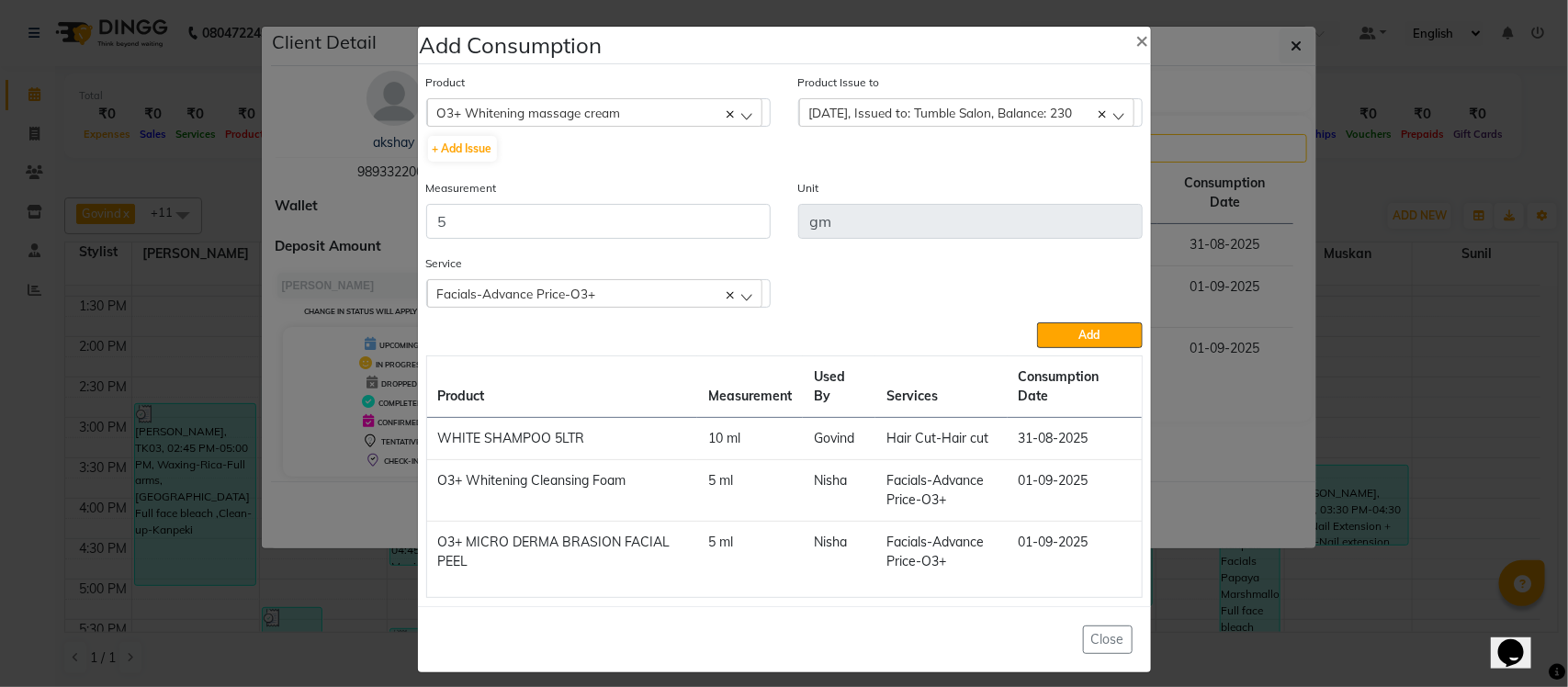
click at [1080, 328] on span "Add" at bounding box center [1089, 335] width 21 height 14
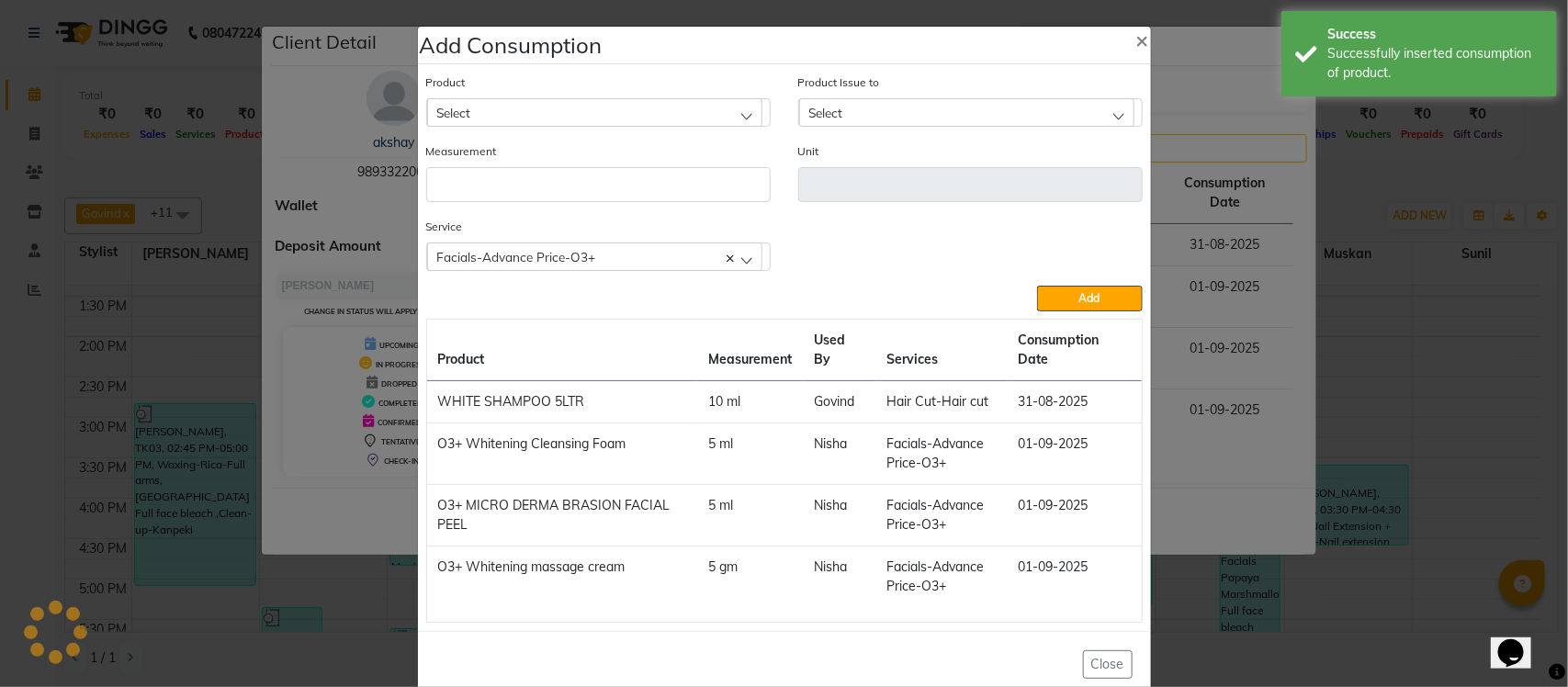
click at [557, 112] on div "Select" at bounding box center [595, 112] width 336 height 28
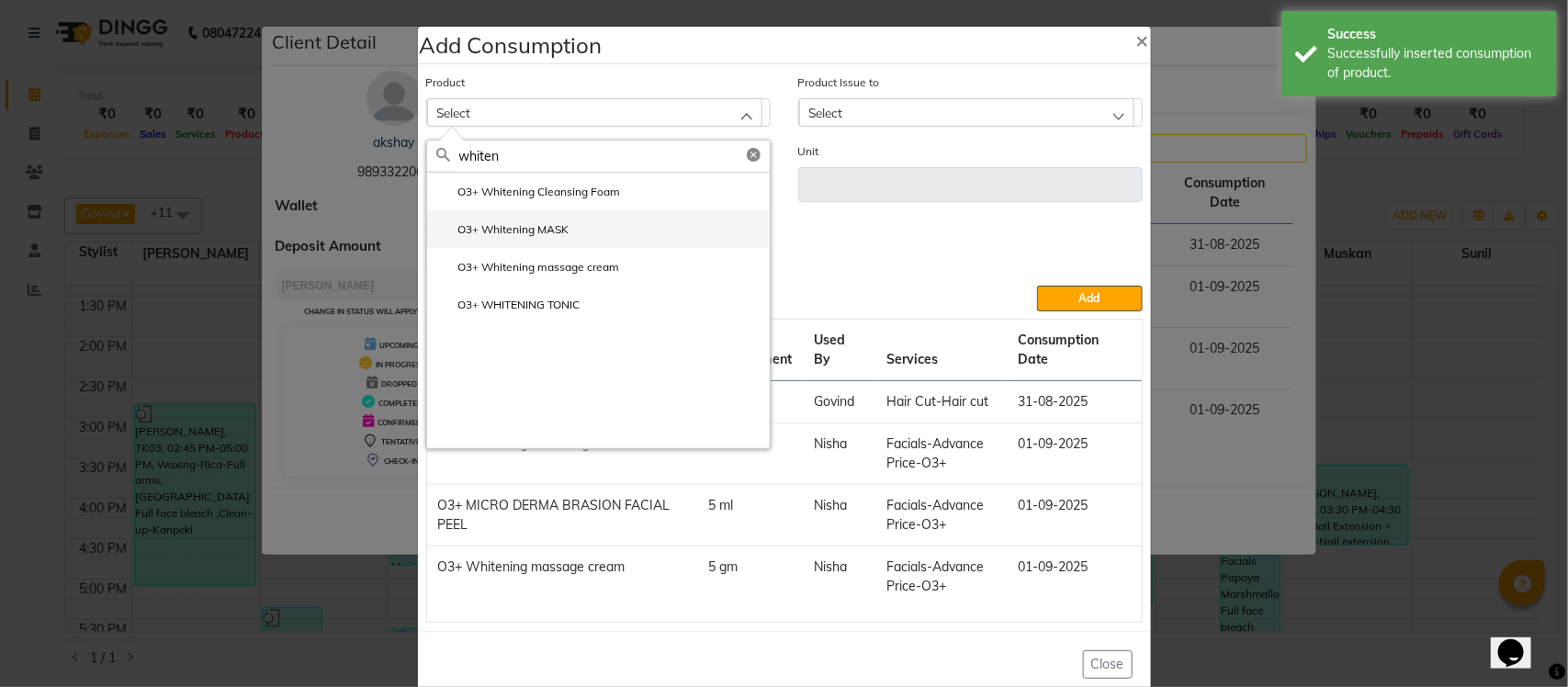
click at [573, 232] on li "O3+ Whitening MASK" at bounding box center [599, 229] width 343 height 38
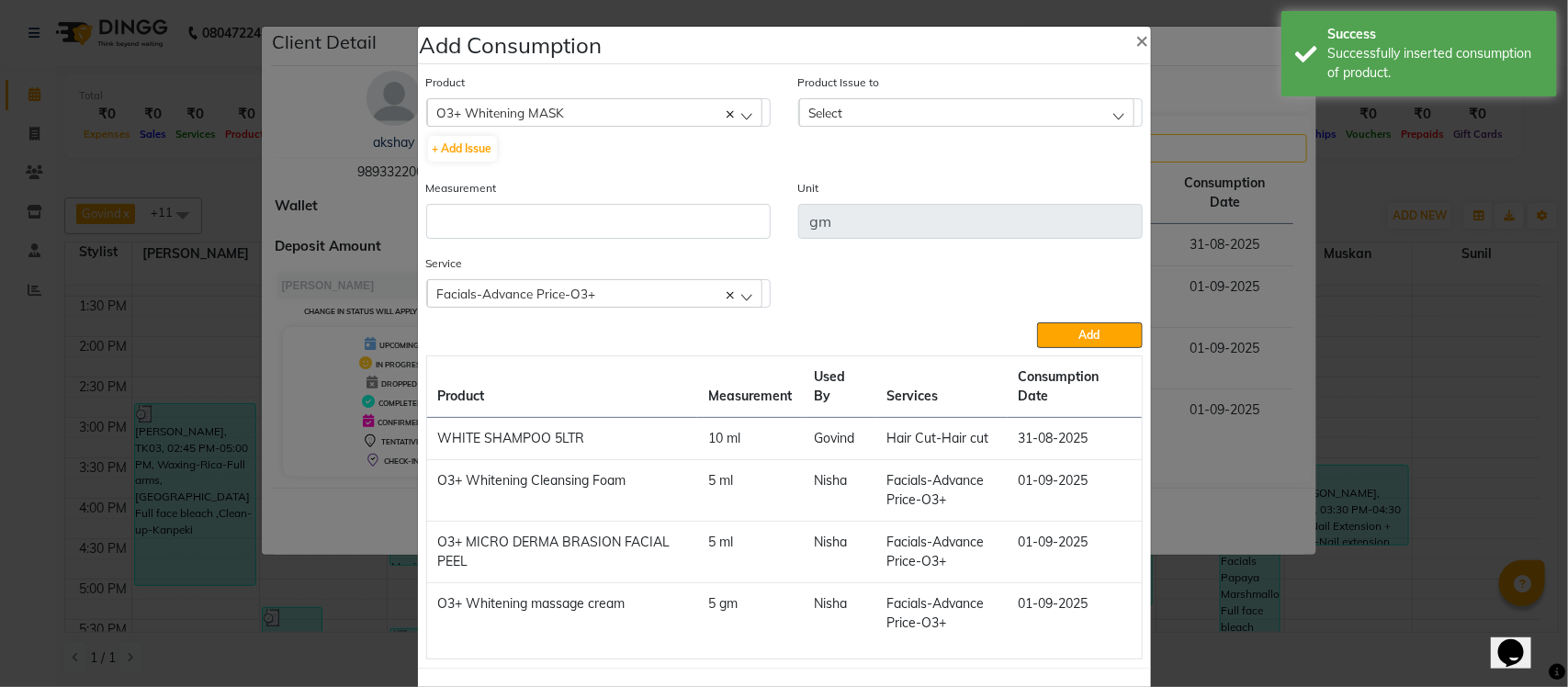
click at [837, 113] on div "Select" at bounding box center [967, 112] width 336 height 28
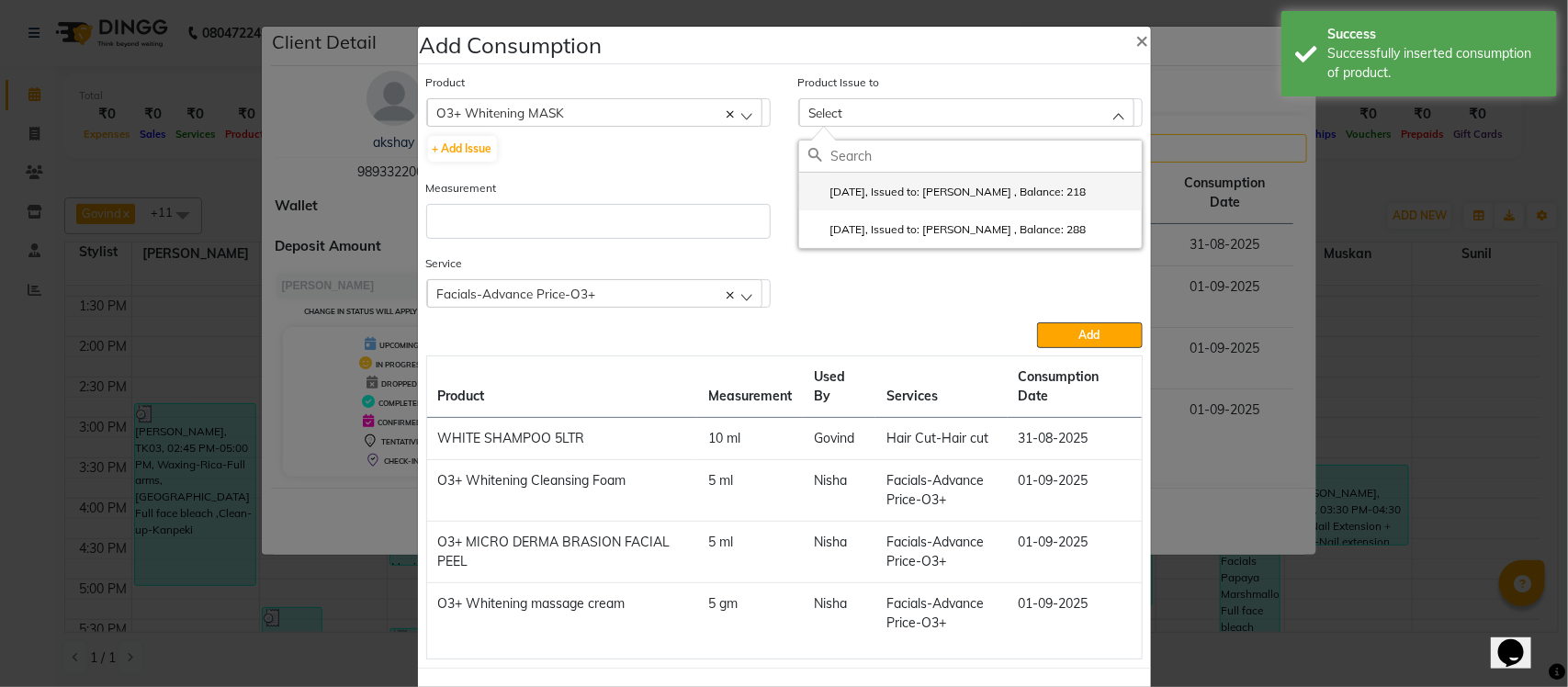
click at [863, 189] on label "2025-07-24, Issued to: Lokesh , Balance: 218" at bounding box center [947, 192] width 278 height 17
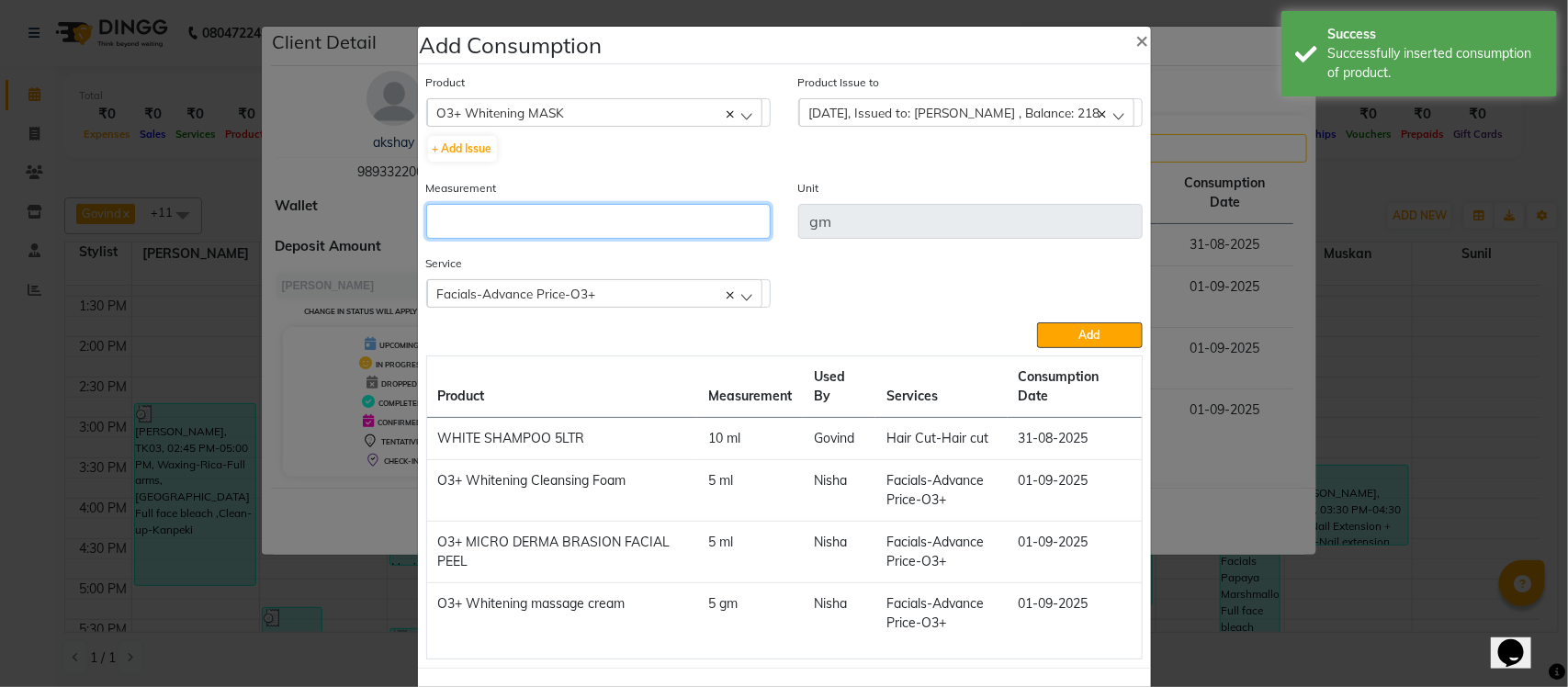
click at [646, 236] on input "number" at bounding box center [599, 221] width 345 height 35
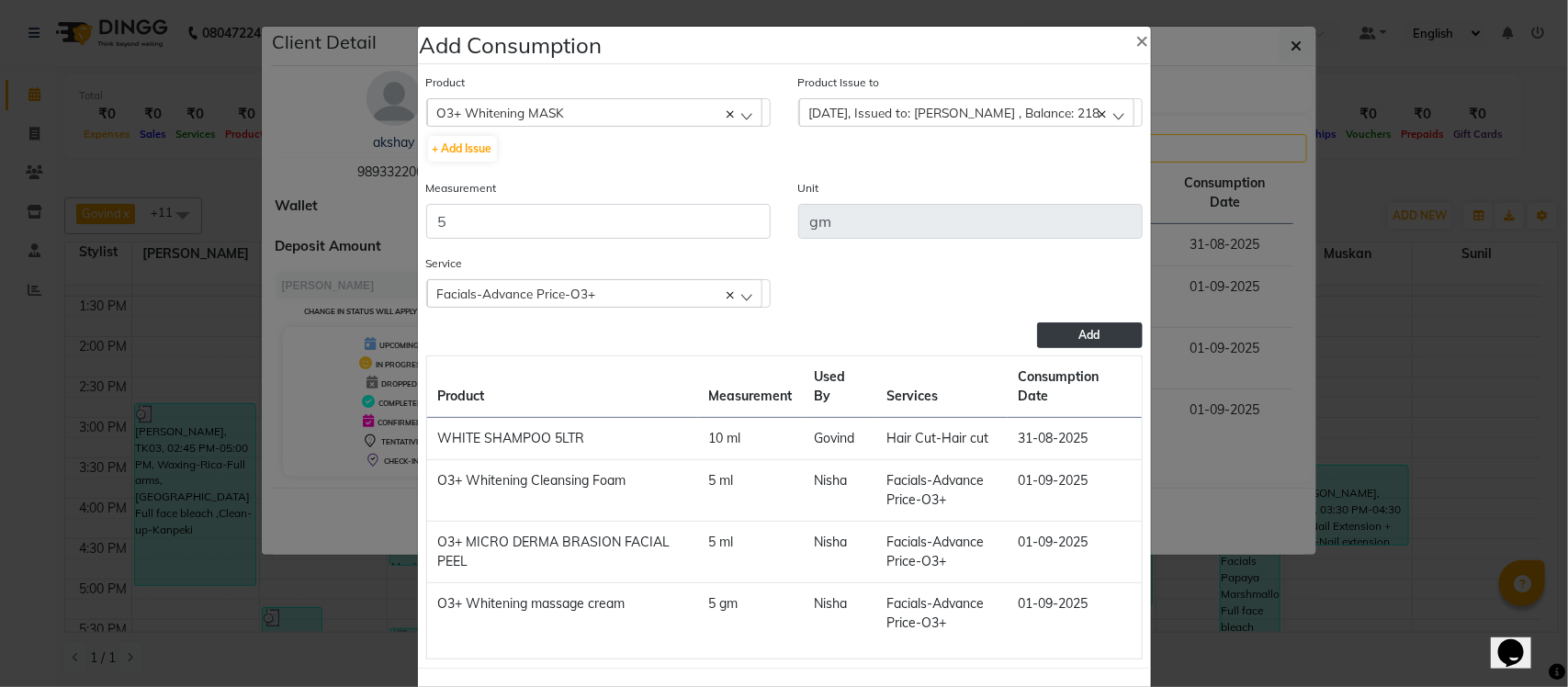
click at [1068, 341] on button "Add" at bounding box center [1089, 336] width 105 height 26
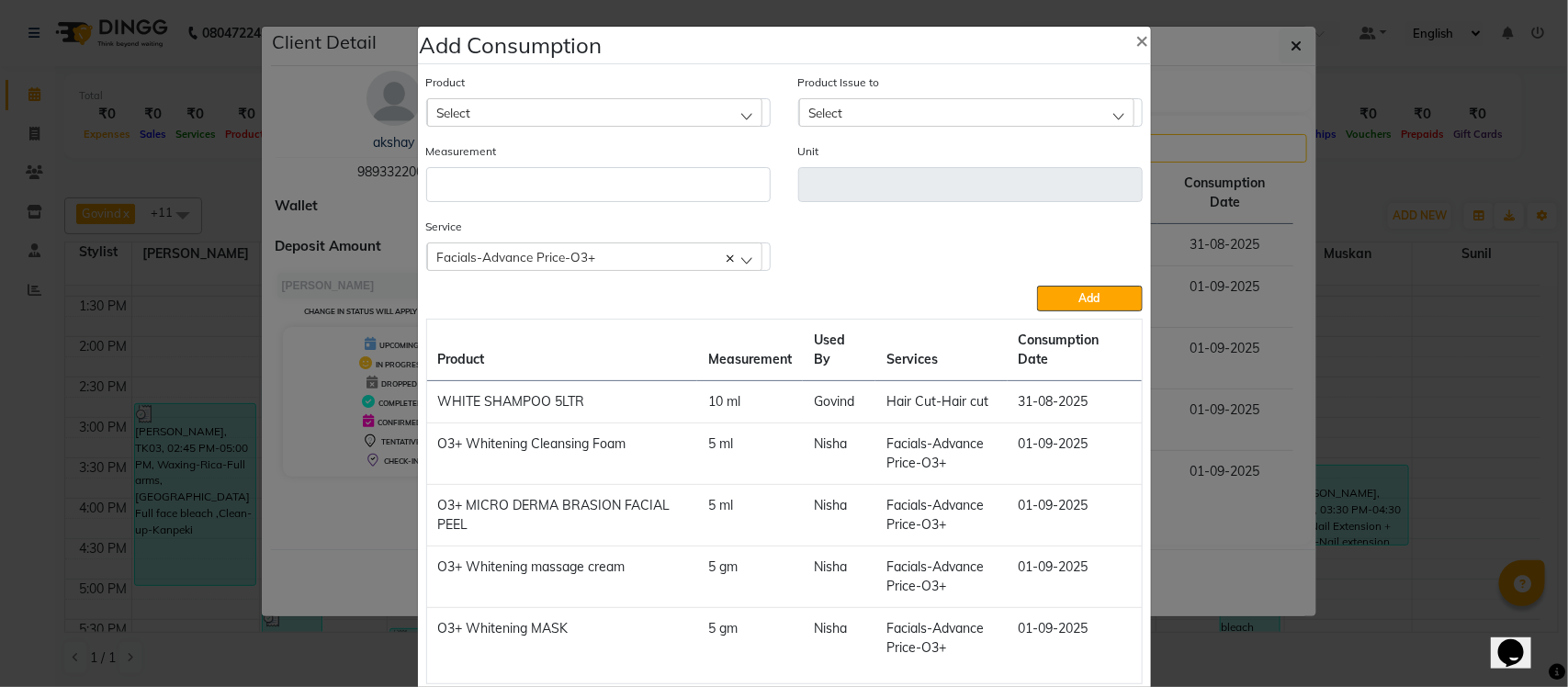
click at [499, 253] on span "Facials-Advance Price-O3+" at bounding box center [516, 257] width 159 height 16
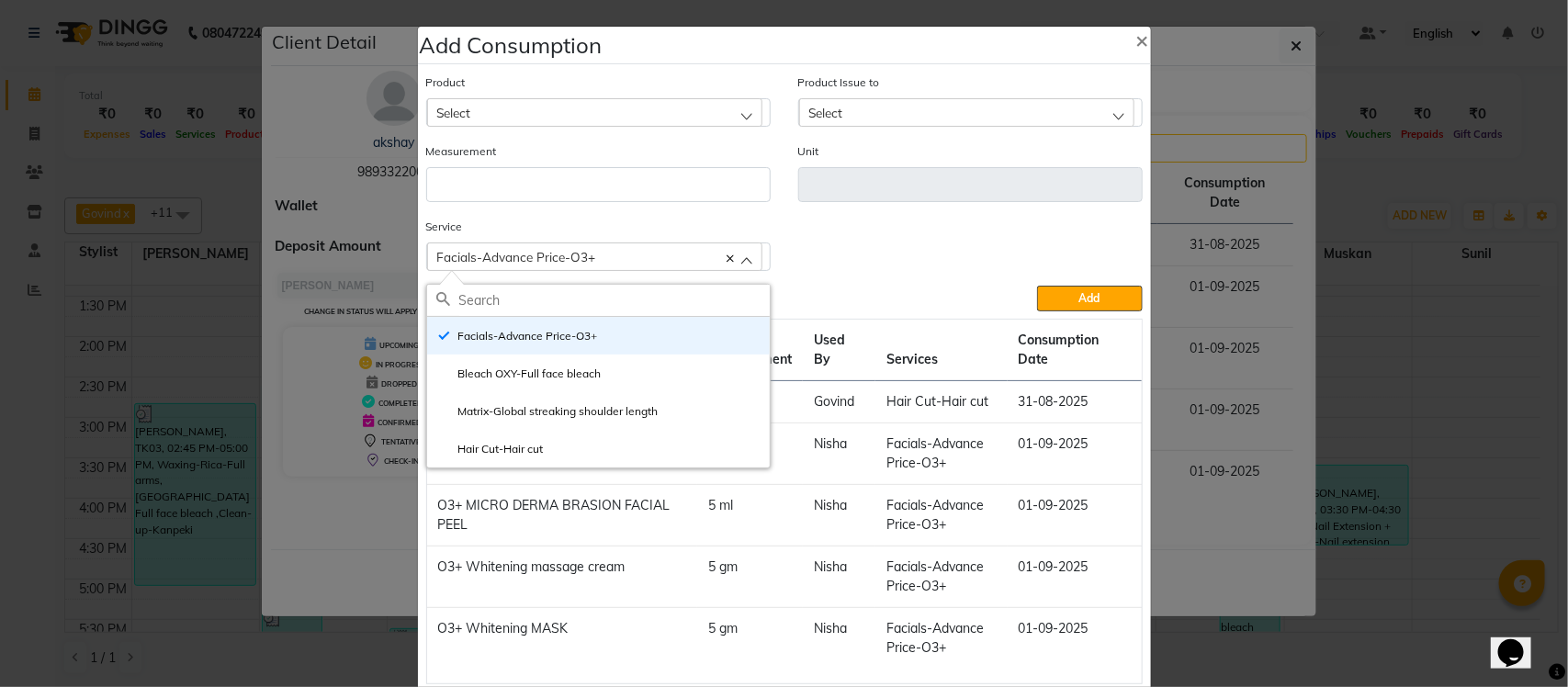
scroll to position [99, 0]
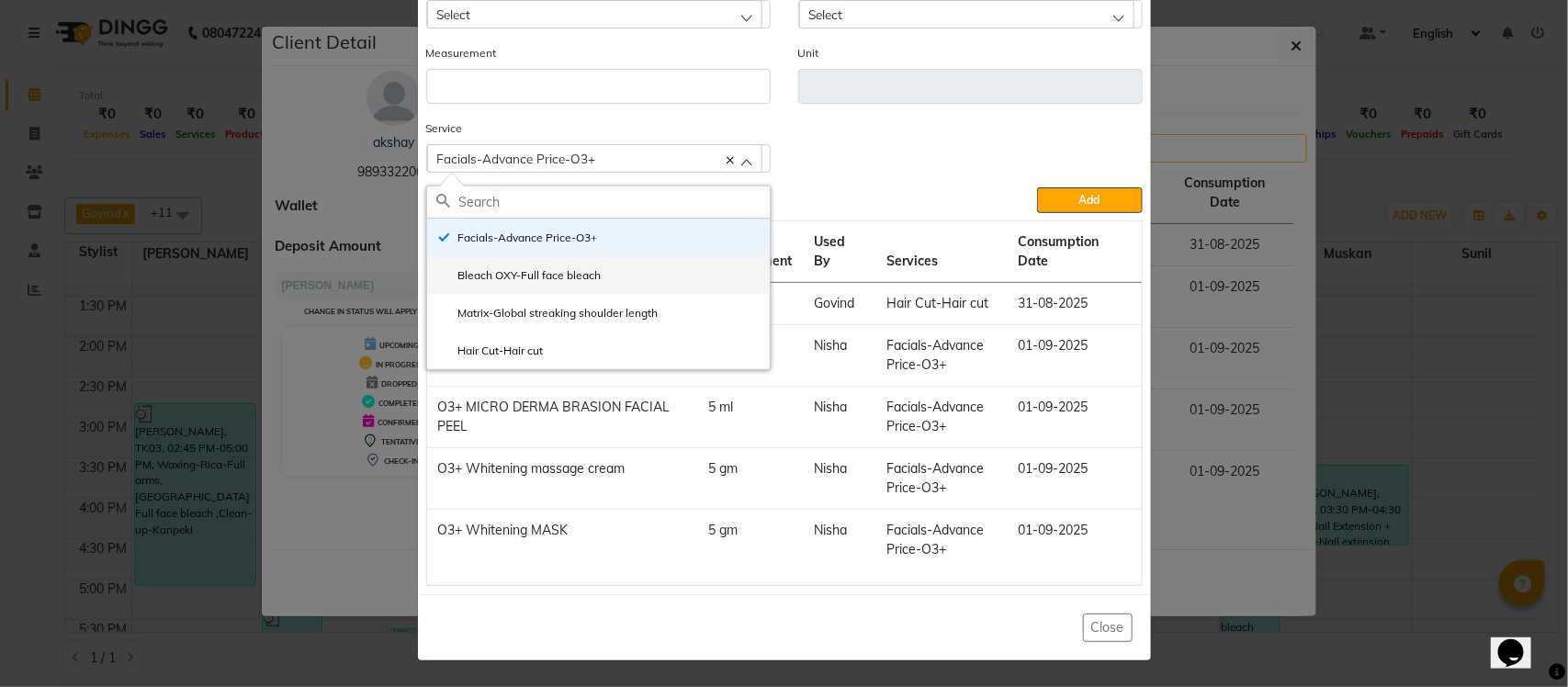
click at [516, 273] on label "Bleach OXY-Full face bleach" at bounding box center [519, 276] width 165 height 17
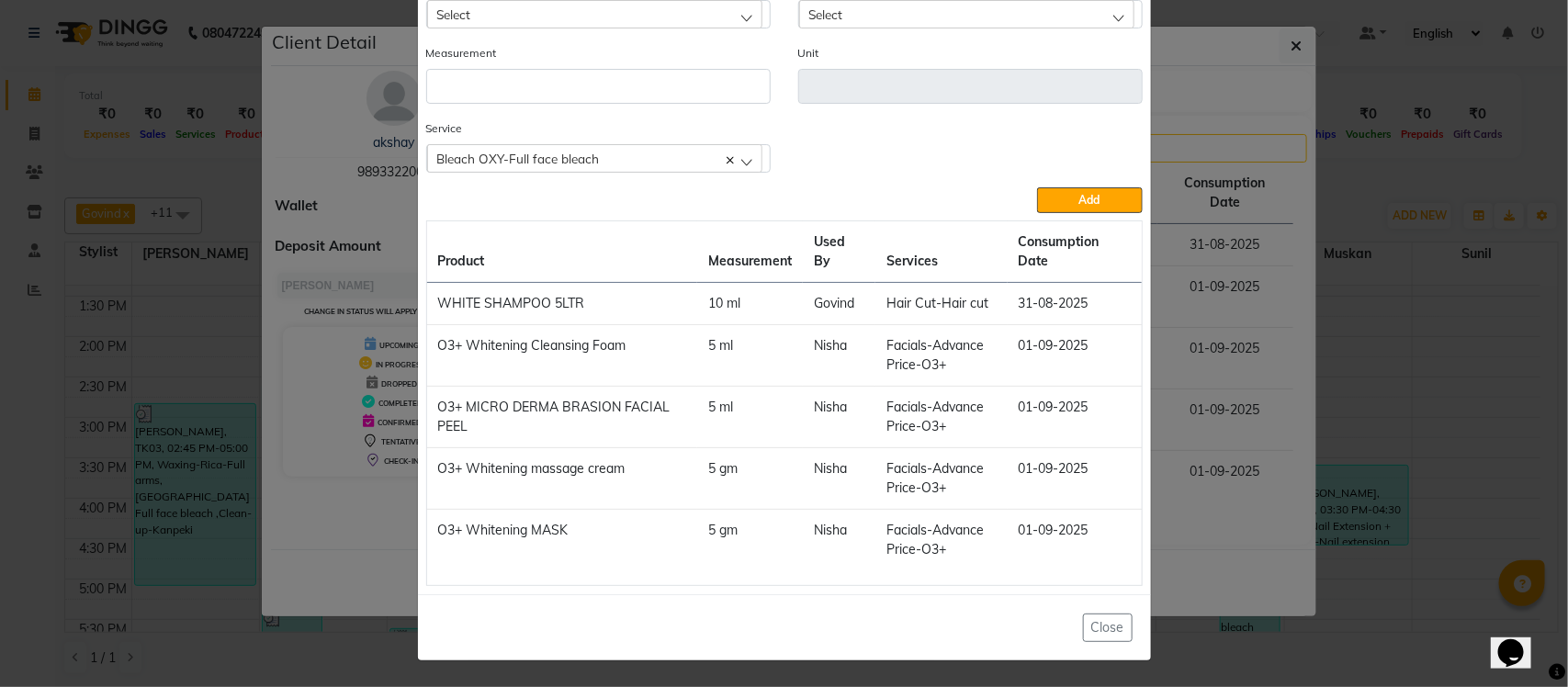
click at [666, 11] on div "Select" at bounding box center [595, 14] width 336 height 28
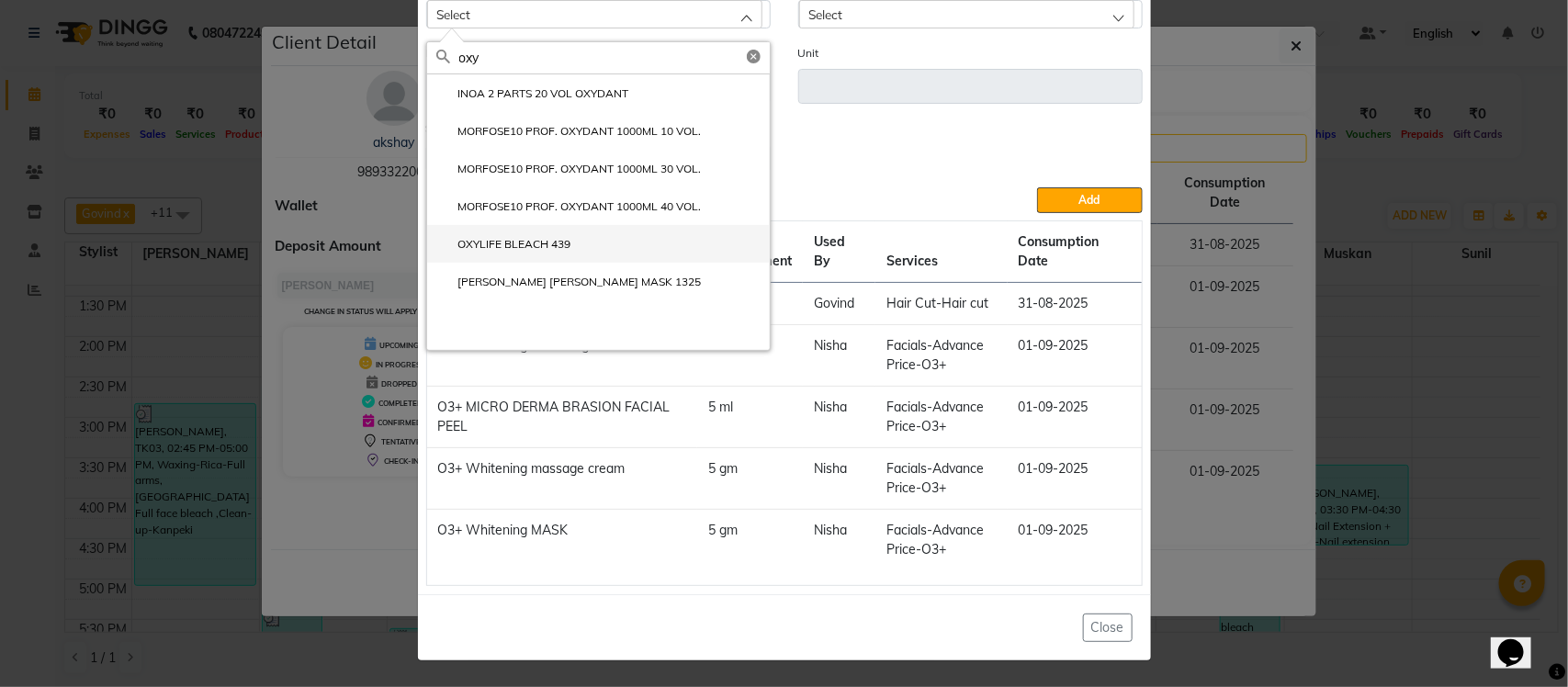
click at [499, 246] on label "OXYLIFE BLEACH 439" at bounding box center [503, 244] width 135 height 17
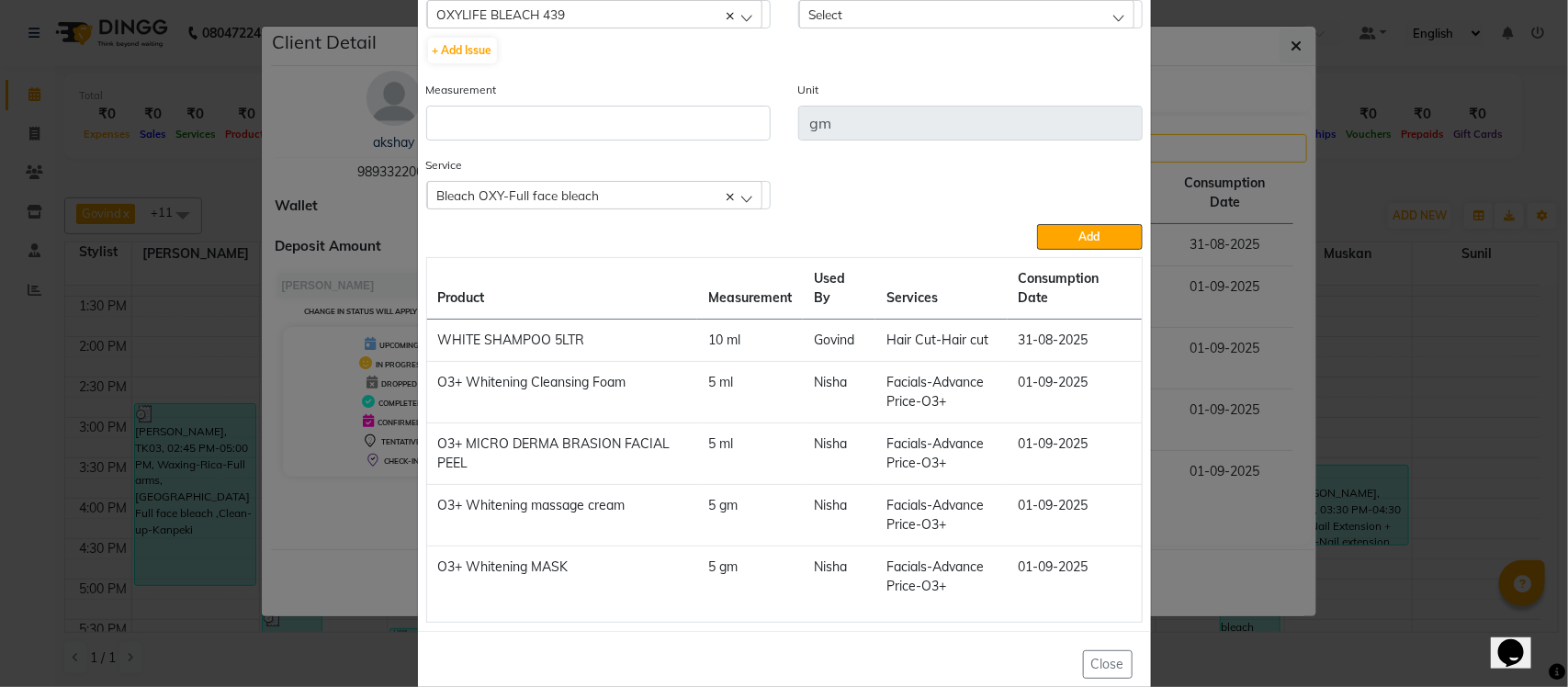
click at [943, 15] on div "Select" at bounding box center [967, 14] width 336 height 28
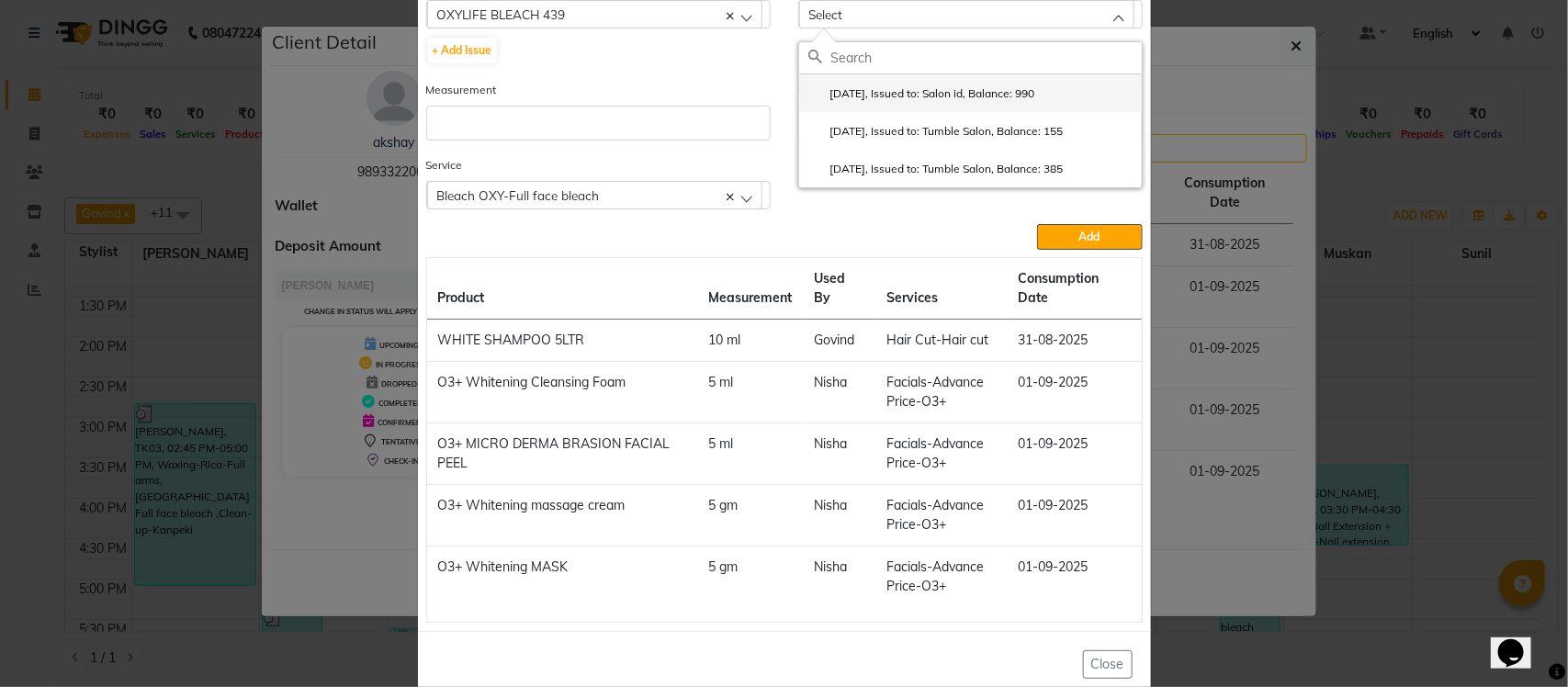
click at [892, 97] on label "2025-08-16, Issued to: Salon id, Balance: 990" at bounding box center [922, 94] width 227 height 17
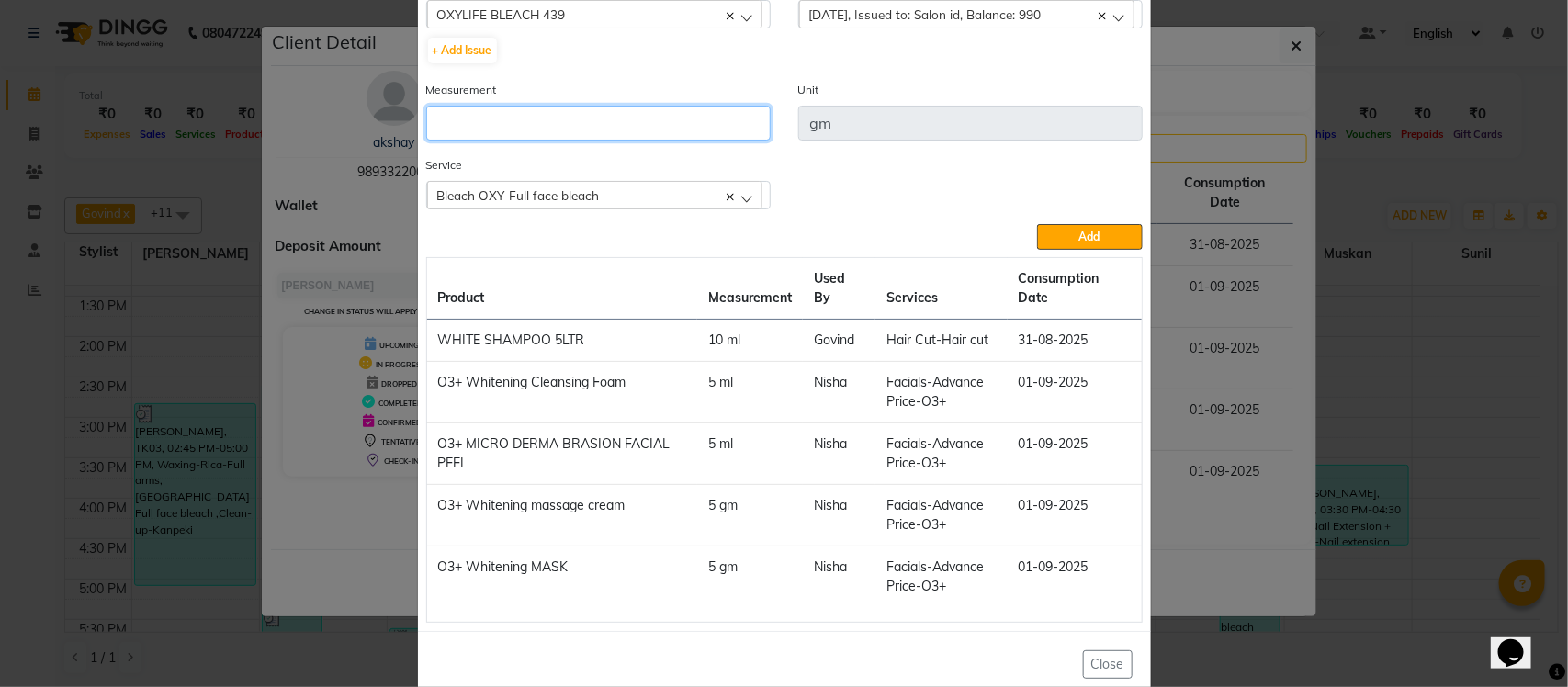
drag, startPoint x: 699, startPoint y: 117, endPoint x: 1259, endPoint y: 66, distance: 562.3
click at [710, 117] on input "number" at bounding box center [599, 124] width 345 height 35
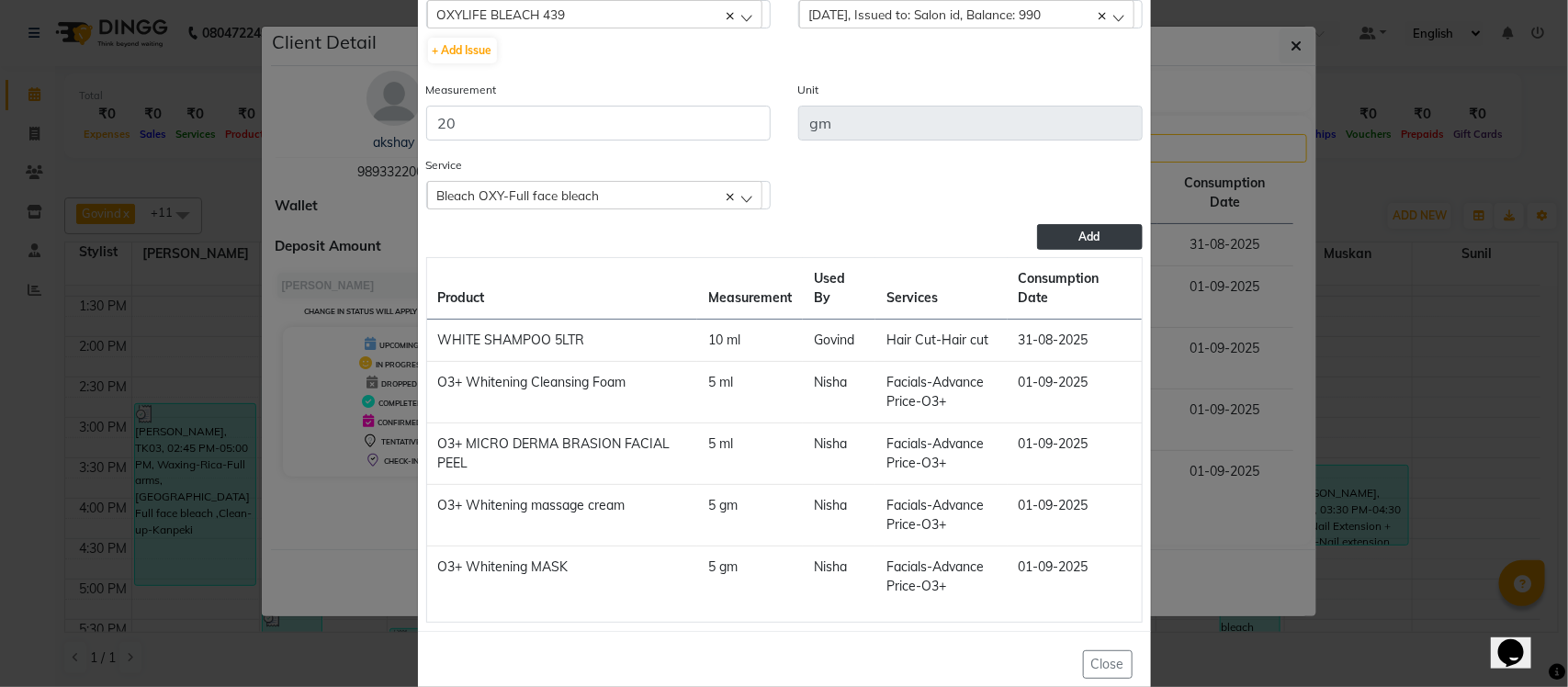
click at [1053, 235] on button "Add" at bounding box center [1089, 237] width 105 height 26
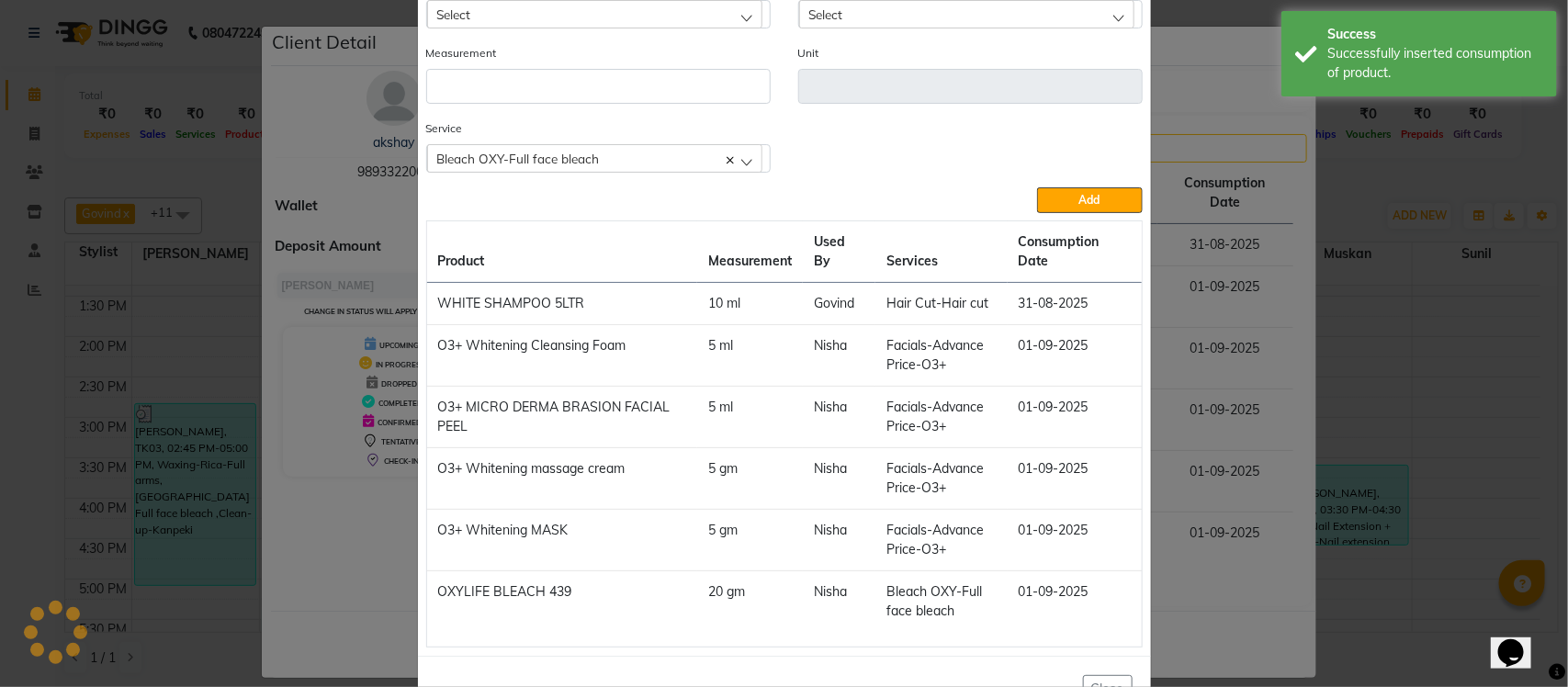
scroll to position [107, 0]
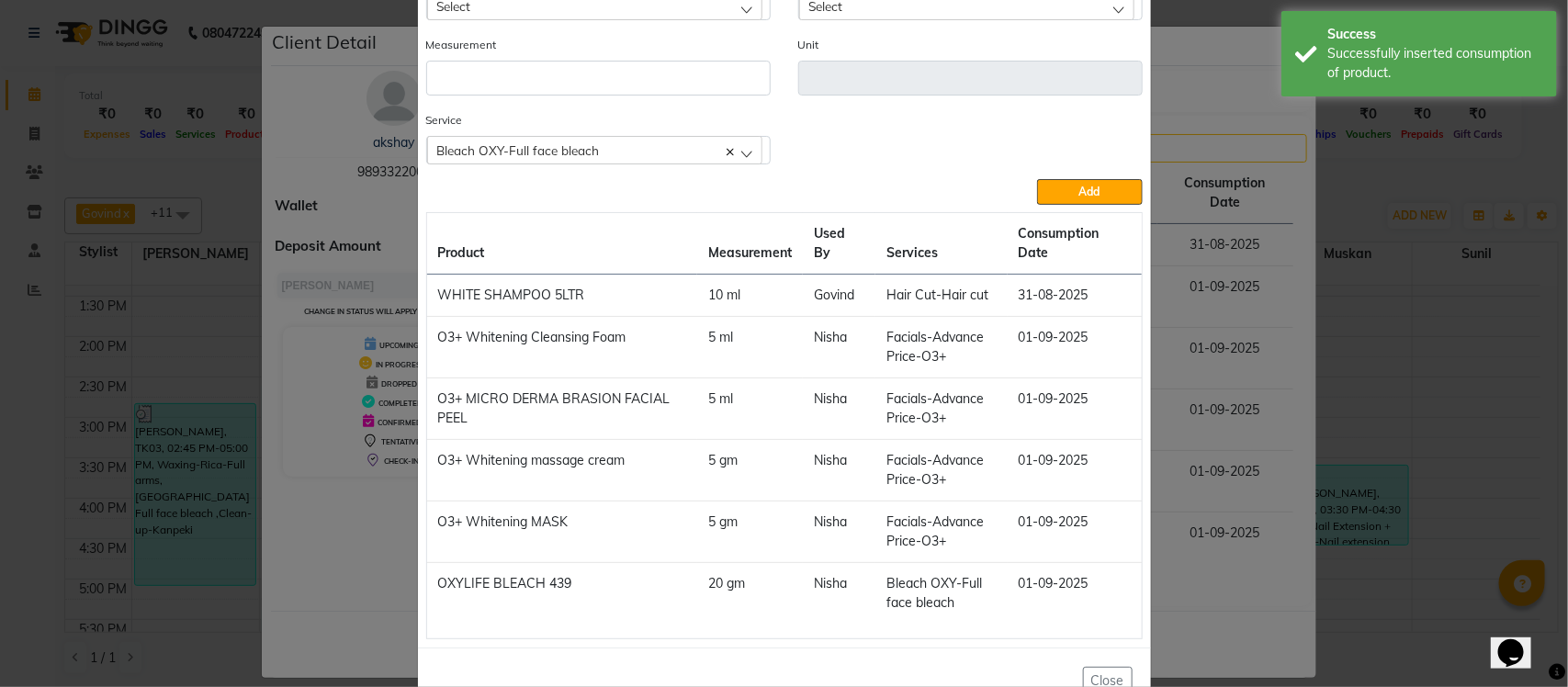
click at [1277, 129] on ngb-modal-window "Add Consumption × Product Select acetone Product Issue to Select 2025-08-16, Is…" at bounding box center [784, 343] width 1568 height 687
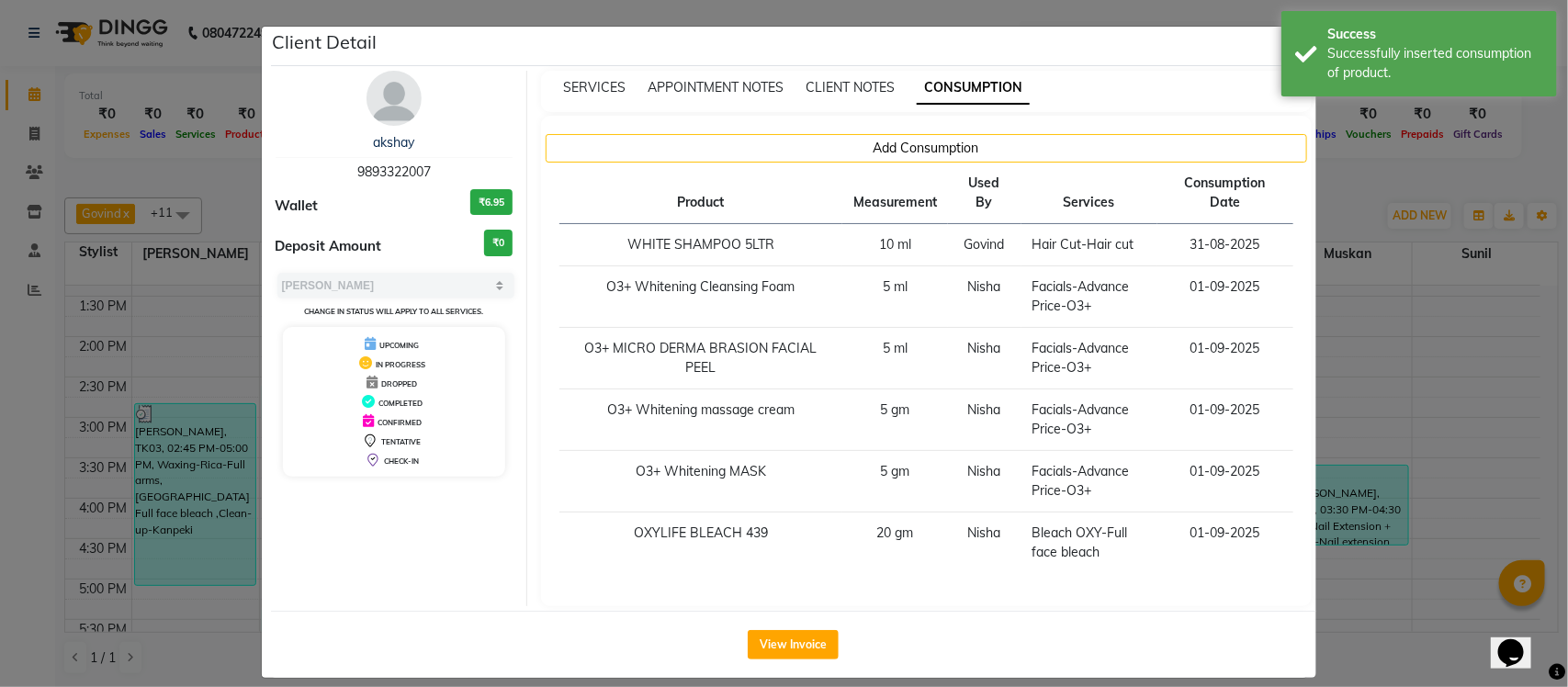
click at [1343, 187] on ngb-modal-window "Client Detail akshay 9893322007 Wallet ₹6.95 Deposit Amount ₹0 Select MARK DONE…" at bounding box center [784, 343] width 1568 height 687
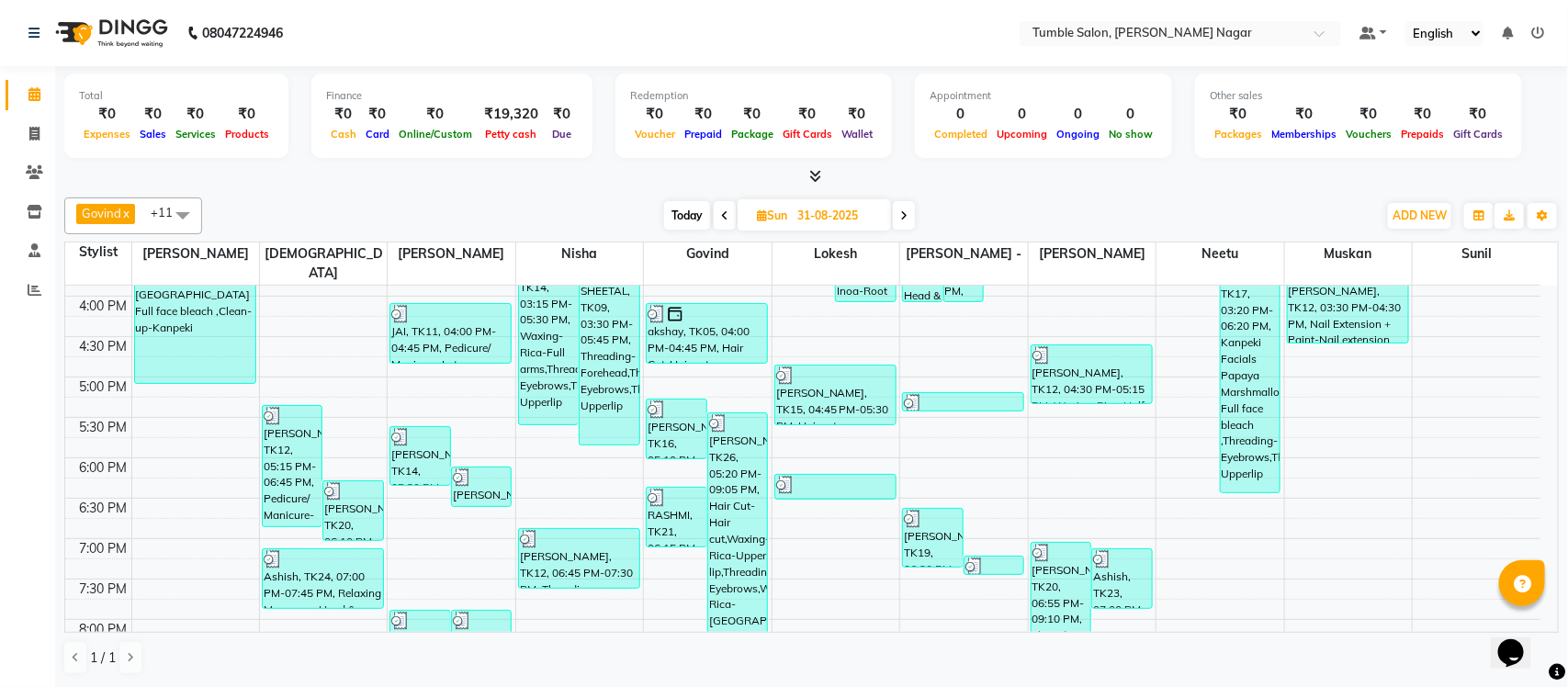
scroll to position [778, 0]
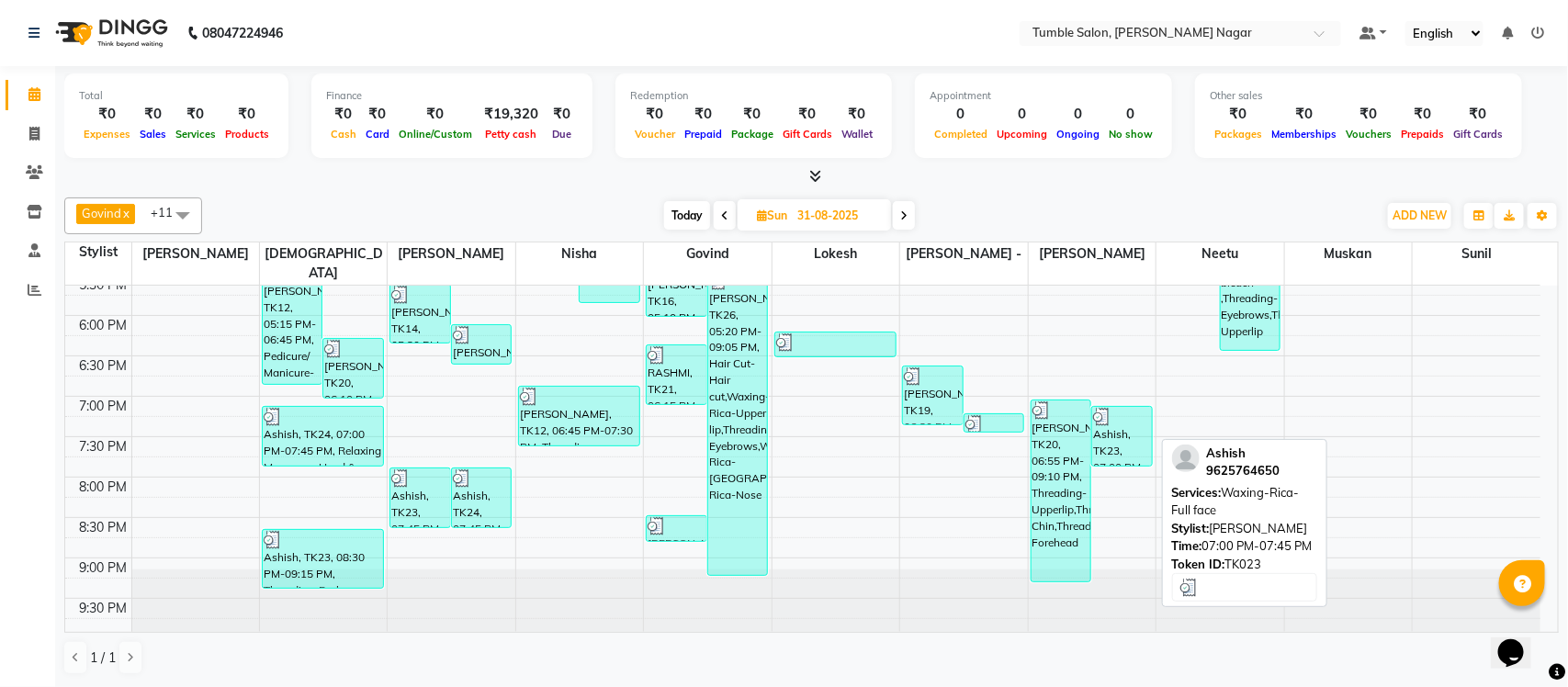
click at [1116, 426] on div "Ashish, TK23, 07:00 PM-07:45 PM, Waxing-Rica-Full face" at bounding box center [1122, 436] width 59 height 59
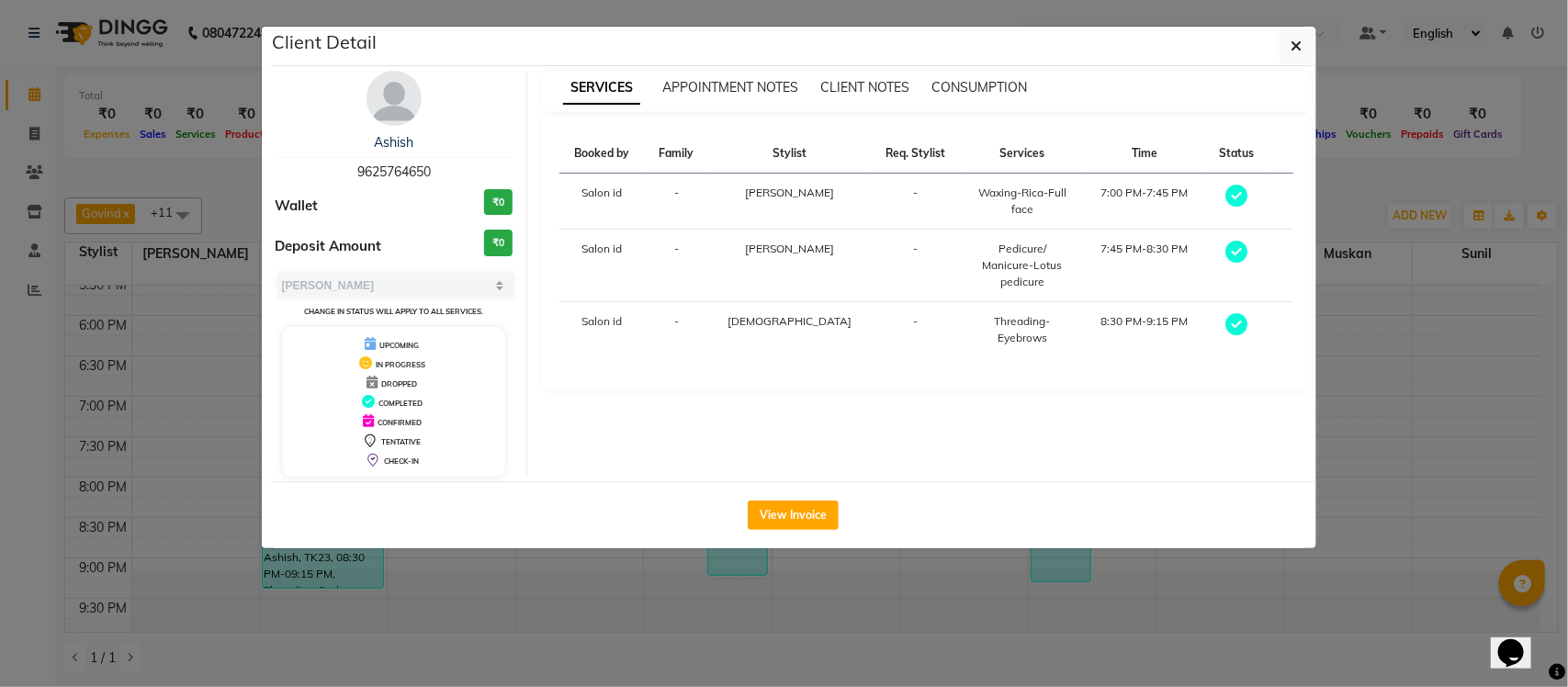
click at [1348, 178] on ngb-modal-window "Client Detail Ashish 9625764650 Wallet ₹0 Deposit Amount ₹0 Select MARK DONE UP…" at bounding box center [784, 343] width 1568 height 687
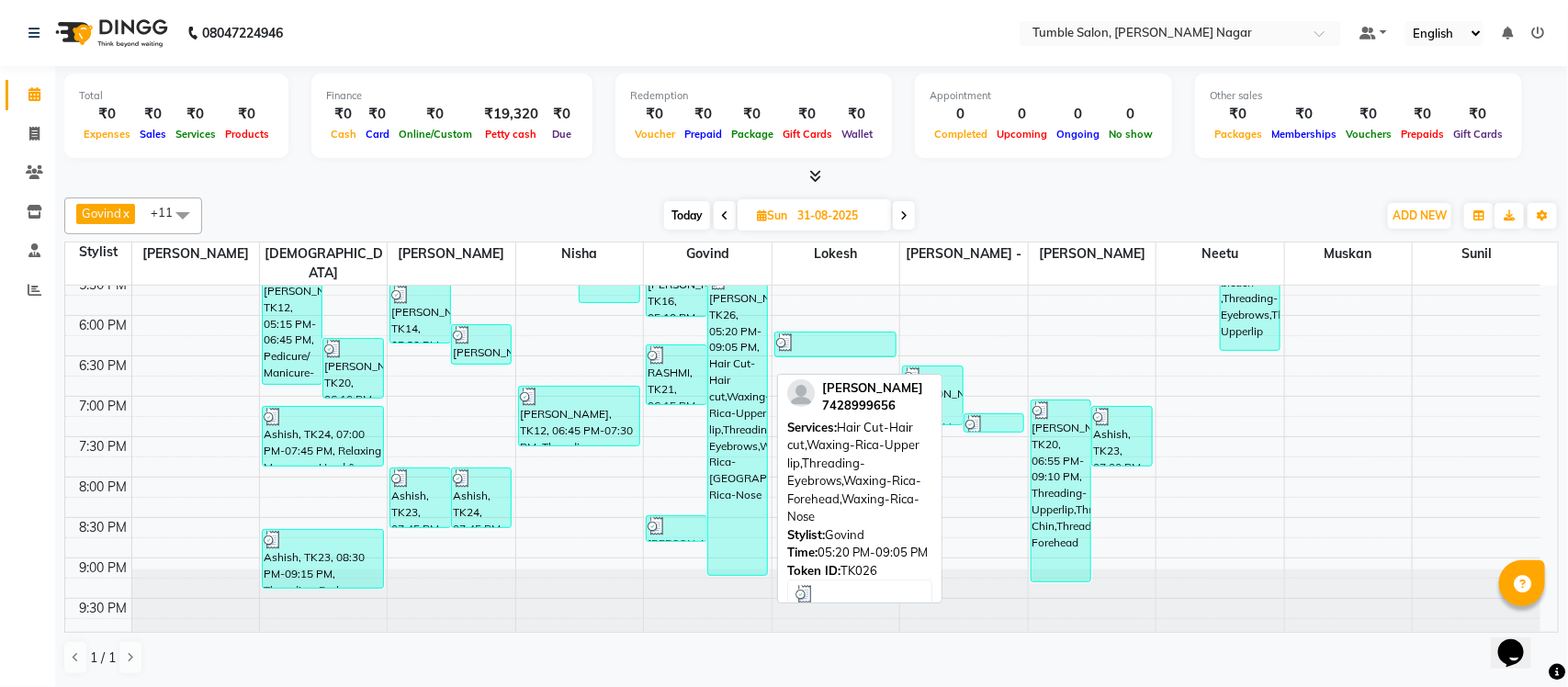
click at [732, 370] on div "SONU, TK26, 05:20 PM-09:05 PM, Hair Cut-Hair cut,Waxing-Rica-Upper lip,Threadin…" at bounding box center [738, 423] width 59 height 304
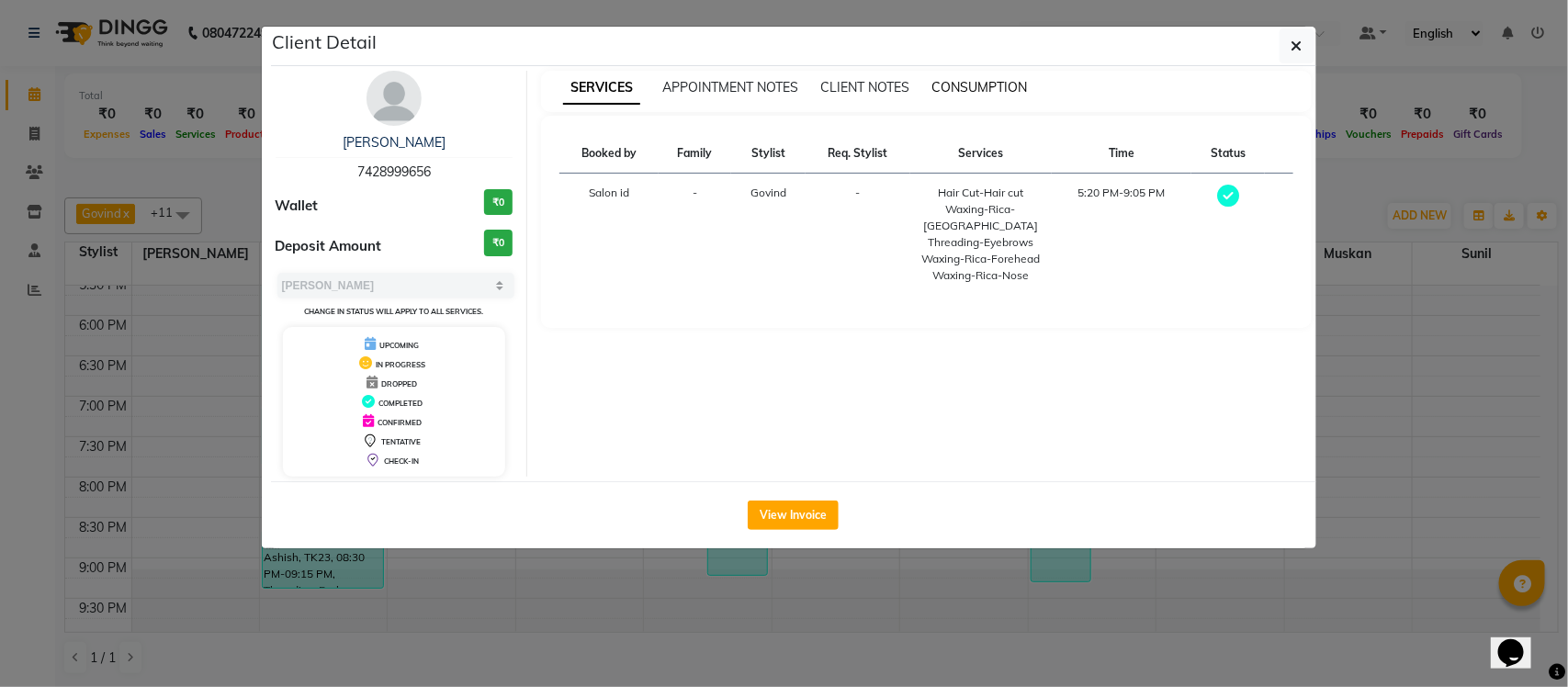
click at [979, 81] on span "CONSUMPTION" at bounding box center [979, 87] width 96 height 17
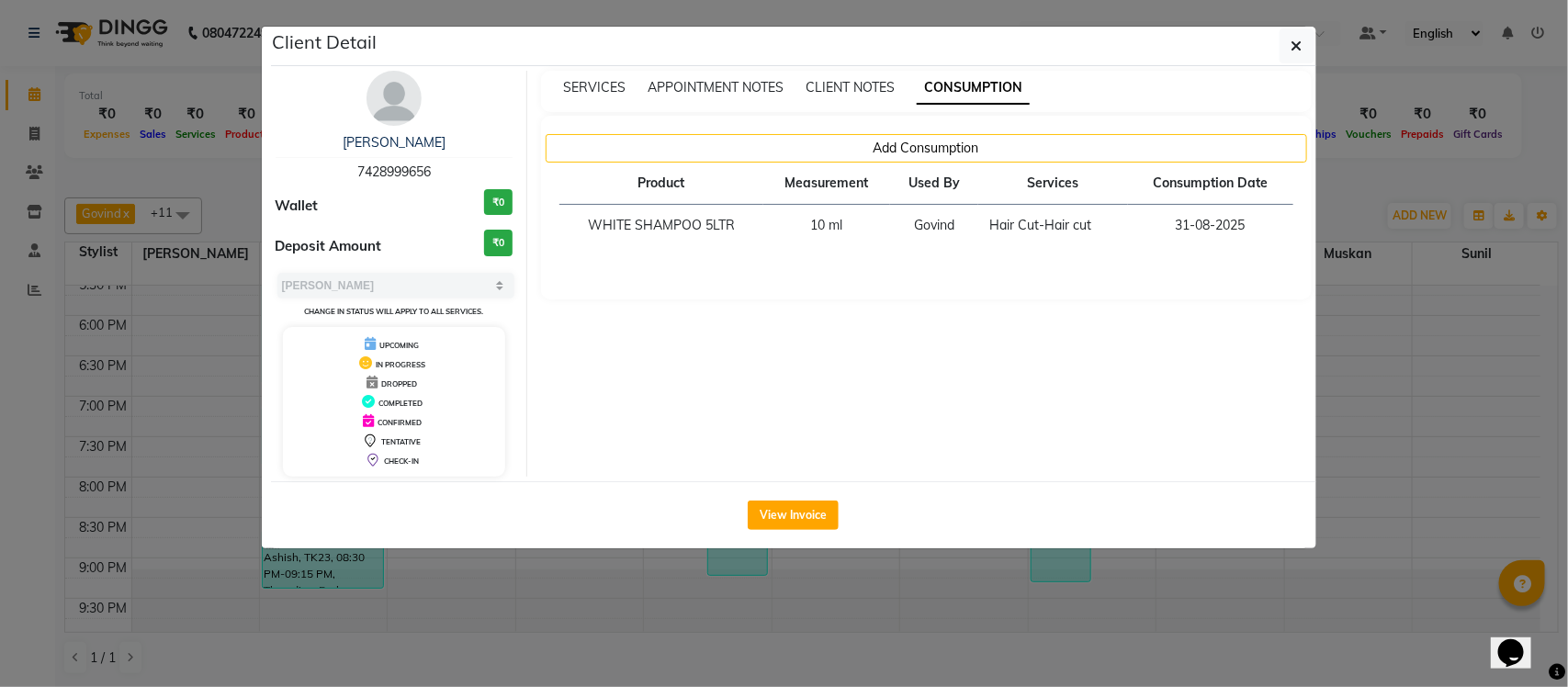
click at [1377, 185] on ngb-modal-window "Client Detail SONU 7428999656 Wallet ₹0 Deposit Amount ₹0 Select MARK DONE UPCO…" at bounding box center [784, 343] width 1568 height 687
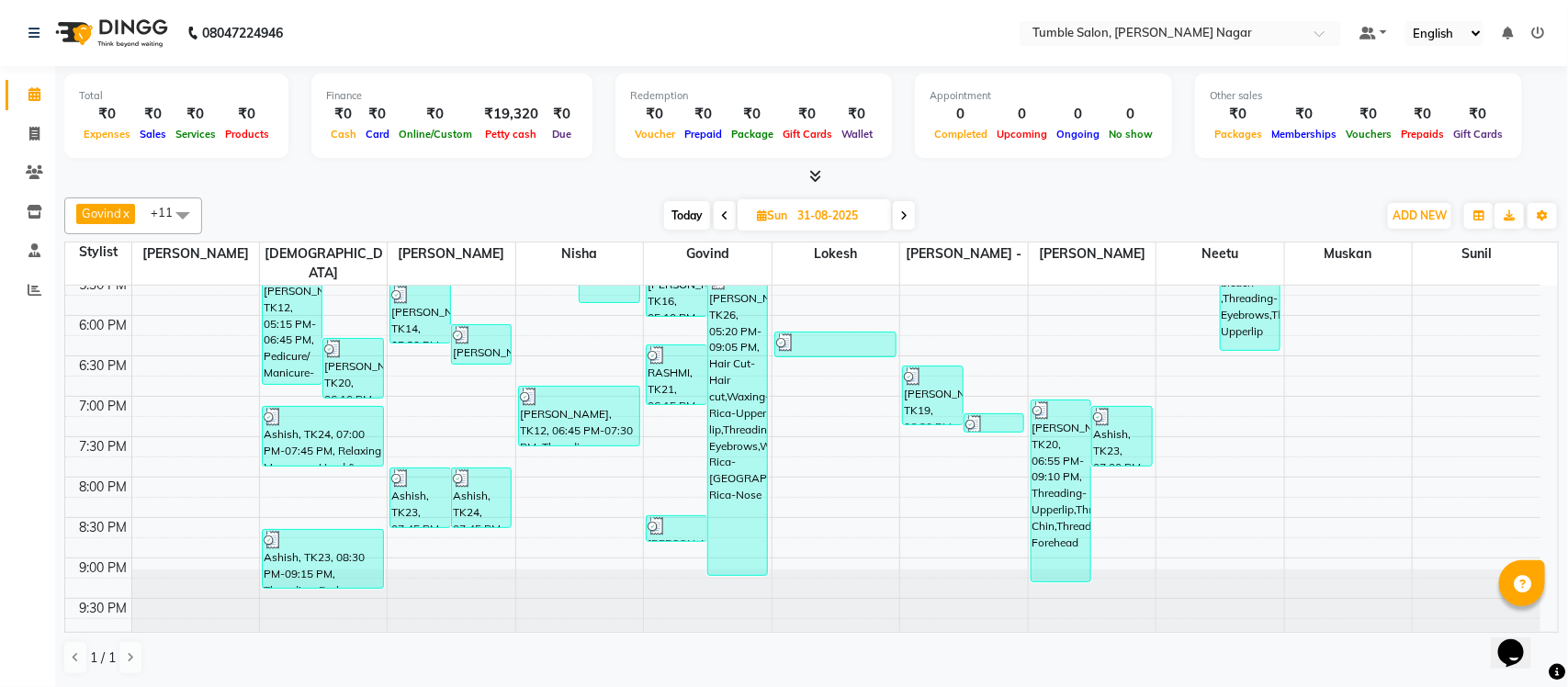
scroll to position [742, 0]
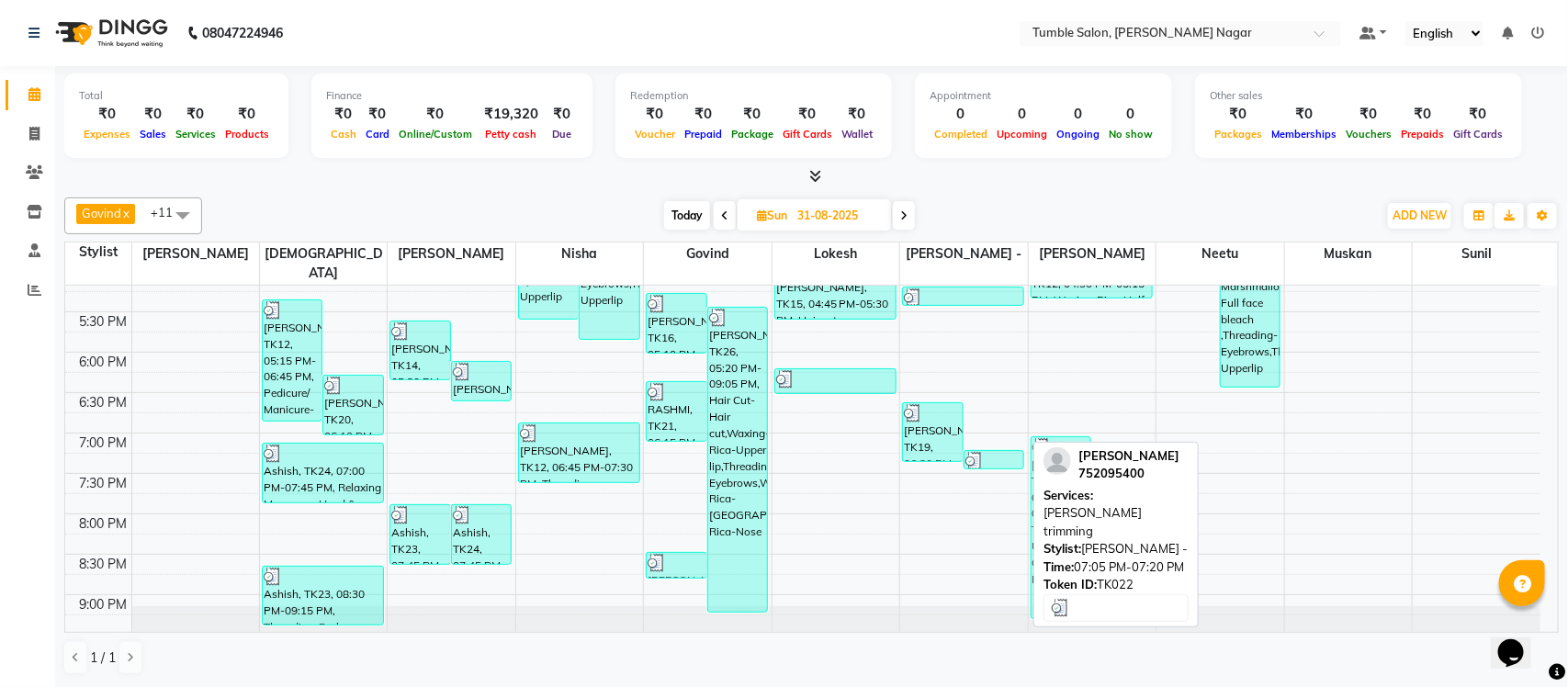
click at [999, 452] on div at bounding box center [995, 461] width 58 height 19
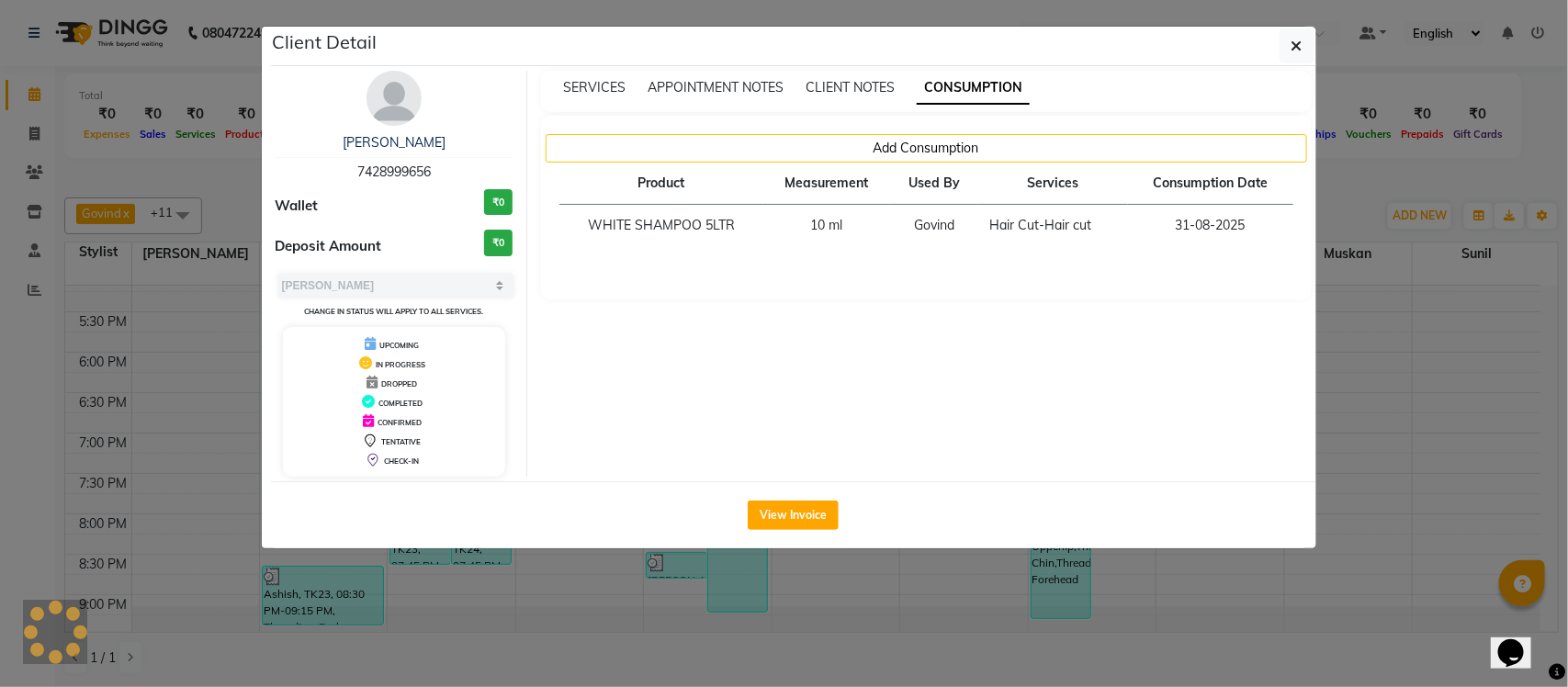
click at [1377, 168] on ngb-modal-window "Client Detail SONU 7428999656 Wallet ₹0 Deposit Amount ₹0 Select MARK DONE UPCO…" at bounding box center [784, 343] width 1568 height 687
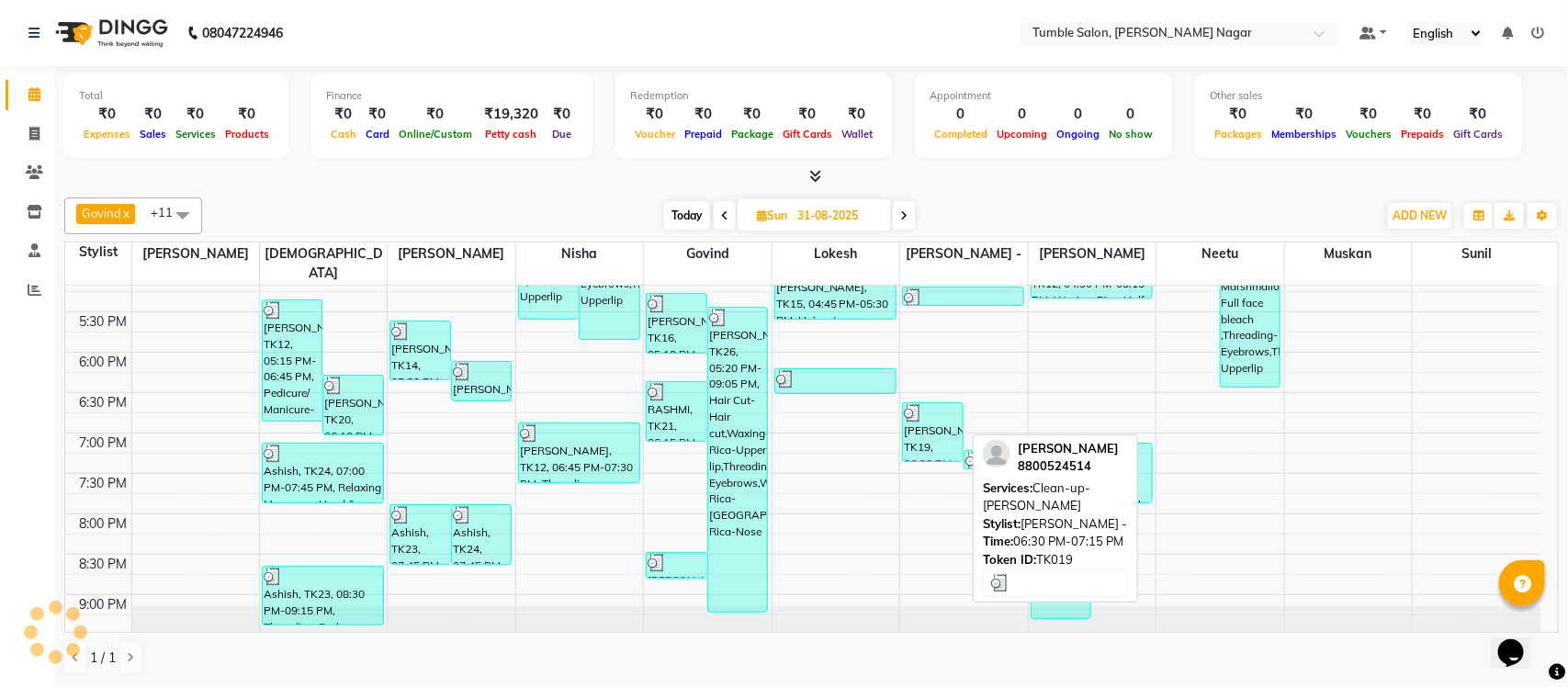
click at [929, 409] on div "NAVEEN MALIK, TK19, 06:30 PM-07:15 PM, Clean-up-Cheryls" at bounding box center [933, 432] width 59 height 58
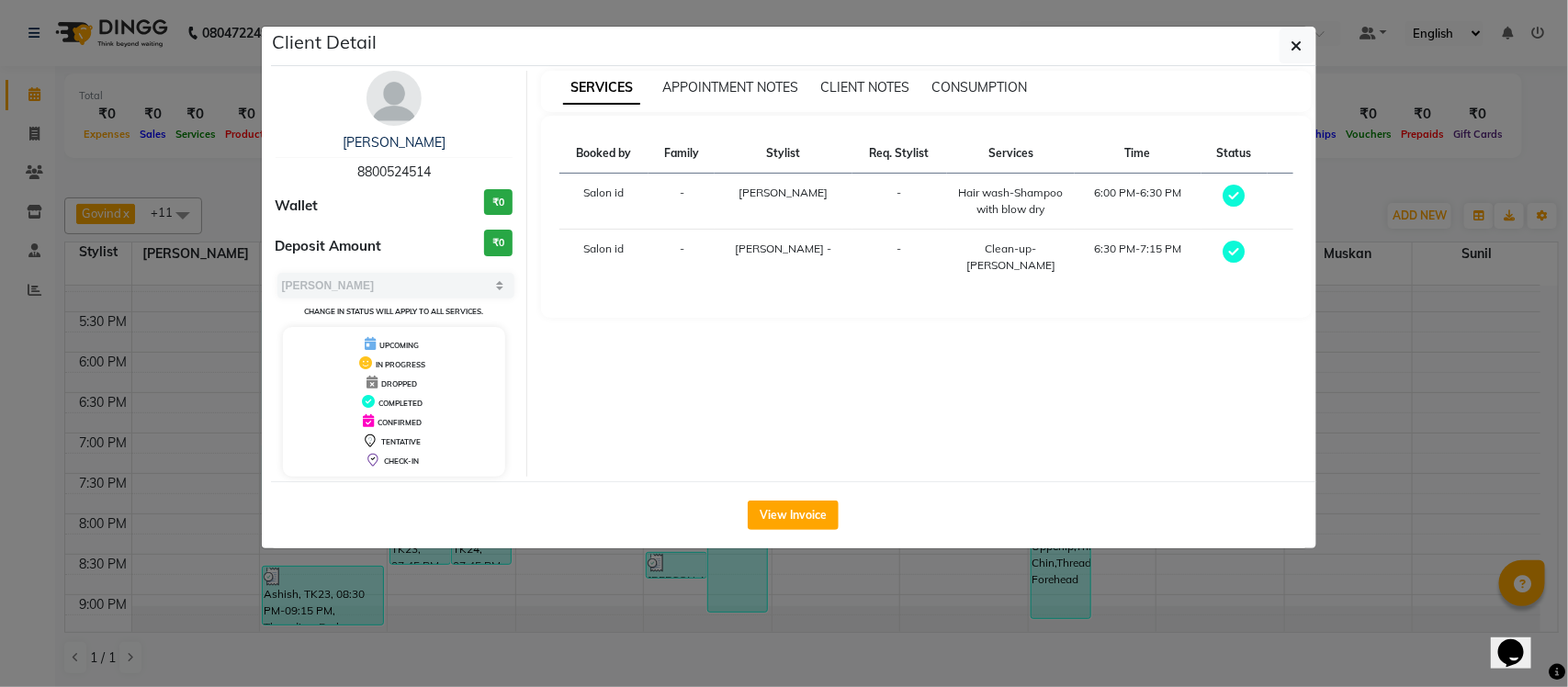
click at [1337, 189] on ngb-modal-window "Client Detail NAVEEN MALIK 8800524514 Wallet ₹0 Deposit Amount ₹0 Select MARK D…" at bounding box center [784, 343] width 1568 height 687
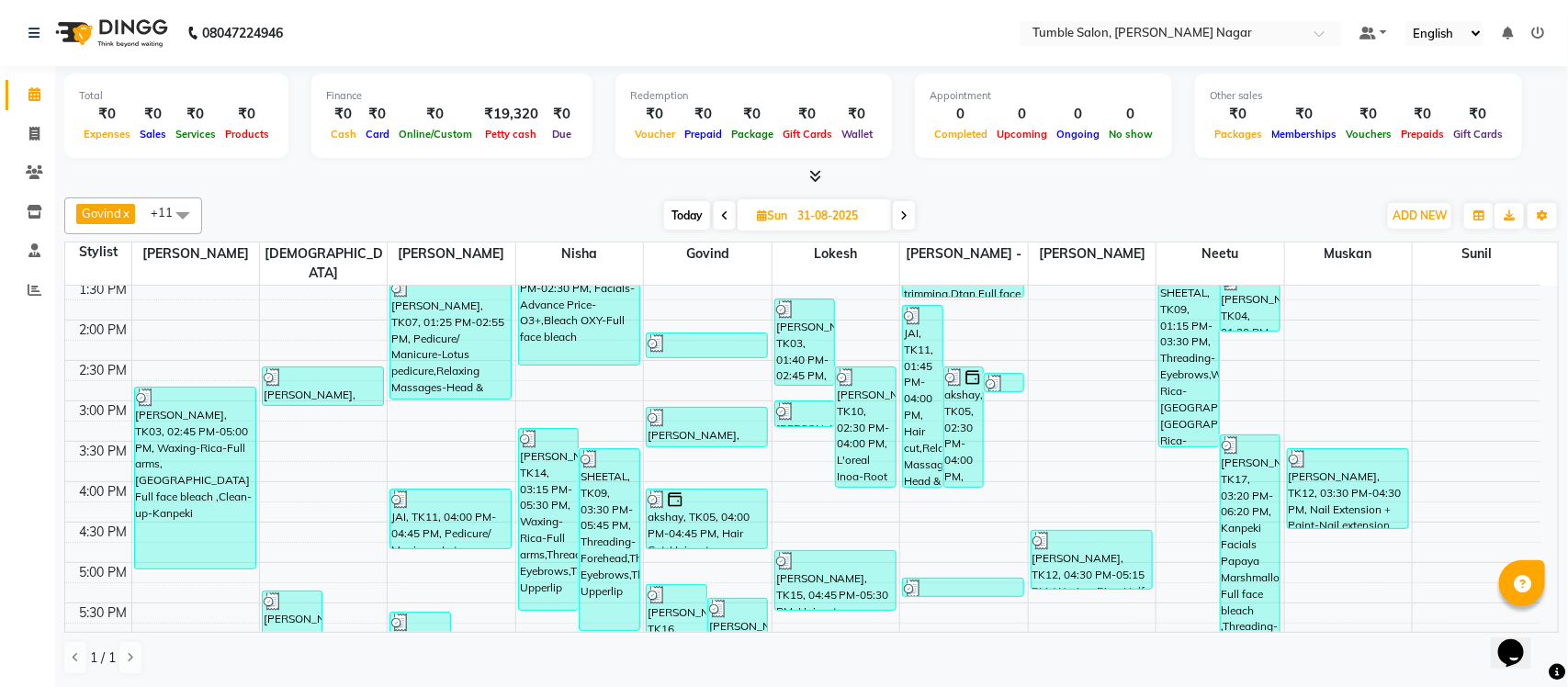
scroll to position [442, 0]
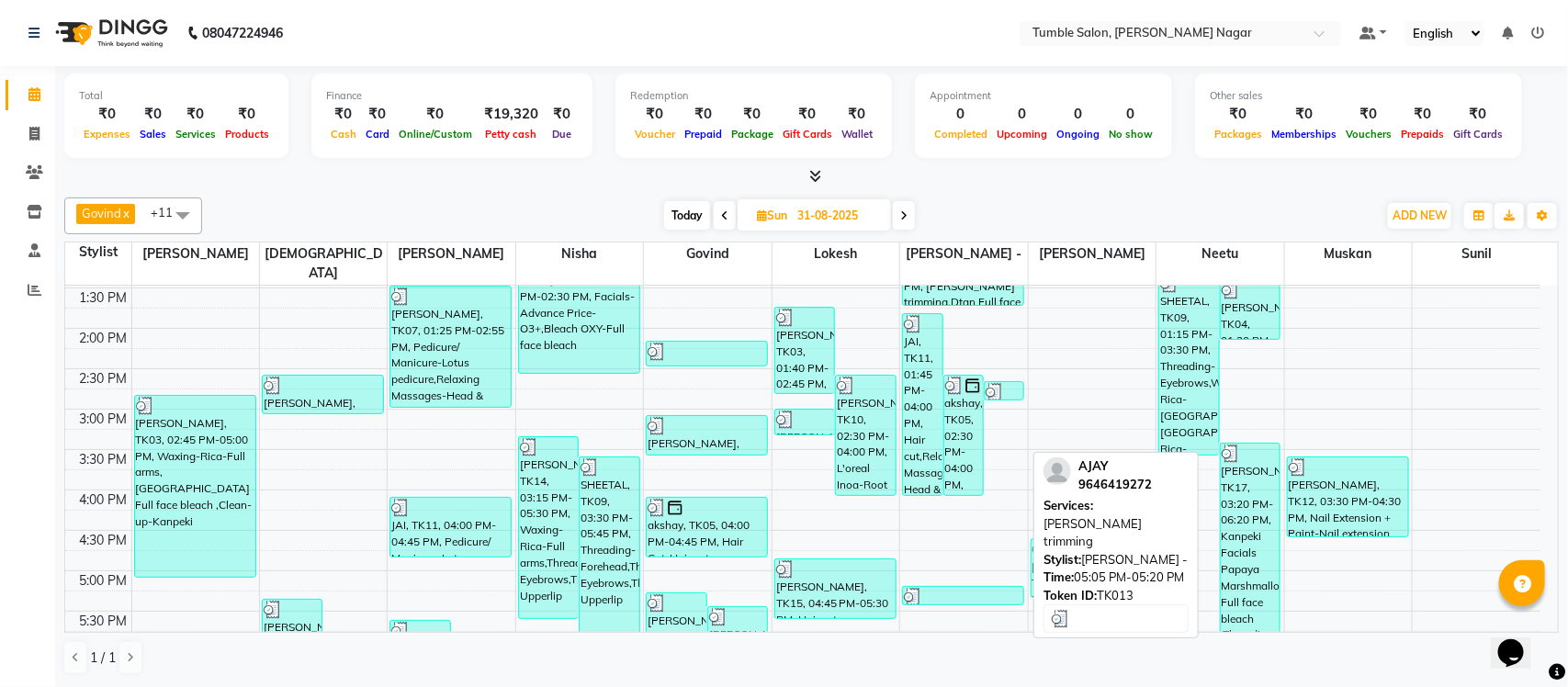
click at [983, 588] on div at bounding box center [963, 598] width 118 height 19
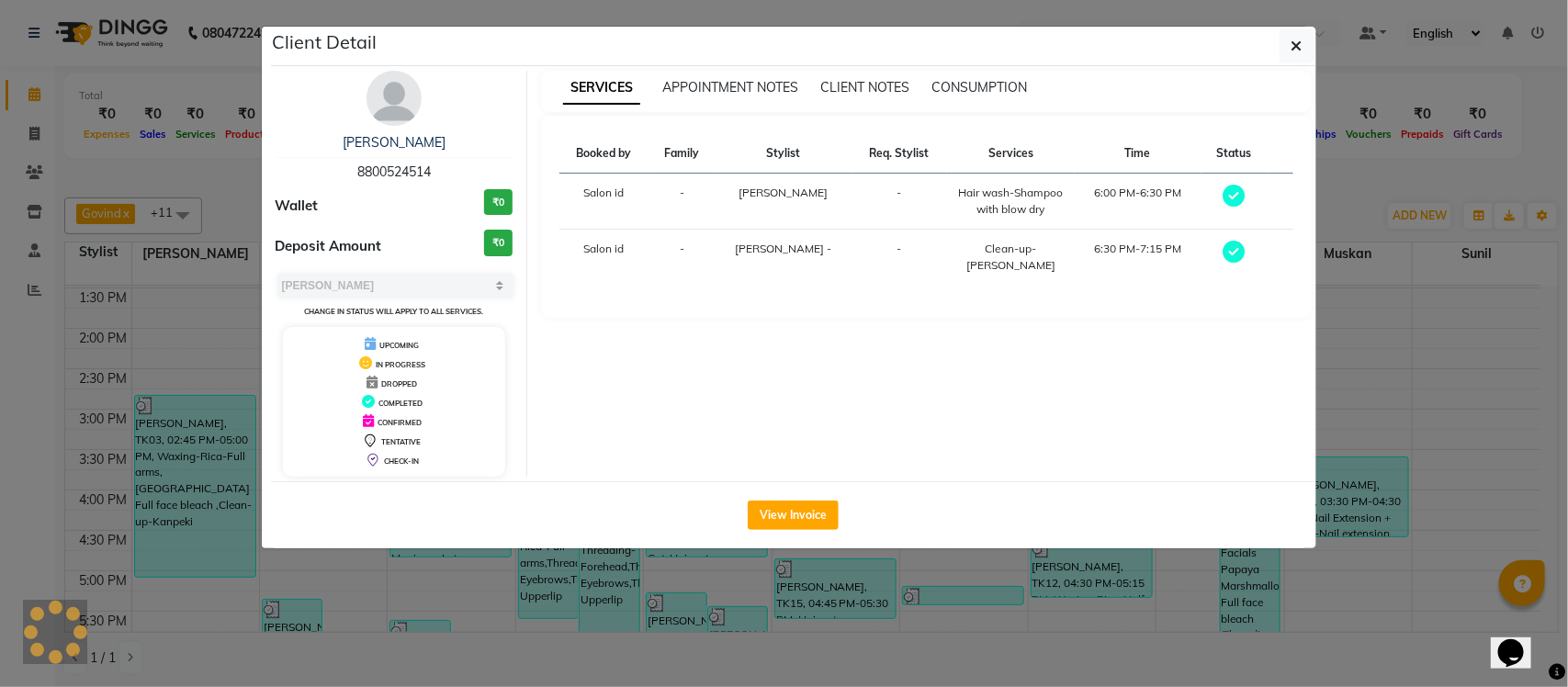
click at [1338, 196] on ngb-modal-window "Client Detail NAVEEN MALIK 8800524514 Wallet ₹0 Deposit Amount ₹0 Select MARK D…" at bounding box center [784, 343] width 1568 height 687
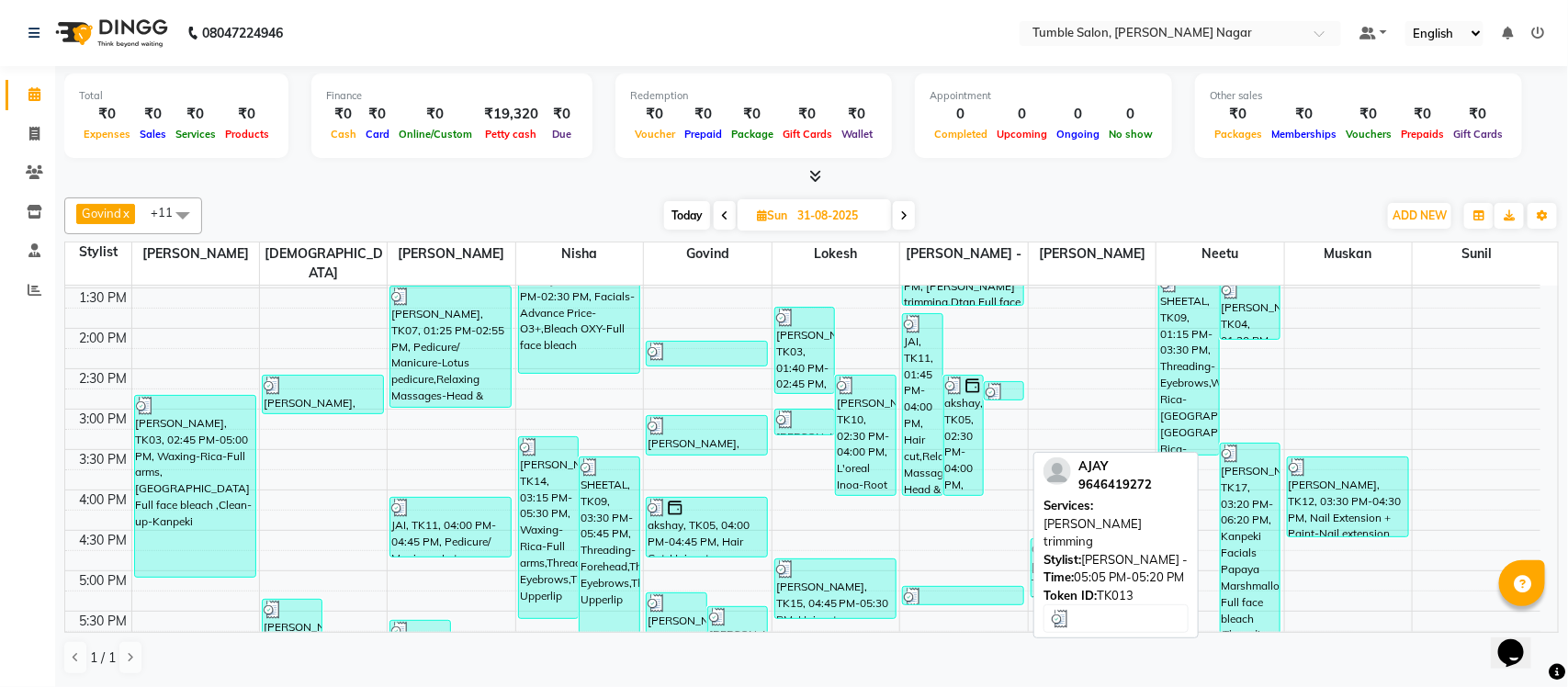
click at [933, 588] on div at bounding box center [963, 598] width 118 height 19
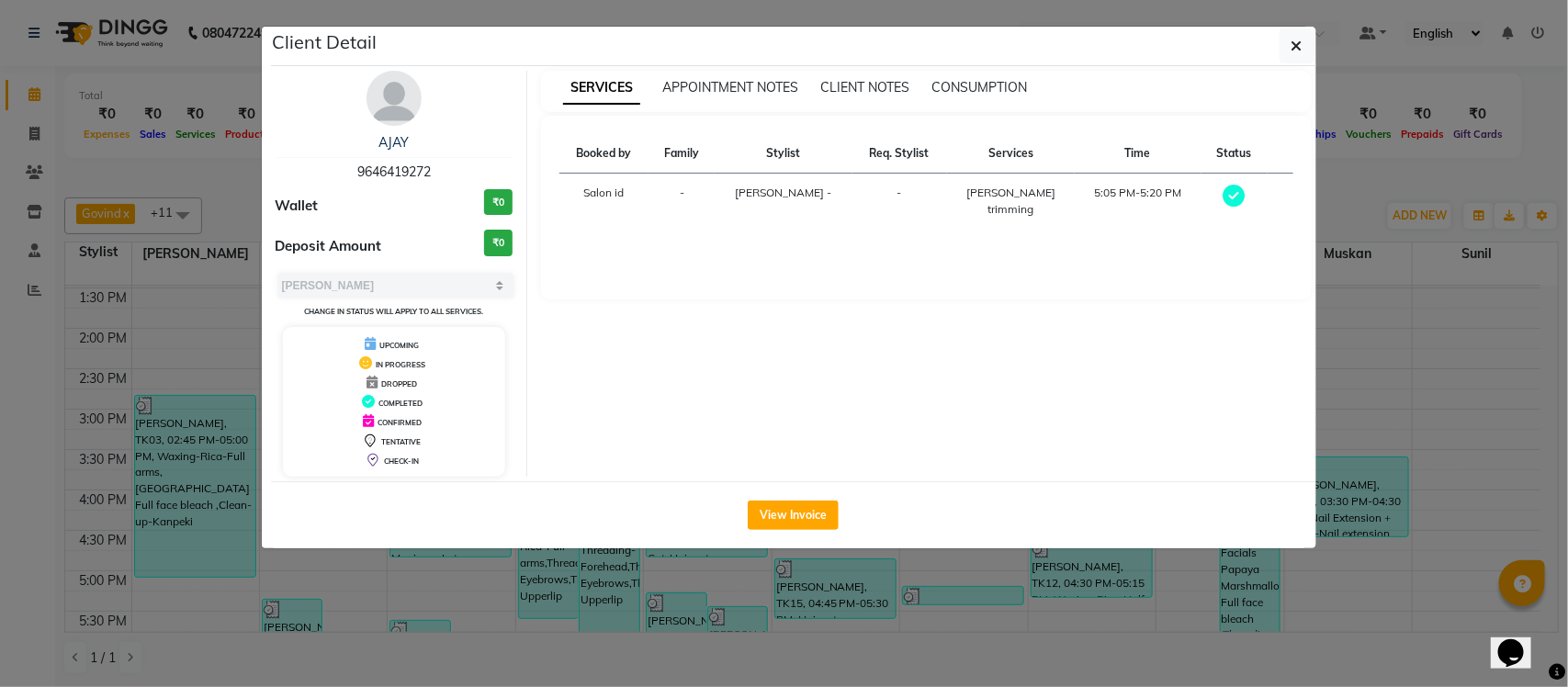
click at [1324, 192] on ngb-modal-window "Client Detail AJAY 9646419272 Wallet ₹0 Deposit Amount ₹0 Select MARK DONE UPCO…" at bounding box center [784, 343] width 1568 height 687
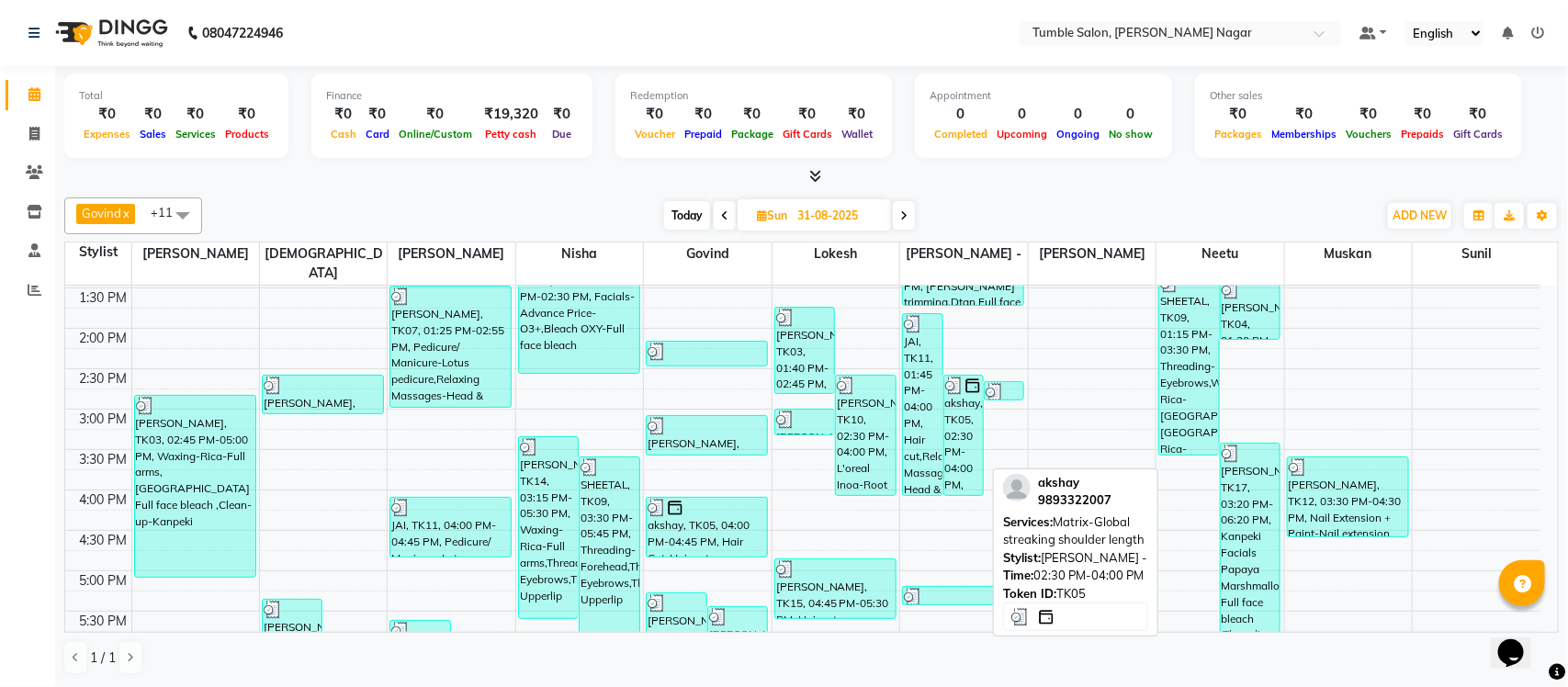
click at [960, 459] on div "akshay, TK05, 02:30 PM-04:00 PM, Matrix-Global streaking shoulder length" at bounding box center [964, 435] width 39 height 119
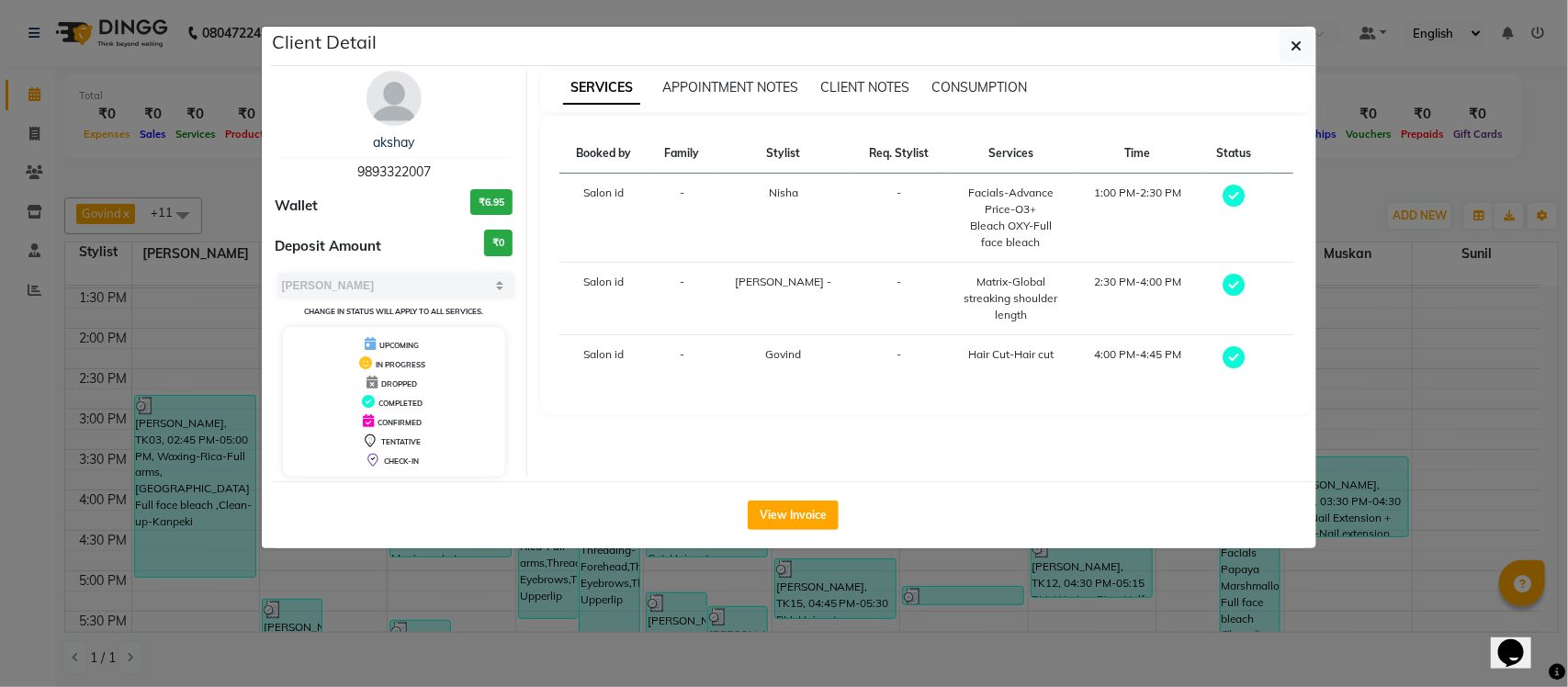
click at [1328, 165] on ngb-modal-window "Client Detail akshay 9893322007 Wallet ₹6.95 Deposit Amount ₹0 Select MARK DONE…" at bounding box center [784, 343] width 1568 height 687
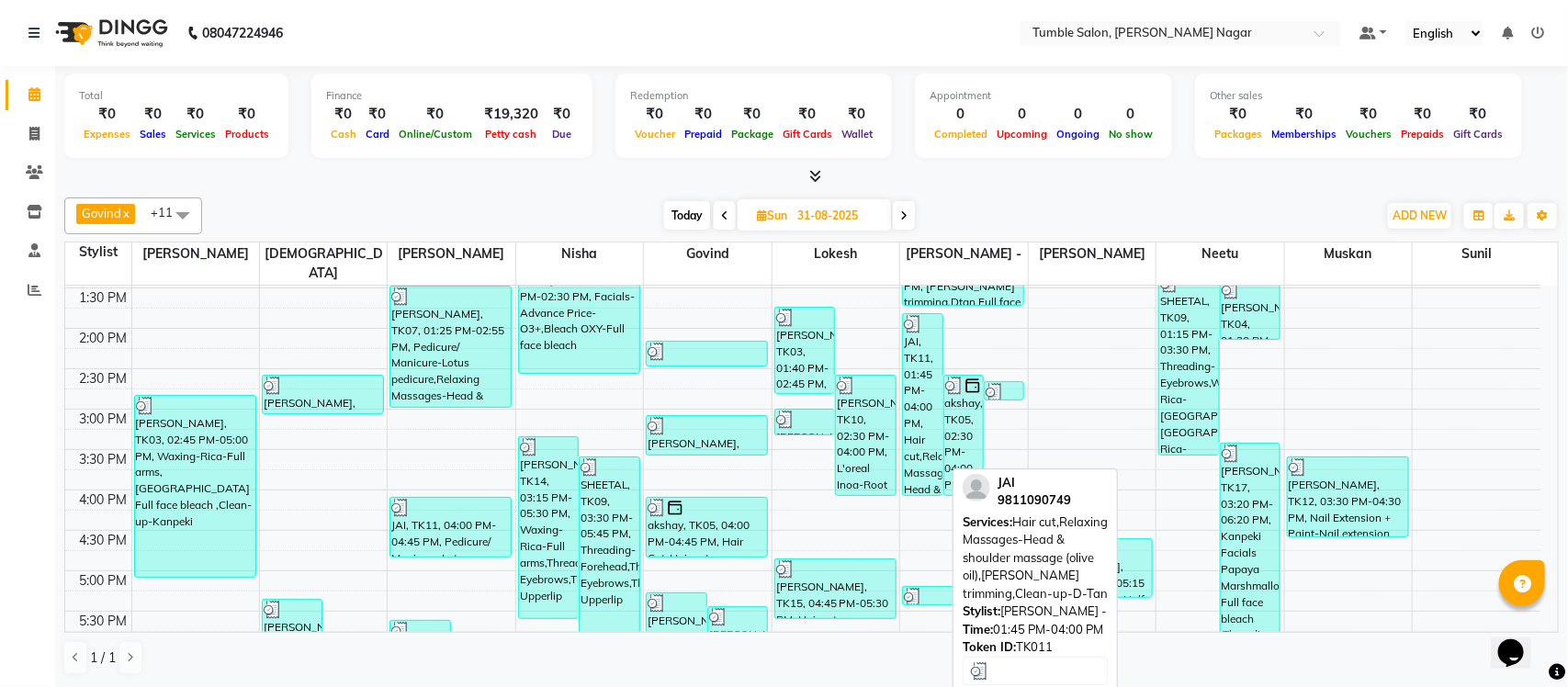
click at [909, 397] on div "JAI, TK11, 01:45 PM-04:00 PM, Hair cut,Relaxing Massages-Head & shoulder massag…" at bounding box center [923, 404] width 39 height 181
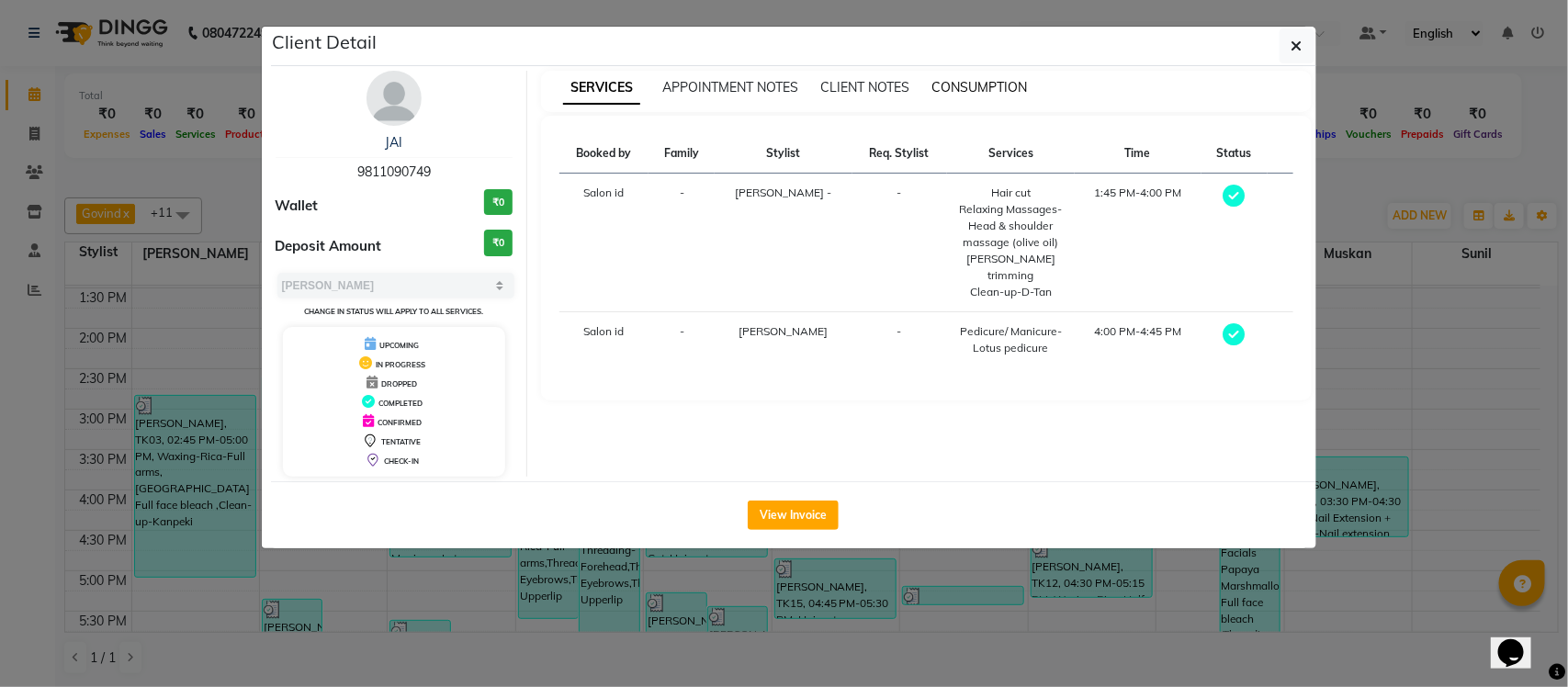
click at [980, 89] on span "CONSUMPTION" at bounding box center [979, 87] width 96 height 17
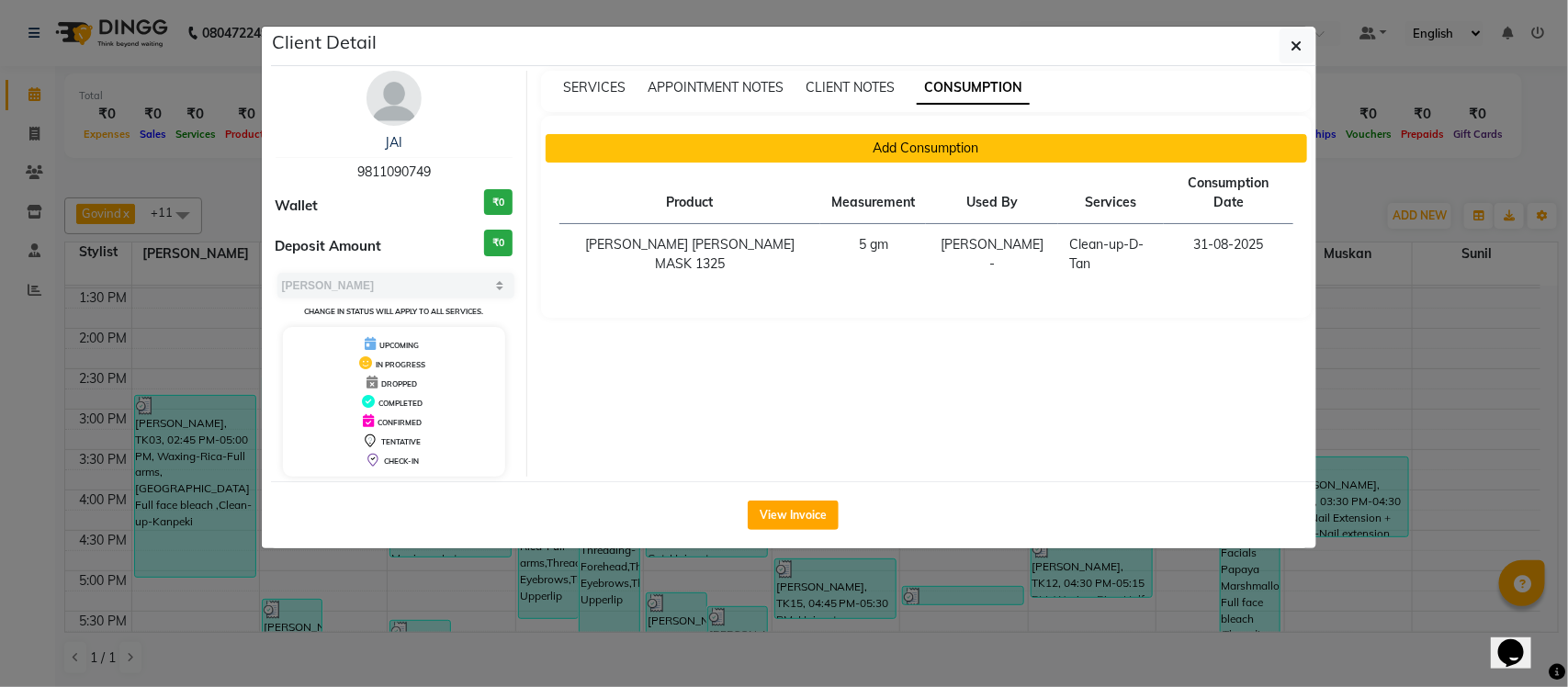
click at [834, 159] on button "Add Consumption" at bounding box center [926, 148] width 761 height 29
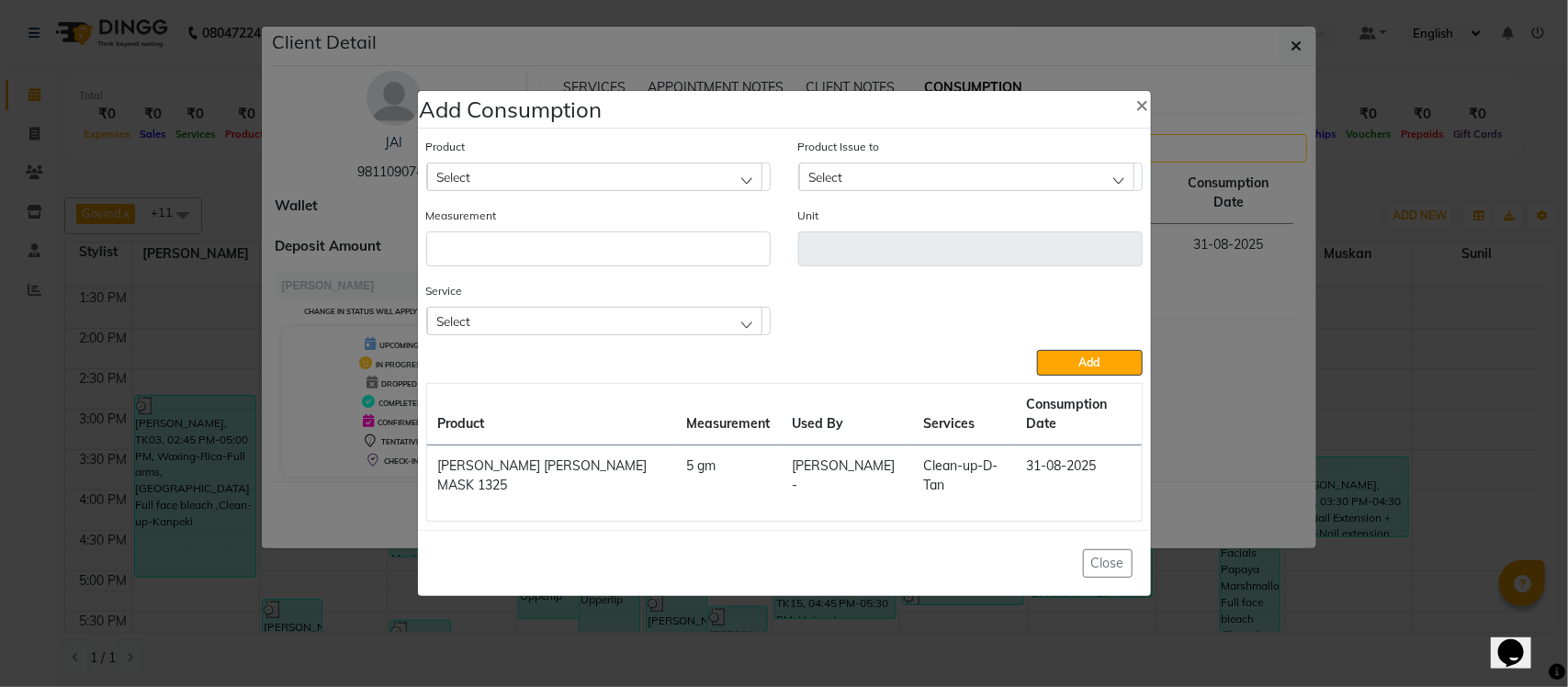
click at [582, 335] on div "Select" at bounding box center [595, 321] width 336 height 28
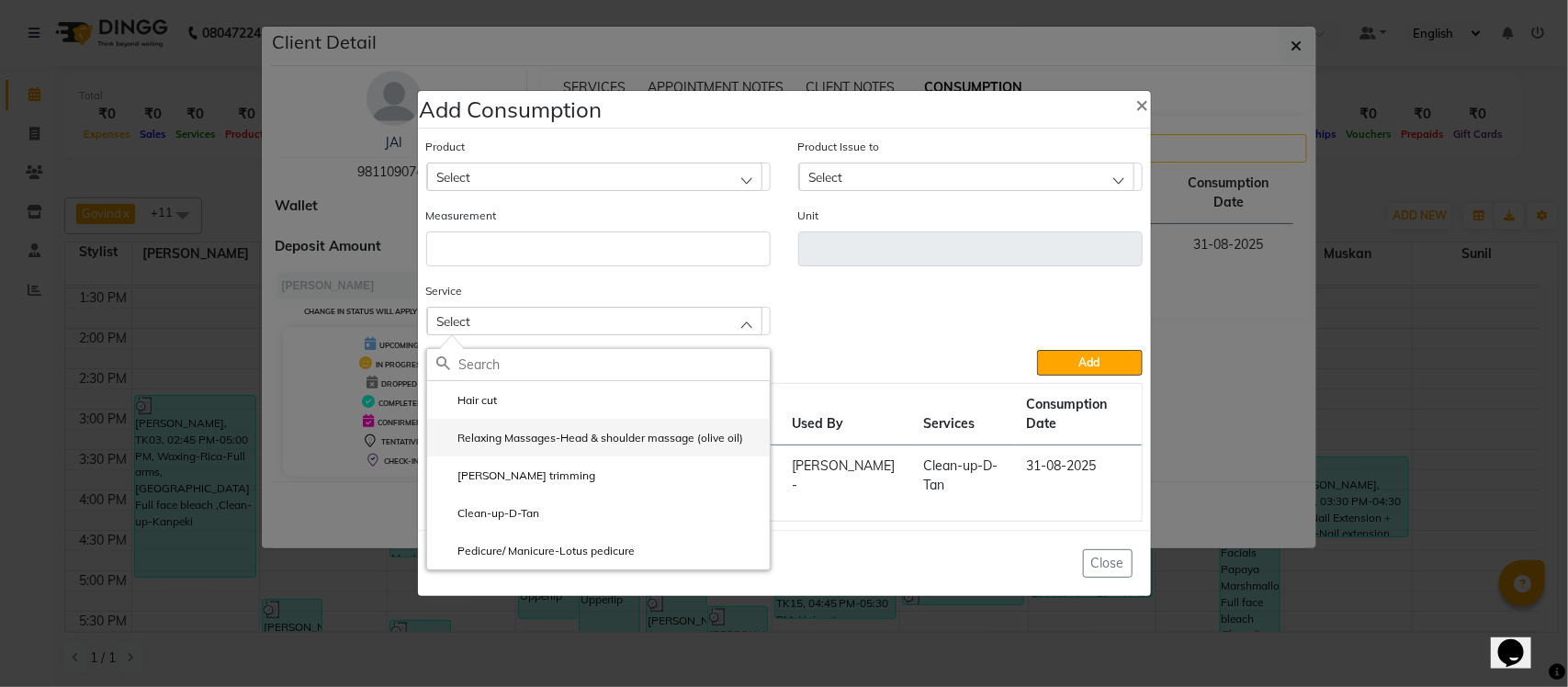
click at [589, 446] on label "Relaxing Massages-Head & shoulder massage (olive oil)" at bounding box center [589, 439] width 308 height 17
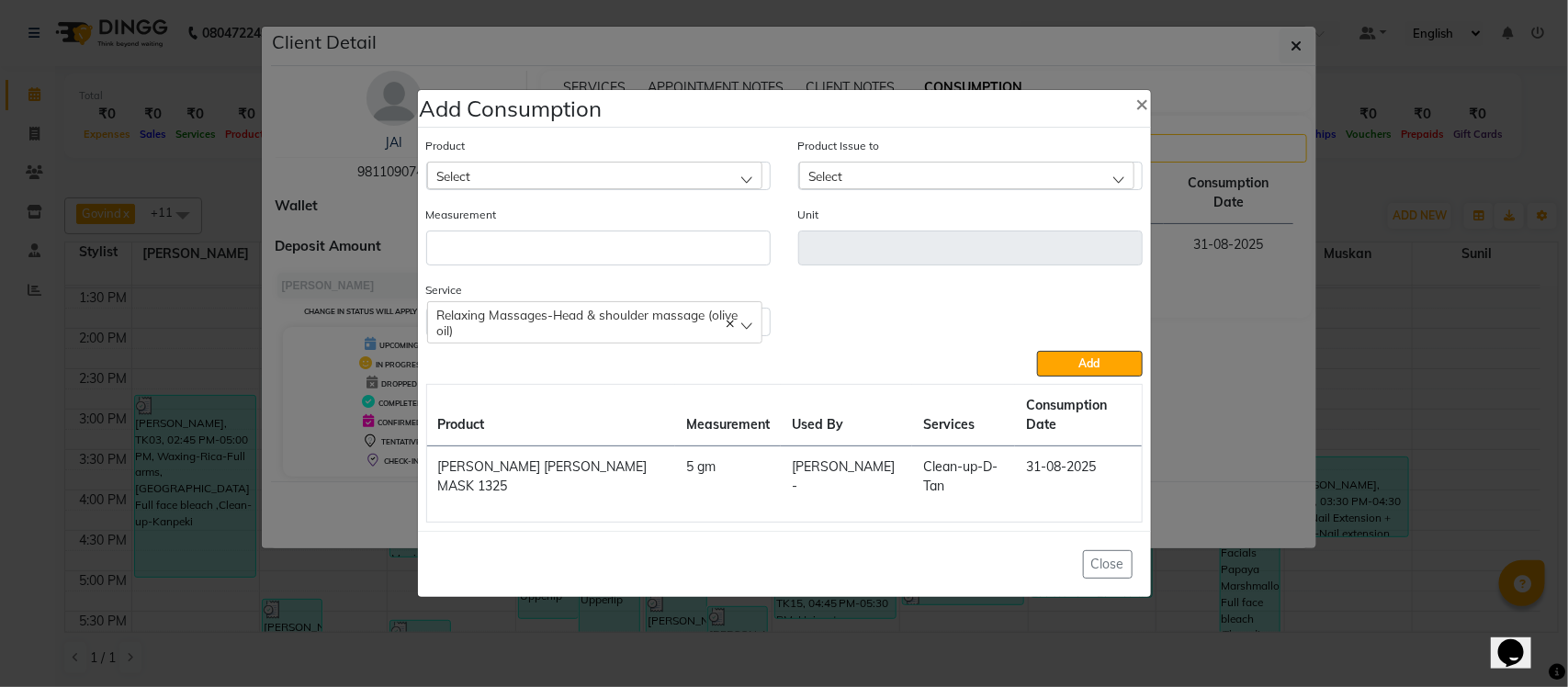
click at [570, 186] on div "Select" at bounding box center [595, 176] width 336 height 28
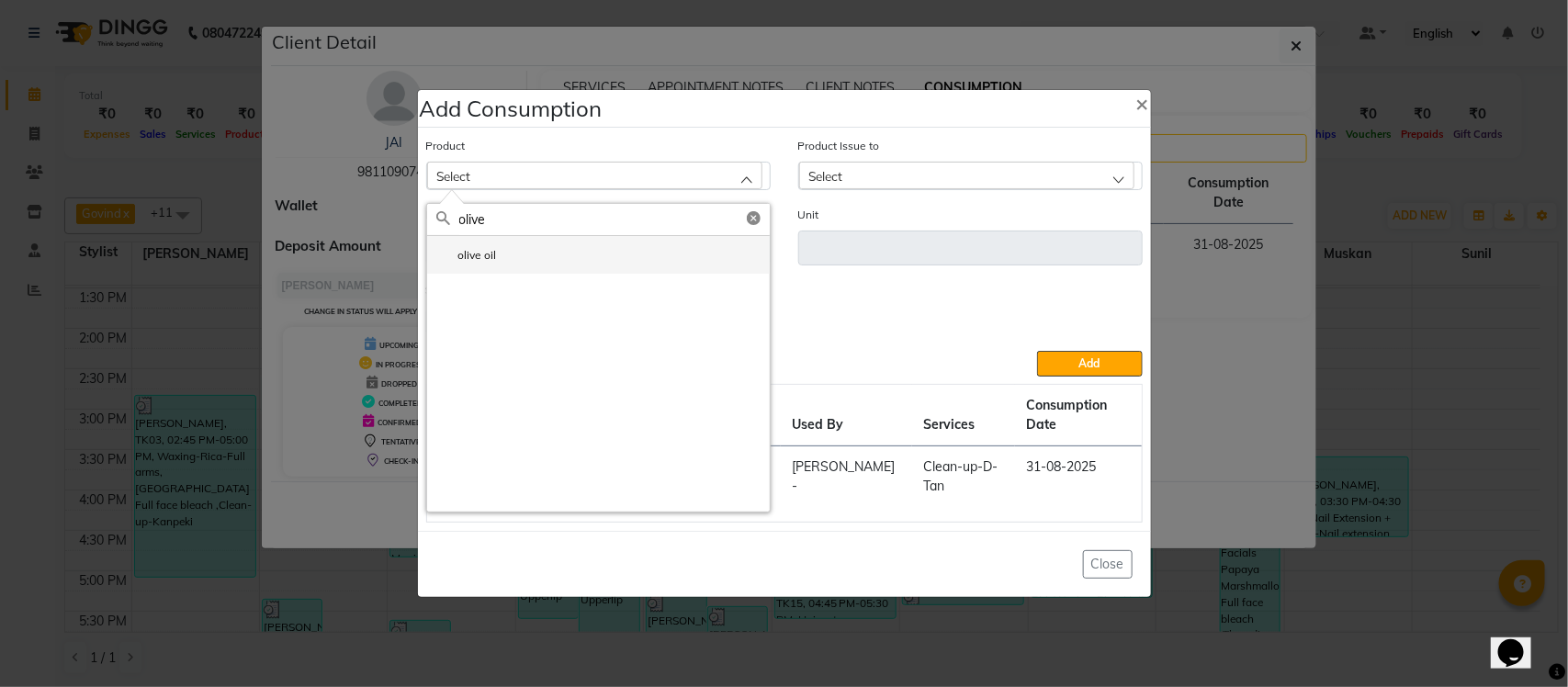
click at [499, 272] on li "olive oil" at bounding box center [599, 255] width 343 height 38
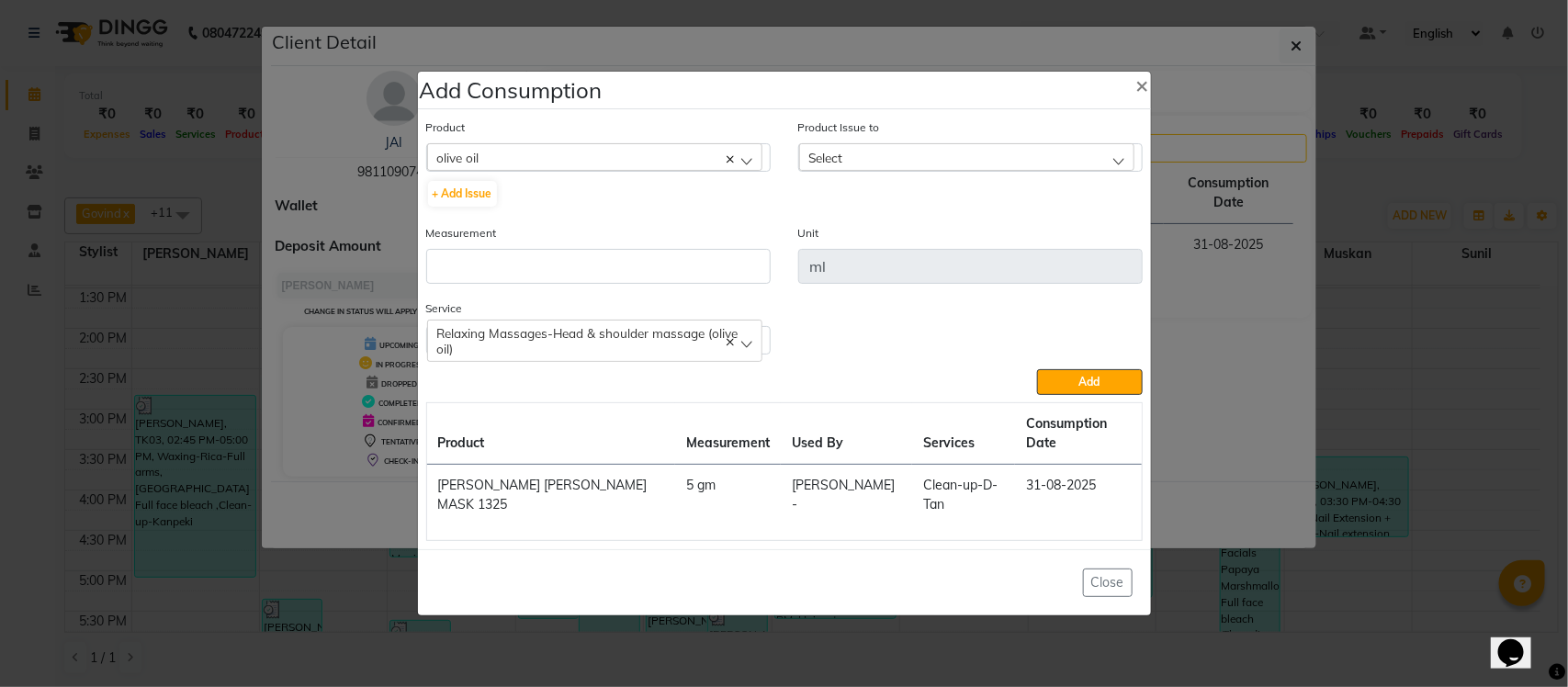
click at [1016, 162] on div "Select" at bounding box center [967, 157] width 336 height 28
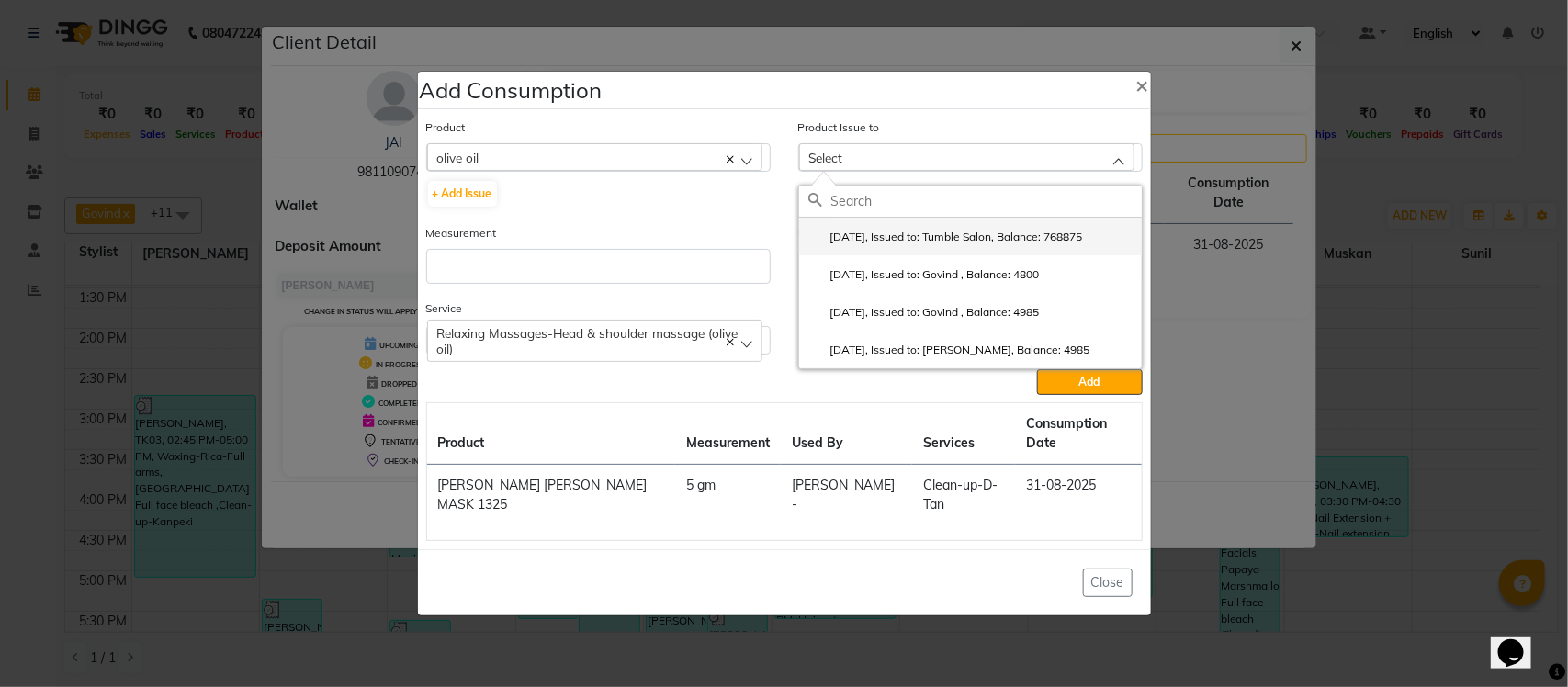
click at [929, 245] on label "2025-07-30, Issued to: Tumble Salon, Balance: 768875" at bounding box center [946, 237] width 275 height 17
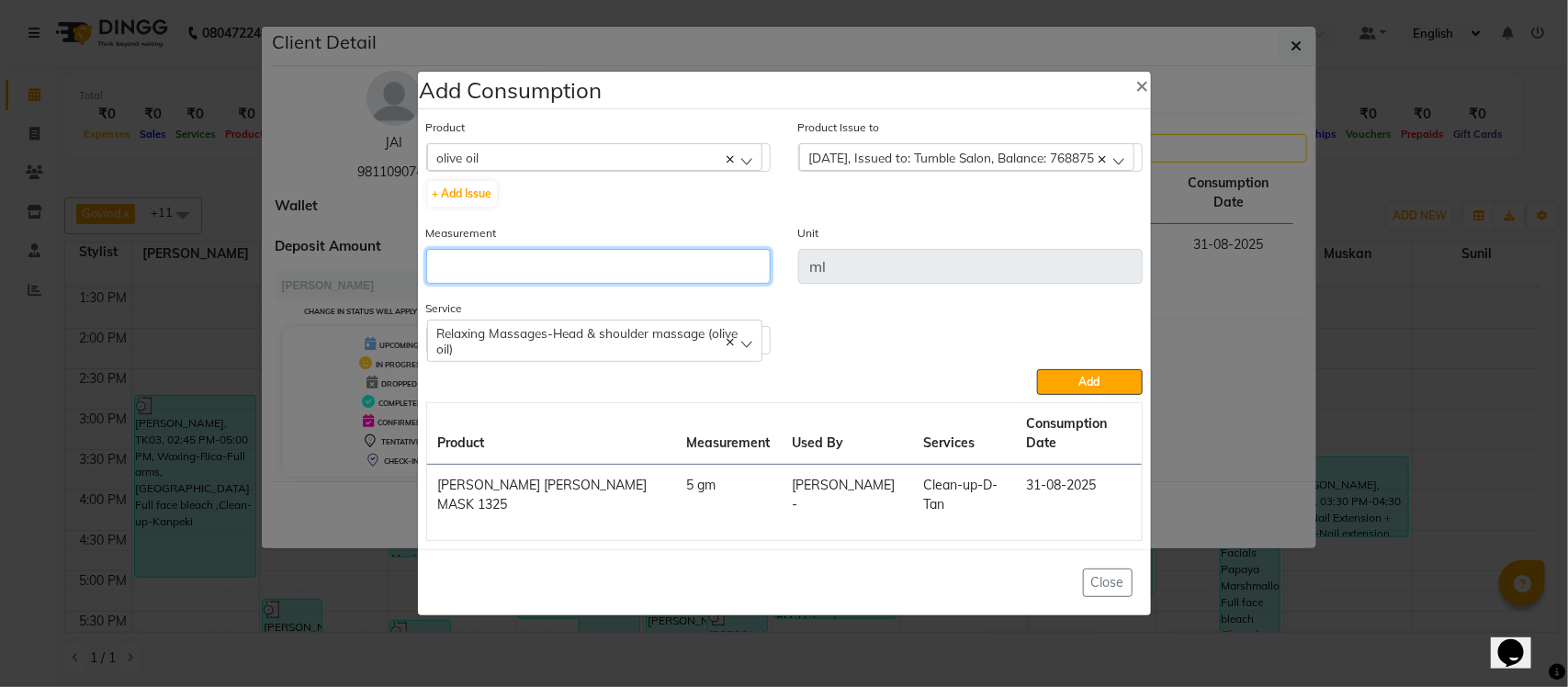
click at [709, 276] on input "number" at bounding box center [599, 267] width 345 height 35
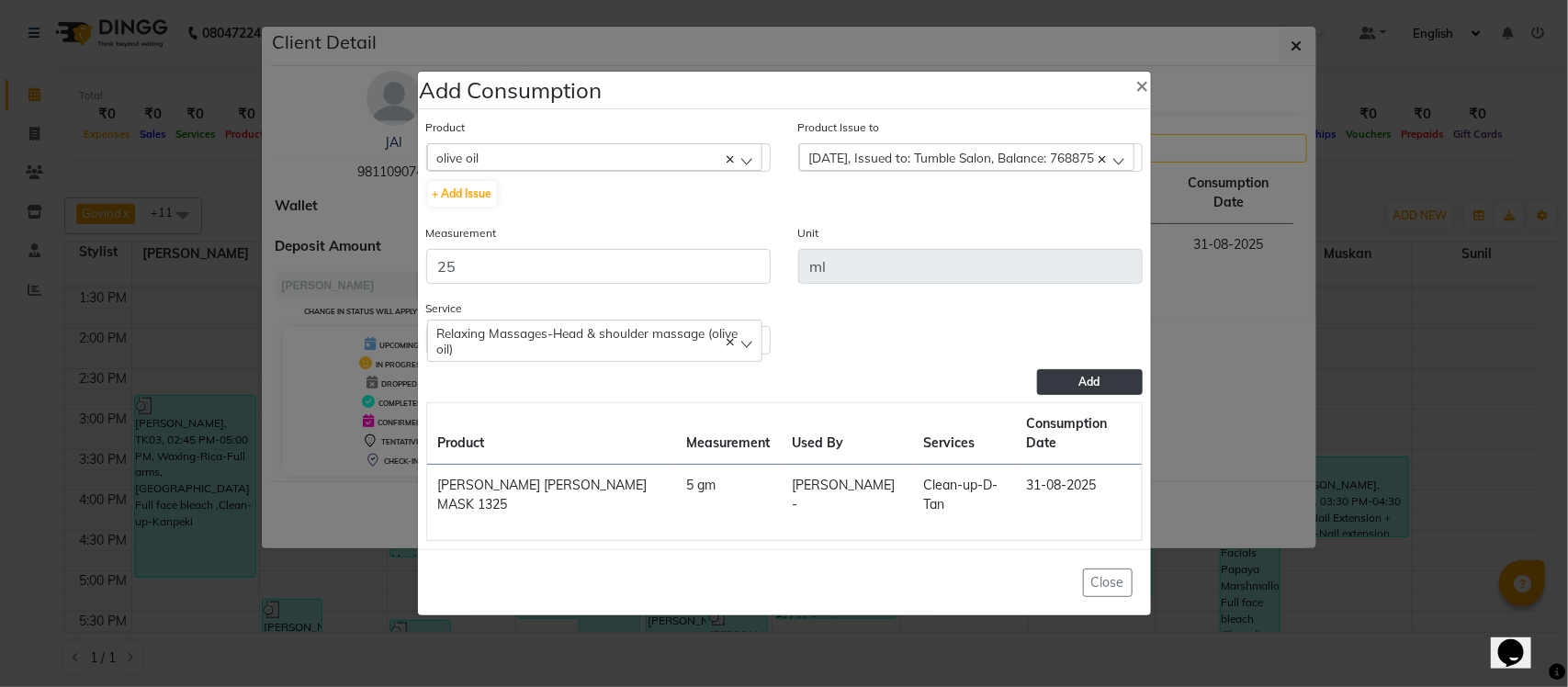
click at [1066, 395] on button "Add" at bounding box center [1089, 382] width 105 height 26
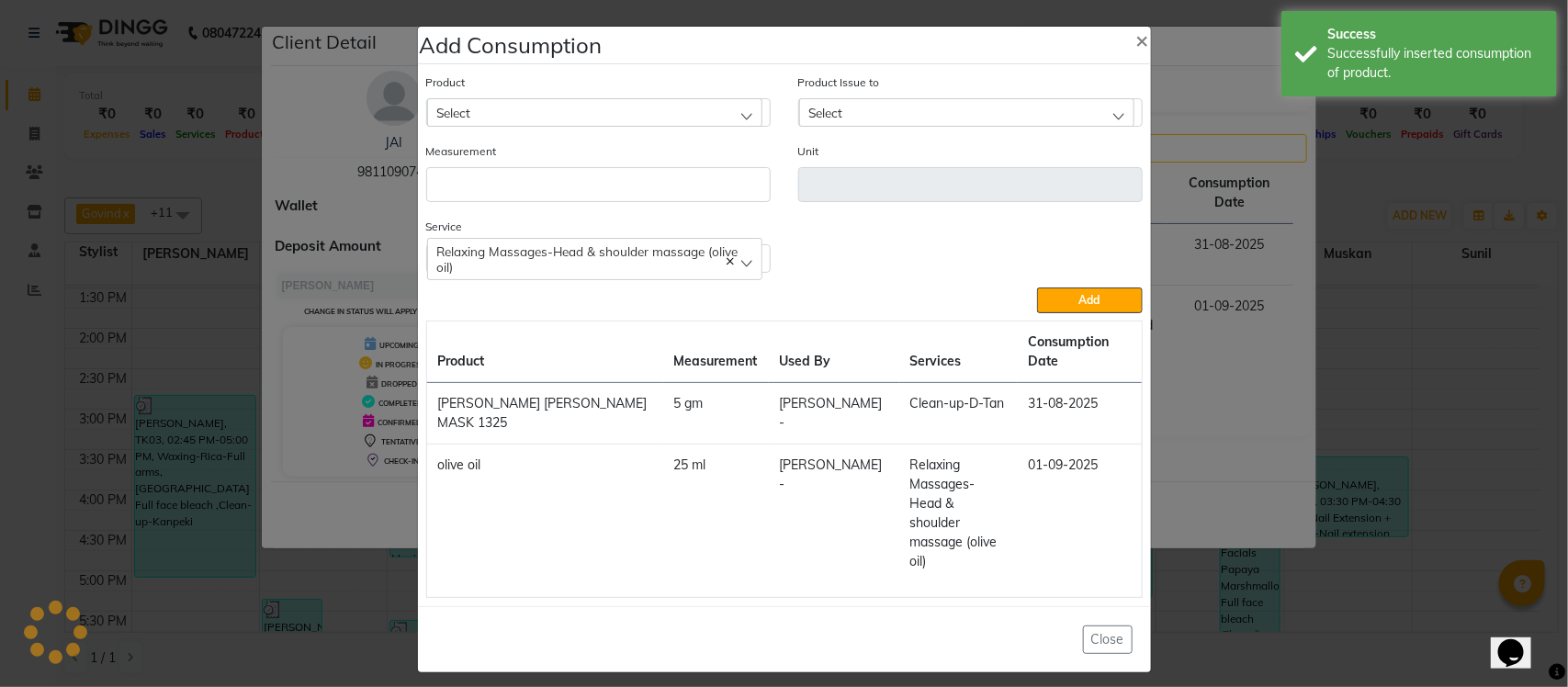
click at [592, 275] on span "Relaxing Massages-Head & shoulder massage (olive oil)" at bounding box center [587, 259] width 301 height 32
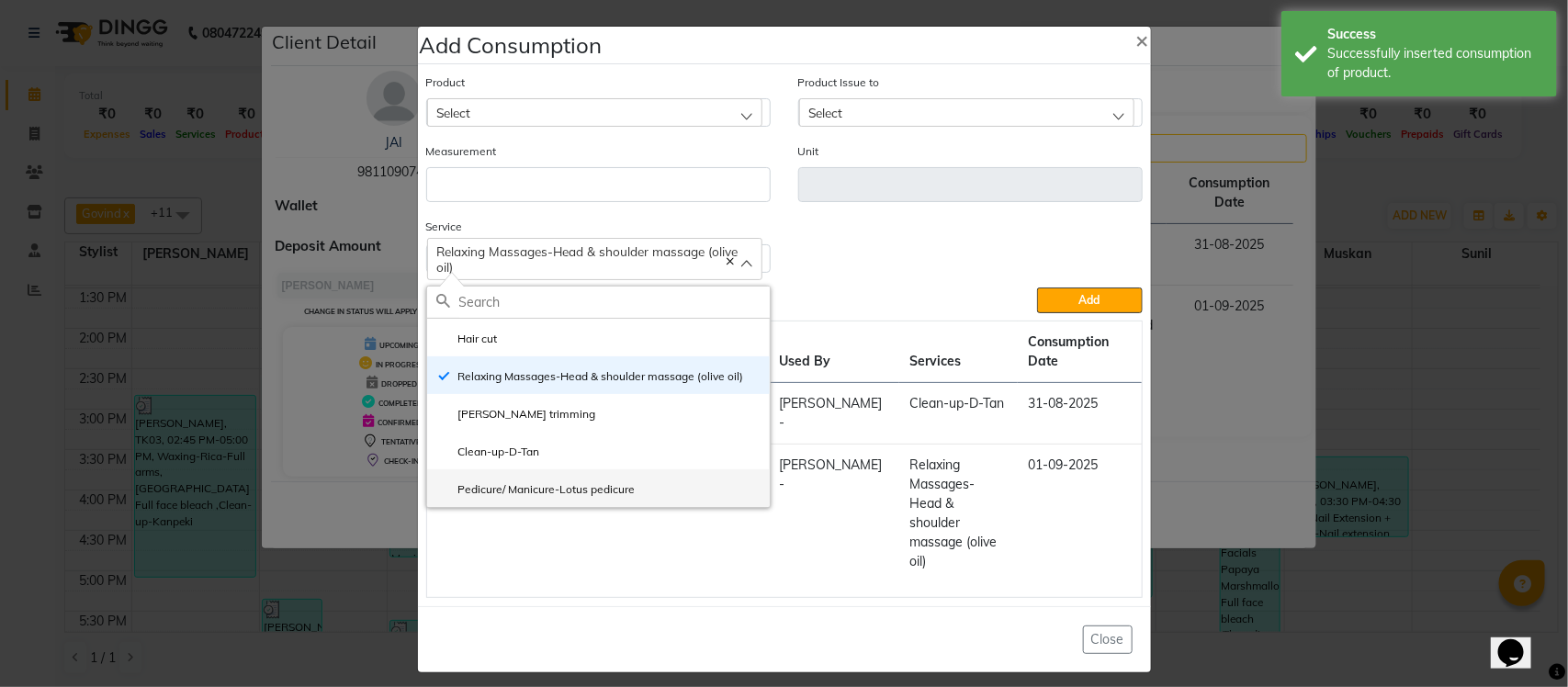
click at [484, 498] on label "Pedicure/ Manicure-Lotus pedicure" at bounding box center [535, 490] width 199 height 17
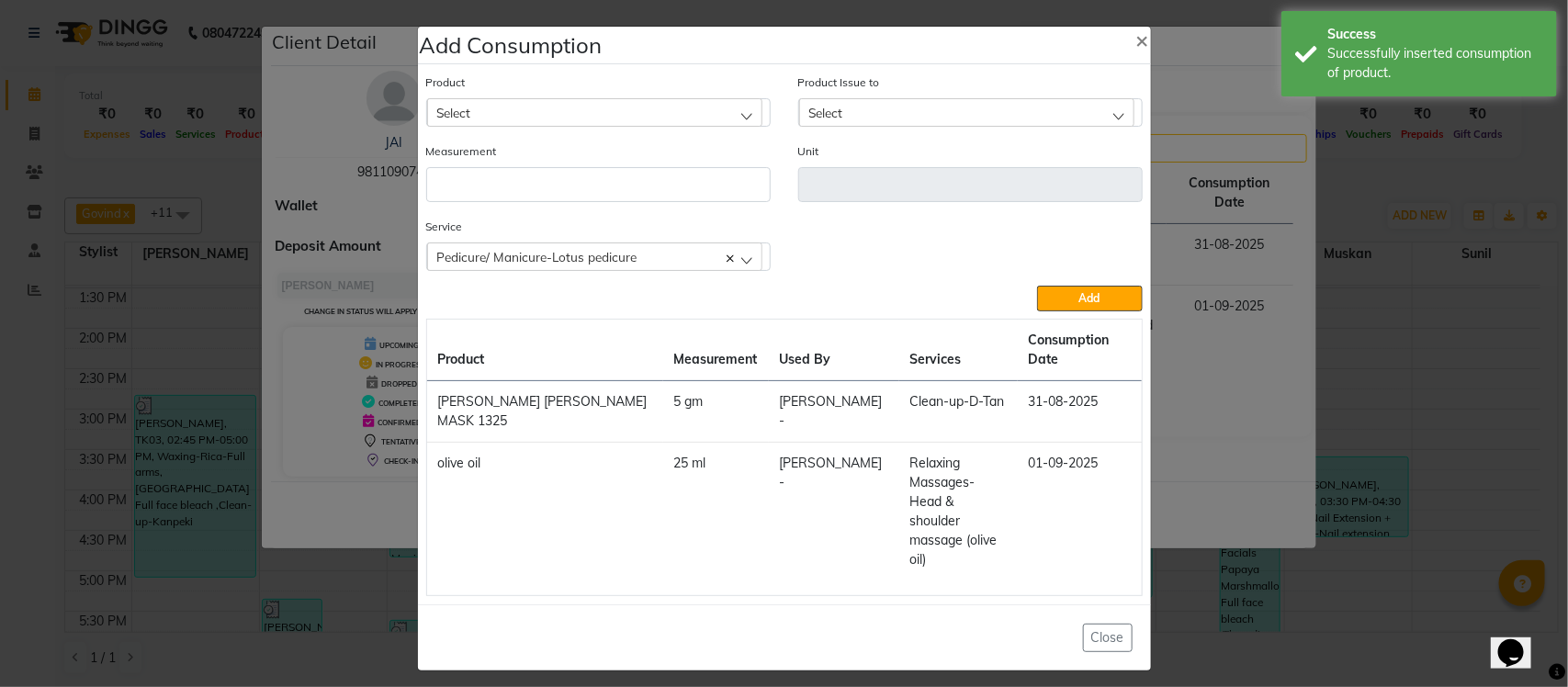
click at [597, 126] on div "Select" at bounding box center [595, 112] width 336 height 28
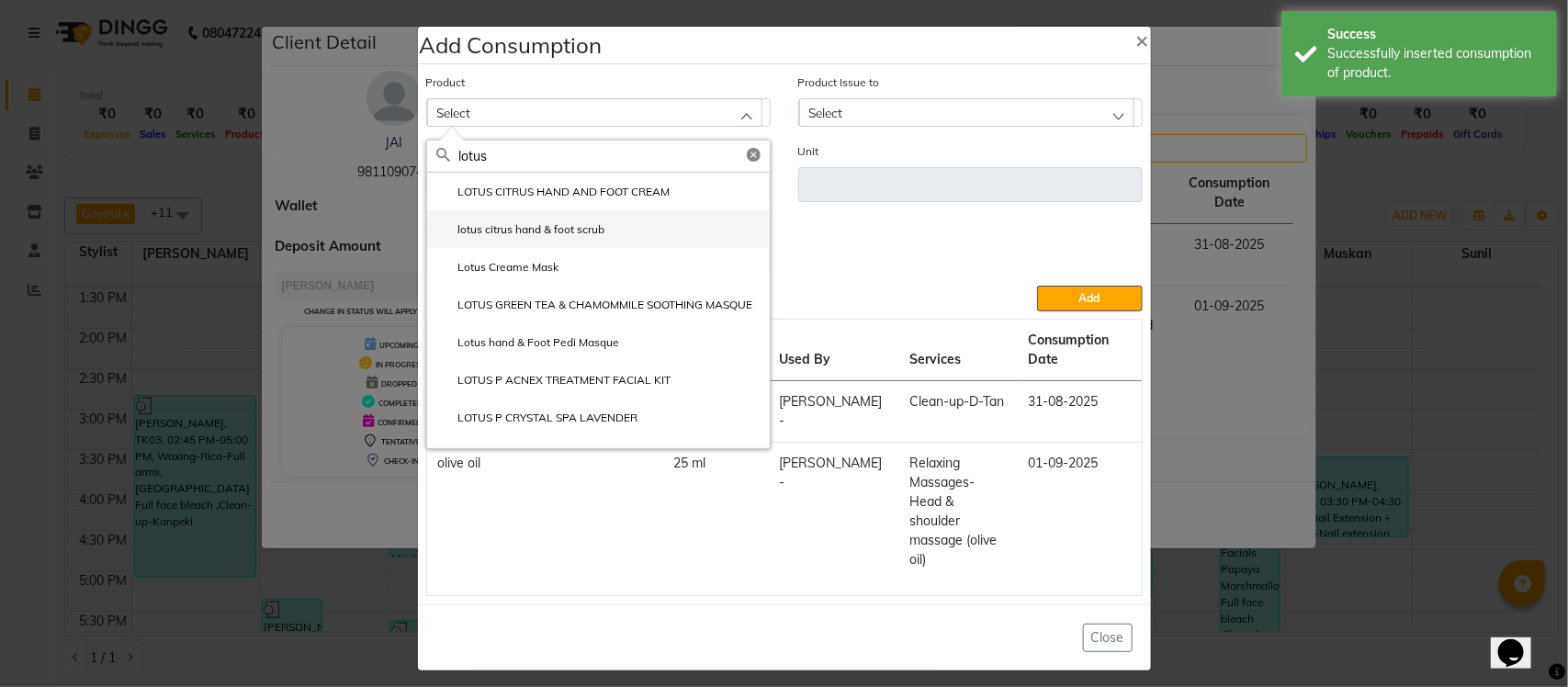
click at [510, 238] on label "lotus citrus hand & foot scrub" at bounding box center [520, 230] width 169 height 17
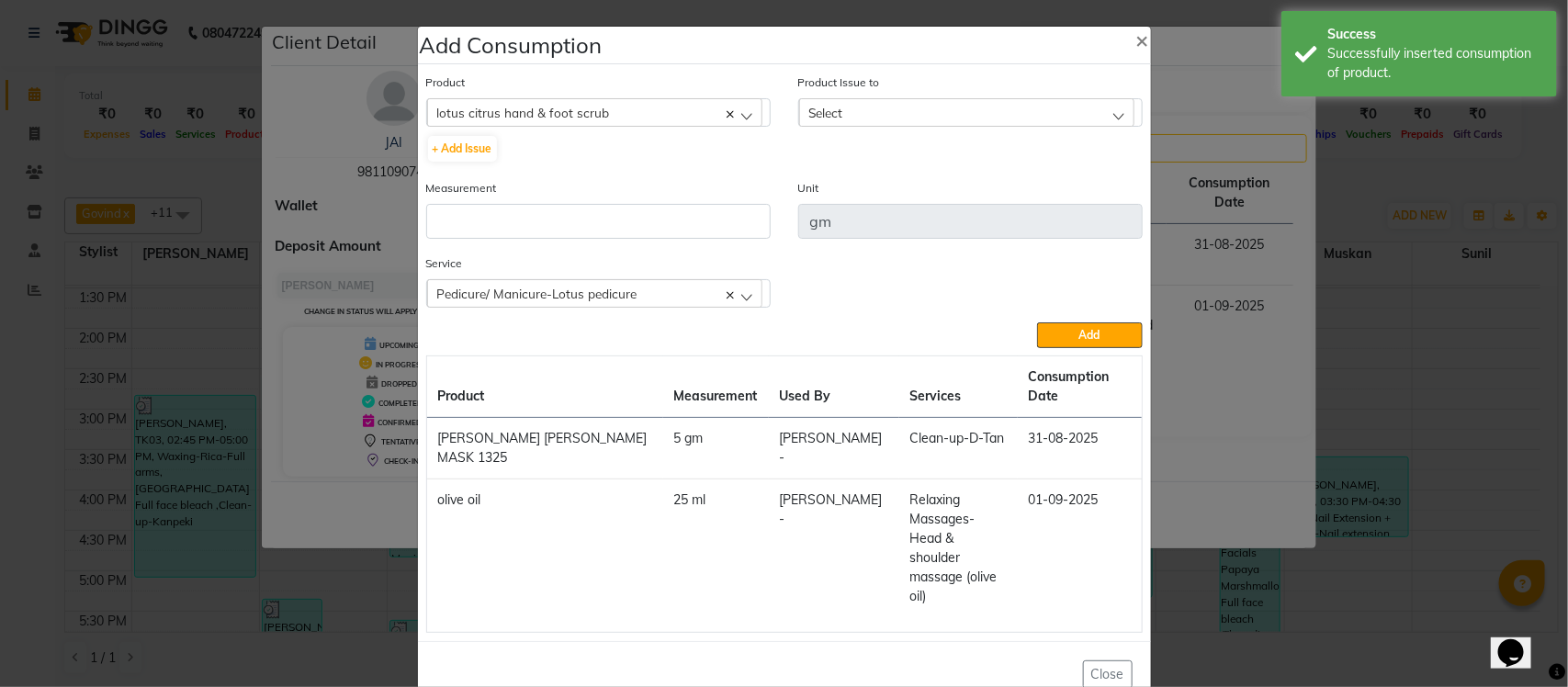
click at [880, 126] on div "Select" at bounding box center [967, 112] width 336 height 28
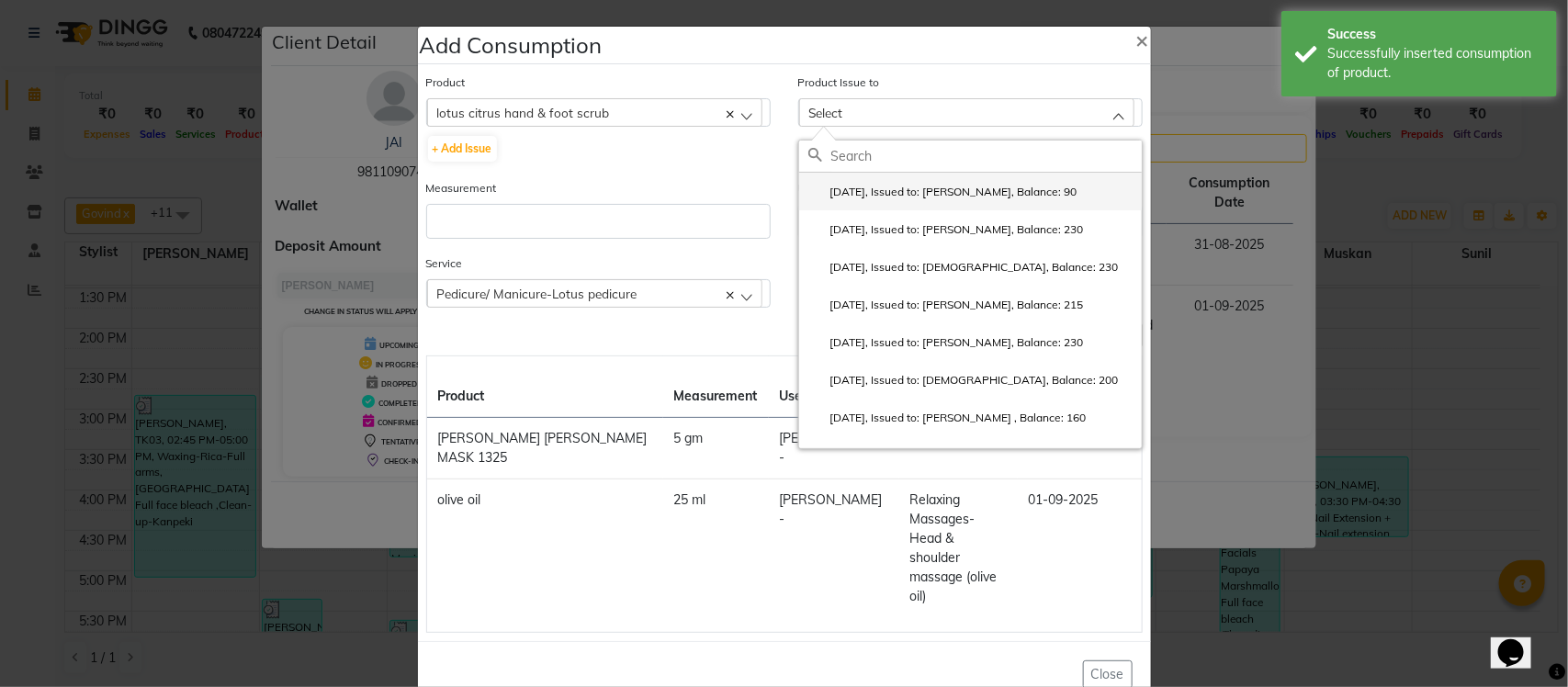
click at [856, 200] on label "2025-07-26, Issued to: Krishna, Balance: 90" at bounding box center [943, 192] width 270 height 17
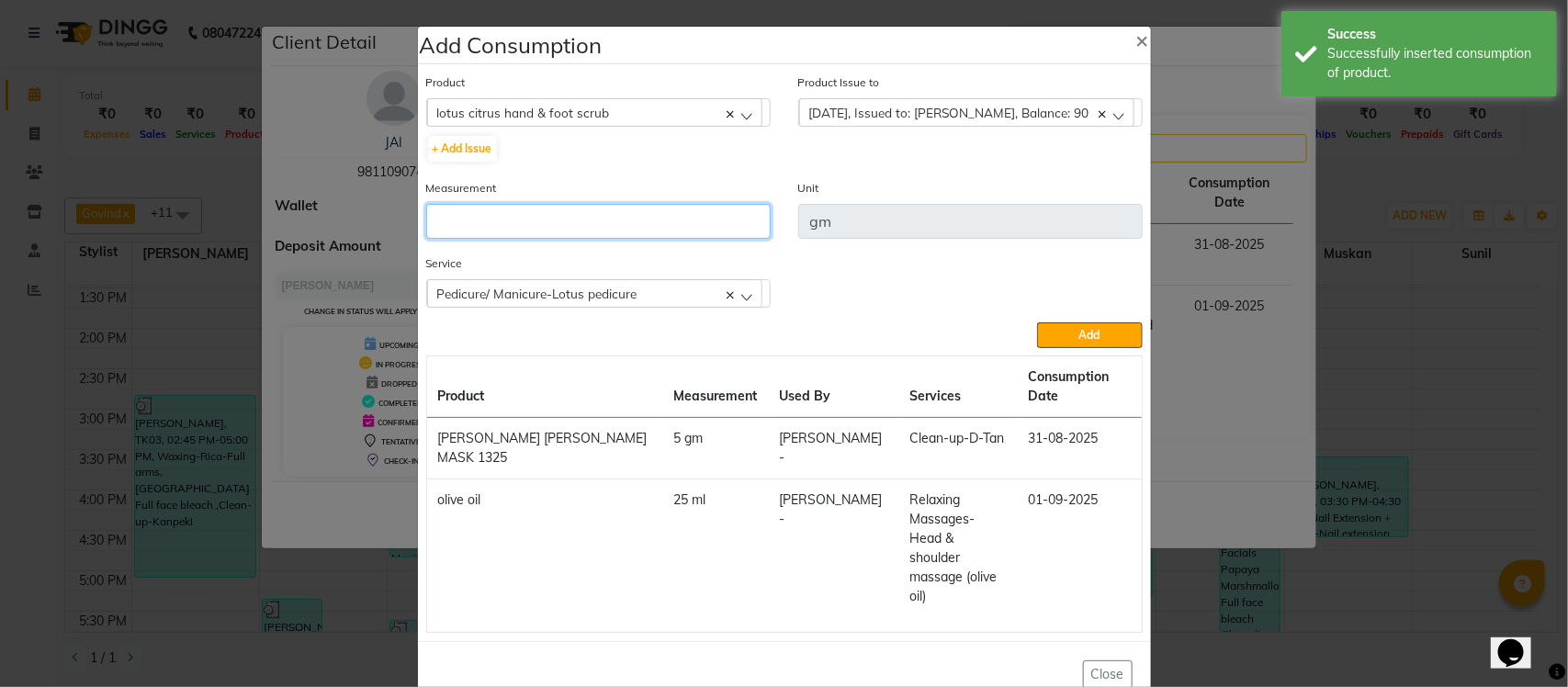
drag, startPoint x: 604, startPoint y: 241, endPoint x: 613, endPoint y: 231, distance: 13.5
click at [606, 239] on input "number" at bounding box center [599, 221] width 345 height 35
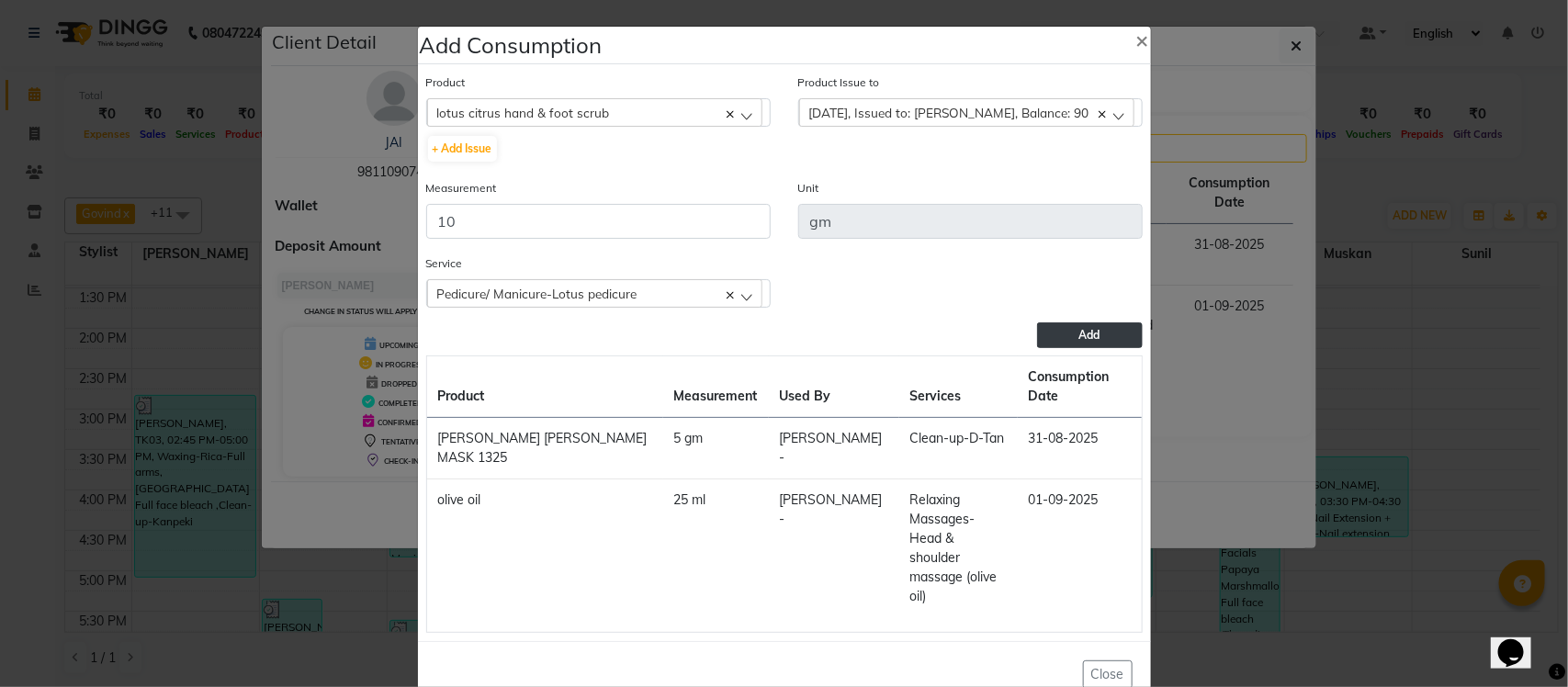
click at [1063, 349] on button "Add" at bounding box center [1089, 336] width 105 height 26
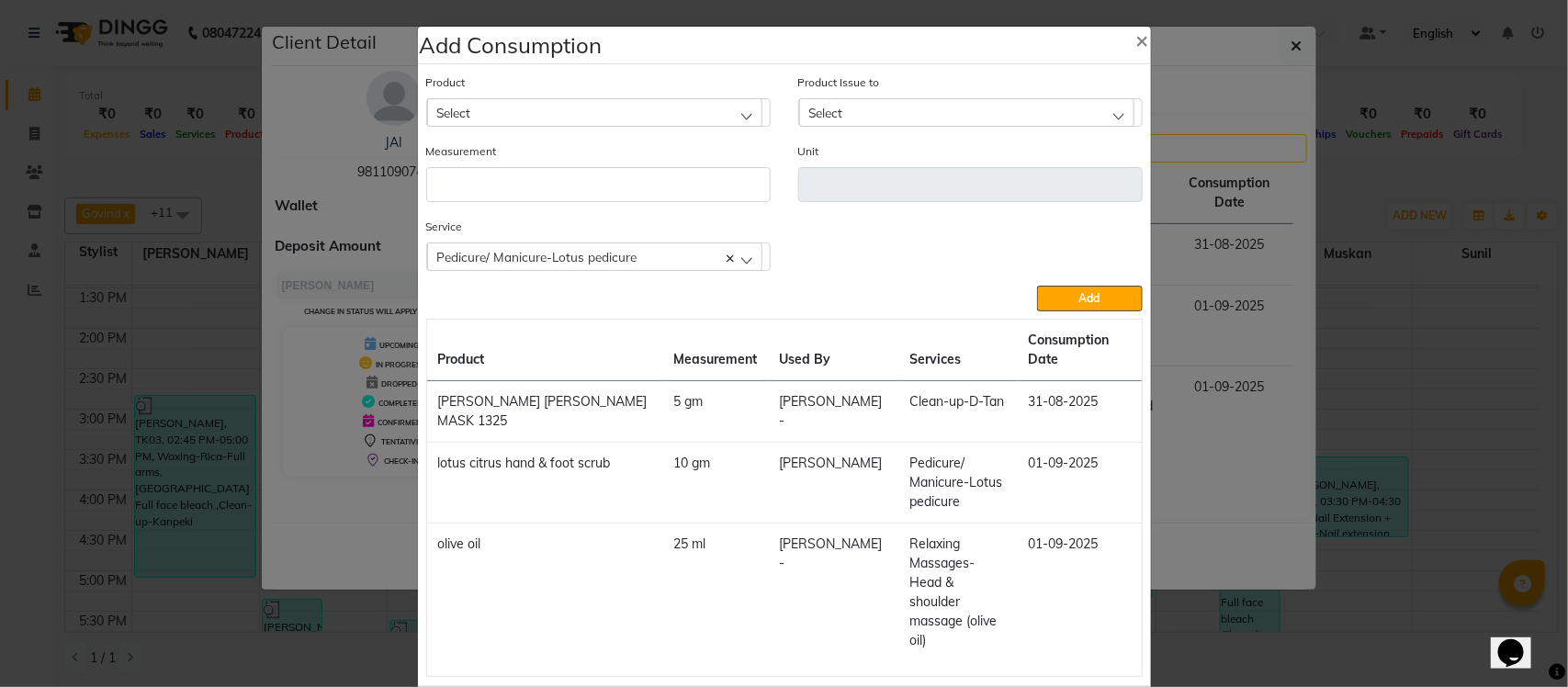
click at [543, 119] on div "Select" at bounding box center [595, 112] width 336 height 28
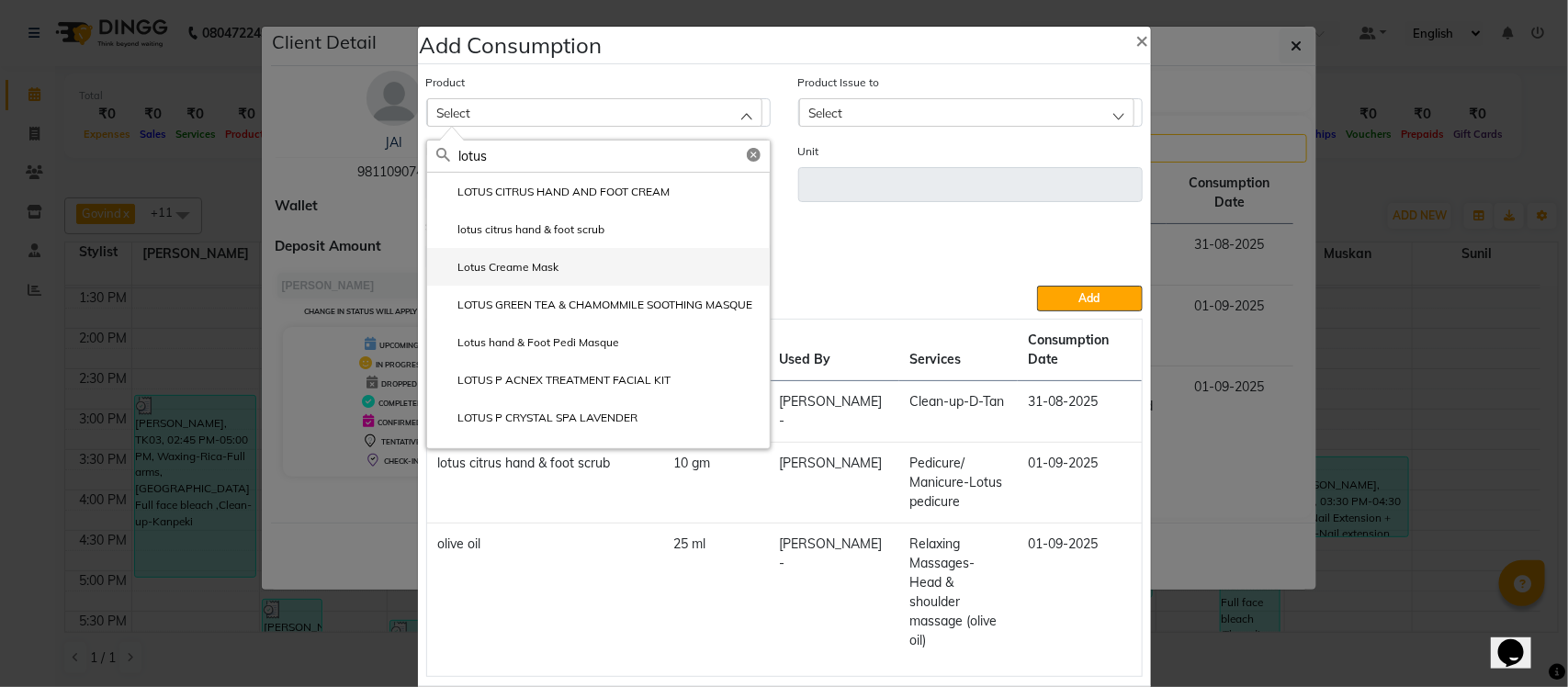
click at [547, 274] on label "Lotus Creame Mask" at bounding box center [497, 268] width 123 height 17
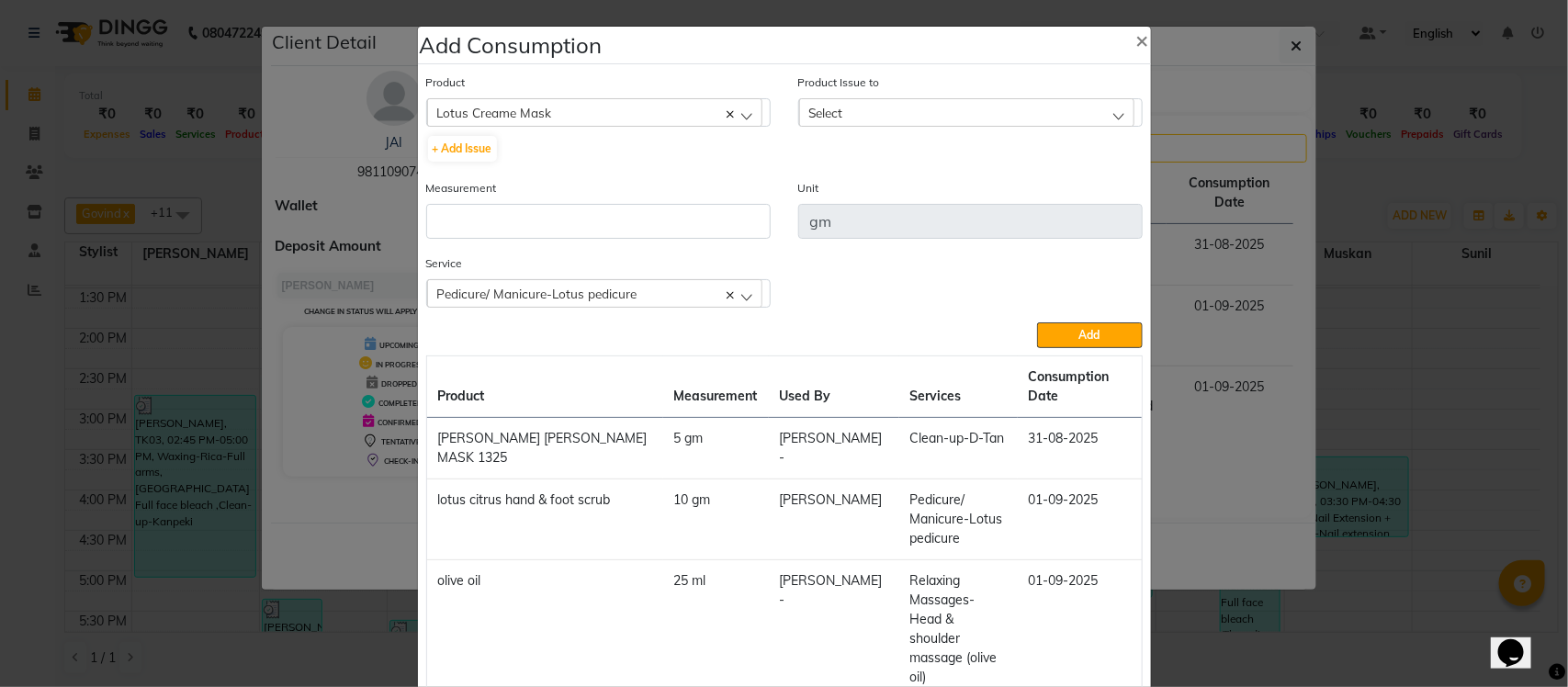
click at [939, 102] on div "Select" at bounding box center [967, 112] width 336 height 28
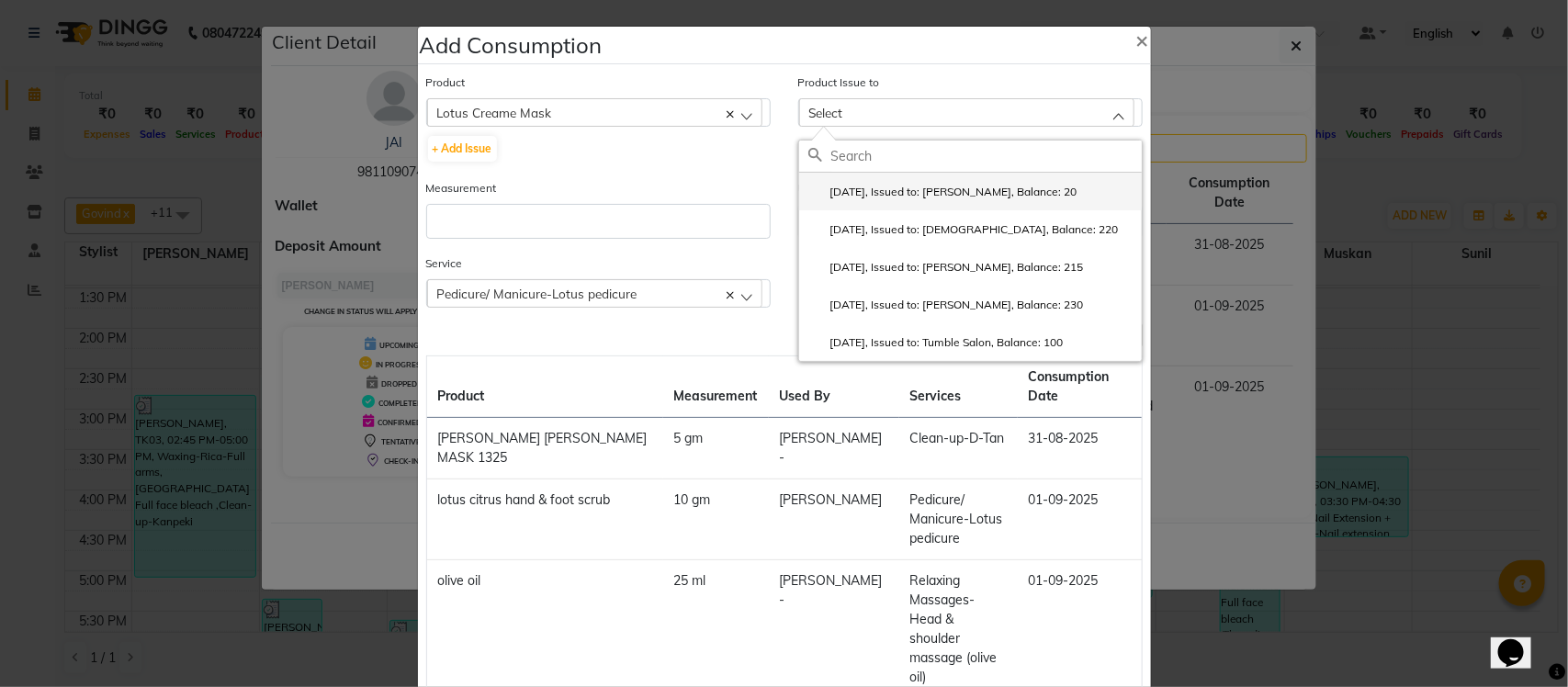
click at [923, 205] on li "2025-07-25, Issued to: Rupesh, Balance: 20" at bounding box center [970, 192] width 343 height 38
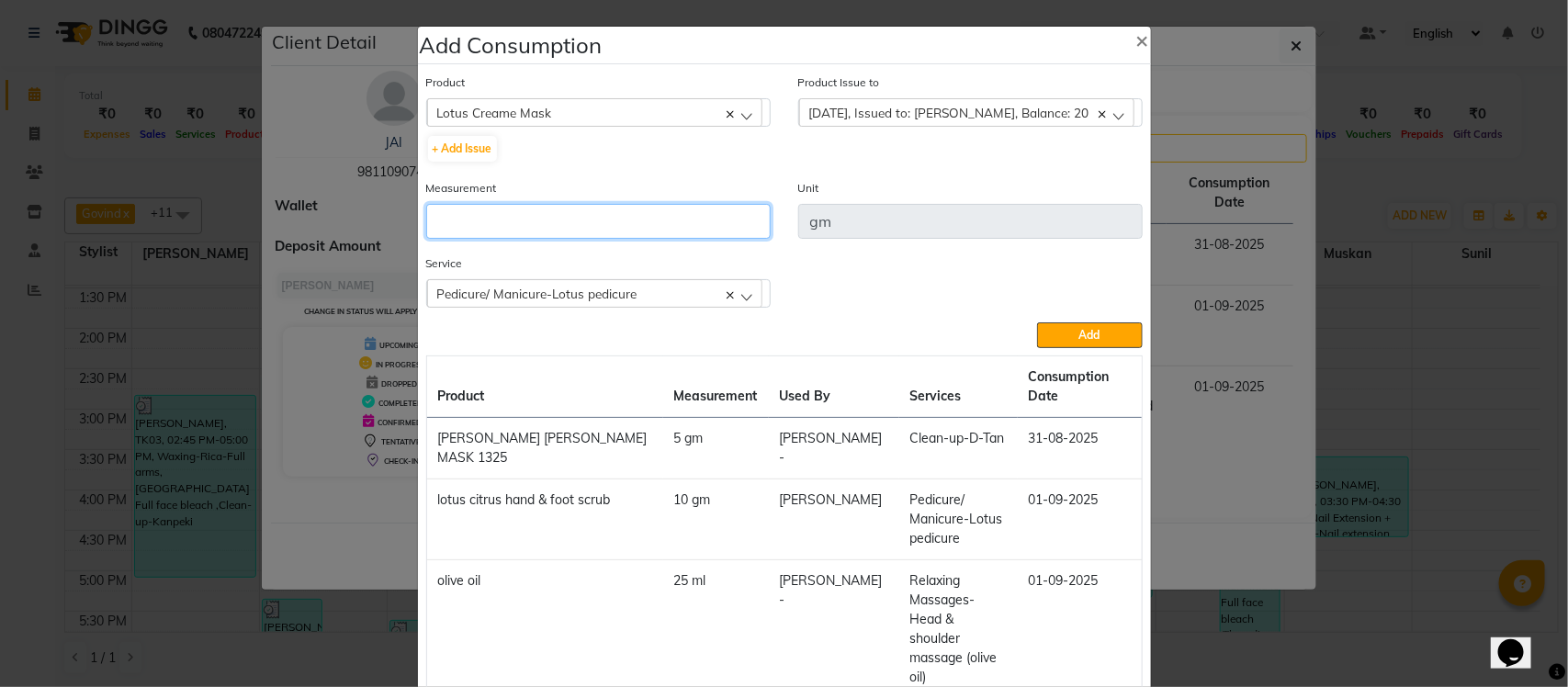
click at [586, 220] on input "number" at bounding box center [599, 221] width 345 height 35
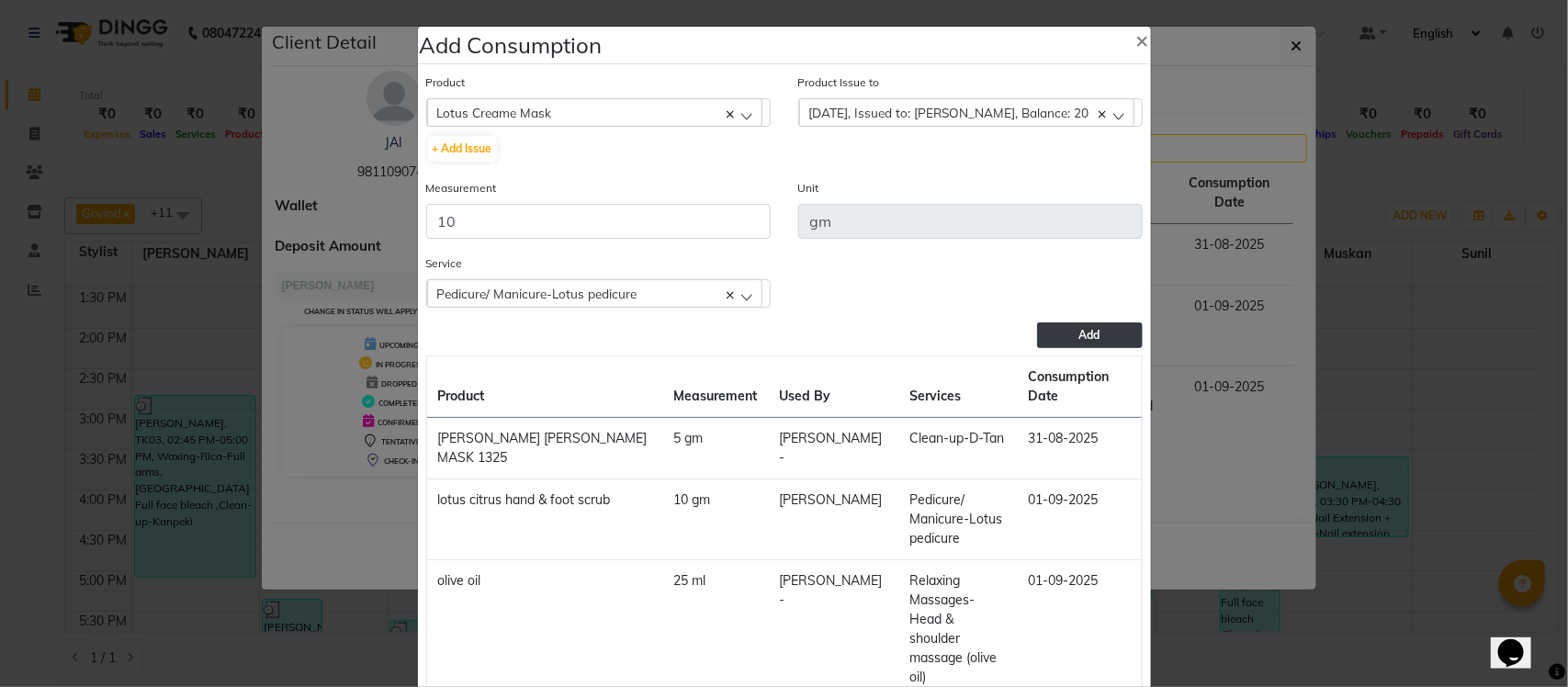
click at [1057, 331] on button "Add" at bounding box center [1089, 336] width 105 height 26
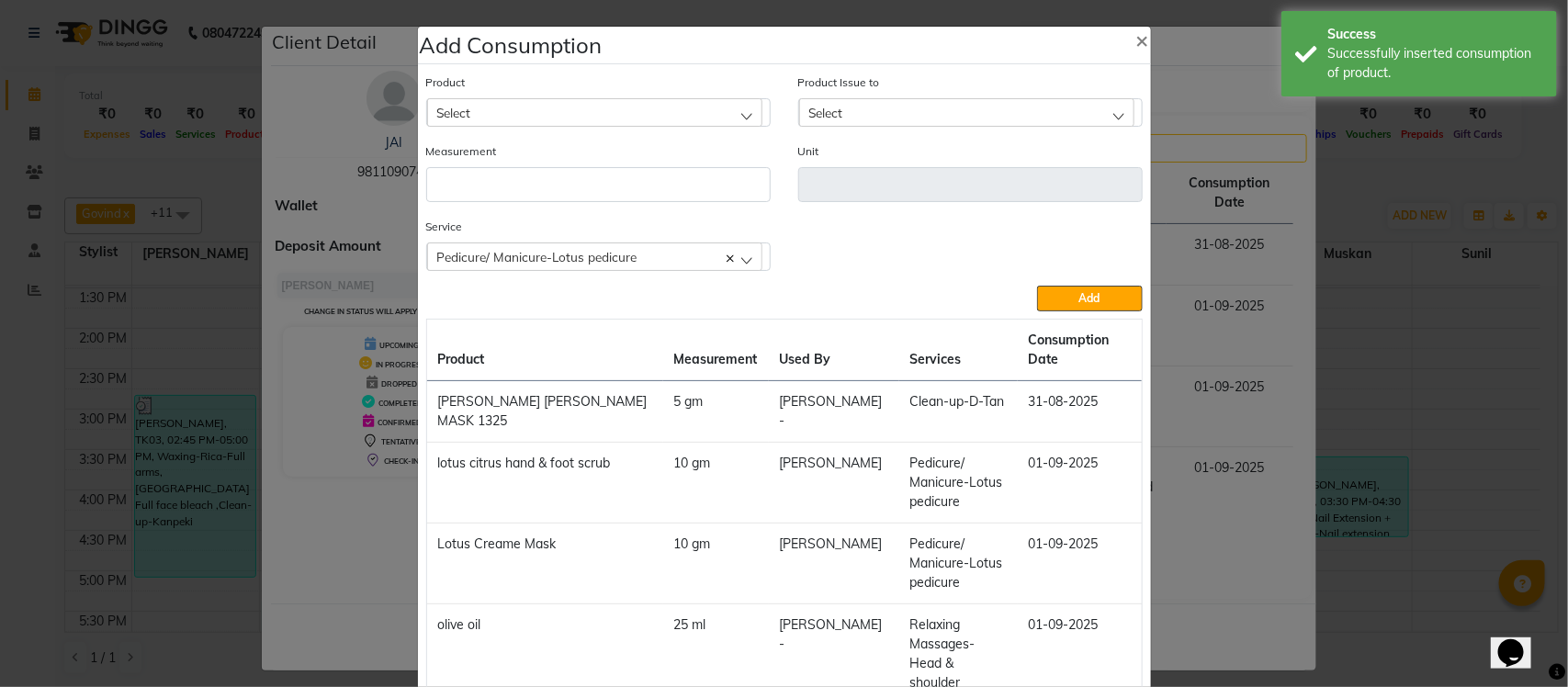
click at [523, 120] on div "Select" at bounding box center [595, 112] width 336 height 28
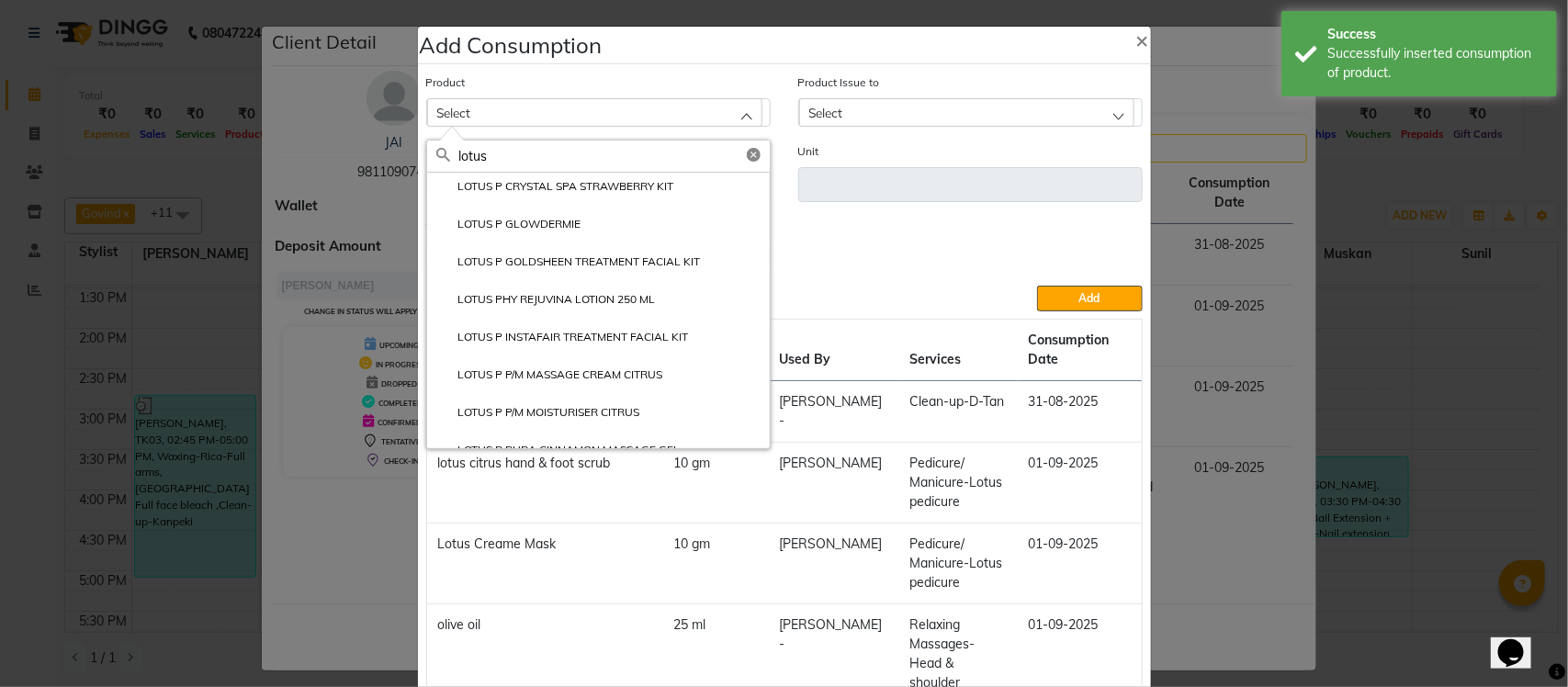
scroll to position [303, 0]
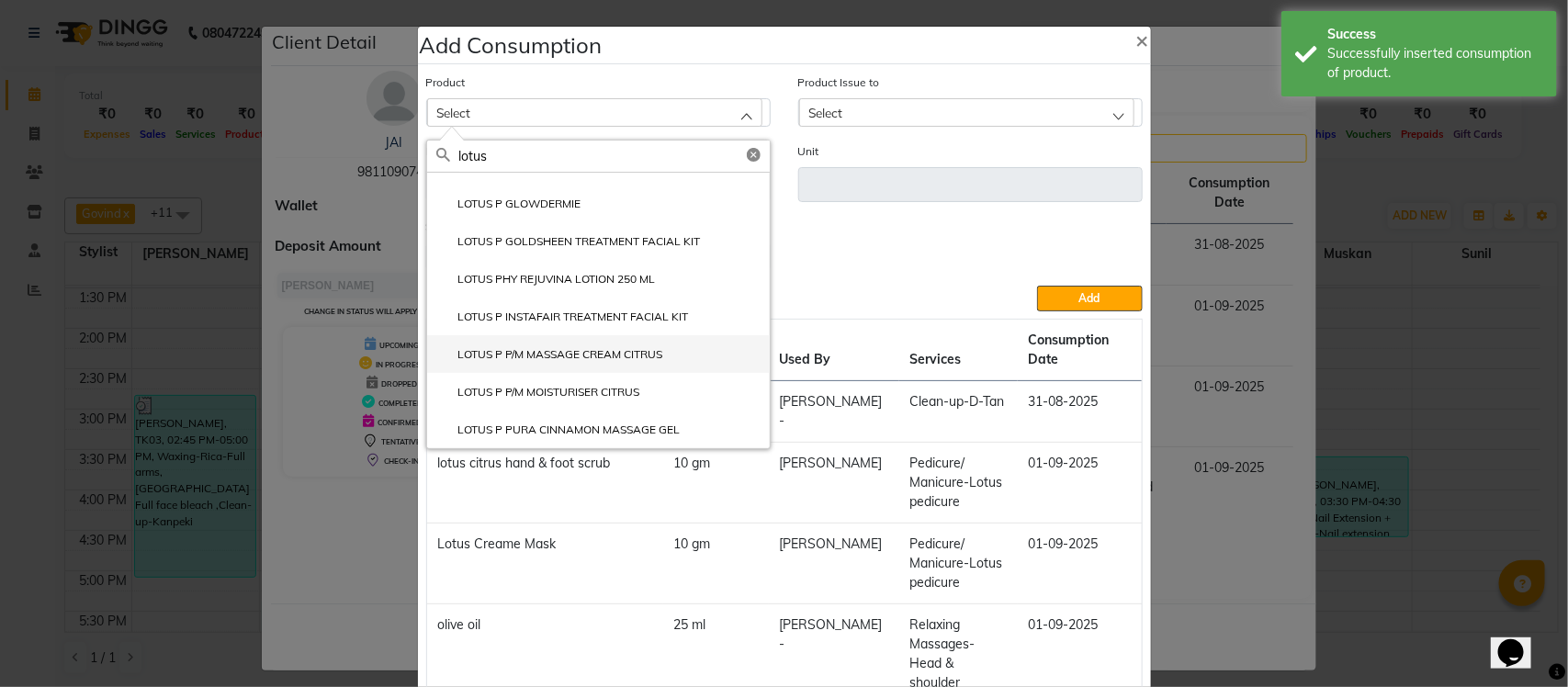
click at [487, 359] on label "LOTUS P P/M MASSAGE CREAM CITRUS" at bounding box center [549, 355] width 227 height 17
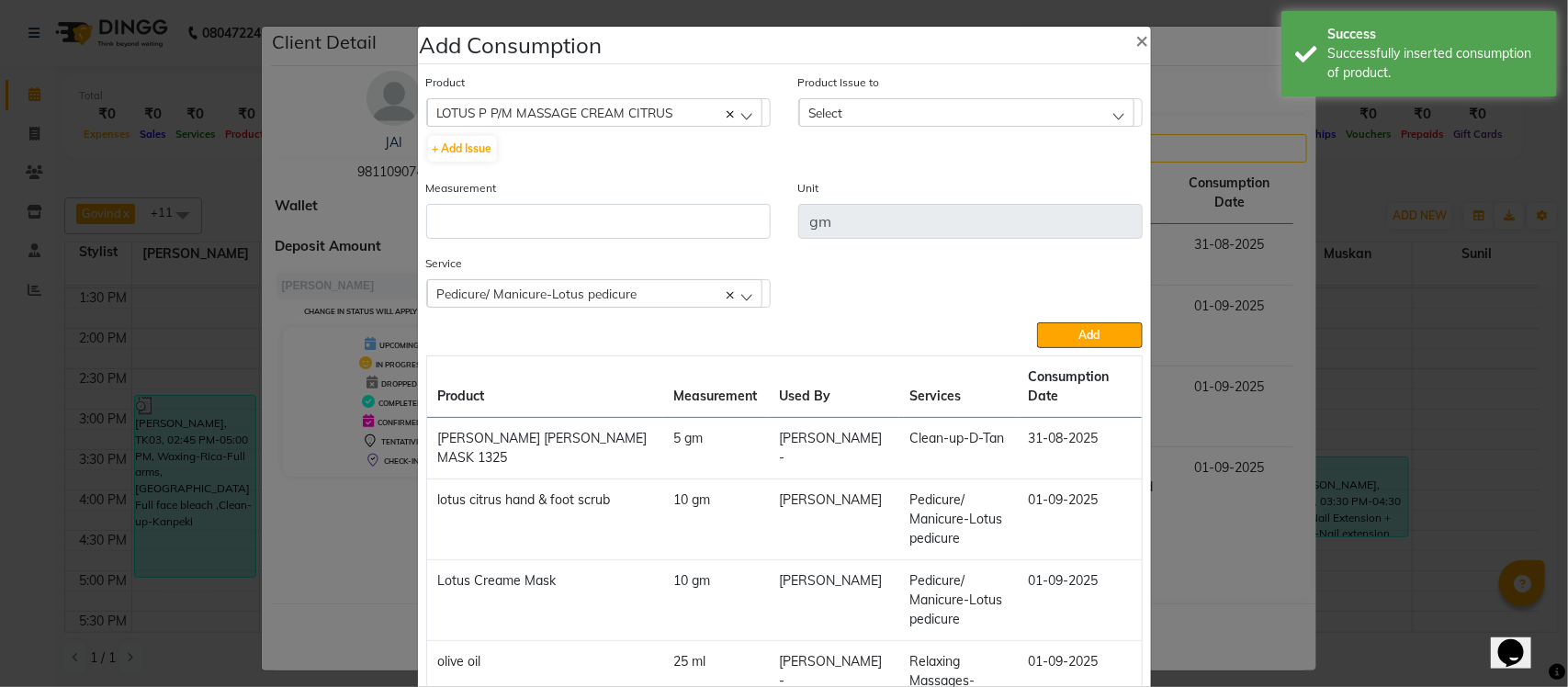
click at [871, 107] on div "Select" at bounding box center [967, 112] width 336 height 28
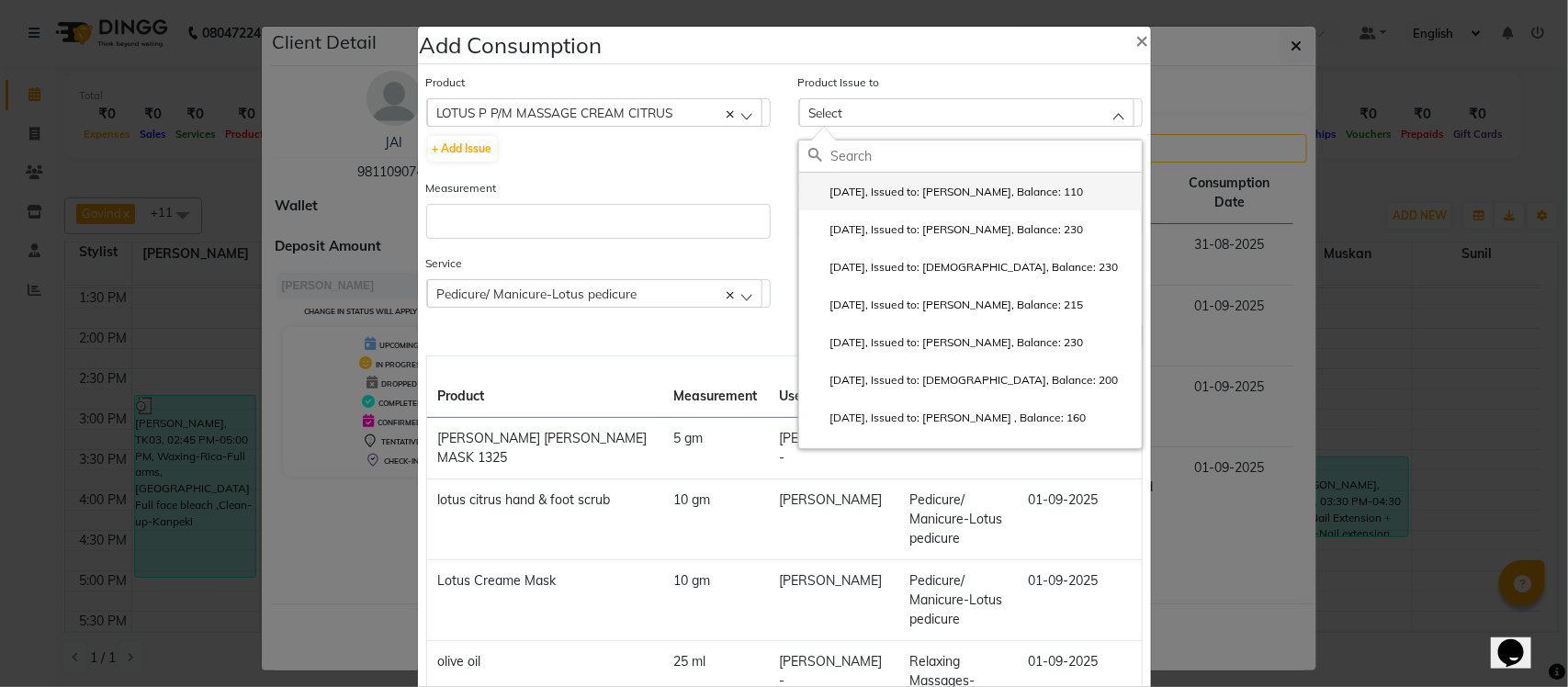
click at [845, 194] on label "2025-07-26, Issued to: Krishna, Balance: 110" at bounding box center [946, 192] width 275 height 17
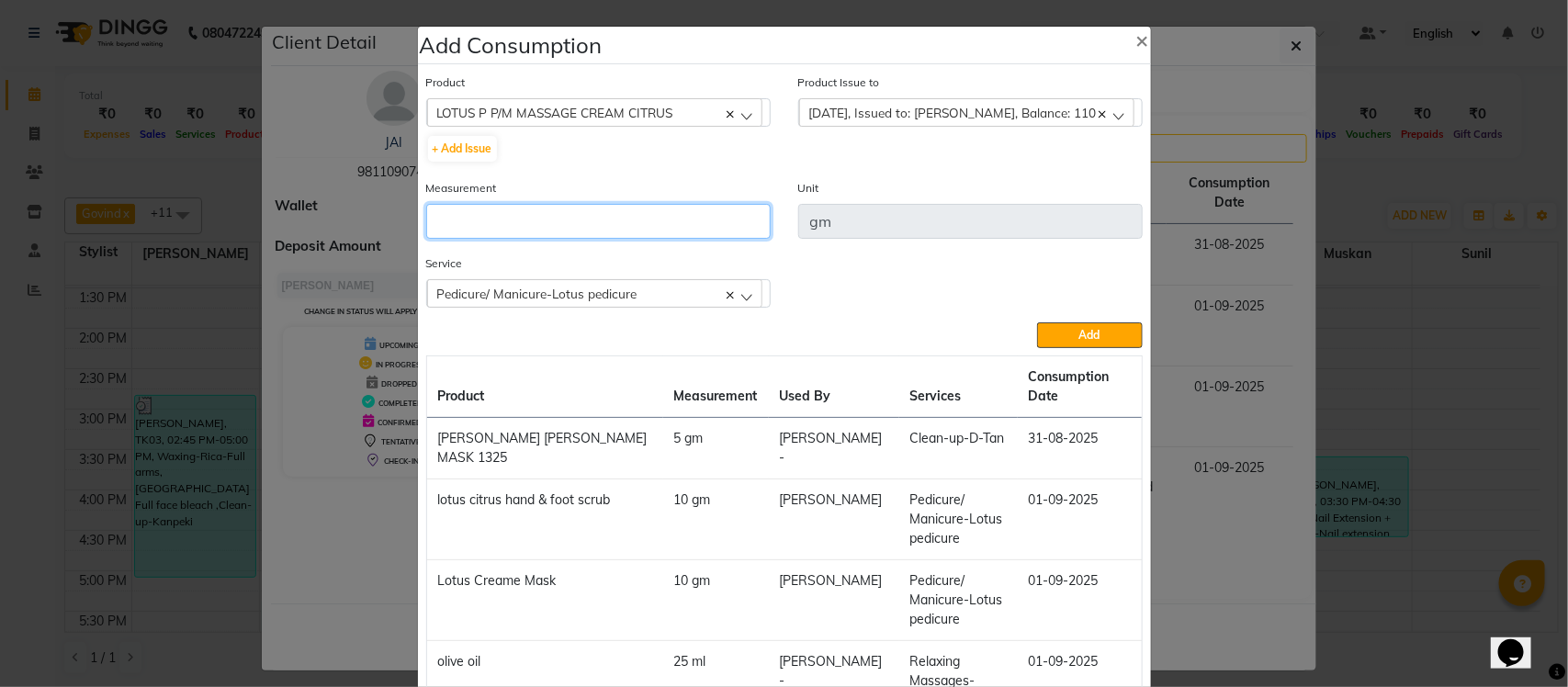
click at [639, 232] on input "number" at bounding box center [599, 221] width 345 height 35
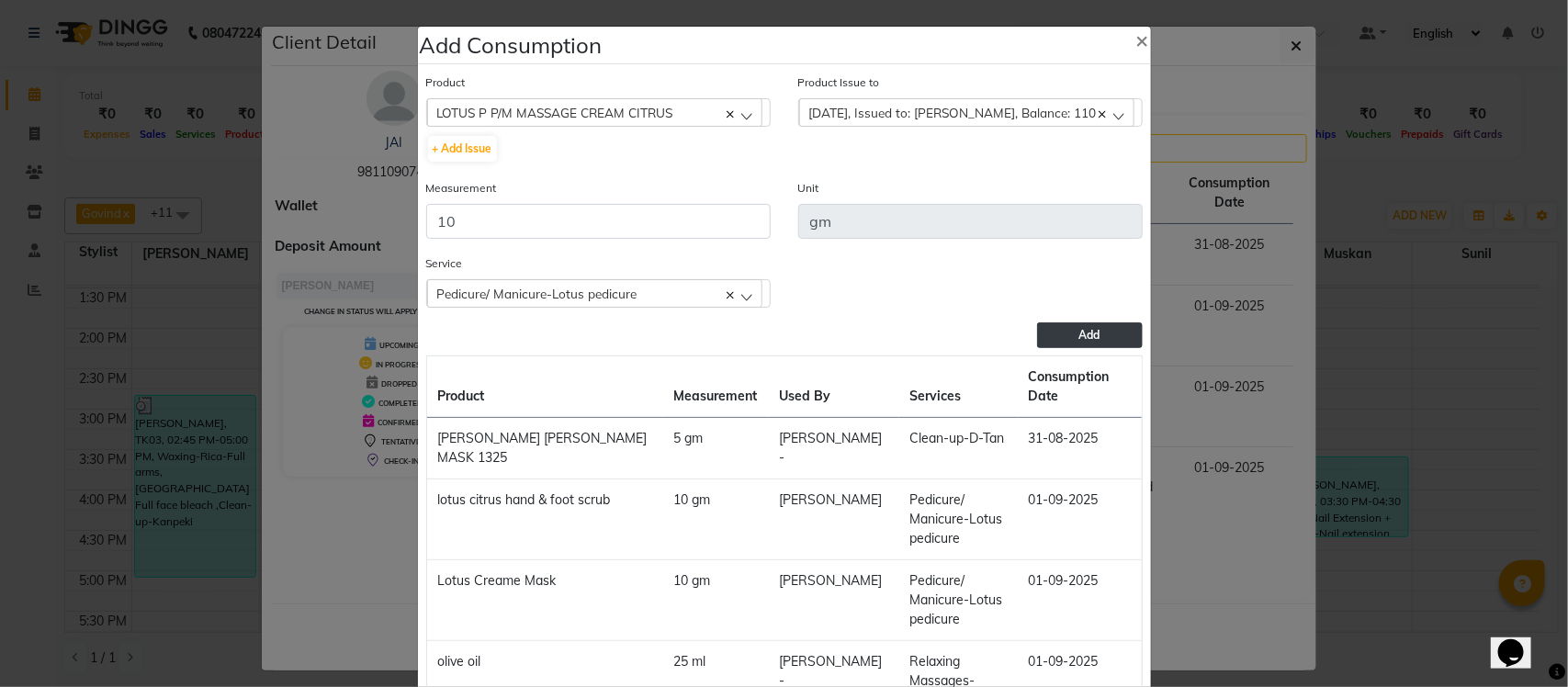
click at [1079, 331] on span "Add" at bounding box center [1089, 335] width 21 height 14
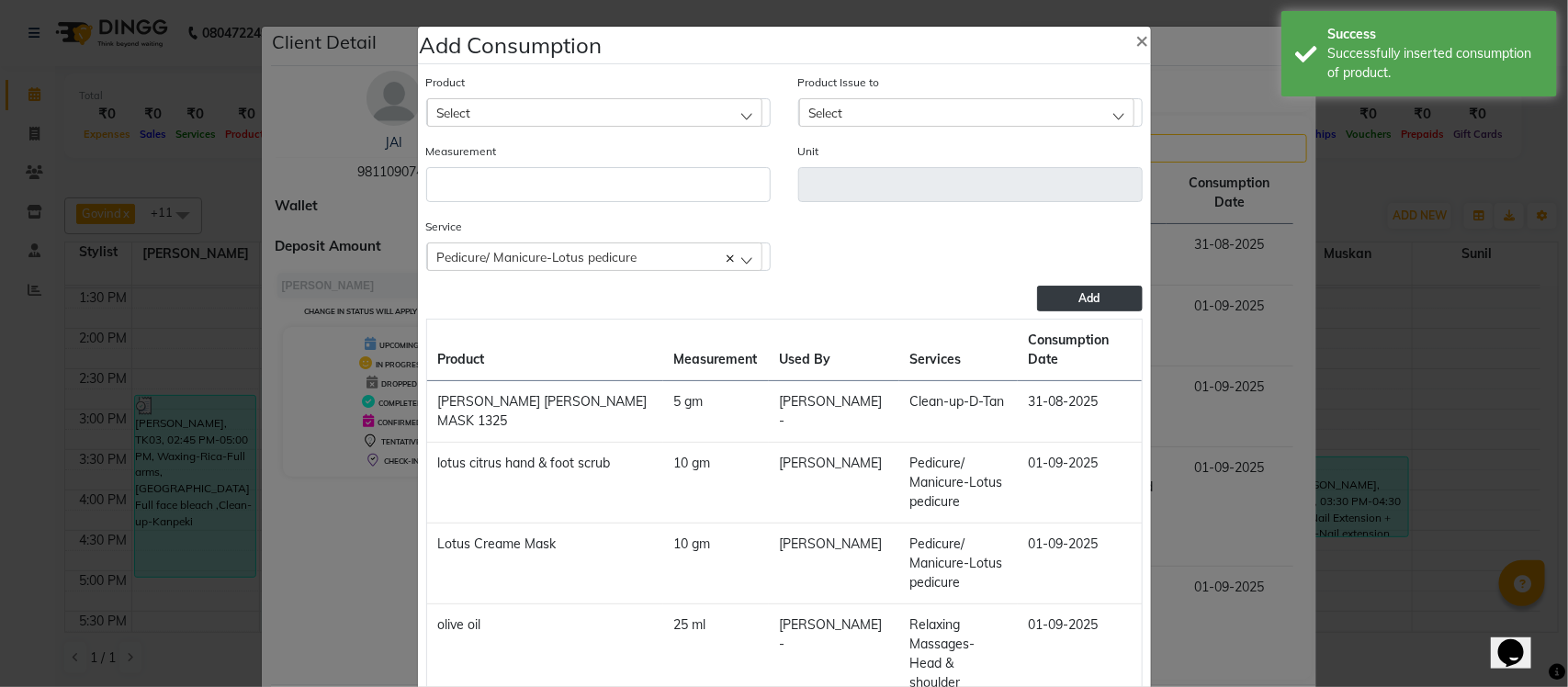
click at [580, 263] on div "Pedicure/ Manicure-Lotus pedicure" at bounding box center [595, 257] width 336 height 28
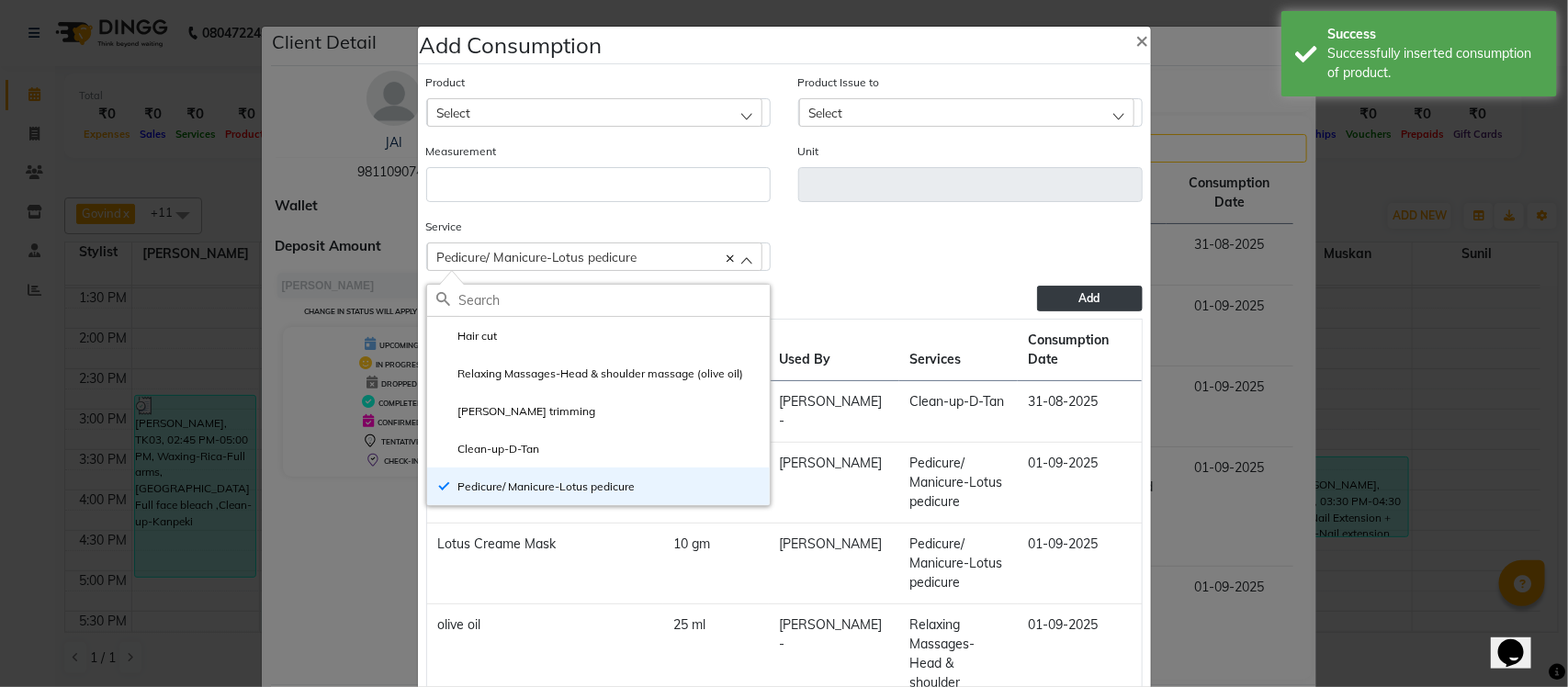
click at [1258, 305] on ngb-modal-window "Add Consumption × Product Select acetone Product Issue to Select 2025-07-26, Is…" at bounding box center [784, 343] width 1568 height 687
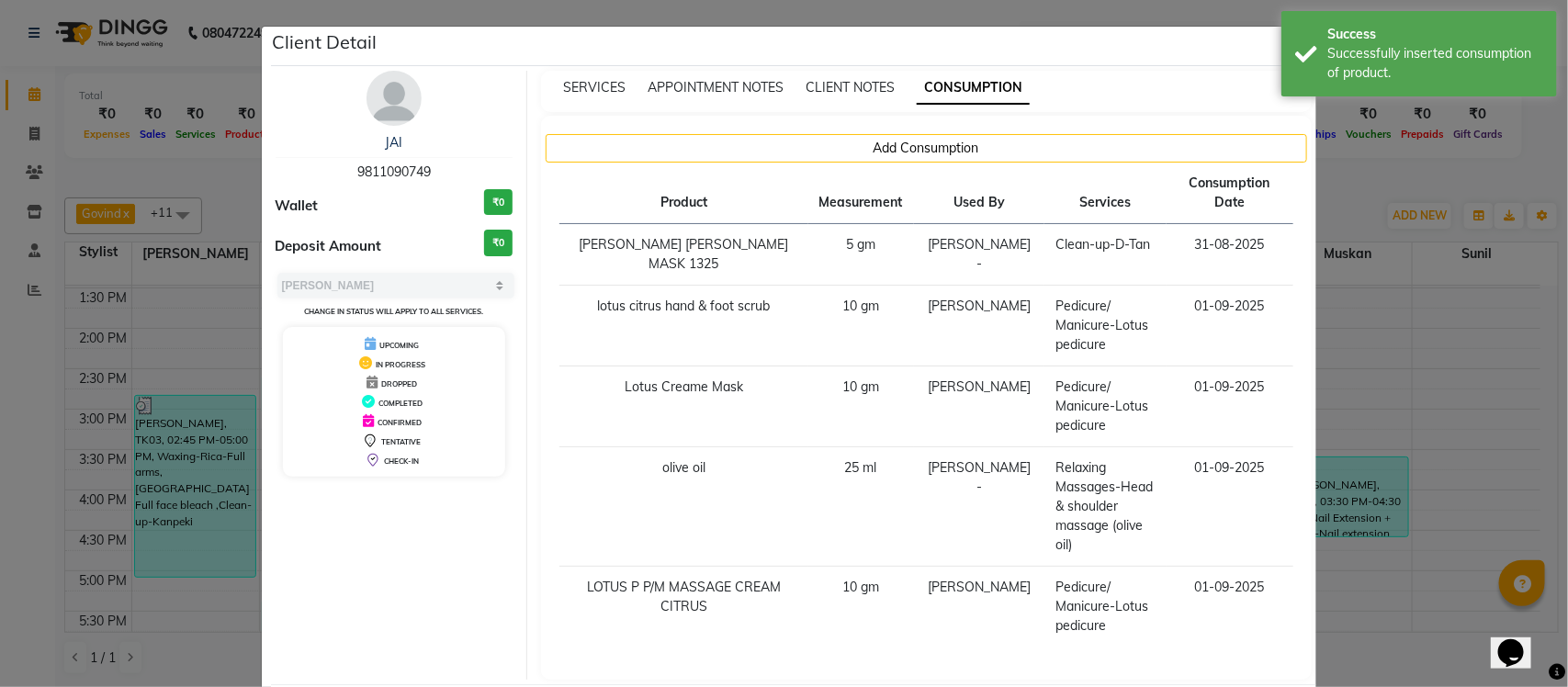
click at [1346, 185] on ngb-modal-window "Client Detail JAI 9811090749 Wallet ₹0 Deposit Amount ₹0 Select MARK DONE UPCOM…" at bounding box center [784, 343] width 1568 height 687
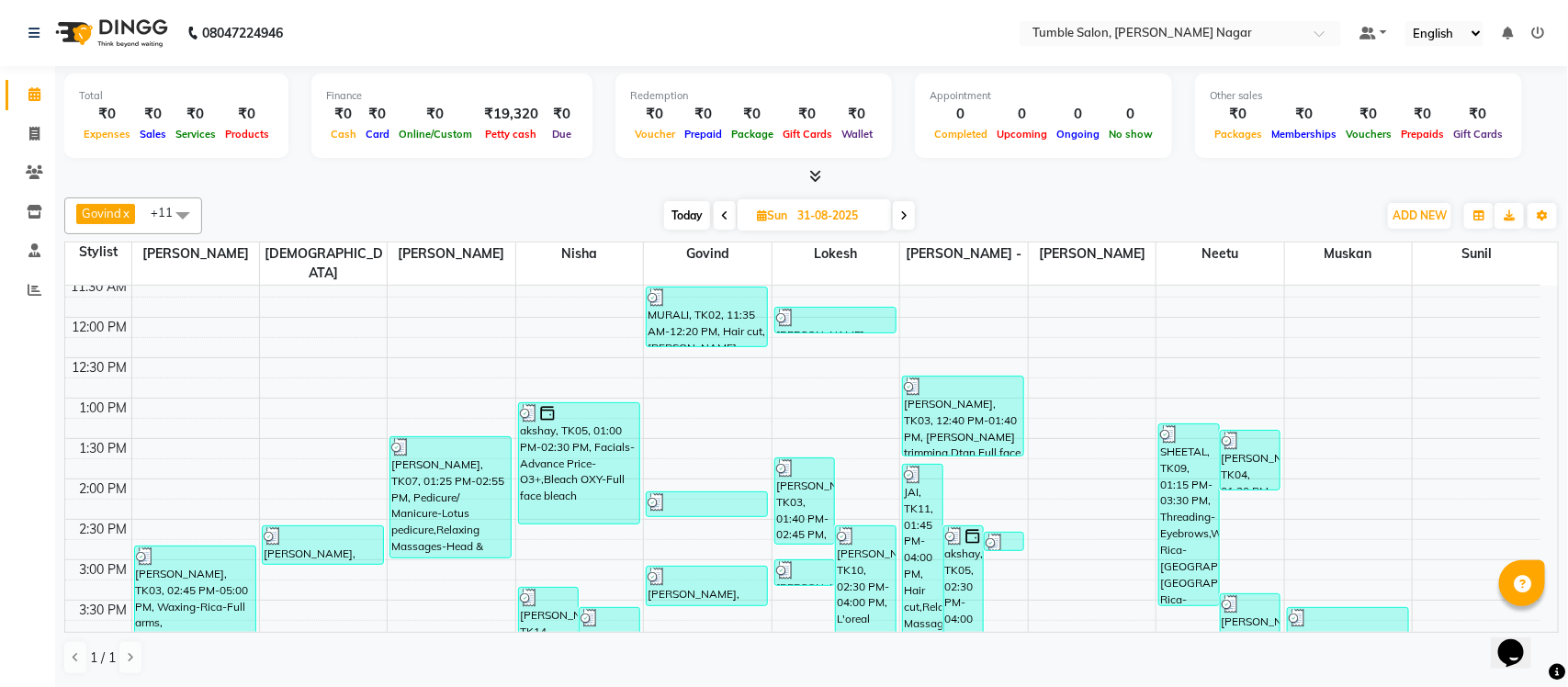
scroll to position [268, 0]
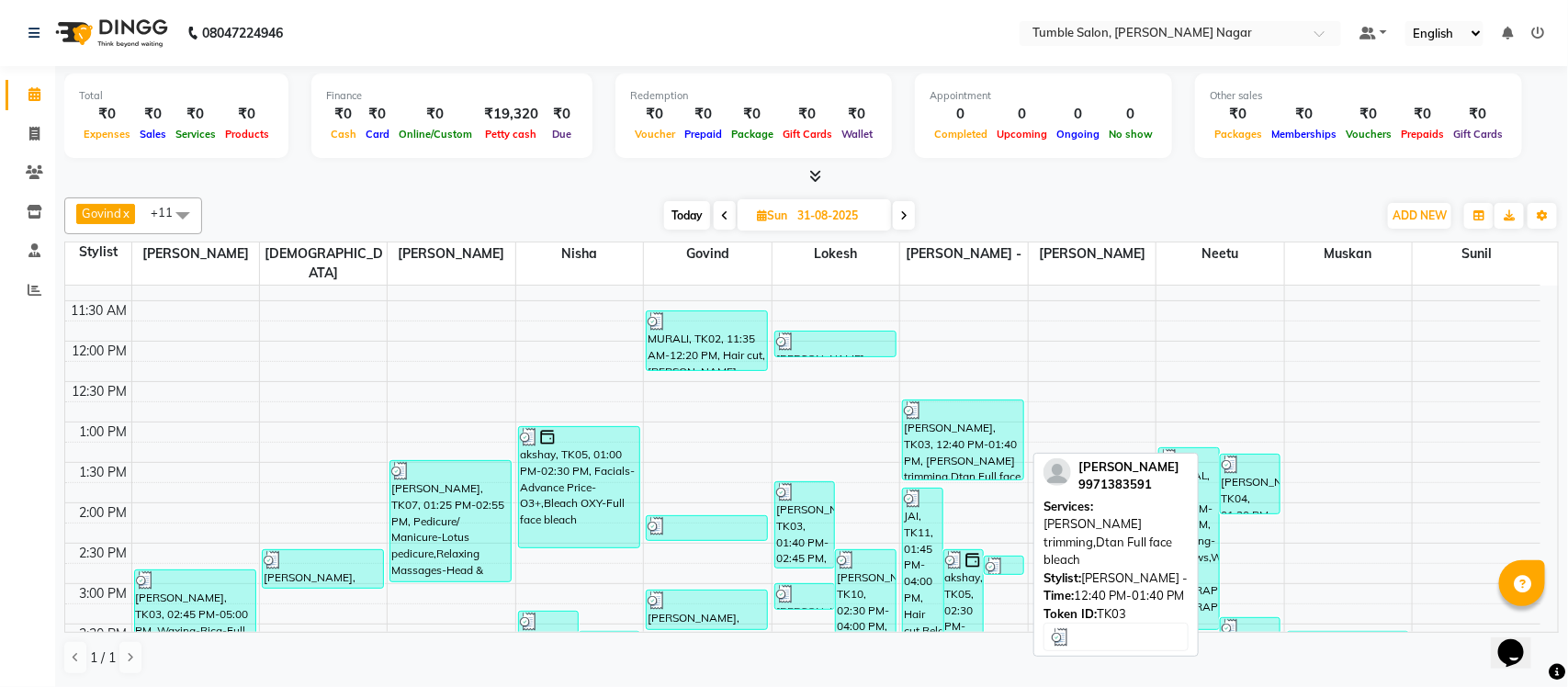
click at [962, 437] on div "LOKENDER, TK03, 12:40 PM-01:40 PM, Beard trimming,Dtan Full face bleach" at bounding box center [963, 440] width 120 height 79
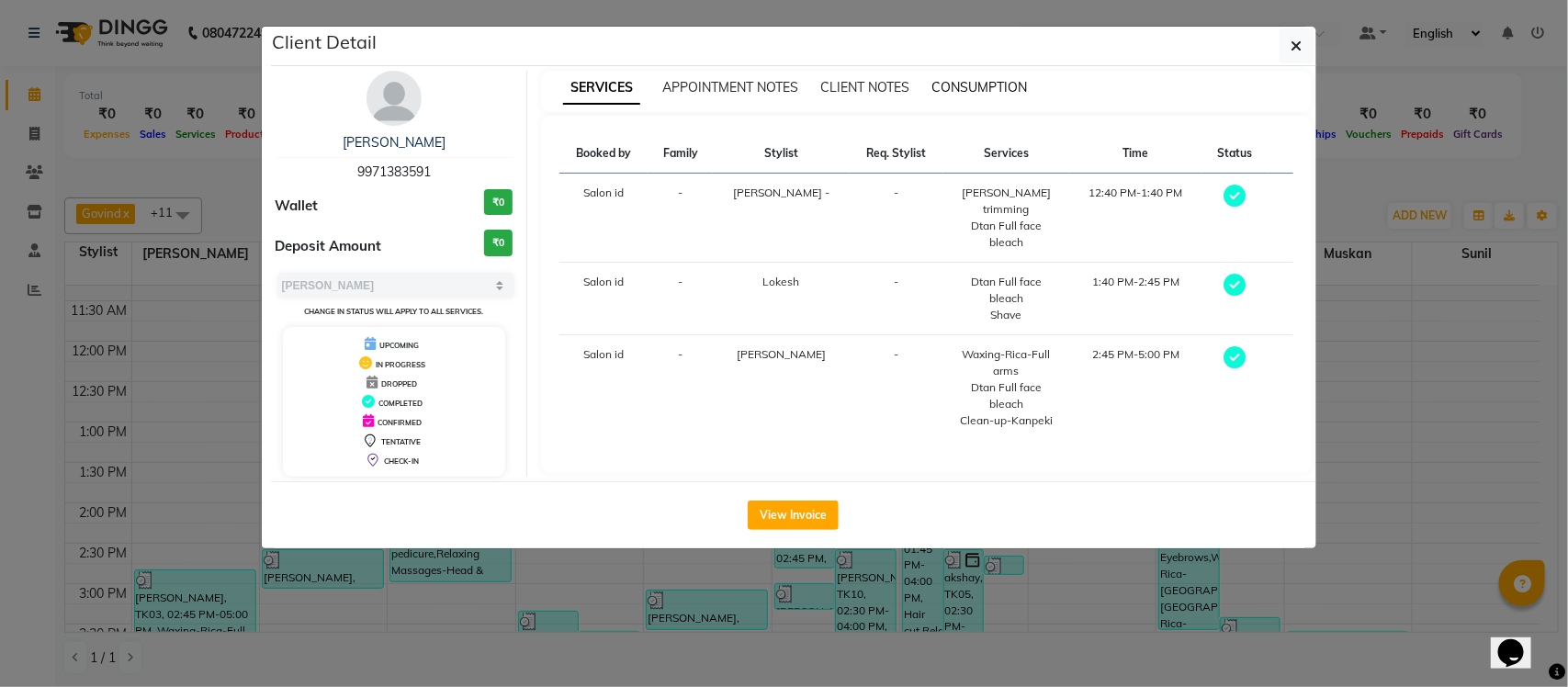
click at [953, 84] on span "CONSUMPTION" at bounding box center [979, 87] width 96 height 17
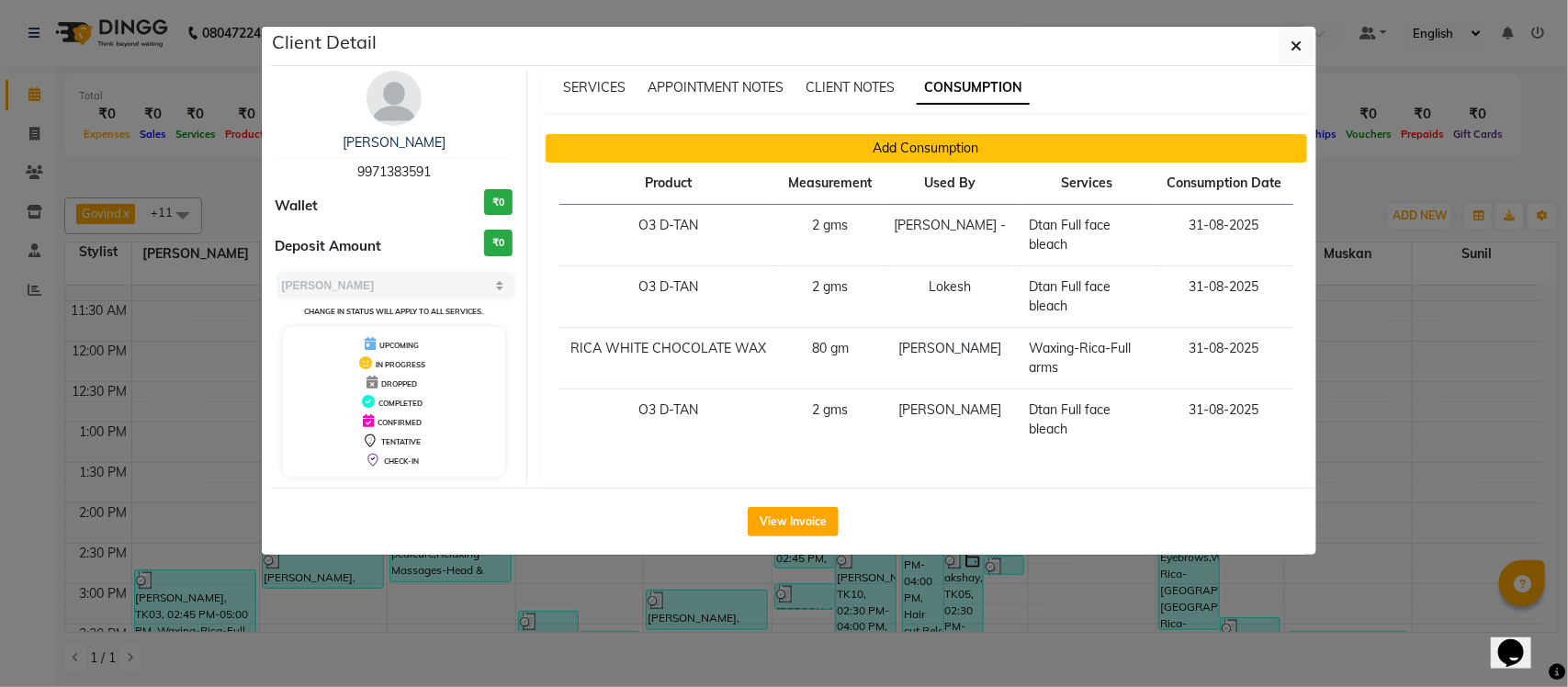
click at [769, 156] on button "Add Consumption" at bounding box center [926, 148] width 761 height 29
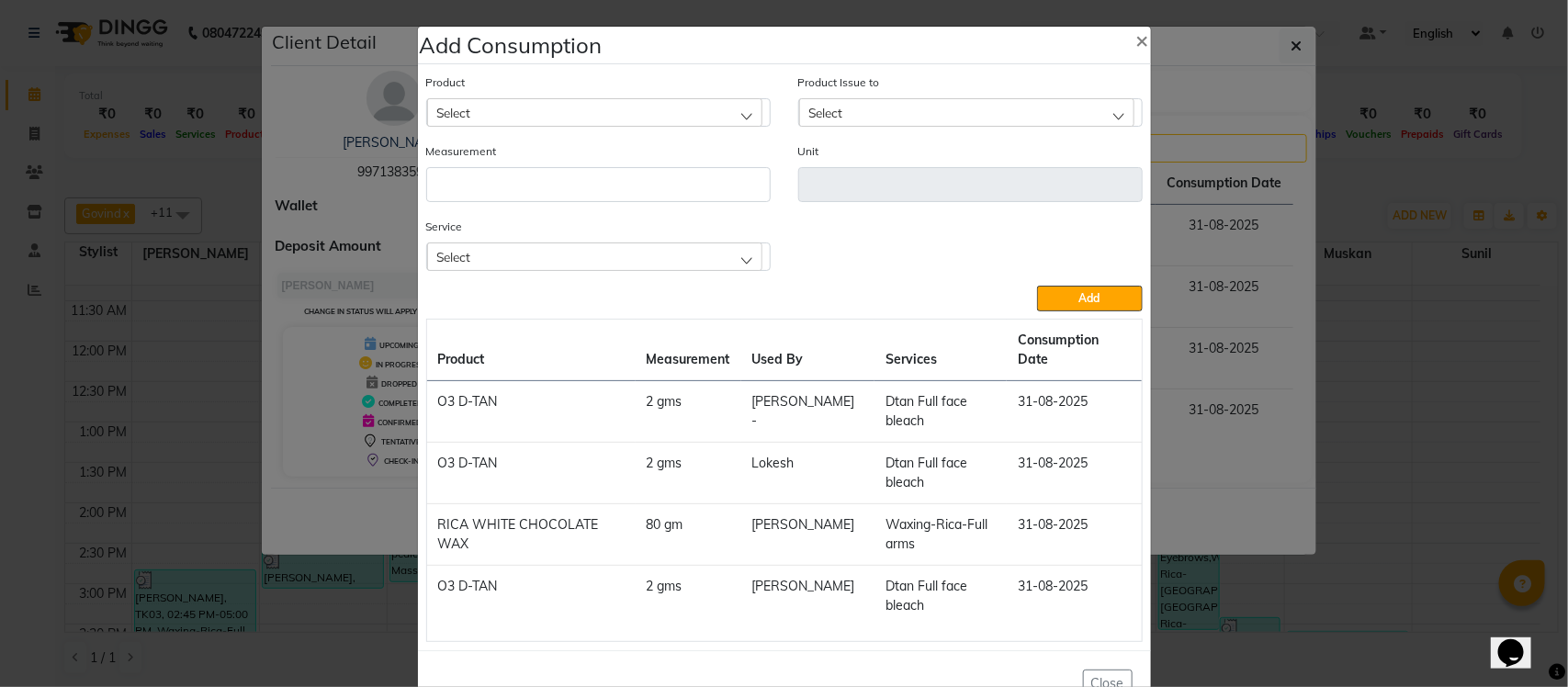
click at [671, 249] on div "Select" at bounding box center [595, 257] width 336 height 28
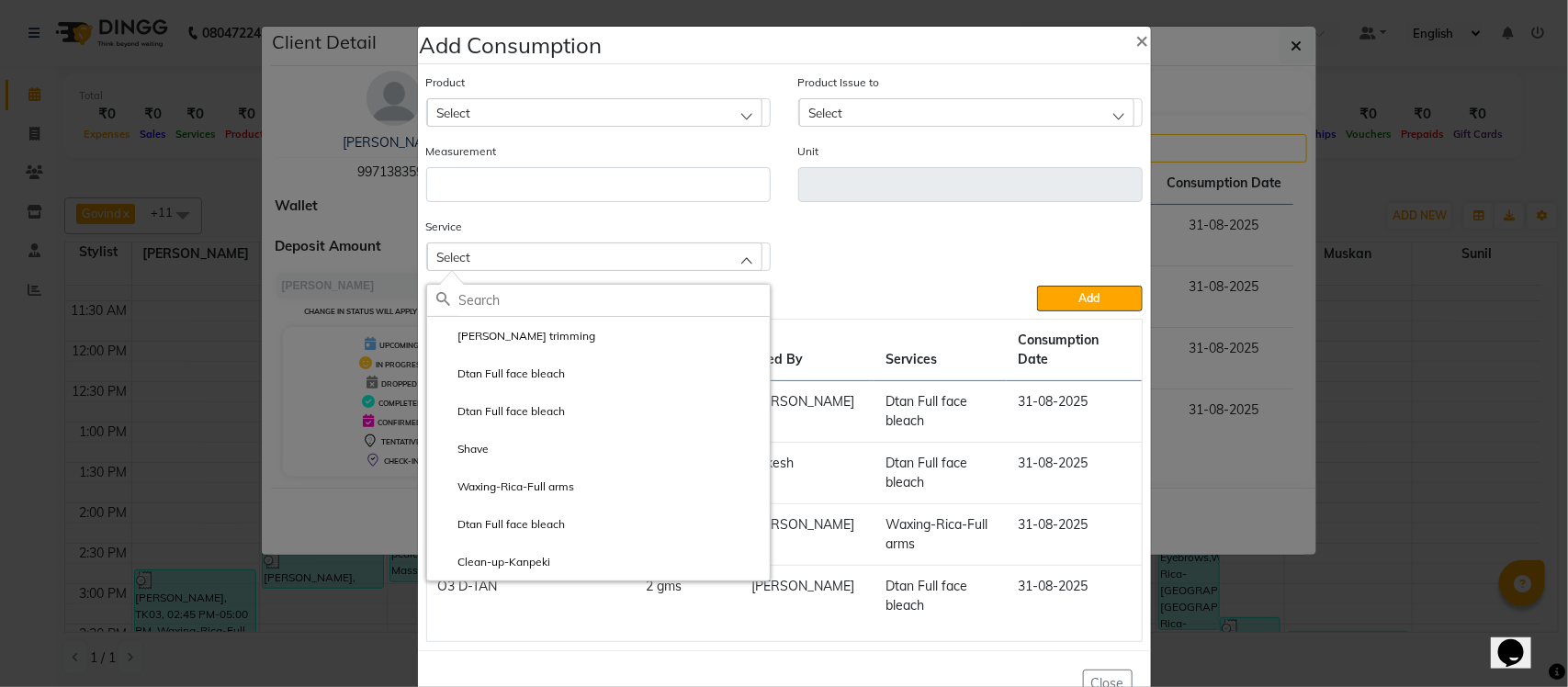
click at [929, 381] on td "Dtan Full face bleach" at bounding box center [941, 412] width 133 height 61
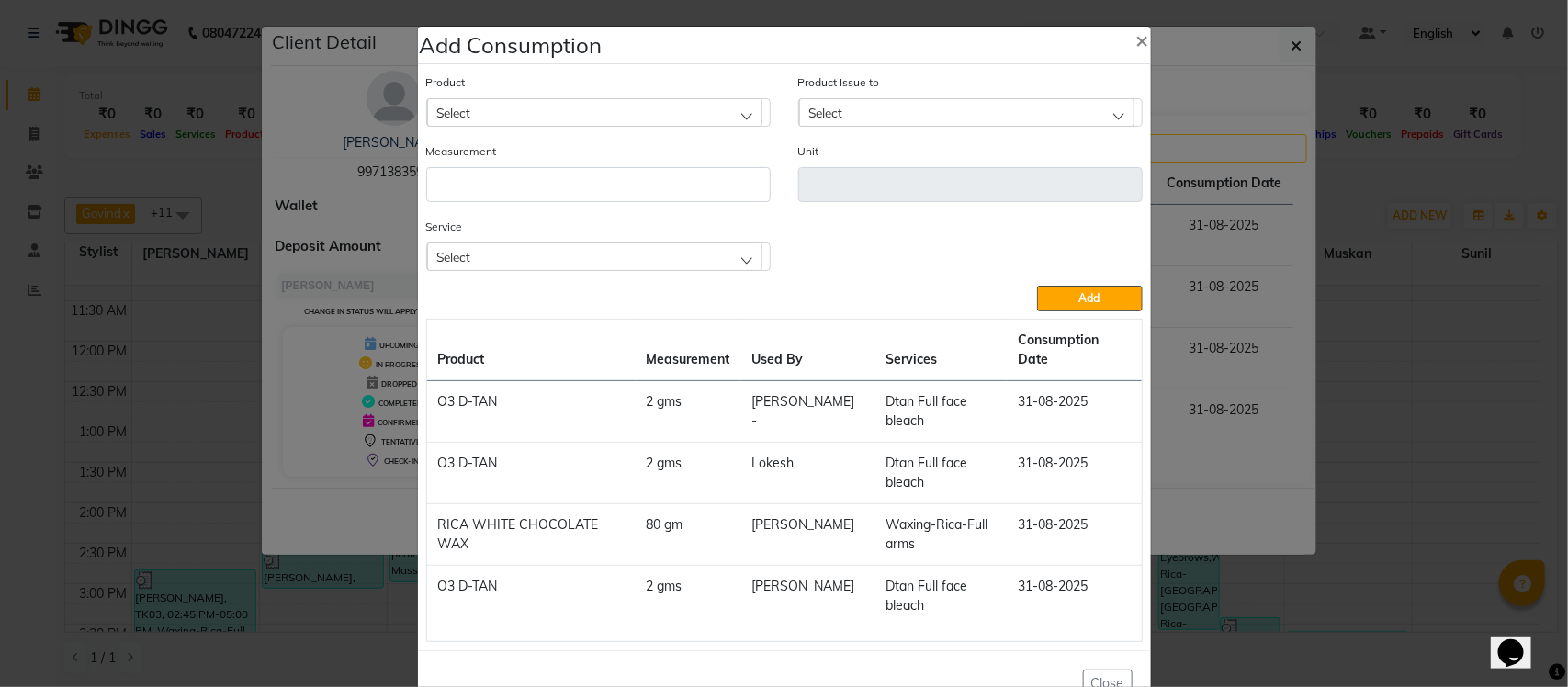
click at [601, 249] on div "Select" at bounding box center [595, 257] width 336 height 28
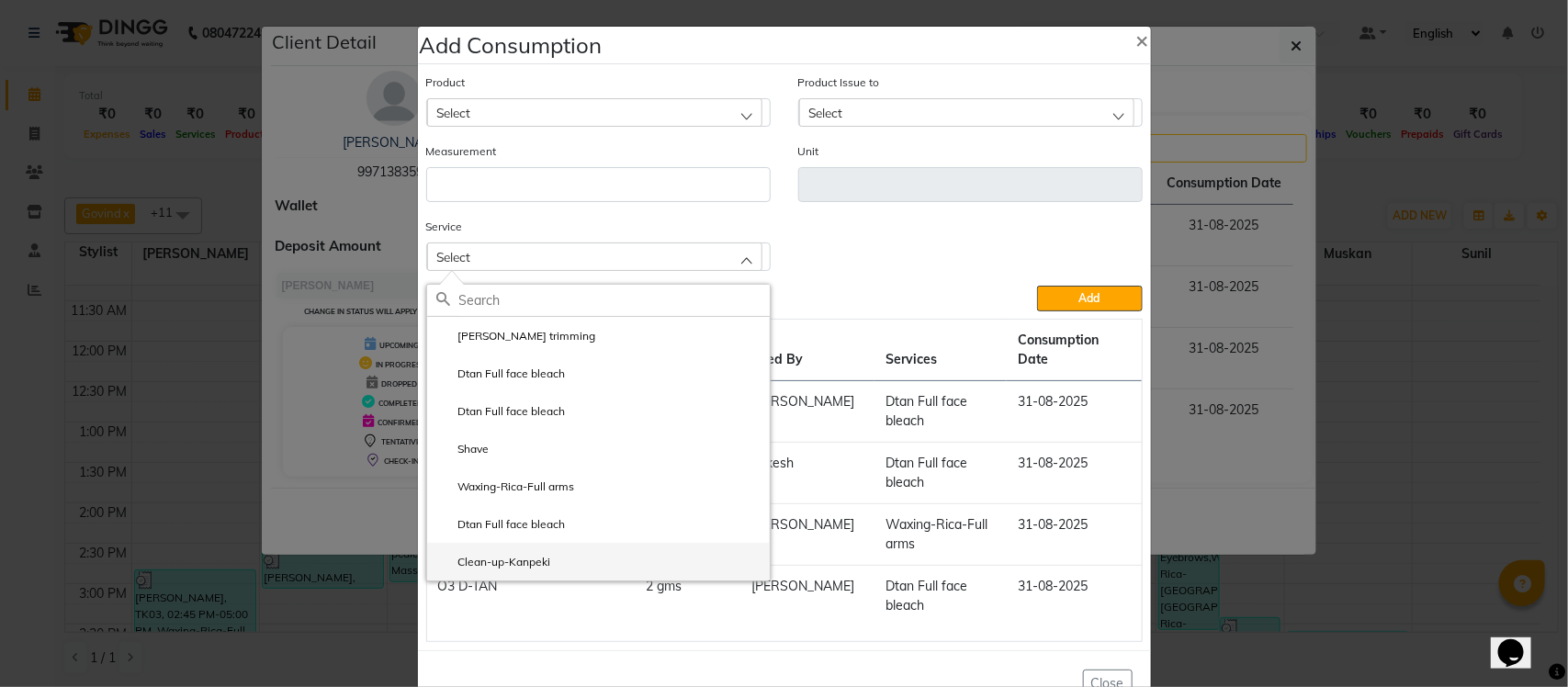
click at [530, 562] on label "Clean-up-Kanpeki" at bounding box center [494, 562] width 115 height 17
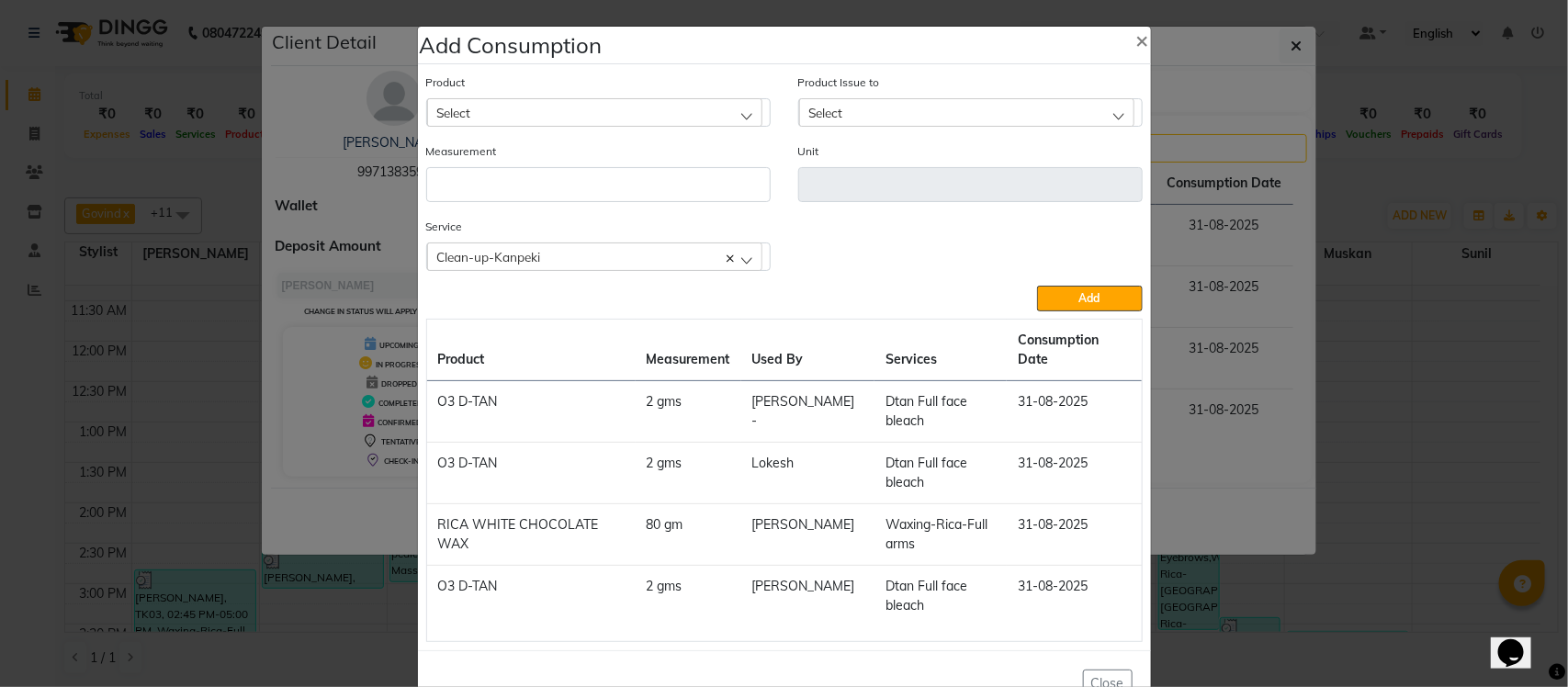
click at [678, 104] on div "Select" at bounding box center [595, 112] width 336 height 28
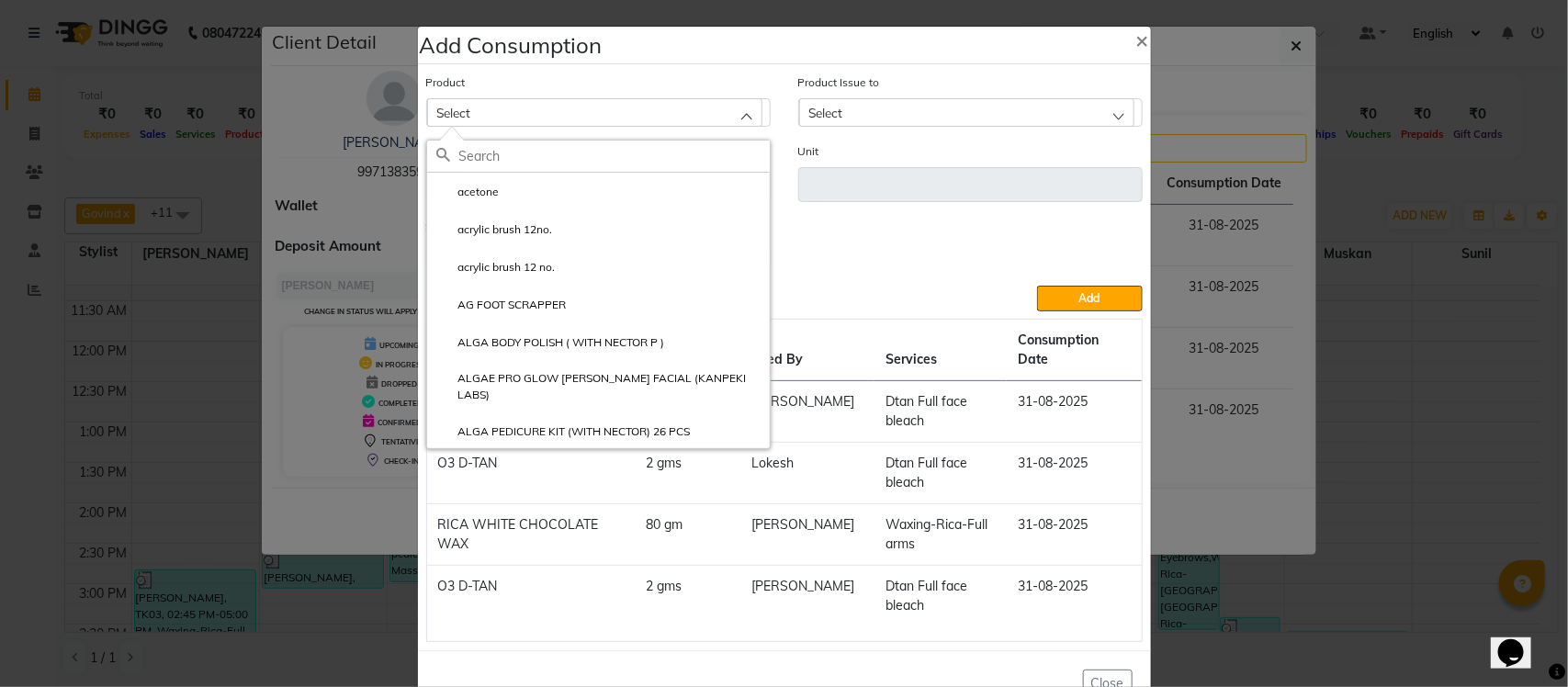
click at [896, 289] on div "Add" at bounding box center [784, 298] width 717 height 26
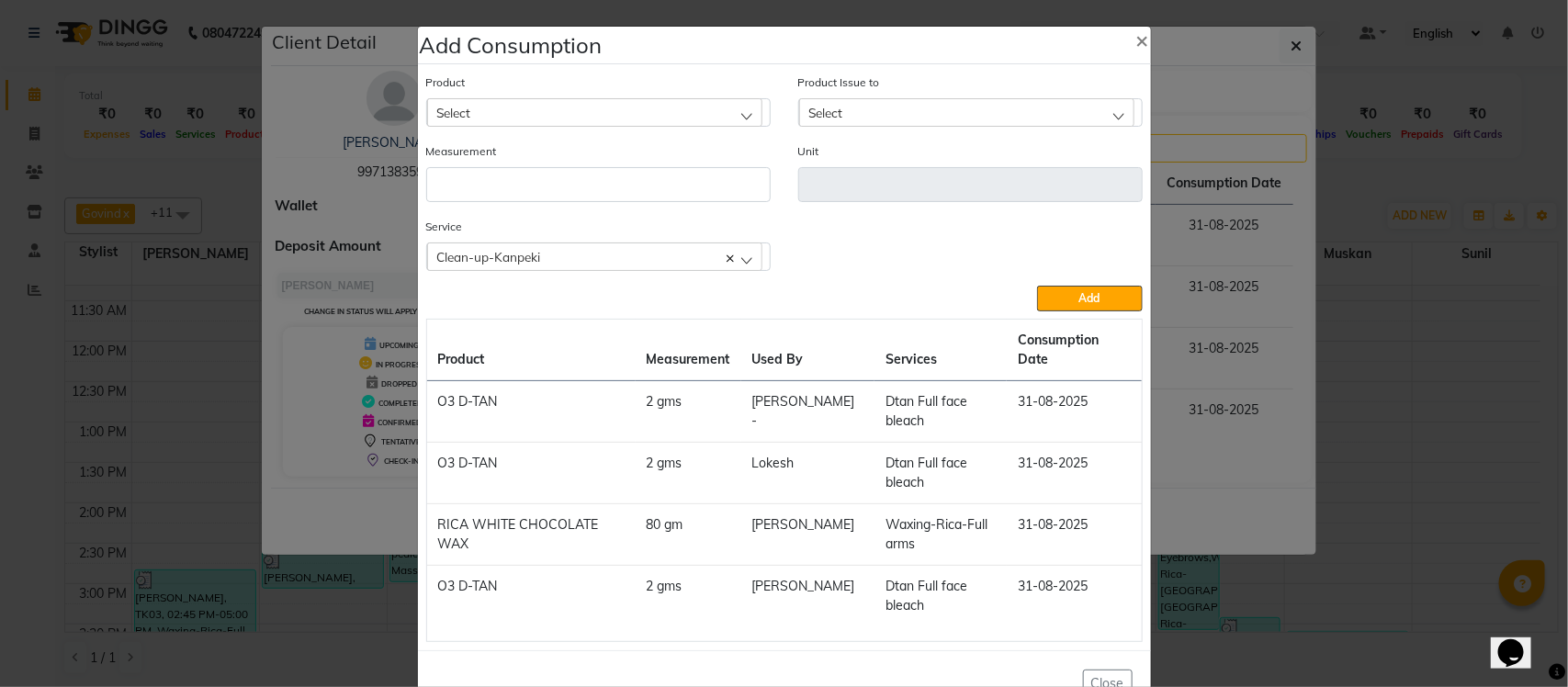
click at [608, 260] on div "Clean-up-Kanpeki" at bounding box center [595, 257] width 336 height 28
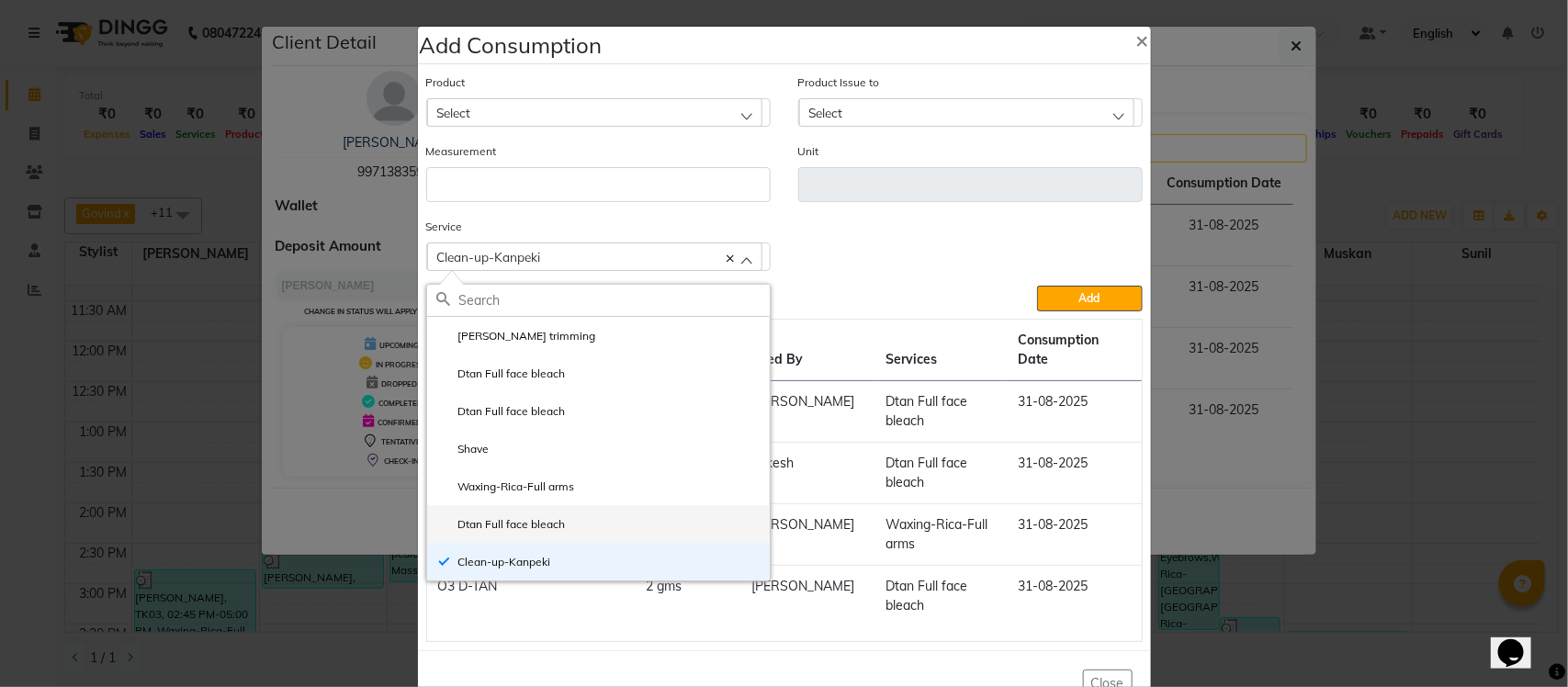
click at [483, 520] on label "Dtan Full face bleach" at bounding box center [500, 524] width 129 height 17
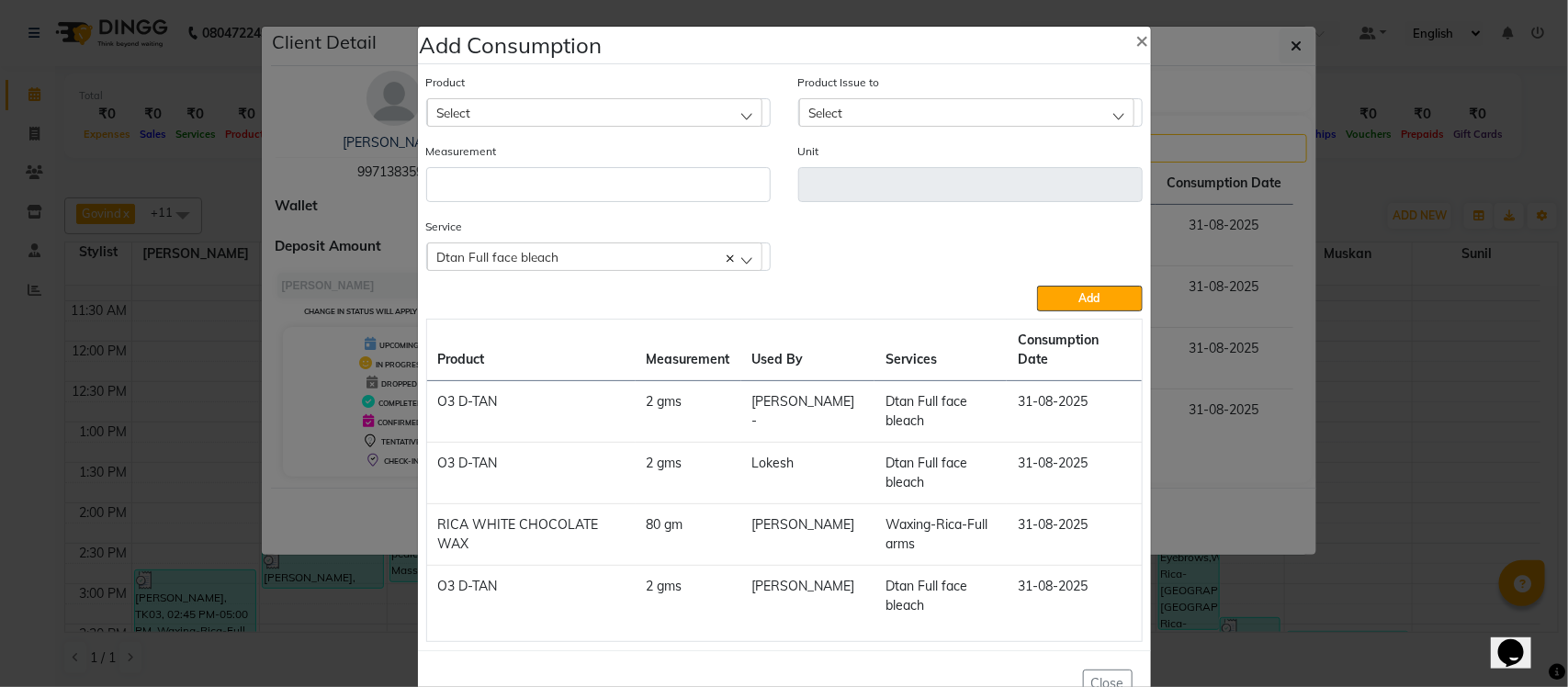
click at [589, 101] on div "Select" at bounding box center [595, 112] width 336 height 28
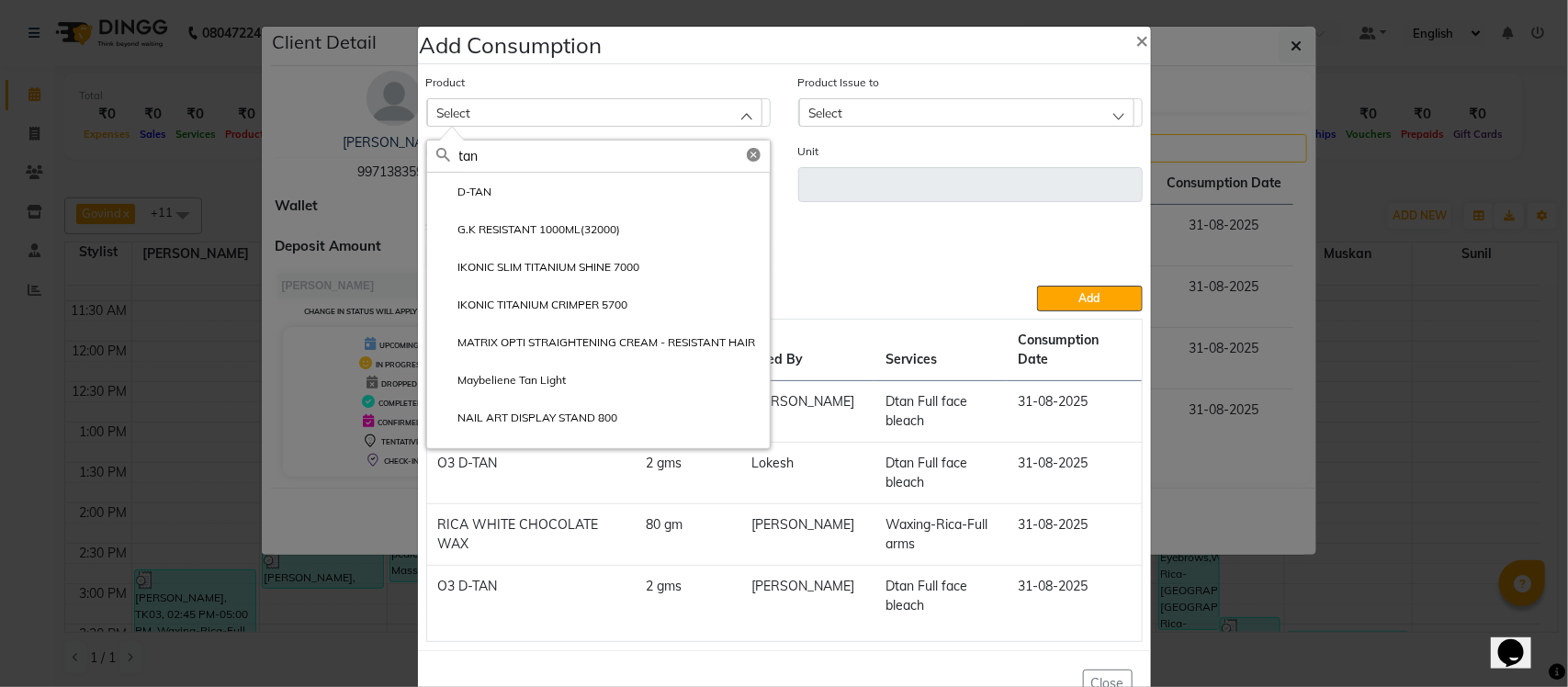
scroll to position [152, 0]
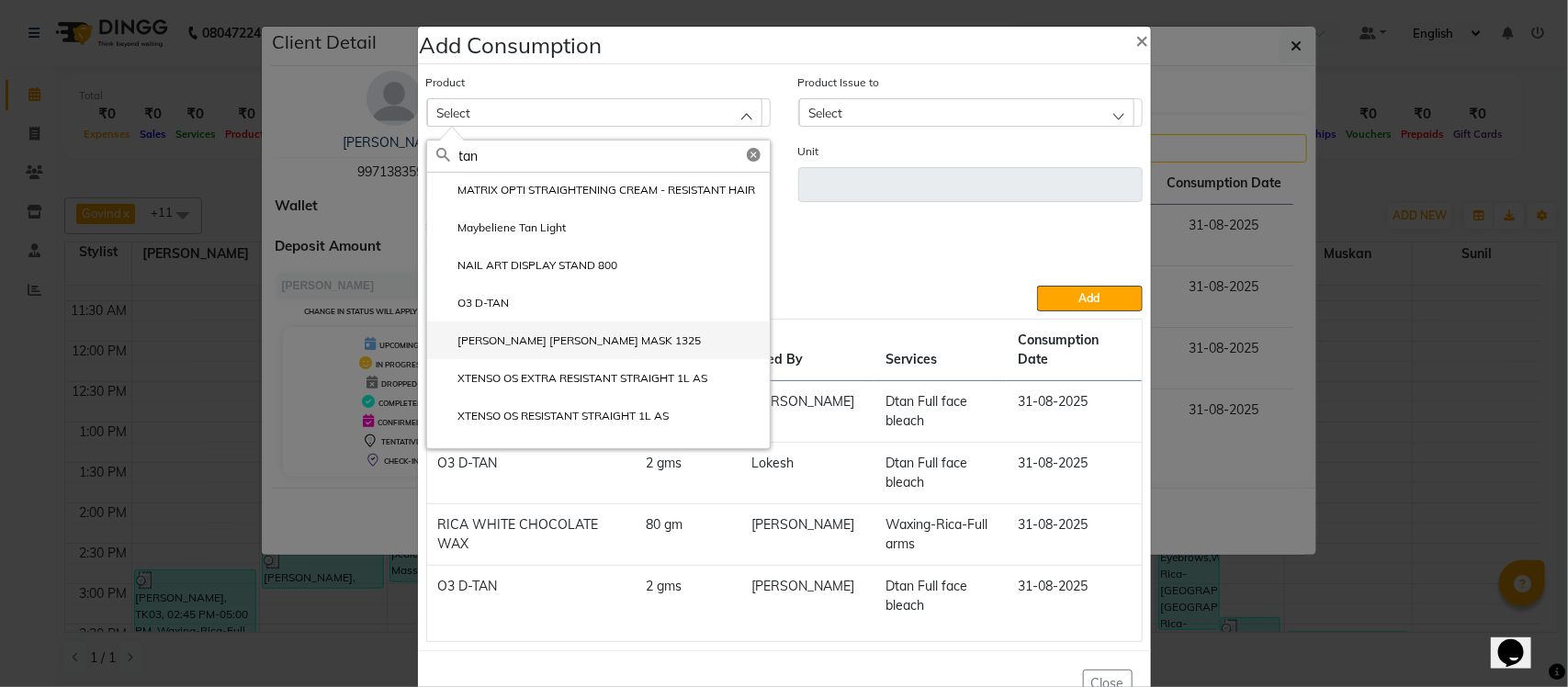
click at [460, 350] on label "SARA OXY D-TAN MASK 1325" at bounding box center [569, 341] width 266 height 17
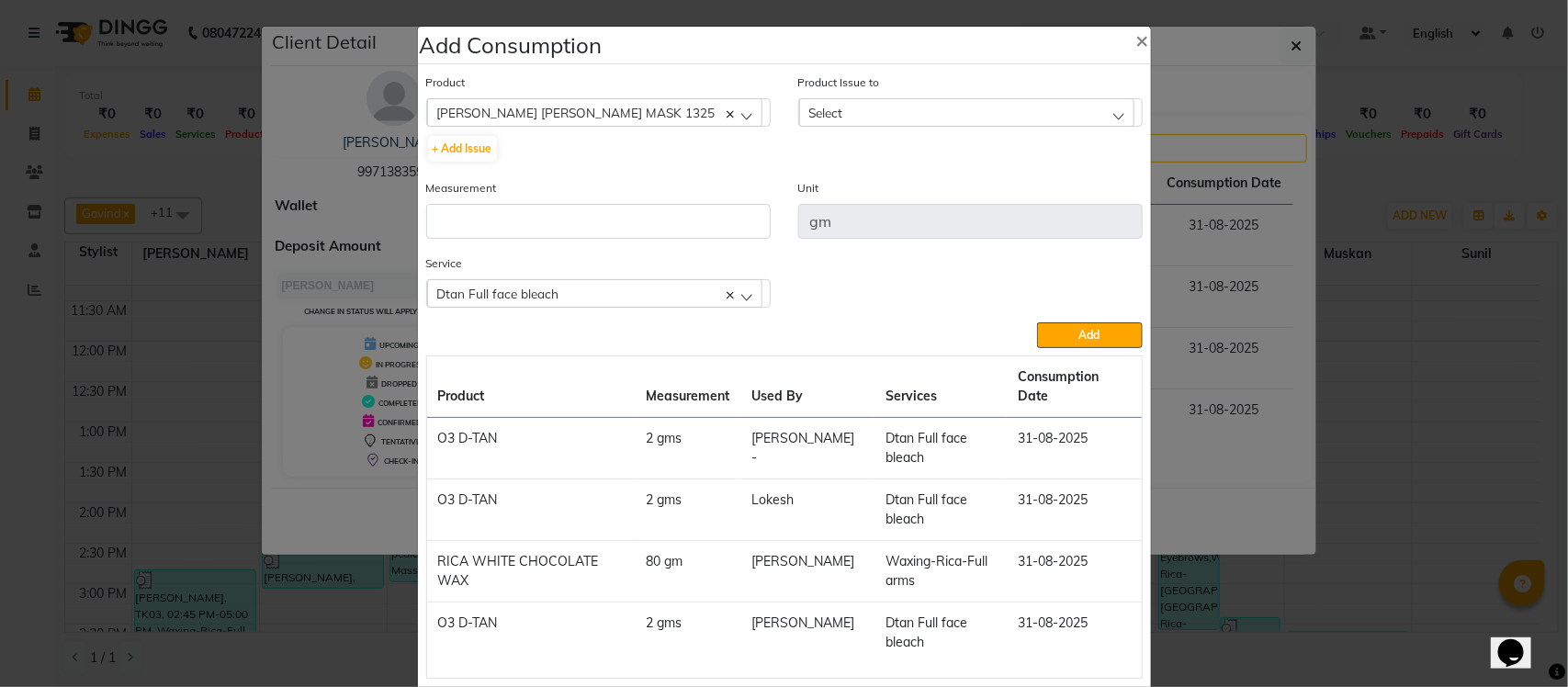
click at [877, 103] on div "Select" at bounding box center [967, 112] width 336 height 28
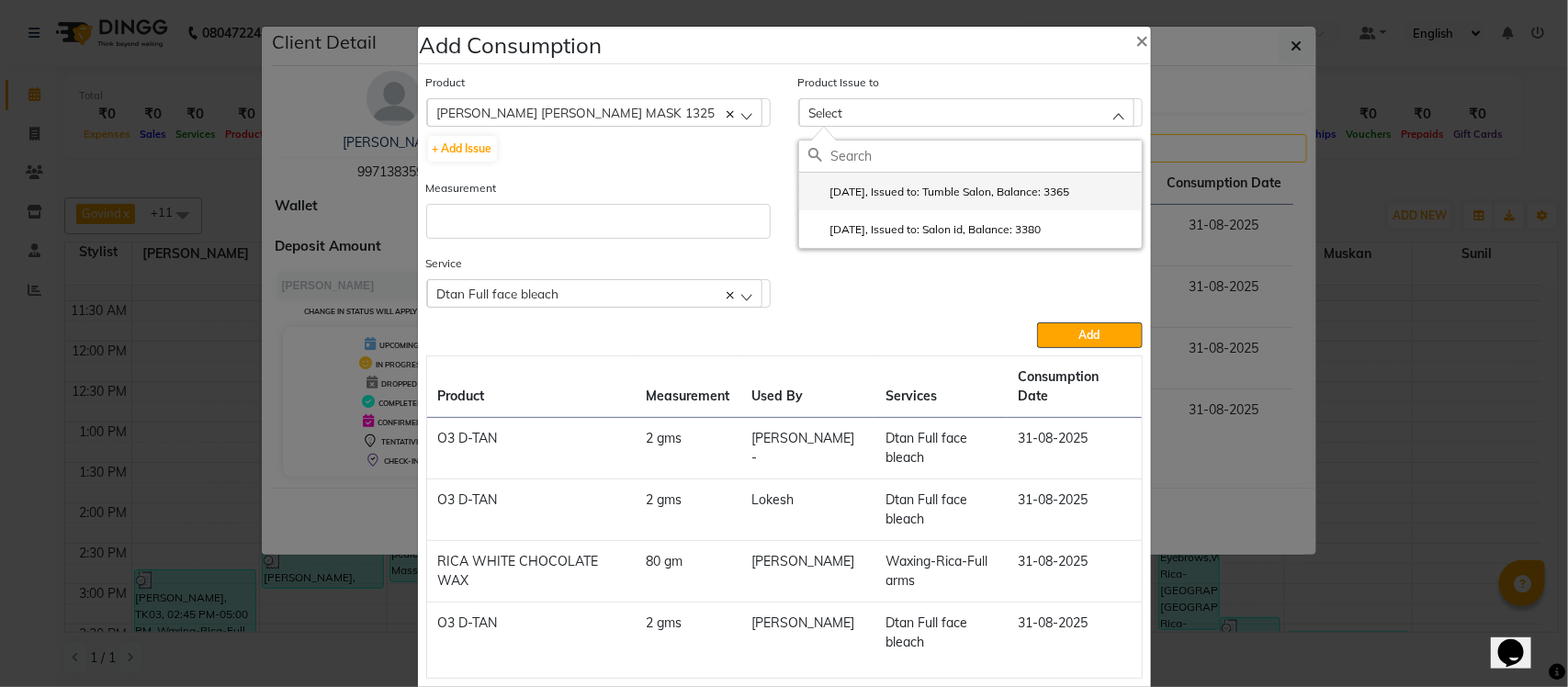
click at [866, 200] on li "2025-07-30, Issued to: Tumble Salon, Balance: 3365" at bounding box center [970, 192] width 343 height 38
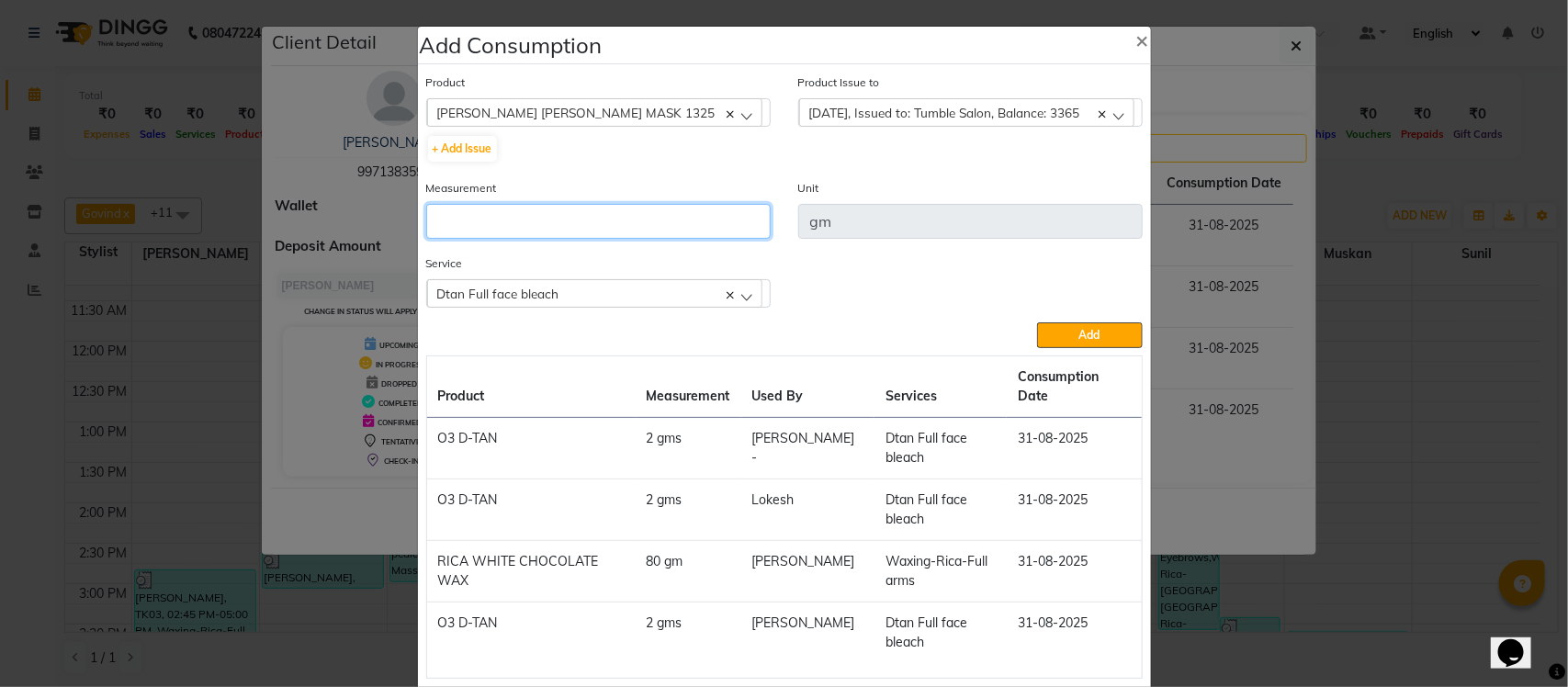
click at [701, 218] on input "number" at bounding box center [599, 221] width 345 height 35
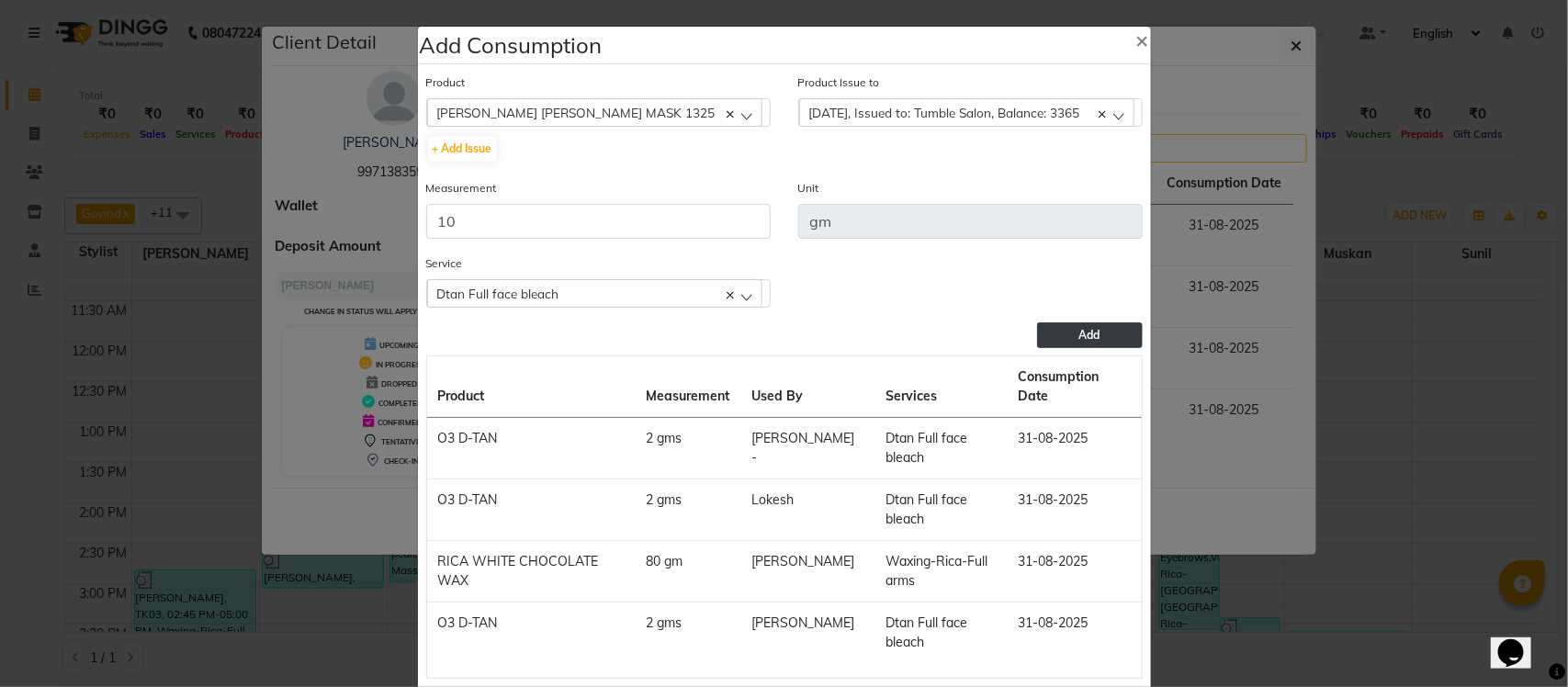
click at [1100, 336] on button "Add" at bounding box center [1089, 336] width 105 height 26
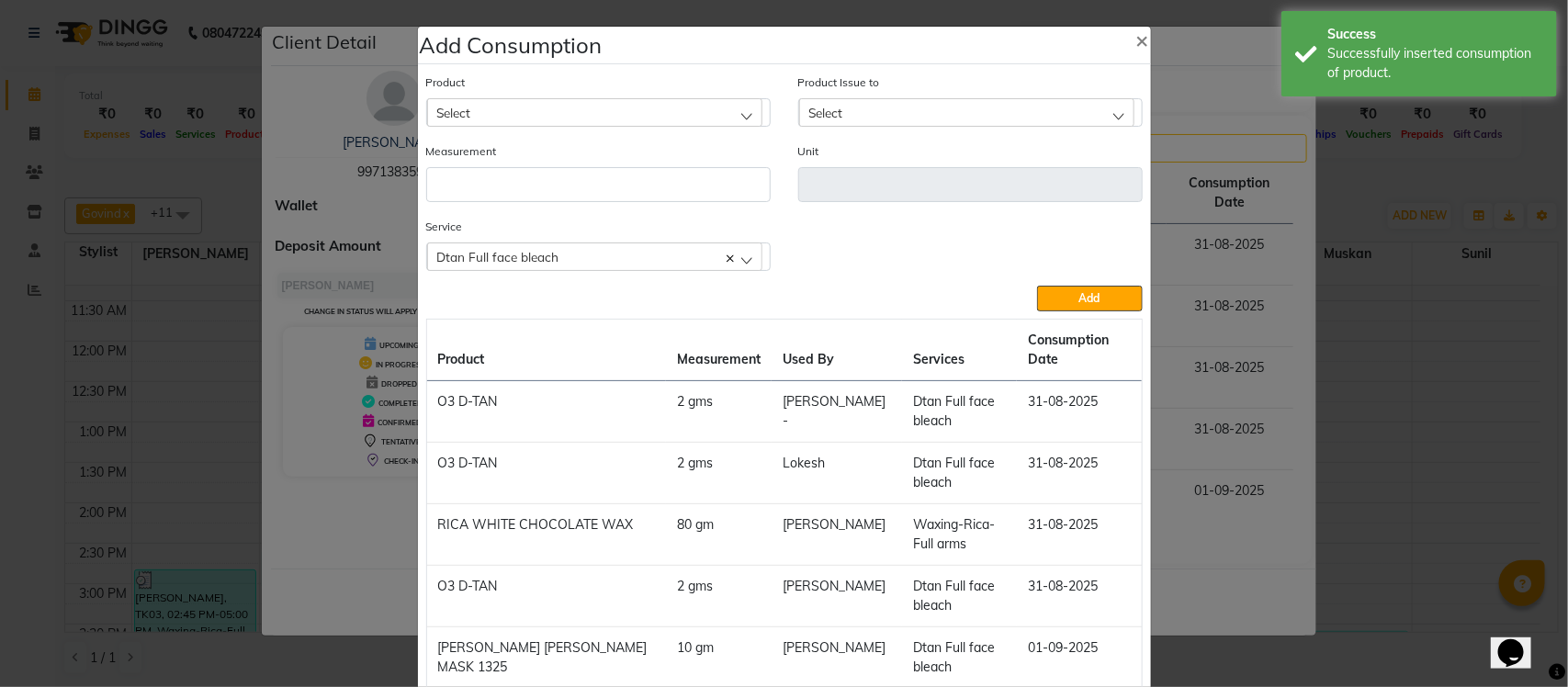
click at [561, 254] on div "Dtan Full face bleach" at bounding box center [595, 257] width 336 height 28
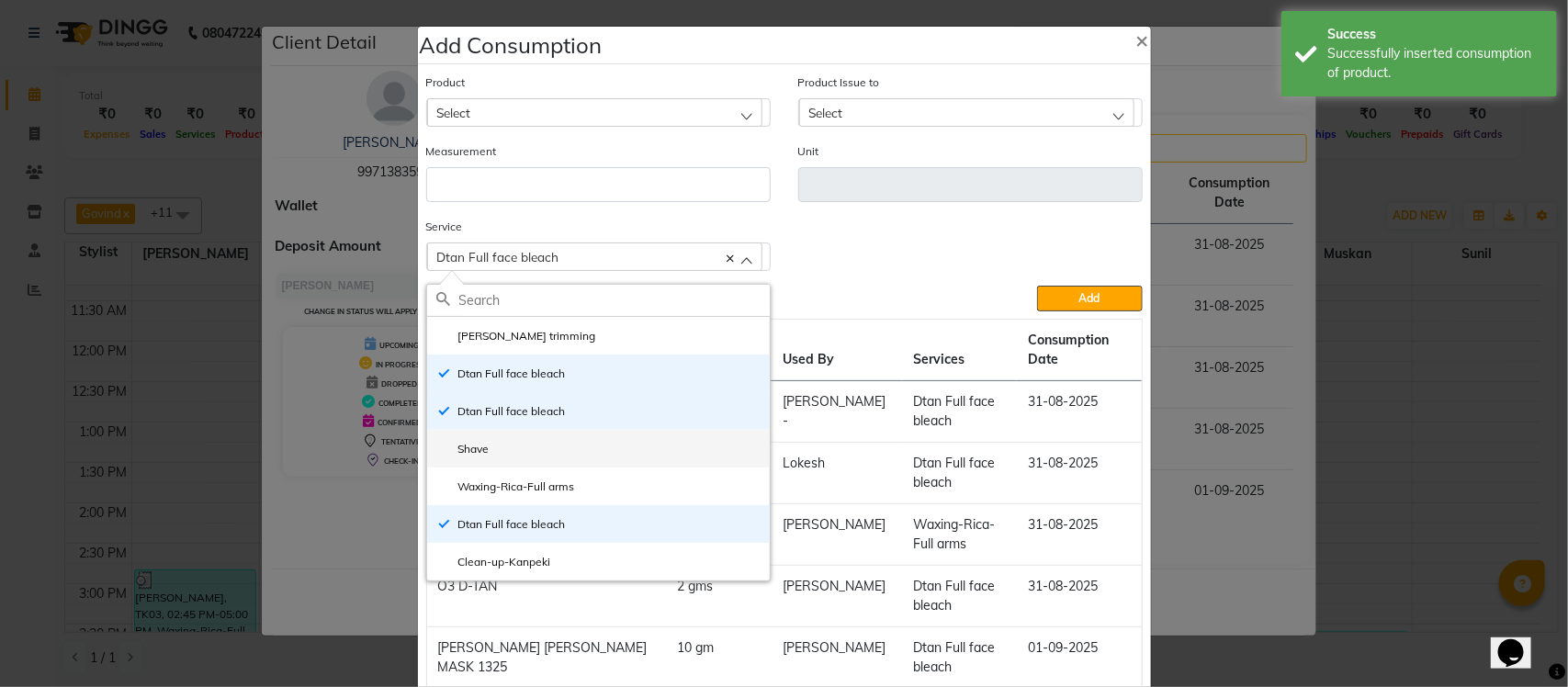
click at [538, 430] on li "Shave" at bounding box center [599, 449] width 343 height 38
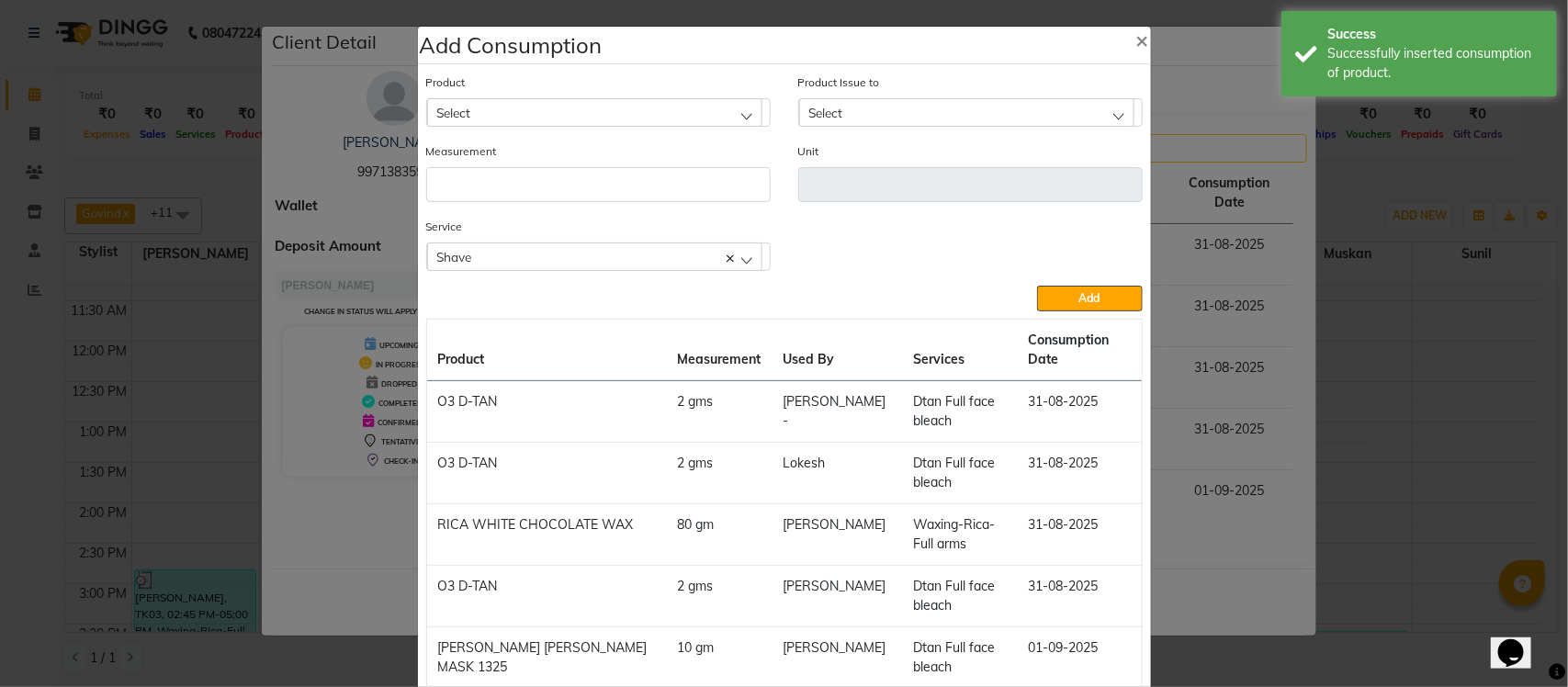
click at [636, 112] on div "Select" at bounding box center [595, 112] width 336 height 28
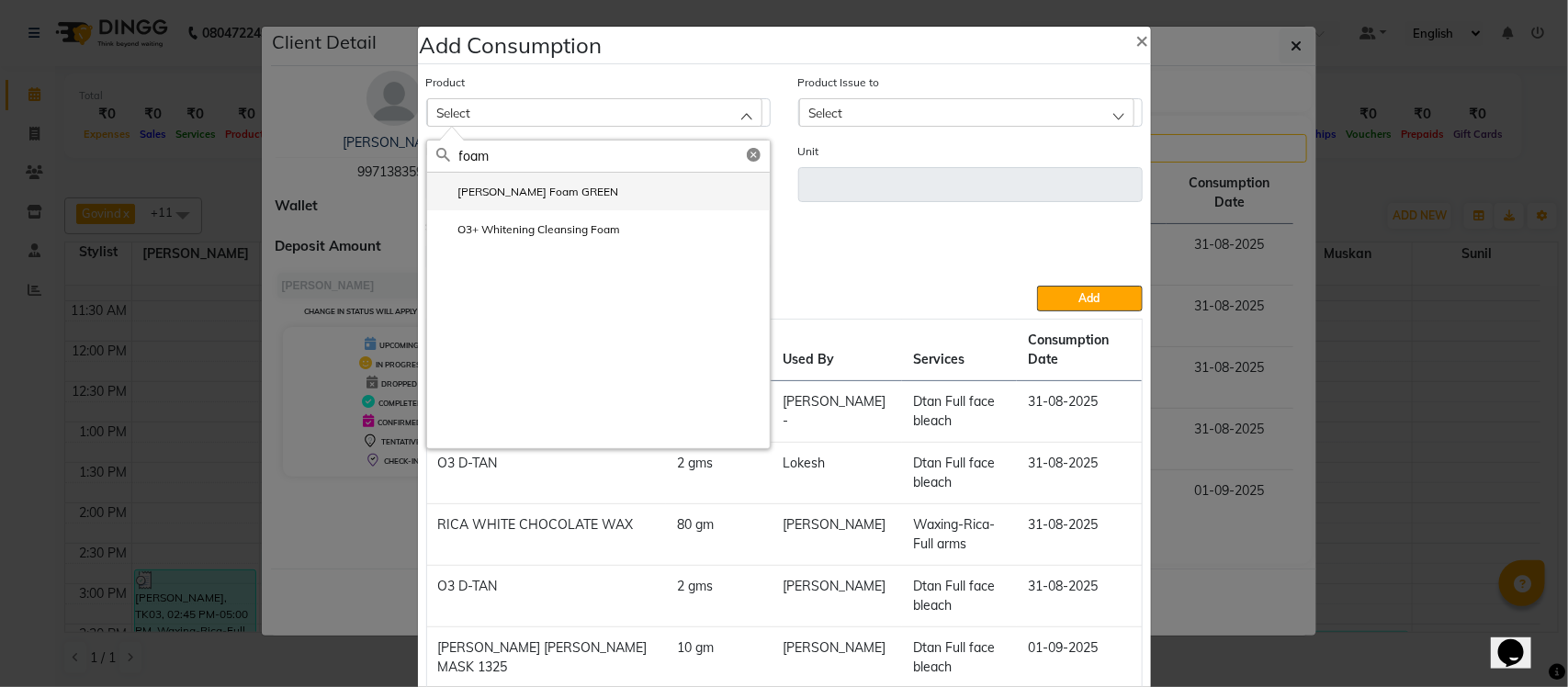
click at [608, 197] on li "Gillette Foam GREEN" at bounding box center [599, 192] width 343 height 38
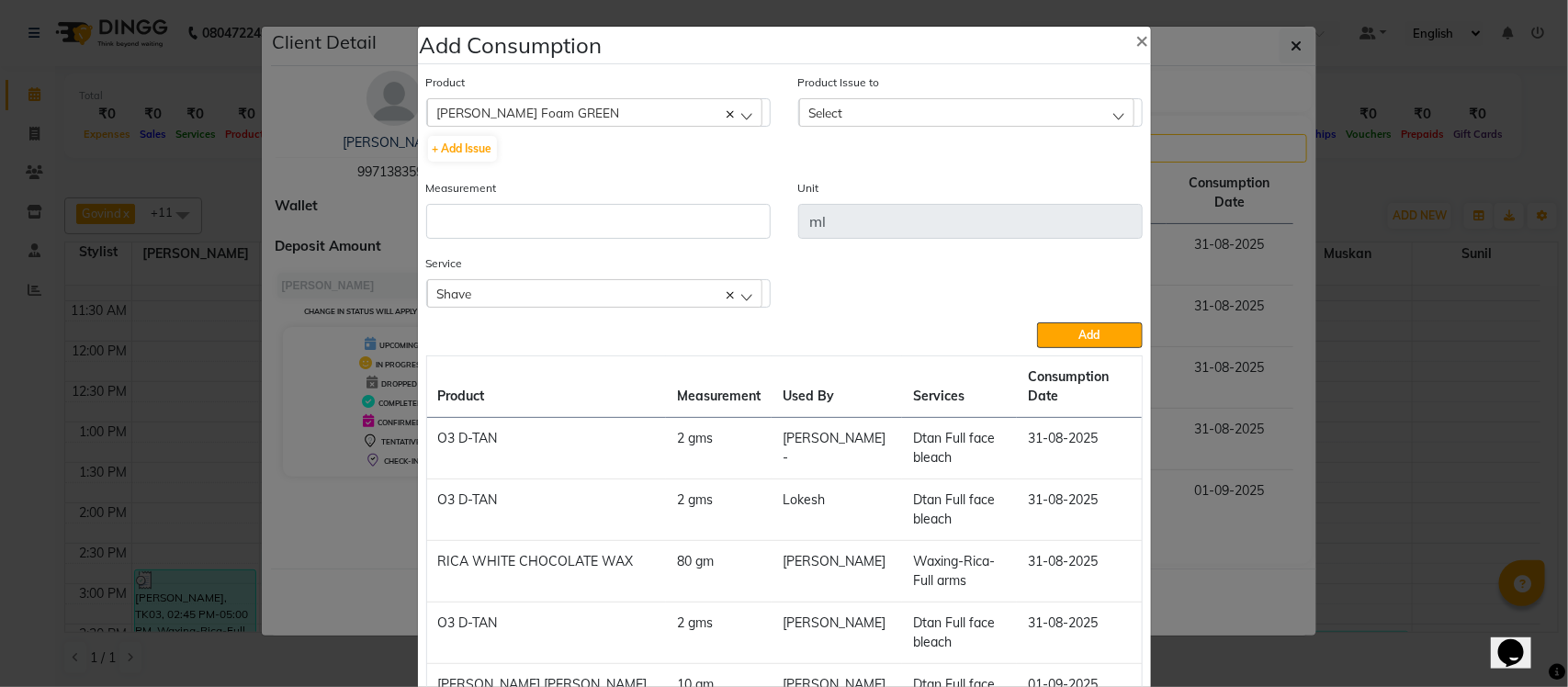
click at [843, 112] on div "Select" at bounding box center [967, 112] width 336 height 28
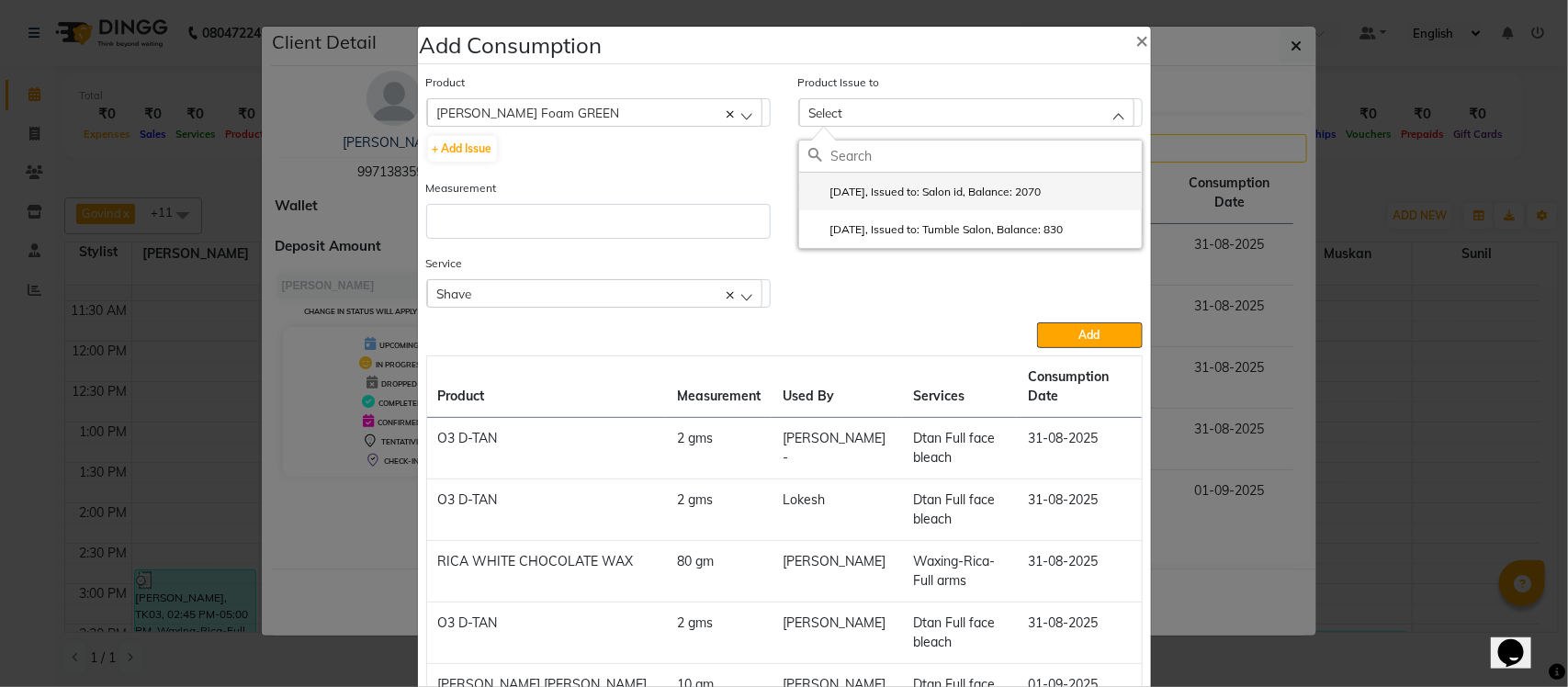
click at [856, 192] on label "2025-08-16, Issued to: Salon id, Balance: 2070" at bounding box center [925, 192] width 233 height 17
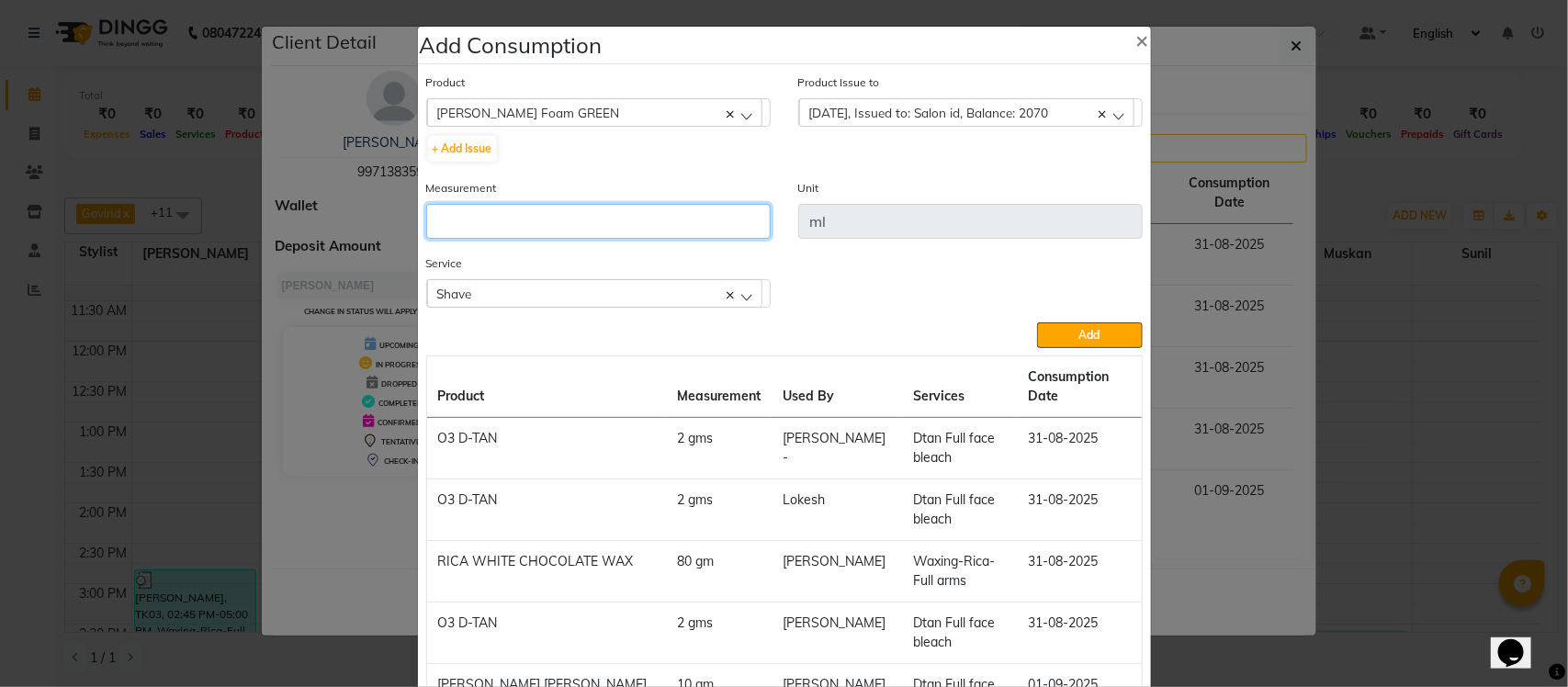
click at [714, 211] on input "number" at bounding box center [599, 221] width 345 height 35
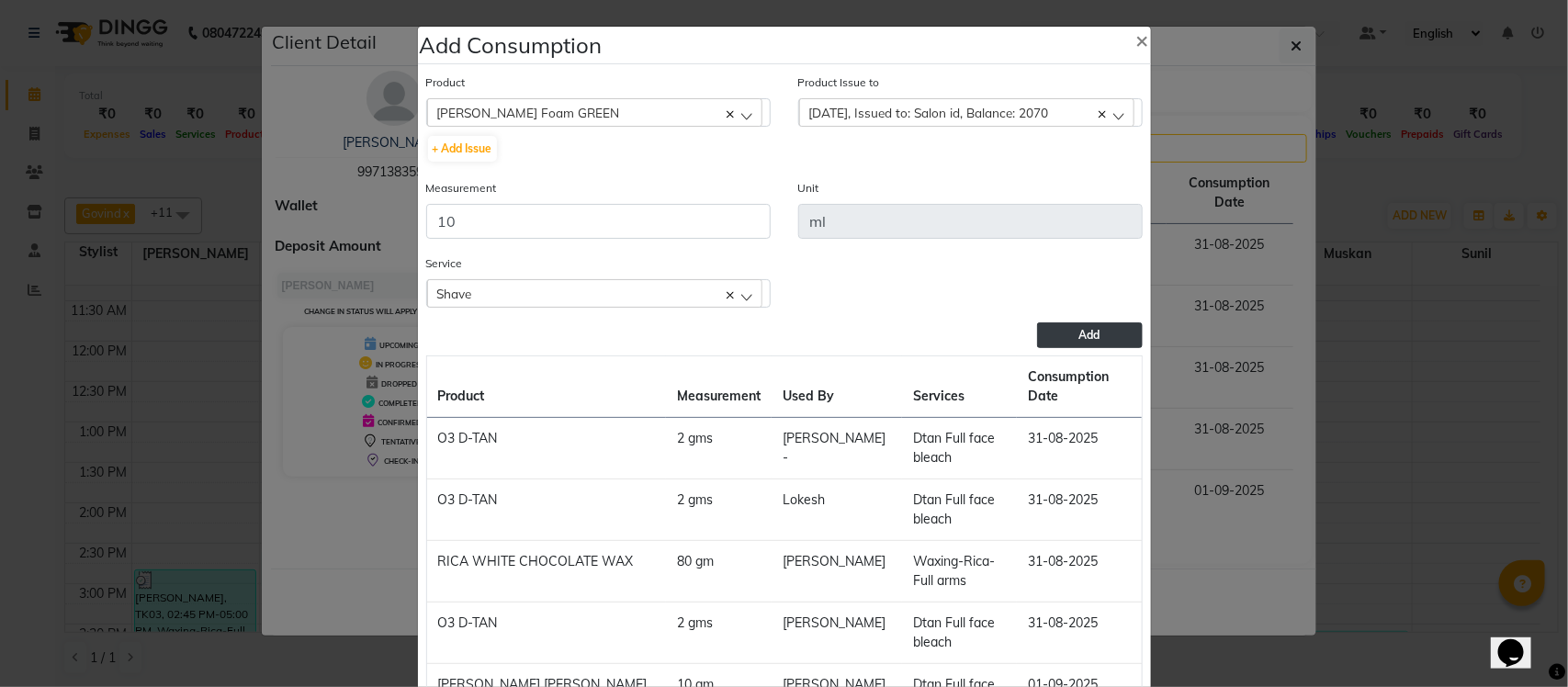
click at [1058, 329] on button "Add" at bounding box center [1089, 336] width 105 height 26
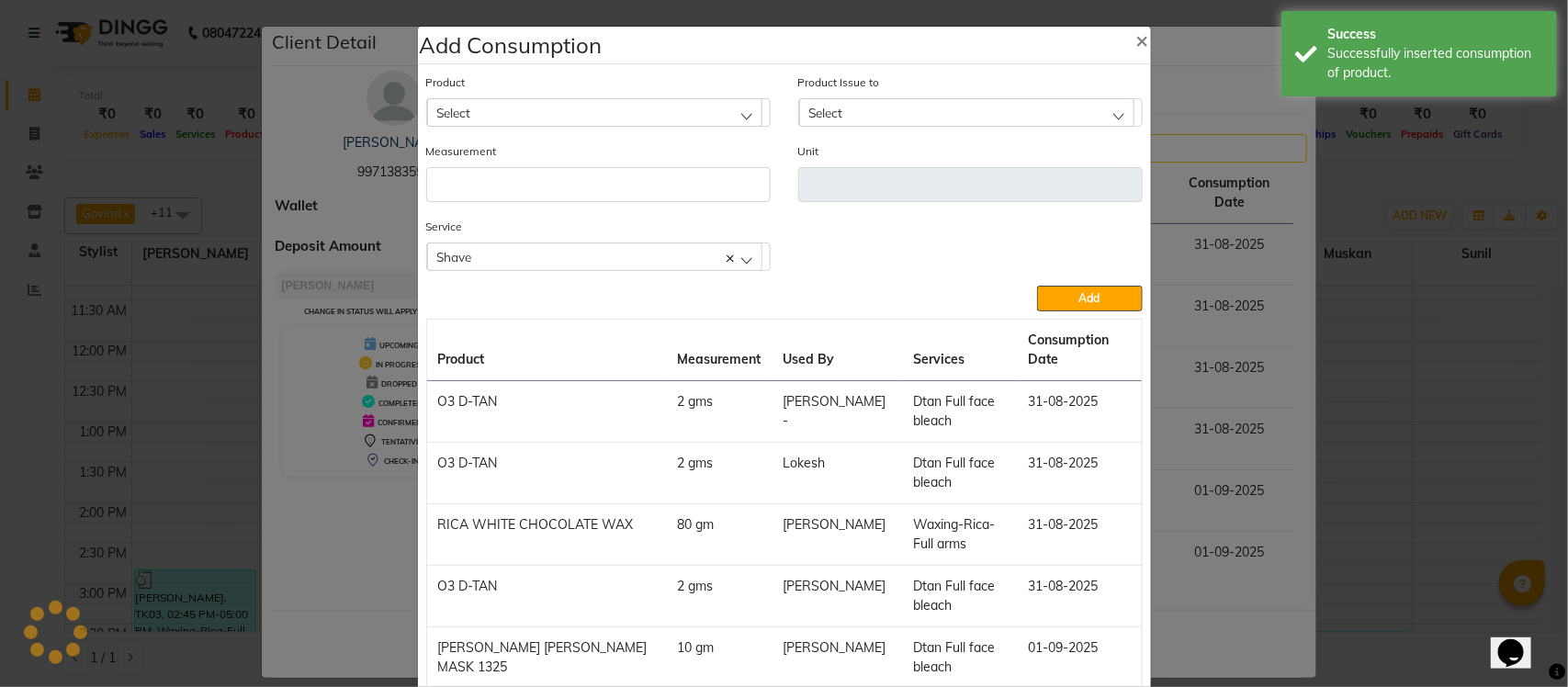
click at [1243, 181] on ngb-modal-window "Add Consumption × Product Select acetone Product Issue to Select 2025-08-16, Is…" at bounding box center [784, 343] width 1568 height 687
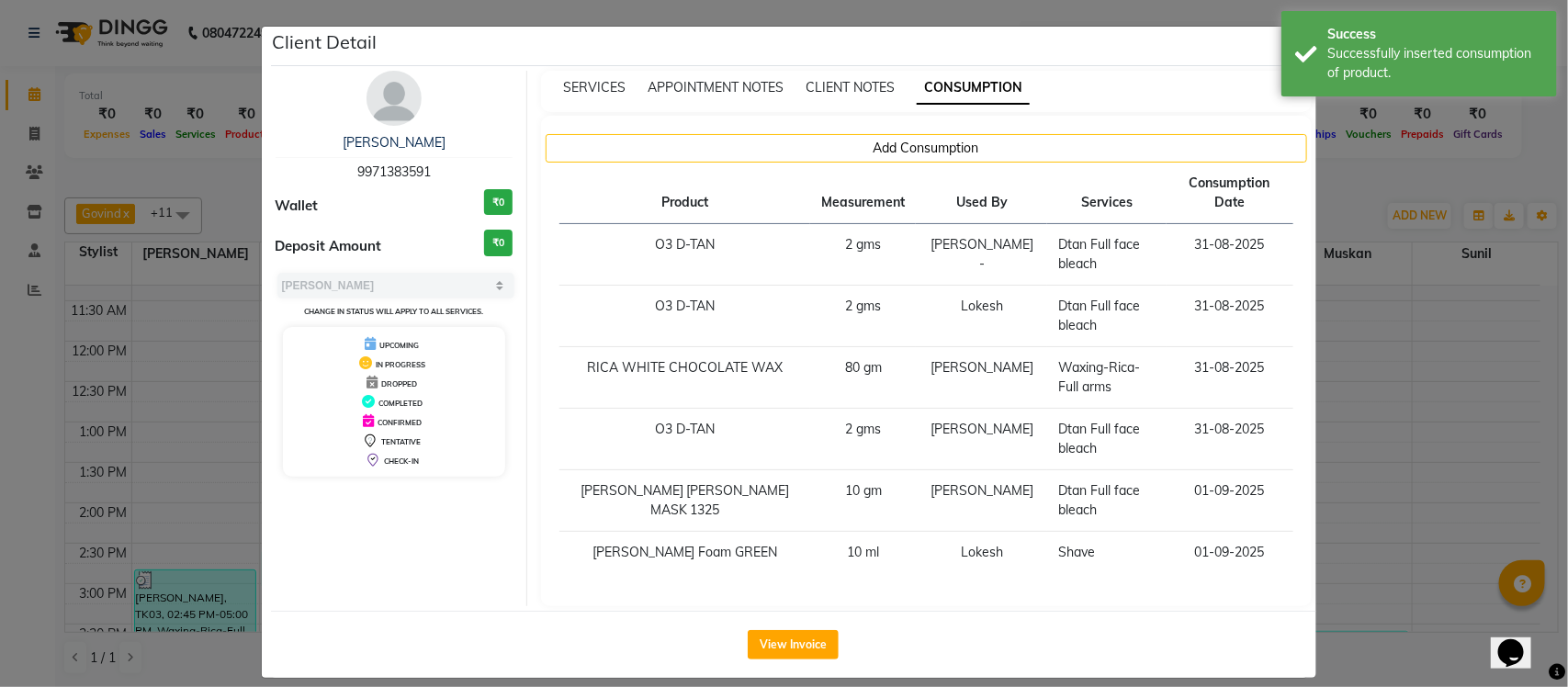
click at [1351, 194] on ngb-modal-window "Client Detail LOKENDER 9971383591 Wallet ₹0 Deposit Amount ₹0 Select MARK DONE …" at bounding box center [784, 343] width 1568 height 687
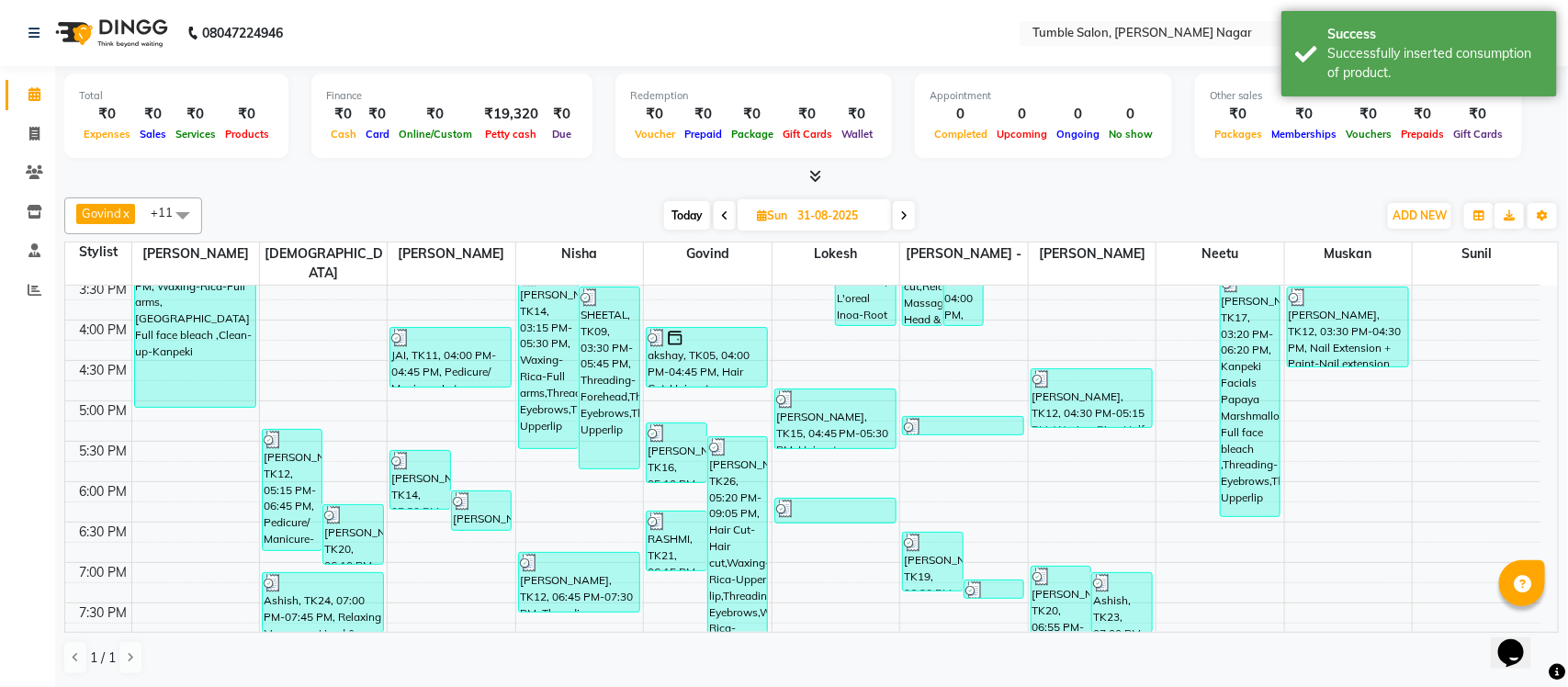
scroll to position [503, 0]
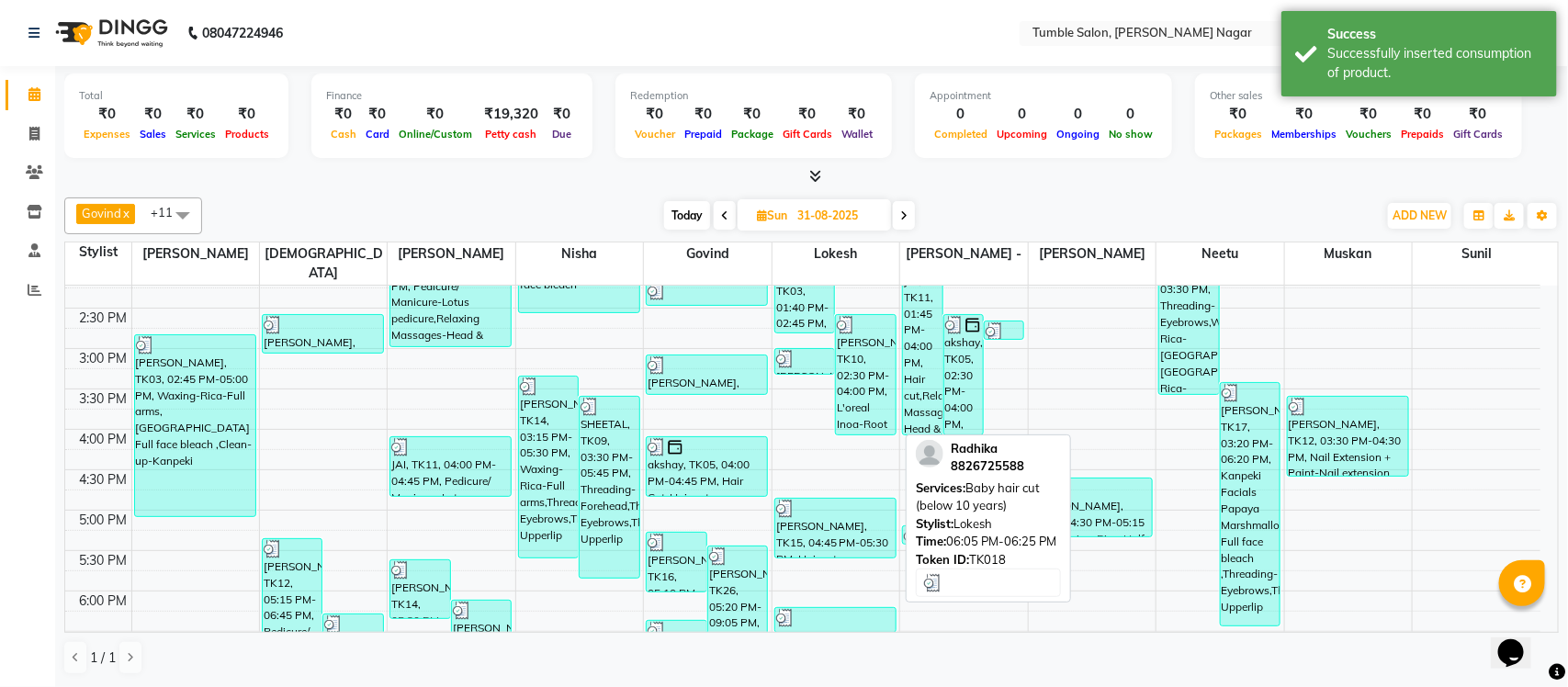
click at [819, 609] on div at bounding box center [835, 618] width 118 height 19
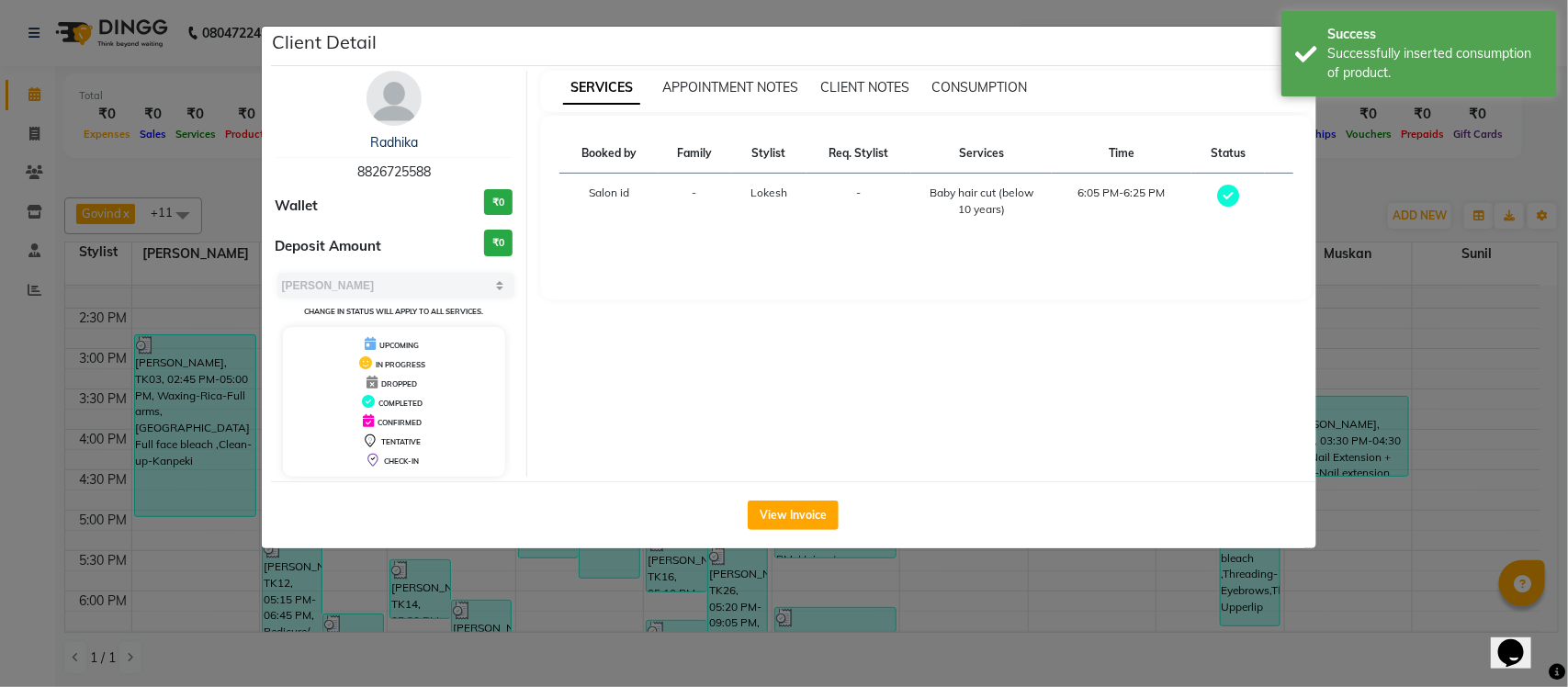
click at [1347, 173] on ngb-modal-window "Client Detail Radhika 8826725588 Wallet ₹0 Deposit Amount ₹0 Select MARK DONE U…" at bounding box center [784, 343] width 1568 height 687
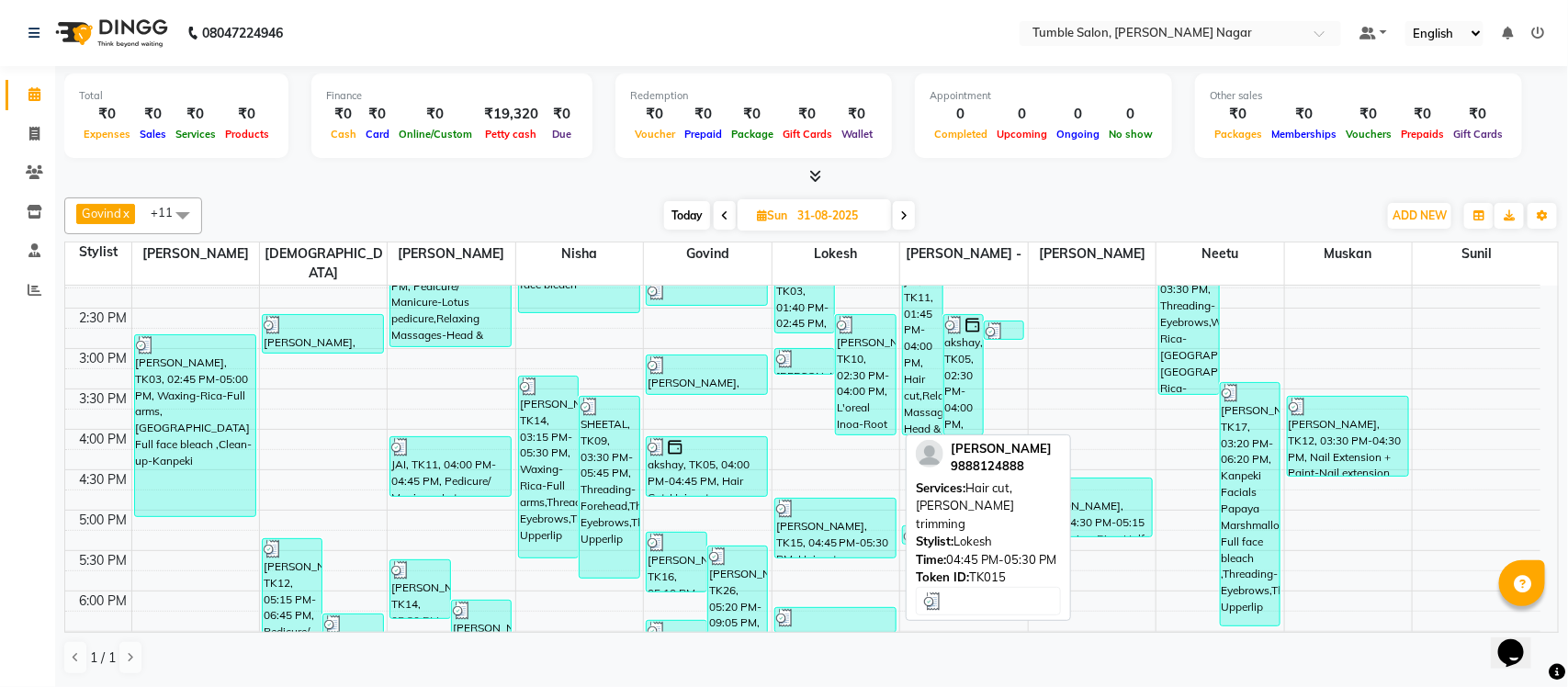
click at [820, 503] on div "Aniket vij, TK15, 04:45 PM-05:30 PM, Hair cut,Beard trimming" at bounding box center [835, 528] width 120 height 59
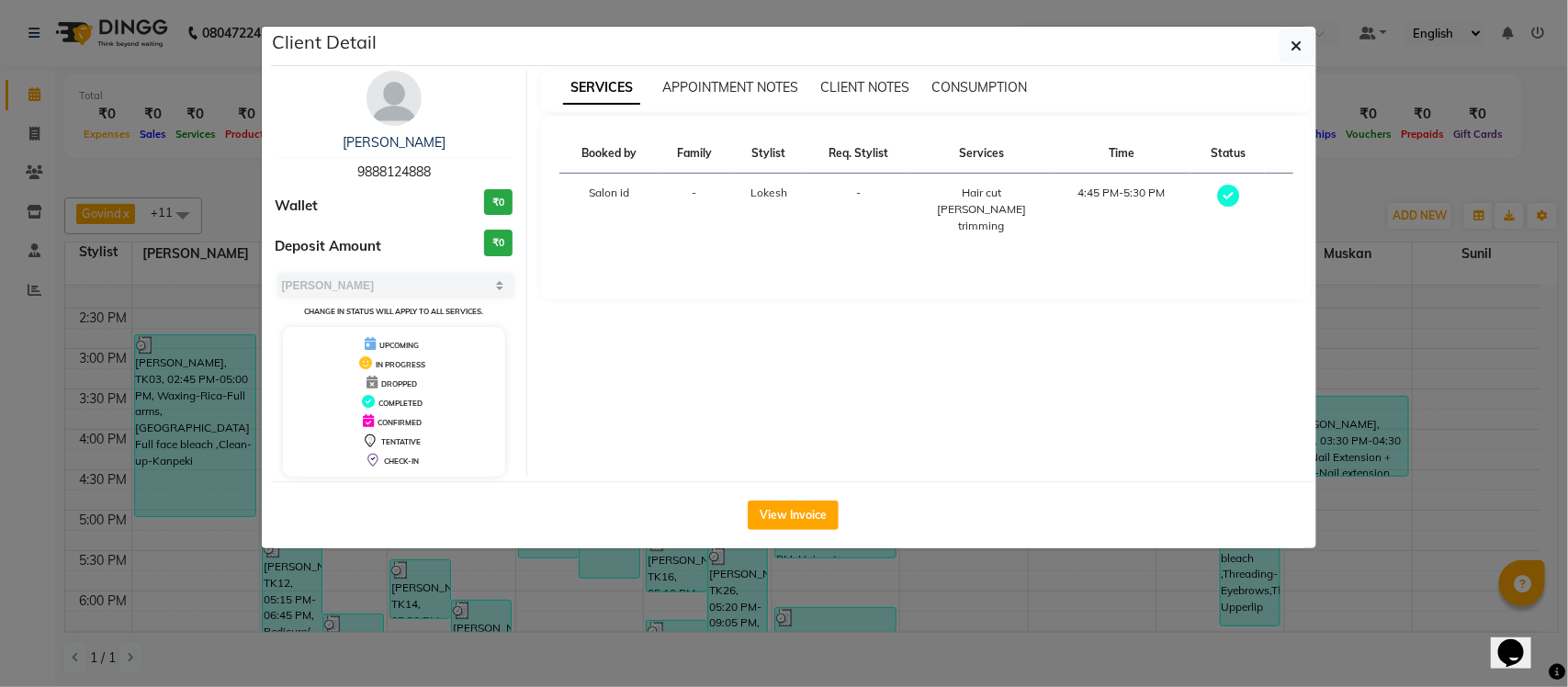
click at [1369, 173] on ngb-modal-window "Client Detail Aniket vij 9888124888 Wallet ₹0 Deposit Amount ₹0 Select MARK DON…" at bounding box center [784, 343] width 1568 height 687
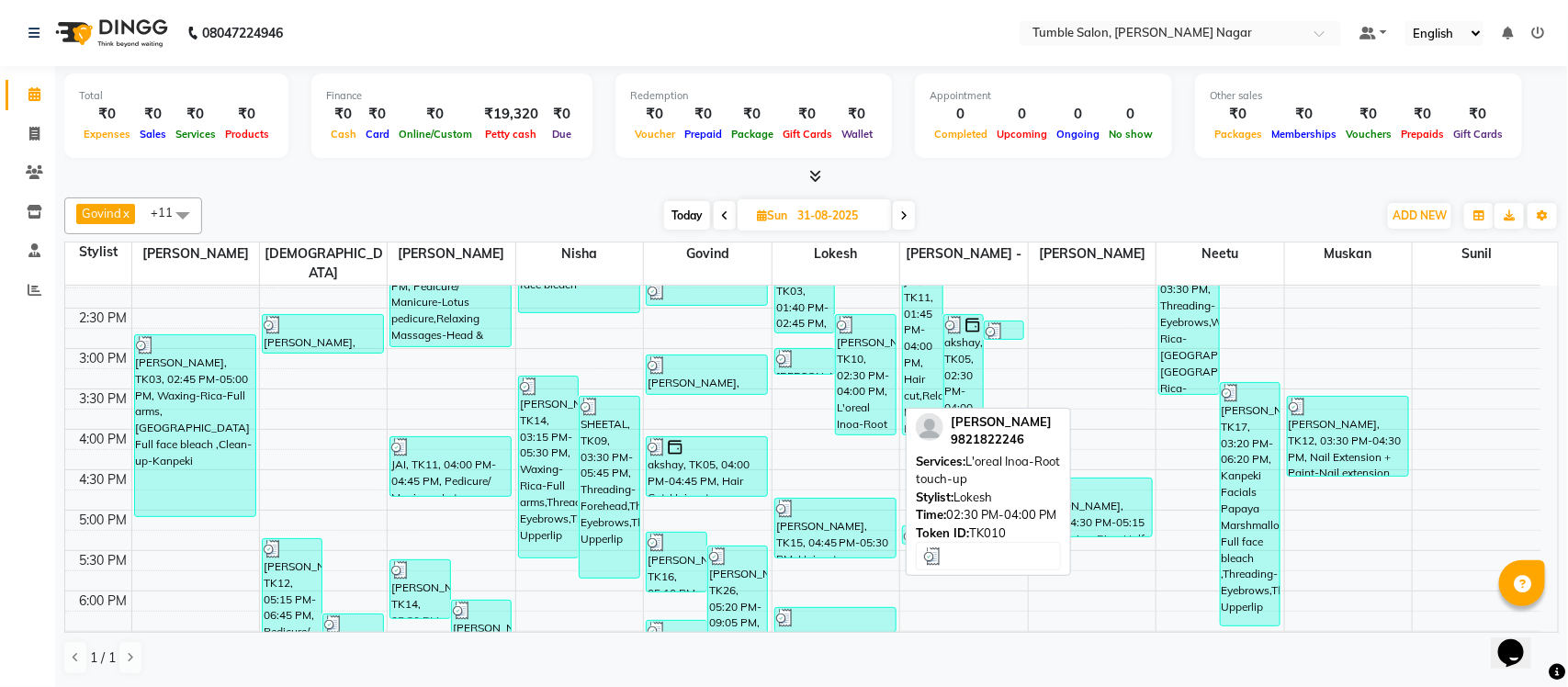
click at [857, 354] on div "MEENU, TK10, 02:30 PM-04:00 PM, L'oreal Inoa-Root touch-up" at bounding box center [865, 375] width 59 height 119
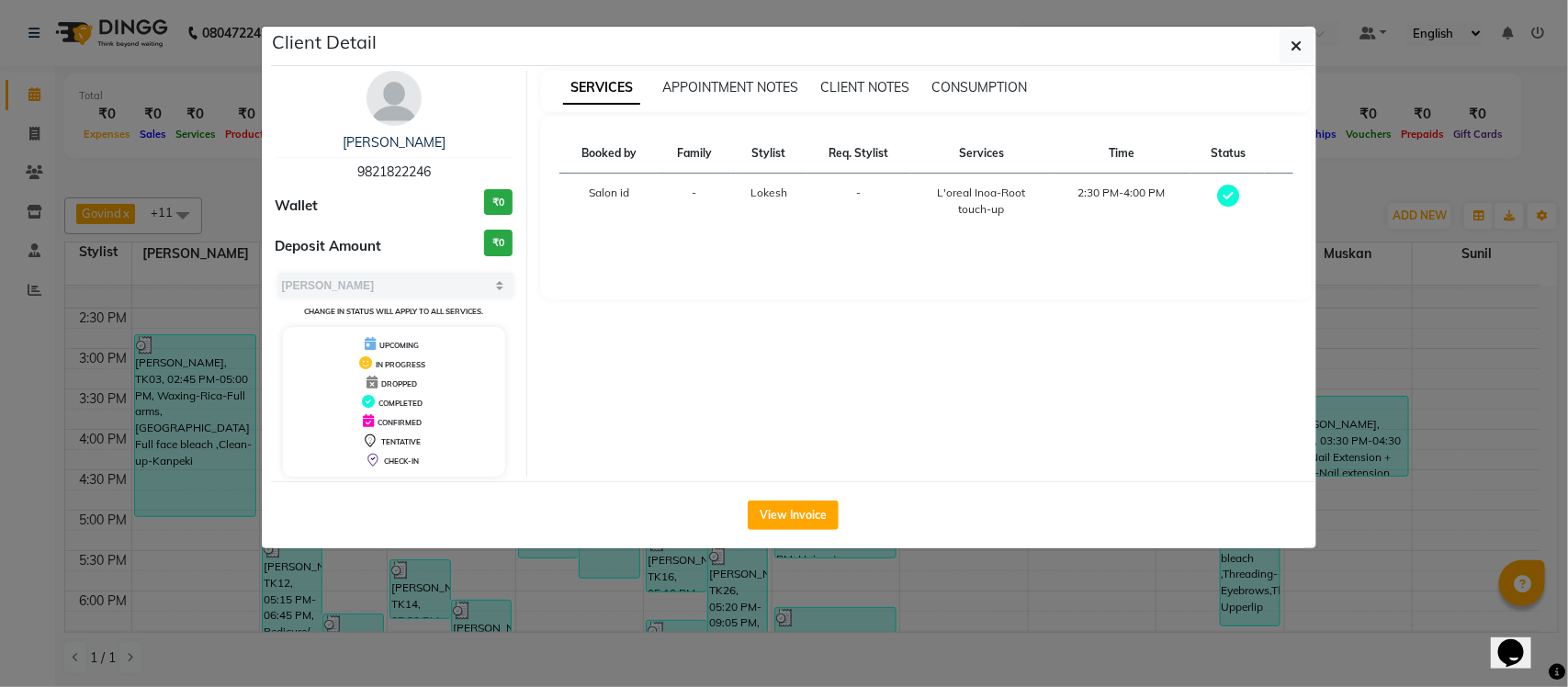
click at [1338, 202] on ngb-modal-window "Client Detail MEENU 9821822246 Wallet ₹0 Deposit Amount ₹0 Select MARK DONE UPC…" at bounding box center [784, 343] width 1568 height 687
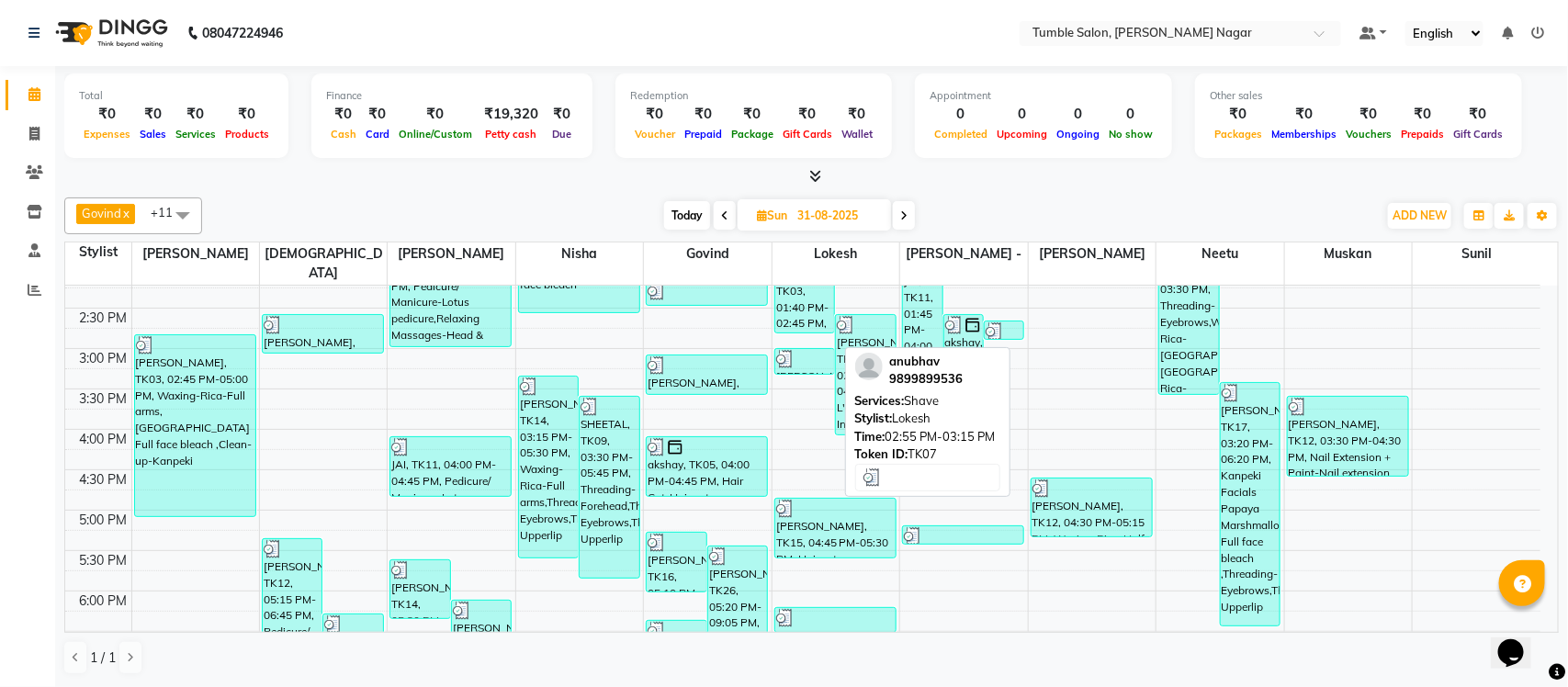
click at [797, 350] on div "anubhav, TK07, 02:55 PM-03:15 PM, Shave" at bounding box center [805, 362] width 59 height 25
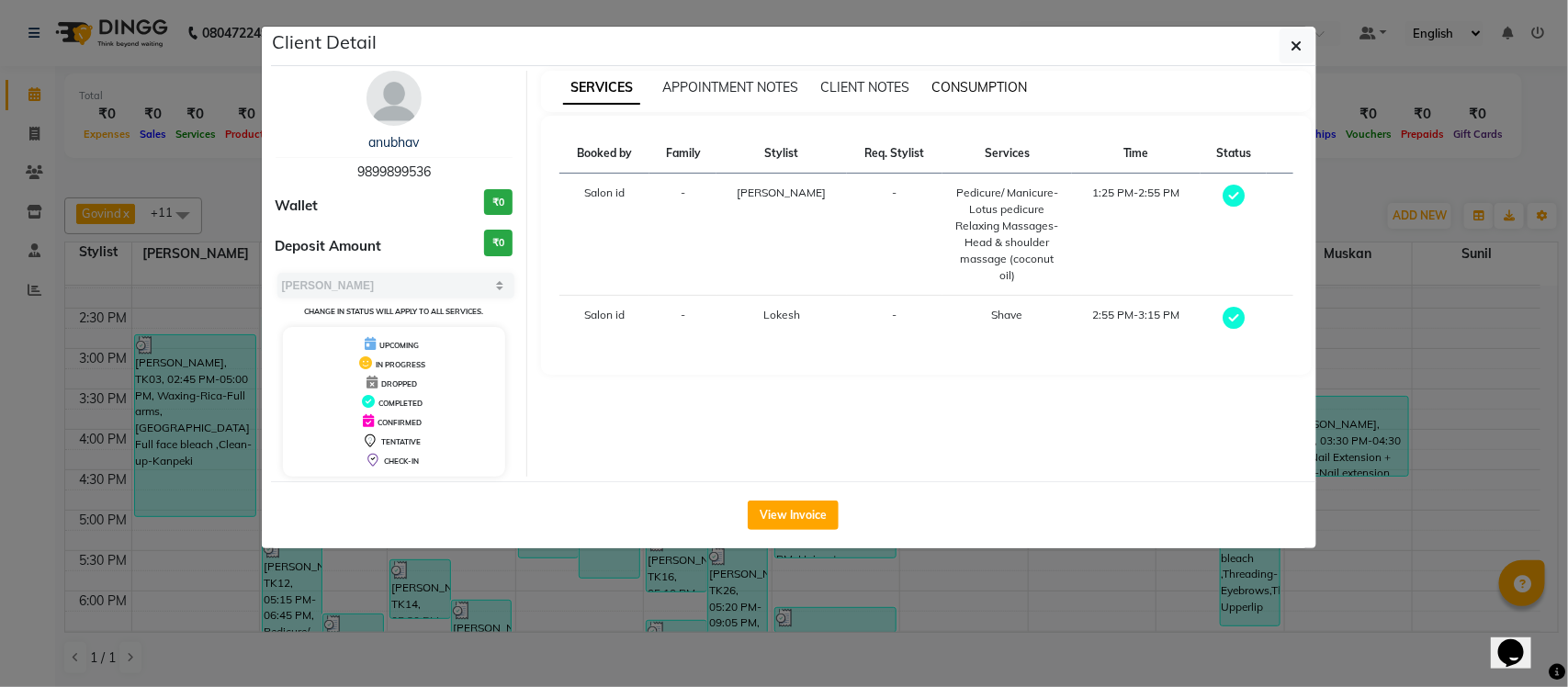
click at [961, 85] on span "CONSUMPTION" at bounding box center [979, 87] width 96 height 17
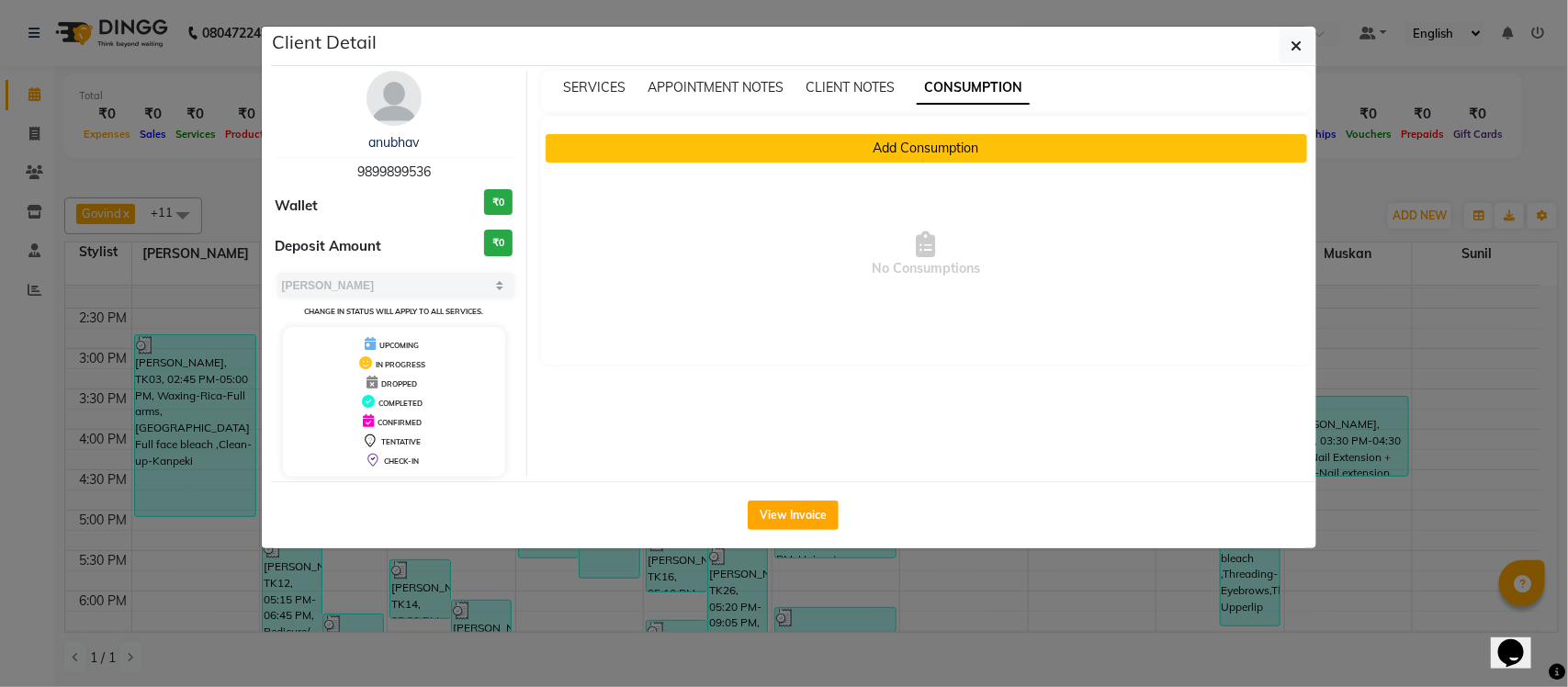
click at [850, 148] on button "Add Consumption" at bounding box center [926, 148] width 761 height 29
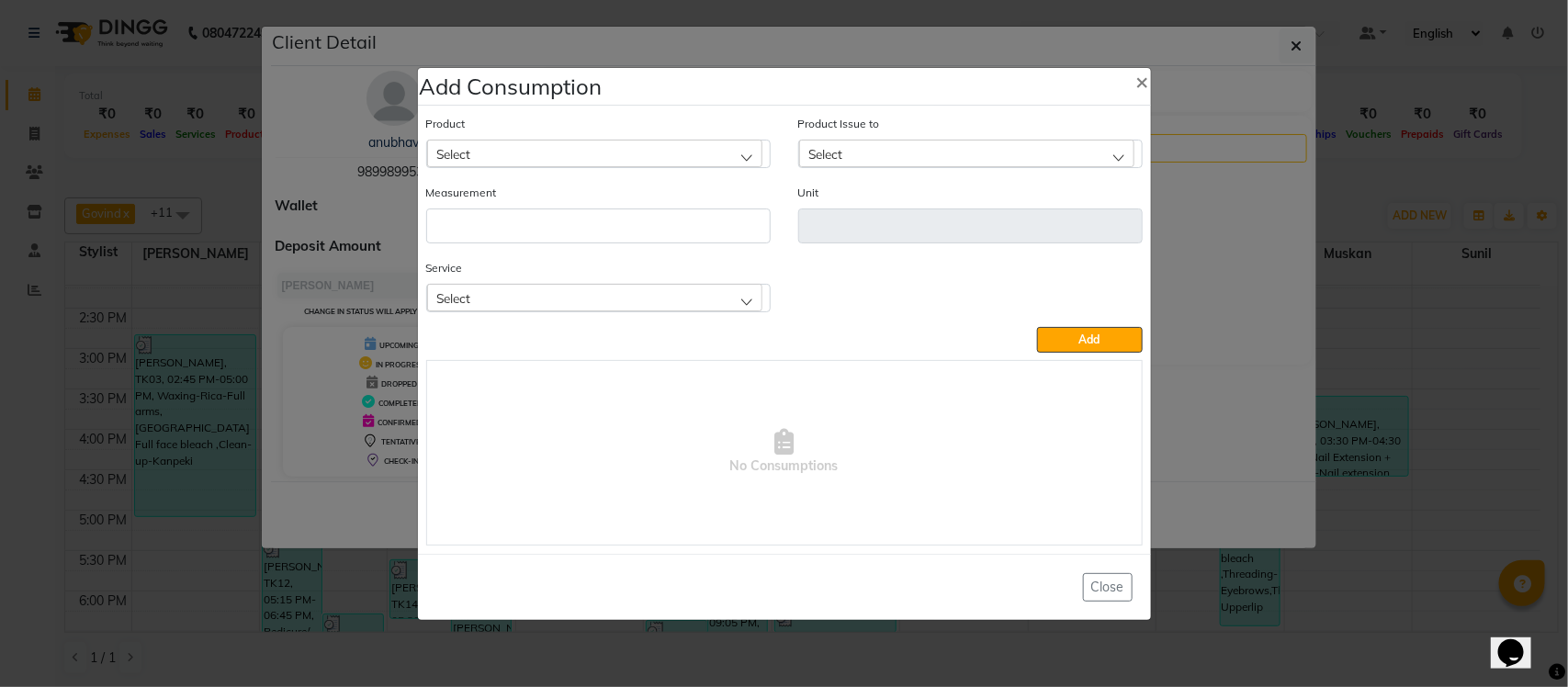
click at [534, 306] on div "Select" at bounding box center [595, 297] width 336 height 28
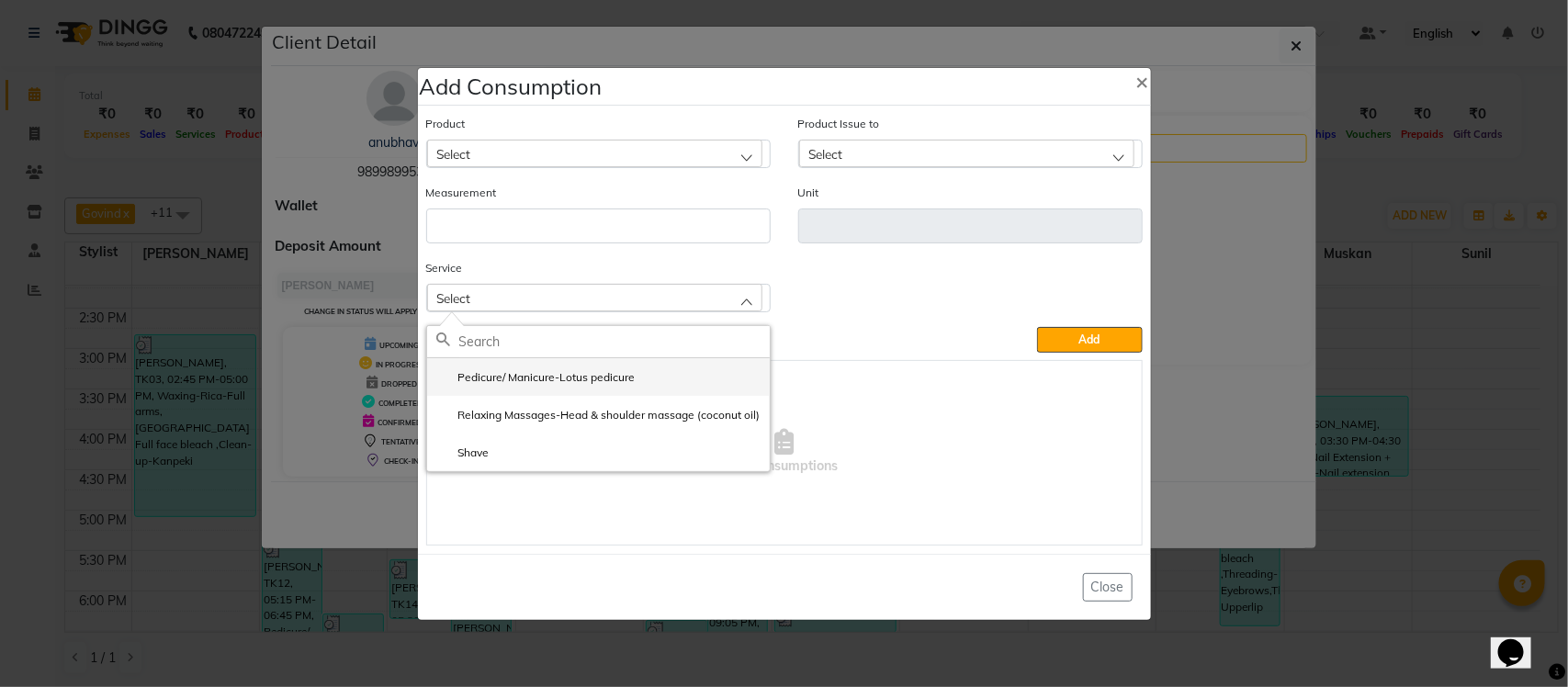
click at [502, 382] on label "Pedicure/ Manicure-Lotus pedicure" at bounding box center [535, 377] width 199 height 17
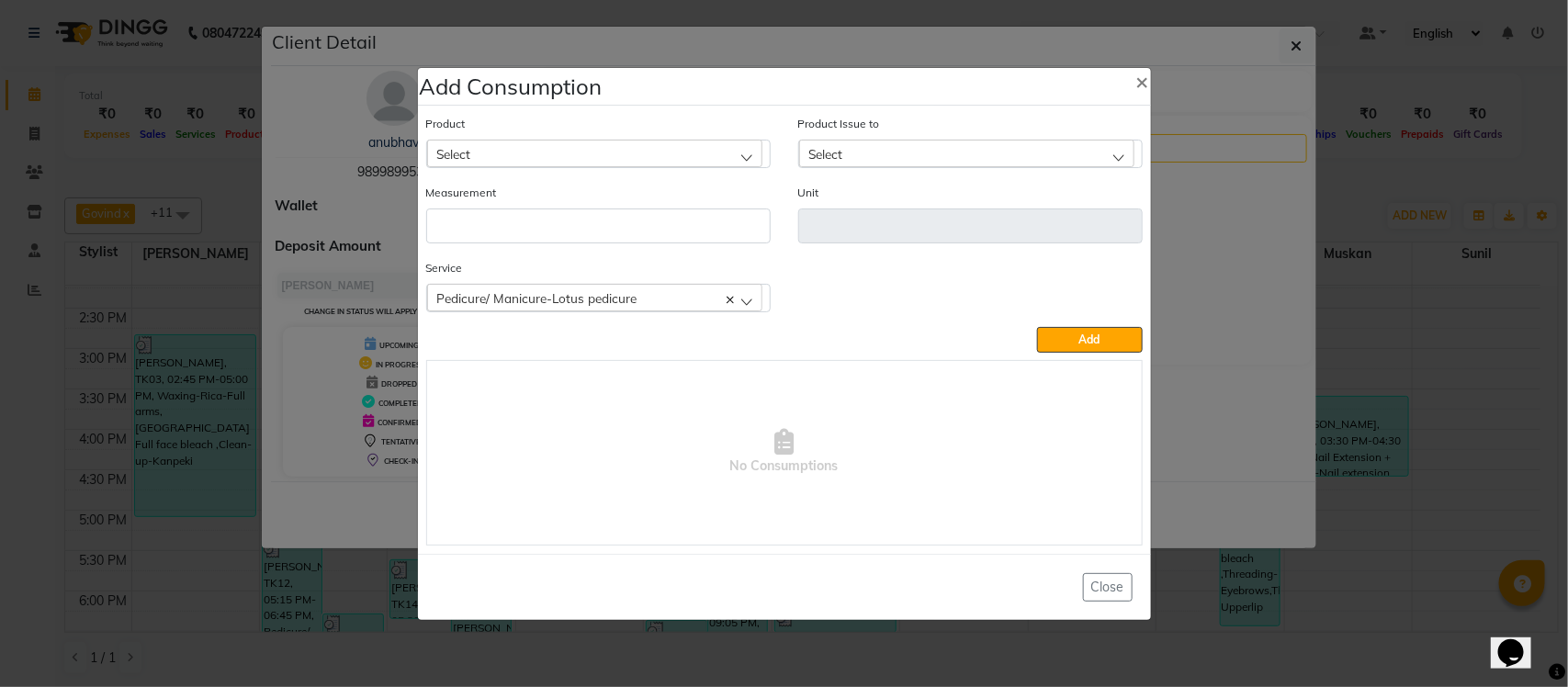
click at [606, 159] on div "Select" at bounding box center [595, 153] width 336 height 28
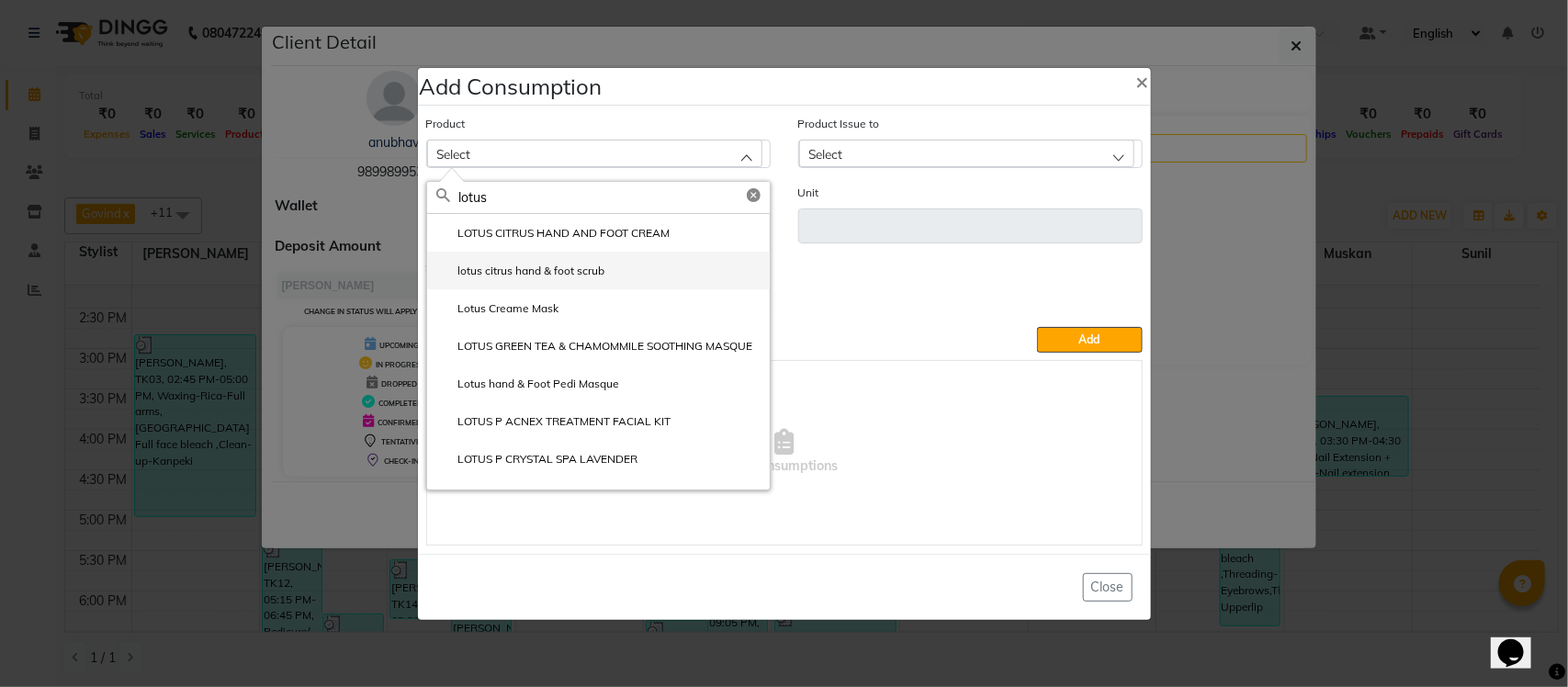
click at [592, 275] on label "lotus citrus hand & foot scrub" at bounding box center [520, 271] width 169 height 17
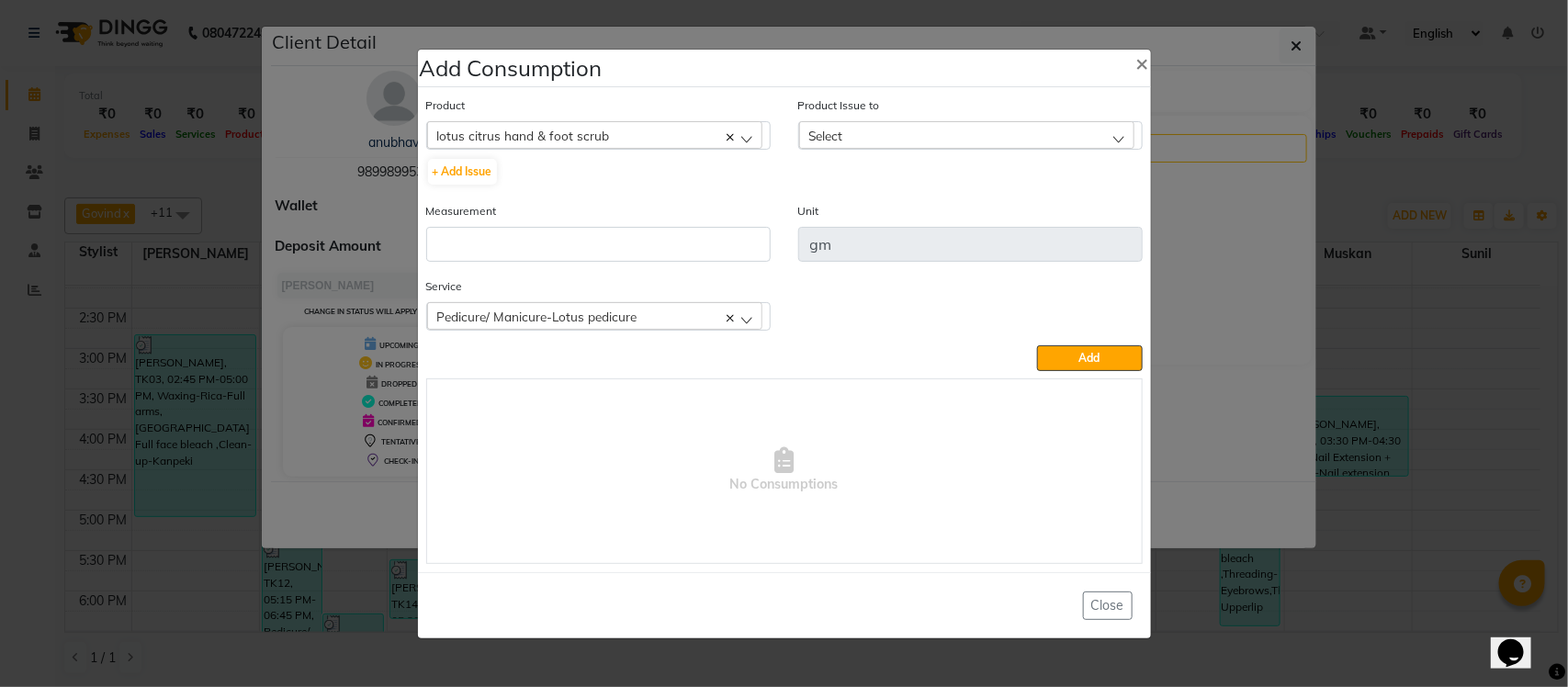
click at [892, 142] on div "Select" at bounding box center [967, 135] width 336 height 28
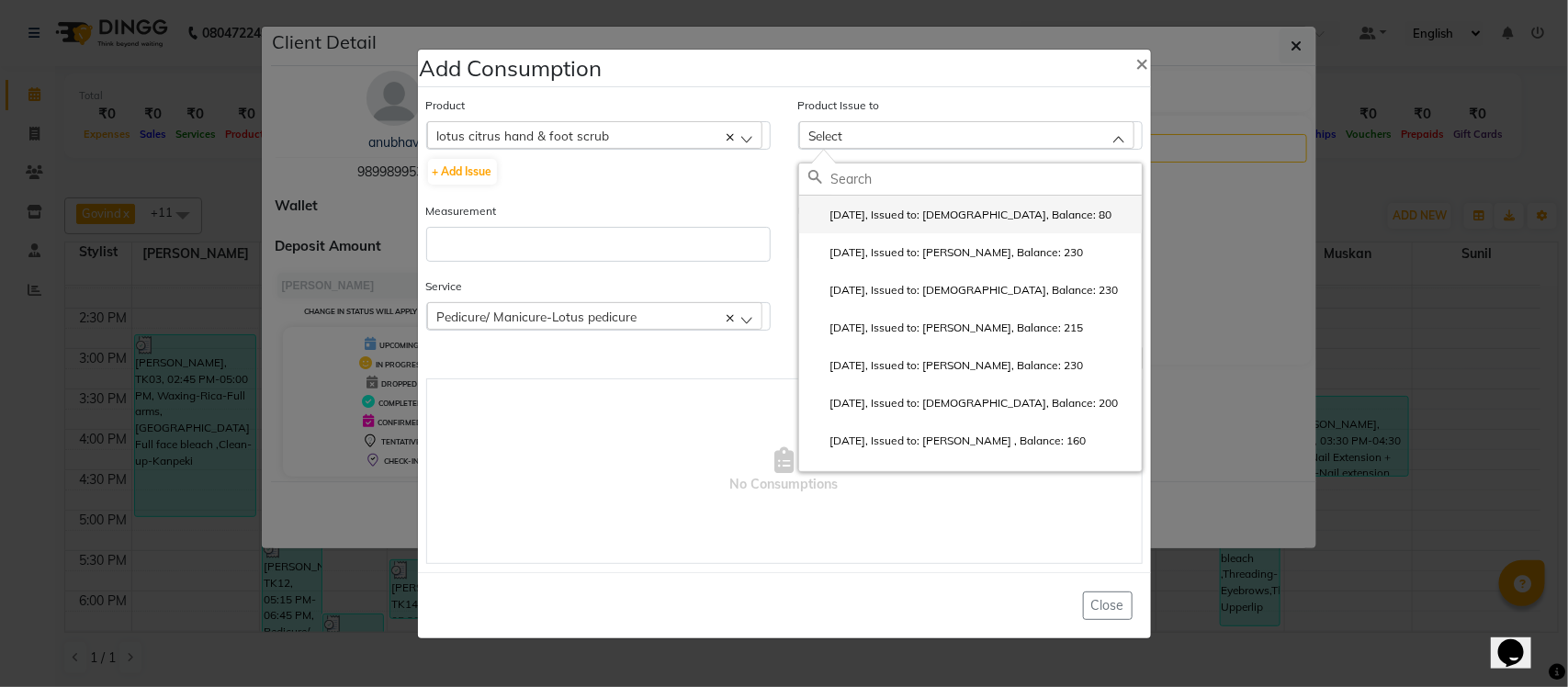
click at [878, 216] on label "2025-07-26, Issued to: Krishna, Balance: 80" at bounding box center [960, 215] width 304 height 17
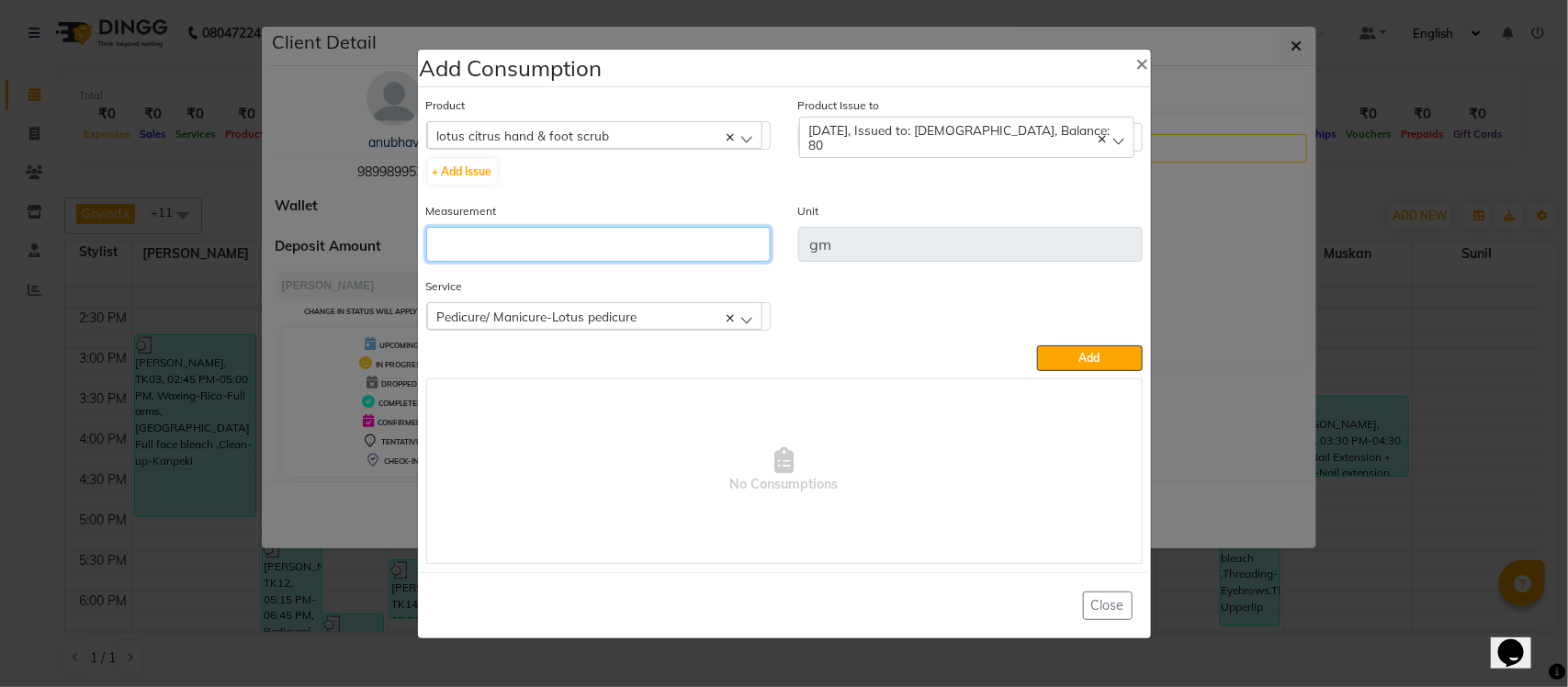
drag, startPoint x: 705, startPoint y: 232, endPoint x: 809, endPoint y: 61, distance: 200.1
click at [705, 231] on input "number" at bounding box center [599, 244] width 345 height 35
drag, startPoint x: 1080, startPoint y: 359, endPoint x: 1073, endPoint y: 352, distance: 9.9
click at [1079, 354] on span "Add" at bounding box center [1089, 358] width 21 height 14
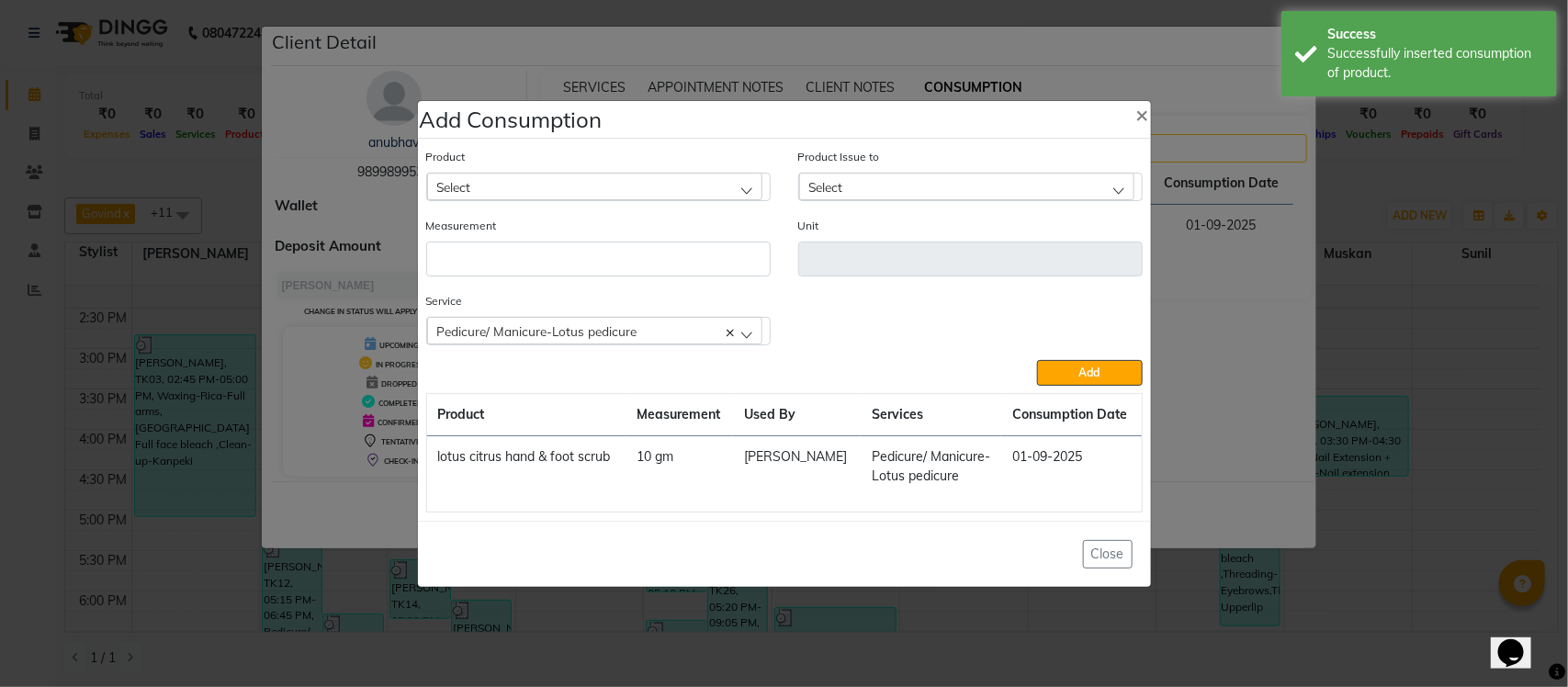
click at [506, 187] on div "Select" at bounding box center [595, 187] width 336 height 28
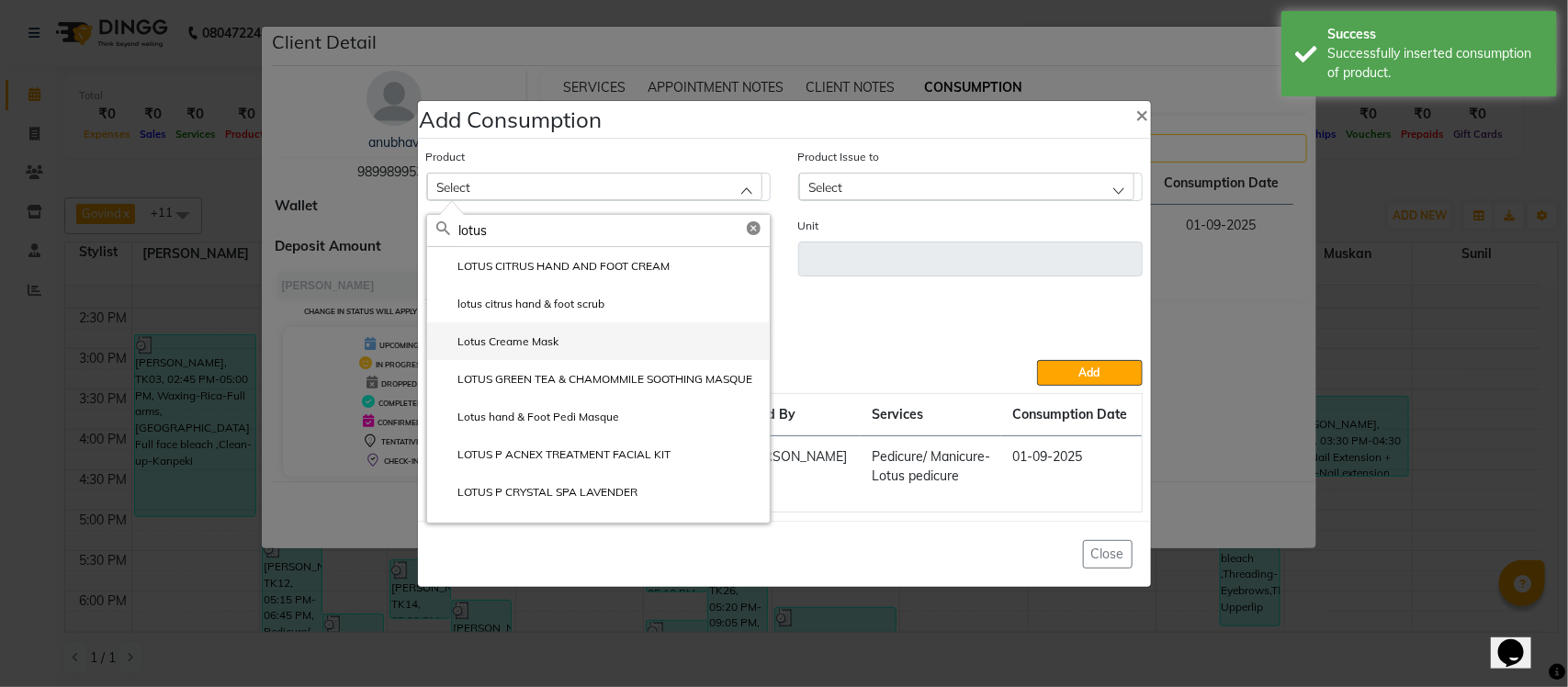
click at [545, 340] on label "Lotus Creame Mask" at bounding box center [497, 342] width 123 height 17
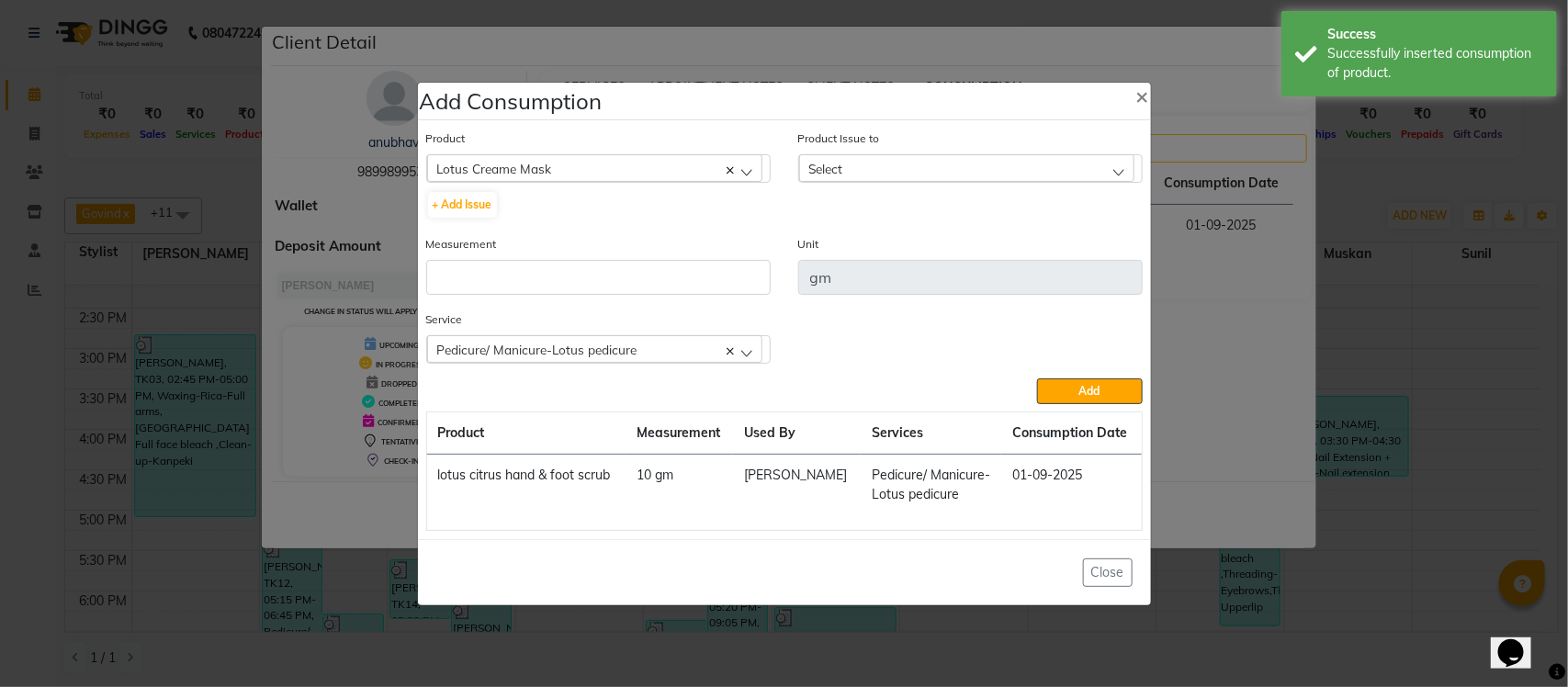
click at [924, 156] on div "Select" at bounding box center [967, 168] width 336 height 28
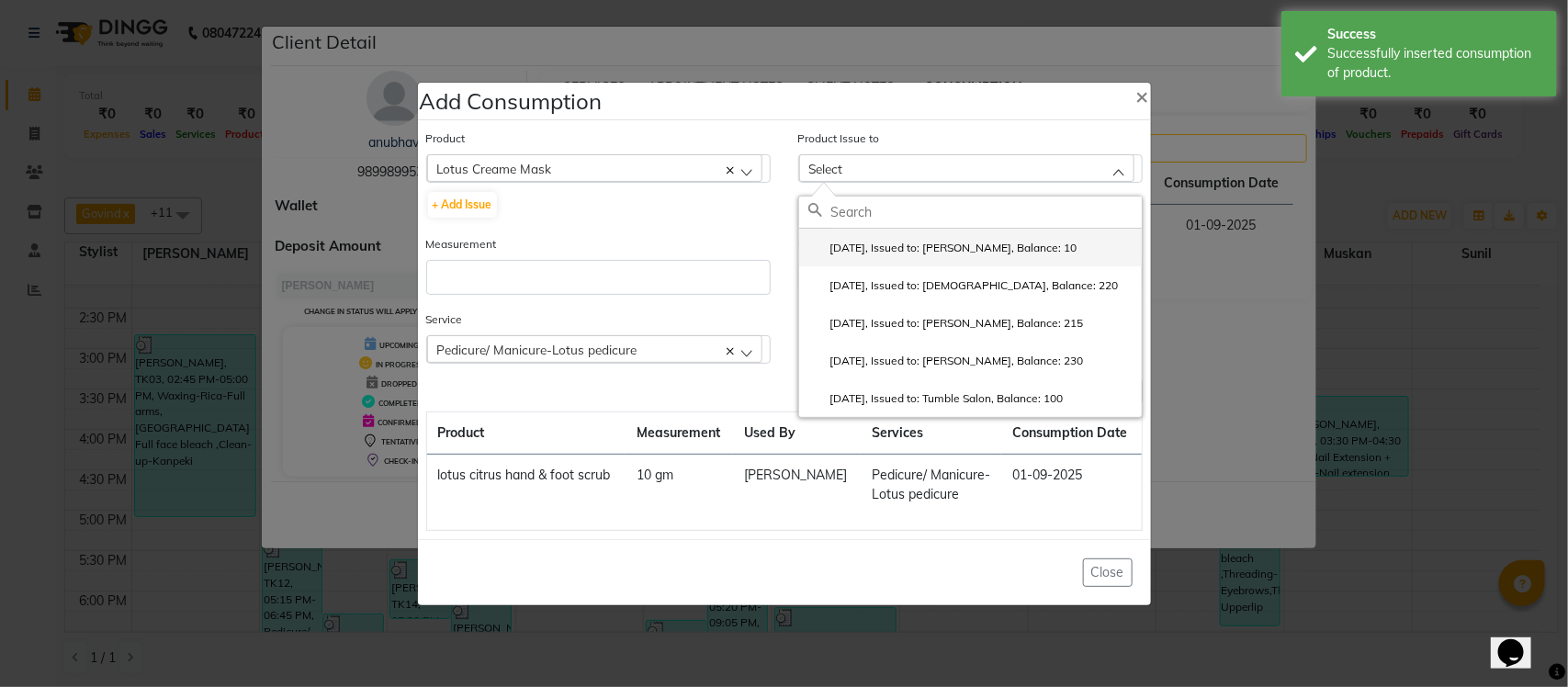
click at [882, 248] on label "2025-07-25, Issued to: Rupesh, Balance: 10" at bounding box center [943, 248] width 270 height 17
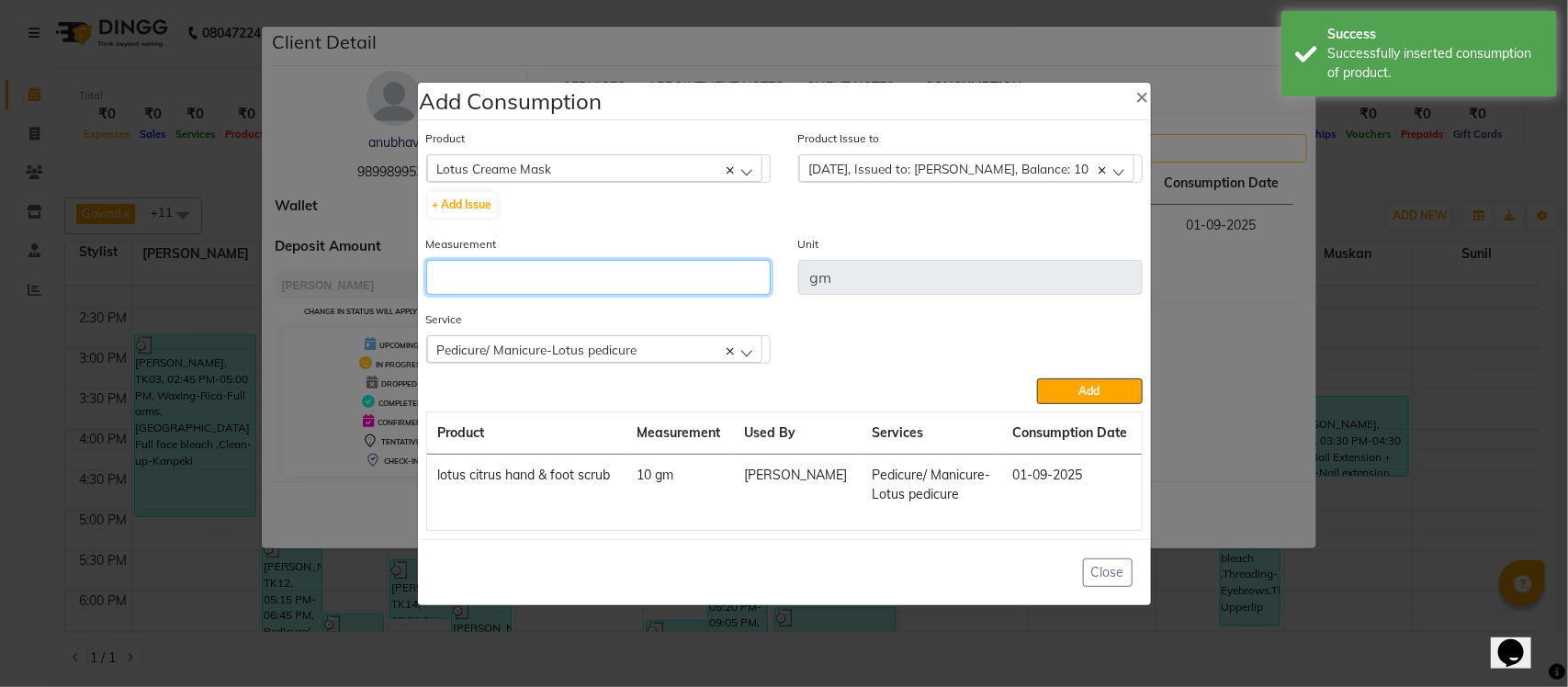
click at [680, 262] on input "number" at bounding box center [599, 278] width 345 height 35
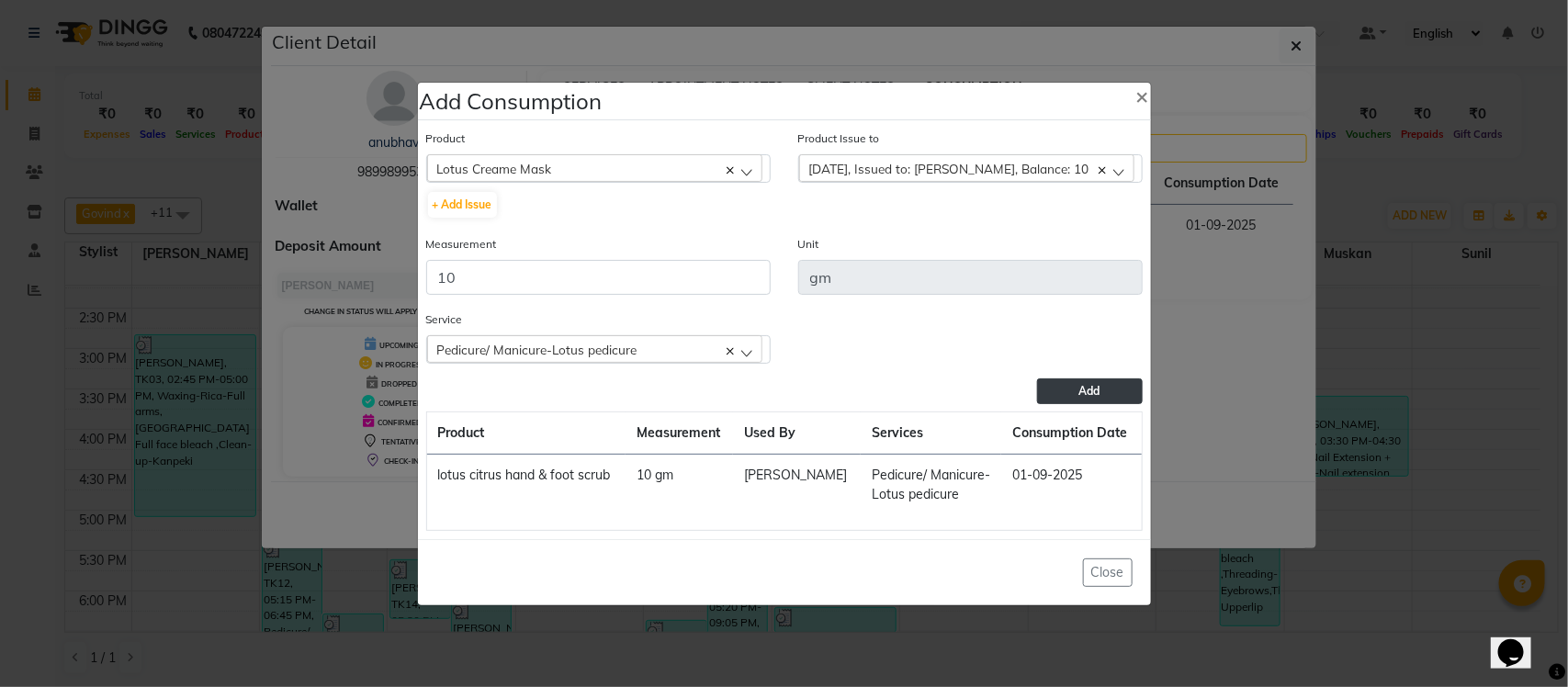
click at [1112, 392] on button "Add" at bounding box center [1089, 391] width 105 height 26
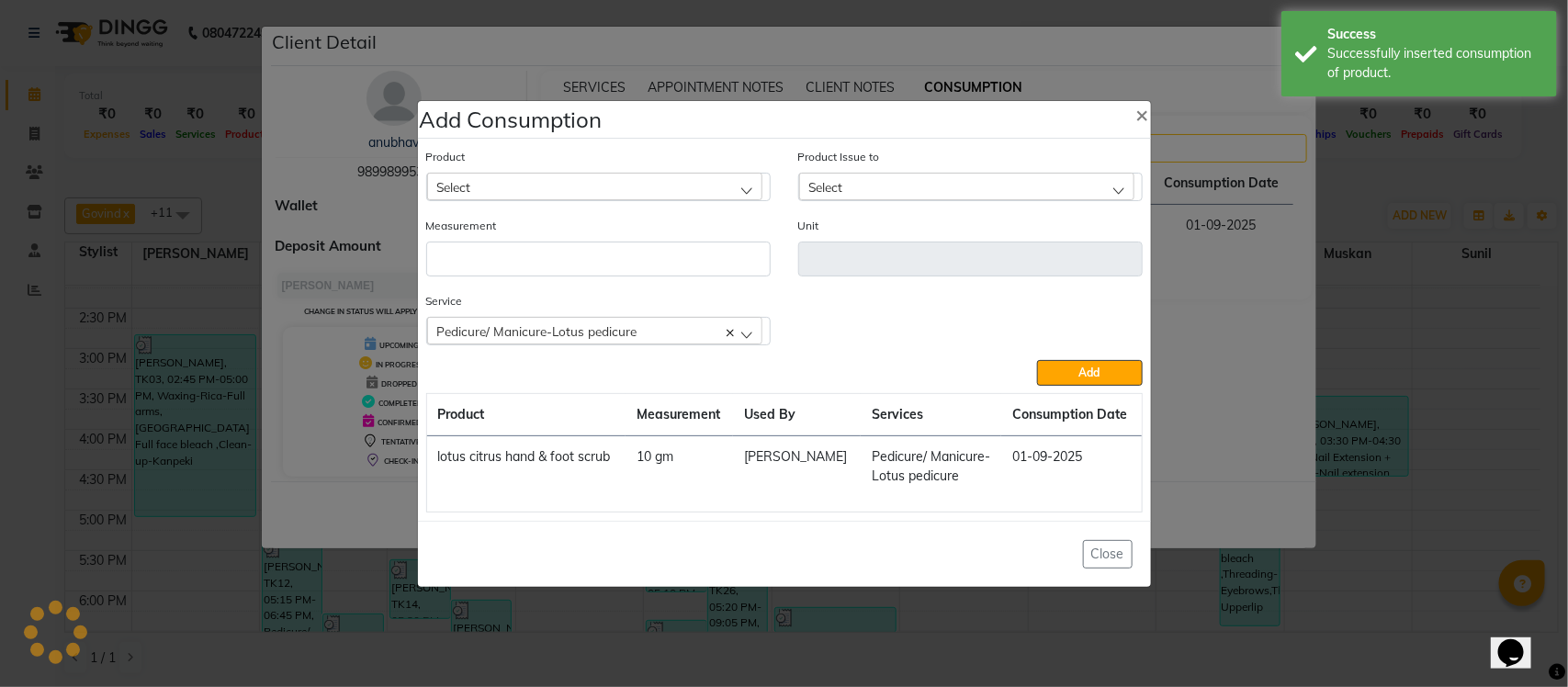
click at [567, 176] on div "Select" at bounding box center [595, 187] width 336 height 28
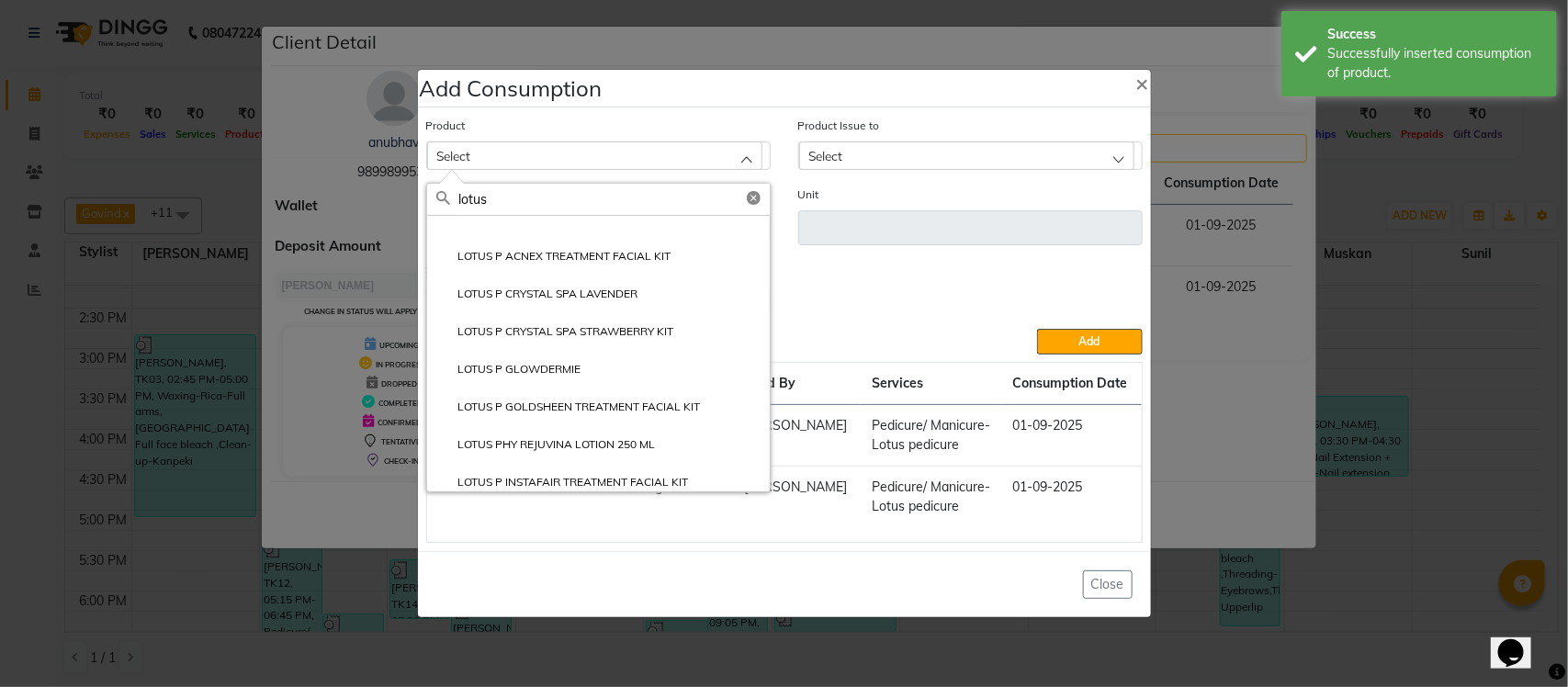
scroll to position [303, 0]
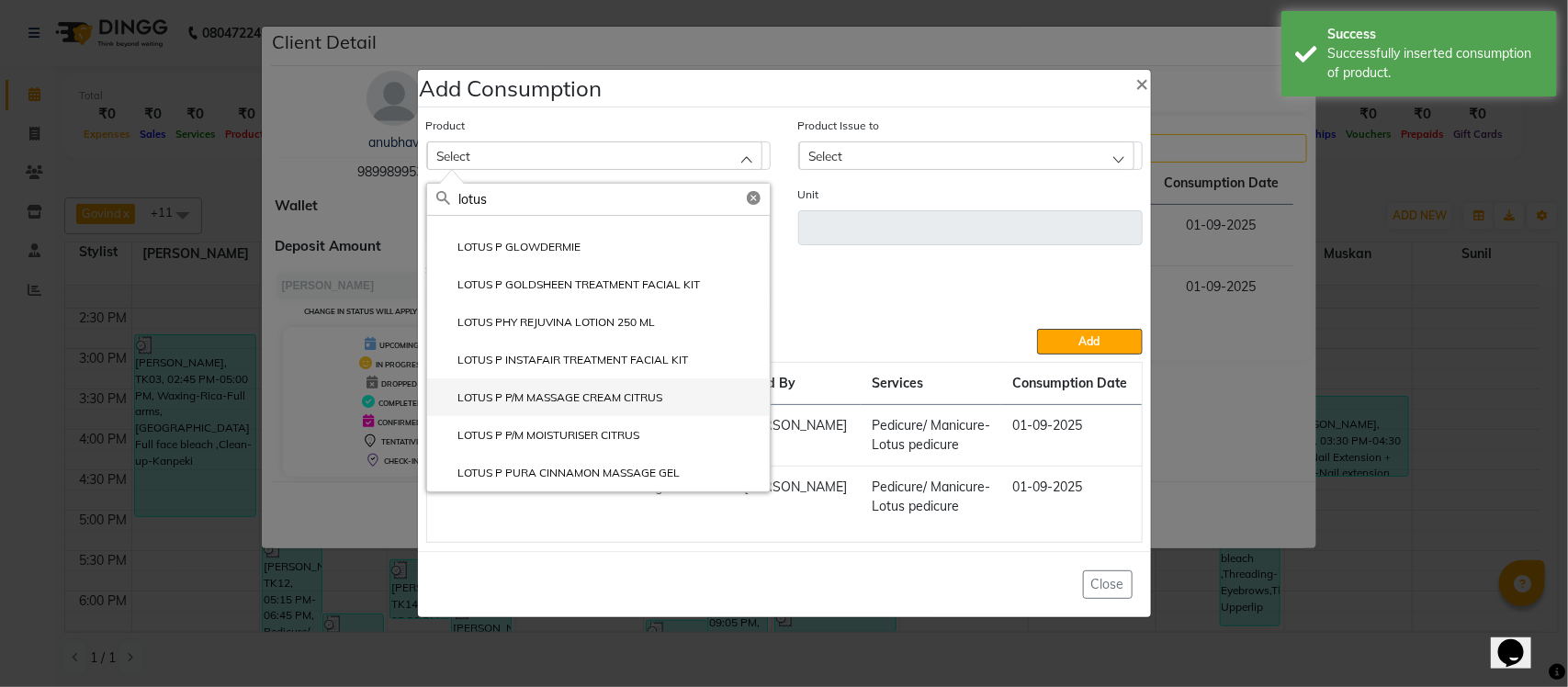
click at [499, 402] on label "LOTUS P P/M MASSAGE CREAM CITRUS" at bounding box center [549, 398] width 227 height 17
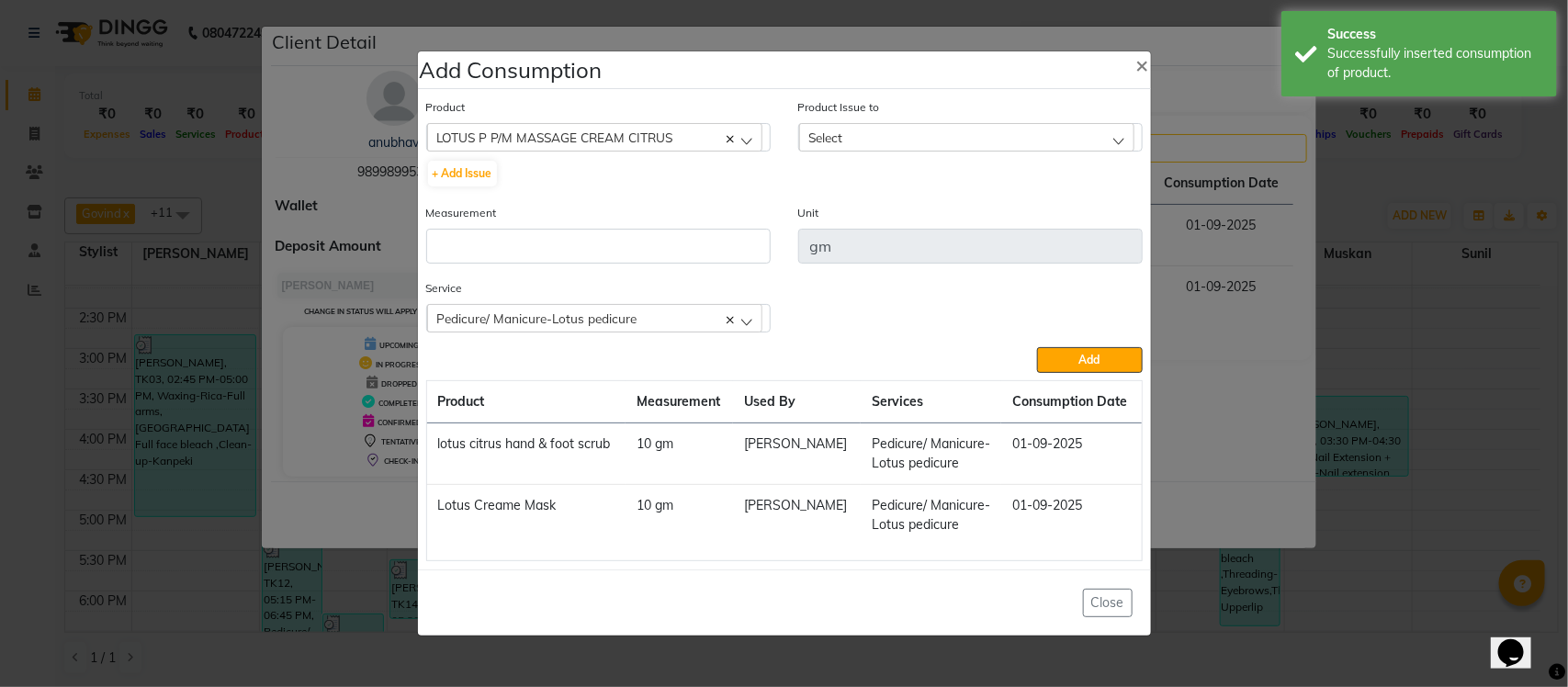
click at [955, 138] on div "Select" at bounding box center [967, 137] width 336 height 28
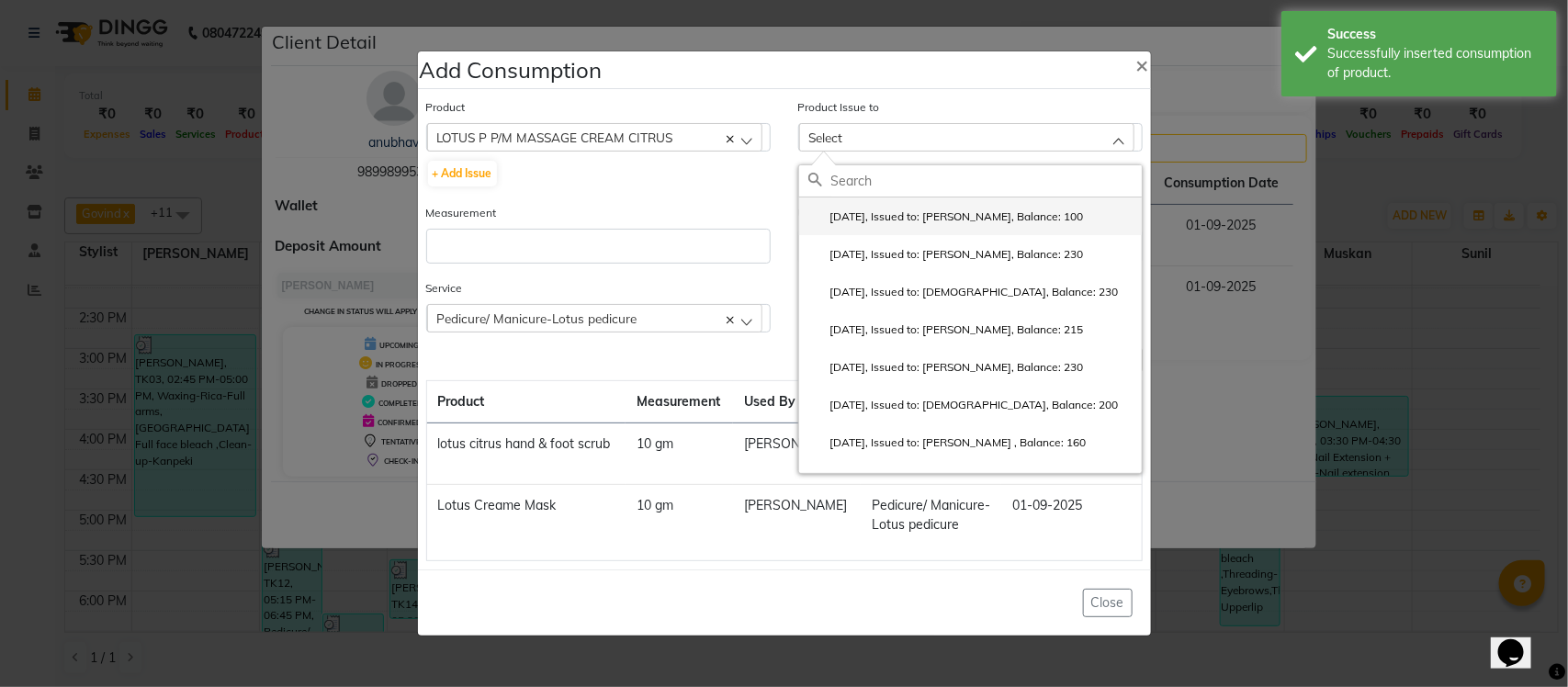
click at [925, 209] on label "2025-07-26, Issued to: Krishna, Balance: 100" at bounding box center [946, 217] width 275 height 17
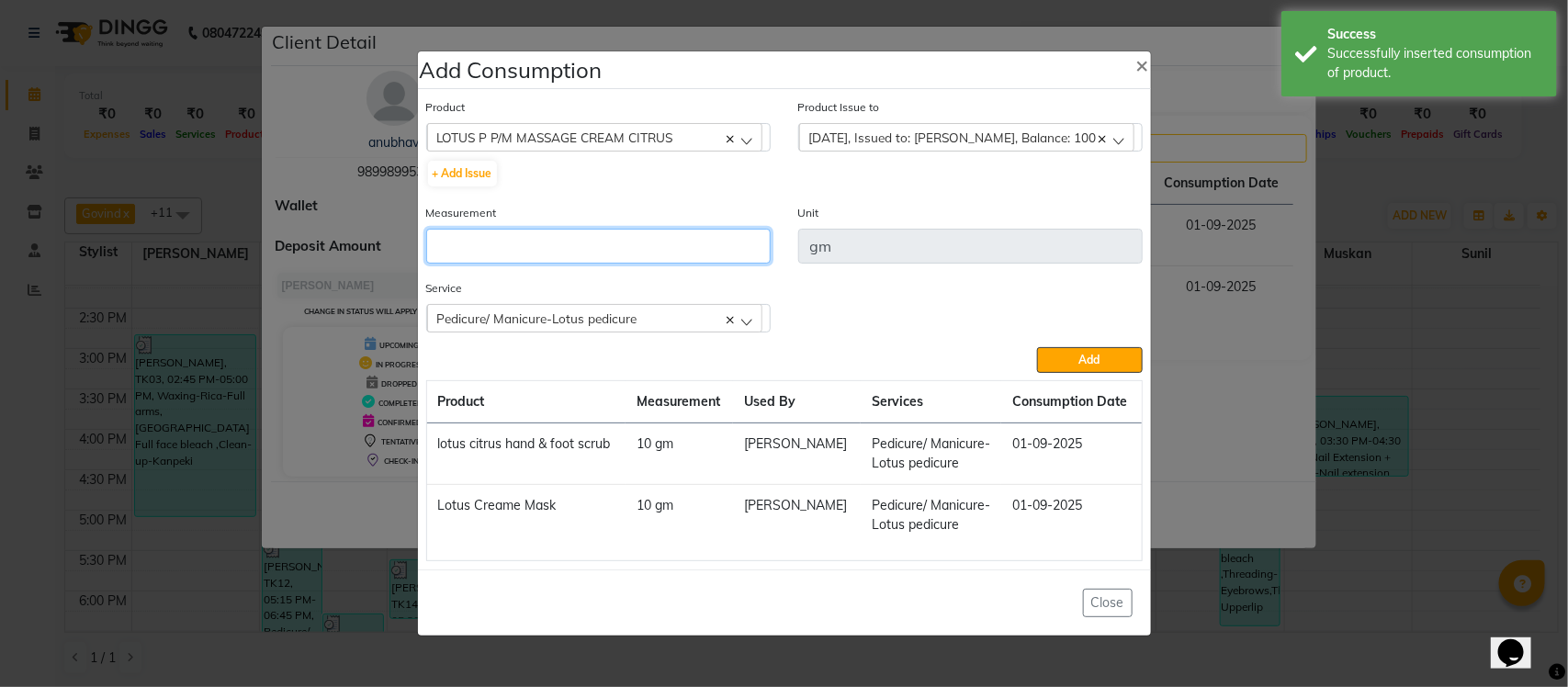
click at [756, 244] on input "number" at bounding box center [599, 246] width 345 height 35
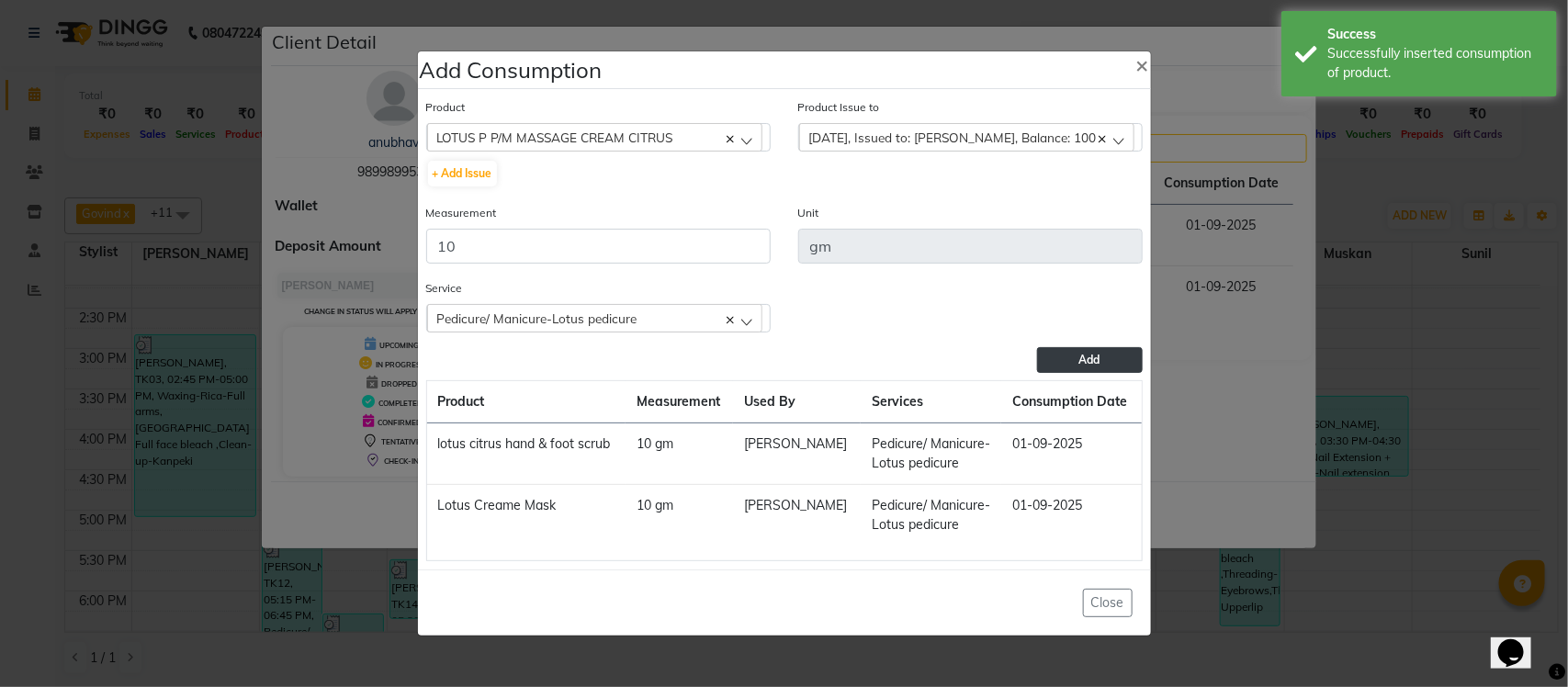
click at [1114, 356] on button "Add" at bounding box center [1089, 361] width 105 height 26
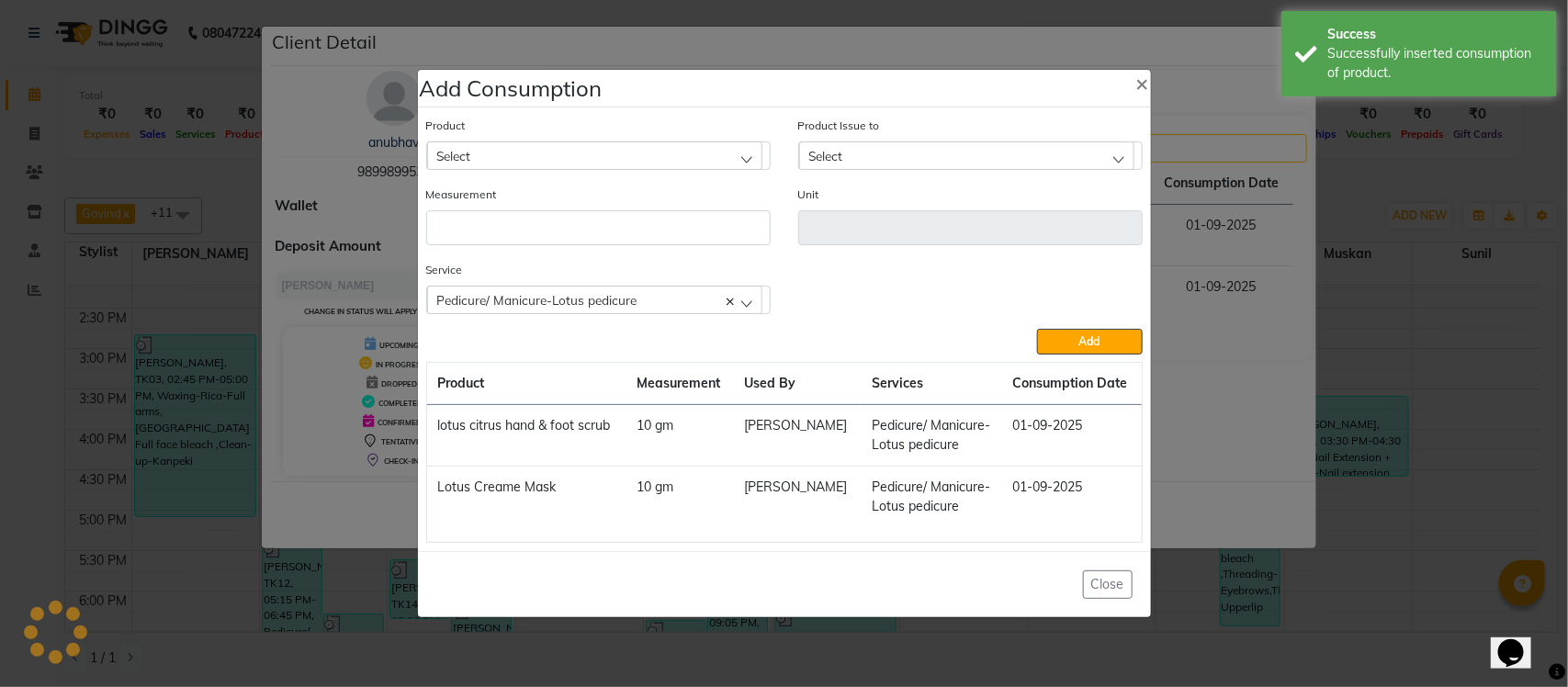
click at [507, 292] on span "Pedicure/ Manicure-Lotus pedicure" at bounding box center [536, 299] width 200 height 16
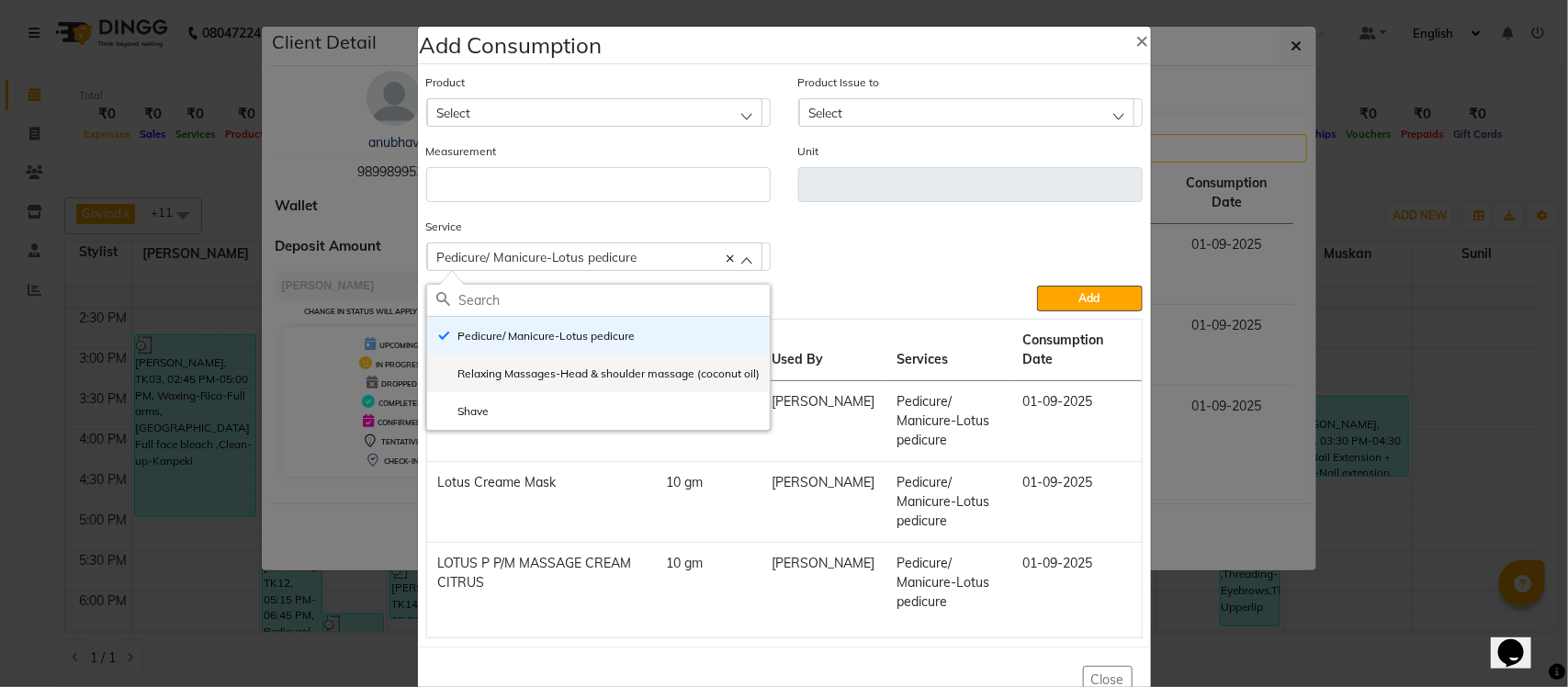
click at [586, 373] on label "Relaxing Massages-Head & shoulder massage (coconut oil)" at bounding box center [598, 374] width 324 height 17
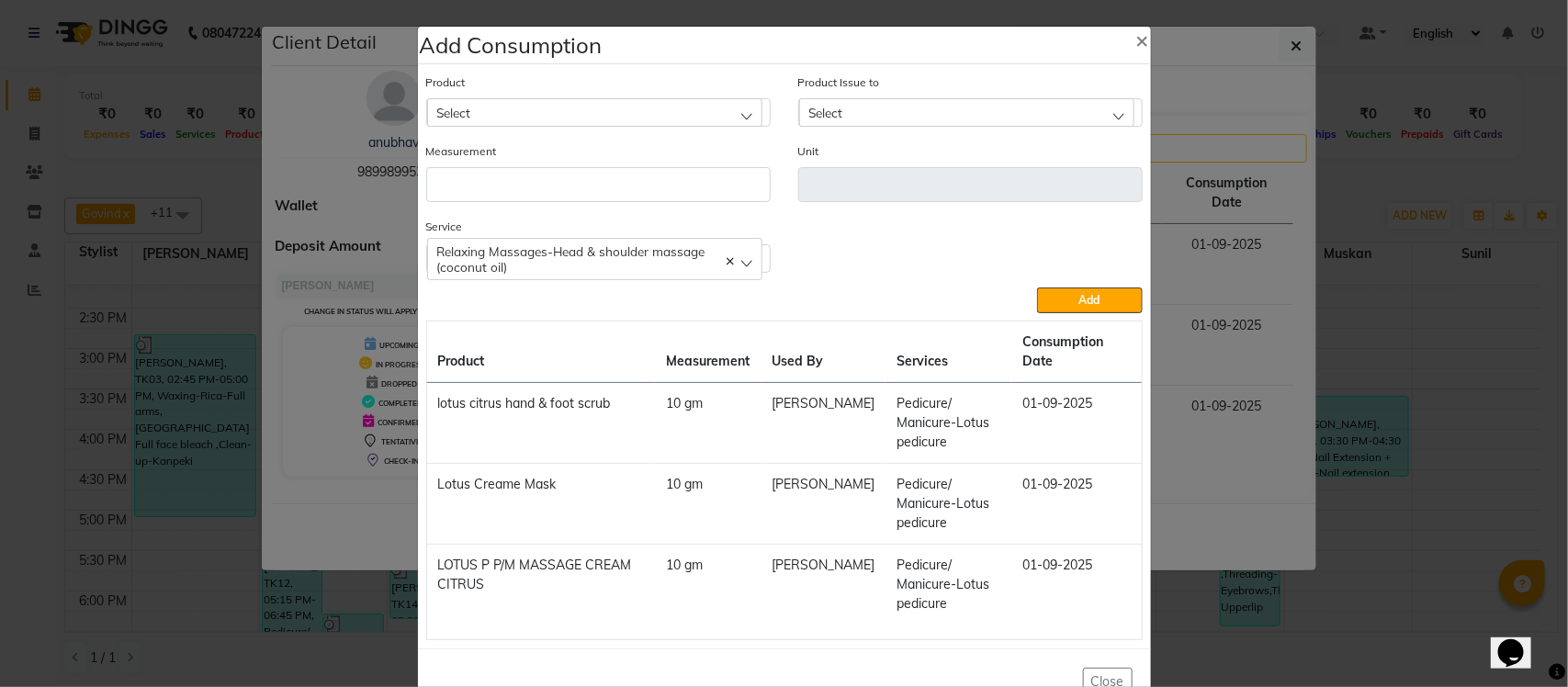
click at [579, 120] on div "Select" at bounding box center [595, 112] width 336 height 28
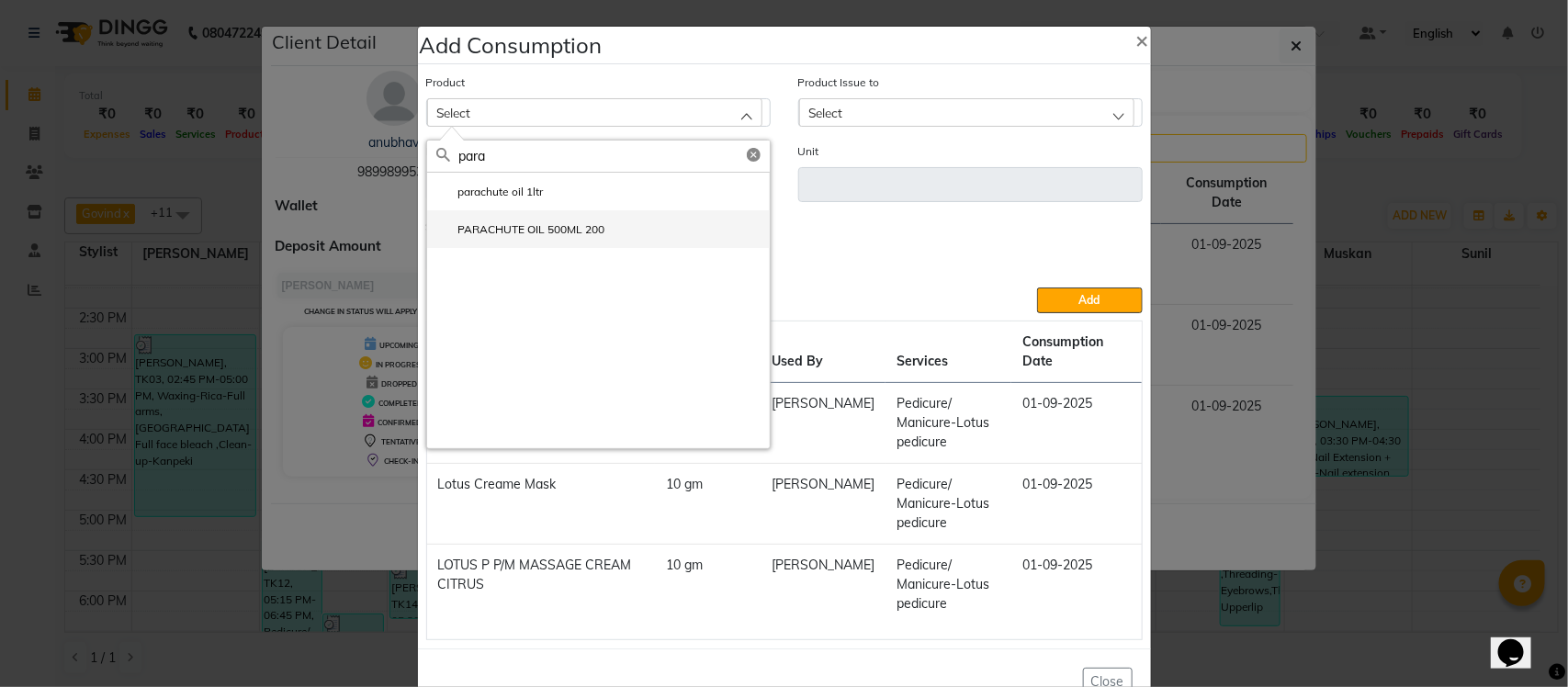
click at [567, 228] on label "PARACHUTE OIL 500ML 200" at bounding box center [520, 230] width 169 height 17
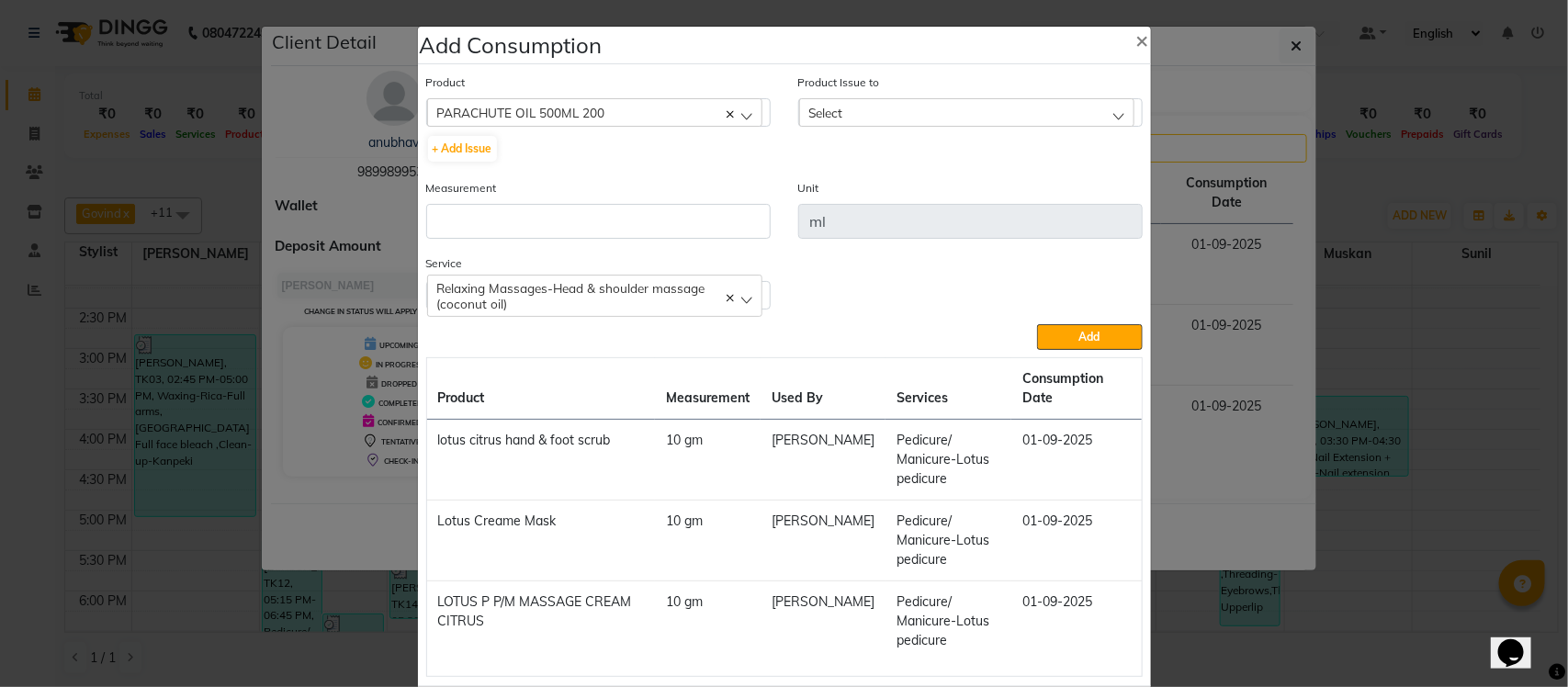
click at [889, 111] on div "Select" at bounding box center [967, 112] width 336 height 28
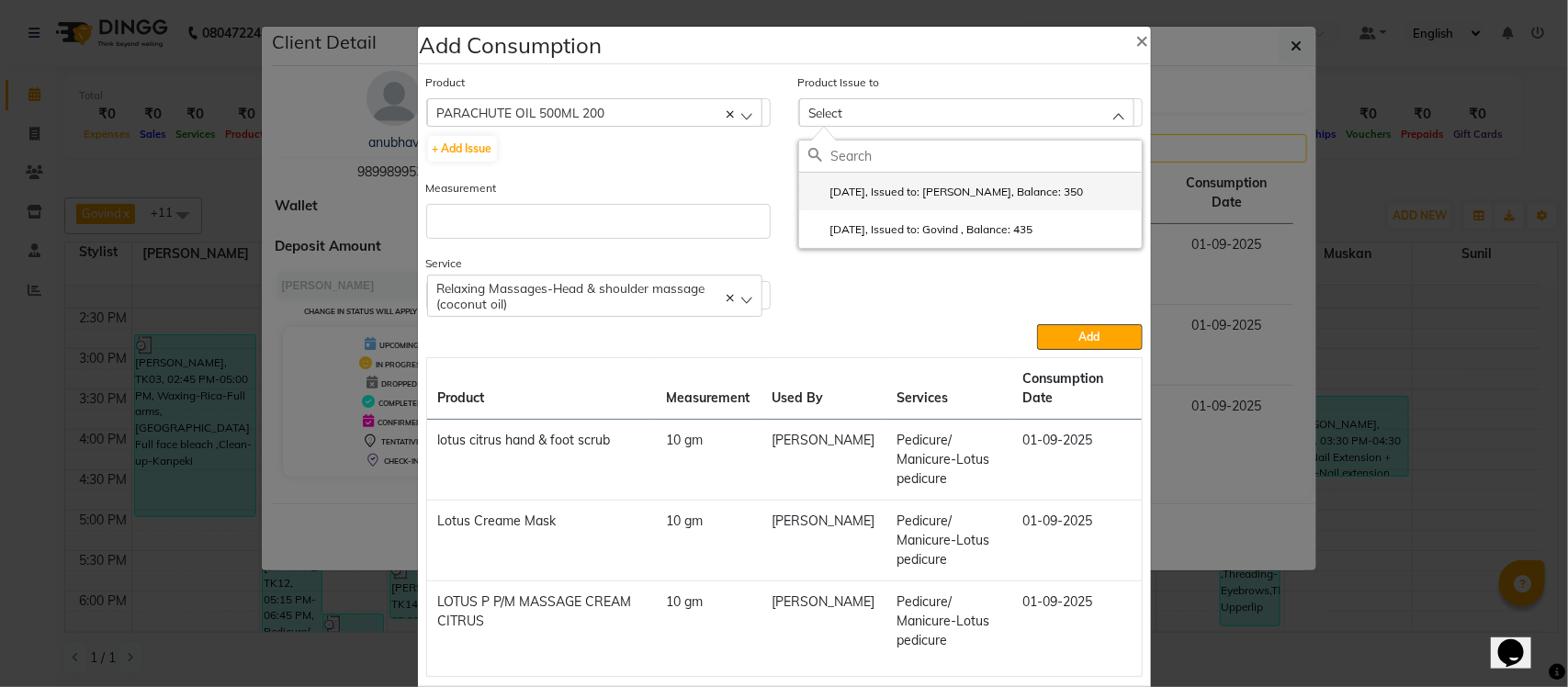
click at [884, 196] on label "2025-07-23, Issued to: Krishna, Balance: 350" at bounding box center [946, 192] width 275 height 17
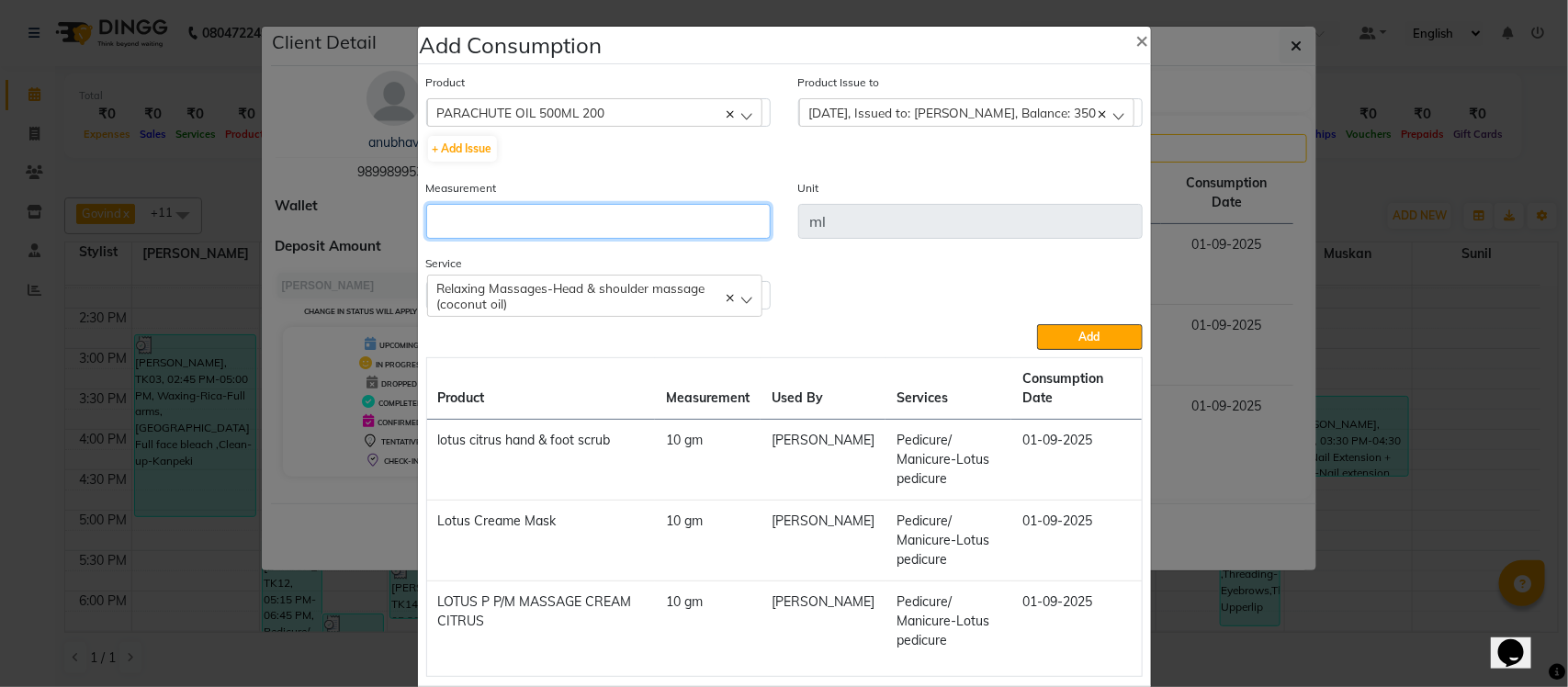
drag, startPoint x: 668, startPoint y: 220, endPoint x: 1006, endPoint y: 28, distance: 388.7
click at [723, 184] on div "Measurement" at bounding box center [599, 208] width 345 height 60
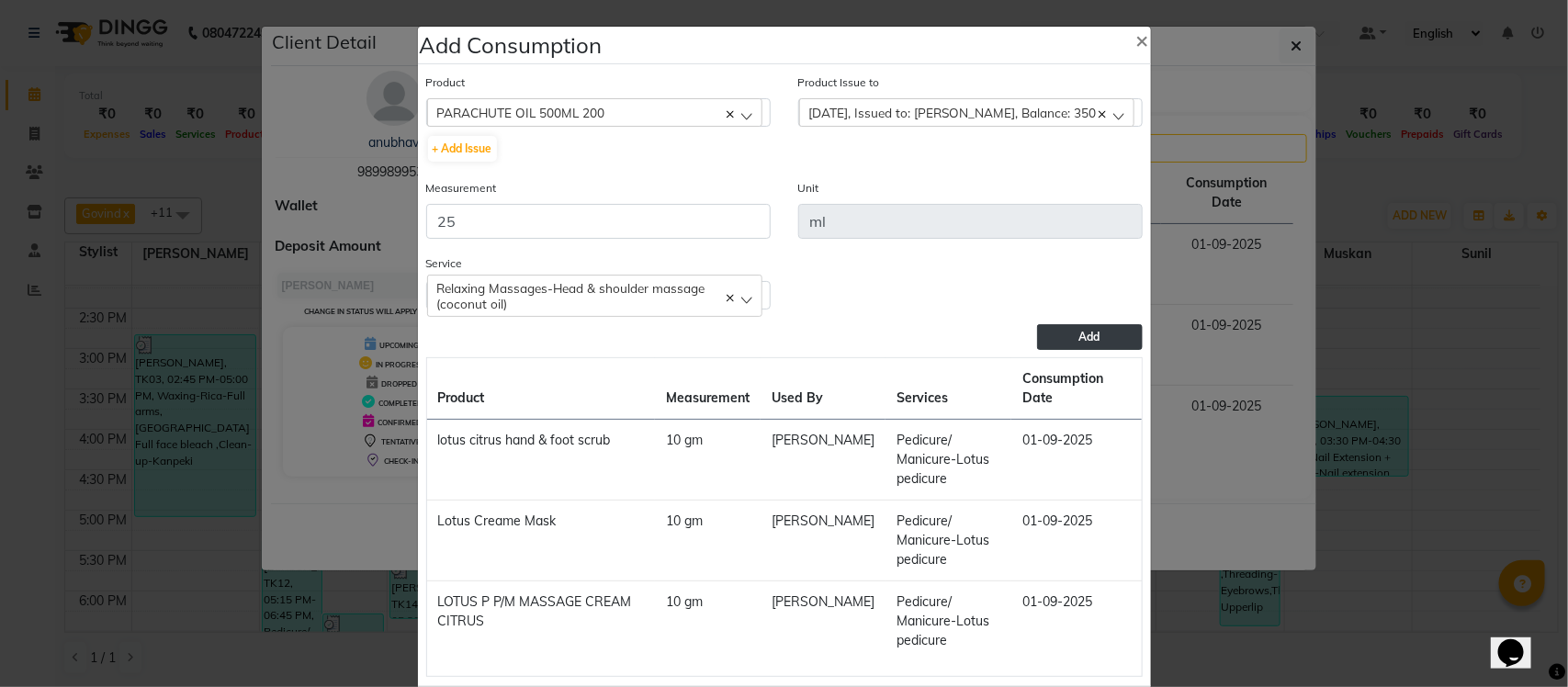
click at [1114, 334] on button "Add" at bounding box center [1089, 337] width 105 height 26
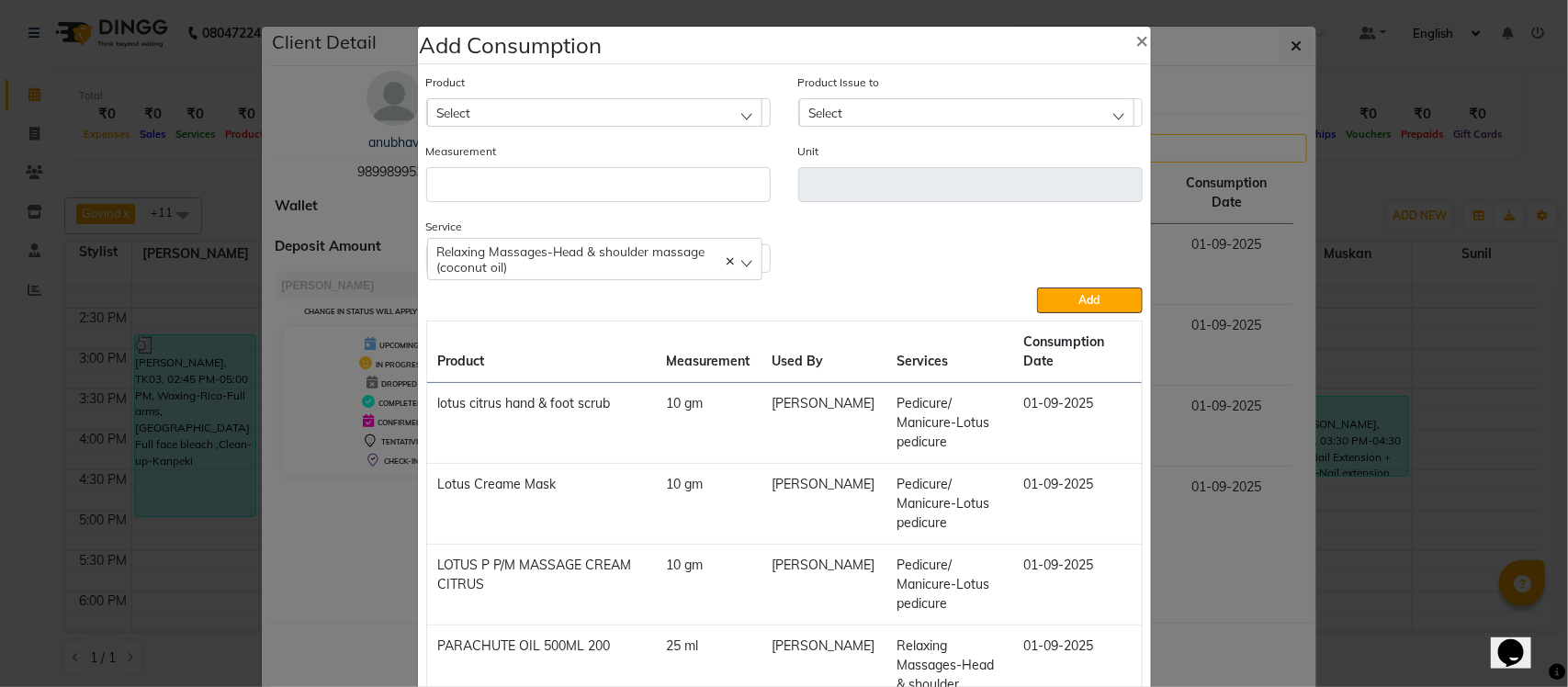
click at [479, 268] on span "Relaxing Massages-Head & shoulder massage (coconut oil)" at bounding box center [571, 259] width 269 height 32
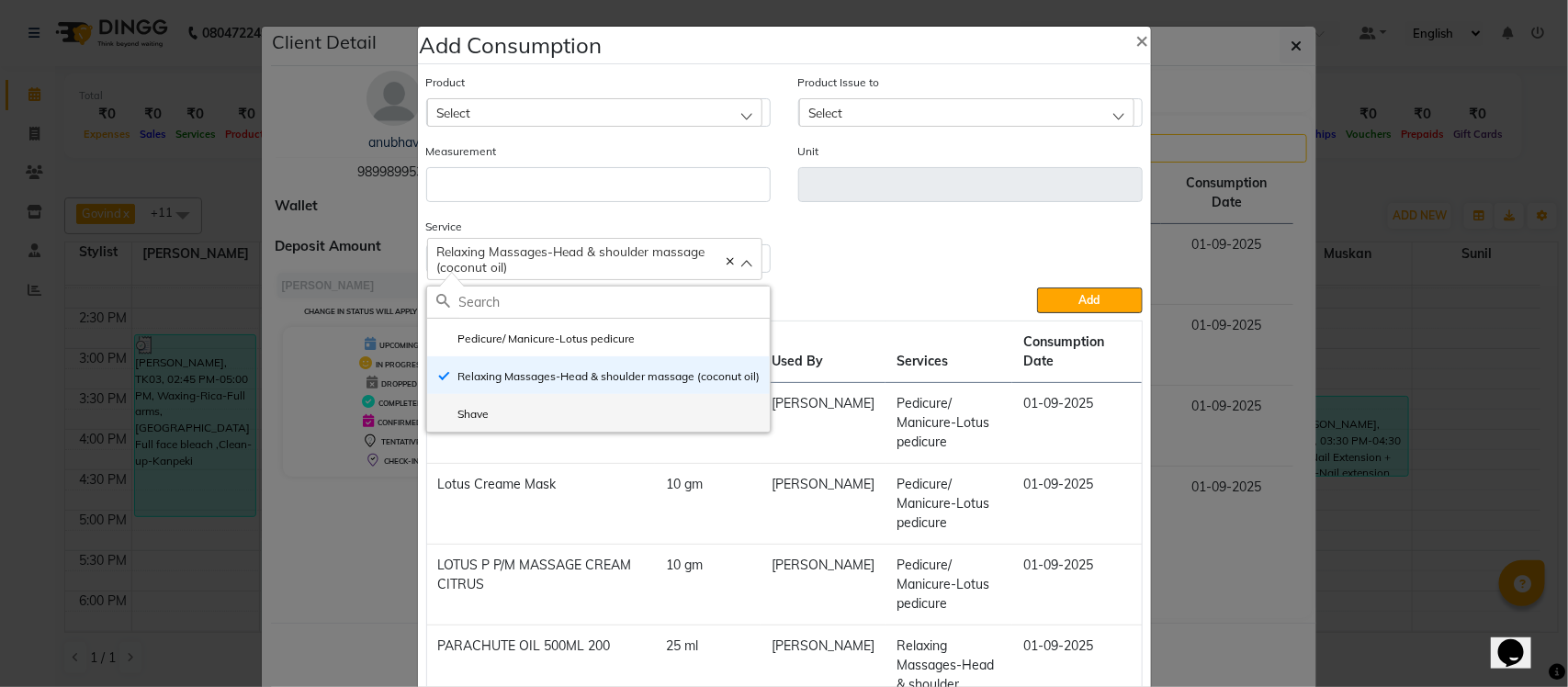
click at [508, 424] on li "Shave" at bounding box center [599, 413] width 343 height 38
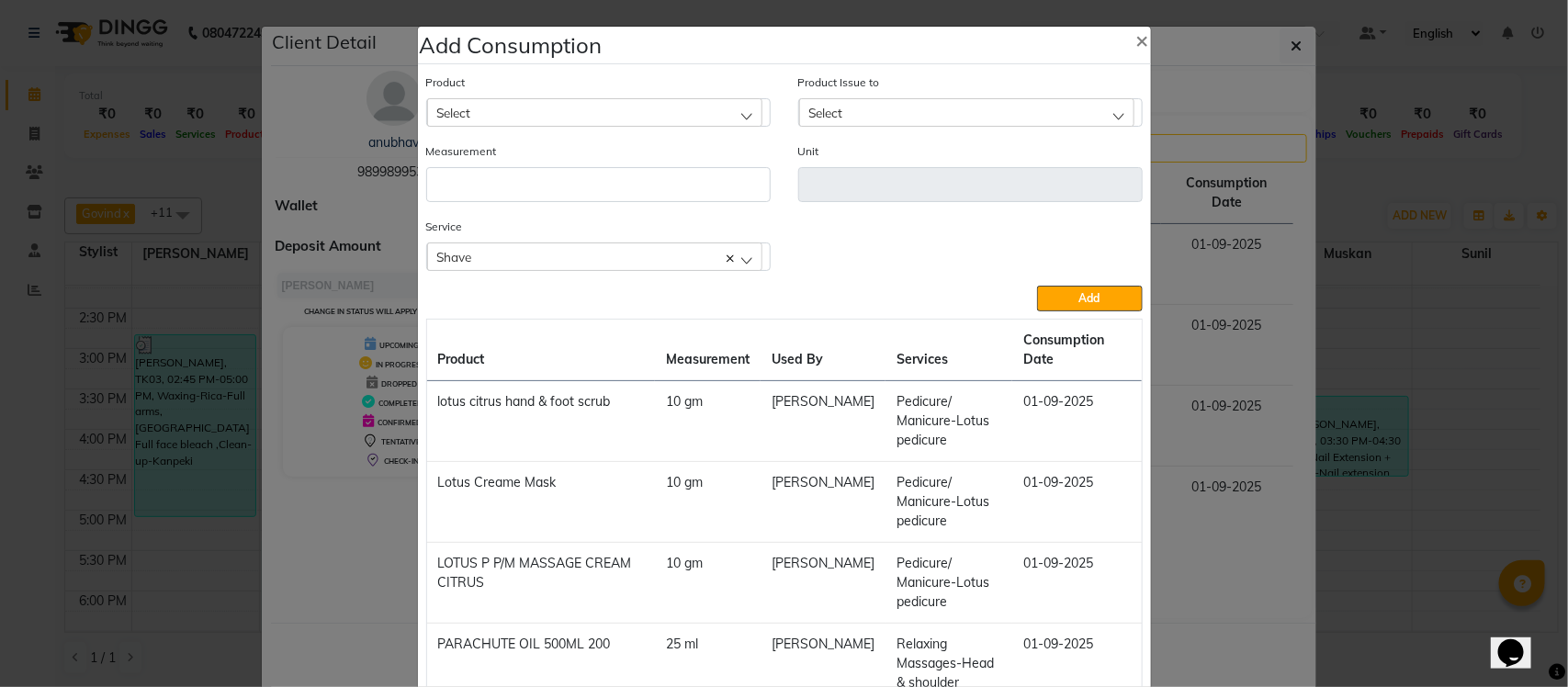
click at [540, 112] on div "Select" at bounding box center [595, 112] width 336 height 28
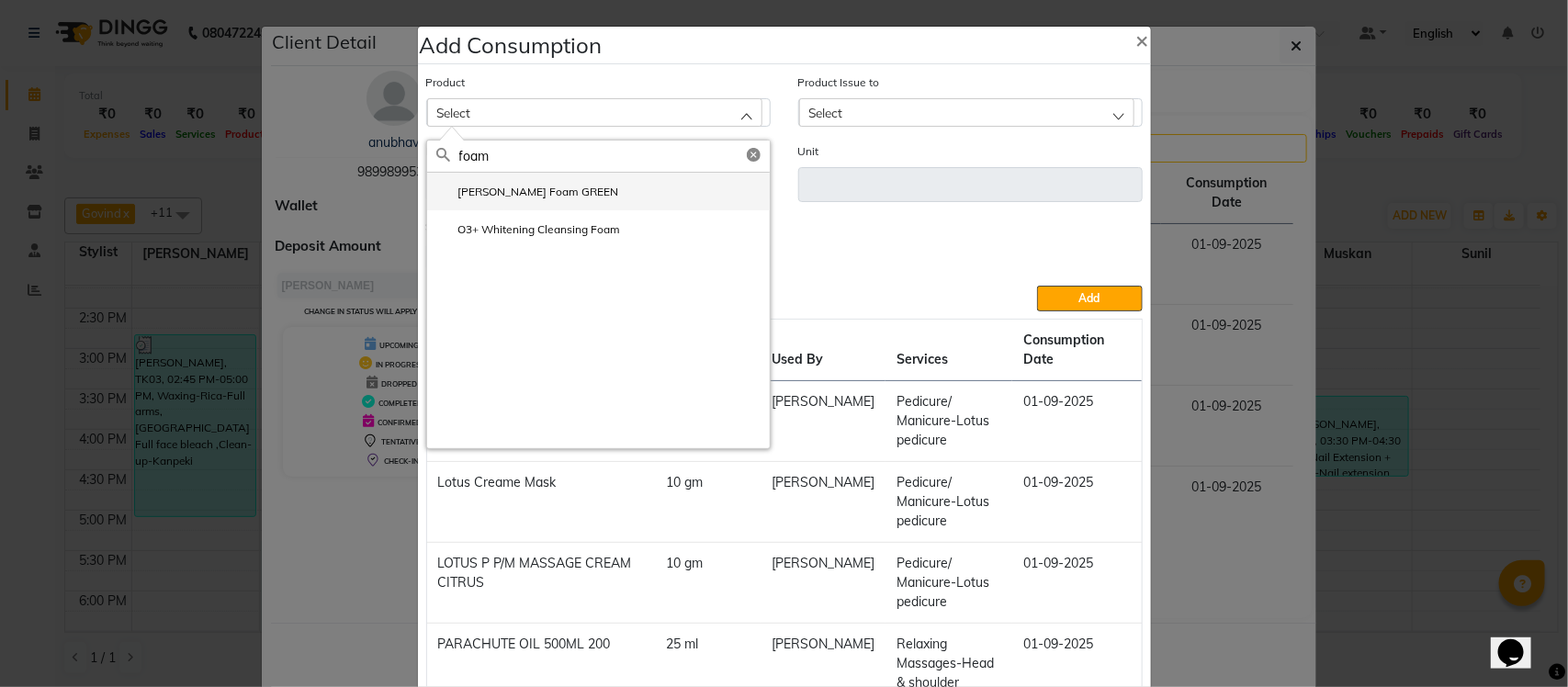
click at [557, 198] on label "Gillette Foam GREEN" at bounding box center [527, 192] width 183 height 17
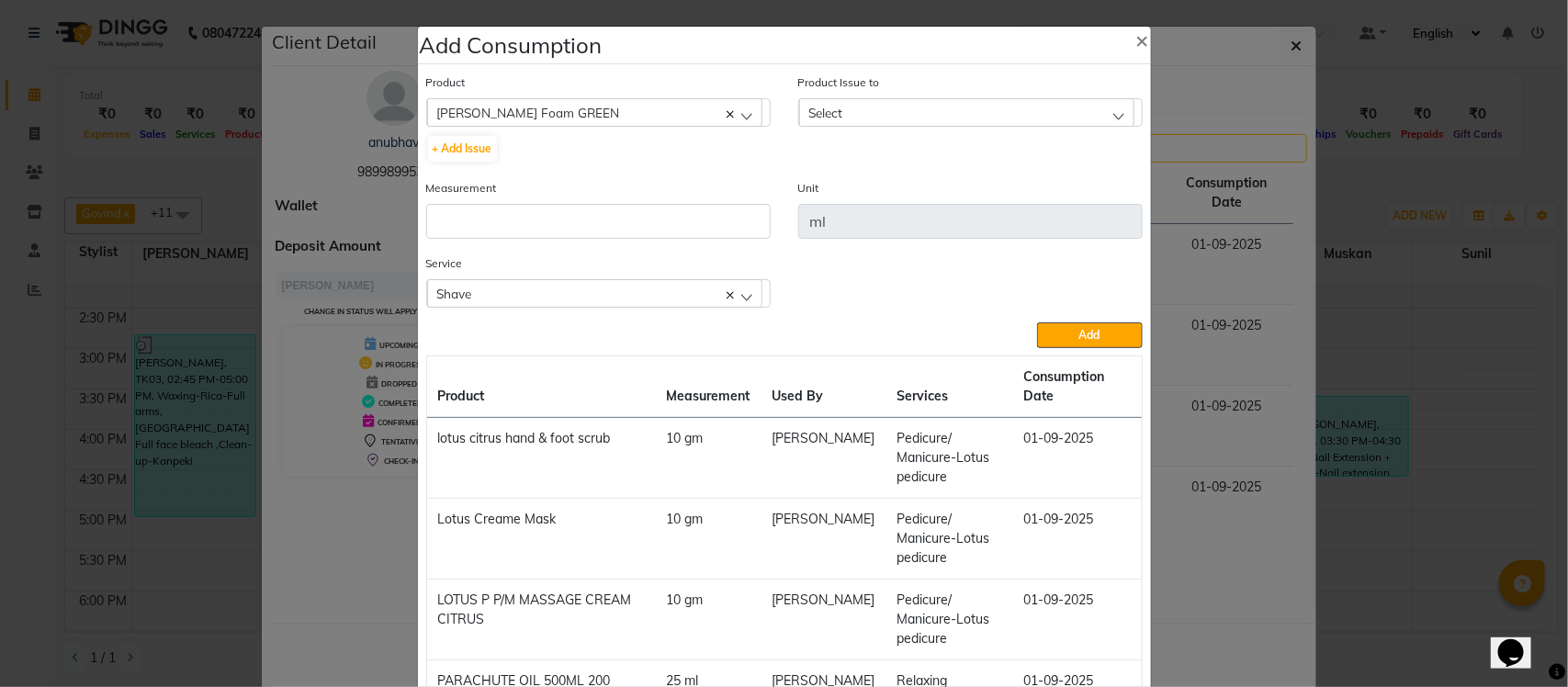
click at [855, 119] on div "Select" at bounding box center [967, 112] width 336 height 28
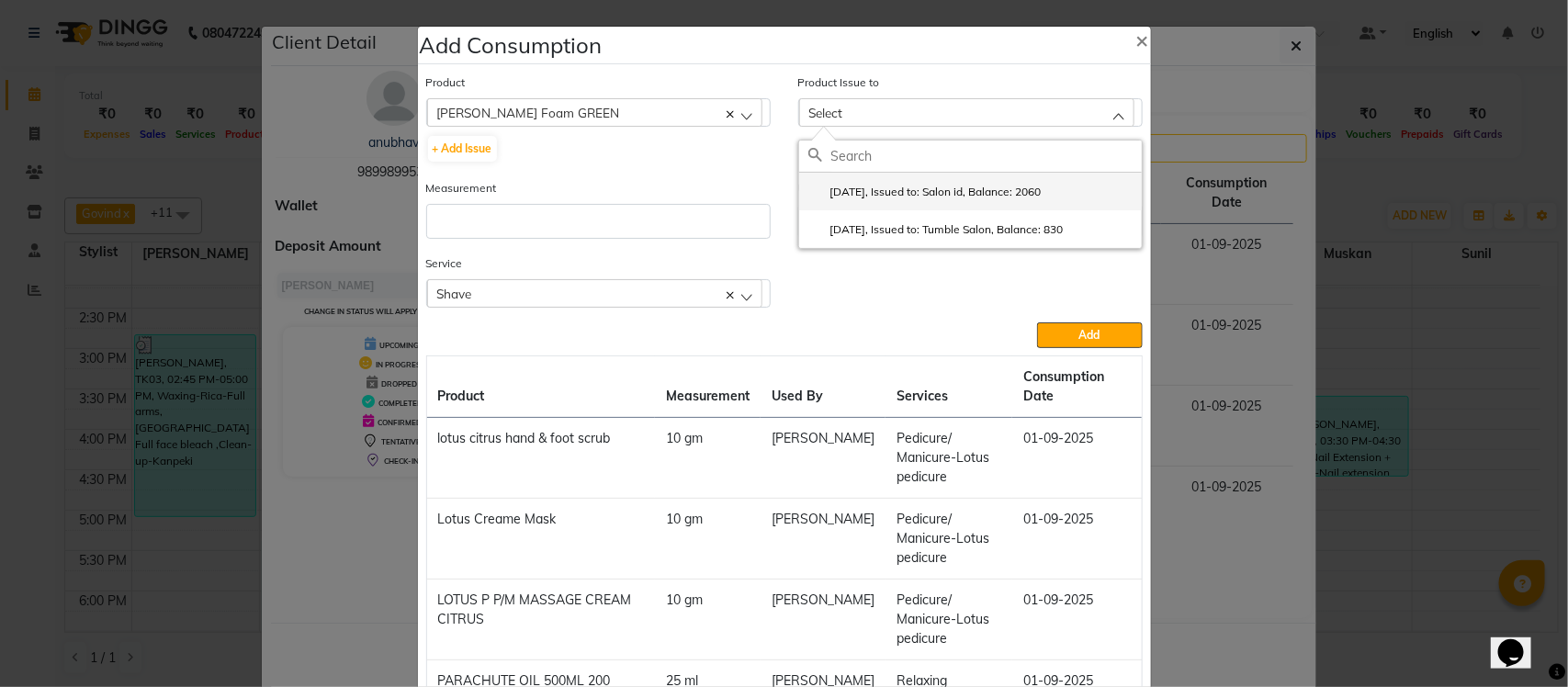
click at [857, 196] on label "2025-08-16, Issued to: Salon id, Balance: 2060" at bounding box center [925, 192] width 233 height 17
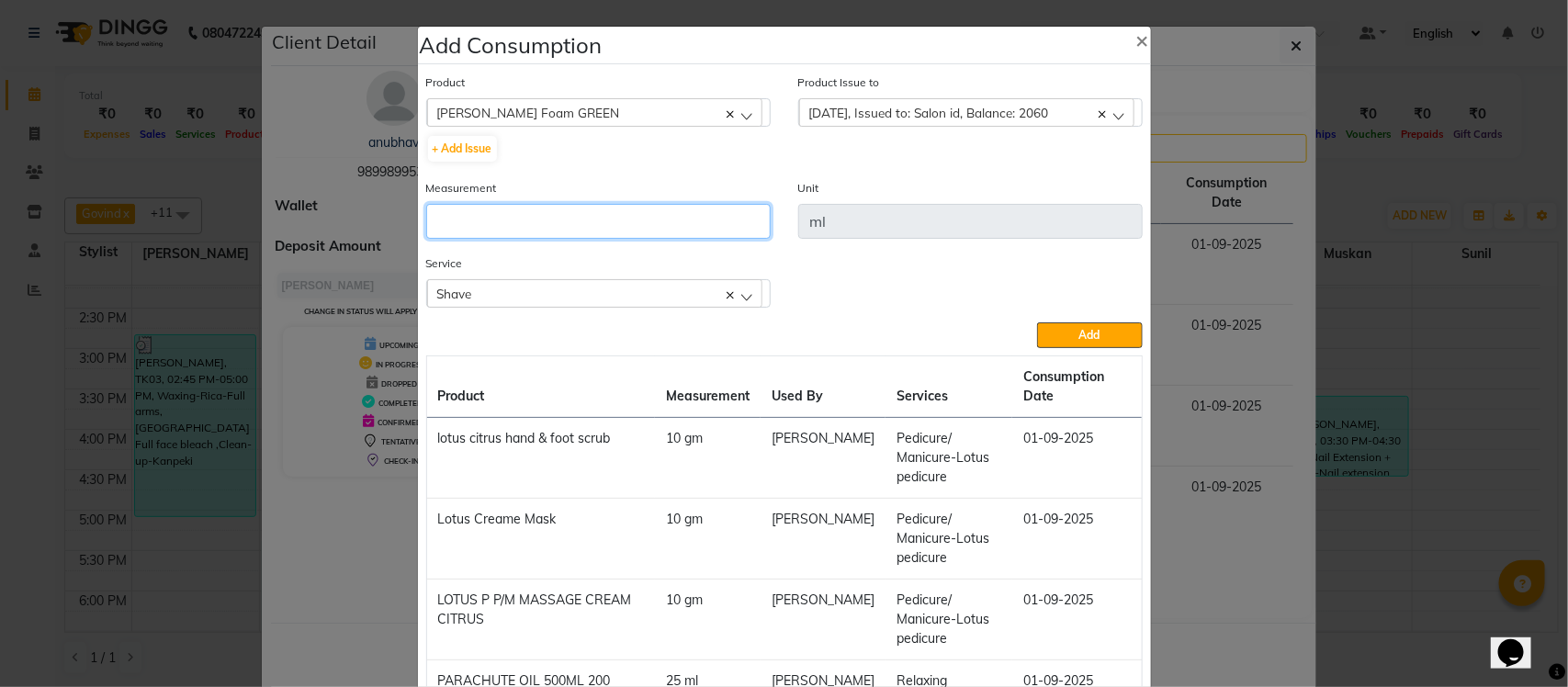
click at [590, 213] on input "number" at bounding box center [599, 221] width 345 height 35
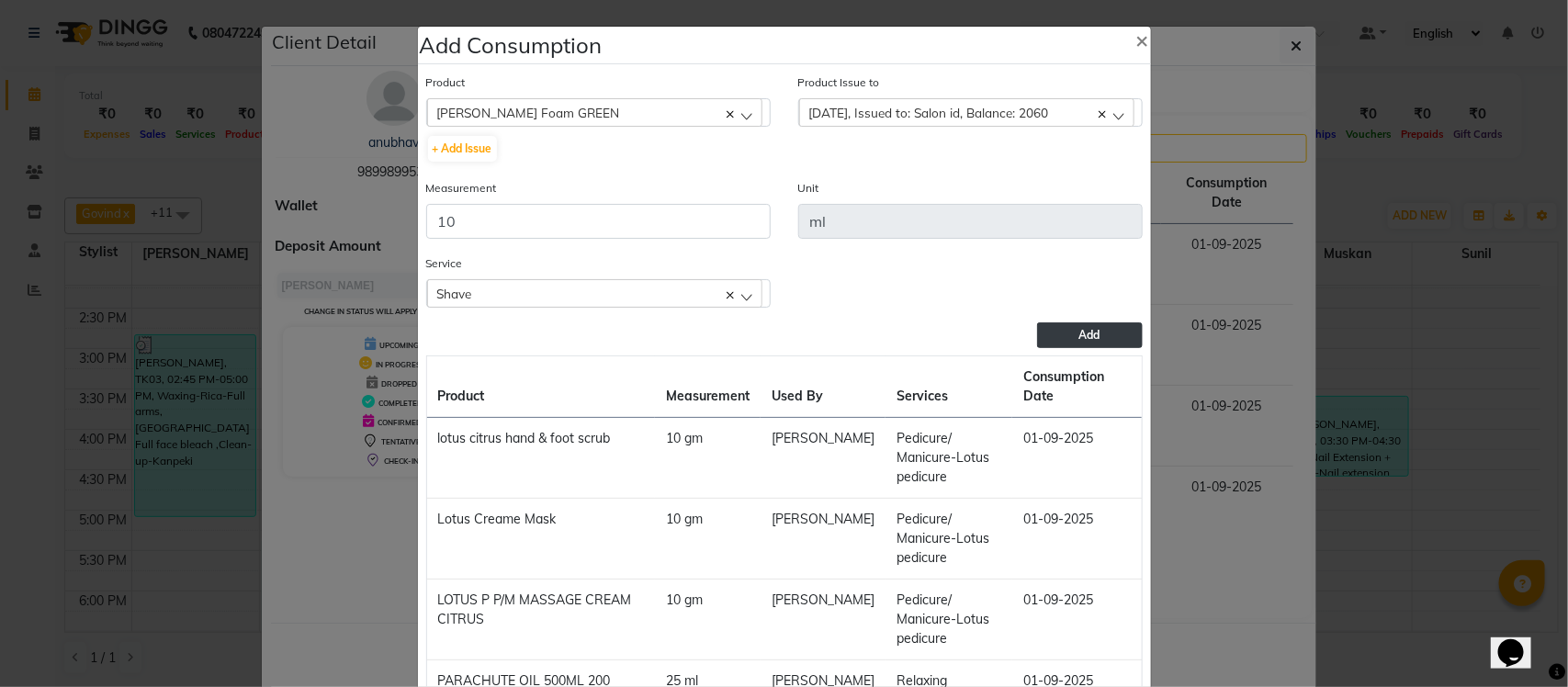
click at [1079, 338] on span "Add" at bounding box center [1089, 335] width 21 height 14
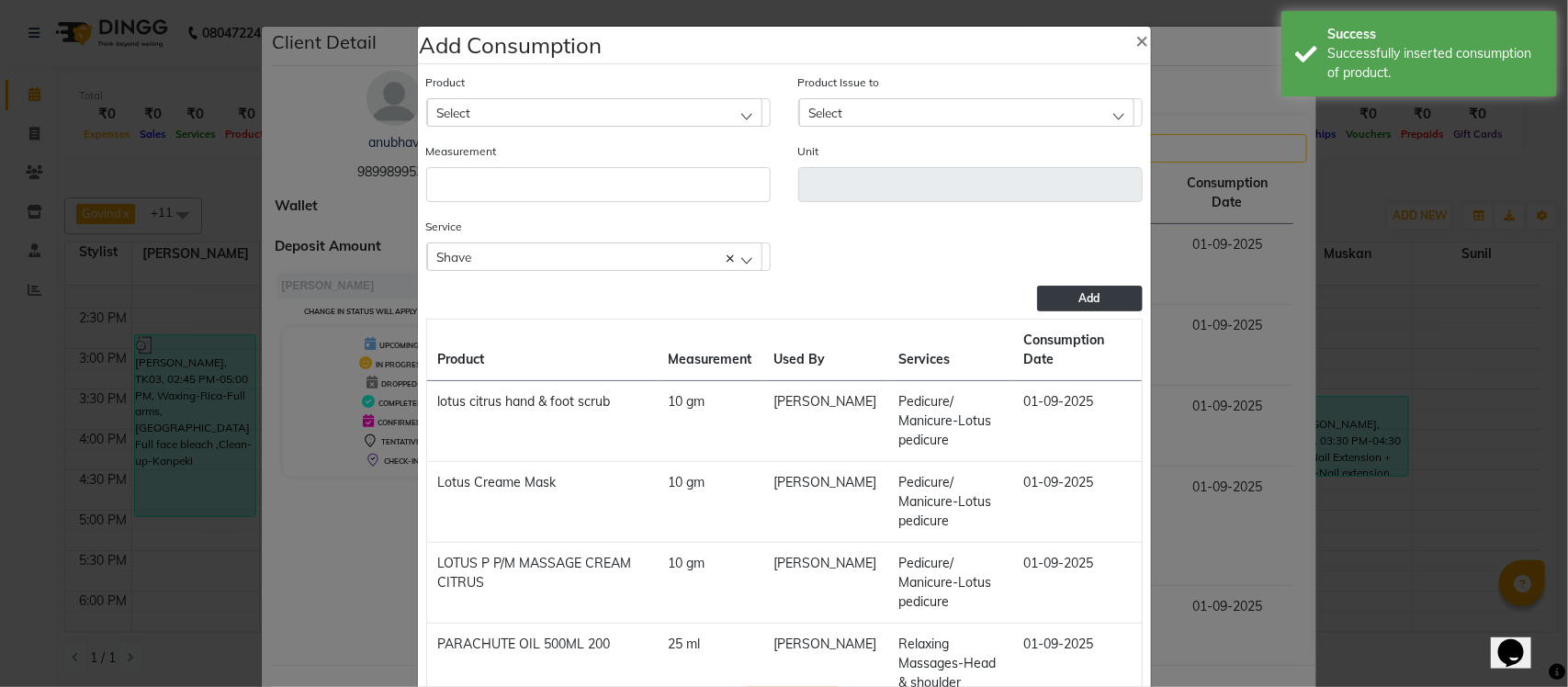
click at [1245, 264] on ngb-modal-window "Add Consumption × Product Select acetone Product Issue to Select 2025-08-16, Is…" at bounding box center [784, 343] width 1568 height 687
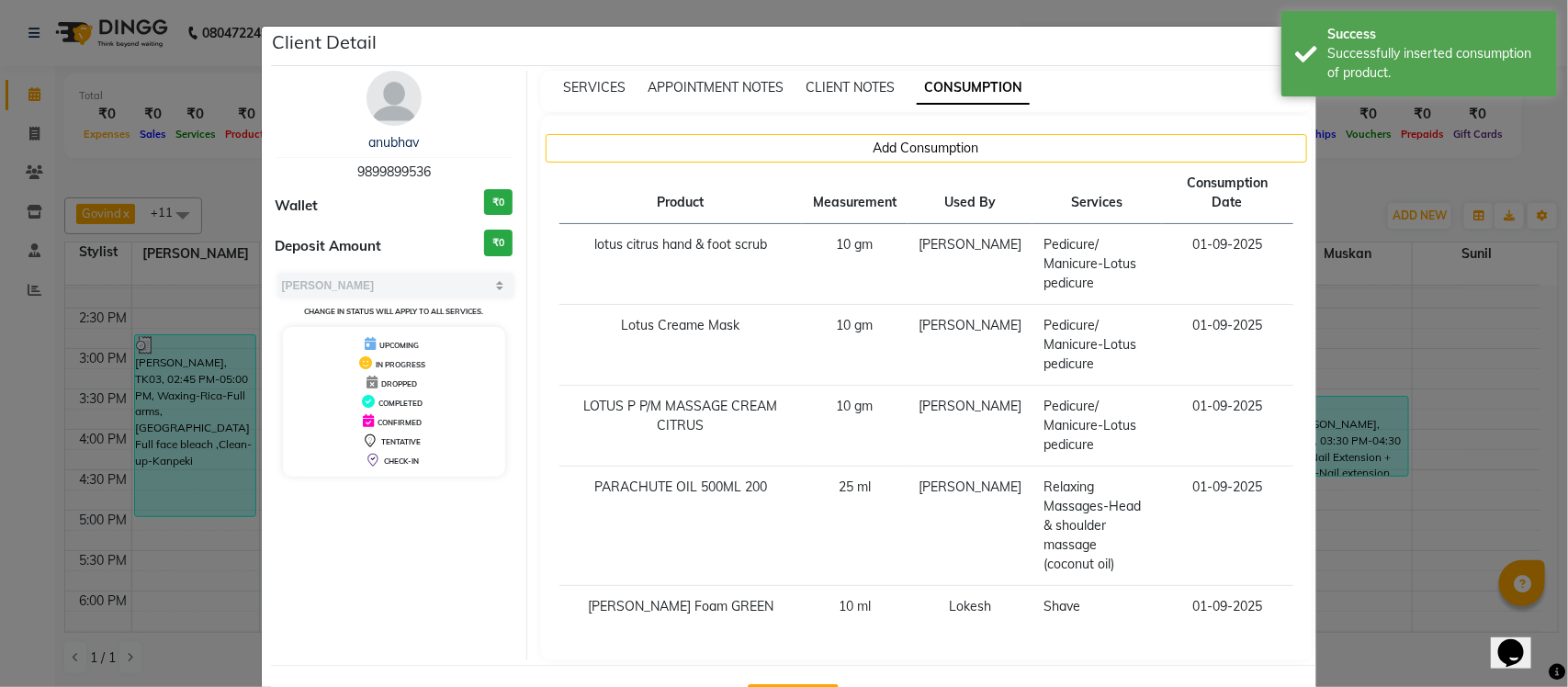
click at [1367, 179] on ngb-modal-window "Client Detail anubhav 9899899536 Wallet ₹0 Deposit Amount ₹0 Select MARK DONE U…" at bounding box center [784, 343] width 1568 height 687
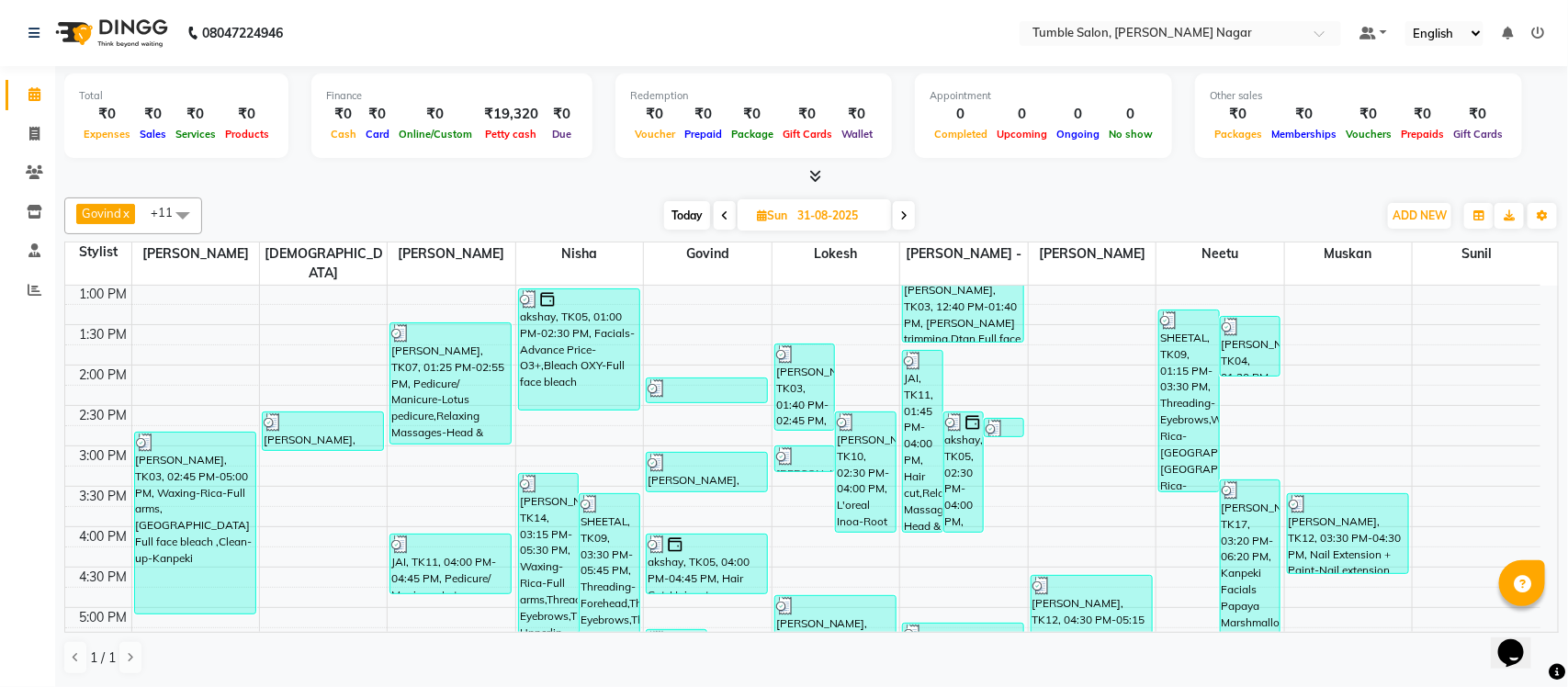
scroll to position [393, 0]
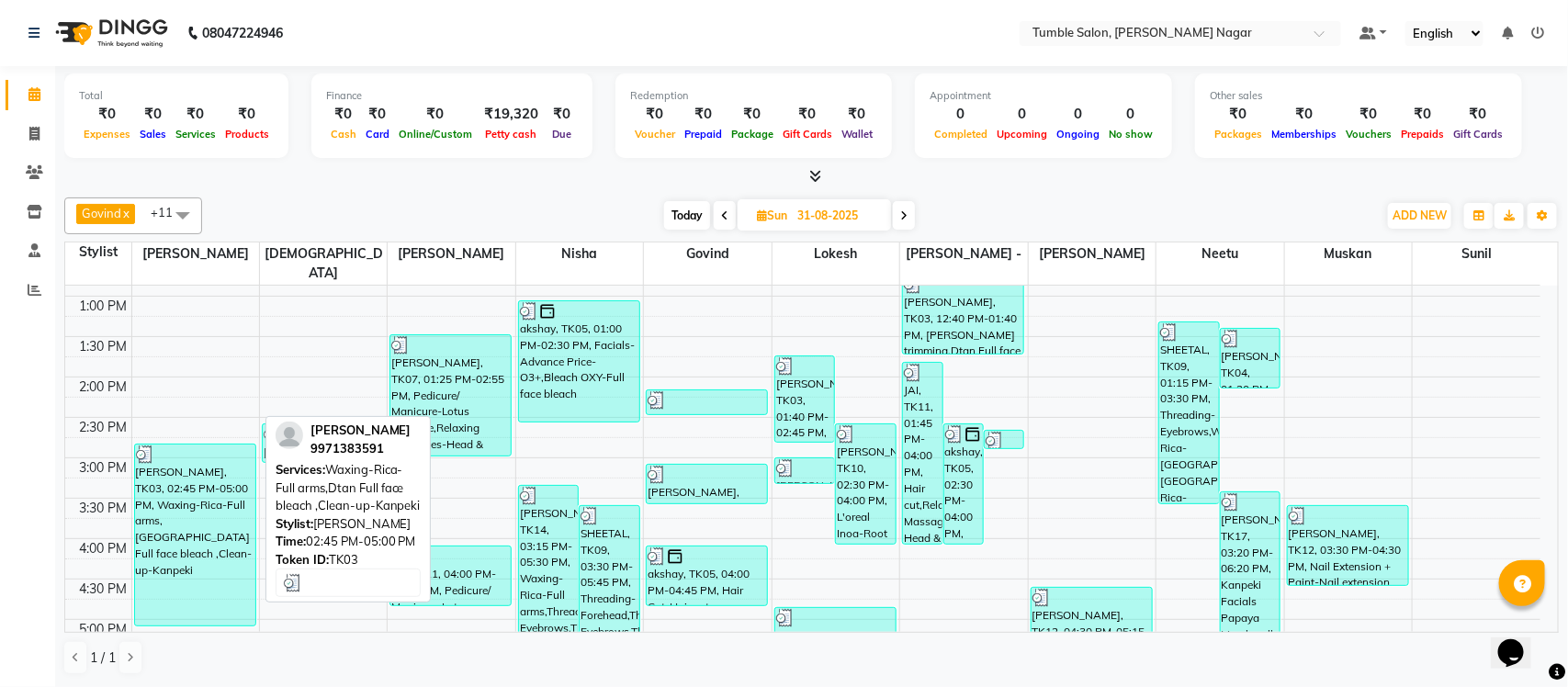
click at [187, 475] on div "LOKENDER, TK03, 02:45 PM-05:00 PM, Waxing-Rica-Full arms,Dtan Full face bleach …" at bounding box center [194, 535] width 120 height 181
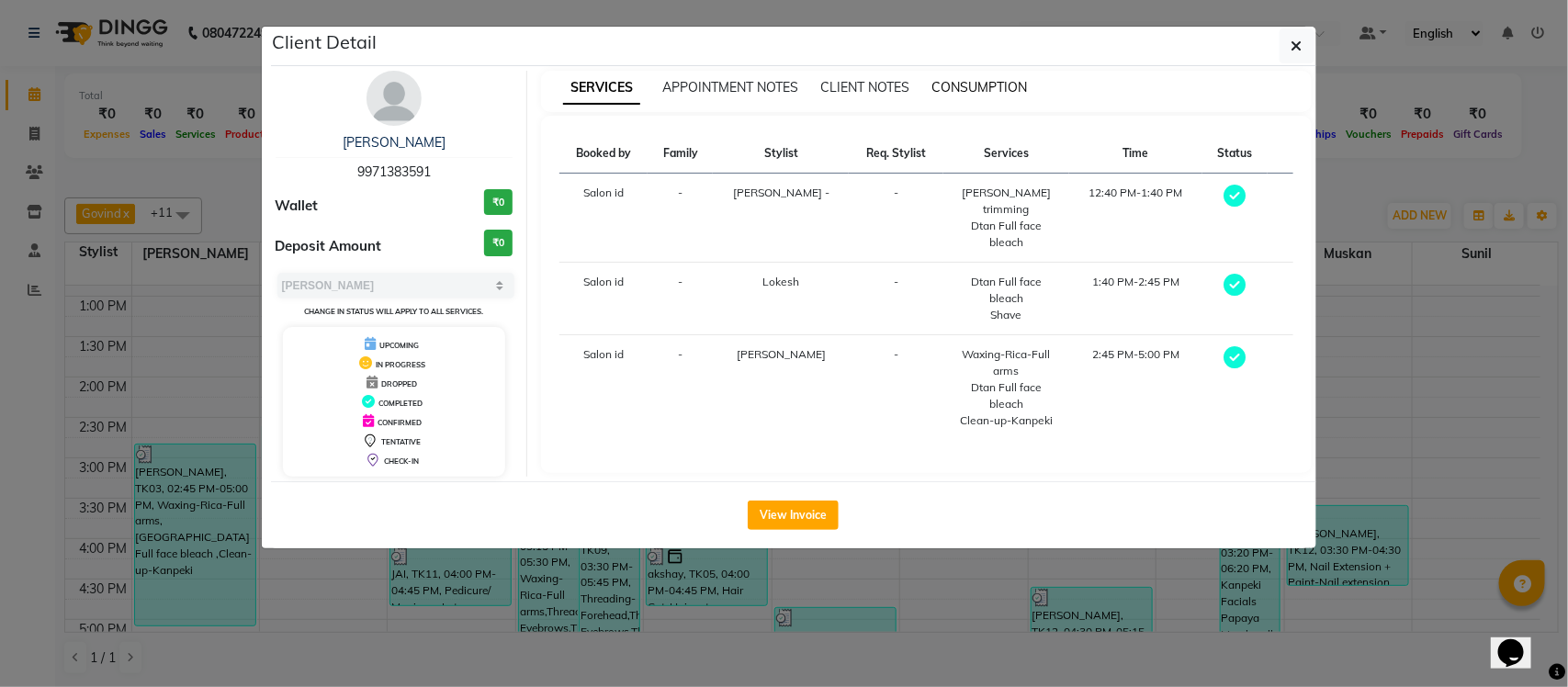
click at [977, 84] on span "CONSUMPTION" at bounding box center [979, 87] width 96 height 17
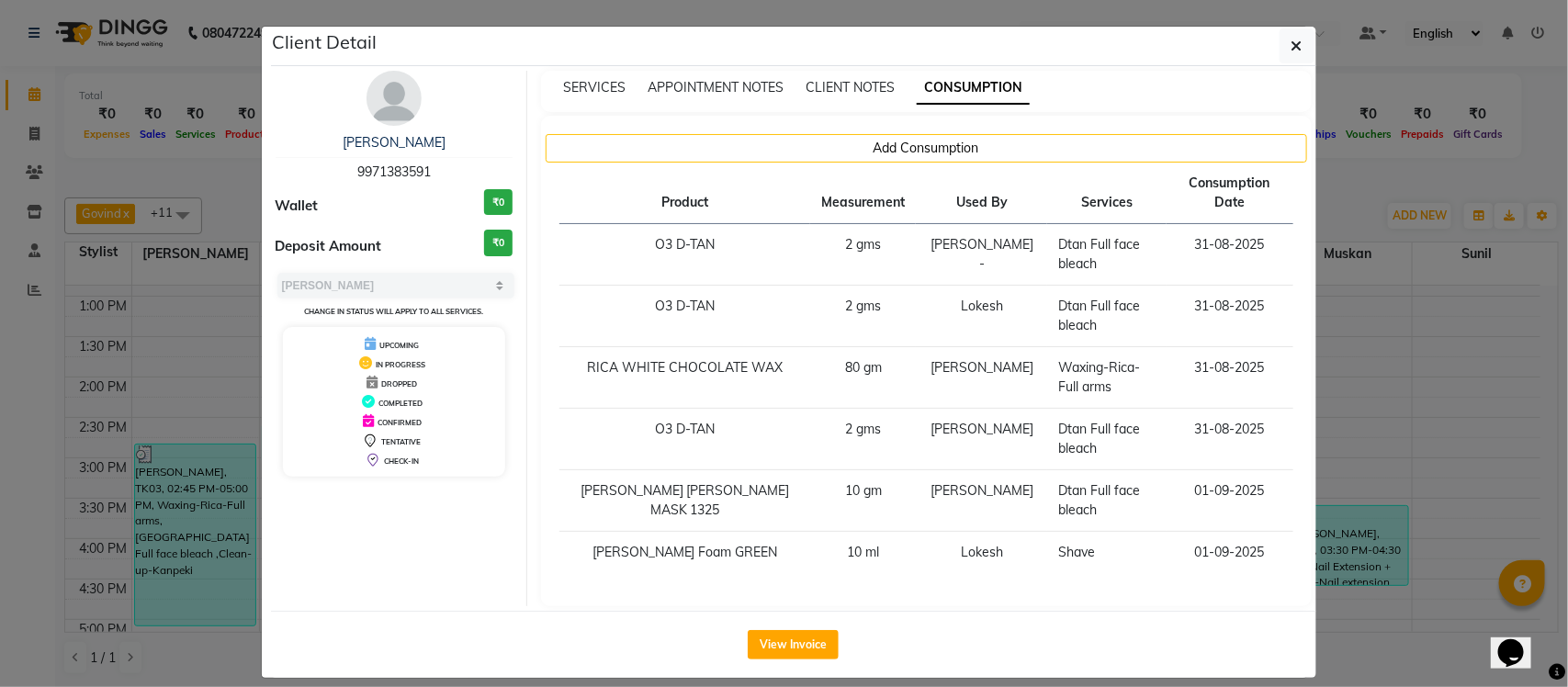
click at [1363, 192] on ngb-modal-window "Client Detail LOKENDER 9971383591 Wallet ₹0 Deposit Amount ₹0 Select MARK DONE …" at bounding box center [784, 343] width 1568 height 687
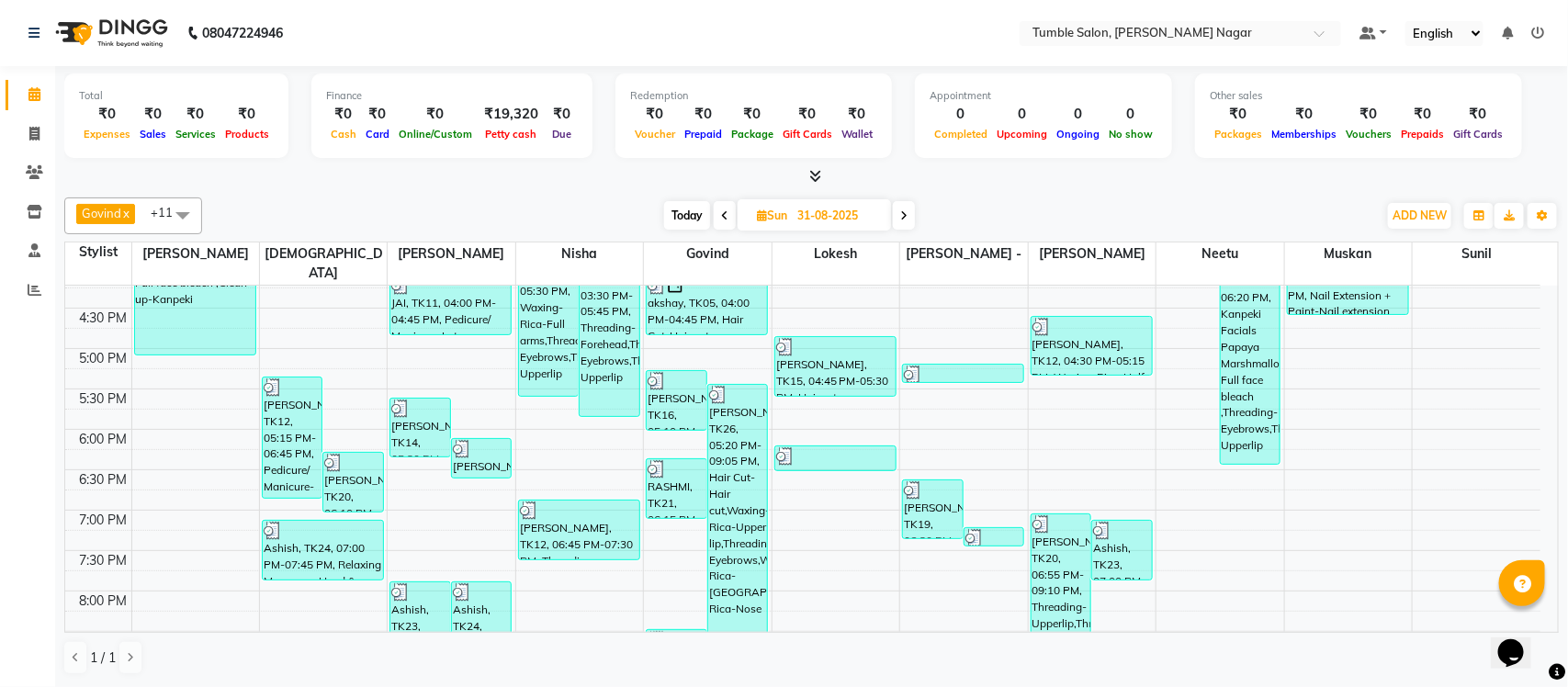
scroll to position [778, 0]
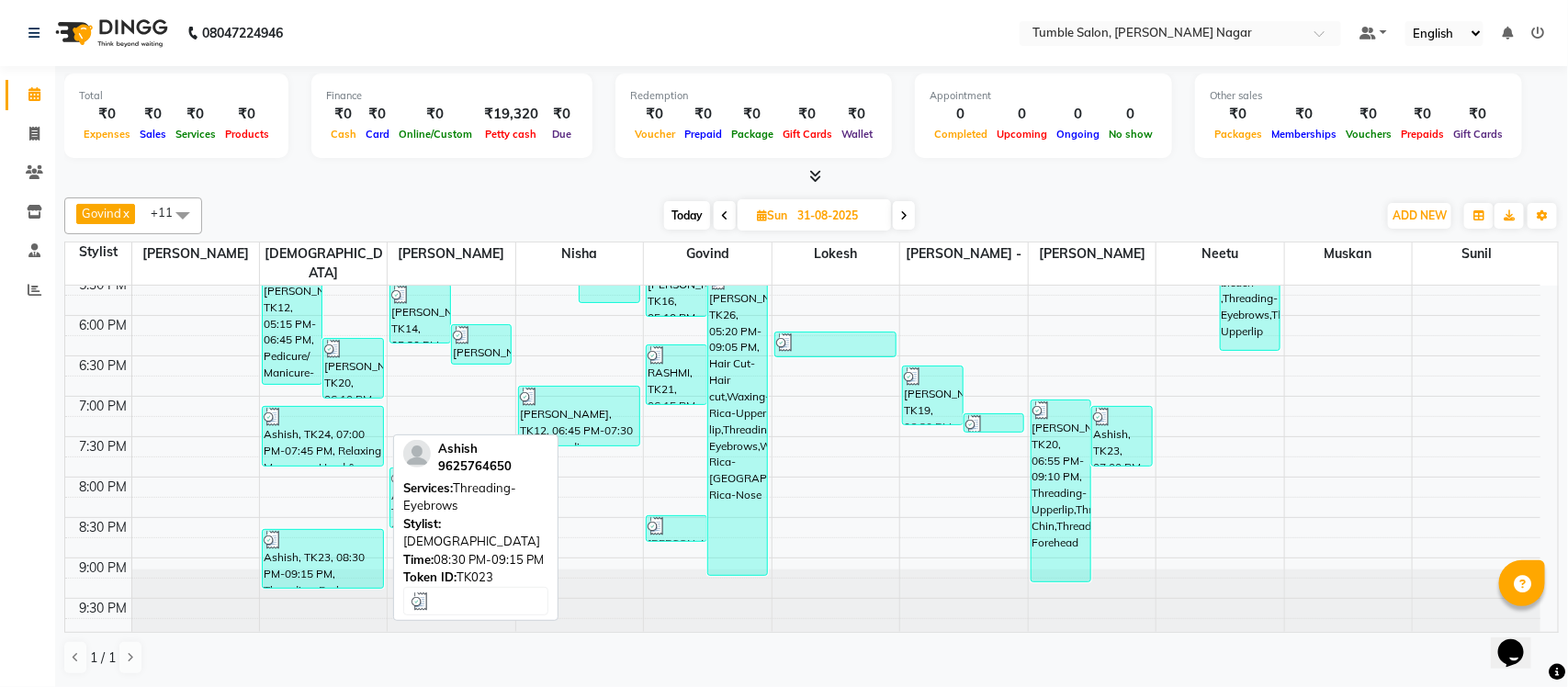
click at [317, 540] on div "Ashish, TK23, 08:30 PM-09:15 PM, Threading-Eyebrows" at bounding box center [323, 559] width 120 height 58
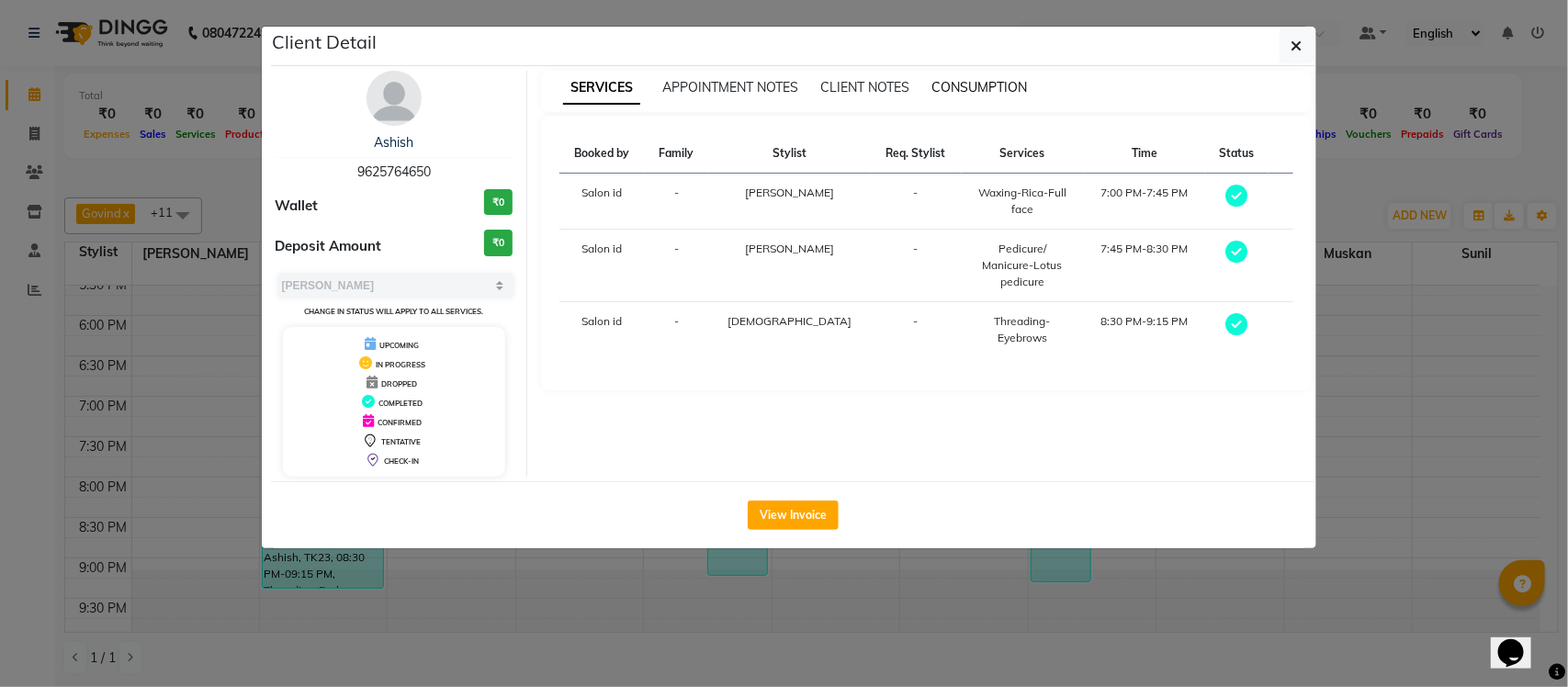
click at [982, 92] on span "CONSUMPTION" at bounding box center [979, 87] width 96 height 17
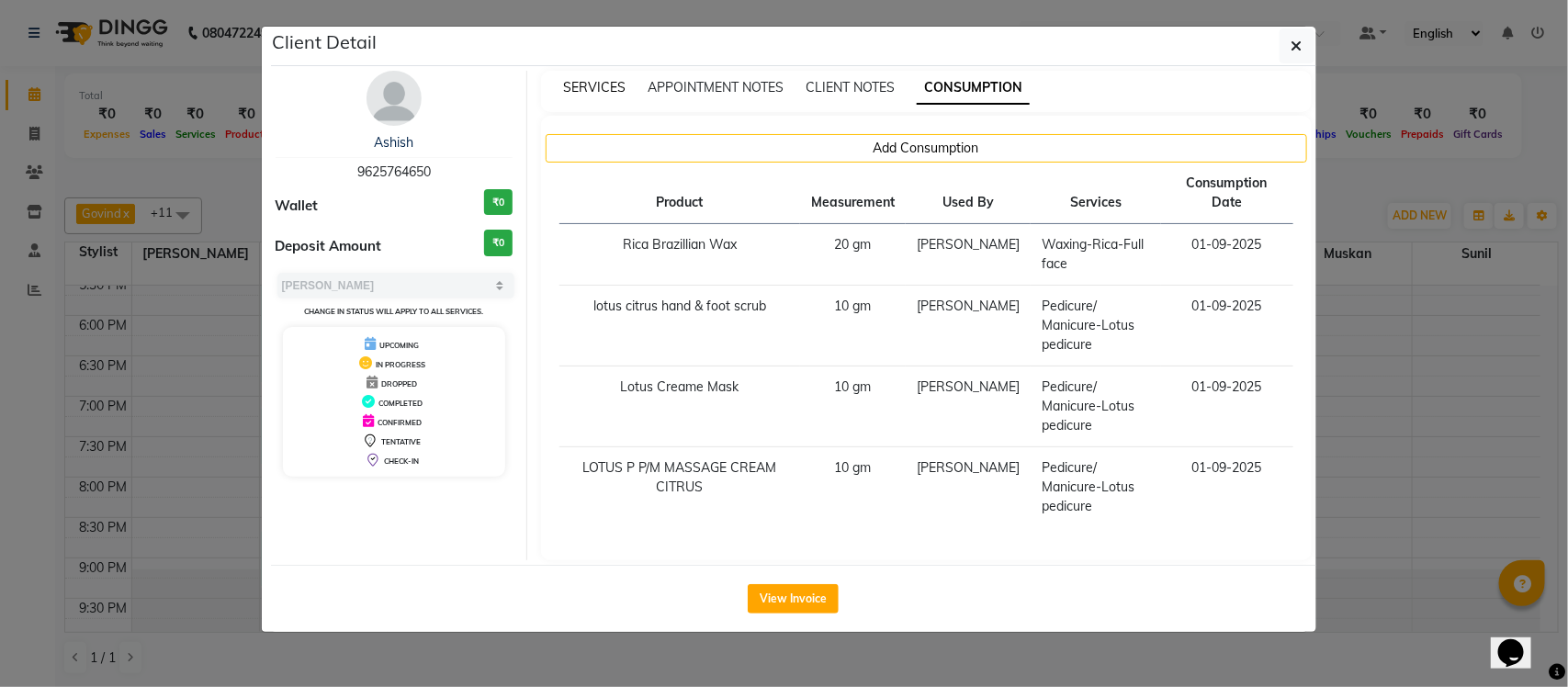
click at [597, 83] on span "SERVICES" at bounding box center [594, 87] width 62 height 17
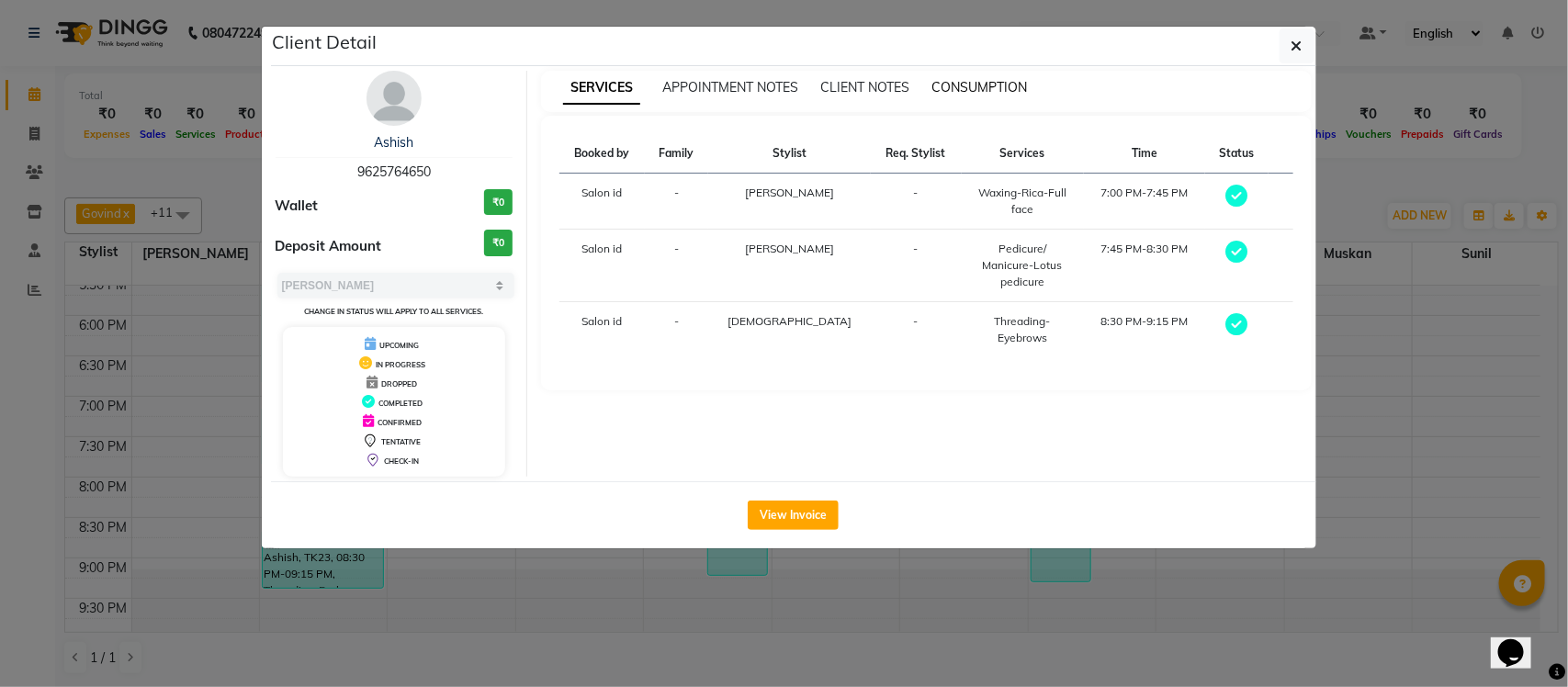
click at [1018, 92] on span "CONSUMPTION" at bounding box center [979, 87] width 96 height 17
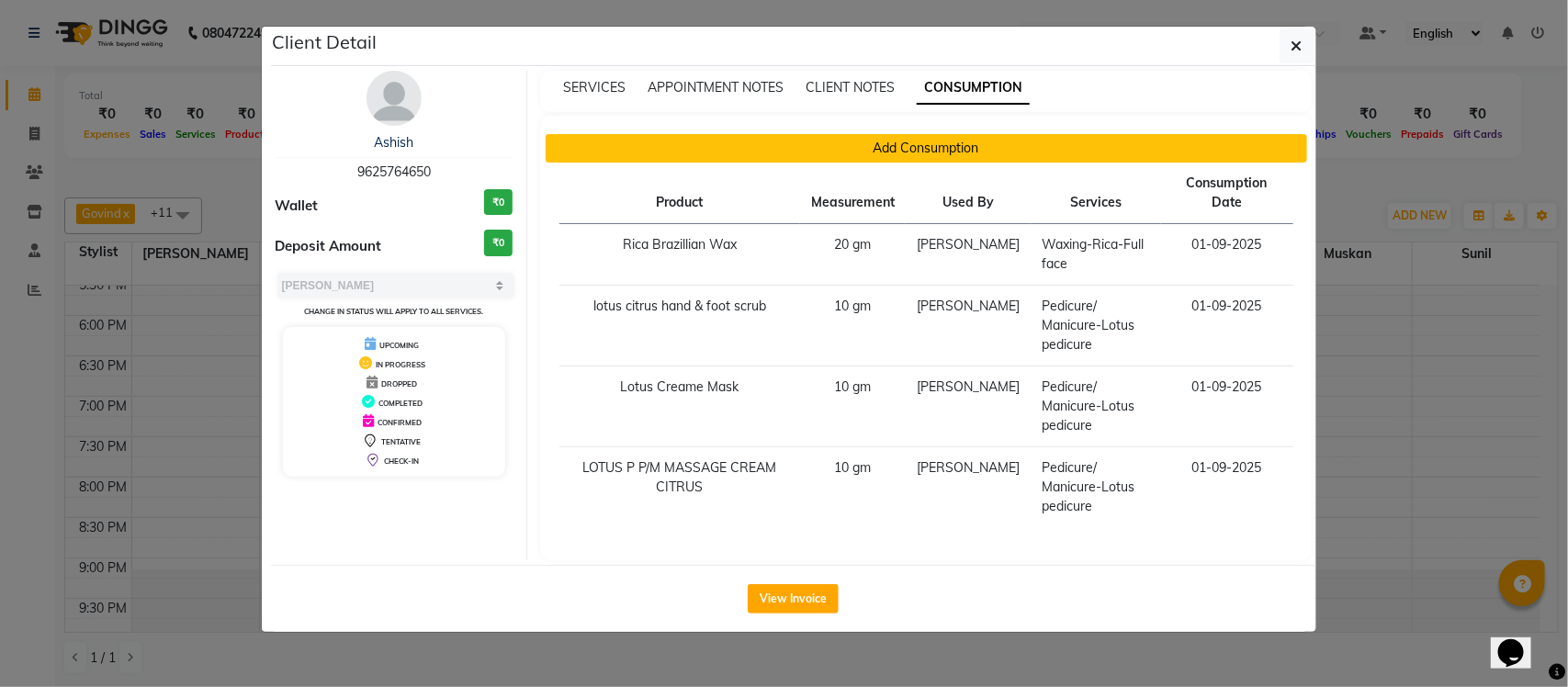
click at [860, 150] on button "Add Consumption" at bounding box center [926, 148] width 761 height 29
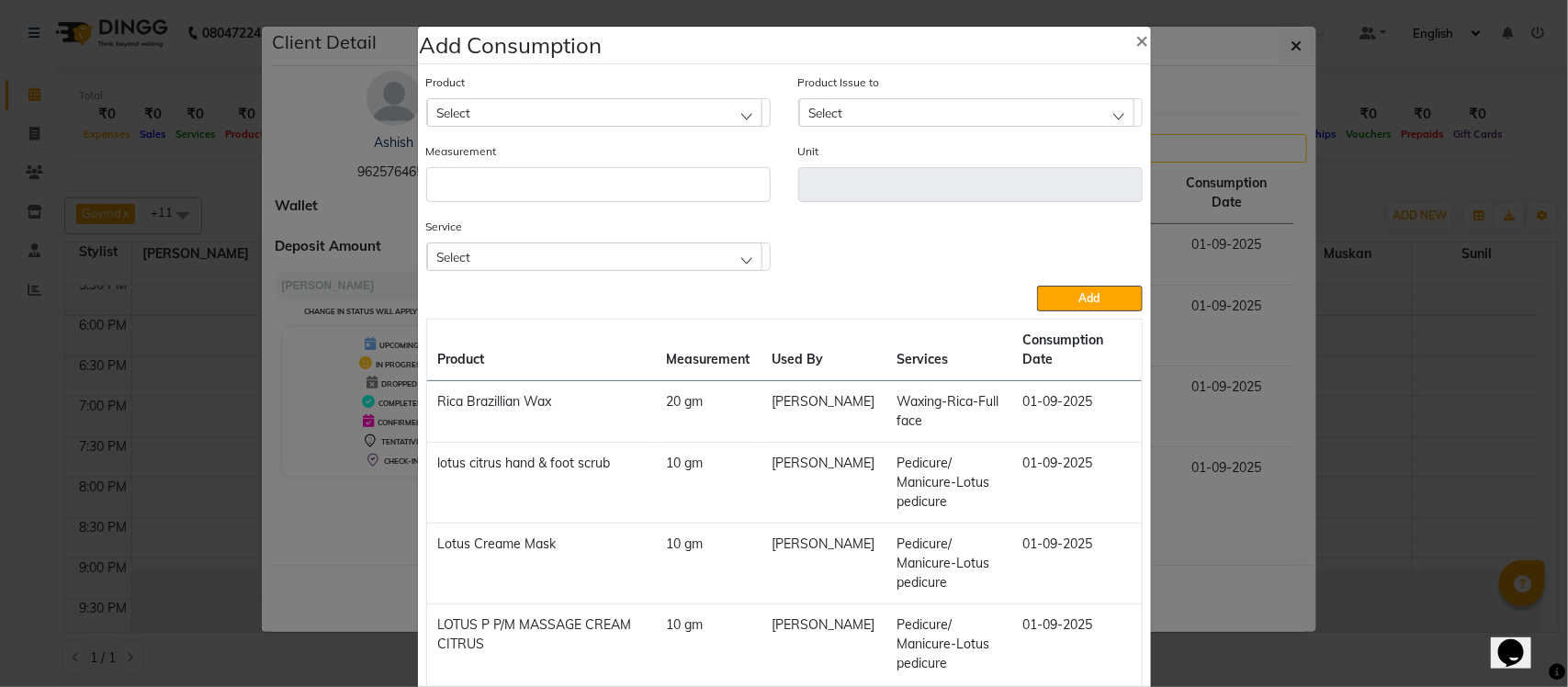
scroll to position [113, 0]
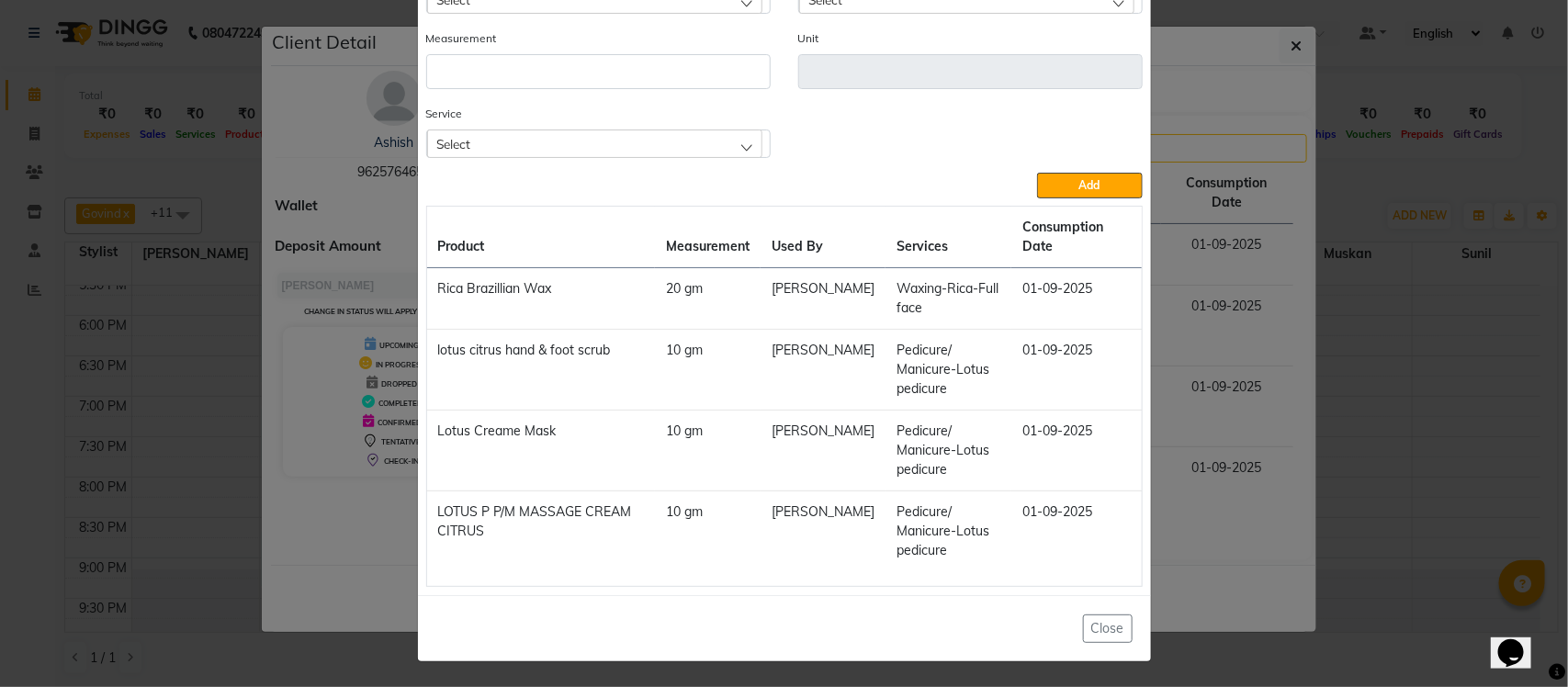
click at [580, 129] on div "Select" at bounding box center [595, 143] width 336 height 28
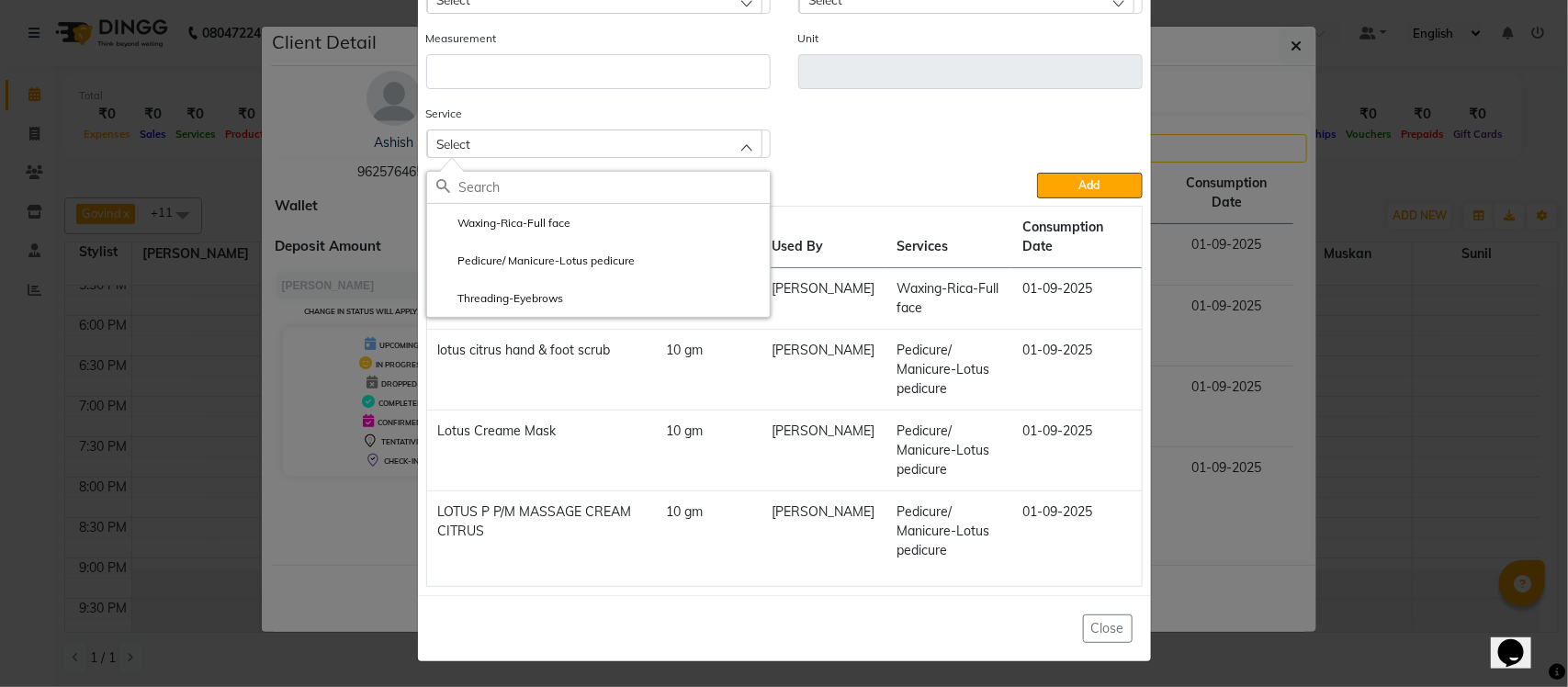
click at [943, 189] on div "Add" at bounding box center [784, 186] width 717 height 26
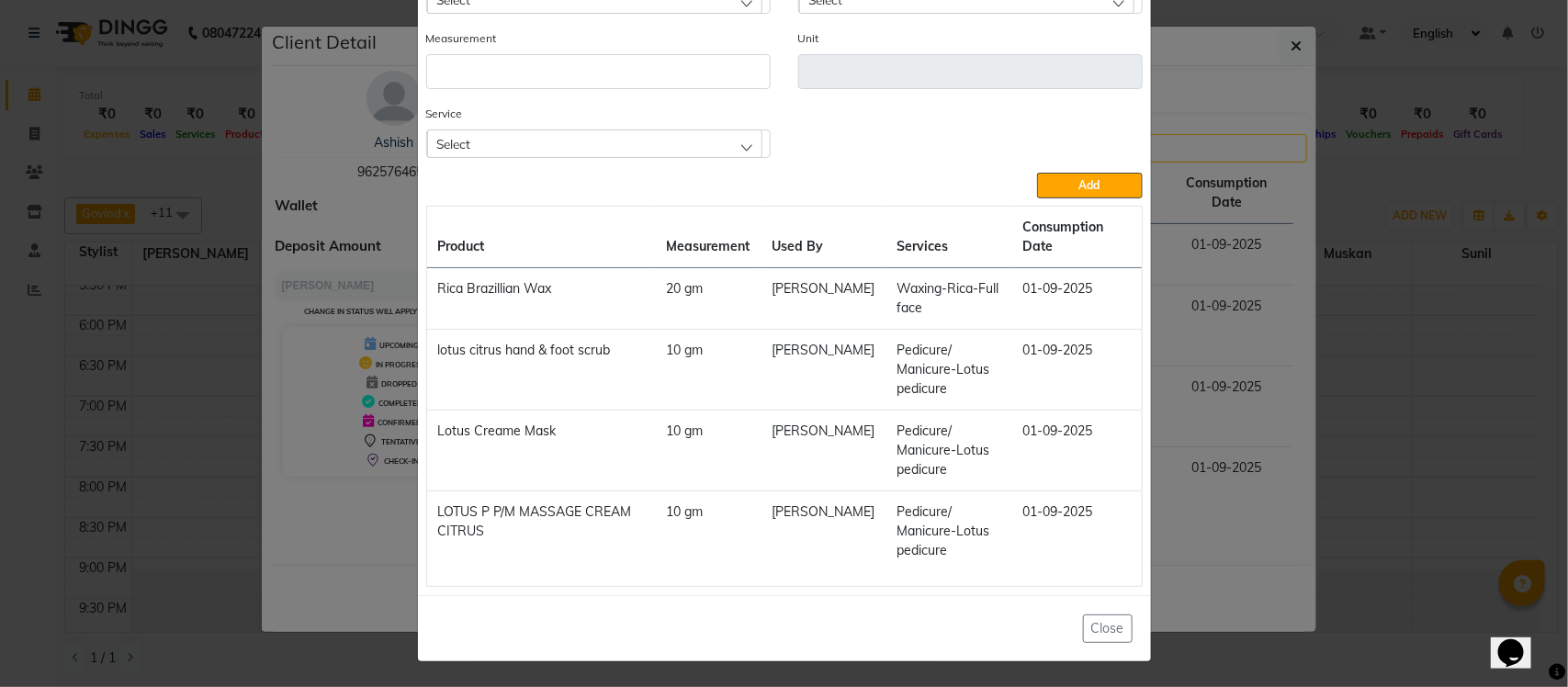
click at [1226, 136] on ngb-modal-window "Add Consumption × Product Select Product Issue to Select Measurement Unit Servi…" at bounding box center [784, 343] width 1568 height 687
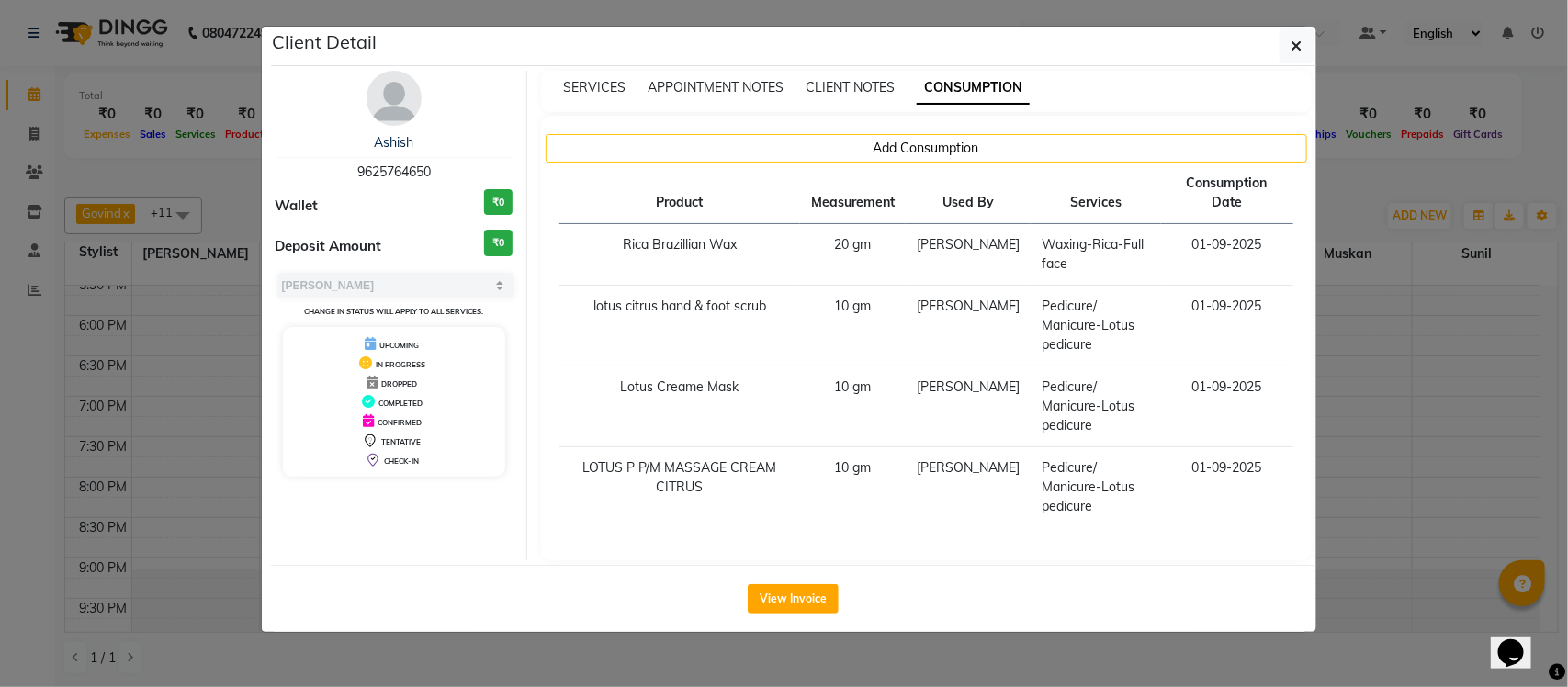
click at [1341, 156] on ngb-modal-window "Client Detail Ashish 9625764650 Wallet ₹0 Deposit Amount ₹0 Select MARK DONE UP…" at bounding box center [784, 343] width 1568 height 687
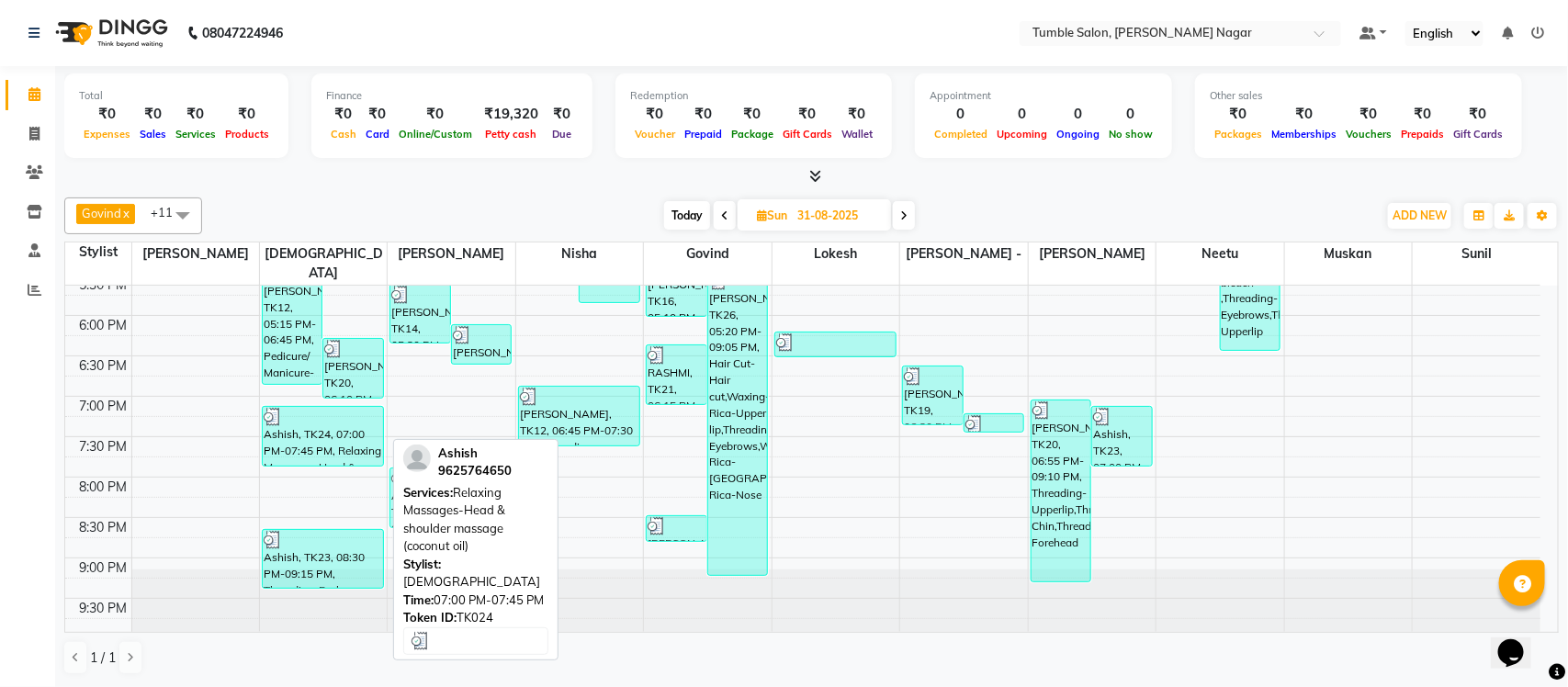
click at [292, 437] on div "Ashish, TK24, 07:00 PM-07:45 PM, Relaxing Massages-Head & shoulder massage (coc…" at bounding box center [323, 436] width 120 height 59
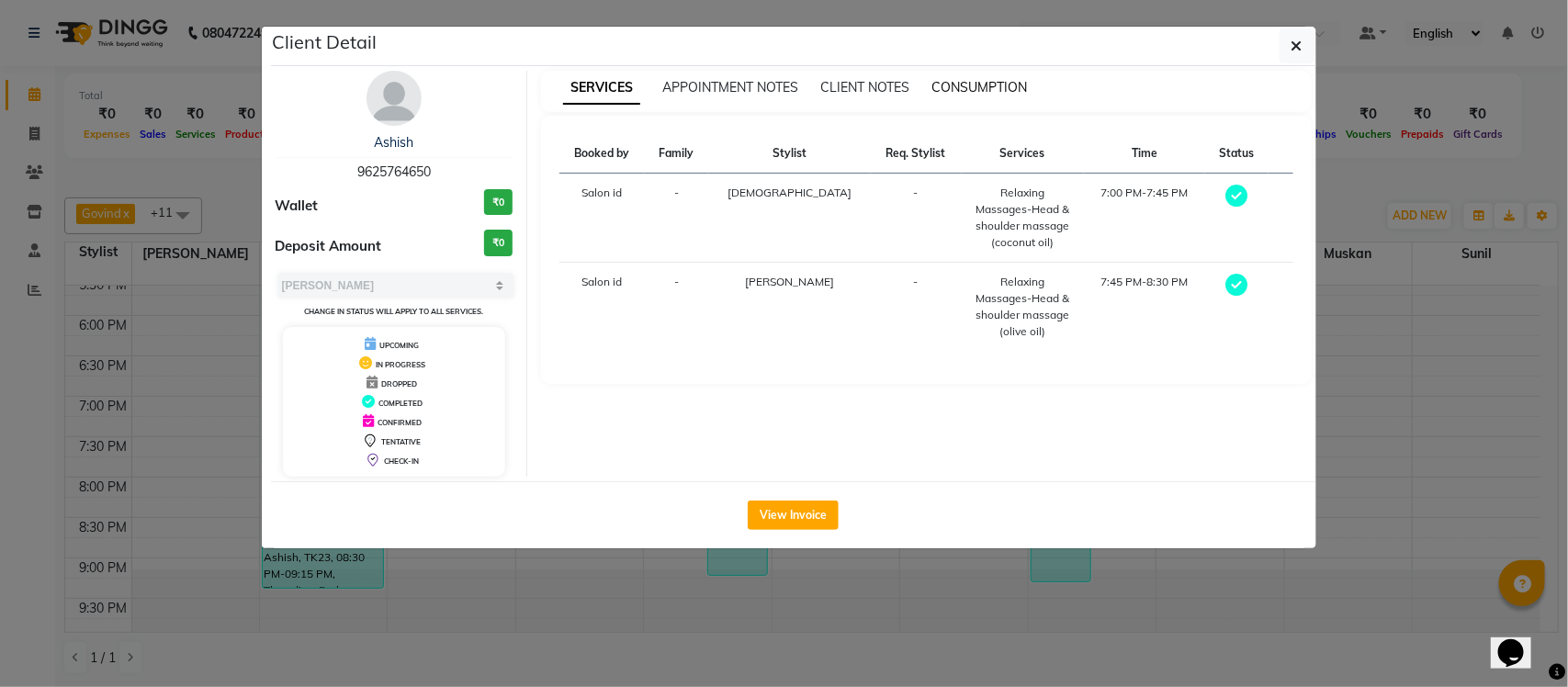
click at [975, 86] on span "CONSUMPTION" at bounding box center [979, 87] width 96 height 17
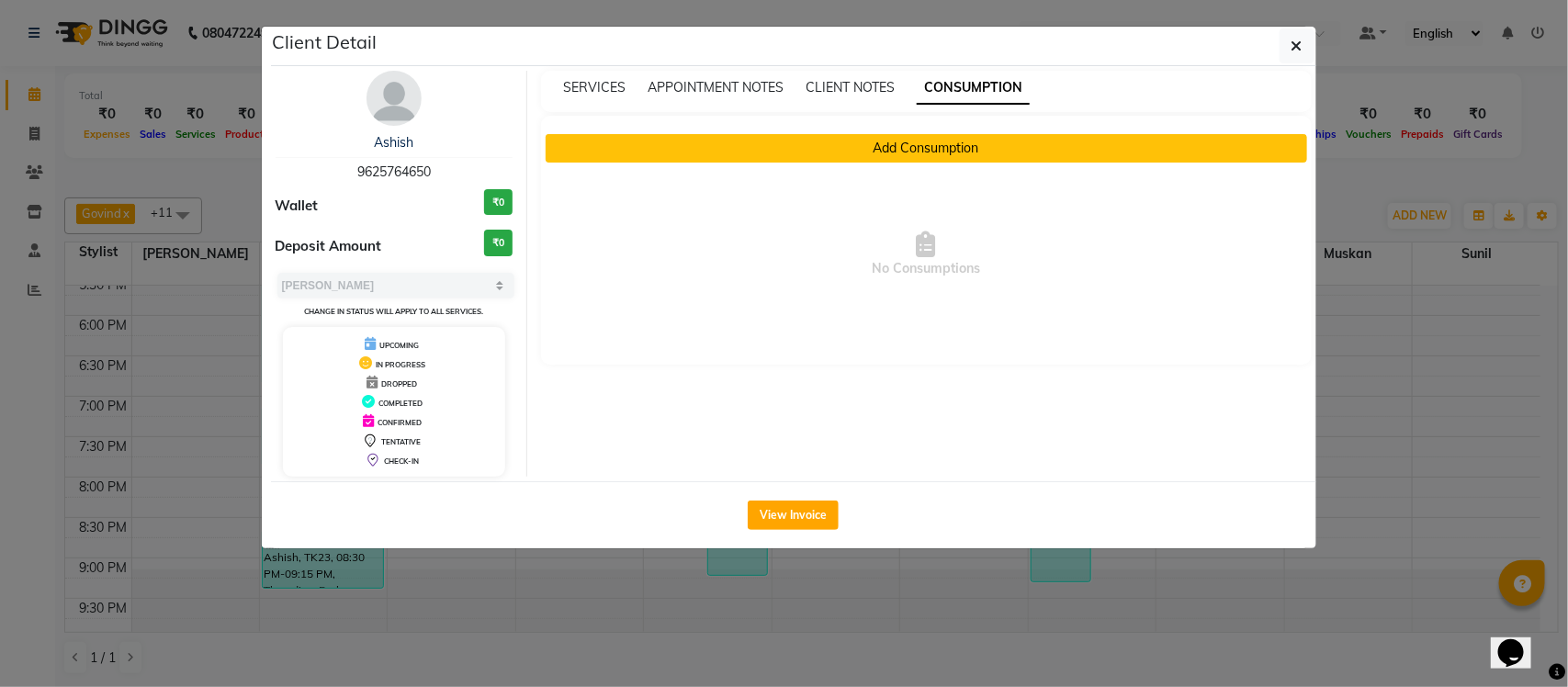
click at [956, 149] on button "Add Consumption" at bounding box center [926, 148] width 761 height 29
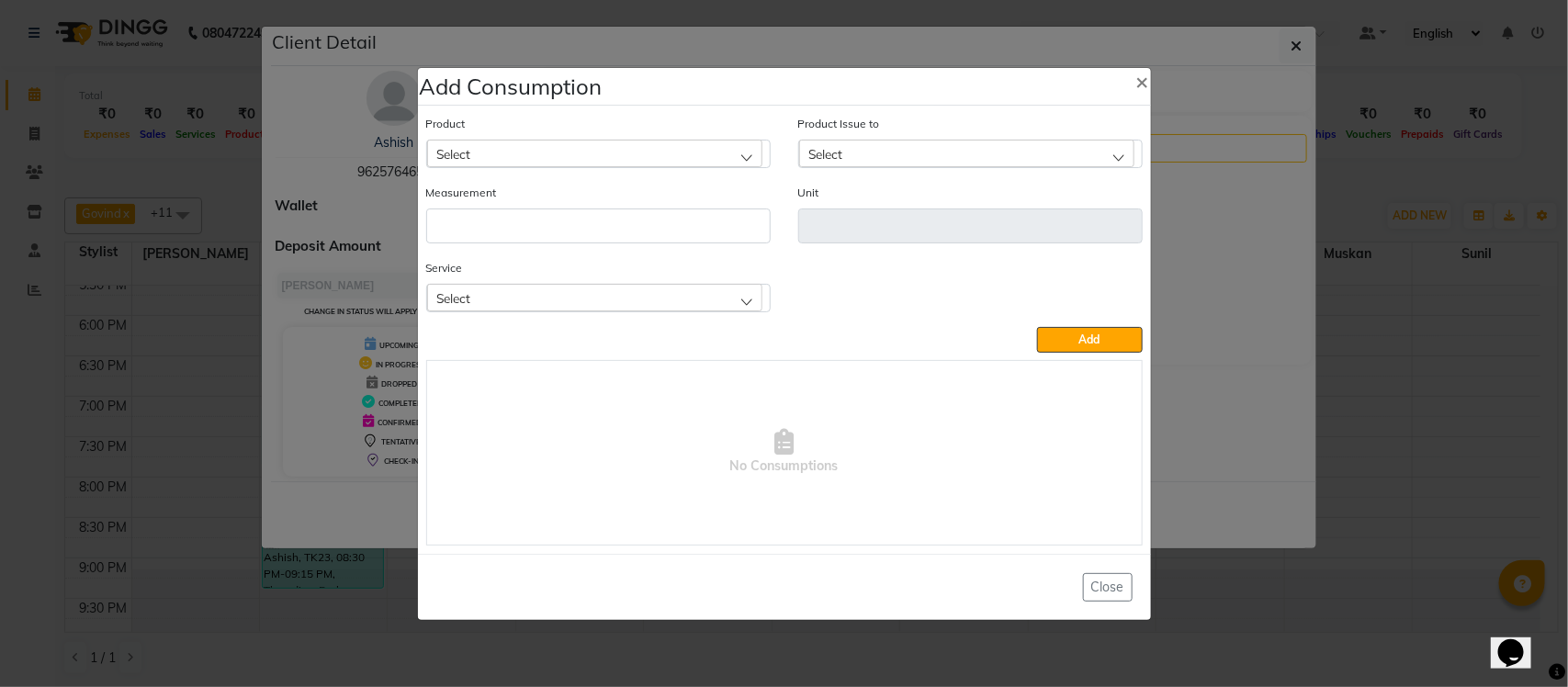
click at [593, 299] on div "Select" at bounding box center [595, 297] width 336 height 28
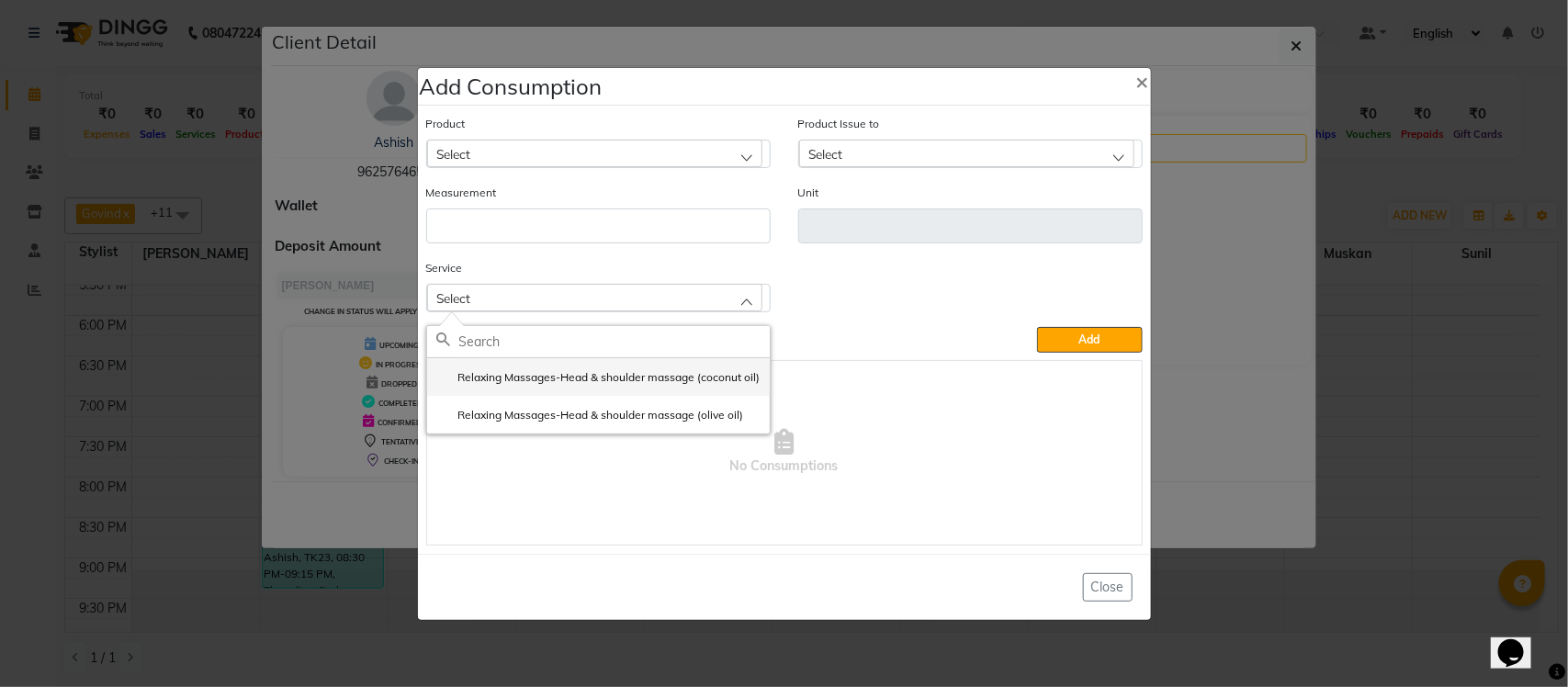
click at [526, 377] on label "Relaxing Massages-Head & shoulder massage (coconut oil)" at bounding box center [598, 377] width 324 height 17
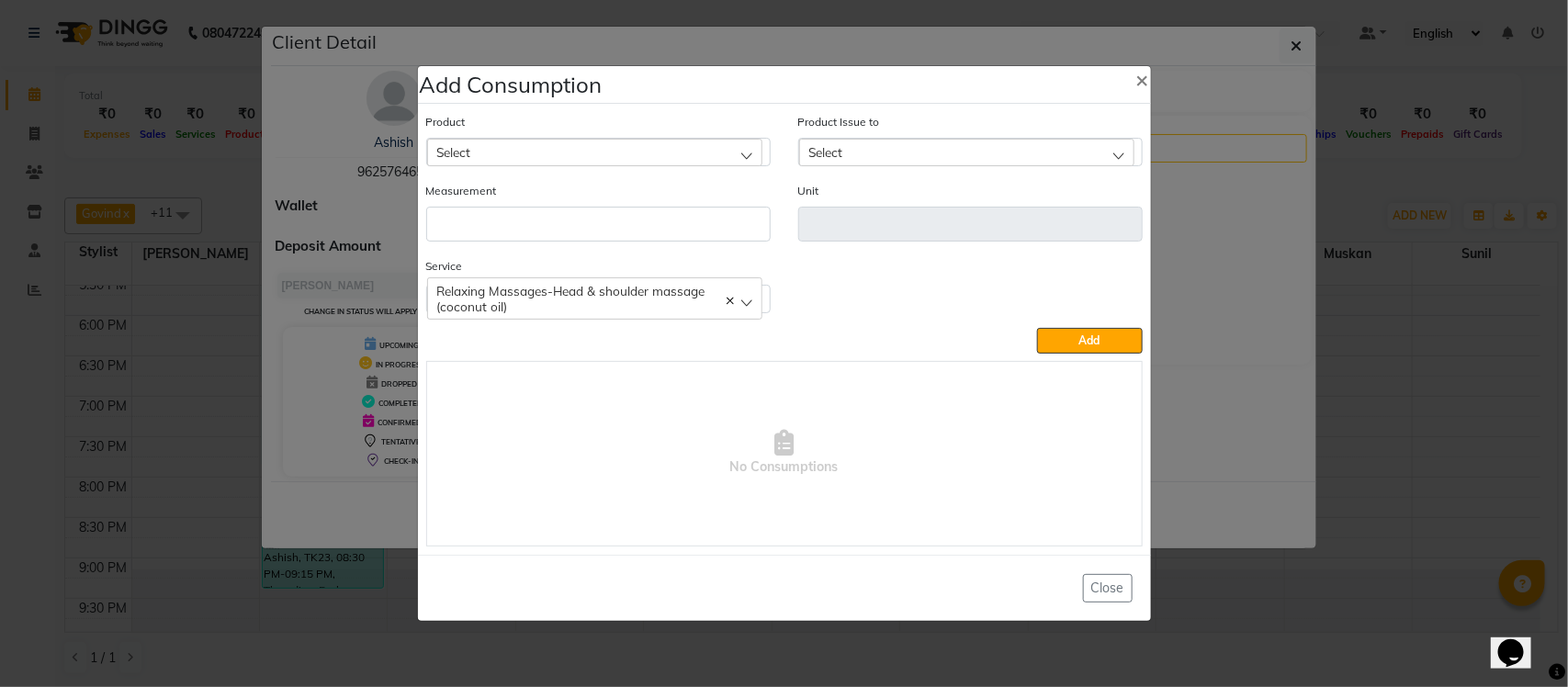
click at [618, 139] on div "Select" at bounding box center [595, 152] width 336 height 28
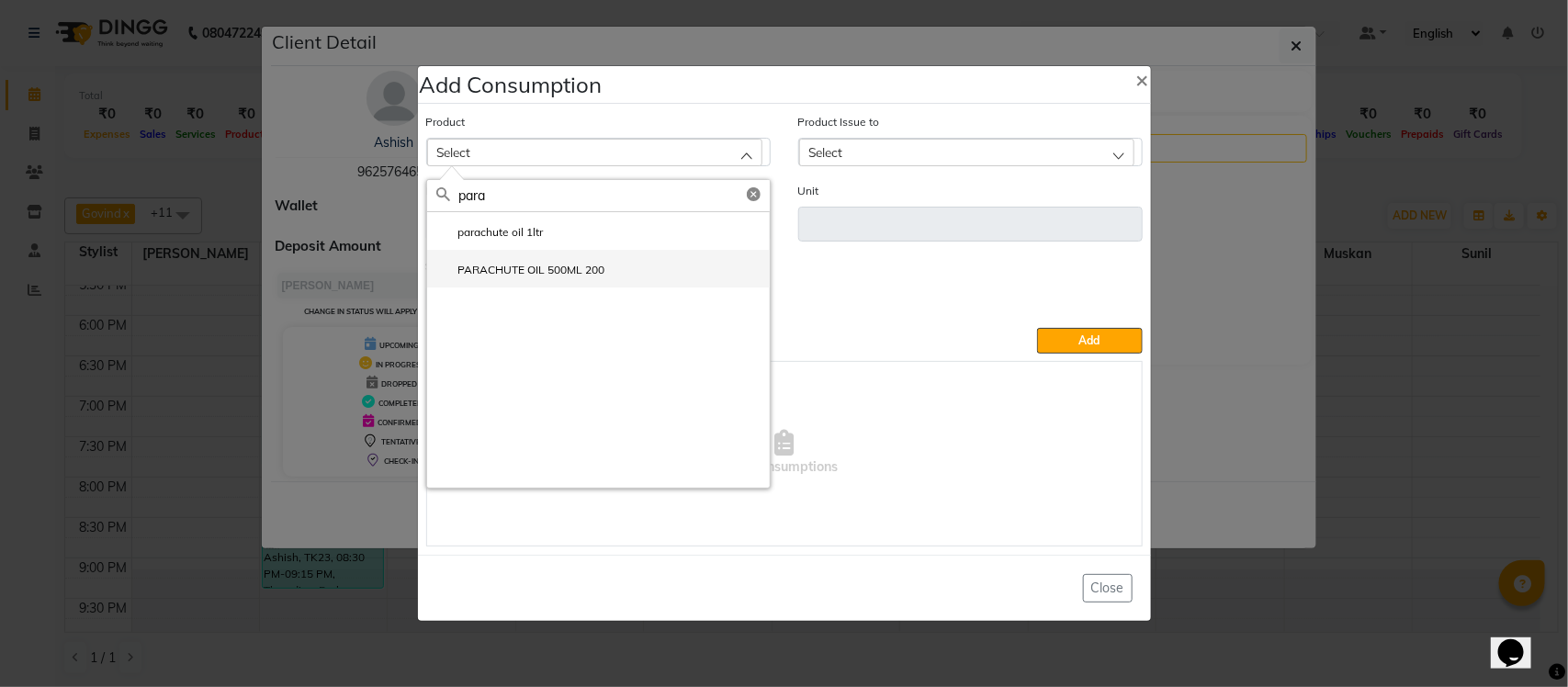
click at [566, 276] on label "PARACHUTE OIL 500ML 200" at bounding box center [520, 271] width 169 height 17
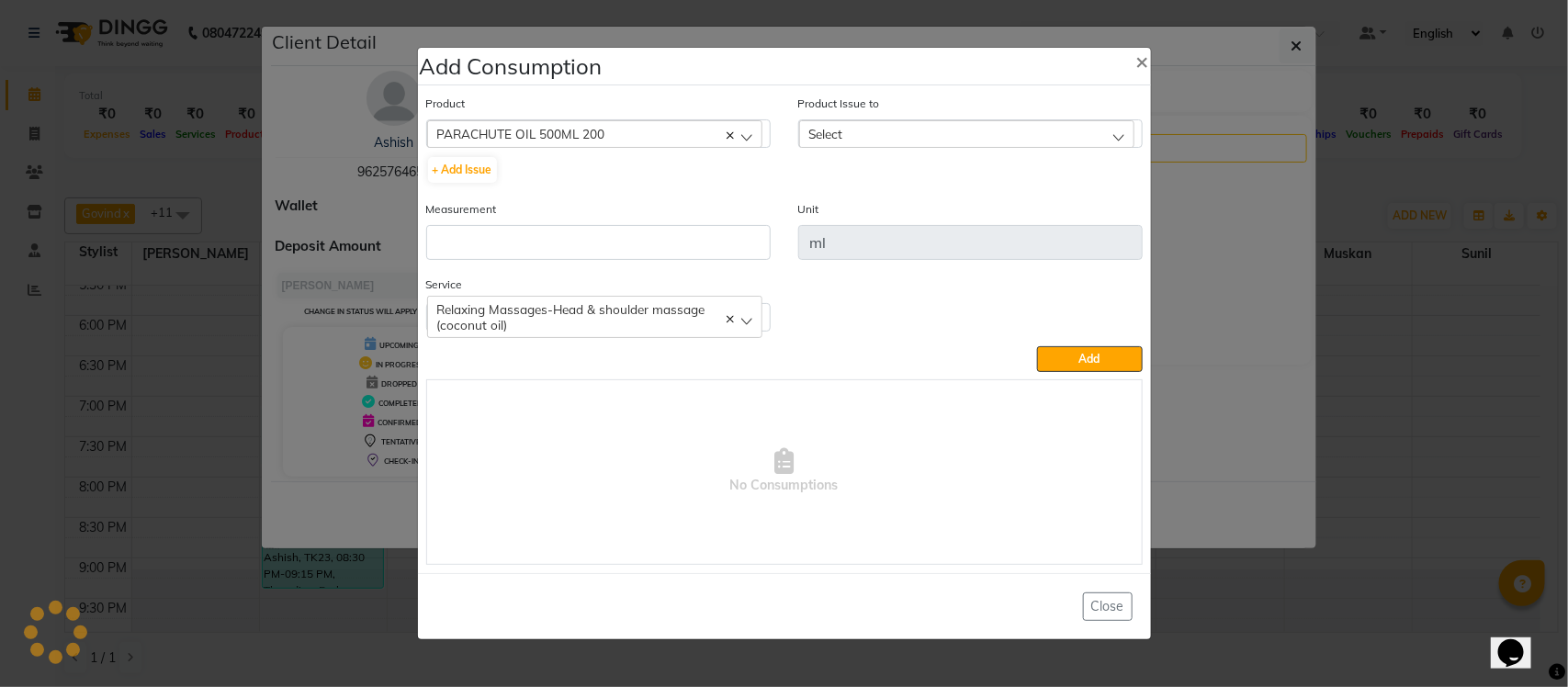
click at [970, 139] on div "Select" at bounding box center [967, 134] width 336 height 28
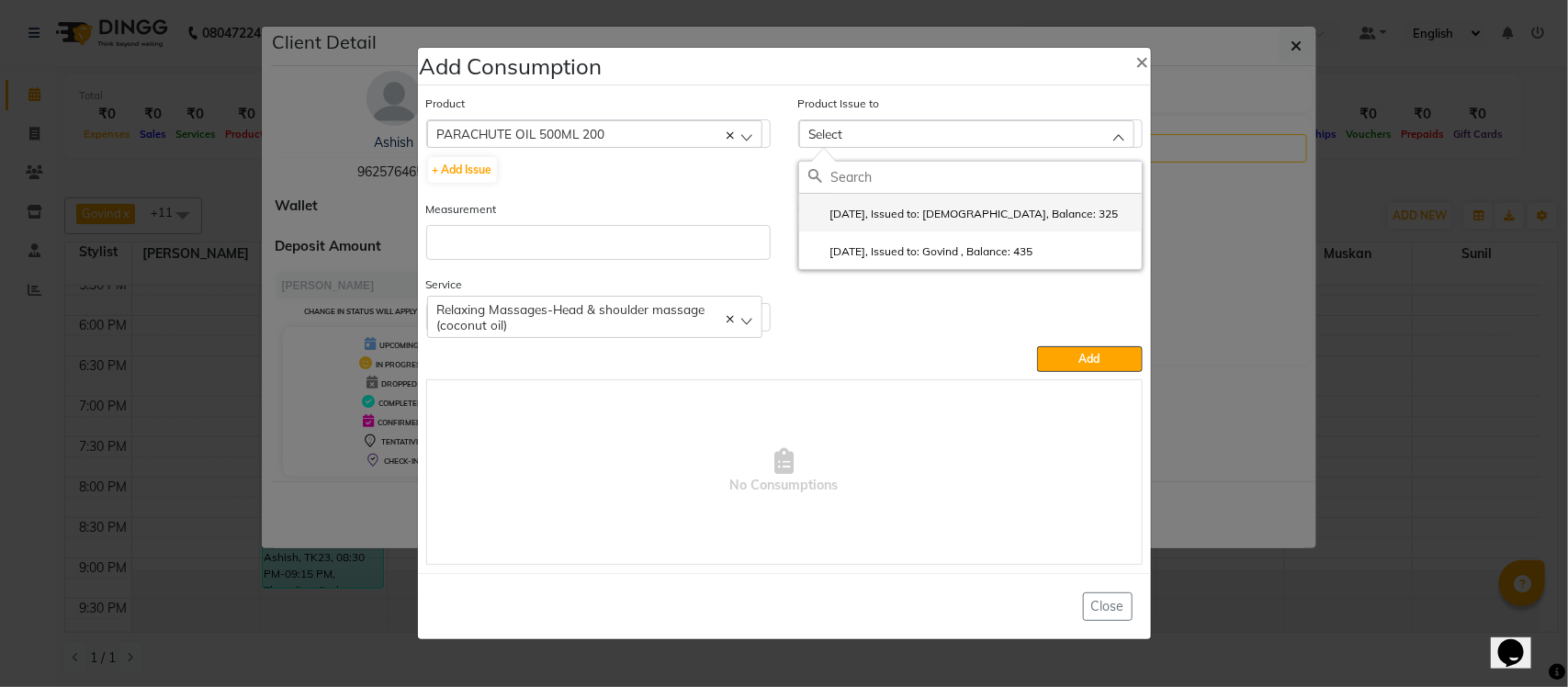
click at [966, 214] on label "2025-07-23, Issued to: Krishna, Balance: 325" at bounding box center [964, 214] width 310 height 17
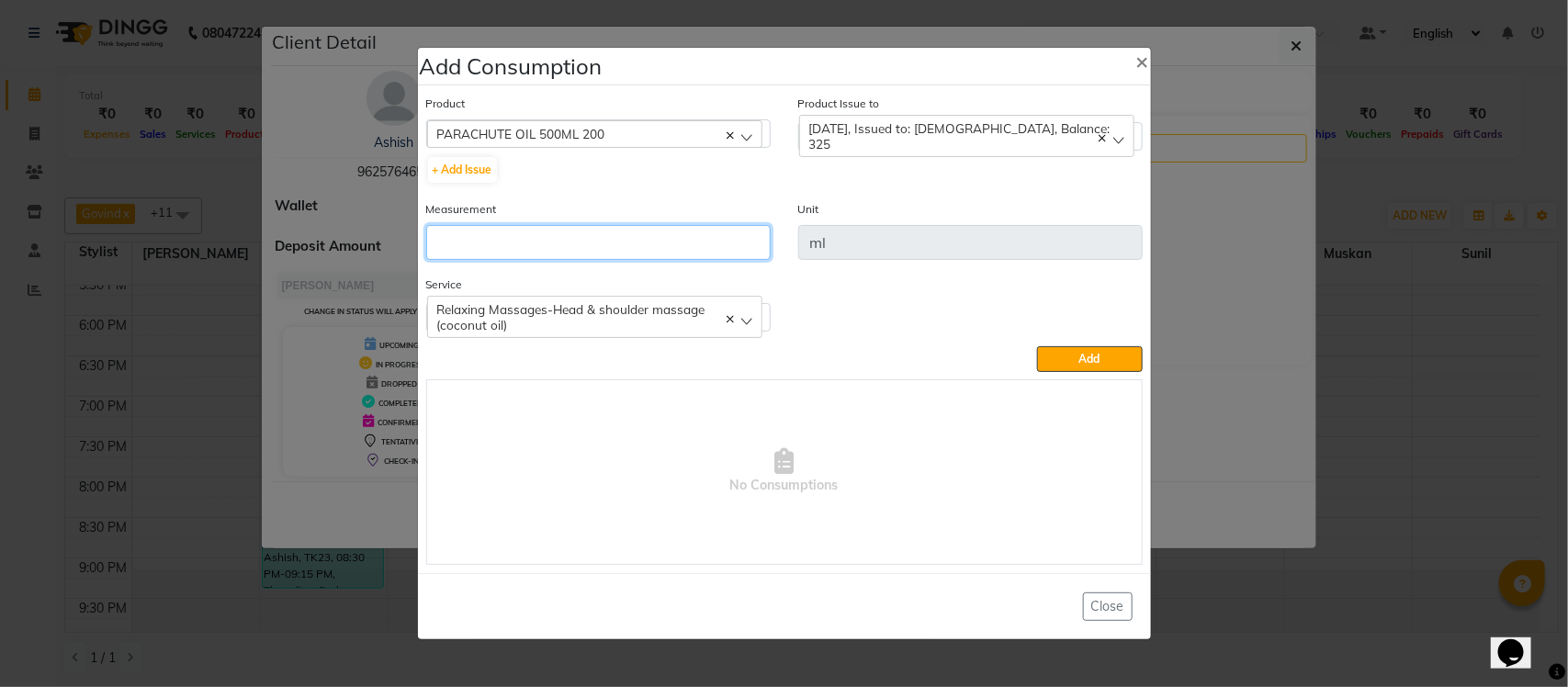
click at [568, 250] on input "number" at bounding box center [599, 243] width 345 height 35
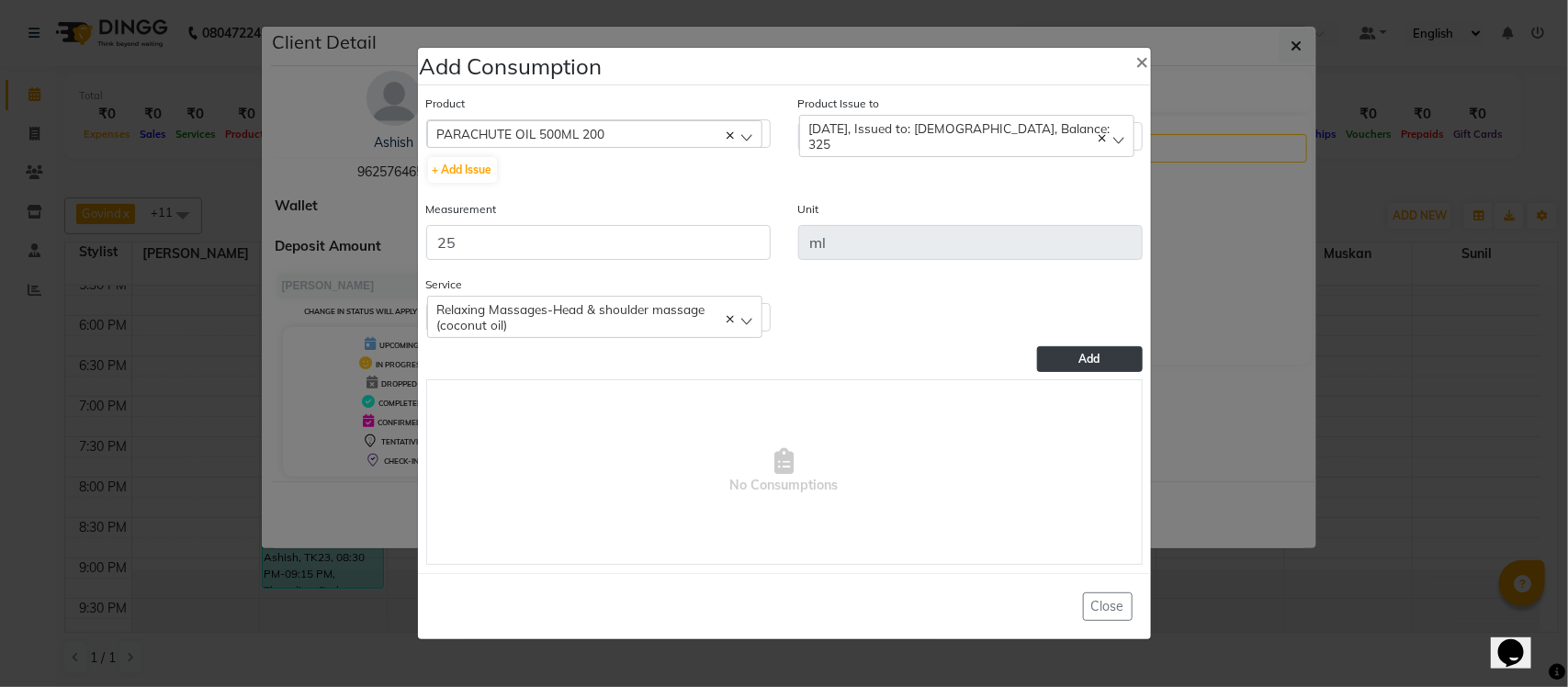
click at [1110, 356] on button "Add" at bounding box center [1089, 360] width 105 height 26
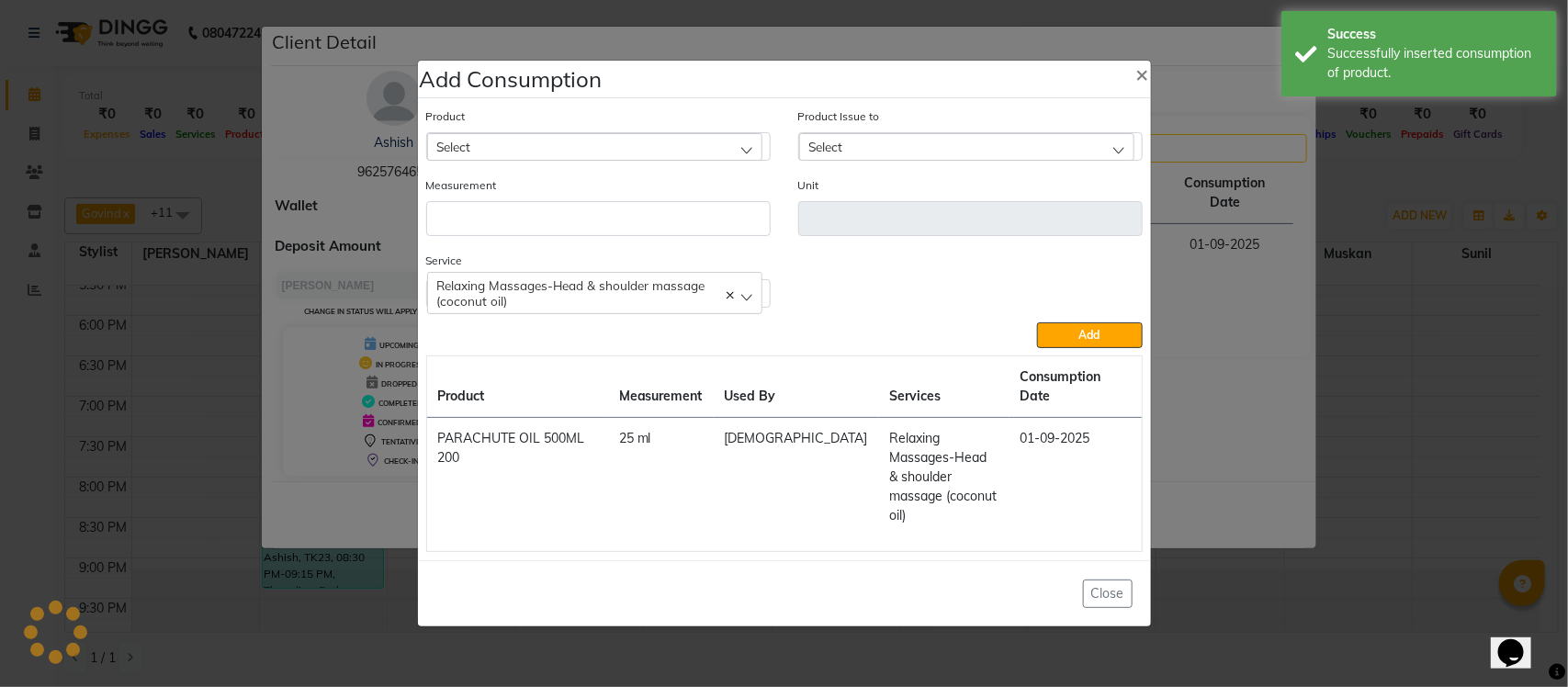
click at [539, 309] on span "Relaxing Massages-Head & shoulder massage (coconut oil)" at bounding box center [594, 293] width 315 height 32
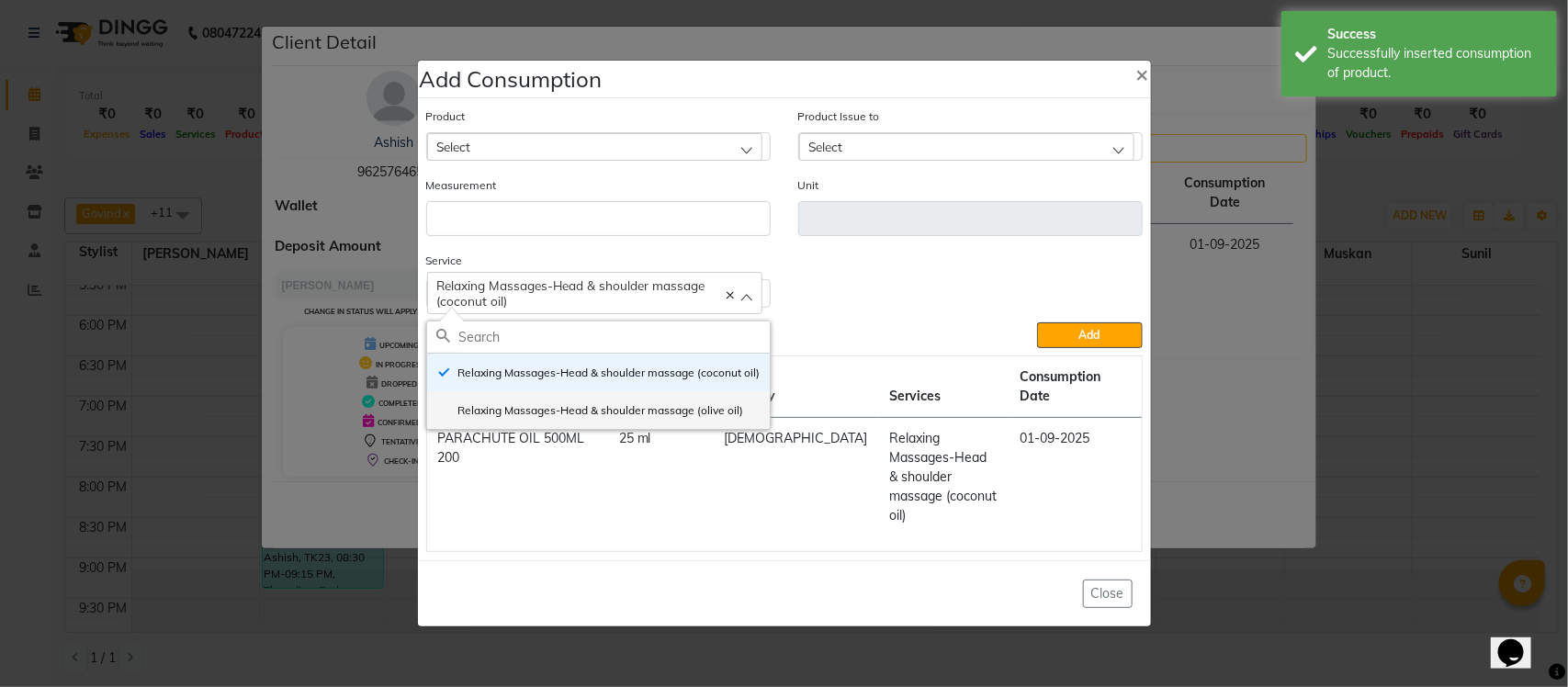
click at [496, 419] on label "Relaxing Massages-Head & shoulder massage (olive oil)" at bounding box center [589, 411] width 308 height 17
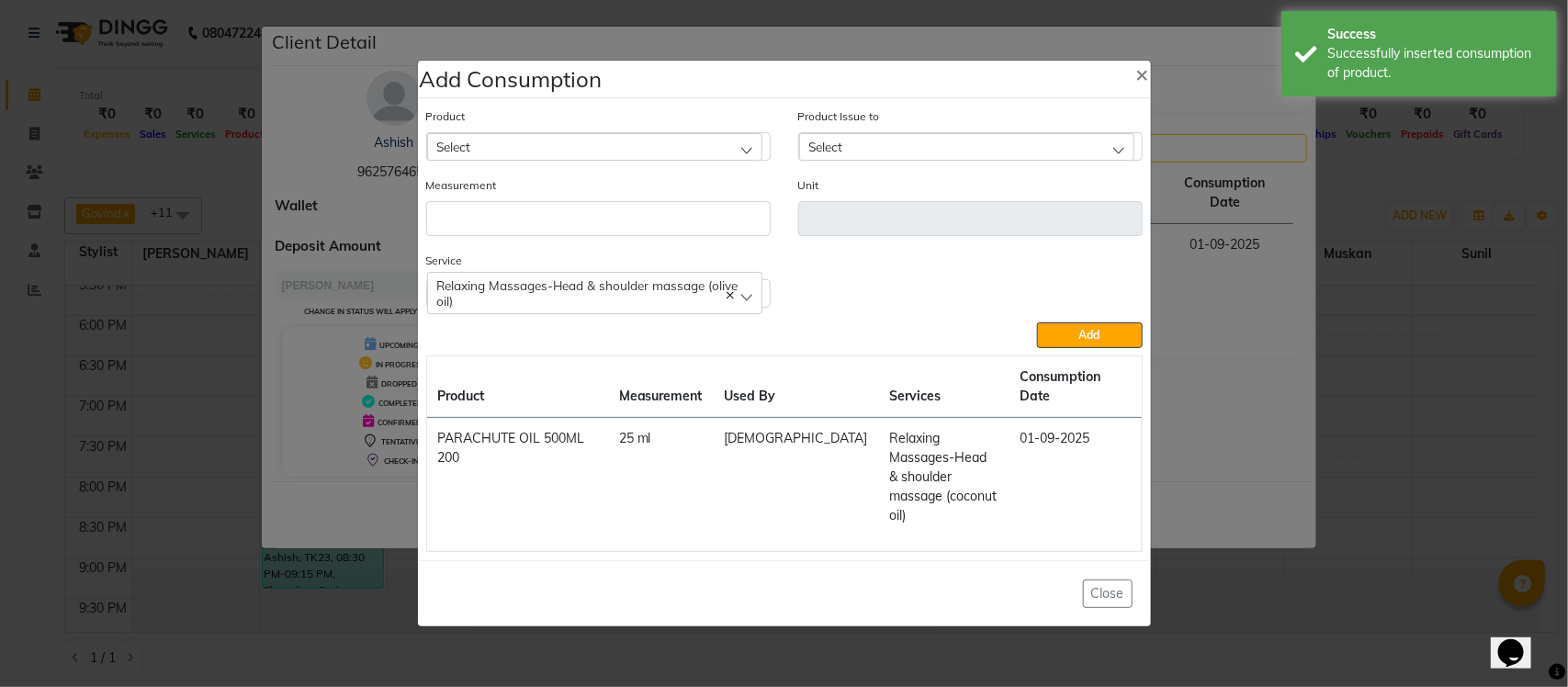
click at [604, 161] on div "Select" at bounding box center [595, 147] width 336 height 28
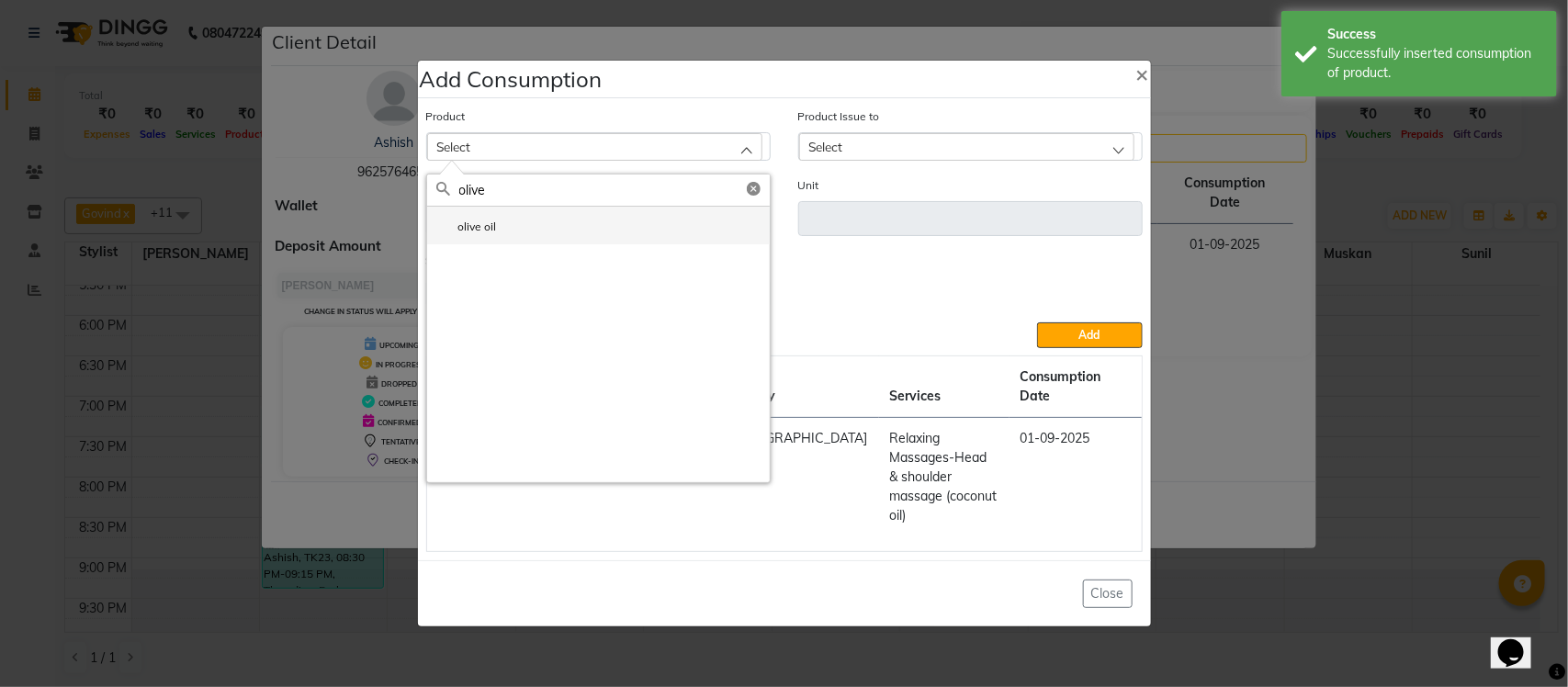
click at [545, 244] on li "olive oil" at bounding box center [599, 225] width 343 height 38
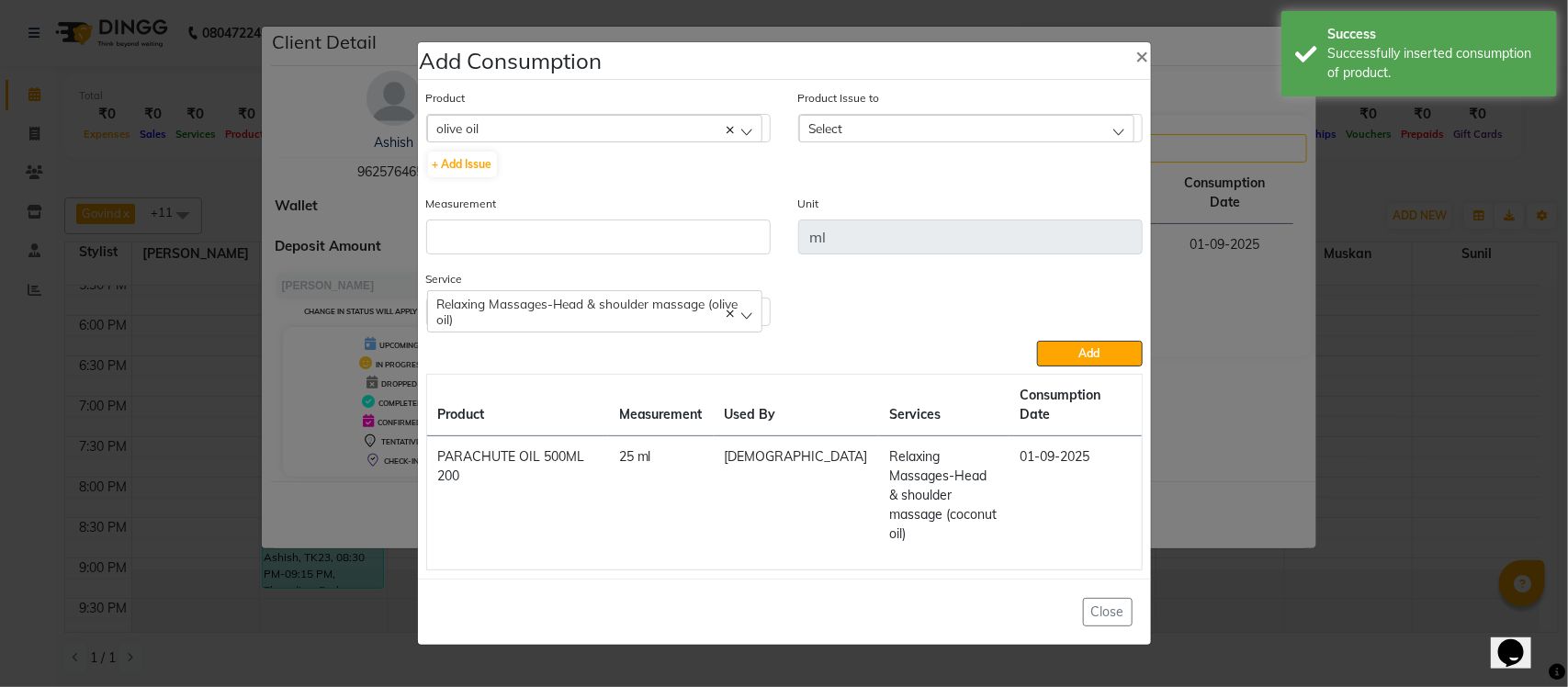
click at [1007, 142] on div "Select" at bounding box center [967, 129] width 336 height 28
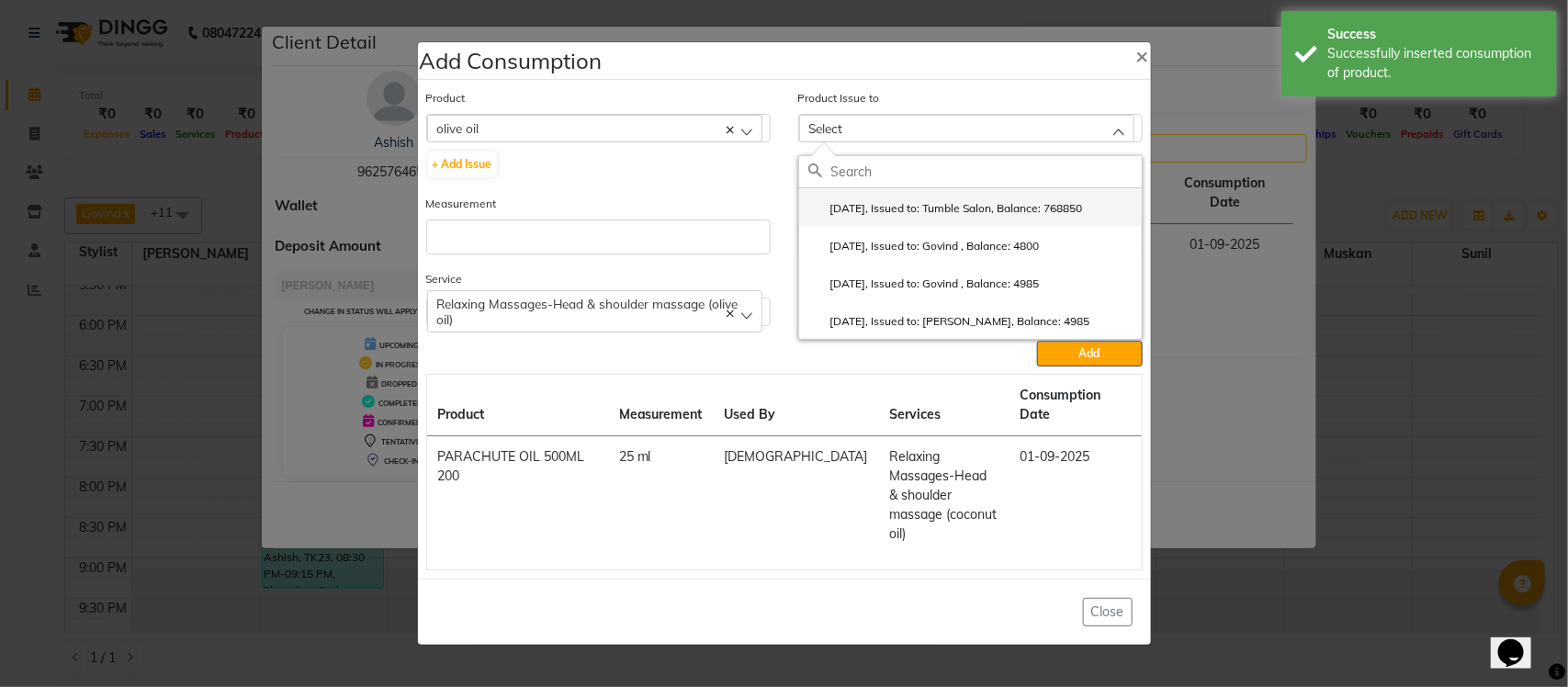
click at [949, 217] on label "2025-07-30, Issued to: Tumble Salon, Balance: 768850" at bounding box center [946, 208] width 275 height 17
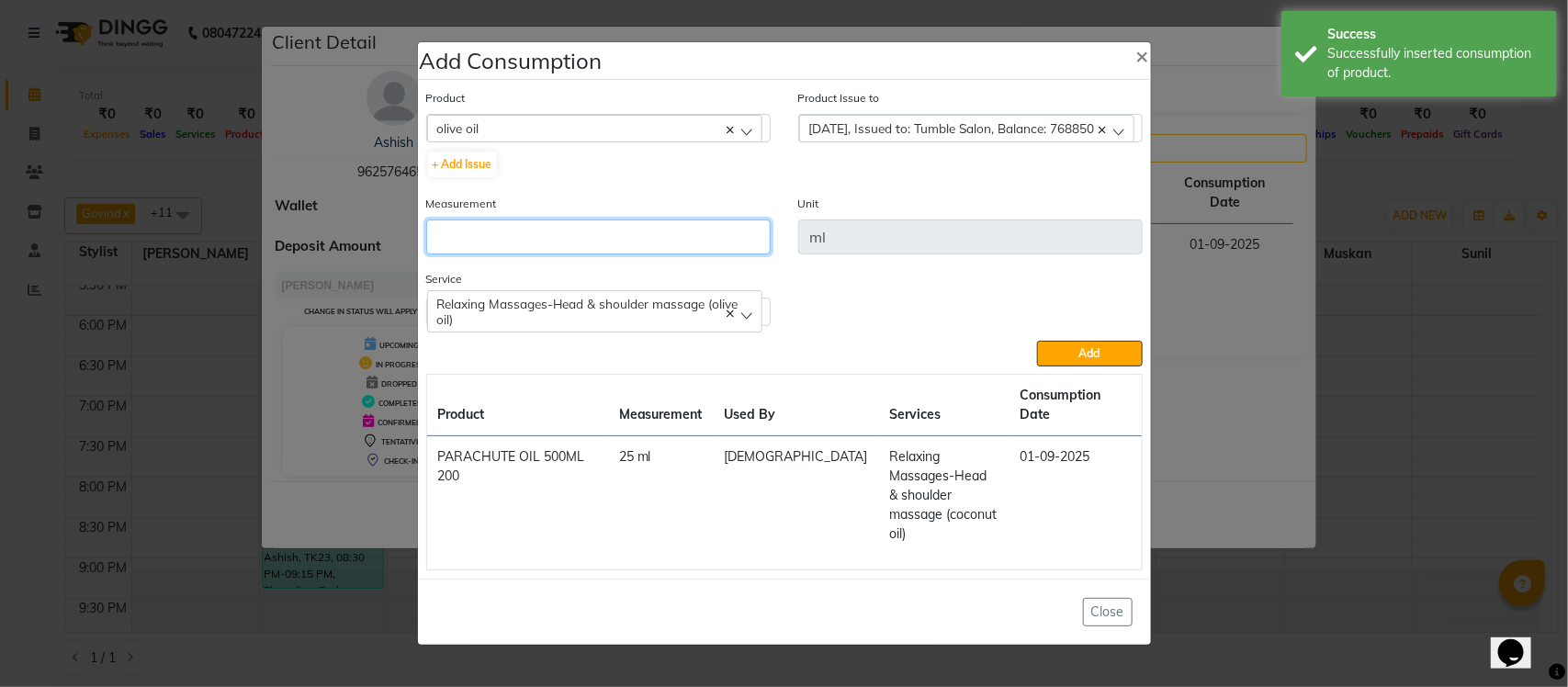
click at [631, 254] on input "number" at bounding box center [599, 237] width 345 height 35
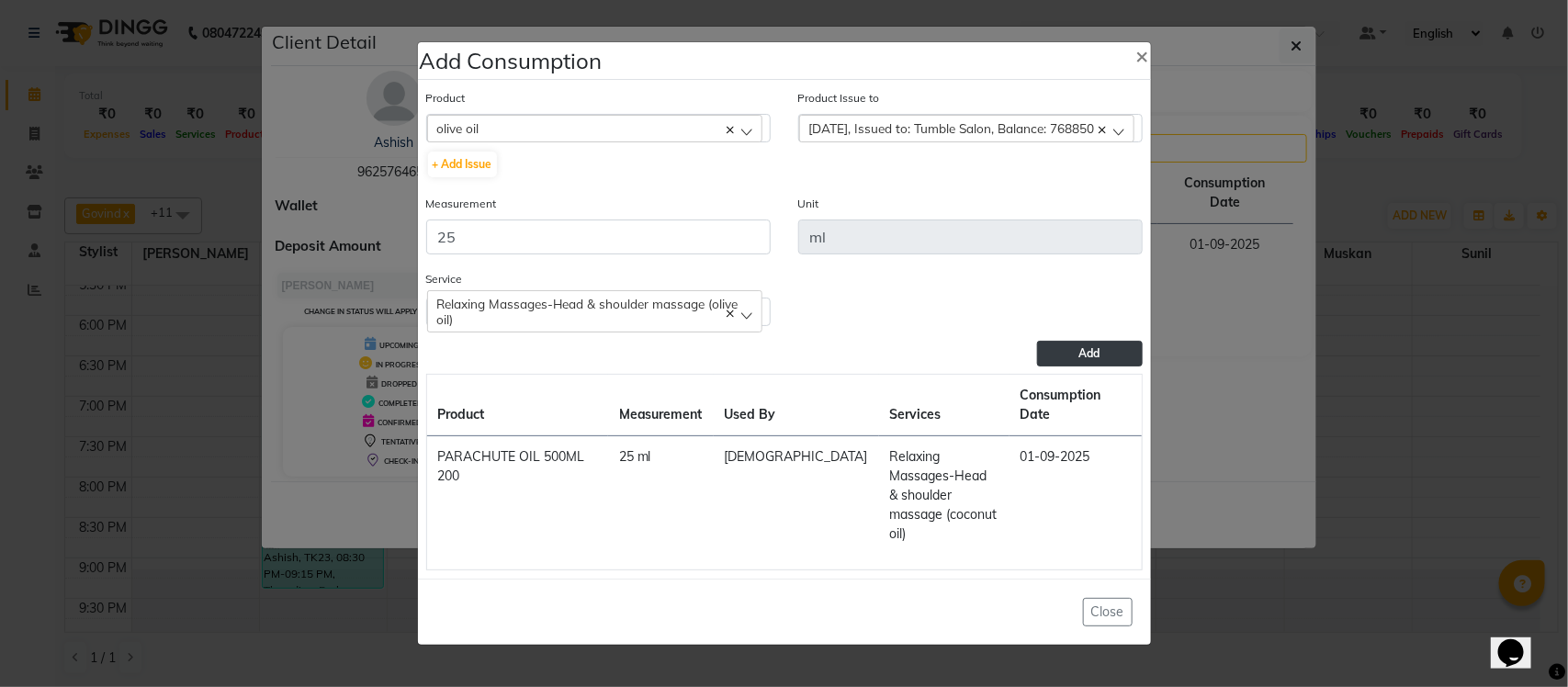
click at [1085, 366] on button "Add" at bounding box center [1089, 354] width 105 height 26
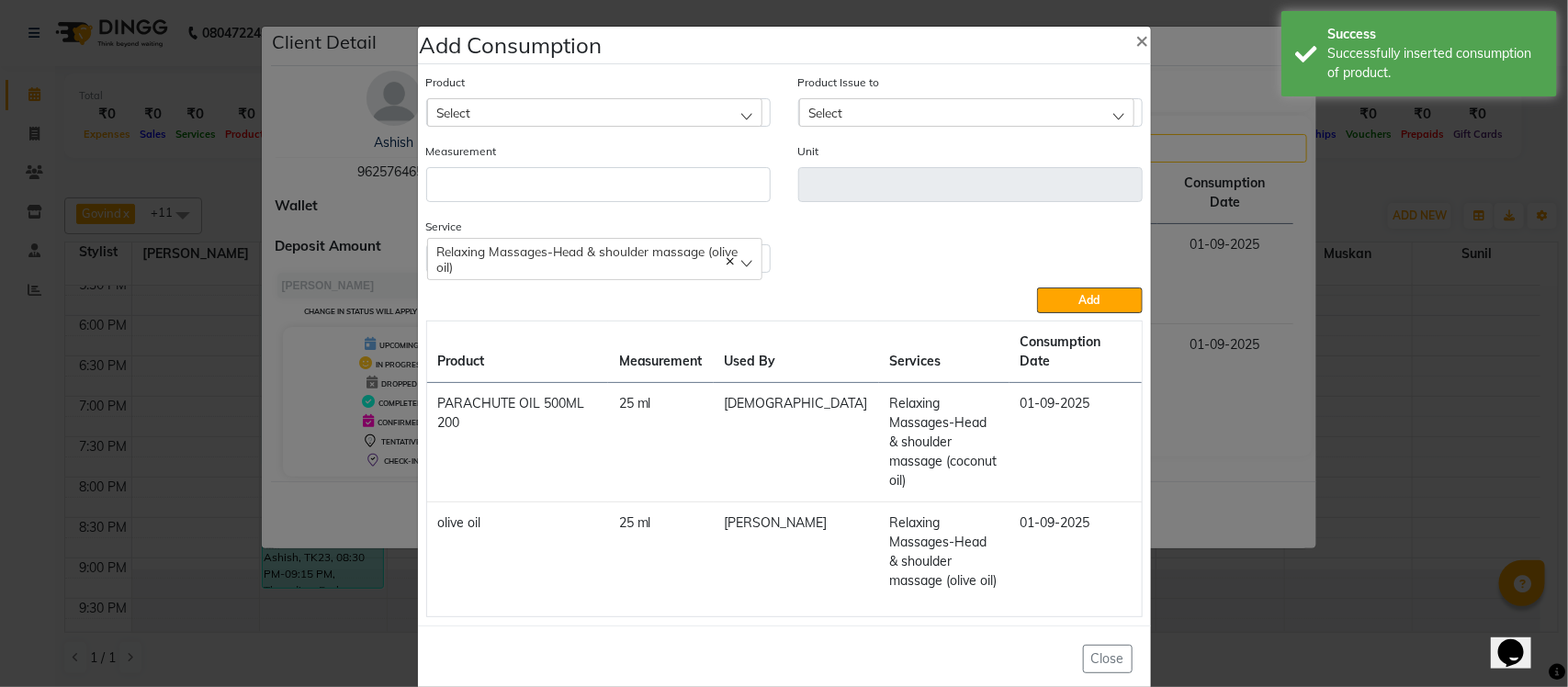
click at [1283, 254] on ngb-modal-window "Add Consumption × Product Select acetone Product Issue to Select 2025-07-30, Is…" at bounding box center [784, 343] width 1568 height 687
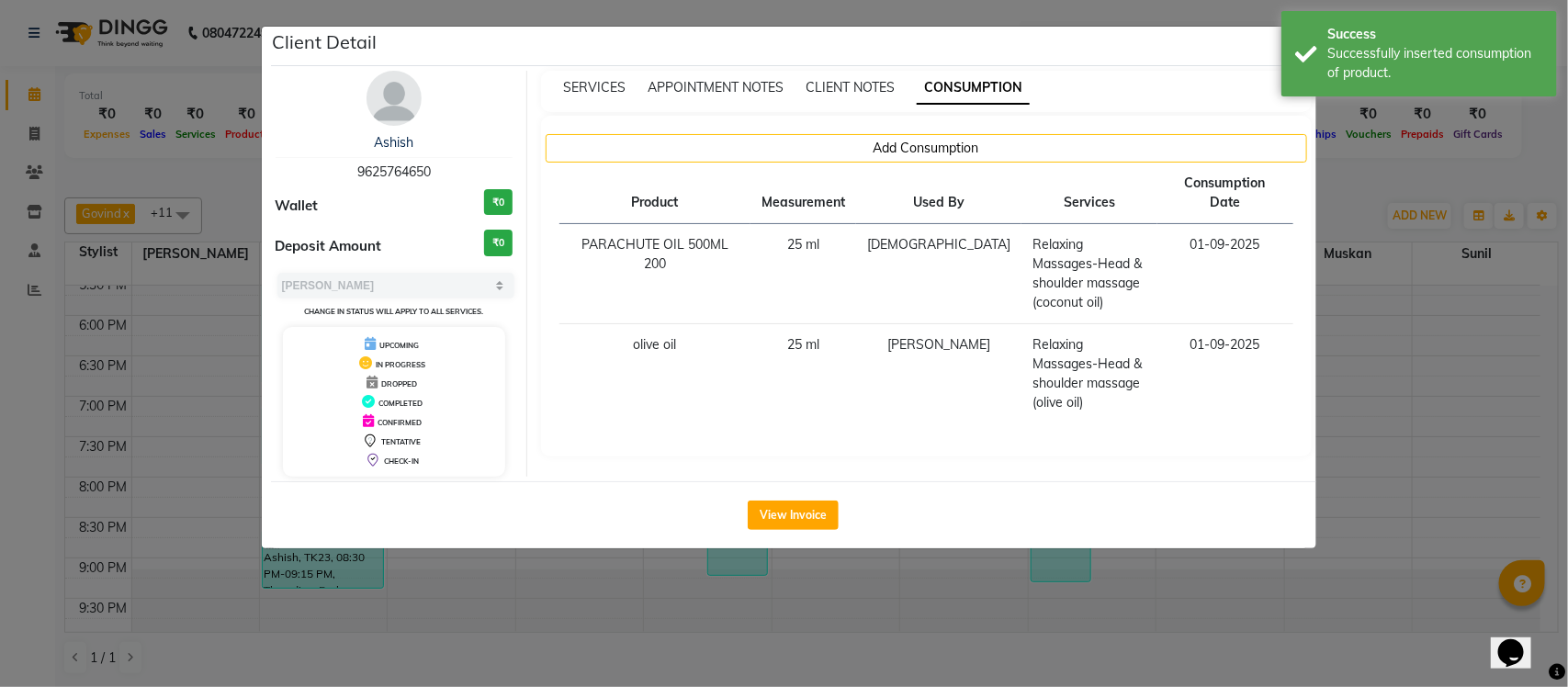
click at [1352, 195] on ngb-modal-window "Client Detail Ashish 9625764650 Wallet ₹0 Deposit Amount ₹0 Select MARK DONE UP…" at bounding box center [784, 343] width 1568 height 687
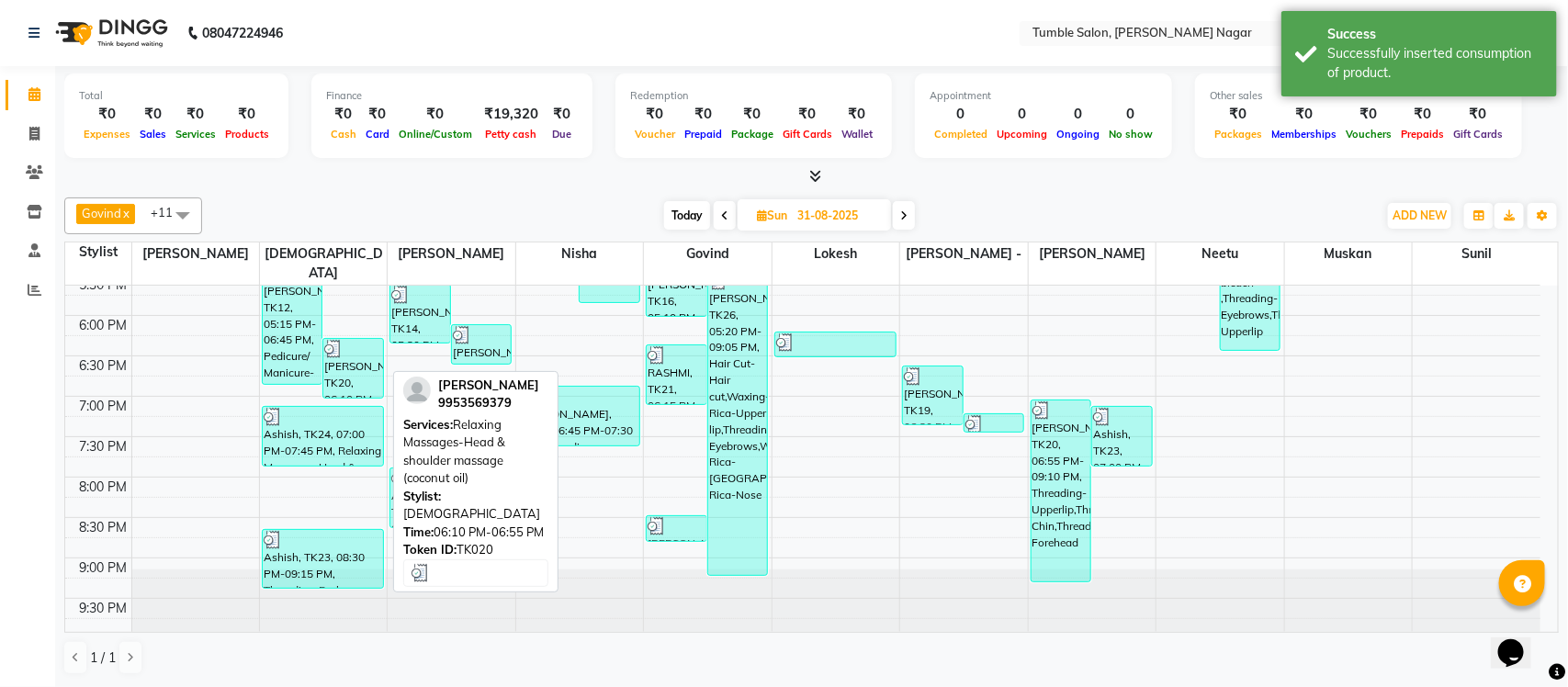
click at [352, 342] on div "NEELAM, TK20, 06:10 PM-06:55 PM, Relaxing Massages-Head & shoulder massage (coc…" at bounding box center [353, 368] width 59 height 59
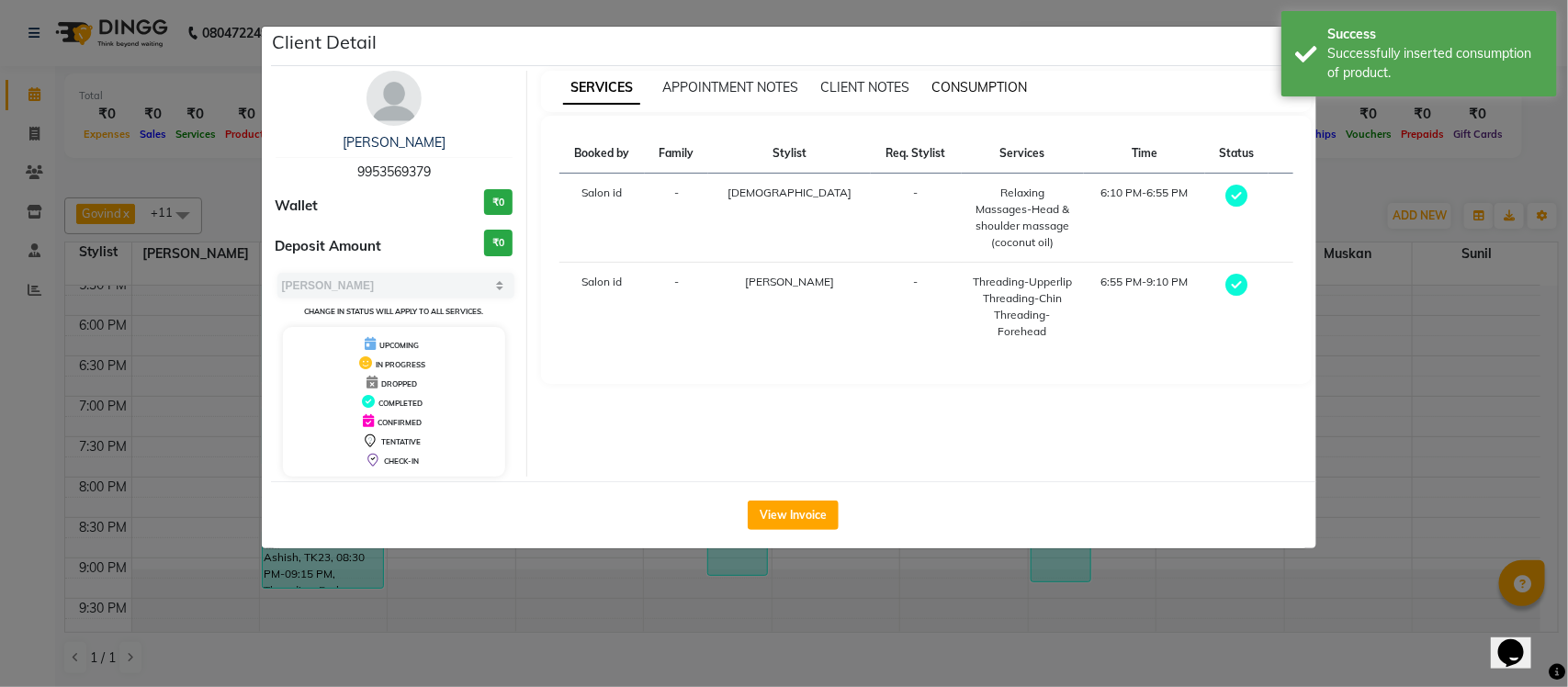
click at [957, 88] on span "CONSUMPTION" at bounding box center [979, 87] width 96 height 17
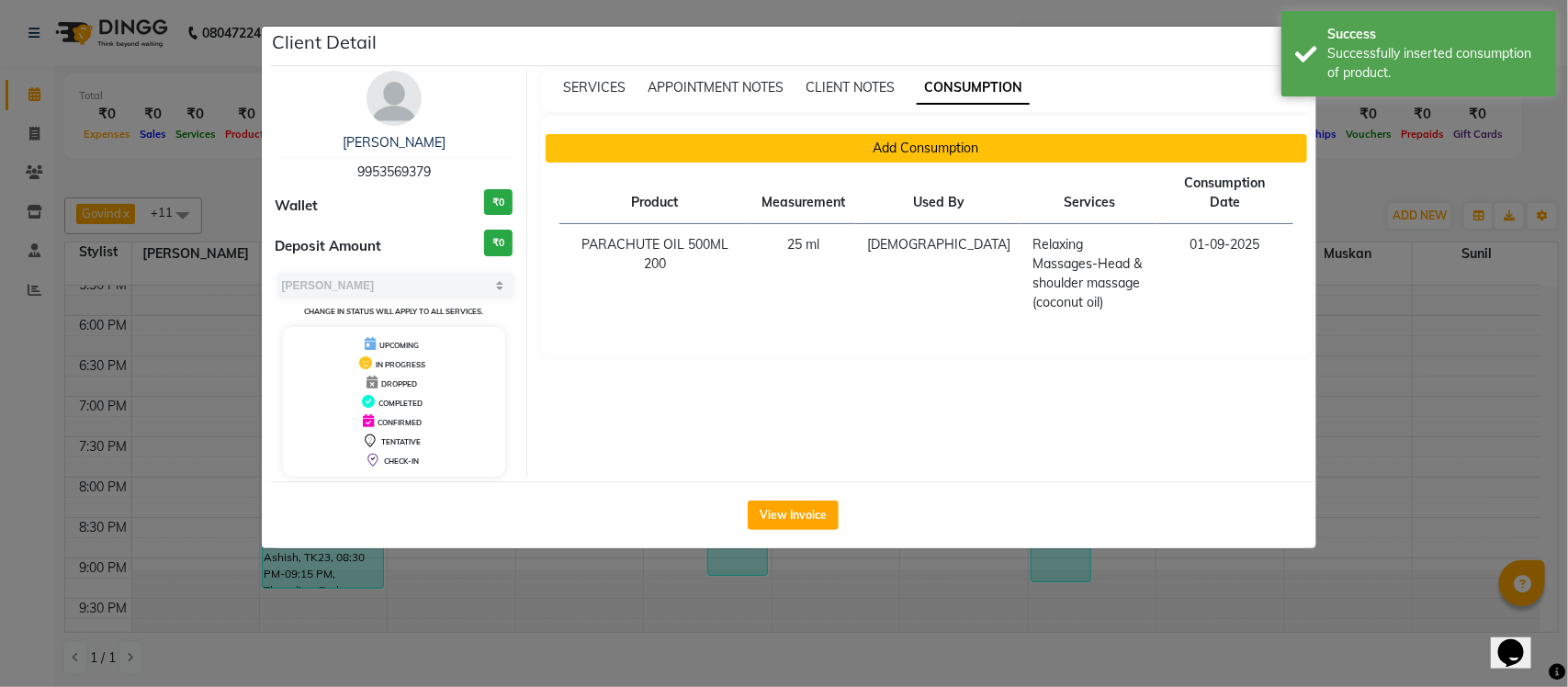
click at [829, 148] on button "Add Consumption" at bounding box center [926, 148] width 761 height 29
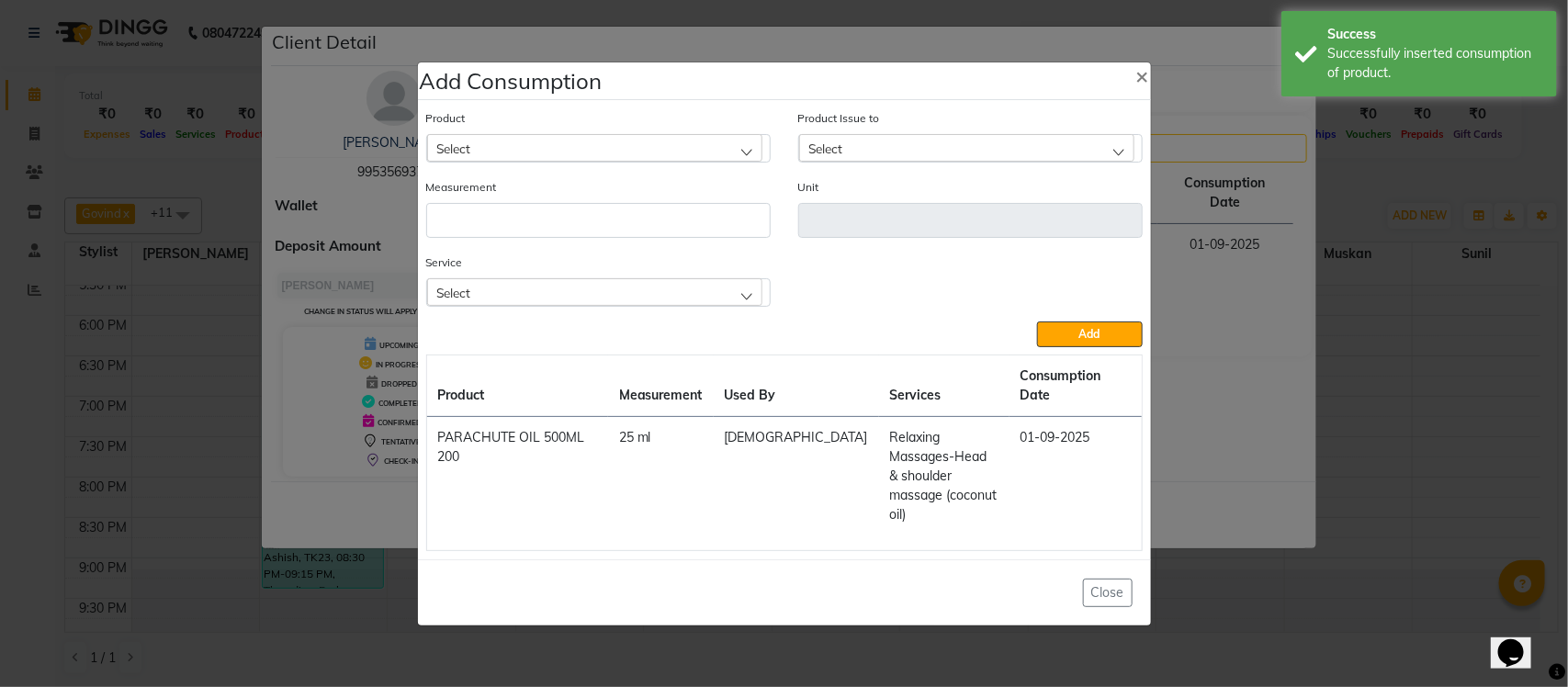
click at [616, 306] on div "Select" at bounding box center [595, 292] width 336 height 28
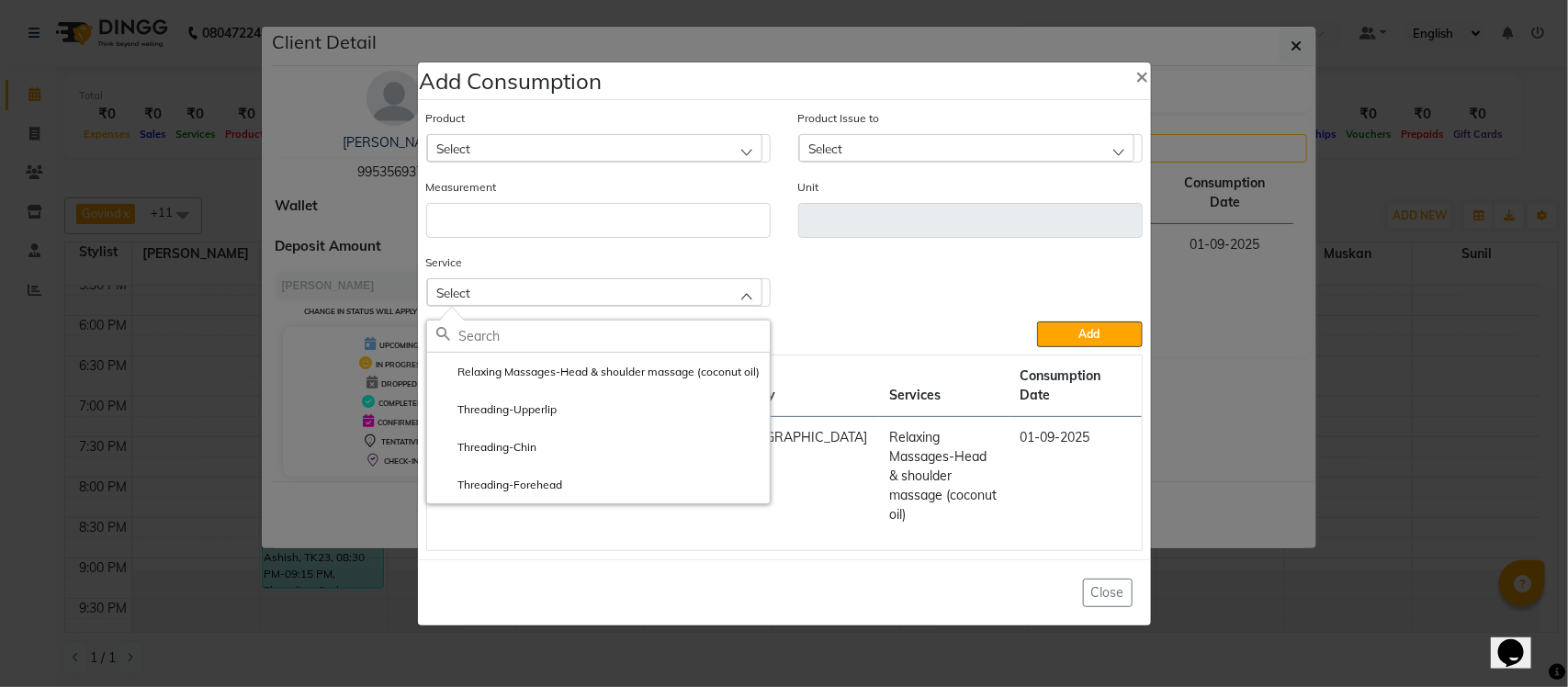
click at [1240, 282] on ngb-modal-window "Add Consumption × Product Select Product Issue to Select Measurement Unit Servi…" at bounding box center [784, 343] width 1568 height 687
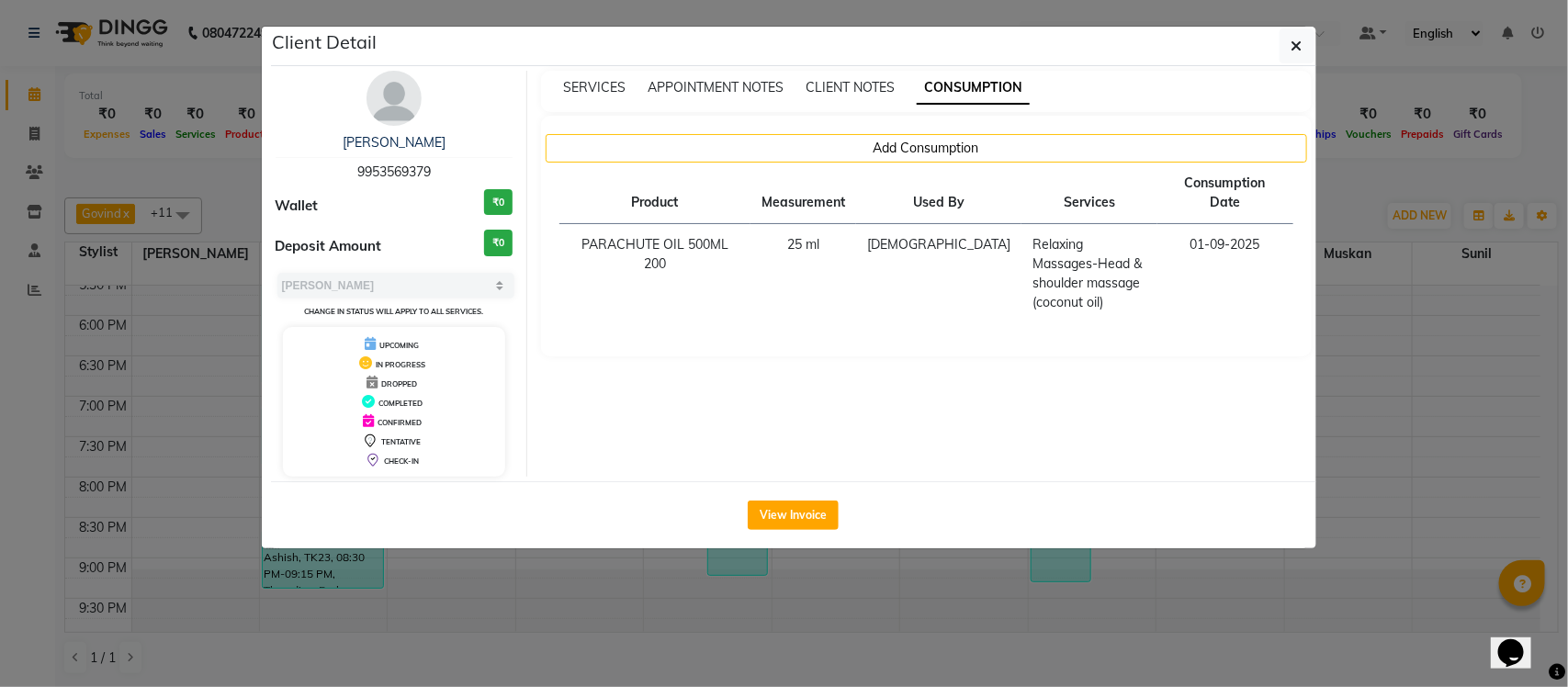
click at [1348, 191] on ngb-modal-window "Client Detail NEELAM 9953569379 Wallet ₹0 Deposit Amount ₹0 Select MARK DONE UP…" at bounding box center [784, 343] width 1568 height 687
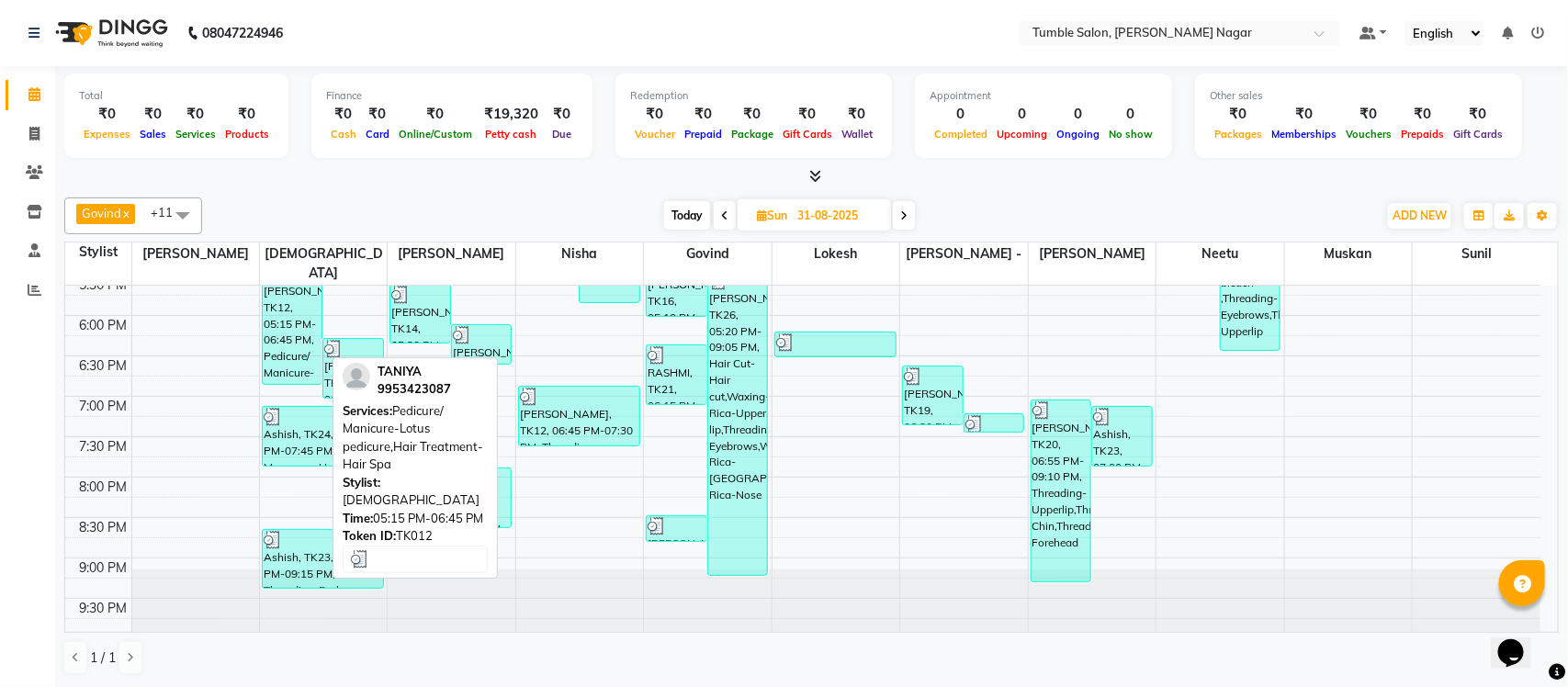
click at [277, 334] on div "TANIYA, TK12, 05:15 PM-06:45 PM, Pedicure/ Manicure-Lotus pedicure,Hair Treatme…" at bounding box center [293, 324] width 59 height 120
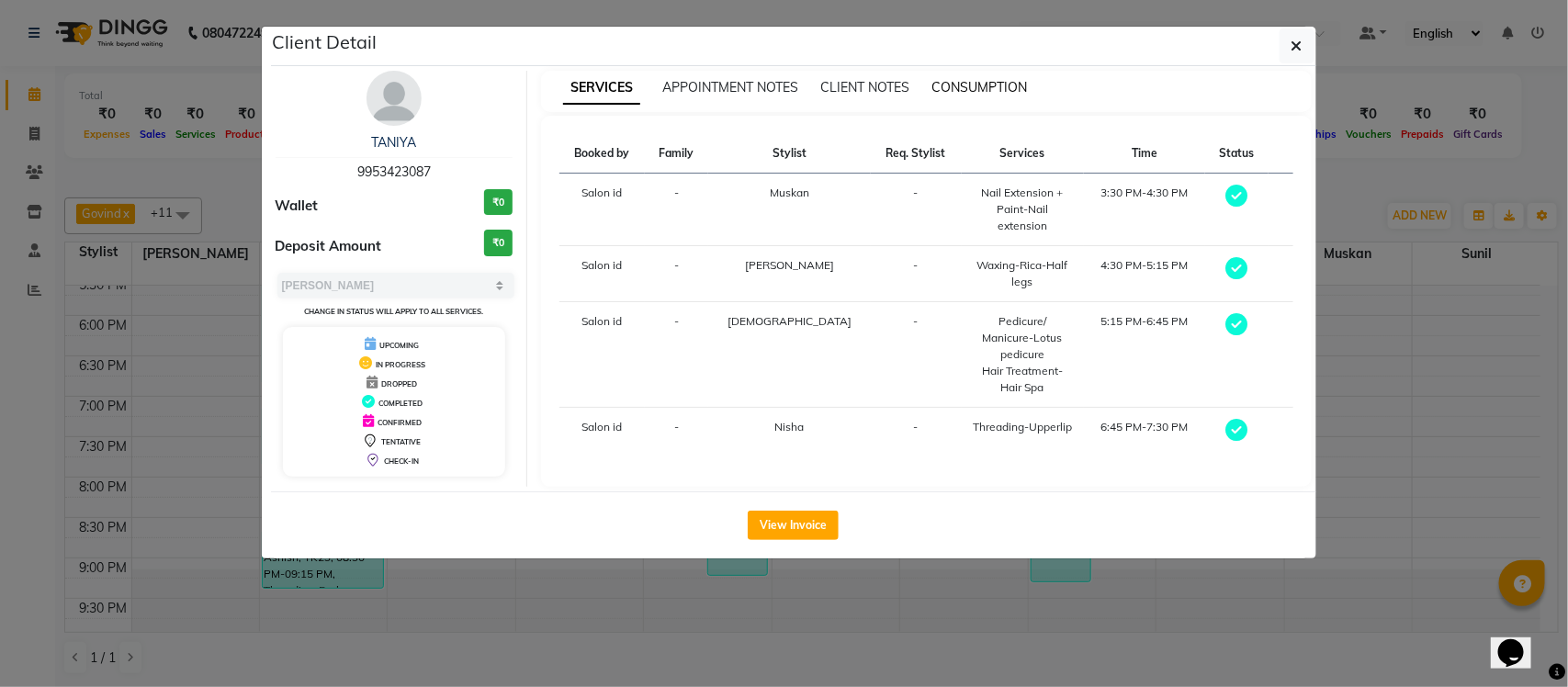
click at [970, 89] on span "CONSUMPTION" at bounding box center [979, 87] width 96 height 17
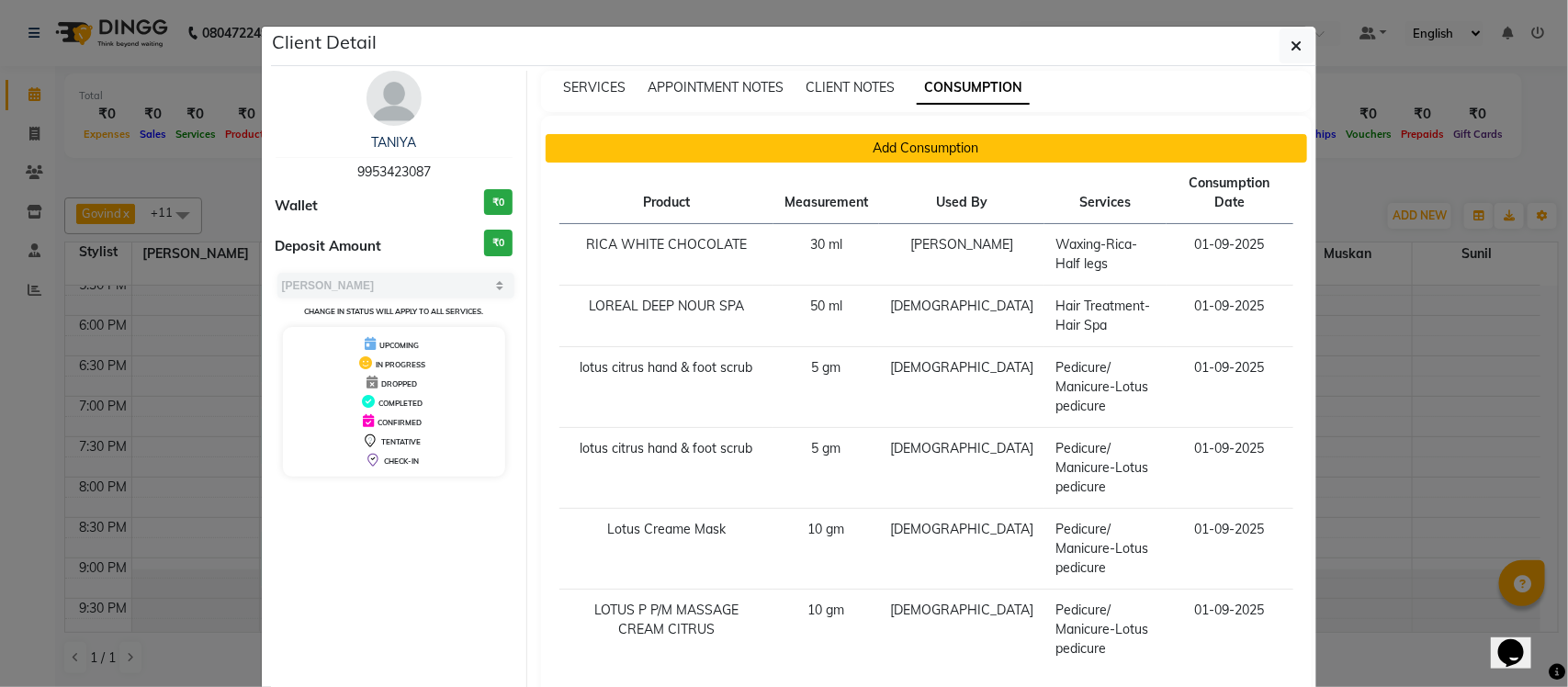
click at [877, 143] on button "Add Consumption" at bounding box center [926, 148] width 761 height 29
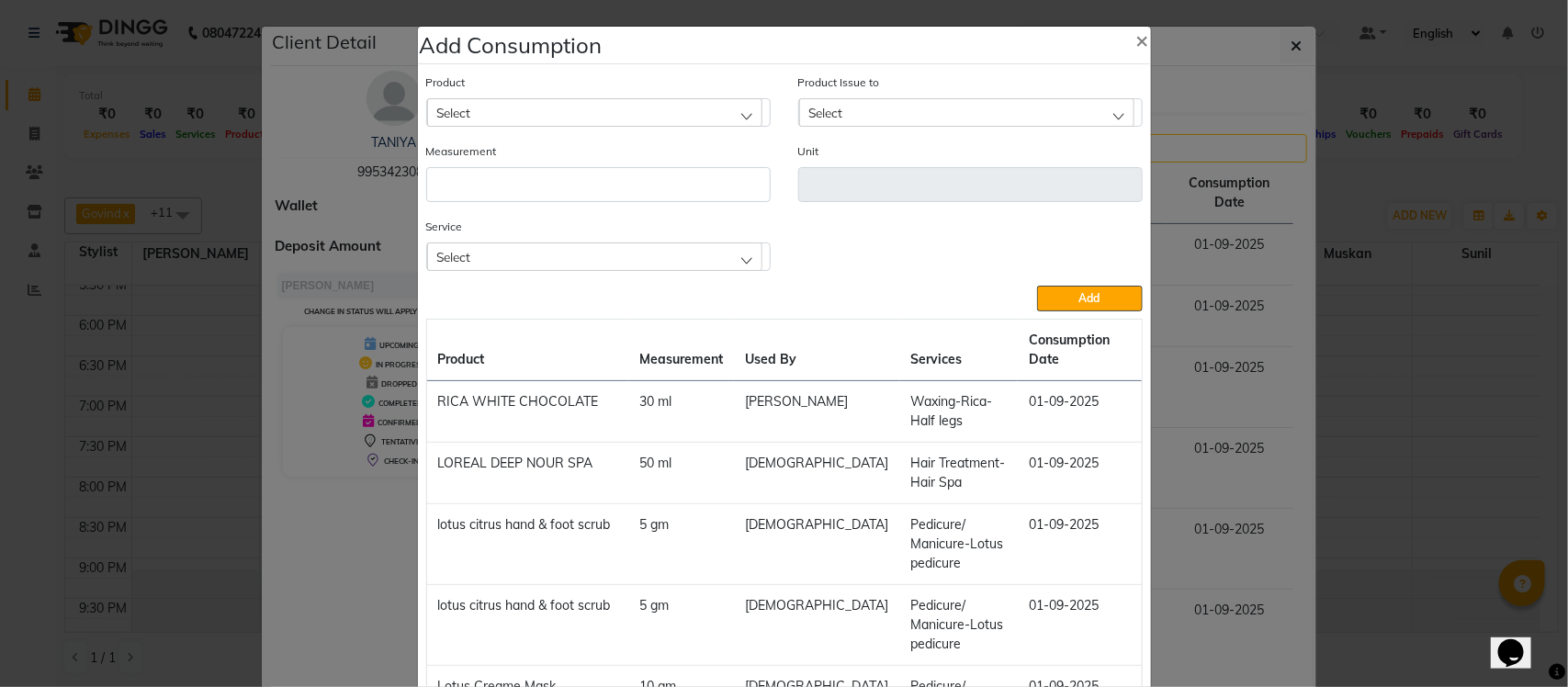
click at [603, 254] on div "Select" at bounding box center [595, 257] width 336 height 28
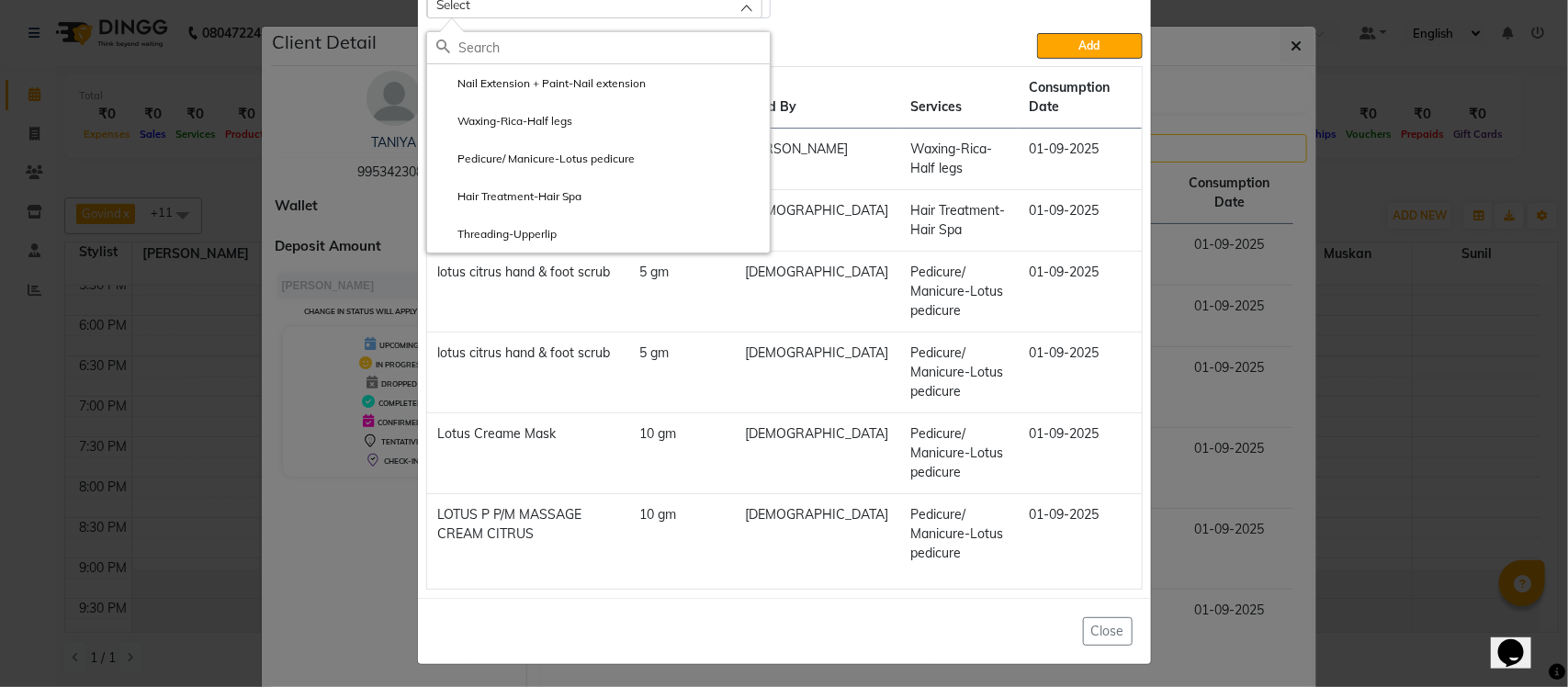
scroll to position [258, 0]
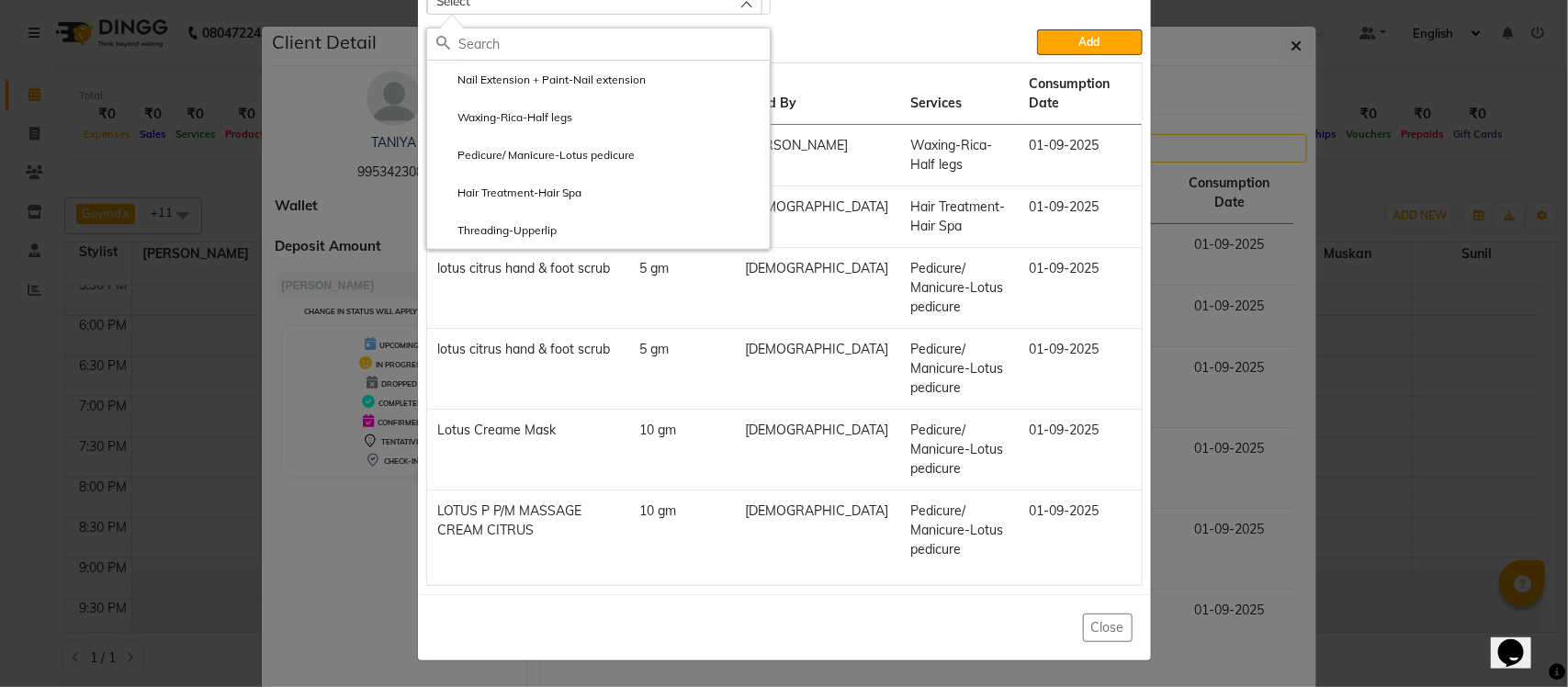
click at [900, 203] on td "Hair Treatment-Hair Spa" at bounding box center [958, 218] width 118 height 61
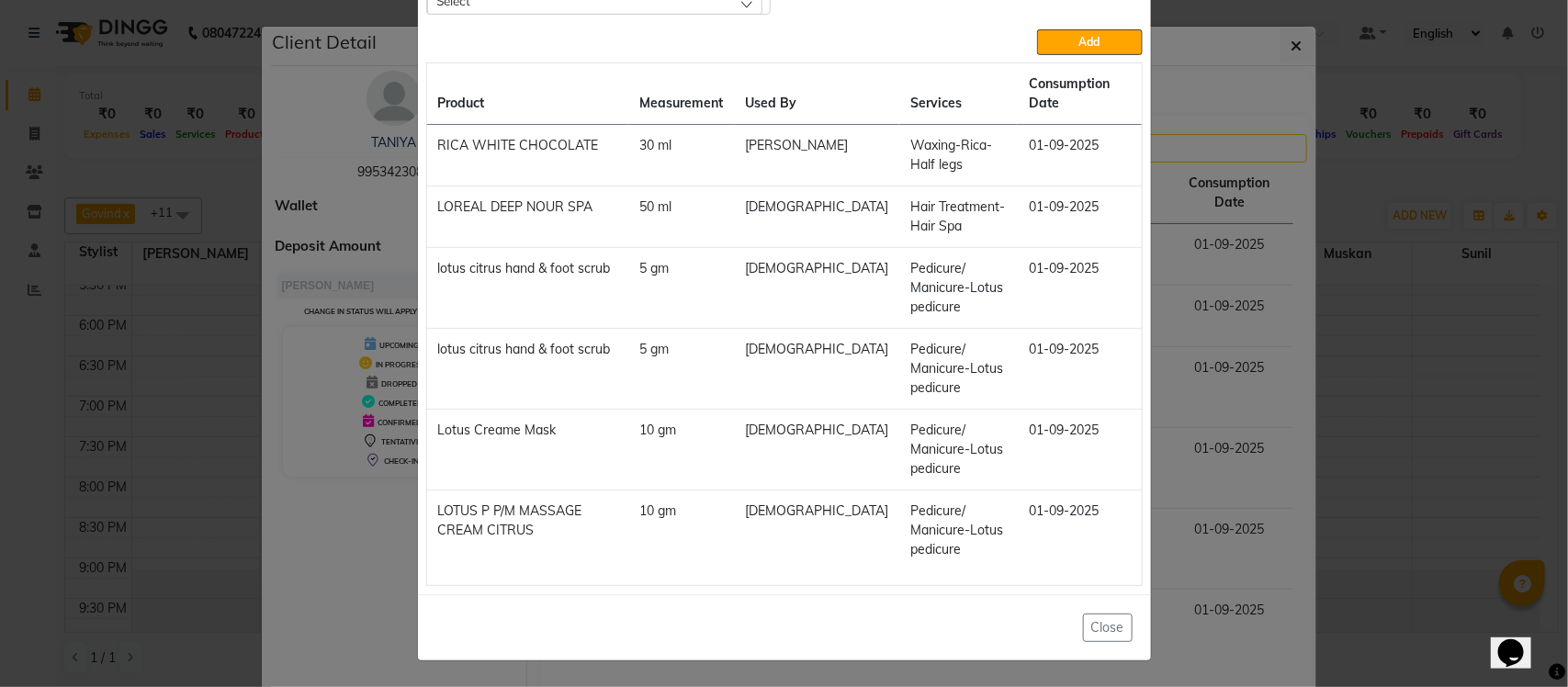
click at [1154, 193] on ngb-modal-window "Add Consumption × Product Select Product Issue to Select Measurement Unit Servi…" at bounding box center [784, 343] width 1568 height 687
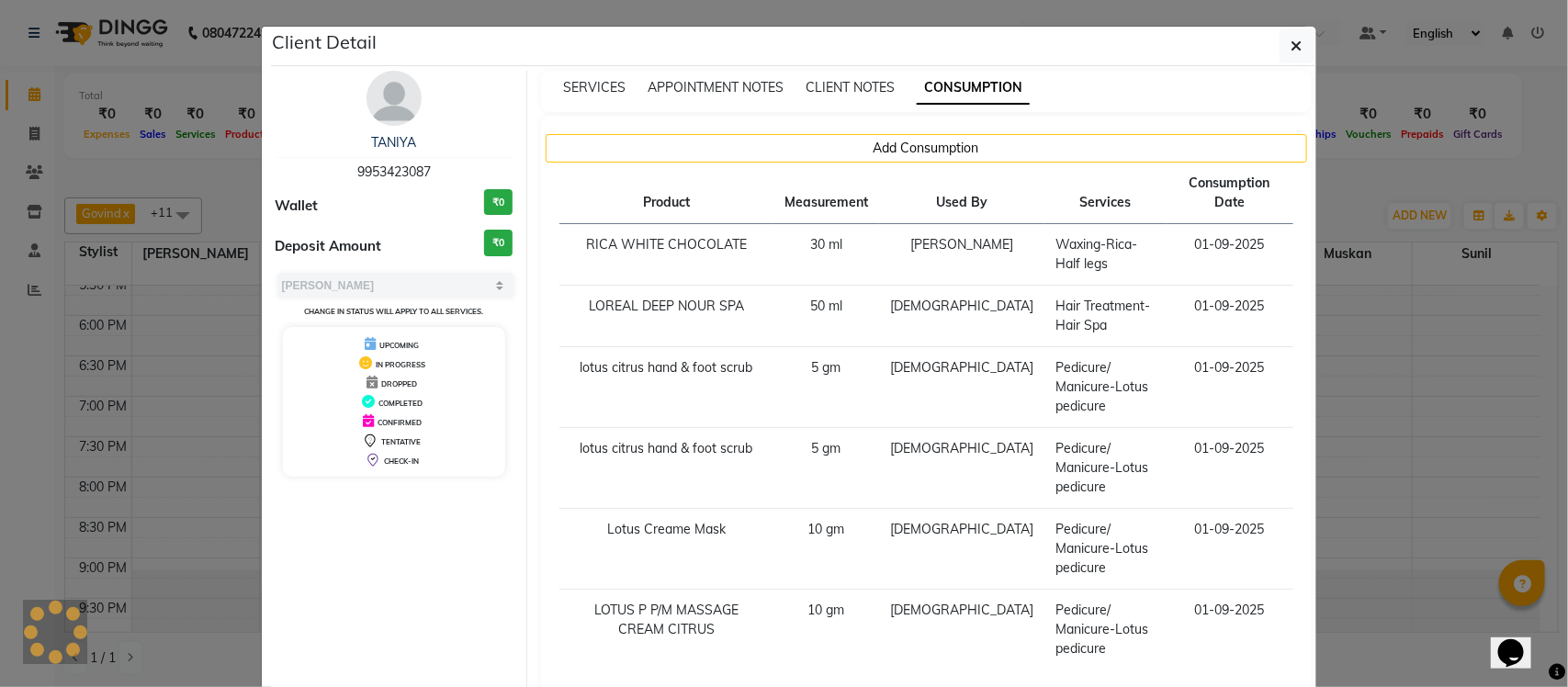
click at [1333, 180] on ngb-modal-window "Client Detail TANIYA 9953423087 Wallet ₹0 Deposit Amount ₹0 Select MARK DONE UP…" at bounding box center [784, 343] width 1568 height 687
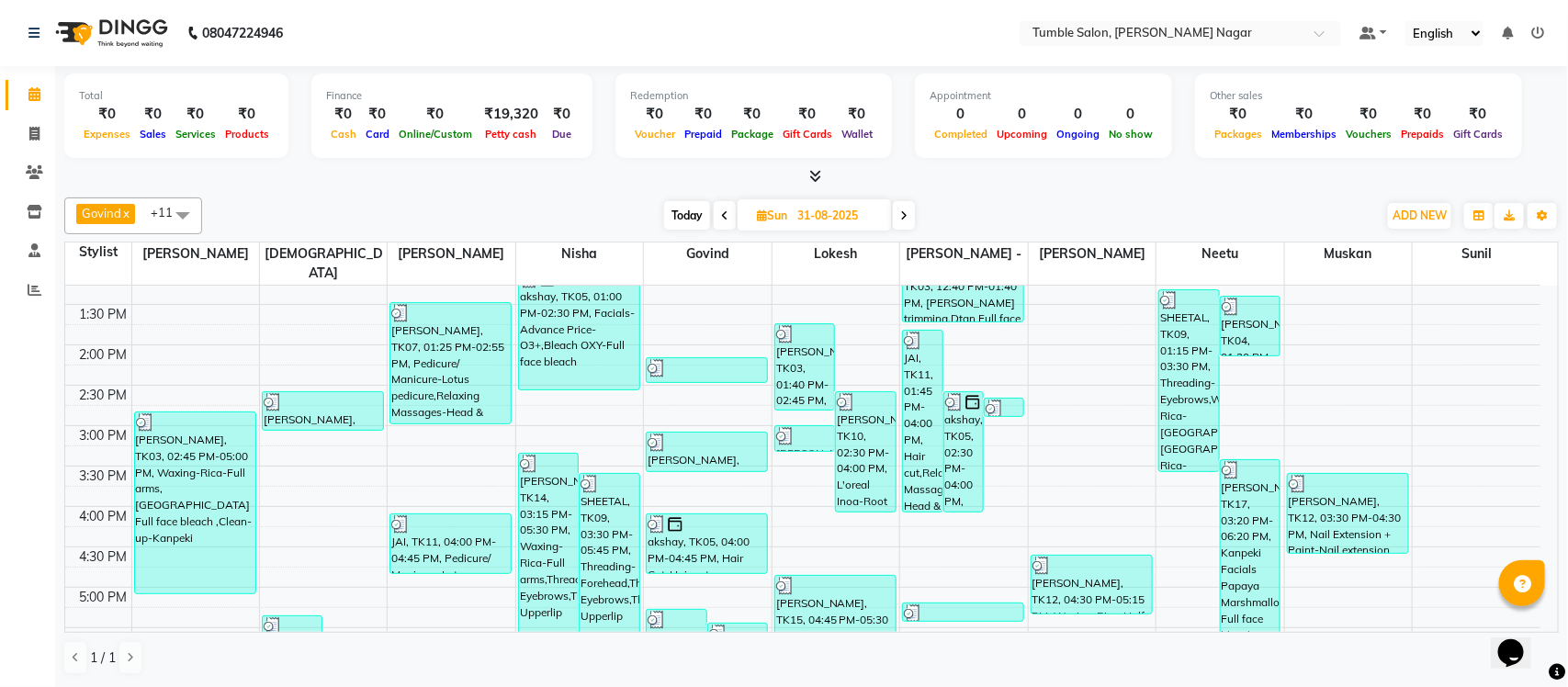
scroll to position [381, 0]
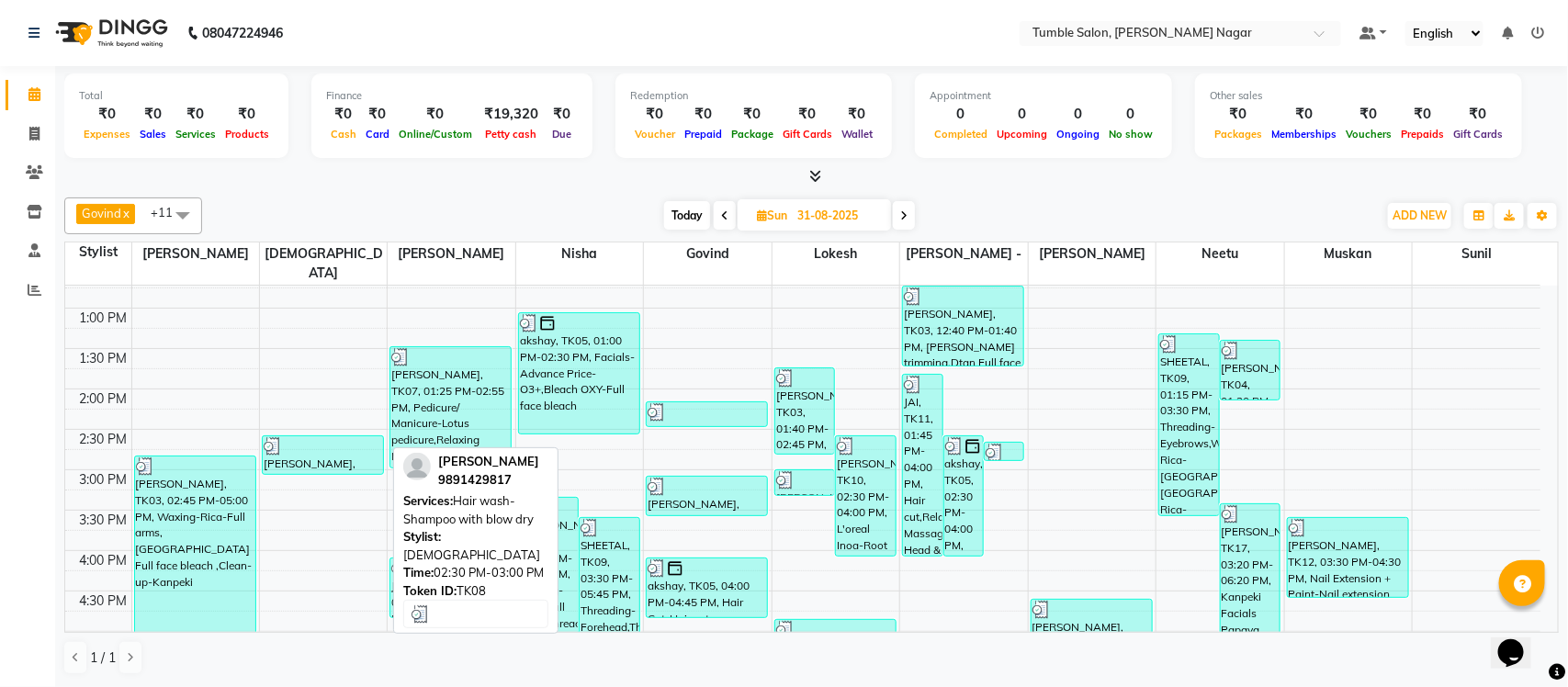
click at [336, 437] on div "Geetanjli Chabra, TK08, 02:30 PM-03:00 PM, Hair wash-Shampoo with blow dry" at bounding box center [323, 455] width 120 height 38
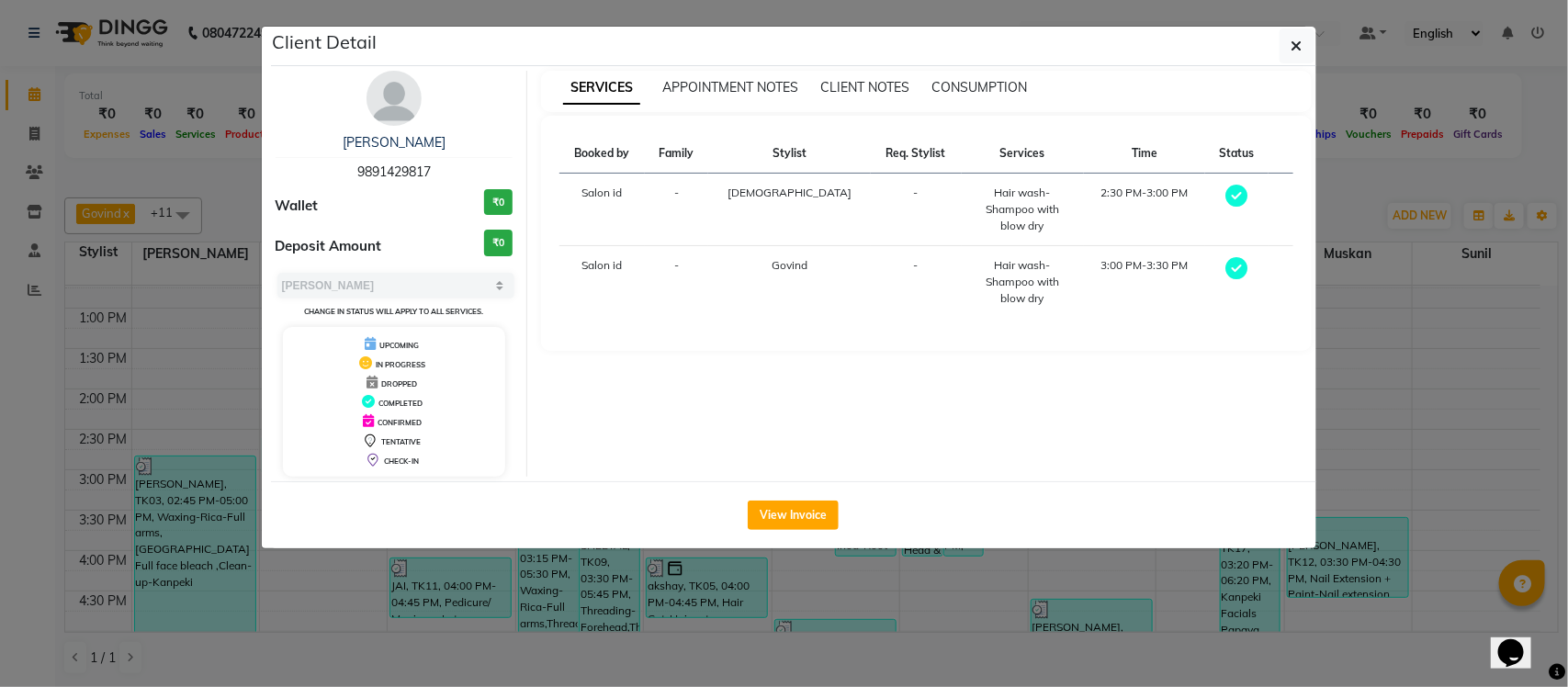
click at [1334, 195] on ngb-modal-window "Client Detail Geetanjli Chabra 9891429817 Wallet ₹0 Deposit Amount ₹0 Select MA…" at bounding box center [784, 343] width 1568 height 687
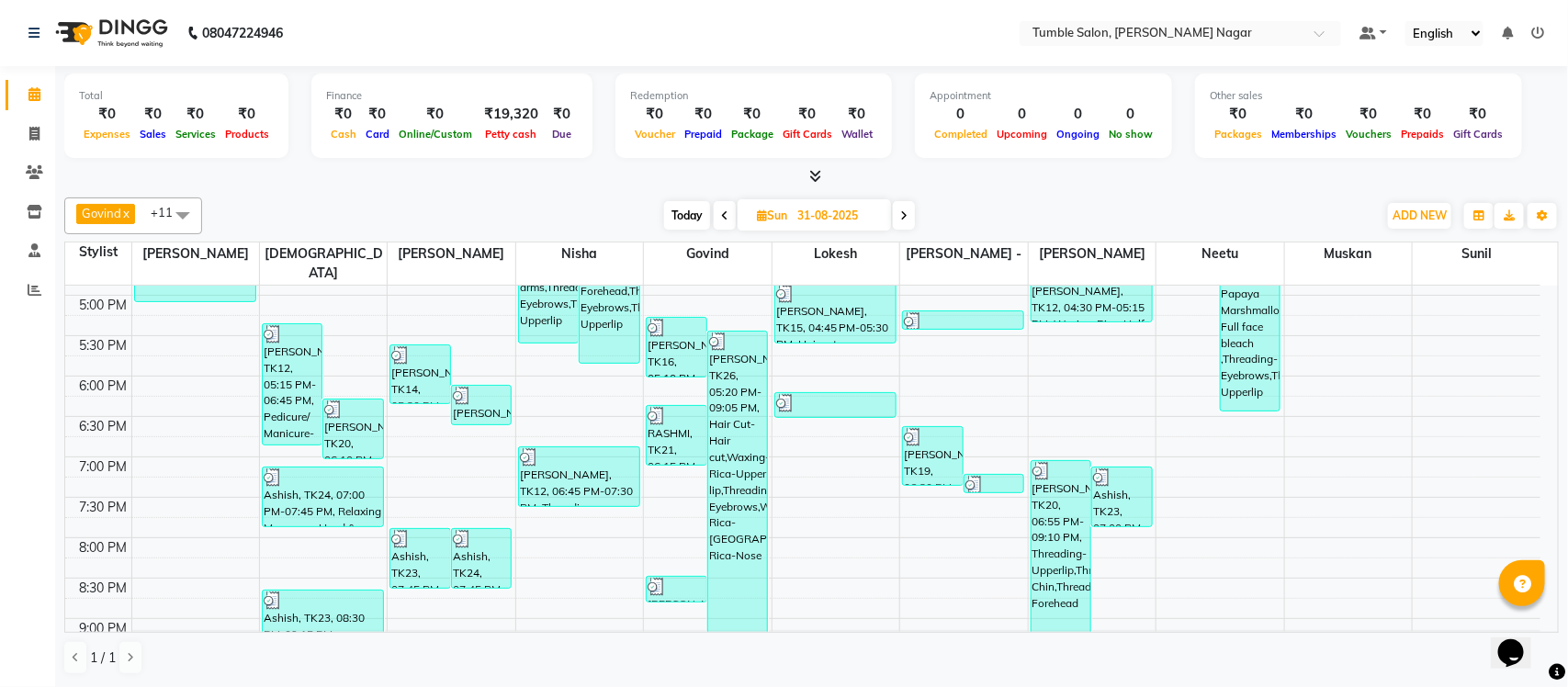
scroll to position [778, 0]
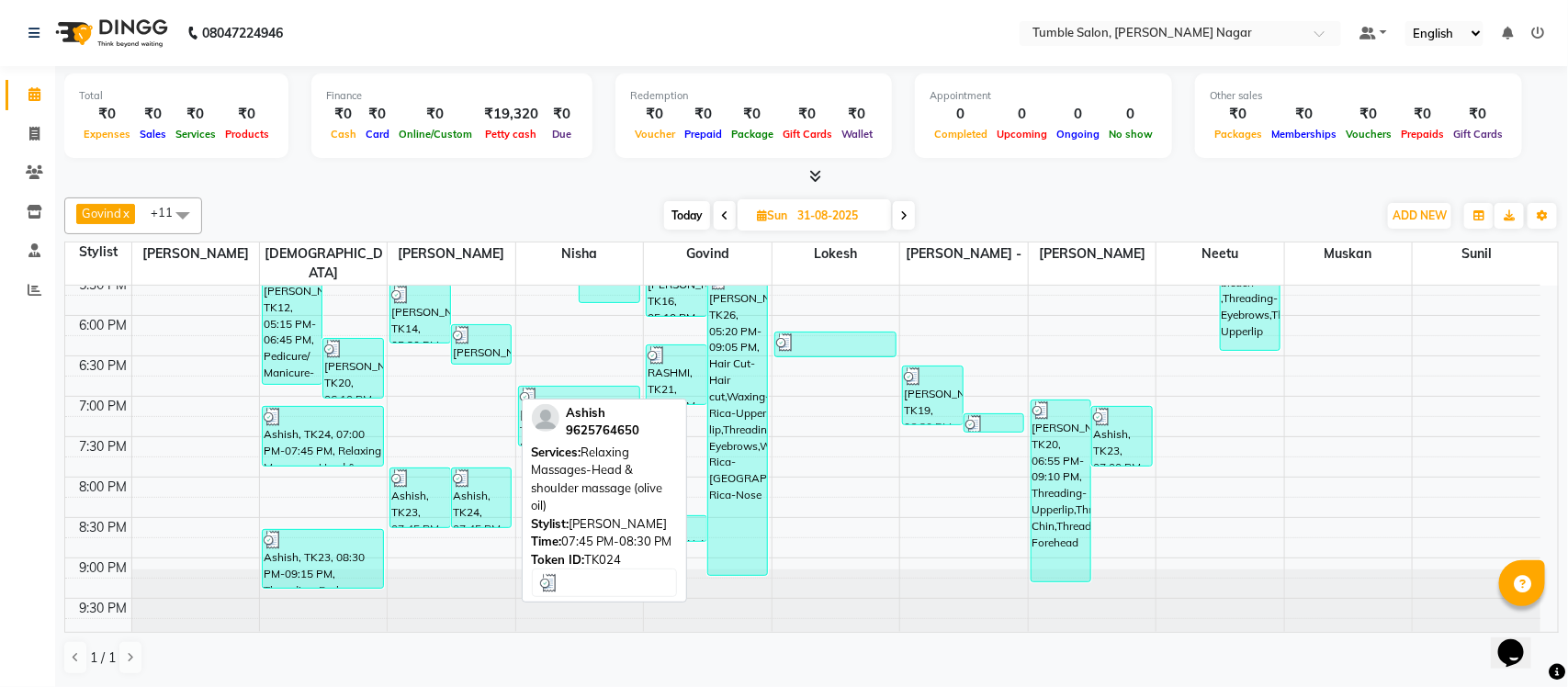
click at [474, 488] on div "Ashish, TK24, 07:45 PM-08:30 PM, Relaxing Massages-Head & shoulder massage (oli…" at bounding box center [481, 497] width 59 height 59
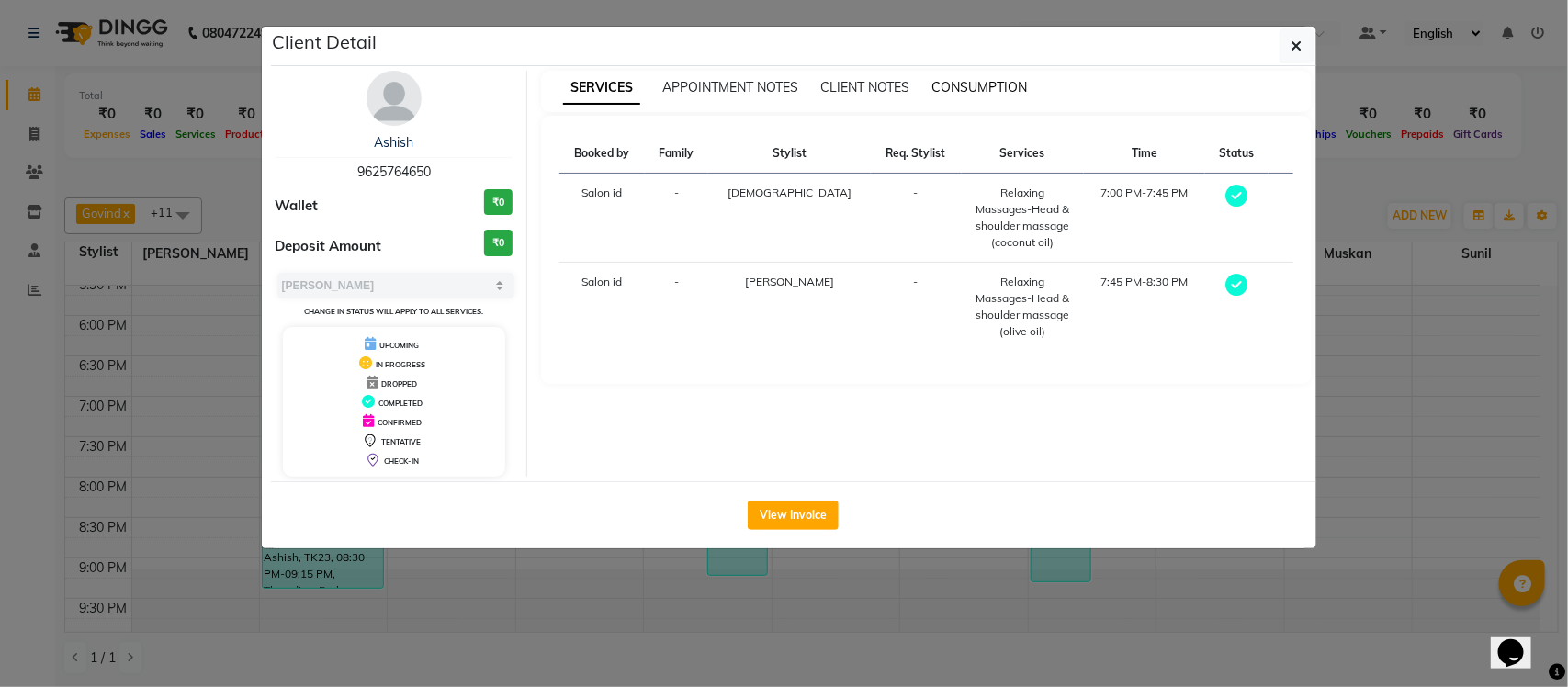
click at [976, 86] on span "CONSUMPTION" at bounding box center [979, 87] width 96 height 17
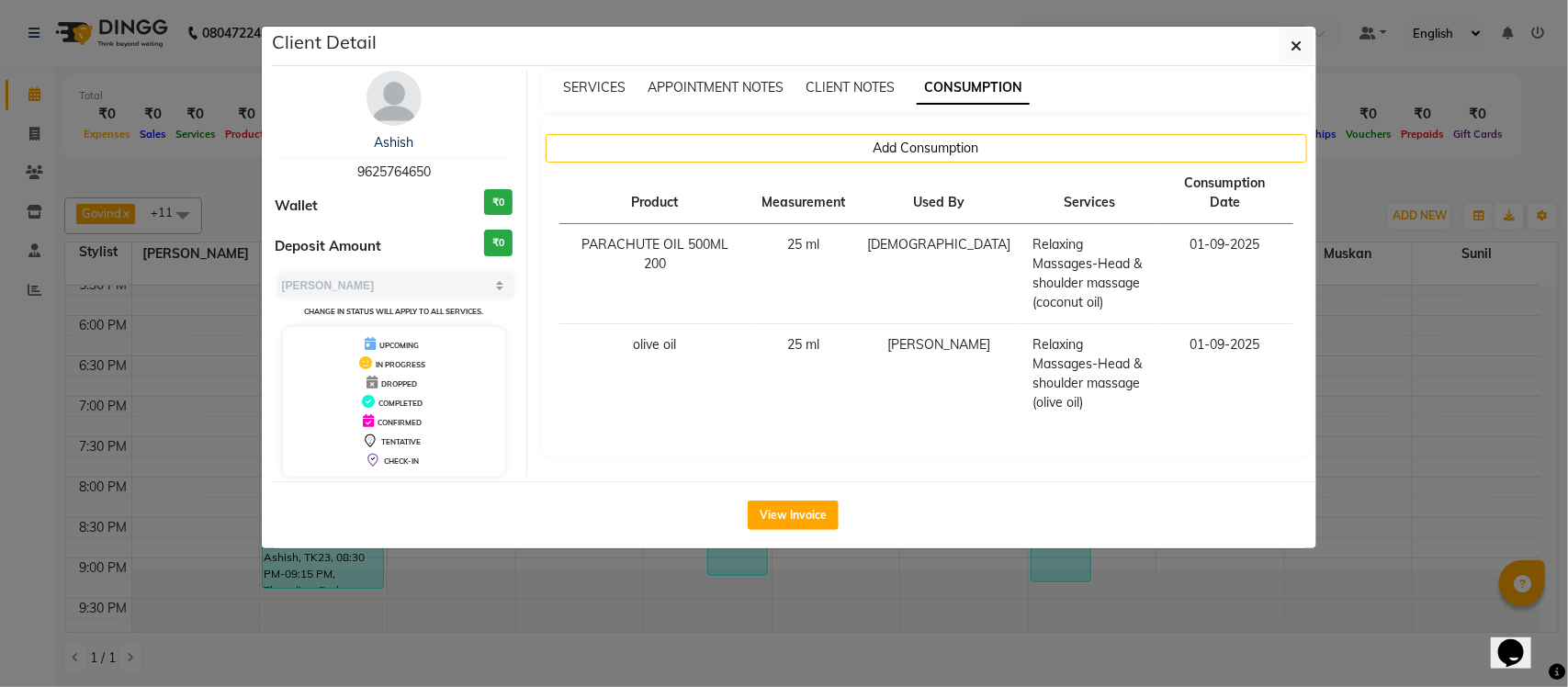
click at [1369, 166] on ngb-modal-window "Client Detail Ashish 9625764650 Wallet ₹0 Deposit Amount ₹0 Select MARK DONE UP…" at bounding box center [784, 343] width 1568 height 687
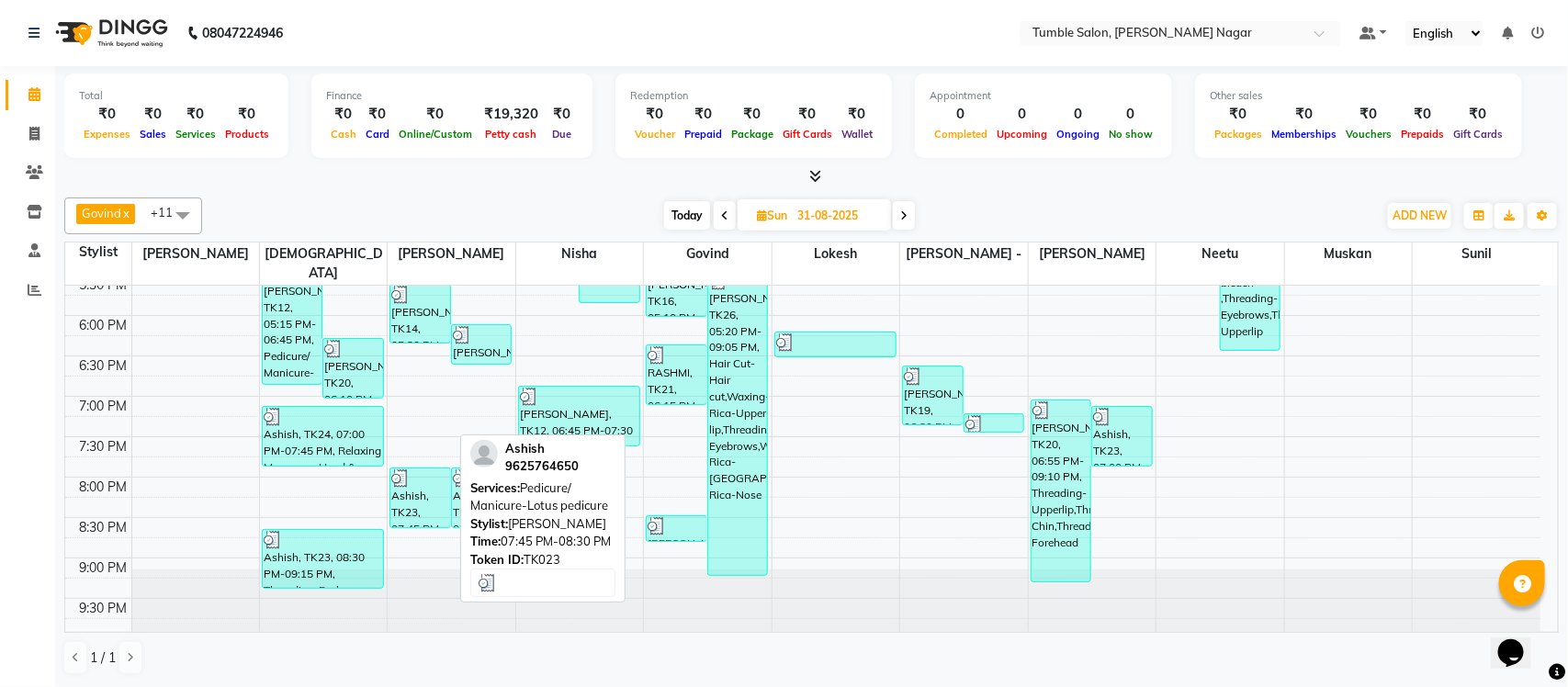
click at [415, 480] on div "Ashish, TK23, 07:45 PM-08:30 PM, Pedicure/ Manicure-Lotus pedicure" at bounding box center [420, 497] width 59 height 59
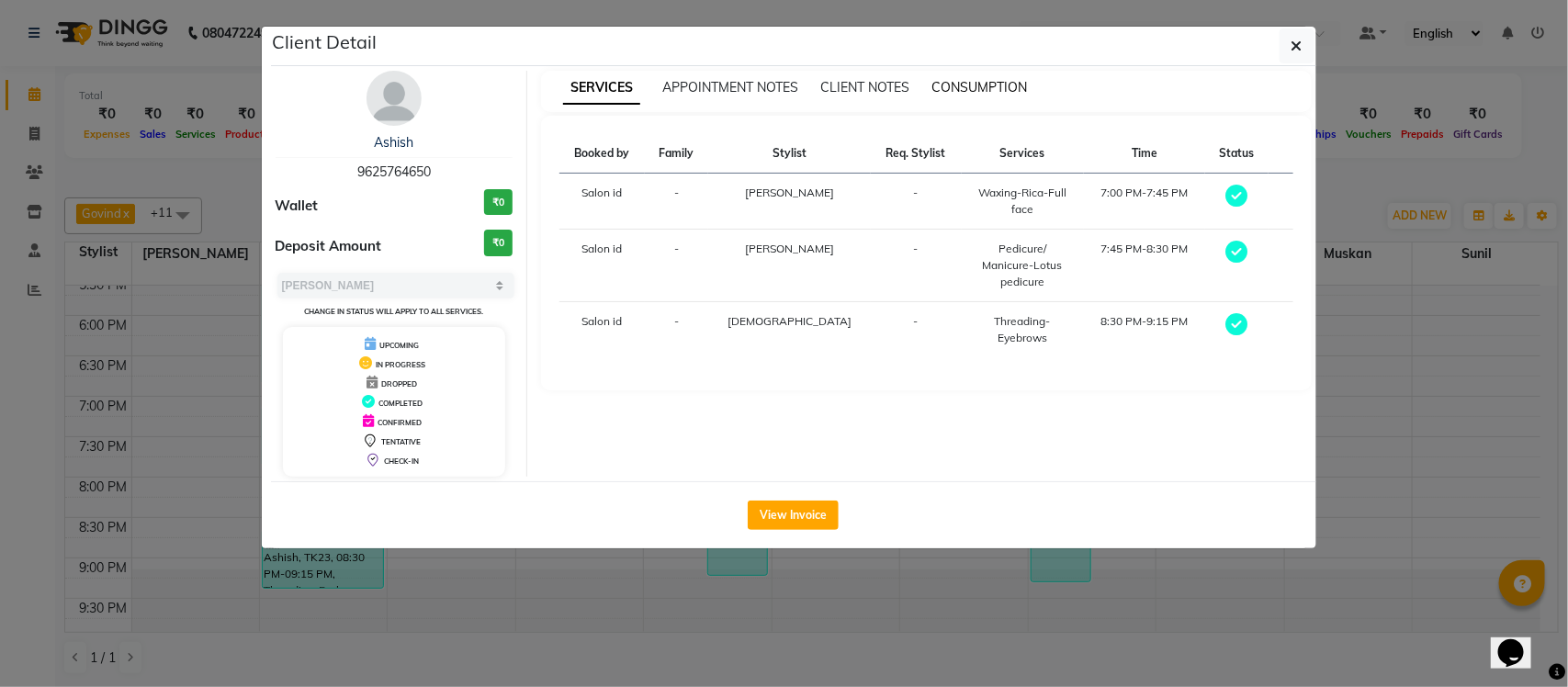
click at [977, 83] on span "CONSUMPTION" at bounding box center [979, 87] width 96 height 17
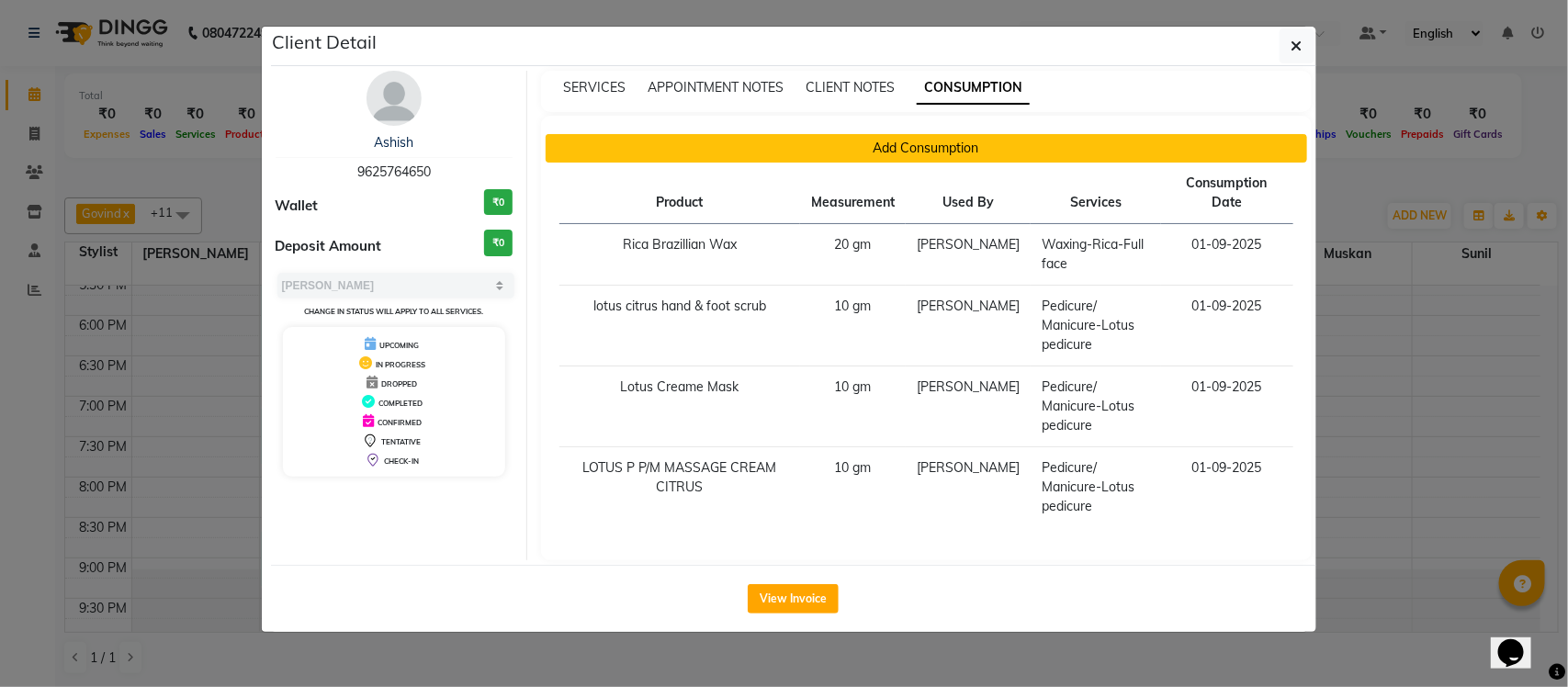
click at [864, 153] on button "Add Consumption" at bounding box center [926, 148] width 761 height 29
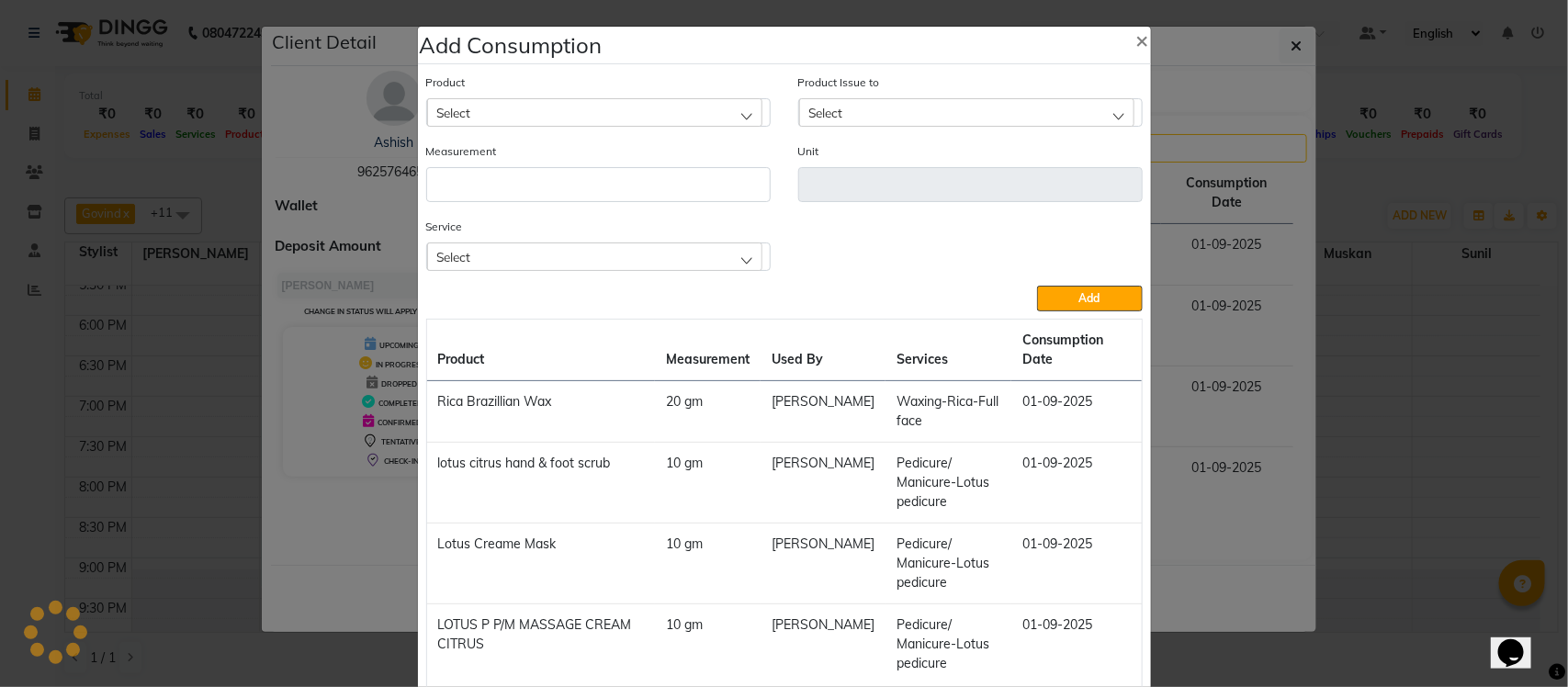
click at [606, 253] on div "Select" at bounding box center [595, 257] width 336 height 28
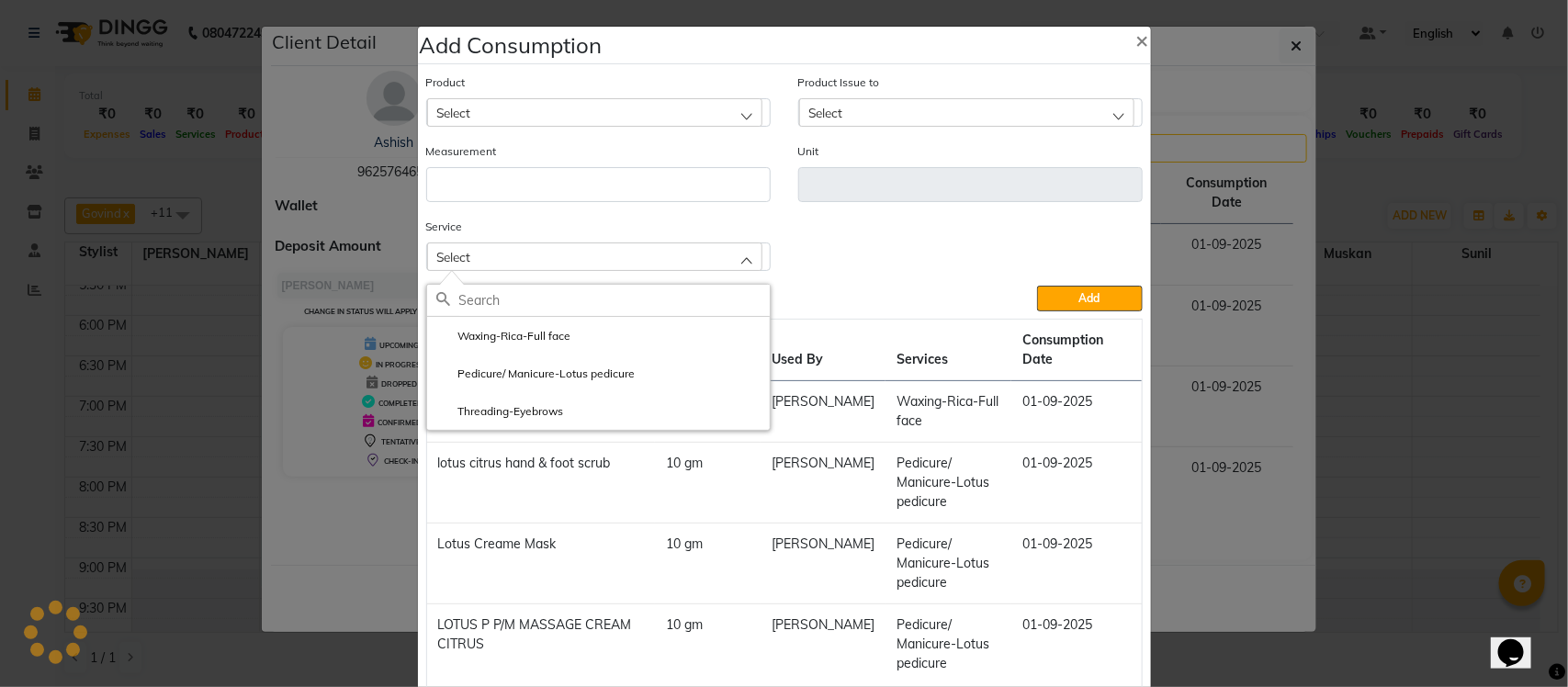
click at [1029, 254] on div "Service Select Waxing-Rica-Full face Pedicure/ Manicure-Lotus pedicure Threadin…" at bounding box center [784, 251] width 744 height 69
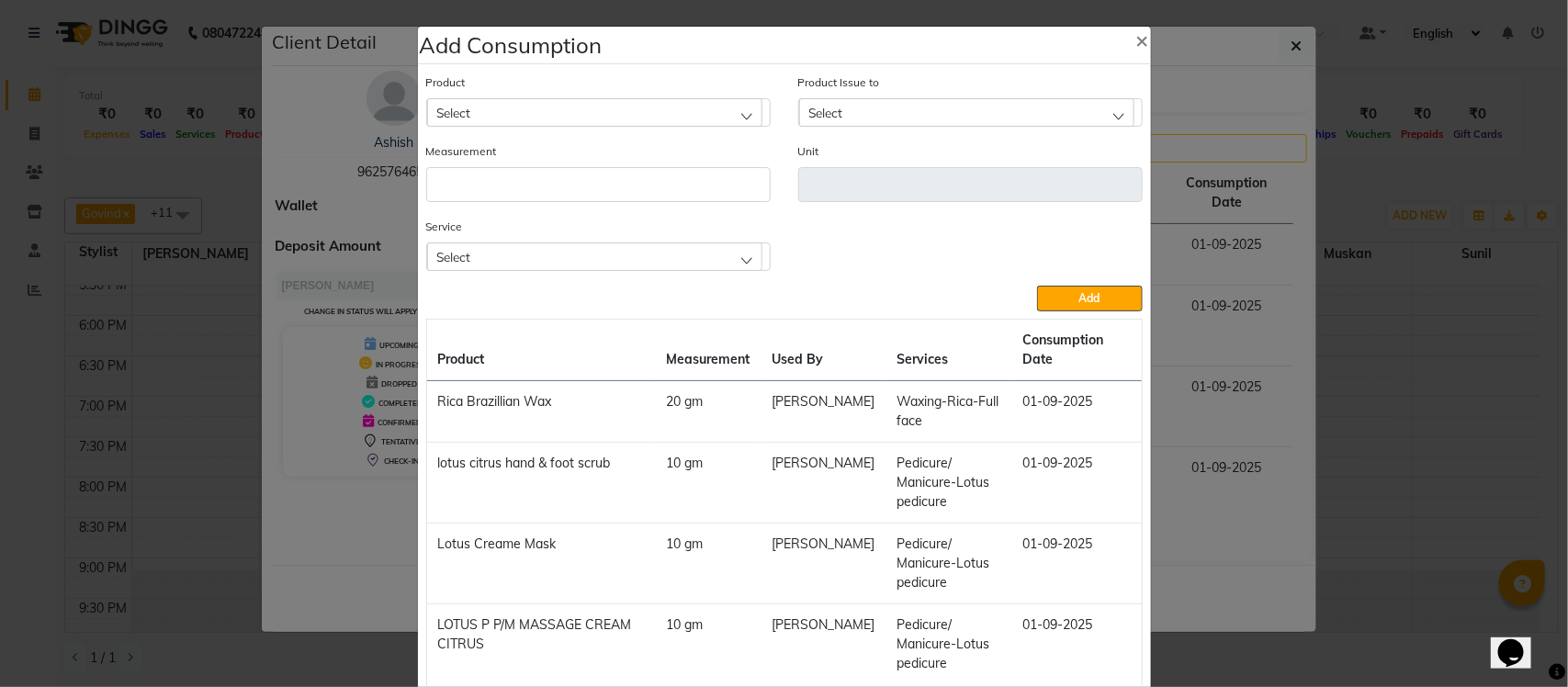
click at [1385, 184] on ngb-modal-window "Add Consumption × Product Select Product Issue to Select Measurement Unit Servi…" at bounding box center [784, 343] width 1568 height 687
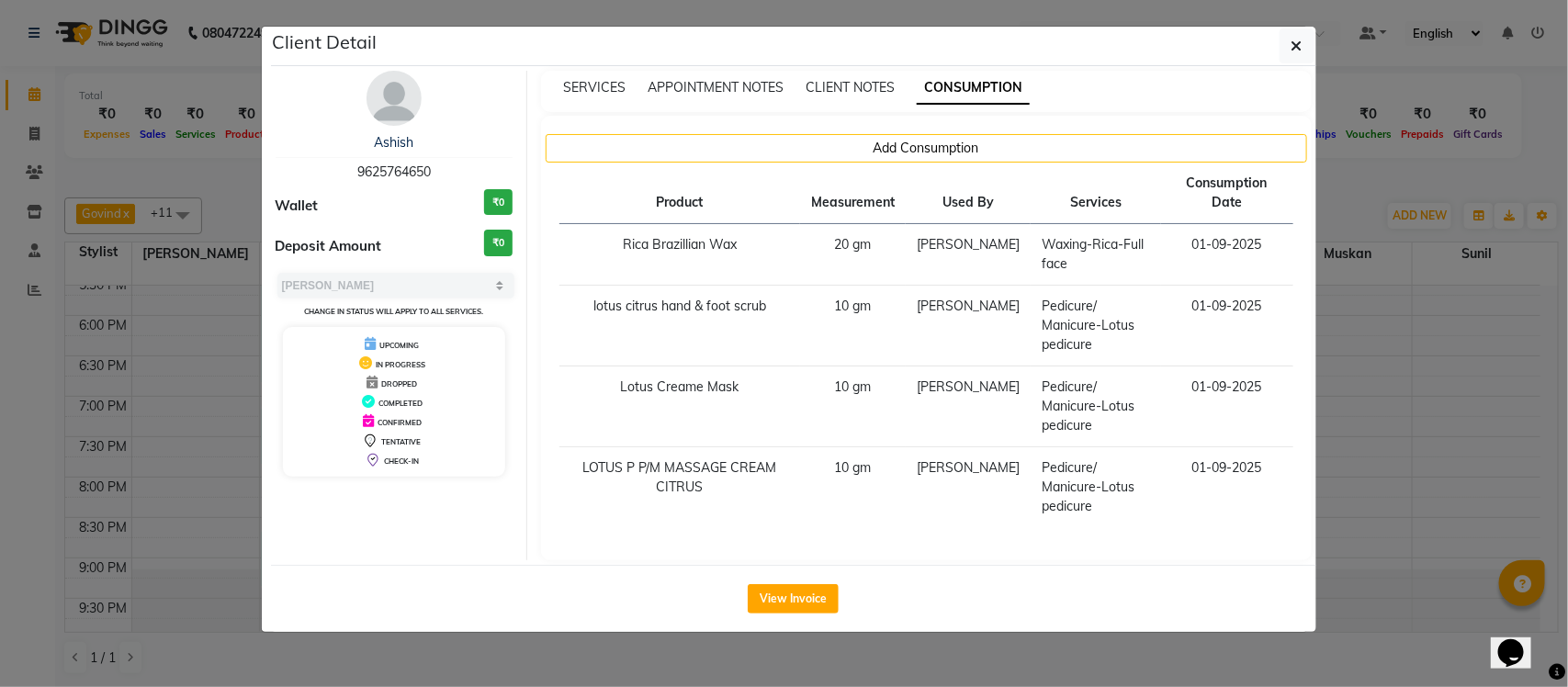
drag, startPoint x: 1376, startPoint y: 179, endPoint x: 1358, endPoint y: 175, distance: 18.4
click at [1375, 179] on ngb-modal-window "Client Detail Ashish 9625764650 Wallet ₹0 Deposit Amount ₹0 Select MARK DONE UP…" at bounding box center [784, 343] width 1568 height 687
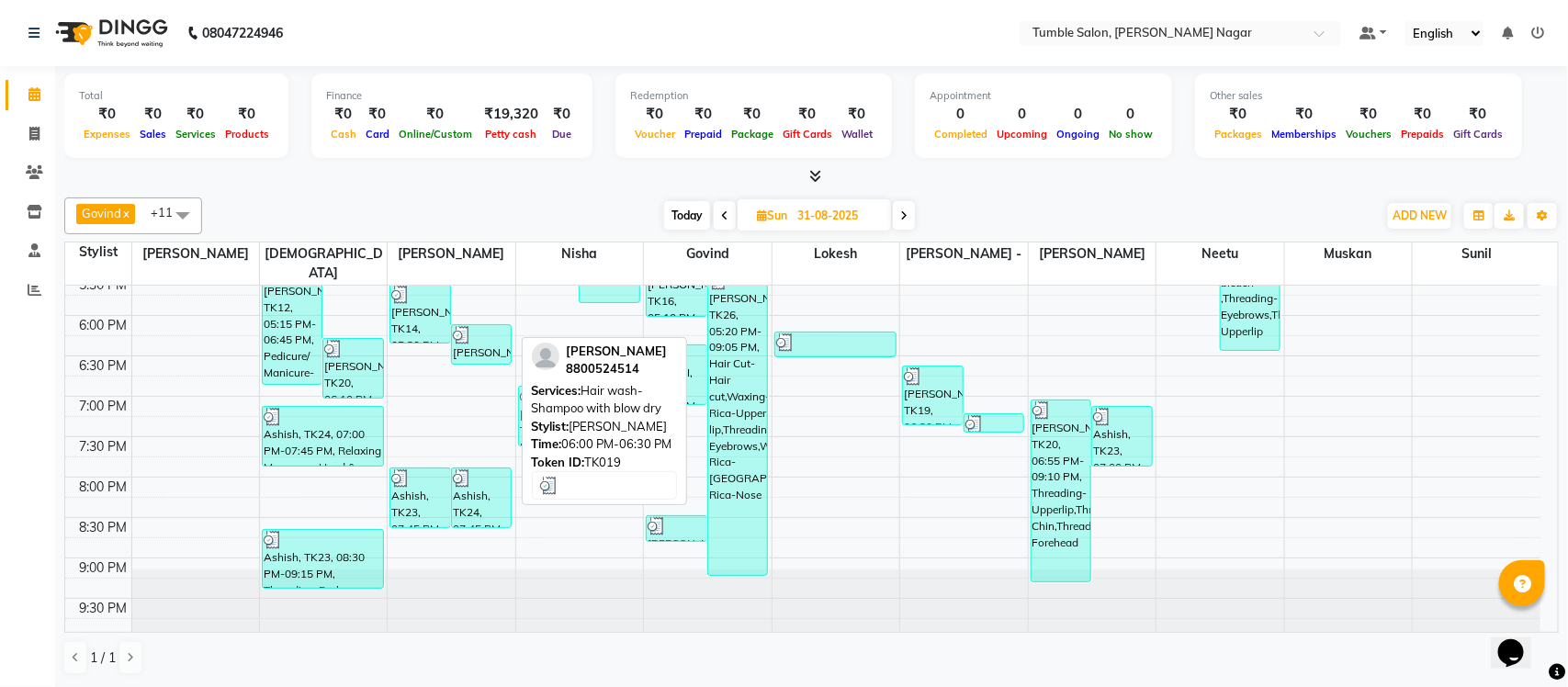
click at [456, 328] on div "NAVEEN MALIK, TK19, 06:00 PM-06:30 PM, Hair wash-Shampoo with blow dry" at bounding box center [481, 345] width 59 height 39
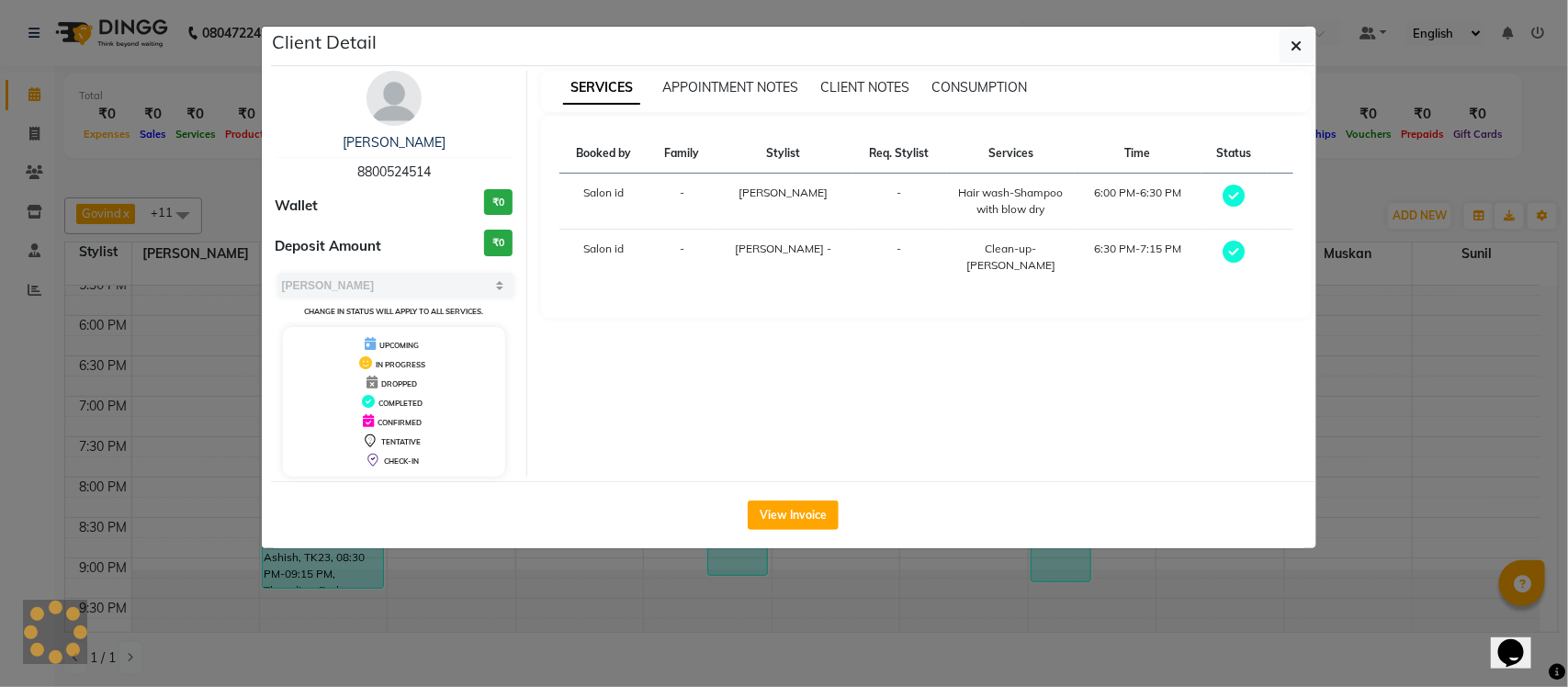
click at [1323, 177] on div "SERVICES APPOINTMENT NOTES CLIENT NOTES CONSUMPTION Booked by Family Stylist Re…" at bounding box center [926, 273] width 798 height 406
click at [1346, 209] on ngb-modal-window "Client Detail NAVEEN MALIK 8800524514 Wallet ₹0 Deposit Amount ₹0 Select MARK D…" at bounding box center [784, 343] width 1568 height 687
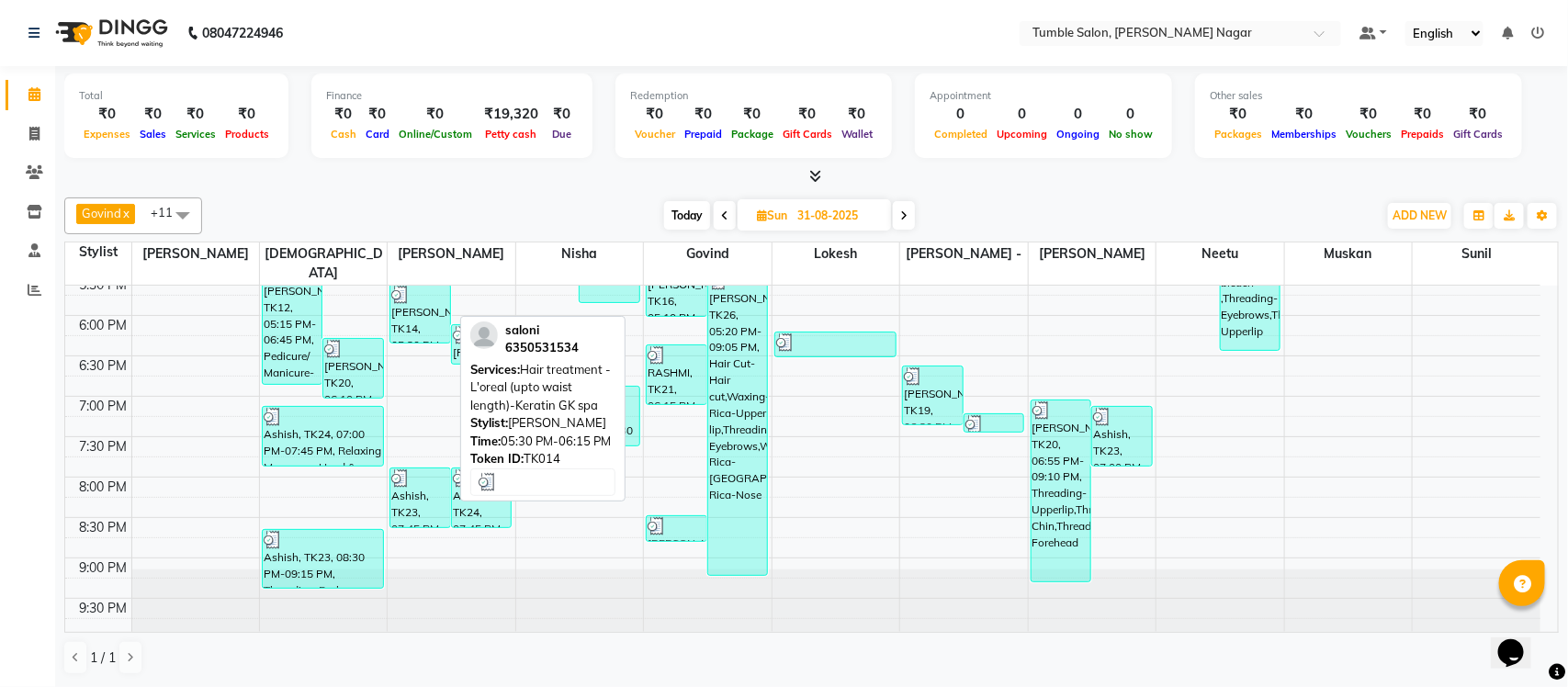
click at [404, 290] on div "saloni, TK14, 05:30 PM-06:15 PM, Hair treatment -L'oreal (upto waist length)-Ke…" at bounding box center [420, 313] width 59 height 58
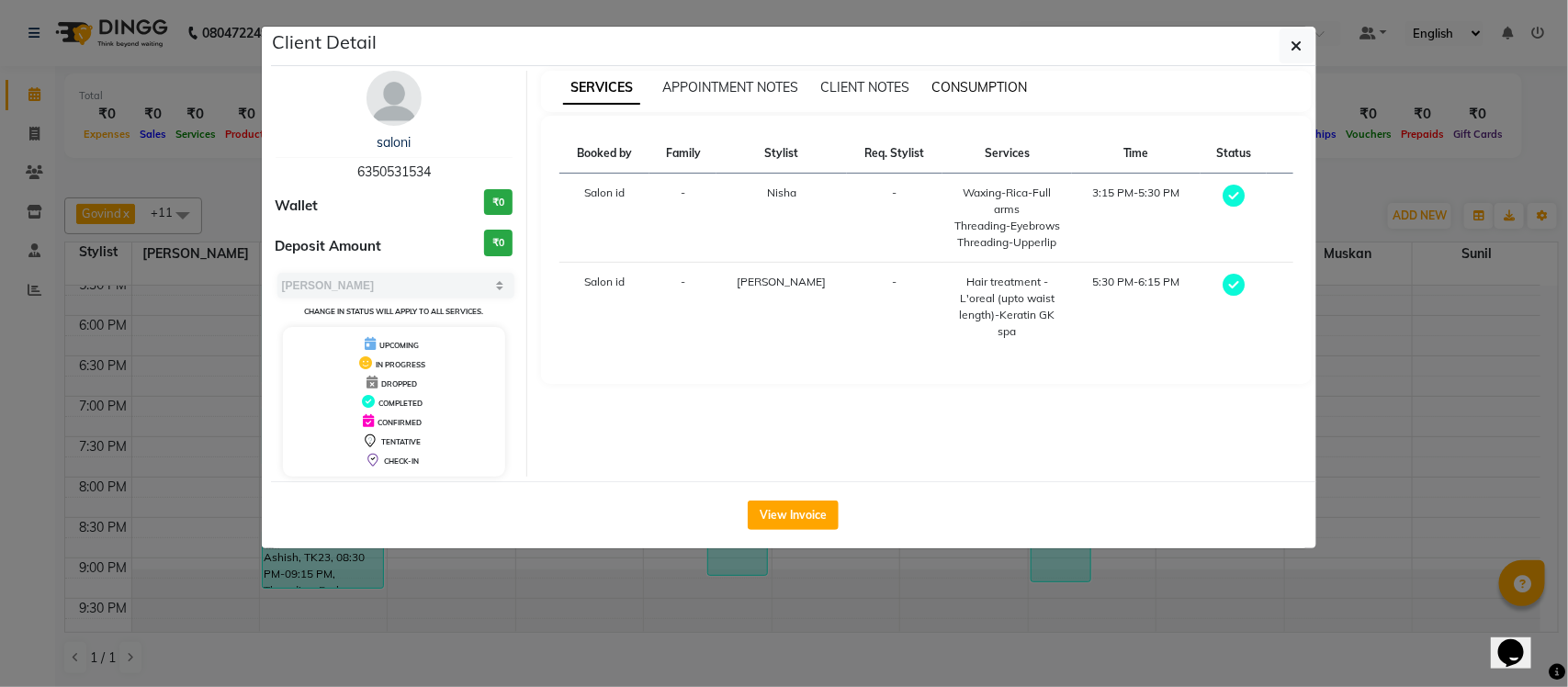
click at [992, 85] on span "CONSUMPTION" at bounding box center [979, 87] width 96 height 17
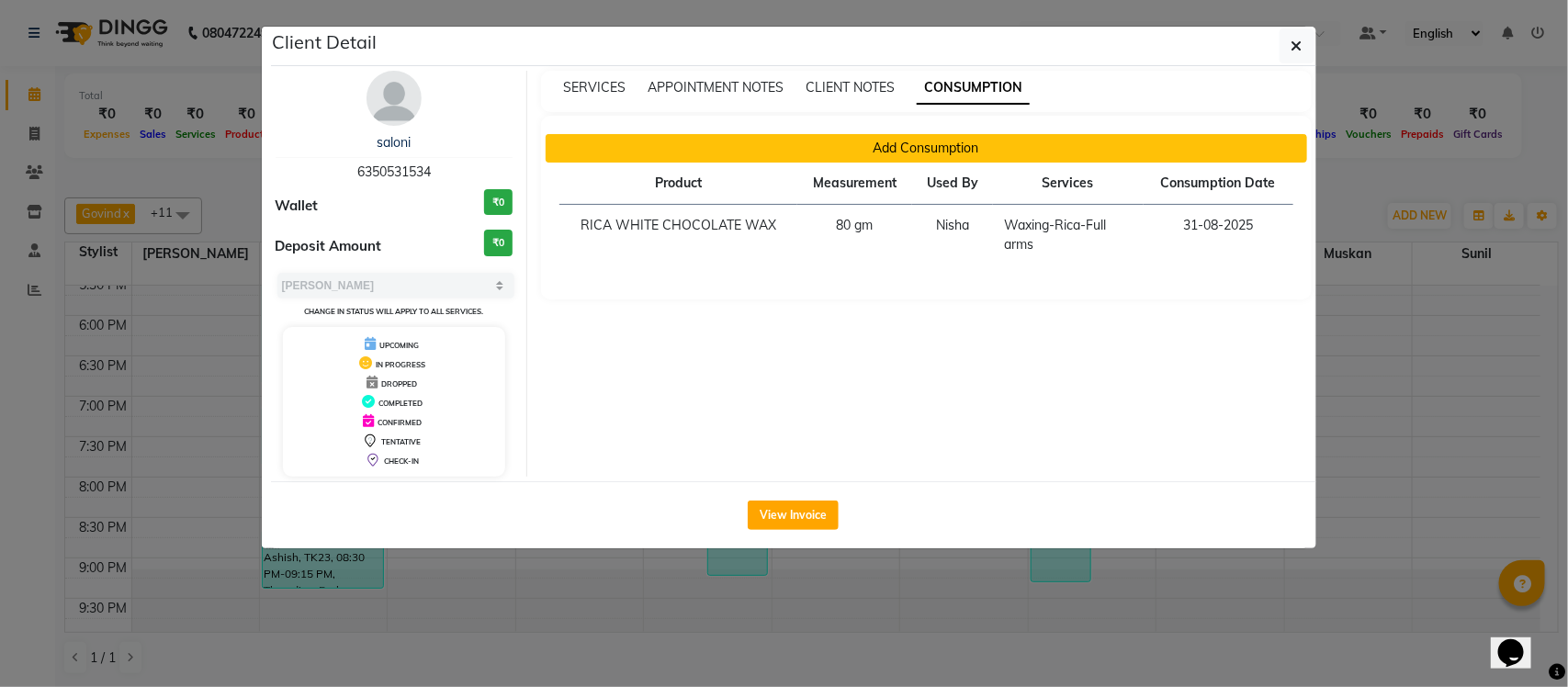
click at [850, 153] on button "Add Consumption" at bounding box center [926, 148] width 761 height 29
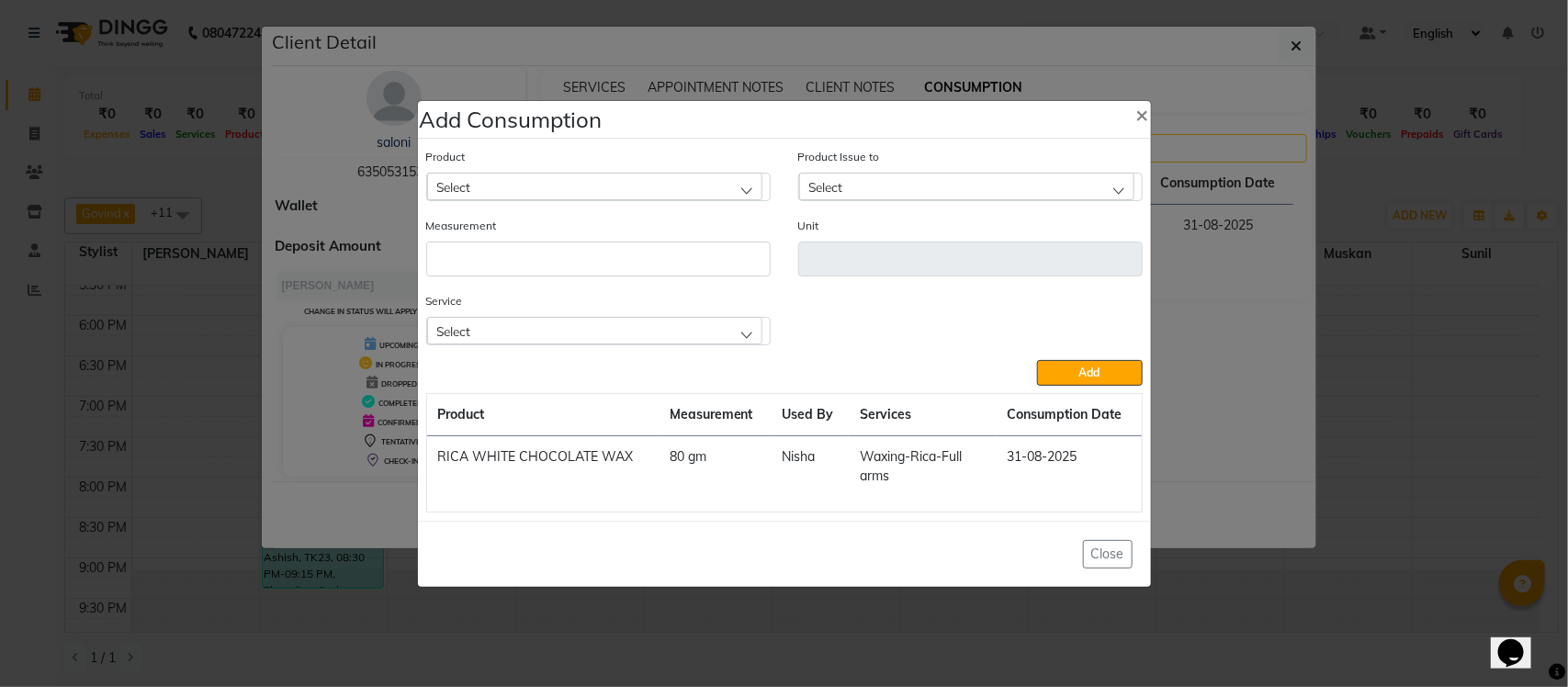
click at [611, 328] on div "Select" at bounding box center [595, 331] width 336 height 28
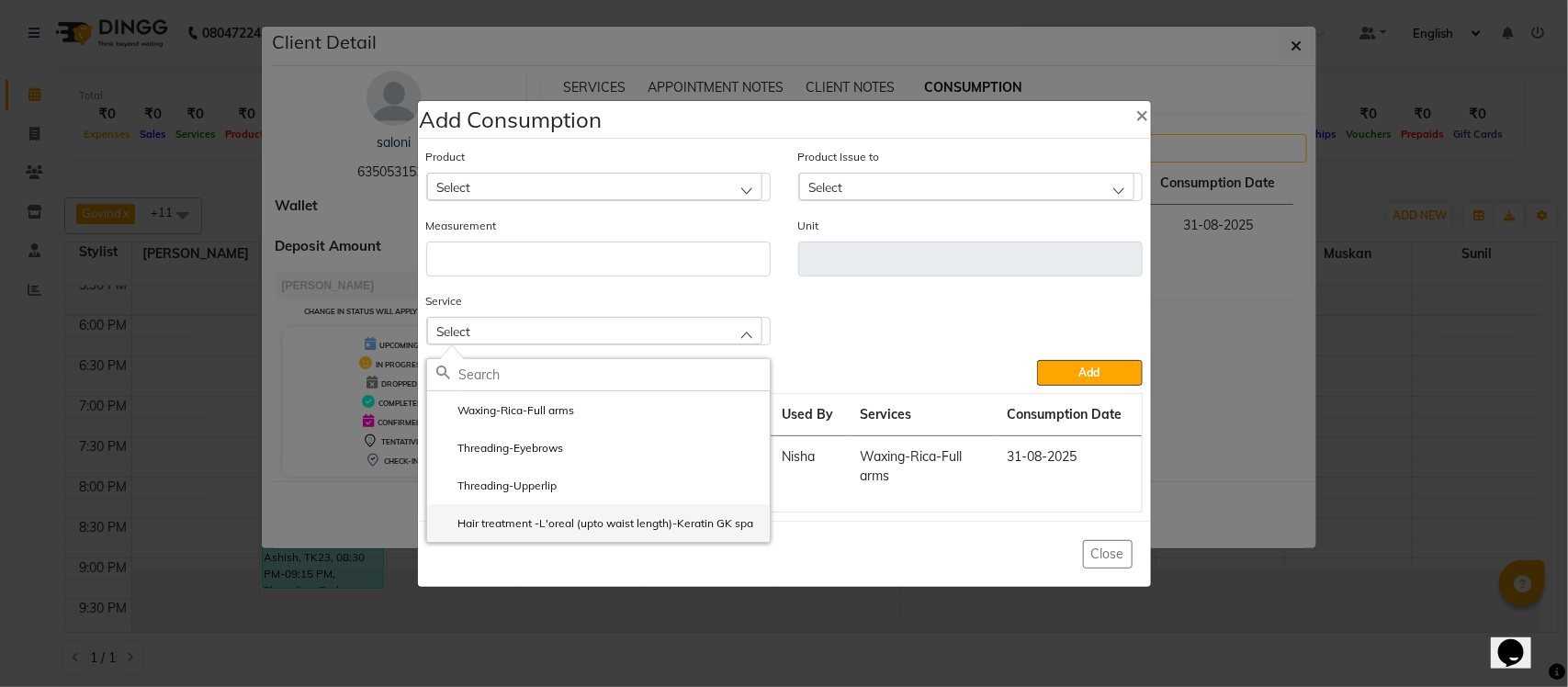
click at [570, 524] on label "Hair treatment -L'oreal (upto waist length)-Keratin GK spa" at bounding box center [595, 523] width 318 height 17
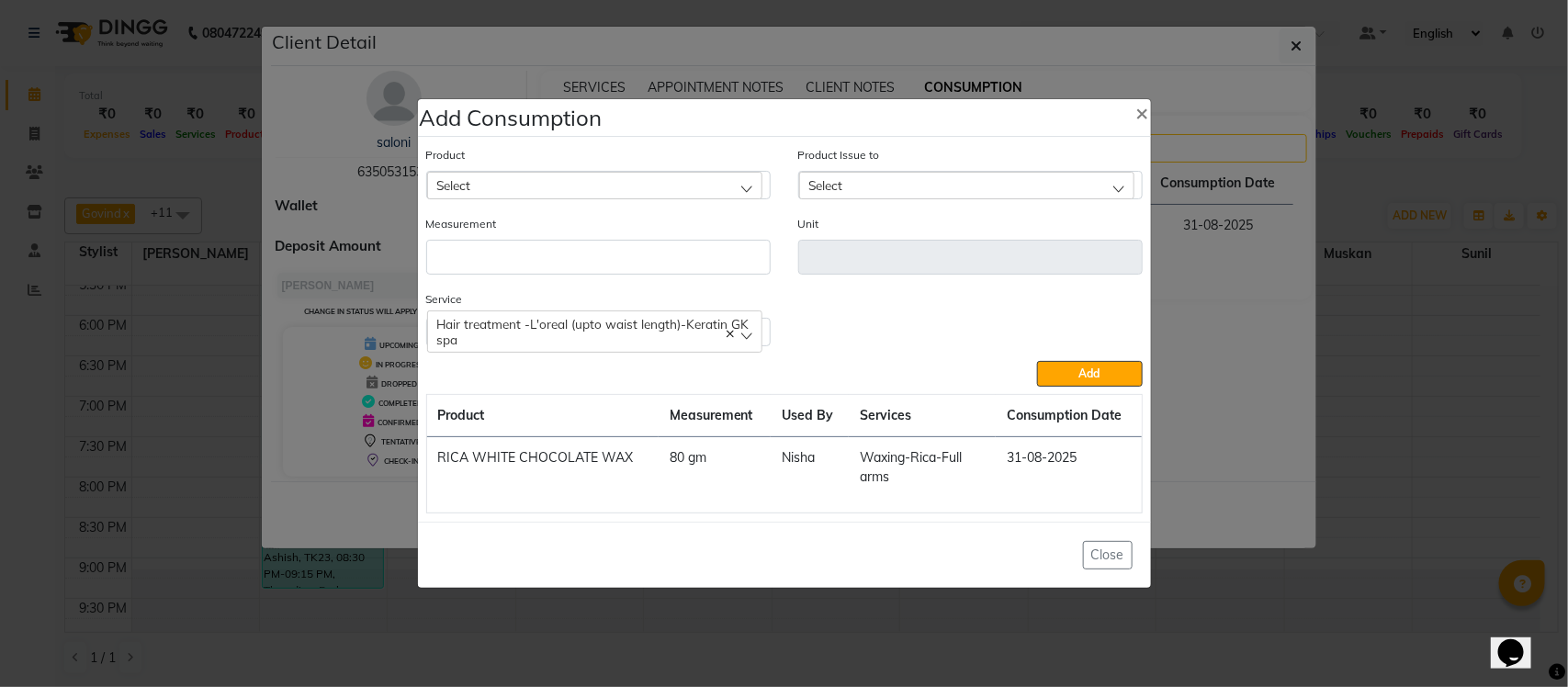
drag, startPoint x: 601, startPoint y: 178, endPoint x: 632, endPoint y: 166, distance: 33.2
click at [603, 179] on div "Select" at bounding box center [595, 186] width 336 height 28
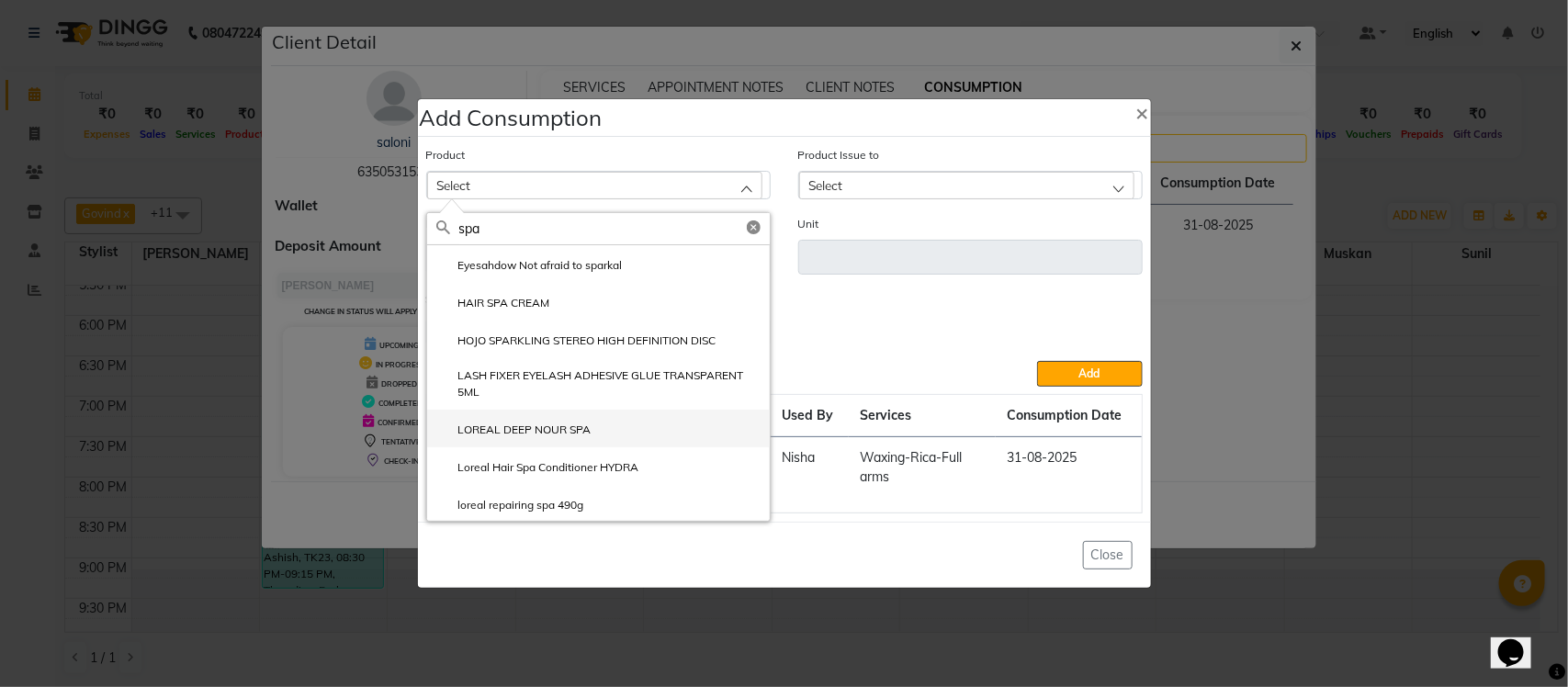
click at [525, 432] on label "LOREAL DEEP NOUR SPA" at bounding box center [513, 430] width 155 height 17
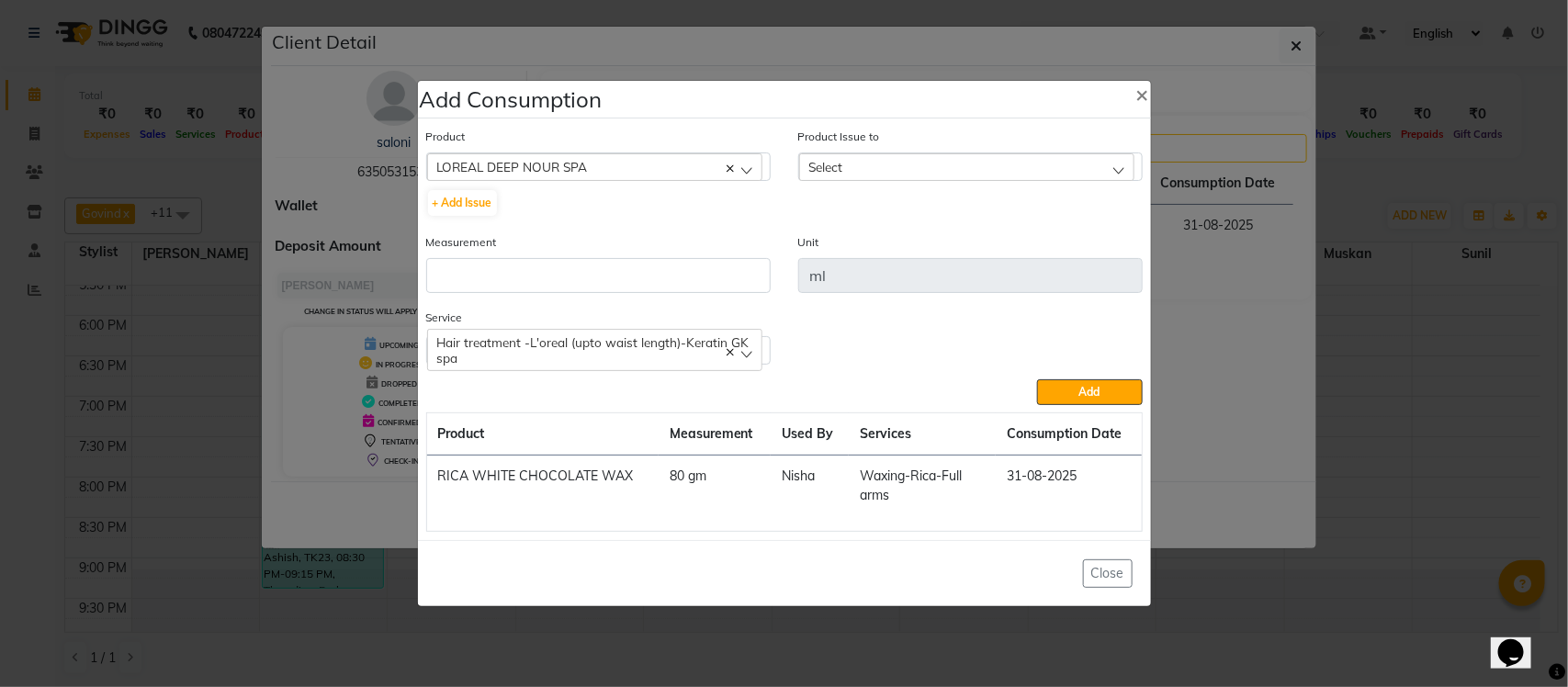
click at [1053, 175] on div "Select" at bounding box center [967, 167] width 336 height 28
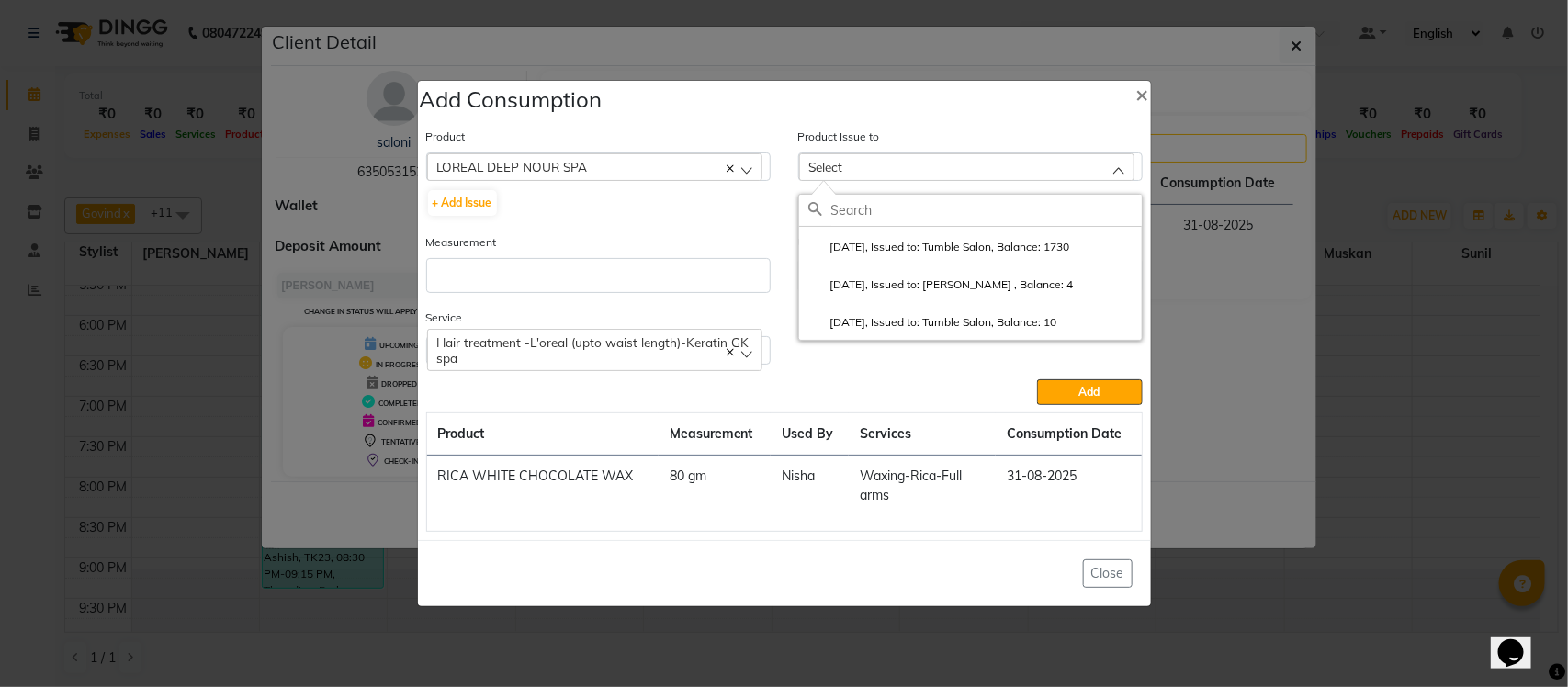
click at [940, 237] on li "2025-07-30, Issued to: Tumble Salon, Balance: 1730" at bounding box center [970, 245] width 343 height 38
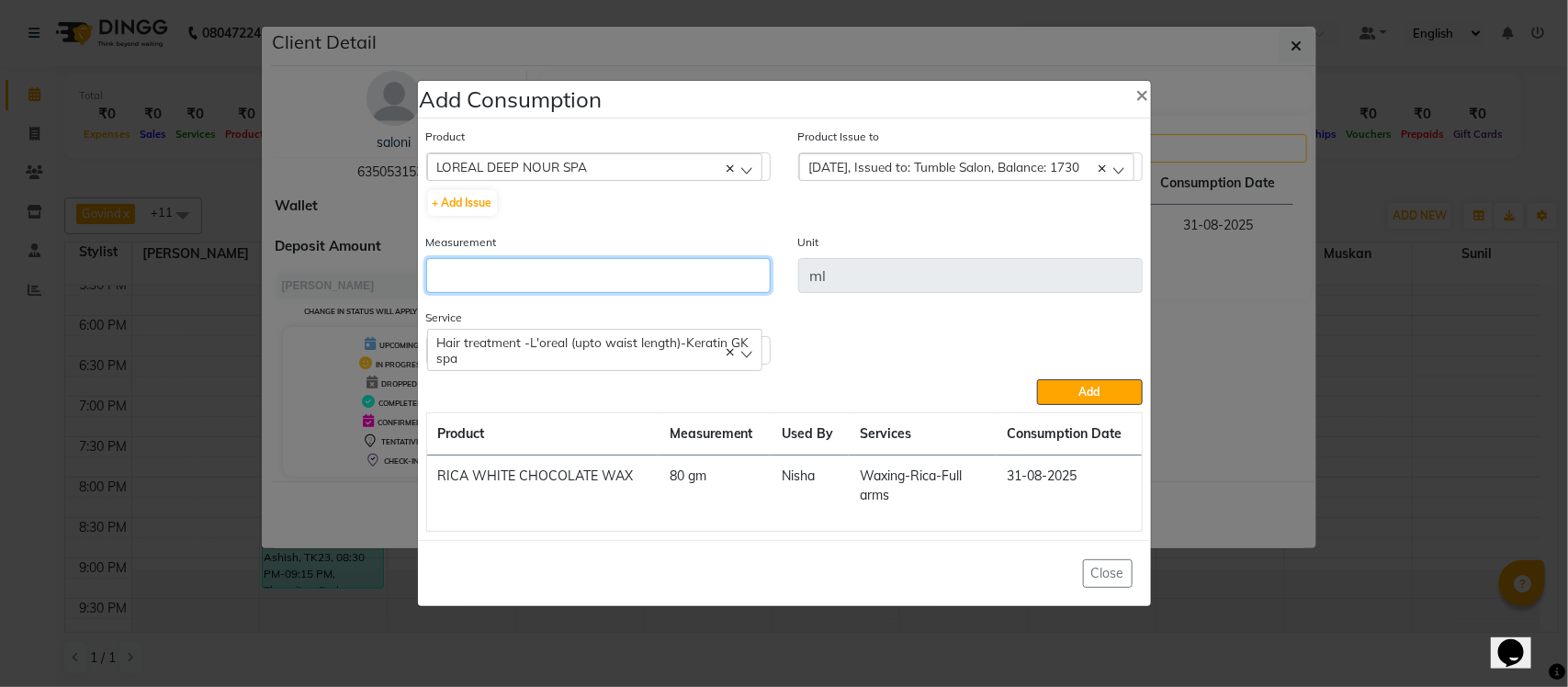
click at [684, 287] on input "number" at bounding box center [599, 276] width 345 height 35
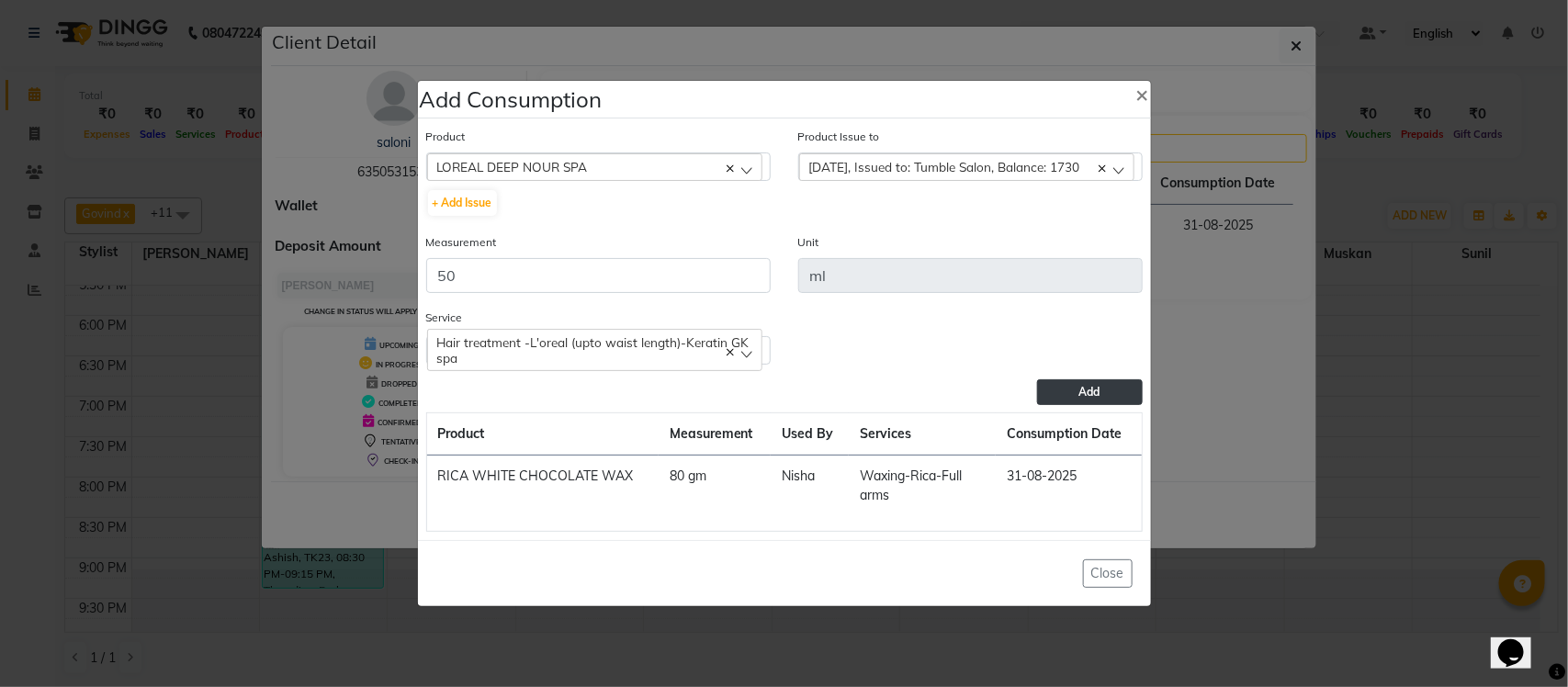
click at [1102, 396] on button "Add" at bounding box center [1089, 392] width 105 height 26
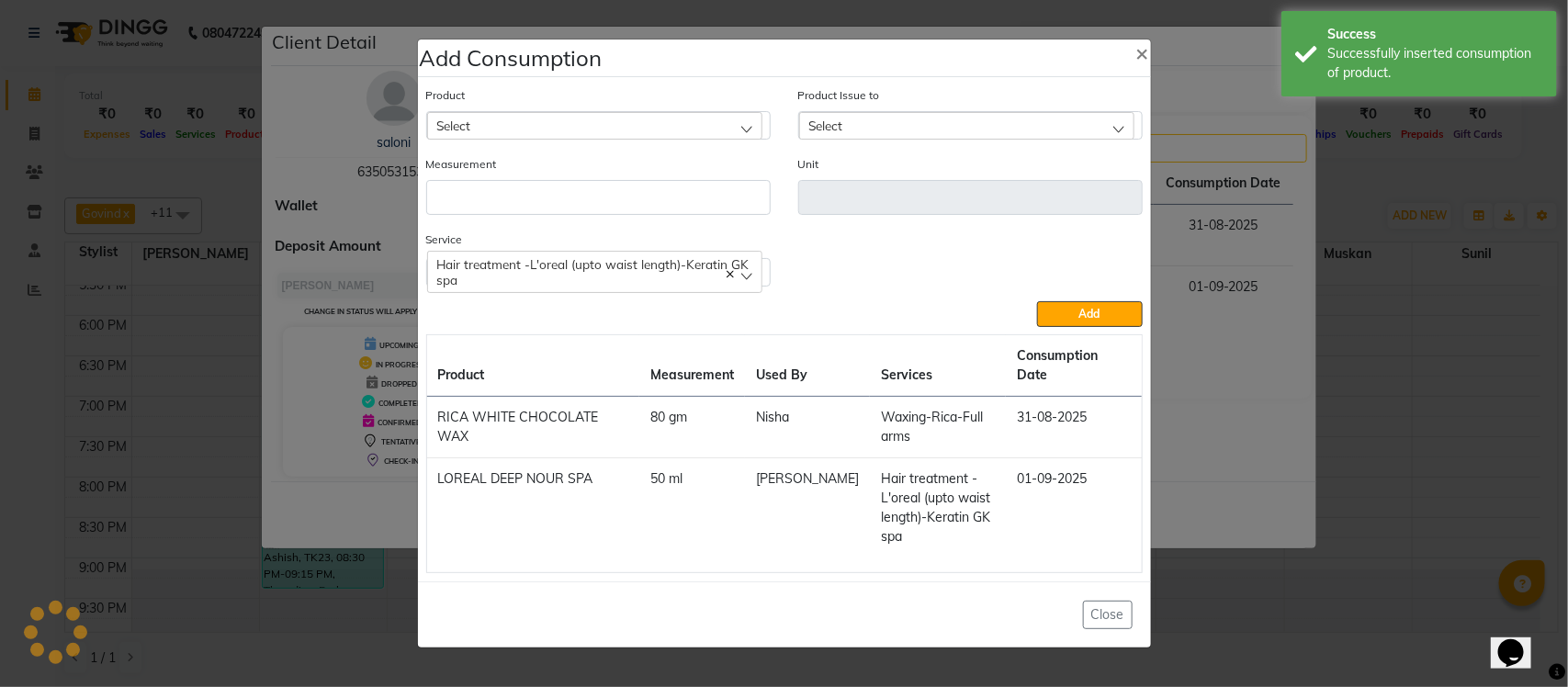
click at [1188, 331] on ngb-modal-window "Add Consumption × Product Select acetone Product Issue to Select 2025-07-30, Is…" at bounding box center [784, 343] width 1568 height 687
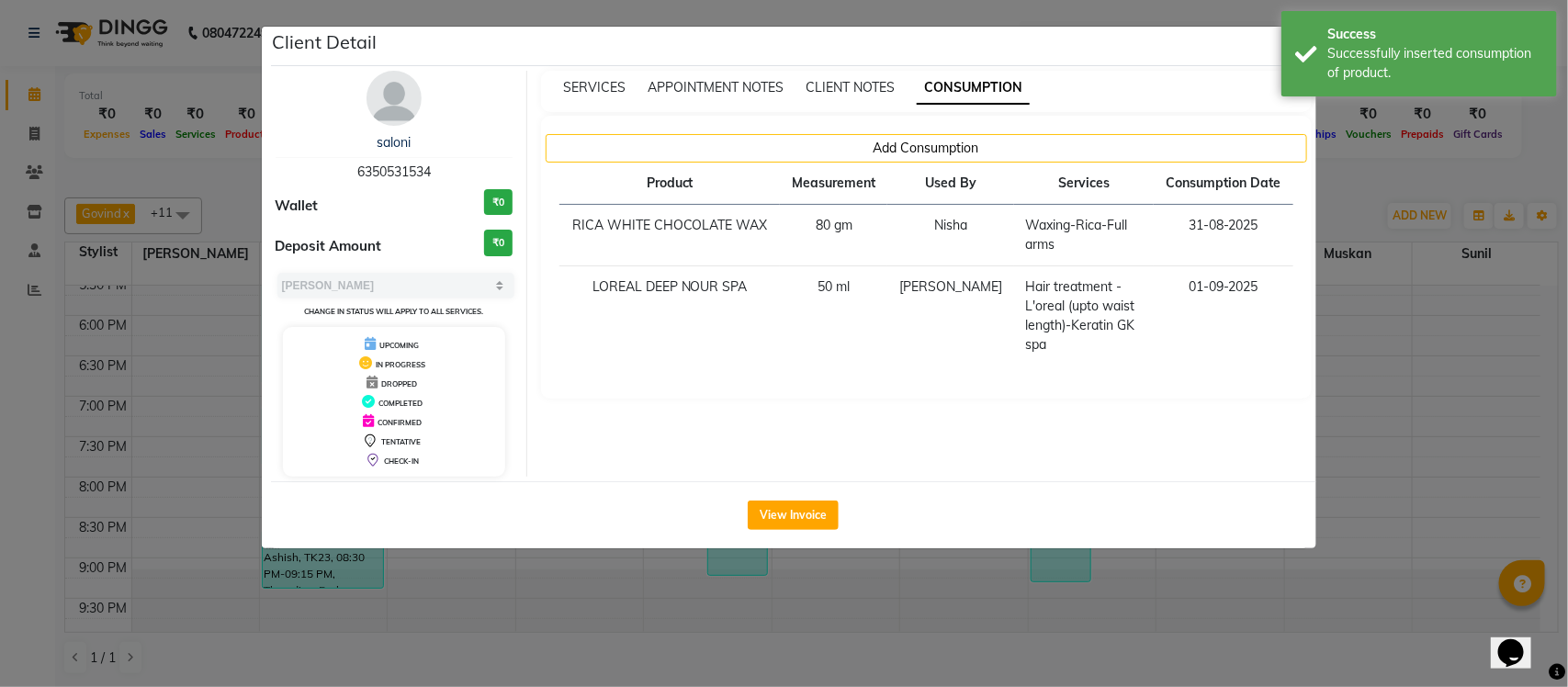
click at [1332, 181] on ngb-modal-window "Client Detail saloni 6350531534 Wallet ₹0 Deposit Amount ₹0 Select MARK DONE UP…" at bounding box center [784, 343] width 1568 height 687
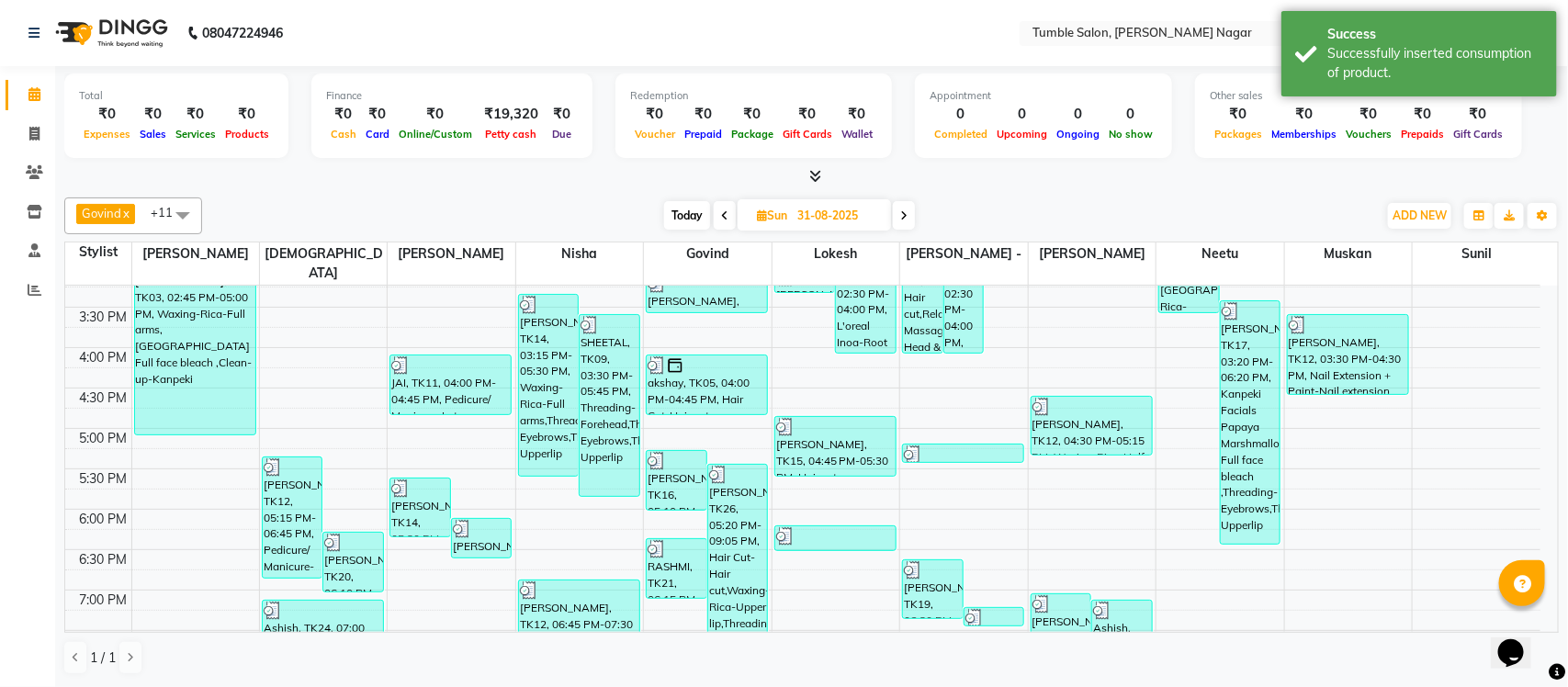
scroll to position [462, 0]
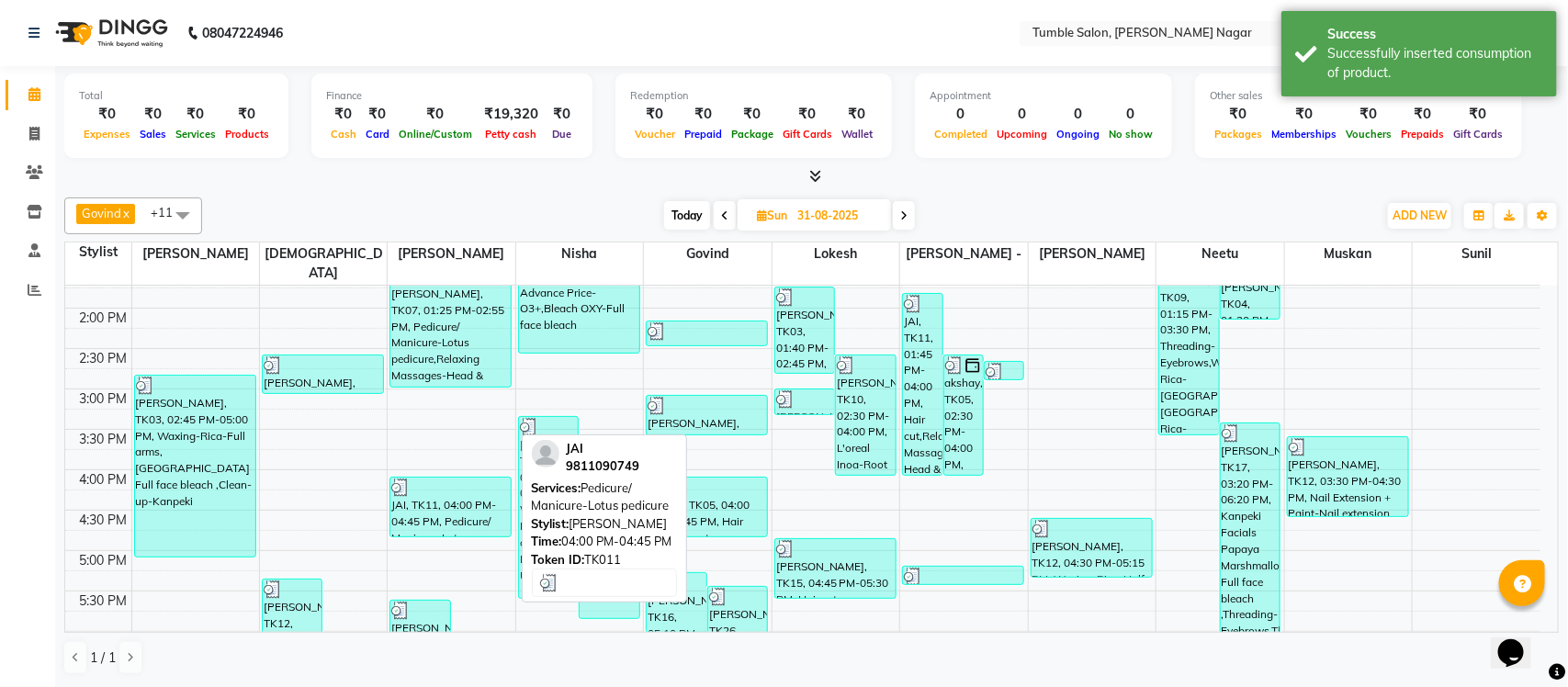
click at [432, 502] on div "JAI, TK11, 04:00 PM-04:45 PM, Pedicure/ Manicure-Lotus pedicure" at bounding box center [450, 507] width 120 height 59
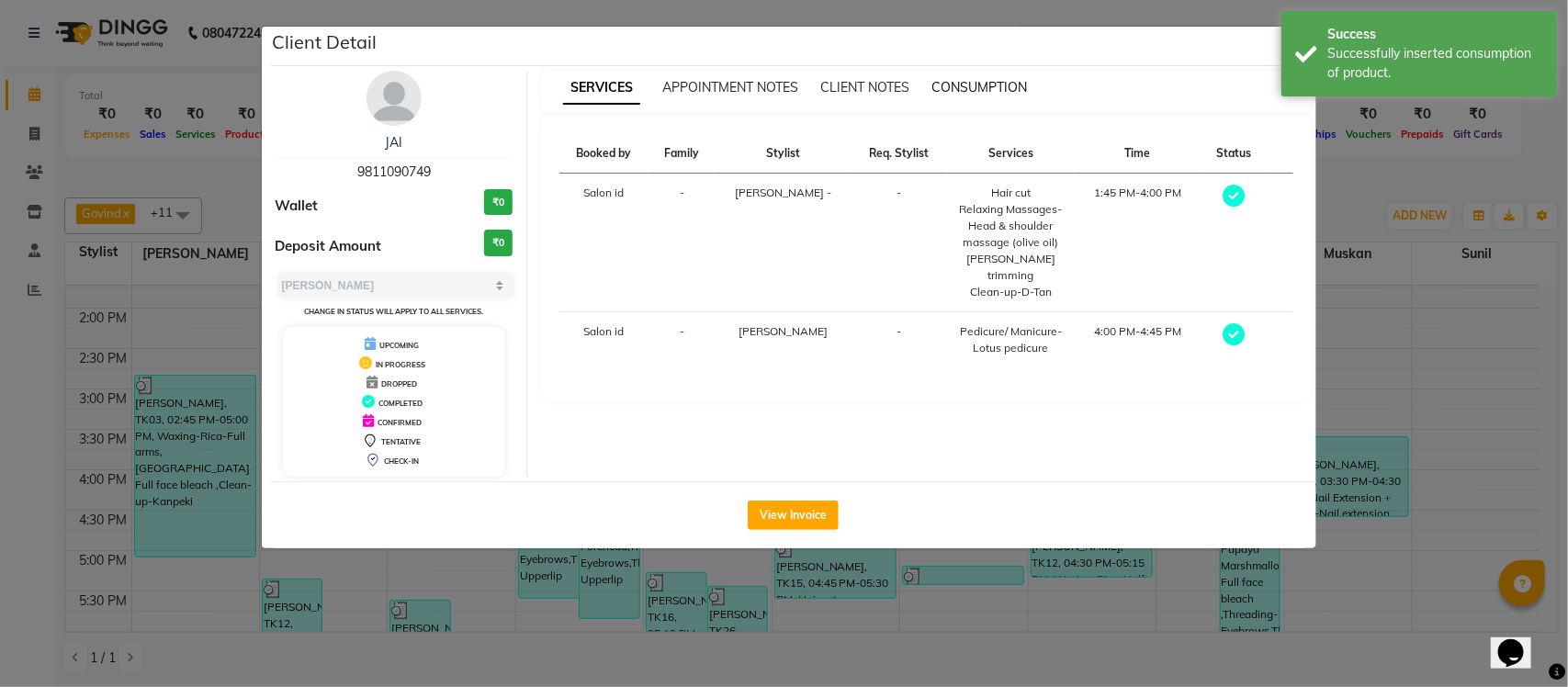
click at [976, 90] on span "CONSUMPTION" at bounding box center [979, 87] width 96 height 17
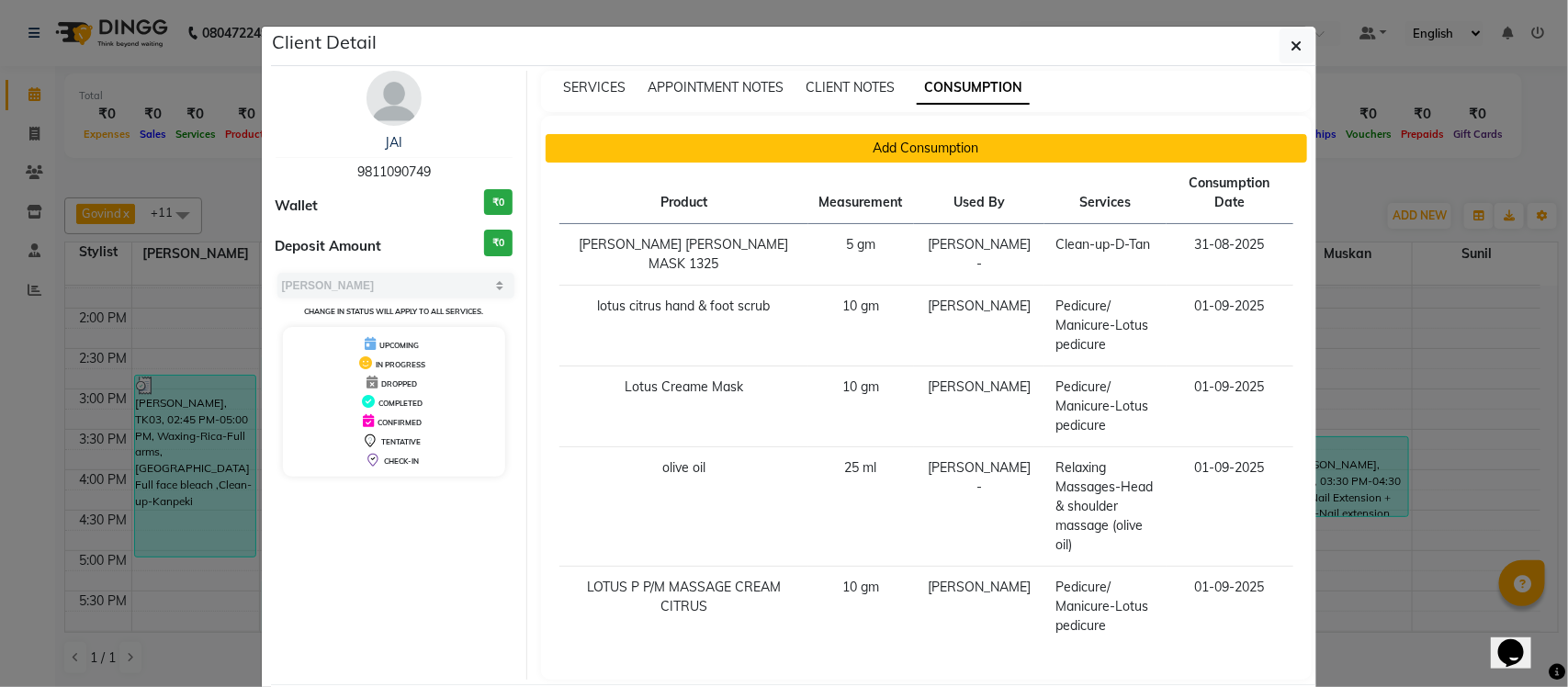
click at [800, 149] on button "Add Consumption" at bounding box center [926, 148] width 761 height 29
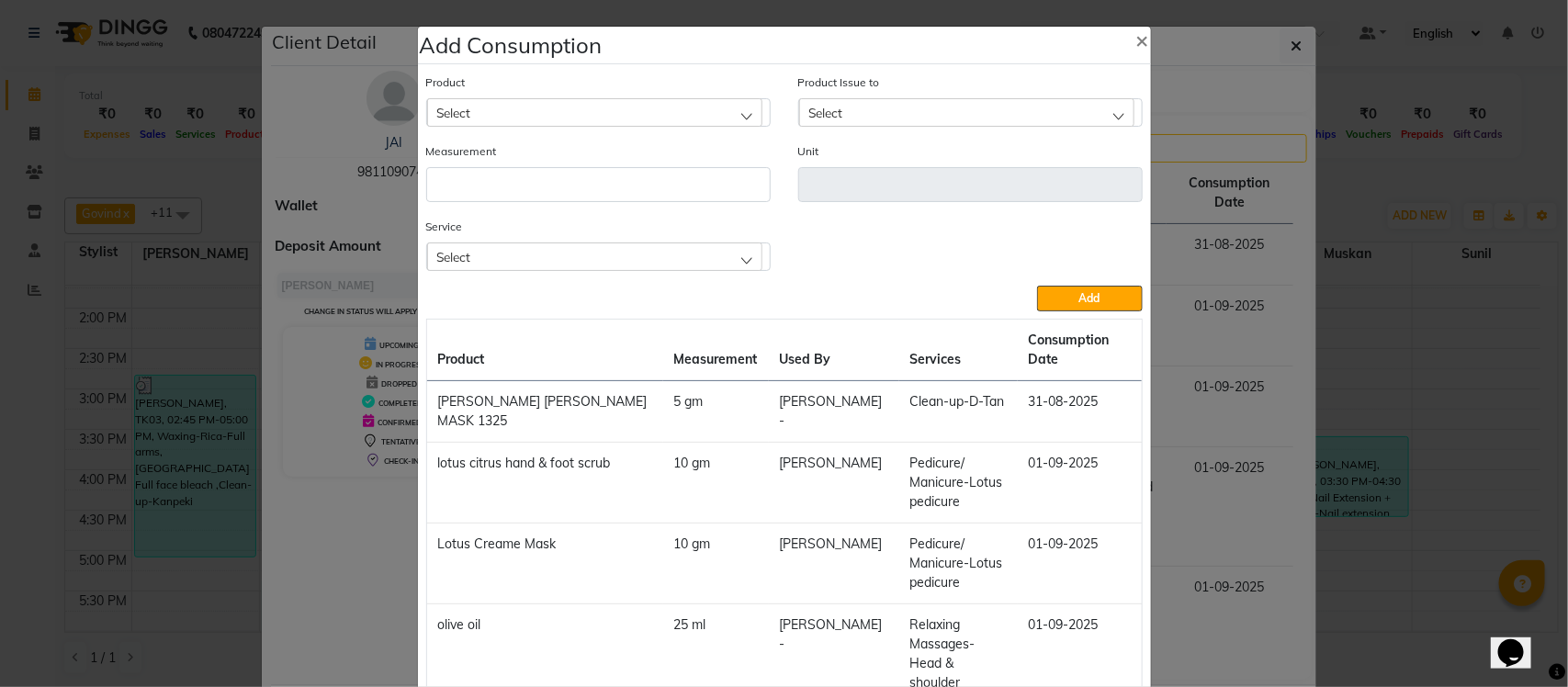
click at [660, 250] on div "Select" at bounding box center [595, 257] width 336 height 28
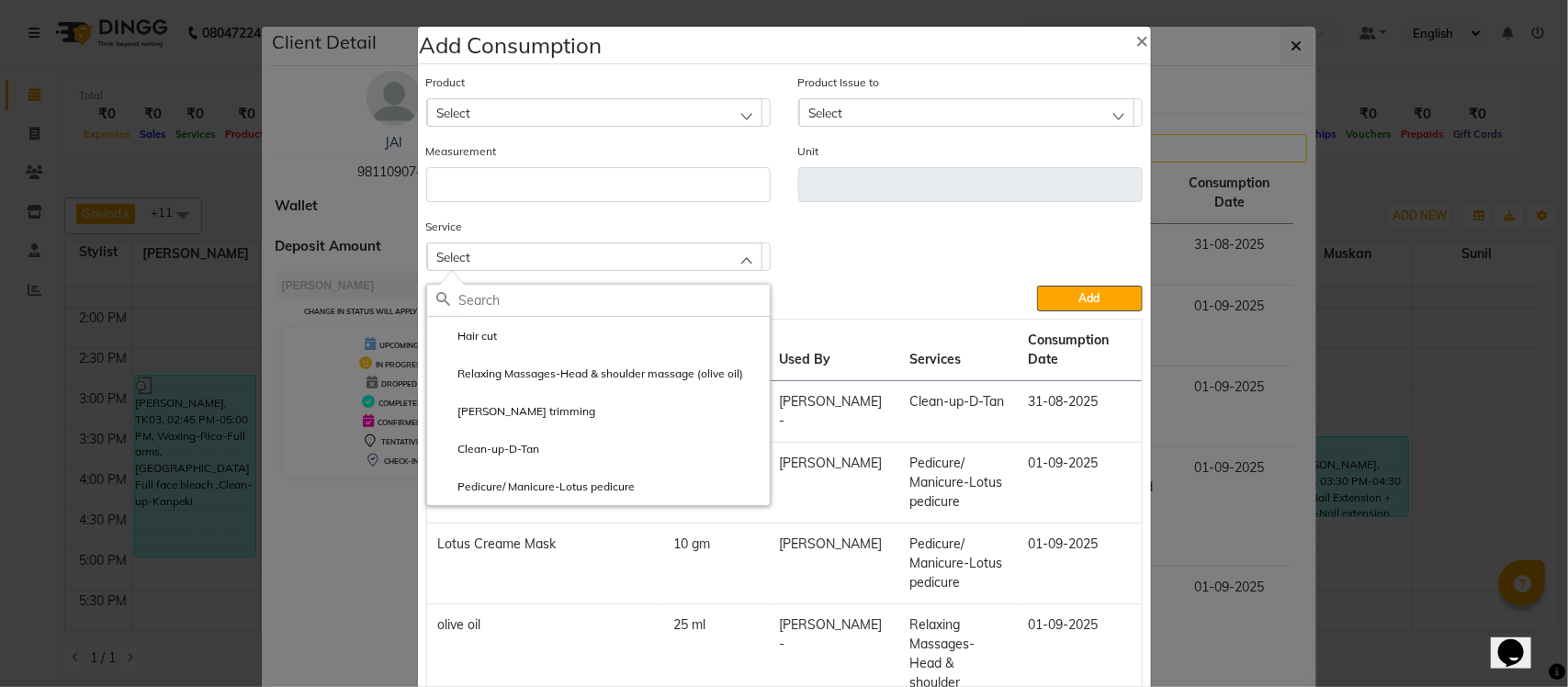
click at [1246, 218] on ngb-modal-window "Add Consumption × Product Select Product Issue to Select Measurement Unit Servi…" at bounding box center [784, 343] width 1568 height 687
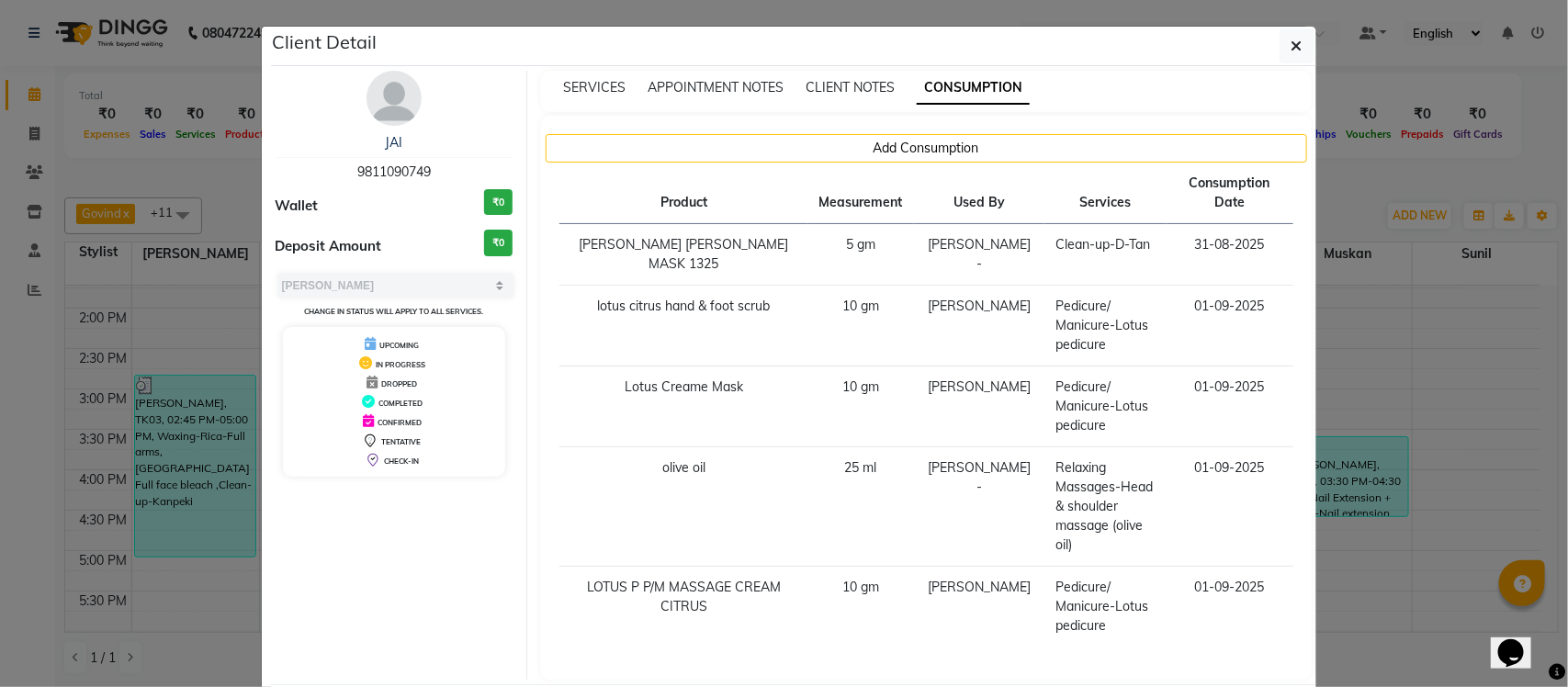
click at [1333, 186] on ngb-modal-window "Client Detail JAI 9811090749 Wallet ₹0 Deposit Amount ₹0 Select MARK DONE UPCOM…" at bounding box center [784, 343] width 1568 height 687
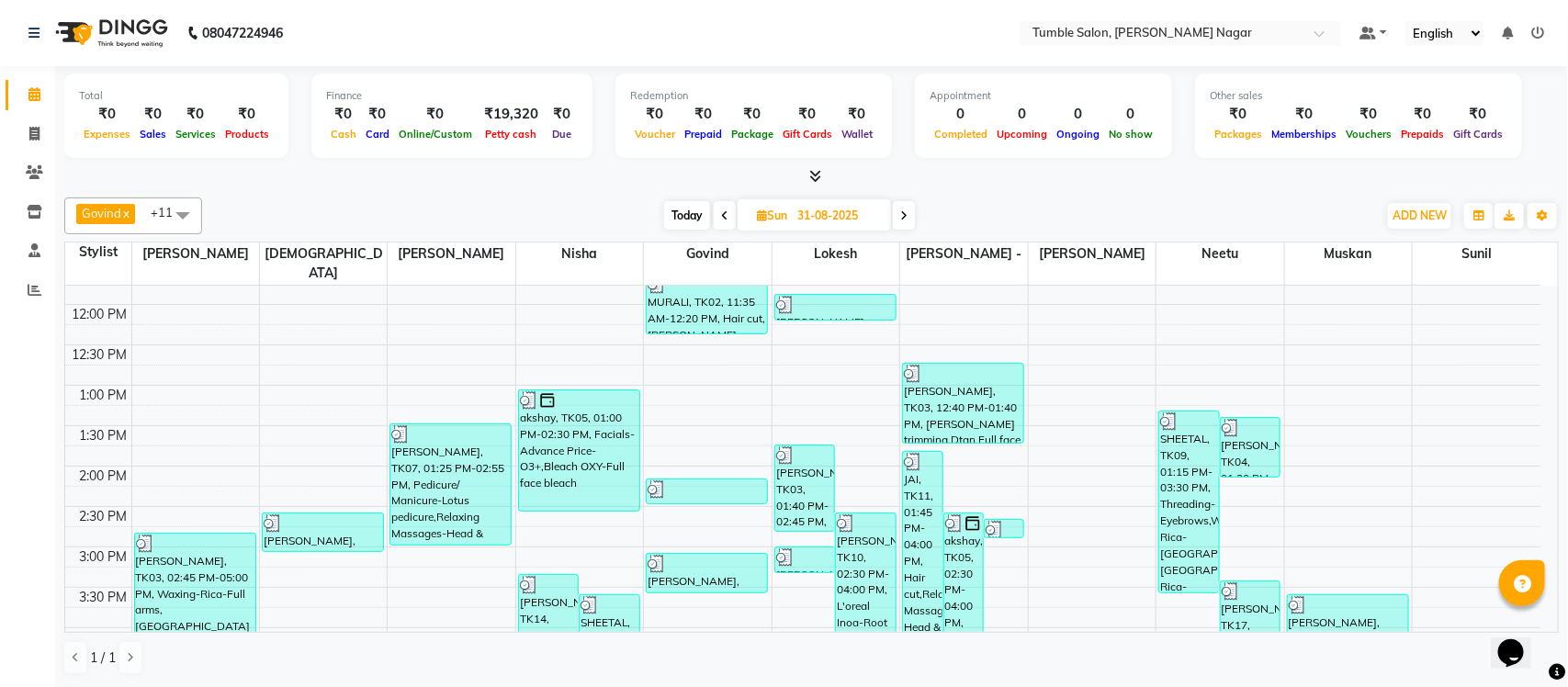
scroll to position [296, 0]
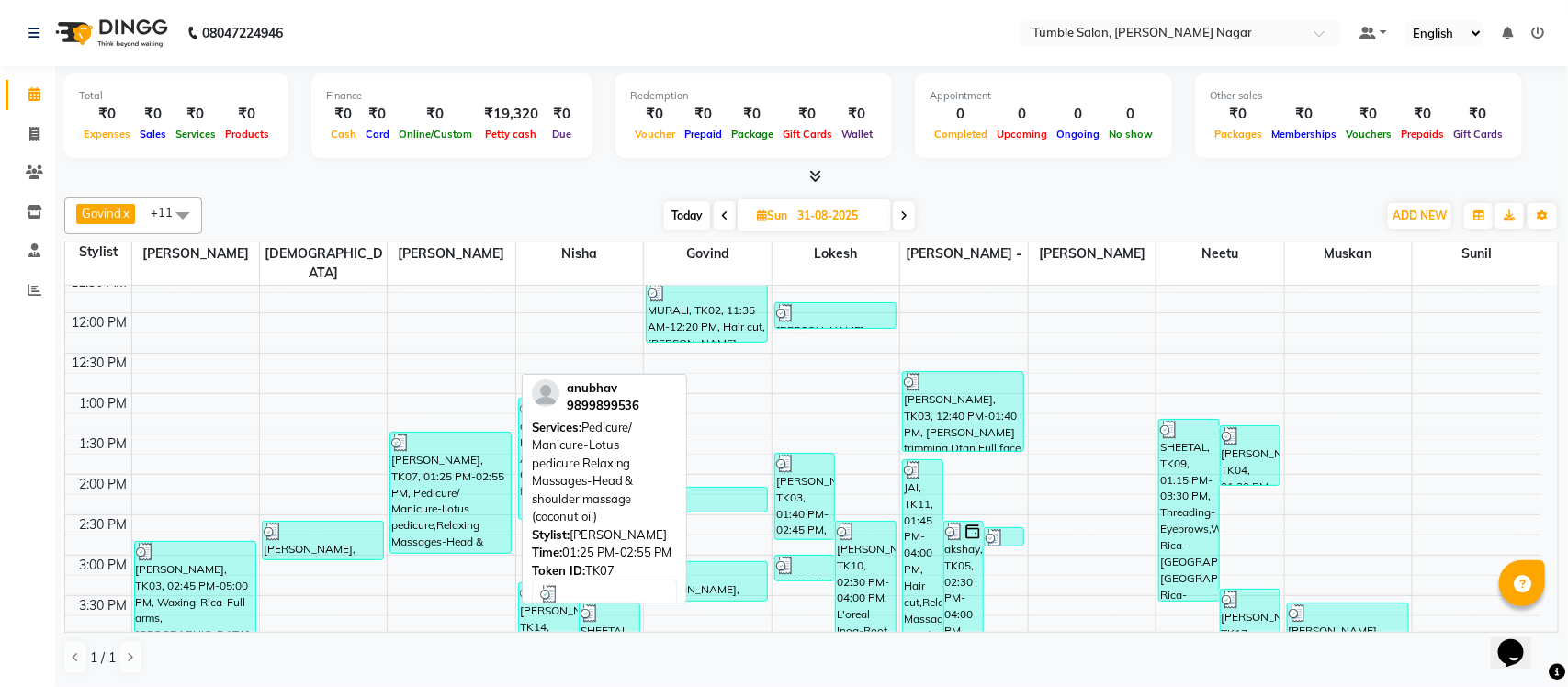
click at [439, 519] on div "anubhav, TK07, 01:25 PM-02:55 PM, Pedicure/ Manicure-Lotus pedicure,Relaxing Ma…" at bounding box center [450, 492] width 120 height 120
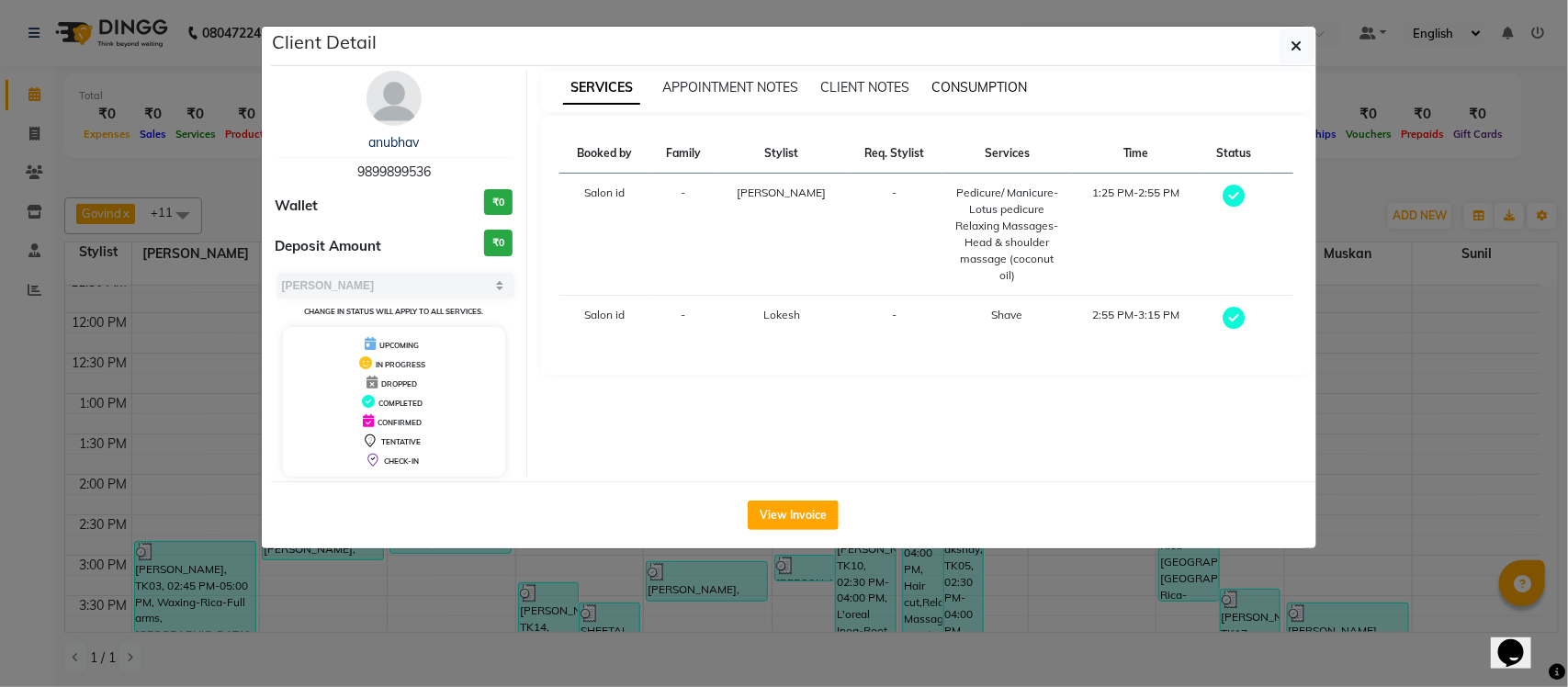
click at [972, 89] on span "CONSUMPTION" at bounding box center [979, 87] width 96 height 17
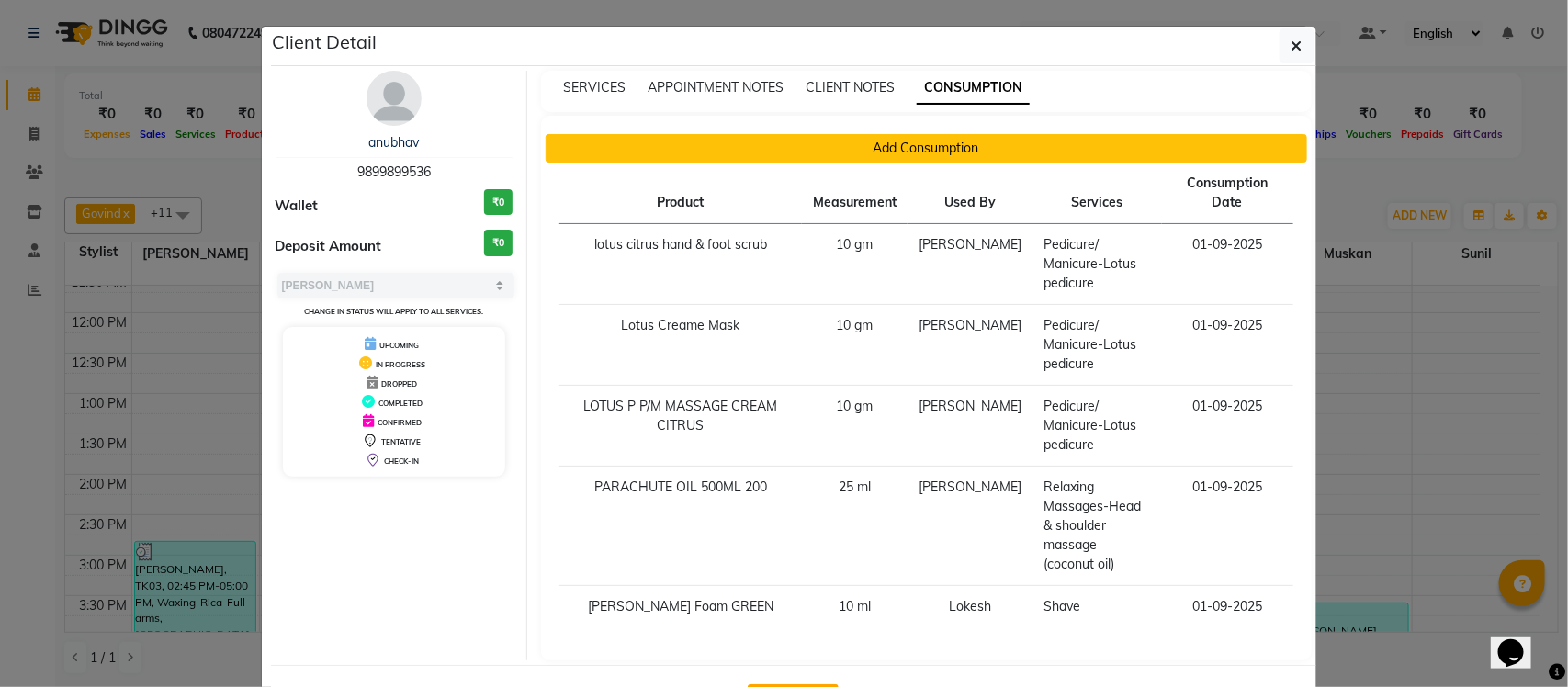
click at [856, 149] on button "Add Consumption" at bounding box center [926, 148] width 761 height 29
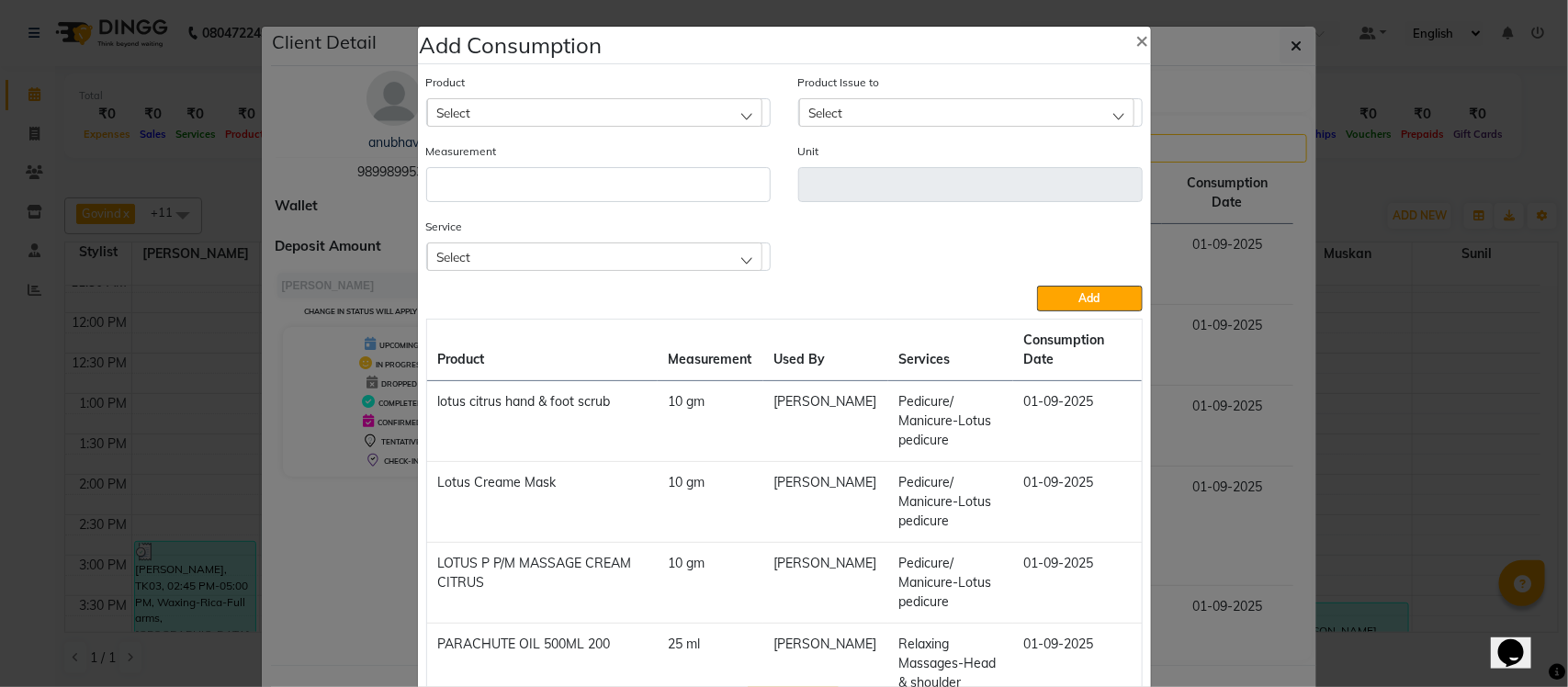
click at [602, 251] on div "Select" at bounding box center [595, 257] width 336 height 28
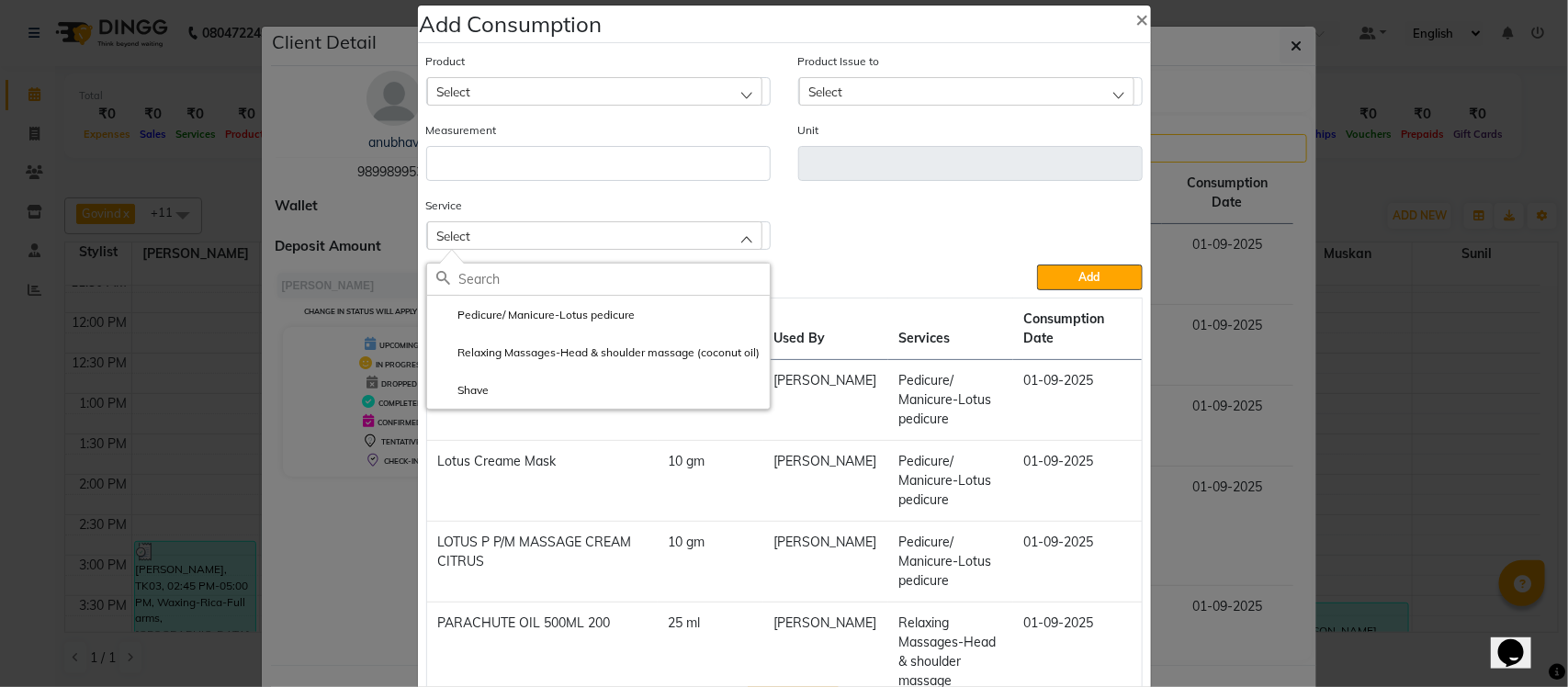
scroll to position [3, 0]
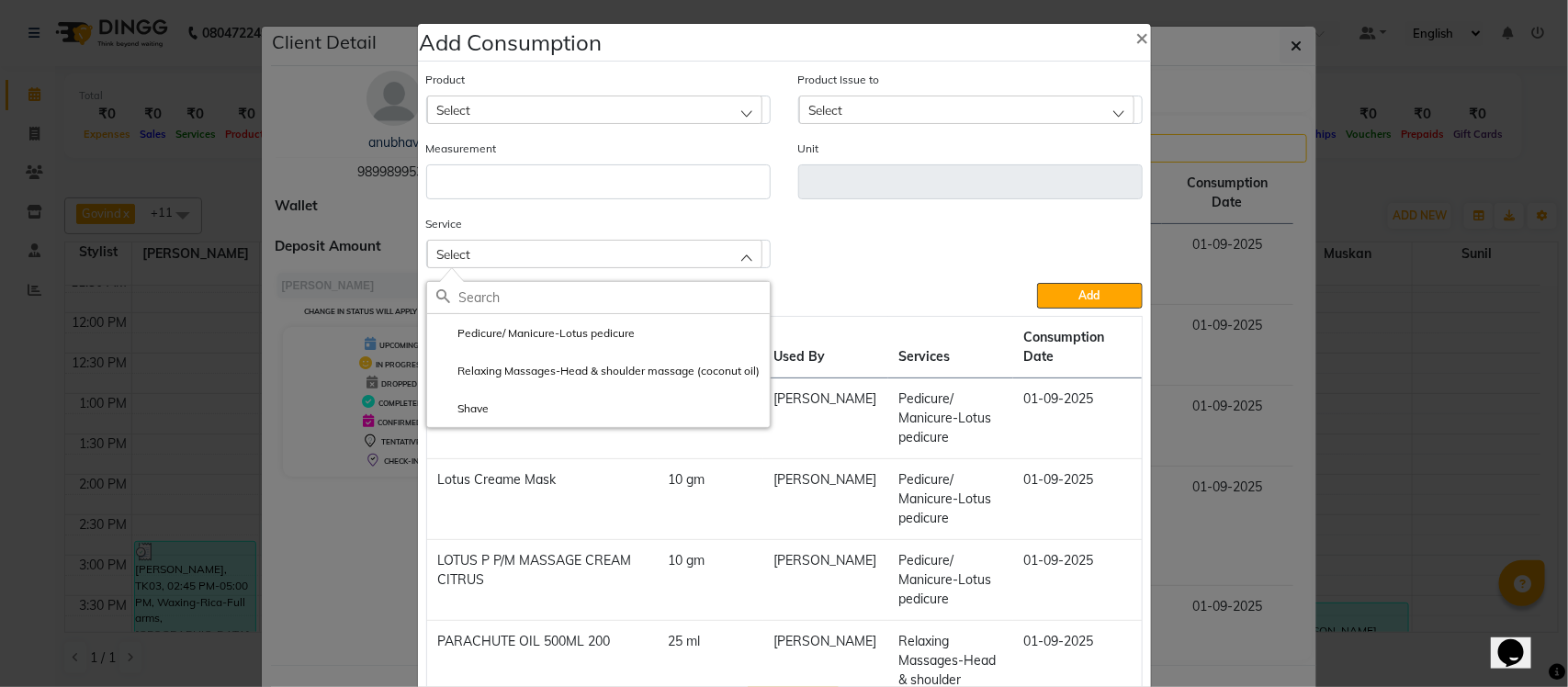
click at [1372, 177] on ngb-modal-window "Add Consumption × Product Select Product Issue to Select Measurement Unit Servi…" at bounding box center [784, 343] width 1568 height 687
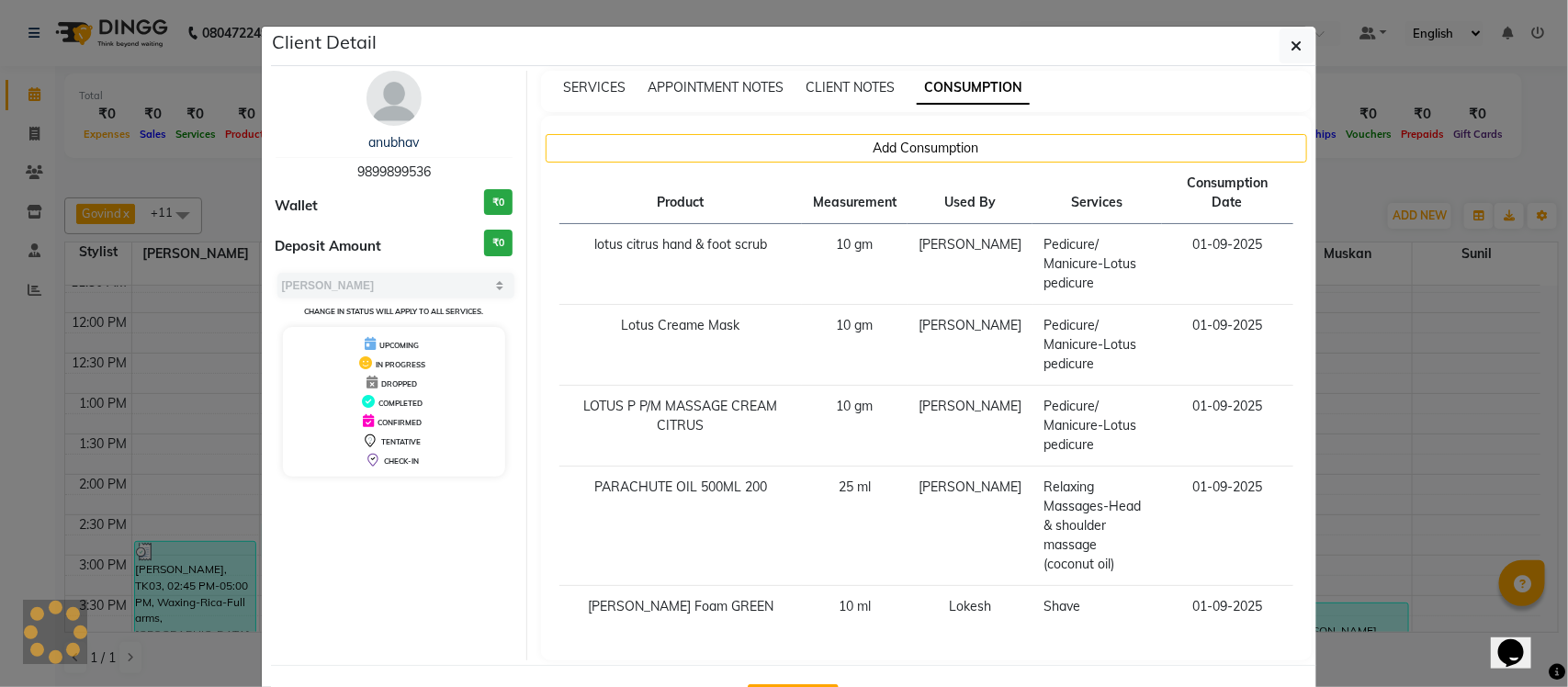
click at [1372, 177] on ngb-modal-window "Client Detail anubhav 9899899536 Wallet ₹0 Deposit Amount ₹0 Select MARK DONE U…" at bounding box center [784, 343] width 1568 height 687
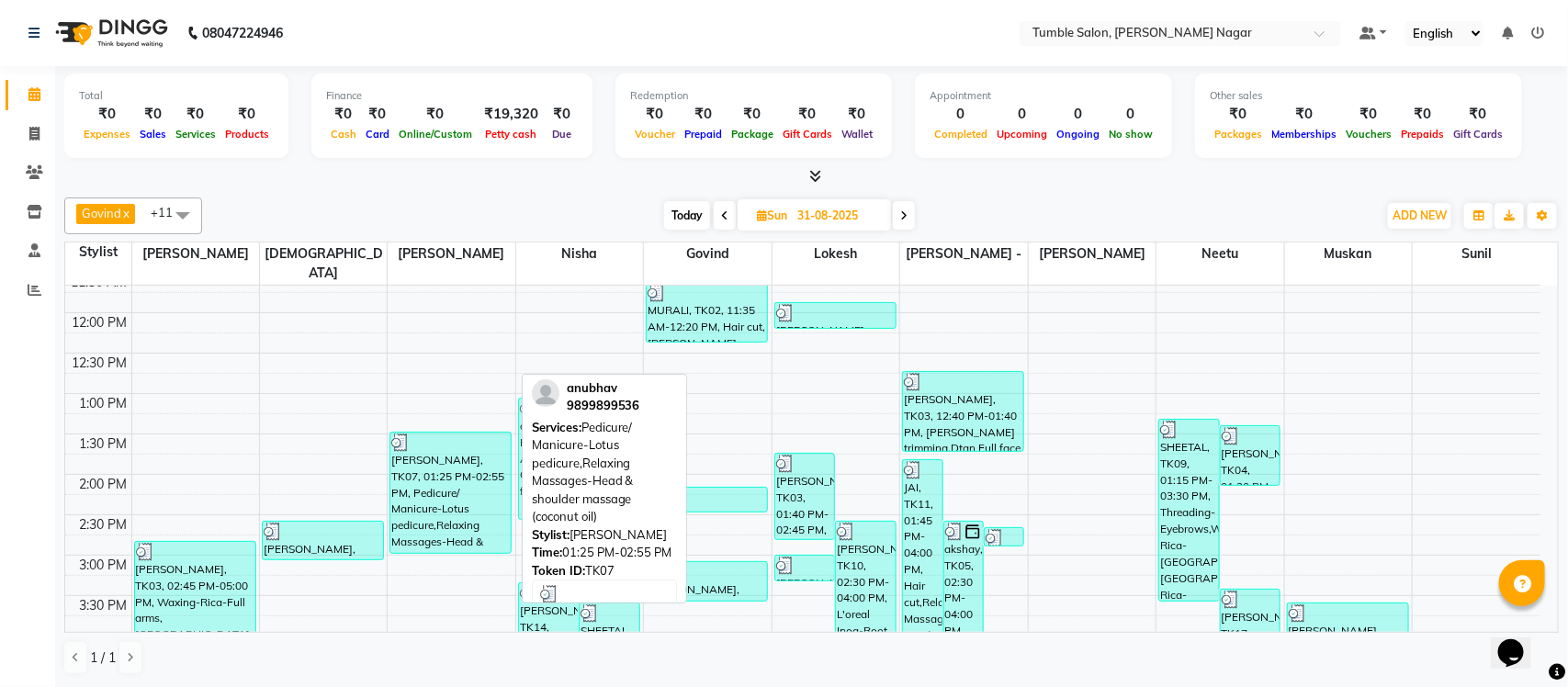
click at [443, 466] on div "anubhav, TK07, 01:25 PM-02:55 PM, Pedicure/ Manicure-Lotus pedicure,Relaxing Ma…" at bounding box center [450, 492] width 120 height 120
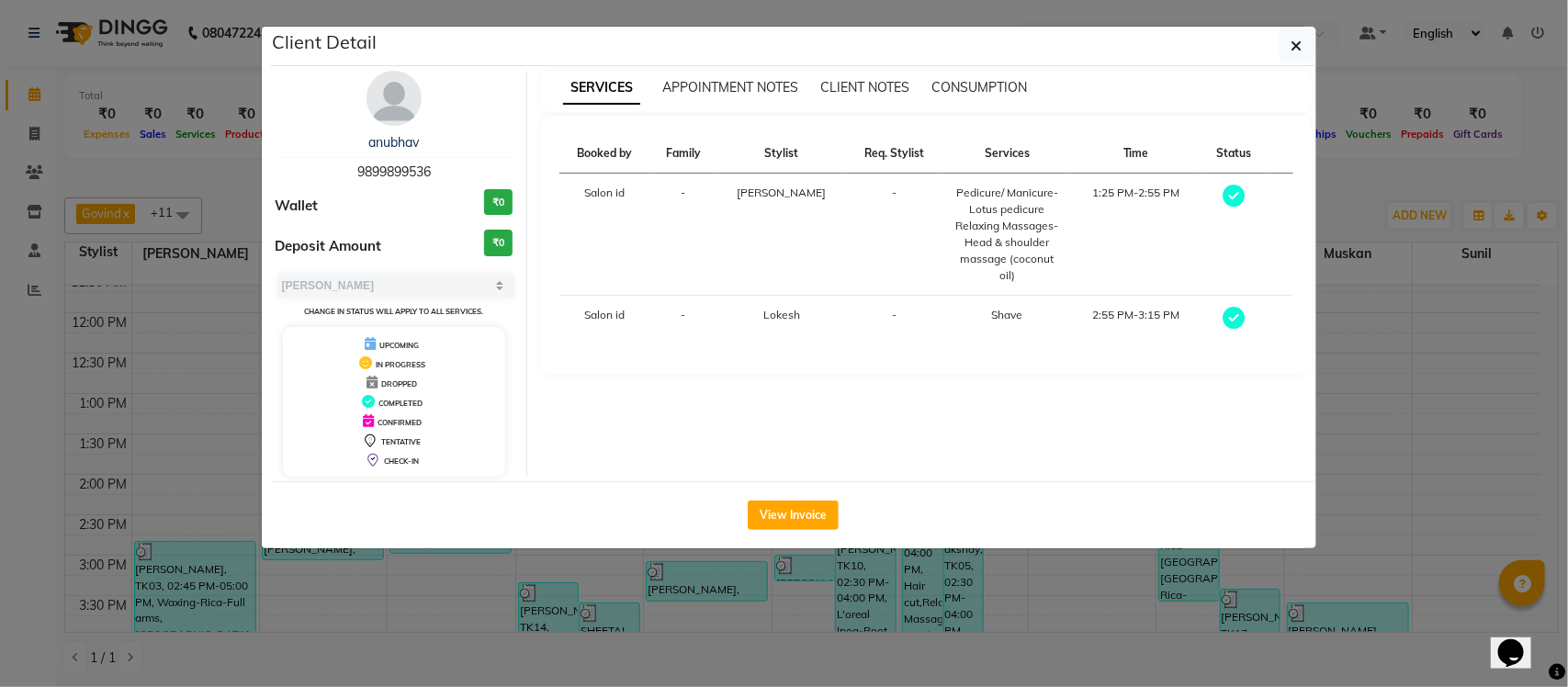
click at [1016, 78] on div "CONSUMPTION" at bounding box center [979, 87] width 96 height 20
click at [1012, 90] on span "CONSUMPTION" at bounding box center [979, 87] width 96 height 17
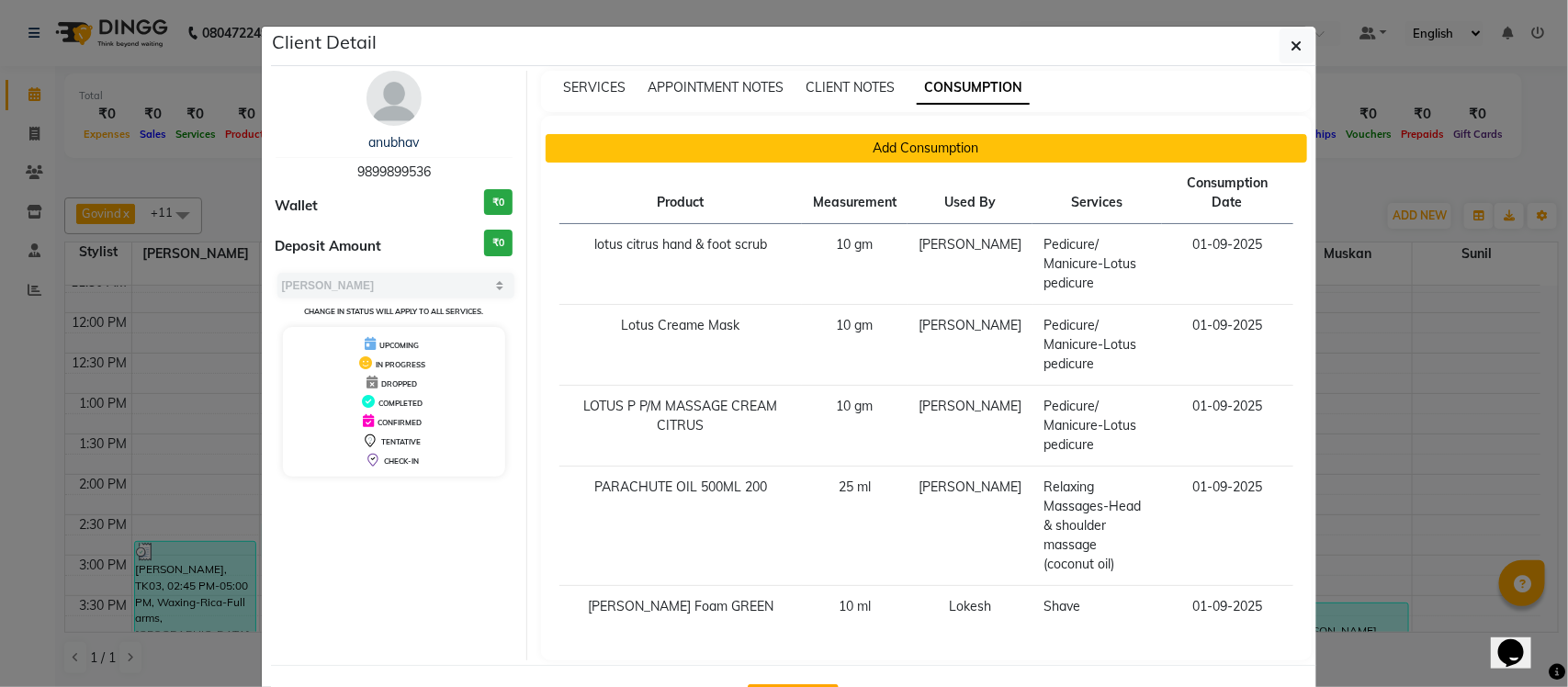
click at [968, 139] on button "Add Consumption" at bounding box center [926, 148] width 761 height 29
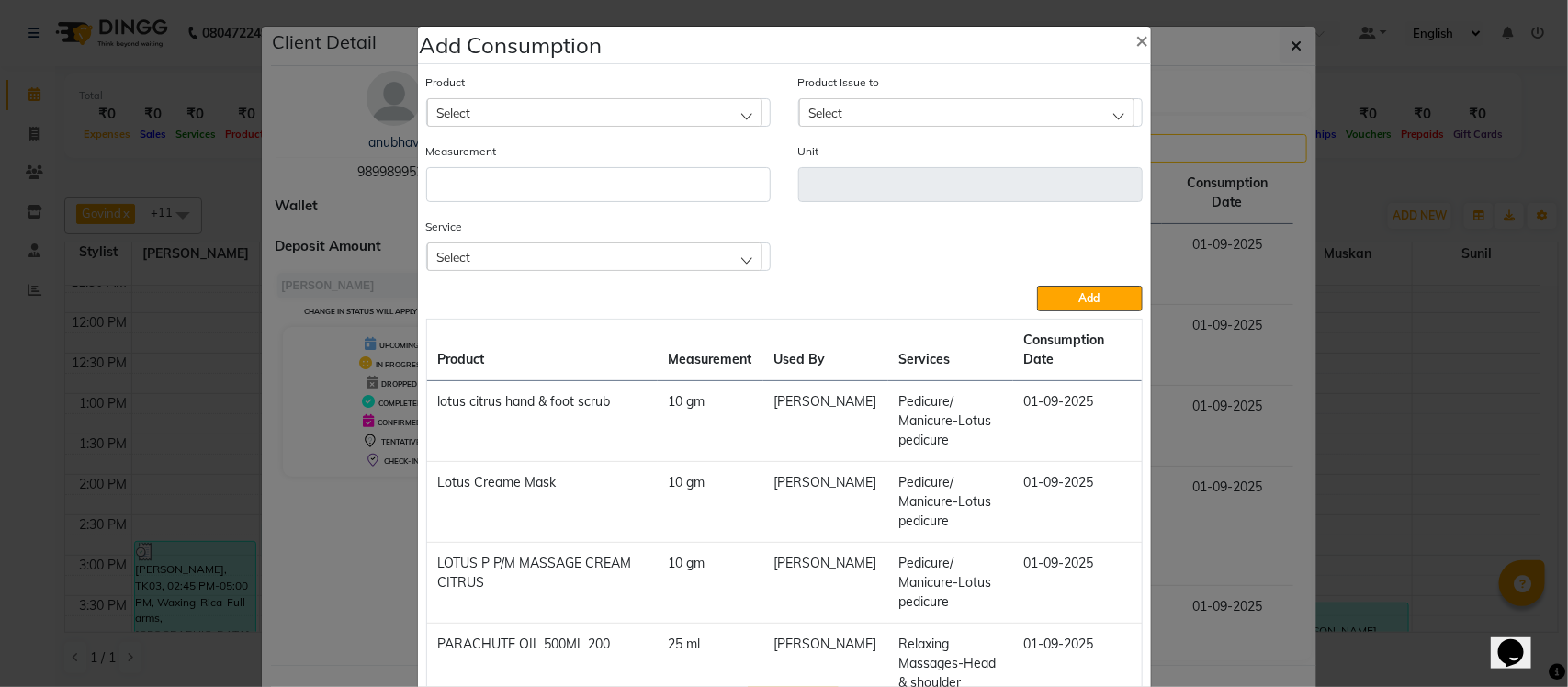
click at [663, 267] on div "Select" at bounding box center [595, 257] width 336 height 28
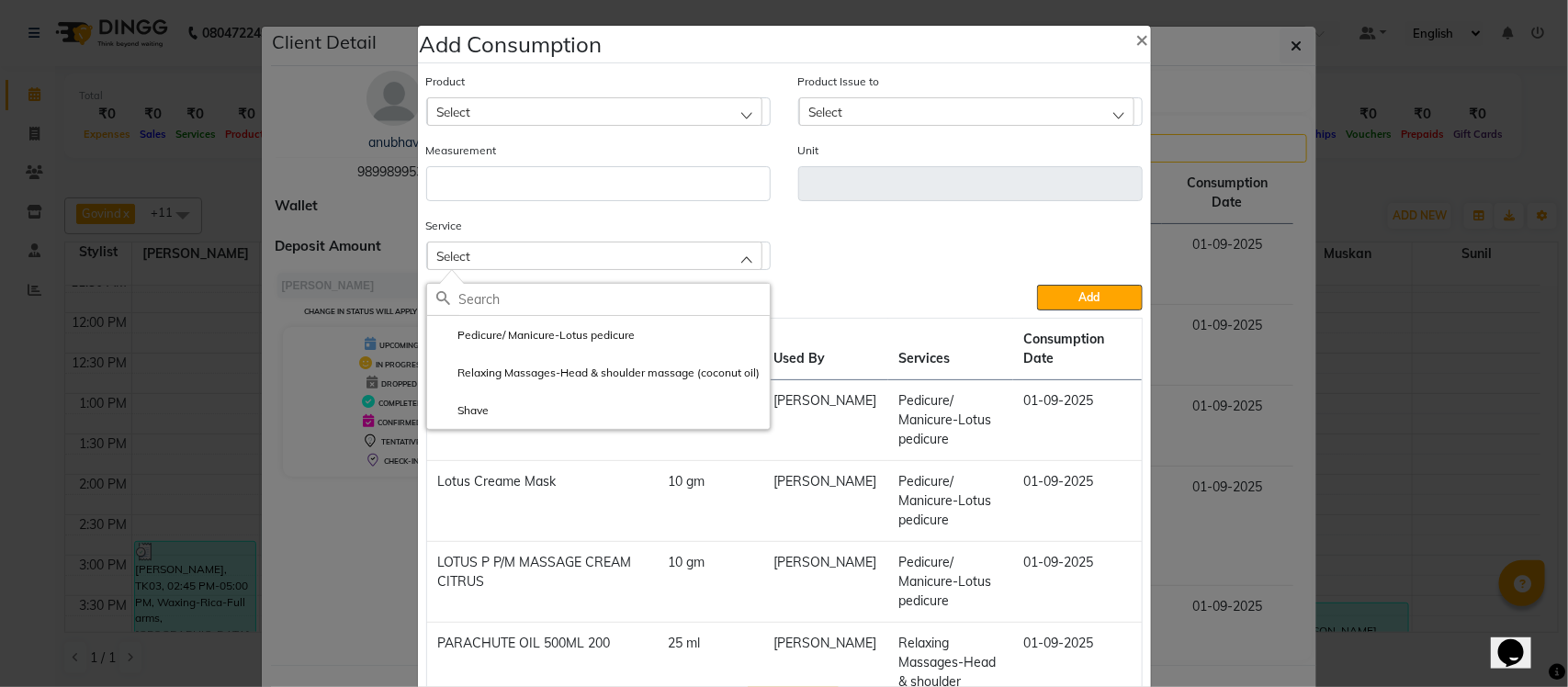
scroll to position [0, 0]
click at [1351, 172] on ngb-modal-window "Add Consumption × Product Select Product Issue to Select Measurement Unit Servi…" at bounding box center [784, 343] width 1568 height 687
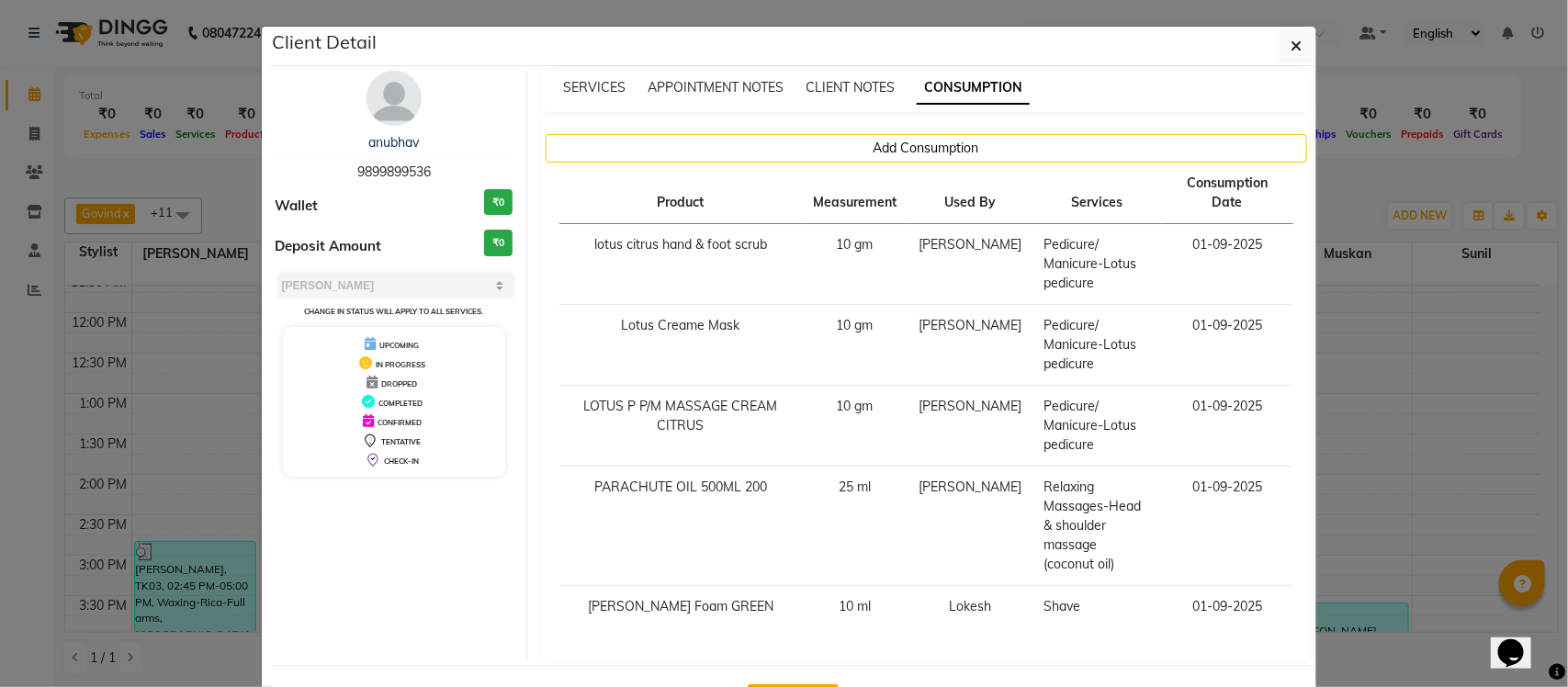
click at [1351, 172] on ngb-modal-window "Client Detail anubhav 9899899536 Wallet ₹0 Deposit Amount ₹0 Select MARK DONE U…" at bounding box center [784, 343] width 1568 height 687
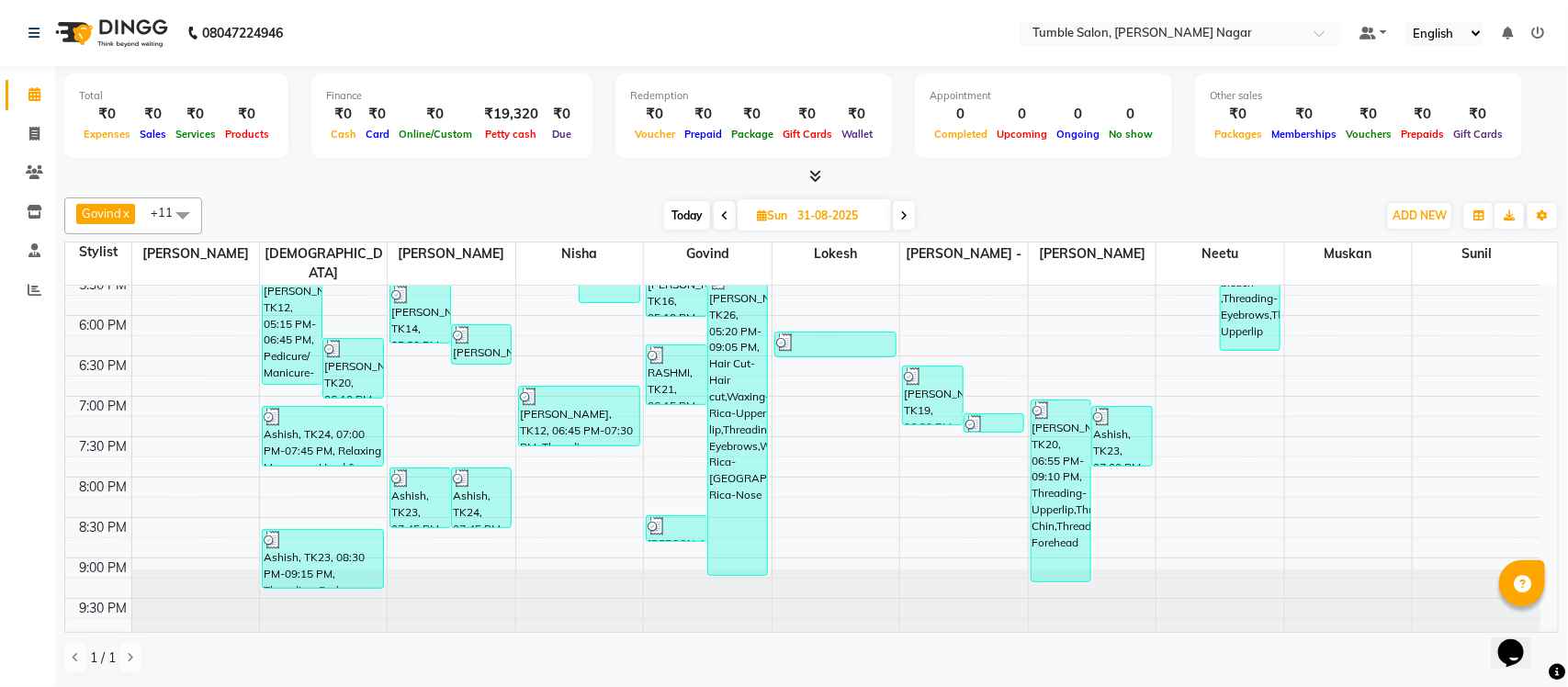
scroll to position [749, 0]
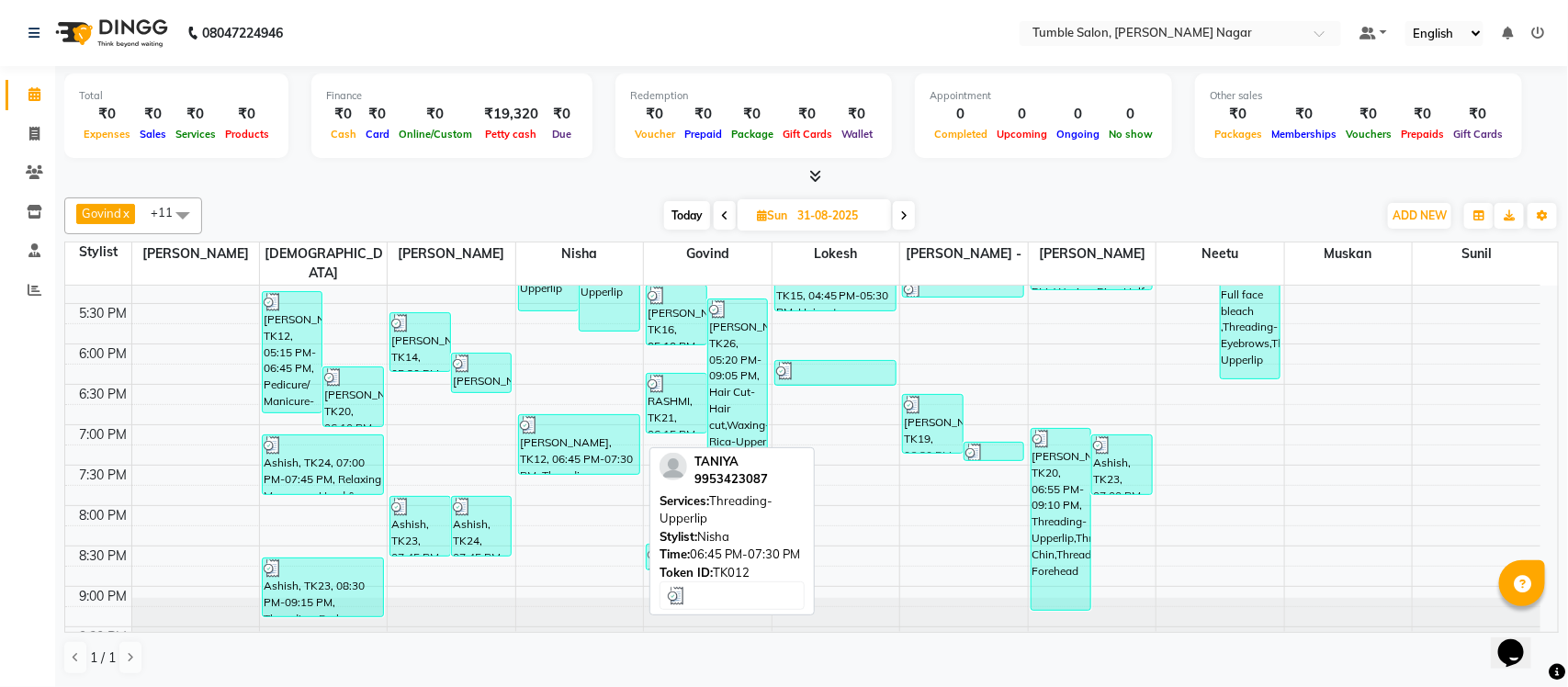
click at [593, 446] on div "TANIYA, TK12, 06:45 PM-07:30 PM, Threading-Upperlip" at bounding box center [578, 444] width 120 height 59
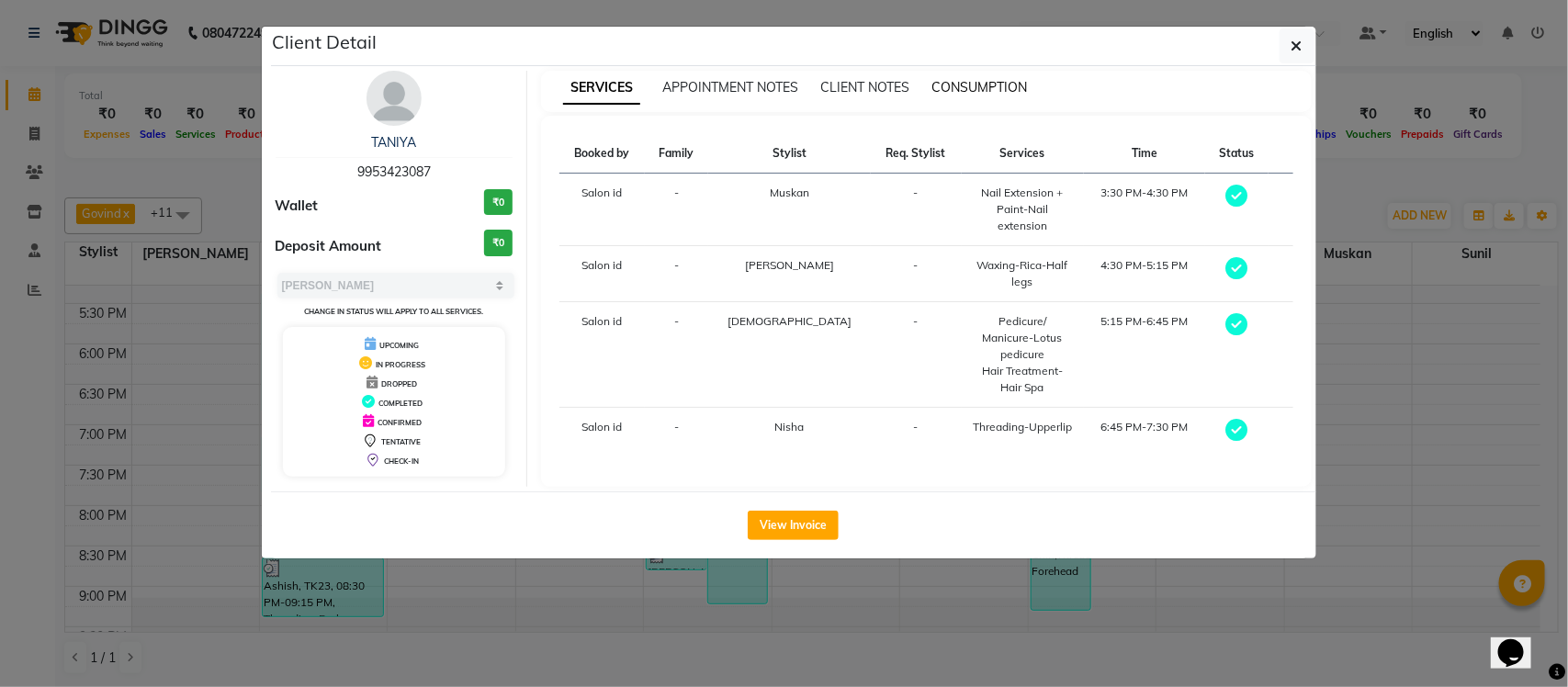
click at [980, 88] on span "CONSUMPTION" at bounding box center [979, 87] width 96 height 17
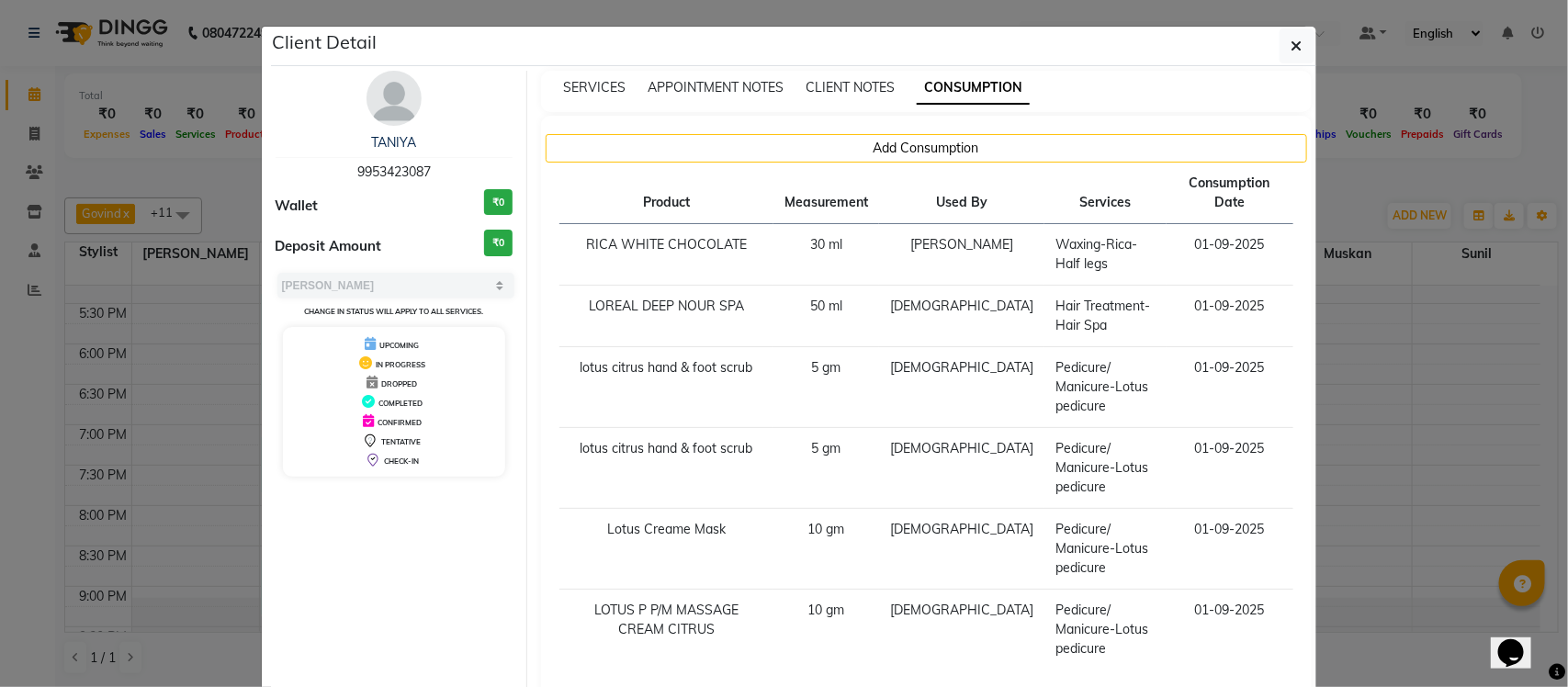
click at [1346, 193] on ngb-modal-window "Client Detail TANIYA 9953423087 Wallet ₹0 Deposit Amount ₹0 Select MARK DONE UP…" at bounding box center [784, 343] width 1568 height 687
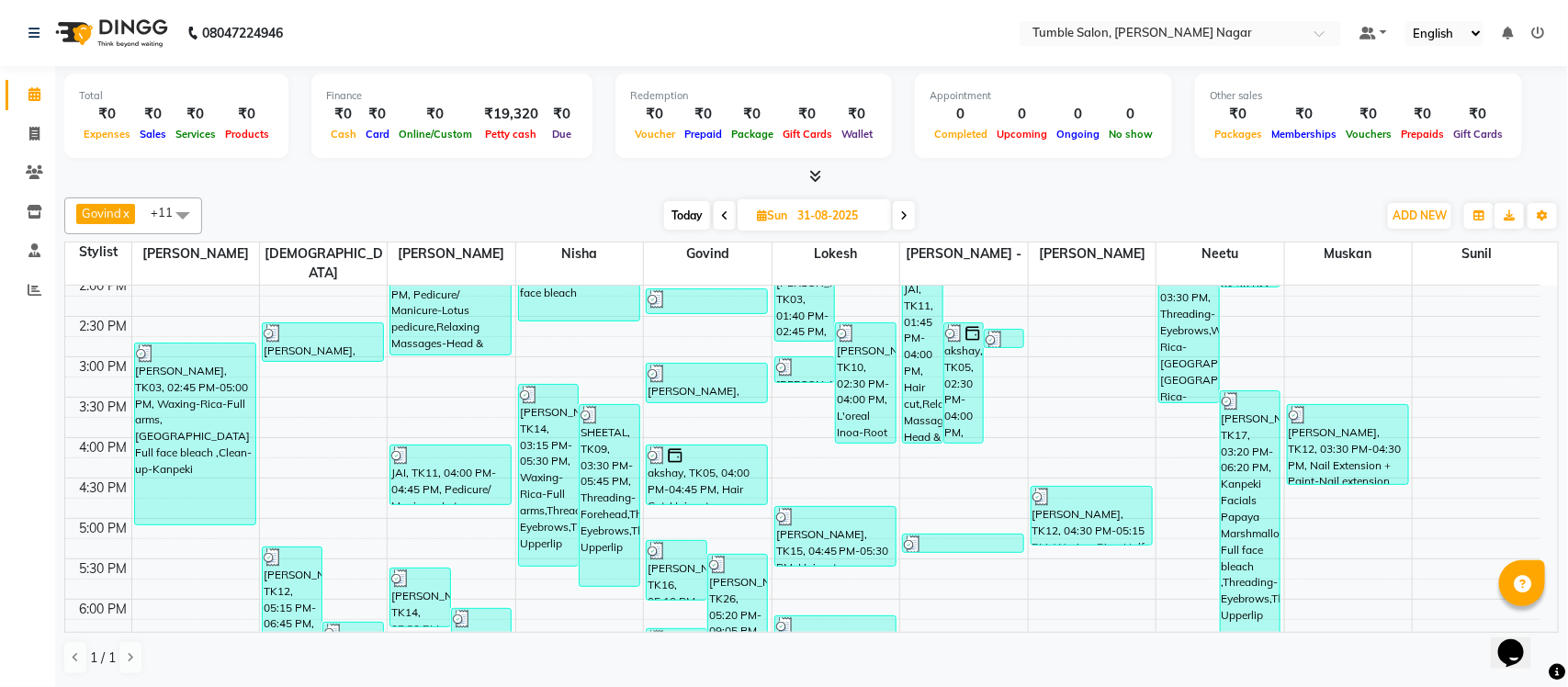
scroll to position [445, 0]
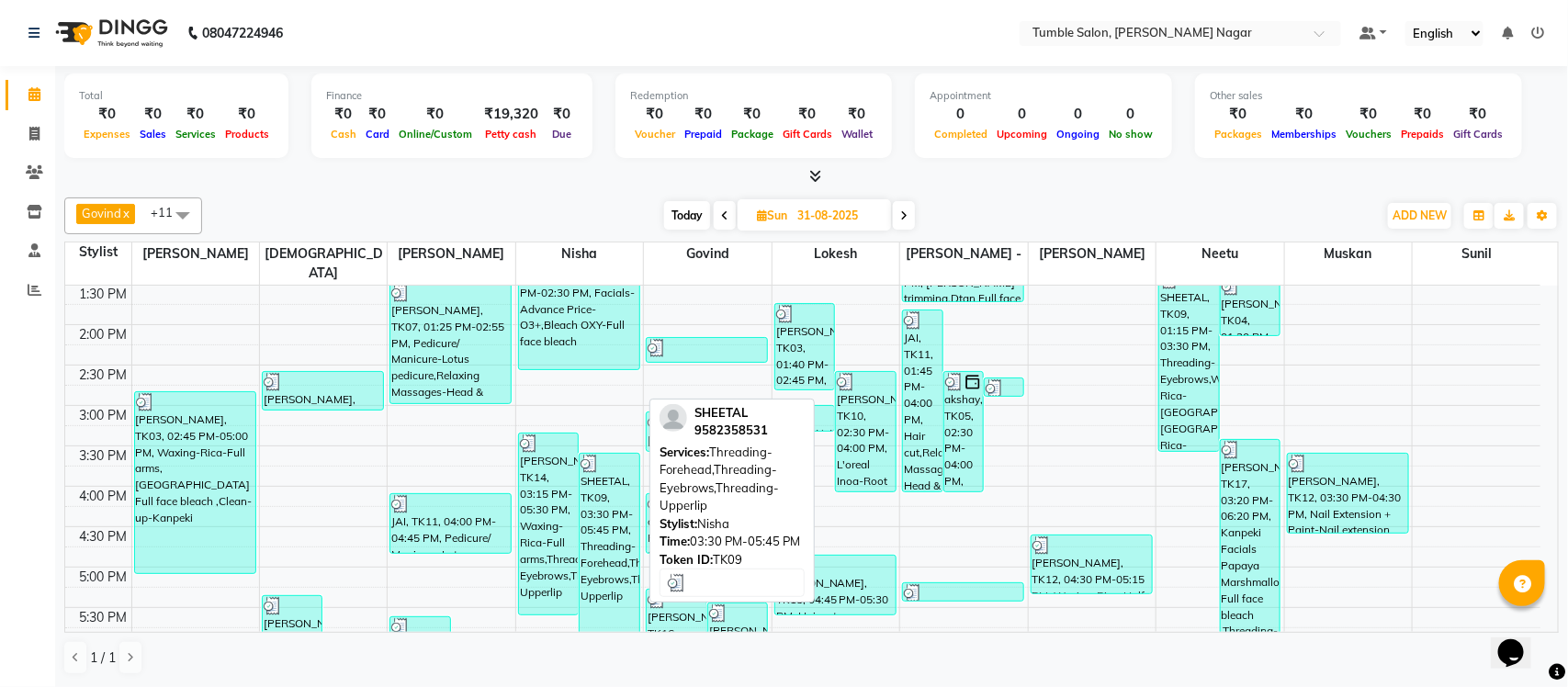
click at [620, 483] on div "SHEETAL, TK09, 03:30 PM-05:45 PM, Threading-Forehead,Threading-Eyebrows,Threadi…" at bounding box center [610, 544] width 59 height 181
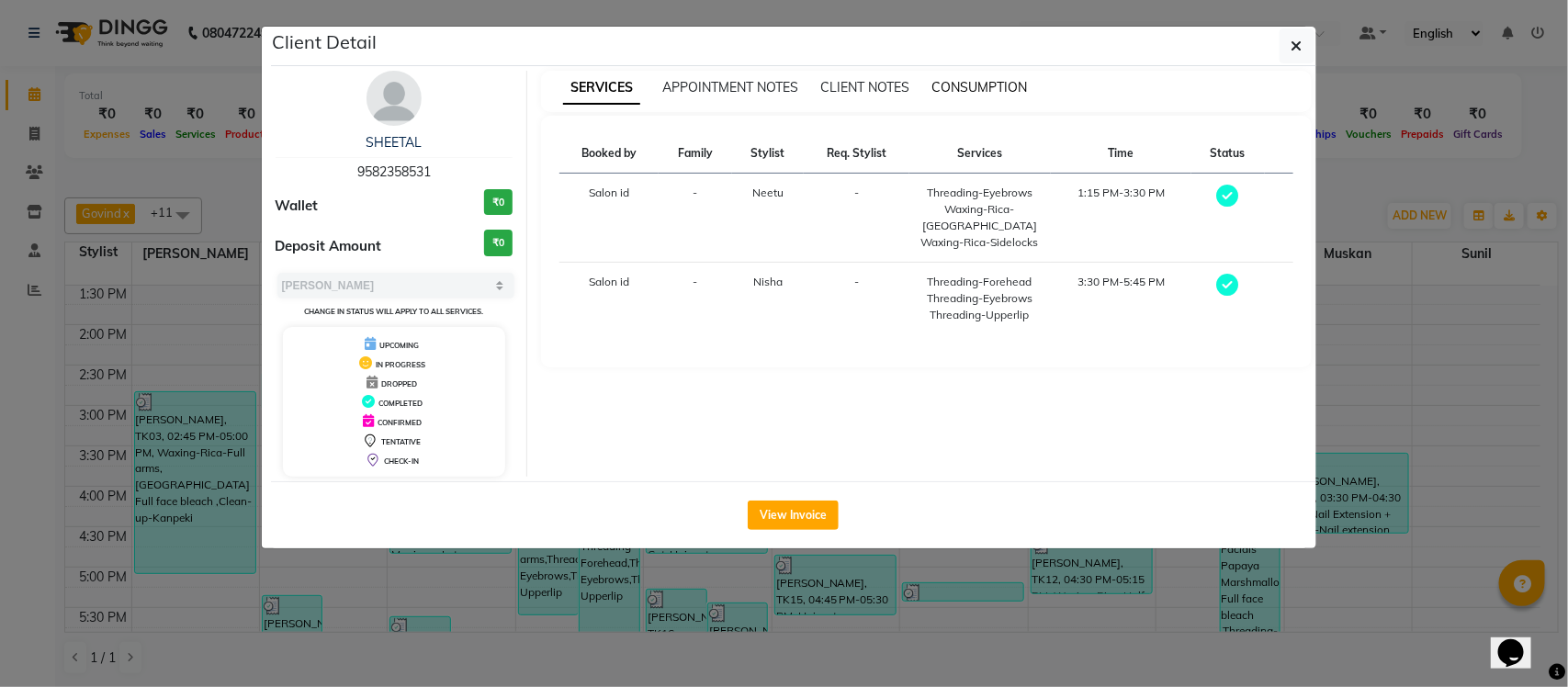
click at [1004, 81] on span "CONSUMPTION" at bounding box center [979, 87] width 96 height 17
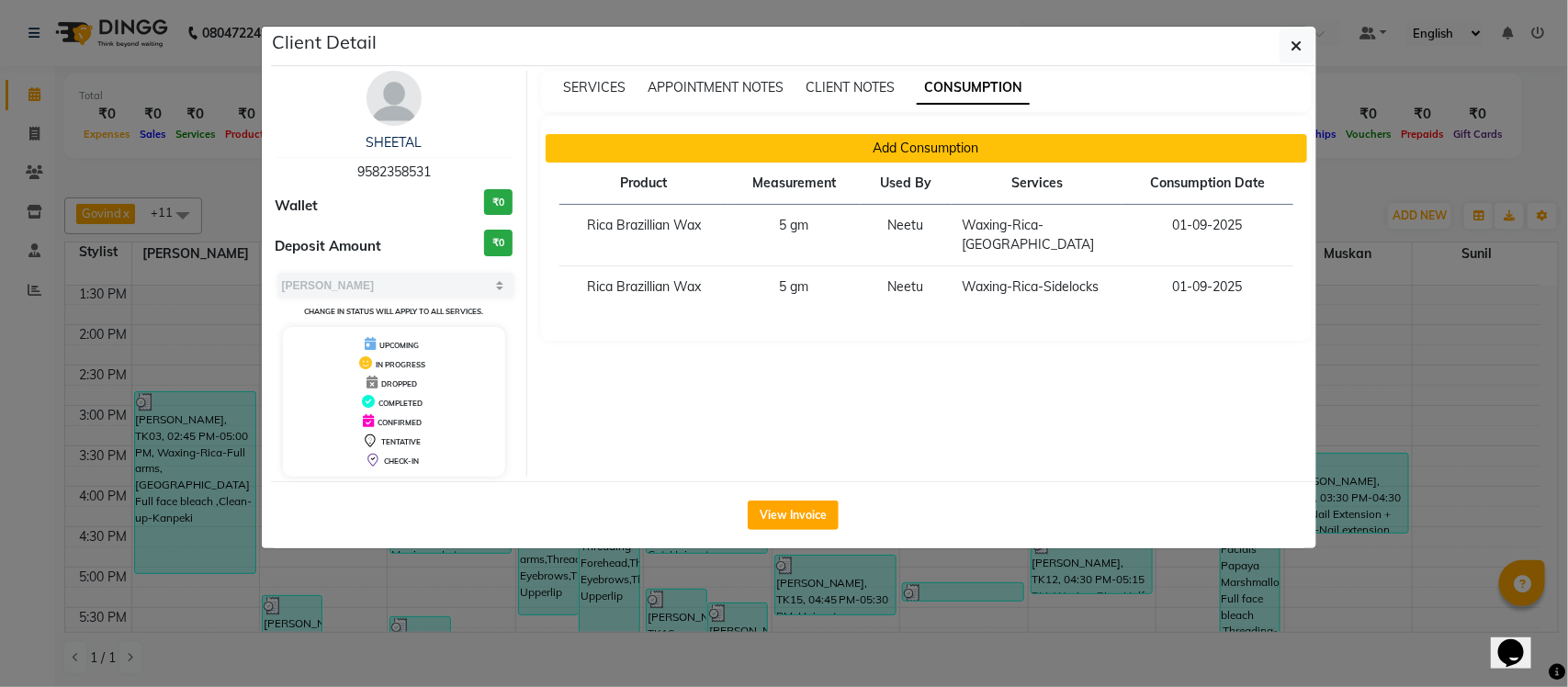
click at [882, 147] on button "Add Consumption" at bounding box center [926, 148] width 761 height 29
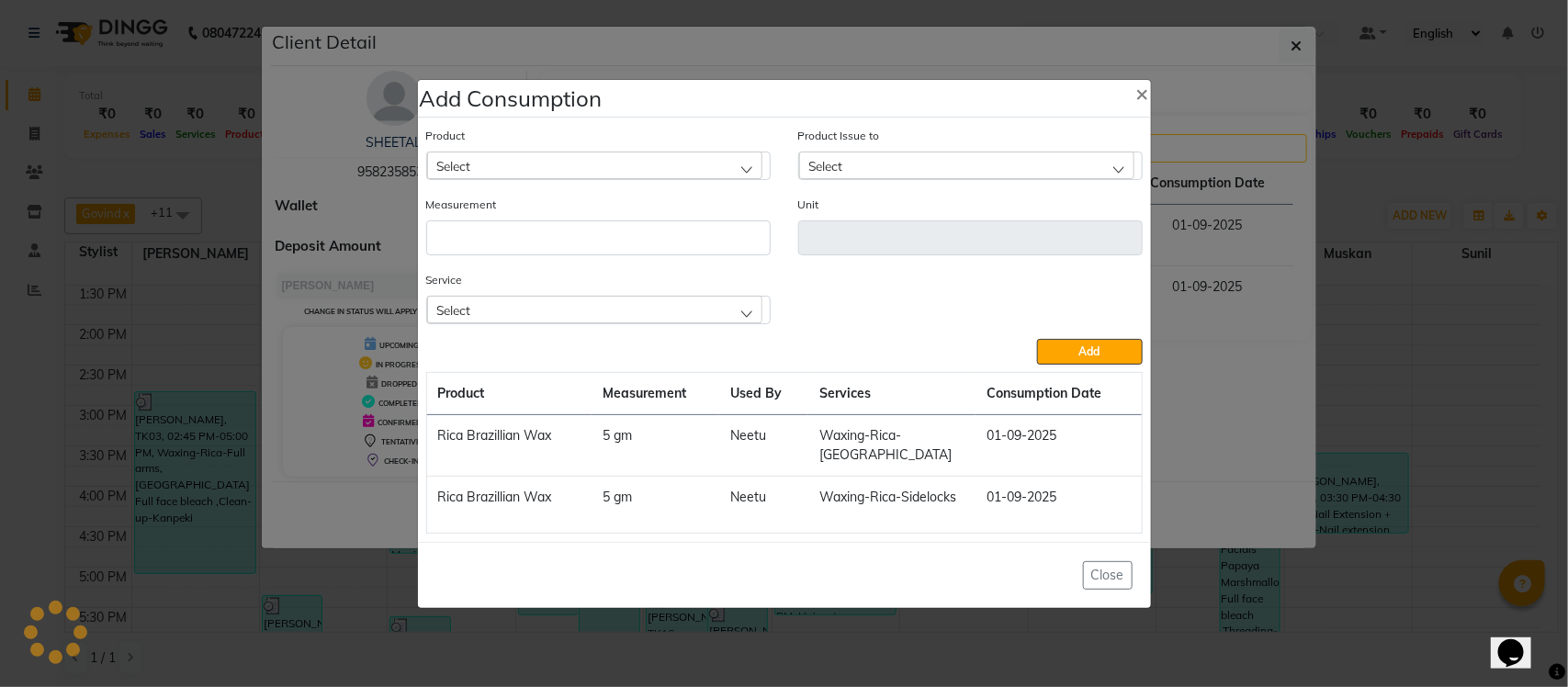
click at [573, 323] on div "Select" at bounding box center [595, 310] width 336 height 28
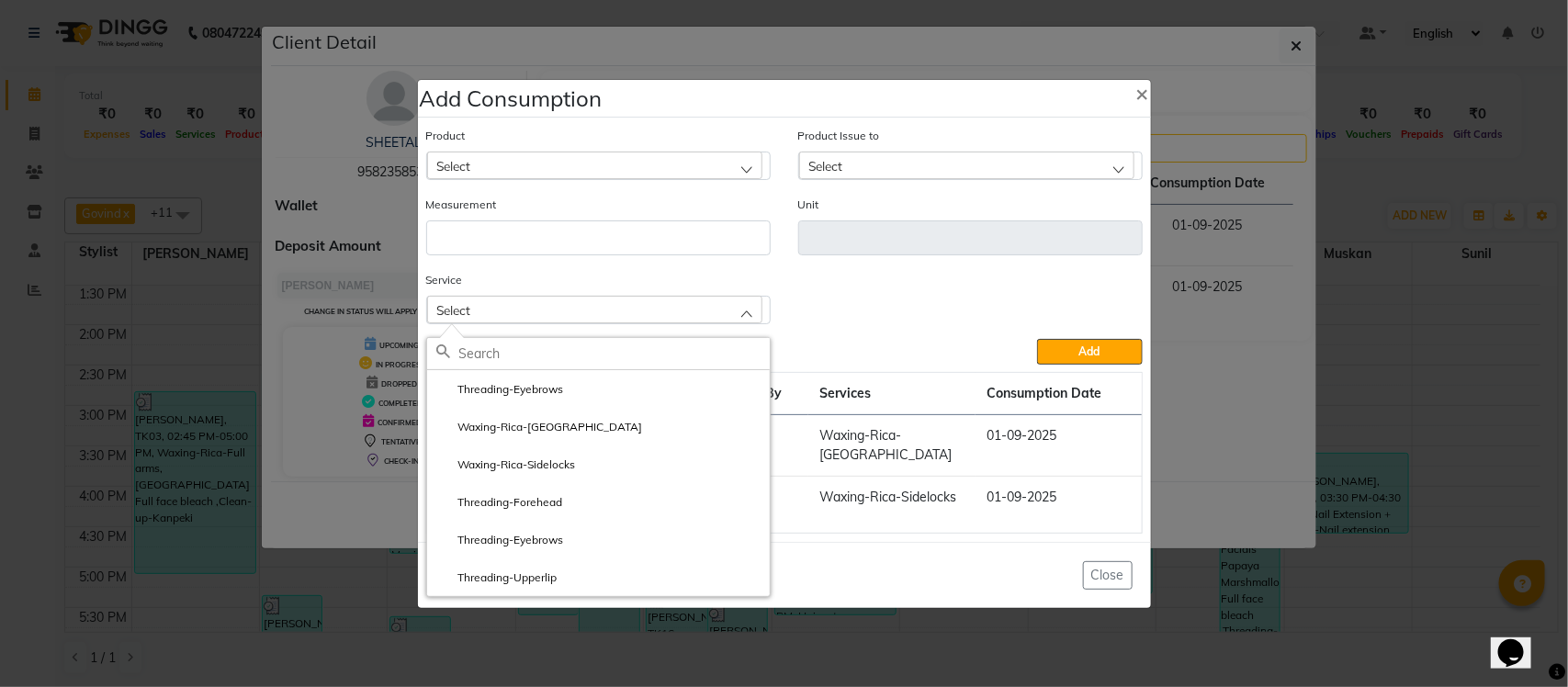
click at [1208, 296] on ngb-modal-window "Add Consumption × Product Select Product Issue to Select Measurement Unit Servi…" at bounding box center [784, 343] width 1568 height 687
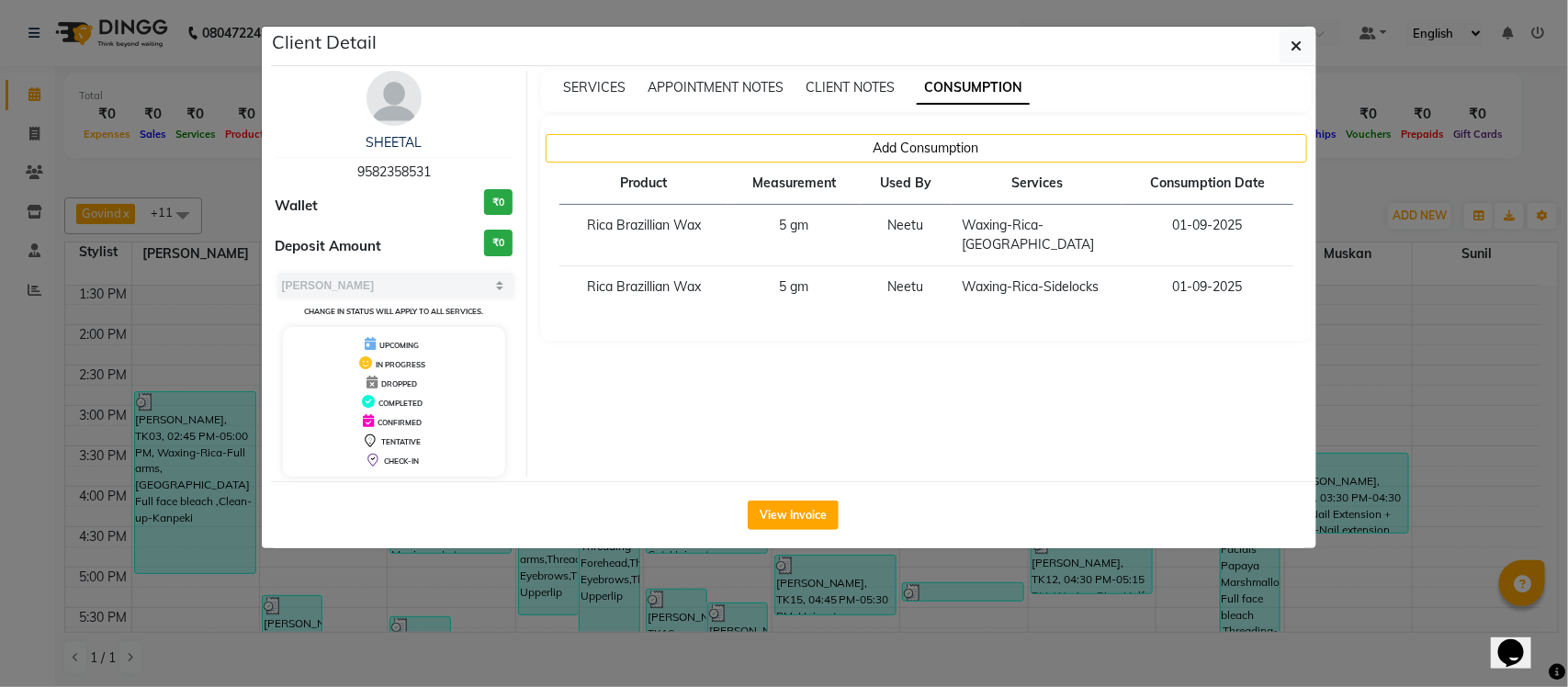
click at [1343, 193] on ngb-modal-window "Client Detail SHEETAL 9582358531 Wallet ₹0 Deposit Amount ₹0 Select MARK DONE U…" at bounding box center [784, 343] width 1568 height 687
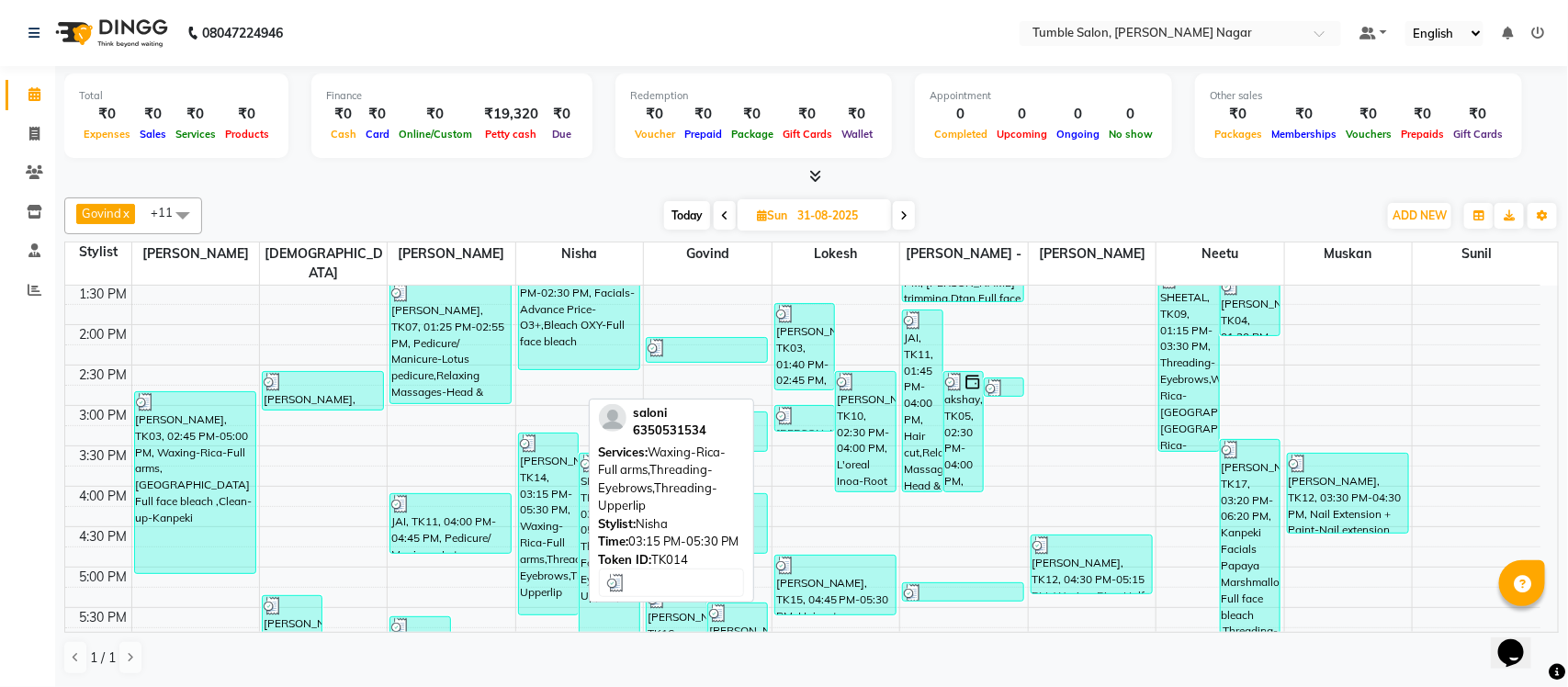
click at [559, 451] on div "saloni, TK14, 03:15 PM-05:30 PM, Waxing-Rica-Full arms,Threading-Eyebrows,Threa…" at bounding box center [548, 523] width 59 height 181
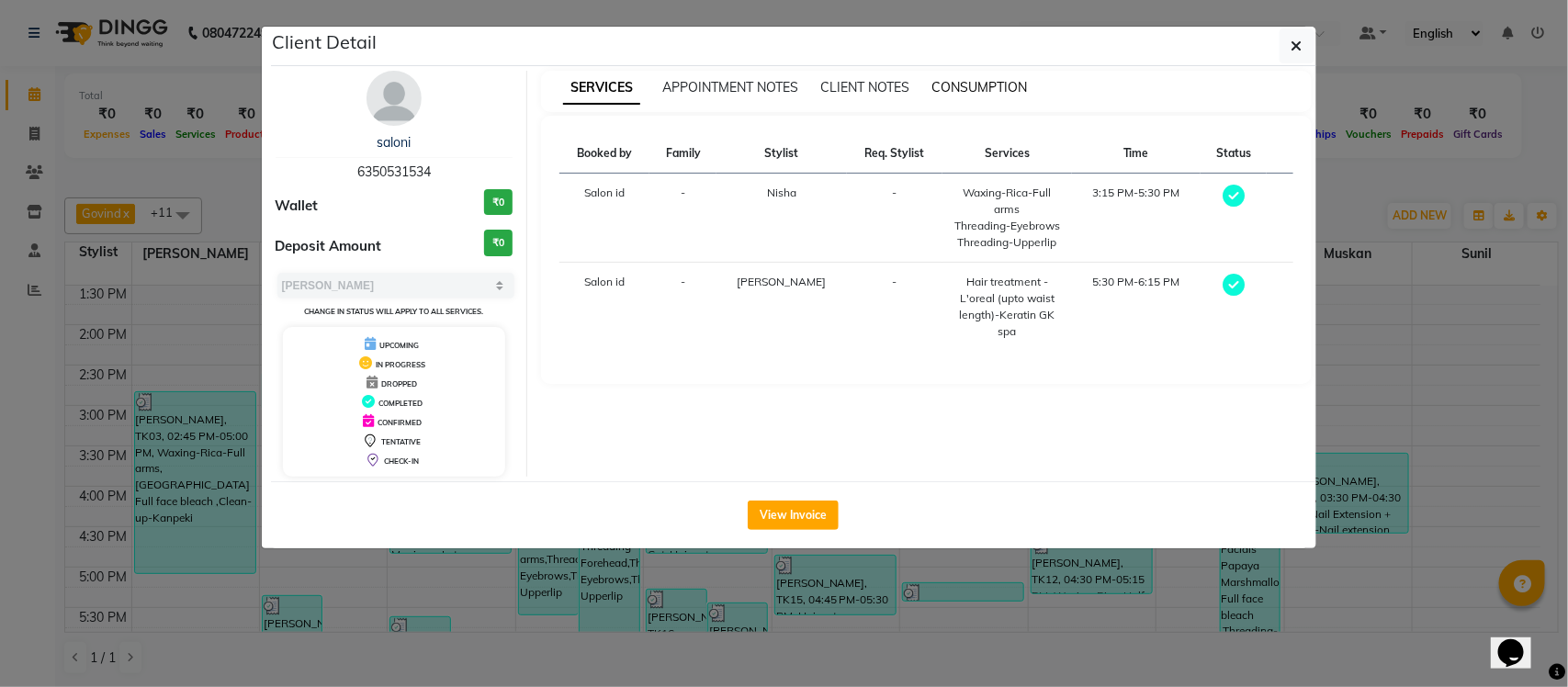
click at [972, 86] on span "CONSUMPTION" at bounding box center [979, 87] width 96 height 17
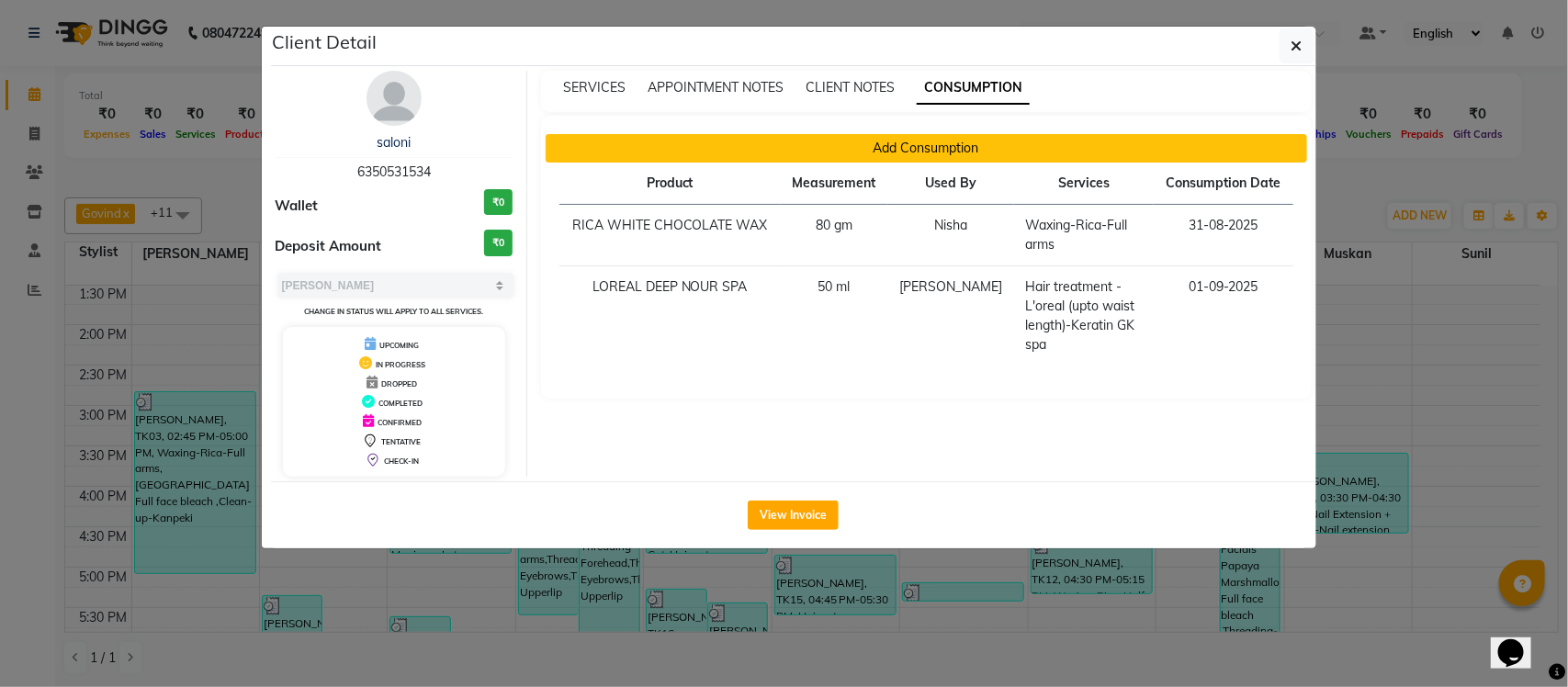
click at [897, 142] on button "Add Consumption" at bounding box center [926, 148] width 761 height 29
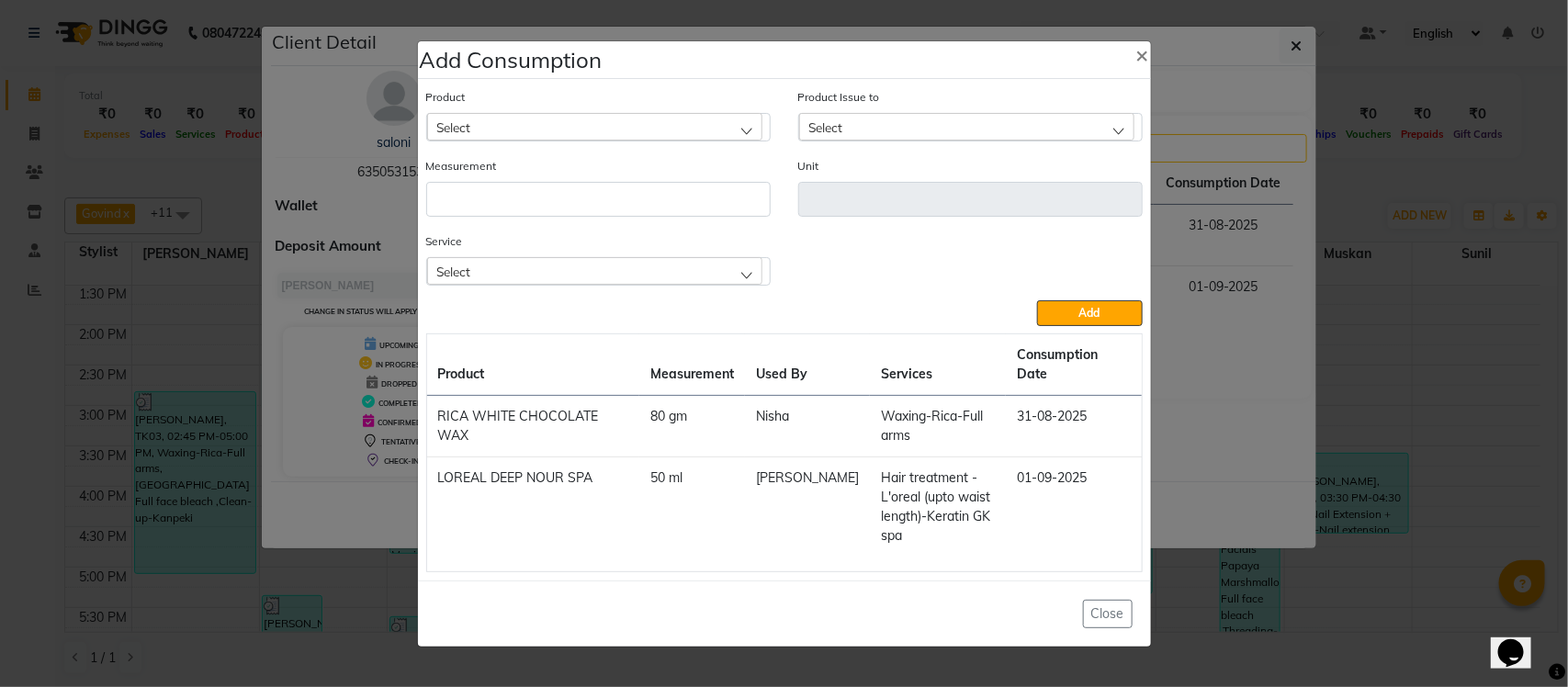
click at [664, 284] on div "Select" at bounding box center [595, 271] width 336 height 28
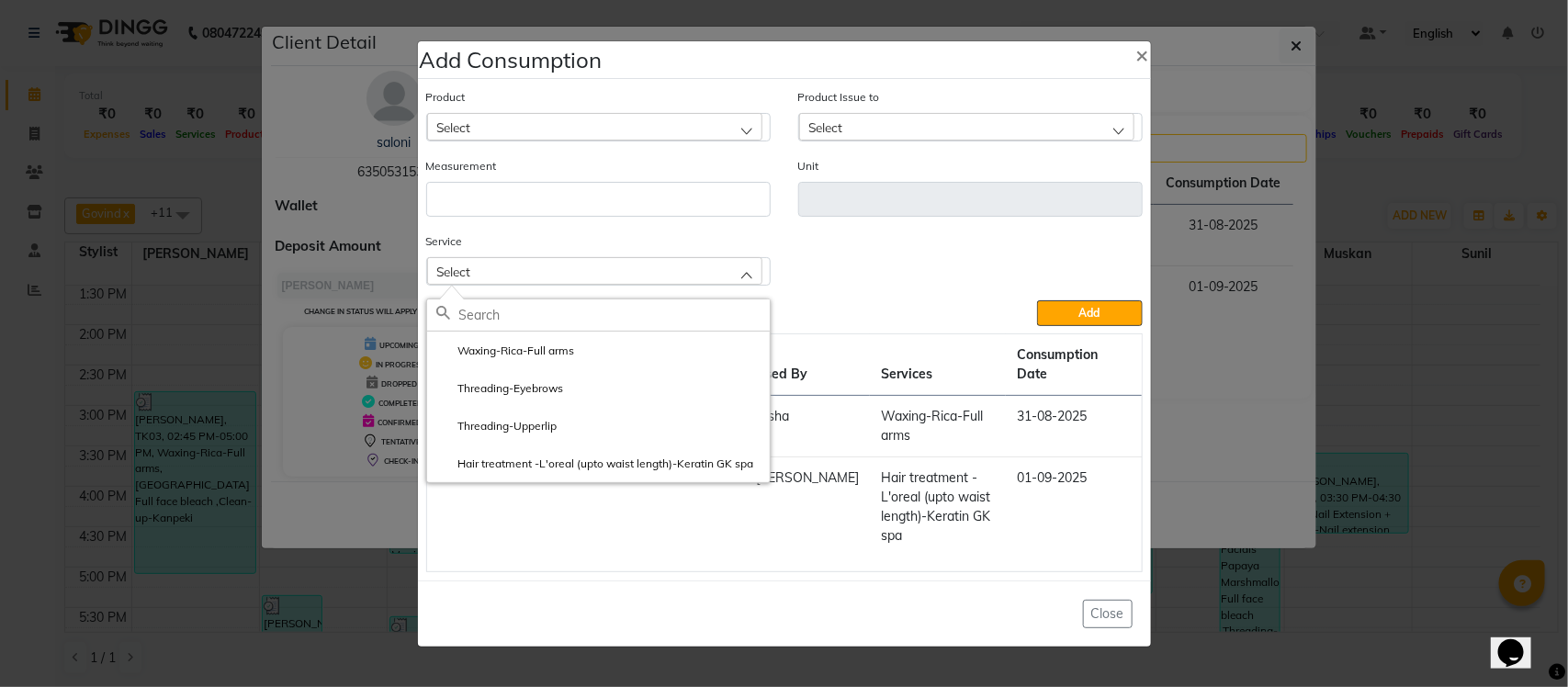
click at [1164, 245] on ngb-modal-window "Add Consumption × Product Select Product Issue to Select Measurement Unit Servi…" at bounding box center [784, 343] width 1568 height 687
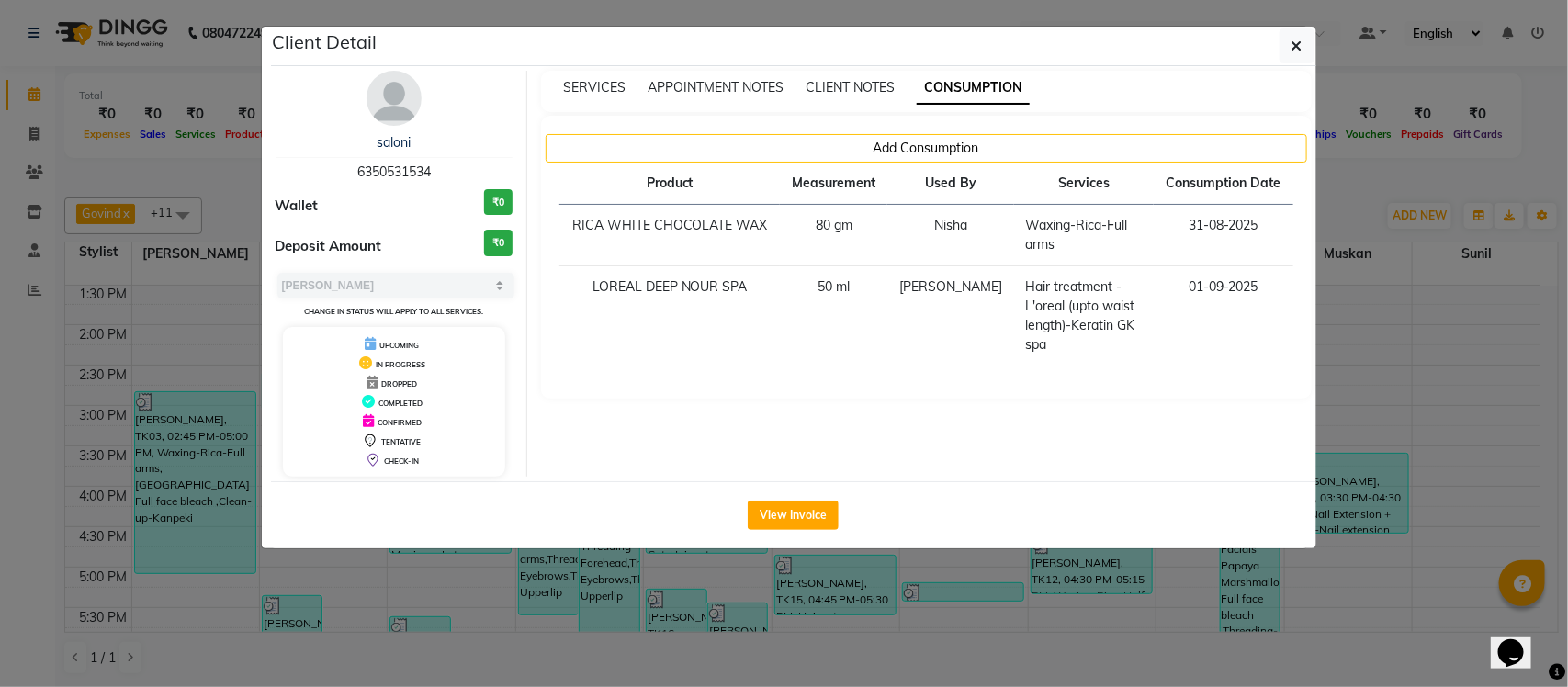
click at [1342, 181] on ngb-modal-window "Client Detail saloni 6350531534 Wallet ₹0 Deposit Amount ₹0 Select MARK DONE UP…" at bounding box center [784, 343] width 1568 height 687
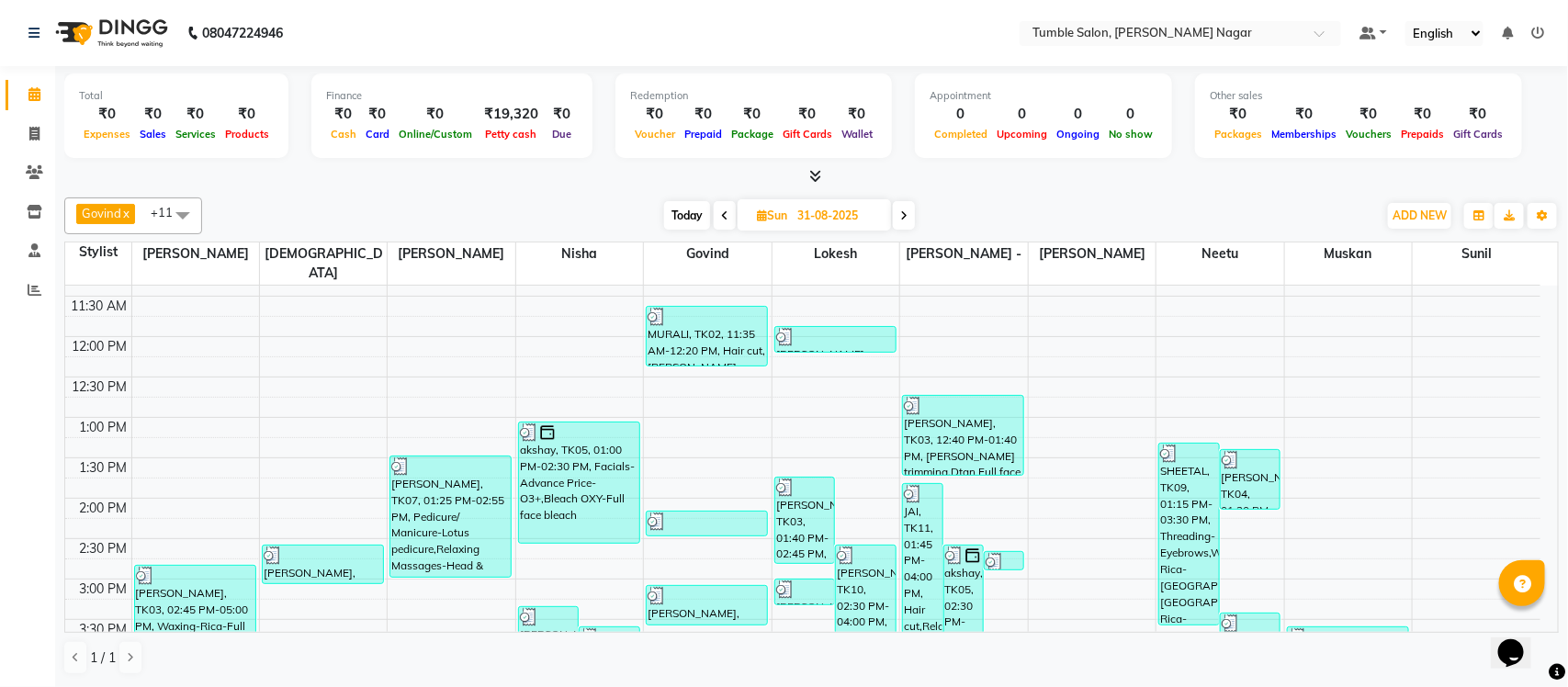
scroll to position [268, 0]
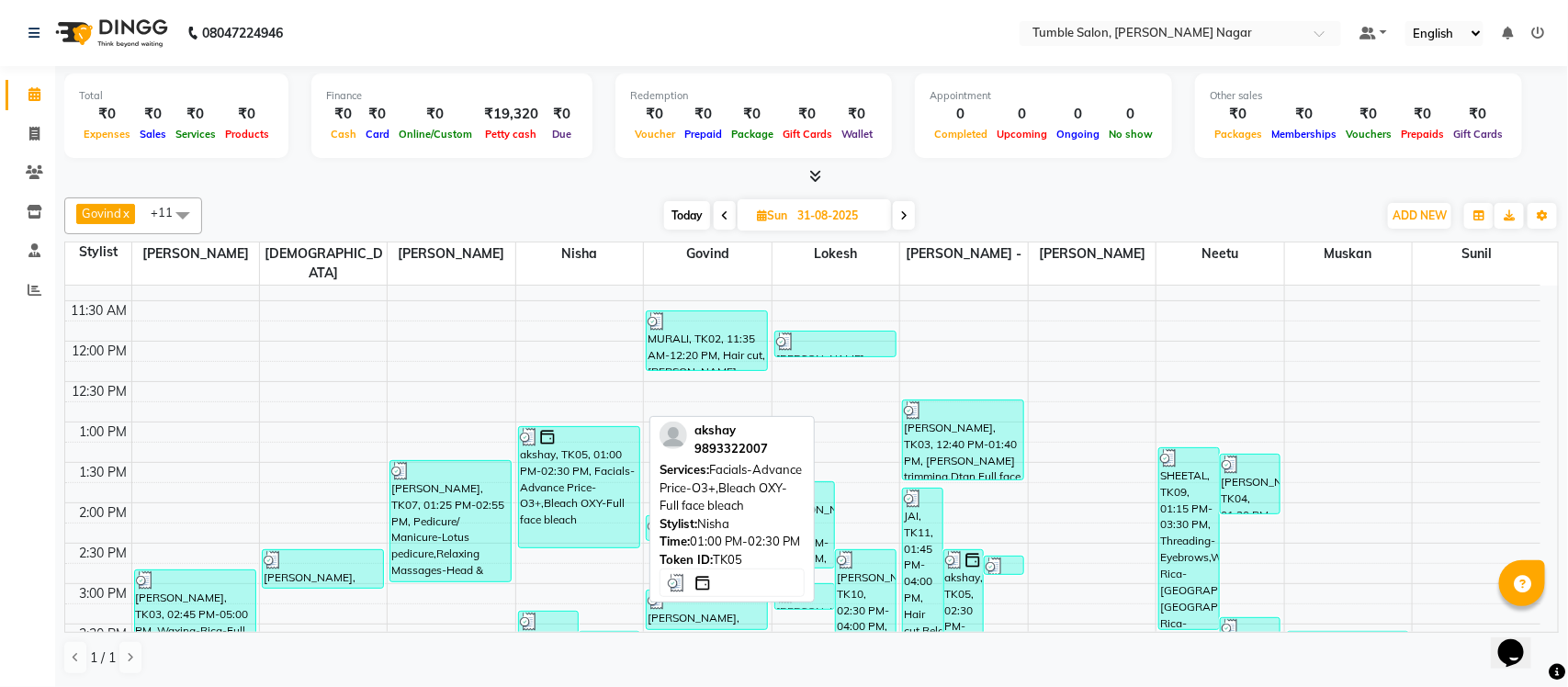
click at [563, 483] on div "akshay, TK05, 01:00 PM-02:30 PM, Facials-Advance Price-O3+,Bleach OXY-Full face…" at bounding box center [578, 487] width 120 height 120
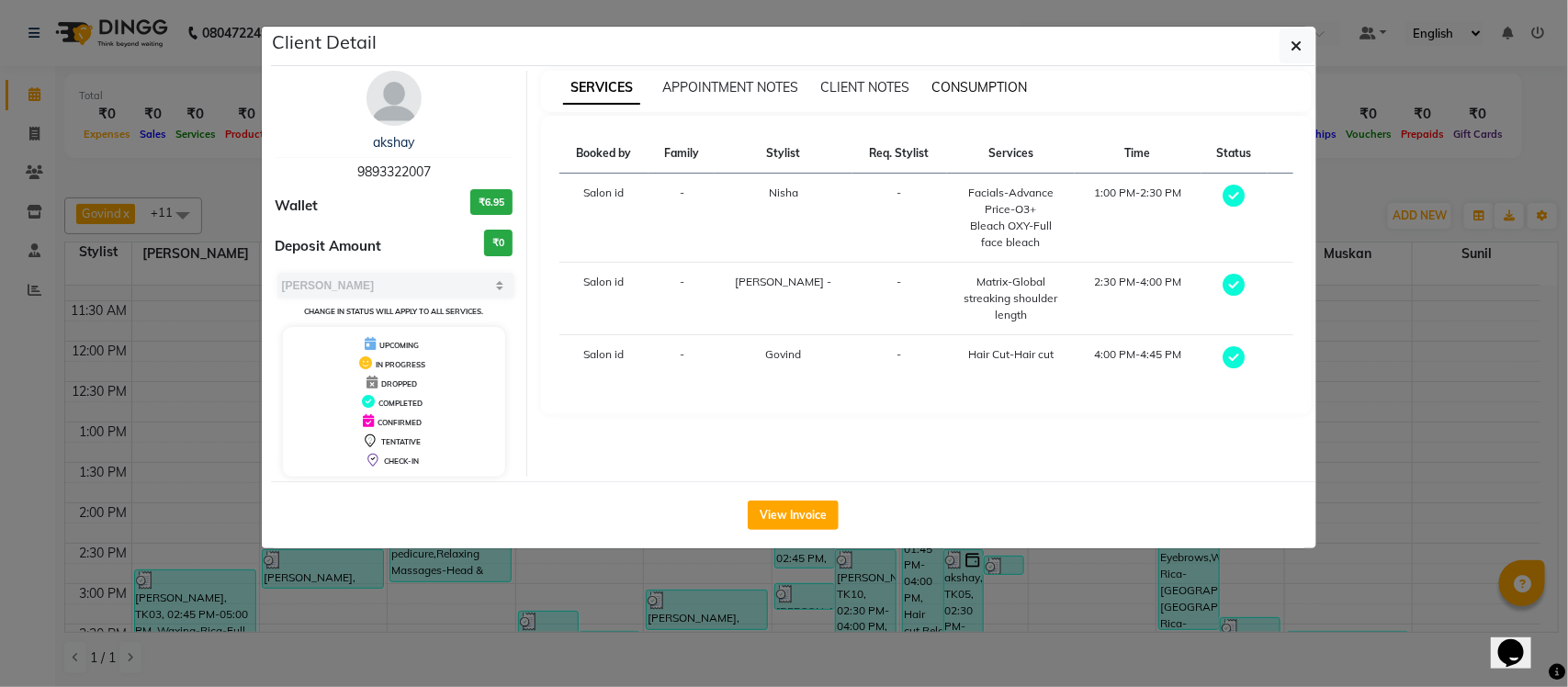
click at [998, 90] on span "CONSUMPTION" at bounding box center [979, 87] width 96 height 17
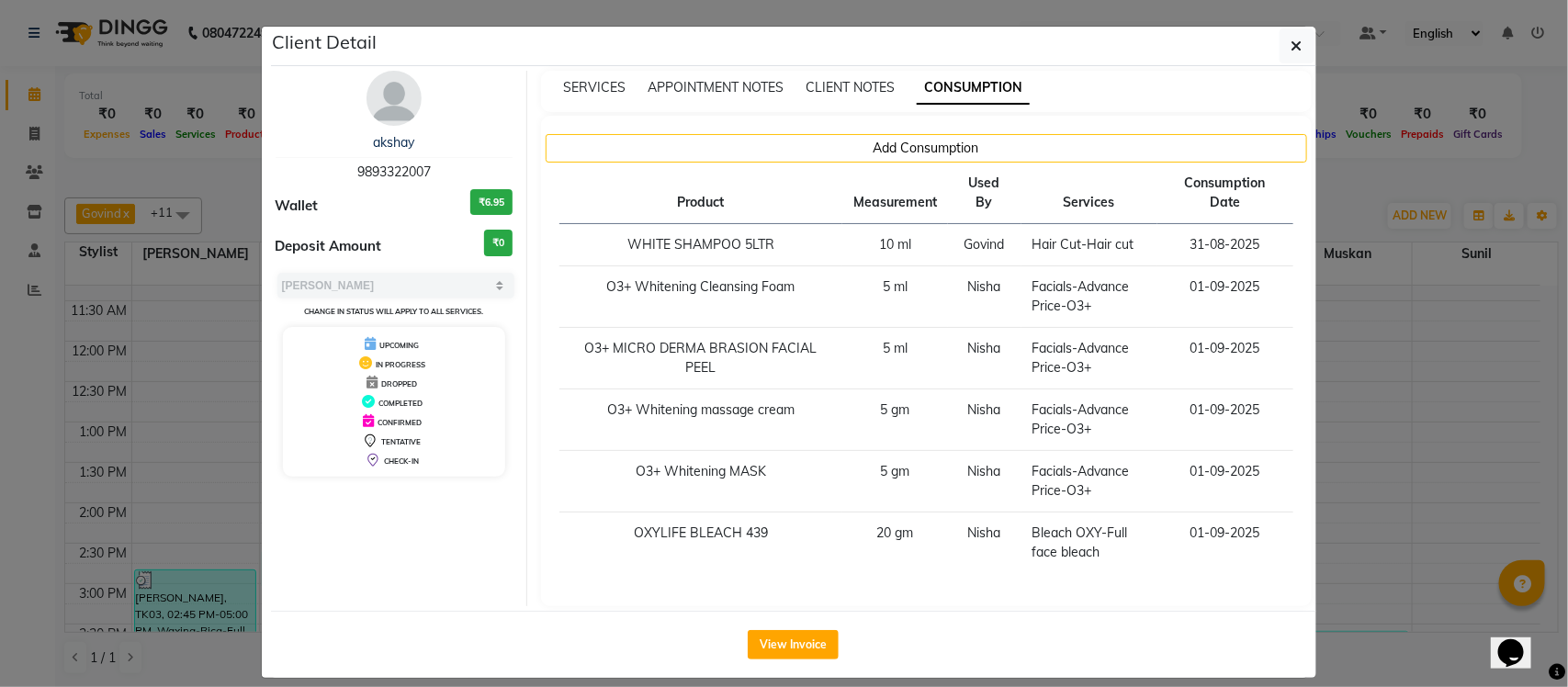
click at [1347, 197] on ngb-modal-window "Client Detail akshay 9893322007 Wallet ₹6.95 Deposit Amount ₹0 Select MARK DONE…" at bounding box center [784, 343] width 1568 height 687
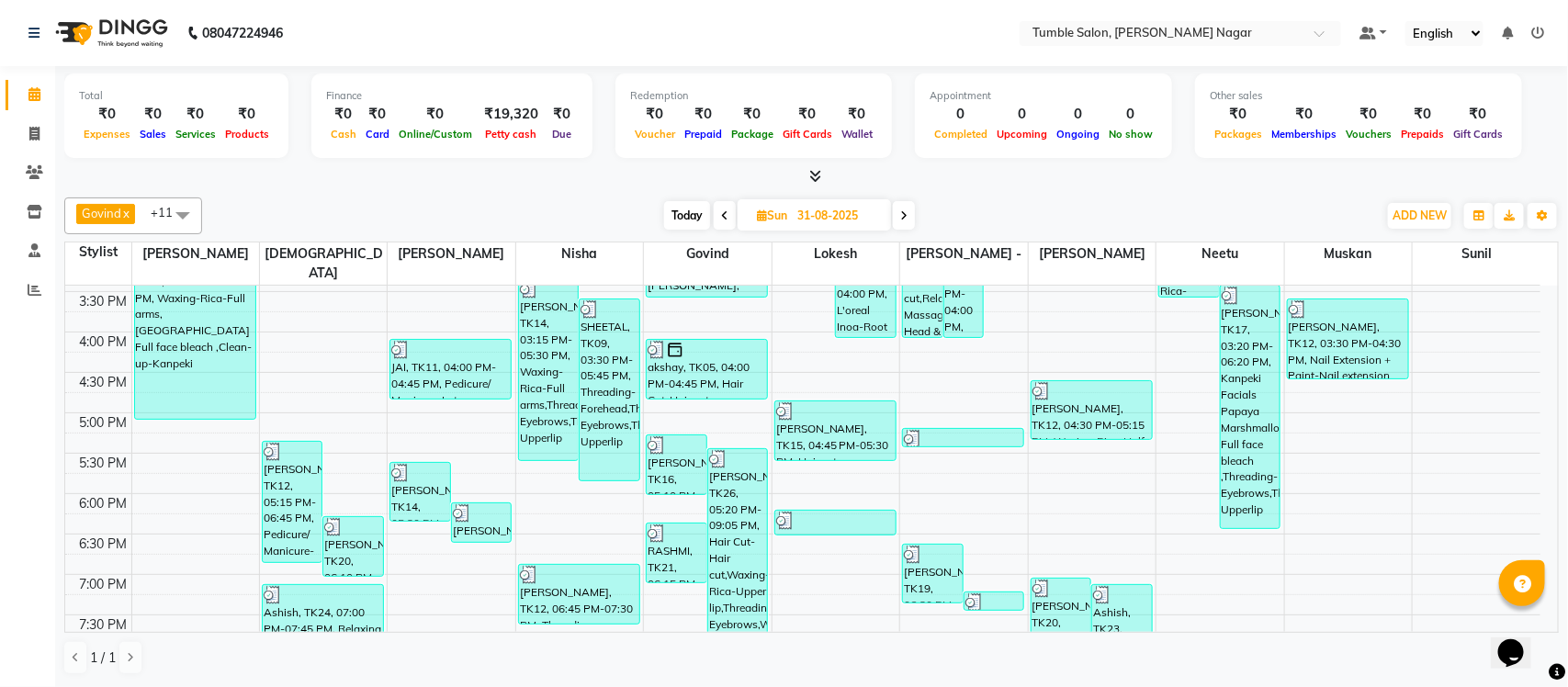
scroll to position [778, 0]
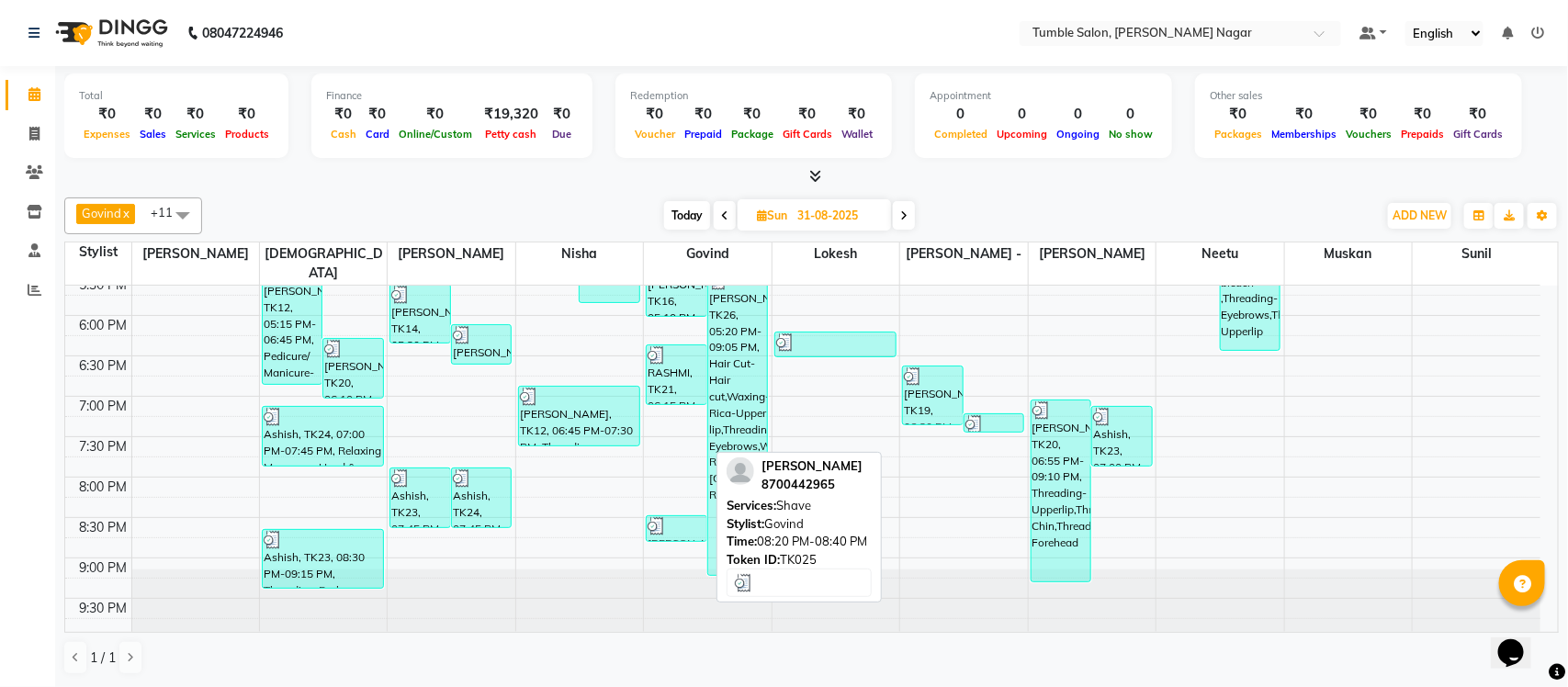
click at [668, 517] on div at bounding box center [677, 526] width 58 height 19
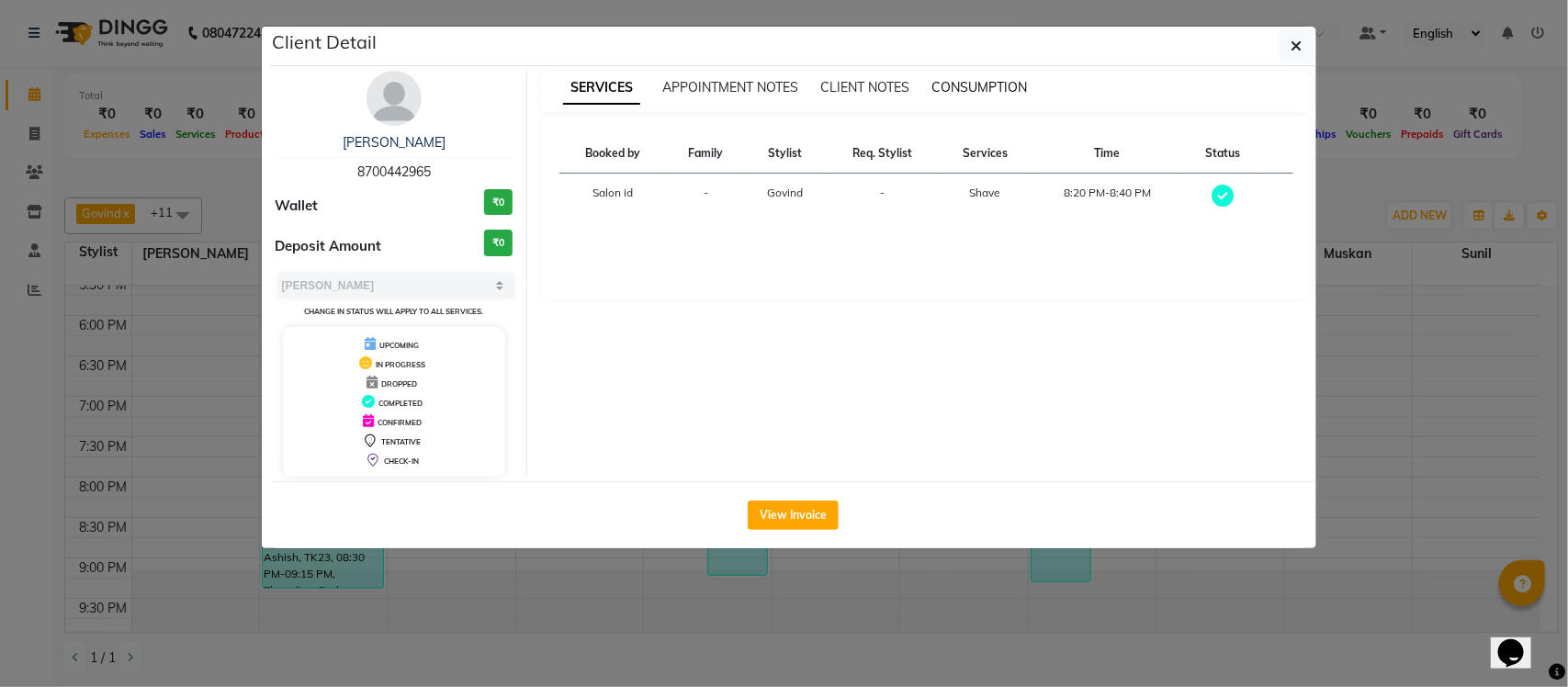
click at [983, 90] on span "CONSUMPTION" at bounding box center [979, 87] width 96 height 17
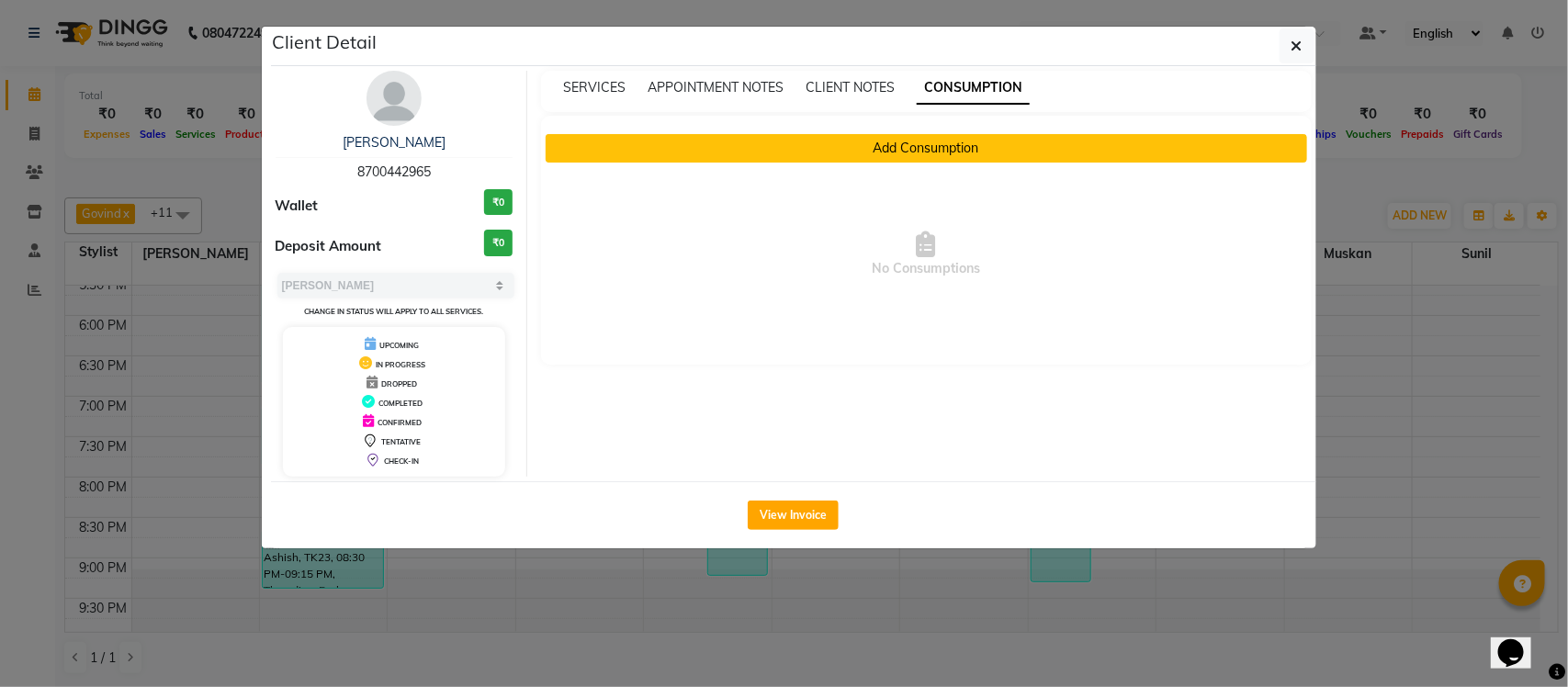
click at [880, 147] on button "Add Consumption" at bounding box center [926, 148] width 761 height 29
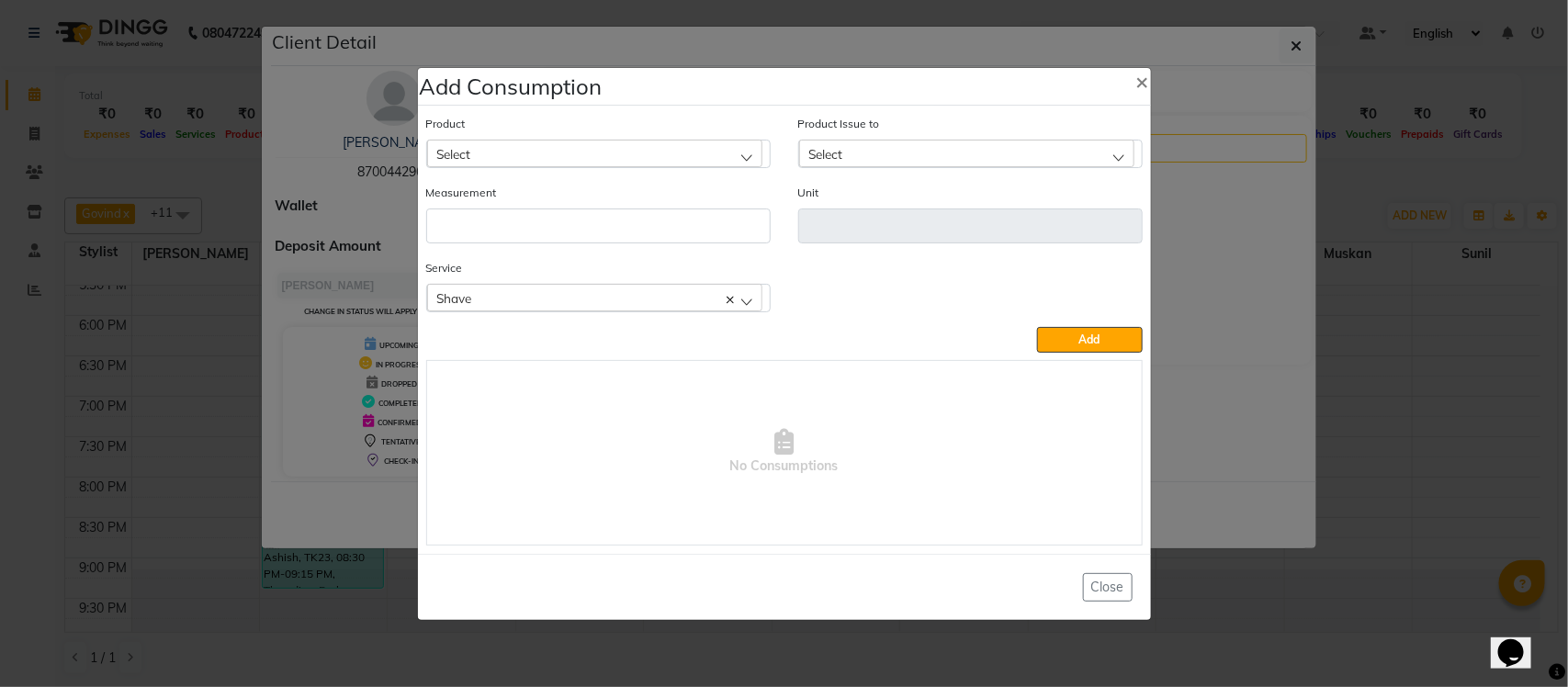
click at [592, 306] on div "Shave" at bounding box center [595, 297] width 336 height 28
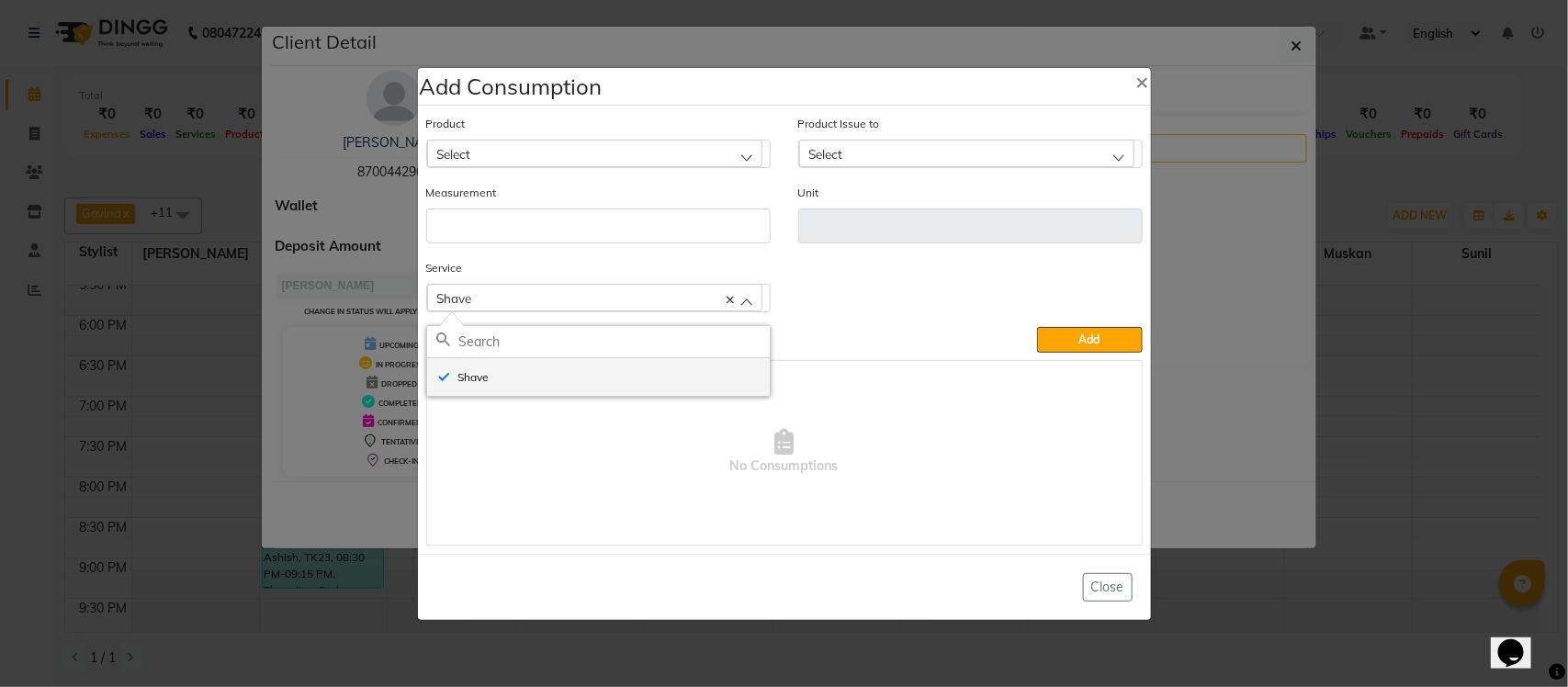
click at [543, 378] on li "Shave" at bounding box center [599, 377] width 343 height 38
click at [713, 148] on div "Select" at bounding box center [595, 153] width 336 height 28
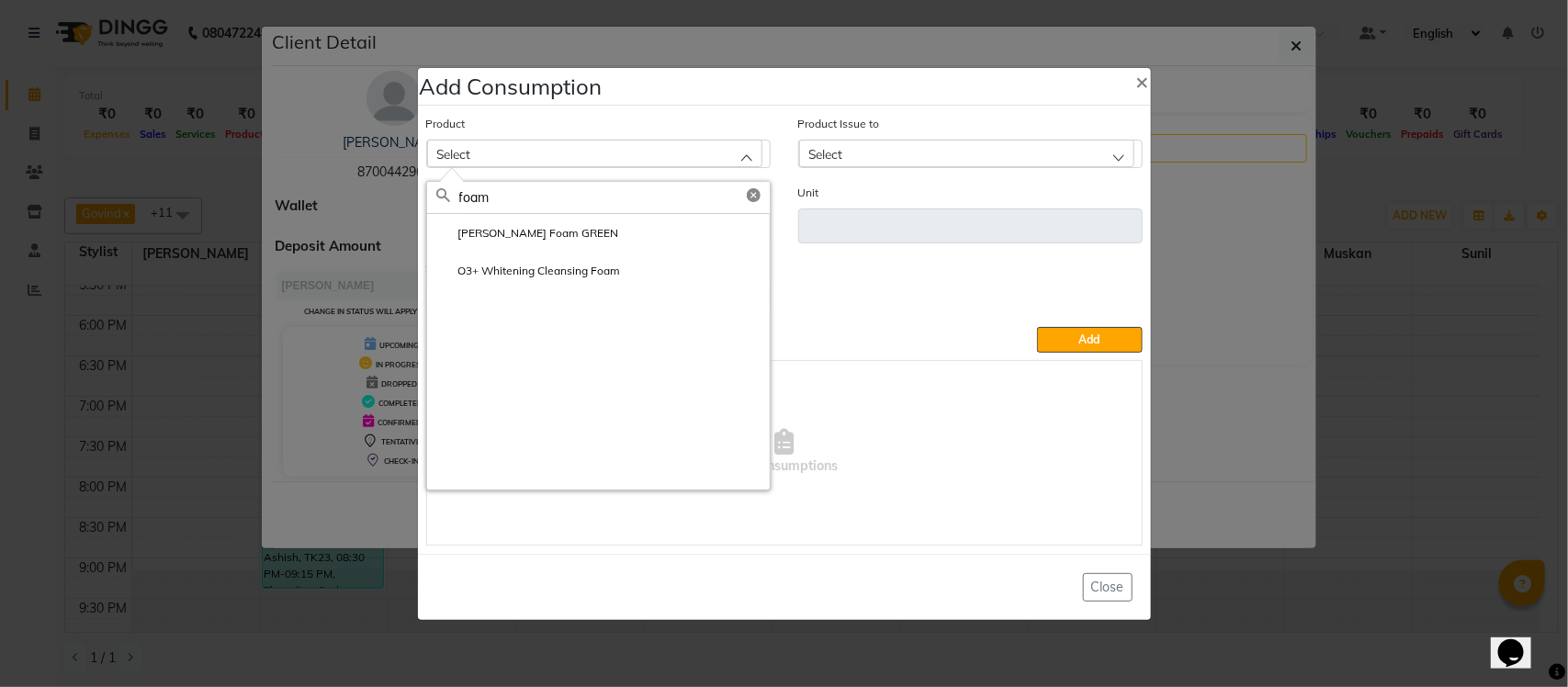
click at [511, 235] on label "Gillette Foam GREEN" at bounding box center [527, 233] width 183 height 17
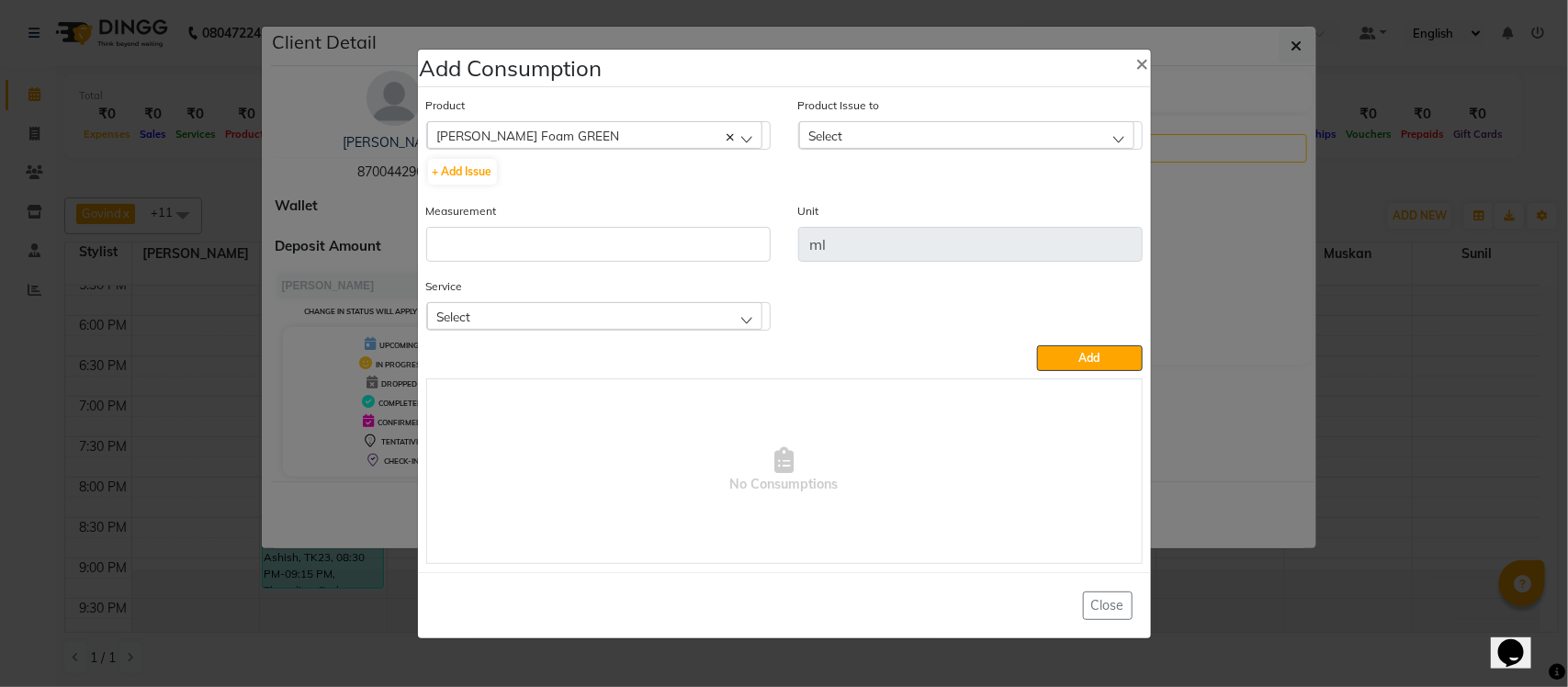
click at [870, 130] on div "Select" at bounding box center [967, 135] width 336 height 28
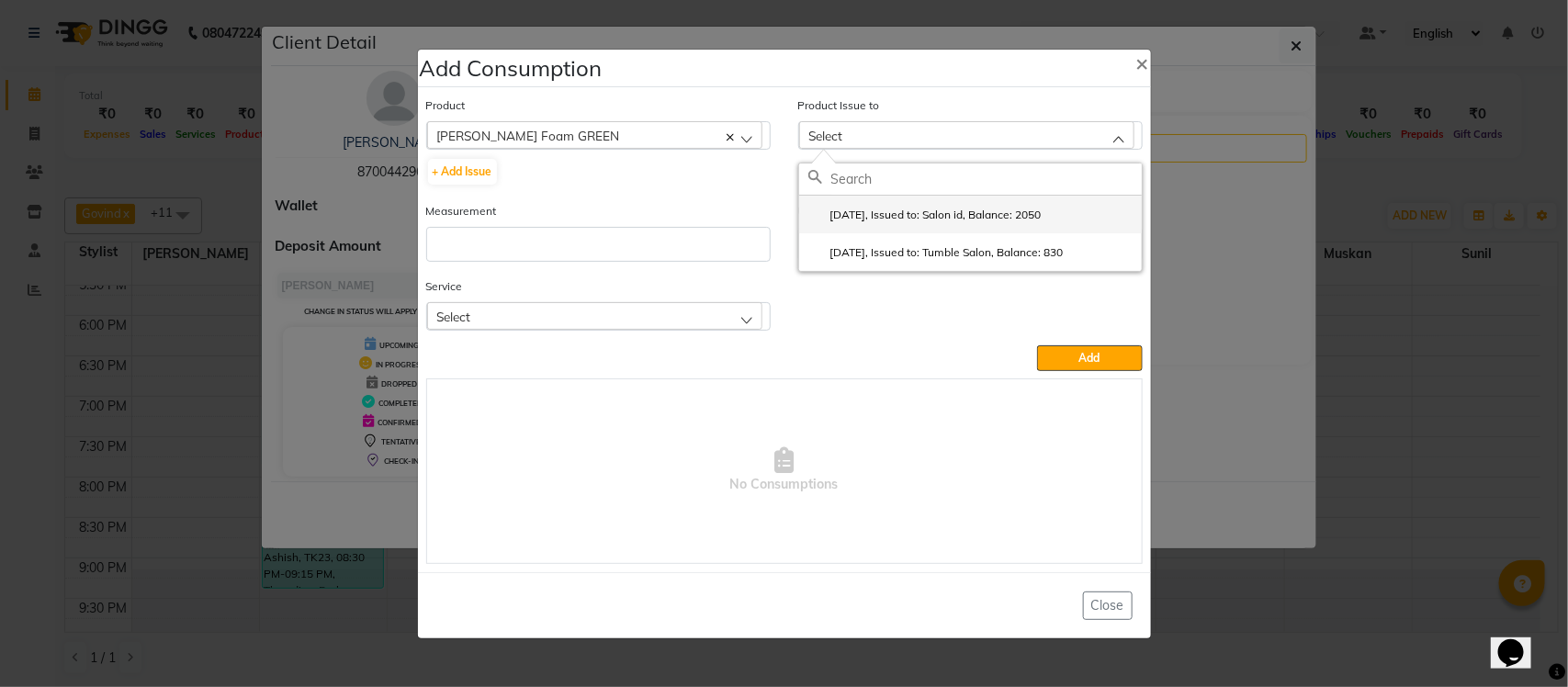
click at [878, 220] on label "2025-08-16, Issued to: Salon id, Balance: 2050" at bounding box center [925, 215] width 233 height 17
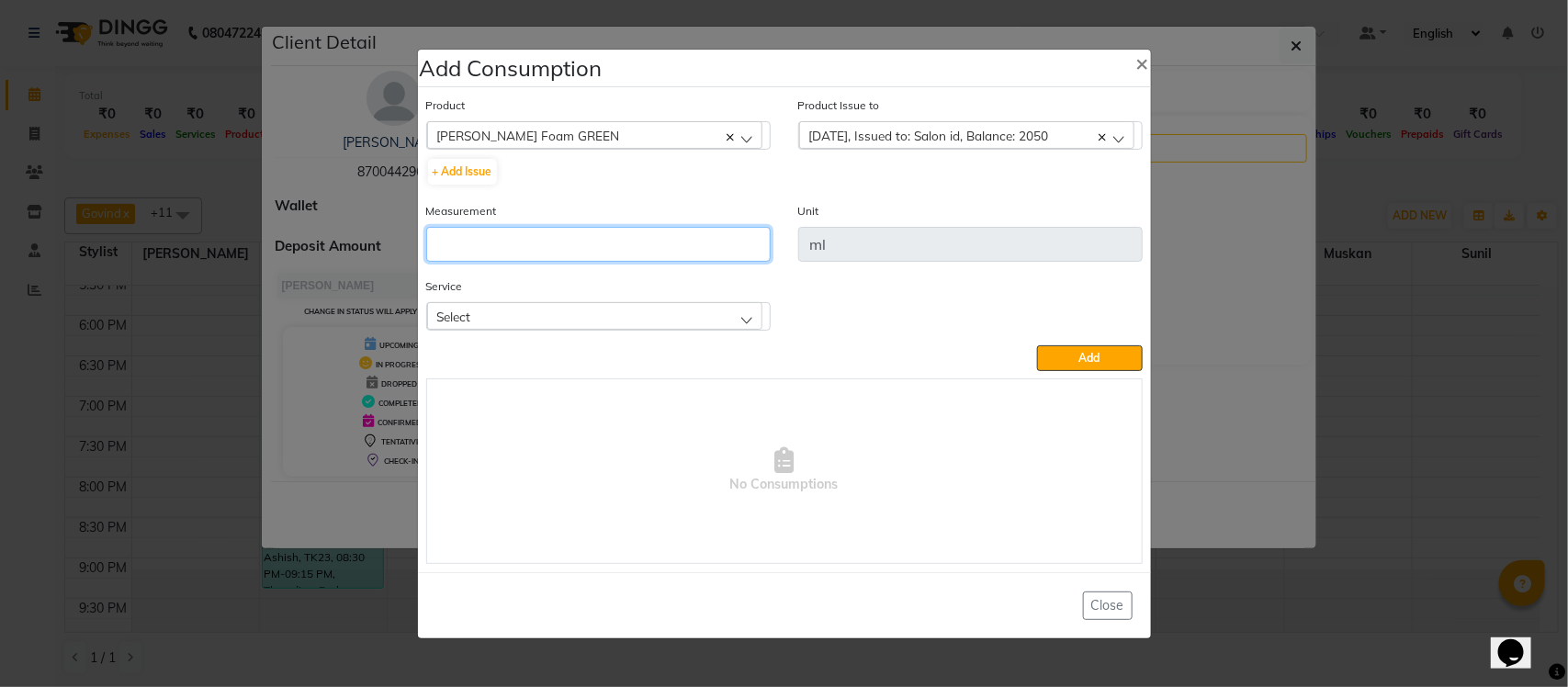
click at [701, 245] on input "number" at bounding box center [599, 244] width 345 height 35
click at [715, 308] on div "Select" at bounding box center [595, 316] width 336 height 28
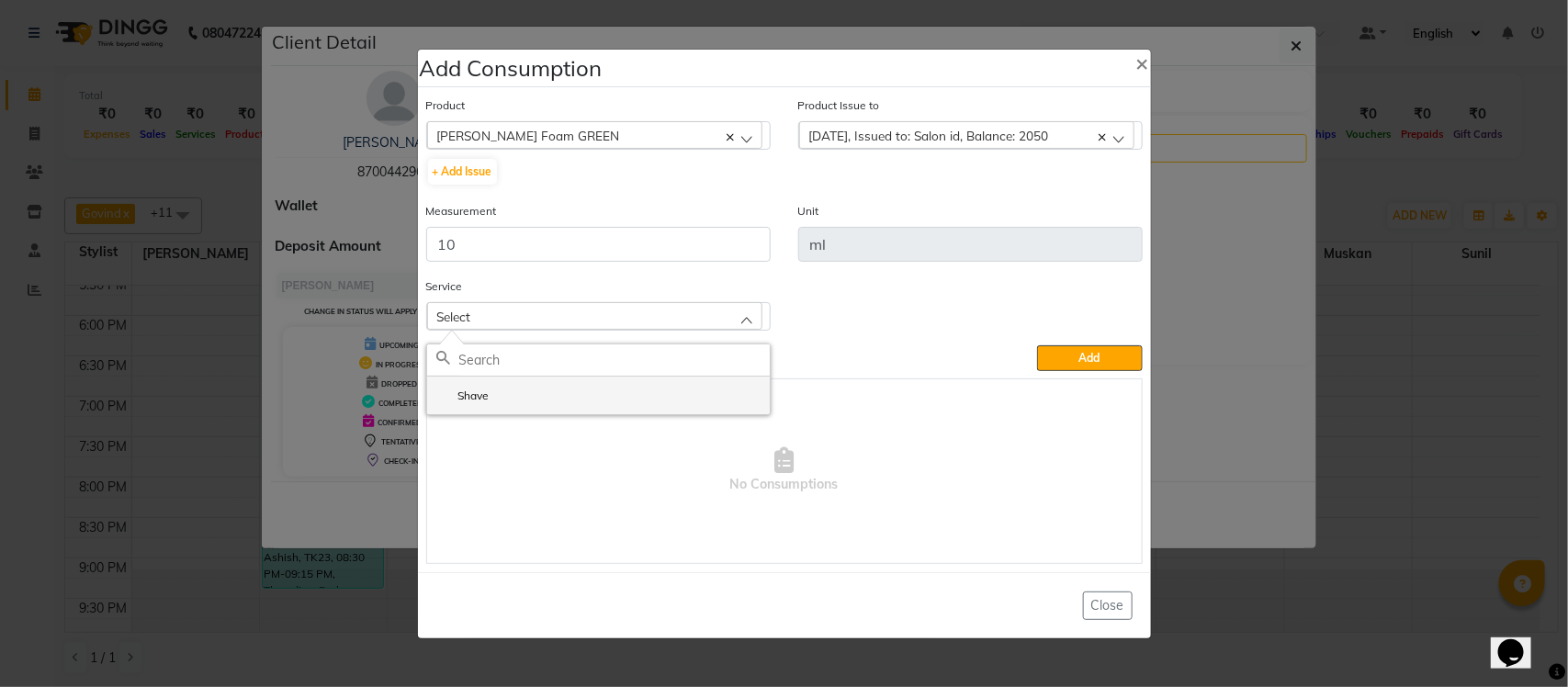
click at [641, 393] on li "Shave" at bounding box center [599, 395] width 343 height 38
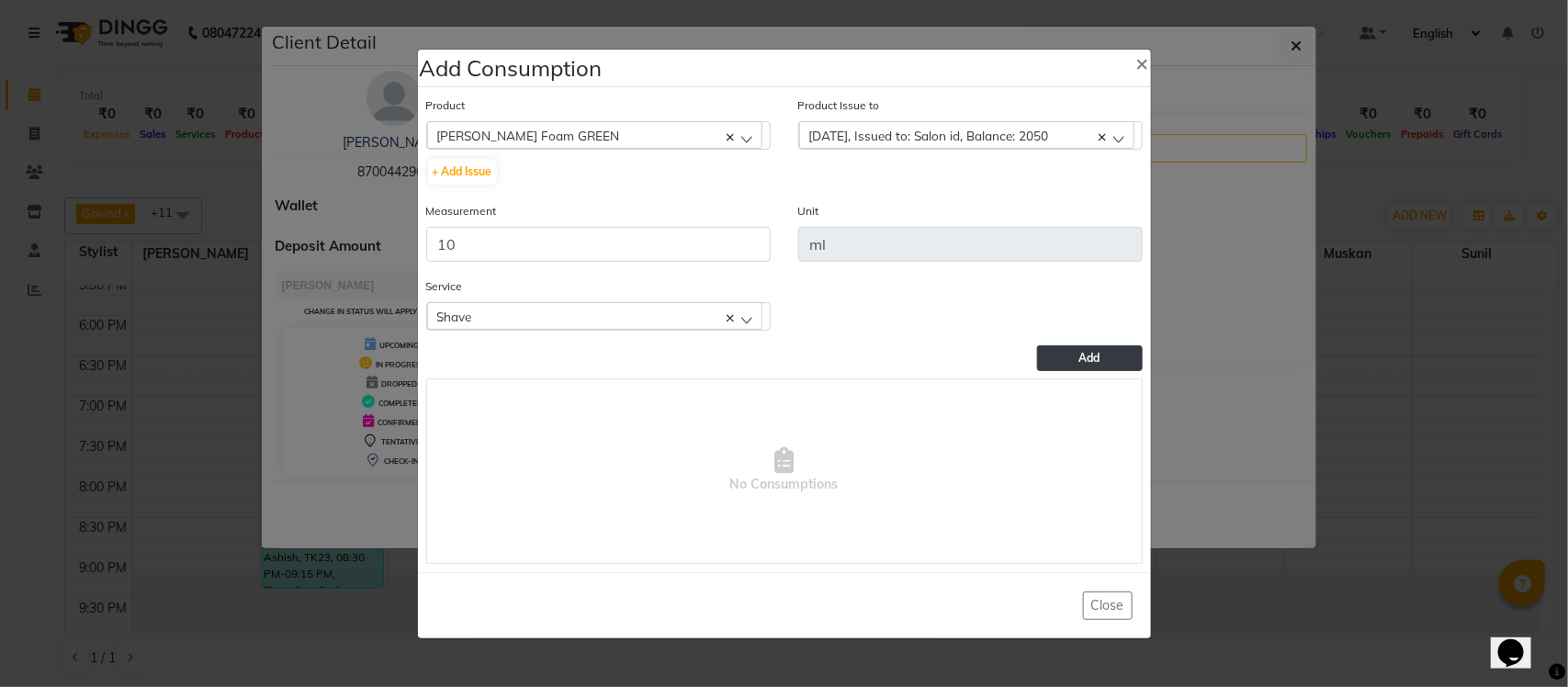
click at [1068, 350] on button "Add" at bounding box center [1089, 359] width 105 height 26
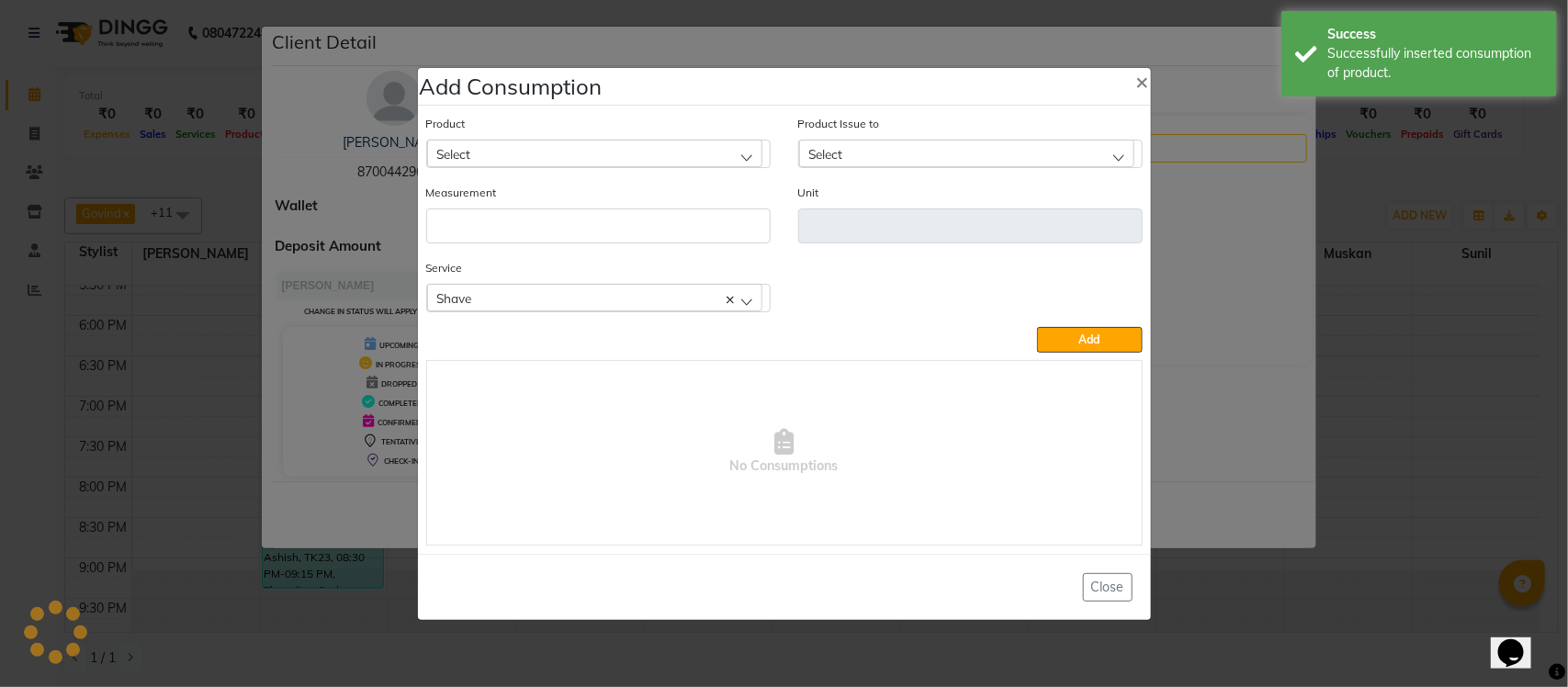
click at [1257, 244] on ngb-modal-window "Add Consumption × Product Select acetone Product Issue to Select 2025-08-16, Is…" at bounding box center [784, 343] width 1568 height 687
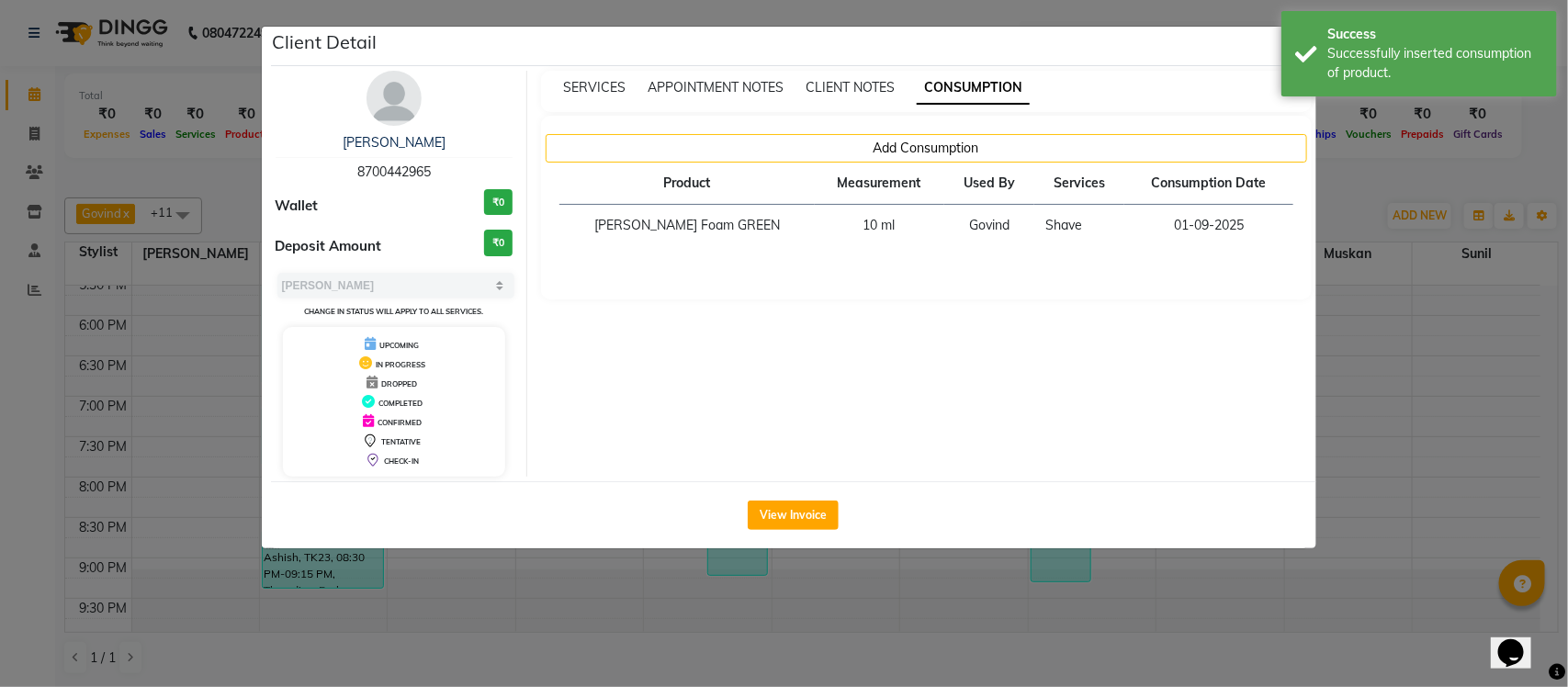
click at [1347, 179] on ngb-modal-window "Client Detail anuraag sharma 8700442965 Wallet ₹0 Deposit Amount ₹0 Select MARK…" at bounding box center [784, 343] width 1568 height 687
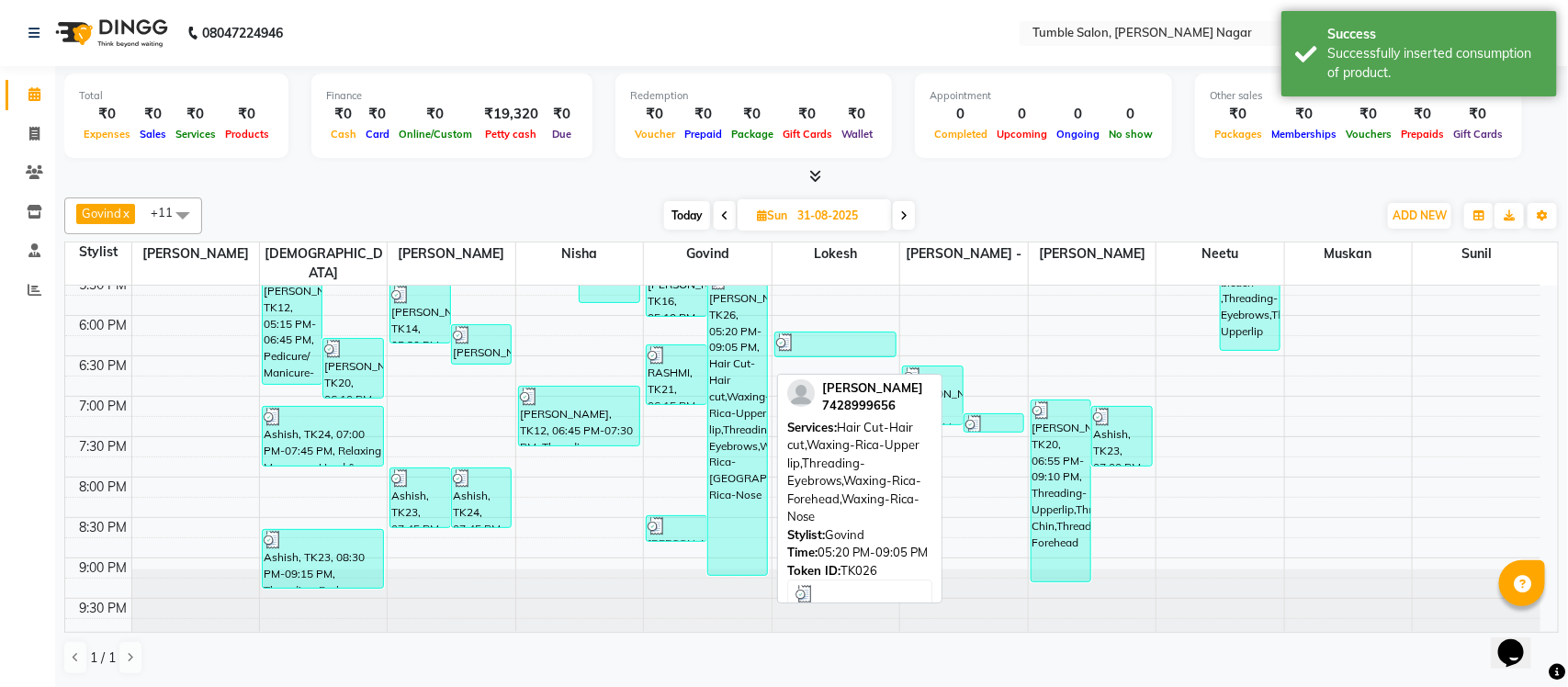
click at [735, 479] on div "SONU, TK26, 05:20 PM-09:05 PM, Hair Cut-Hair cut,Waxing-Rica-Upper lip,Threadin…" at bounding box center [738, 423] width 59 height 304
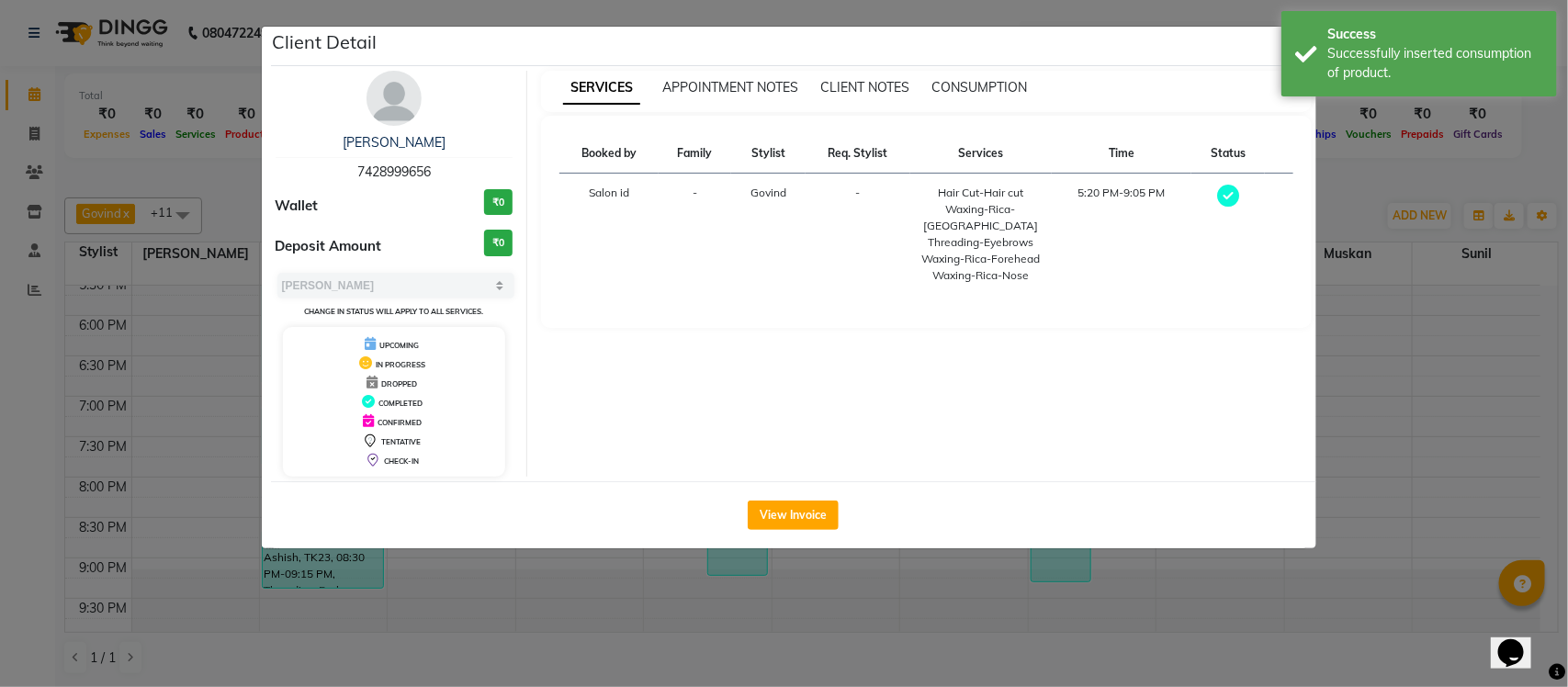
click at [1008, 76] on div "SERVICES APPOINTMENT NOTES CLIENT NOTES CONSUMPTION" at bounding box center [926, 91] width 771 height 41
click at [1008, 84] on span "CONSUMPTION" at bounding box center [979, 87] width 96 height 17
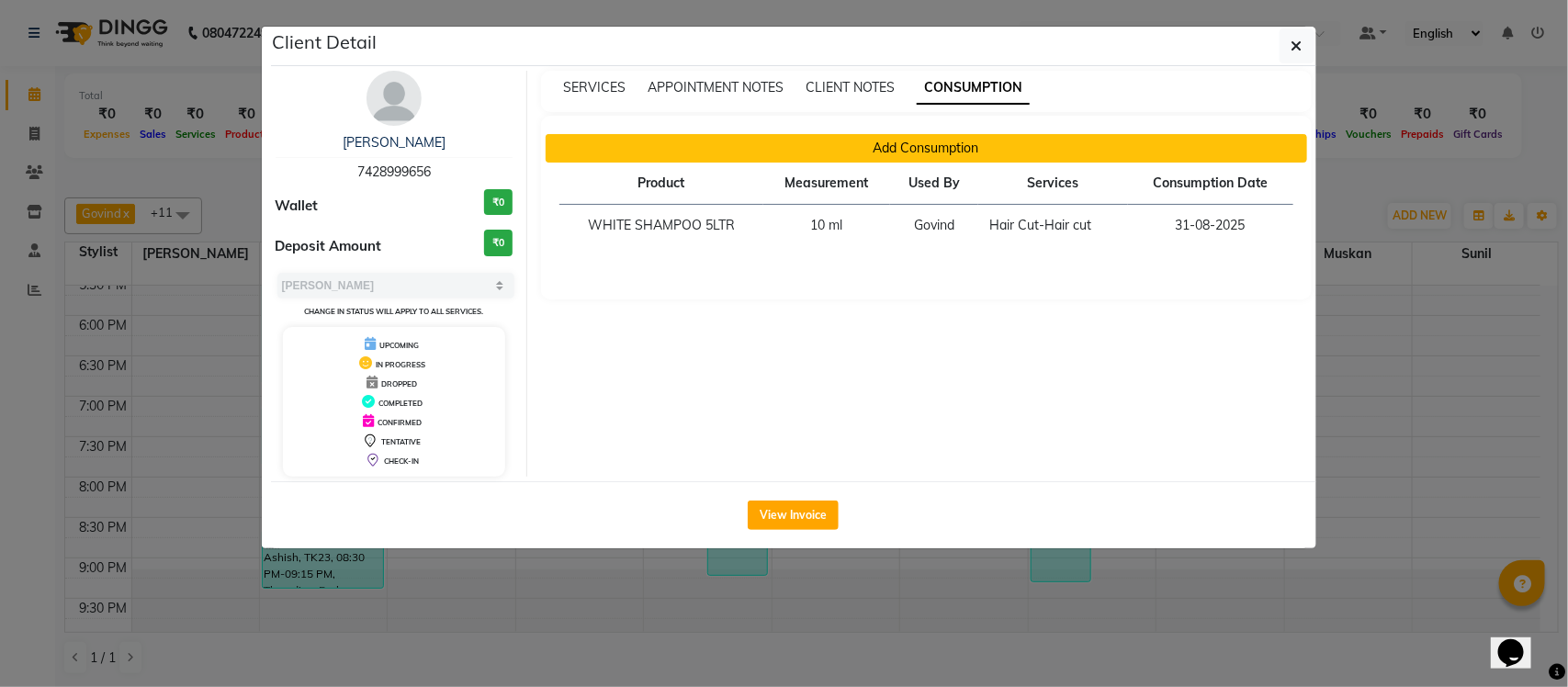
click at [963, 144] on button "Add Consumption" at bounding box center [926, 148] width 761 height 29
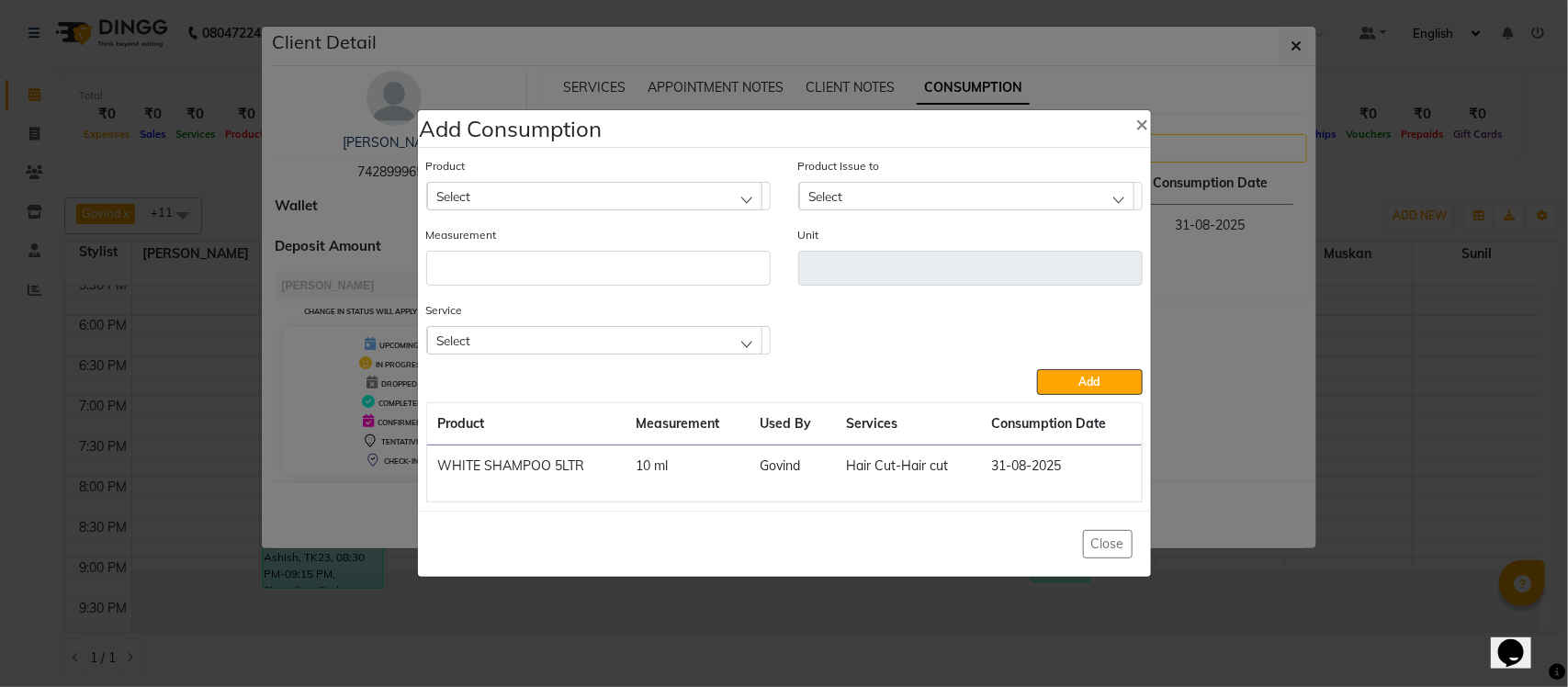
click at [635, 337] on div "Select" at bounding box center [595, 340] width 336 height 28
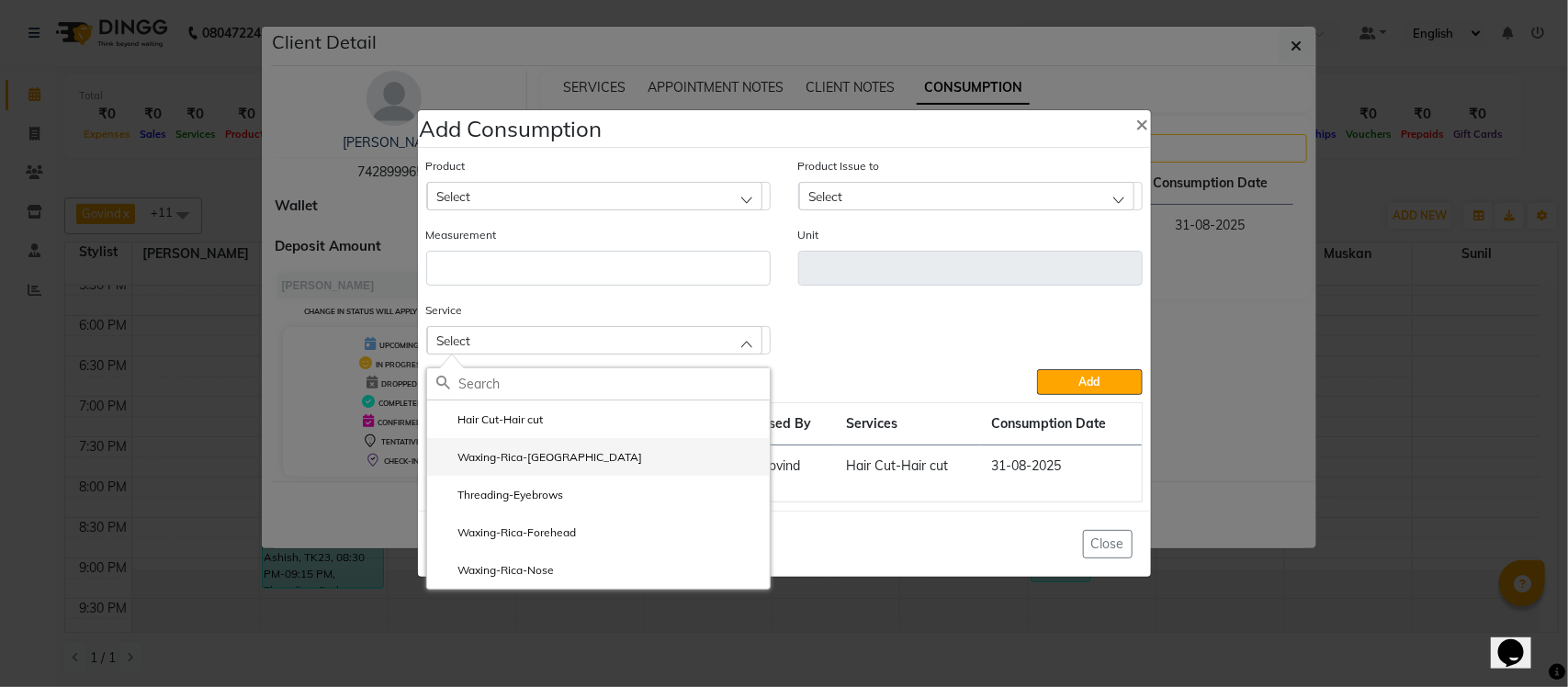
click at [602, 460] on li "Waxing-Rica-Upper lip" at bounding box center [599, 456] width 343 height 38
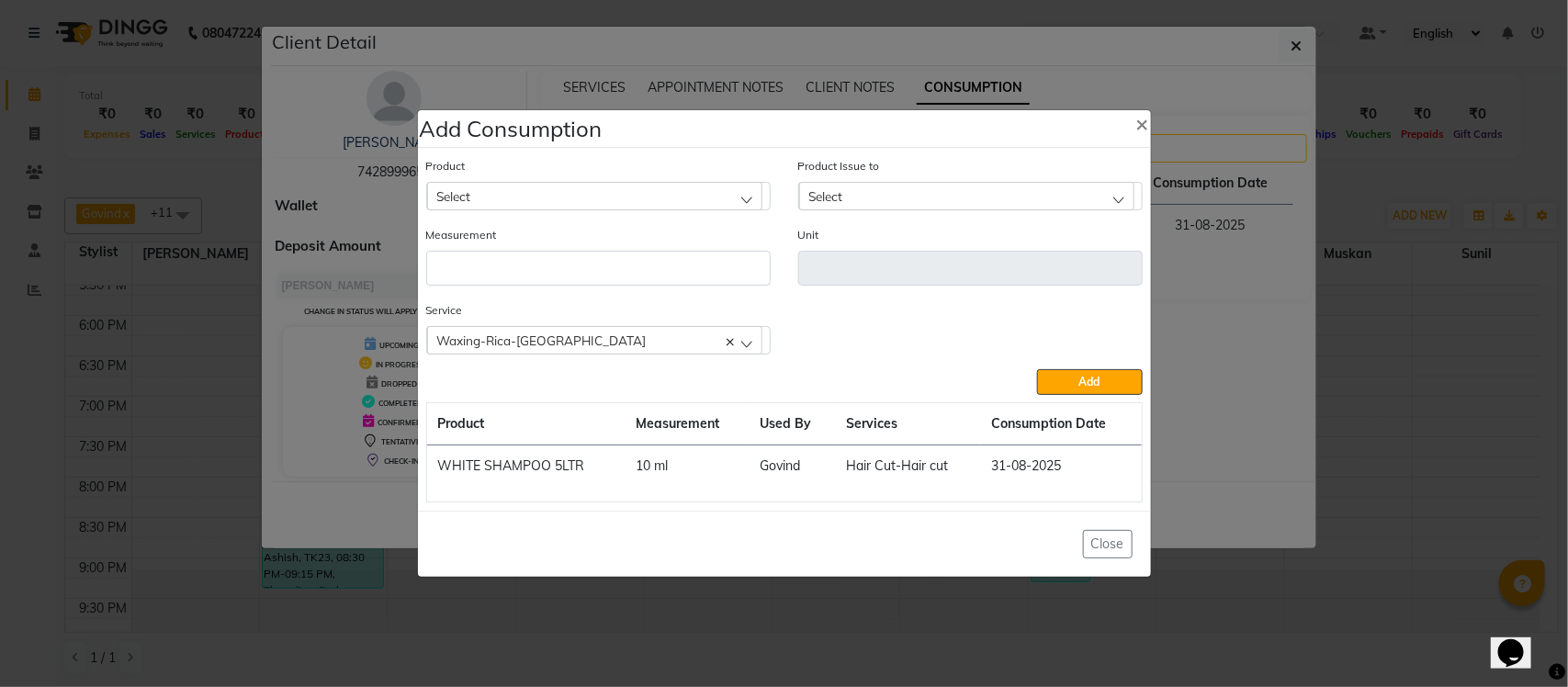
click at [599, 193] on div "Select" at bounding box center [595, 196] width 336 height 28
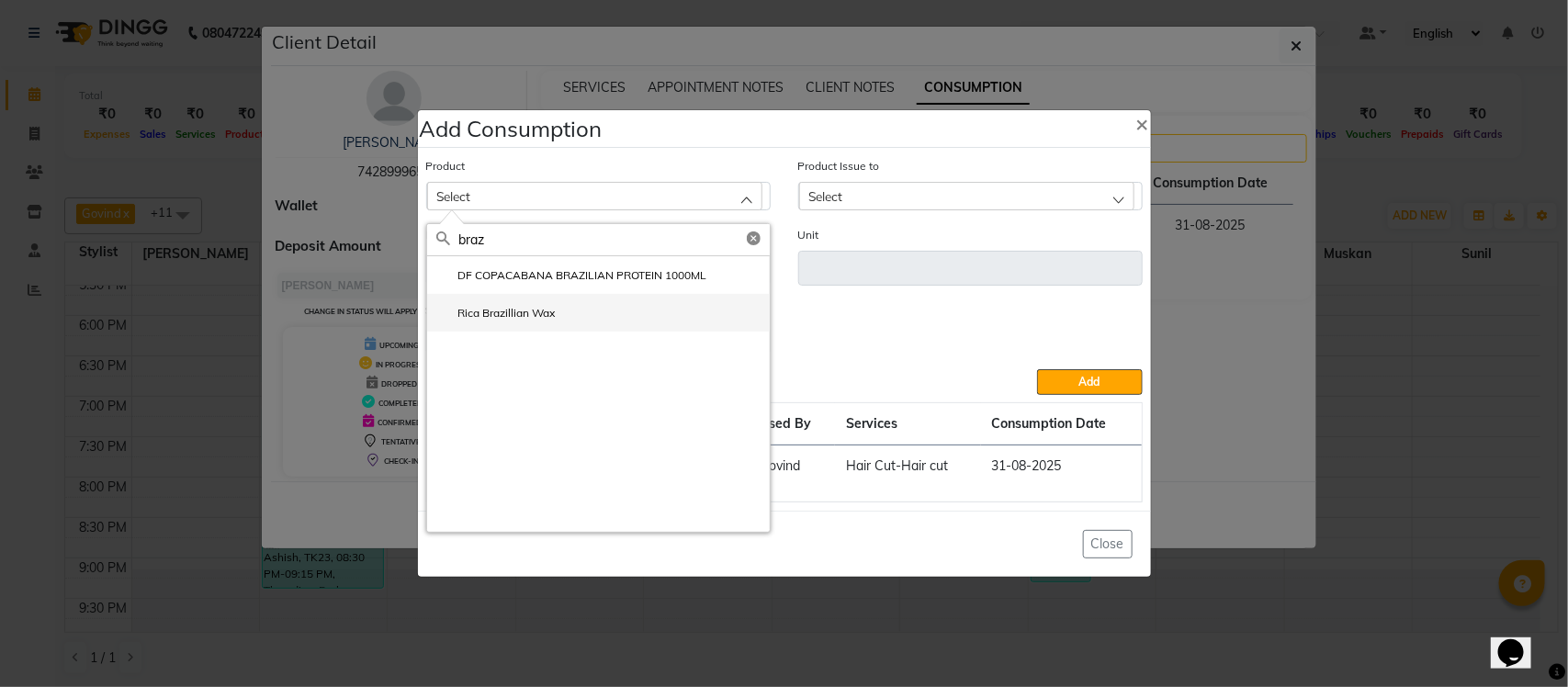
click at [595, 310] on li "Rica Brazillian Wax" at bounding box center [599, 312] width 343 height 38
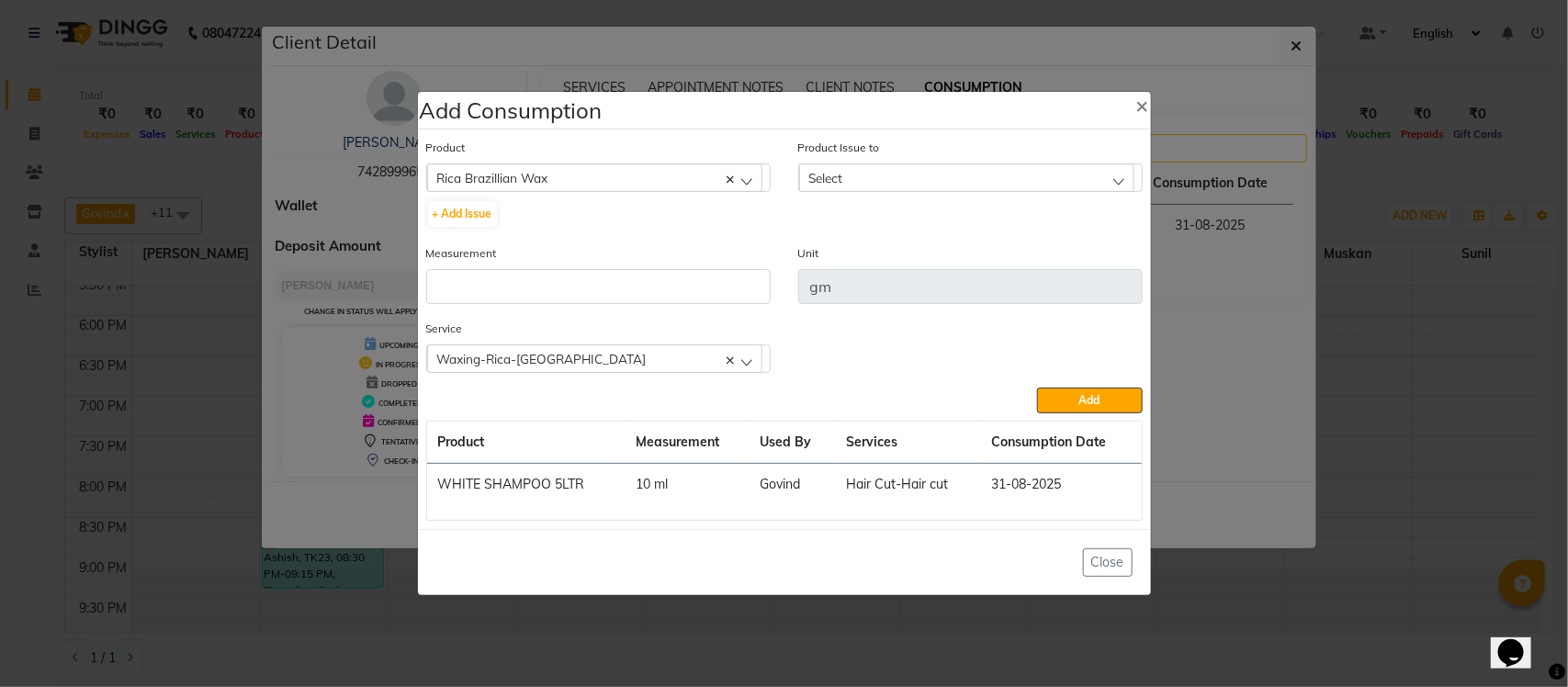
click at [870, 185] on div "Select" at bounding box center [967, 178] width 336 height 28
click at [854, 241] on li "2025-07-30, Issued to: Tumble Salon, Balance: 1443" at bounding box center [970, 257] width 343 height 38
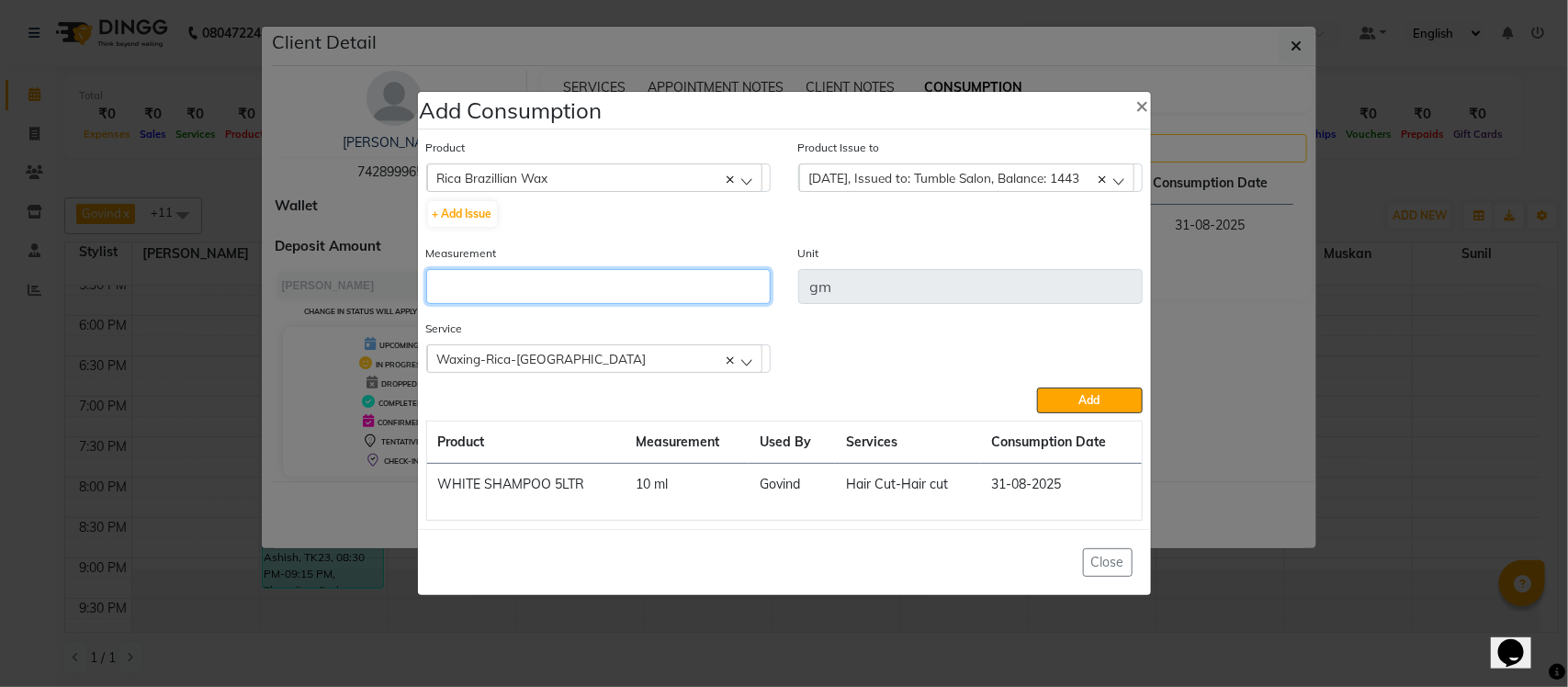
click at [622, 290] on input "number" at bounding box center [599, 287] width 345 height 35
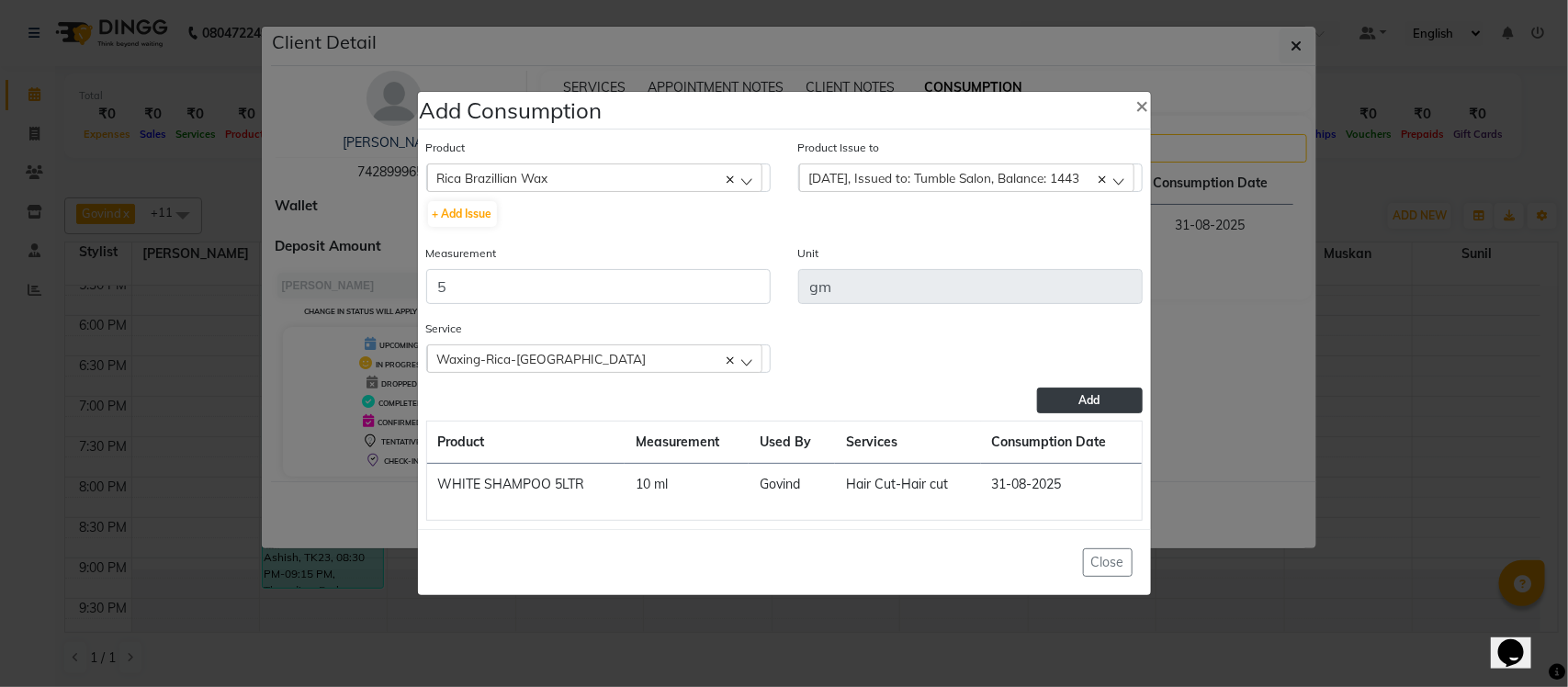
click at [1084, 397] on span "Add" at bounding box center [1089, 400] width 21 height 14
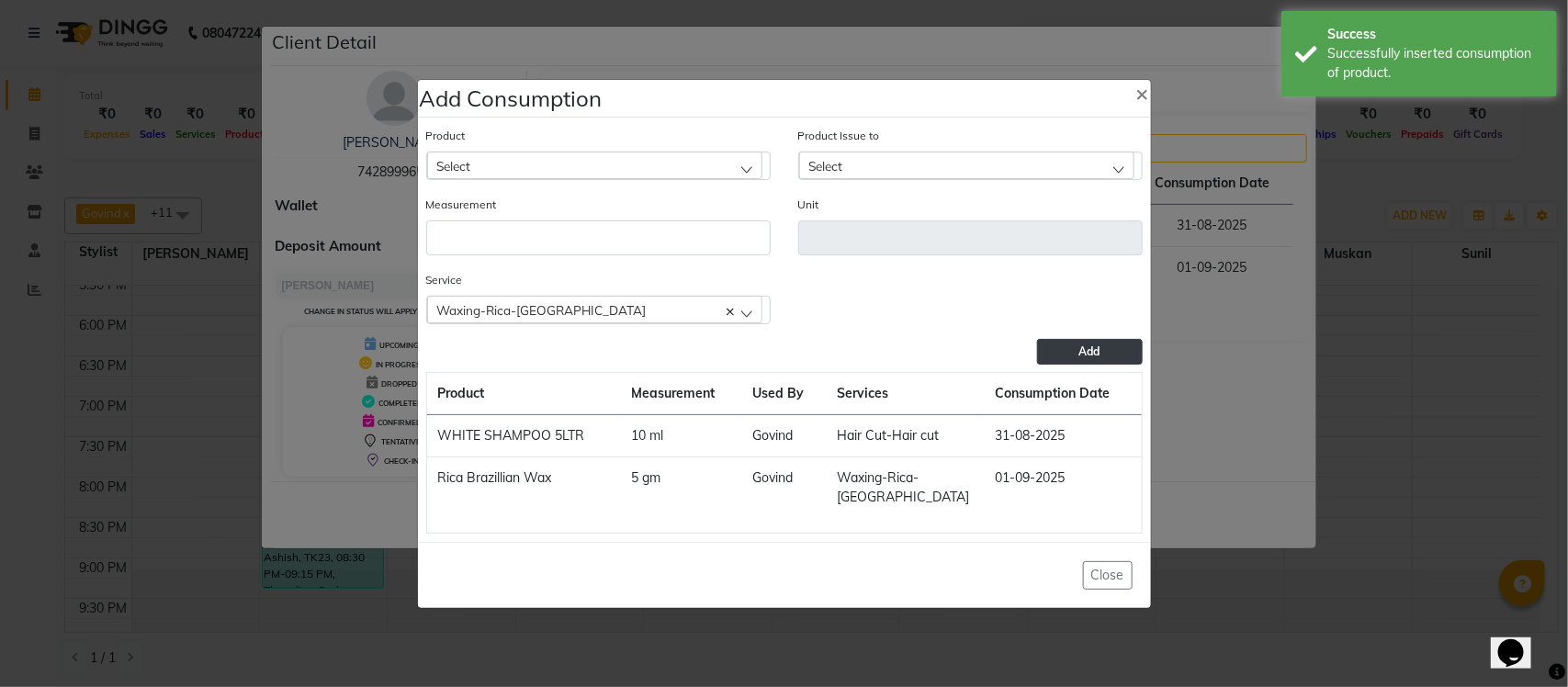
click at [586, 314] on div "Waxing-Rica-Upper lip" at bounding box center [595, 310] width 336 height 28
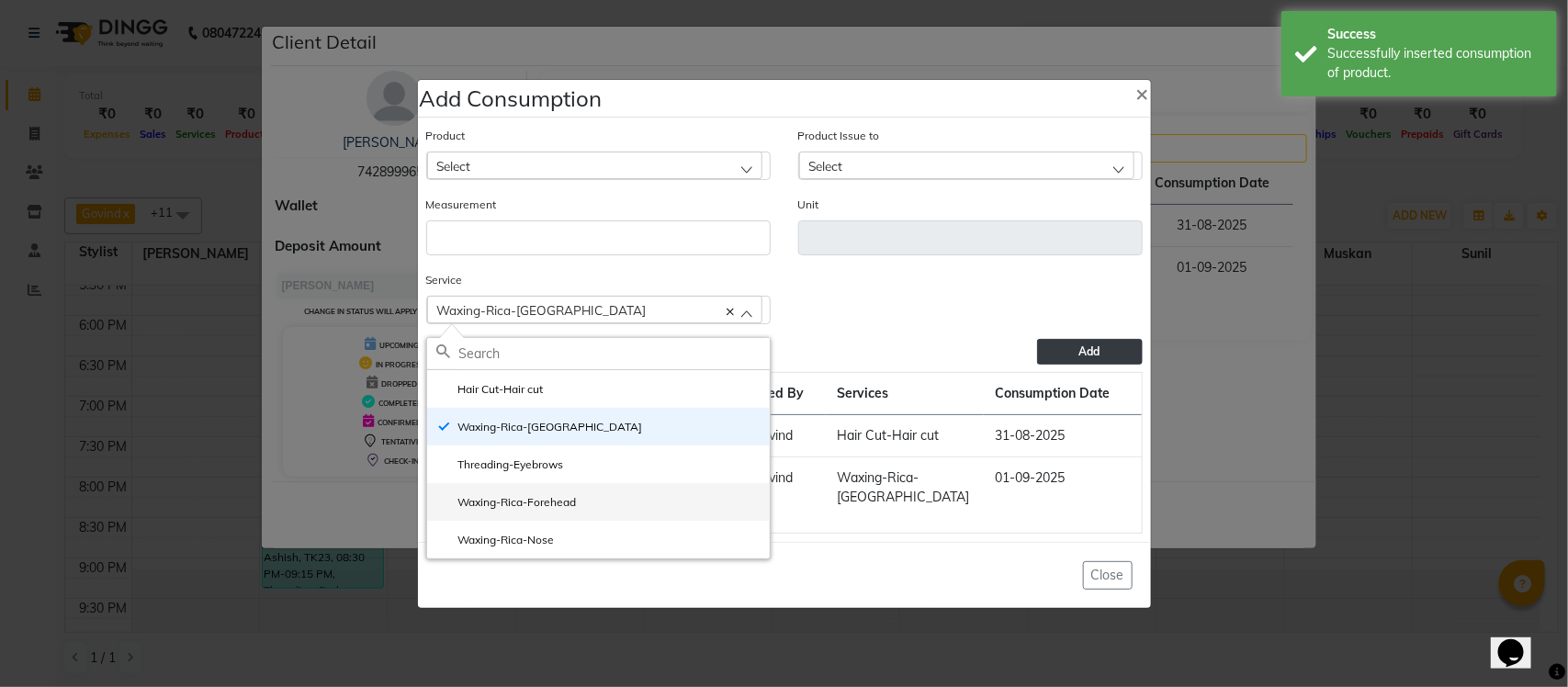
click at [542, 506] on label "Waxing-Rica-Forehead" at bounding box center [506, 503] width 140 height 17
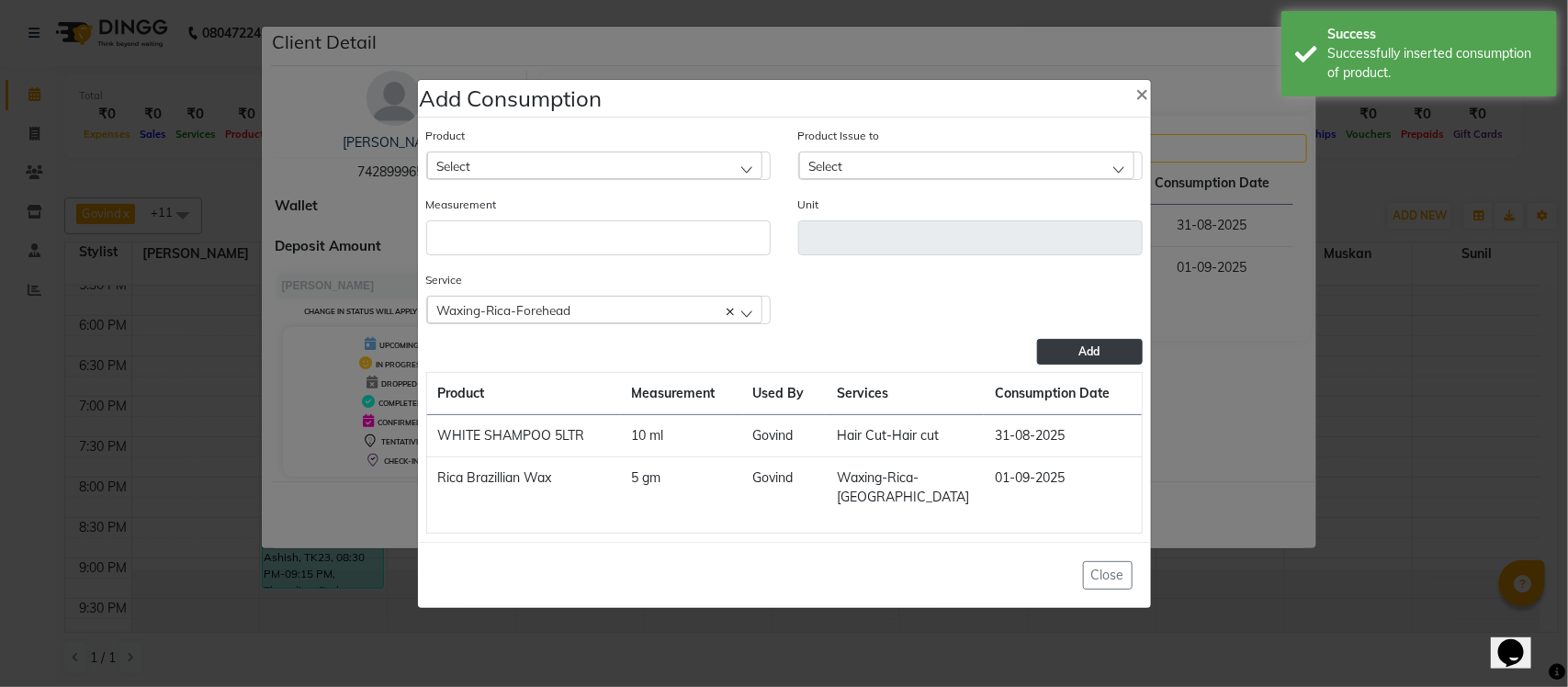
click at [634, 162] on div "Select" at bounding box center [595, 165] width 336 height 28
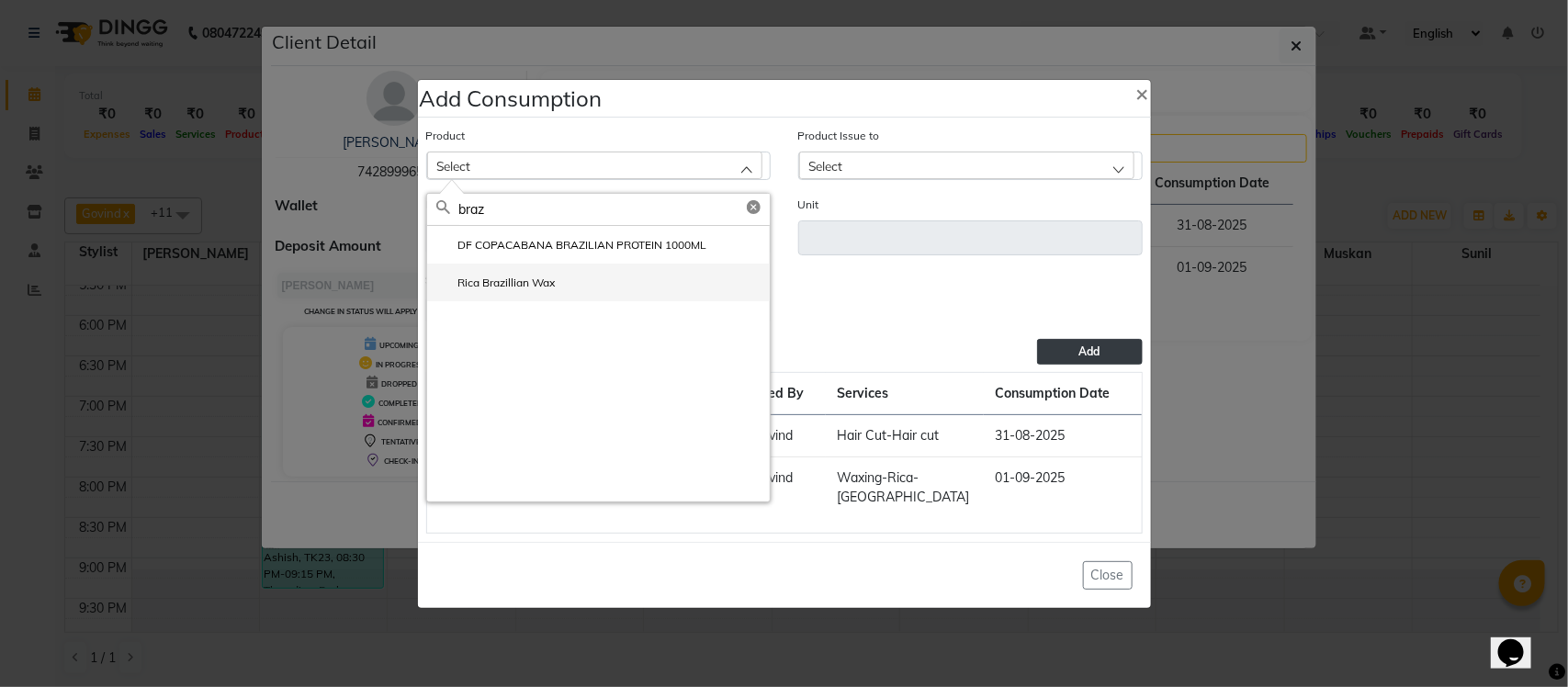
click at [507, 282] on label "Rica Brazillian Wax" at bounding box center [495, 284] width 119 height 17
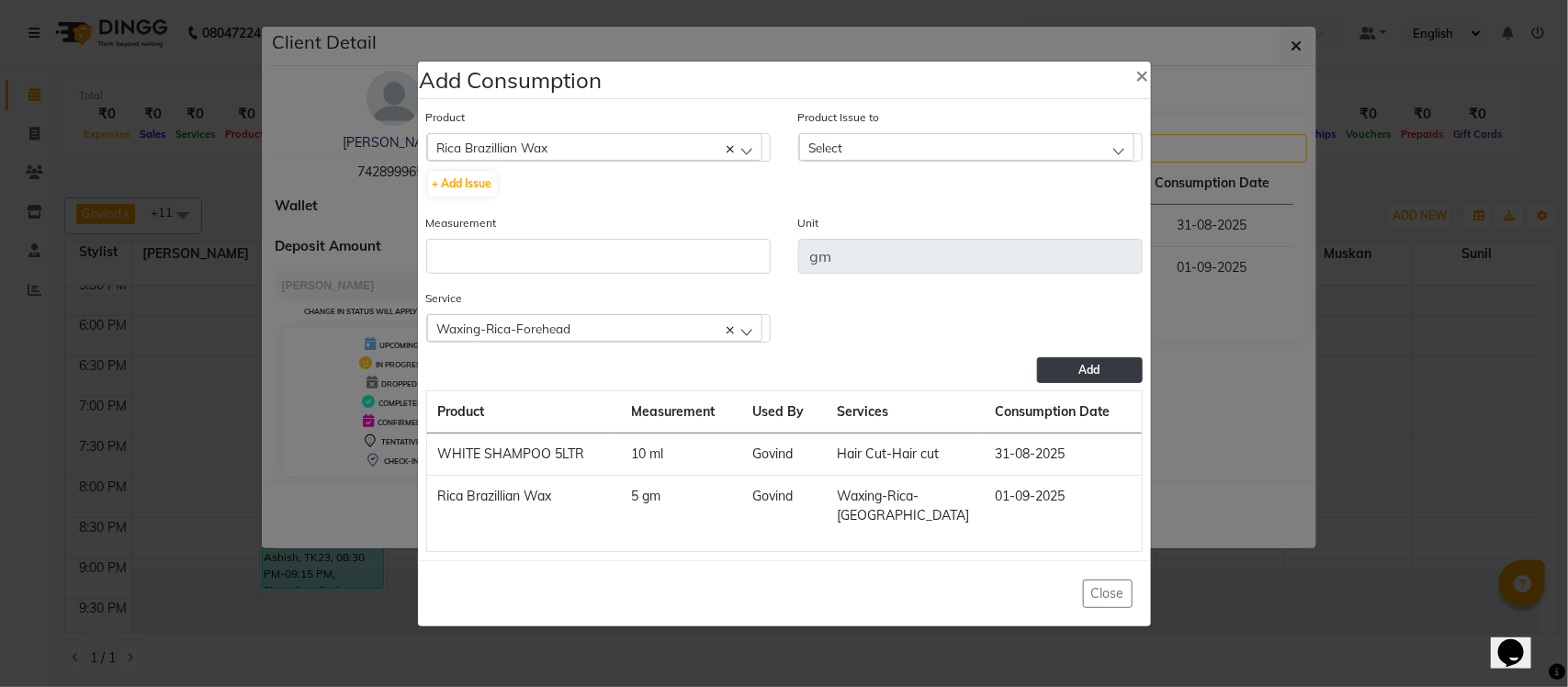
click at [953, 149] on div "Select" at bounding box center [967, 147] width 336 height 28
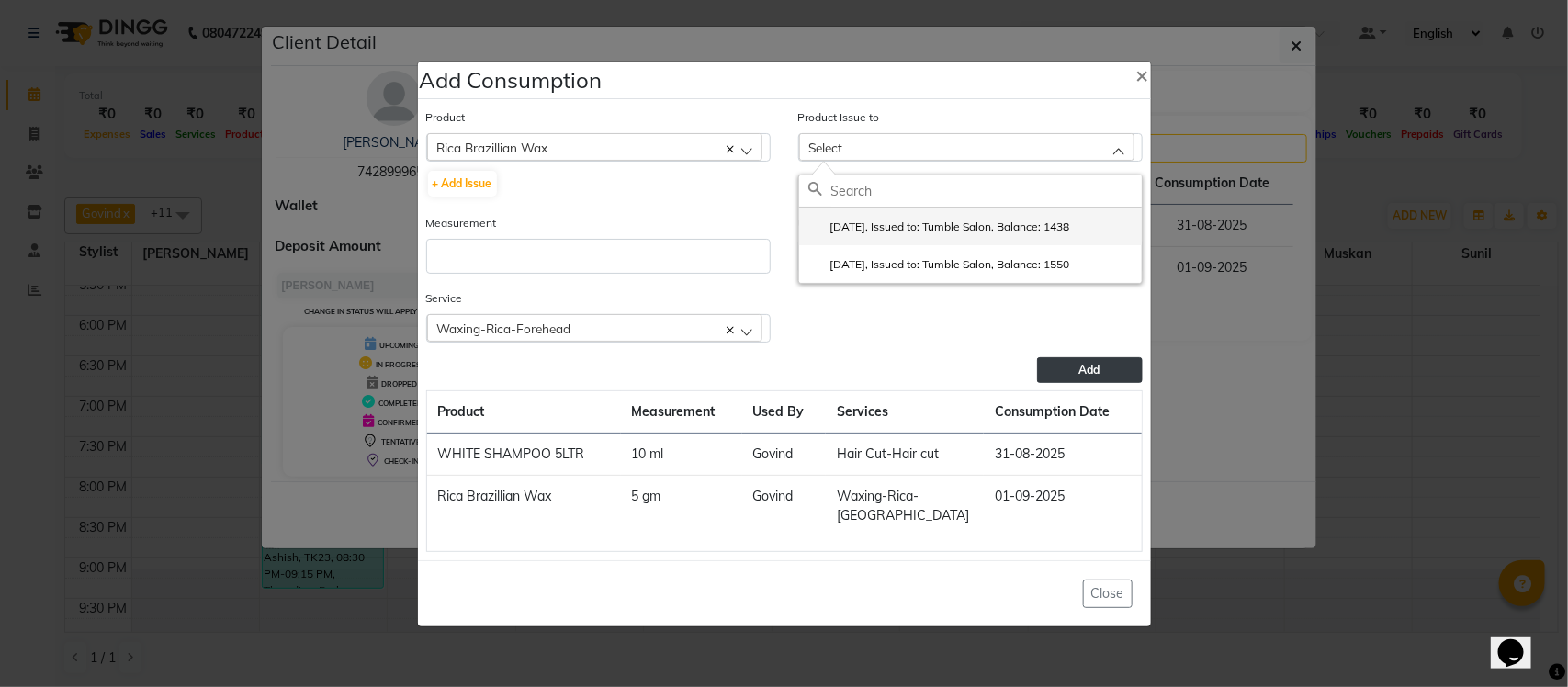
click at [920, 228] on label "2025-07-30, Issued to: Tumble Salon, Balance: 1438" at bounding box center [940, 227] width 262 height 17
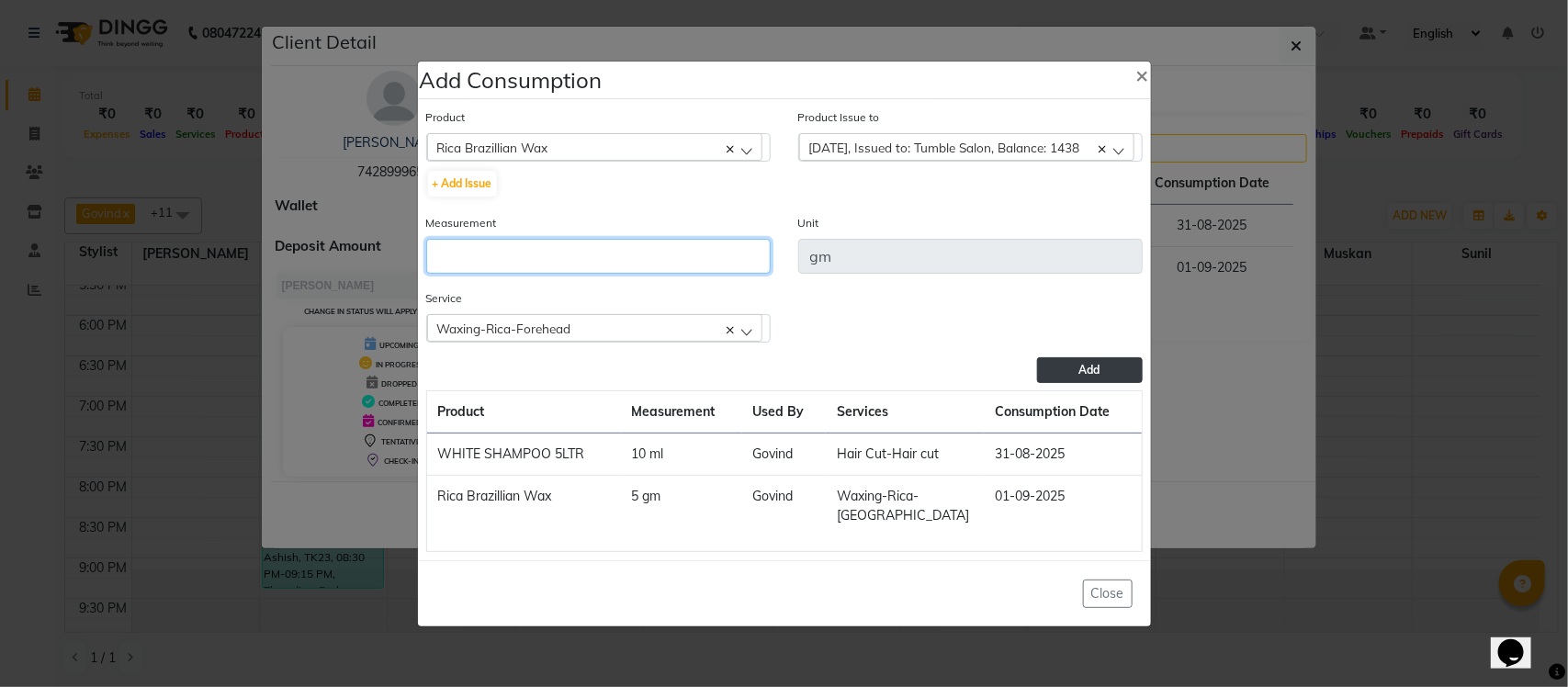
click at [682, 250] on input "number" at bounding box center [599, 257] width 345 height 35
click at [1048, 363] on button "Add" at bounding box center [1089, 370] width 105 height 26
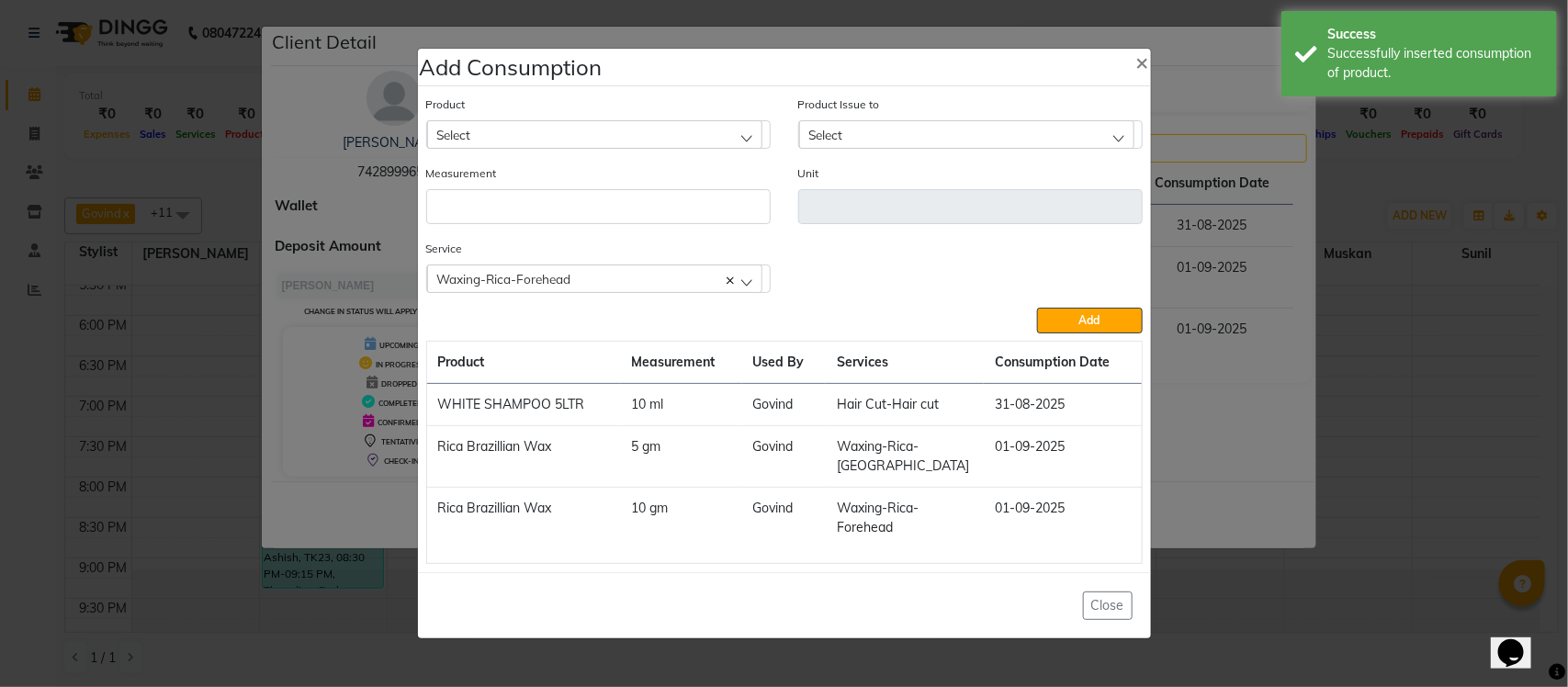
click at [600, 273] on div "Waxing-Rica-Forehead" at bounding box center [595, 279] width 336 height 28
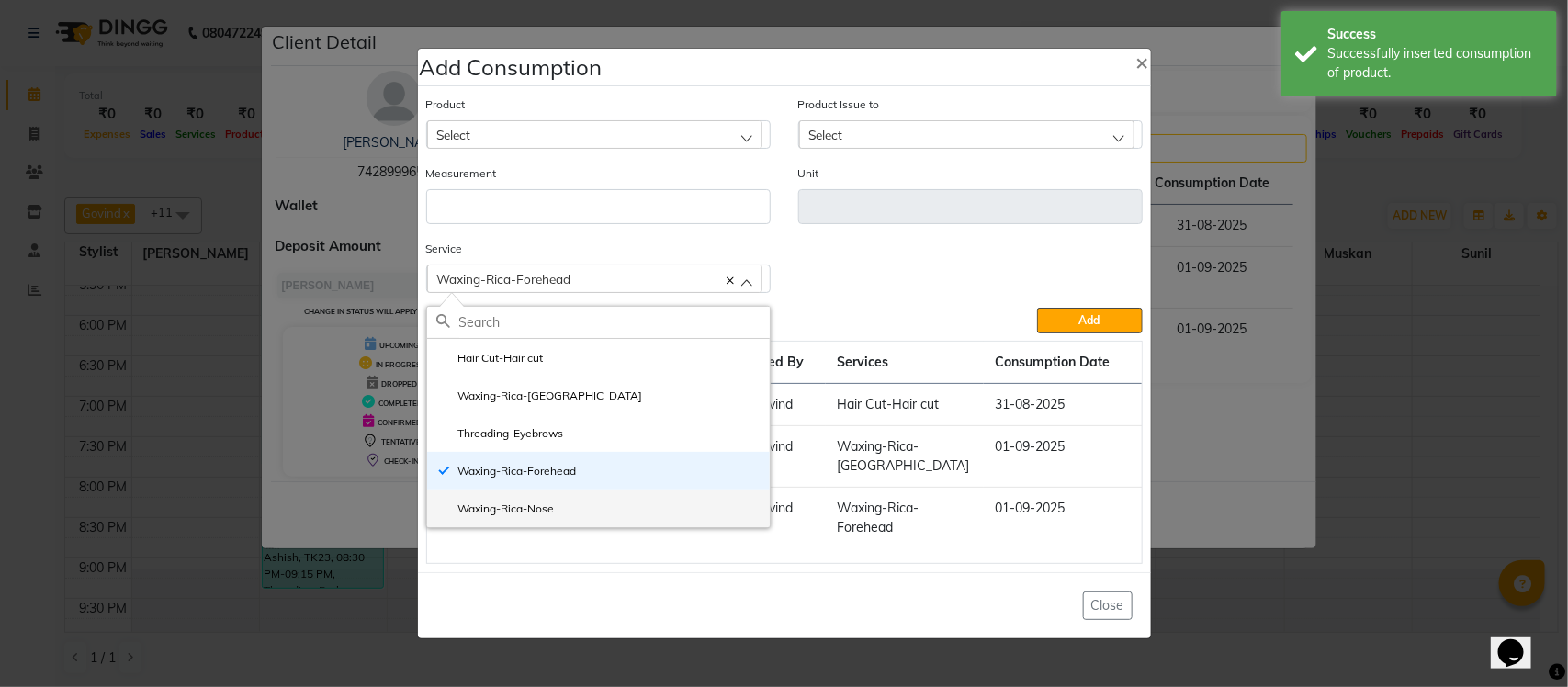
click at [538, 506] on label "Waxing-Rica-Nose" at bounding box center [494, 509] width 118 height 17
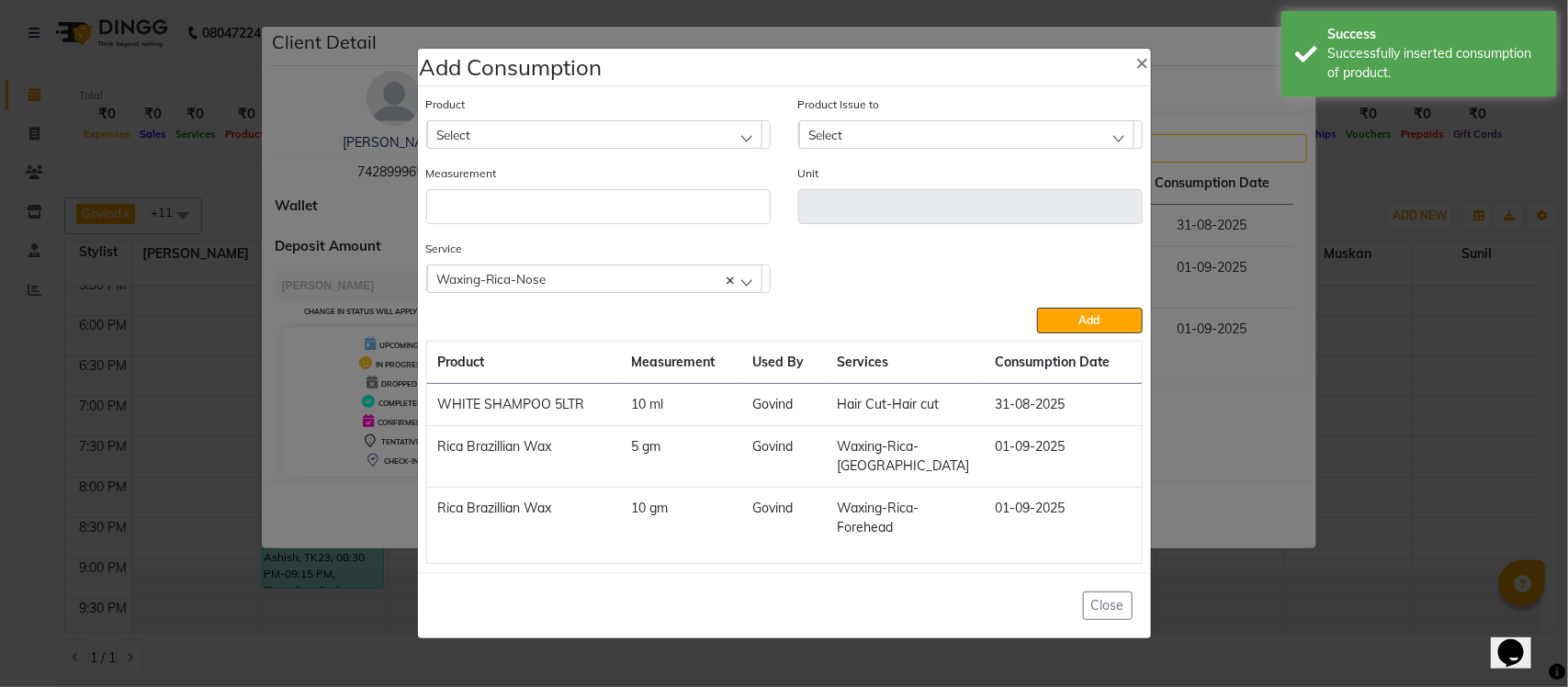
click at [556, 136] on div "Select" at bounding box center [595, 134] width 336 height 28
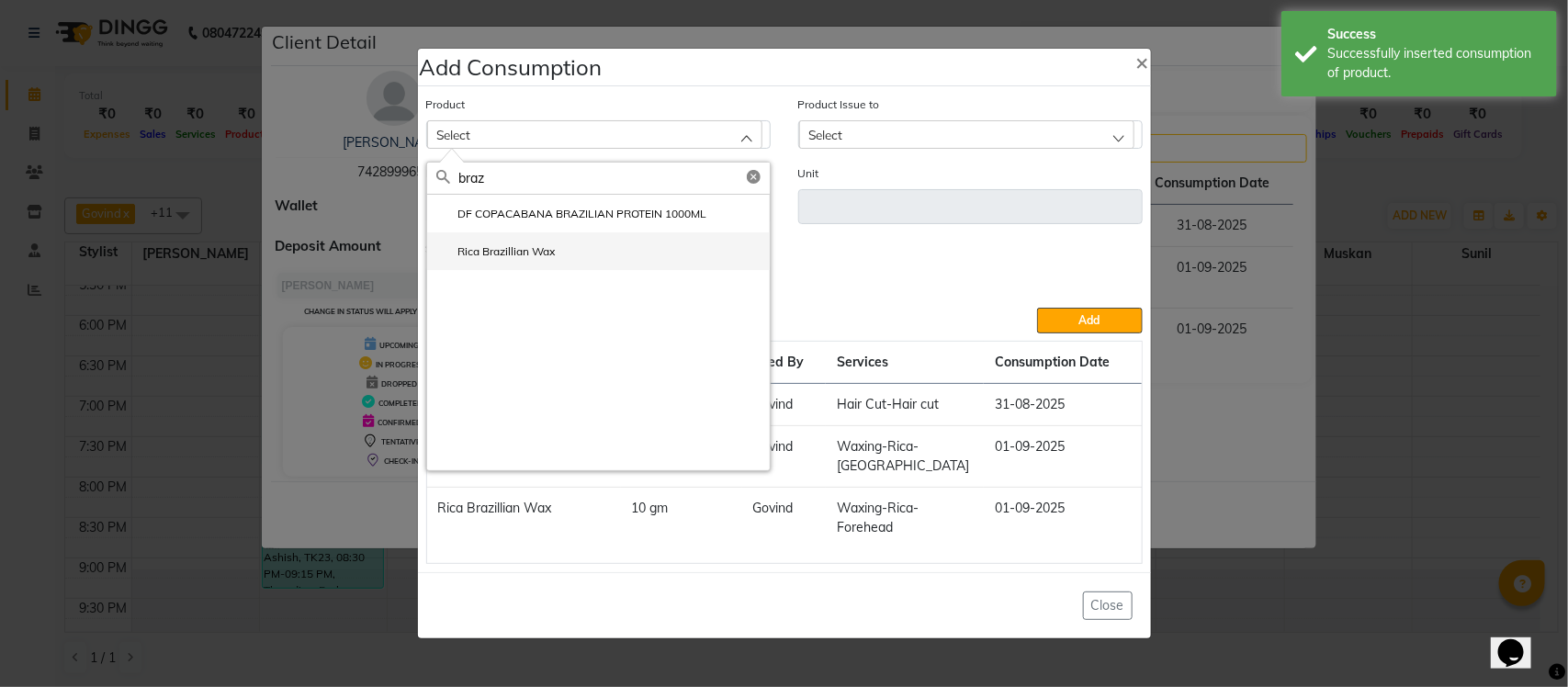
click at [594, 240] on li "Rica Brazillian Wax" at bounding box center [599, 251] width 343 height 38
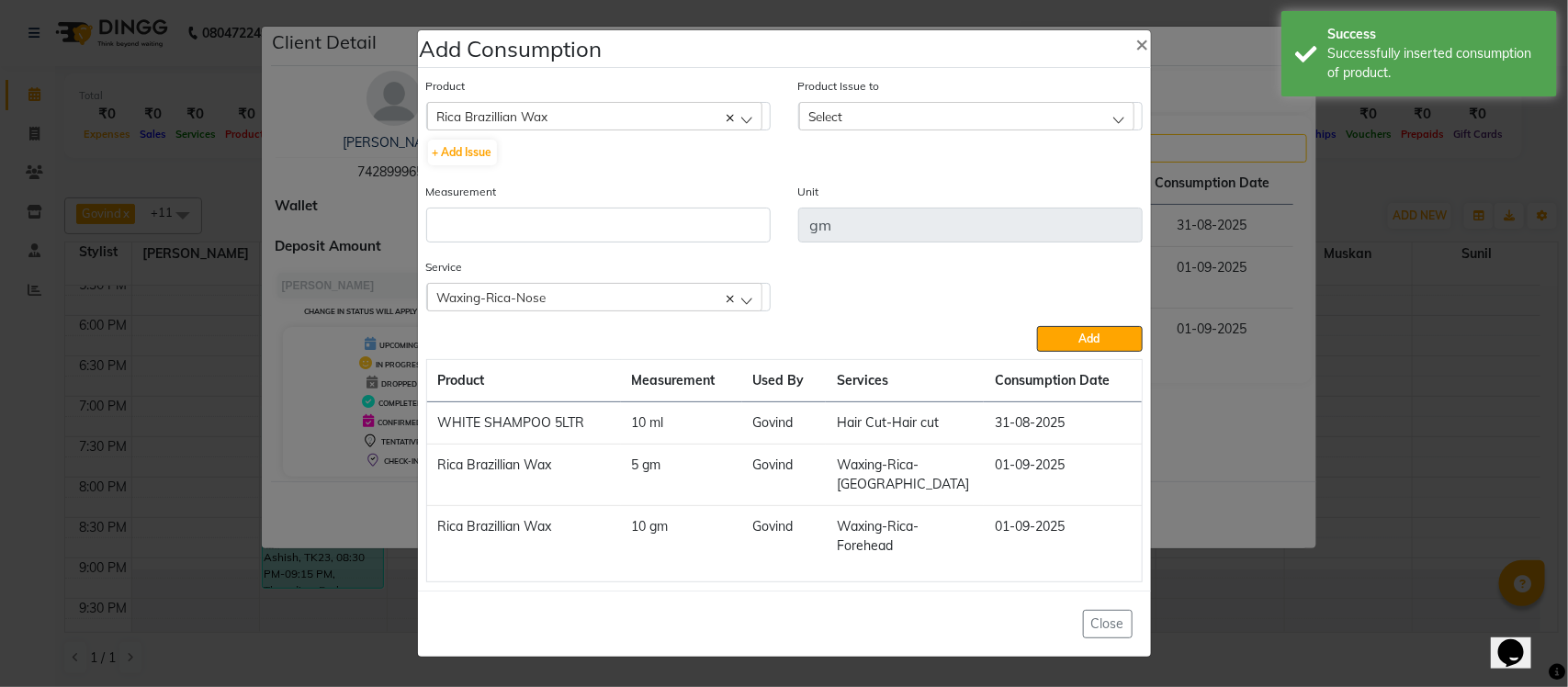
click at [879, 121] on div "Select" at bounding box center [967, 116] width 336 height 28
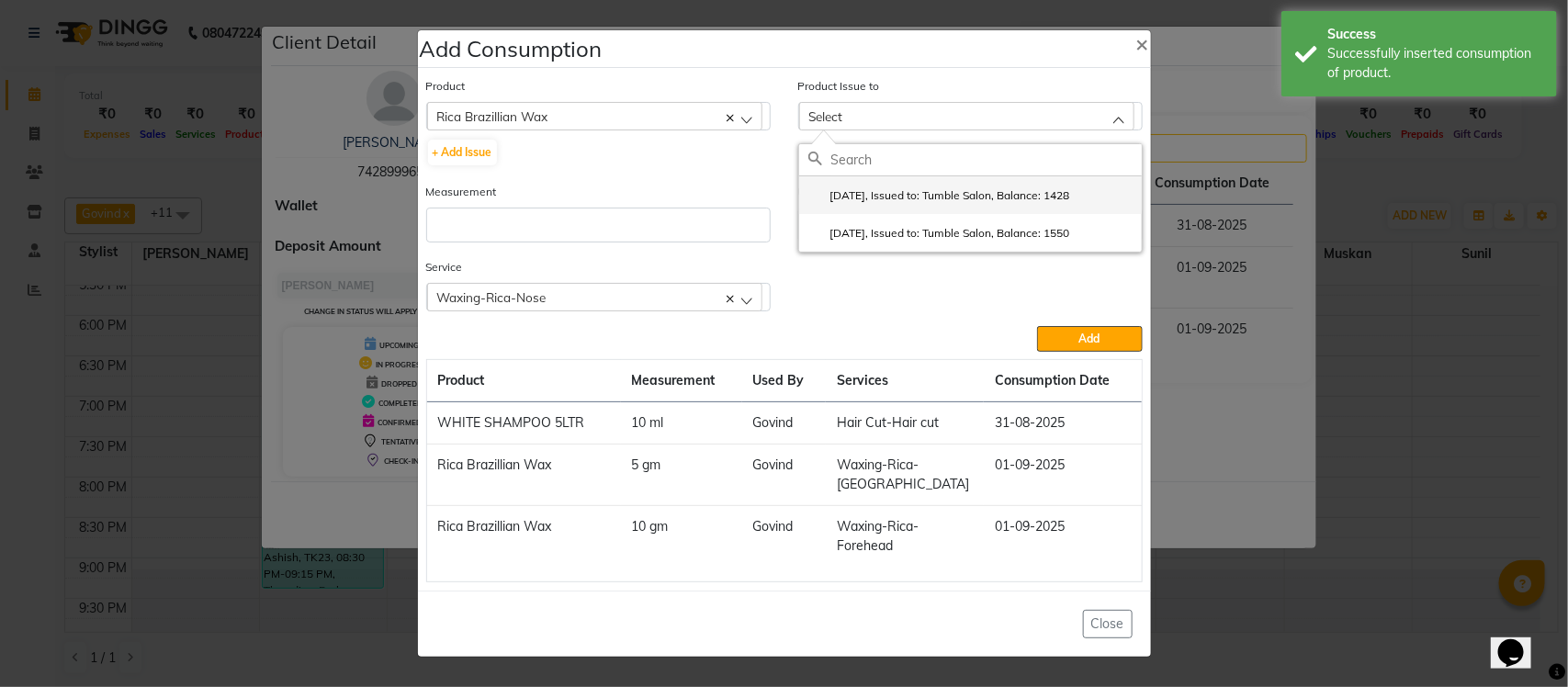
click at [845, 197] on label "2025-07-30, Issued to: Tumble Salon, Balance: 1428" at bounding box center [940, 196] width 262 height 17
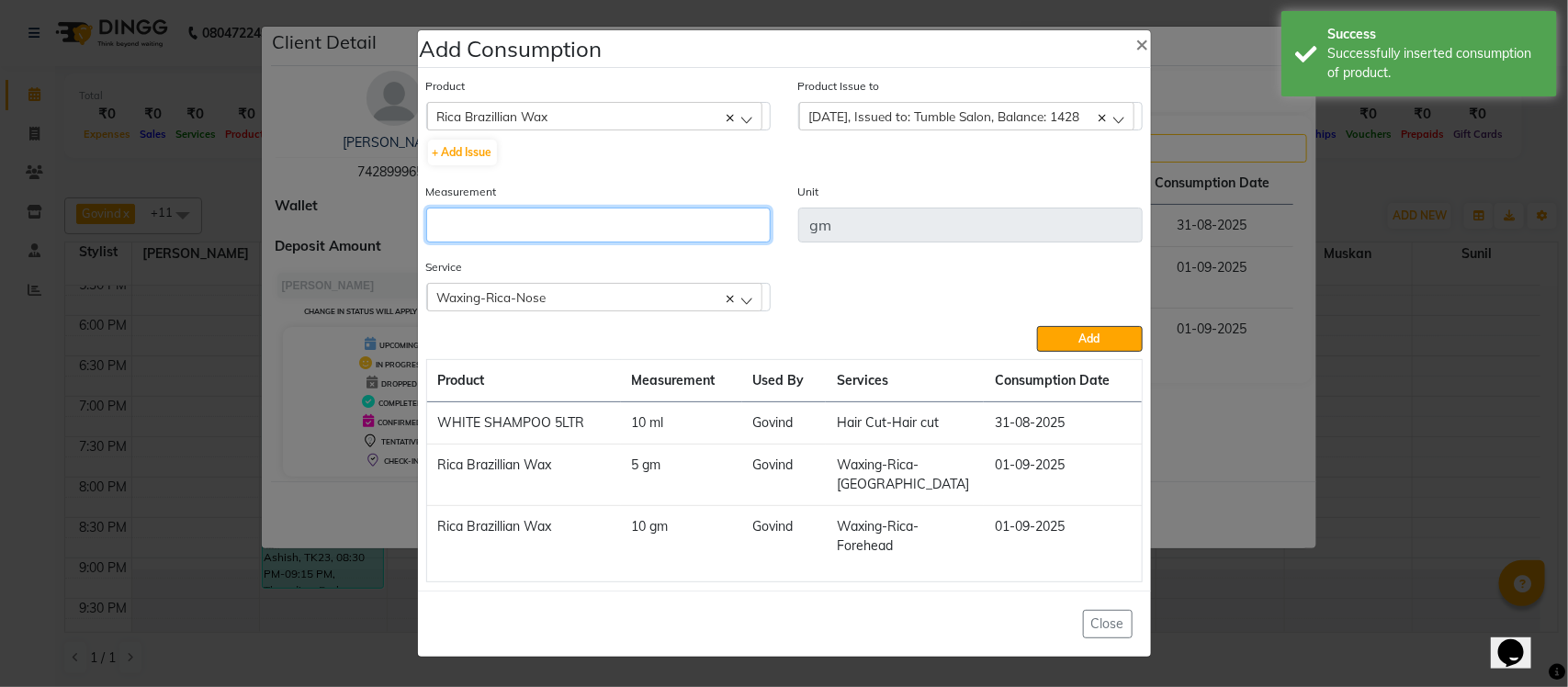
click at [646, 227] on input "number" at bounding box center [599, 225] width 345 height 35
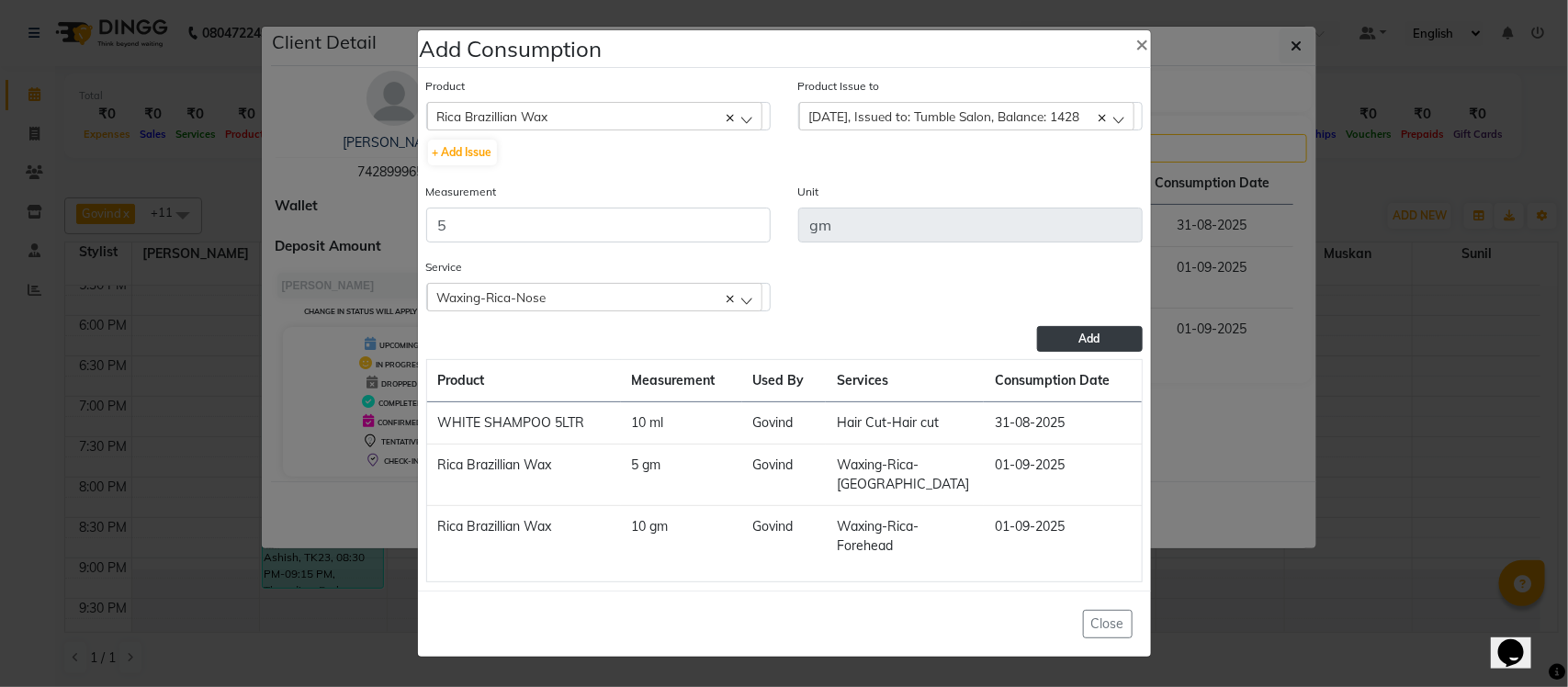
click at [1096, 337] on span "Add" at bounding box center [1089, 338] width 21 height 14
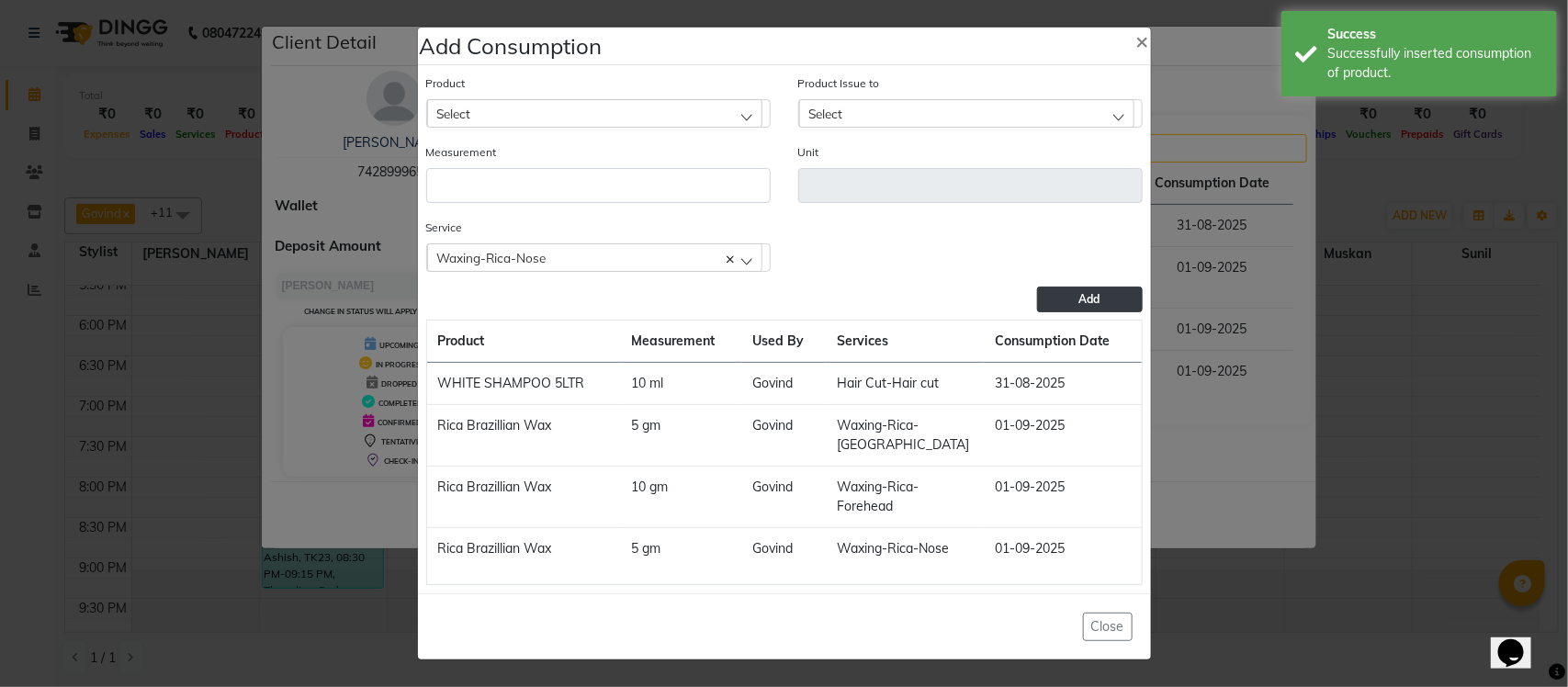
click at [668, 245] on div "Waxing-Rica-Nose" at bounding box center [595, 258] width 336 height 28
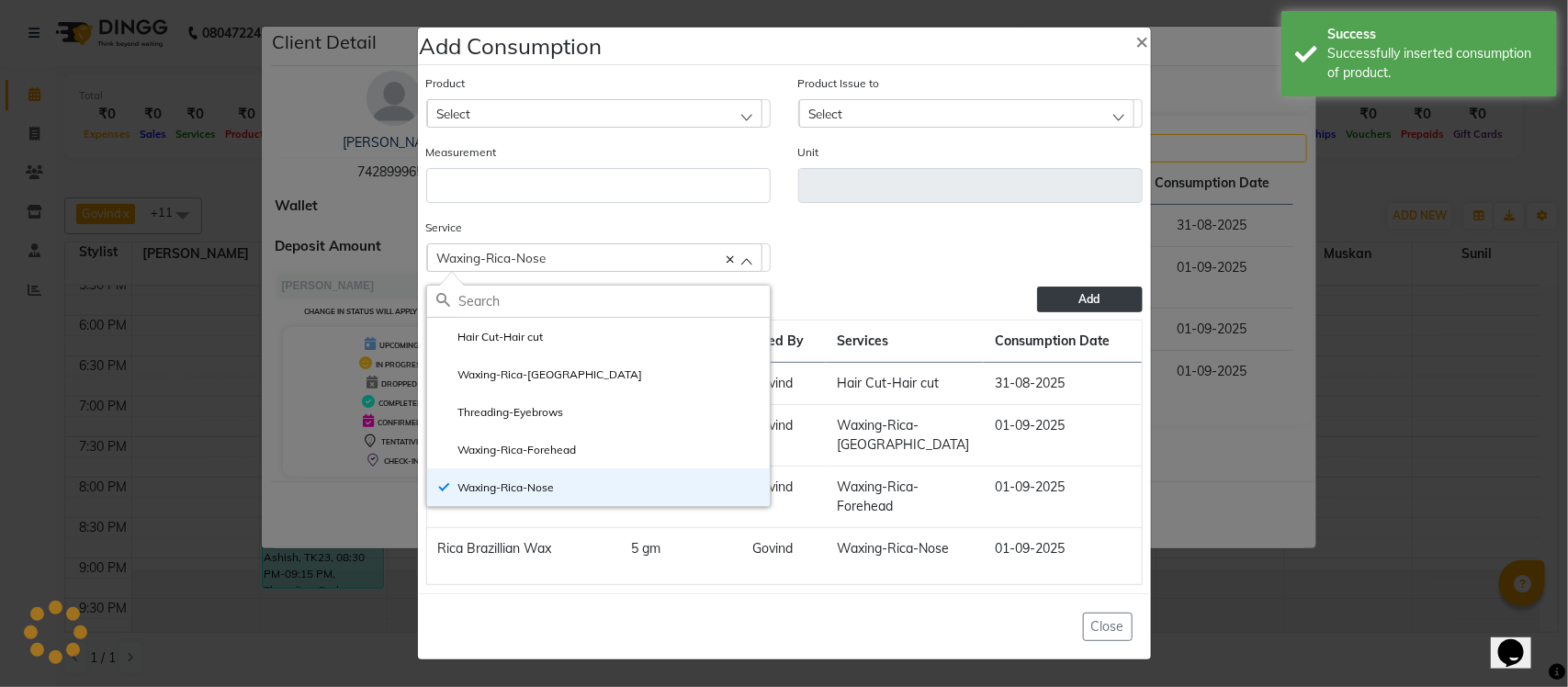
click at [1232, 273] on ngb-modal-window "Add Consumption × Product Select acetone Product Issue to Select 2025-07-30, Is…" at bounding box center [784, 343] width 1568 height 687
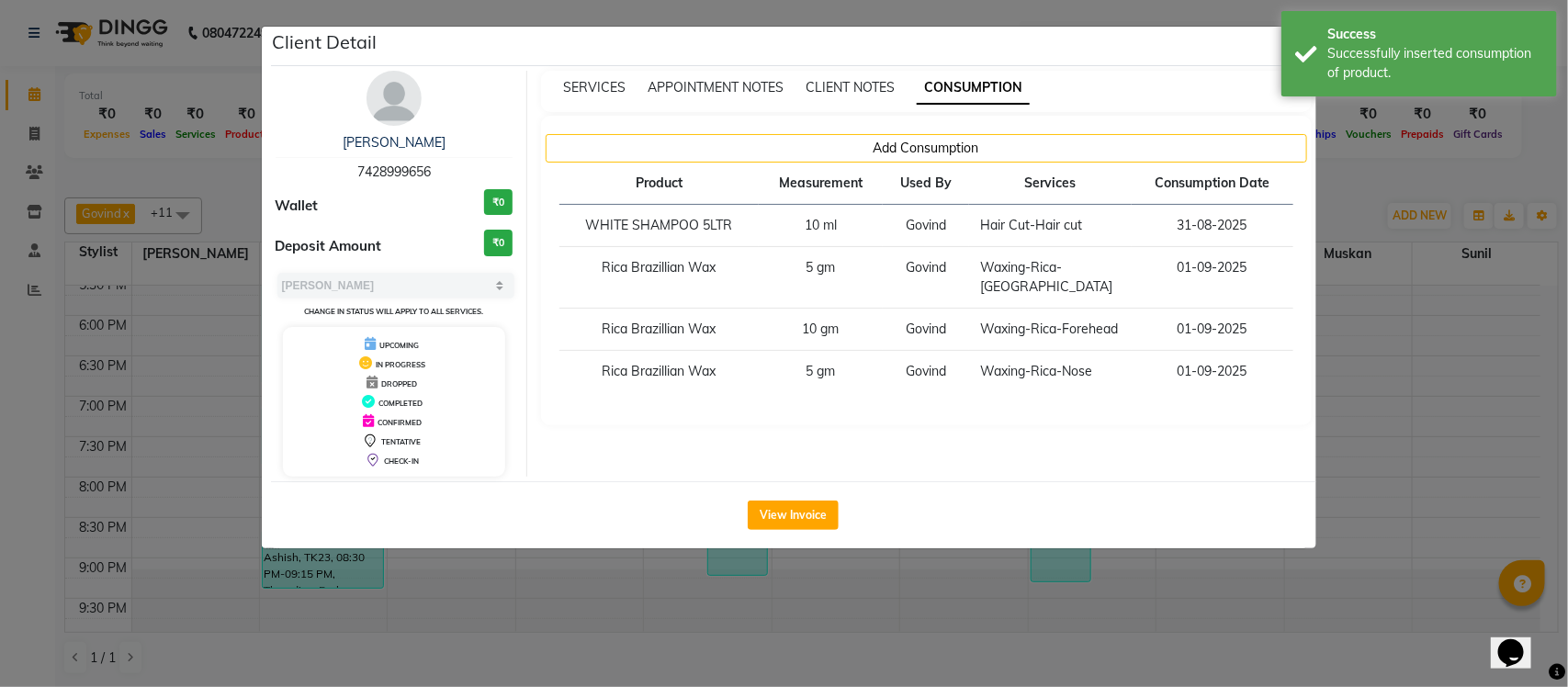
click at [1352, 193] on ngb-modal-window "Client Detail SONU 7428999656 Wallet ₹0 Deposit Amount ₹0 Select MARK DONE UPCO…" at bounding box center [784, 343] width 1568 height 687
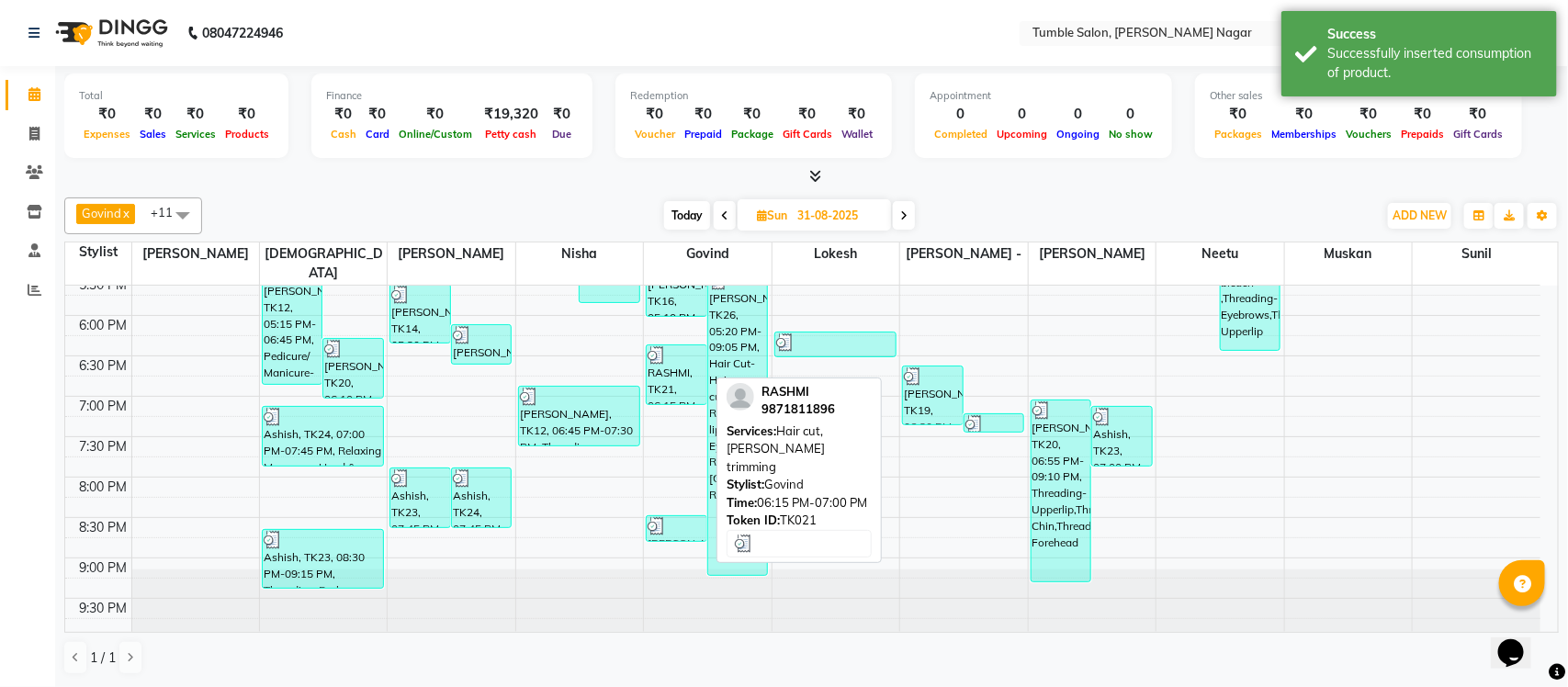
click at [667, 360] on div "RASHMI, TK21, 06:15 PM-07:00 PM, Hair cut,Beard trimming" at bounding box center [677, 375] width 59 height 59
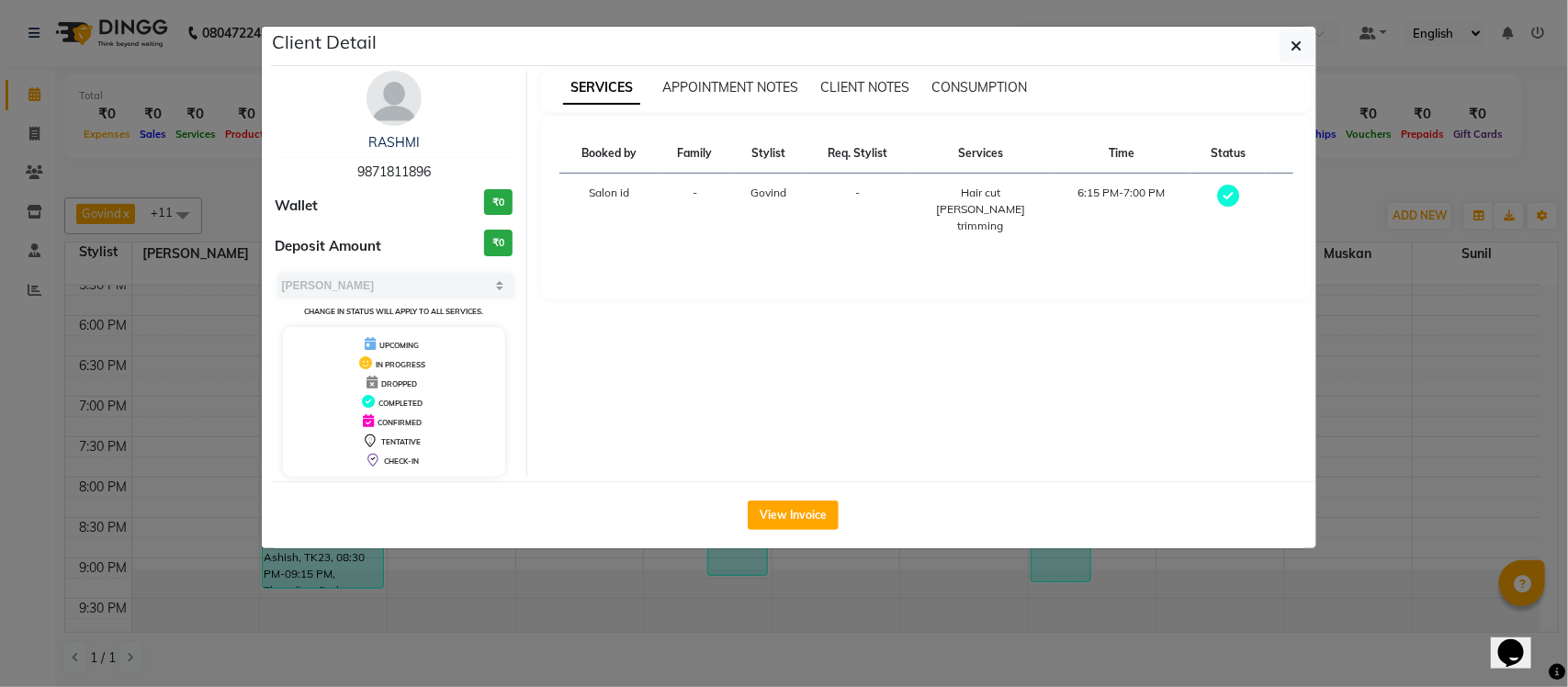
click at [1334, 178] on ngb-modal-window "Client Detail RASHMI 9871811896 Wallet ₹0 Deposit Amount ₹0 Select MARK DONE UP…" at bounding box center [784, 343] width 1568 height 687
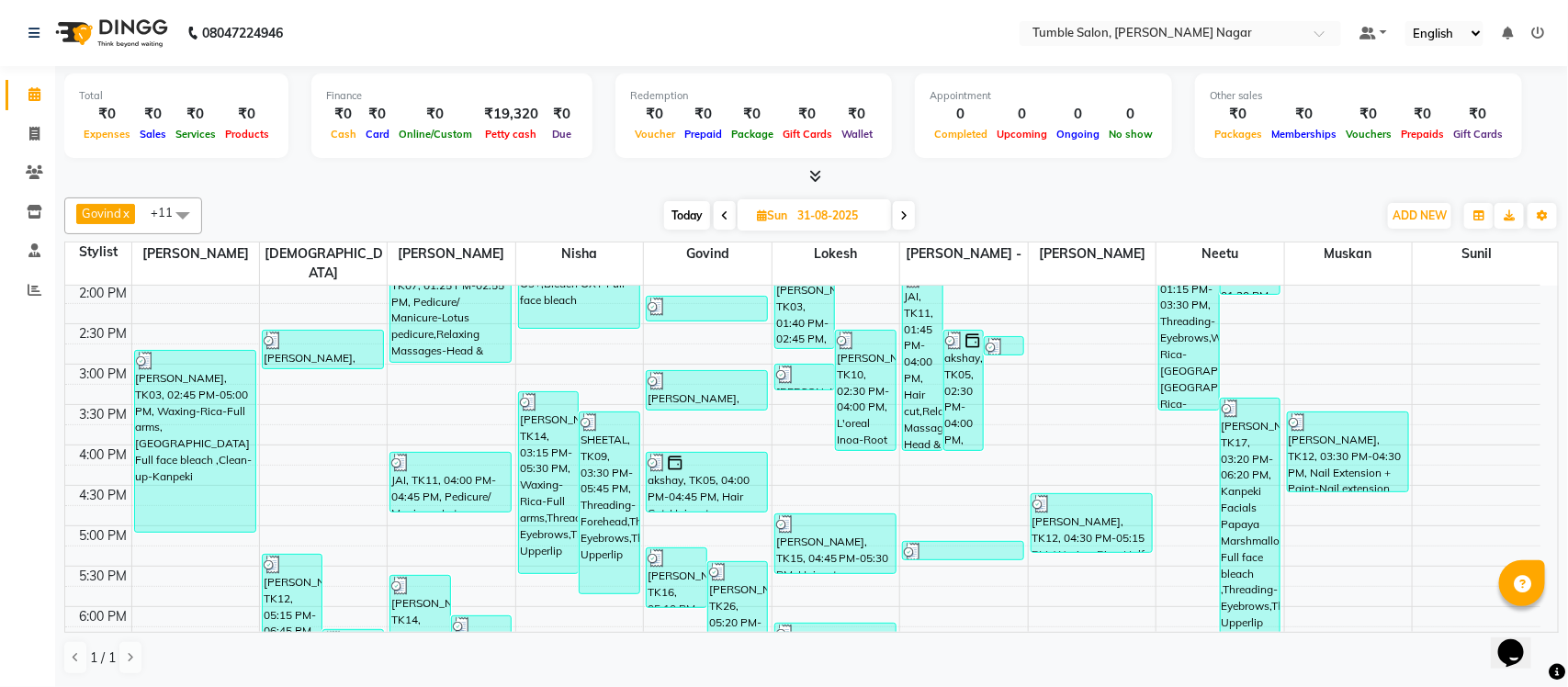
scroll to position [470, 0]
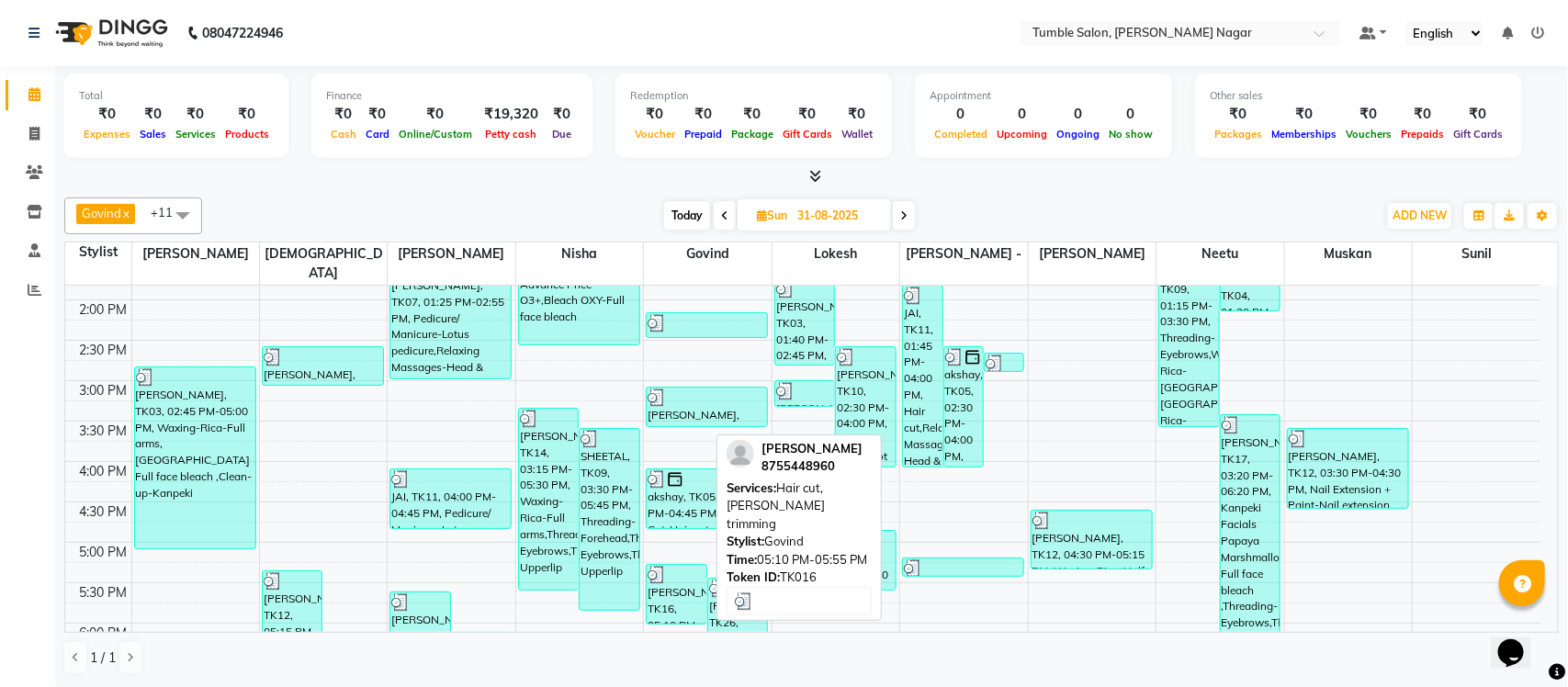
click at [679, 581] on div "Tanay, TK16, 05:10 PM-05:55 PM, Hair cut,Beard trimming" at bounding box center [677, 594] width 59 height 59
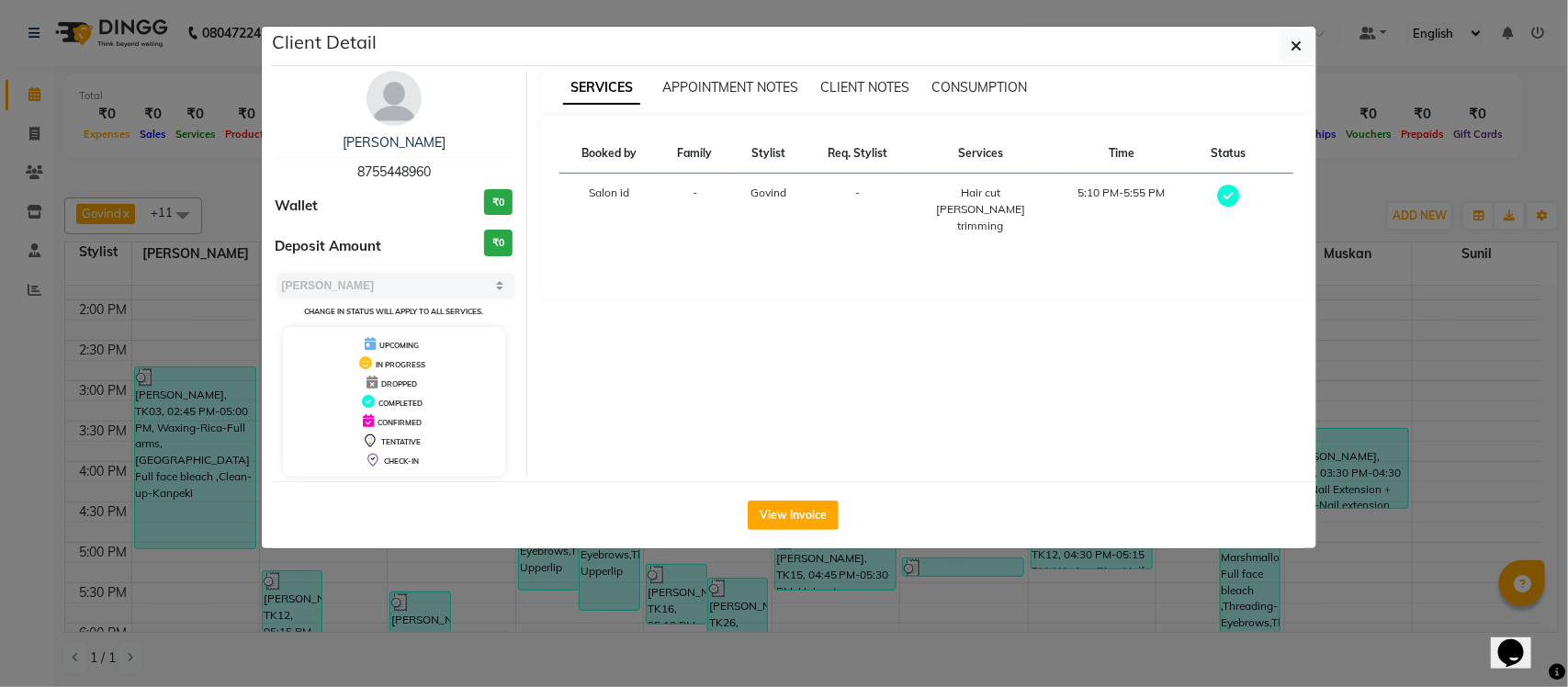
click at [1348, 209] on ngb-modal-window "Client Detail Tanay 8755448960 Wallet ₹0 Deposit Amount ₹0 Select MARK DONE UPC…" at bounding box center [784, 343] width 1568 height 687
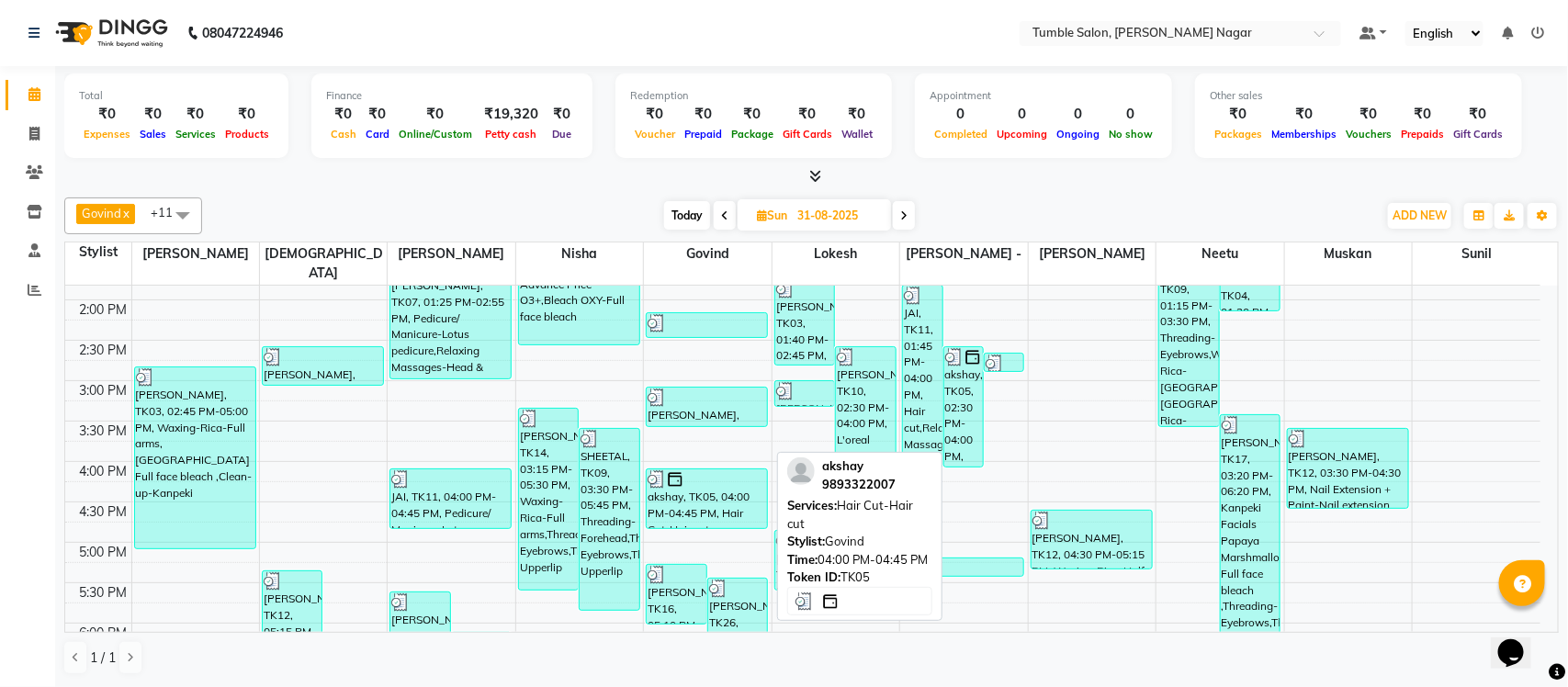
click at [703, 502] on div "akshay, TK05, 04:00 PM-04:45 PM, Hair Cut-Hair cut" at bounding box center [706, 498] width 120 height 59
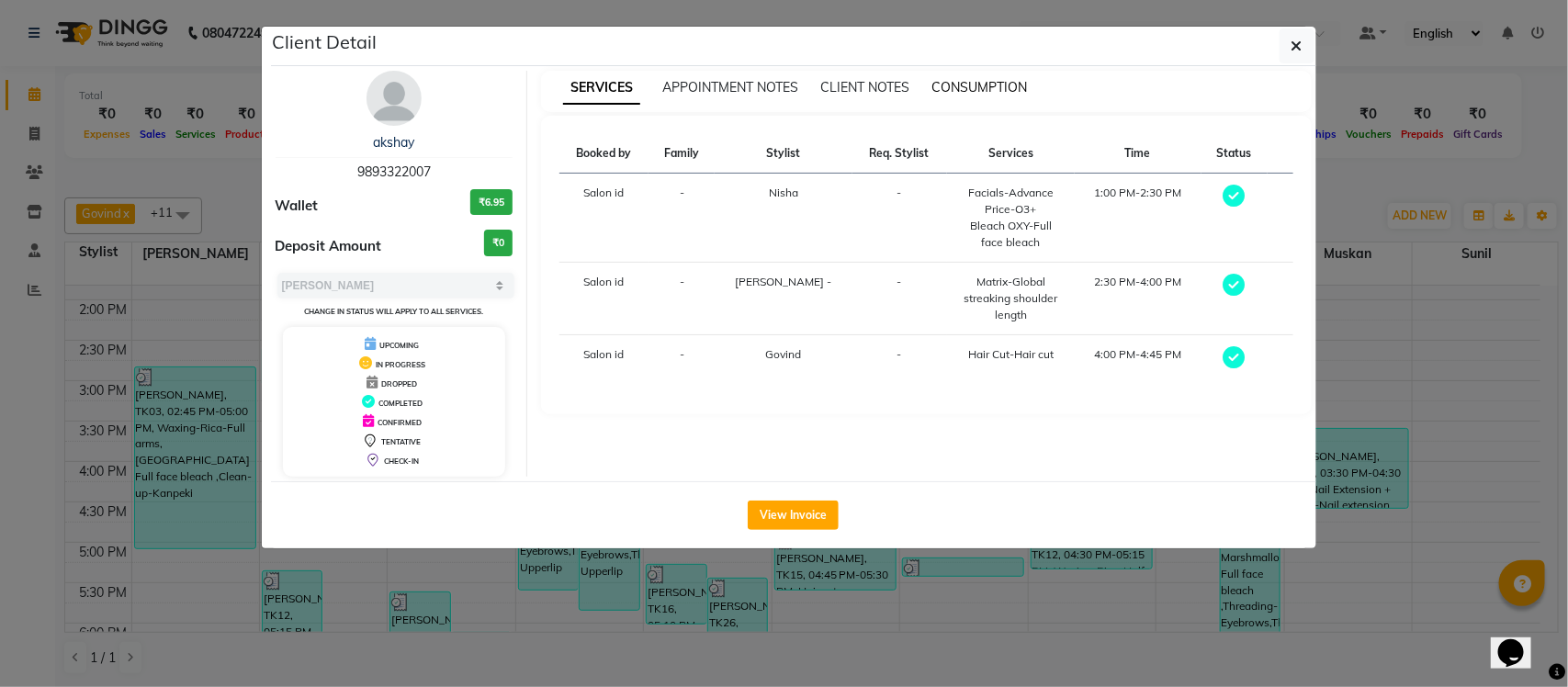
click at [975, 92] on span "CONSUMPTION" at bounding box center [979, 87] width 96 height 17
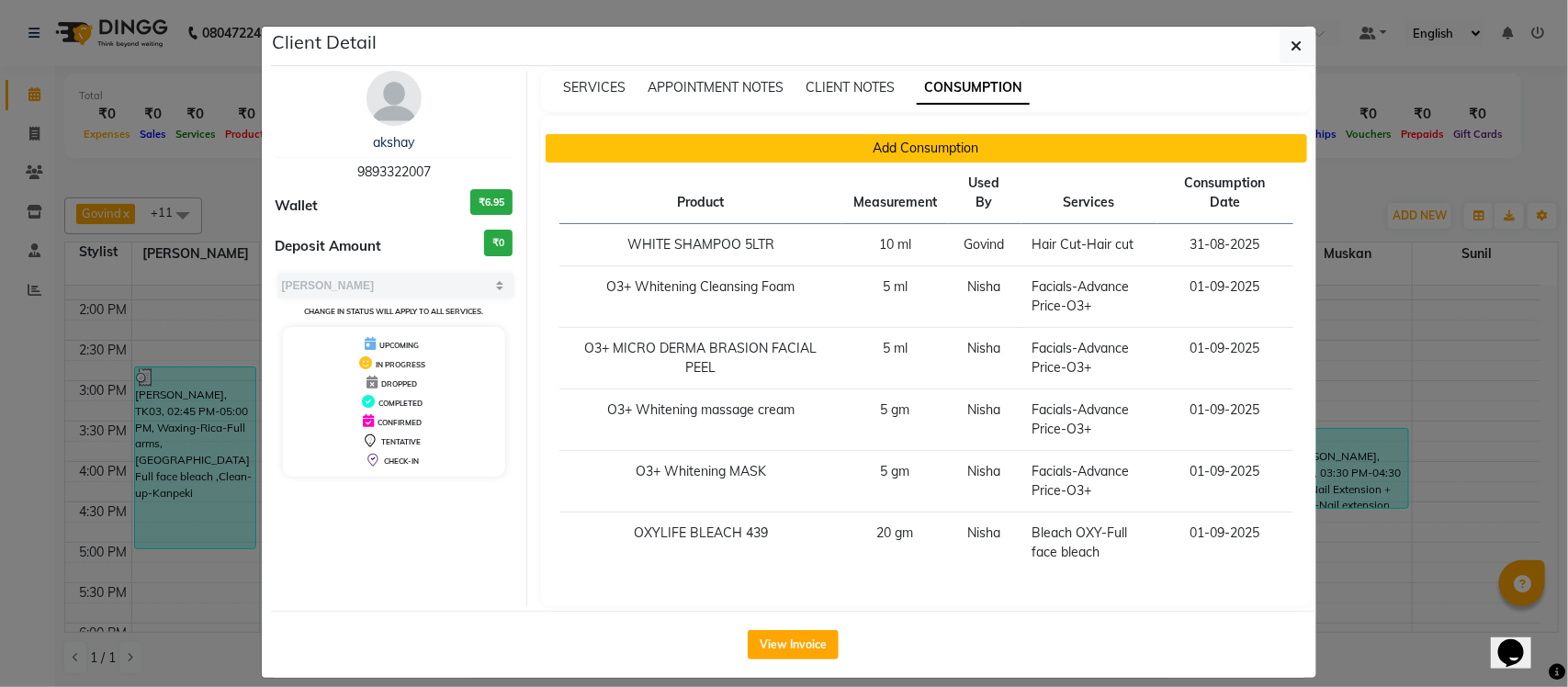
click at [832, 153] on button "Add Consumption" at bounding box center [926, 148] width 761 height 29
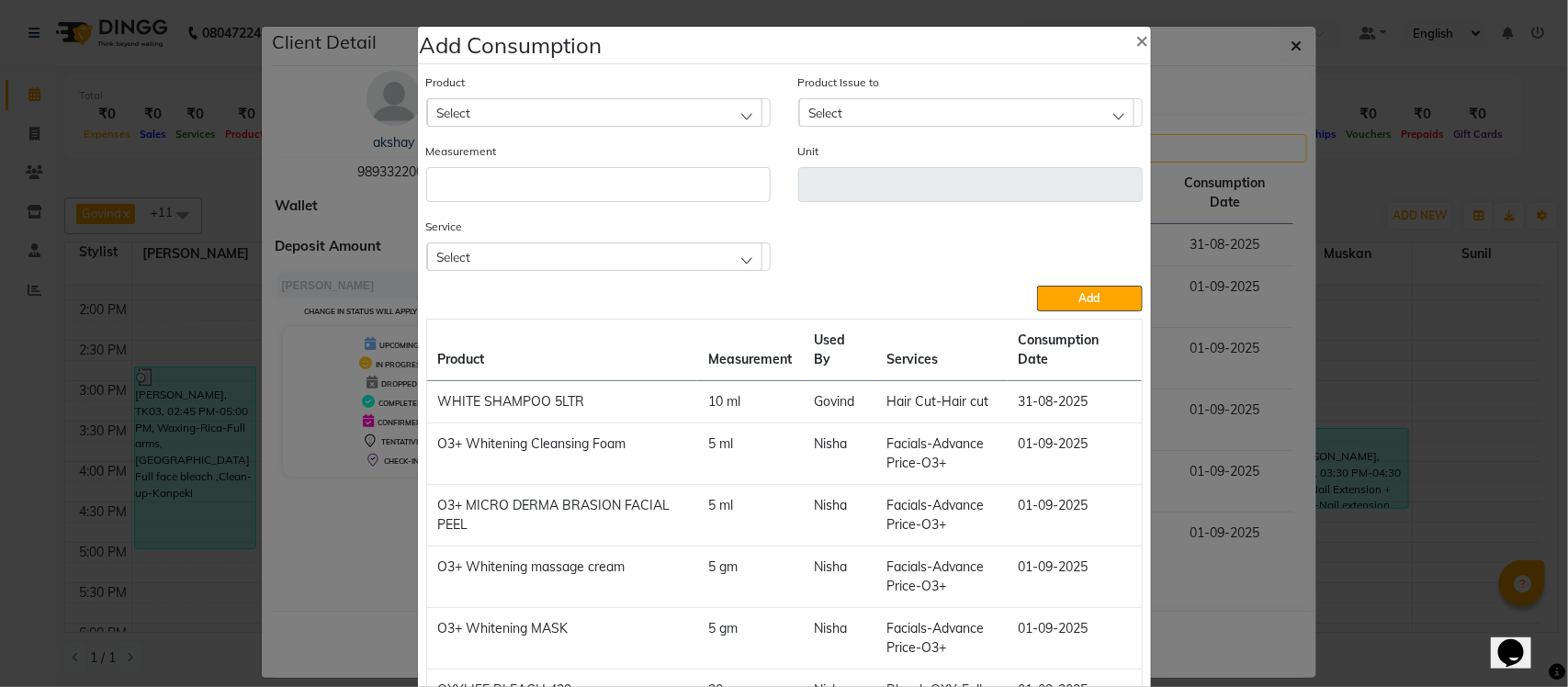
click at [1380, 170] on ngb-modal-window "Add Consumption × Product Select Product Issue to Select Measurement Unit Servi…" at bounding box center [784, 343] width 1568 height 687
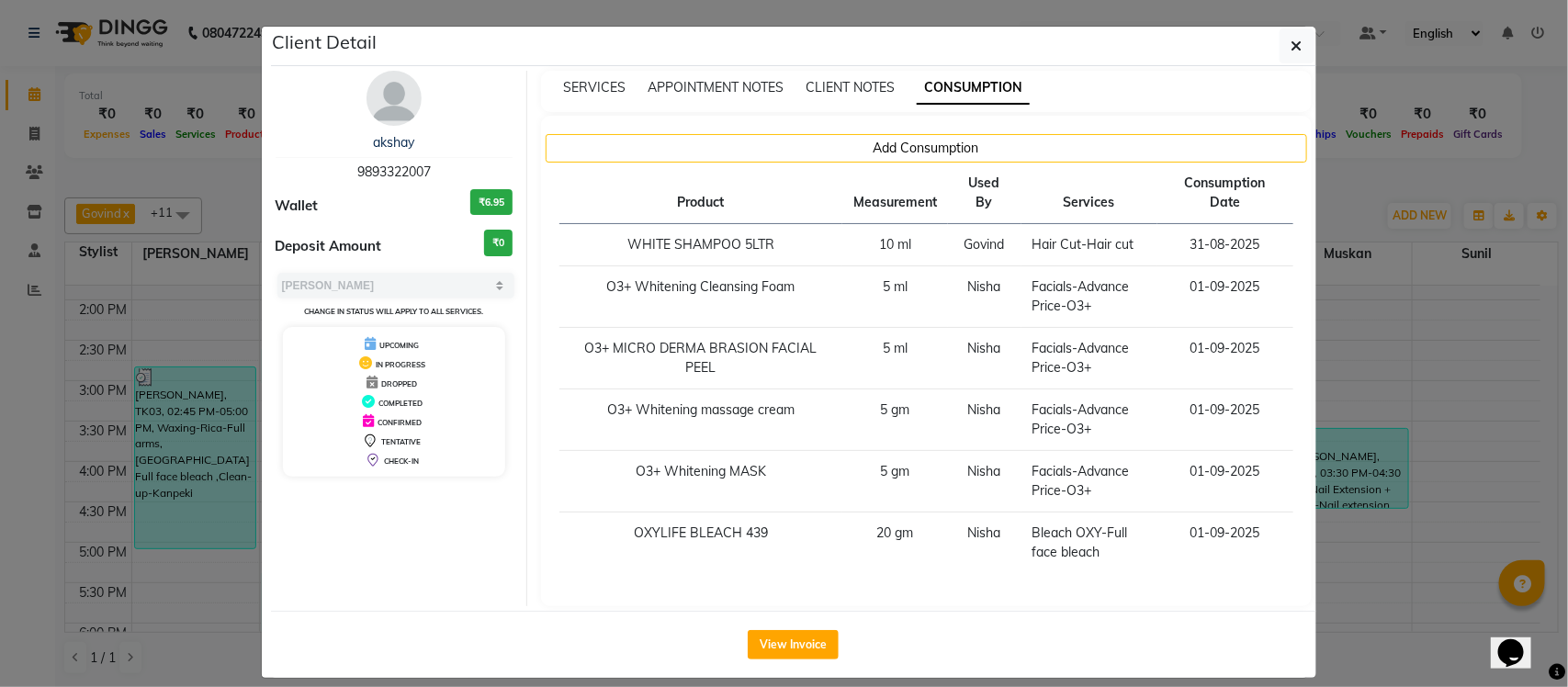
click at [1371, 178] on ngb-modal-window "Client Detail akshay 9893322007 Wallet ₹6.95 Deposit Amount ₹0 Select MARK DONE…" at bounding box center [784, 343] width 1568 height 687
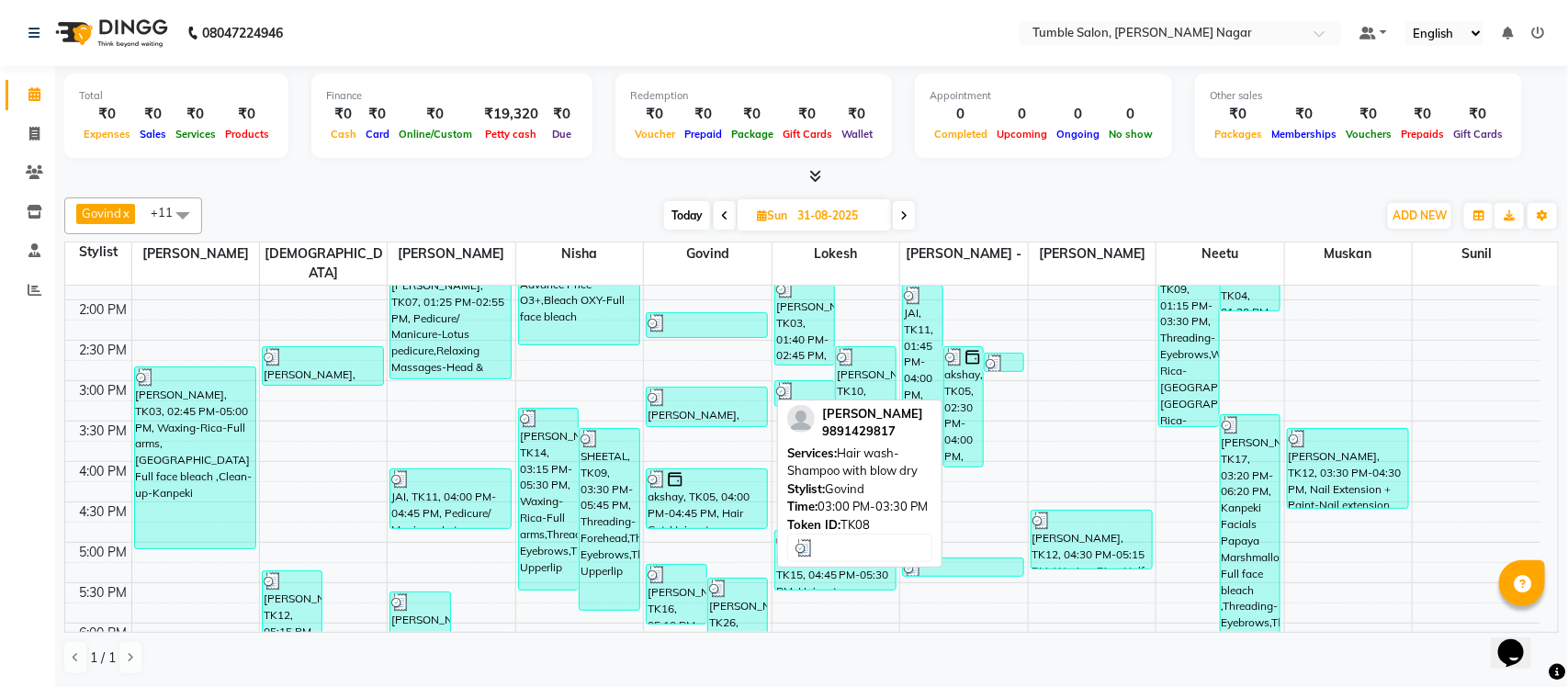
click at [705, 396] on div "Geetanjli Chabra, TK08, 03:00 PM-03:30 PM, Hair wash-Shampoo with blow dry" at bounding box center [706, 407] width 120 height 39
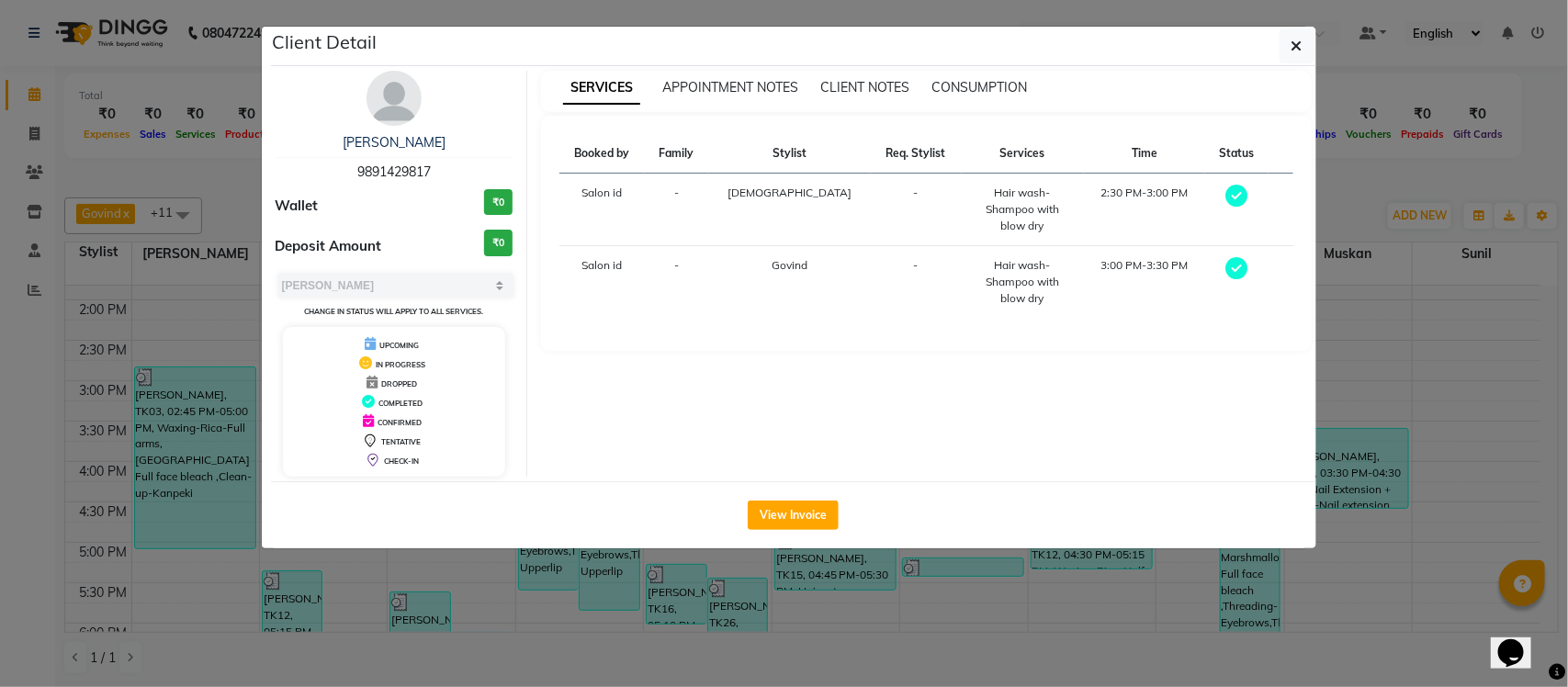
click at [1343, 187] on ngb-modal-window "Client Detail Geetanjli Chabra 9891429817 Wallet ₹0 Deposit Amount ₹0 Select MA…" at bounding box center [784, 343] width 1568 height 687
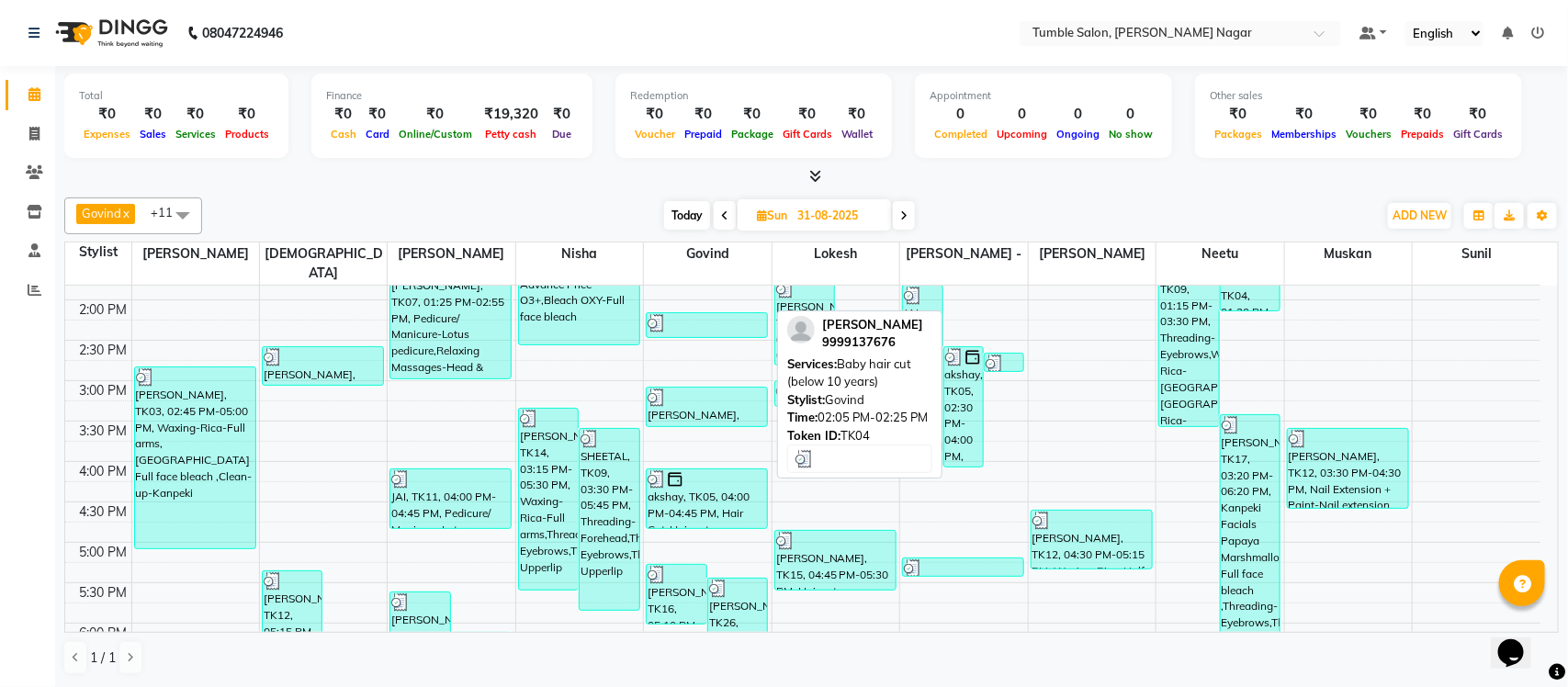
click at [737, 314] on div at bounding box center [706, 324] width 118 height 19
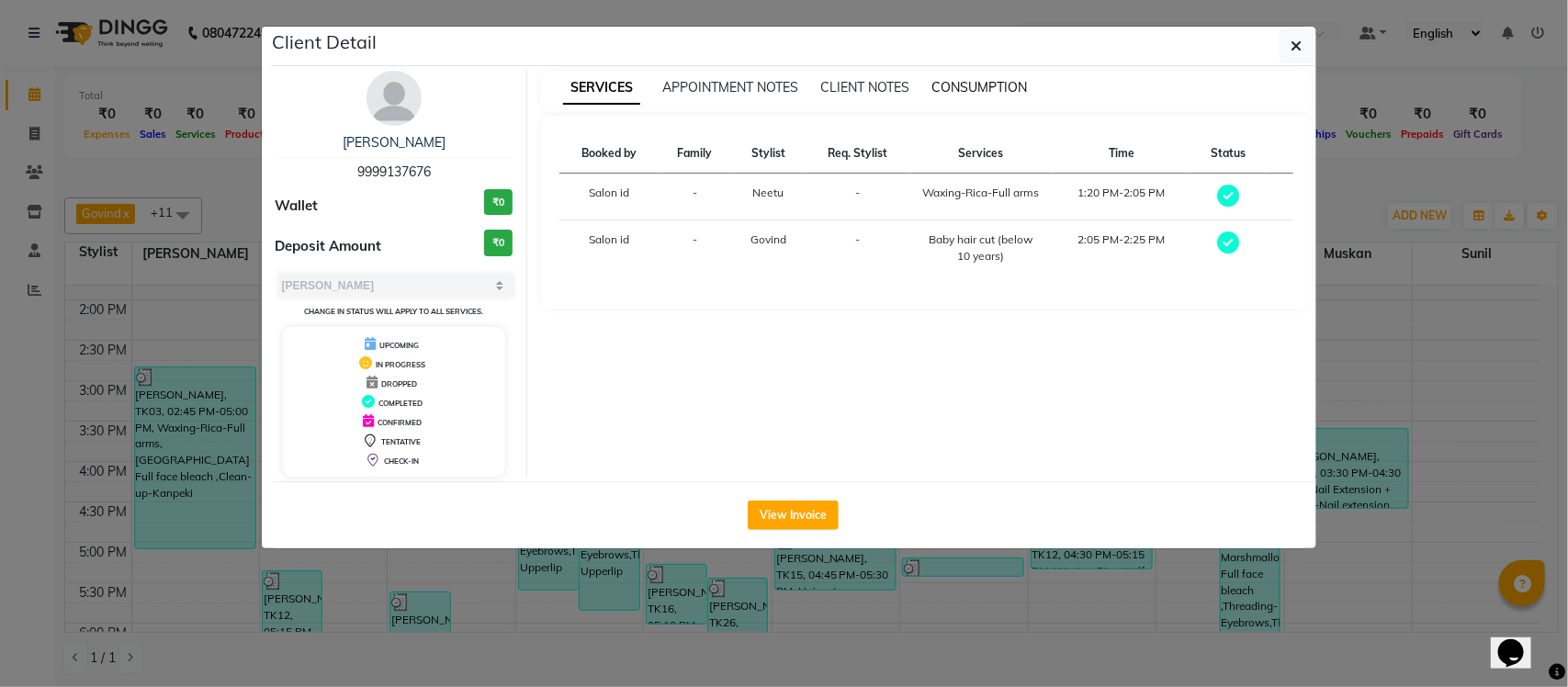
click at [980, 87] on span "CONSUMPTION" at bounding box center [979, 87] width 96 height 17
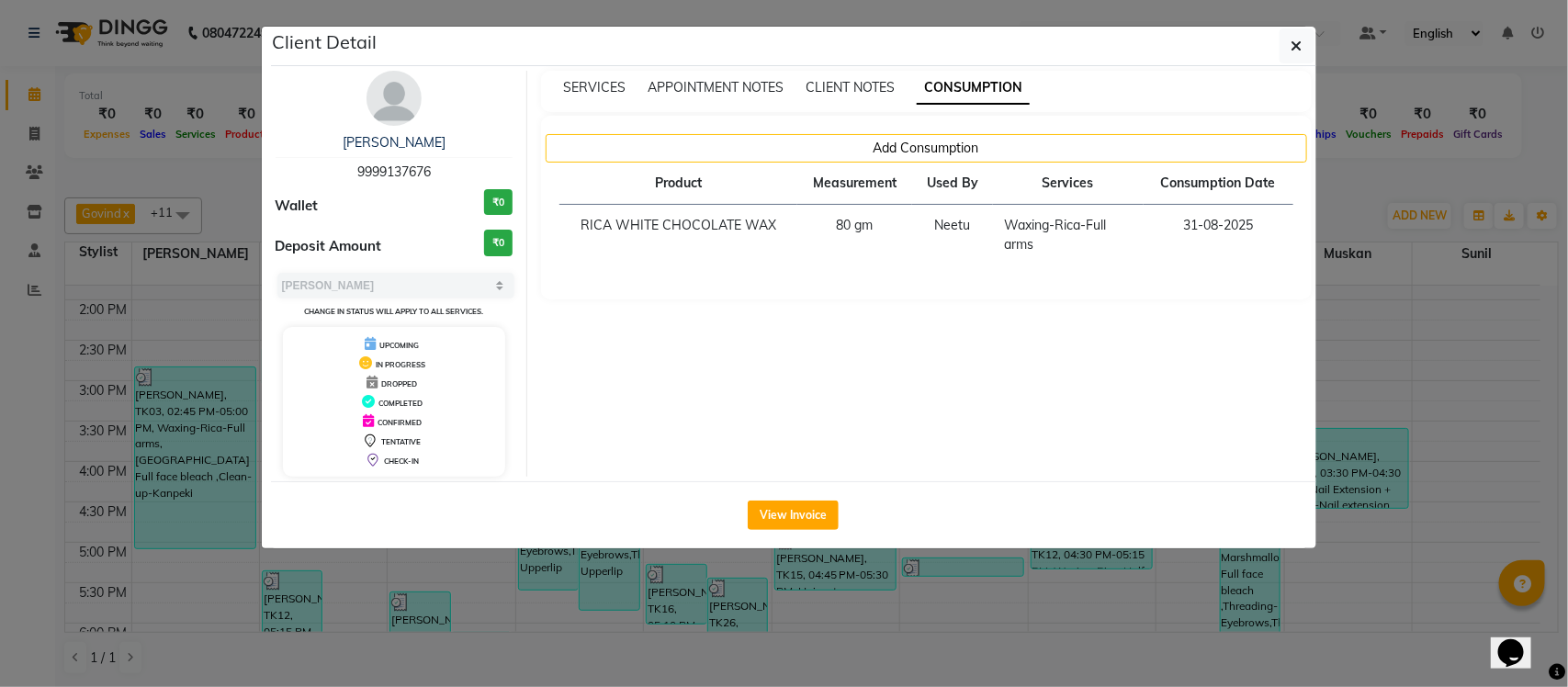
drag, startPoint x: 1342, startPoint y: 189, endPoint x: 1343, endPoint y: 205, distance: 16.0
click at [1343, 189] on ngb-modal-window "Client Detail neelima 9999137676 Wallet ₹0 Deposit Amount ₹0 Select MARK DONE U…" at bounding box center [784, 343] width 1568 height 687
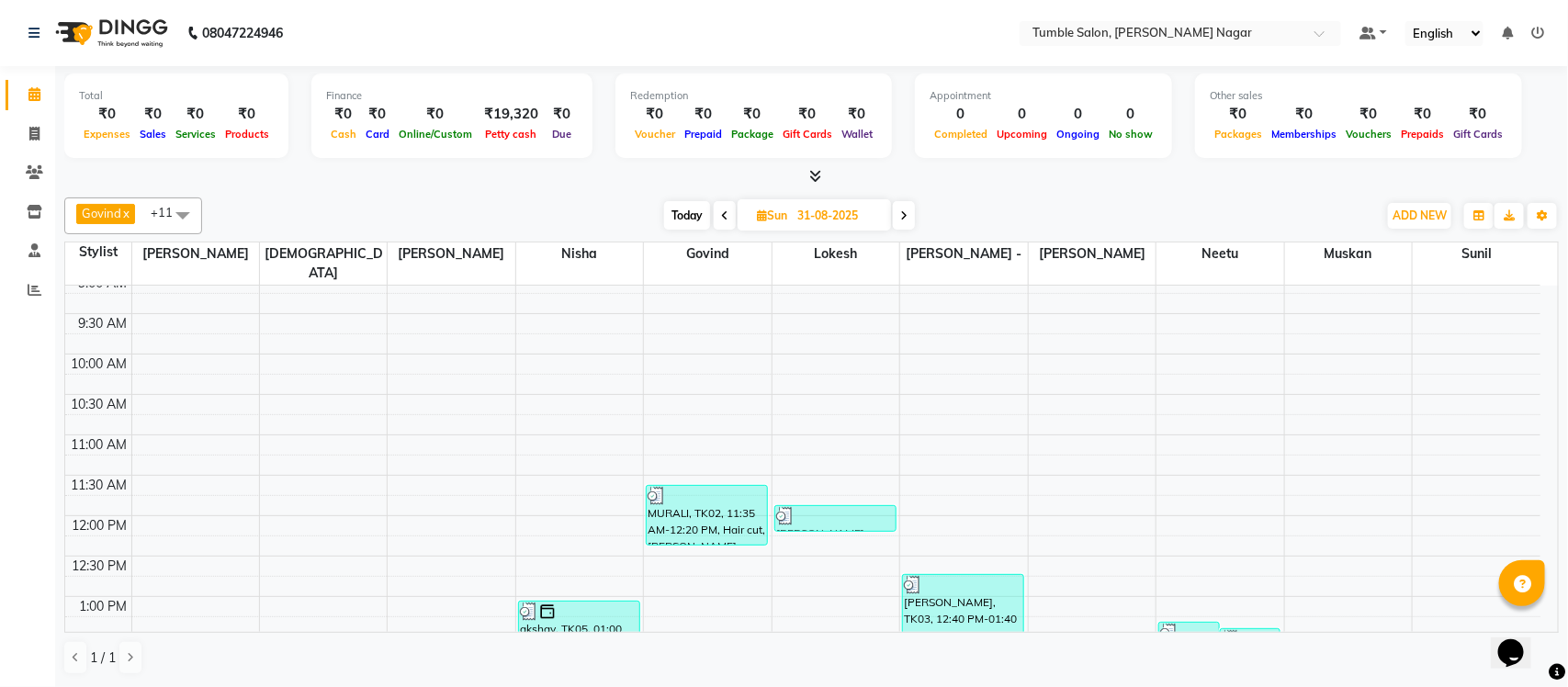
scroll to position [73, 0]
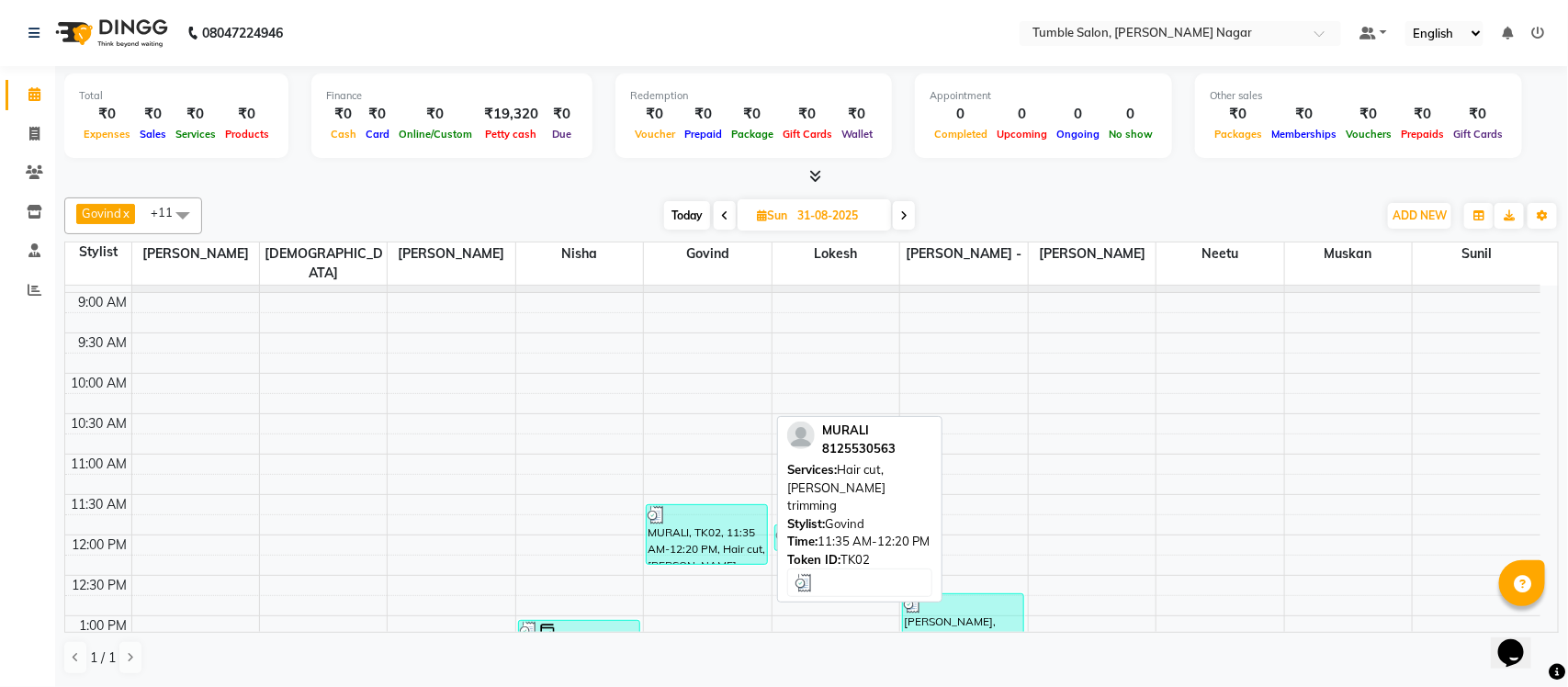
click at [668, 517] on div "MURALI, TK02, 11:35 AM-12:20 PM, Hair cut,Beard trimming" at bounding box center [706, 535] width 120 height 59
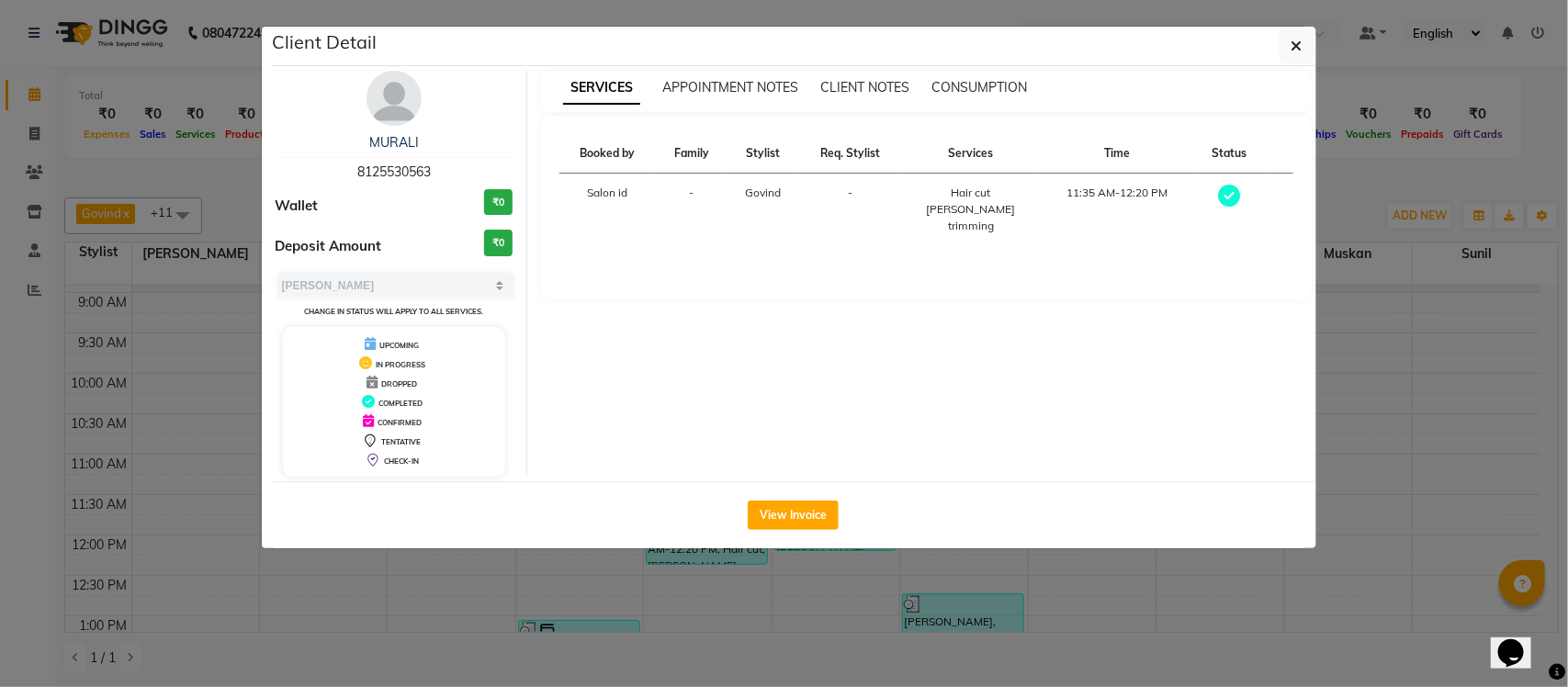
click at [1337, 206] on ngb-modal-window "Client Detail MURALI 8125530563 Wallet ₹0 Deposit Amount ₹0 Select MARK DONE UP…" at bounding box center [784, 343] width 1568 height 687
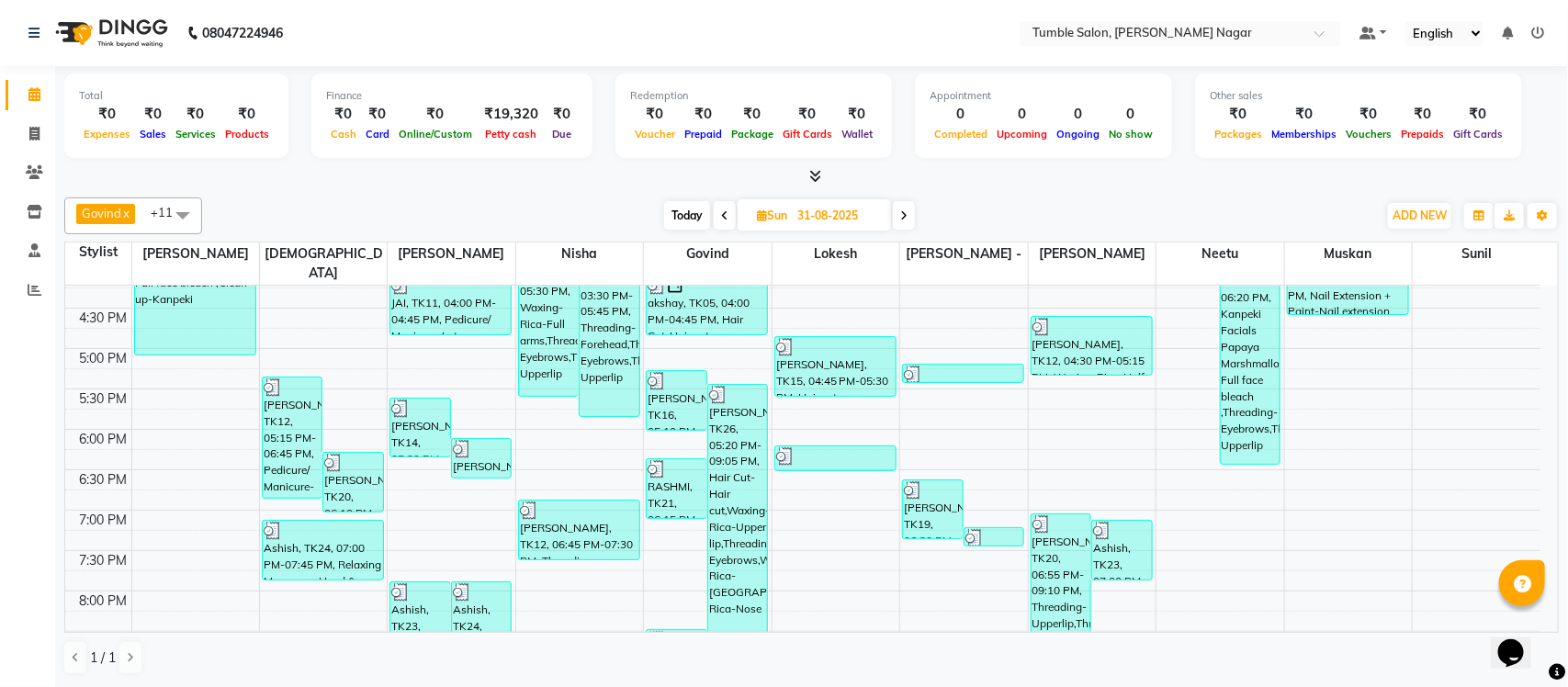
scroll to position [778, 0]
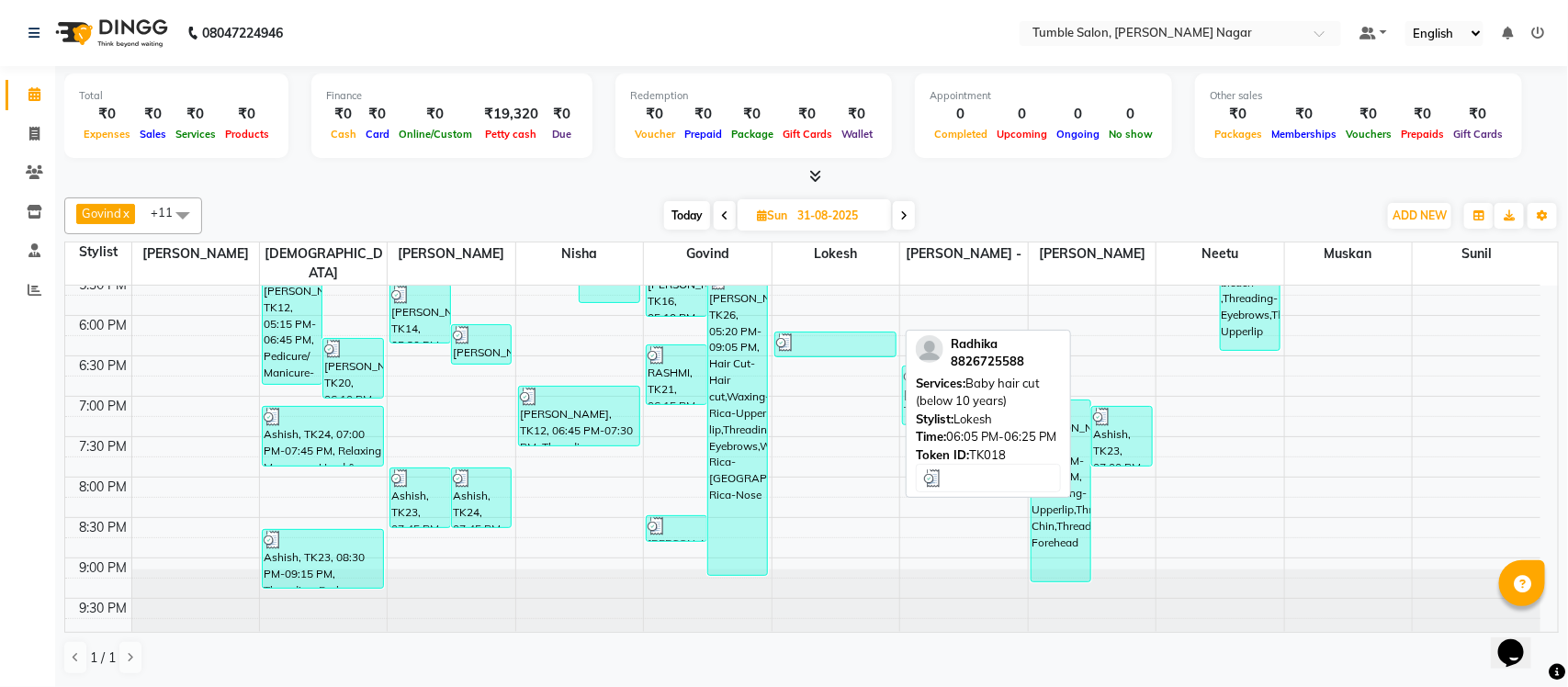
click at [851, 334] on div at bounding box center [835, 343] width 118 height 19
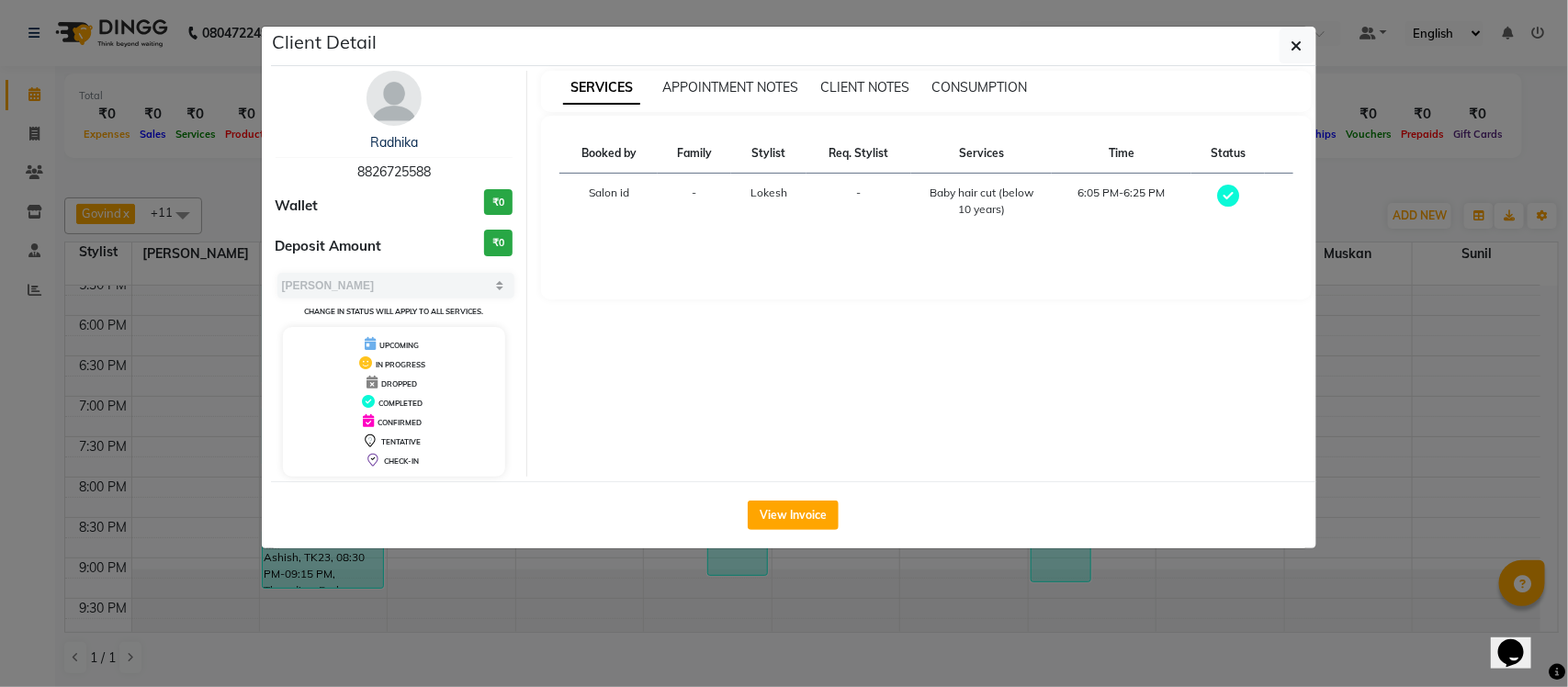
click at [1352, 192] on ngb-modal-window "Client Detail Radhika 8826725588 Wallet ₹0 Deposit Amount ₹0 Select MARK DONE U…" at bounding box center [784, 343] width 1568 height 687
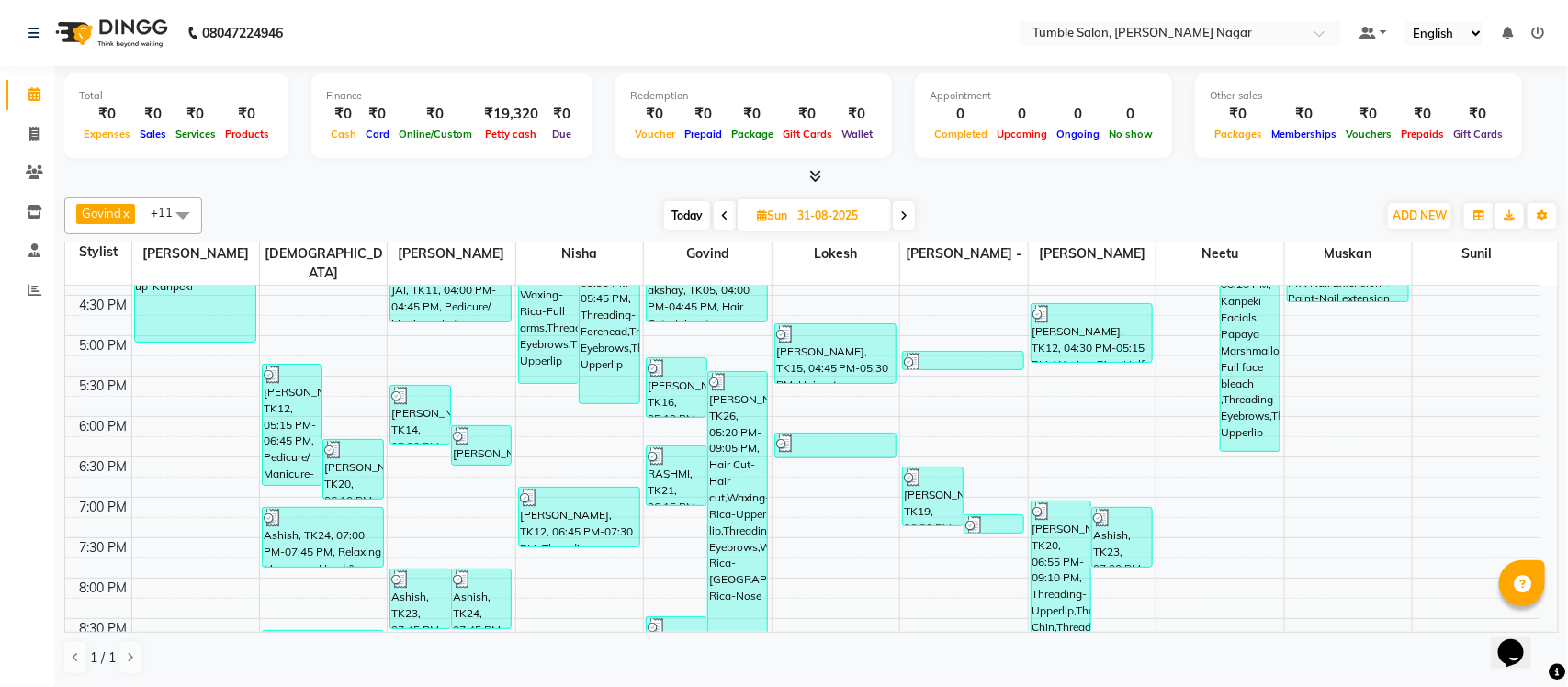
scroll to position [595, 0]
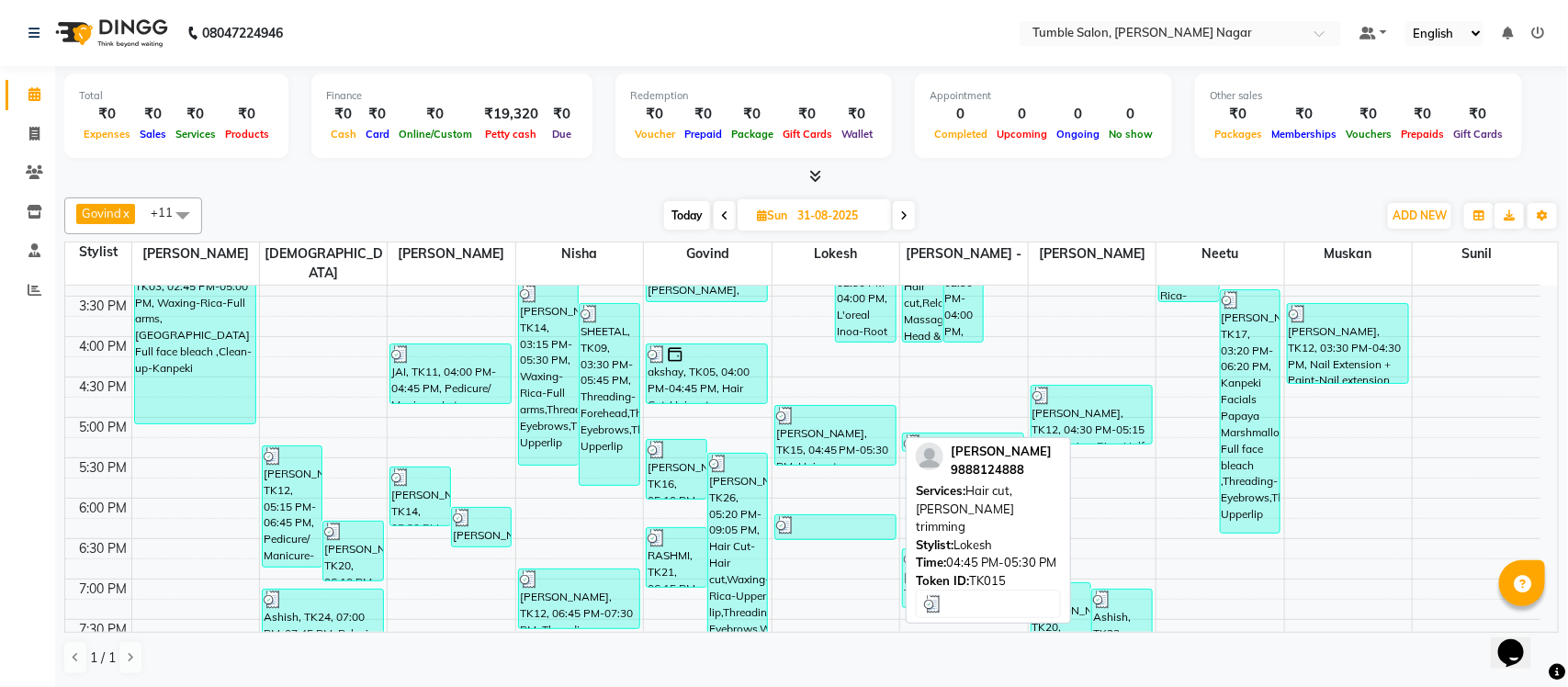
click at [824, 428] on div "Aniket vij, TK15, 04:45 PM-05:30 PM, Hair cut,Beard trimming" at bounding box center [835, 435] width 120 height 59
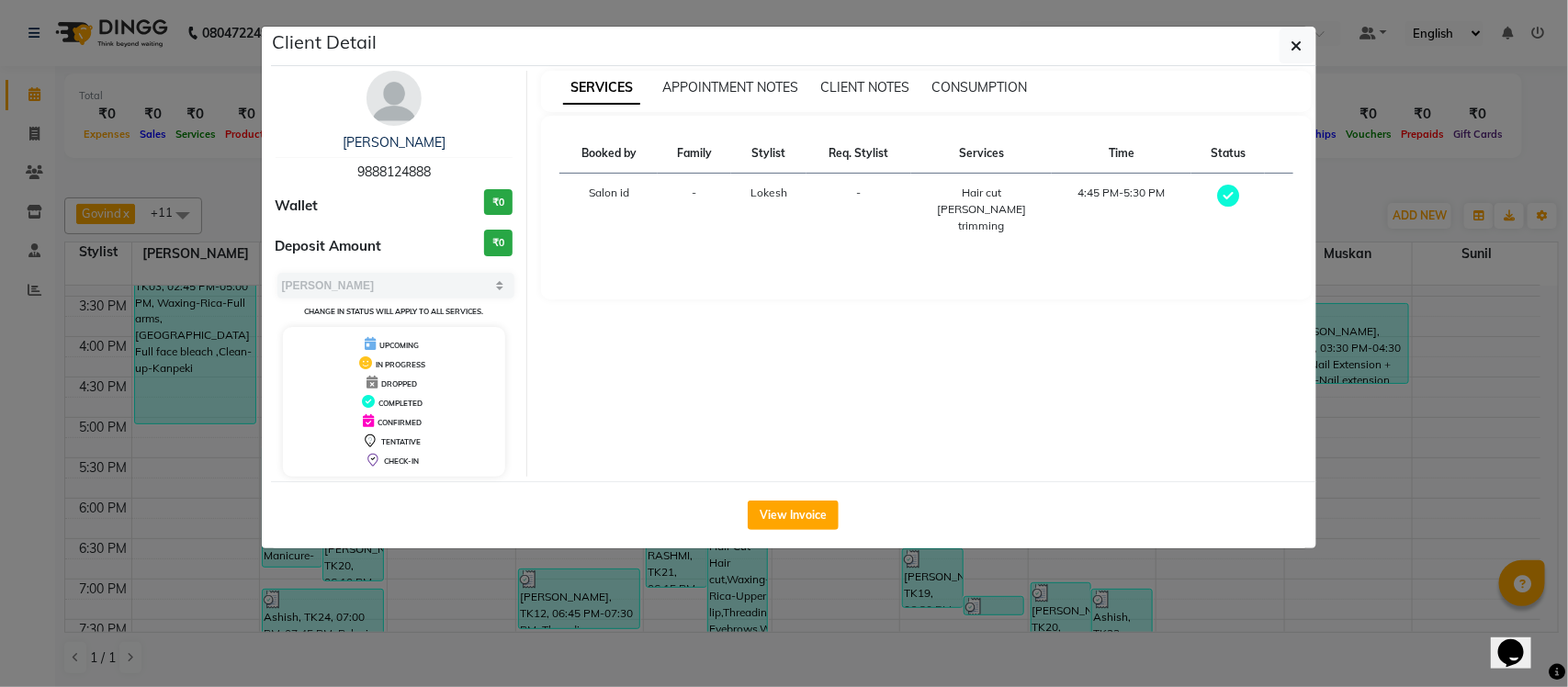
click at [1362, 199] on ngb-modal-window "Client Detail Aniket vij 9888124888 Wallet ₹0 Deposit Amount ₹0 Select MARK DON…" at bounding box center [784, 343] width 1568 height 687
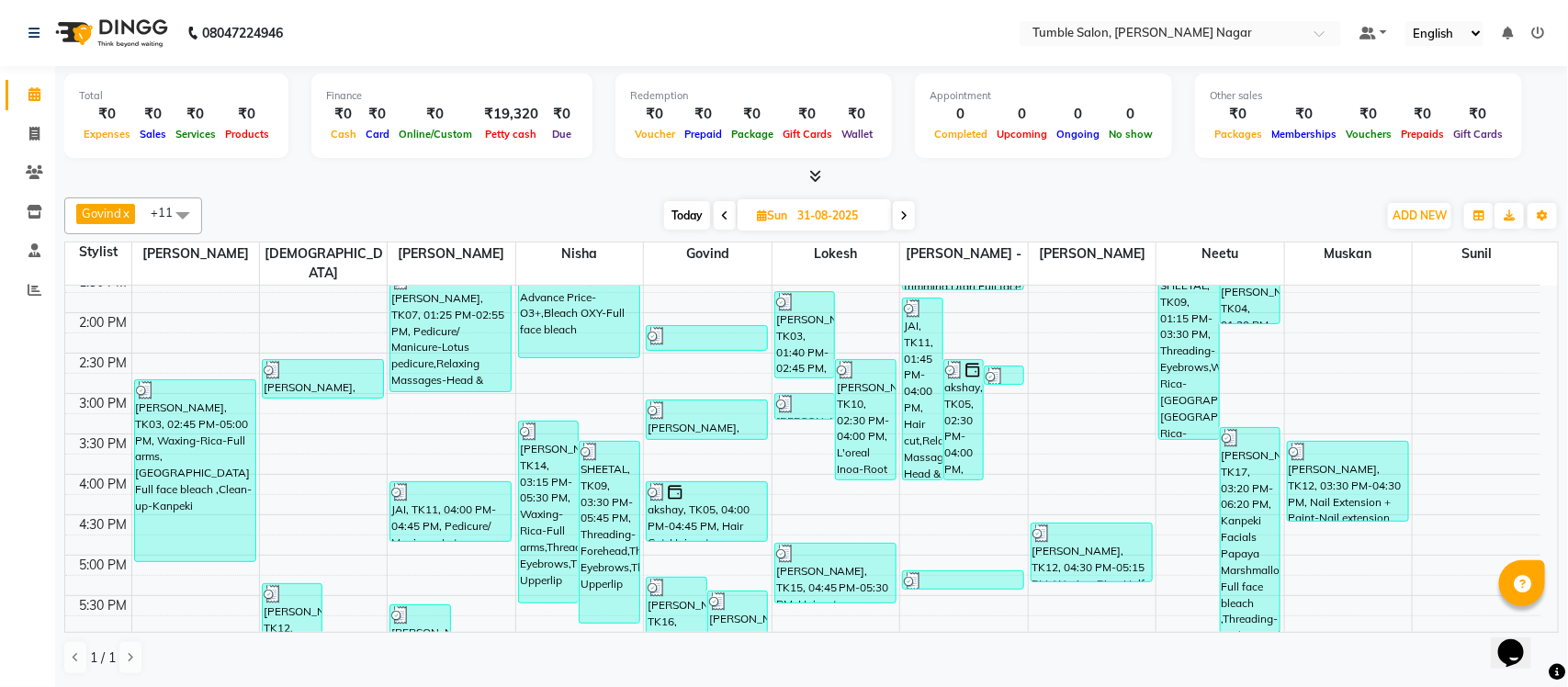
scroll to position [433, 0]
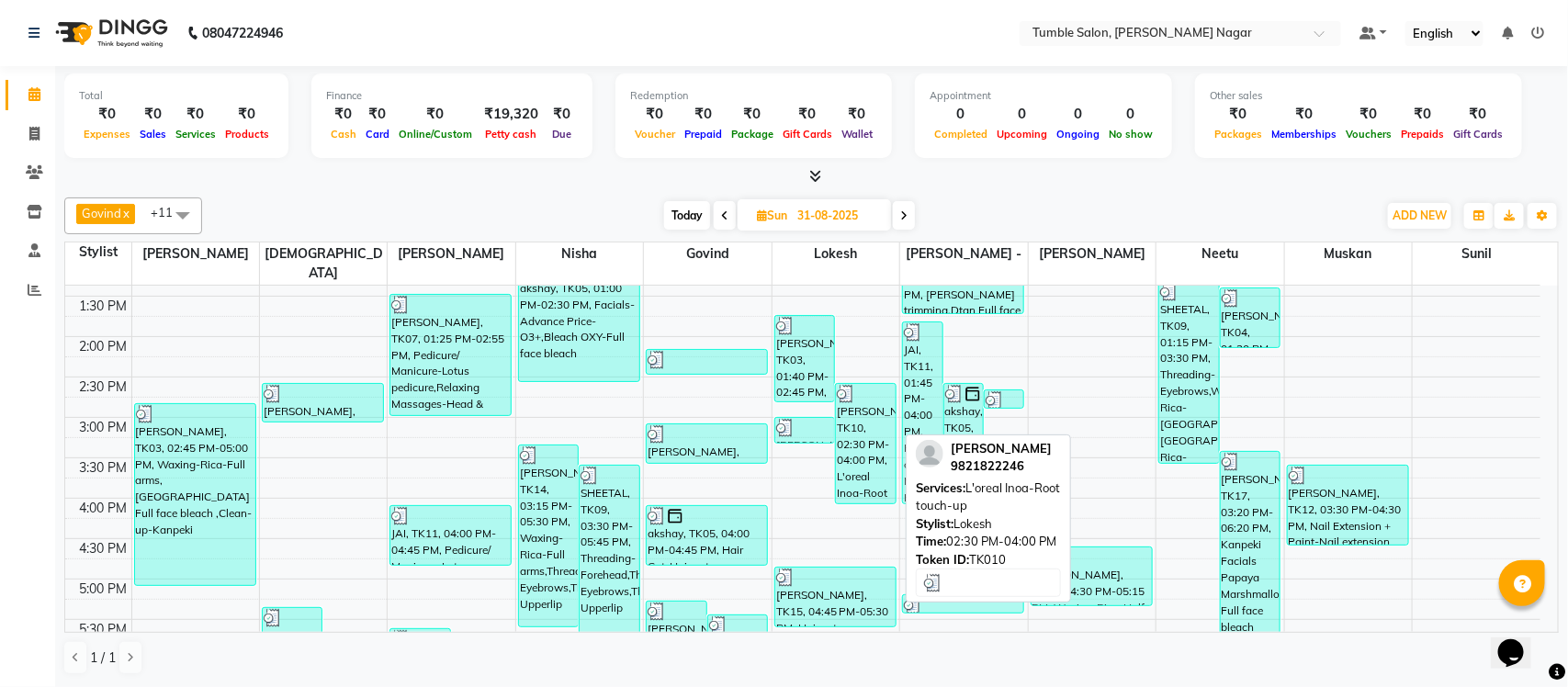
click at [877, 437] on div "MEENU, TK10, 02:30 PM-04:00 PM, L'oreal Inoa-Root touch-up" at bounding box center [865, 443] width 59 height 119
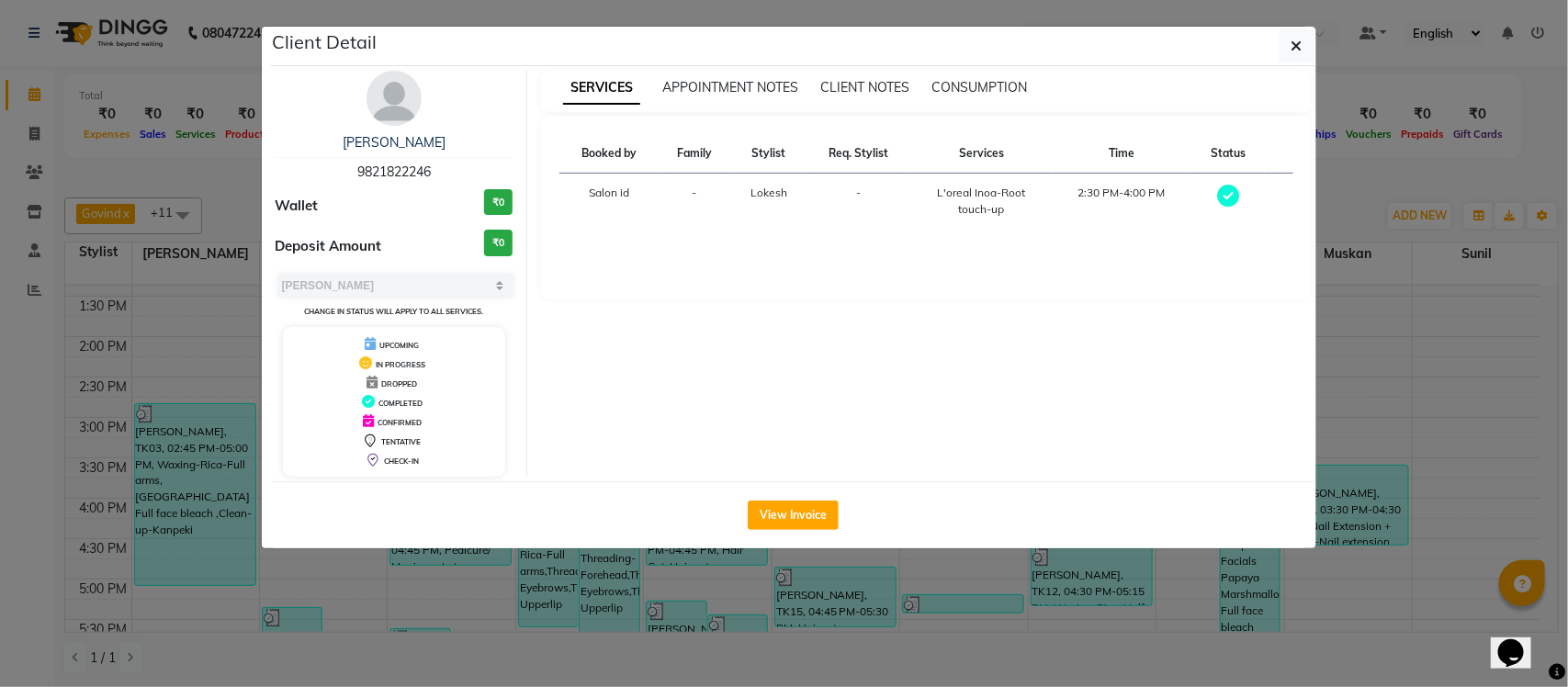
click at [1363, 185] on ngb-modal-window "Client Detail MEENU 9821822246 Wallet ₹0 Deposit Amount ₹0 Select MARK DONE UPC…" at bounding box center [784, 343] width 1568 height 687
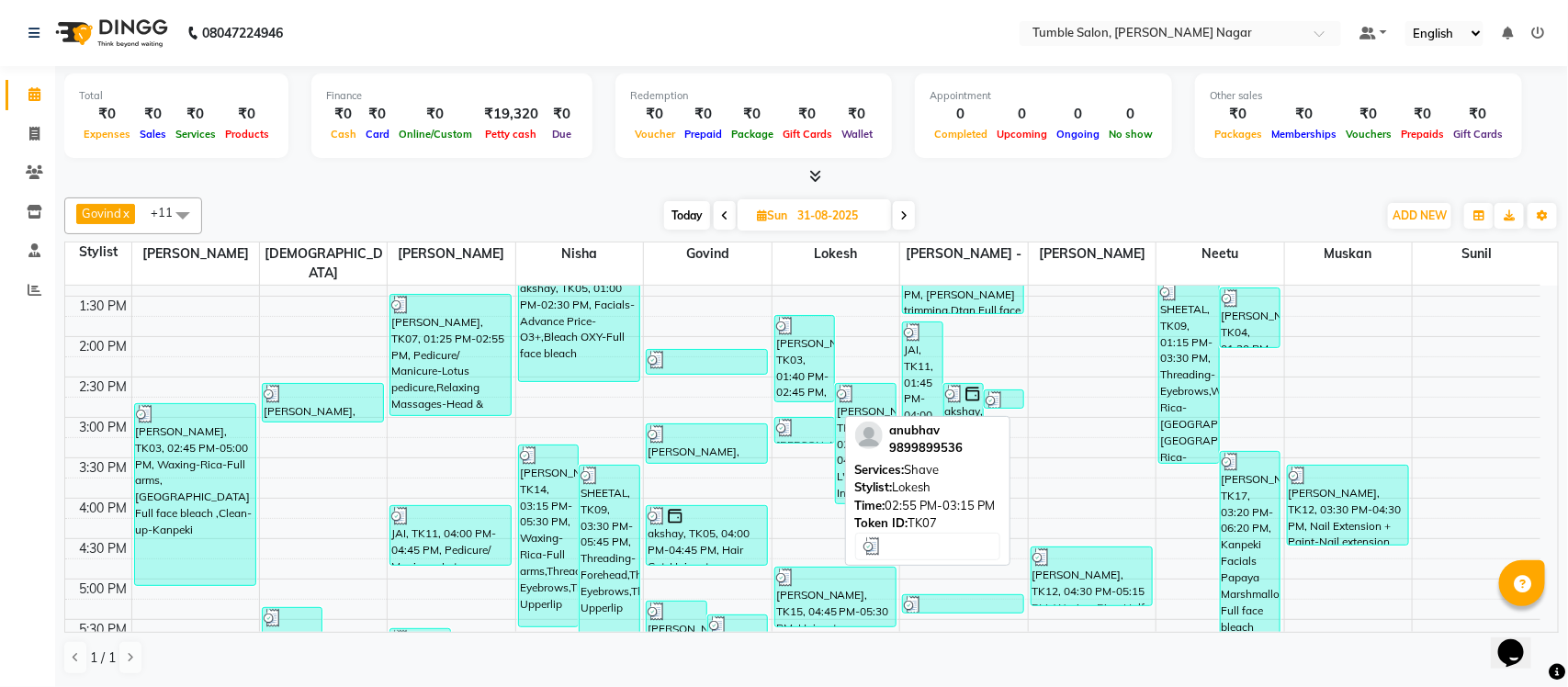
click at [795, 419] on img at bounding box center [785, 429] width 19 height 19
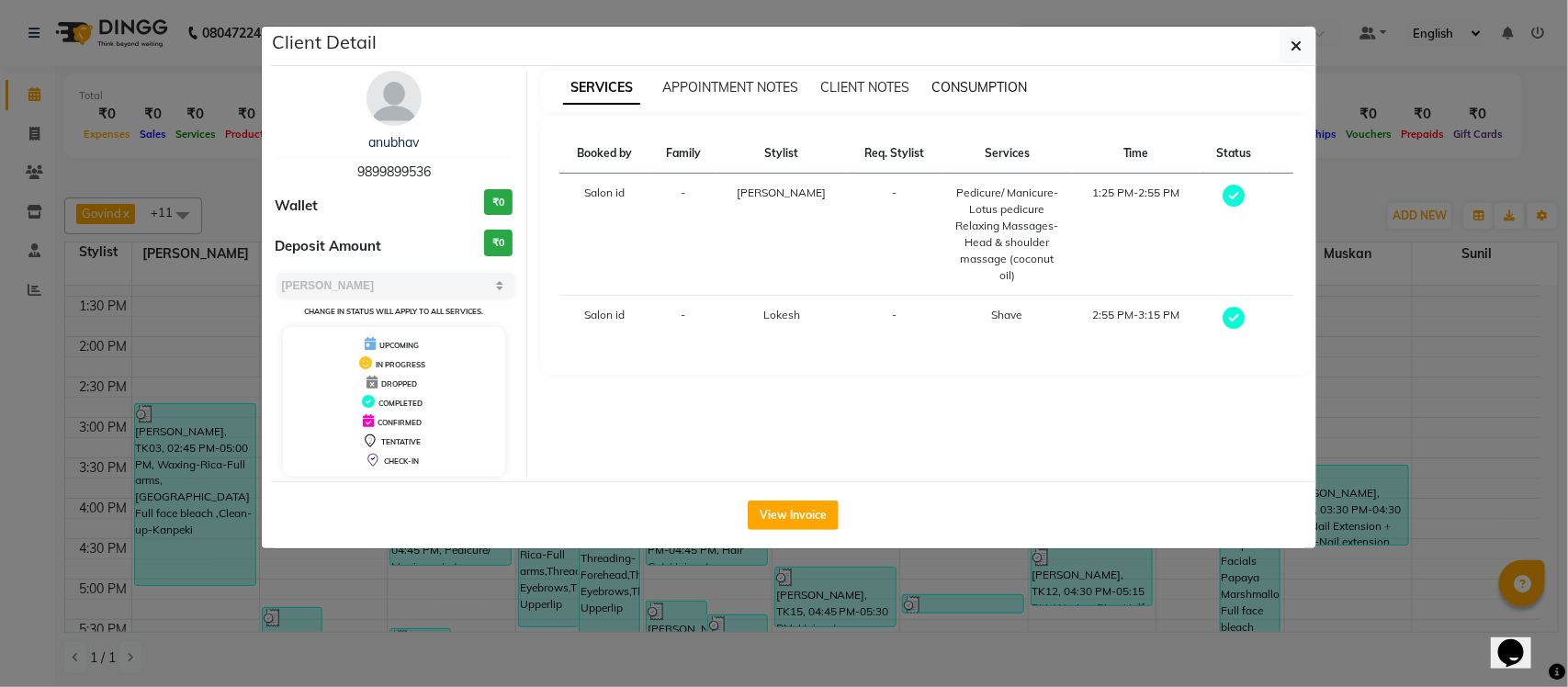
click at [982, 81] on span "CONSUMPTION" at bounding box center [979, 87] width 96 height 17
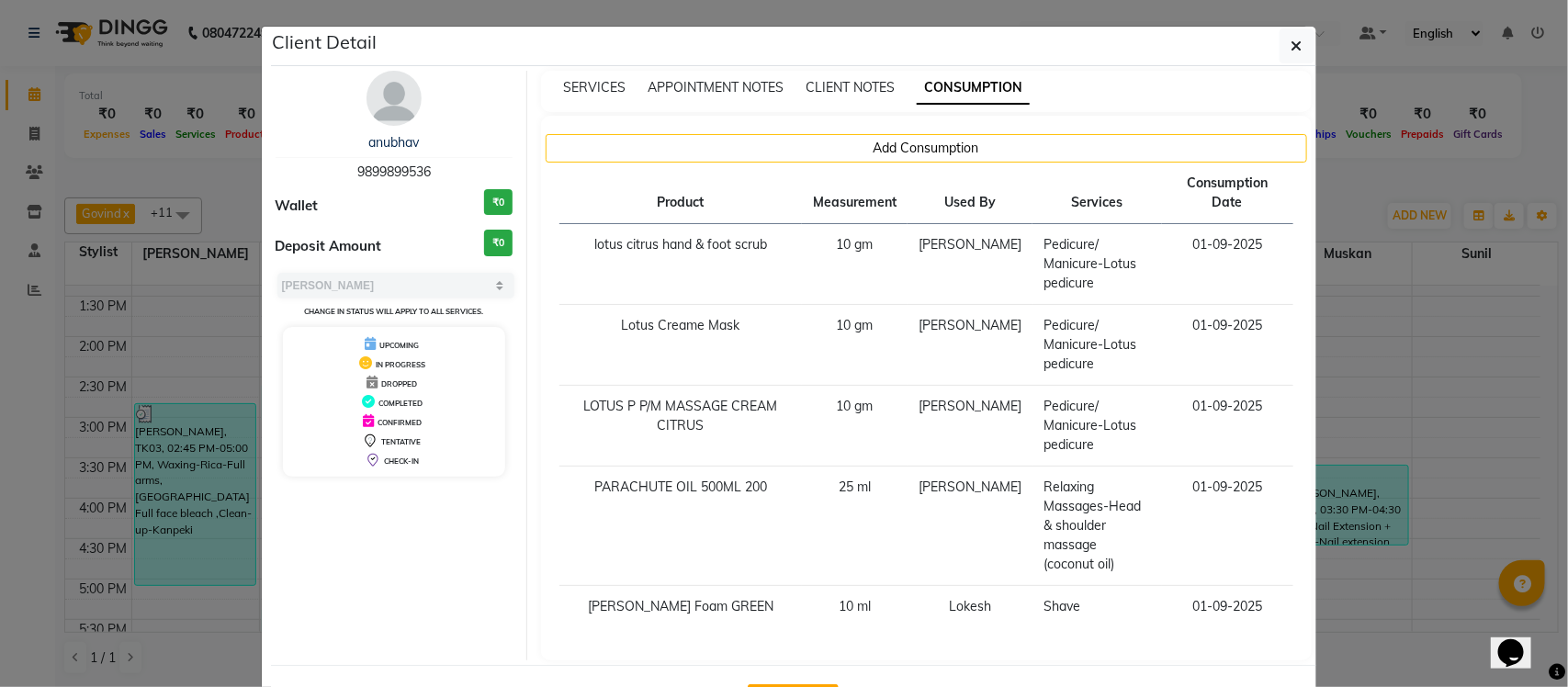
click at [1337, 211] on ngb-modal-window "Client Detail anubhav 9899899536 Wallet ₹0 Deposit Amount ₹0 Select MARK DONE U…" at bounding box center [784, 343] width 1568 height 687
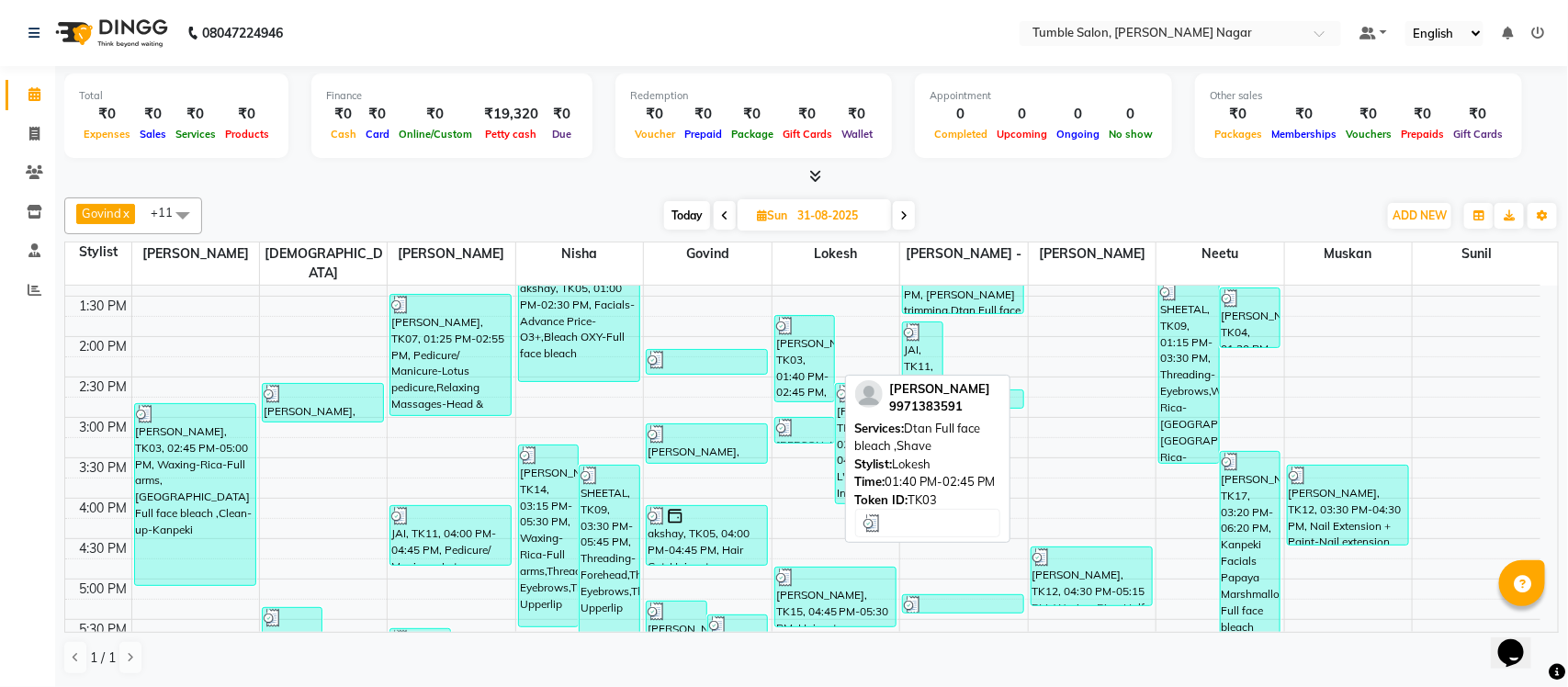
click at [793, 354] on div "LOKENDER, TK03, 01:40 PM-02:45 PM, Dtan Full face bleach ,Shave" at bounding box center [805, 359] width 59 height 86
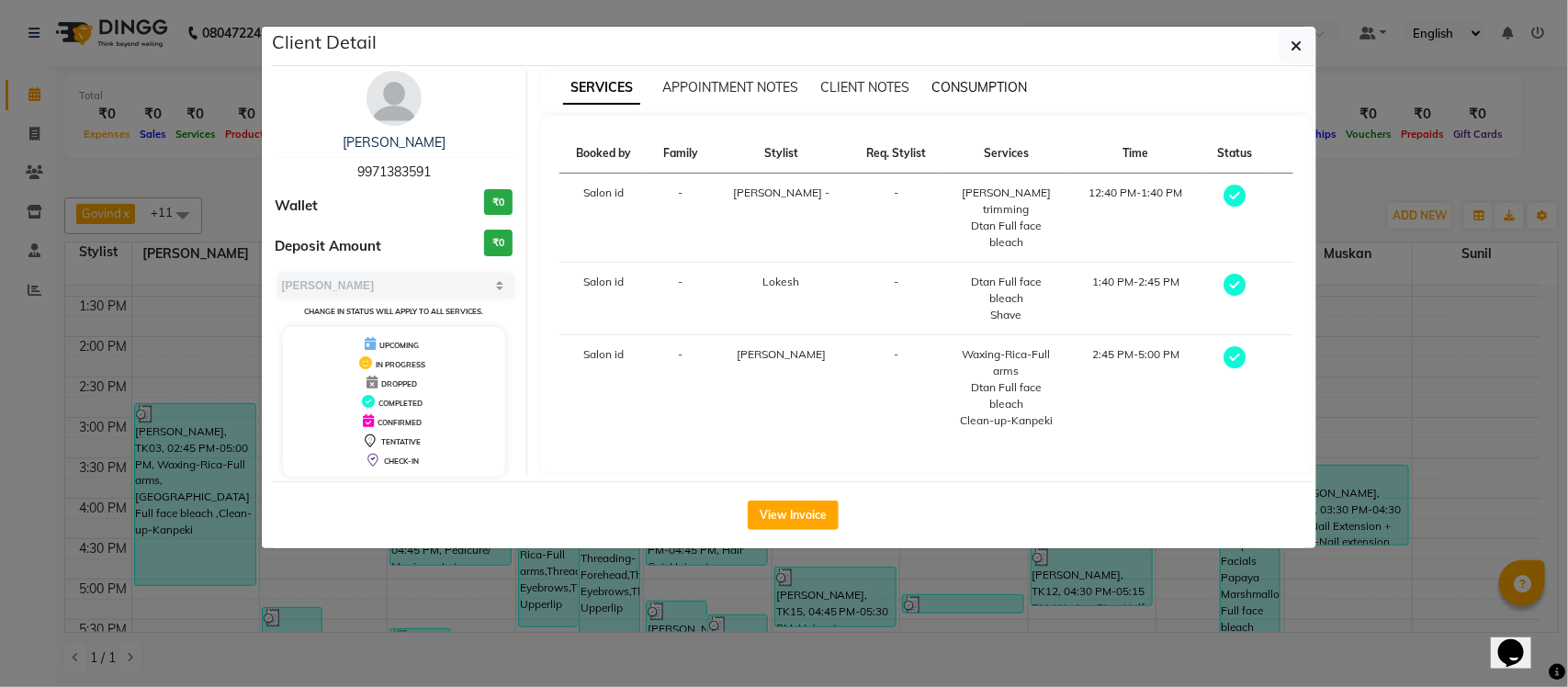
click at [976, 90] on span "CONSUMPTION" at bounding box center [979, 87] width 96 height 17
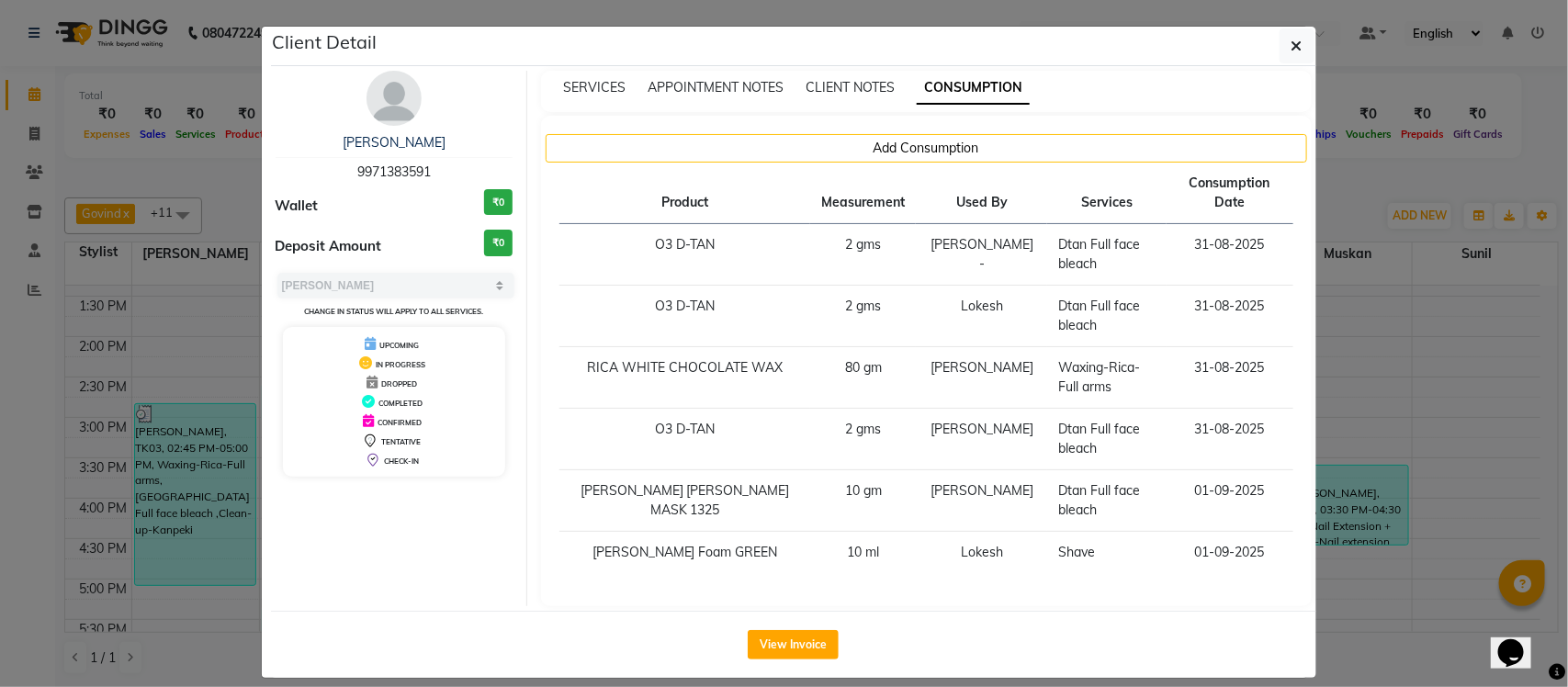
click at [1338, 200] on ngb-modal-window "Client Detail LOKENDER 9971383591 Wallet ₹0 Deposit Amount ₹0 Select MARK DONE …" at bounding box center [784, 343] width 1568 height 687
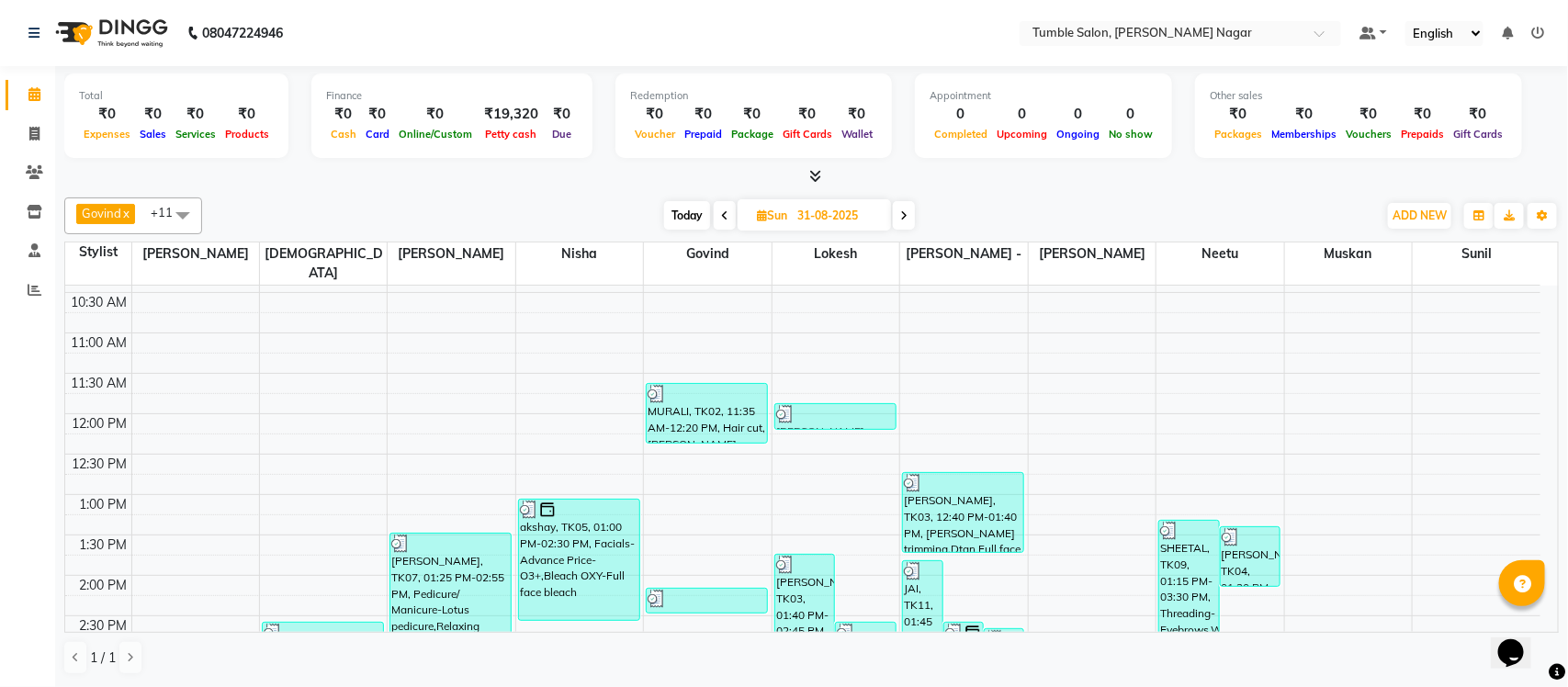
scroll to position [52, 0]
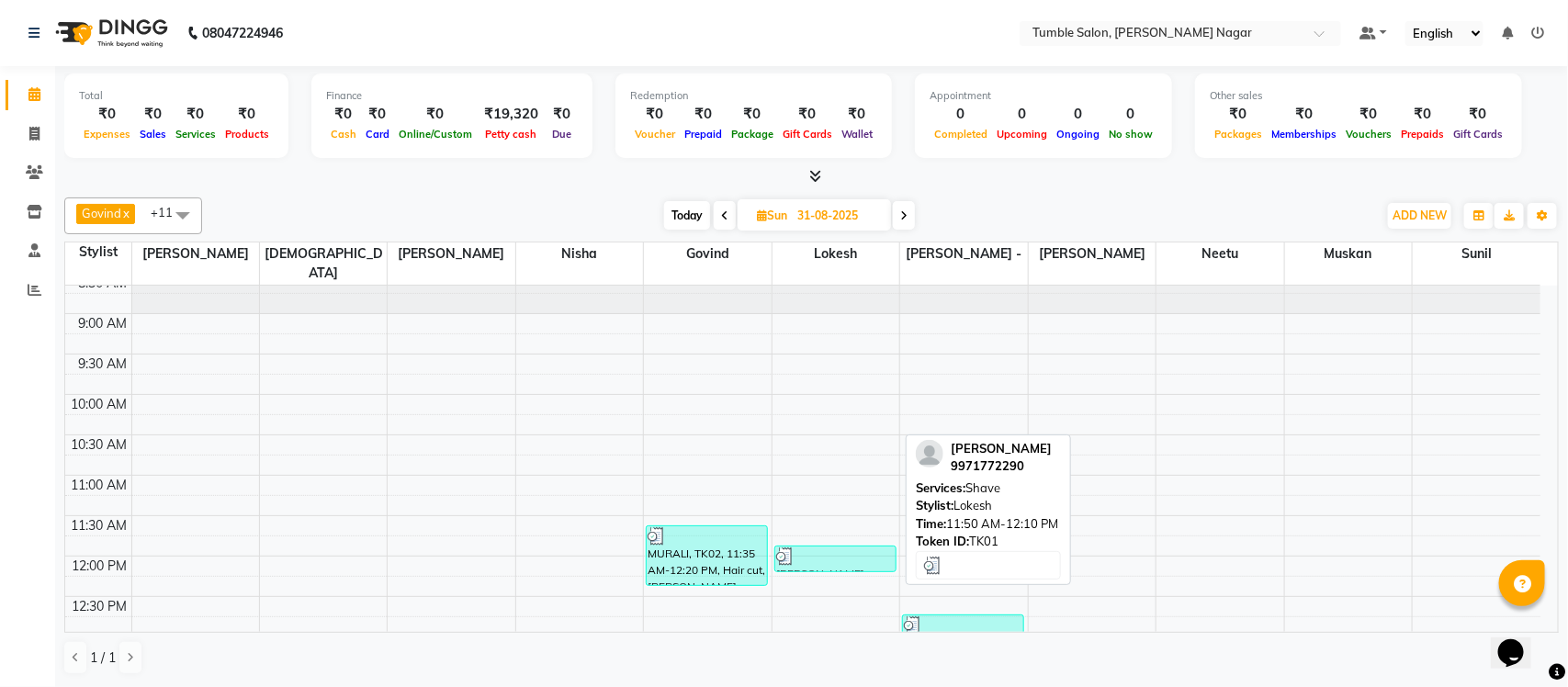
click at [811, 548] on div at bounding box center [835, 557] width 118 height 19
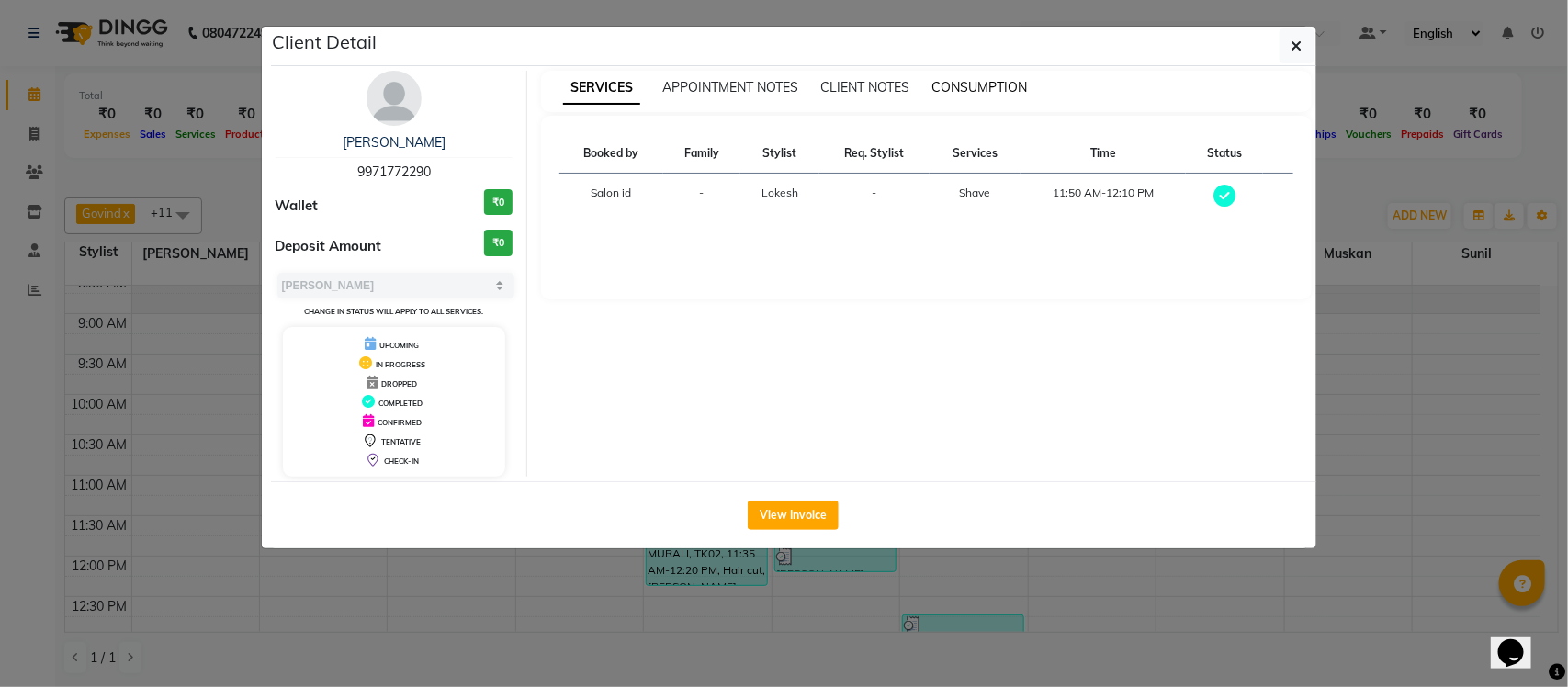
click at [985, 81] on span "CONSUMPTION" at bounding box center [979, 87] width 96 height 17
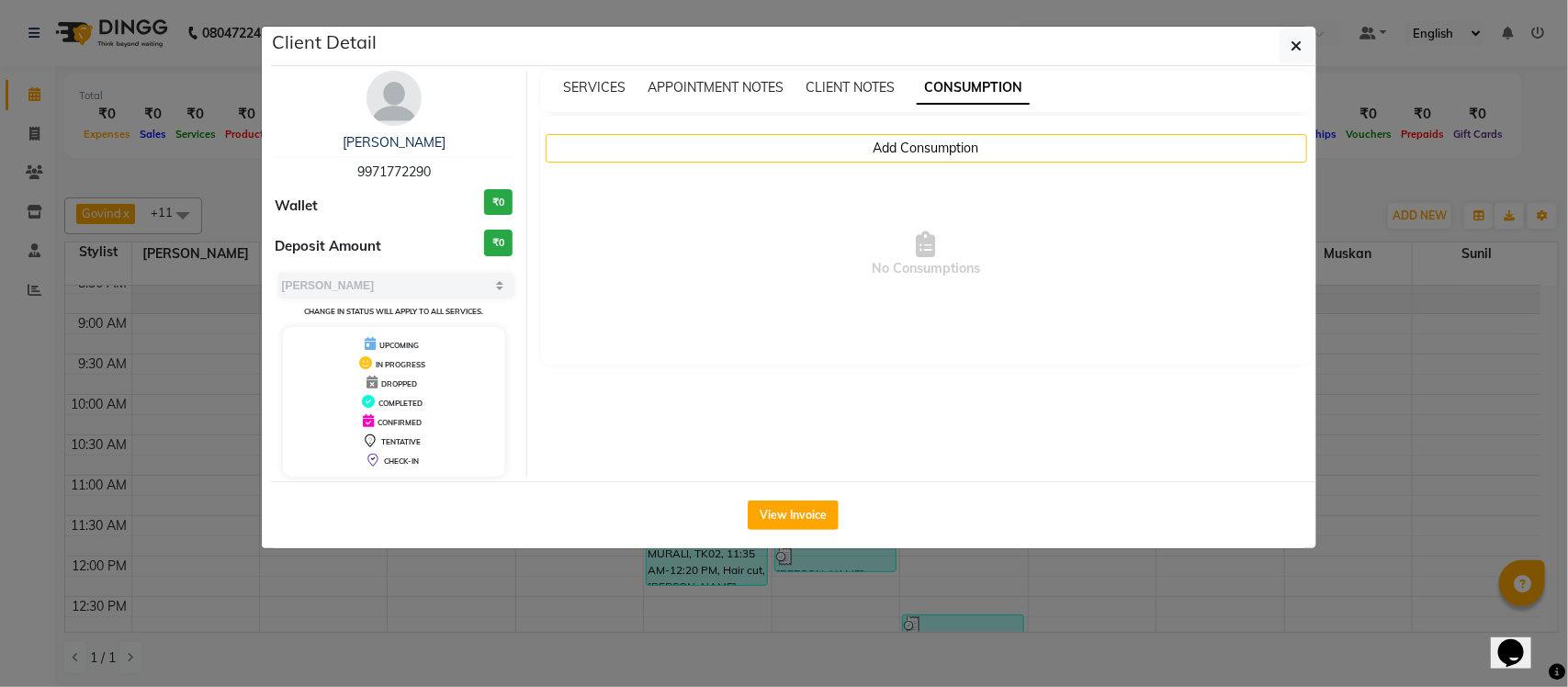
click at [943, 164] on span "No Consumptions" at bounding box center [927, 255] width 734 height 184
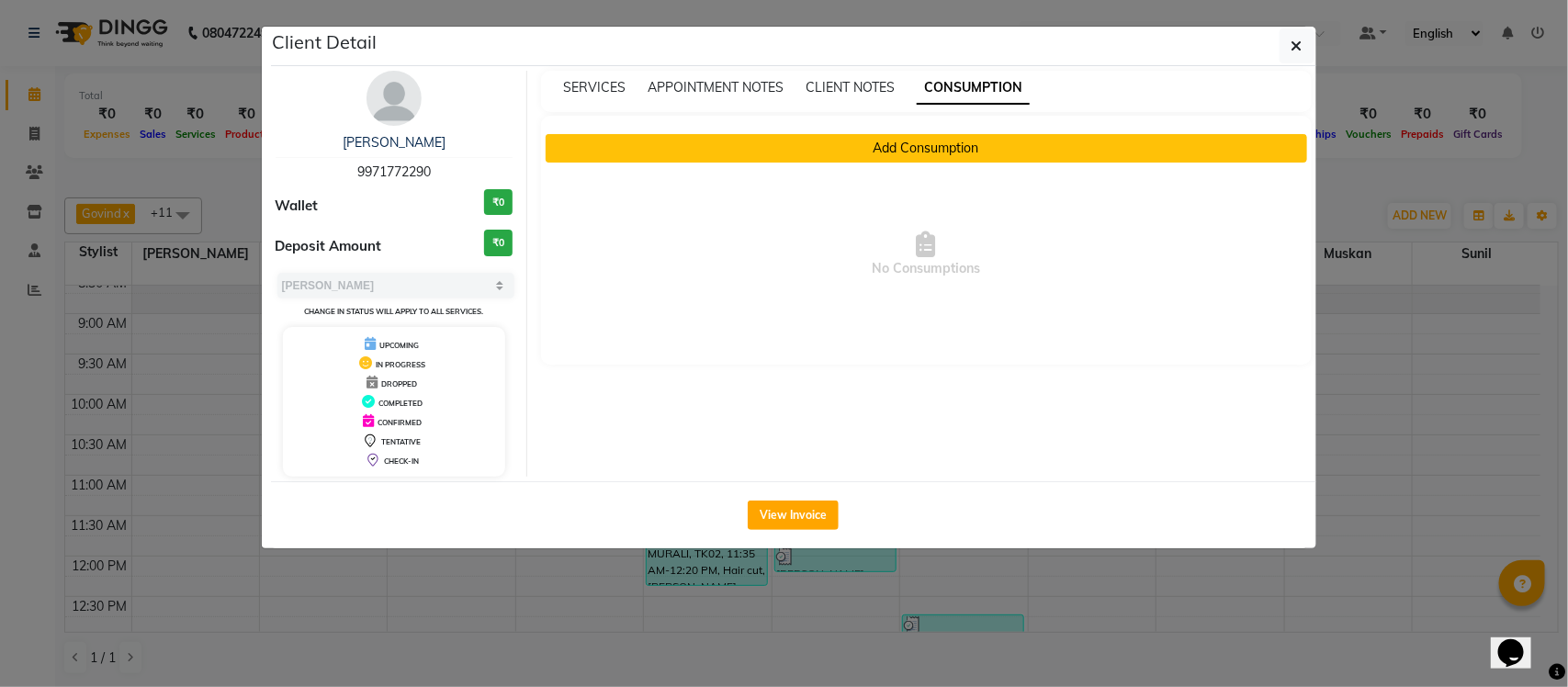
click at [943, 153] on button "Add Consumption" at bounding box center [926, 148] width 761 height 29
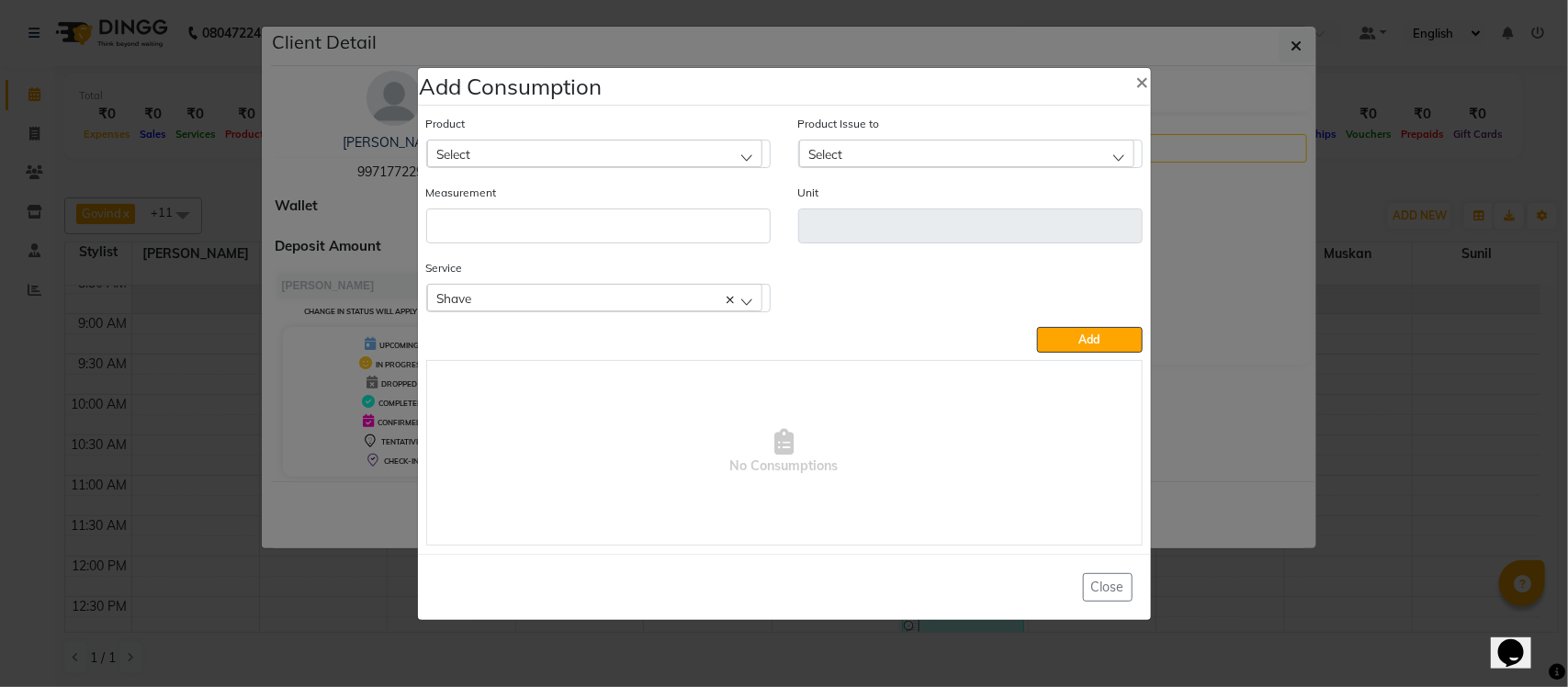
click at [547, 292] on div "Shave" at bounding box center [595, 297] width 336 height 28
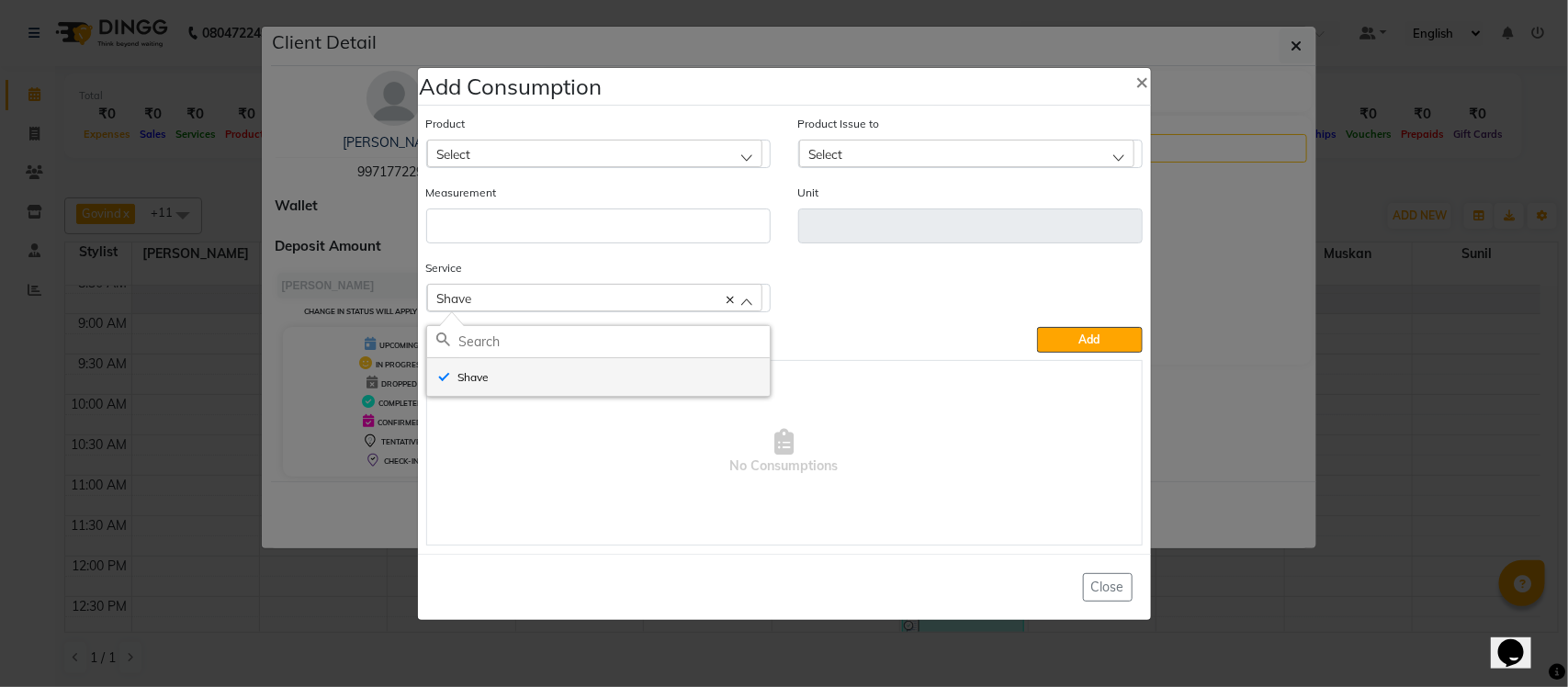
click at [511, 387] on li "Shave" at bounding box center [599, 377] width 343 height 38
click at [547, 369] on li "Shave" at bounding box center [599, 377] width 343 height 38
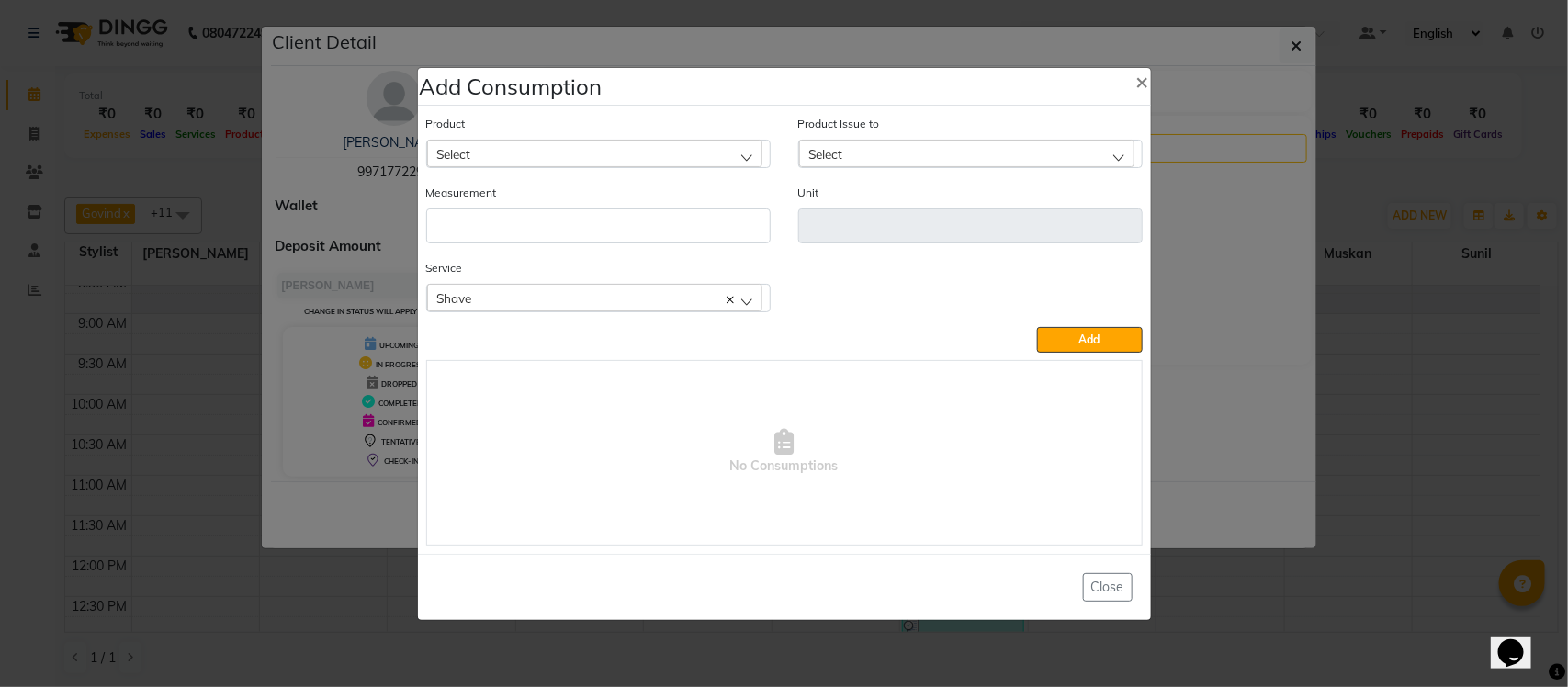
click at [590, 163] on div "Select" at bounding box center [595, 153] width 336 height 28
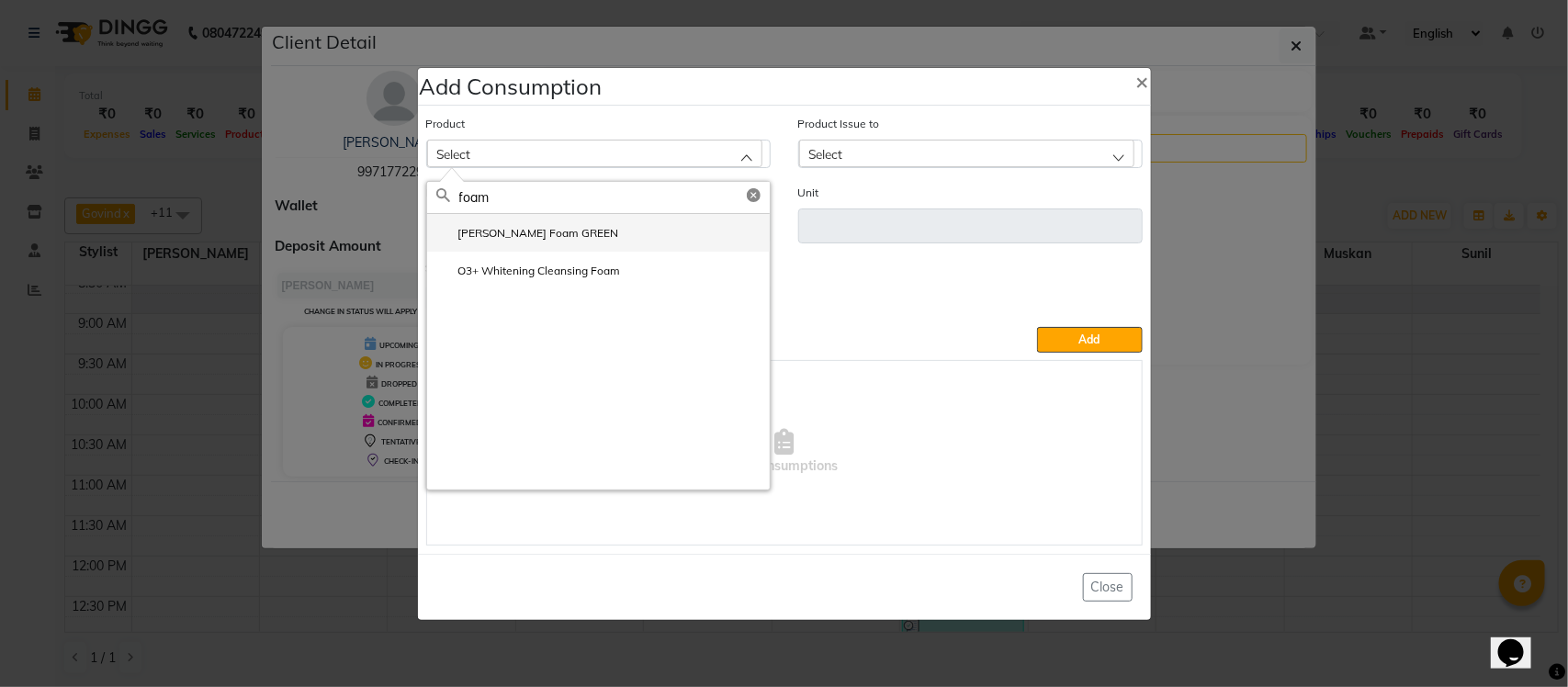
click at [625, 232] on li "Gillette Foam GREEN" at bounding box center [599, 232] width 343 height 38
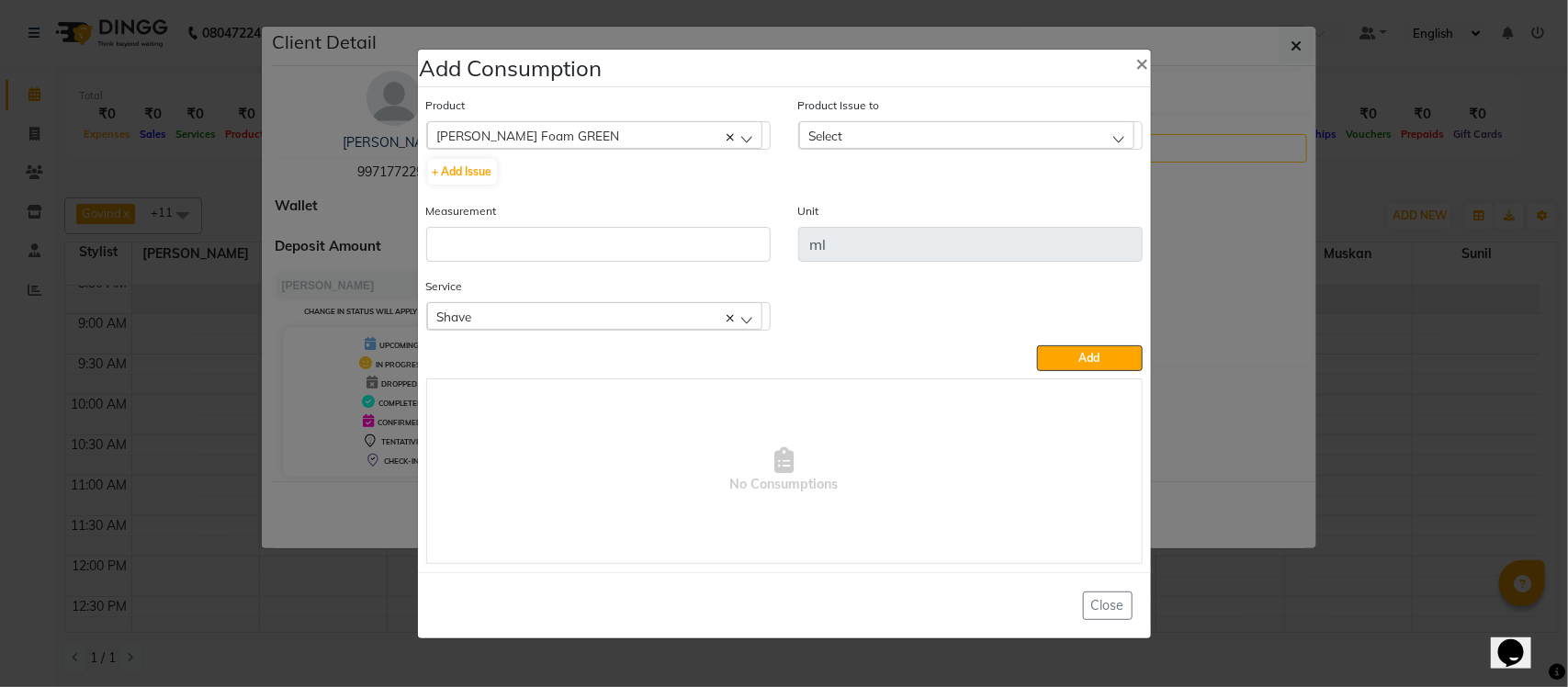
drag, startPoint x: 1055, startPoint y: 124, endPoint x: 1055, endPoint y: 134, distance: 10.0
click at [1055, 129] on div "Select" at bounding box center [967, 135] width 336 height 28
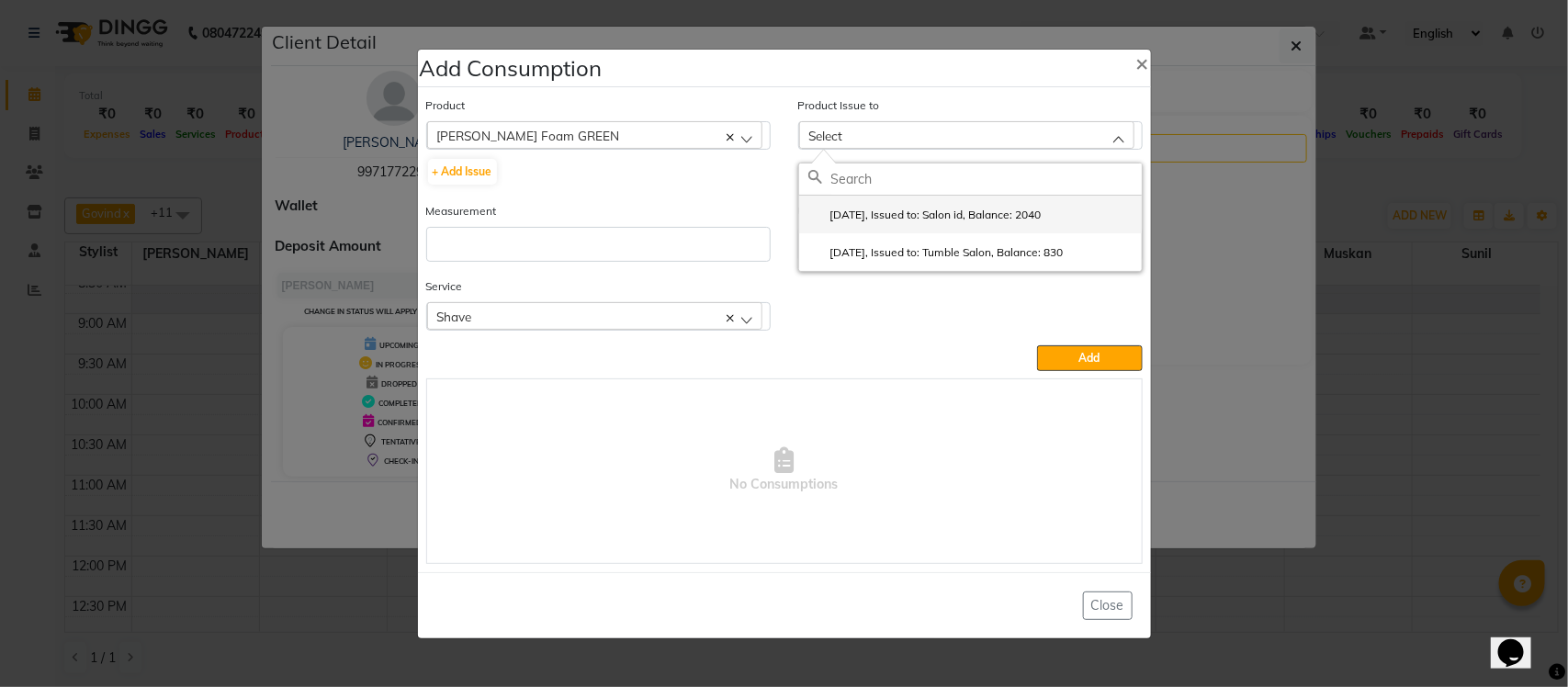
click at [957, 214] on label "2025-08-16, Issued to: Salon id, Balance: 2040" at bounding box center [925, 215] width 233 height 17
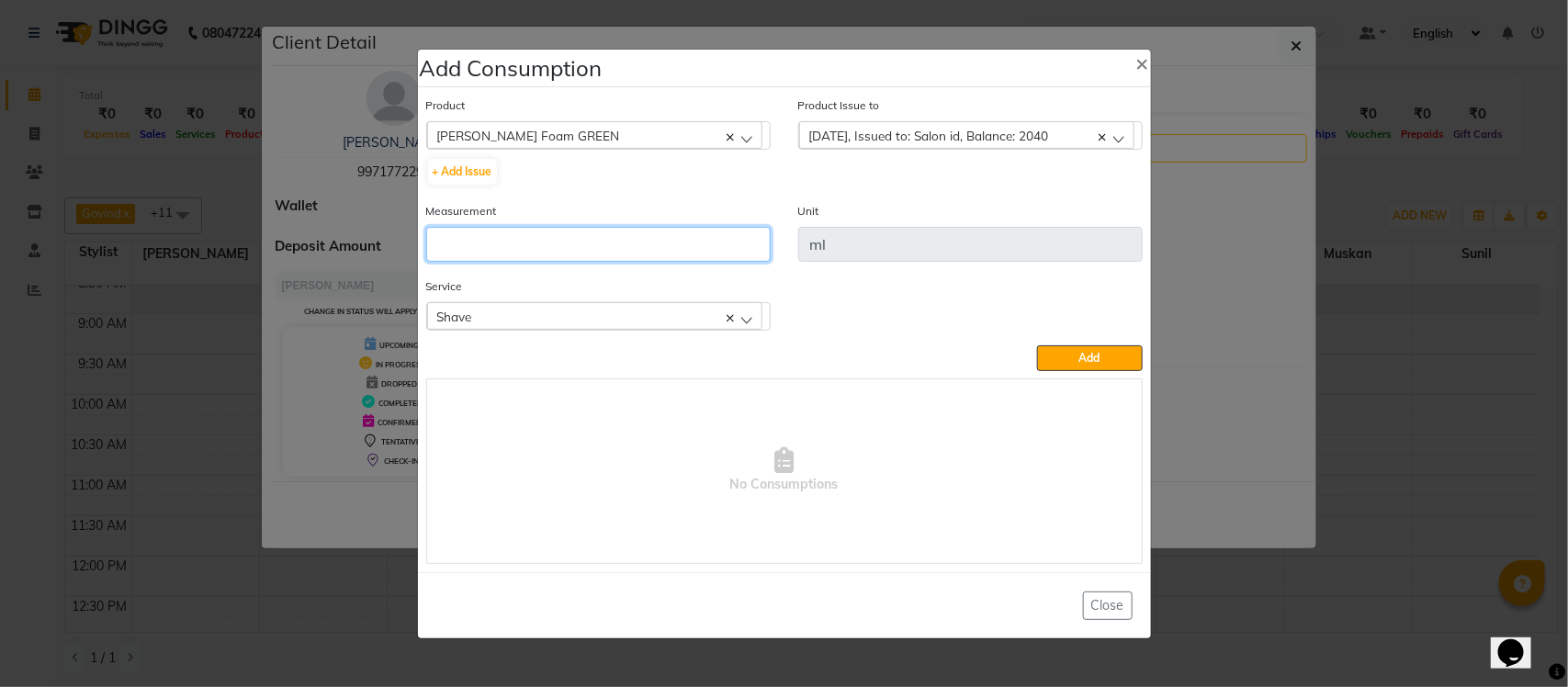
click at [692, 241] on input "number" at bounding box center [599, 244] width 345 height 35
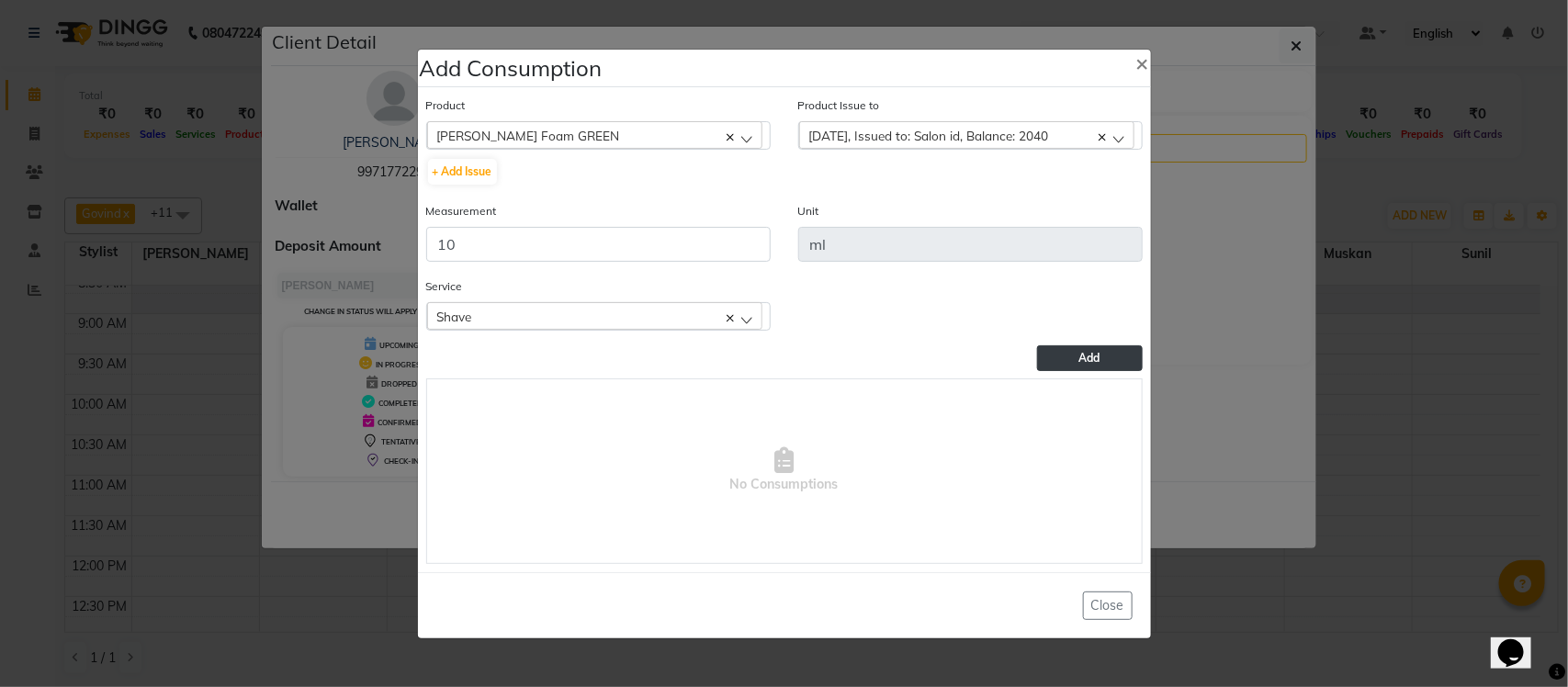
click at [1098, 359] on span "Add" at bounding box center [1089, 358] width 21 height 14
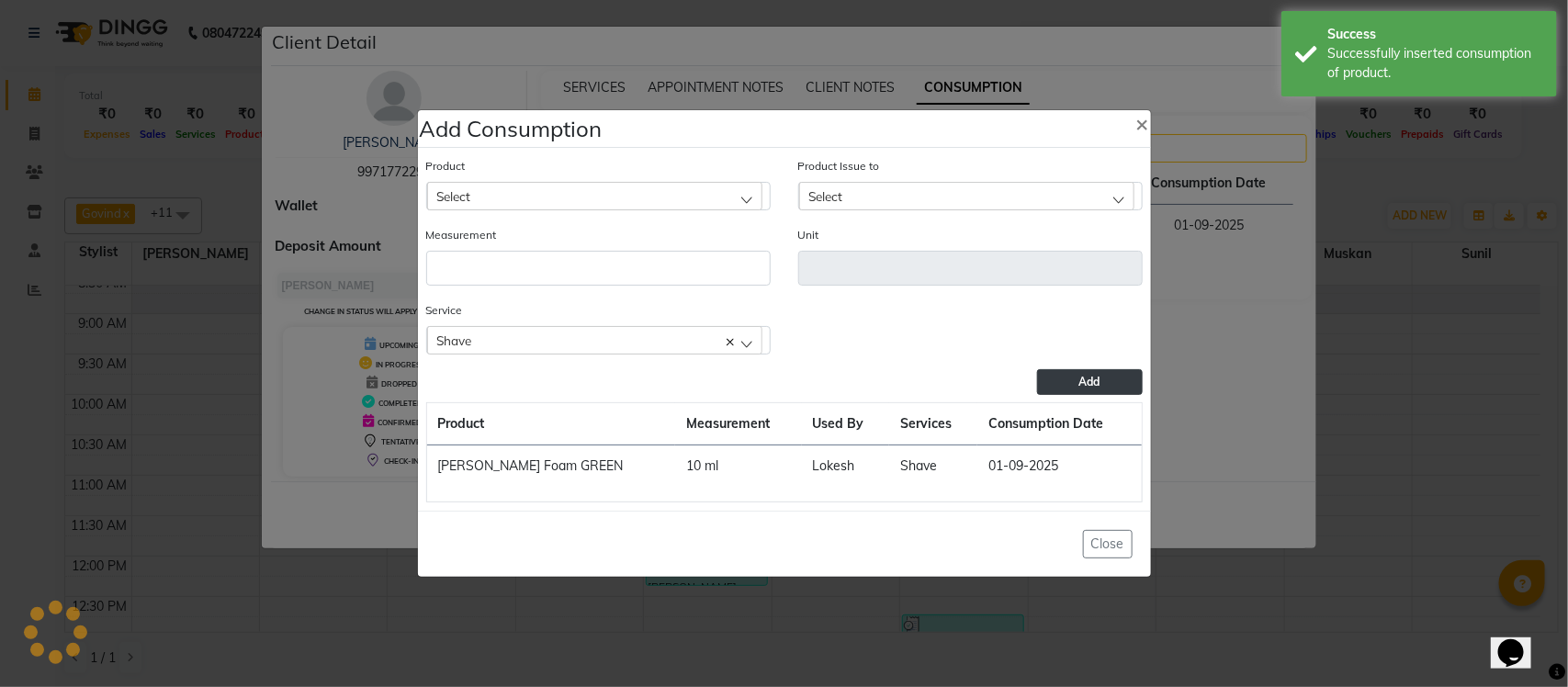
click at [1249, 230] on ngb-modal-window "Add Consumption × Product Select acetone Product Issue to Select 2025-08-16, Is…" at bounding box center [784, 343] width 1568 height 687
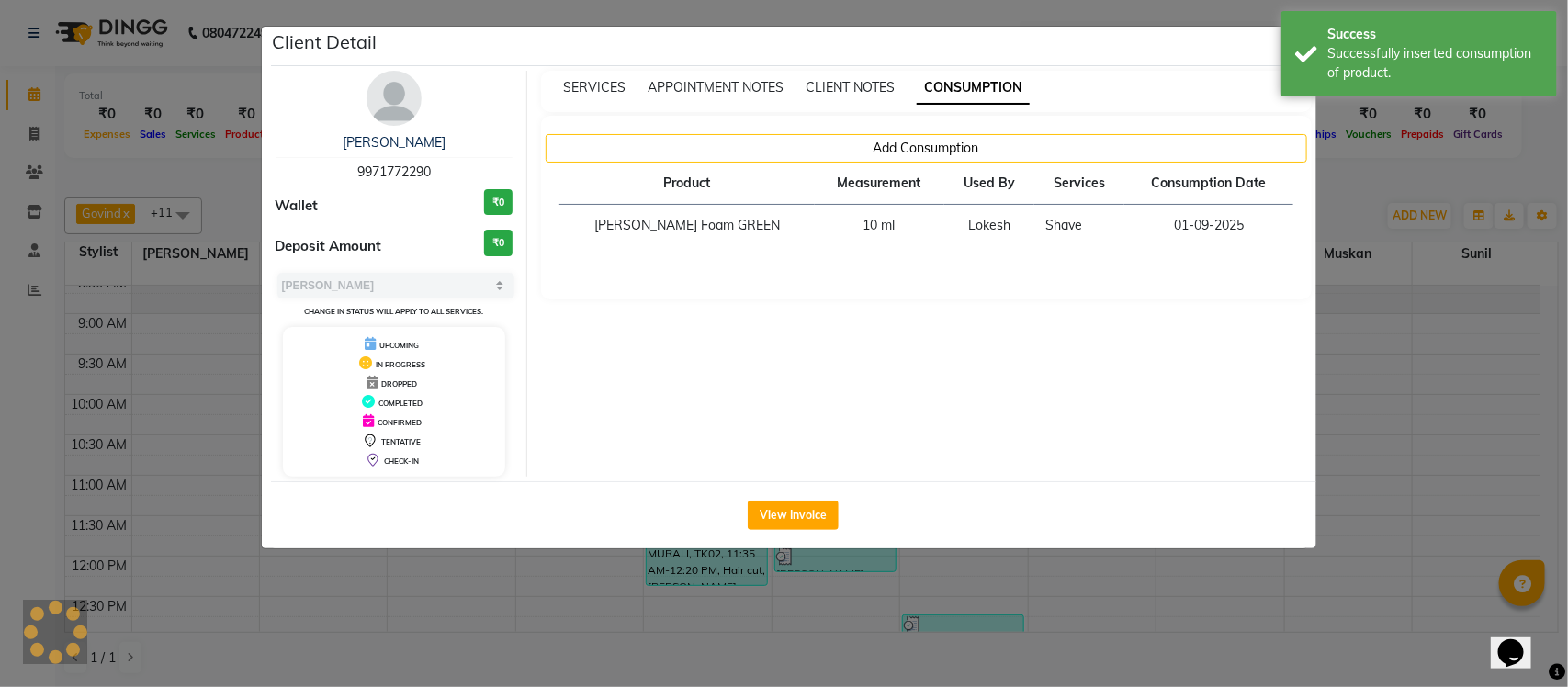
click at [1348, 197] on ngb-modal-window "Client Detail navin 9971772290 Wallet ₹0 Deposit Amount ₹0 Select MARK DONE UPC…" at bounding box center [784, 343] width 1568 height 687
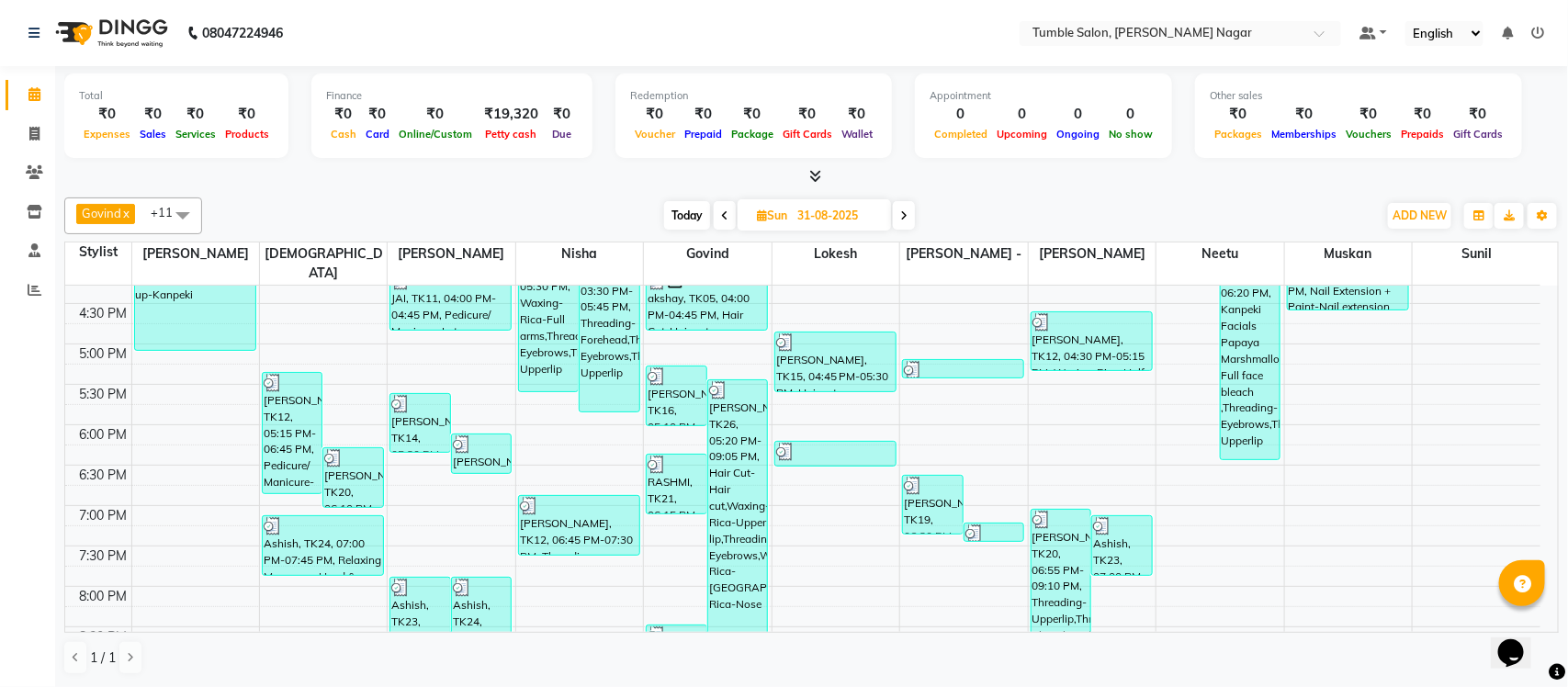
scroll to position [694, 0]
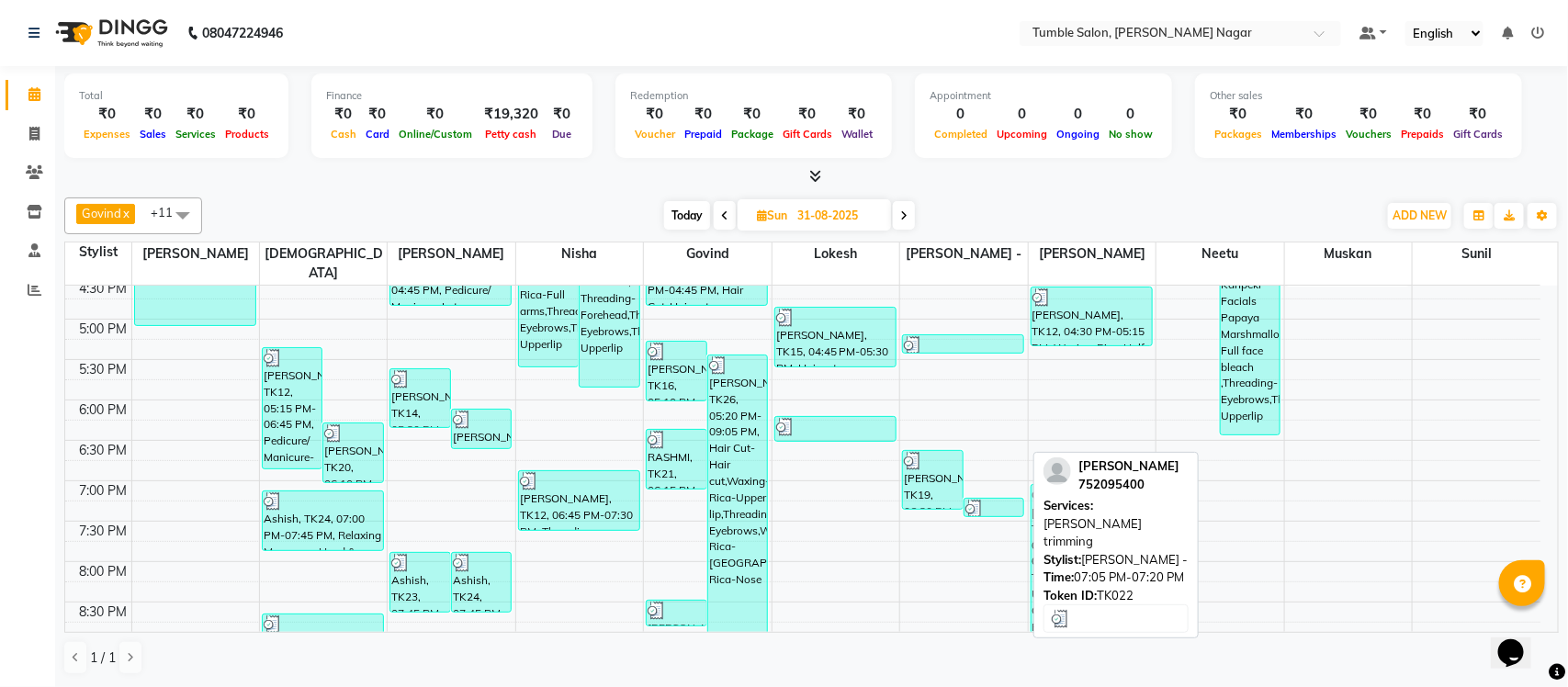
click at [1002, 500] on div at bounding box center [995, 509] width 58 height 19
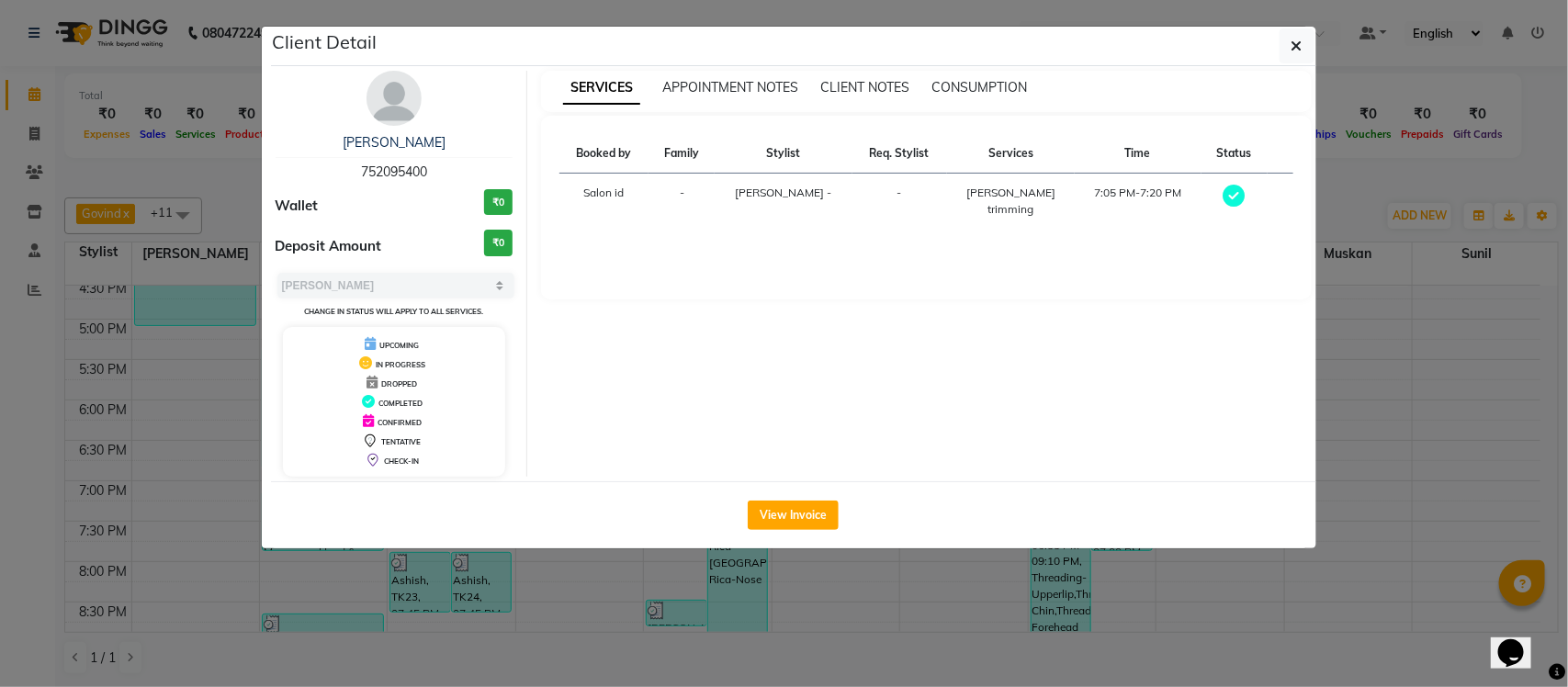
click at [1369, 180] on ngb-modal-window "Client Detail NAMISH 752095400 Wallet ₹0 Deposit Amount ₹0 Select MARK DONE UPC…" at bounding box center [784, 343] width 1568 height 687
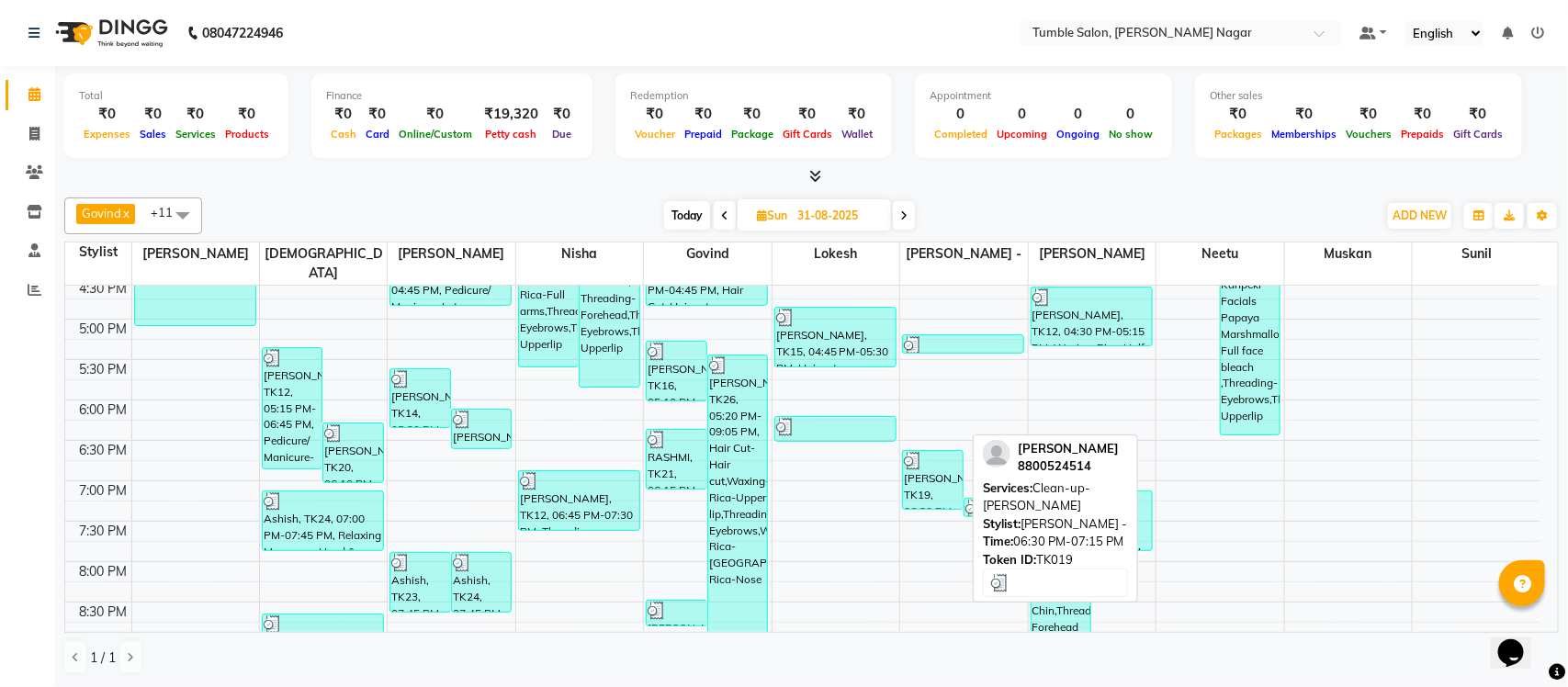
click at [943, 453] on div "NAVEEN MALIK, TK19, 06:30 PM-07:15 PM, Clean-up-Cheryls" at bounding box center [933, 480] width 59 height 58
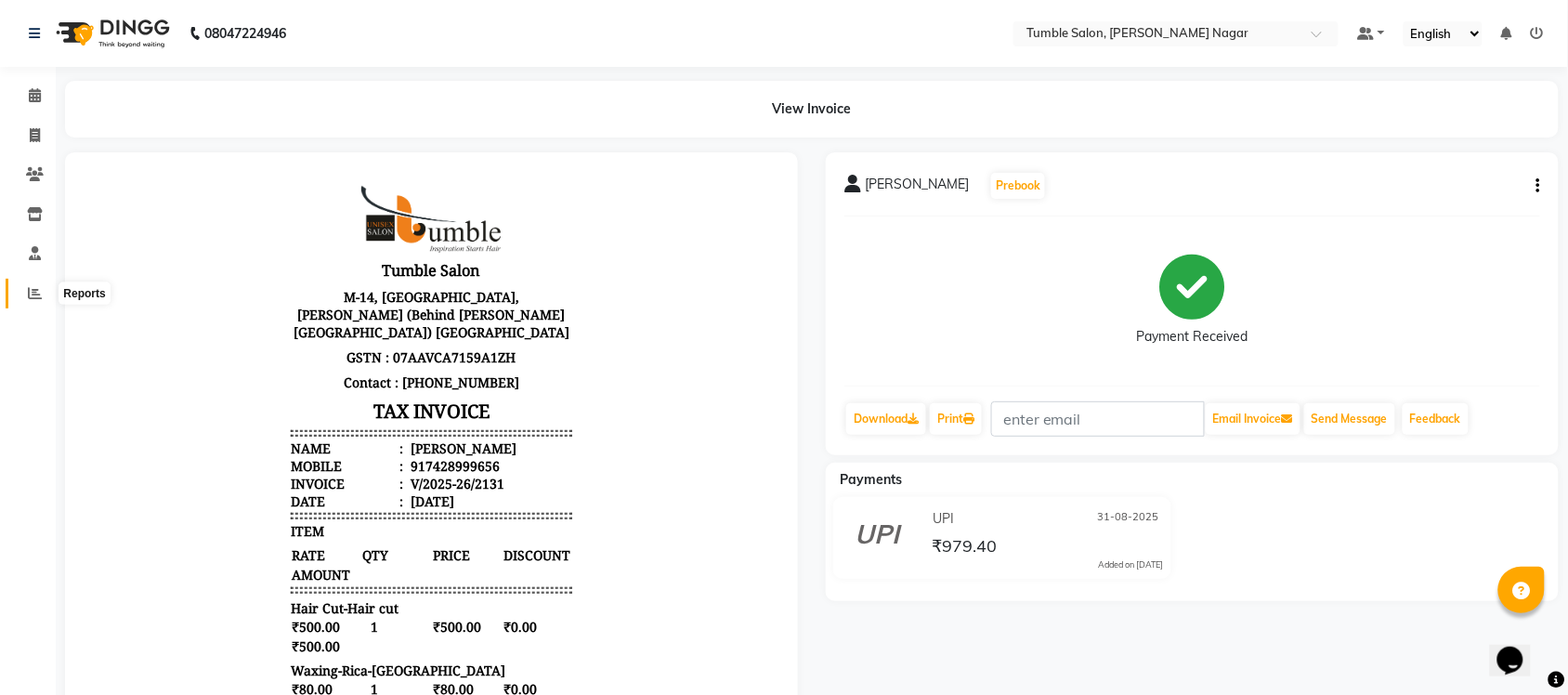
click at [39, 286] on icon at bounding box center [35, 292] width 14 height 14
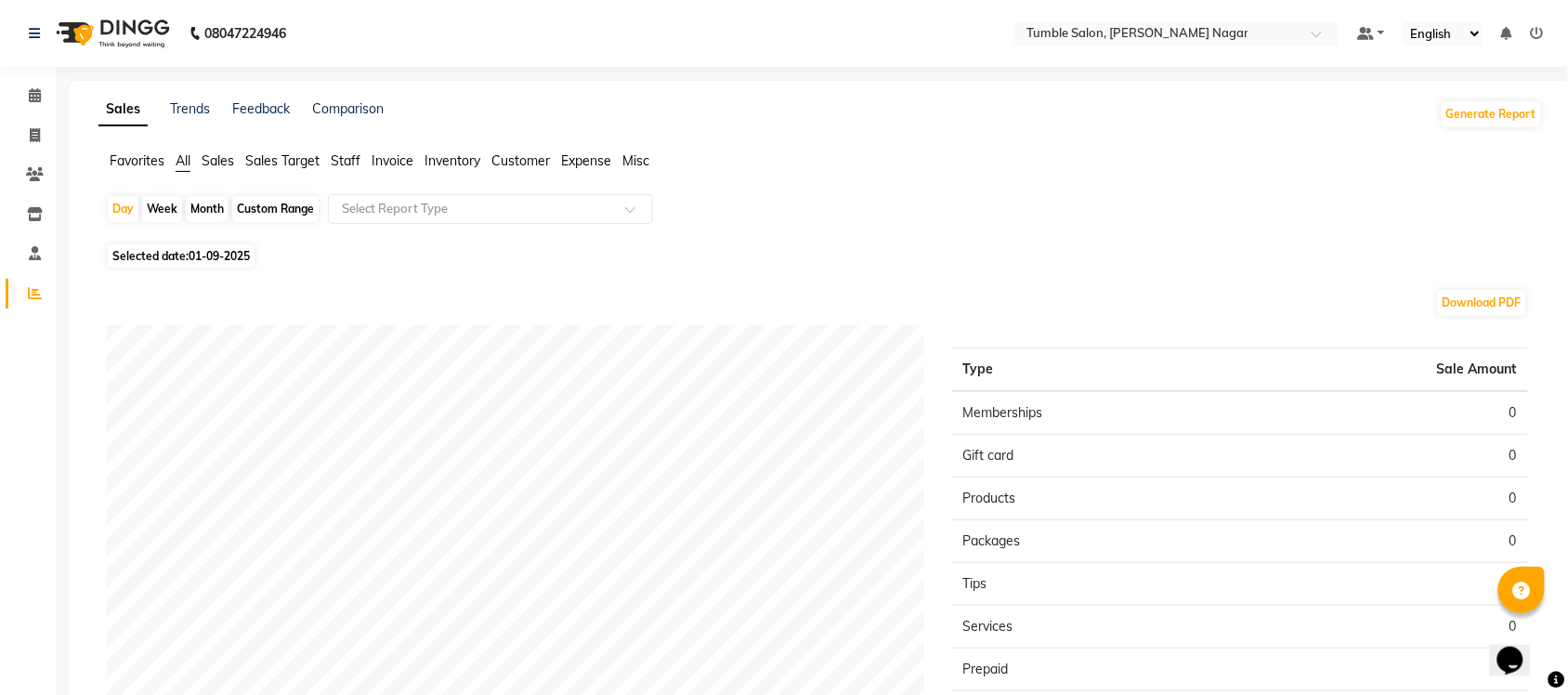
click at [211, 158] on span "Sales" at bounding box center [217, 161] width 33 height 17
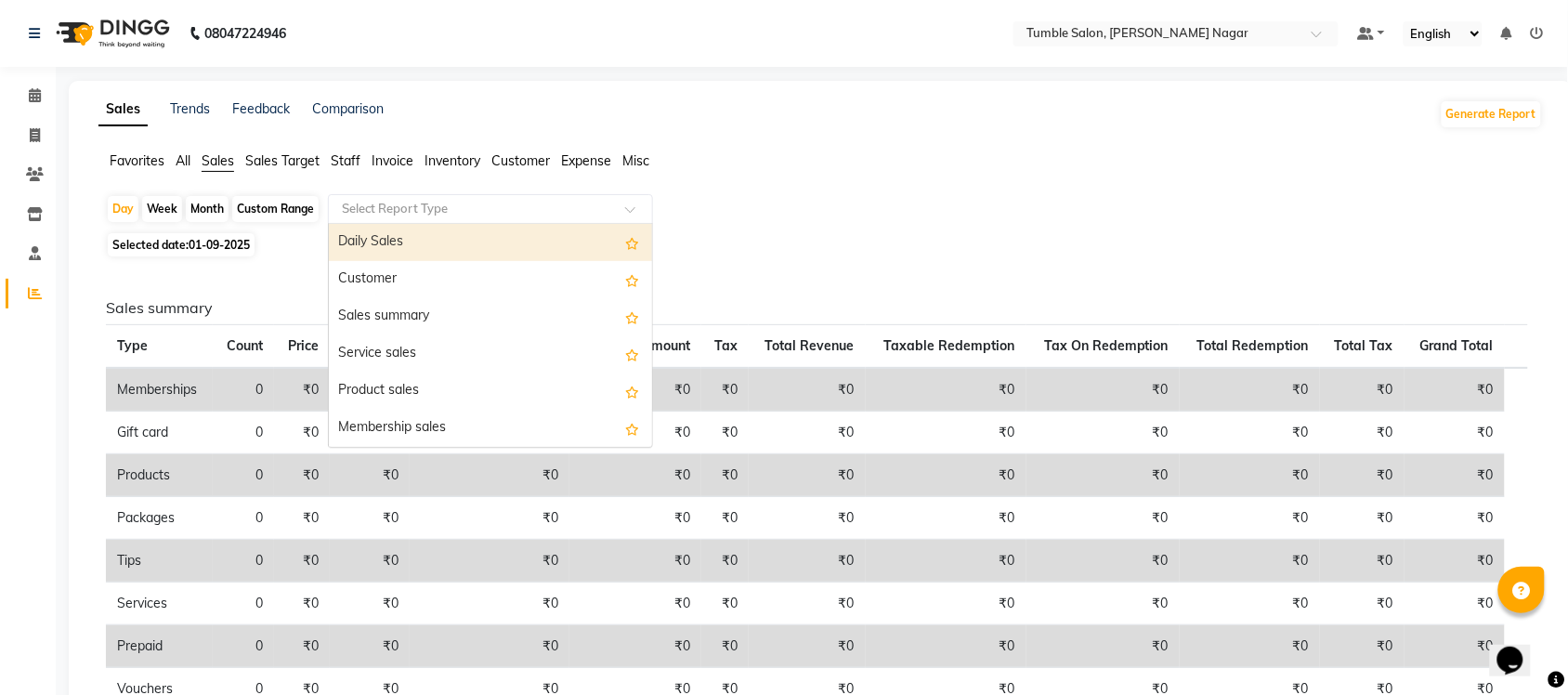
drag, startPoint x: 414, startPoint y: 219, endPoint x: 484, endPoint y: 252, distance: 77.4
click at [415, 224] on ng-select "Select Report Type Daily Sales Customer Sales summary Service sales Product sal…" at bounding box center [491, 210] width 325 height 30
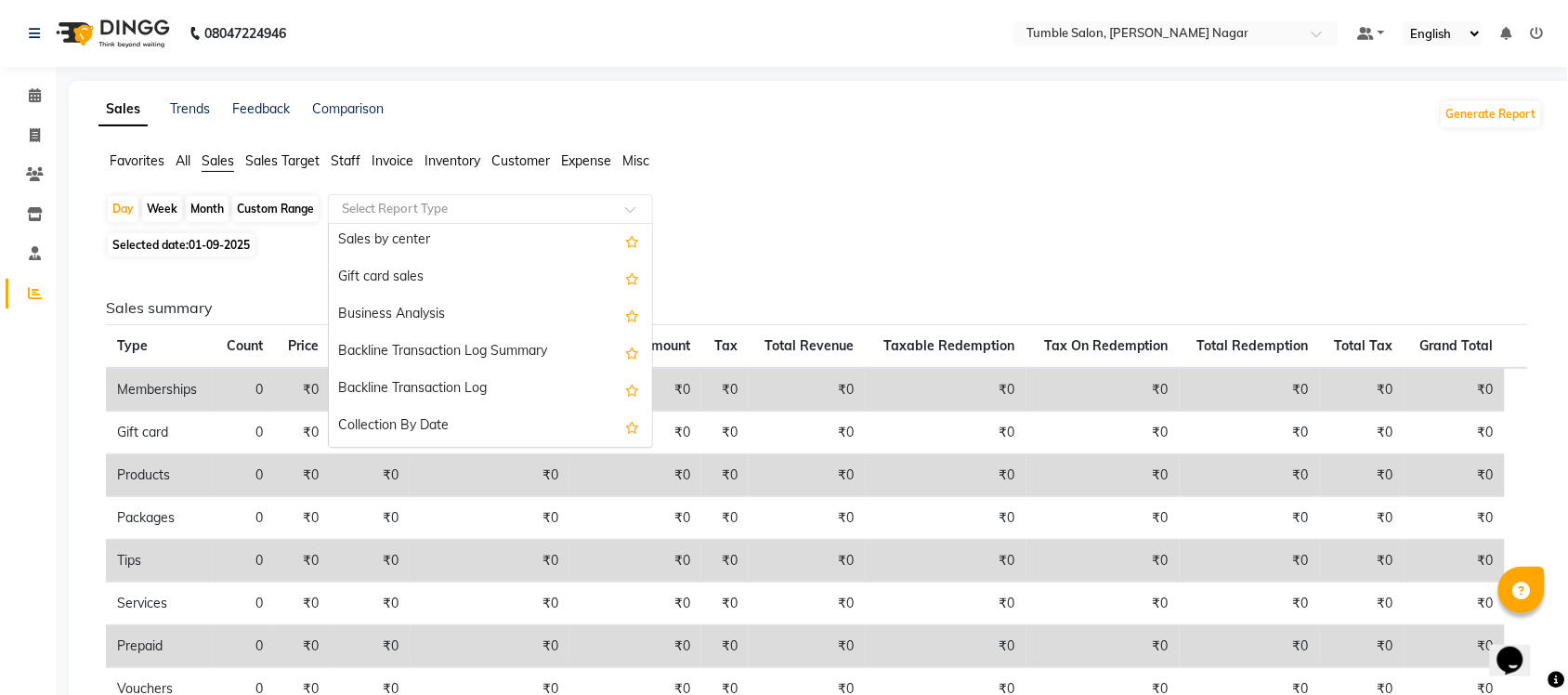
scroll to position [444, 0]
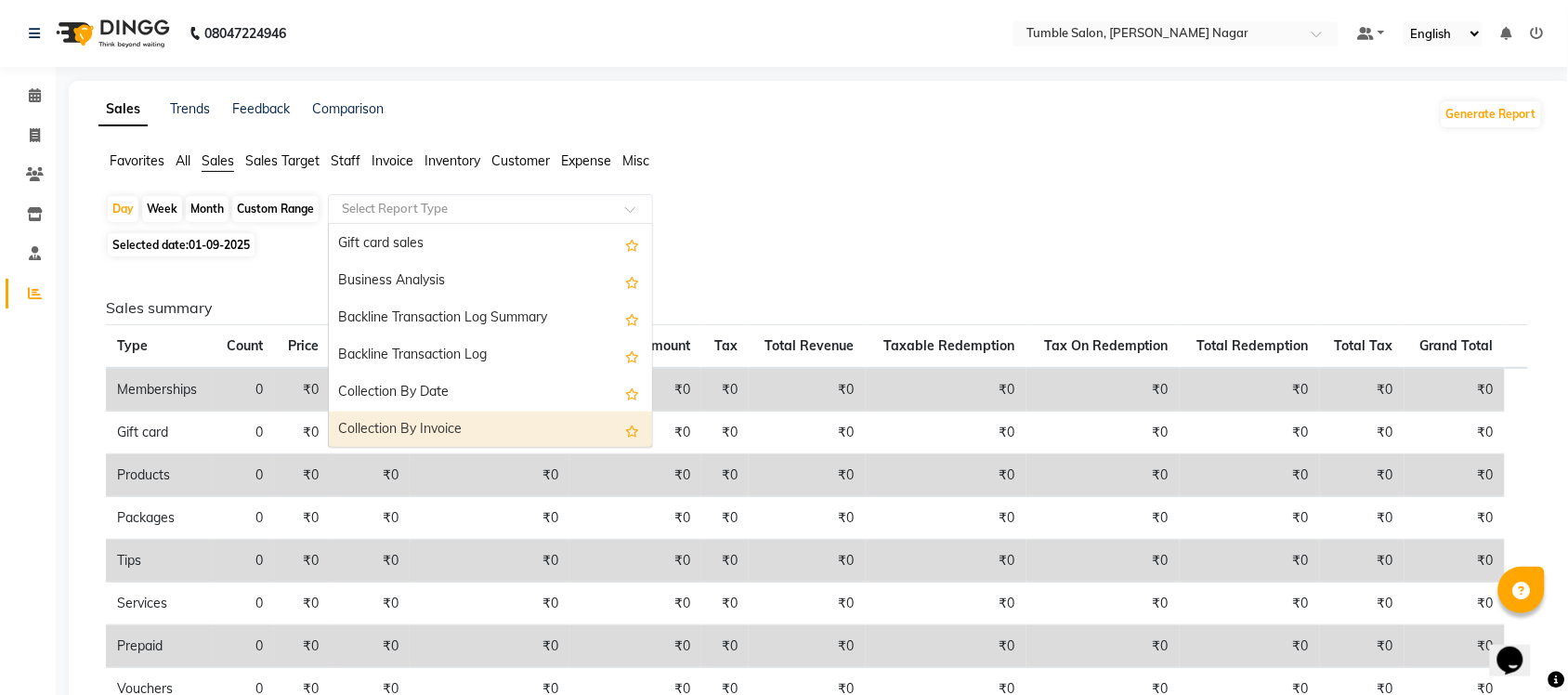
click at [411, 426] on div "Collection By Invoice" at bounding box center [491, 431] width 323 height 38
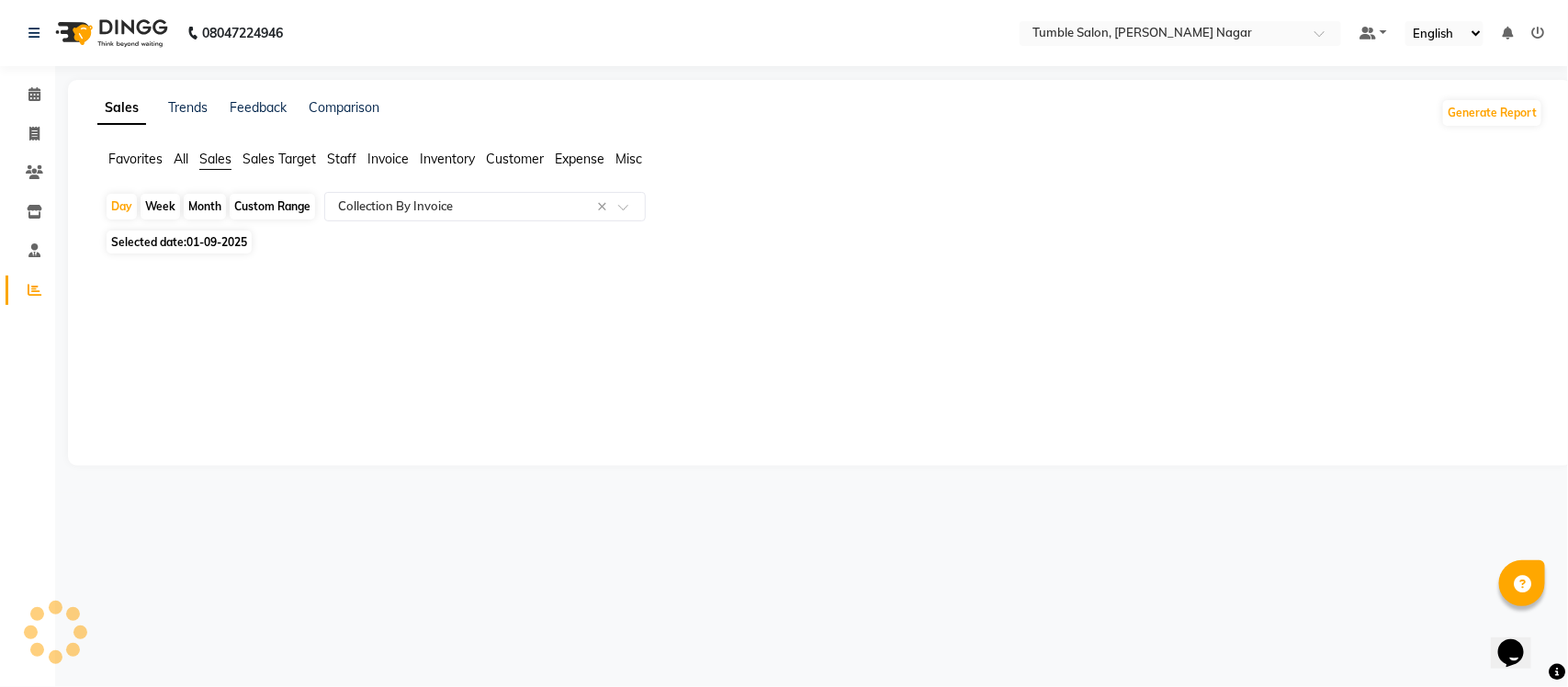
click at [191, 207] on div "Month" at bounding box center [204, 207] width 42 height 26
click at [186, 241] on span "Selected date: 01-09-2025" at bounding box center [179, 242] width 145 height 23
select select "9"
select select "2025"
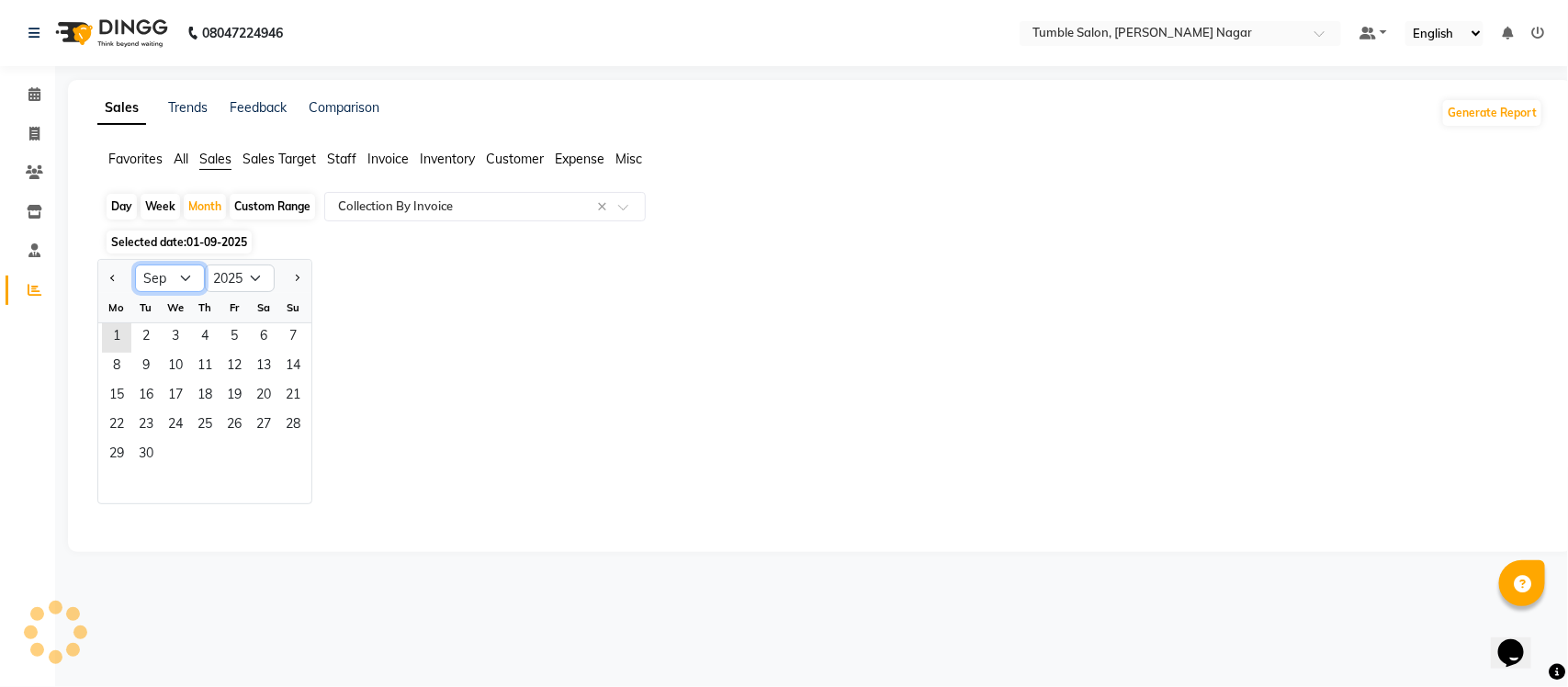
click at [172, 283] on select "Jan Feb Mar Apr May Jun Jul Aug Sep Oct Nov Dec" at bounding box center [169, 279] width 70 height 28
select select "8"
click at [135, 266] on select "Jan Feb Mar Apr May Jun Jul Aug Sep Oct Nov Dec" at bounding box center [169, 279] width 70 height 28
drag, startPoint x: 240, startPoint y: 334, endPoint x: 263, endPoint y: 355, distance: 31.1
click at [240, 336] on span "1" at bounding box center [234, 338] width 30 height 30
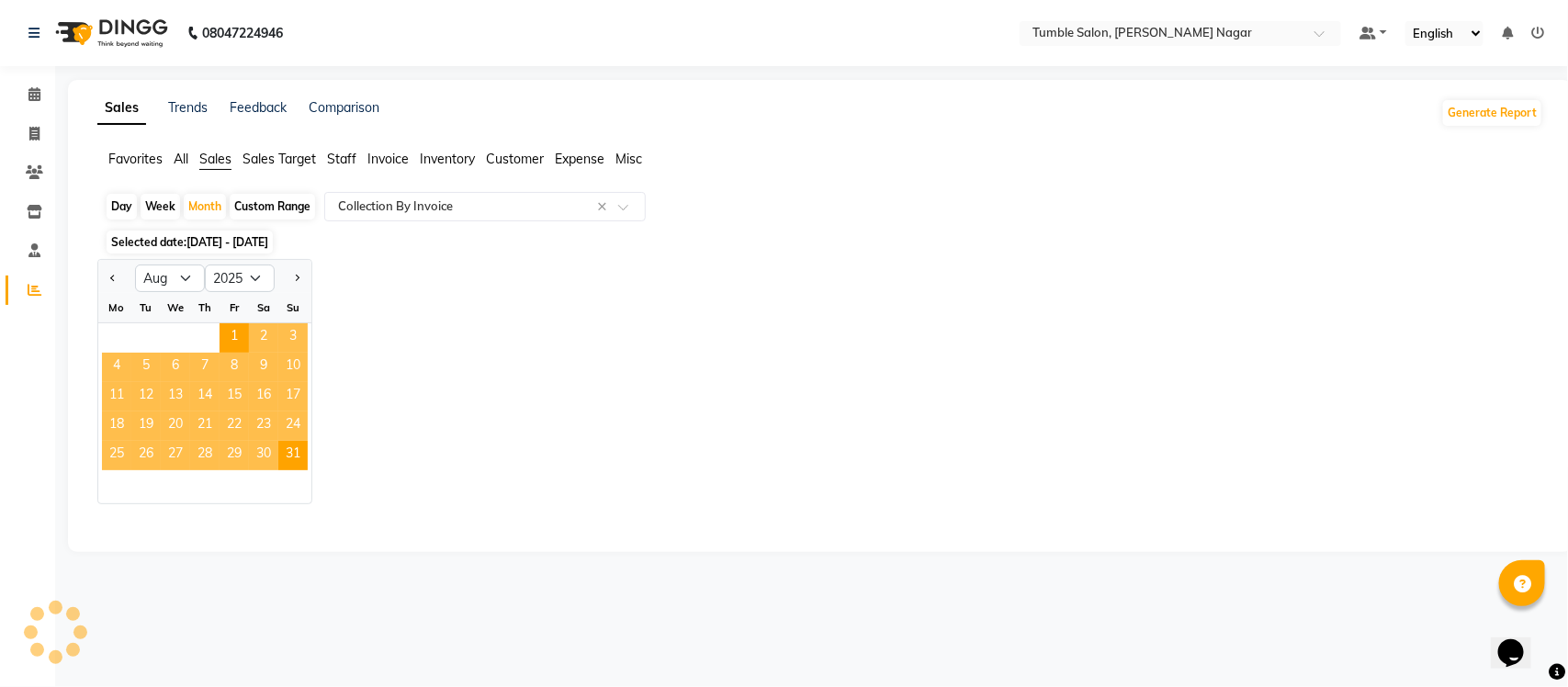
select select "full_report"
select select "csv"
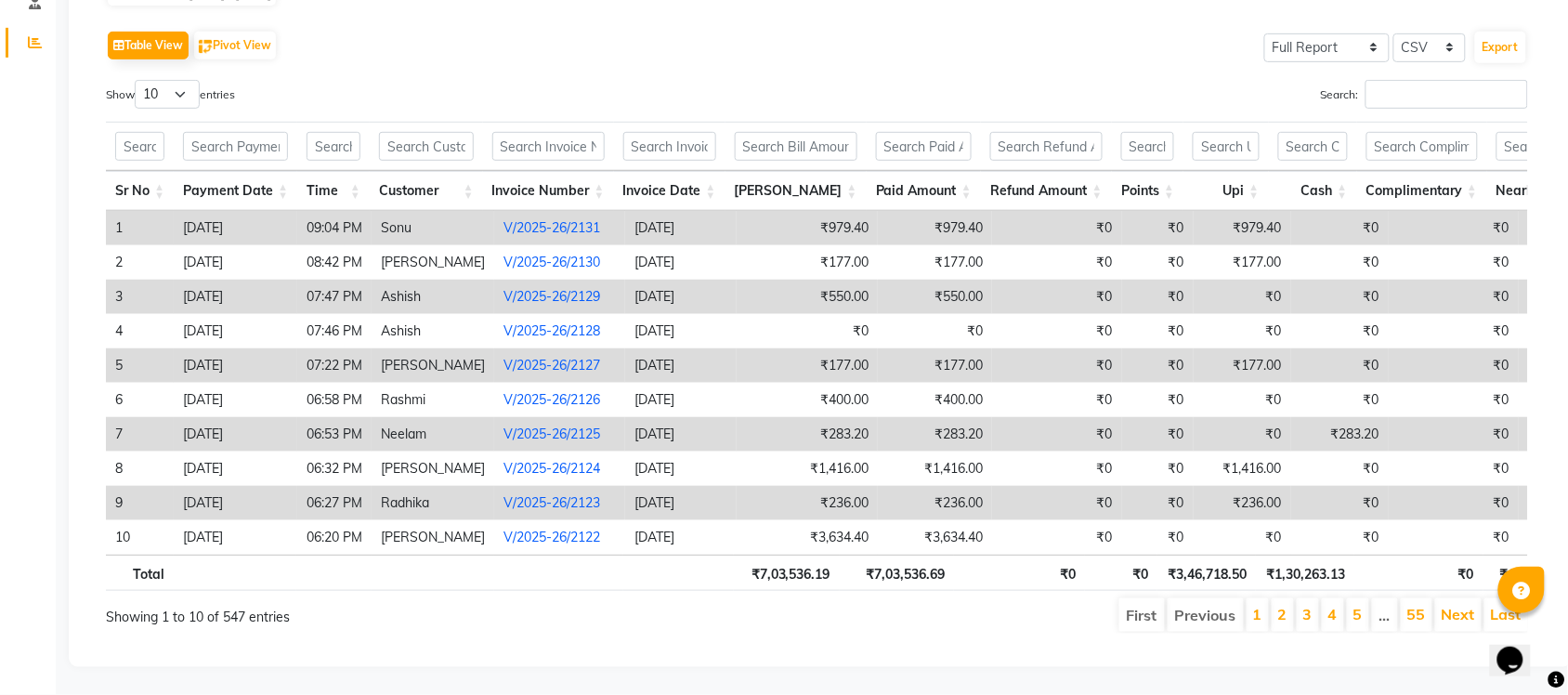
scroll to position [288, 0]
drag, startPoint x: 1585, startPoint y: 183, endPoint x: 42, endPoint y: 14, distance: 1552.2
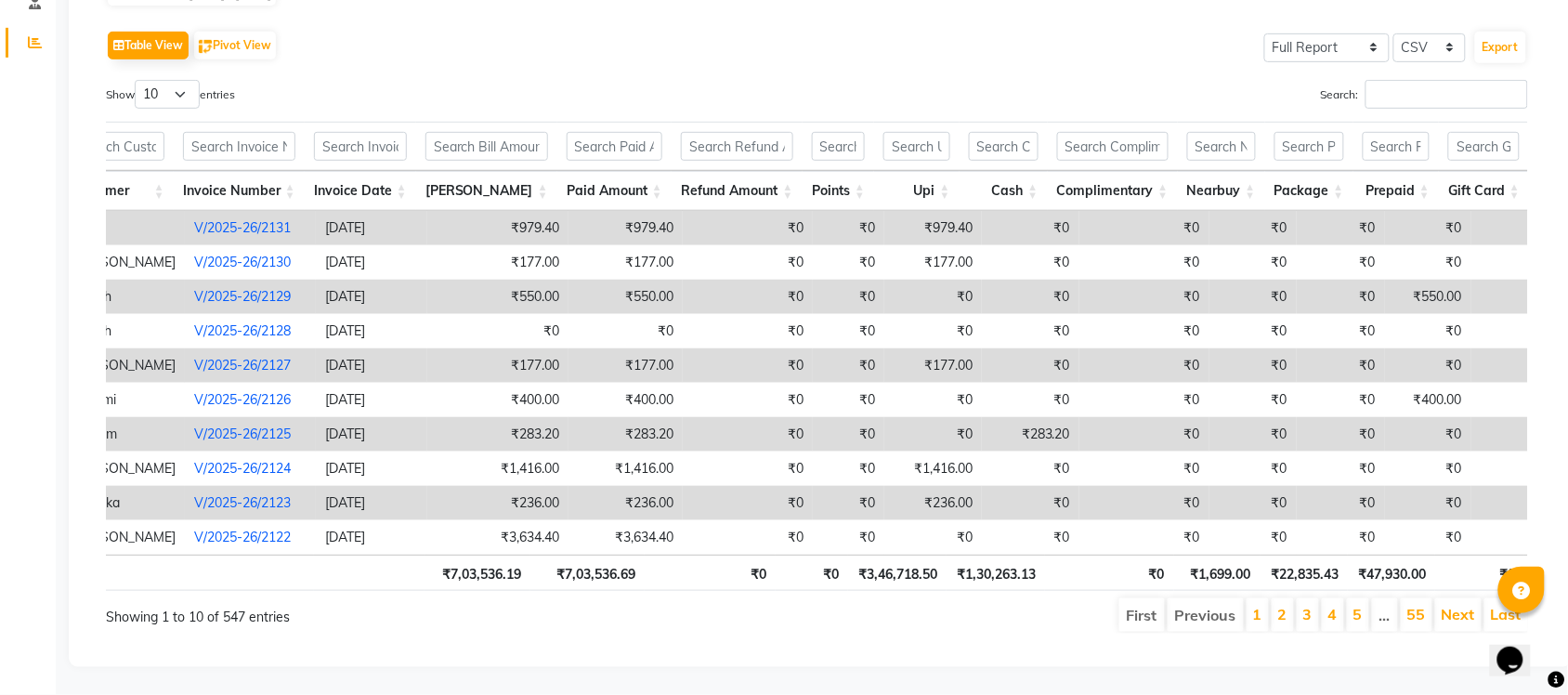
scroll to position [0, 0]
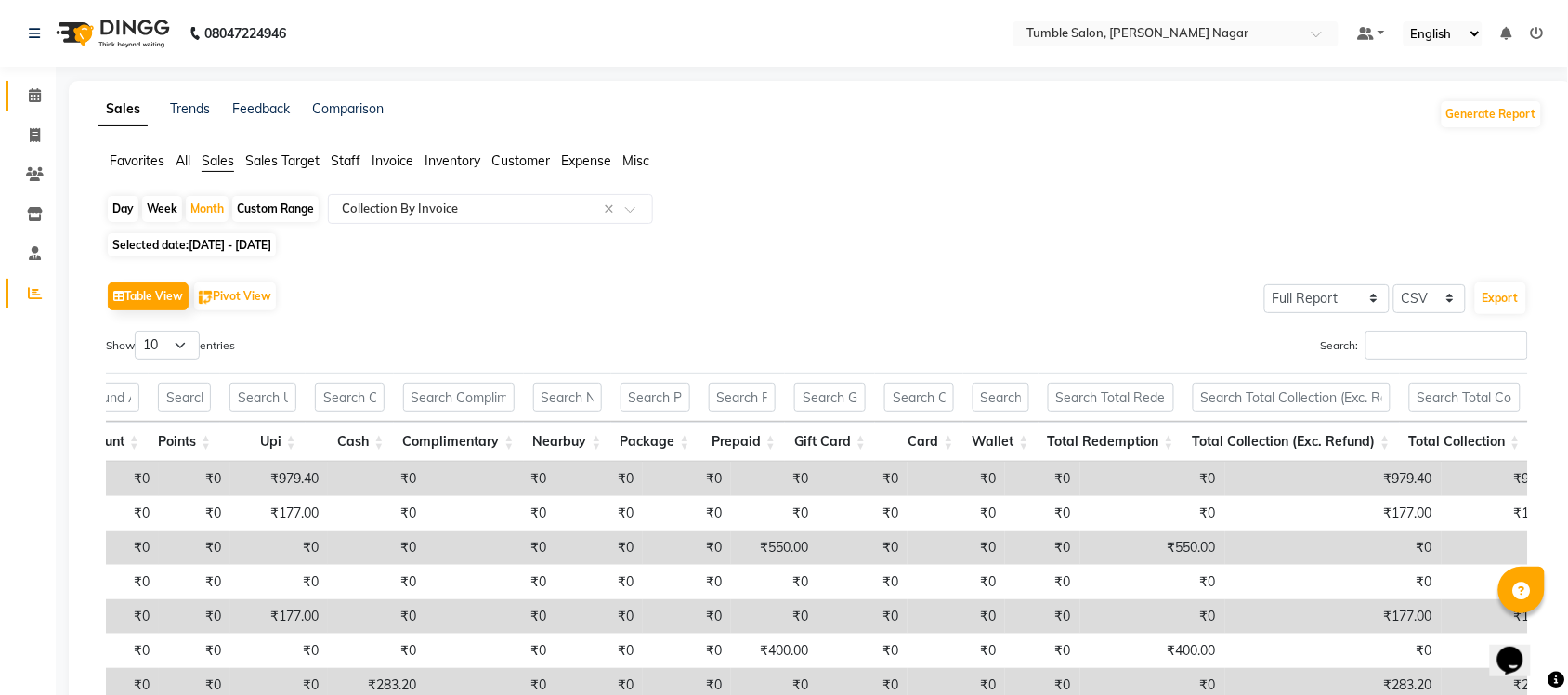
click at [39, 84] on link "Calendar" at bounding box center [27, 96] width 44 height 31
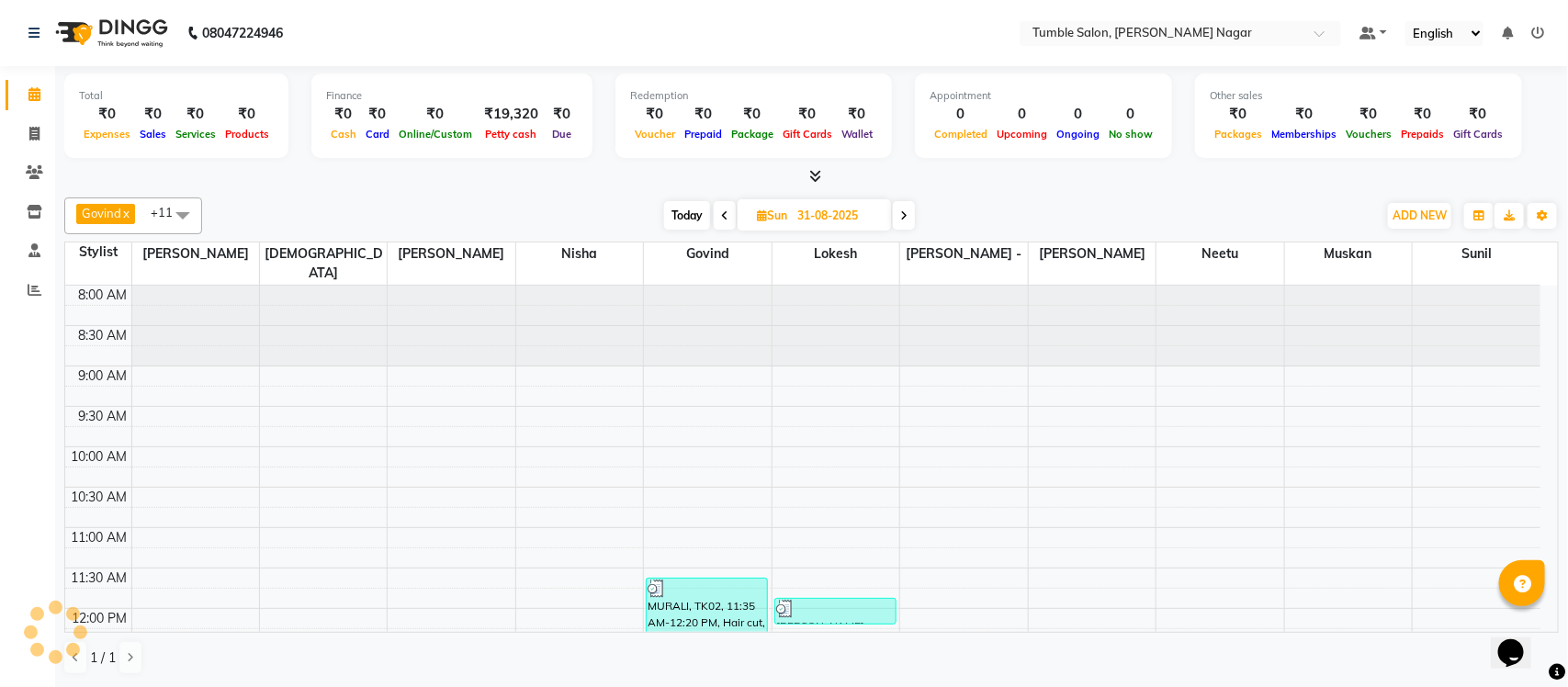
click at [809, 167] on span at bounding box center [811, 177] width 20 height 20
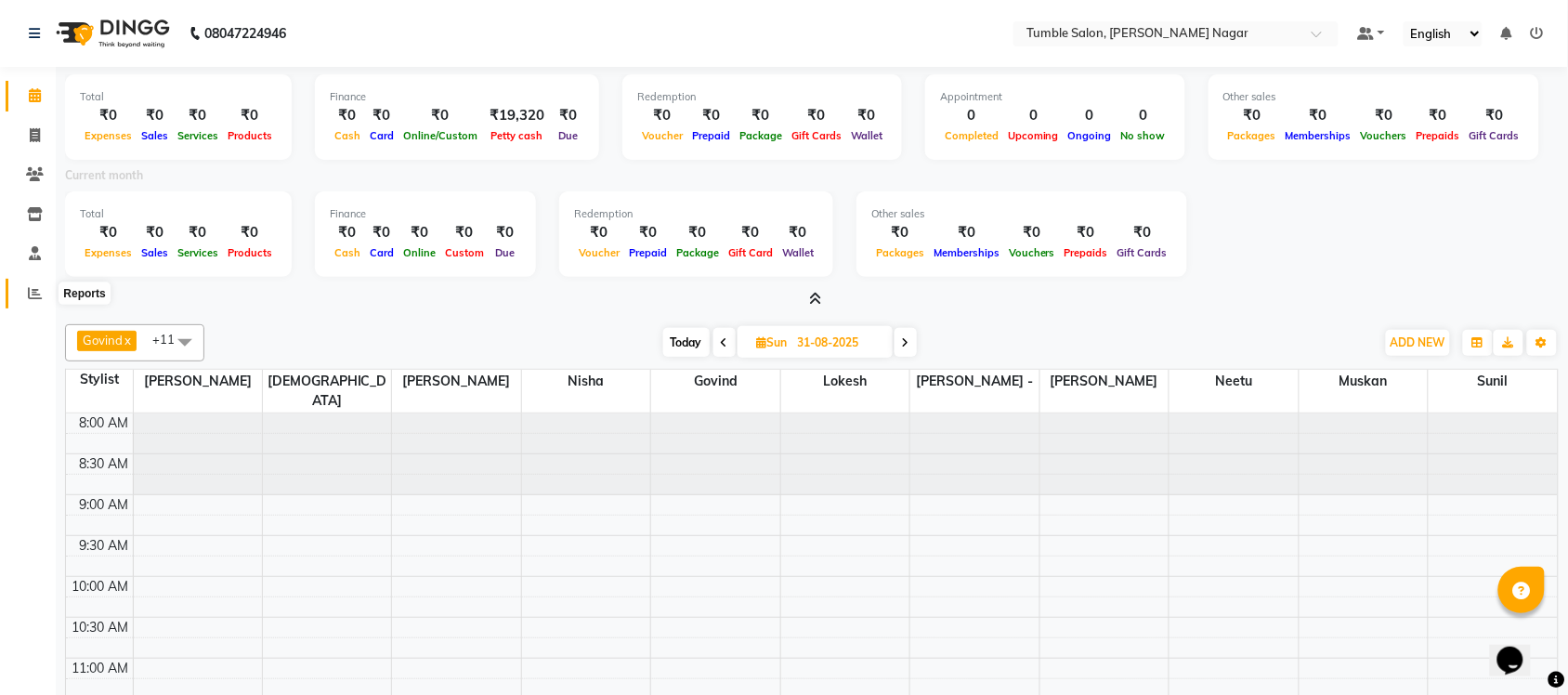
click at [24, 283] on span at bounding box center [35, 293] width 33 height 22
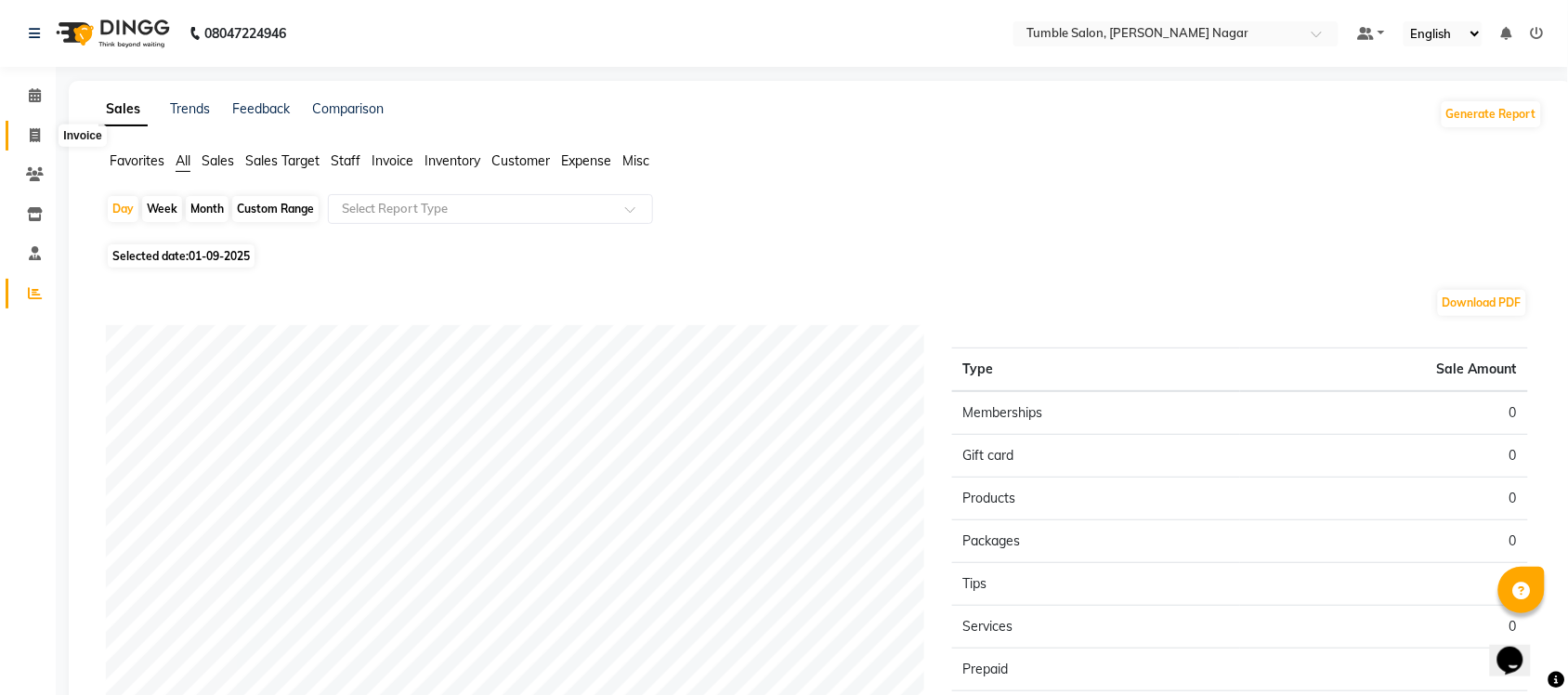
click at [39, 125] on span at bounding box center [35, 135] width 33 height 22
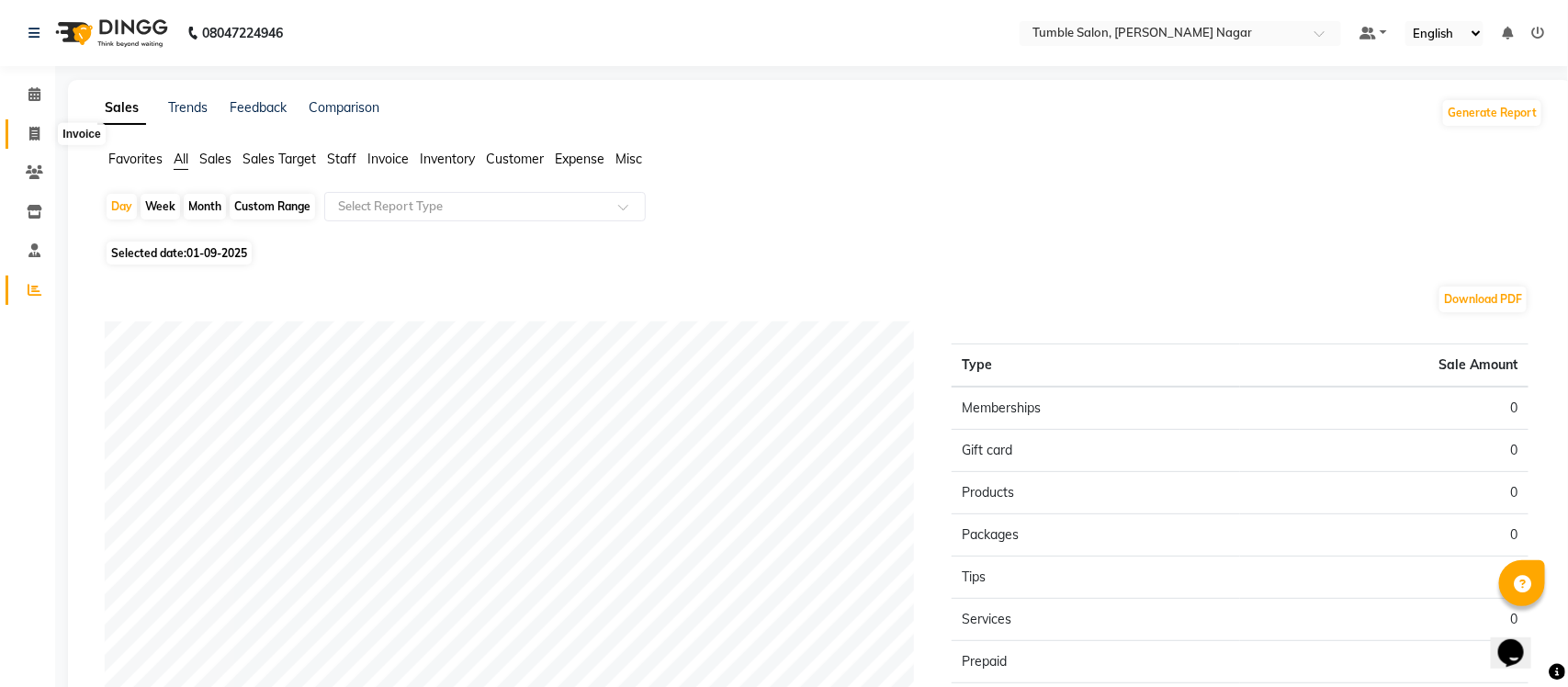
select select "8207"
select select "service"
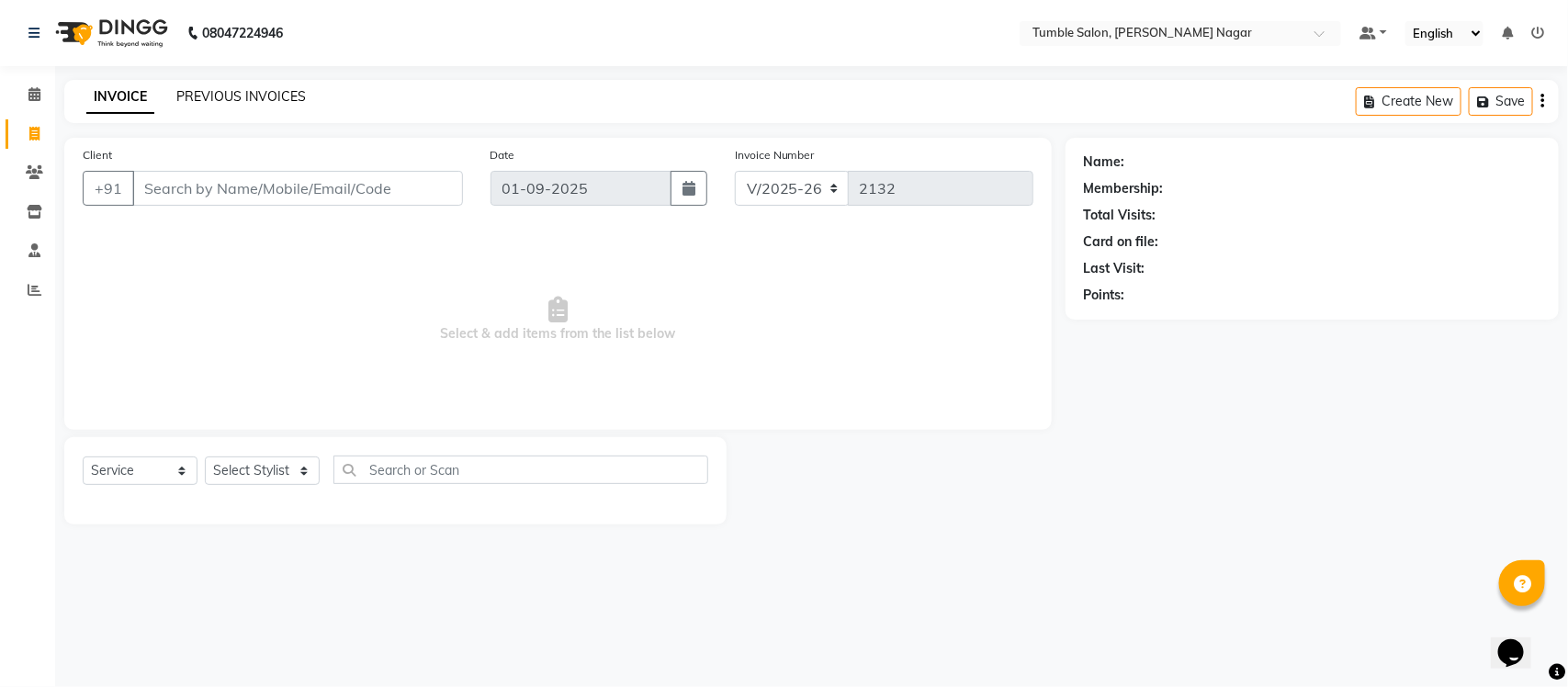
click at [223, 98] on link "PREVIOUS INVOICES" at bounding box center [241, 97] width 129 height 17
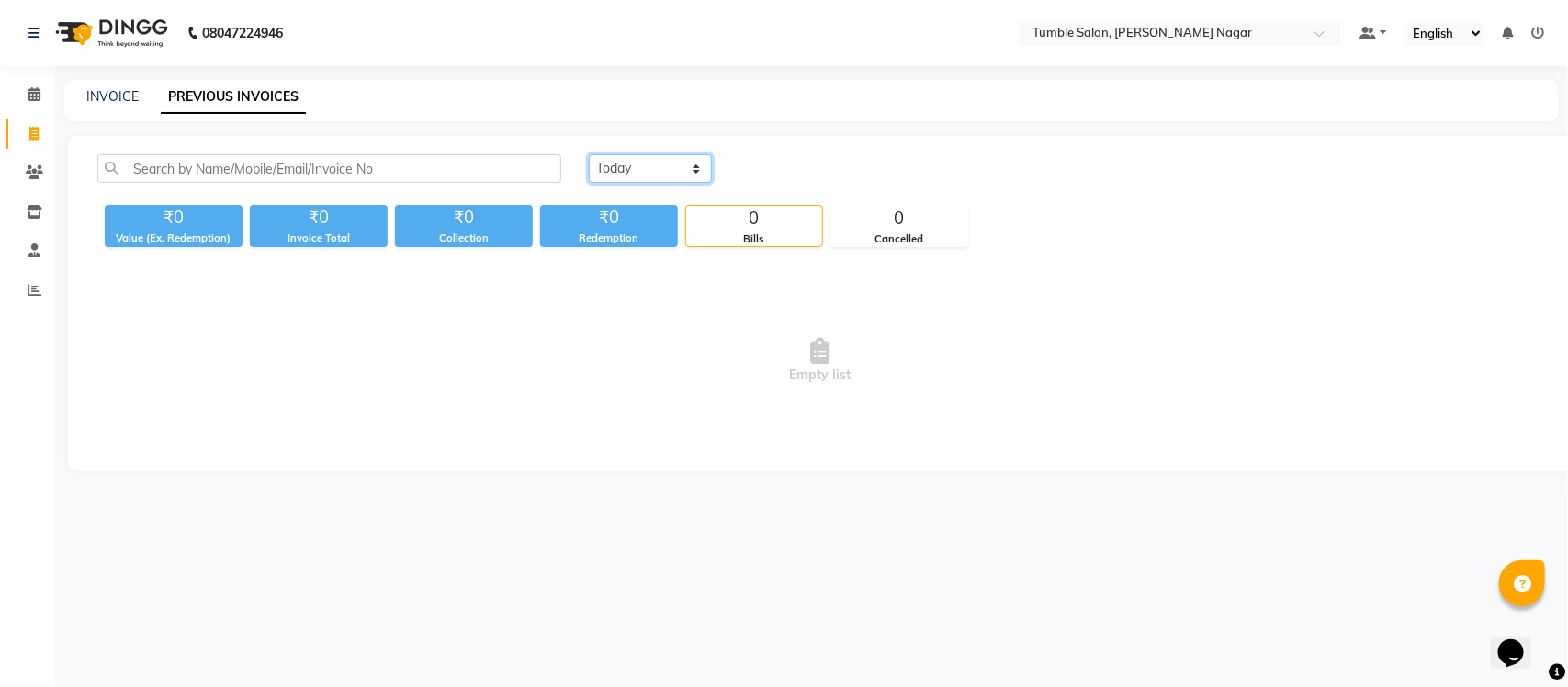
click at [639, 177] on select "[DATE] [DATE] Custom Range" at bounding box center [651, 168] width 123 height 29
select select "range"
click at [589, 154] on select "[DATE] [DATE] Custom Range" at bounding box center [651, 168] width 123 height 29
click at [801, 176] on input "01-09-2025" at bounding box center [800, 169] width 128 height 26
select select "9"
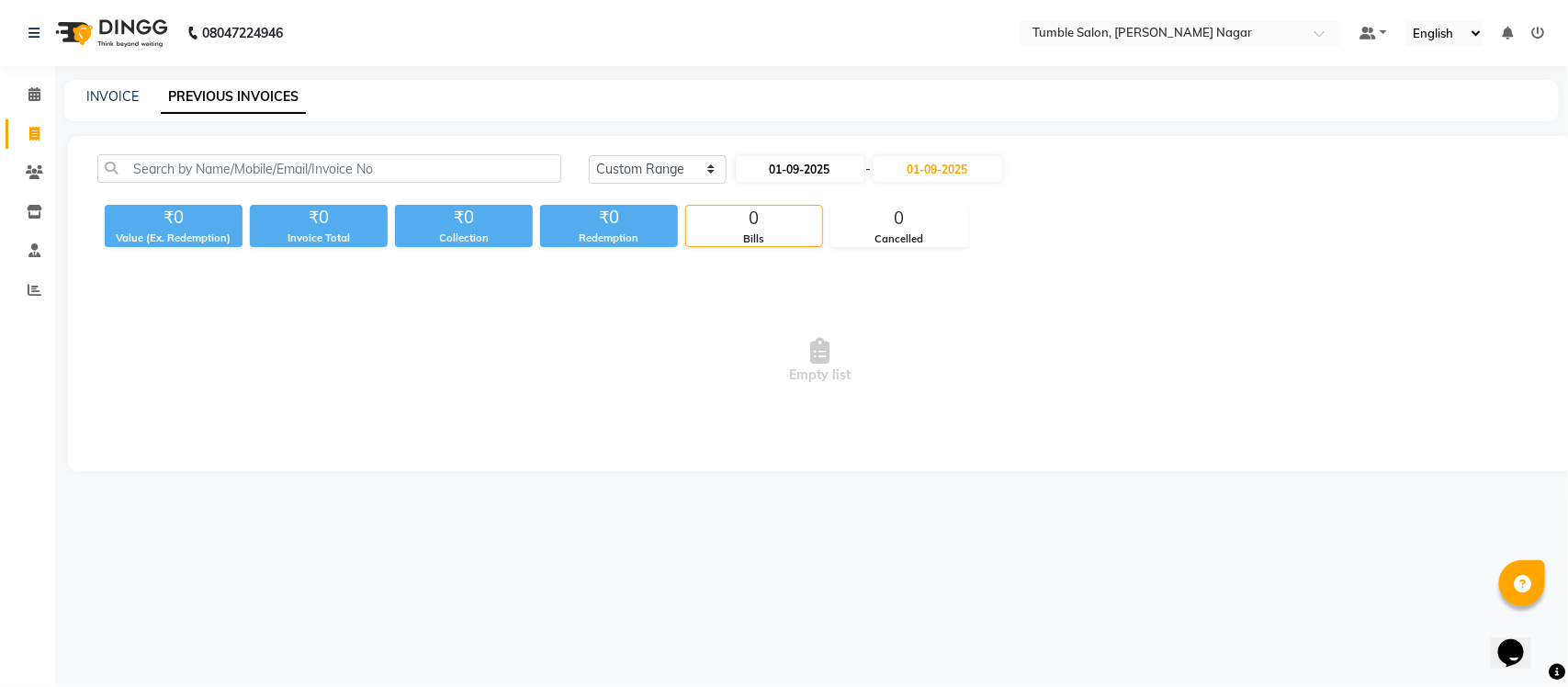
select select "2025"
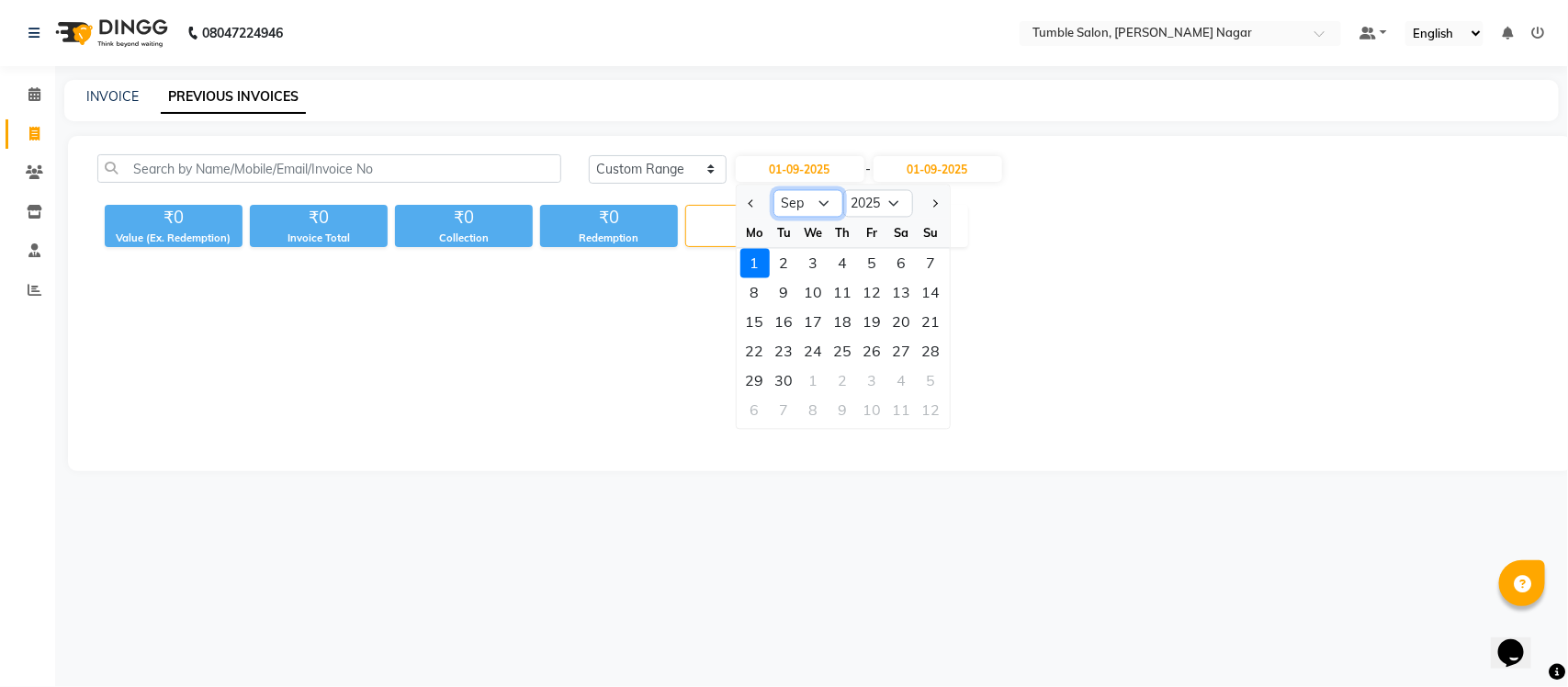
click at [795, 202] on select "Jan Feb Mar Apr May Jun Jul Aug Sep Oct Nov Dec" at bounding box center [808, 205] width 70 height 28
select select "8"
click at [773, 191] on select "Jan Feb Mar Apr May Jun Jul Aug Sep Oct Nov Dec" at bounding box center [808, 205] width 70 height 28
click at [864, 254] on div "1" at bounding box center [873, 264] width 30 height 30
type input "01-08-2025"
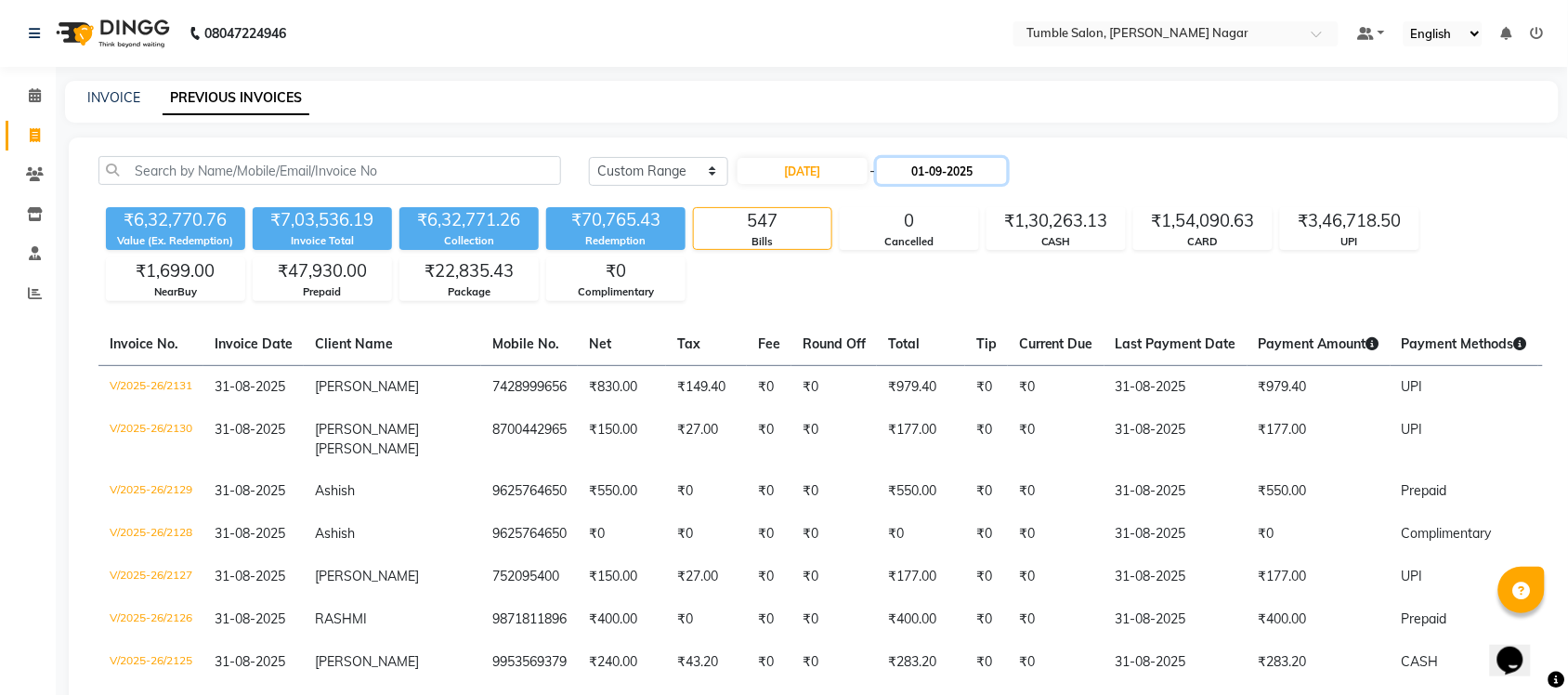
click at [943, 177] on input "01-09-2025" at bounding box center [942, 171] width 130 height 26
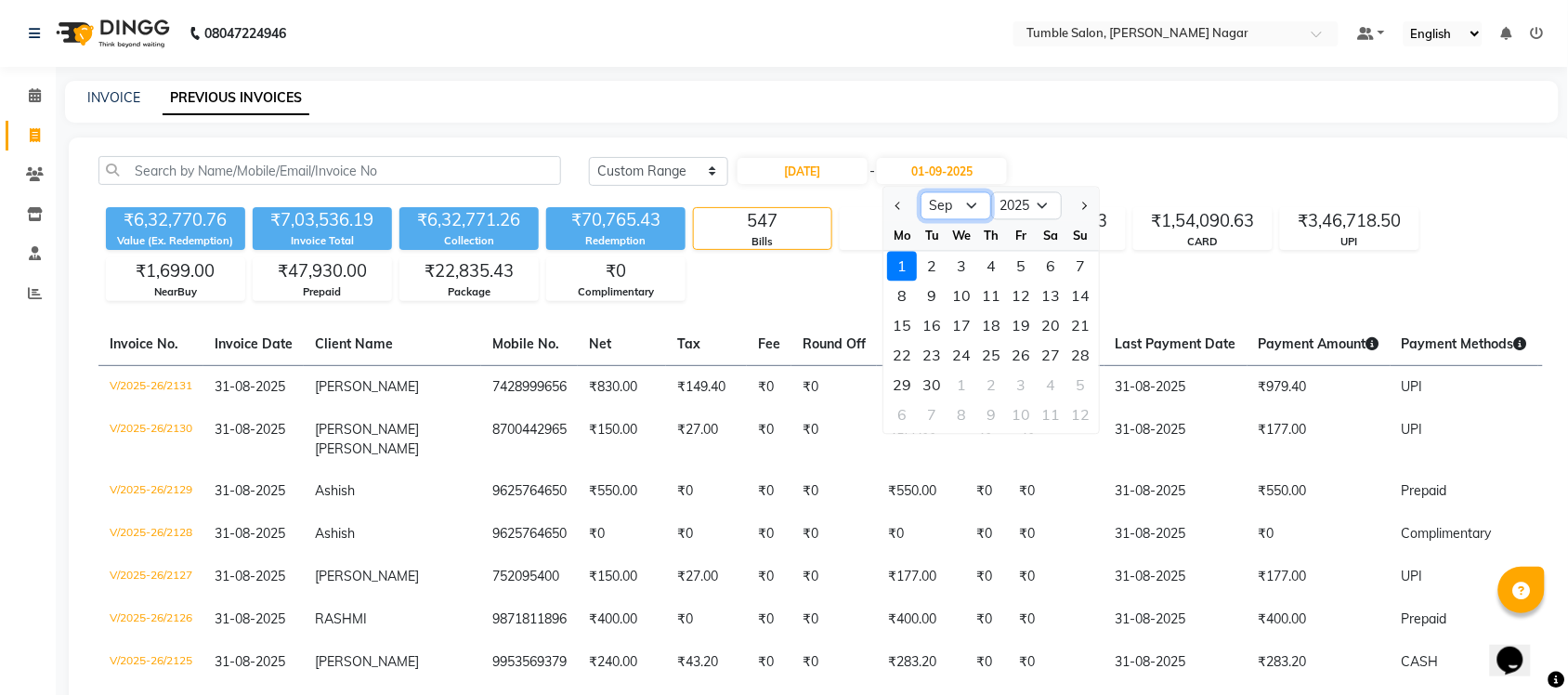
click at [973, 206] on select "Aug Sep Oct Nov Dec" at bounding box center [956, 207] width 71 height 28
select select "8"
click at [921, 193] on select "Aug Sep Oct Nov Dec" at bounding box center [956, 207] width 71 height 28
click at [1077, 378] on div "31" at bounding box center [1082, 386] width 30 height 30
type input "31-08-2025"
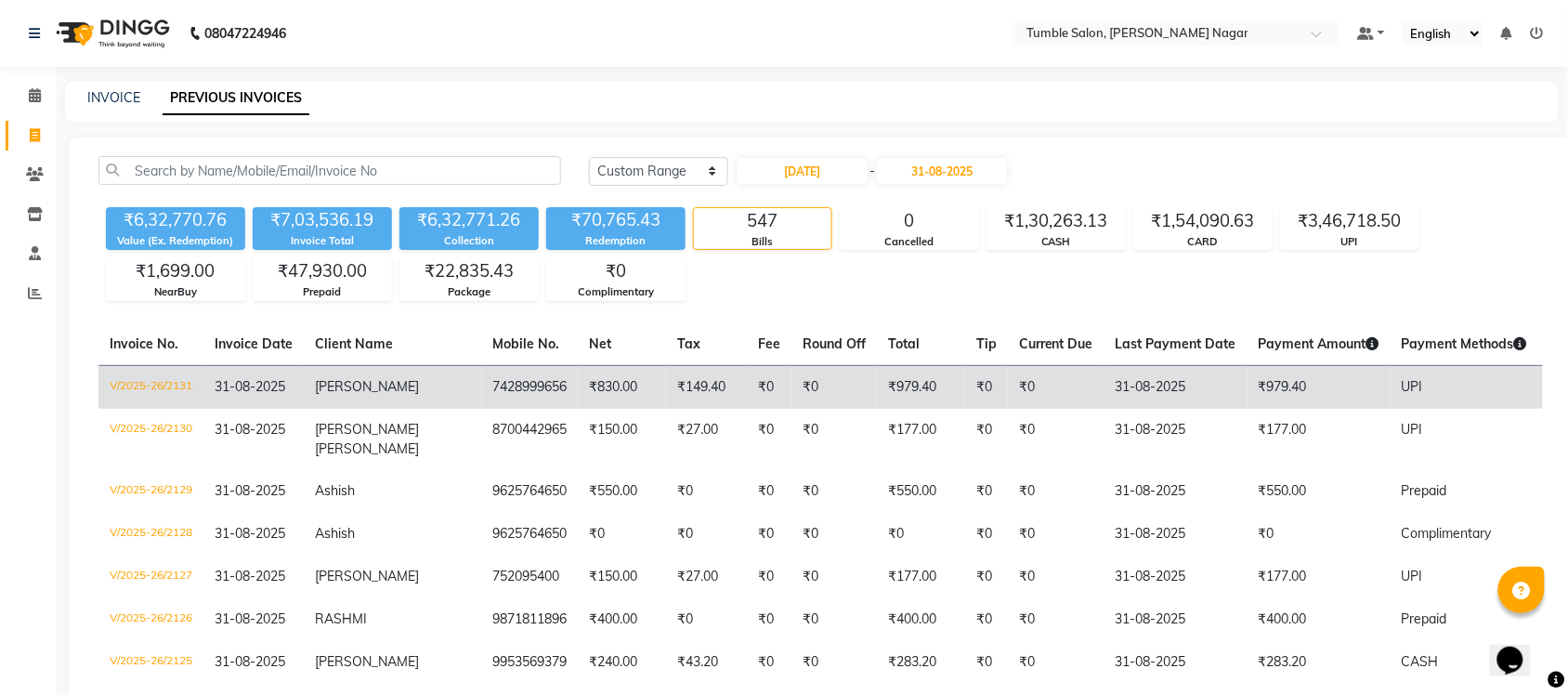
click at [242, 386] on span "31-08-2025" at bounding box center [249, 387] width 71 height 17
click at [140, 387] on td "V/2025-26/2131" at bounding box center [151, 387] width 105 height 43
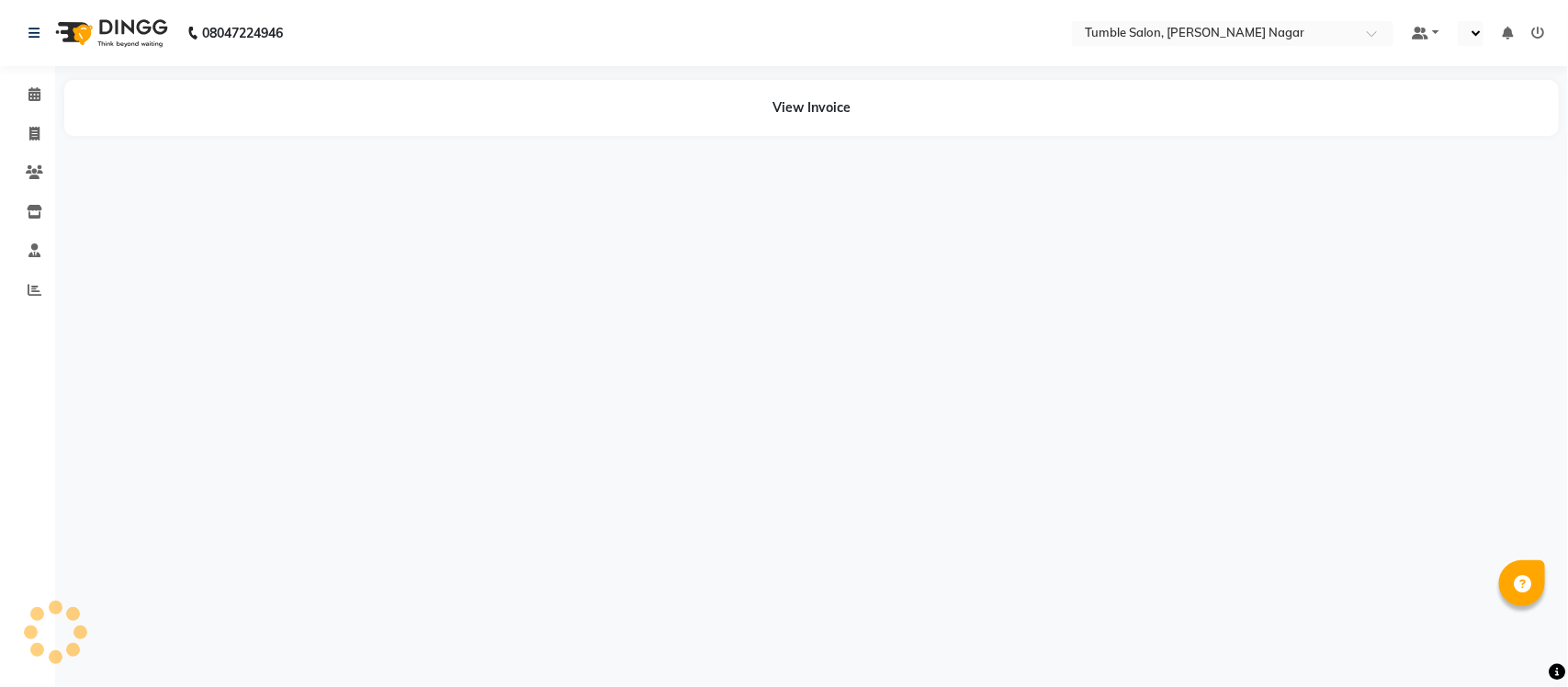
select select "en"
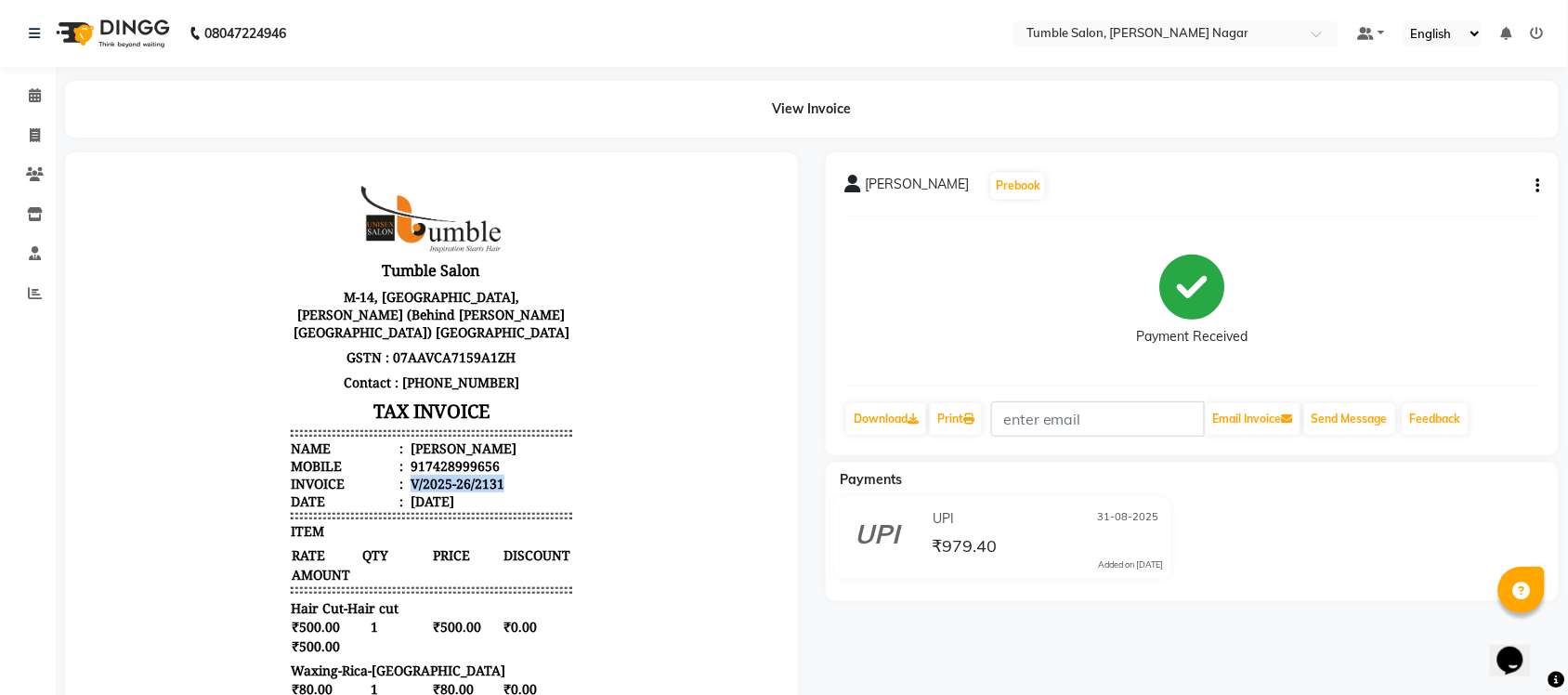
drag, startPoint x: 394, startPoint y: 465, endPoint x: 502, endPoint y: 466, distance: 108.0
click at [502, 474] on li "Invoice : V/2025-26/2131" at bounding box center [430, 482] width 280 height 18
copy div "V/2025-26/2131"
click at [30, 126] on span at bounding box center [35, 135] width 33 height 22
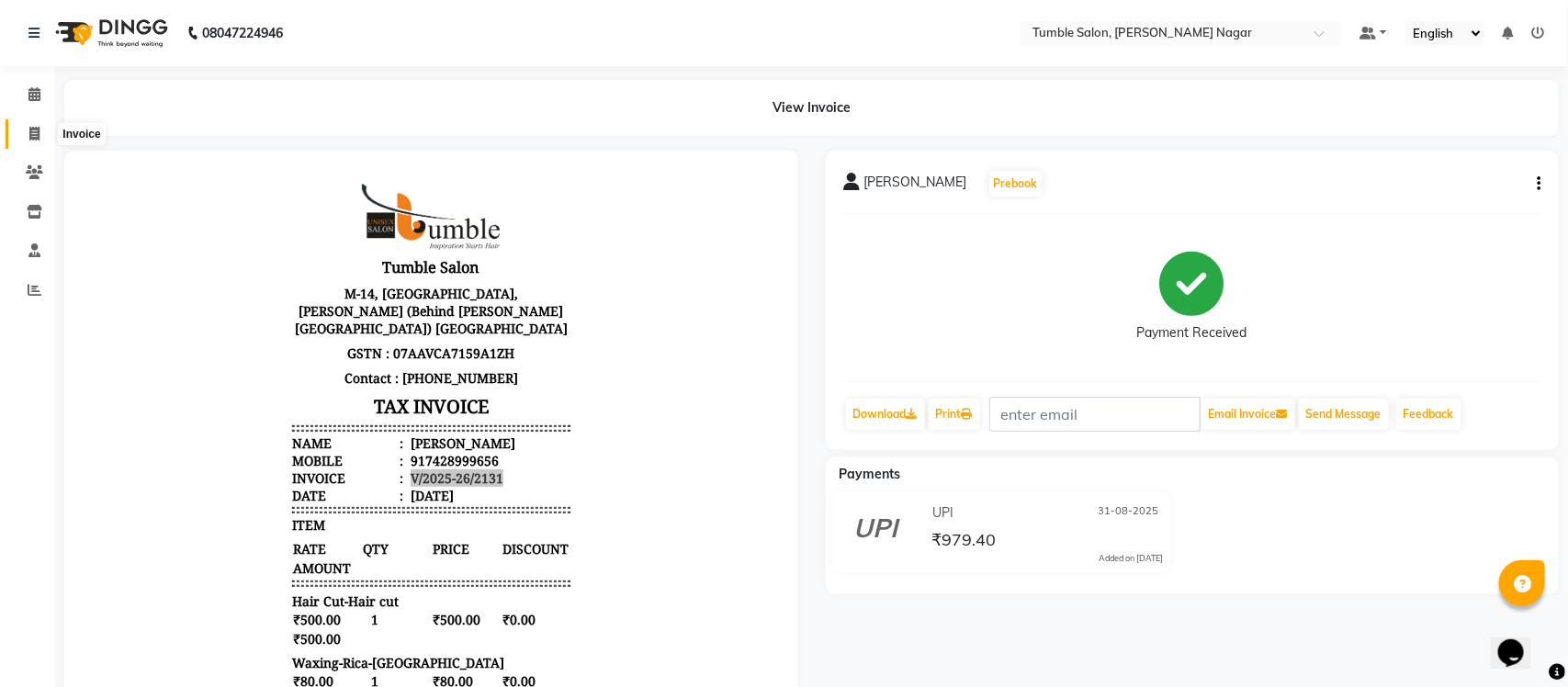
select select "service"
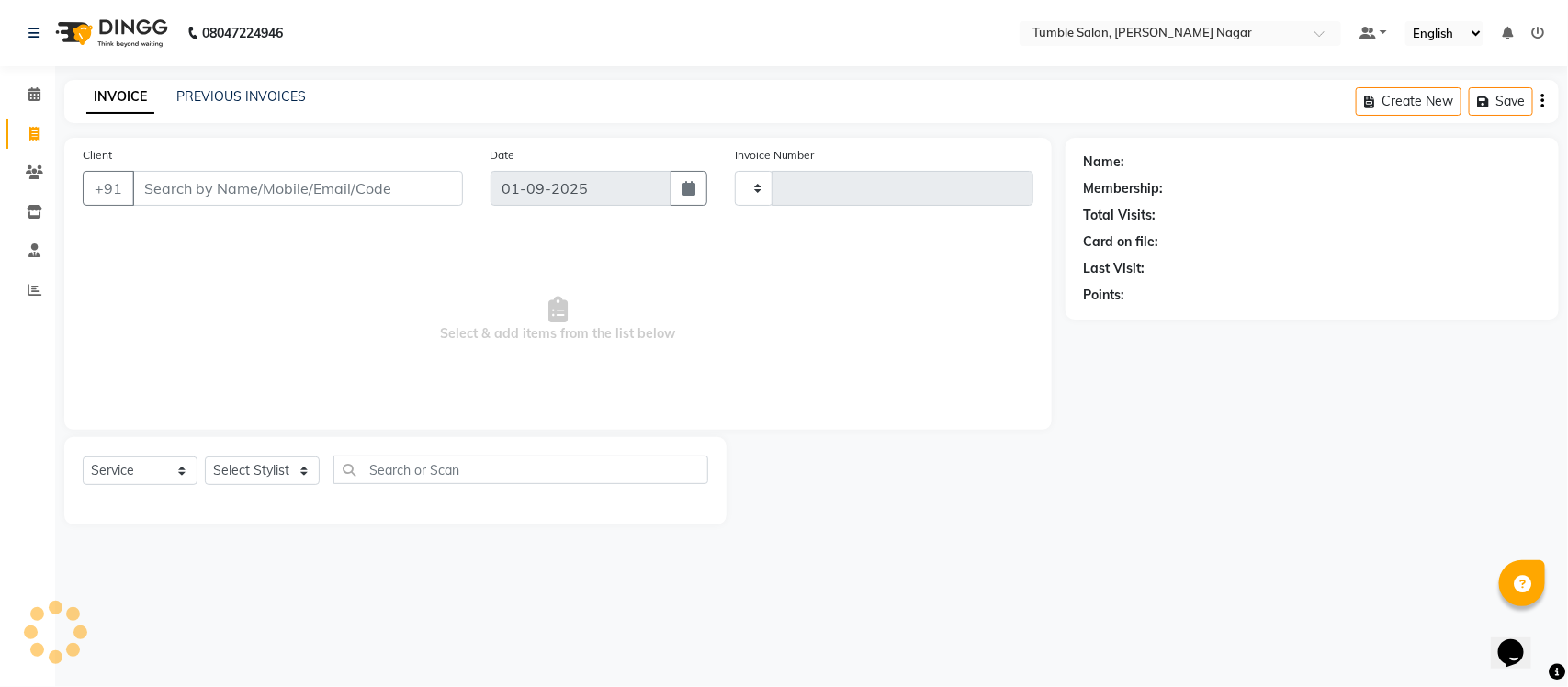
type input "2132"
select select "8207"
click at [228, 93] on link "PREVIOUS INVOICES" at bounding box center [241, 97] width 129 height 17
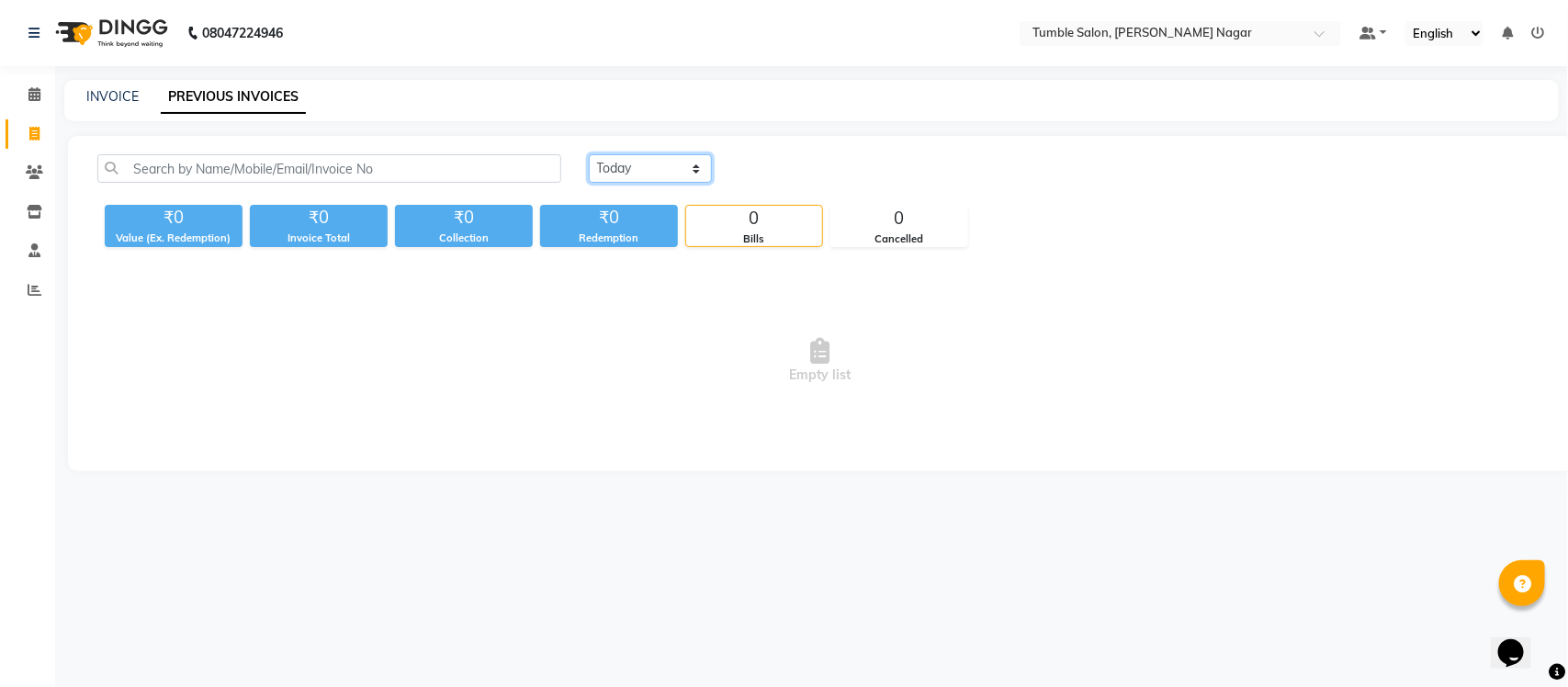
drag, startPoint x: 643, startPoint y: 161, endPoint x: 626, endPoint y: 164, distance: 17.3
click at [643, 161] on select "[DATE] [DATE] Custom Range" at bounding box center [651, 168] width 123 height 29
select select "[DATE]"
click at [589, 154] on select "[DATE] [DATE] Custom Range" at bounding box center [651, 168] width 123 height 29
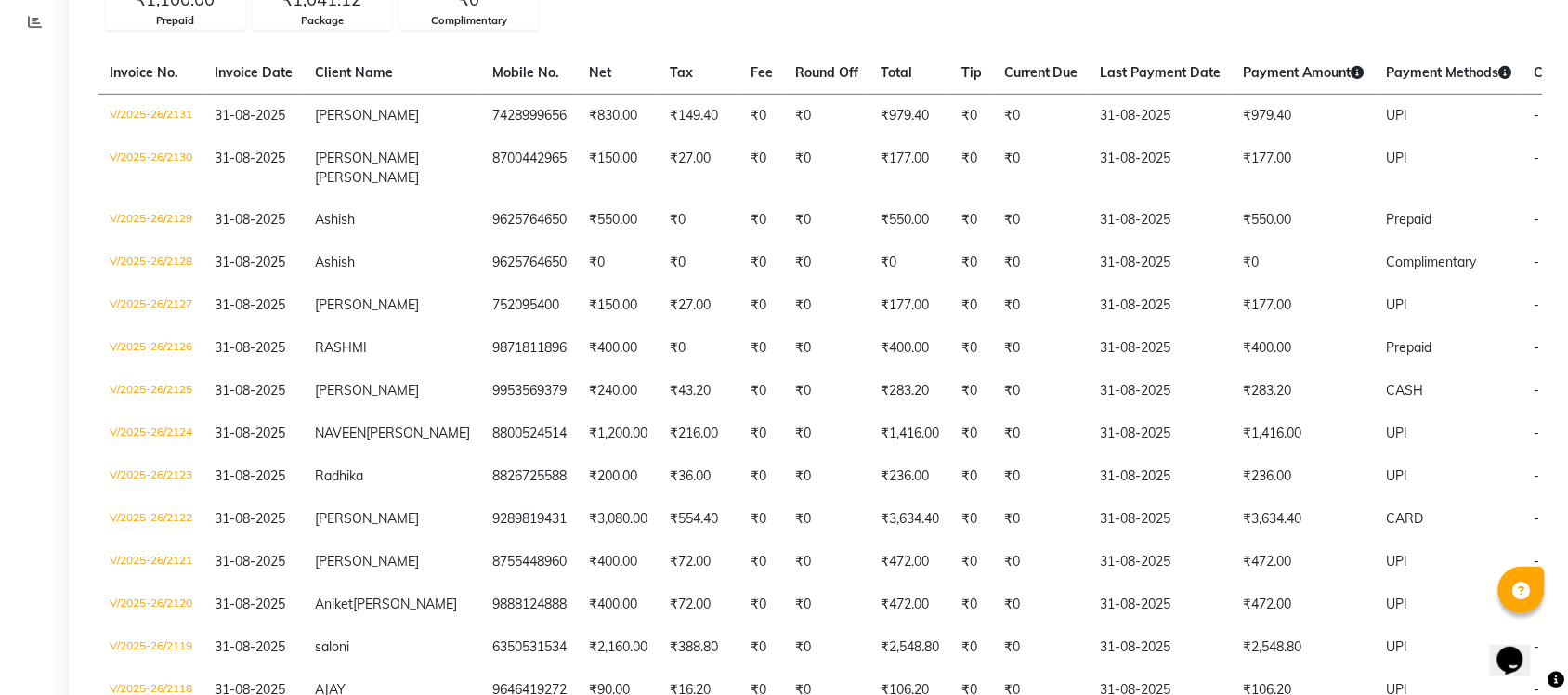
scroll to position [309, 0]
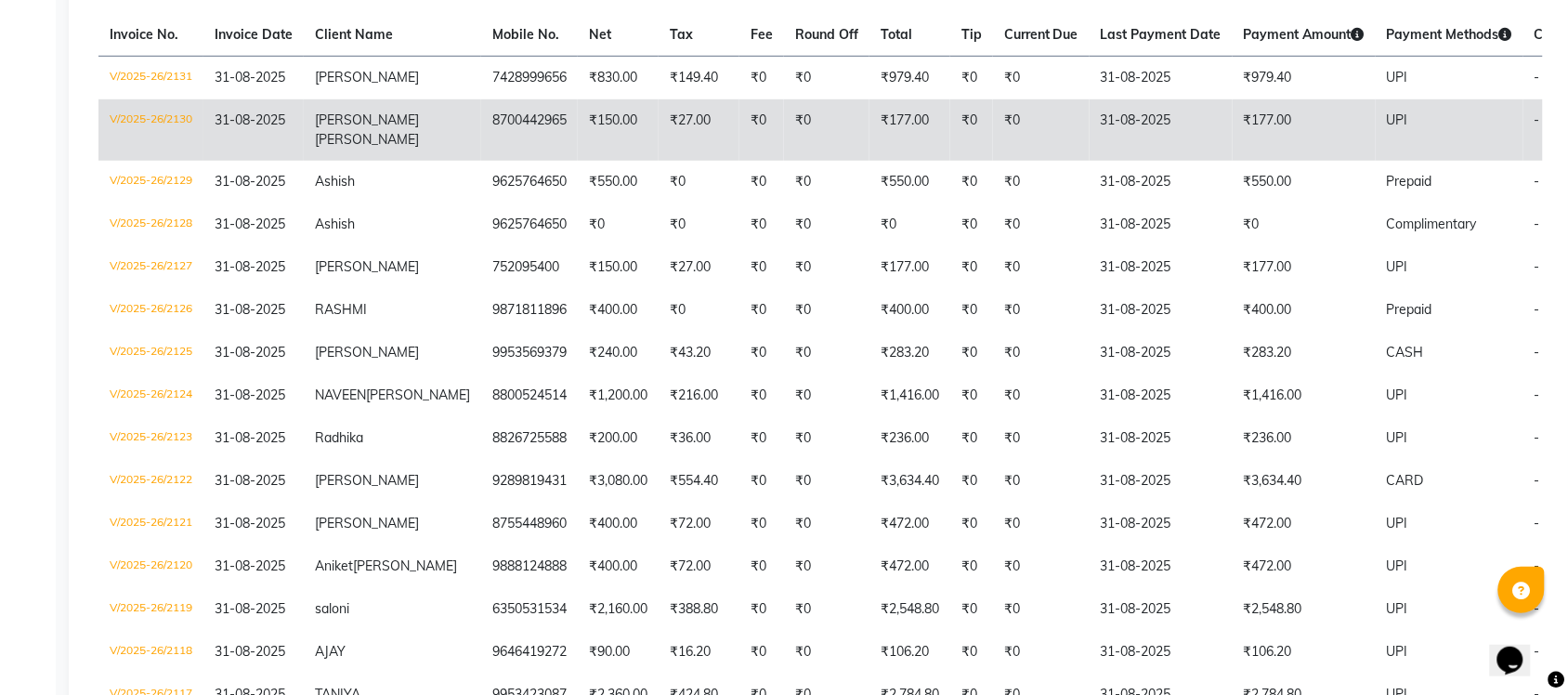
click at [175, 118] on td "V/2025-26/2130" at bounding box center [151, 130] width 105 height 61
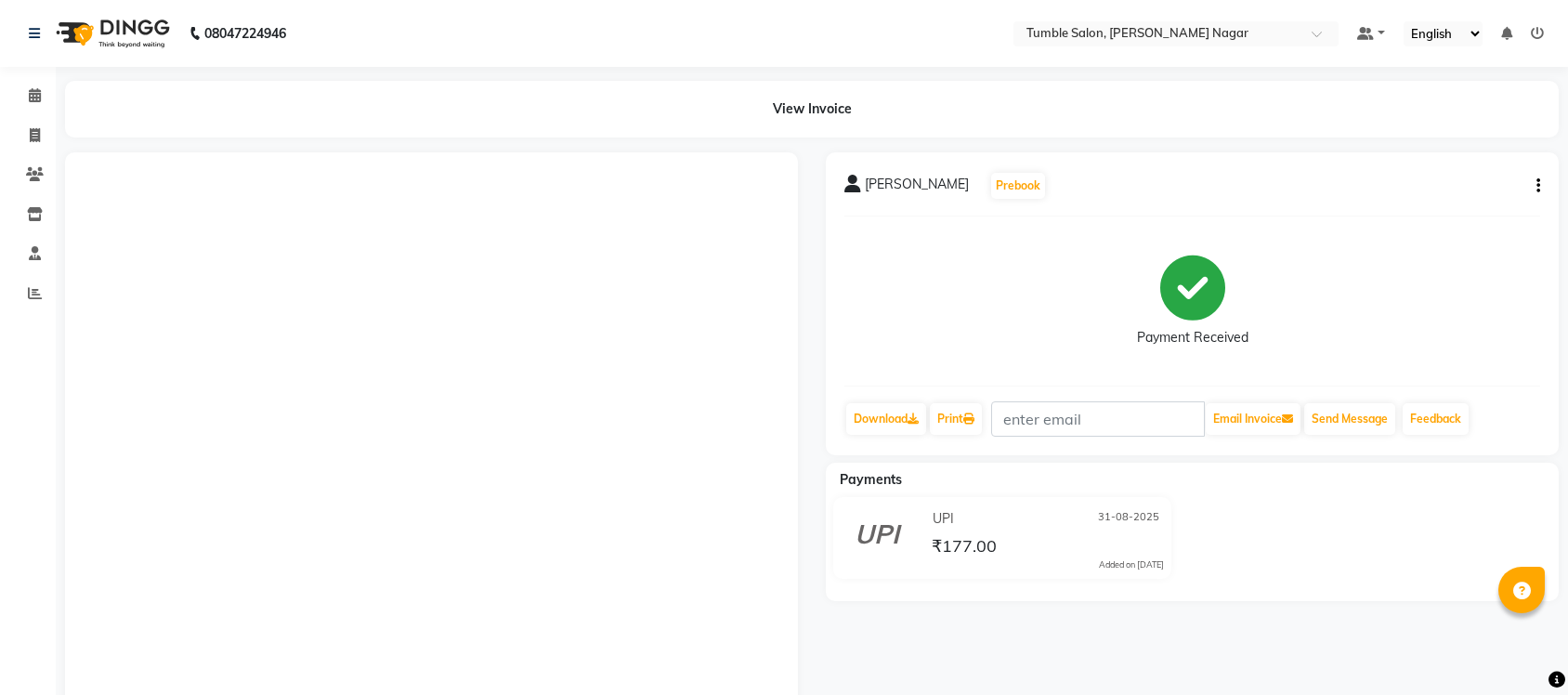
click at [1538, 187] on icon "button" at bounding box center [1539, 186] width 4 height 1
click at [1407, 179] on div "Split Service Amount" at bounding box center [1446, 186] width 127 height 24
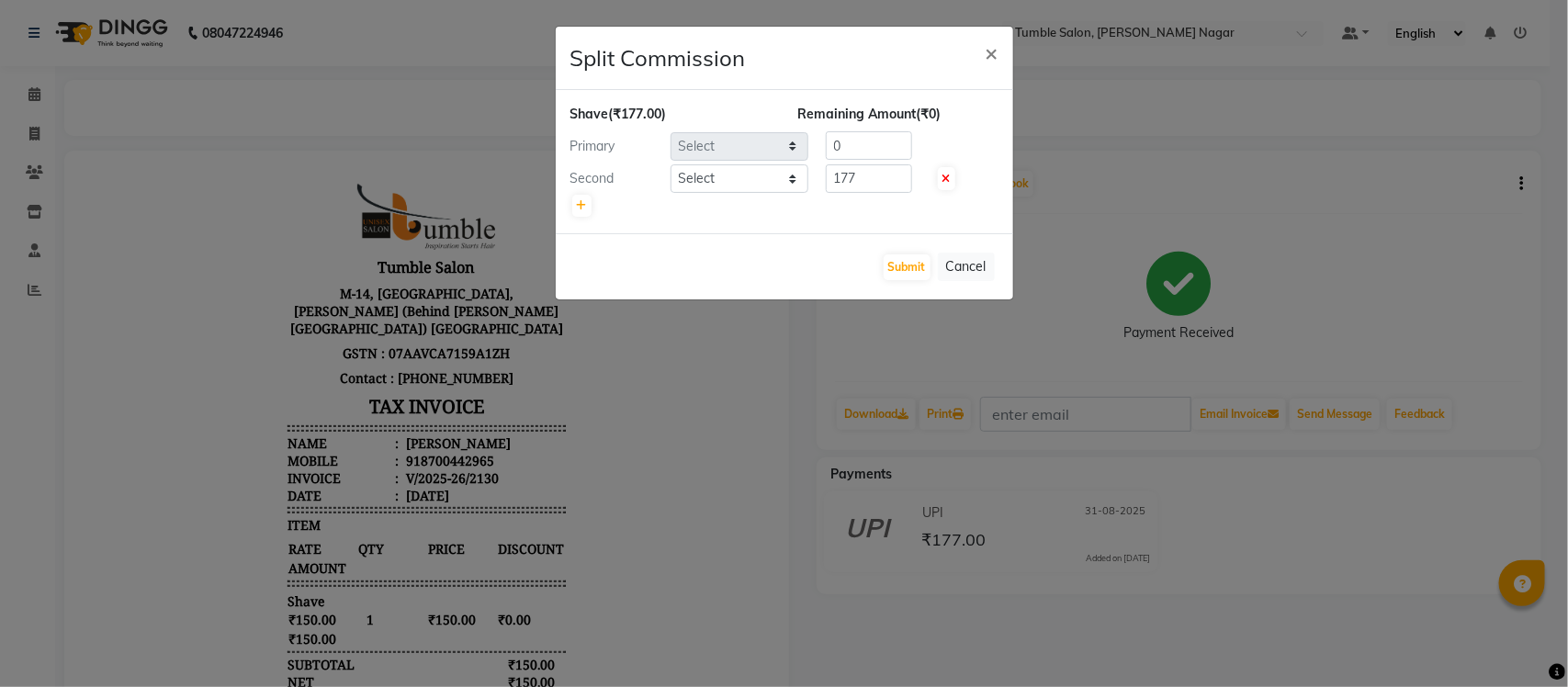
select select "77846"
select select "77847"
click at [903, 265] on button "Submit" at bounding box center [907, 268] width 46 height 26
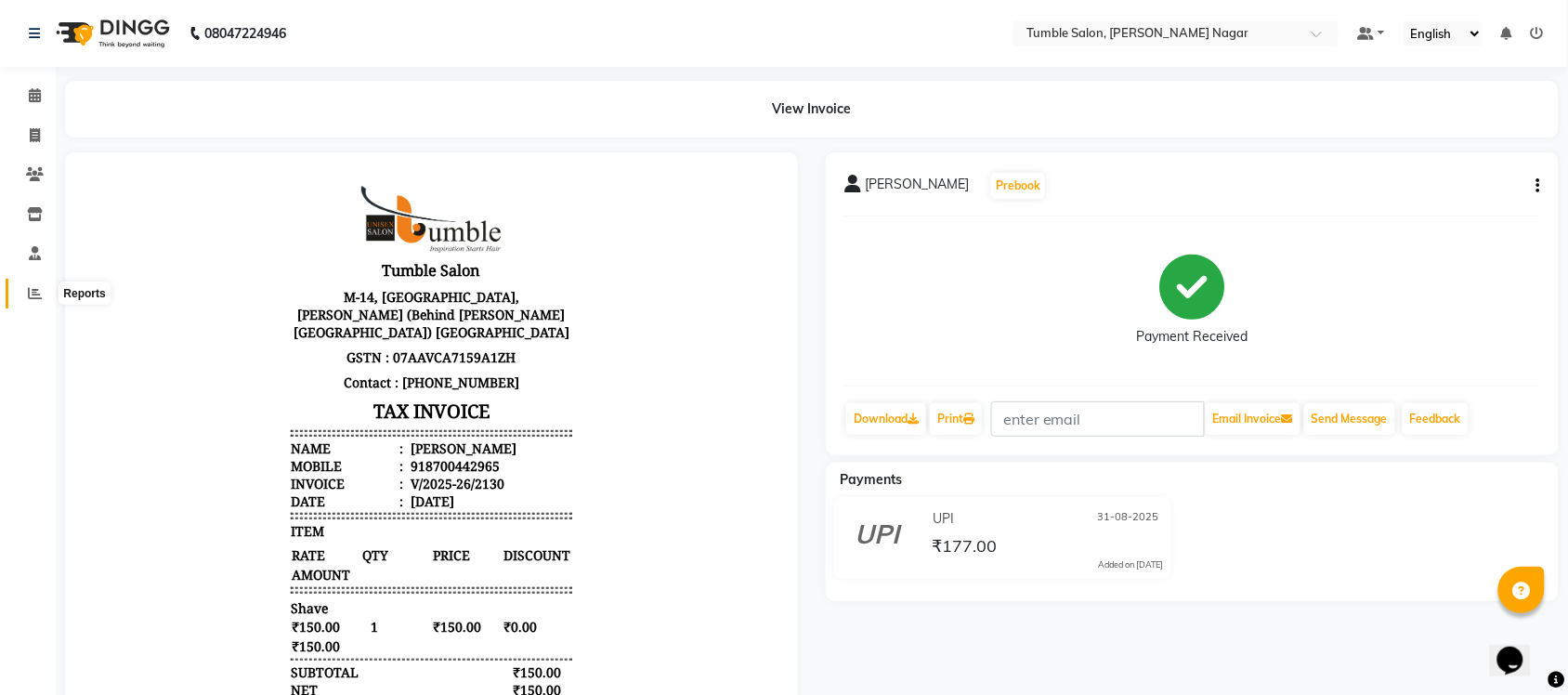
click at [30, 283] on span at bounding box center [35, 293] width 33 height 22
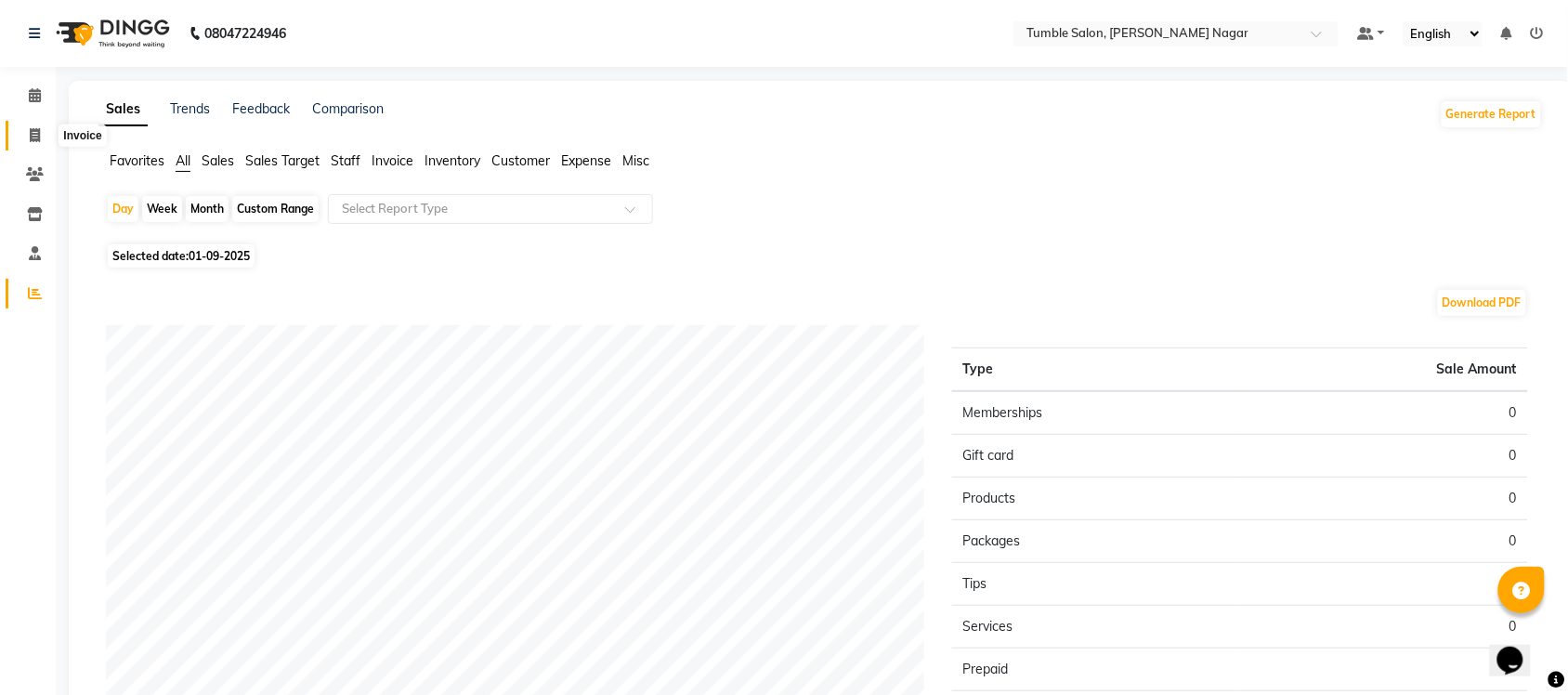
click at [36, 139] on icon at bounding box center [35, 134] width 10 height 14
select select "service"
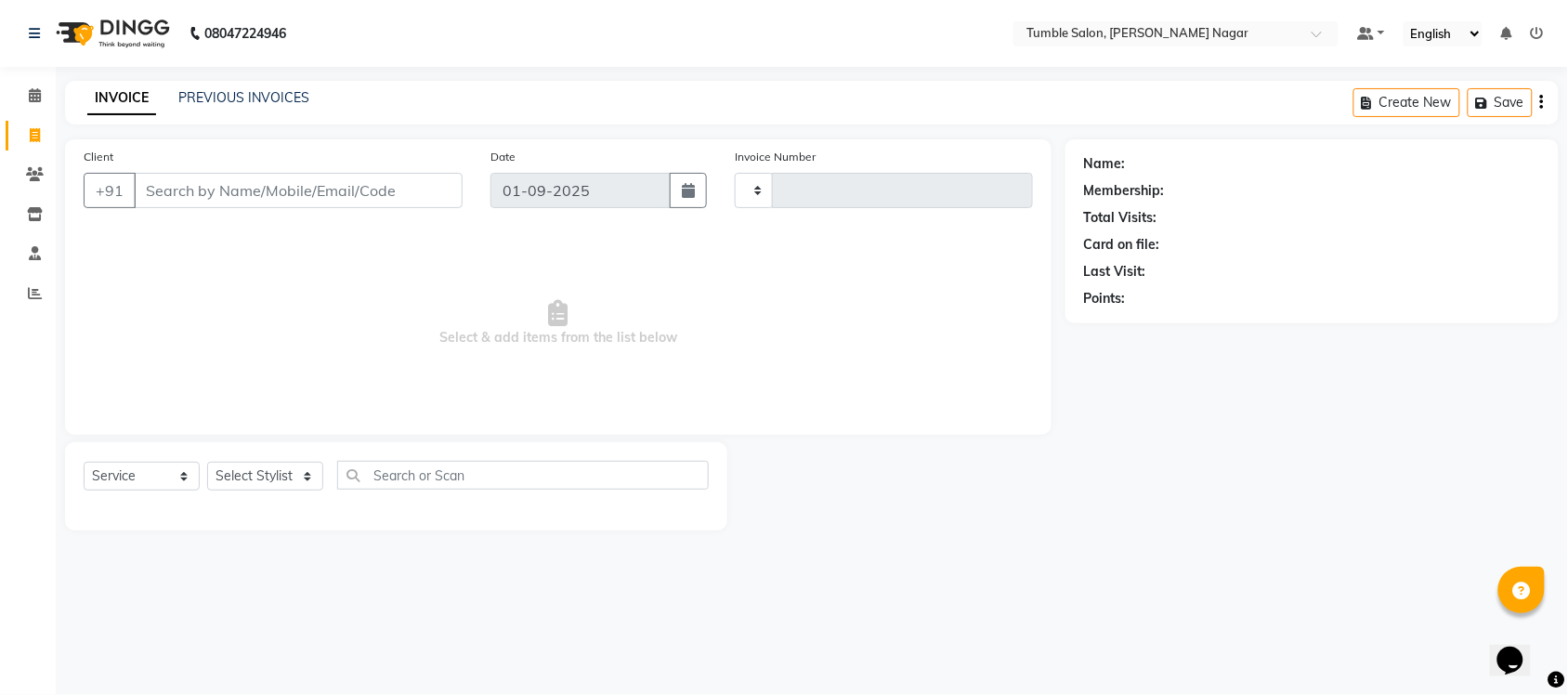
type input "2132"
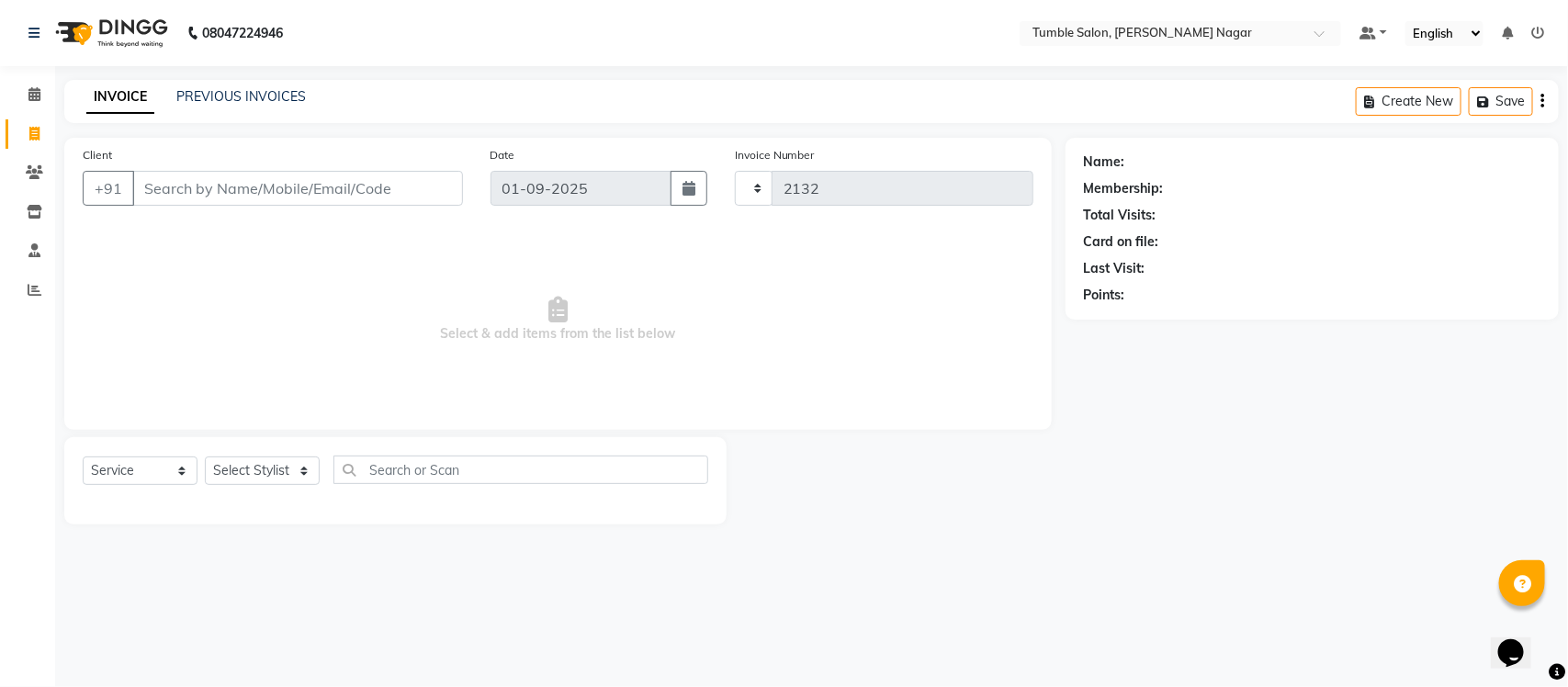
select select "8207"
click at [244, 88] on link "PREVIOUS INVOICES" at bounding box center [241, 97] width 129 height 17
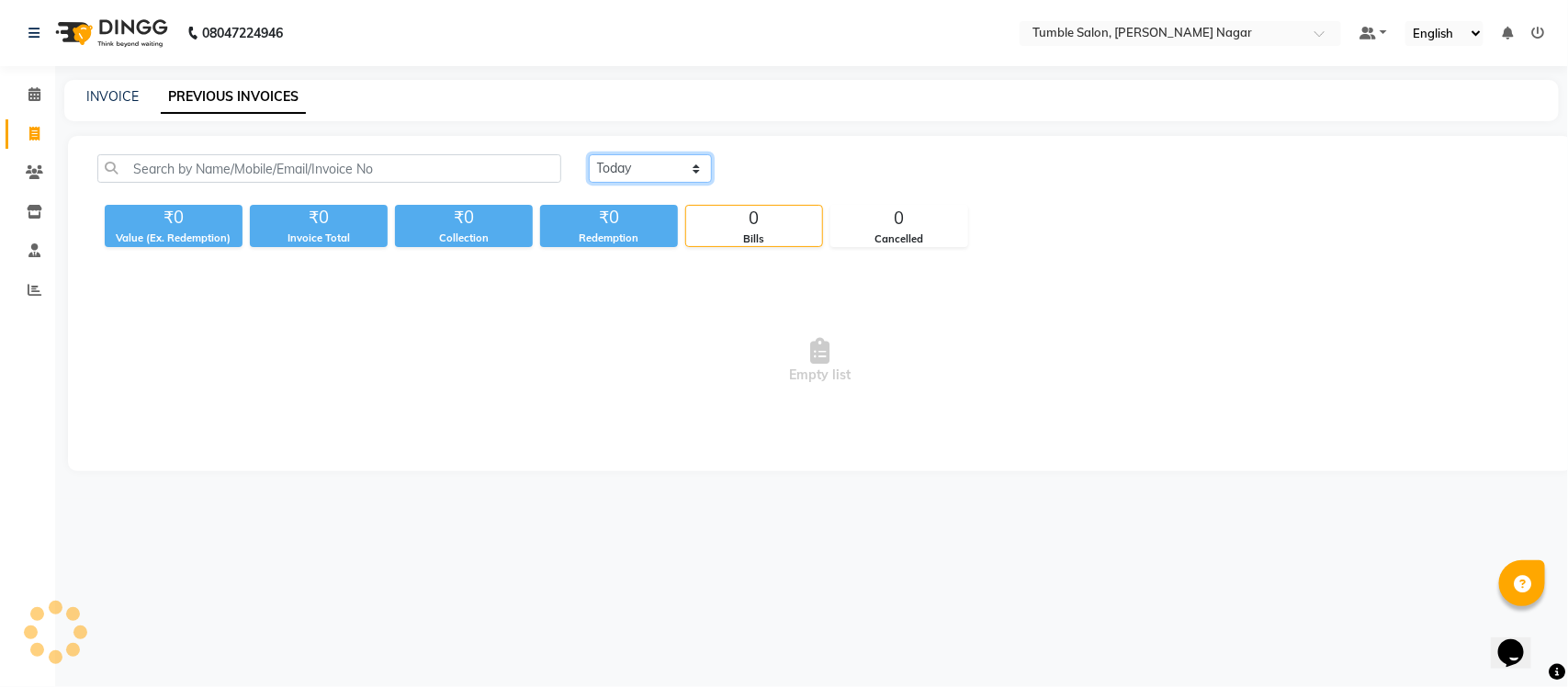
click at [666, 171] on select "[DATE] [DATE] Custom Range" at bounding box center [651, 168] width 123 height 29
select select "[DATE]"
click at [589, 154] on select "[DATE] [DATE] Custom Range" at bounding box center [651, 168] width 123 height 29
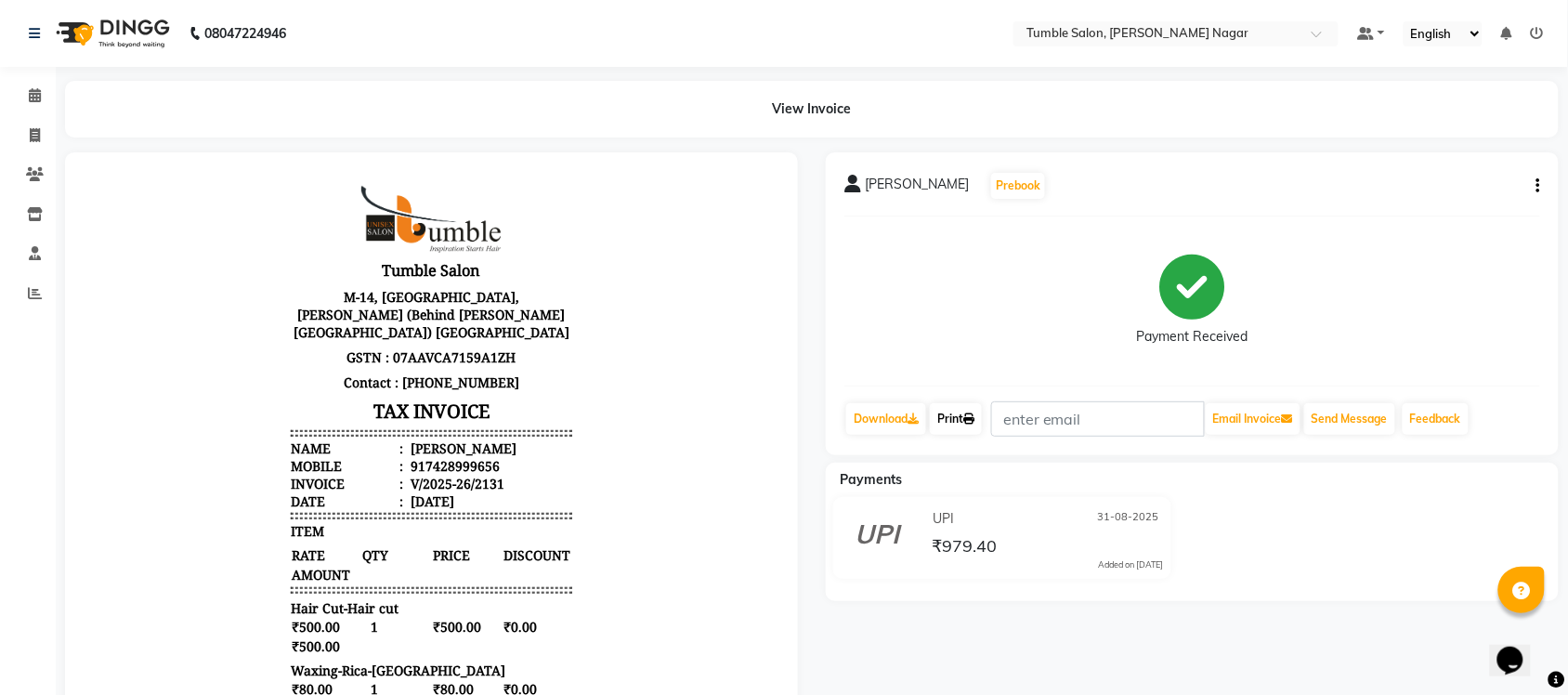
click at [941, 416] on link "Print" at bounding box center [955, 419] width 52 height 32
click at [16, 133] on link "Invoice" at bounding box center [27, 135] width 44 height 31
select select "8207"
select select "service"
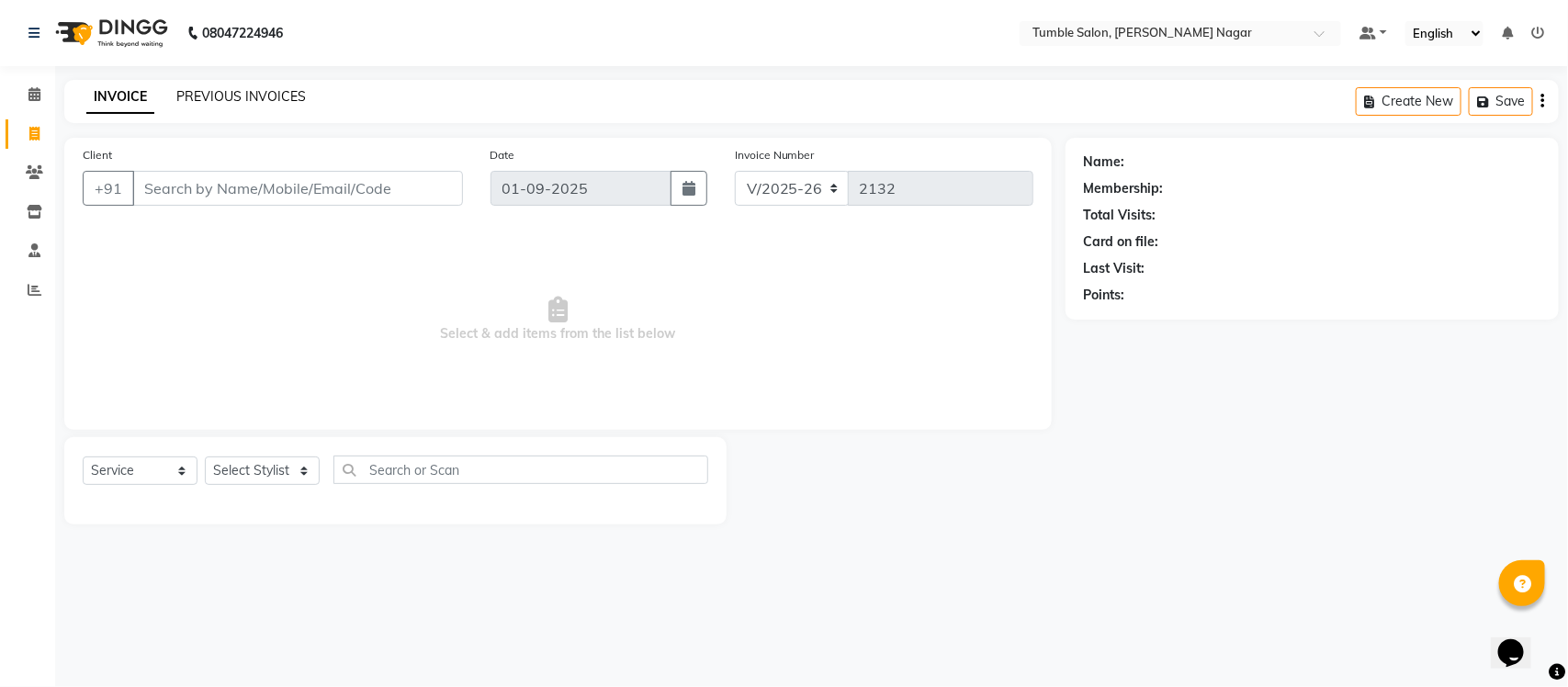
click at [255, 93] on link "PREVIOUS INVOICES" at bounding box center [241, 97] width 129 height 17
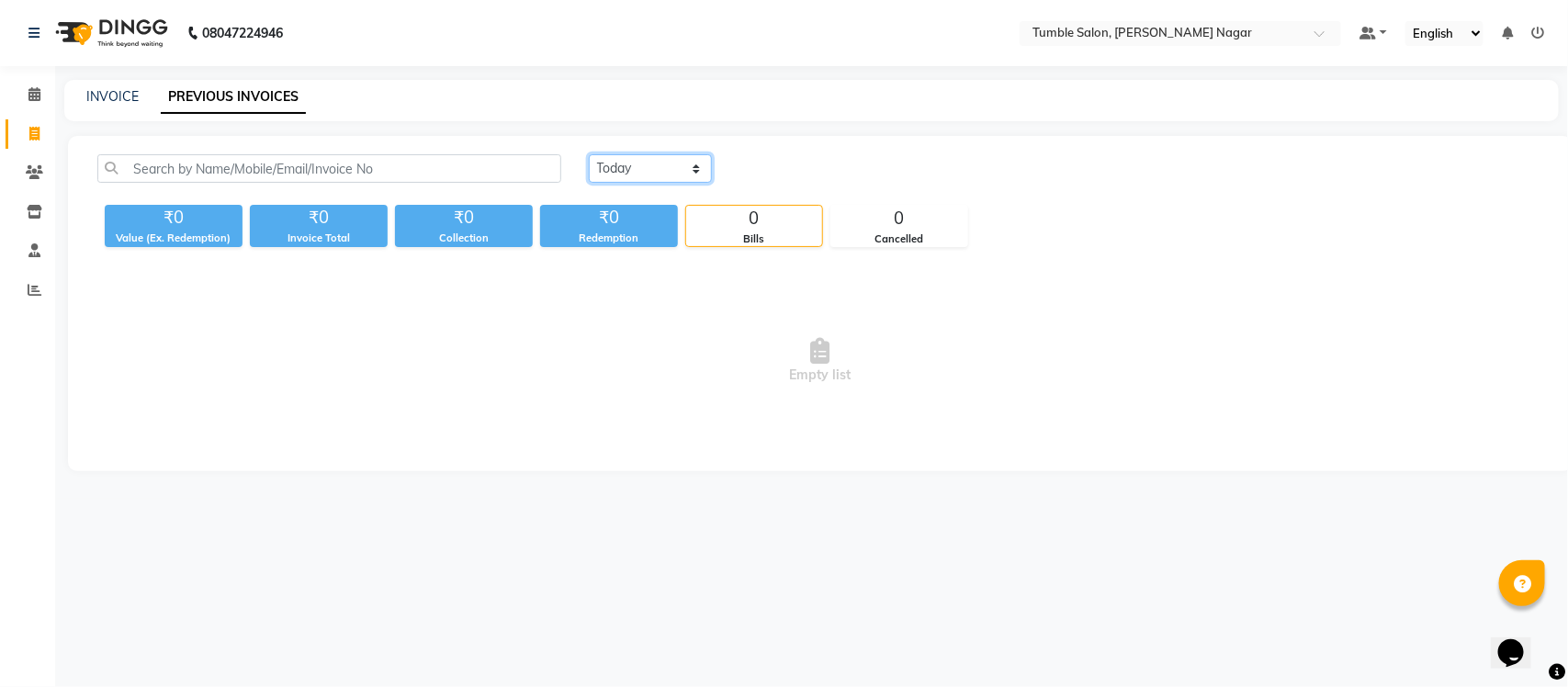
click at [641, 168] on select "[DATE] [DATE] Custom Range" at bounding box center [651, 168] width 123 height 29
click at [589, 154] on select "[DATE] [DATE] Custom Range" at bounding box center [651, 168] width 123 height 29
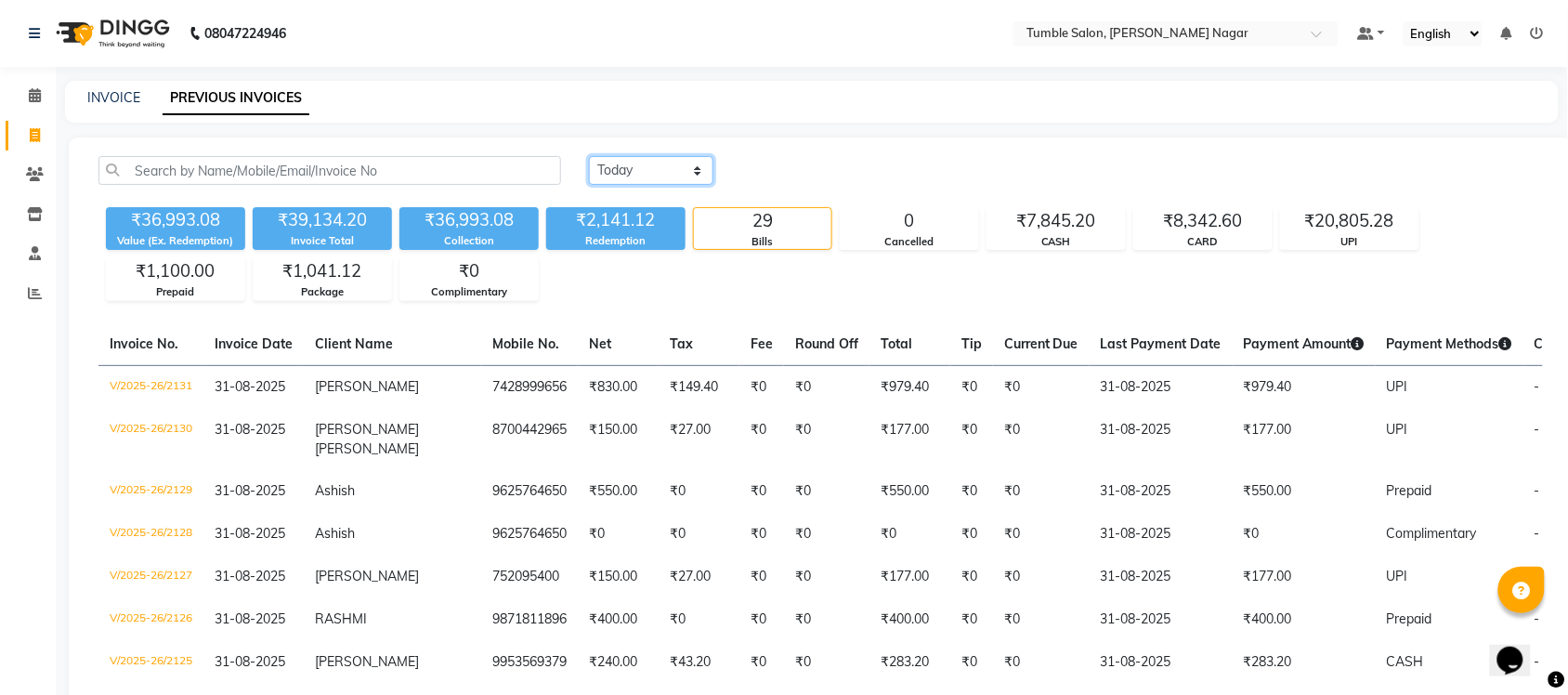
click at [660, 177] on select "[DATE] [DATE] Custom Range" at bounding box center [651, 170] width 124 height 29
click at [589, 156] on select "[DATE] [DATE] Custom Range" at bounding box center [651, 170] width 124 height 29
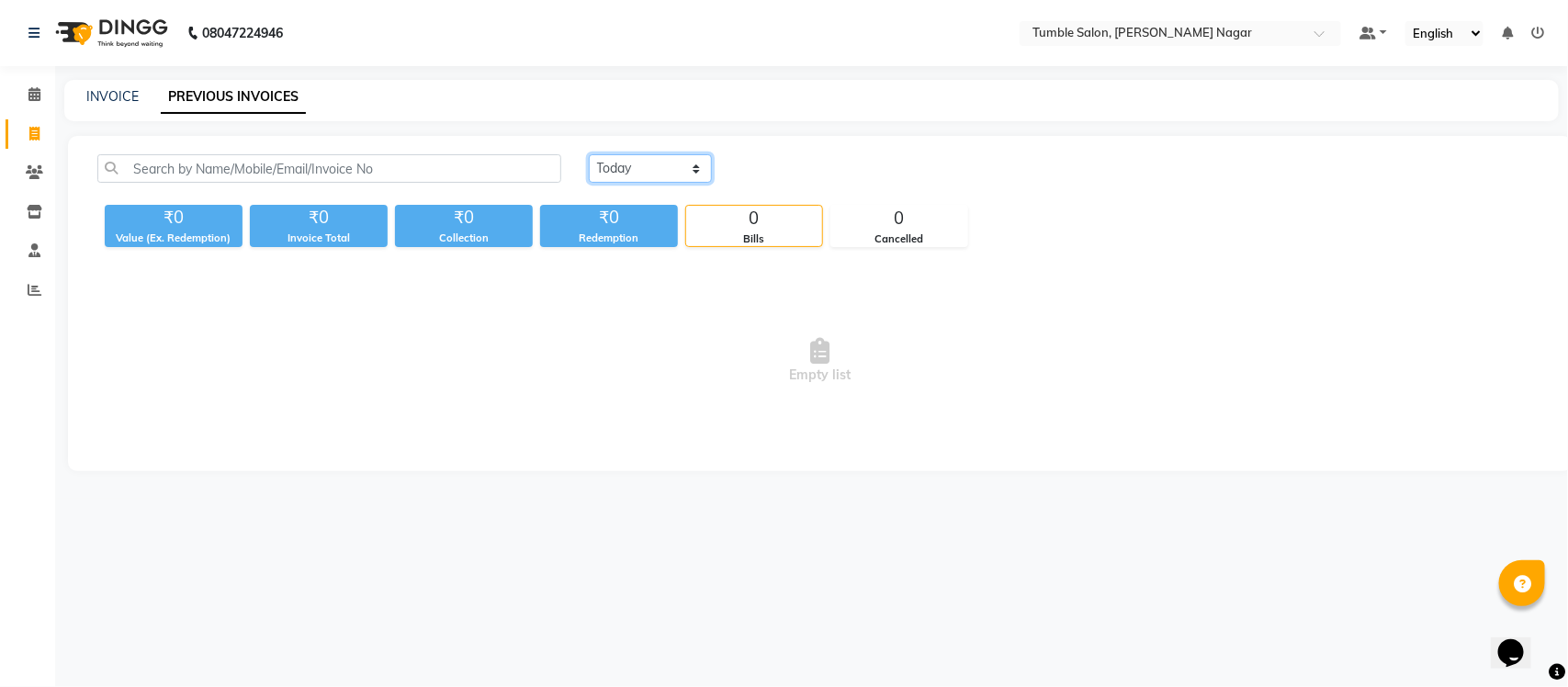
click at [620, 159] on select "[DATE] [DATE] Custom Range" at bounding box center [651, 168] width 123 height 29
select select "[DATE]"
click at [589, 154] on select "[DATE] [DATE] Custom Range" at bounding box center [651, 168] width 123 height 29
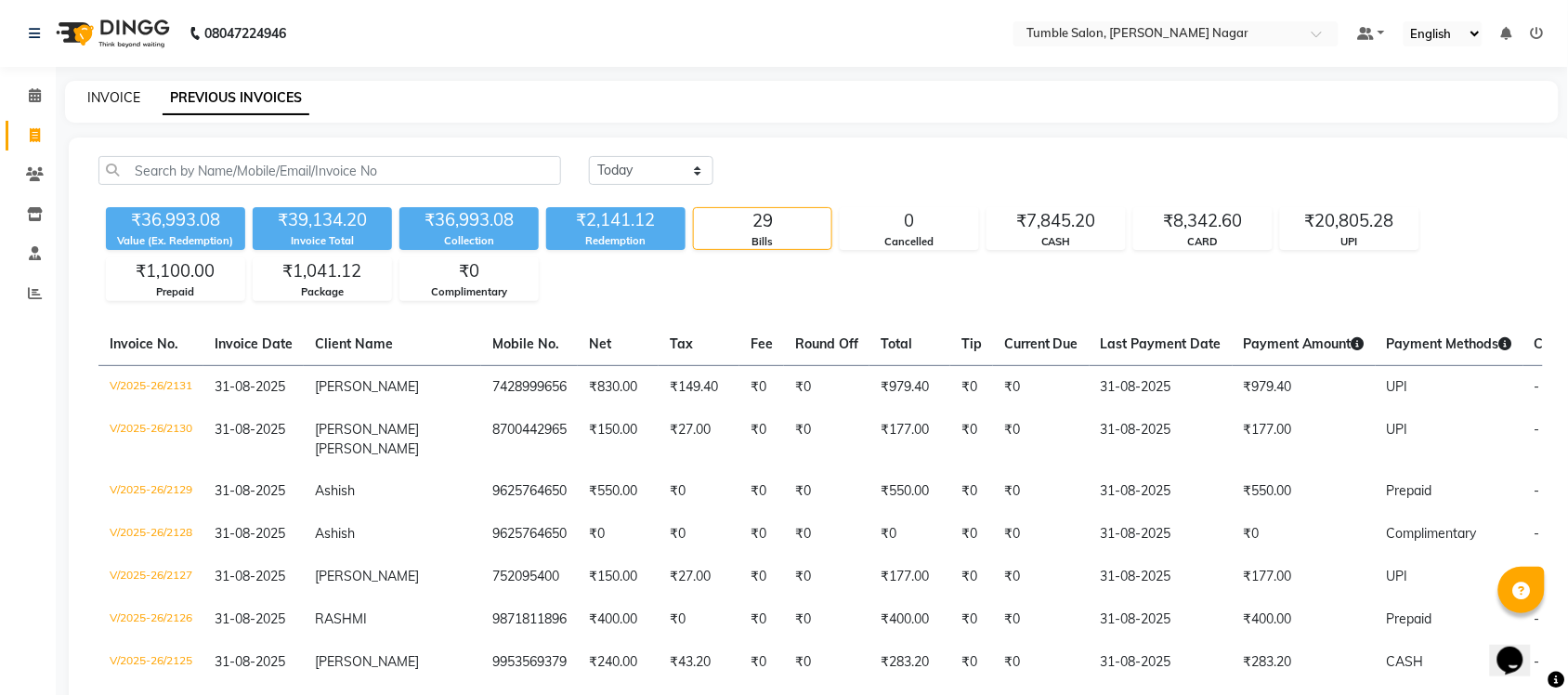
click at [130, 90] on link "INVOICE" at bounding box center [114, 98] width 53 height 17
select select "service"
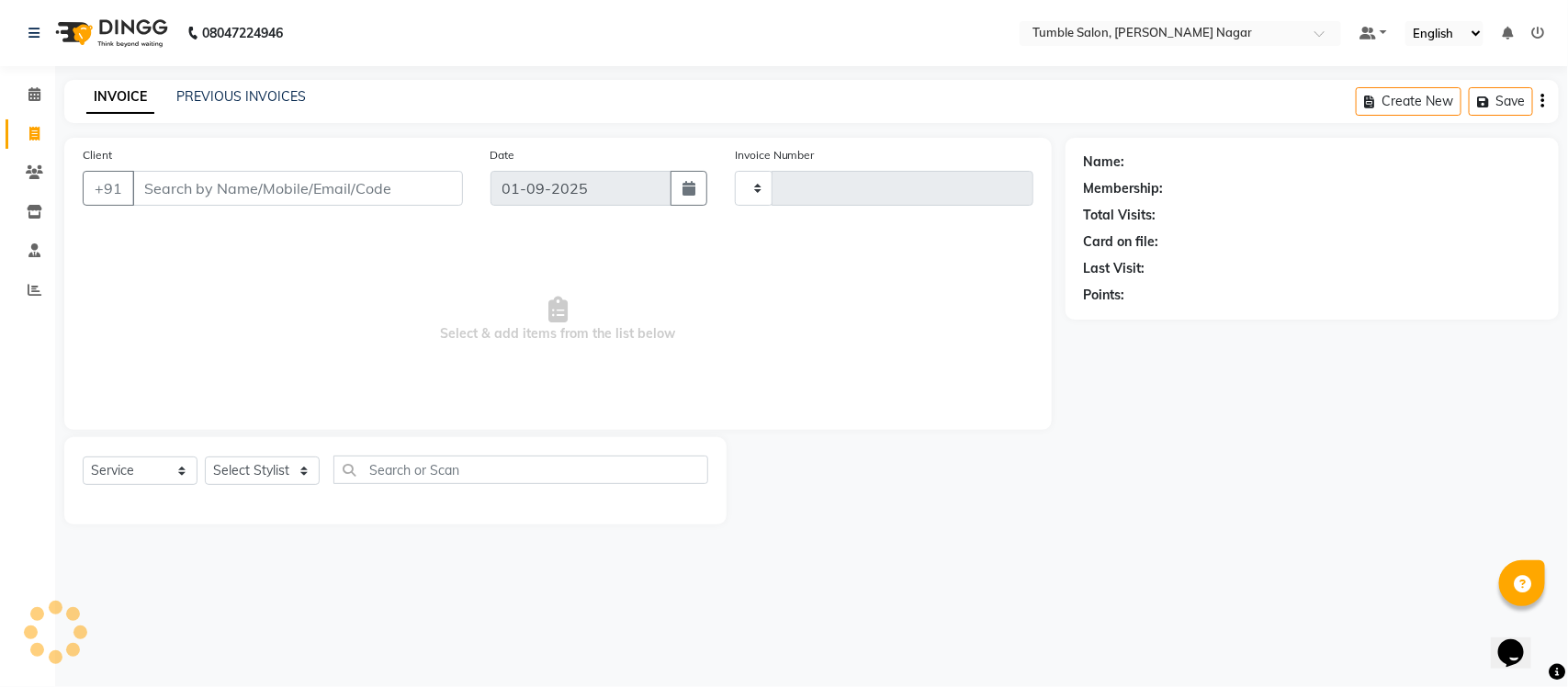
type input "2132"
select select "8207"
click at [213, 85] on div "INVOICE PREVIOUS INVOICES Create New Save" at bounding box center [811, 101] width 1495 height 43
click at [262, 102] on link "PREVIOUS INVOICES" at bounding box center [241, 97] width 129 height 17
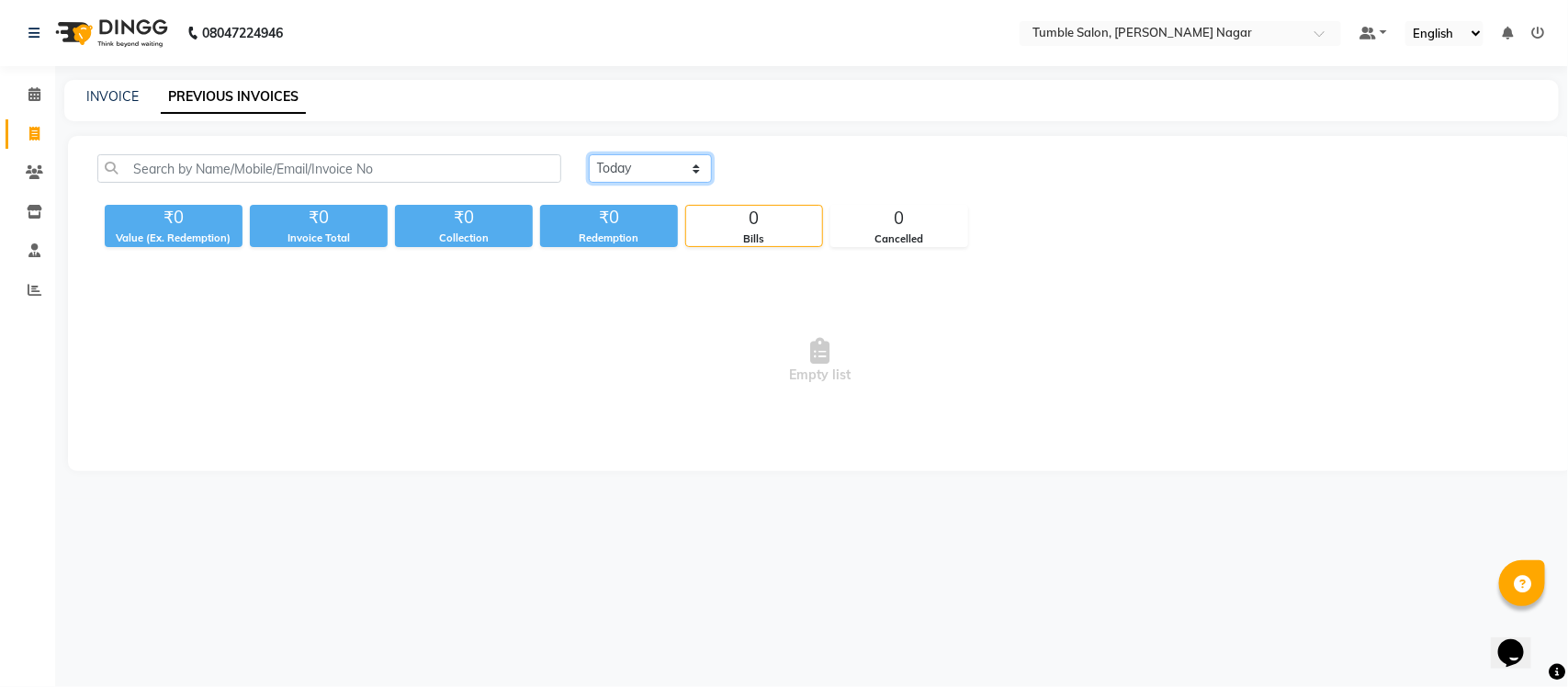
click at [657, 168] on select "[DATE] [DATE] Custom Range" at bounding box center [651, 168] width 123 height 29
select select "[DATE]"
click at [589, 154] on select "[DATE] [DATE] Custom Range" at bounding box center [651, 168] width 123 height 29
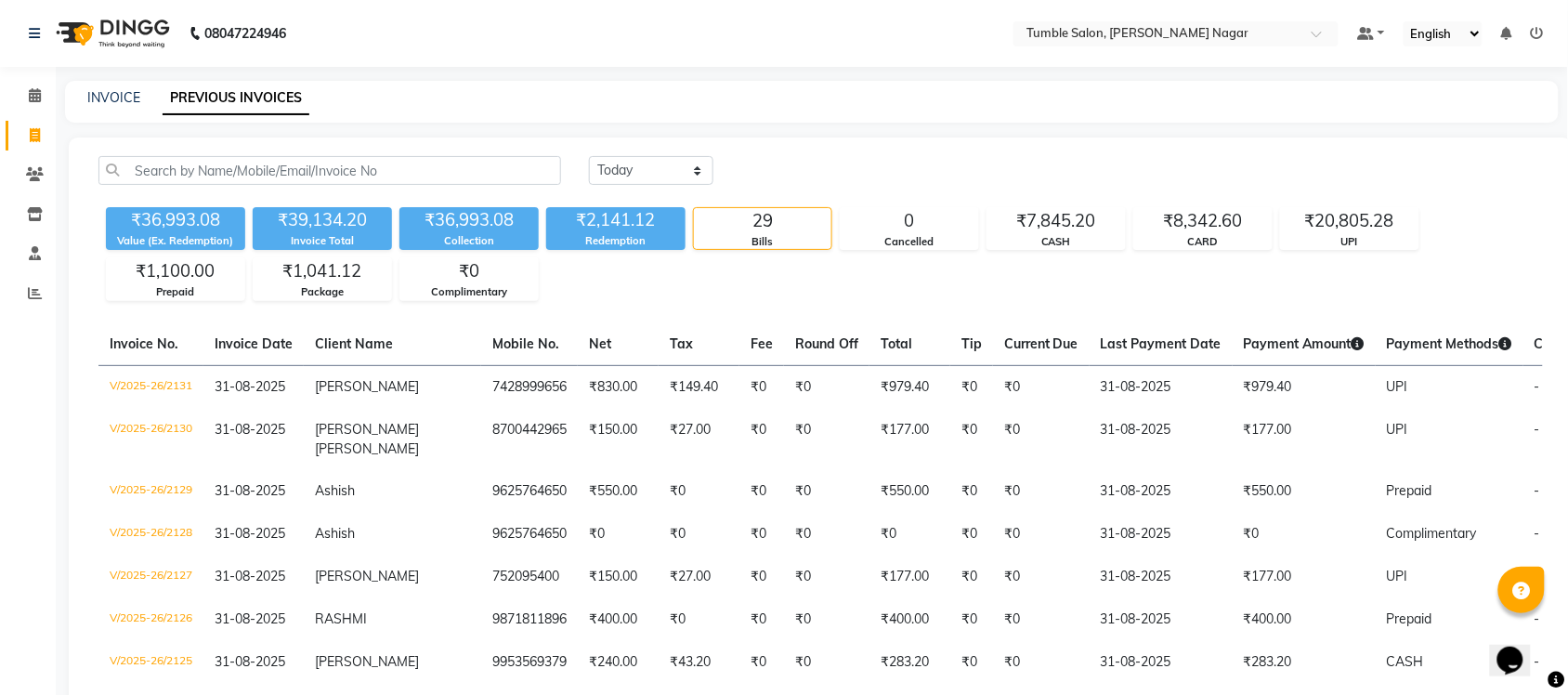
click at [146, 103] on div "INVOICE PREVIOUS INVOICES" at bounding box center [800, 98] width 1471 height 20
click at [125, 101] on link "INVOICE" at bounding box center [114, 98] width 53 height 17
select select "service"
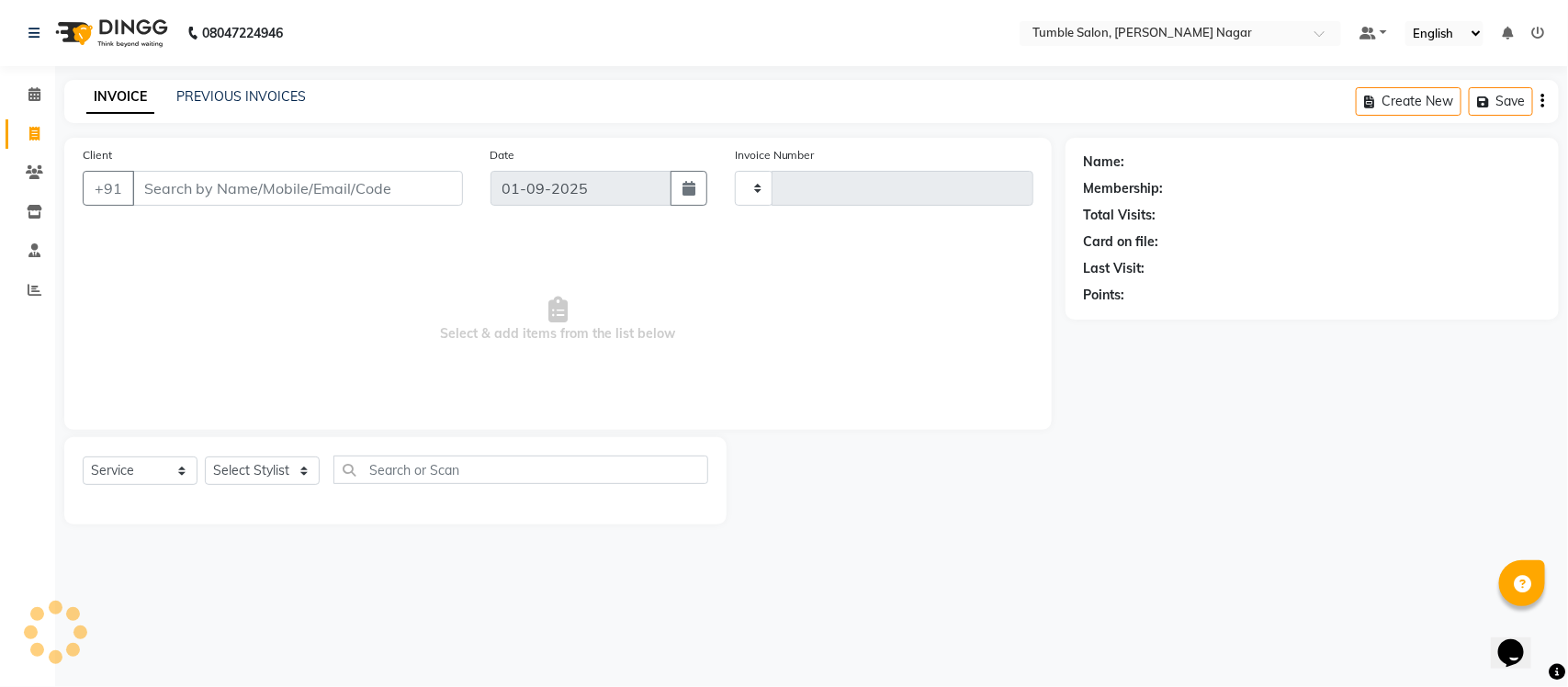
type input "2132"
select select "8207"
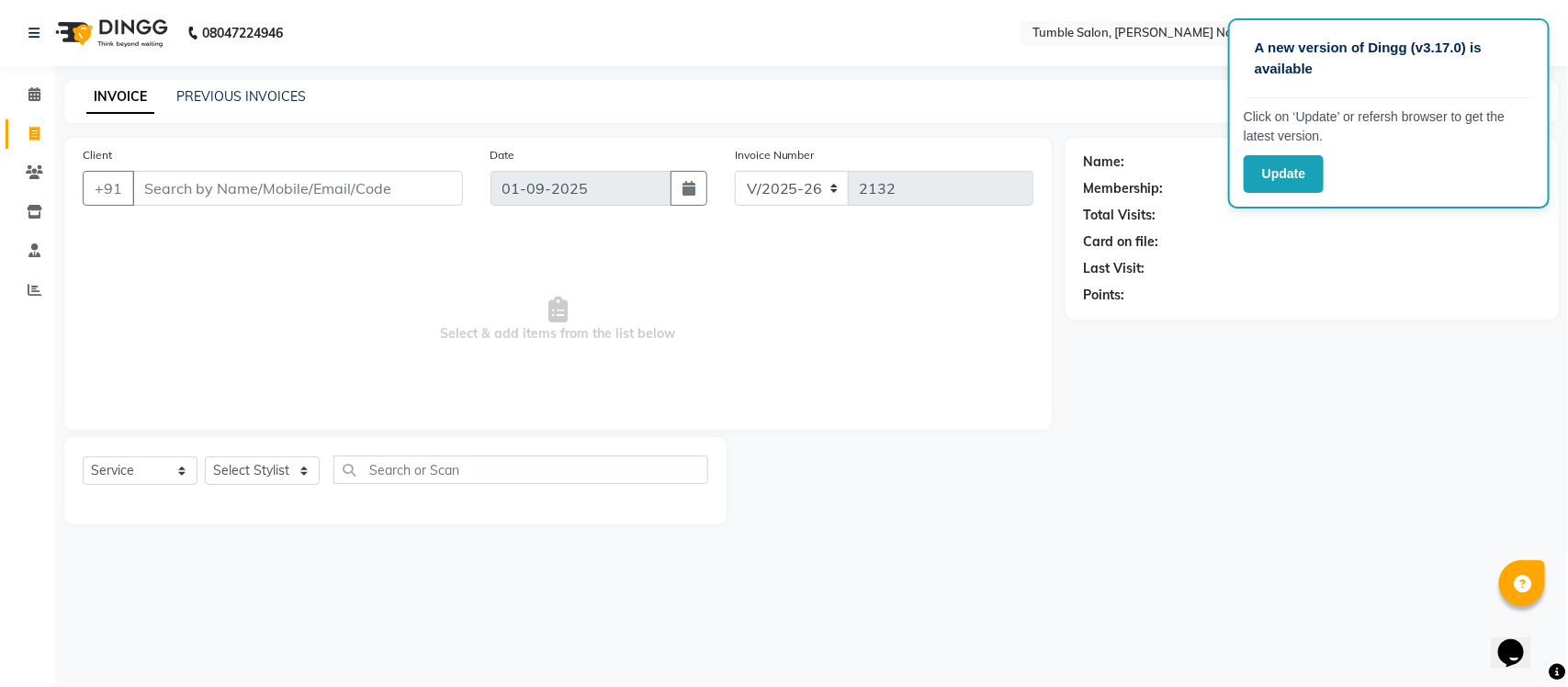
click at [1245, 286] on div "Points:" at bounding box center [1311, 295] width 456 height 20
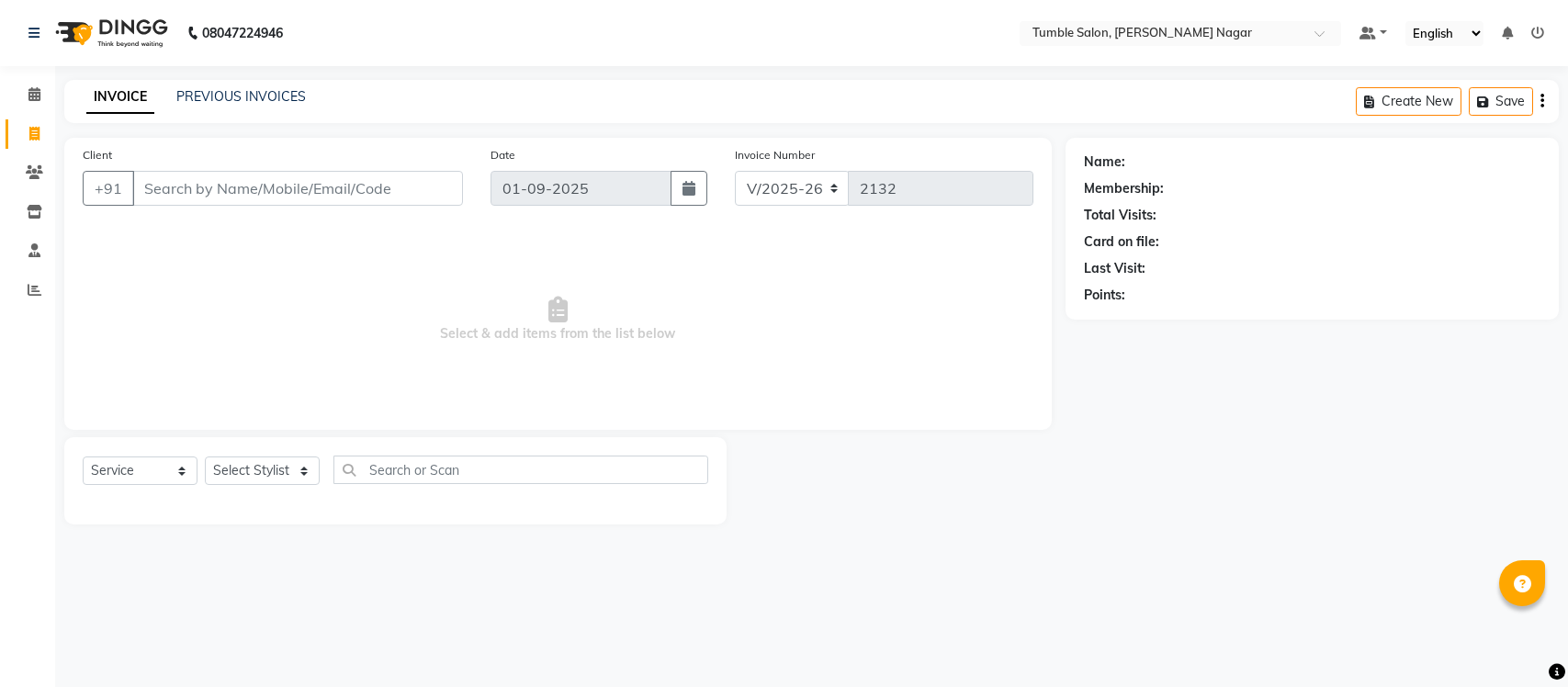
select select "8207"
select select "service"
click at [225, 101] on link "PREVIOUS INVOICES" at bounding box center [241, 97] width 129 height 17
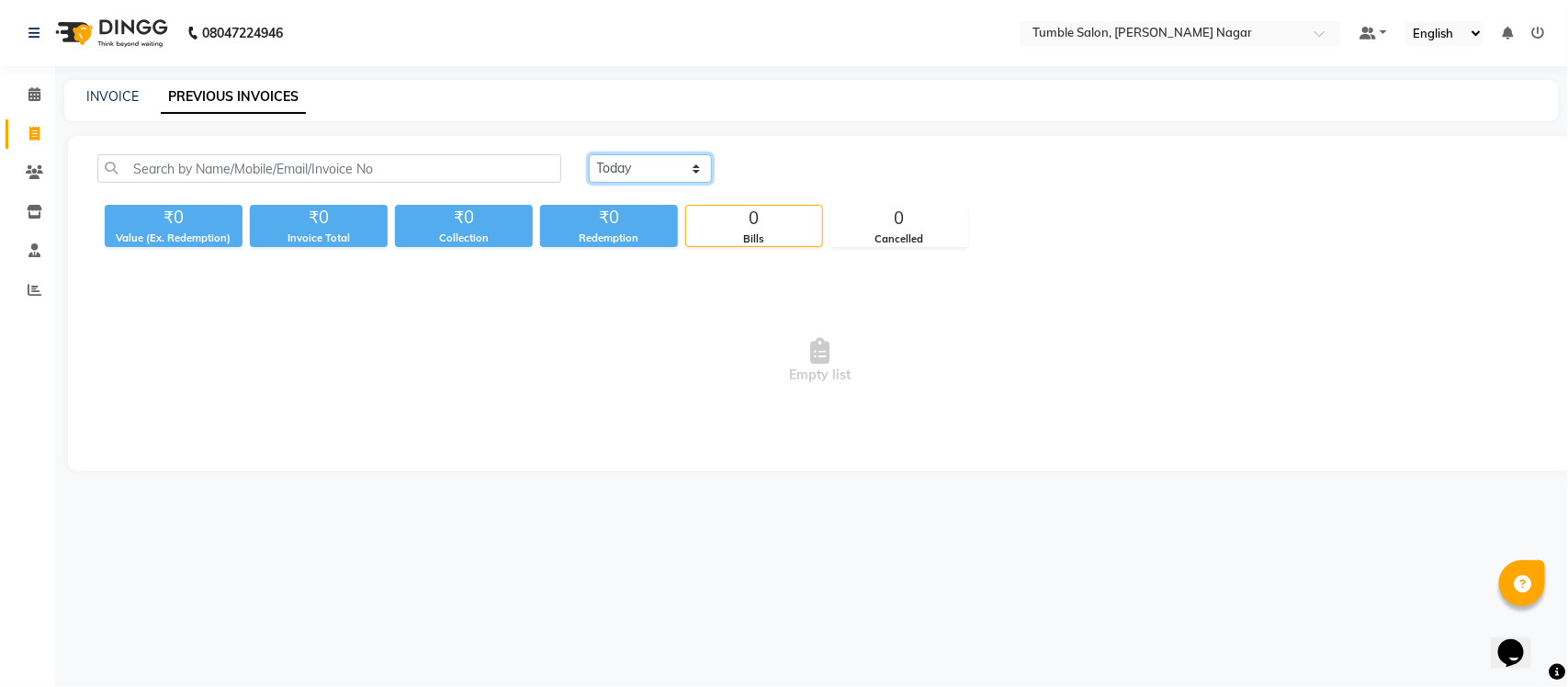
click at [639, 157] on select "[DATE] [DATE] Custom Range" at bounding box center [651, 168] width 123 height 29
select select "[DATE]"
click at [589, 154] on select "[DATE] [DATE] Custom Range" at bounding box center [651, 168] width 123 height 29
